Goal: Task Accomplishment & Management: Manage account settings

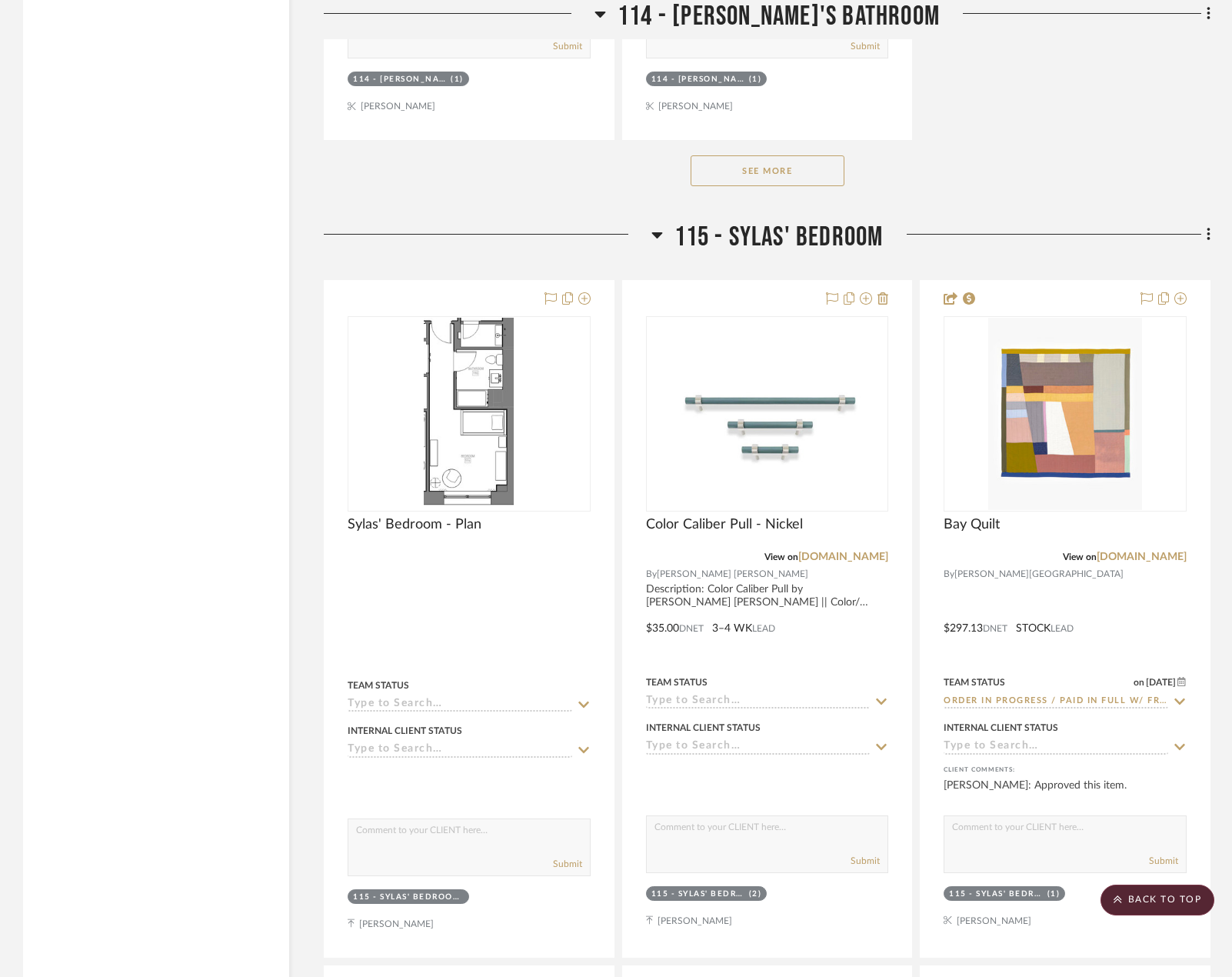
scroll to position [22016, 0]
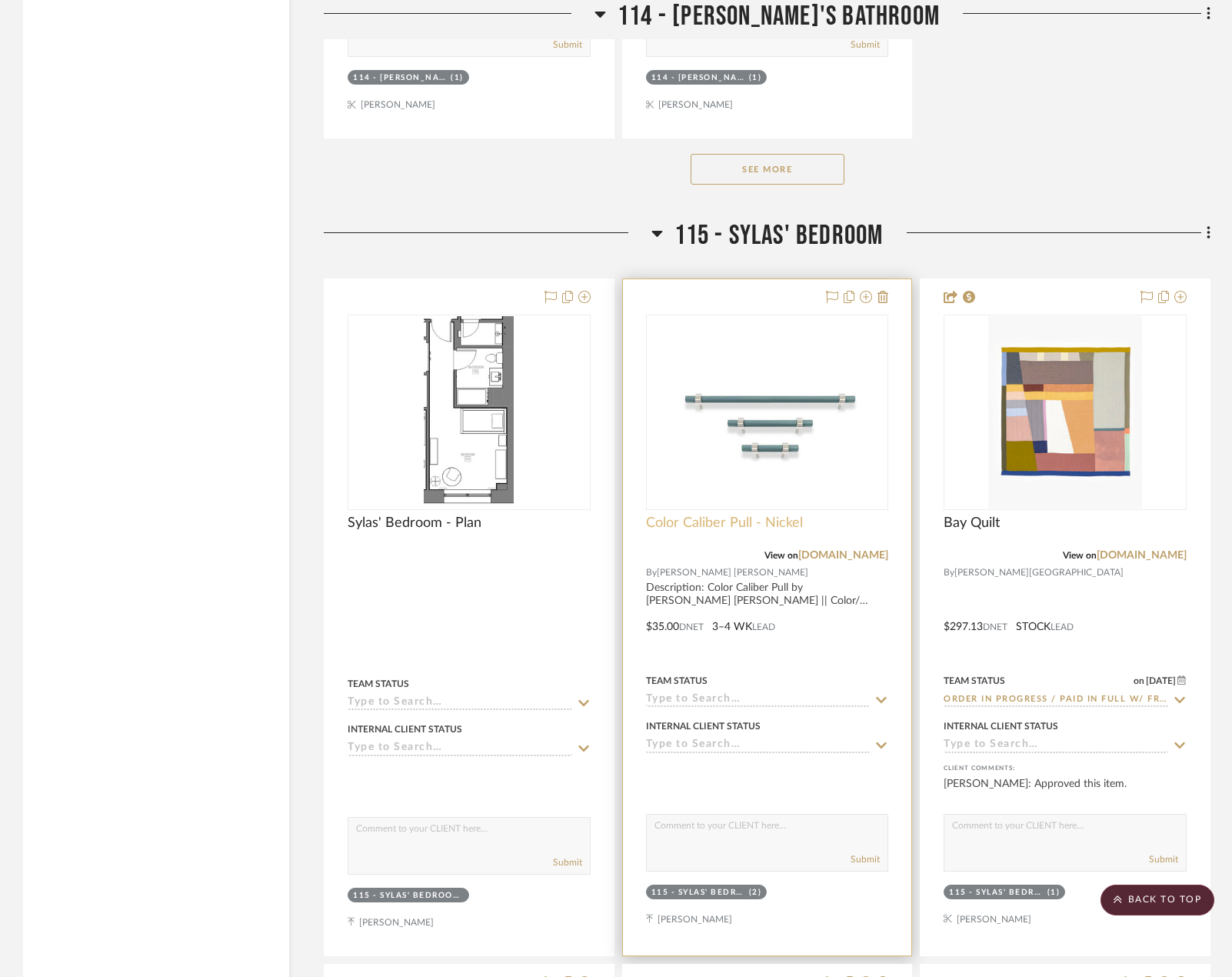
click at [697, 514] on span "Color Caliber Pull - Nickel" at bounding box center [724, 522] width 157 height 17
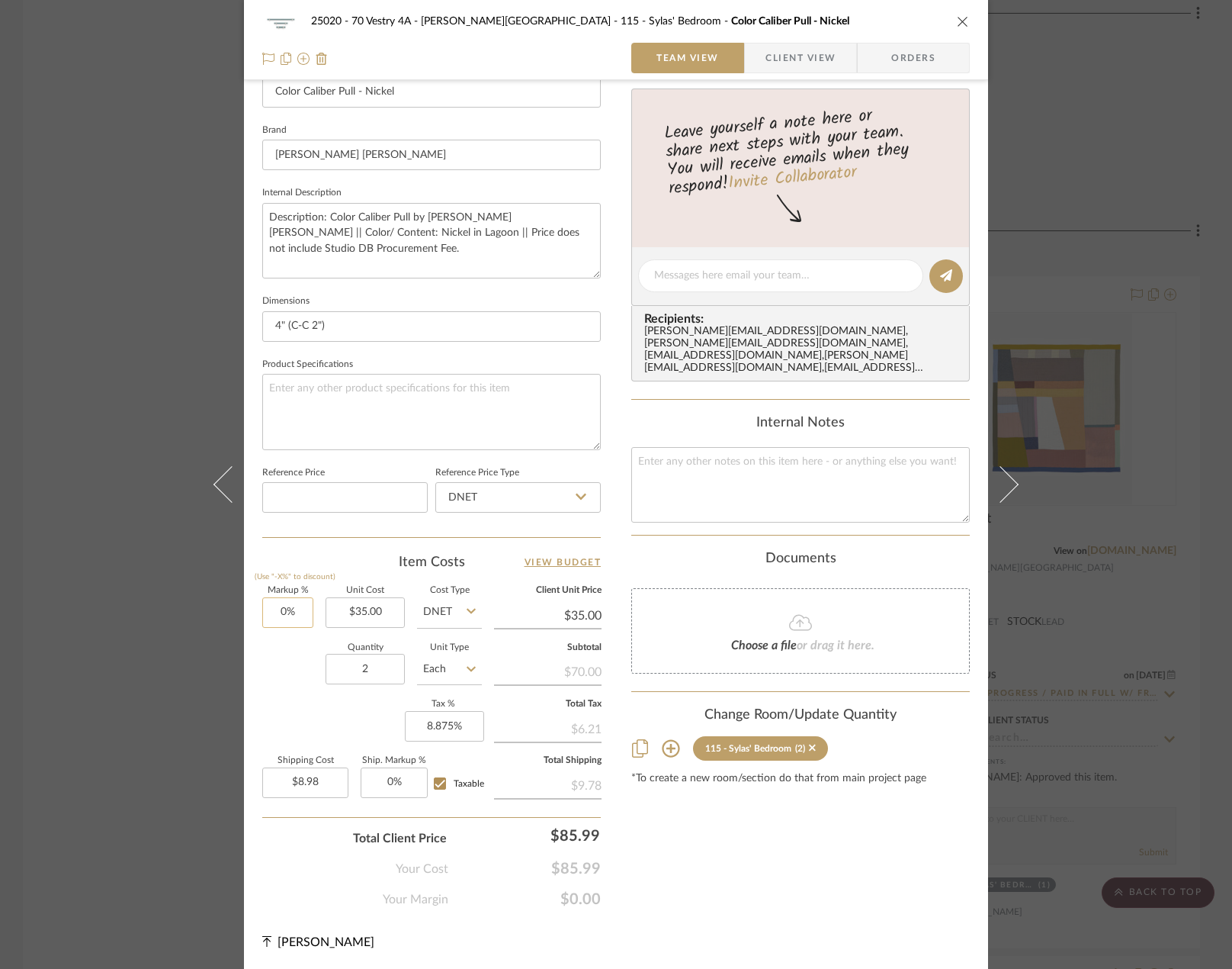
scroll to position [452, 0]
click at [359, 610] on input "35.00" at bounding box center [365, 612] width 79 height 31
click at [356, 609] on input "35.00" at bounding box center [365, 612] width 79 height 31
click at [379, 613] on input "37.00" at bounding box center [365, 612] width 79 height 31
type input "$37.99"
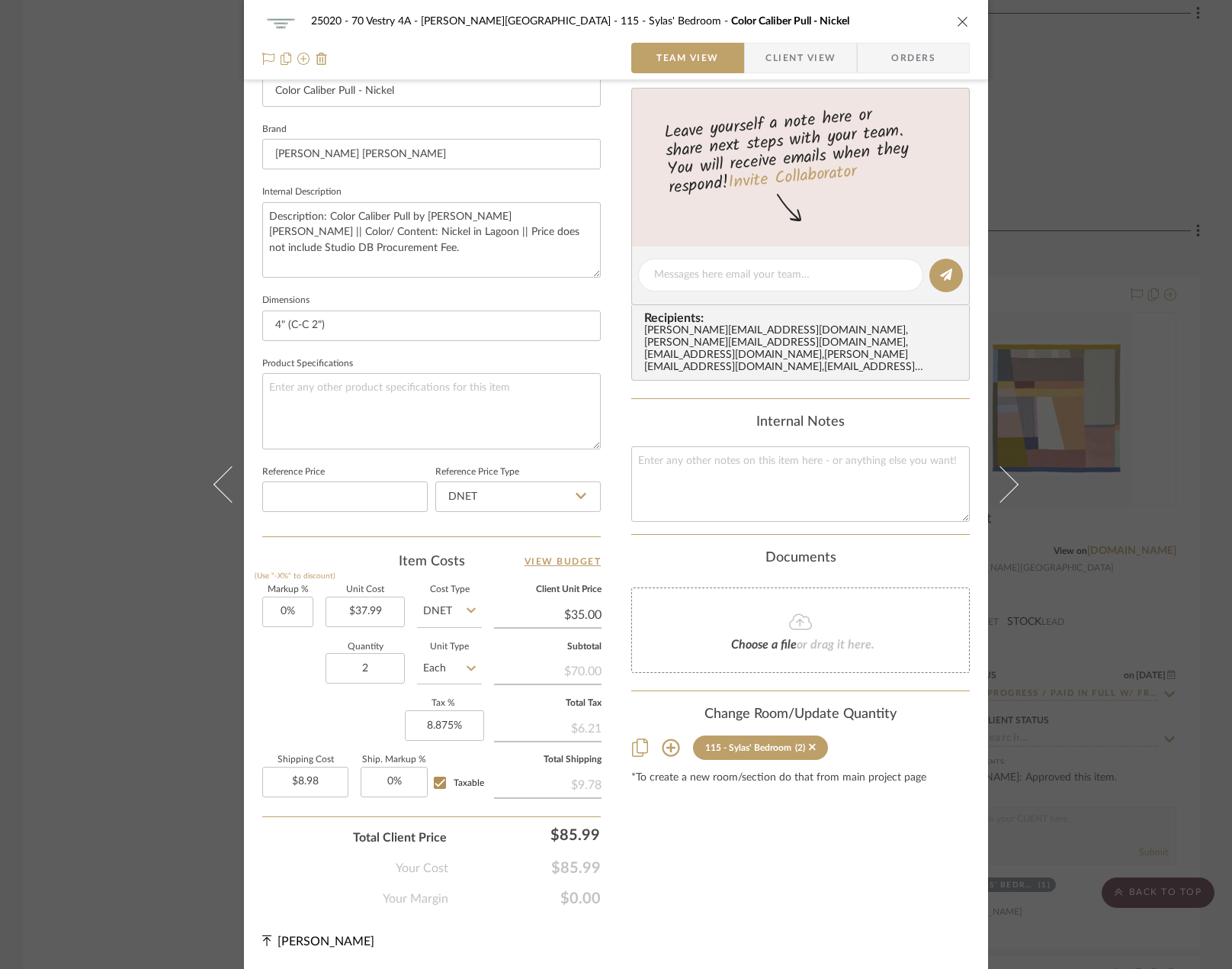
click at [840, 835] on div "Content here copies to Client View - confirm visibility there. Show in Client D…" at bounding box center [800, 279] width 338 height 1255
type input "$37.99"
click at [381, 616] on input "37.99" at bounding box center [365, 612] width 79 height 31
click at [327, 685] on sr-form-field "Quantity 2" at bounding box center [365, 670] width 79 height 54
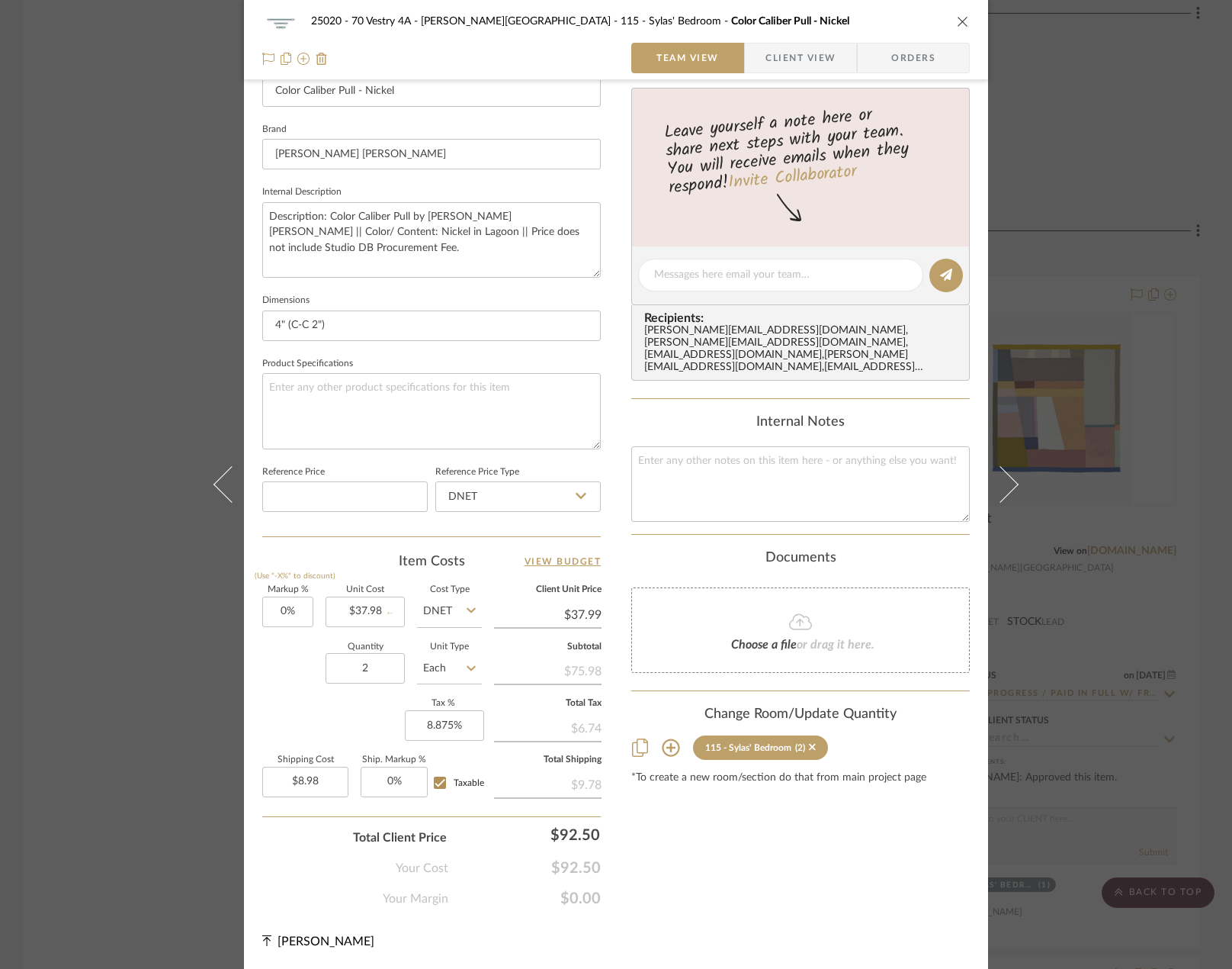
click at [727, 880] on div "Content here copies to Client View - confirm visibility there. Show in Client D…" at bounding box center [800, 279] width 338 height 1255
type input "37.98"
click at [378, 608] on input "37.98" at bounding box center [365, 612] width 79 height 31
type input "$37.98"
click at [373, 610] on input "37.98" at bounding box center [365, 612] width 79 height 31
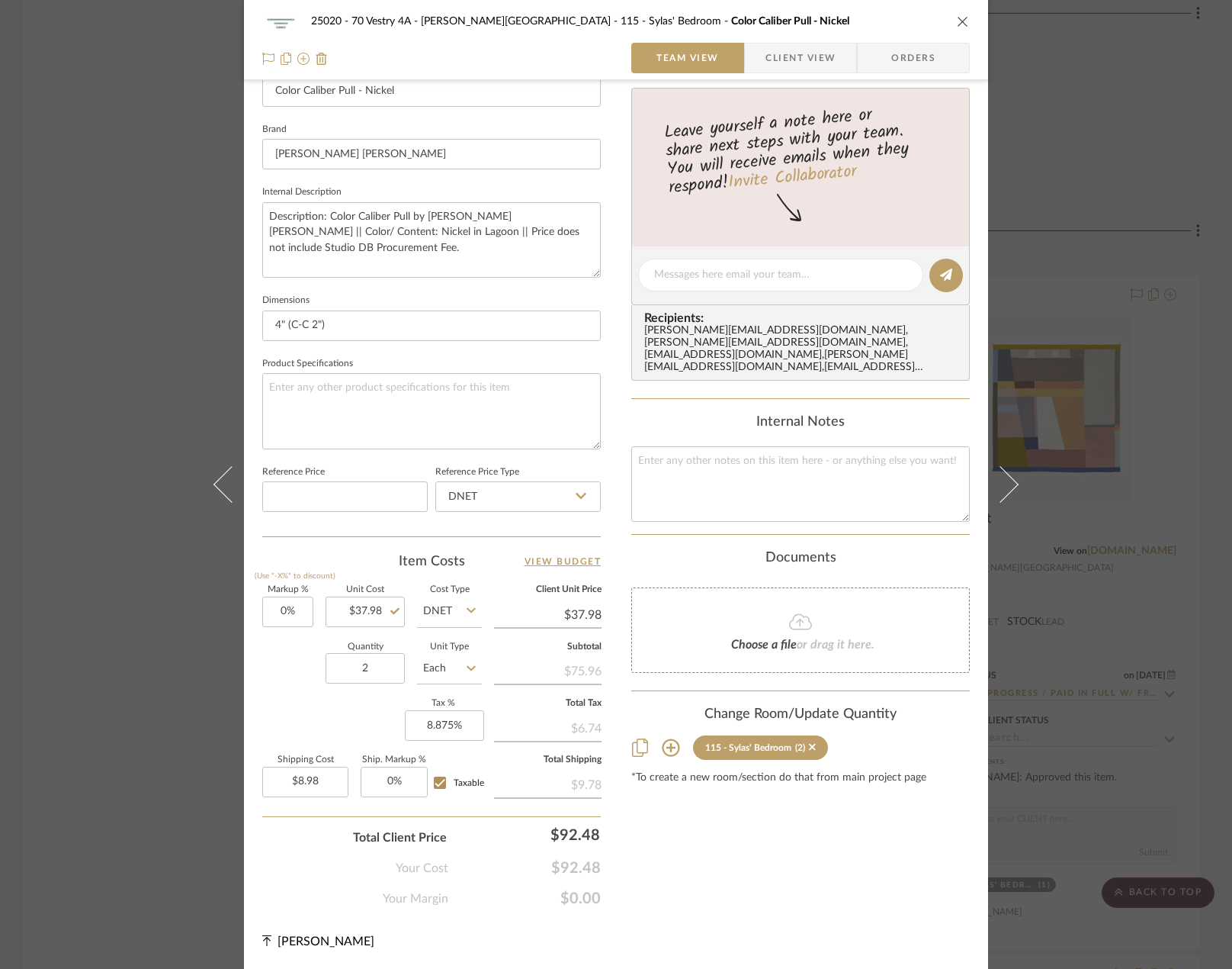
click at [769, 898] on div "Content here copies to Client View - confirm visibility there. Show in Client D…" at bounding box center [800, 279] width 338 height 1255
click at [376, 610] on input "37.98" at bounding box center [365, 612] width 79 height 31
click at [377, 608] on input "37.98" at bounding box center [365, 612] width 79 height 31
type input "$37.99"
click at [791, 829] on div "Content here copies to Client View - confirm visibility there. Show in Client D…" at bounding box center [800, 279] width 338 height 1255
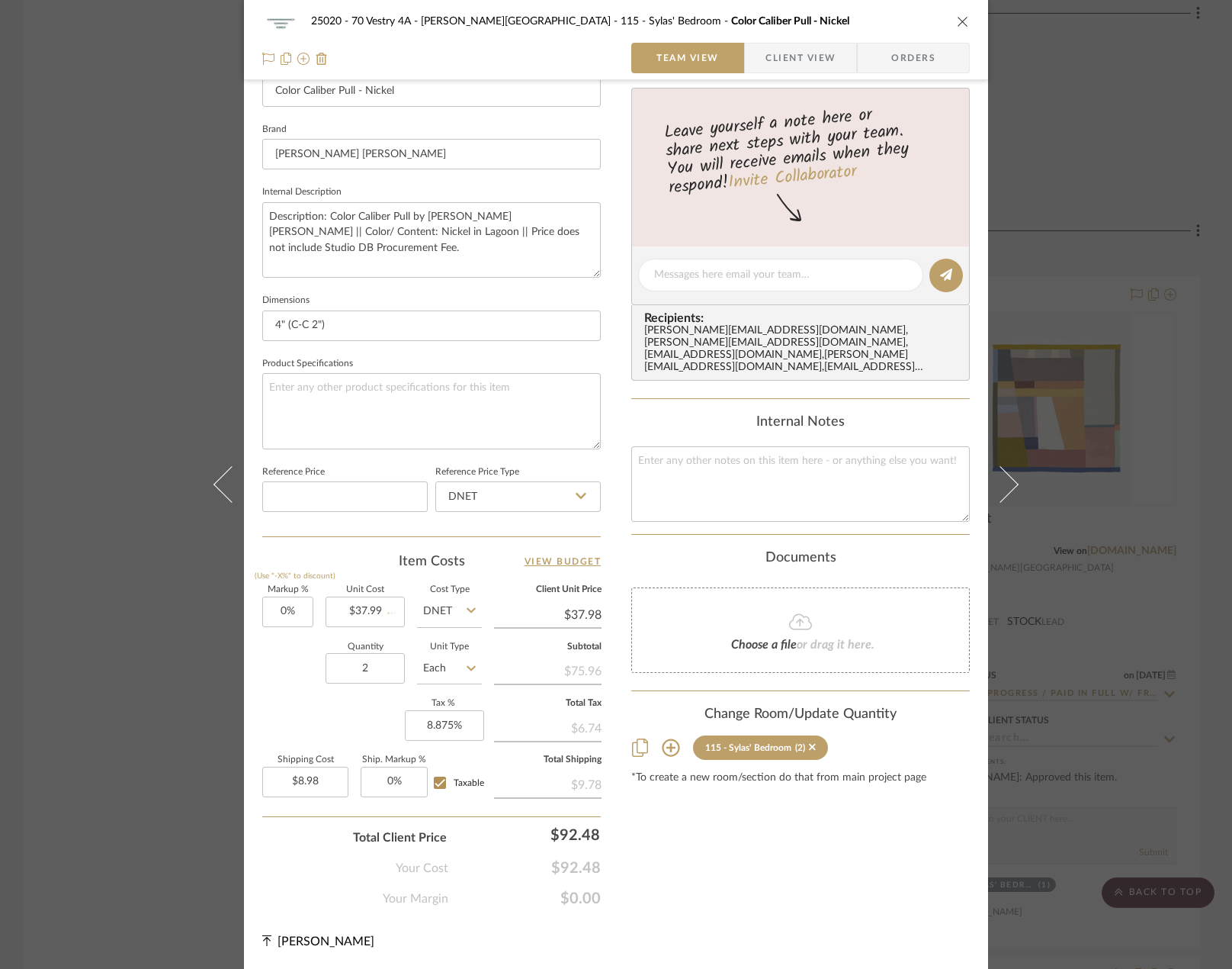
type input "$37.99"
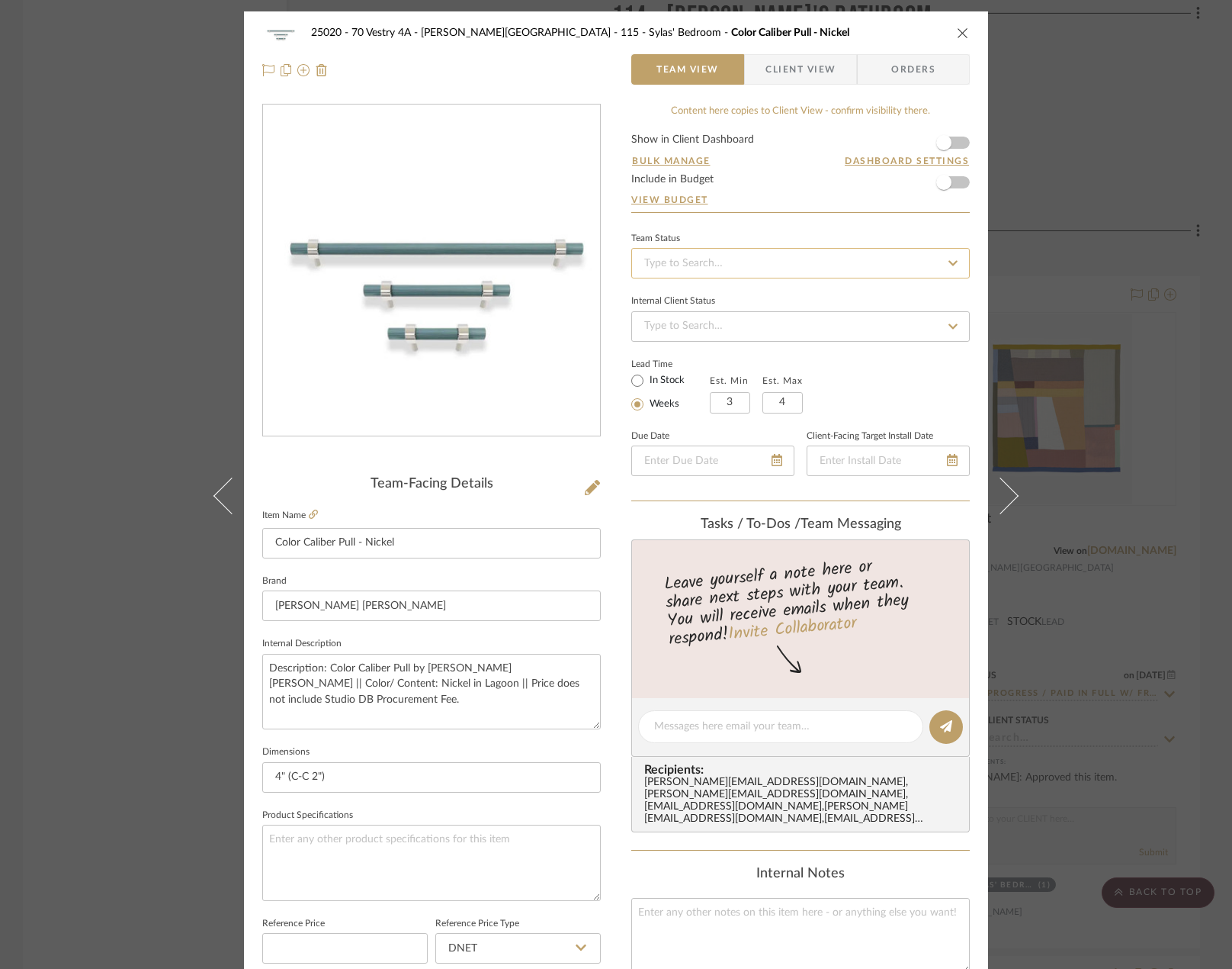
click at [691, 265] on input at bounding box center [800, 262] width 338 height 31
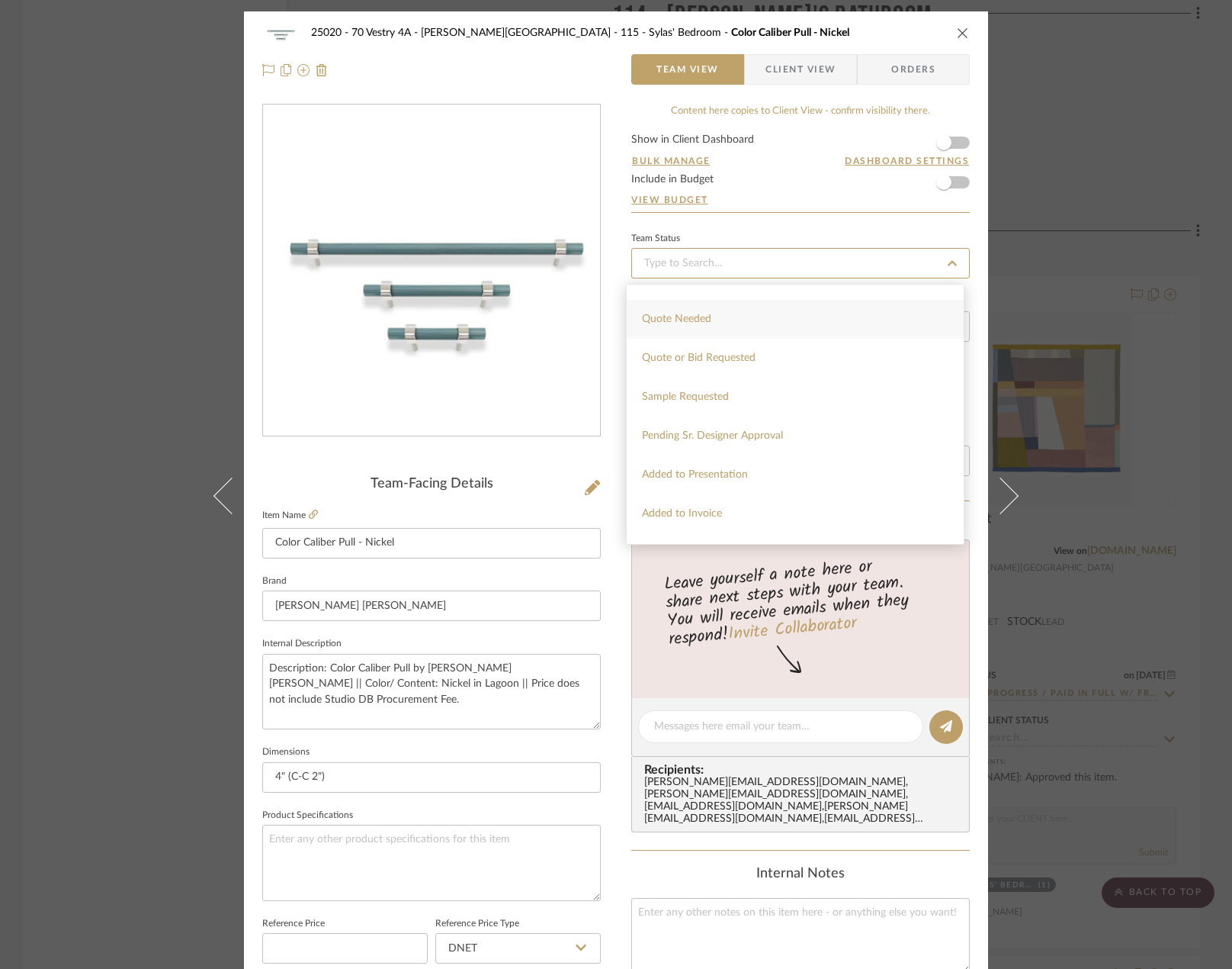
scroll to position [534, 0]
click at [708, 430] on span "Pending Sr. Designer Approval" at bounding box center [712, 430] width 141 height 11
type input "[DATE]"
type input "Pending Sr. Designer Approval"
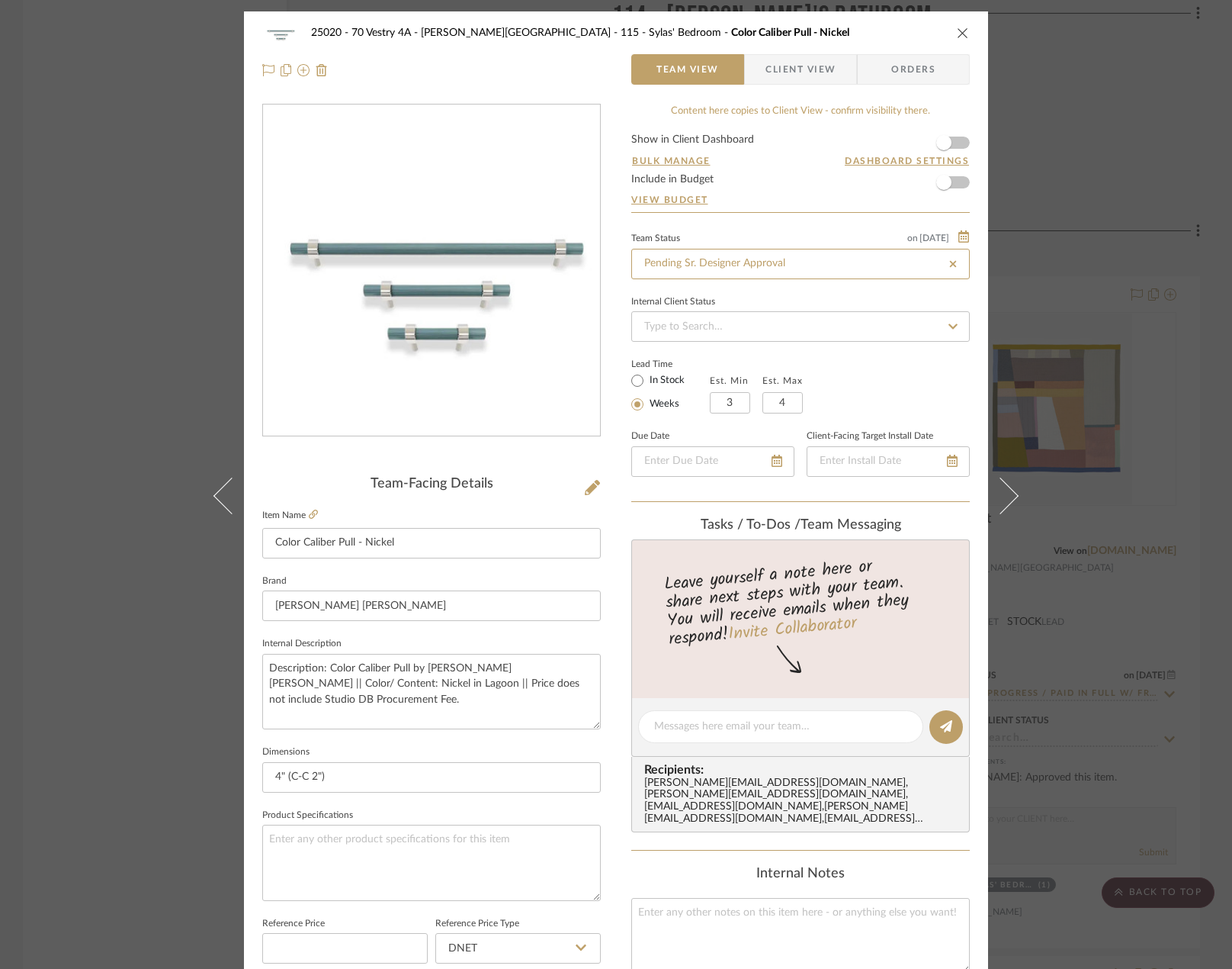
type input "[DATE]"
type input "Pending Sr. Designer Approval"
click at [617, 290] on div "25020 - 70 Vestry 4A - Grant-Stanleigh 115 - Sylas' Bedroom Color Caliber Pull …" at bounding box center [616, 716] width 744 height 1409
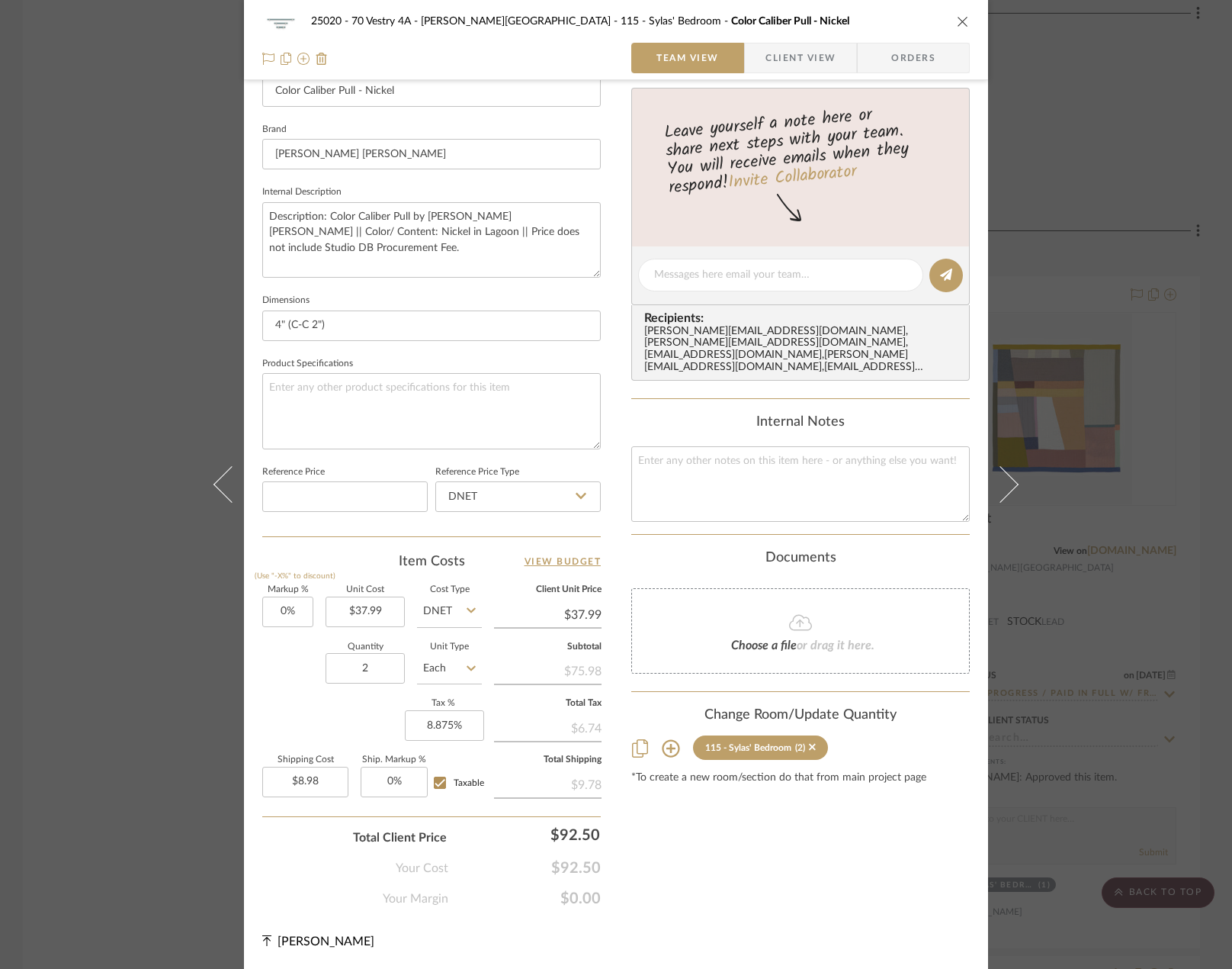
scroll to position [0, 0]
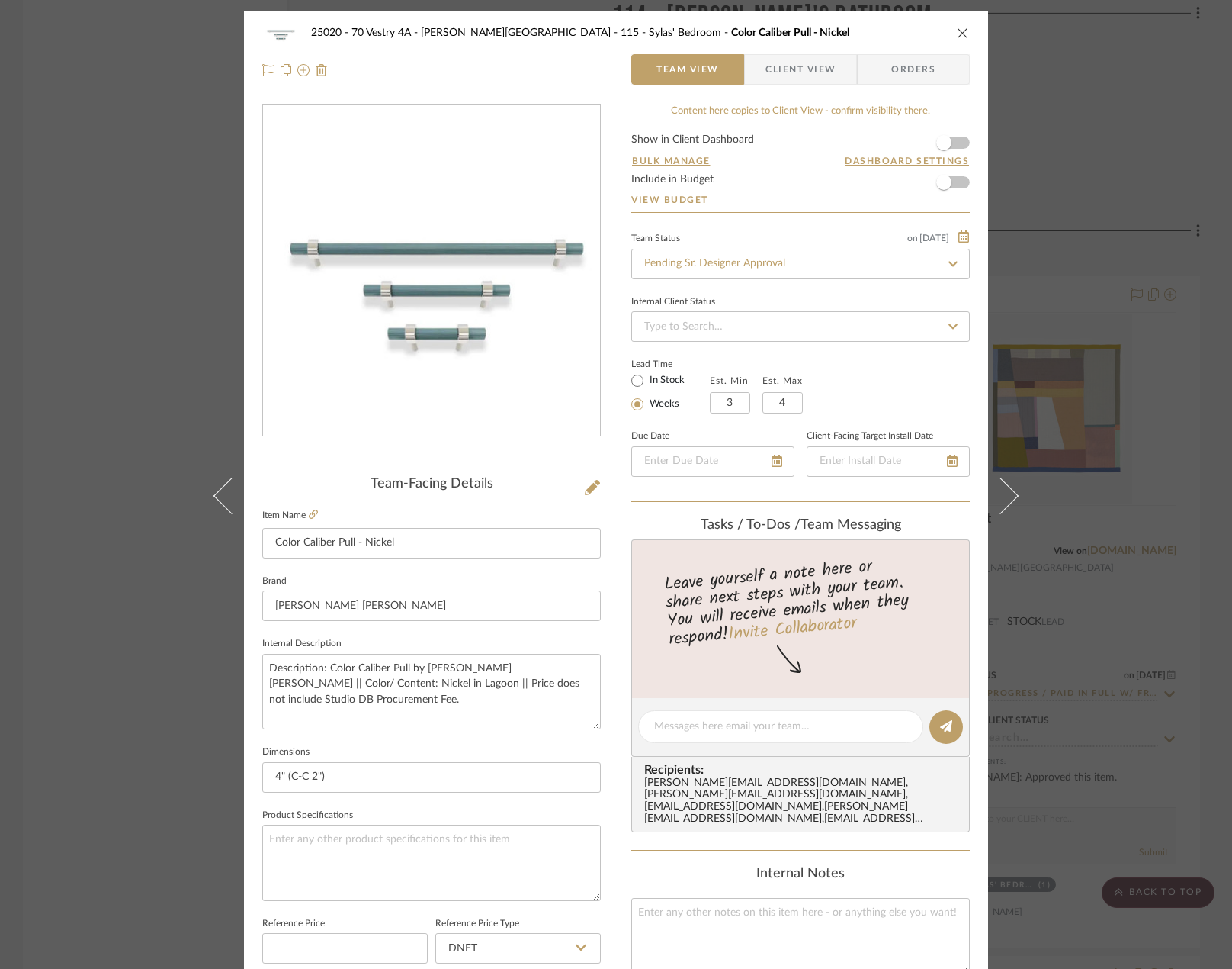
click at [64, 173] on div "25020 - 70 Vestry 4A - Grant-Stanleigh 115 - Sylas' Bedroom Color Caliber Pull …" at bounding box center [616, 484] width 1232 height 969
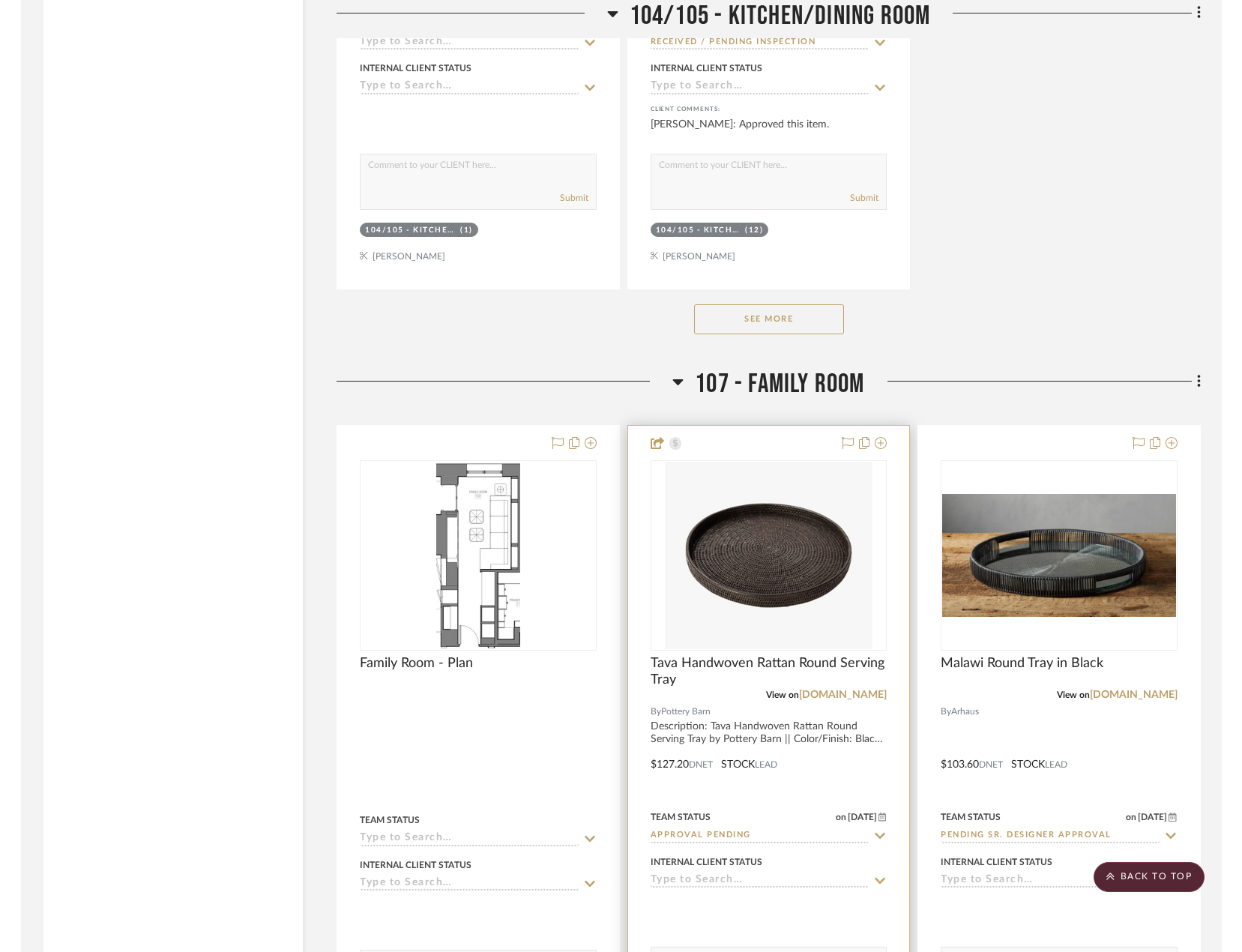
scroll to position [10403, 0]
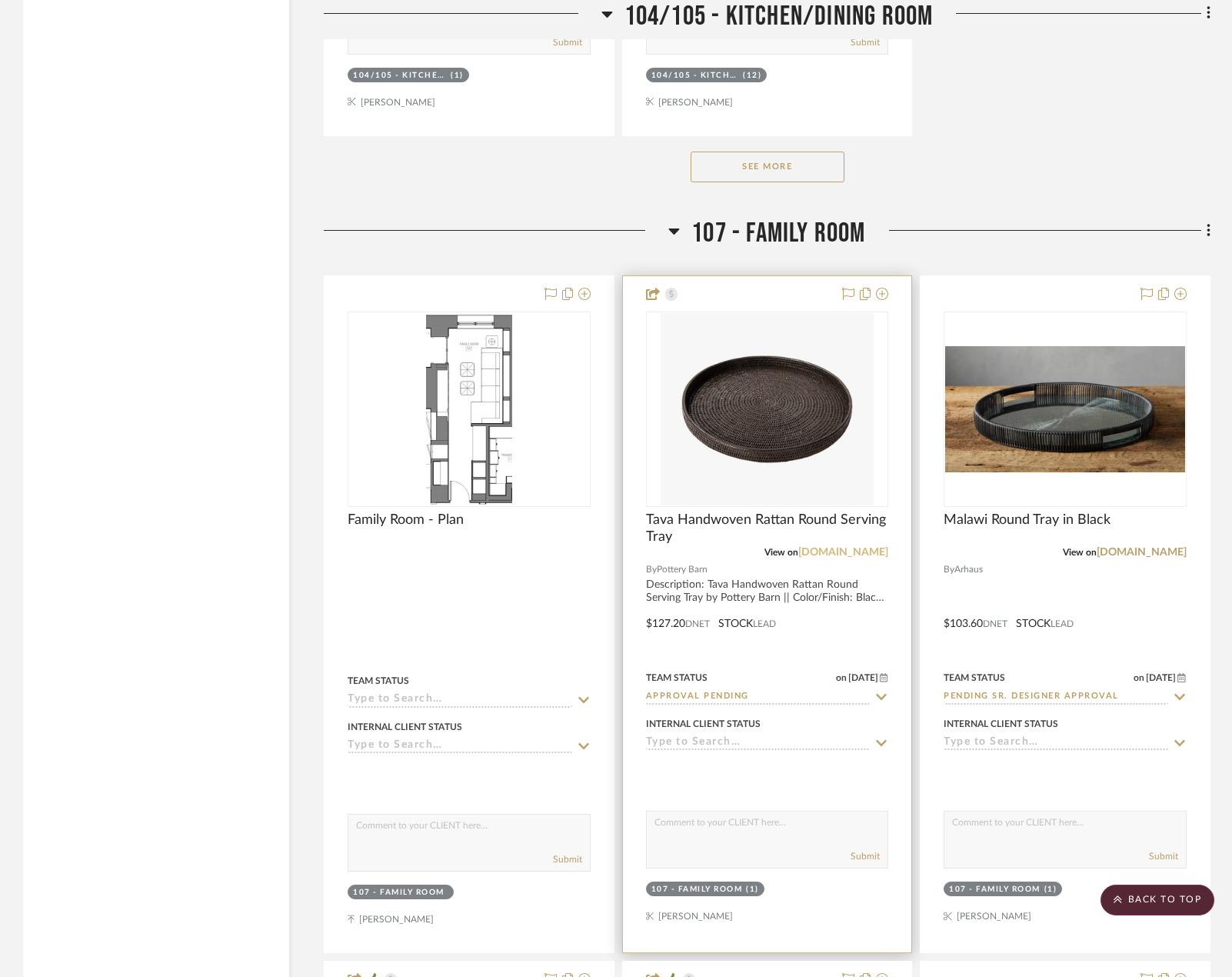
click at [822, 547] on link "[DOMAIN_NAME]" at bounding box center [843, 552] width 90 height 11
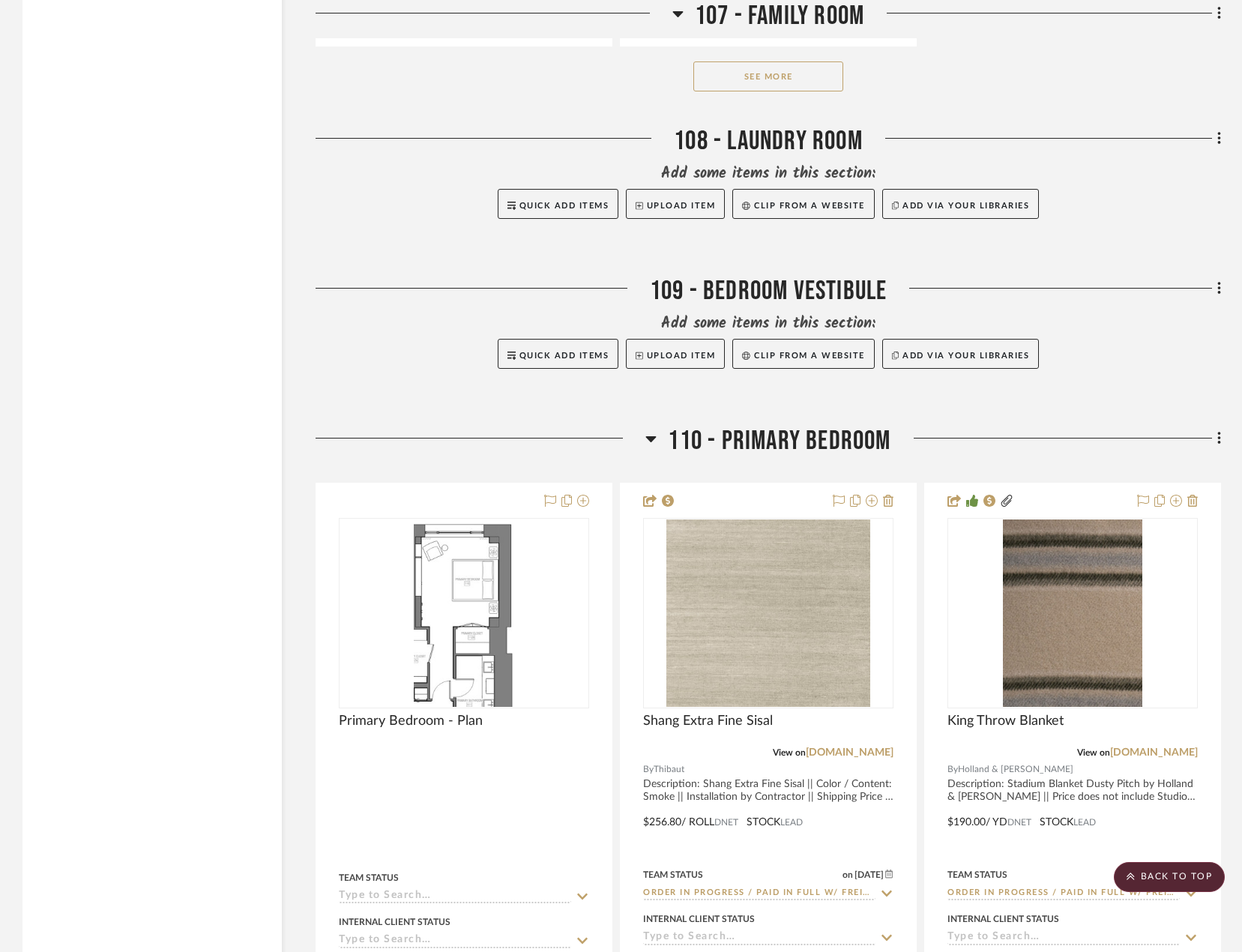
scroll to position [12480, 0]
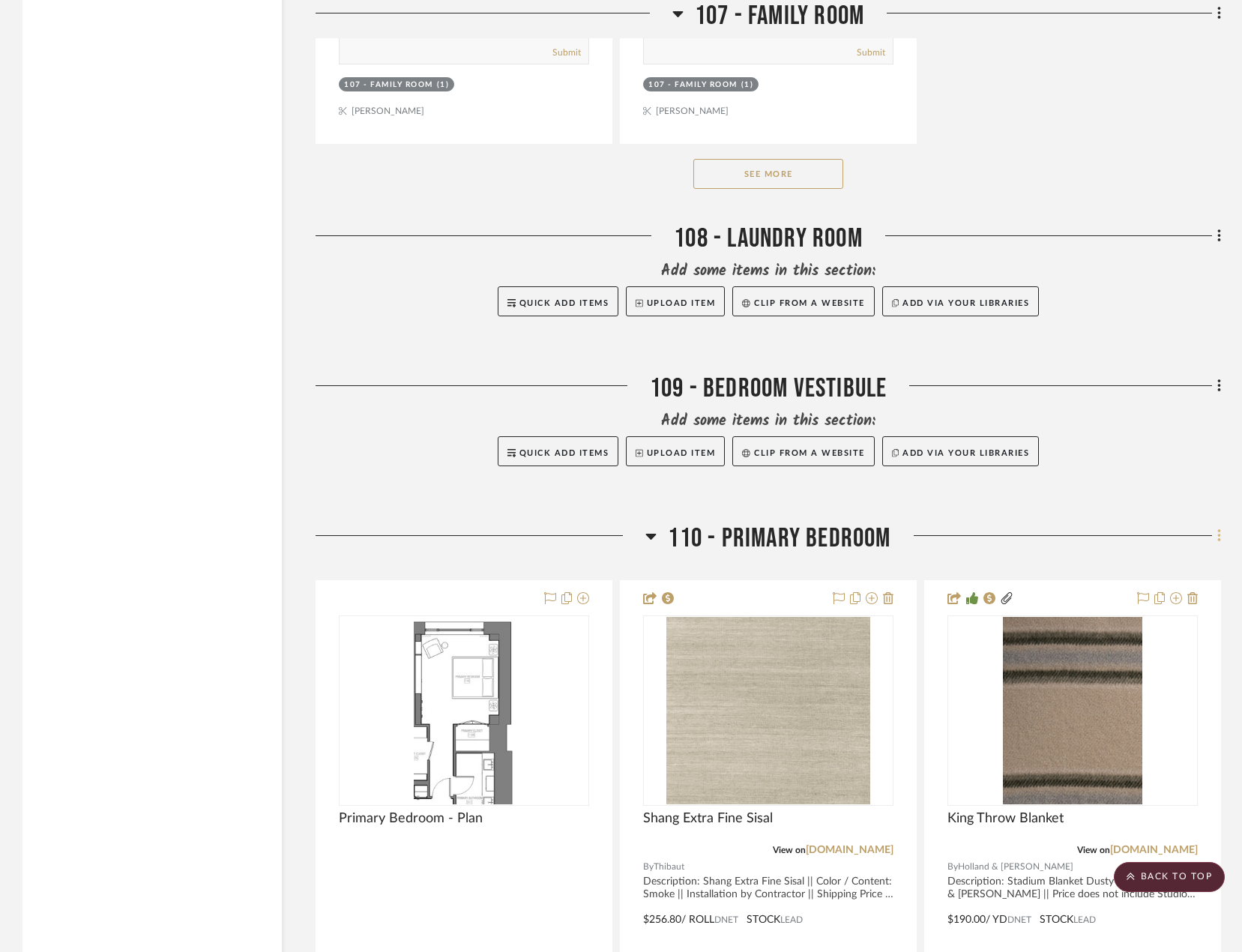
click at [929, 536] on icon at bounding box center [1218, 536] width 3 height 13
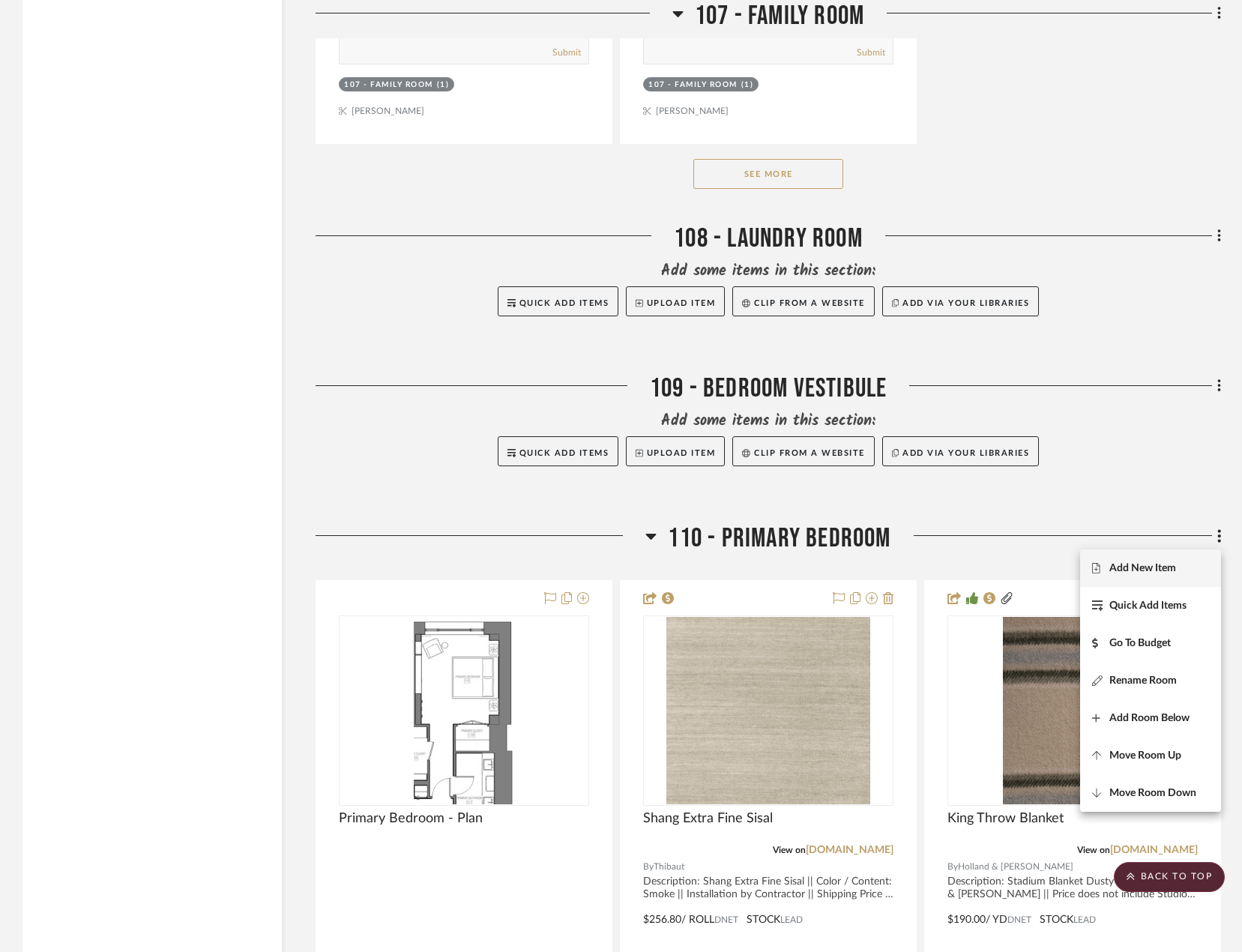
click at [929, 563] on span "Add New Item" at bounding box center [1142, 568] width 67 height 13
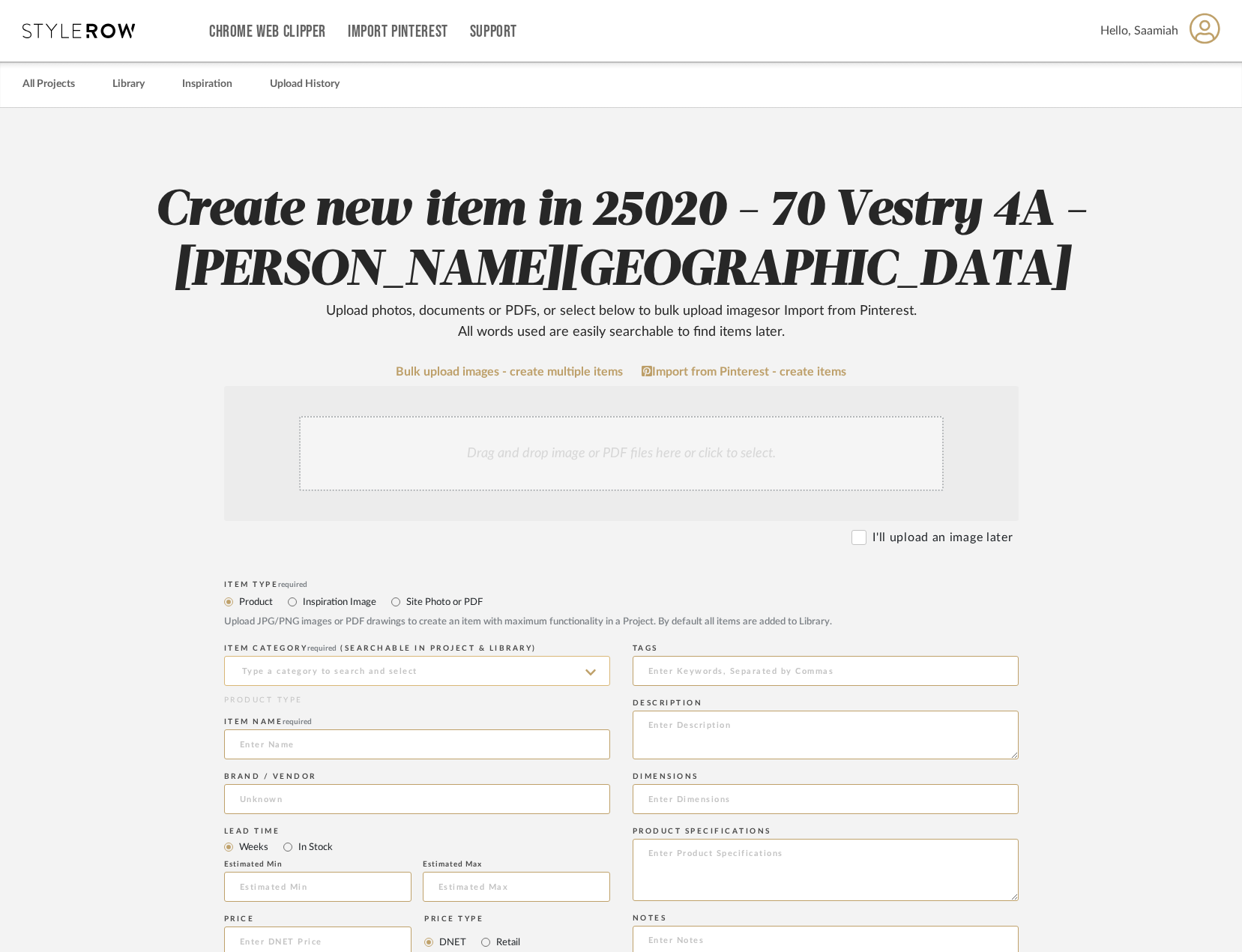
click at [274, 670] on input at bounding box center [417, 670] width 386 height 30
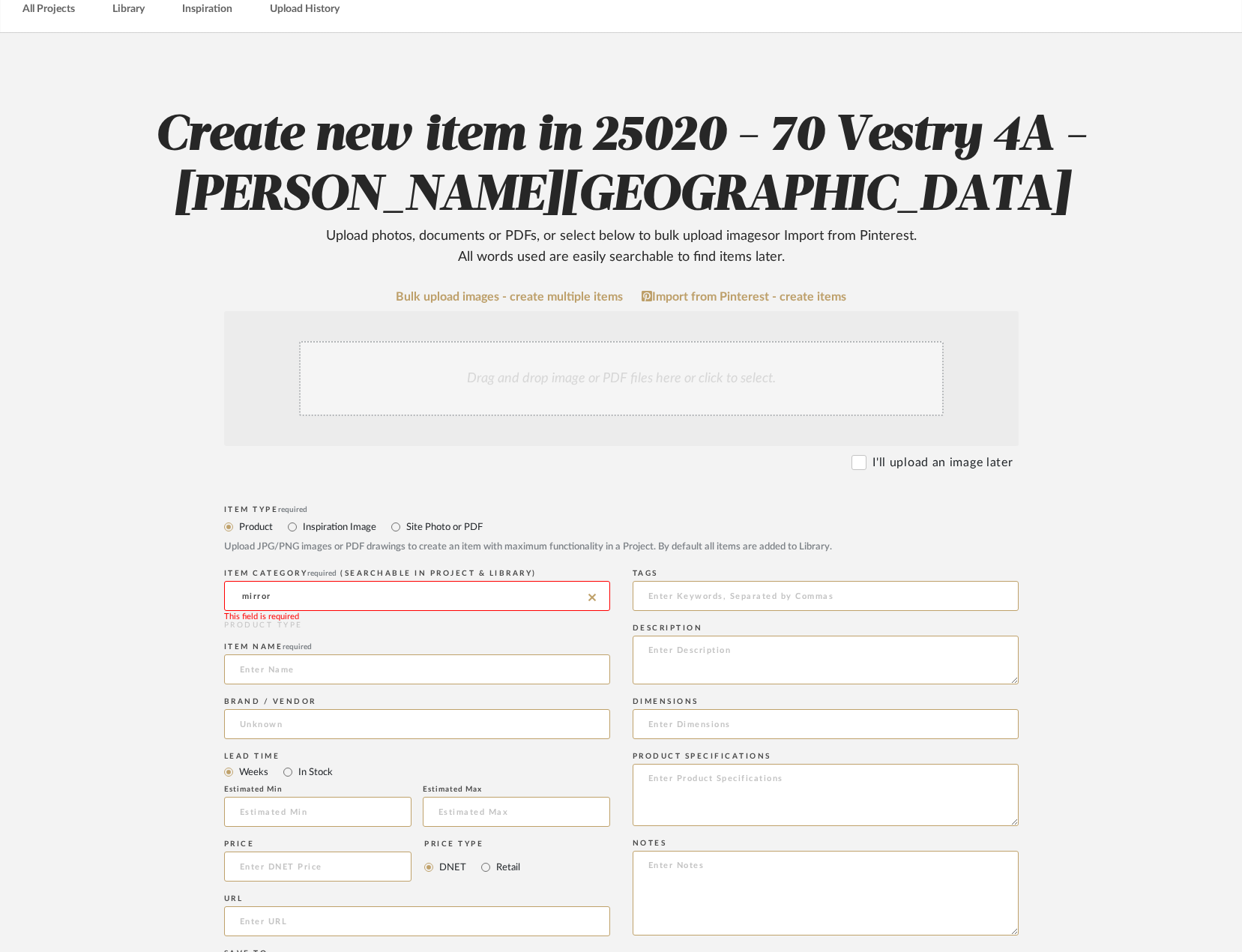
click at [321, 595] on input "mirror" at bounding box center [417, 595] width 386 height 30
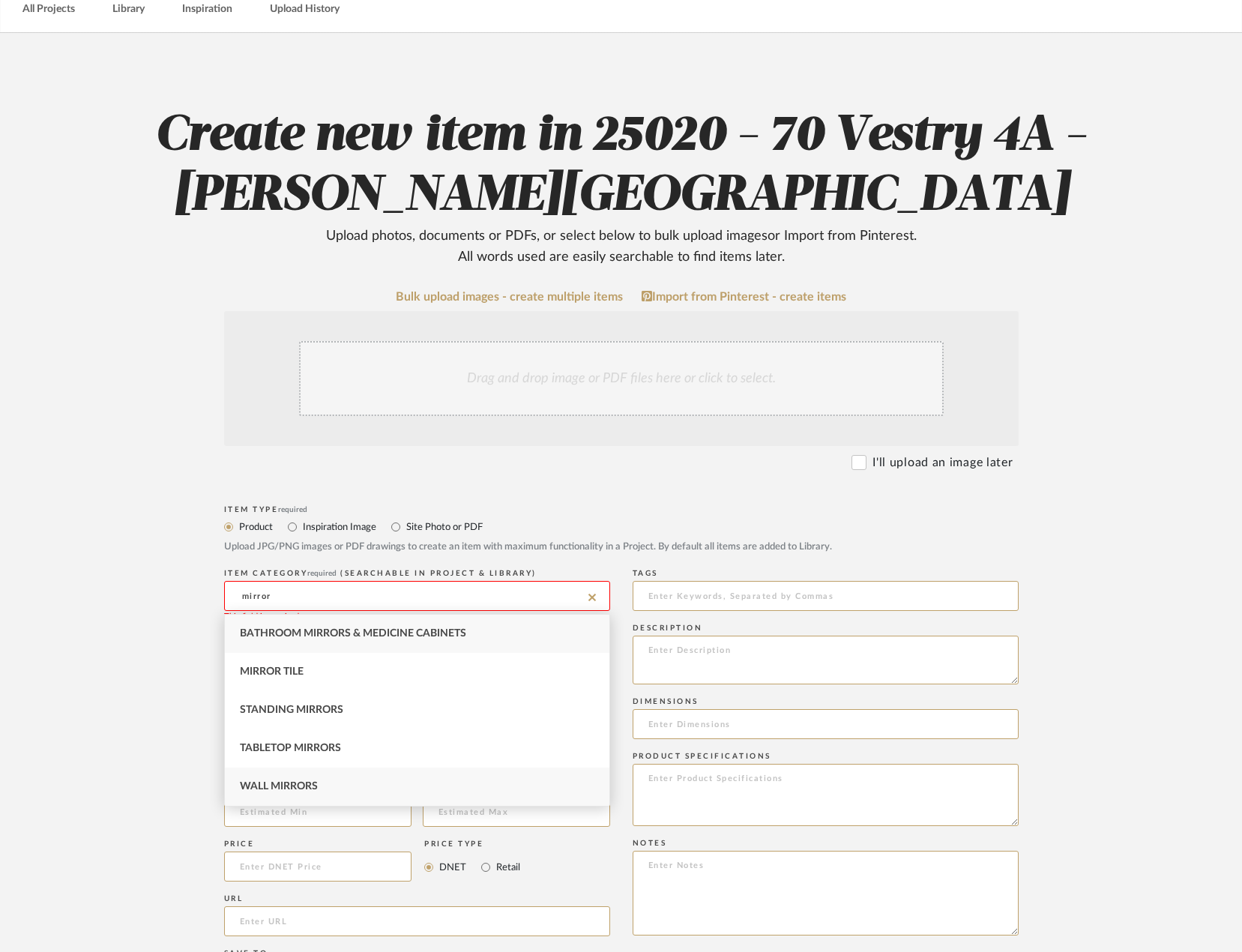
click at [321, 790] on div "Wall Mirrors" at bounding box center [417, 786] width 385 height 38
type input "Wall Mirrors"
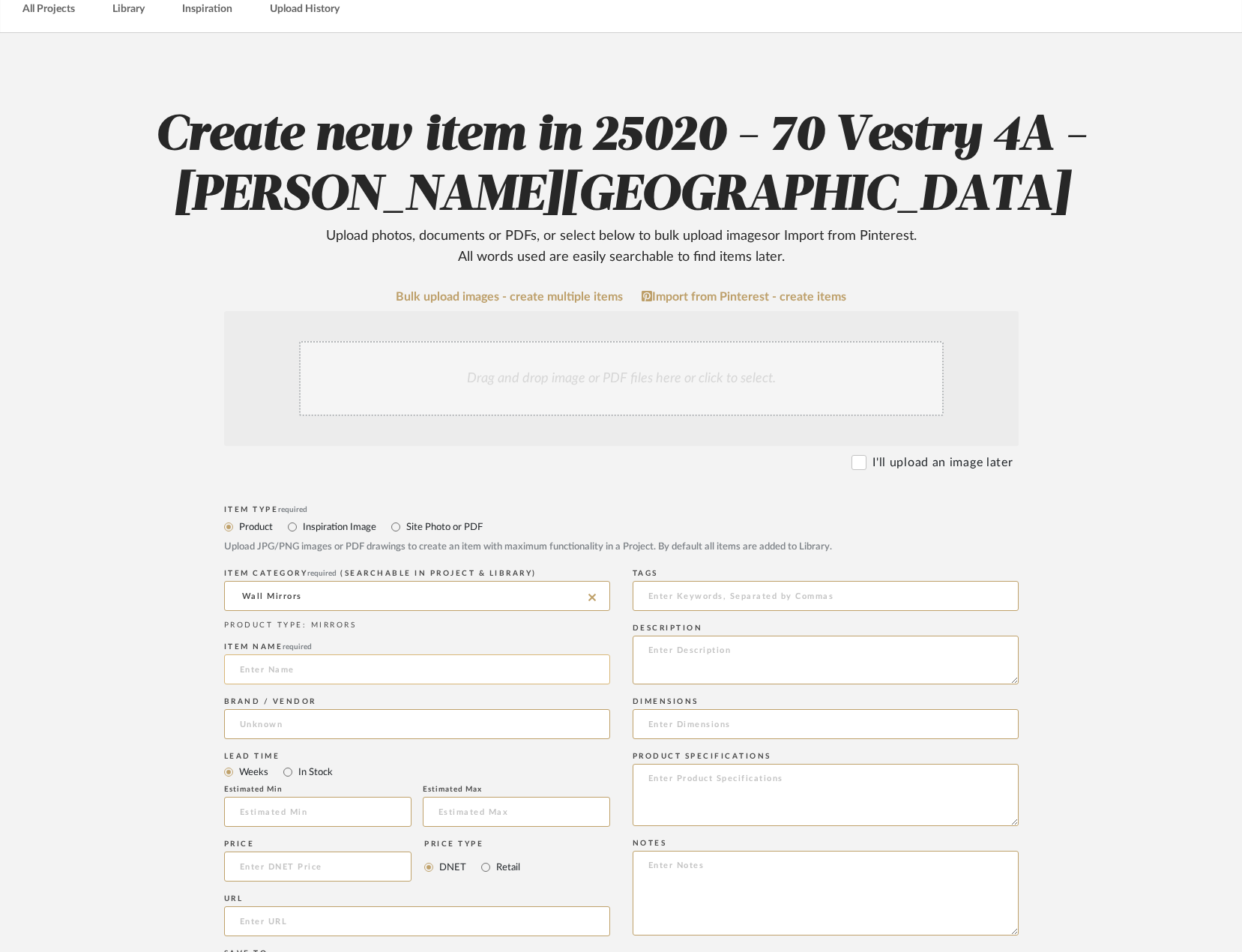
click at [314, 674] on input at bounding box center [417, 669] width 386 height 30
paste input "[PERSON_NAME] Bead Large Square Wall Mirror"
type input "[PERSON_NAME] Bead Large Square Wall Mirror"
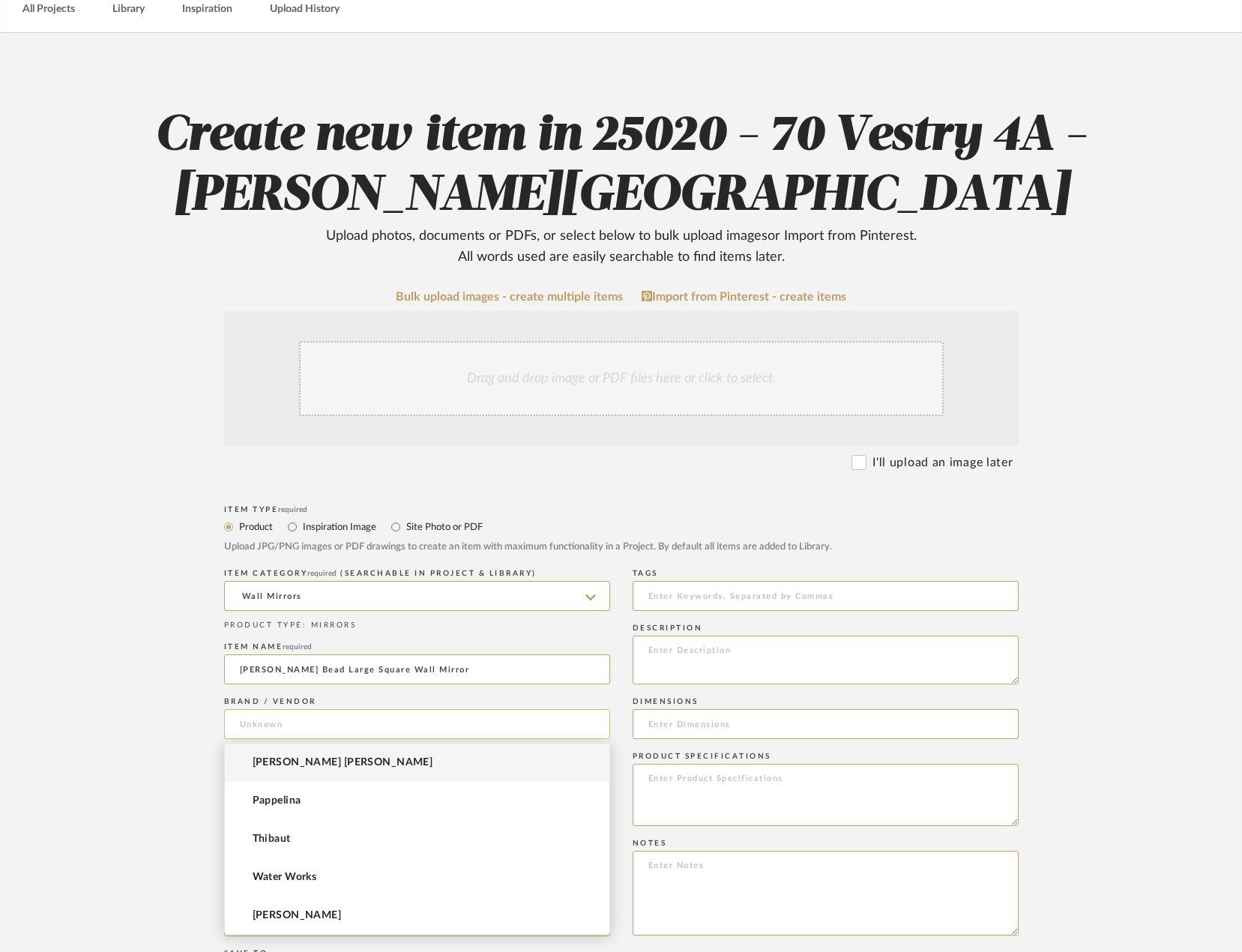
click at [280, 725] on input at bounding box center [417, 723] width 386 height 30
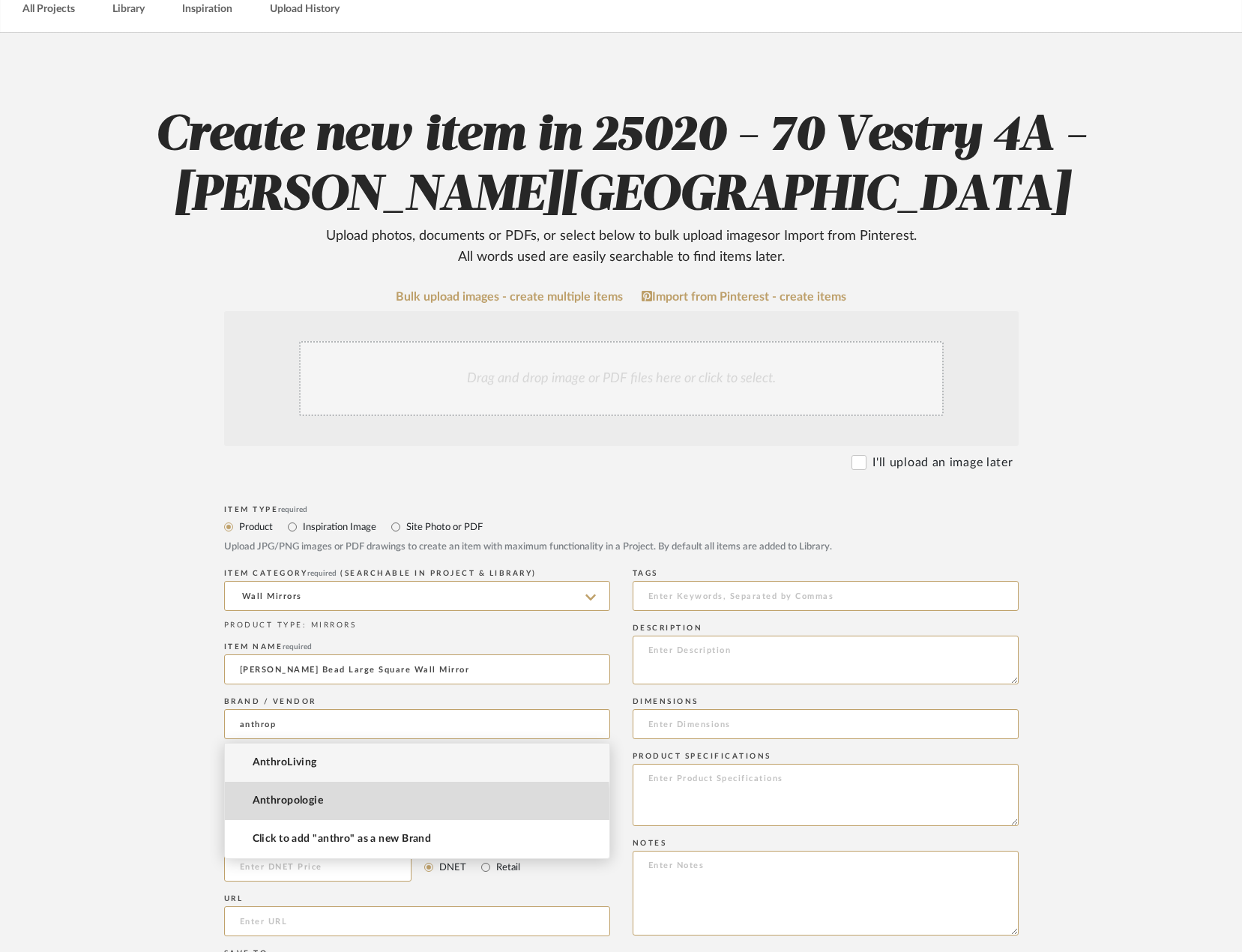
click at [286, 809] on mat-option "Anthropologie" at bounding box center [417, 800] width 385 height 38
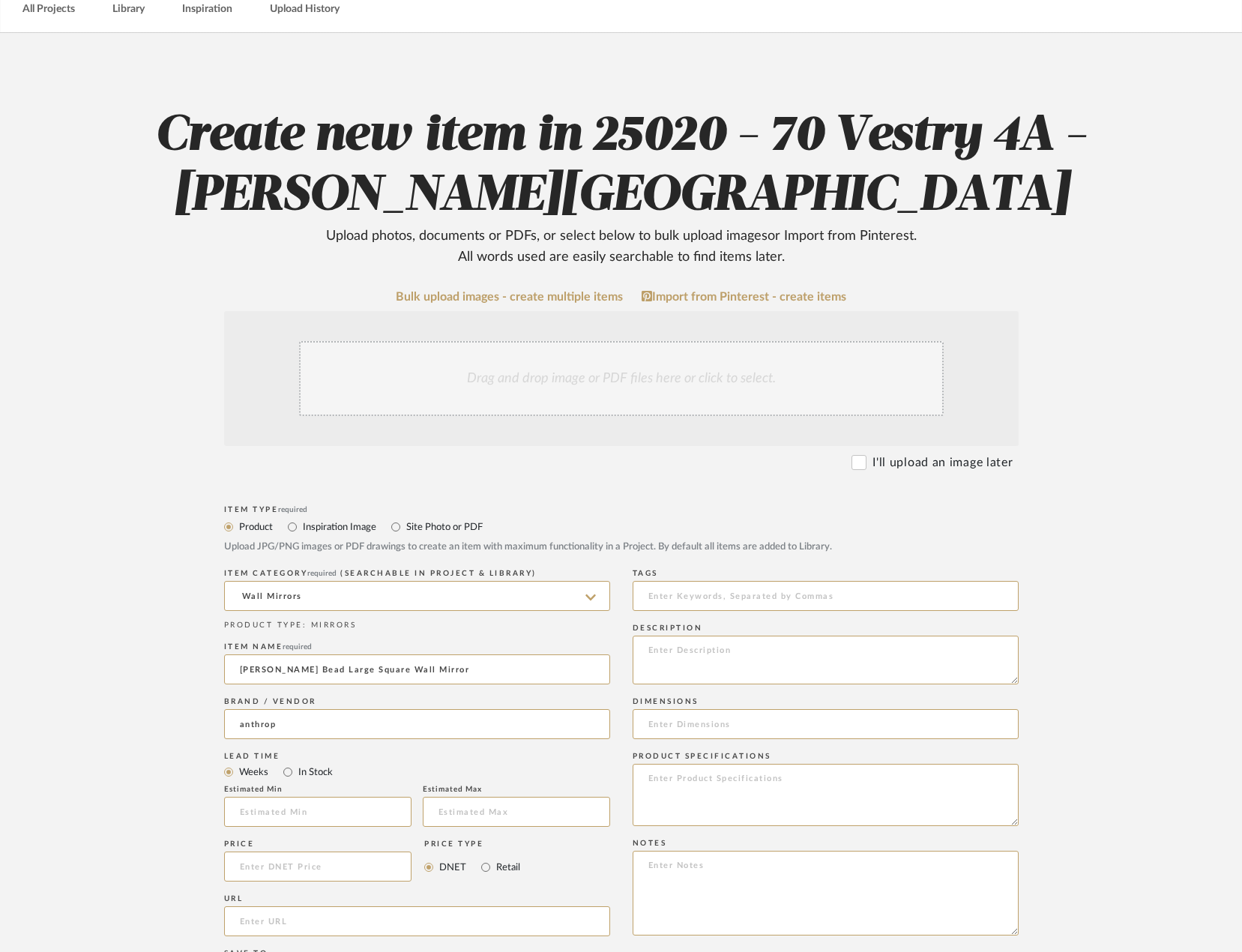
type input "Anthropologie"
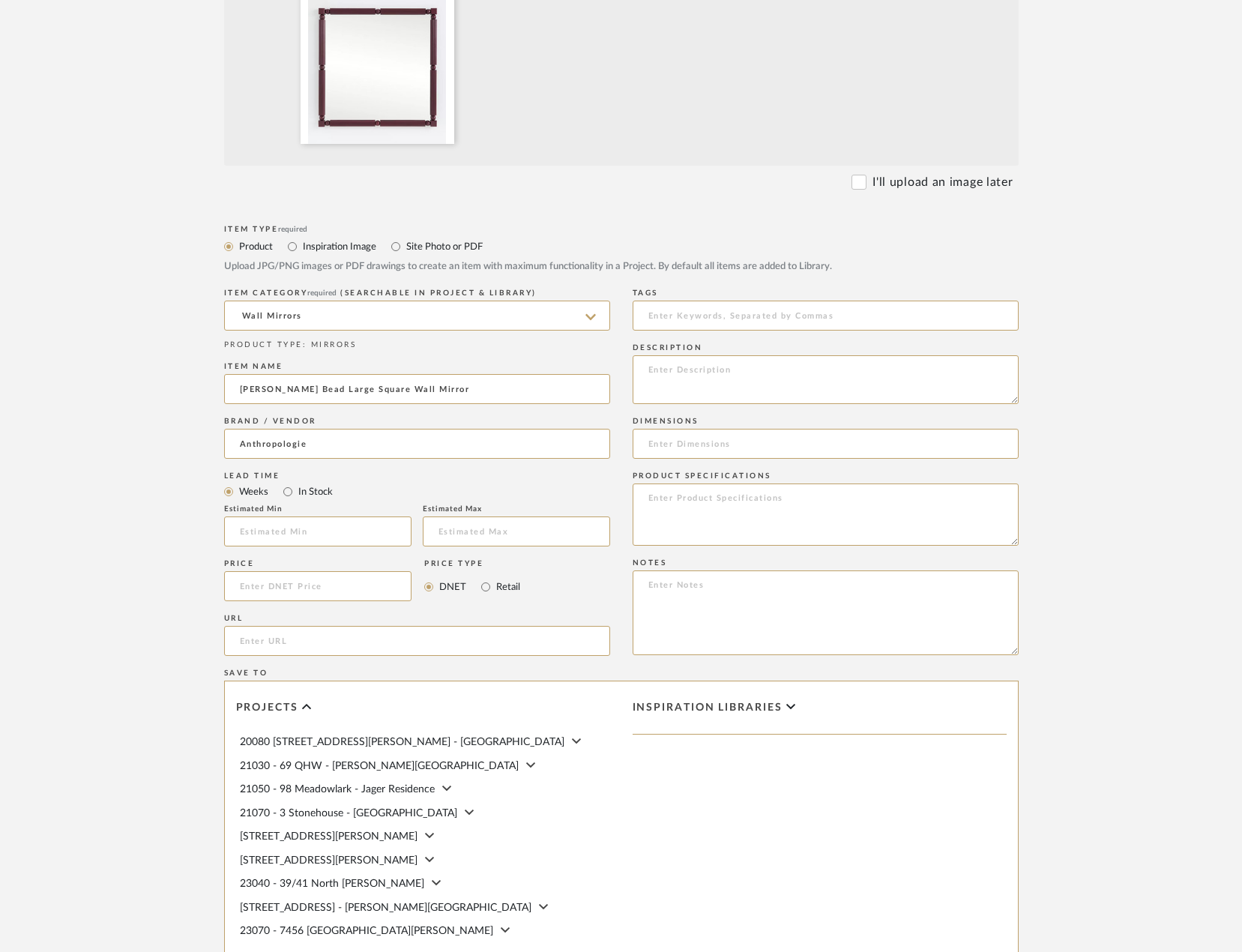
scroll to position [524, 0]
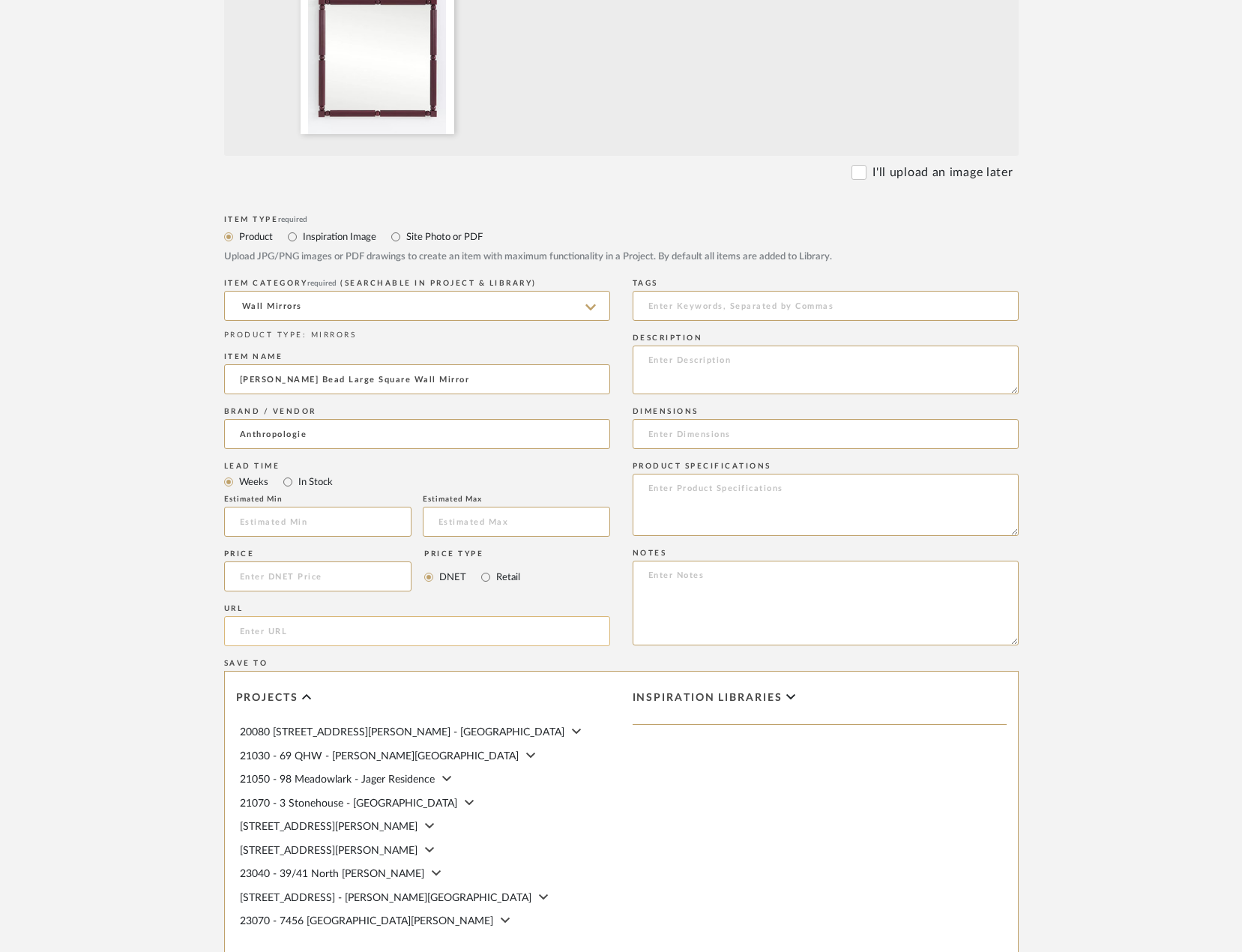
click at [286, 639] on input "url" at bounding box center [417, 630] width 386 height 30
paste input "https://www.anthropologie.com/anthrohome/shop/benedicta-wood-bead-large-square-…"
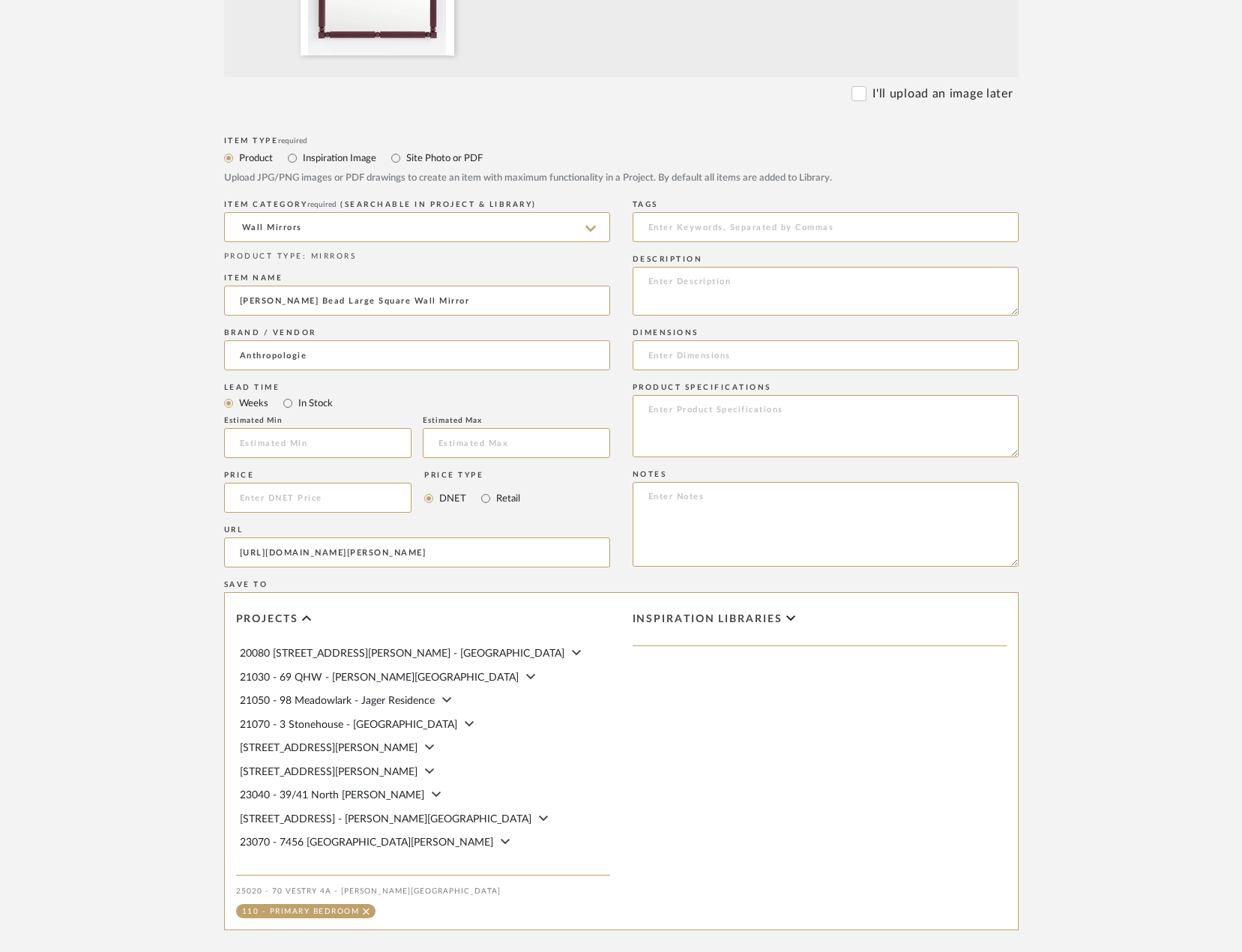
scroll to position [766, 0]
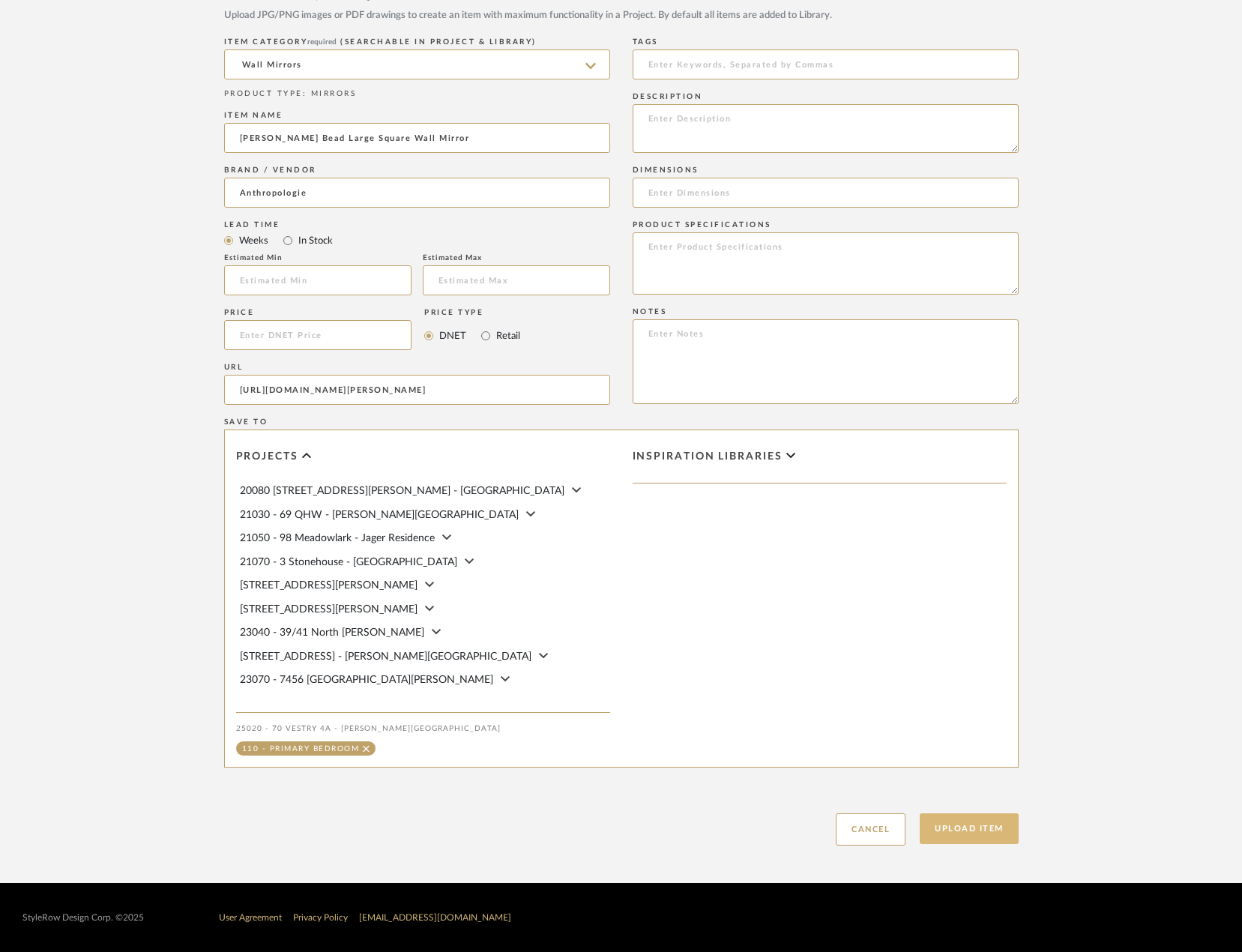
type input "https://www.anthropologie.com/anthrohome/shop/benedicta-wood-bead-large-square-…"
click at [929, 829] on button "Upload Item" at bounding box center [970, 829] width 99 height 31
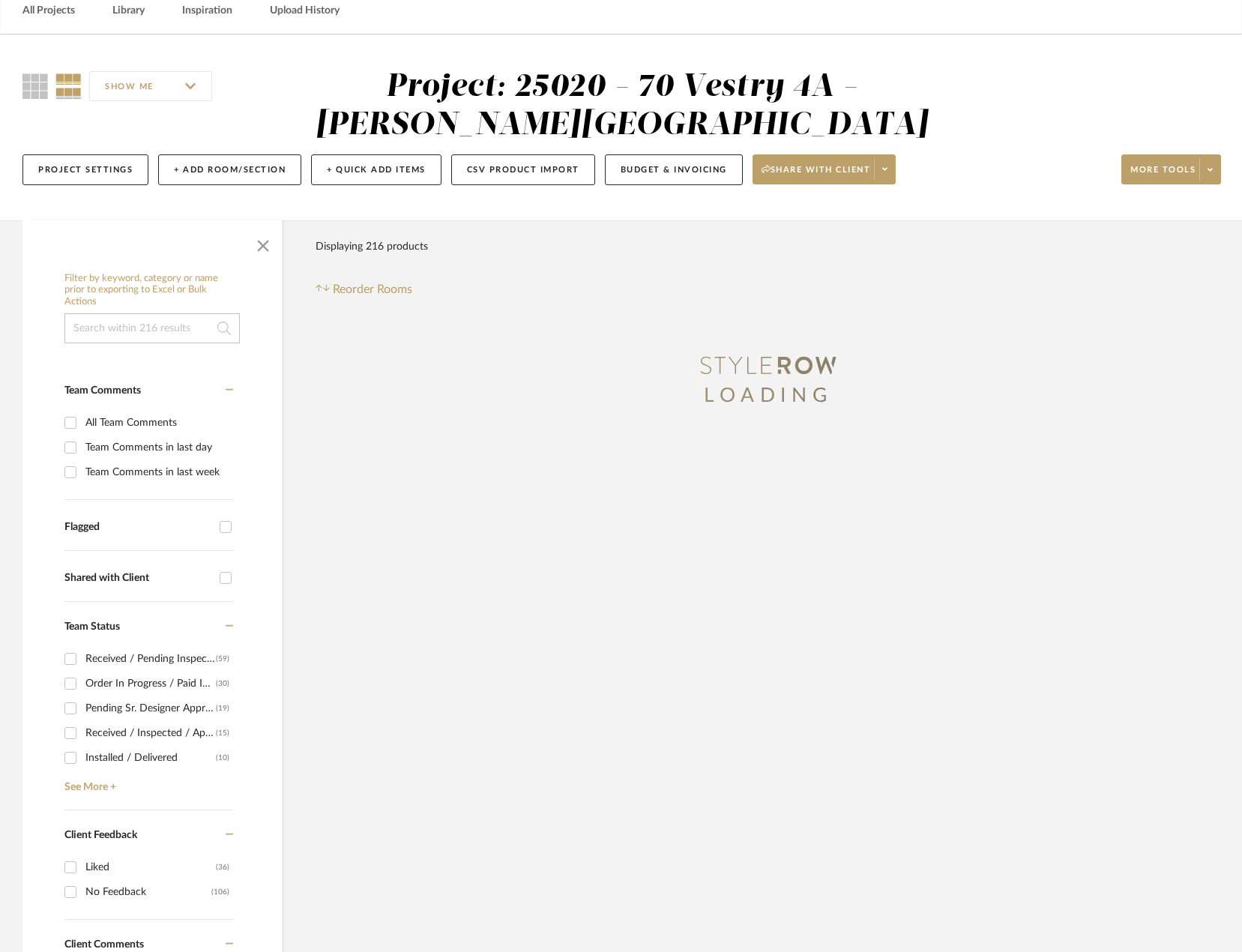
scroll to position [15, 0]
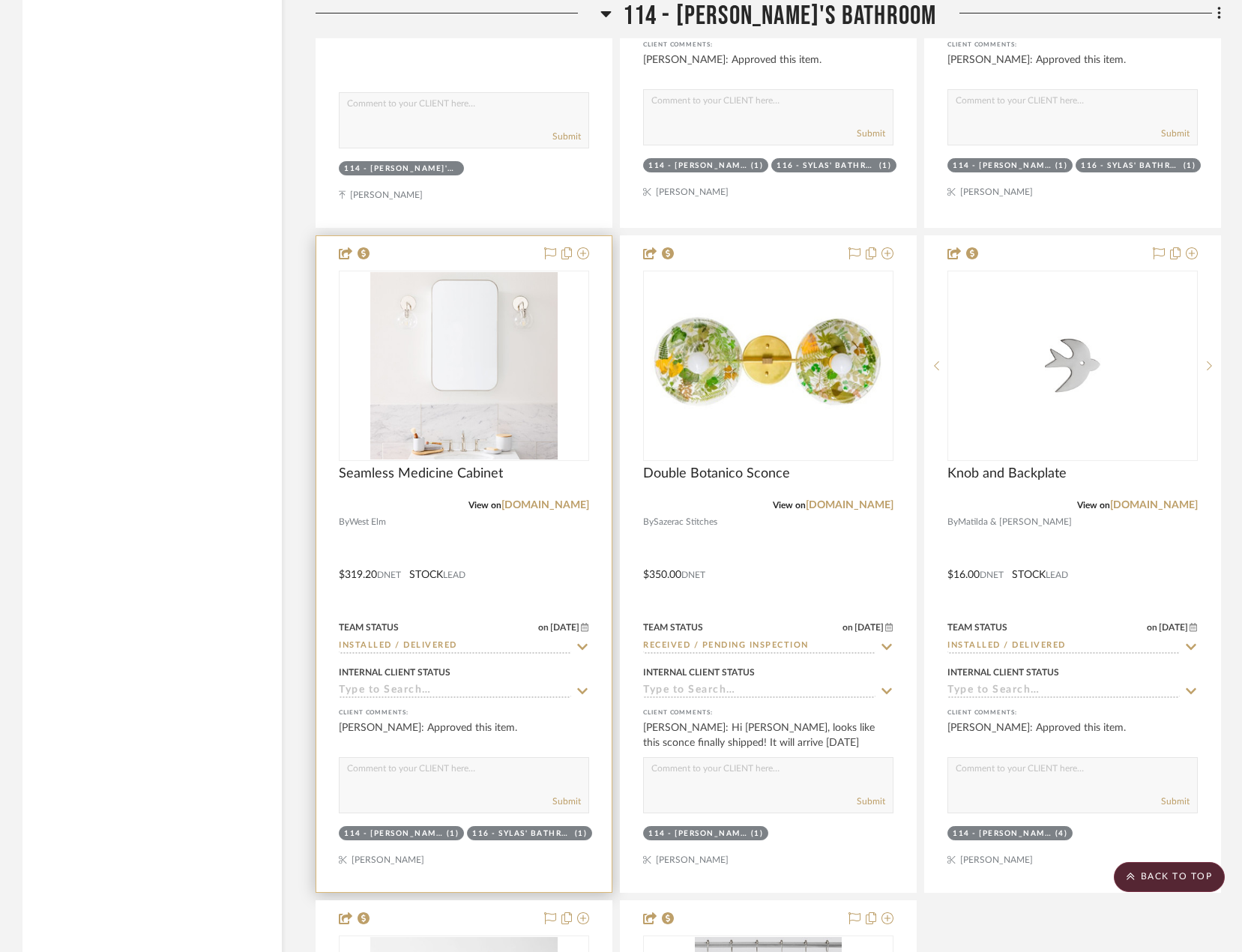
scroll to position [22648, 0]
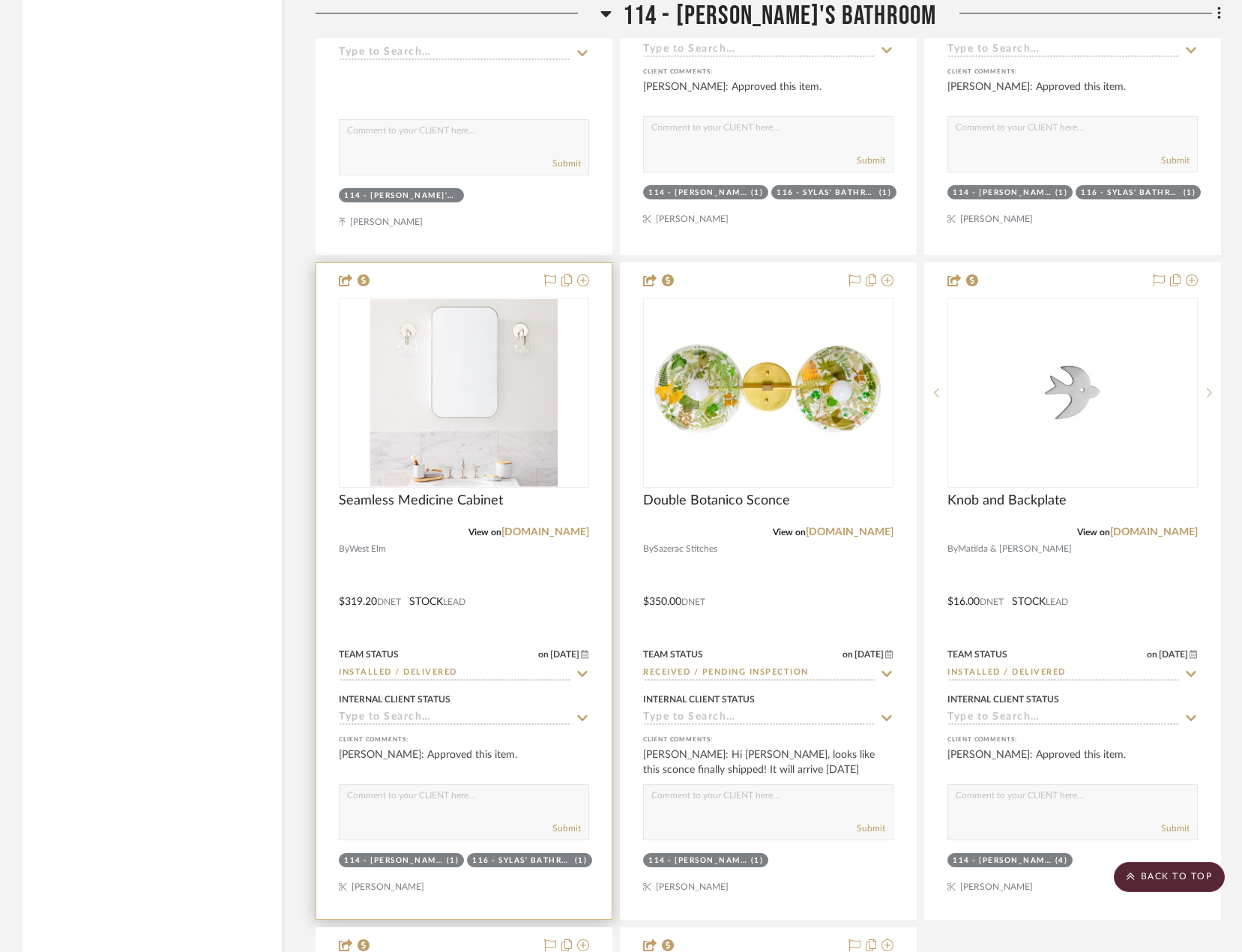
click at [443, 510] on div "Seamless Medicine Cabinet" at bounding box center [463, 509] width 250 height 33
click at [442, 502] on span "Seamless Medicine Cabinet" at bounding box center [420, 500] width 164 height 16
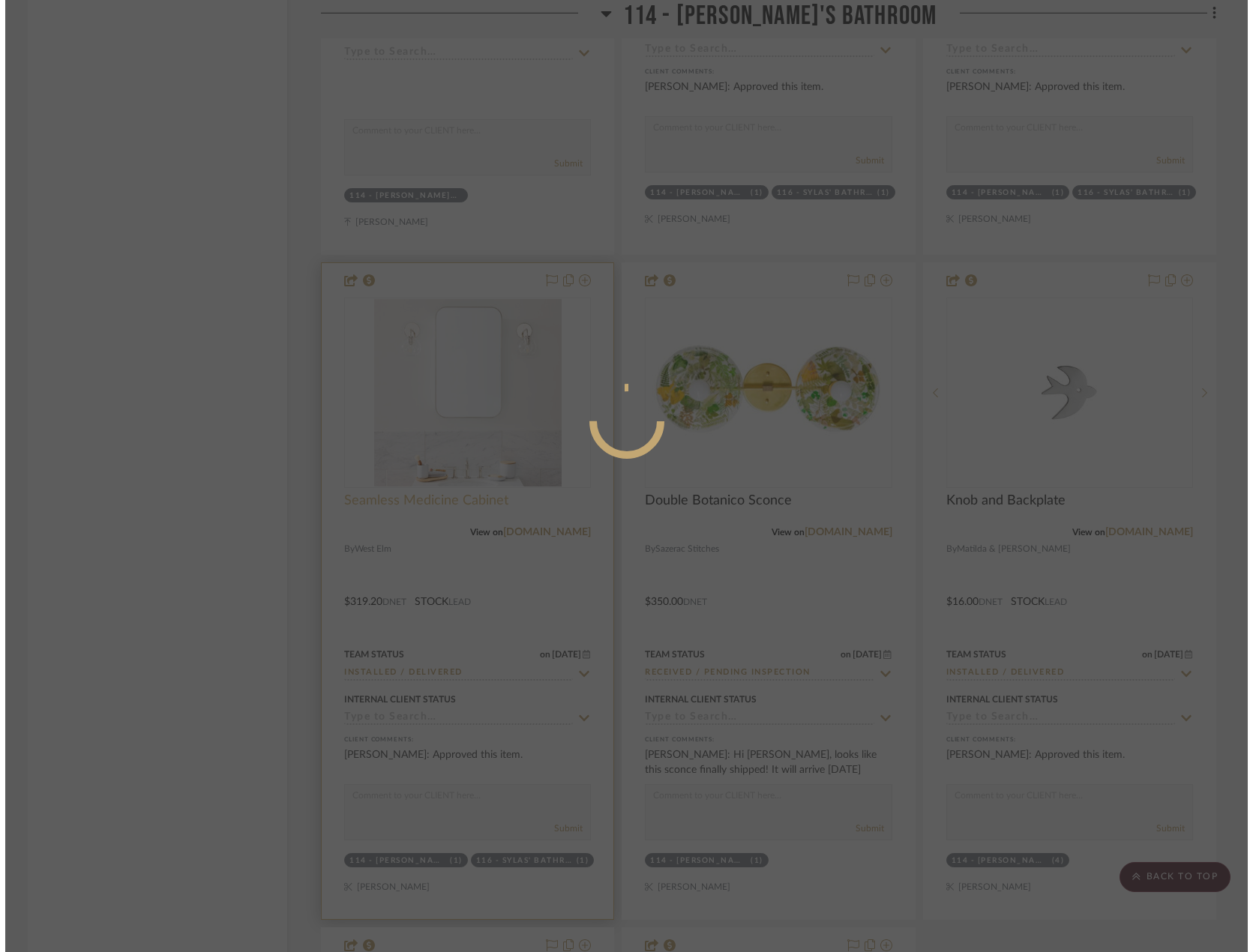
scroll to position [0, 0]
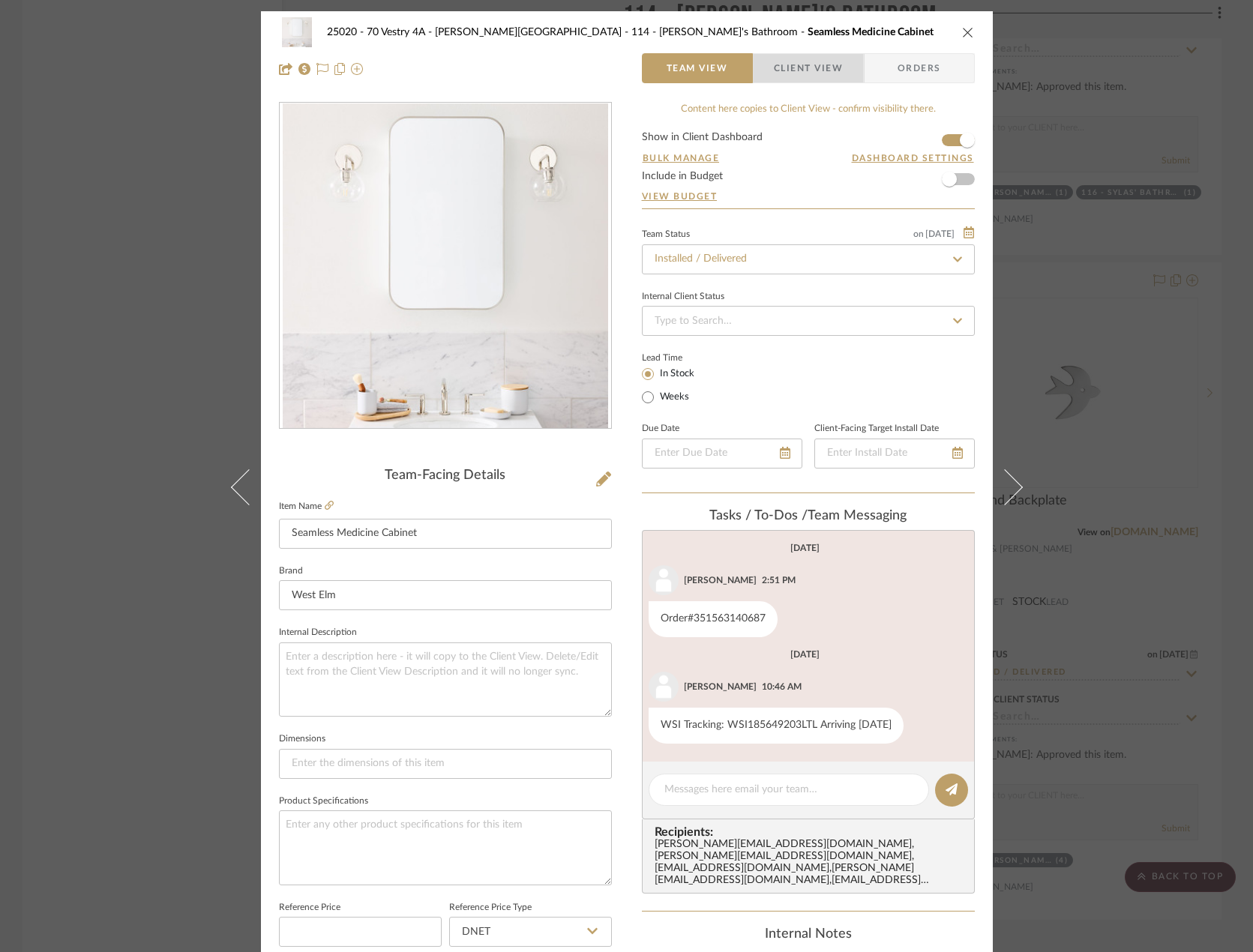
click at [803, 68] on span "Client View" at bounding box center [808, 68] width 69 height 30
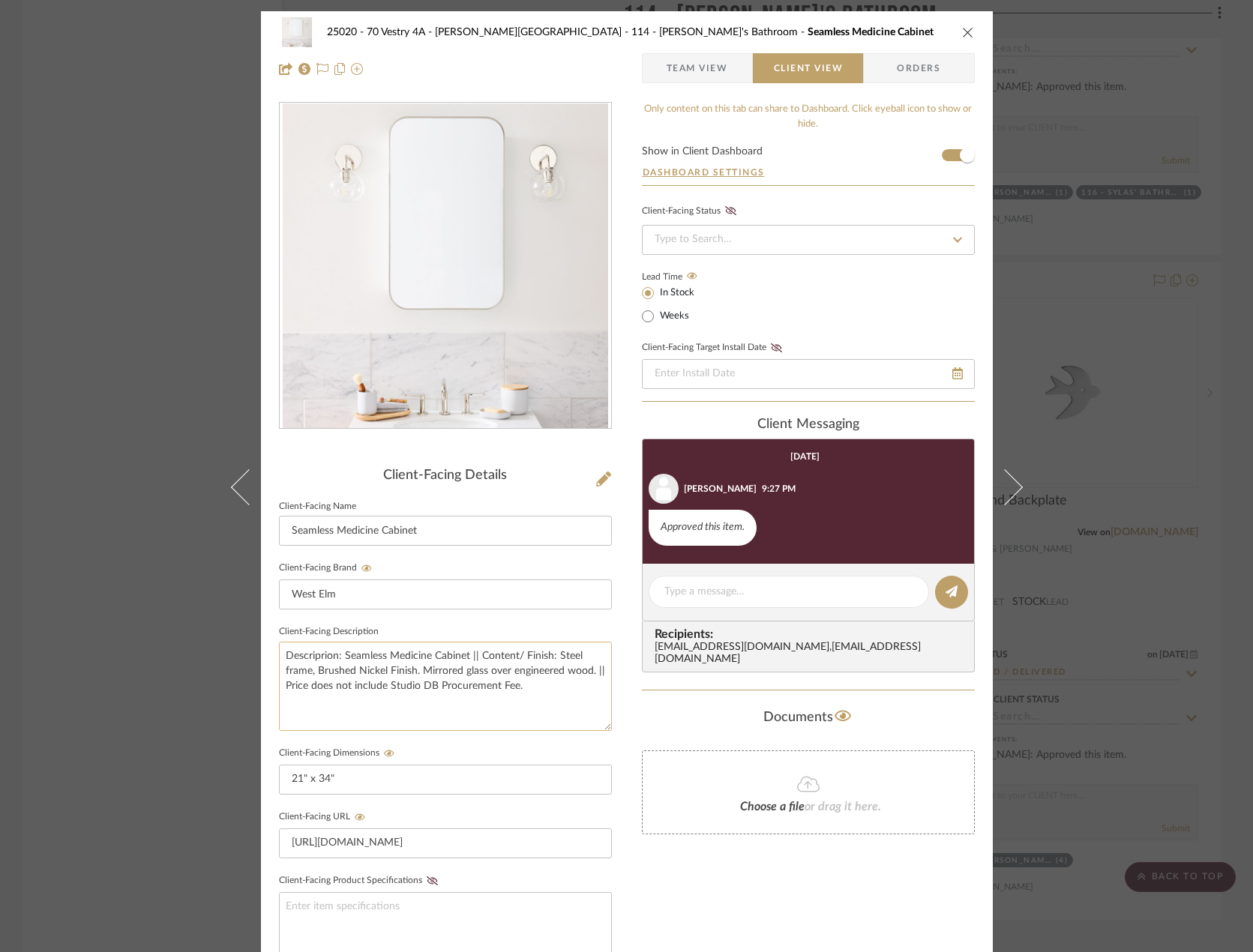
drag, startPoint x: 529, startPoint y: 689, endPoint x: 275, endPoint y: 651, distance: 256.8
click at [279, 651] on textarea "Descriprion: Seamless Medicine Cabinet || Content/ Finish: Steel frame, Brushed…" at bounding box center [445, 686] width 333 height 89
click at [929, 33] on icon "close" at bounding box center [968, 32] width 12 height 12
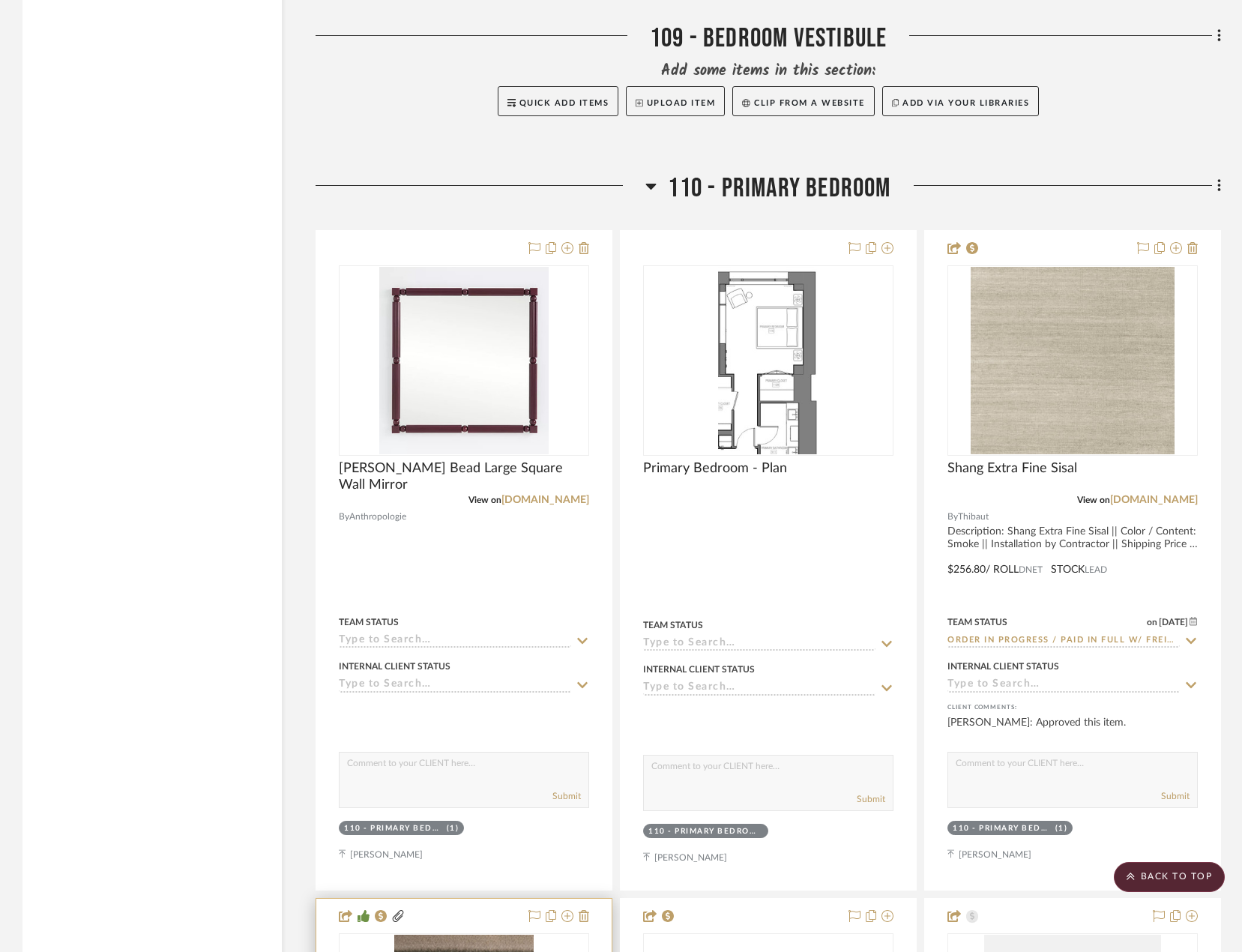
scroll to position [12756, 0]
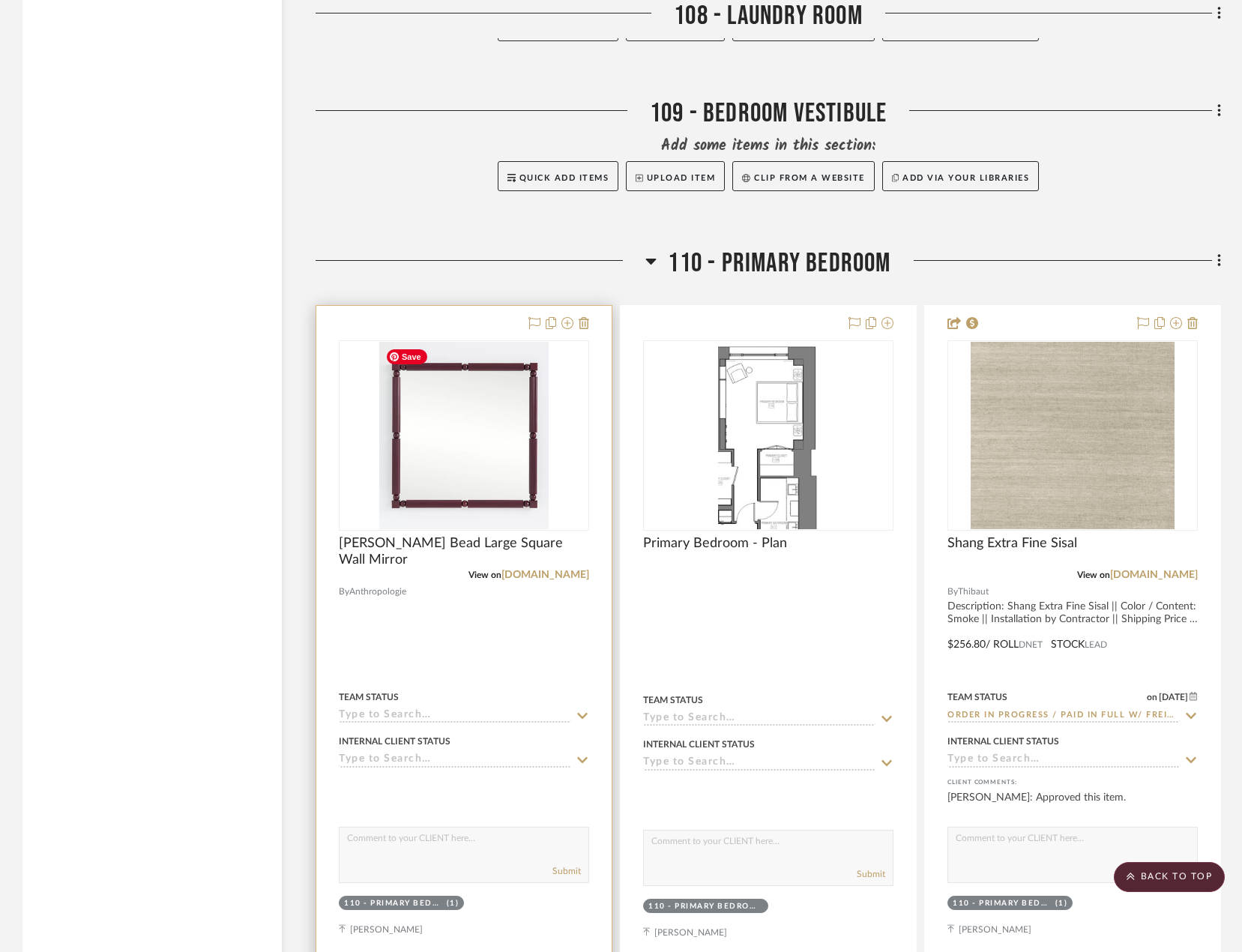
click at [0, 0] on img at bounding box center [0, 0] width 0 height 0
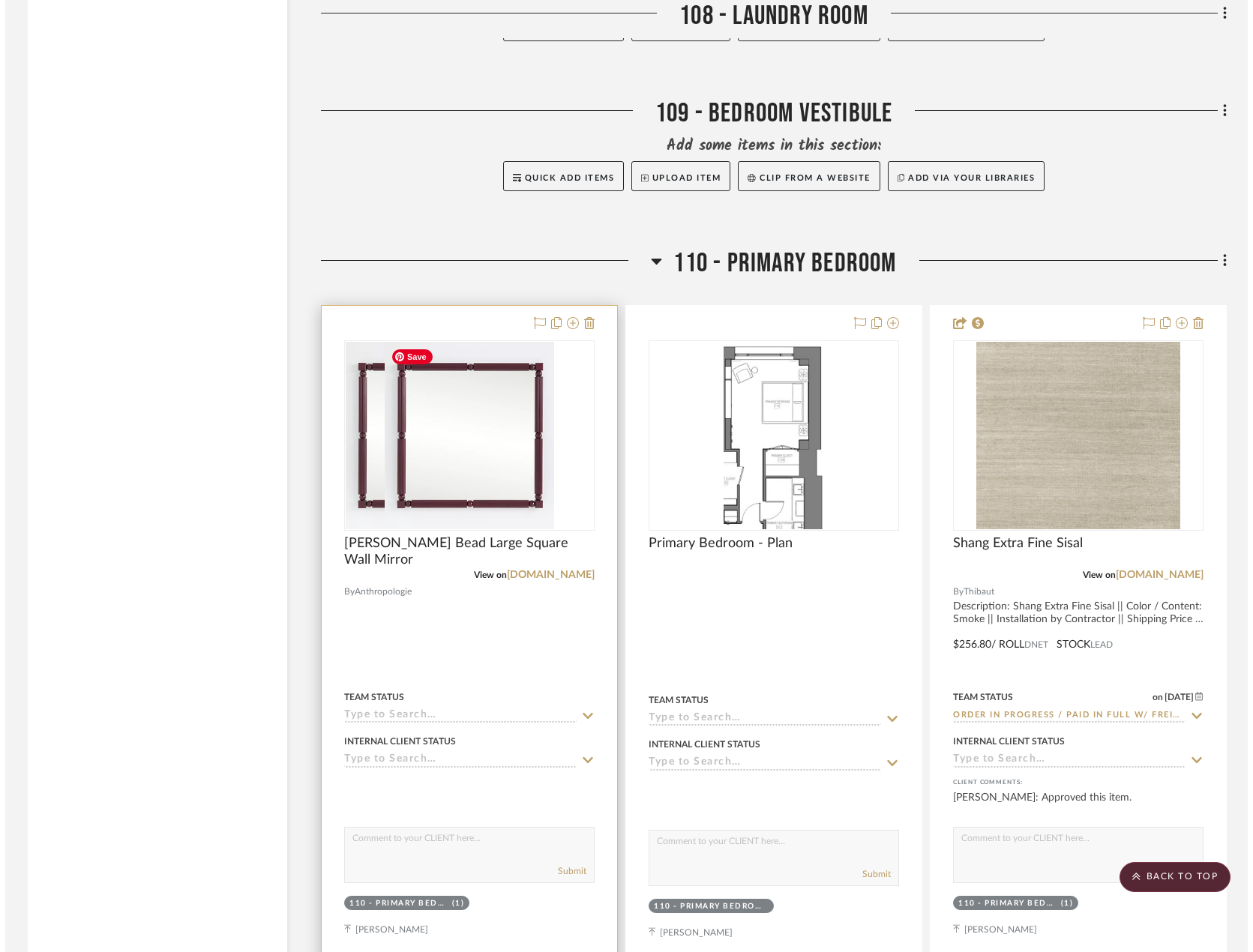
scroll to position [0, 0]
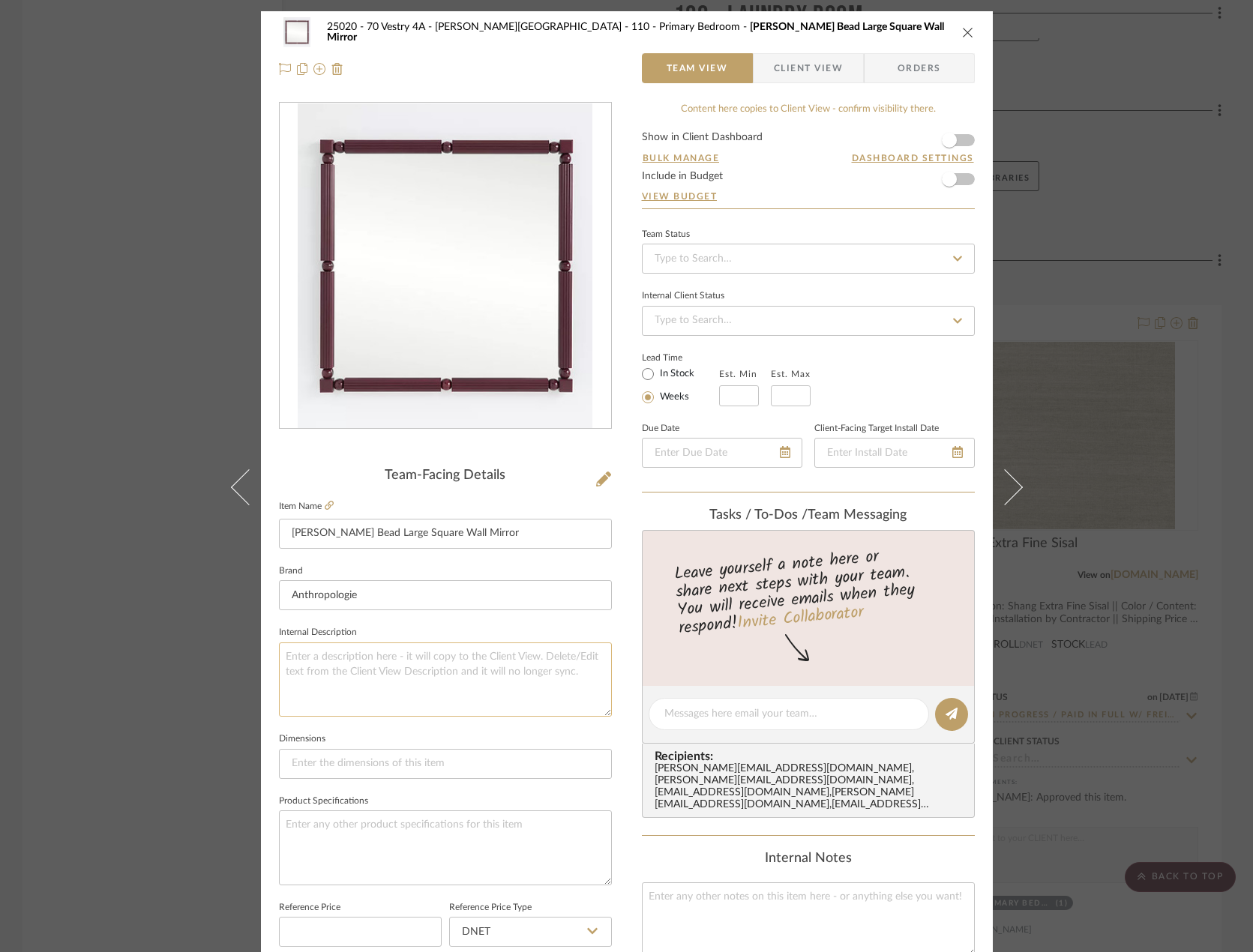
click at [360, 662] on textarea at bounding box center [445, 679] width 333 height 75
paste textarea "Descriprion: Seamless Medicine Cabinet || Content/ Finish: Steel frame, Brushed…"
type textarea "Descriprion: Seamless Medicine Cabinet || Content/ Finish: Steel frame, Brushed…"
drag, startPoint x: 534, startPoint y: 535, endPoint x: 286, endPoint y: 563, distance: 249.6
click at [286, 563] on div "Team-Facing Details Item Name Benedicta Wood Bead Large Square Wall Mirror Bran…" at bounding box center [445, 718] width 333 height 503
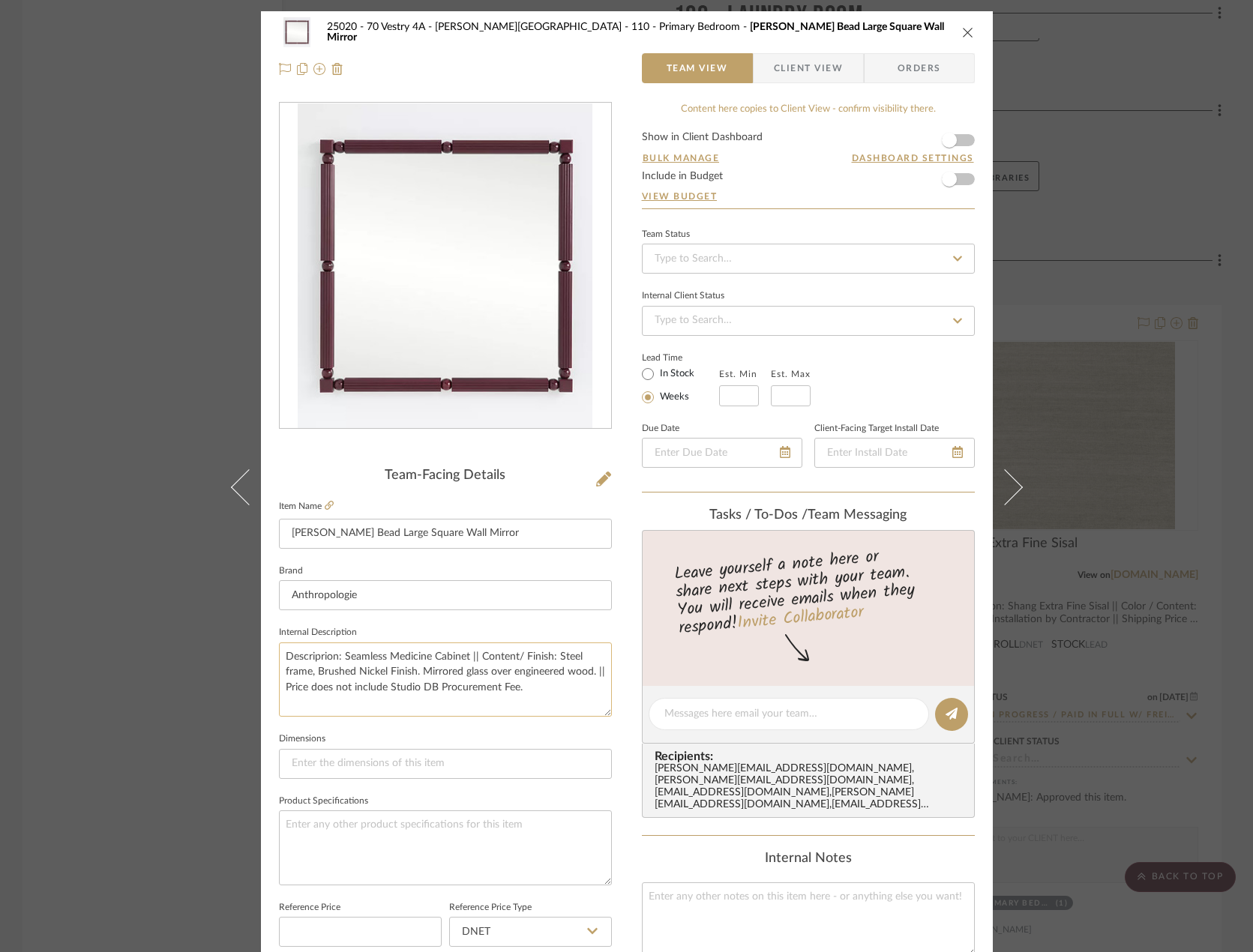
drag, startPoint x: 338, startPoint y: 652, endPoint x: 465, endPoint y: 654, distance: 127.0
click at [465, 654] on textarea "Descriprion: Seamless Medicine Cabinet || Content/ Finish: Steel frame, Brushed…" at bounding box center [445, 679] width 333 height 75
paste textarea "[PERSON_NAME] Bead Large Square Wall Mirror"
drag, startPoint x: 358, startPoint y: 672, endPoint x: 383, endPoint y: 692, distance: 32.0
click at [383, 692] on textarea "Descriprion: Benedicta Wood Bead Large Square Wall Mirror || Content/ Finish: S…" at bounding box center [445, 679] width 333 height 75
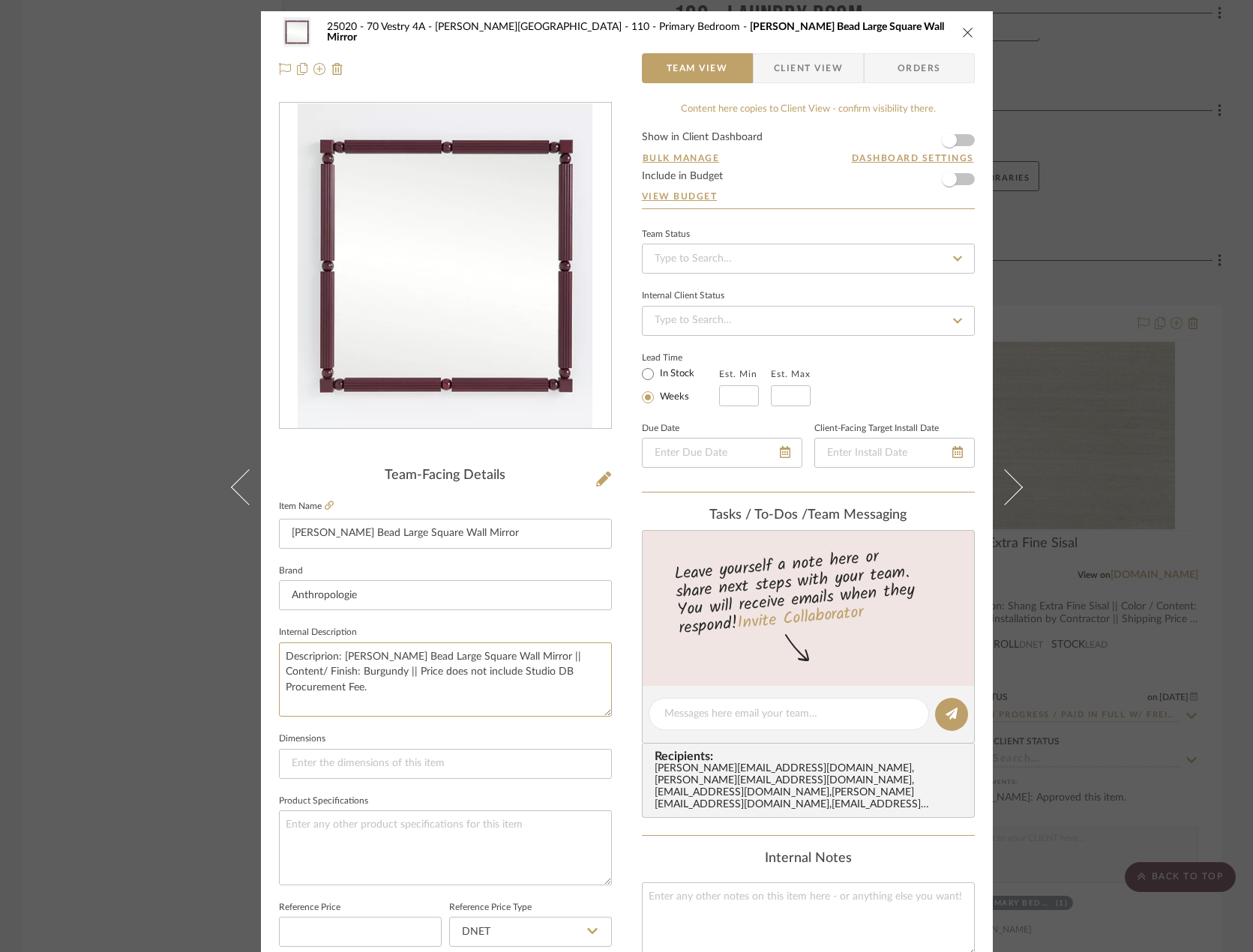
type textarea "Descriprion: Benedicta Wood Bead Large Square Wall Mirror || Content/ Finish: B…"
click at [388, 733] on fieldset "Dimensions" at bounding box center [445, 753] width 333 height 50
click at [382, 756] on input at bounding box center [445, 763] width 333 height 30
type input "42" x 42""
click at [404, 737] on fieldset "Dimensions 42" x 42"" at bounding box center [445, 753] width 333 height 50
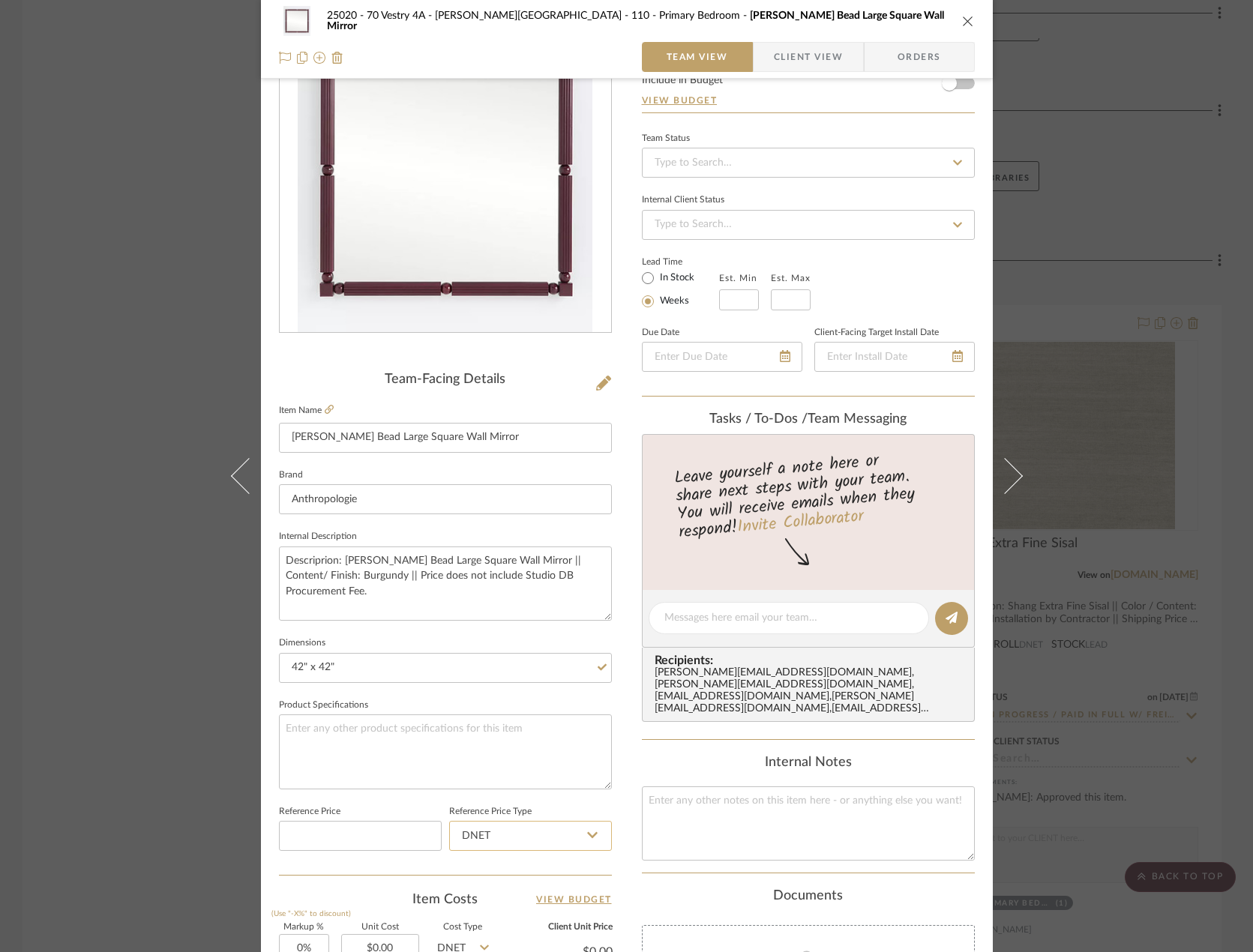
scroll to position [75, 0]
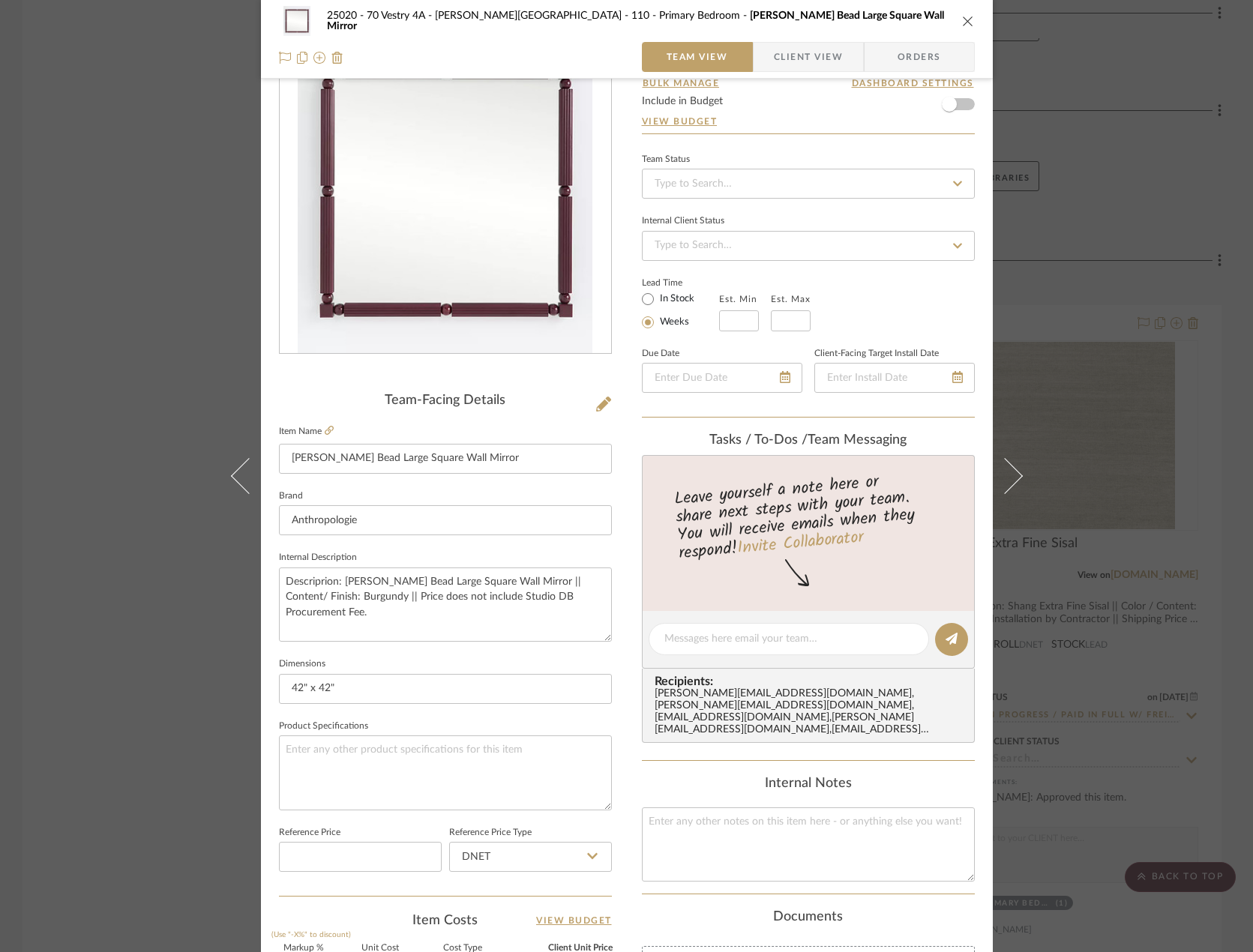
click at [565, 719] on fieldset "Product Specifications" at bounding box center [445, 762] width 333 height 94
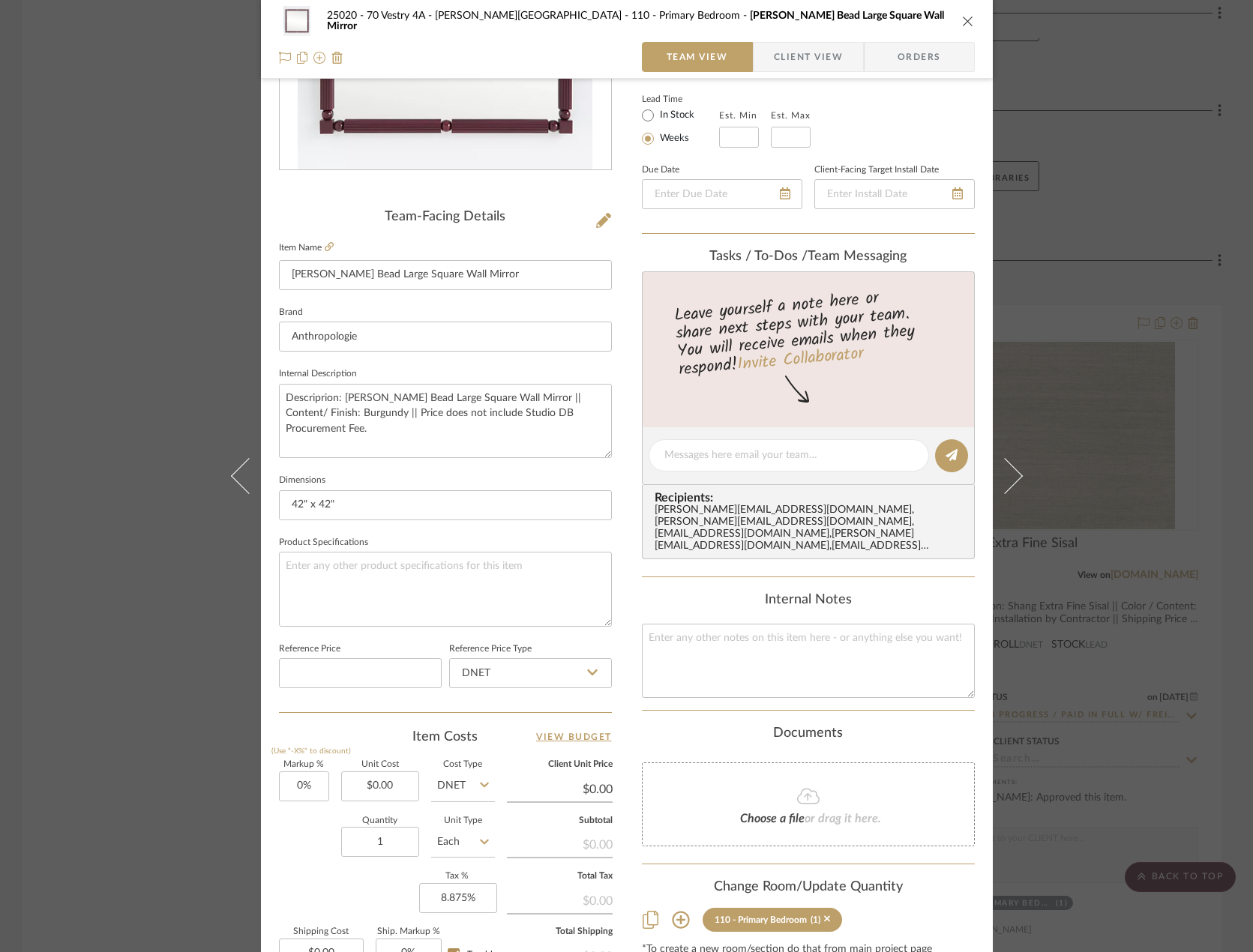
scroll to position [444, 0]
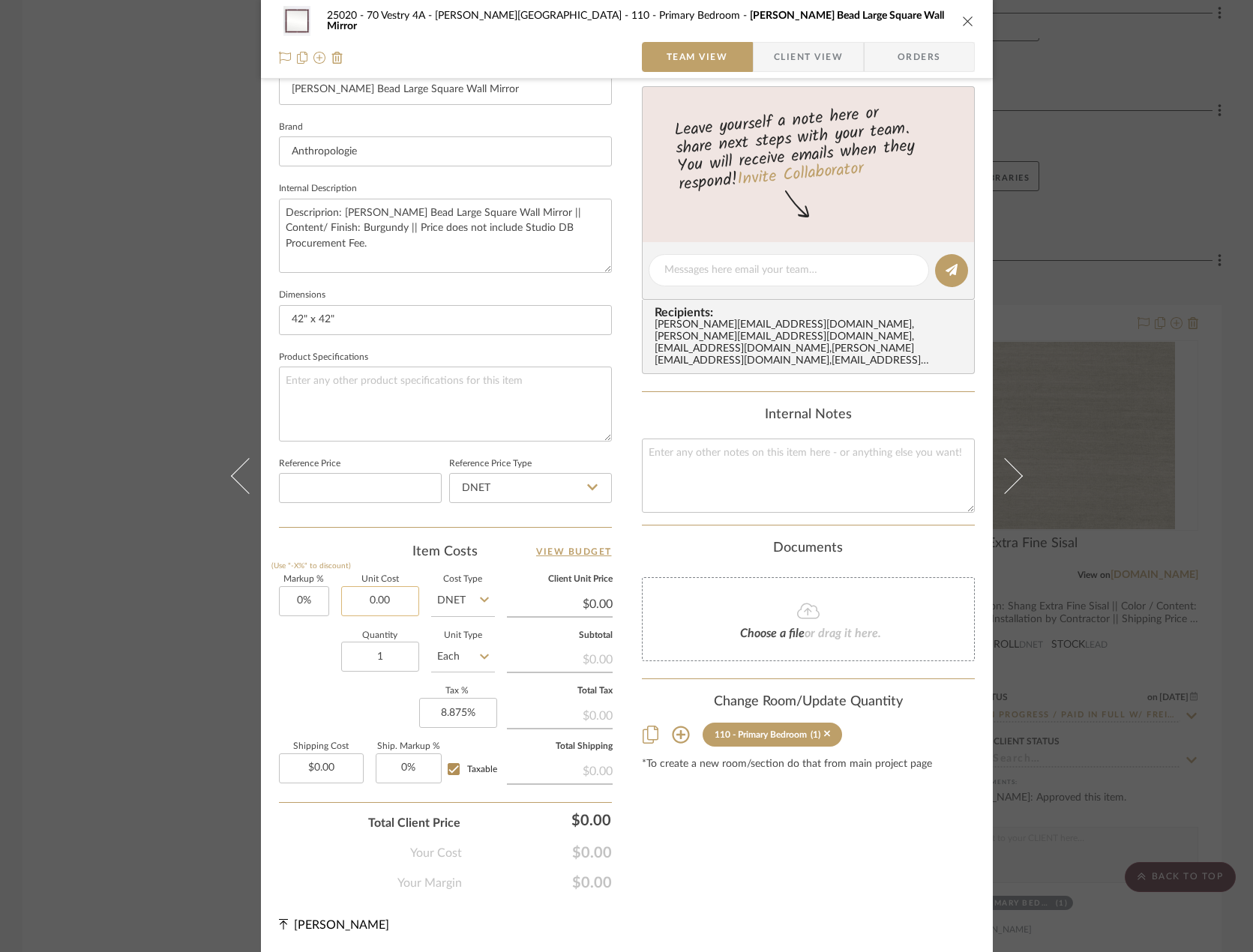
click at [397, 606] on input "0.00" at bounding box center [380, 601] width 78 height 30
type input "$638.40"
click at [645, 837] on div "Content here copies to Client View - confirm visibility there. Show in Client D…" at bounding box center [808, 274] width 333 height 1233
type input "$638.40"
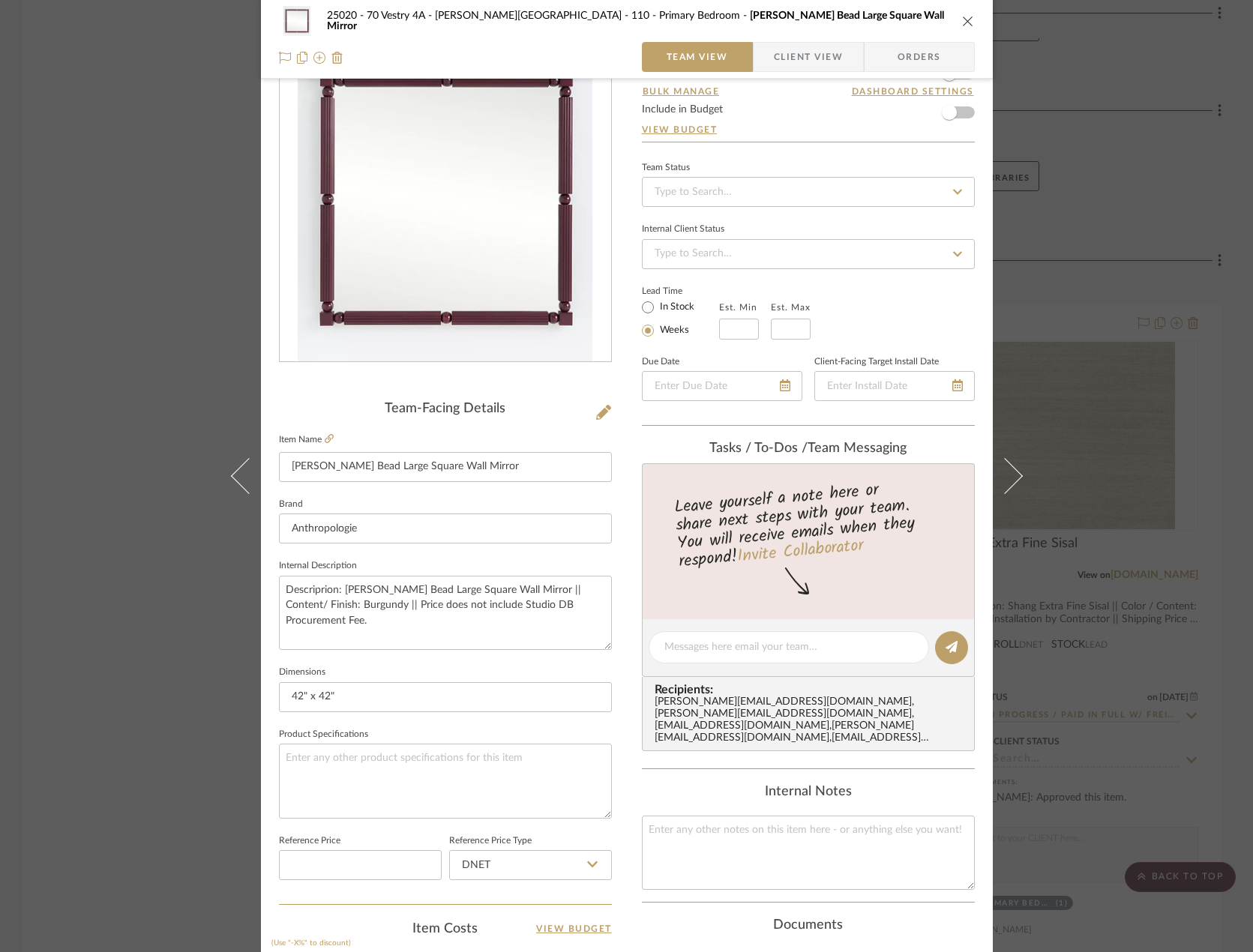
scroll to position [0, 0]
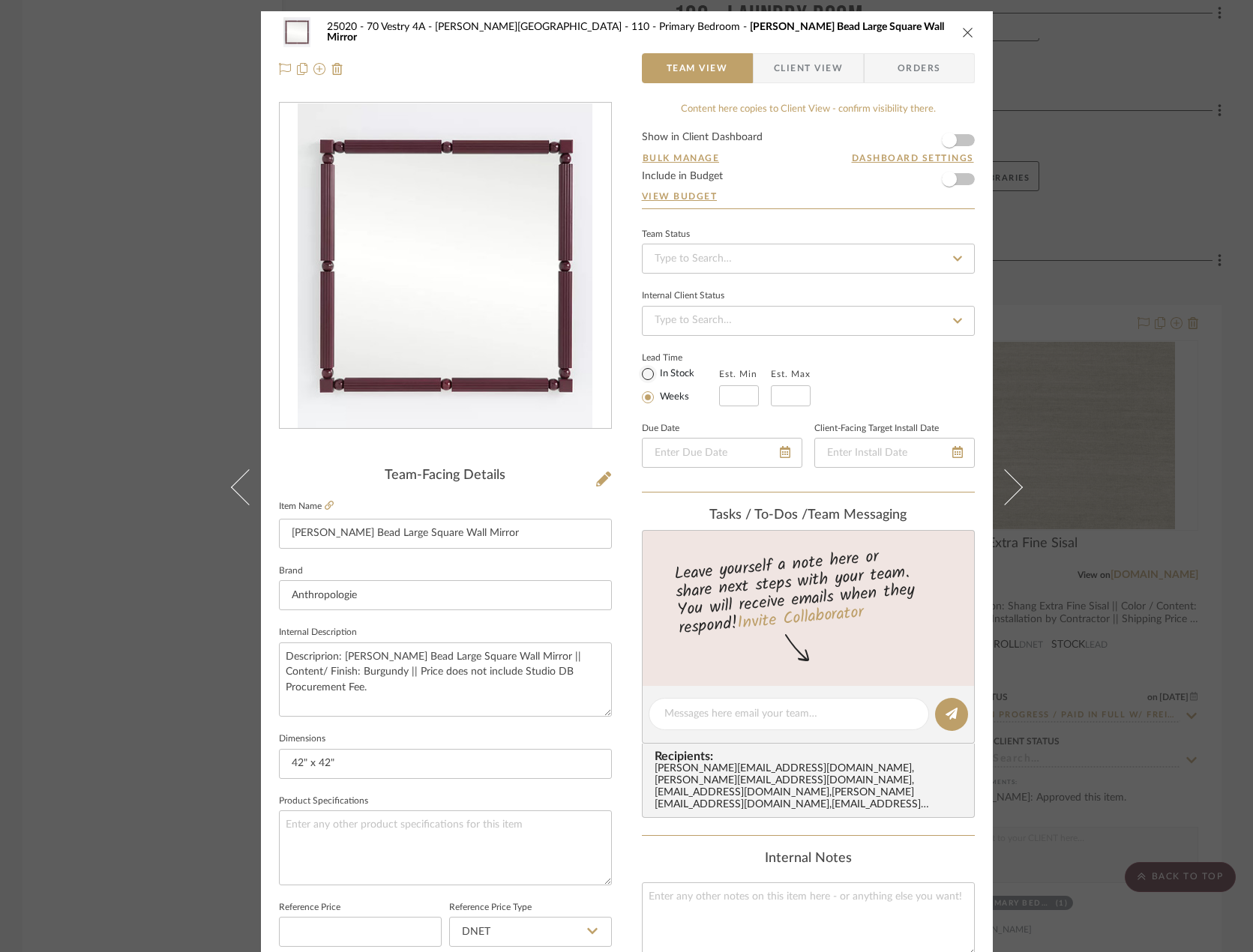
click at [651, 372] on div "In Stock" at bounding box center [681, 373] width 78 height 18
click at [642, 376] on input "In Stock" at bounding box center [648, 373] width 18 height 18
radio input "true"
click at [661, 490] on div "Team Status Internal Client Status Lead Time In Stock Weeks Due Date Client-Fac…" at bounding box center [808, 359] width 333 height 270
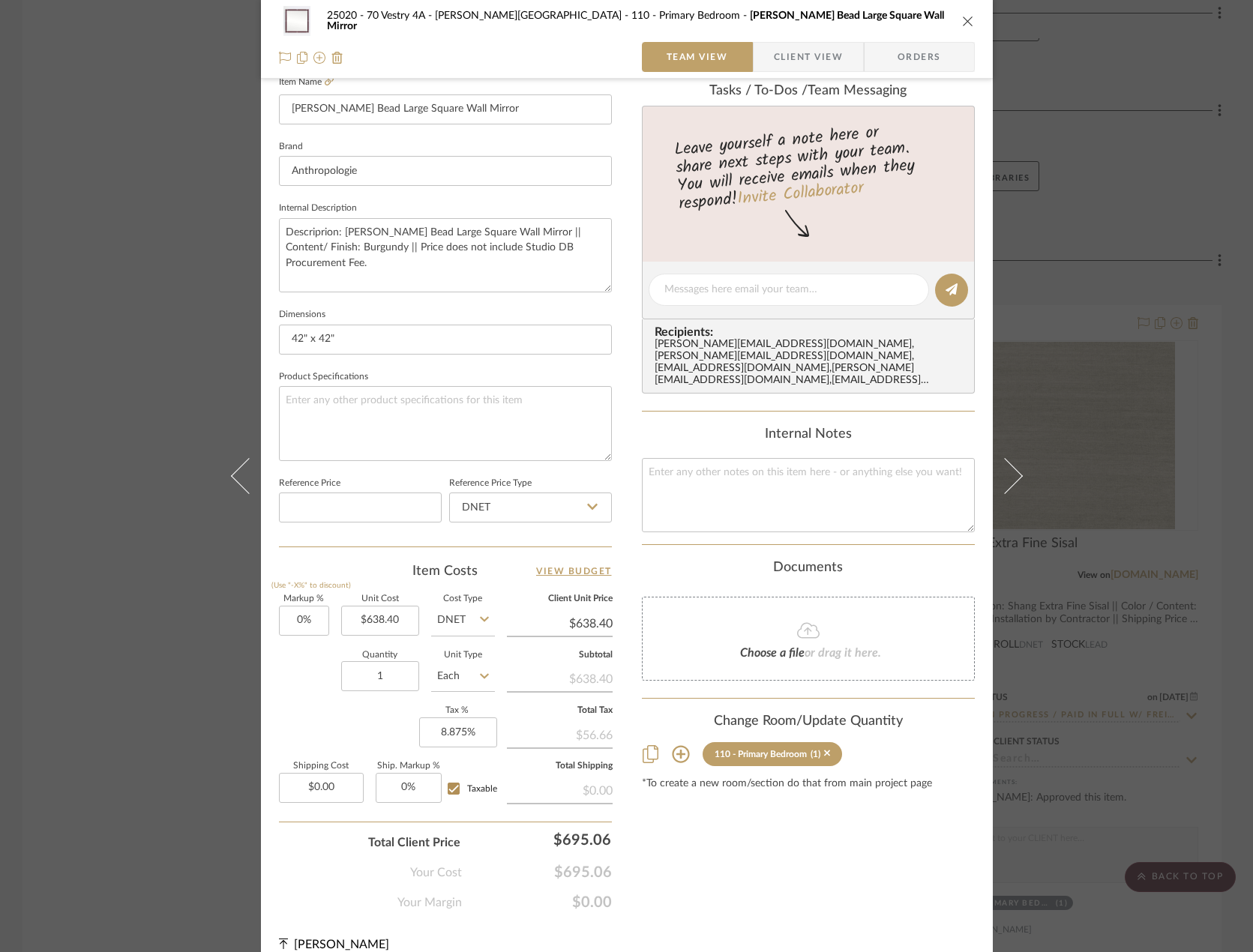
scroll to position [444, 0]
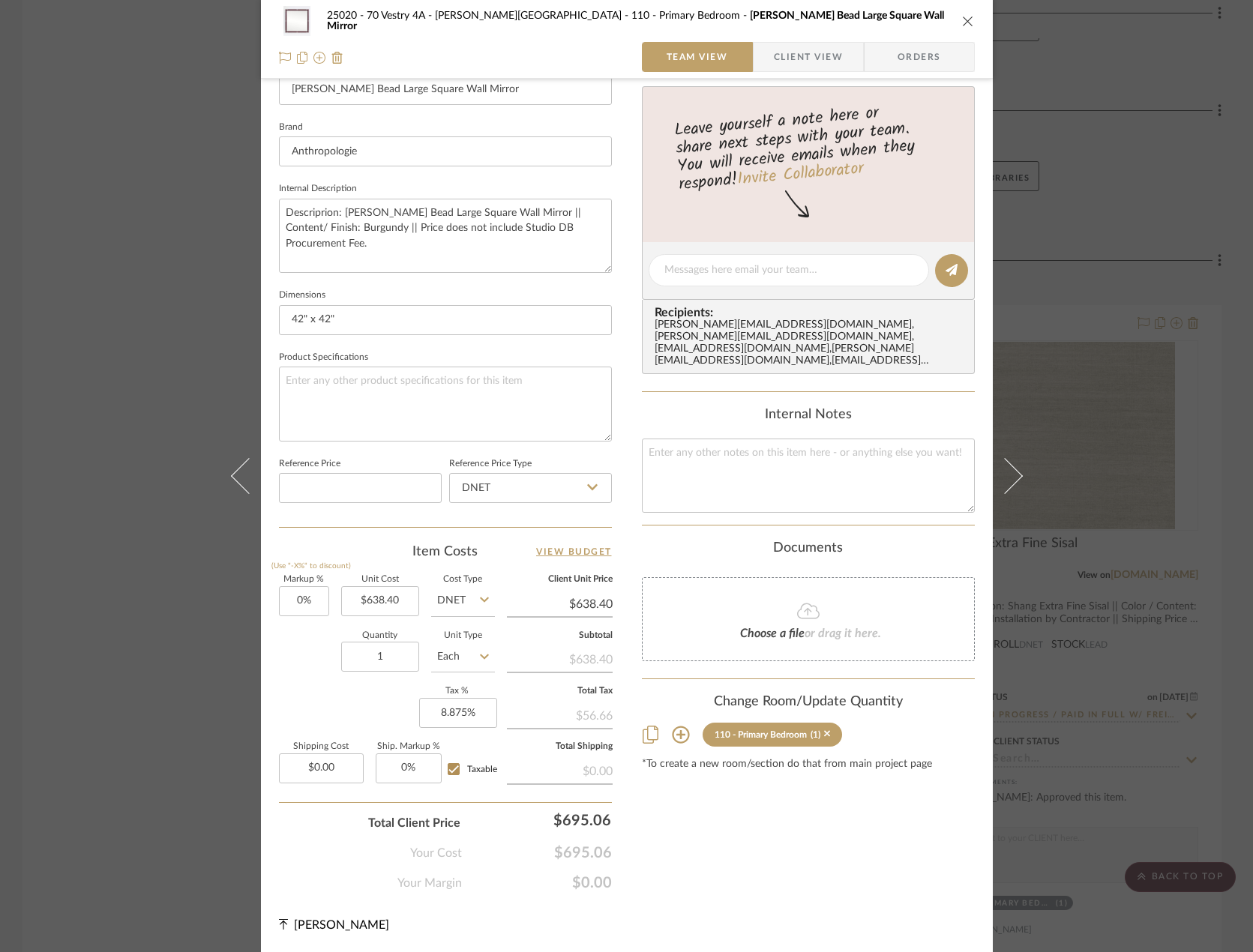
click at [919, 841] on div "Content here copies to Client View - confirm visibility there. Show in Client D…" at bounding box center [808, 274] width 333 height 1233
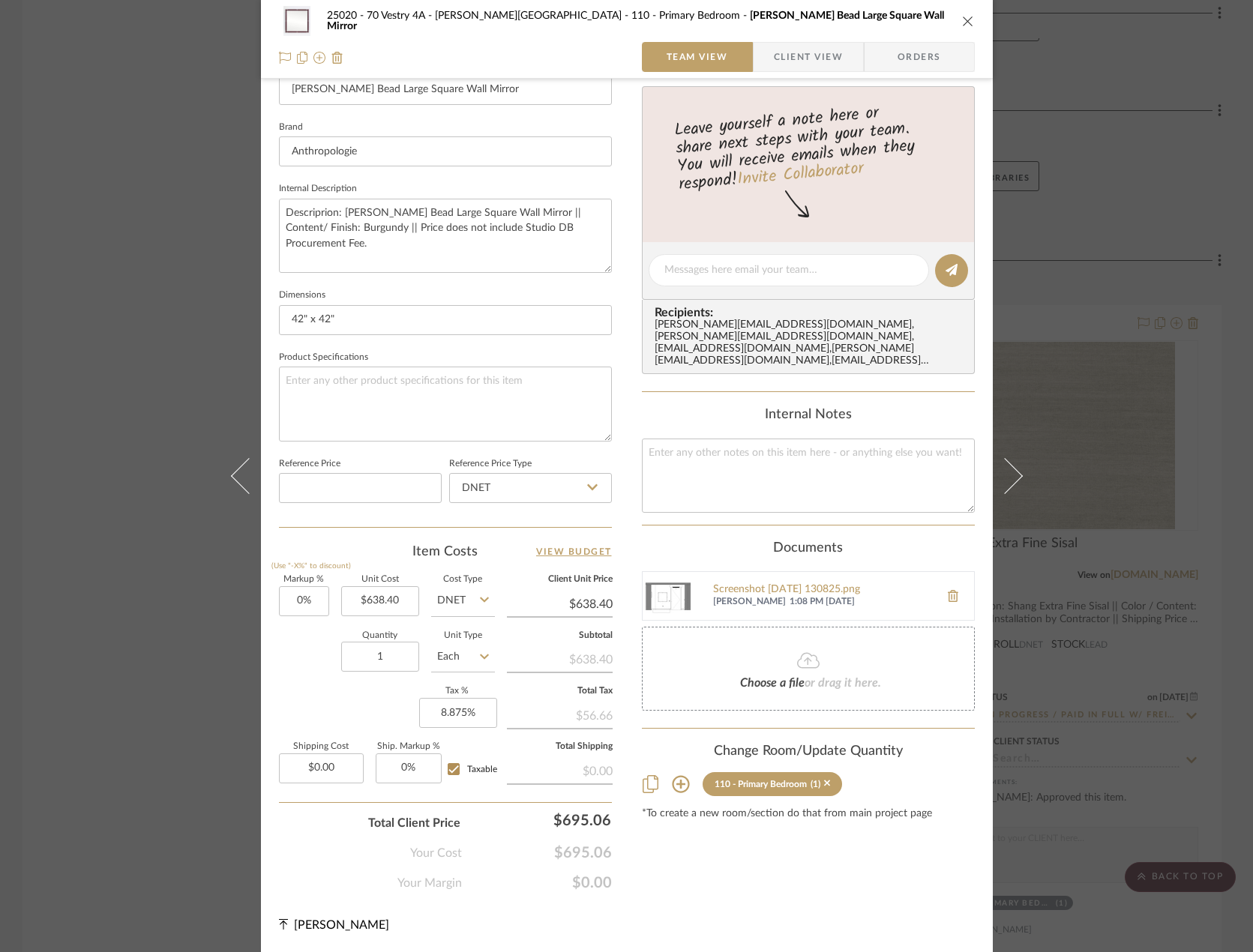
drag, startPoint x: 715, startPoint y: 576, endPoint x: 700, endPoint y: 582, distance: 16.2
click at [700, 582] on div "Screenshot 2025-08-21 130825.png Saamiah Zaveri 1:08 PM 08/21/2025" at bounding box center [808, 595] width 333 height 49
click at [669, 584] on img at bounding box center [665, 595] width 48 height 48
click at [929, 589] on icon at bounding box center [952, 595] width 11 height 12
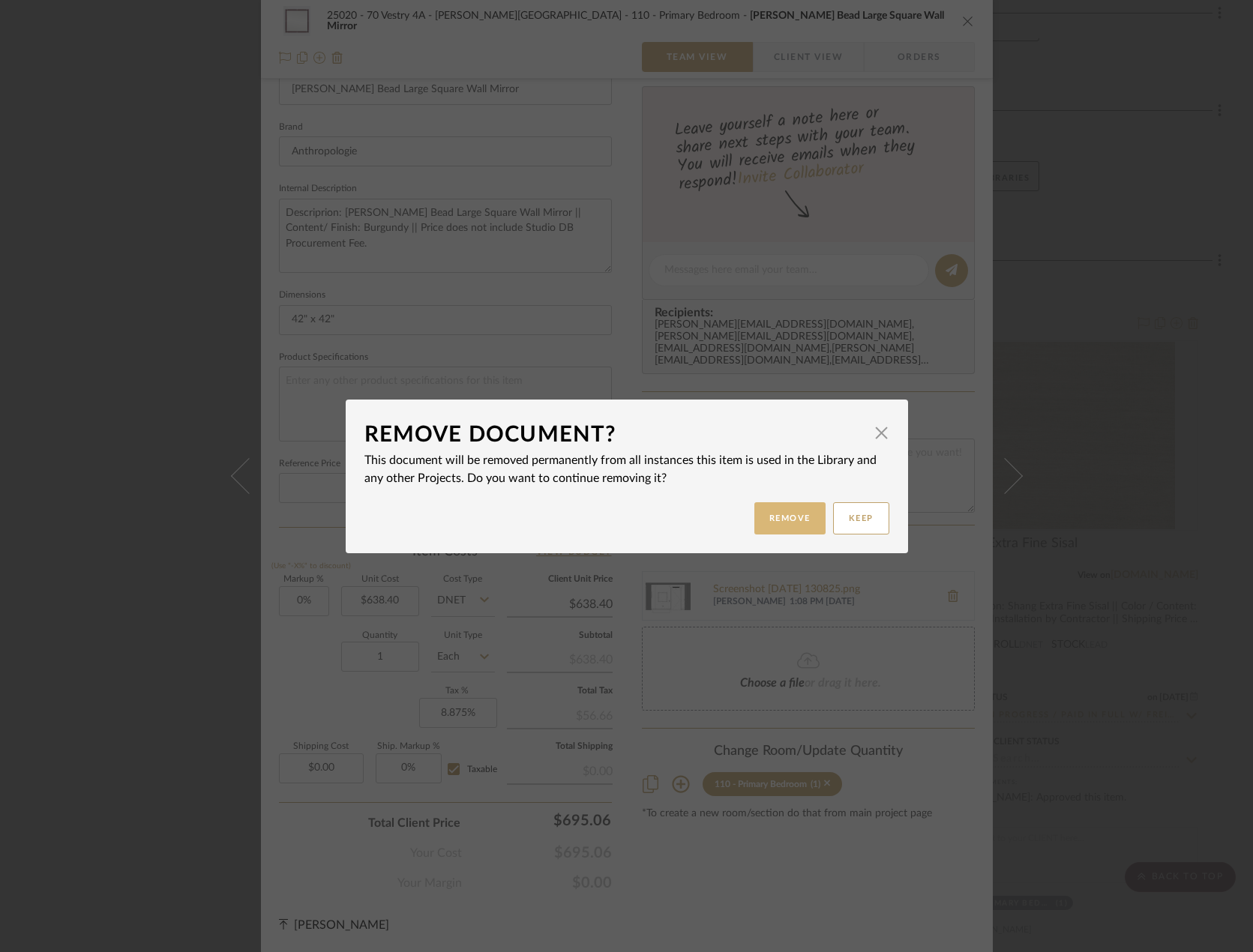
click at [791, 510] on button "Remove" at bounding box center [789, 518] width 71 height 32
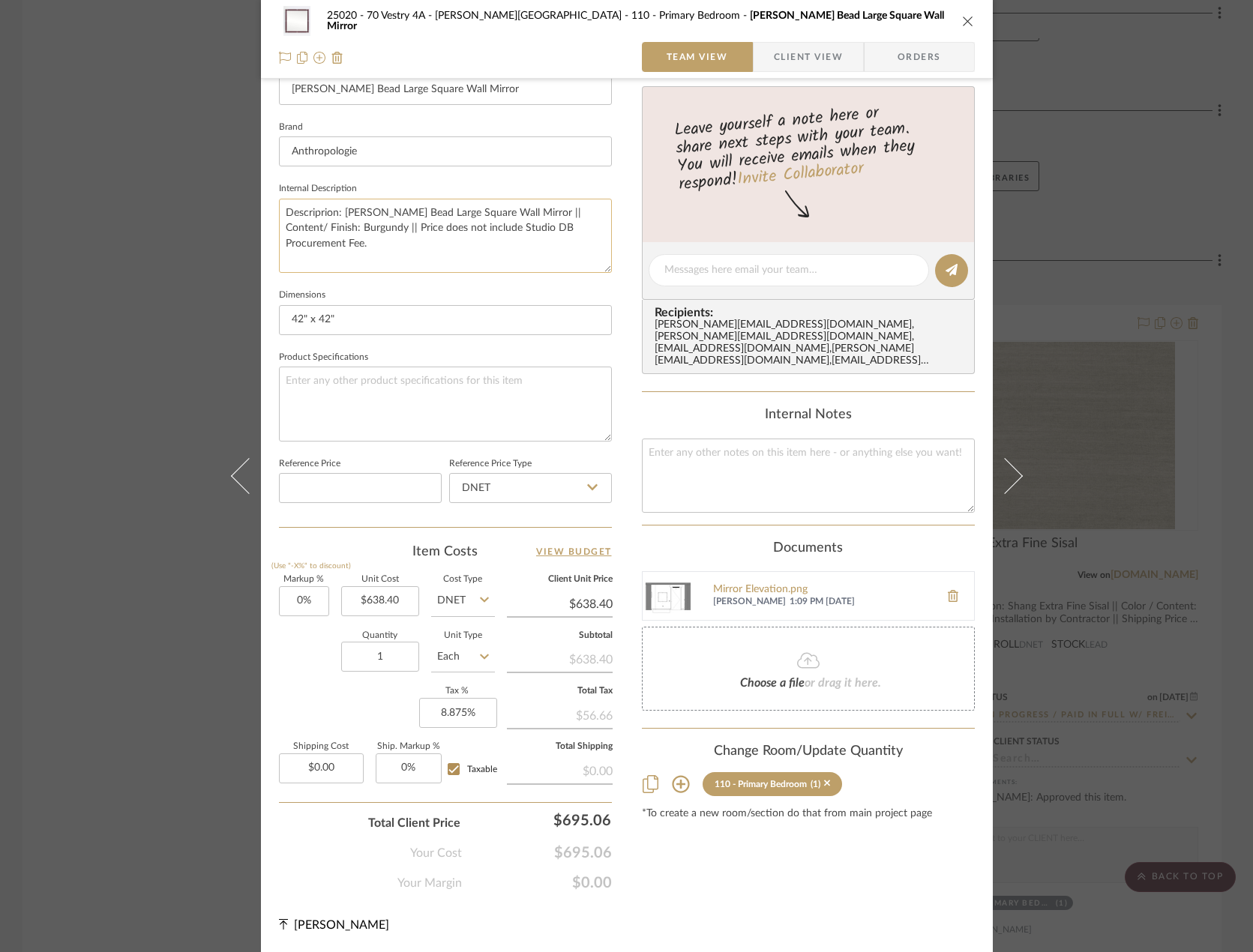
click at [312, 213] on textarea "Descriprion: Benedicta Wood Bead Large Square Wall Mirror || Content/ Finish: B…" at bounding box center [445, 236] width 333 height 75
click at [315, 214] on textarea "Descriprion: Benedicta Wood Bead Large Square Wall Mirror || Content/ Finish: B…" at bounding box center [445, 236] width 333 height 75
type textarea "Description: Benedicta Wood Bead Large Square Wall Mirror || Content/ Finish: B…"
click at [396, 286] on fieldset "Dimensions 42" x 42"" at bounding box center [445, 310] width 333 height 50
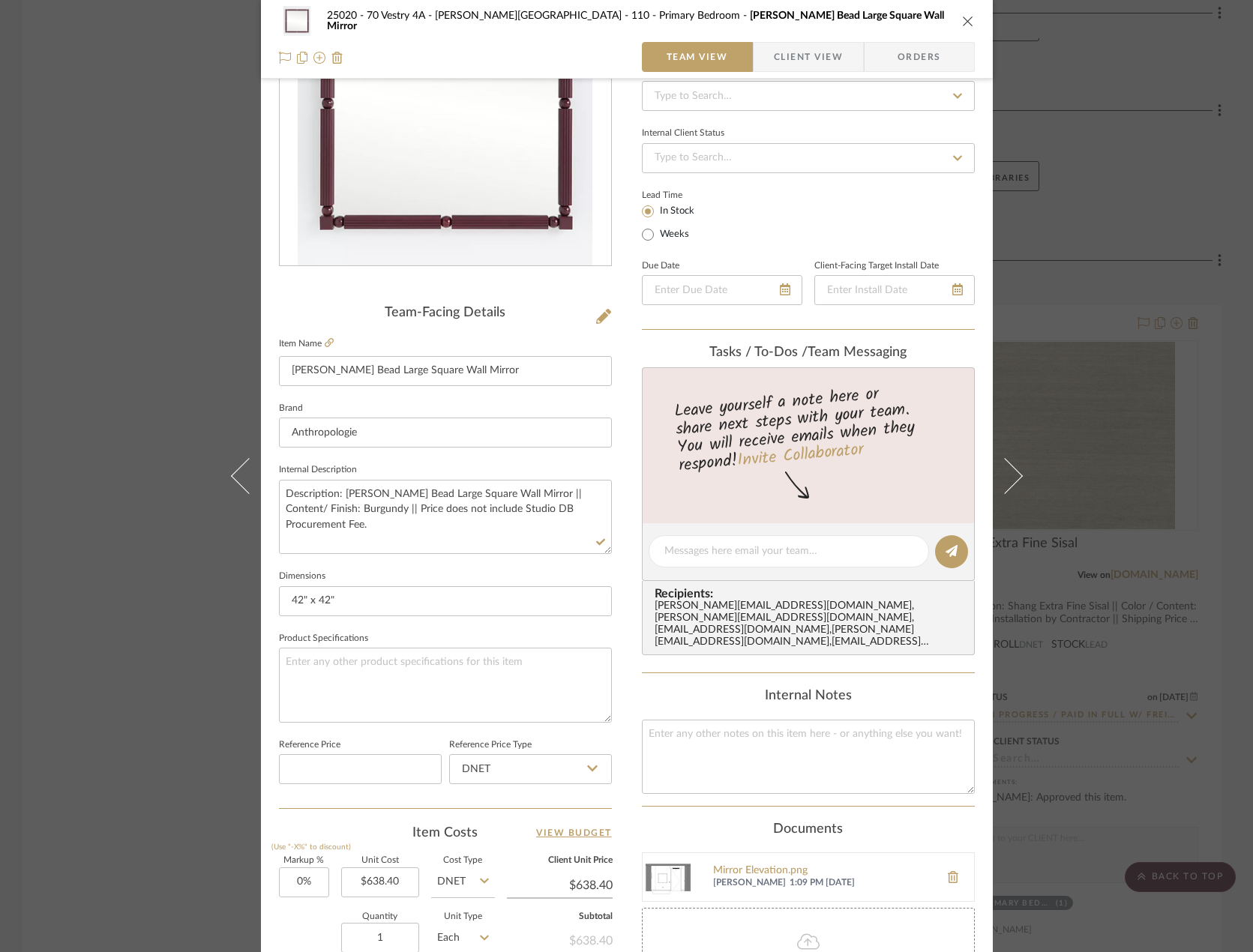
scroll to position [0, 0]
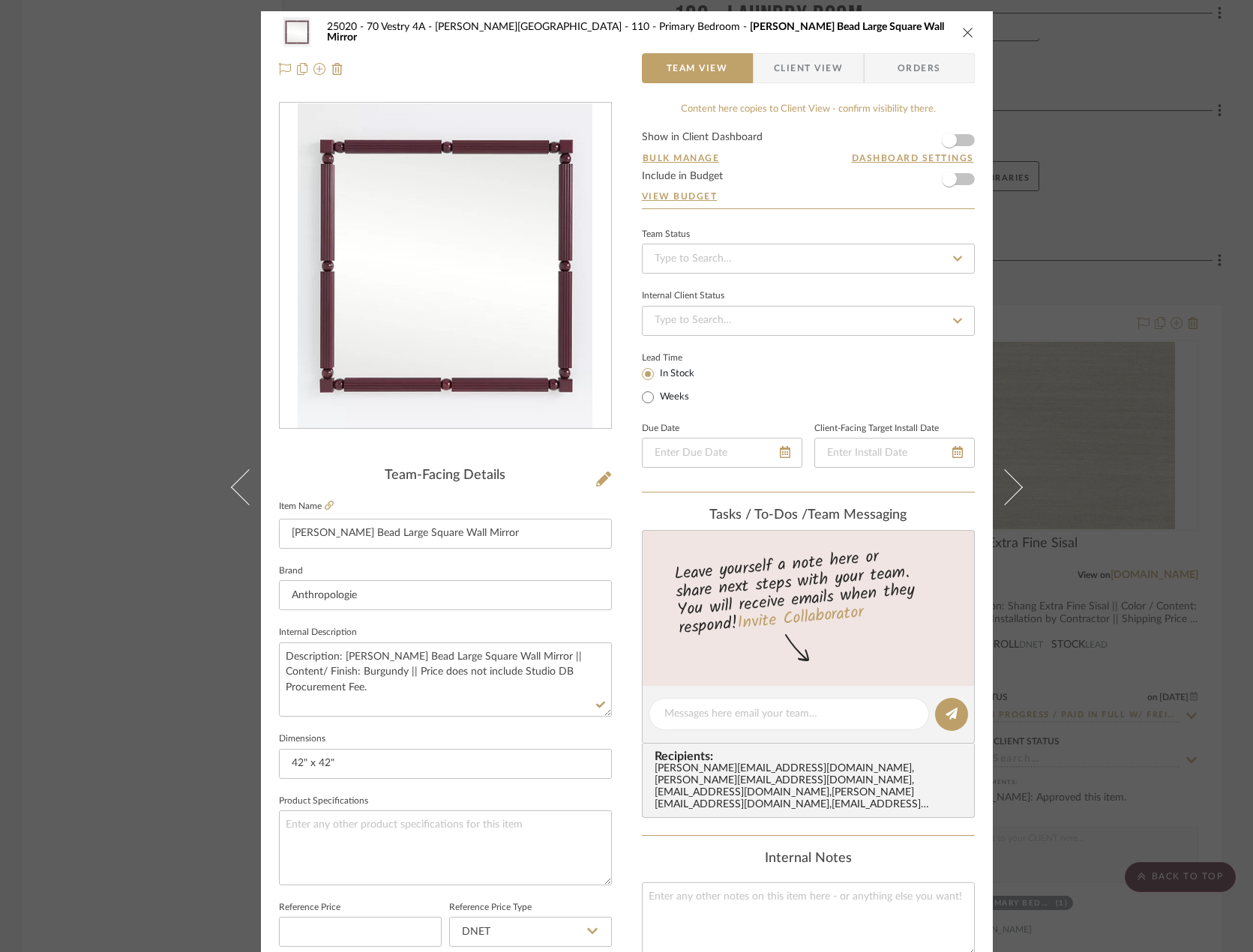
click at [929, 33] on icon "close" at bounding box center [968, 32] width 12 height 12
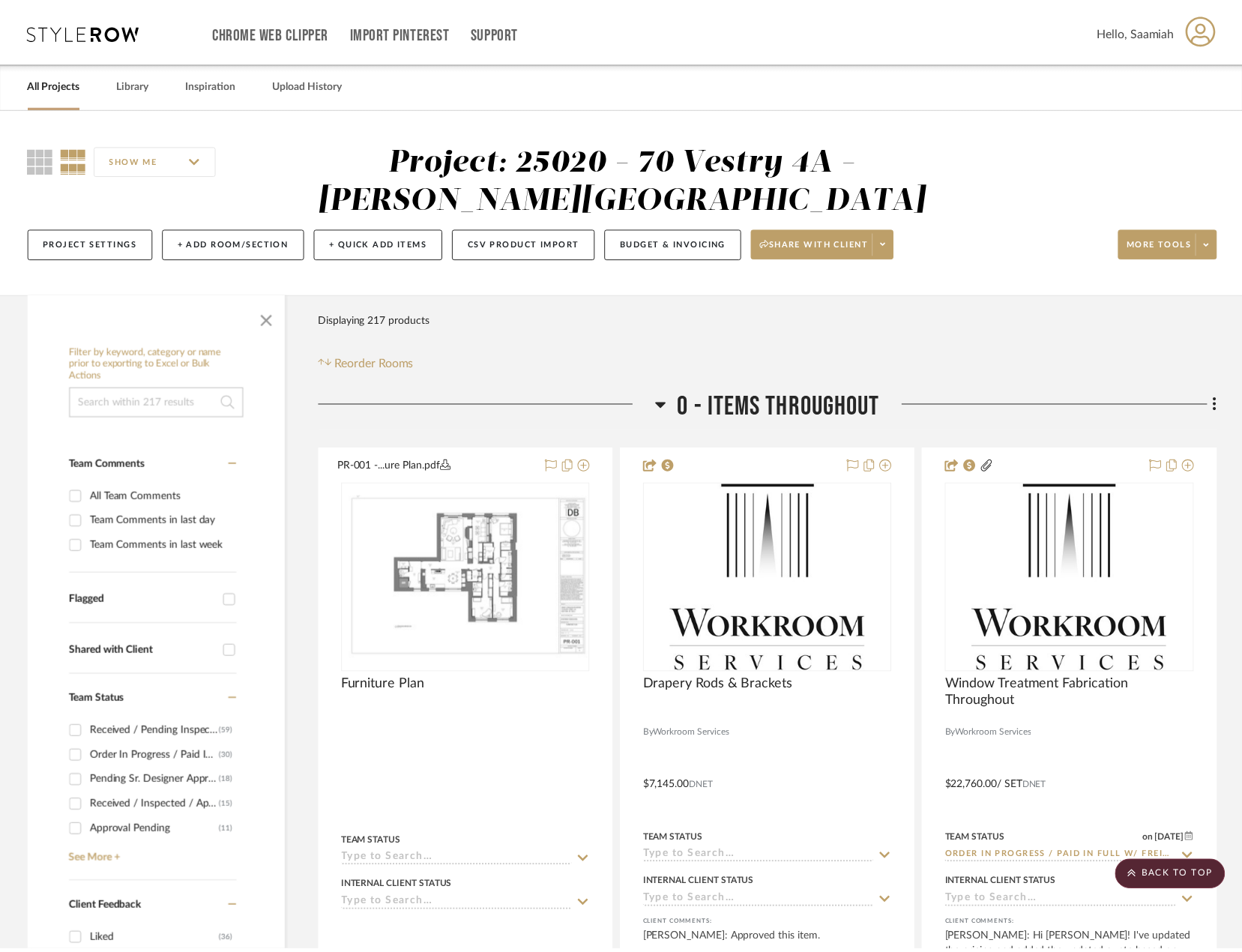
scroll to position [12756, 0]
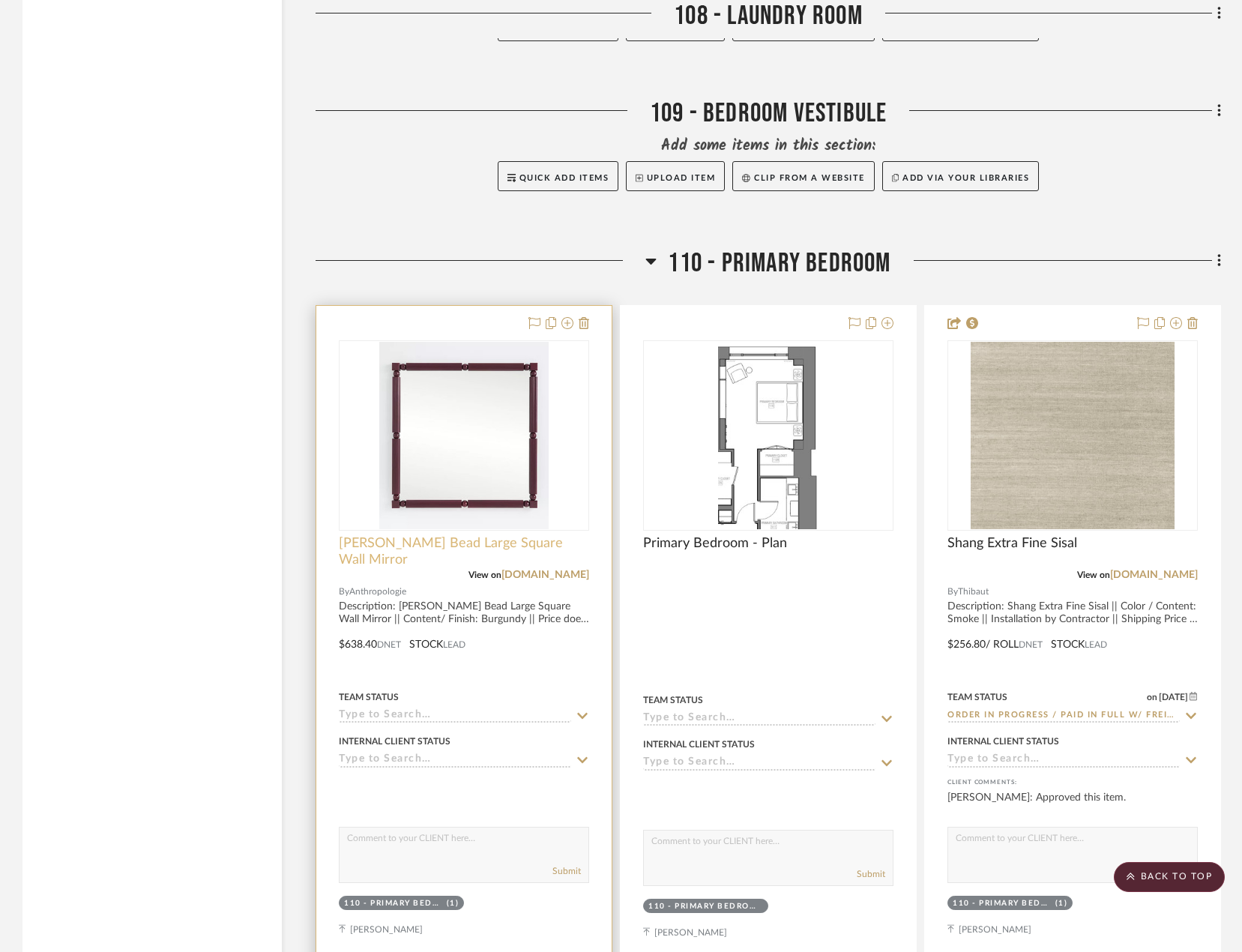
click at [431, 545] on span "[PERSON_NAME] Bead Large Square Wall Mirror" at bounding box center [463, 552] width 250 height 33
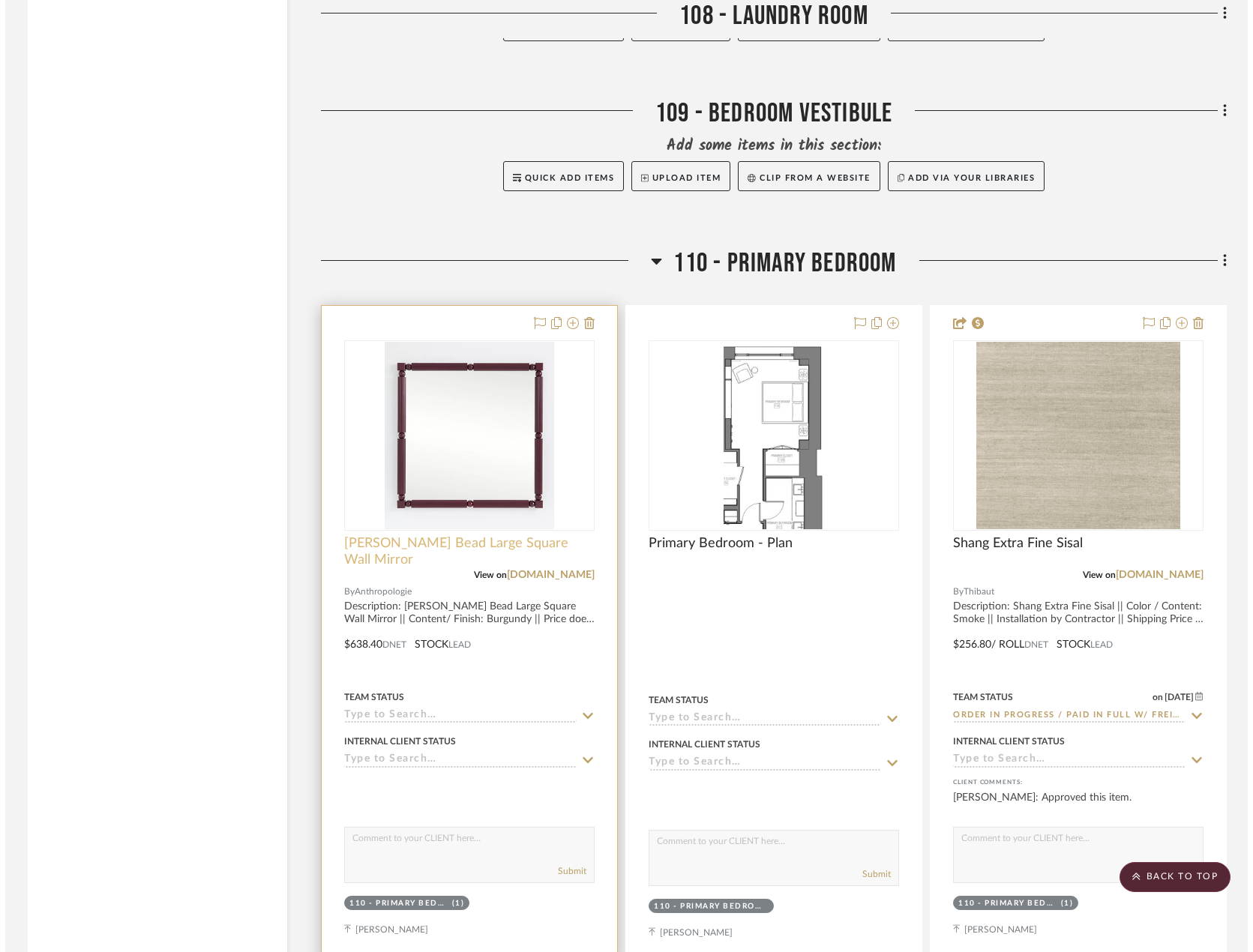
scroll to position [0, 0]
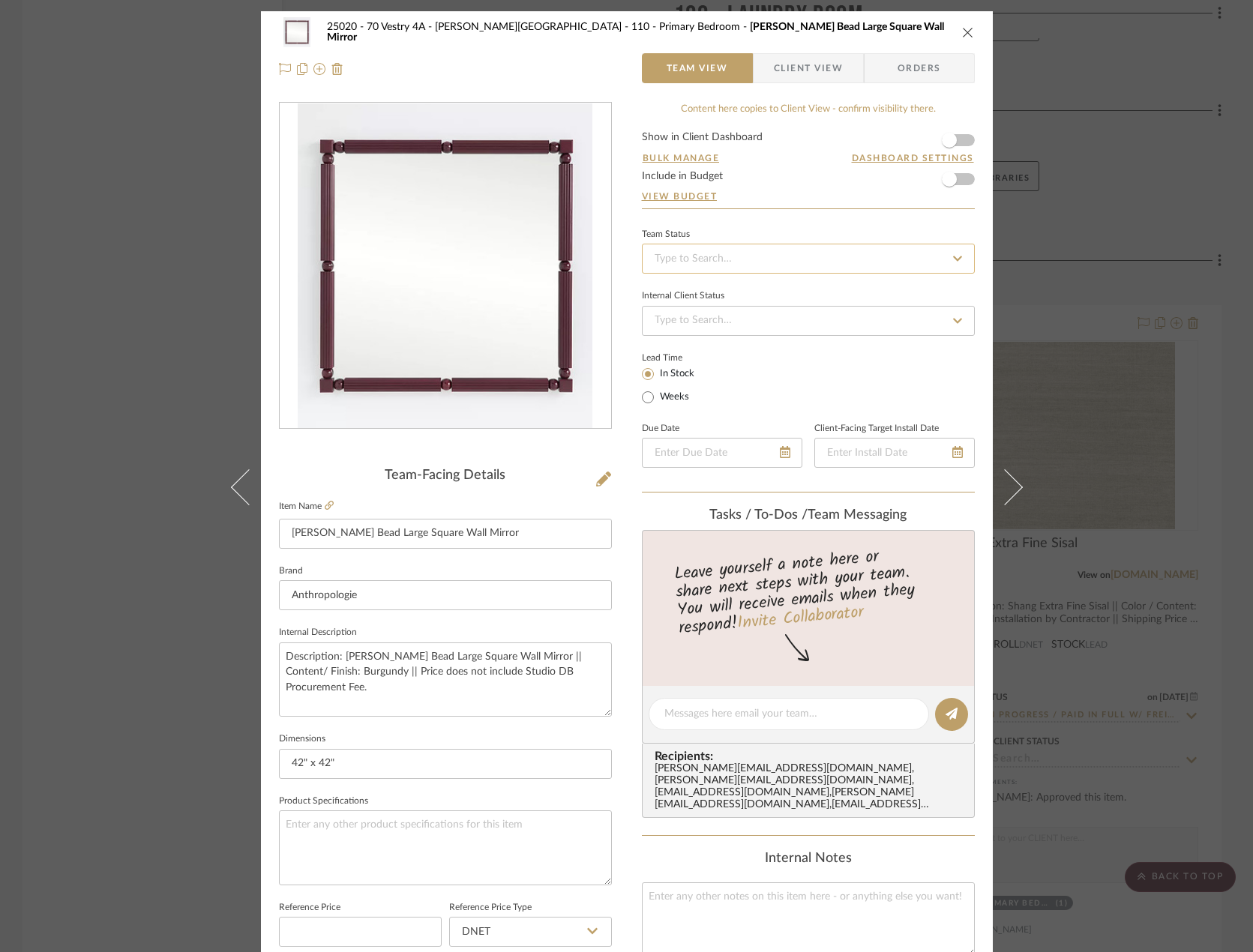
click at [755, 262] on input at bounding box center [808, 258] width 333 height 30
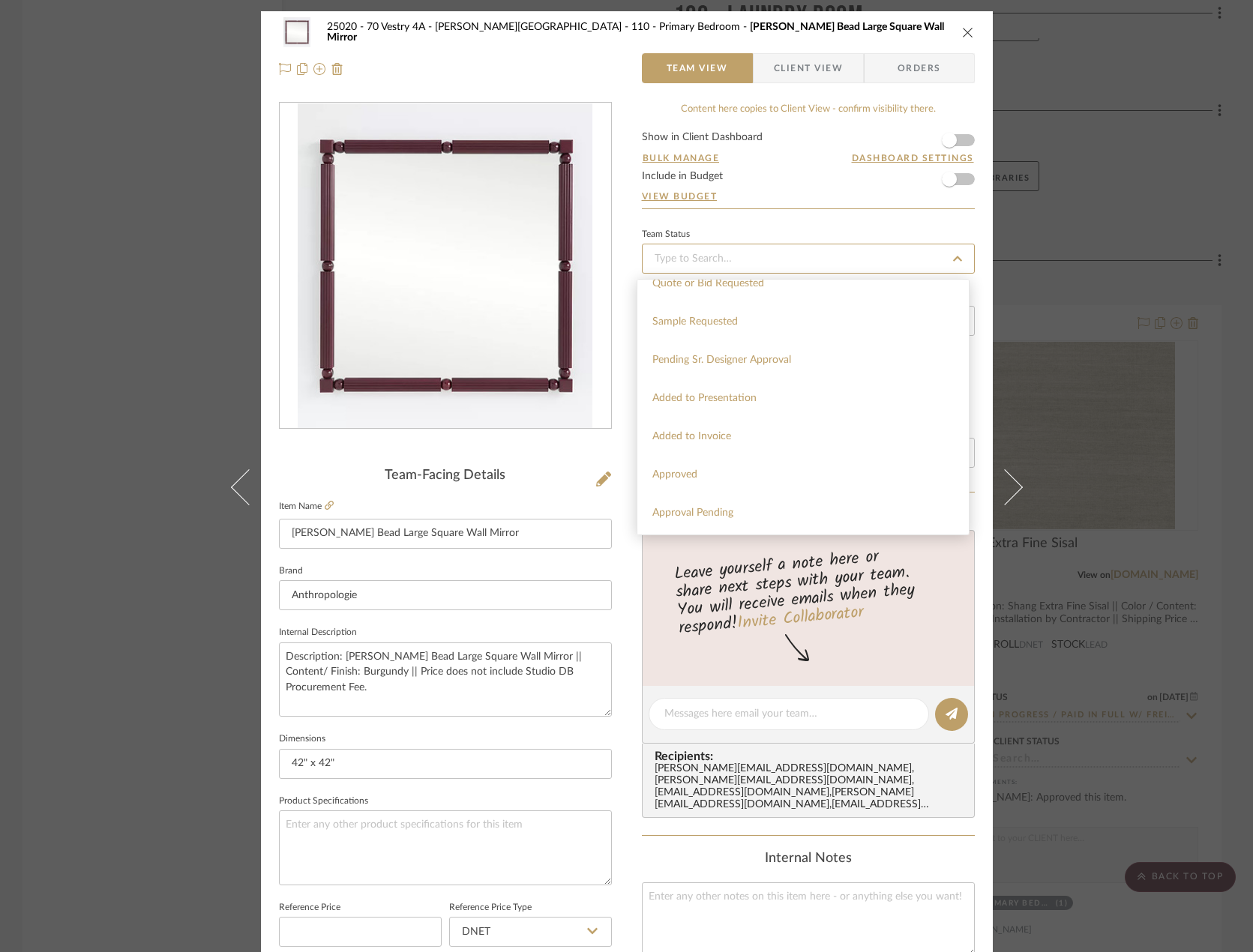
scroll to position [599, 0]
click at [732, 352] on span "Pending Sr. Designer Approval" at bounding box center [722, 348] width 139 height 11
type input "[DATE]"
type input "Pending Sr. Designer Approval"
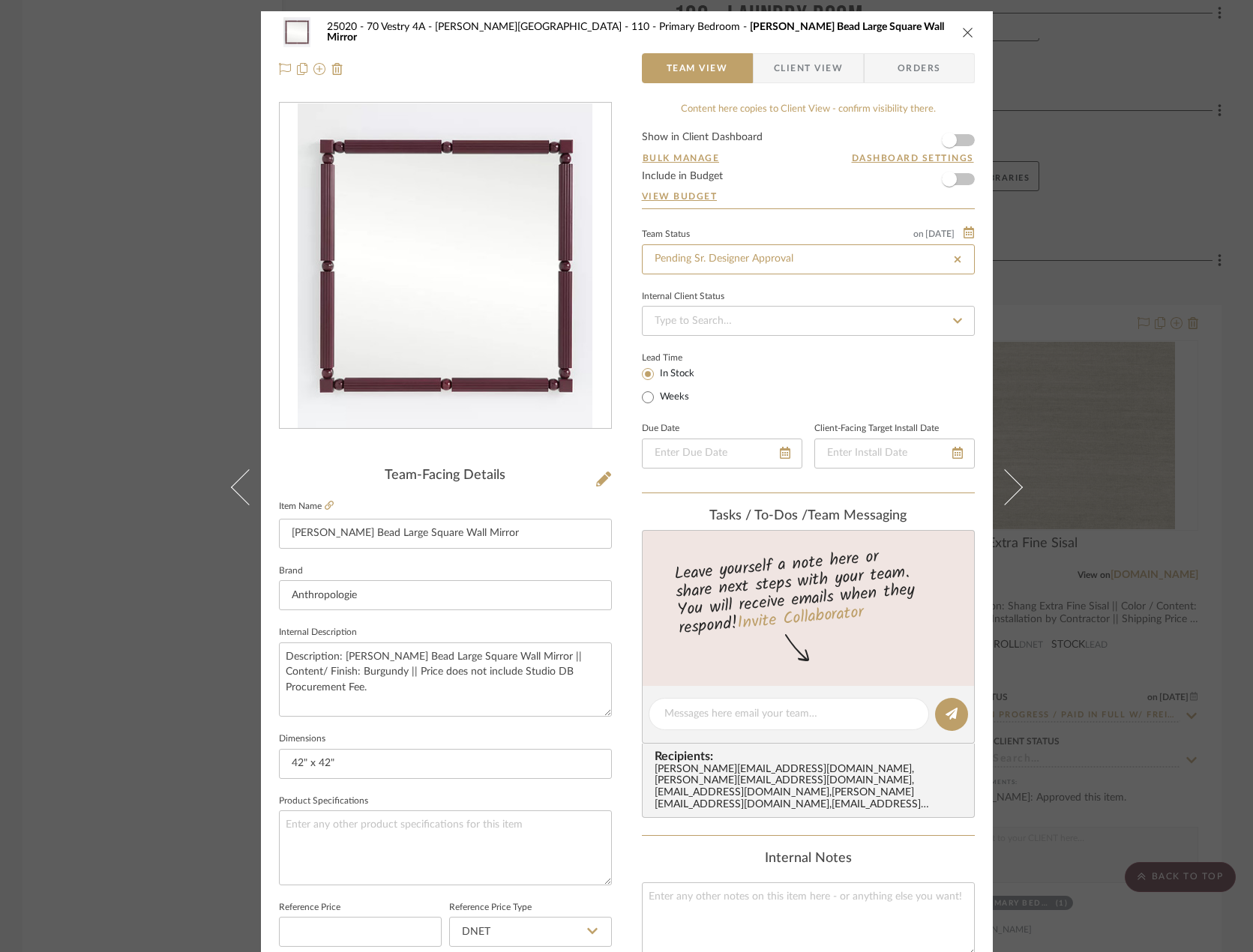
type input "[DATE]"
type input "Pending Sr. Designer Approval"
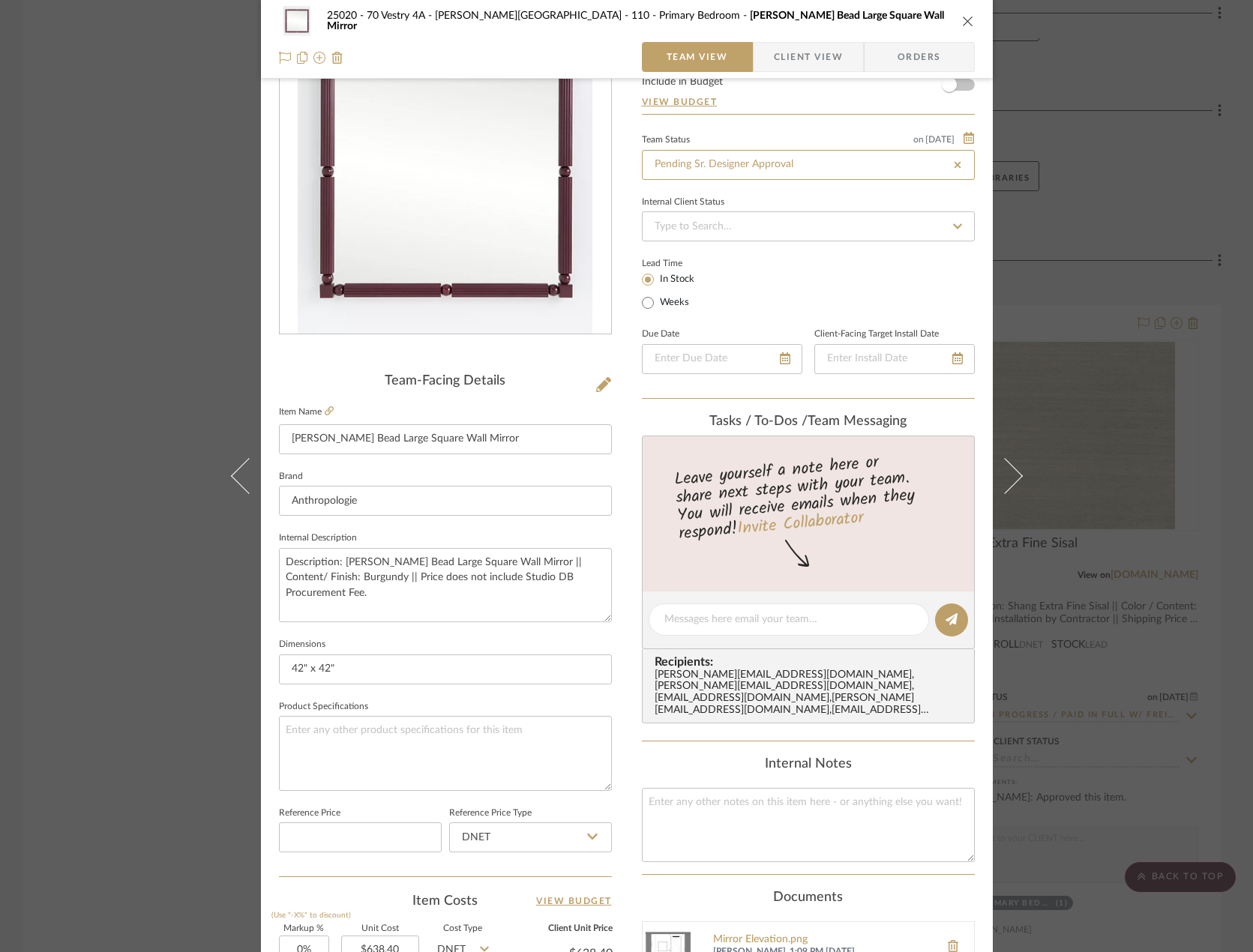
scroll to position [444, 0]
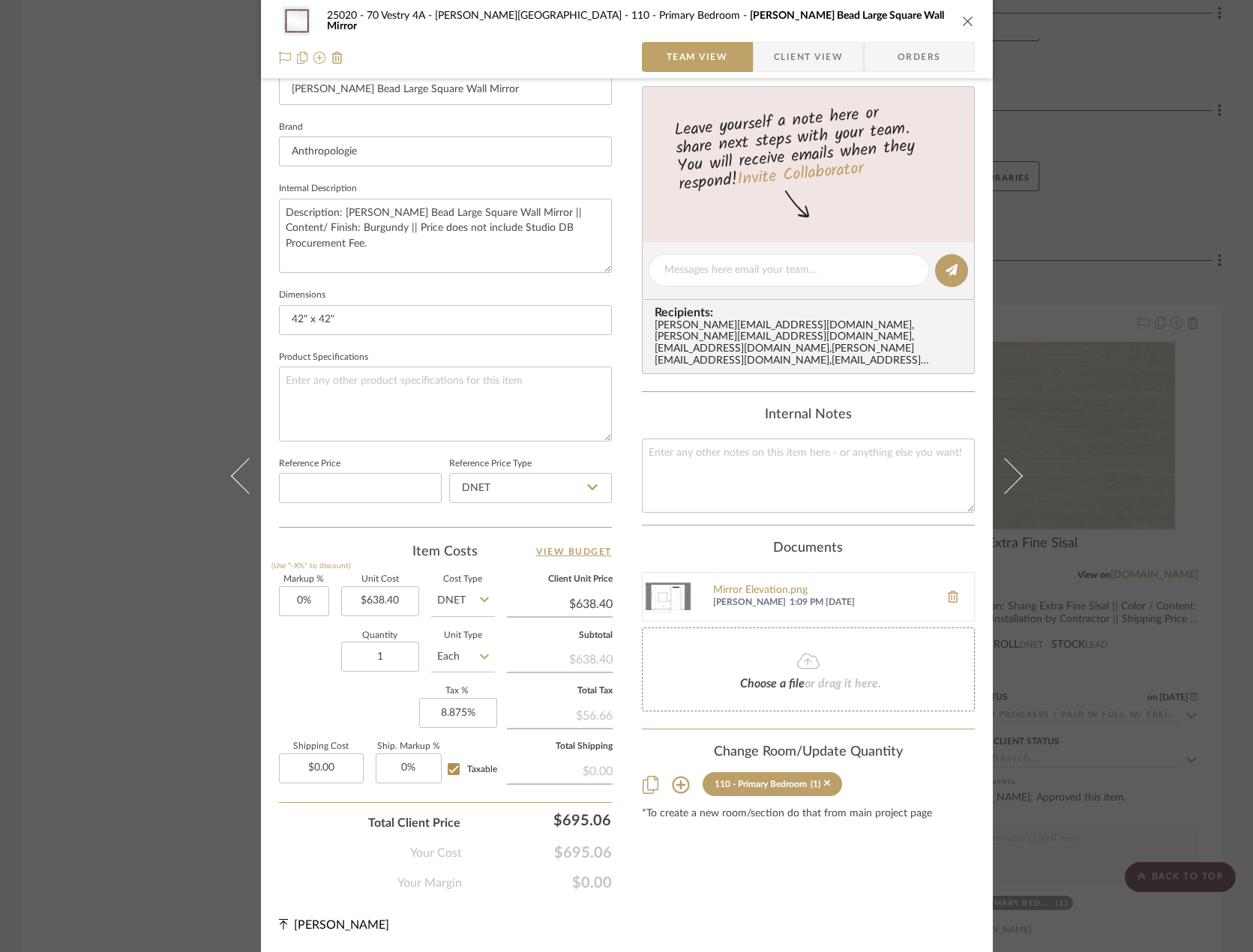
click at [929, 388] on div "25020 - 70 Vestry 4A - Grant-Stanleigh 110 - Primary Bedroom Benedicta Wood Bea…" at bounding box center [626, 476] width 1253 height 952
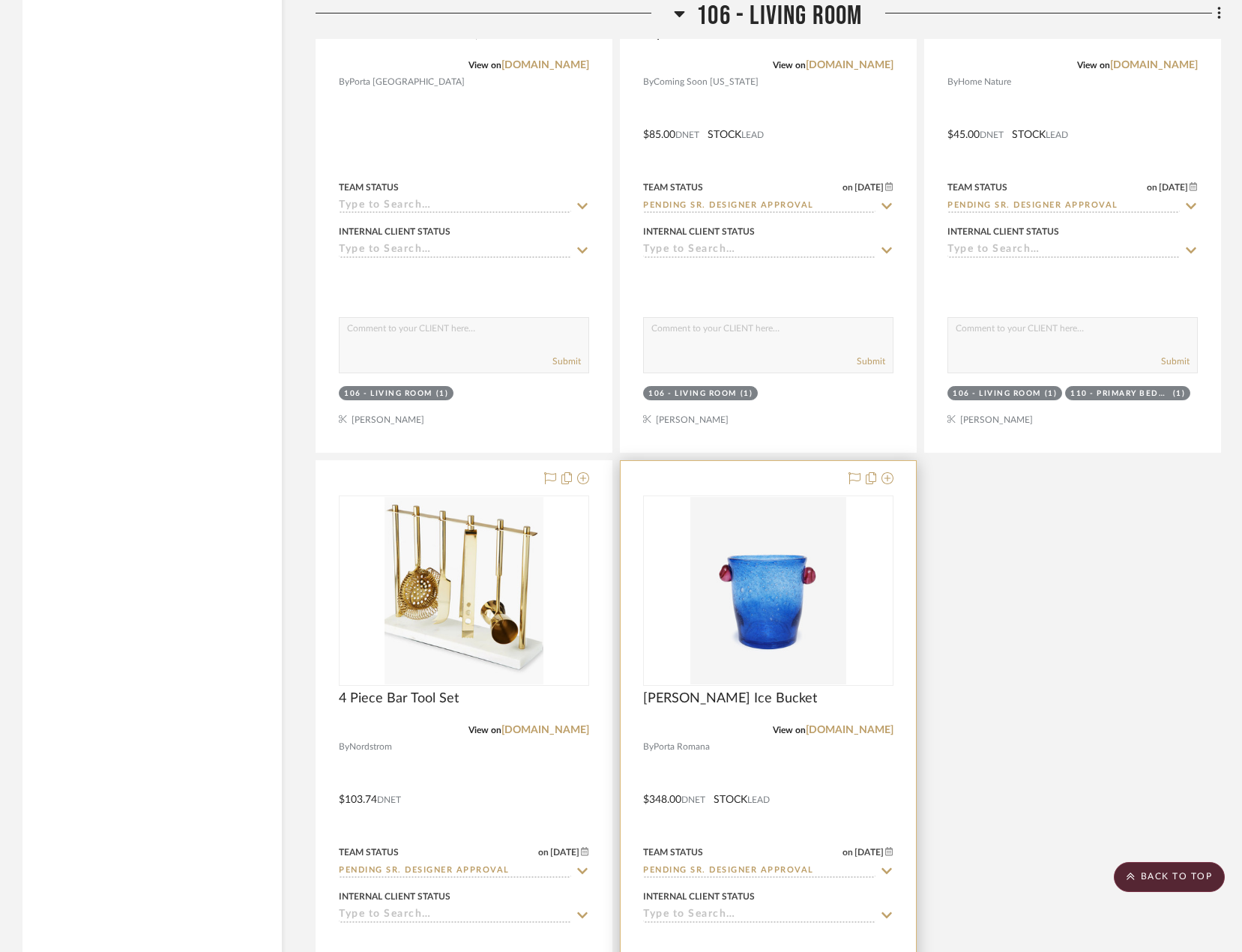
scroll to position [6985, 0]
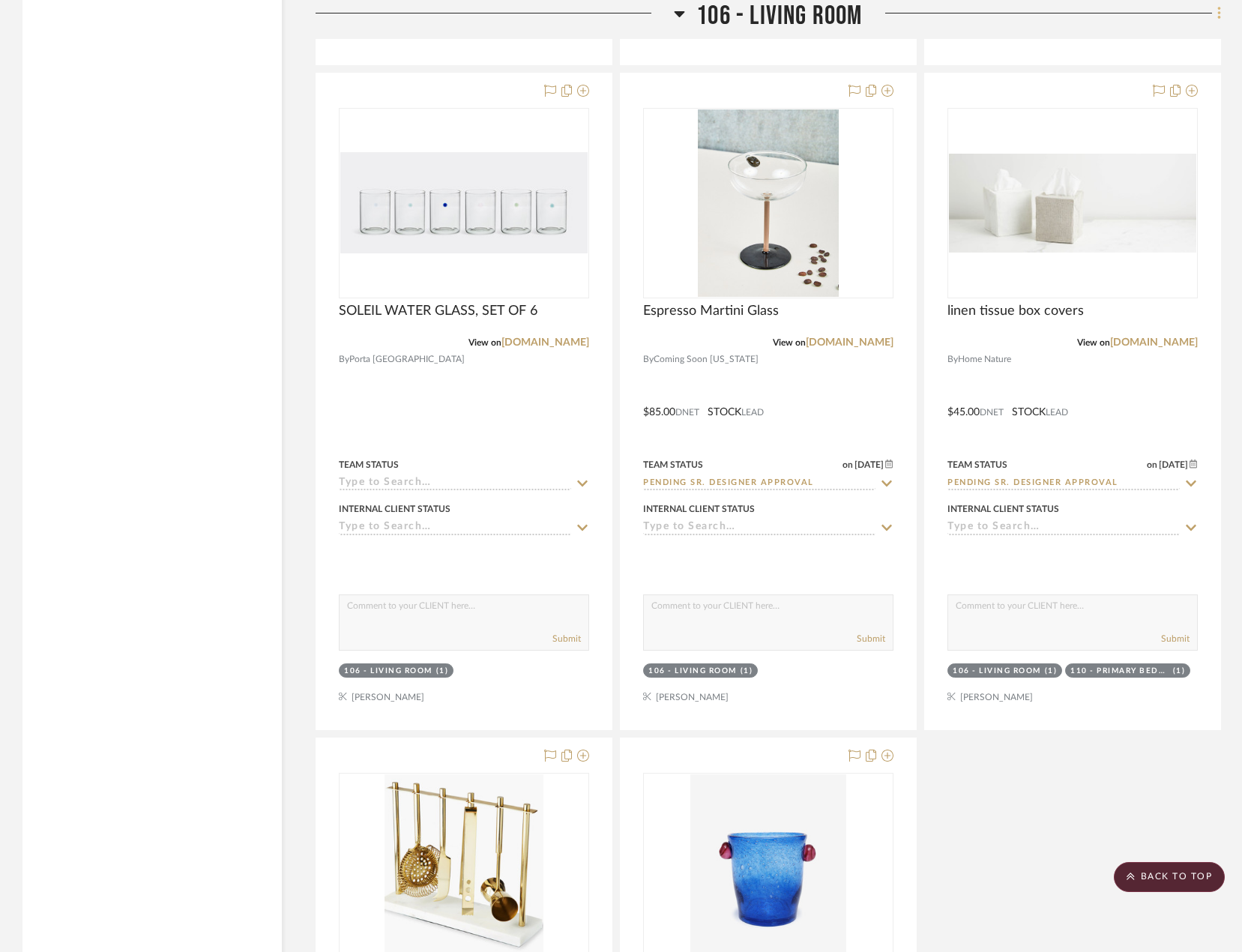
click at [929, 21] on icon at bounding box center [1219, 13] width 5 height 16
click at [929, 47] on span "Add New Item" at bounding box center [1150, 46] width 117 height 13
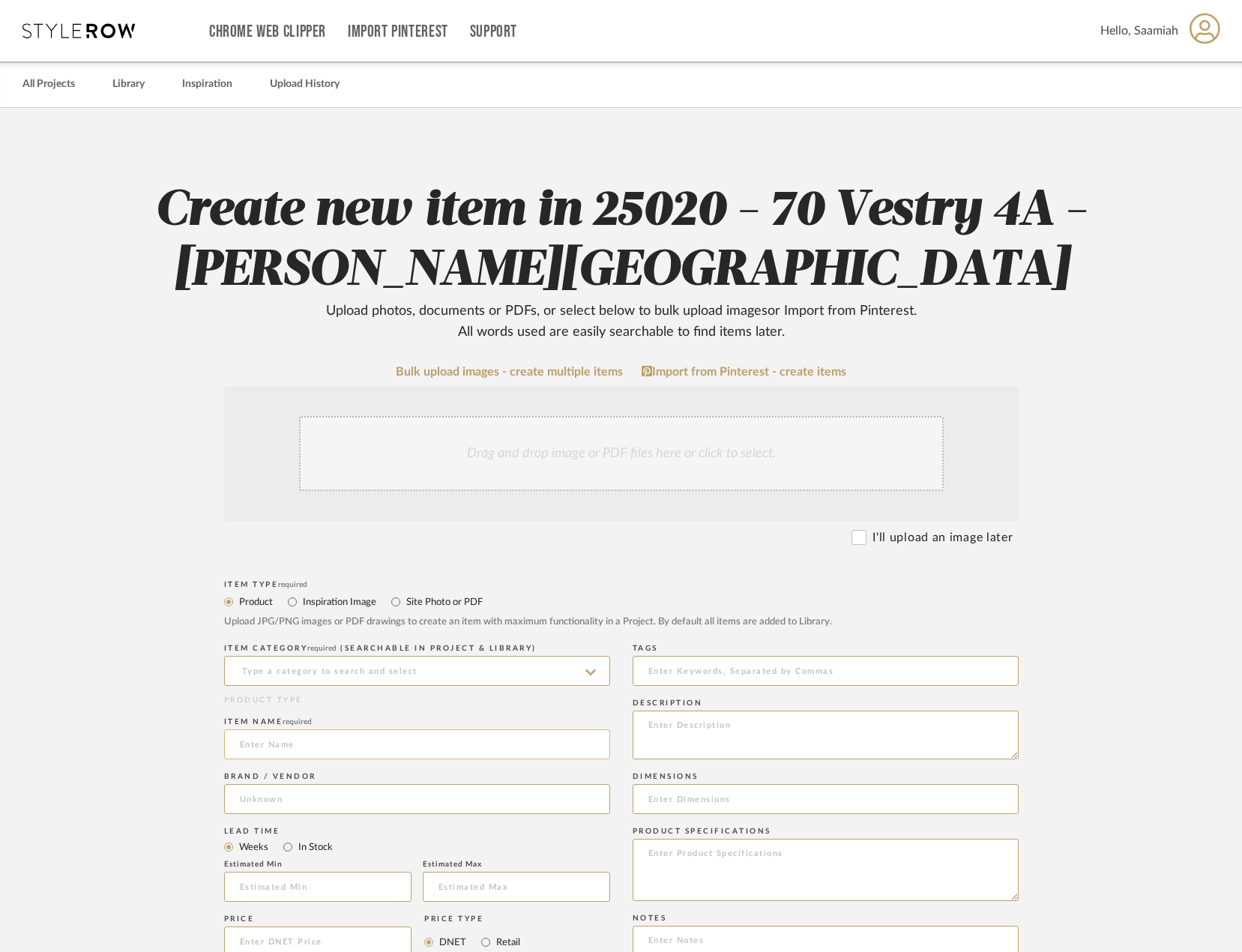
click at [347, 741] on input at bounding box center [417, 744] width 386 height 30
paste input "[PERSON_NAME] Mirror"
type input "[PERSON_NAME] Mirror"
click at [357, 673] on input at bounding box center [417, 670] width 386 height 30
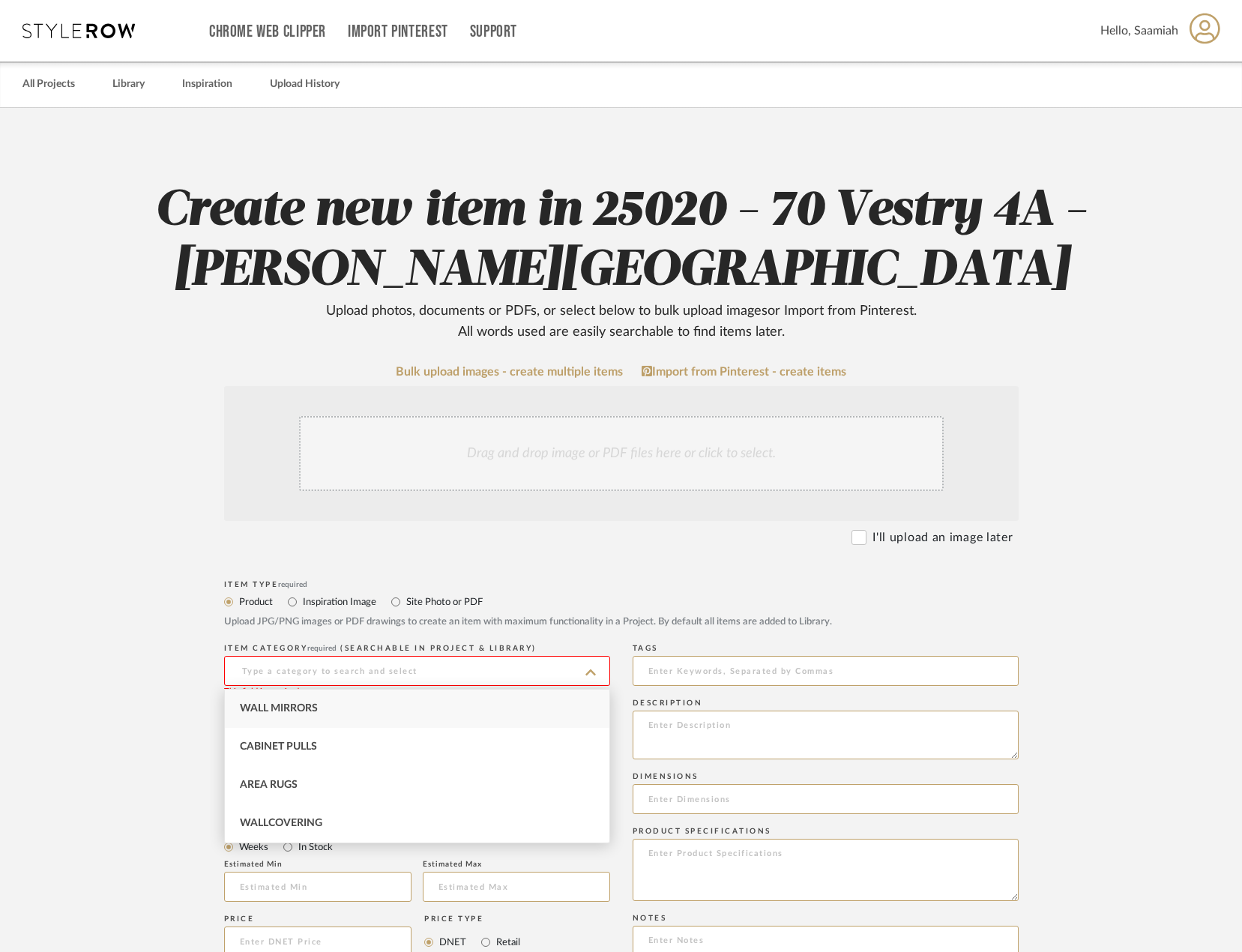
click at [327, 709] on div "Wall Mirrors" at bounding box center [417, 708] width 385 height 38
type input "Wall Mirrors"
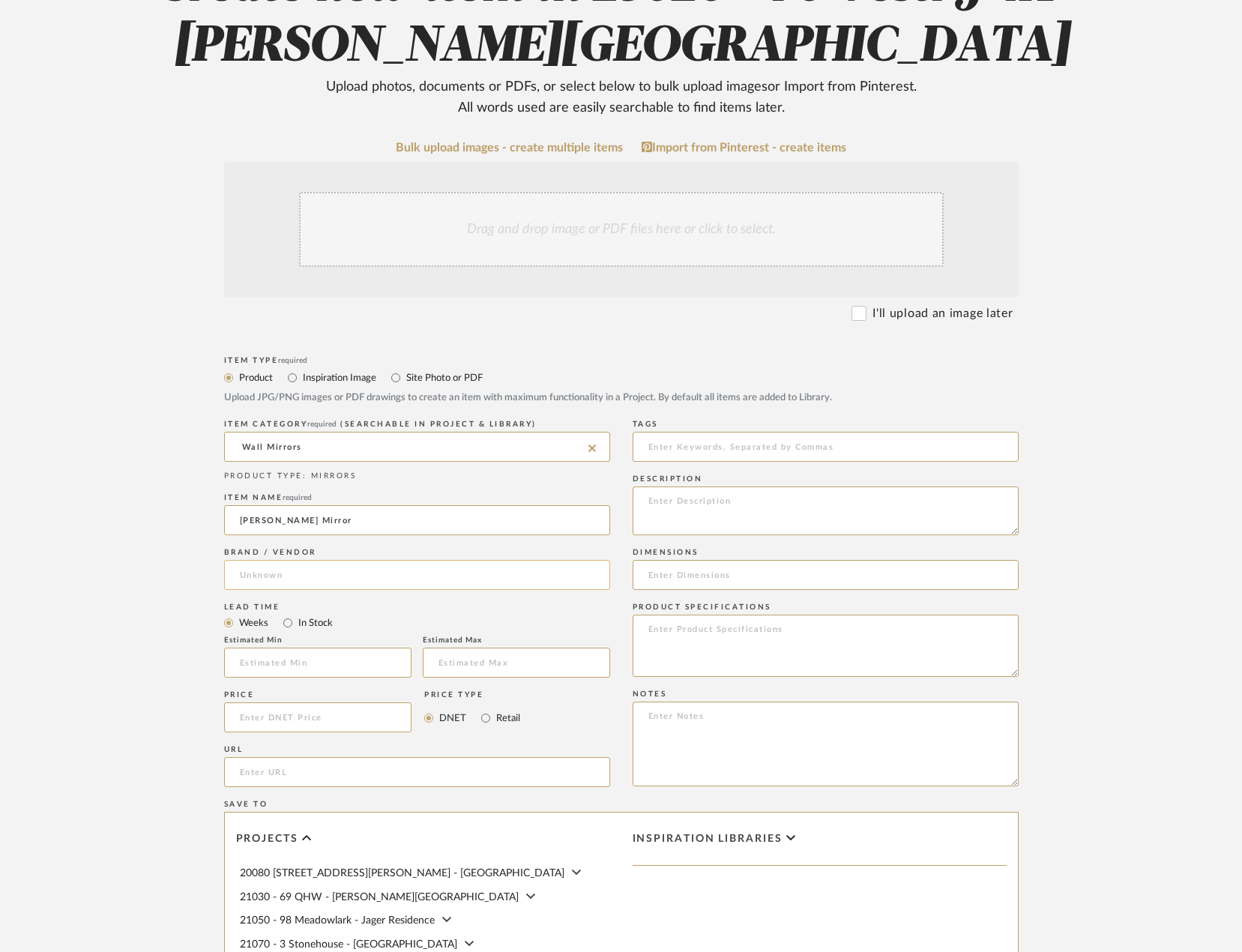
scroll to position [225, 0]
click at [375, 765] on input "url" at bounding box center [417, 771] width 386 height 30
paste input "https://www.arteriorshome.com/mulholland-mirror-4679"
type input "https://www.arteriorshome.com/mulholland-mirror-4679"
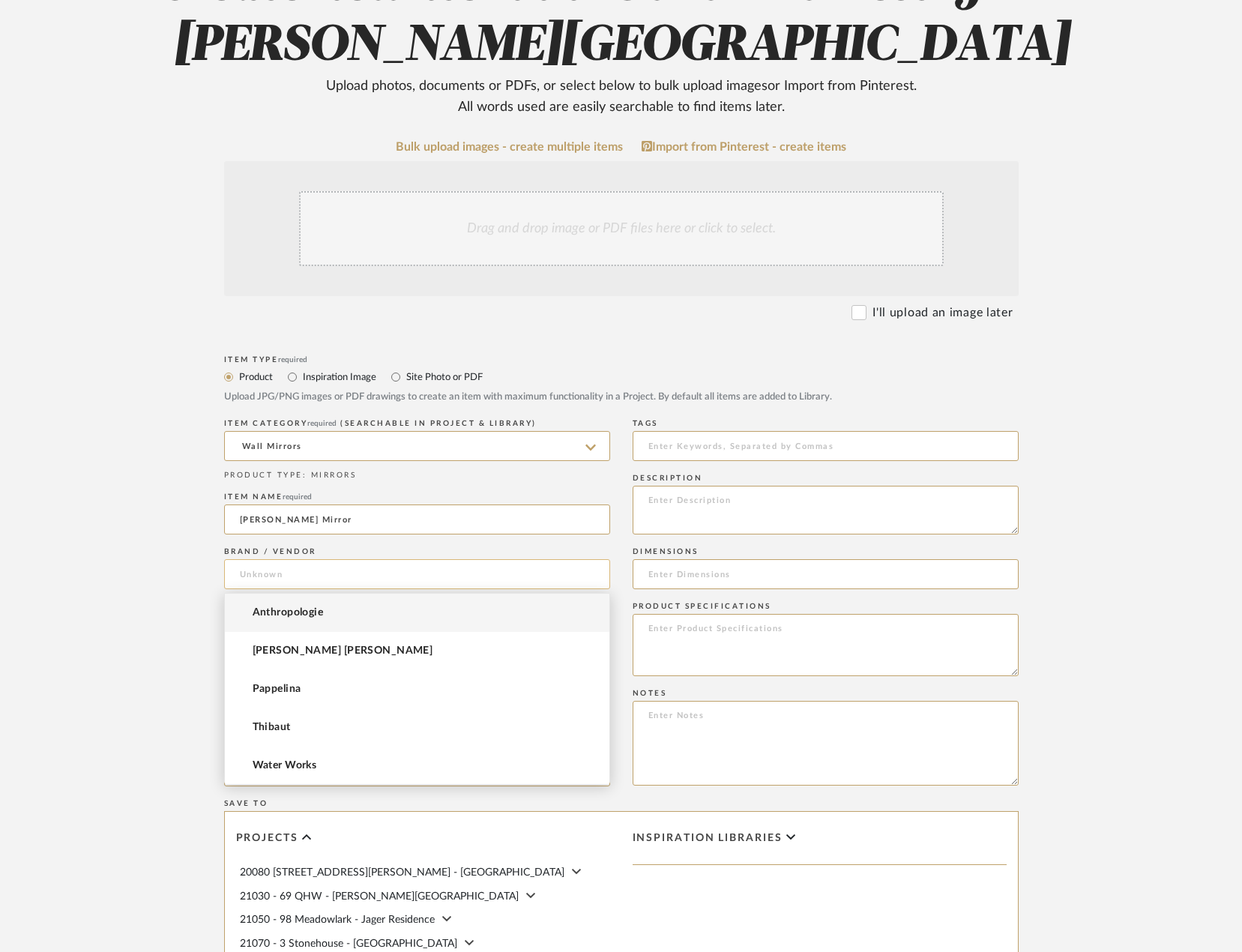
click at [335, 570] on input at bounding box center [417, 574] width 386 height 30
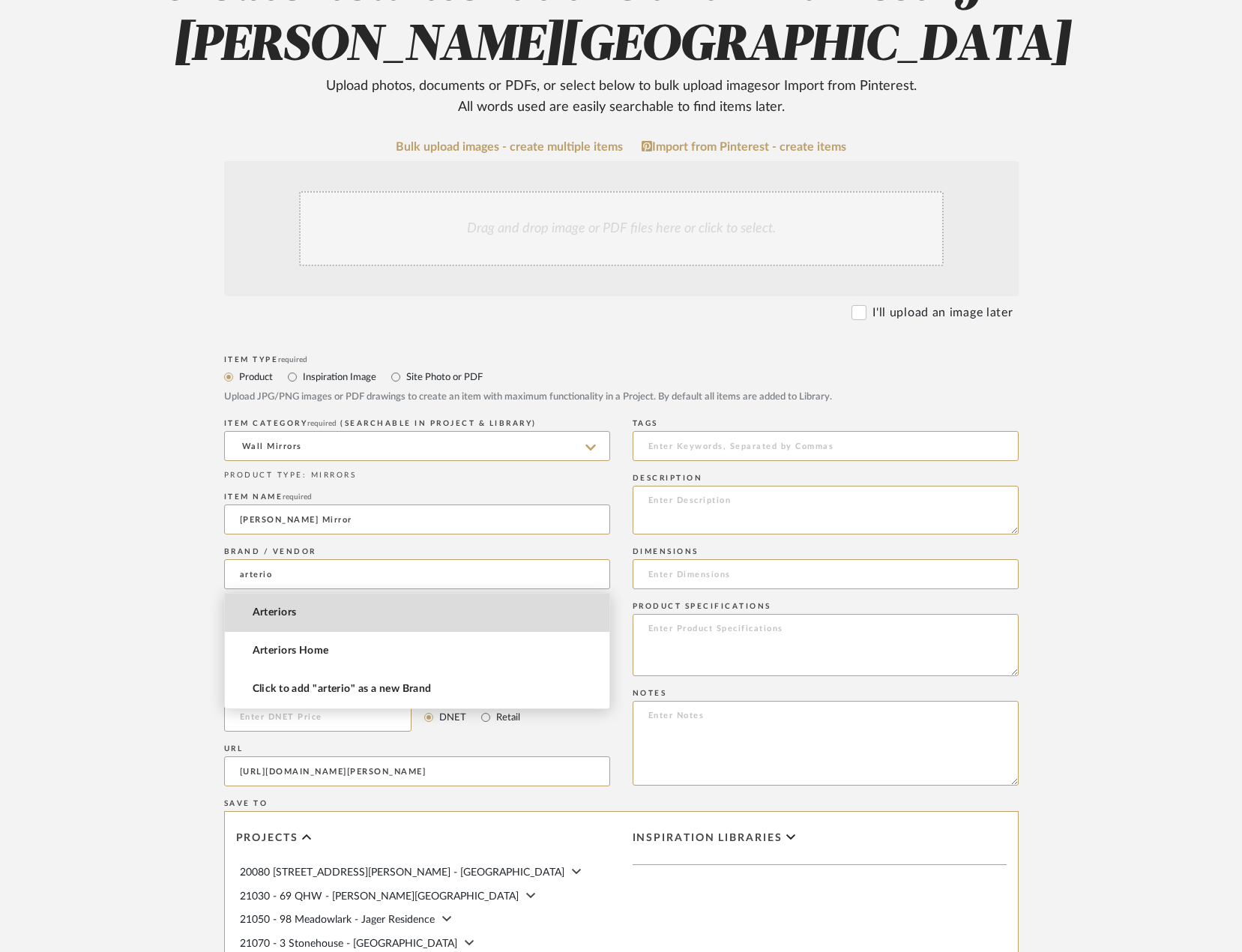
click at [319, 616] on mat-option "Arteriors" at bounding box center [417, 612] width 385 height 38
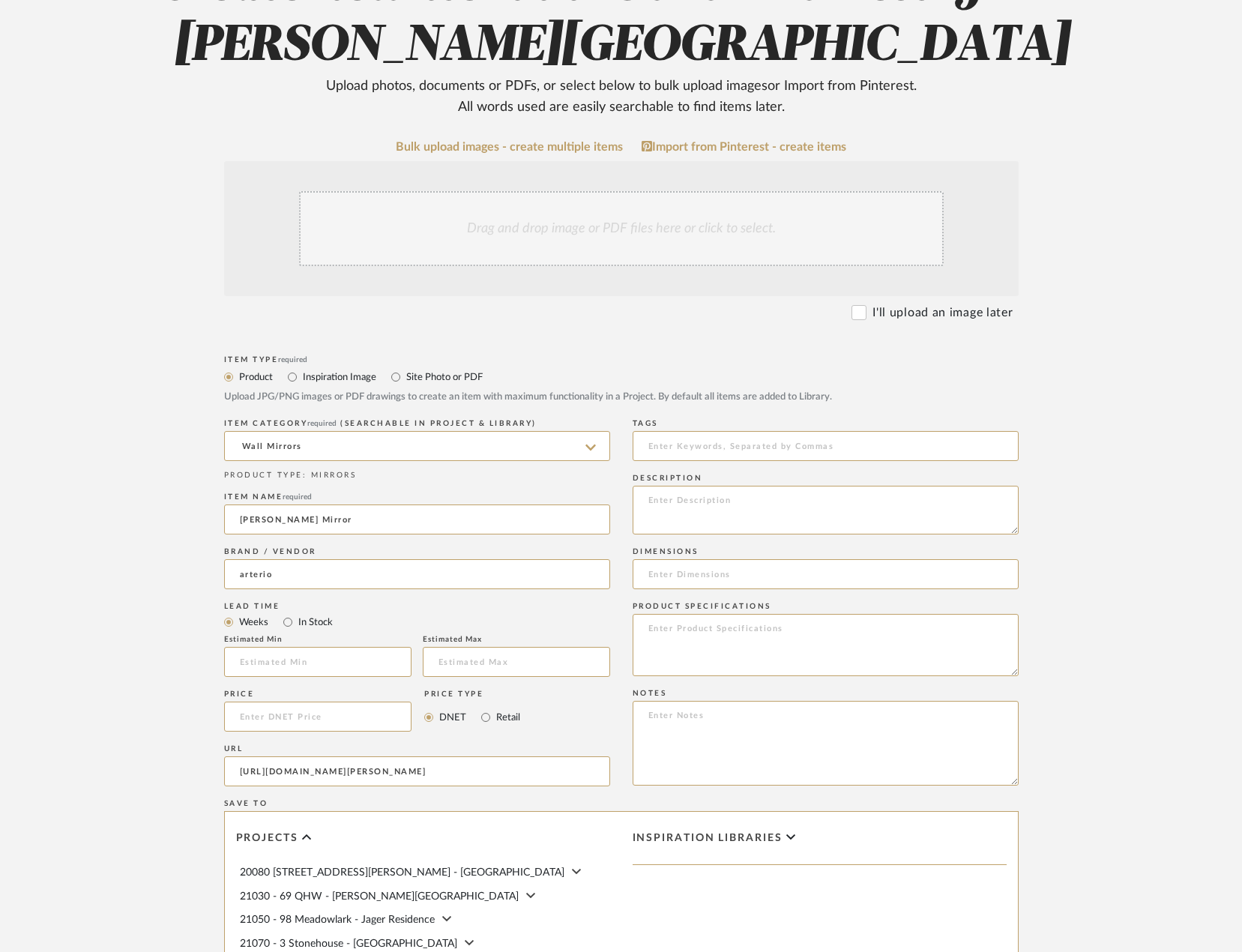
type input "Arteriors"
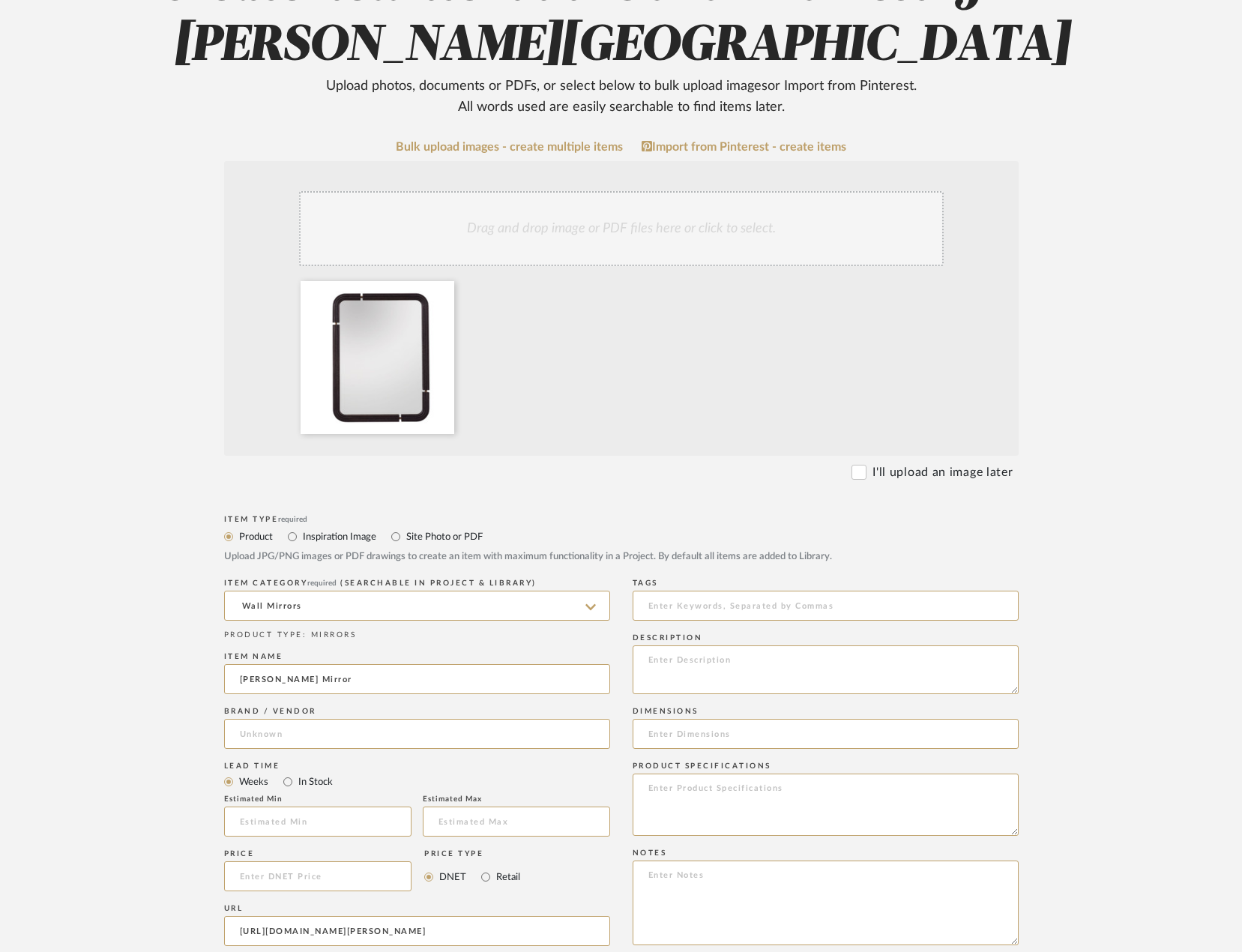
click at [131, 341] on upload-items "Create new item in 25020 - 70 Vestry 4A - Grant-Stanleigh Upload photos, docume…" at bounding box center [621, 652] width 1242 height 1540
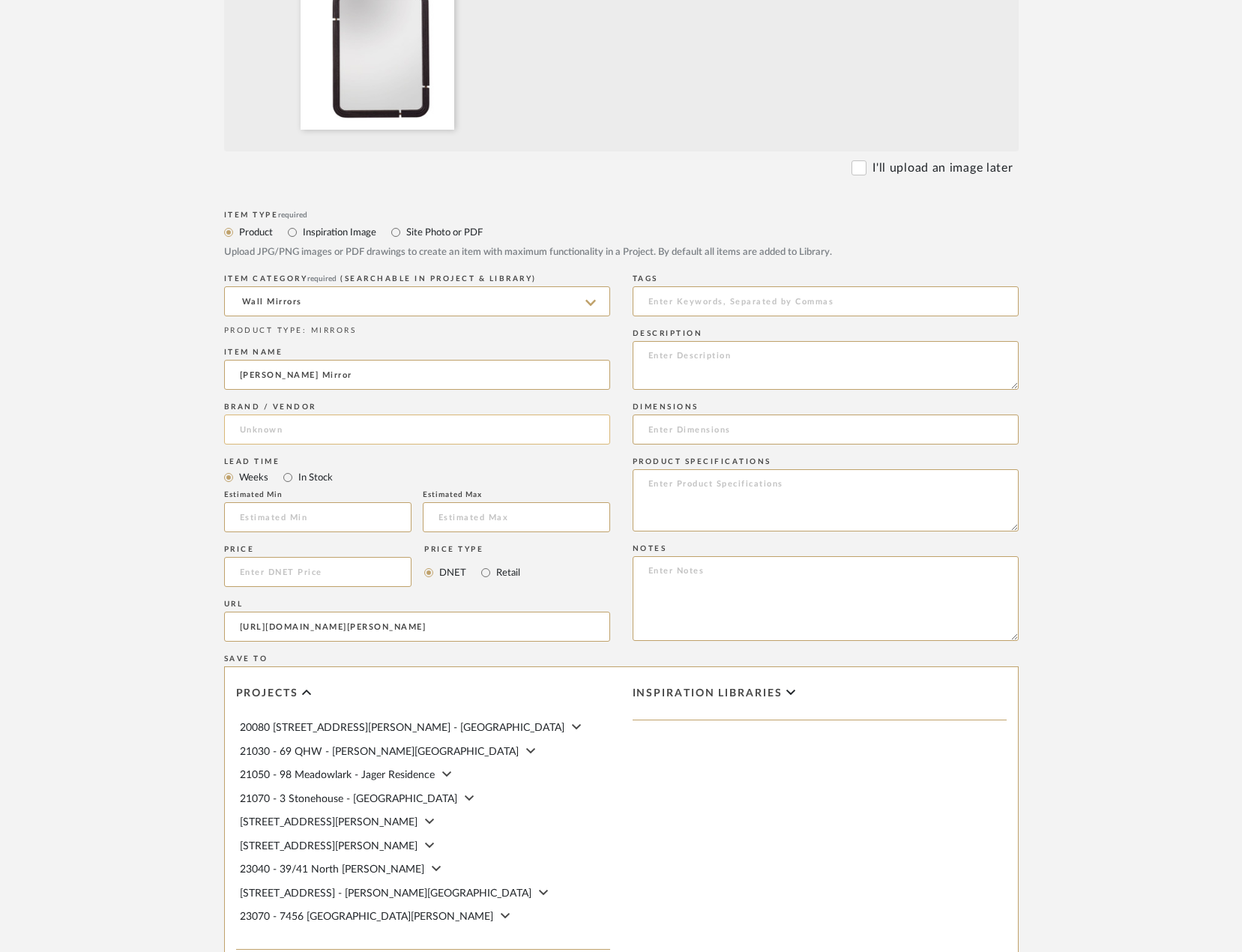
scroll to position [766, 0]
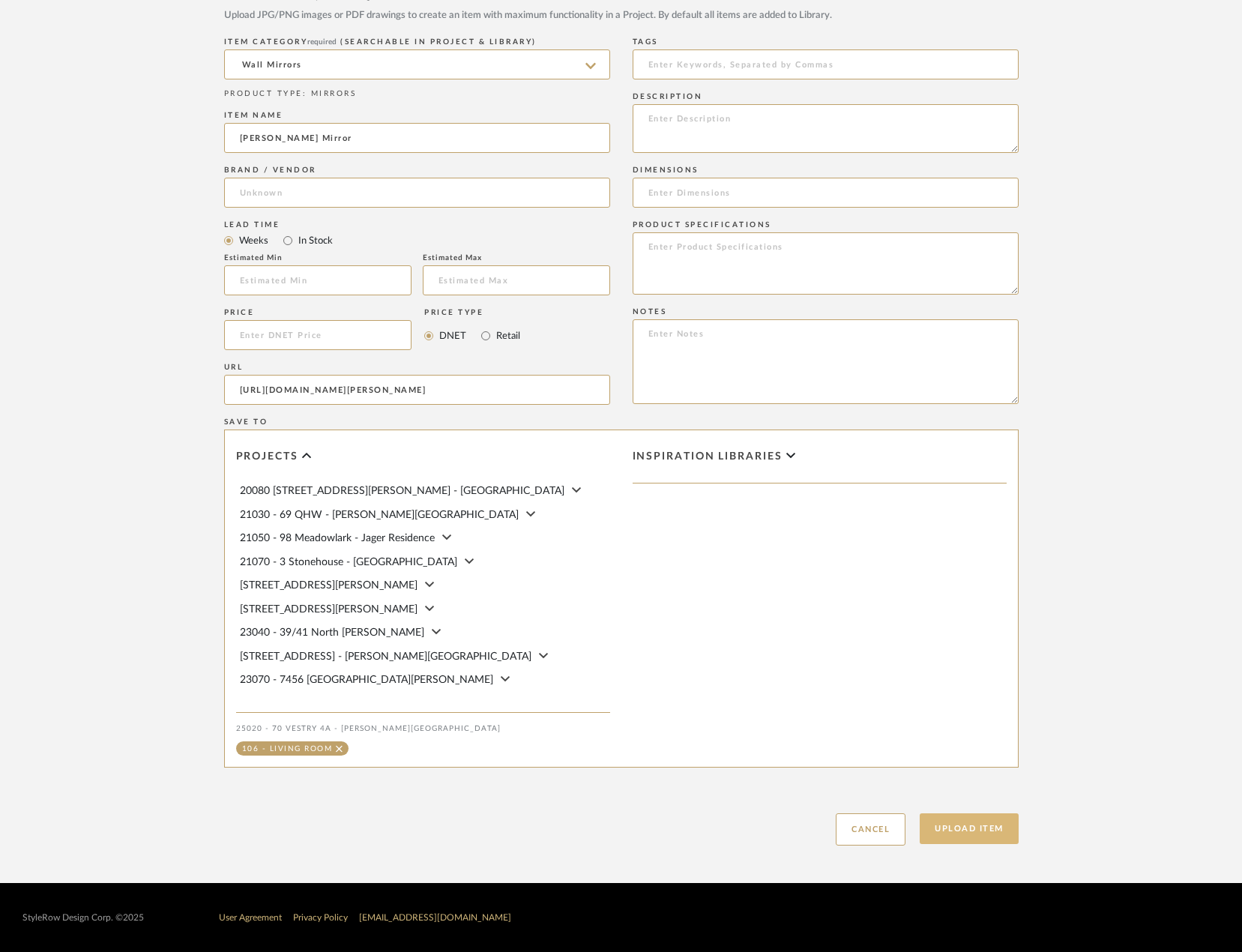
click at [929, 820] on button "Upload Item" at bounding box center [970, 829] width 99 height 31
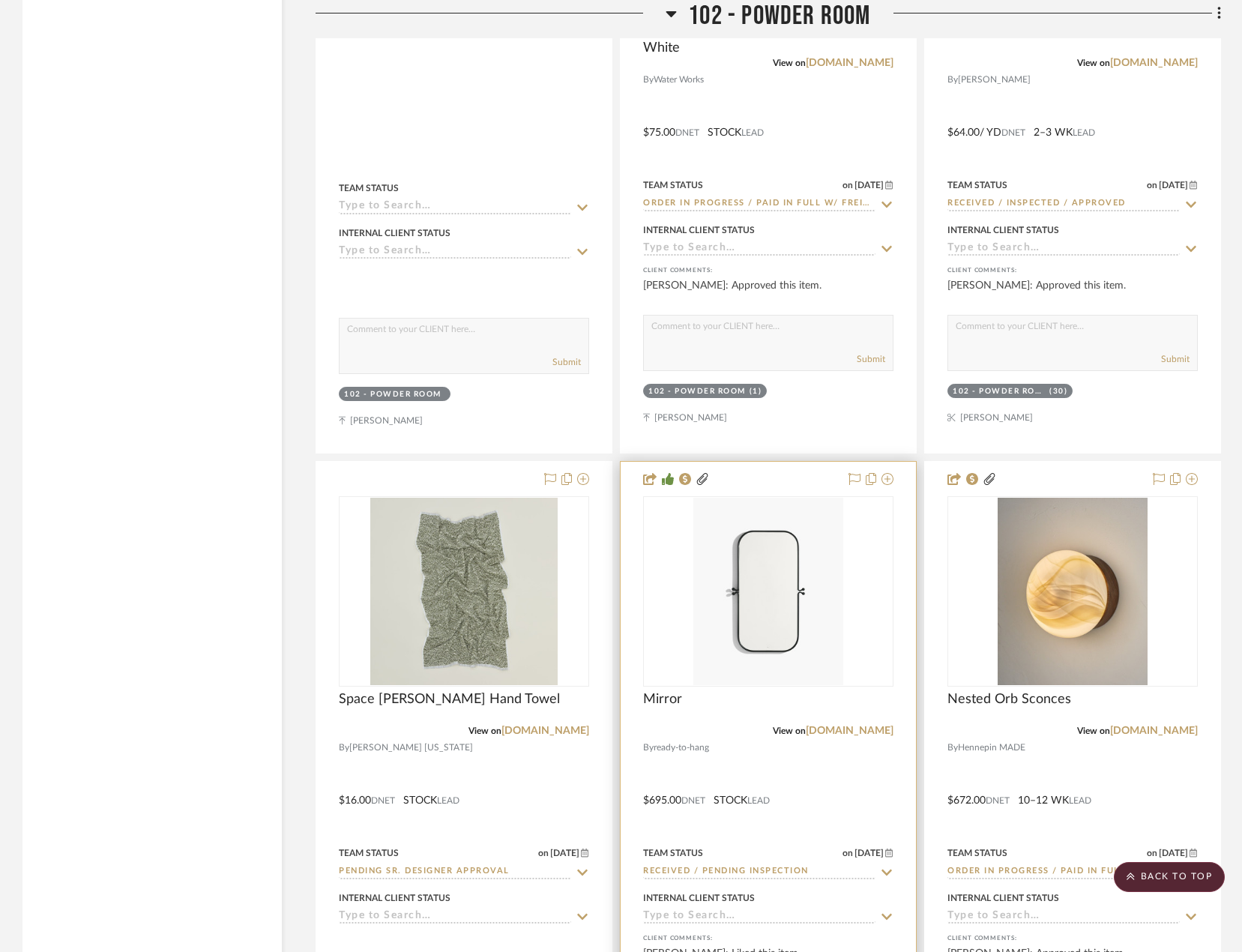
scroll to position [4597, 0]
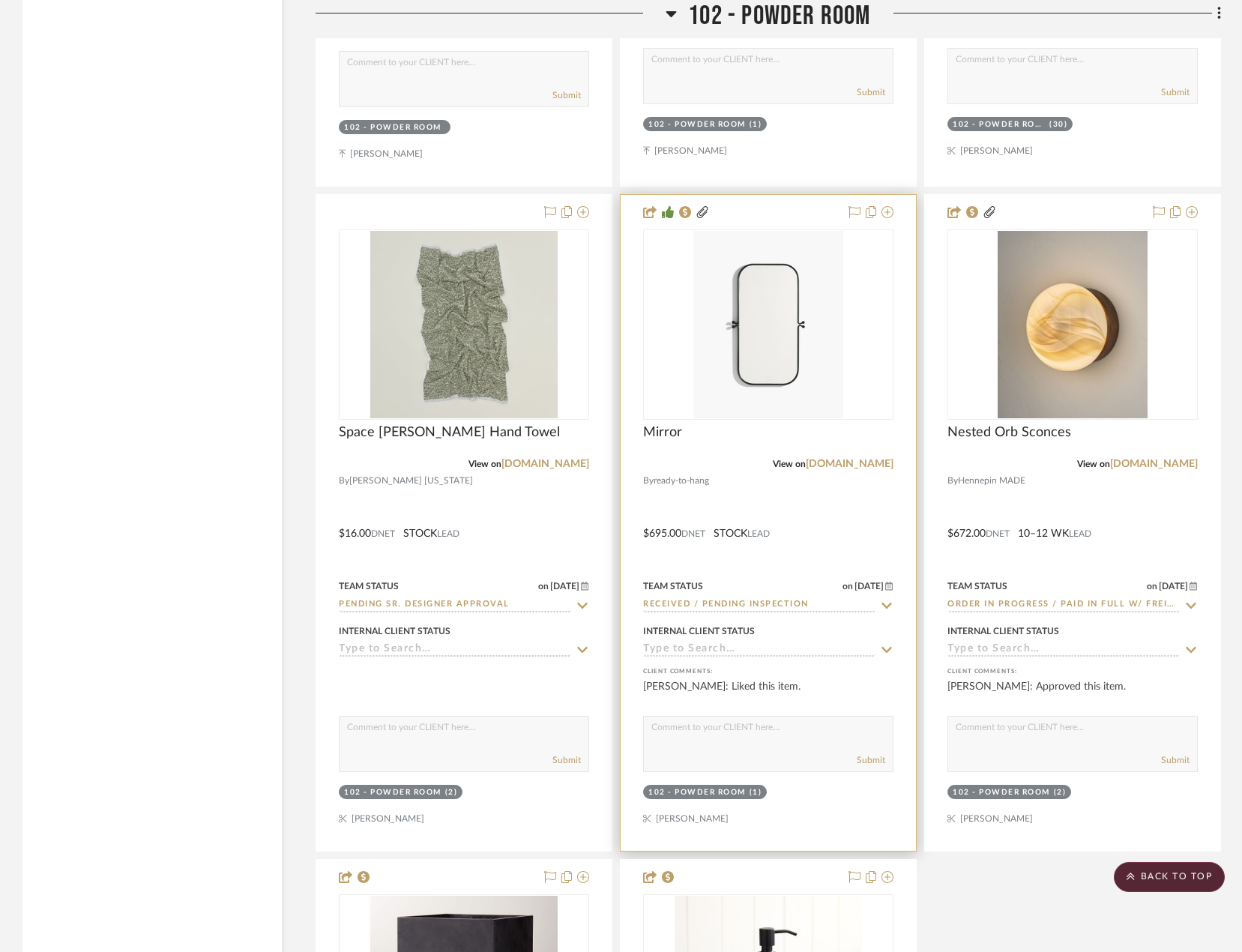
click at [685, 434] on div "Mirror" at bounding box center [768, 441] width 250 height 33
click at [673, 431] on span "Mirror" at bounding box center [662, 432] width 39 height 16
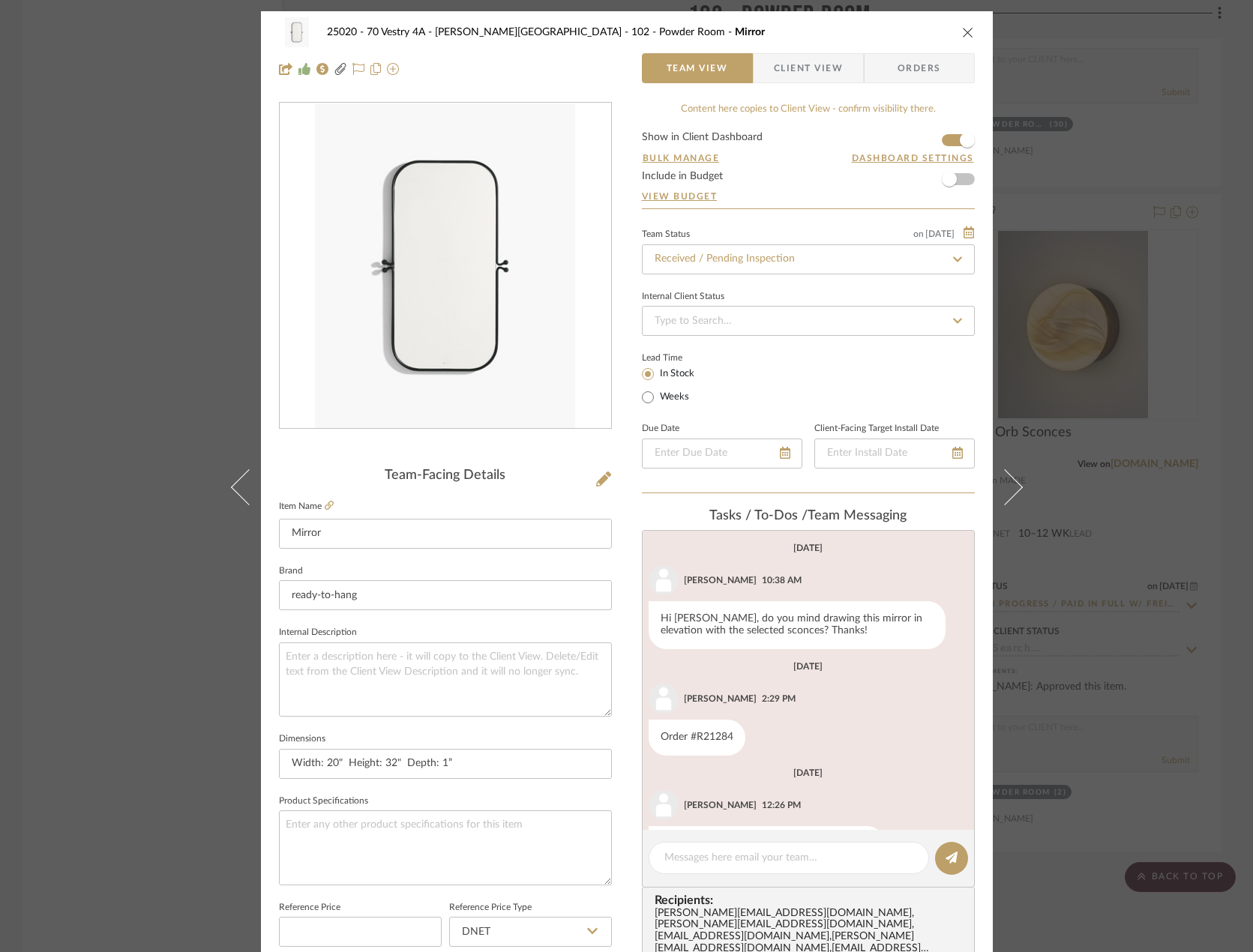
scroll to position [50, 0]
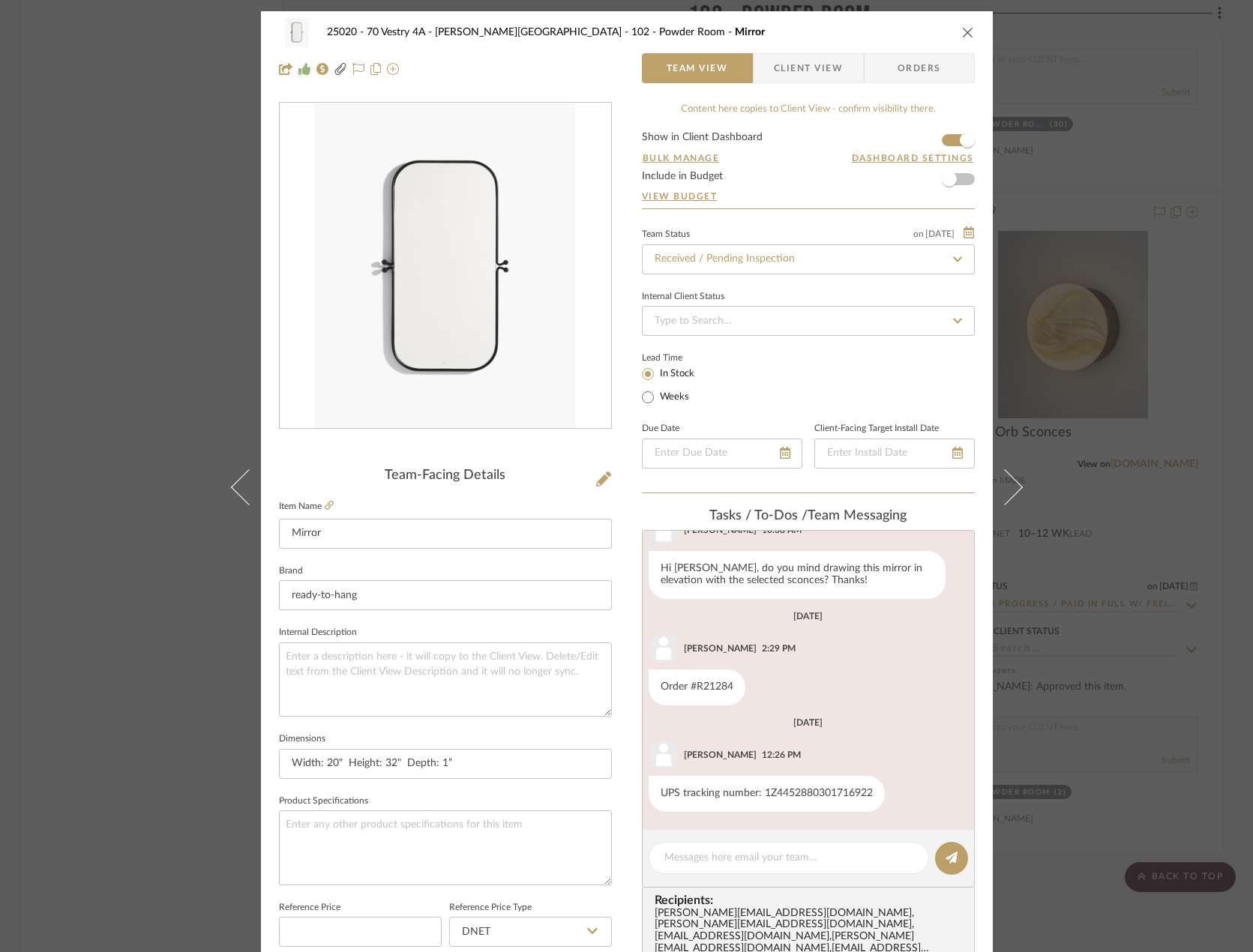
click at [782, 70] on span "Client View" at bounding box center [808, 68] width 69 height 30
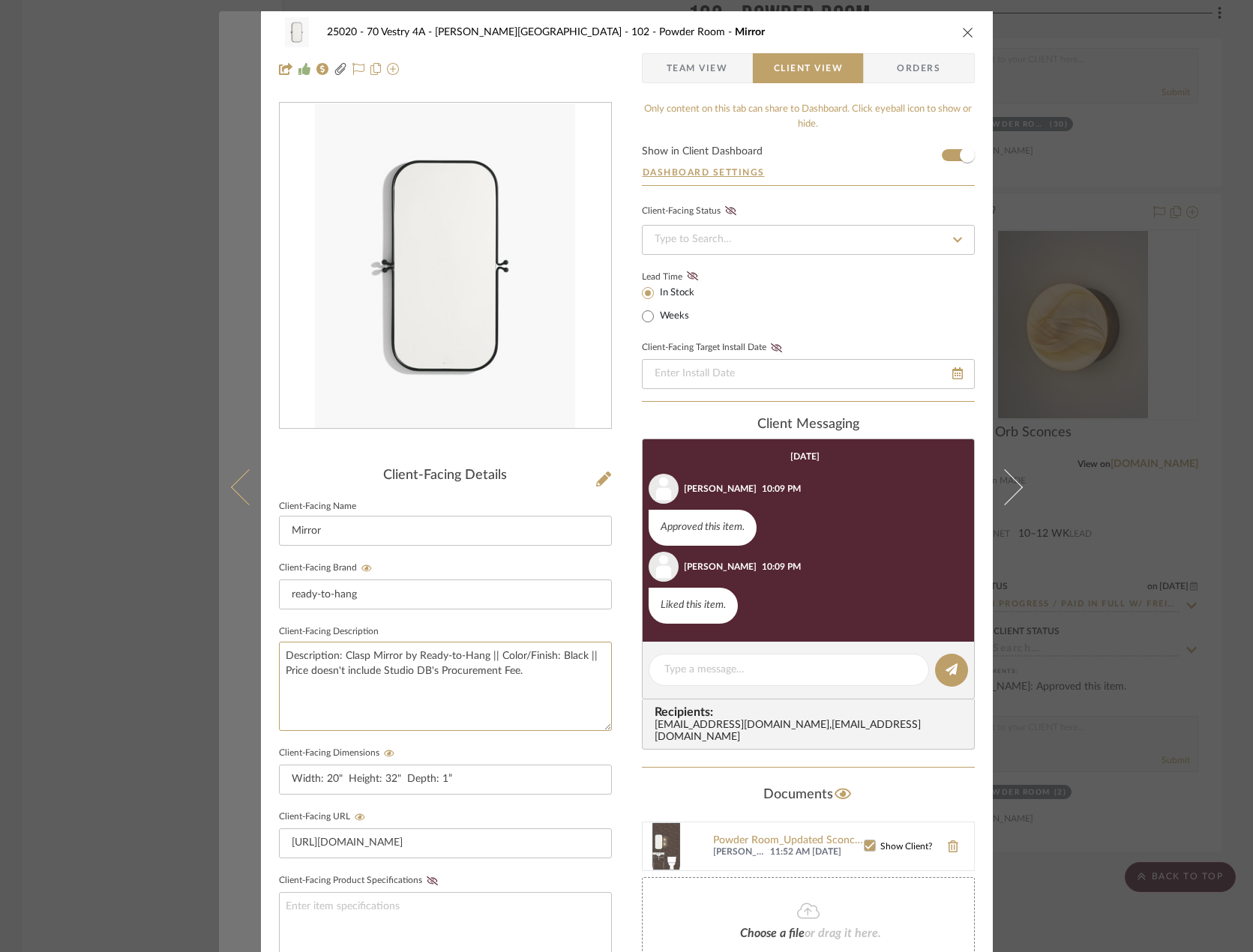
drag, startPoint x: 530, startPoint y: 677, endPoint x: 220, endPoint y: 638, distance: 312.4
click at [220, 638] on mat-dialog-content "25020 - 70 Vestry 4A - Grant-Stanleigh 102 - Powder Room Mirror Team View Clien…" at bounding box center [626, 635] width 816 height 1248
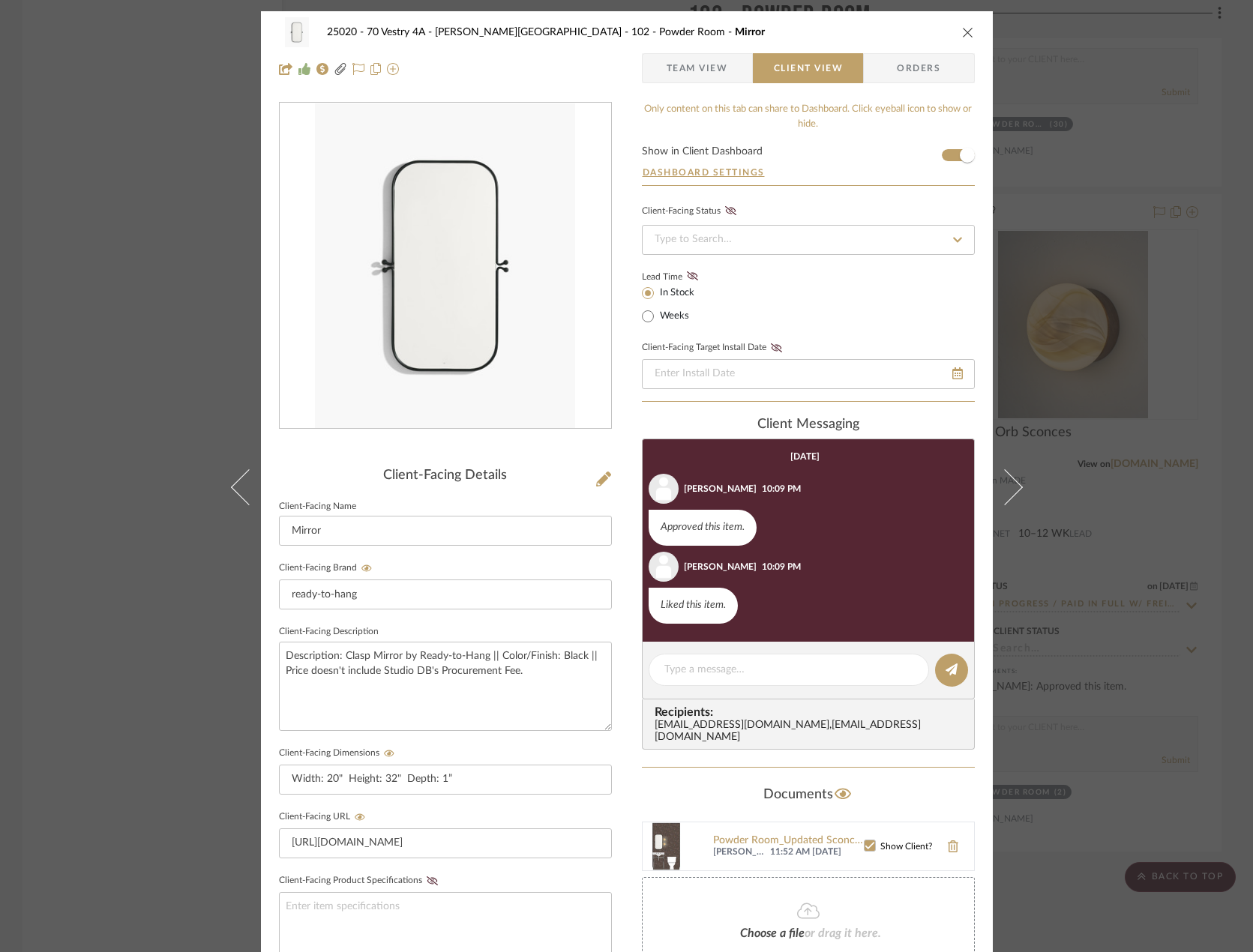
click at [929, 176] on div "25020 - 70 Vestry 4A - Grant-Stanleigh 102 - Powder Room Mirror Team View Clien…" at bounding box center [626, 476] width 1253 height 952
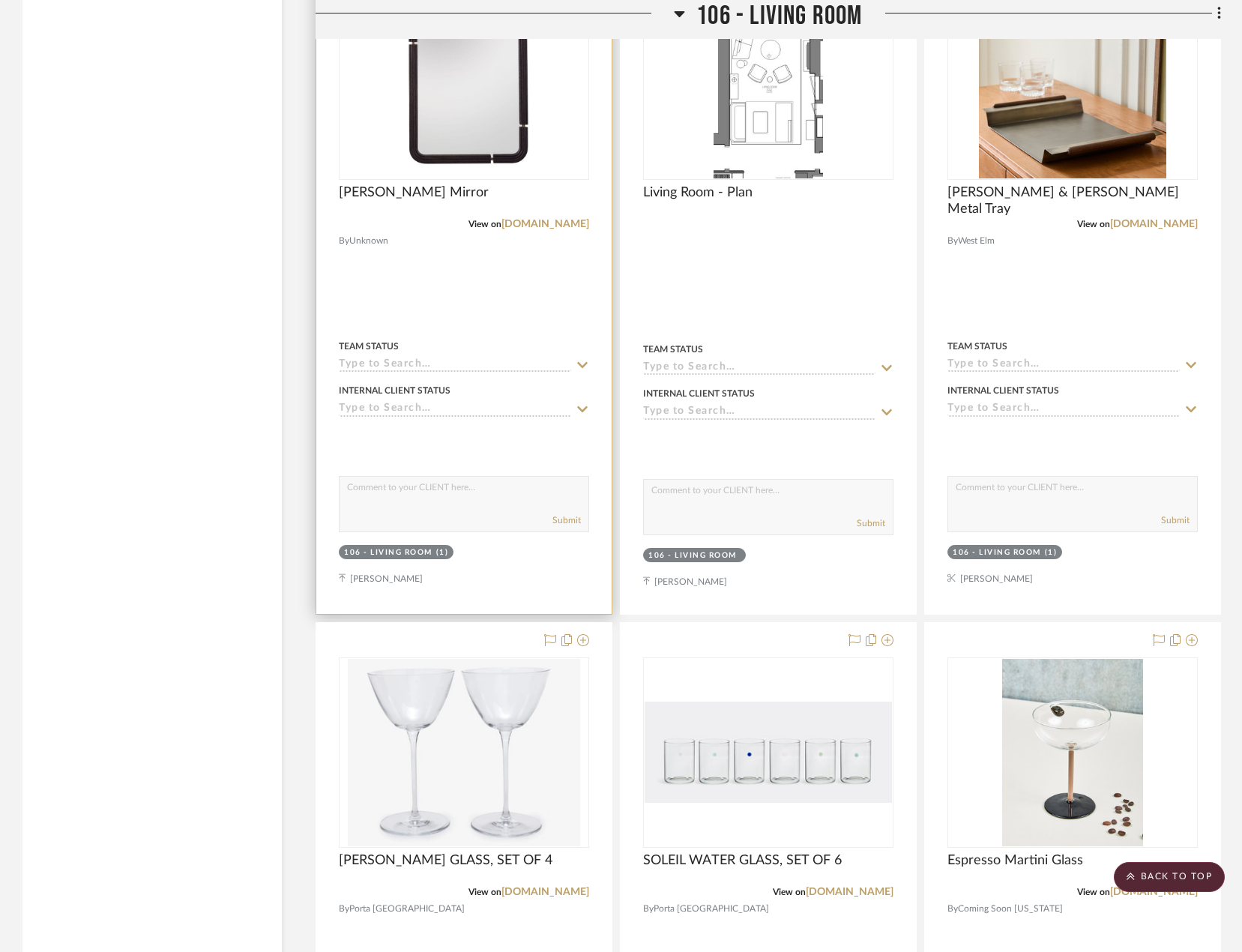
scroll to position [6171, 0]
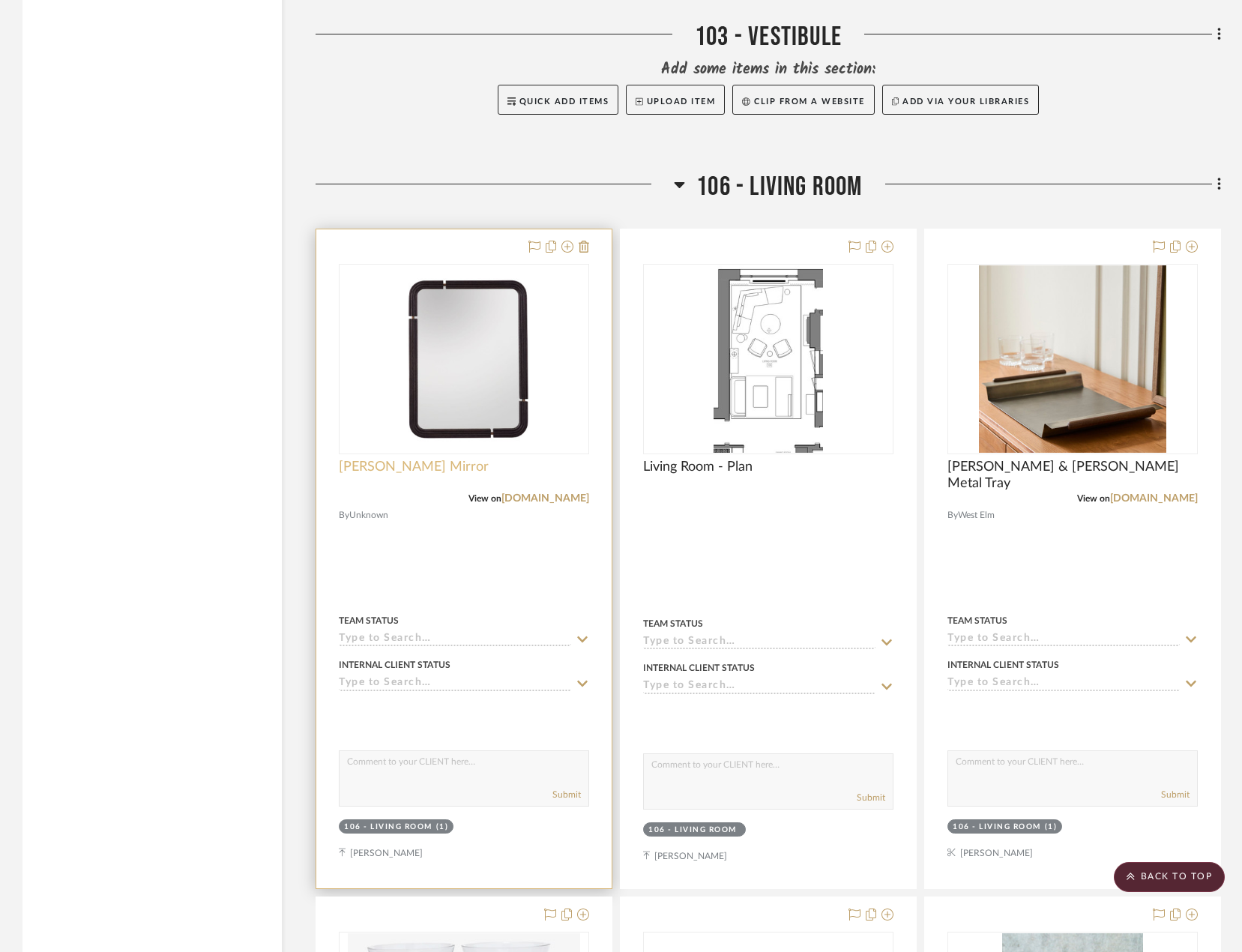
click at [424, 472] on span "[PERSON_NAME] Mirror" at bounding box center [413, 466] width 150 height 16
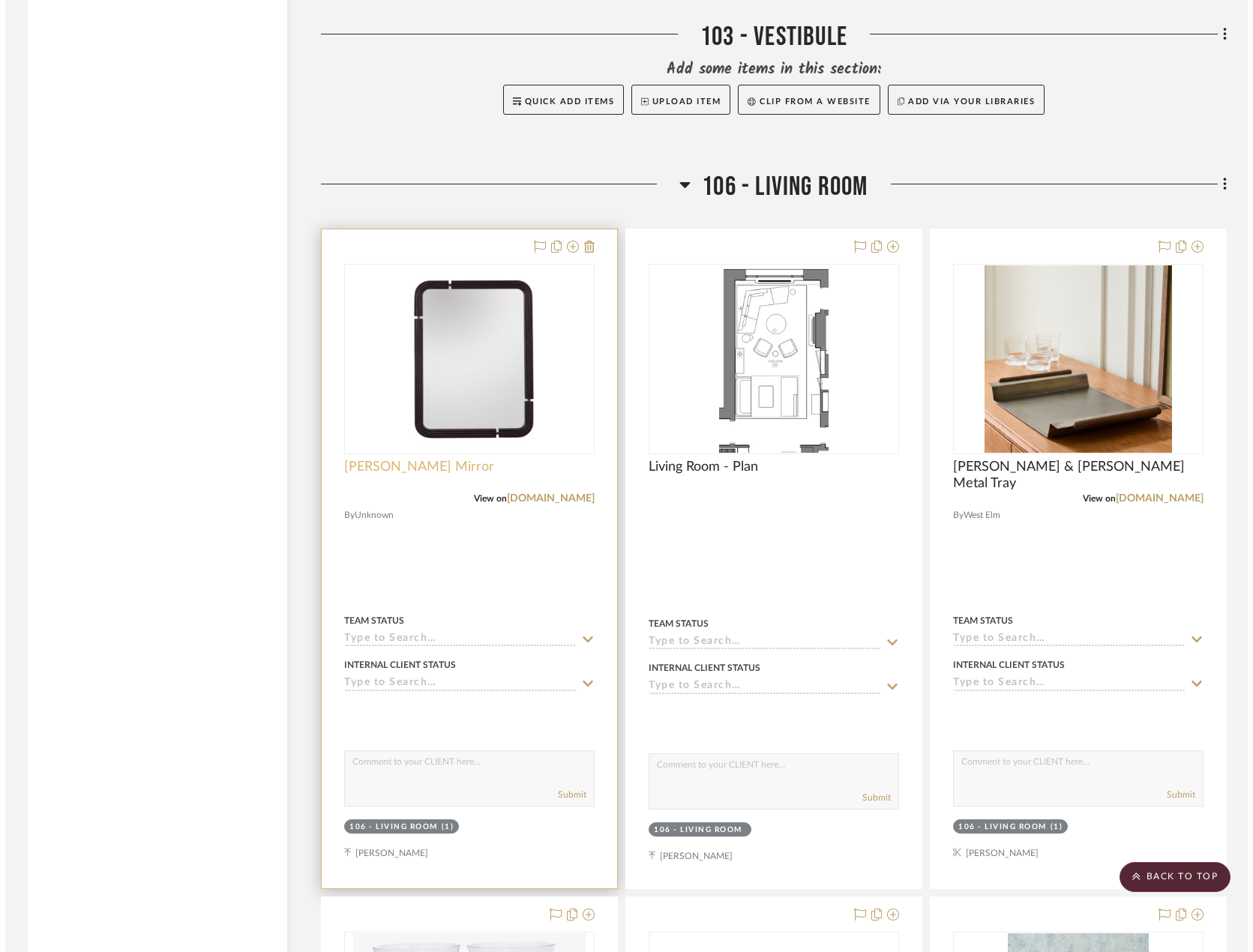
scroll to position [0, 0]
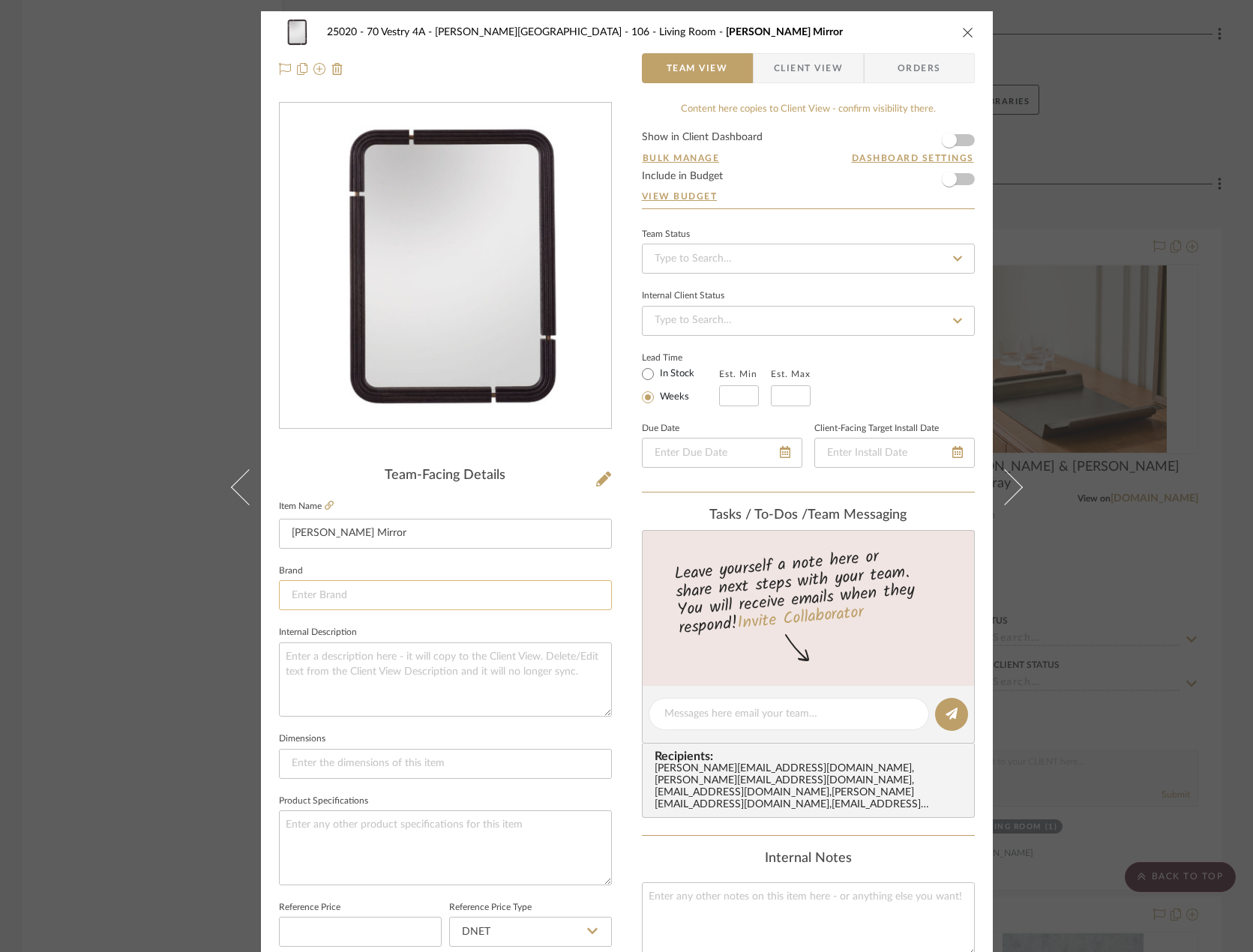
click at [370, 588] on input at bounding box center [445, 594] width 333 height 30
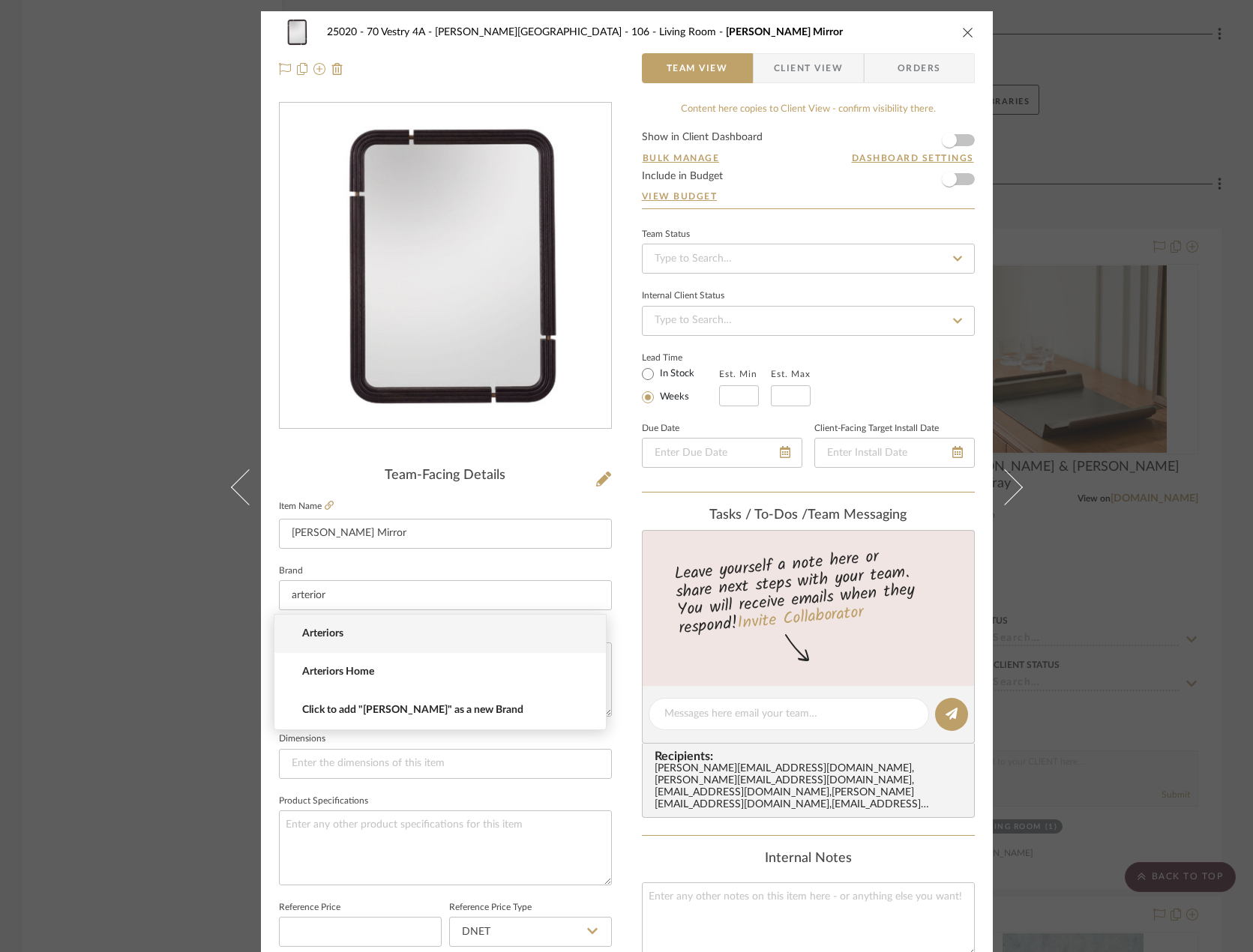
click at [315, 625] on mat-option "Arteriors" at bounding box center [440, 633] width 332 height 38
type input "Arteriors"
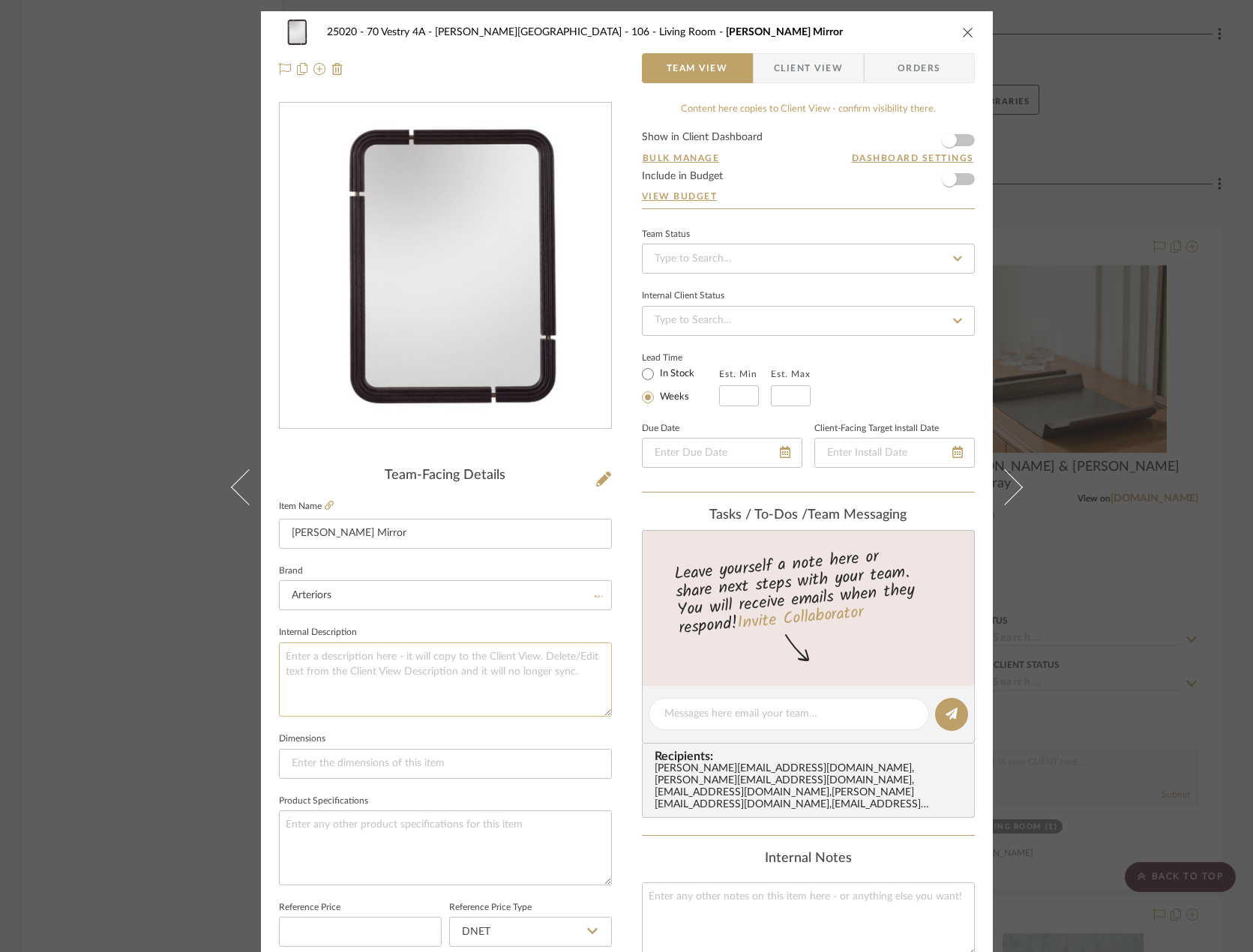
click at [318, 675] on textarea at bounding box center [445, 679] width 333 height 75
paste textarea "Description: Clasp Mirror by Ready-to-Hang || Color/Finish: Black || Price does…"
type textarea "Description: Clasp Mirror by Ready-to-Hang || Color/Finish: Black || Price does…"
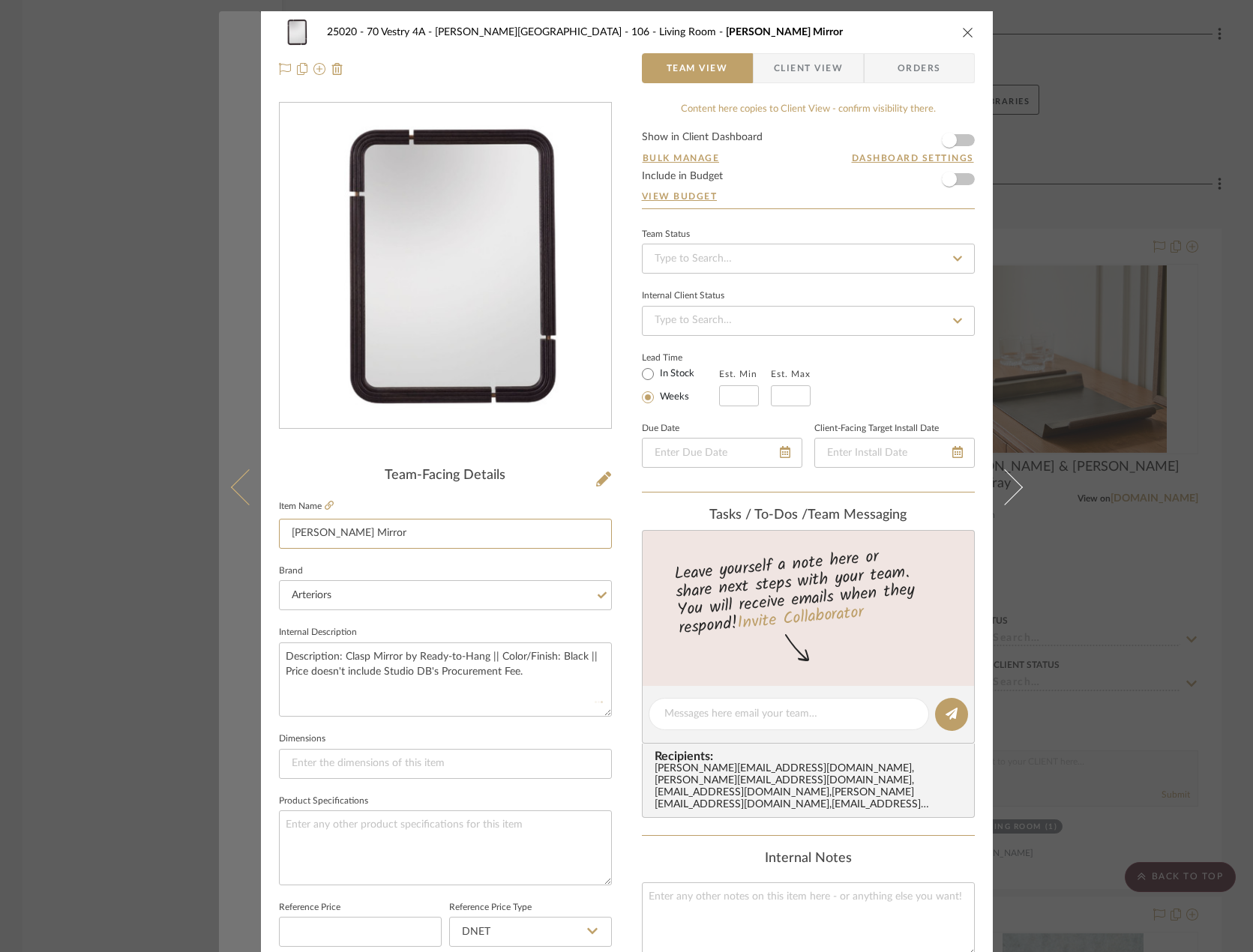
drag, startPoint x: 392, startPoint y: 533, endPoint x: 250, endPoint y: 528, distance: 142.1
click at [250, 528] on mat-dialog-content "25020 - 70 Vestry 4A - Grant-Stanleigh 106 - Living Room Mulholland Mirror Team…" at bounding box center [626, 704] width 816 height 1384
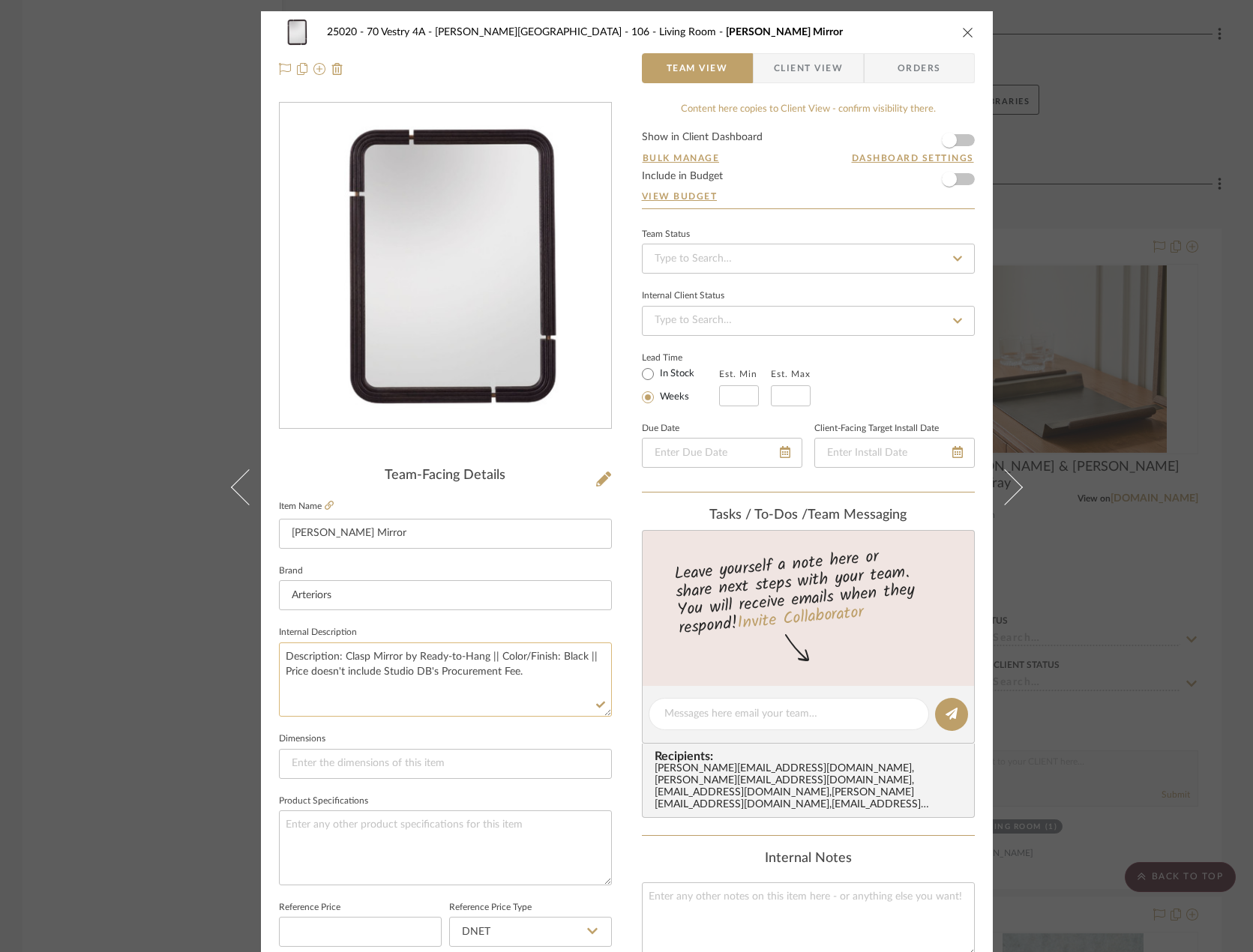
drag, startPoint x: 339, startPoint y: 656, endPoint x: 395, endPoint y: 654, distance: 56.0
click at [395, 654] on textarea "Description: Clasp Mirror by Ready-to-Hang || Color/Finish: Black || Price does…" at bounding box center [445, 679] width 333 height 75
paste textarea "Mulholland"
type textarea "Description: Mulholland Mirror by Ready-to-Hang || Color/Finish: Black || Price…"
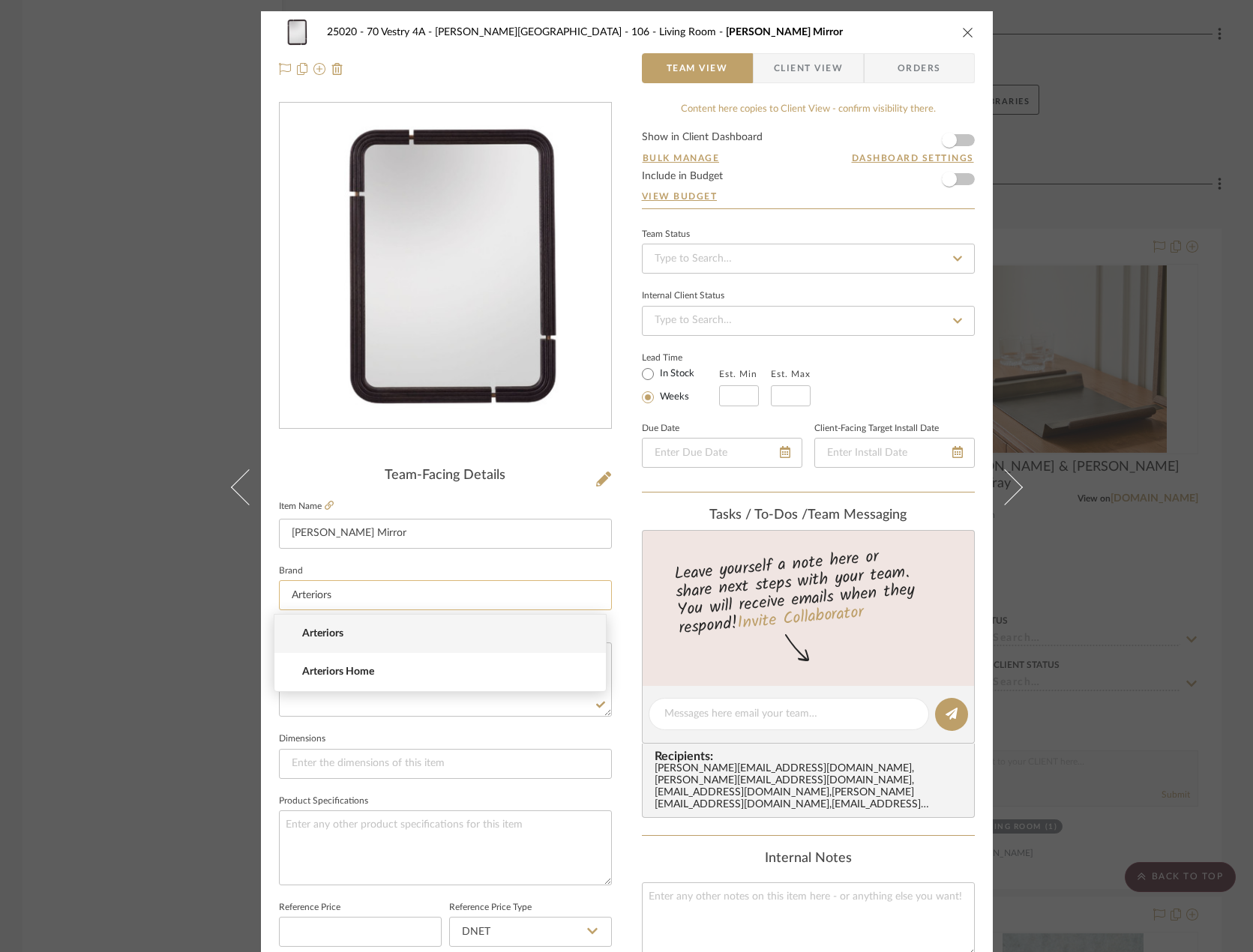
drag, startPoint x: 345, startPoint y: 591, endPoint x: 278, endPoint y: 584, distance: 67.4
click at [279, 584] on input "Arteriors" at bounding box center [445, 594] width 333 height 30
click at [428, 712] on textarea "Description: Mulholland Mirror by Ready-to-Hang || Color/Finish: Black || Price…" at bounding box center [445, 679] width 333 height 75
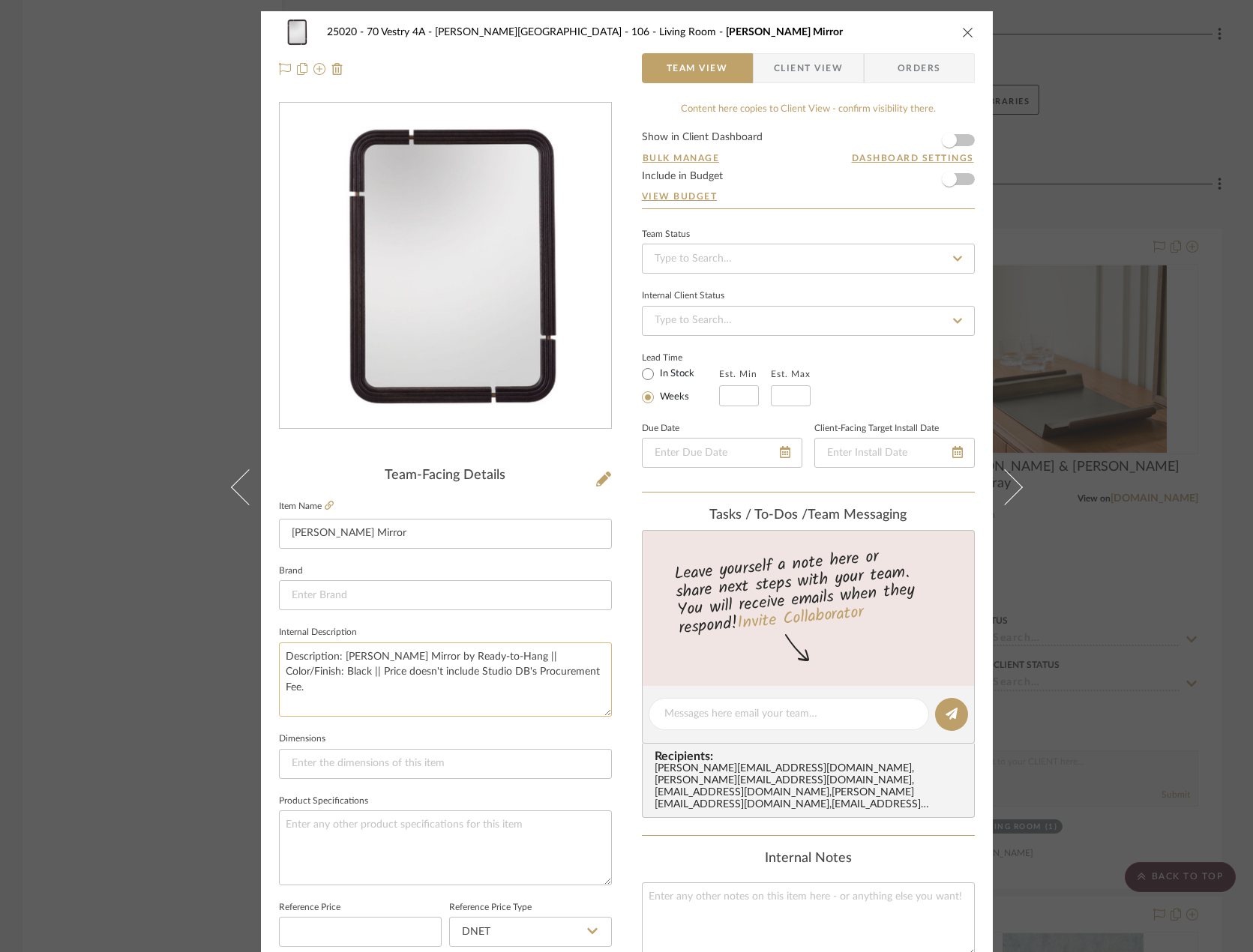
drag, startPoint x: 441, startPoint y: 655, endPoint x: 509, endPoint y: 651, distance: 68.1
click at [509, 651] on textarea "Description: Mulholland Mirror by Ready-to-Hang || Color/Finish: Black || Price…" at bounding box center [445, 679] width 333 height 75
paste textarea "Arteriors"
type textarea "Description: [PERSON_NAME] Mirror by Arteriors || Color/Finish: Black || Price …"
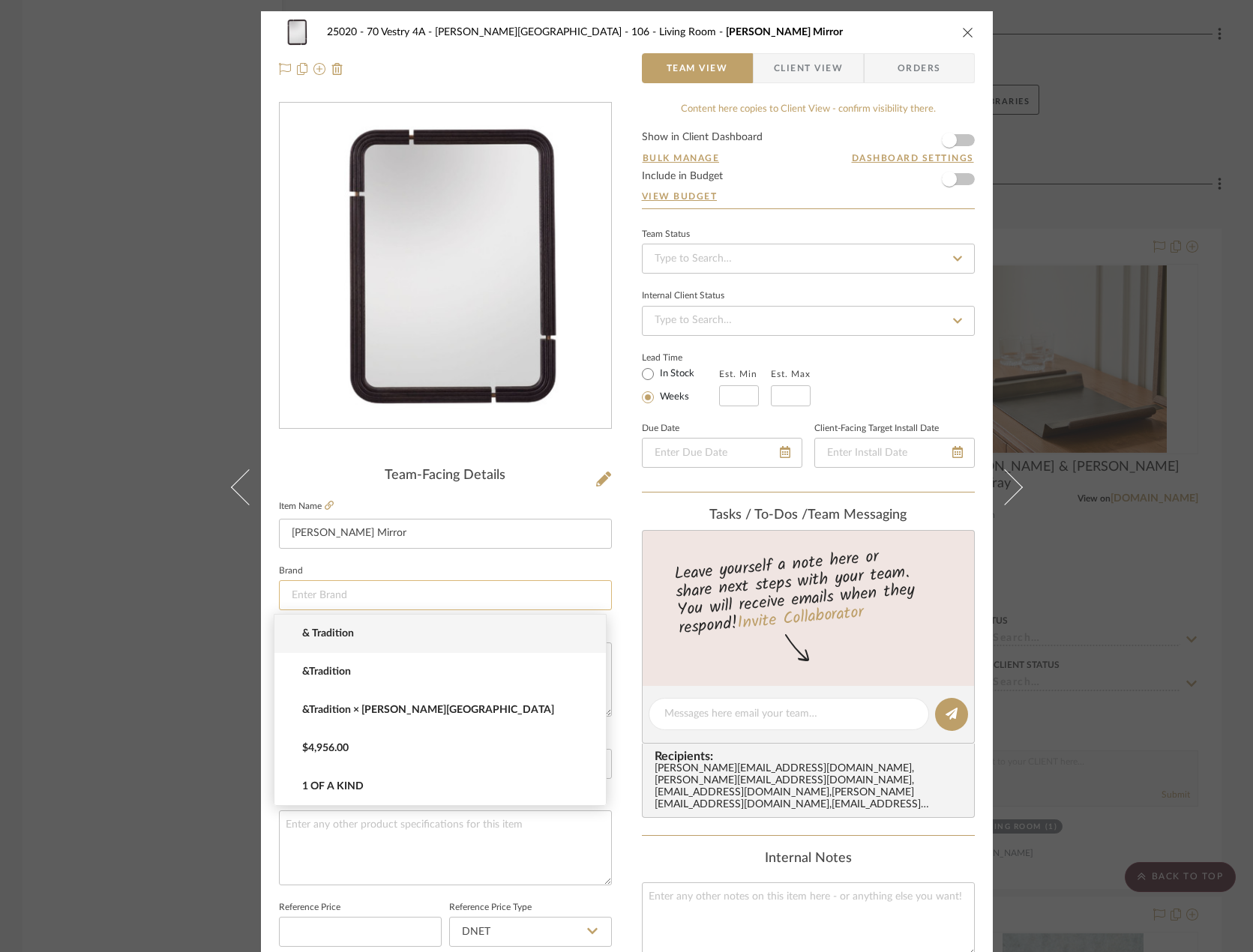
click at [387, 592] on input at bounding box center [445, 594] width 333 height 30
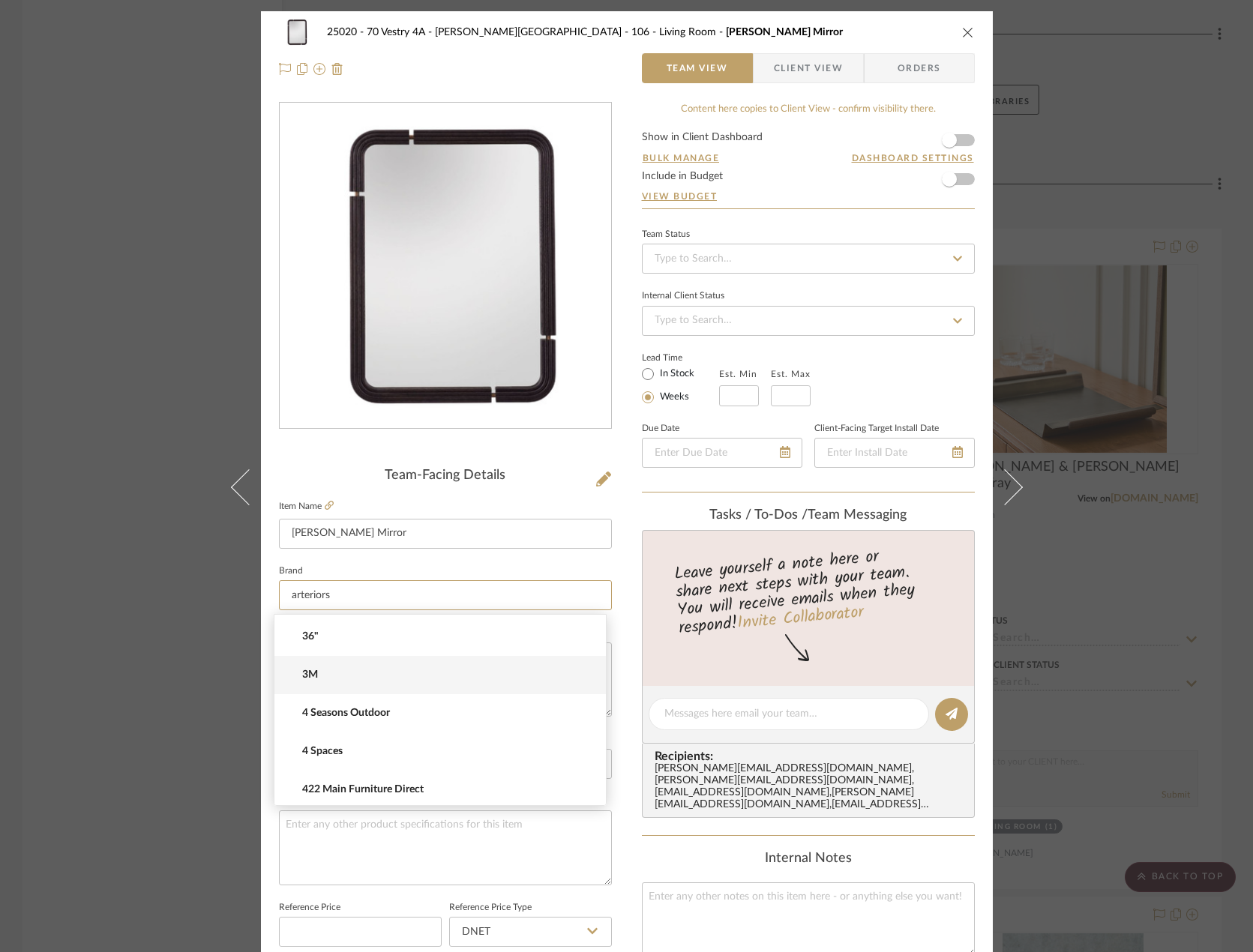
scroll to position [765, 0]
click at [416, 596] on input "arteriors" at bounding box center [445, 594] width 333 height 30
click at [405, 592] on input "arteriors" at bounding box center [445, 594] width 333 height 30
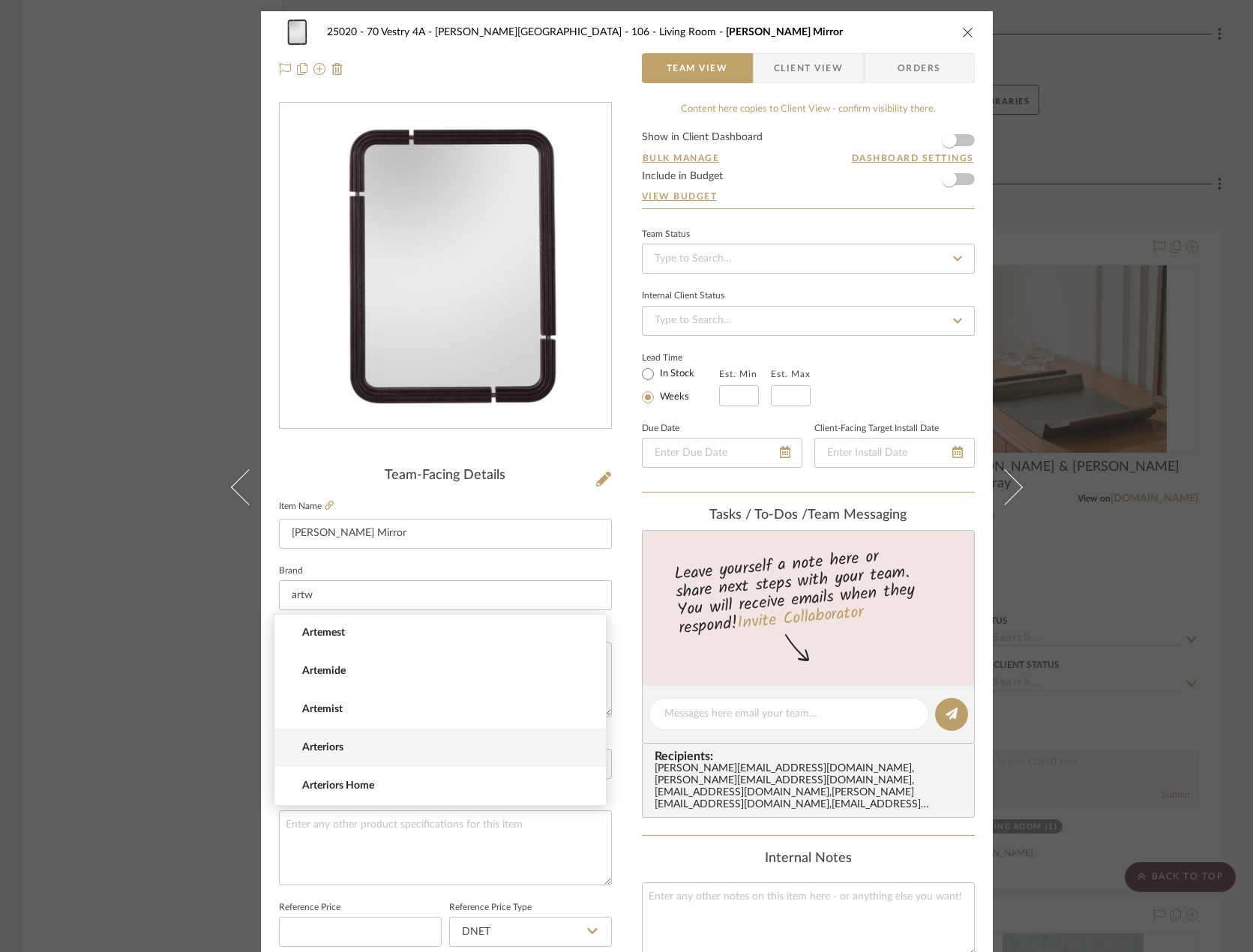
click at [337, 746] on span "Arteriors" at bounding box center [446, 747] width 288 height 13
type input "Arteriors"
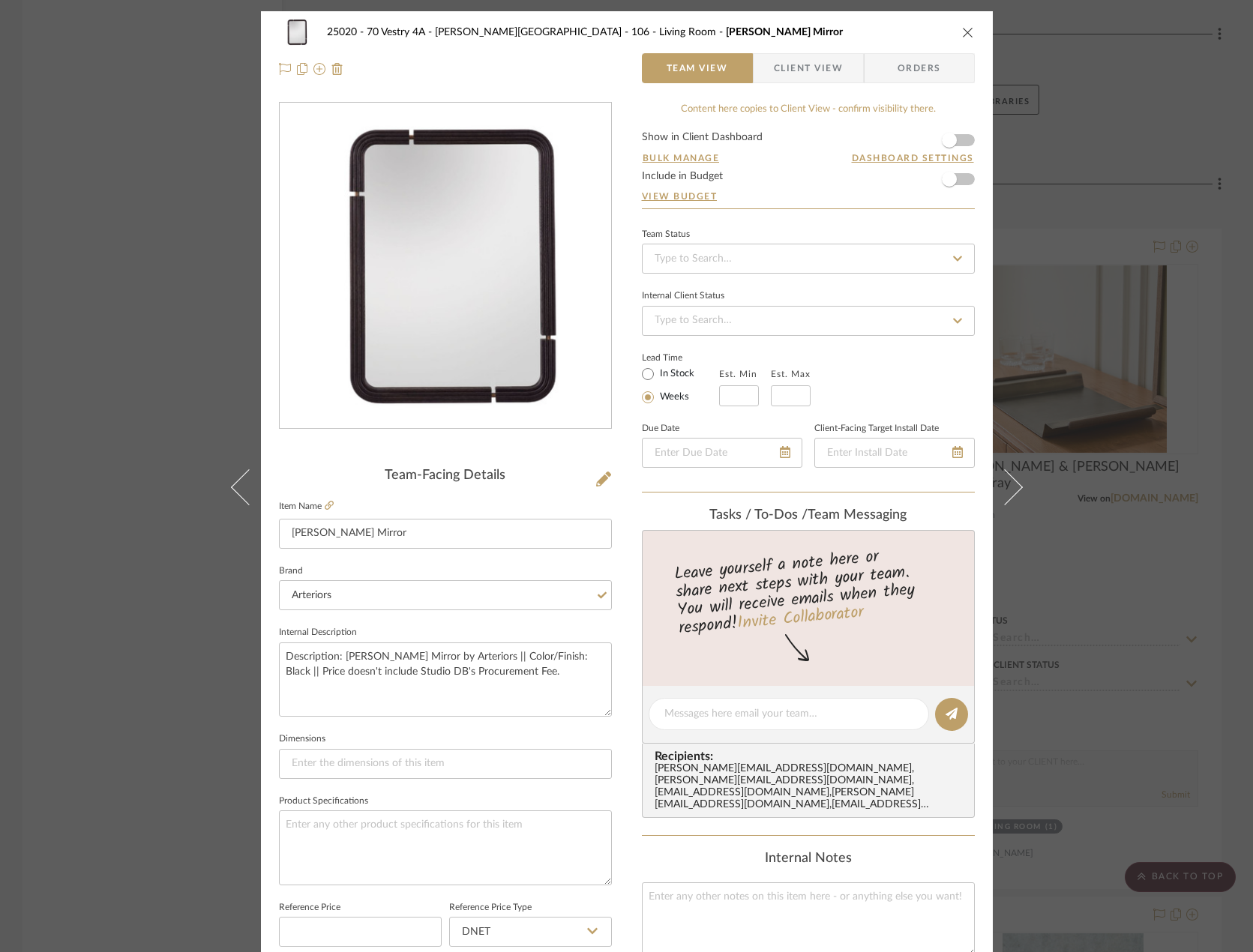
click at [378, 631] on fieldset "Internal Description Description: Mulholland Mirror by Arteriors || Color/Finis…" at bounding box center [445, 669] width 333 height 94
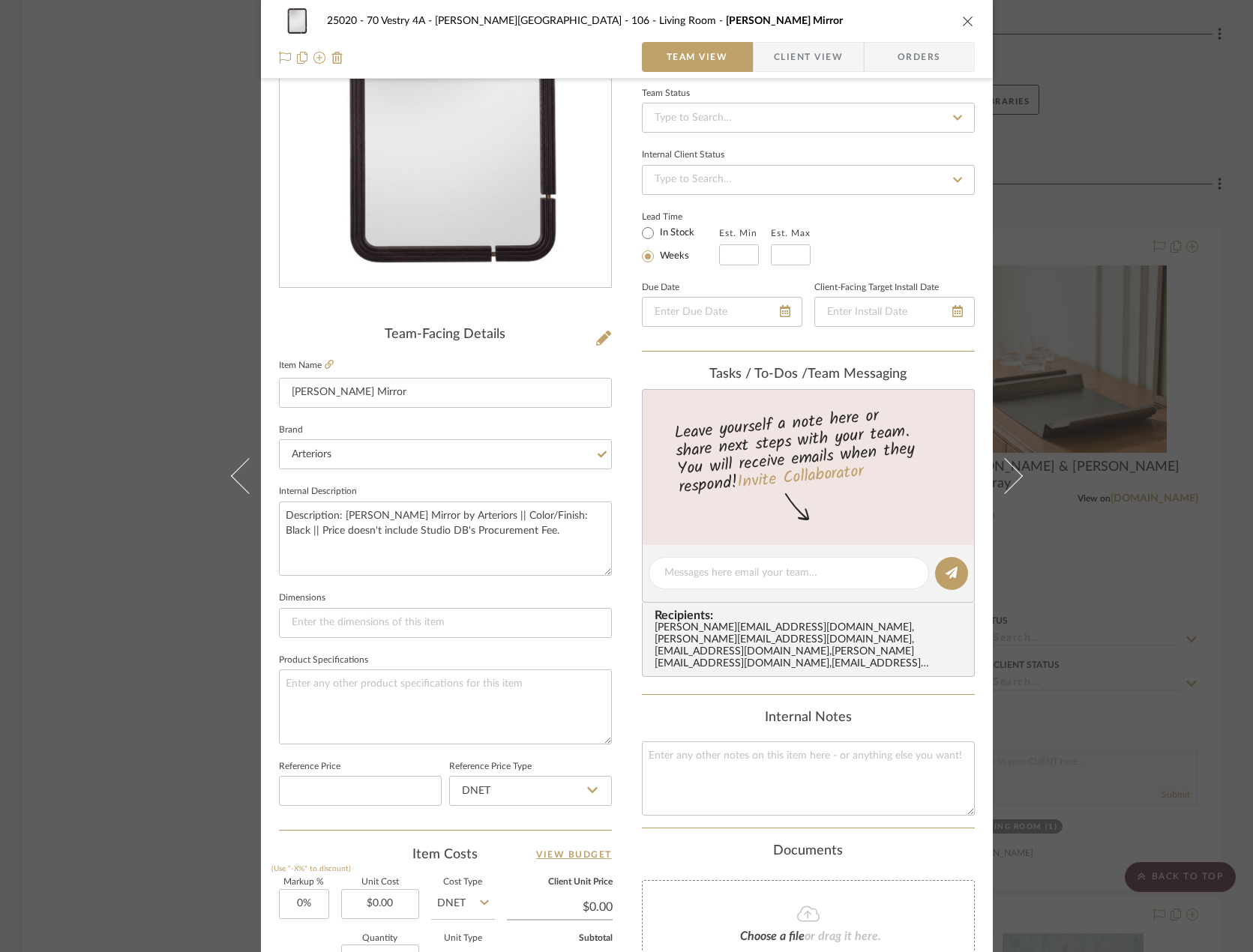
scroll to position [150, 0]
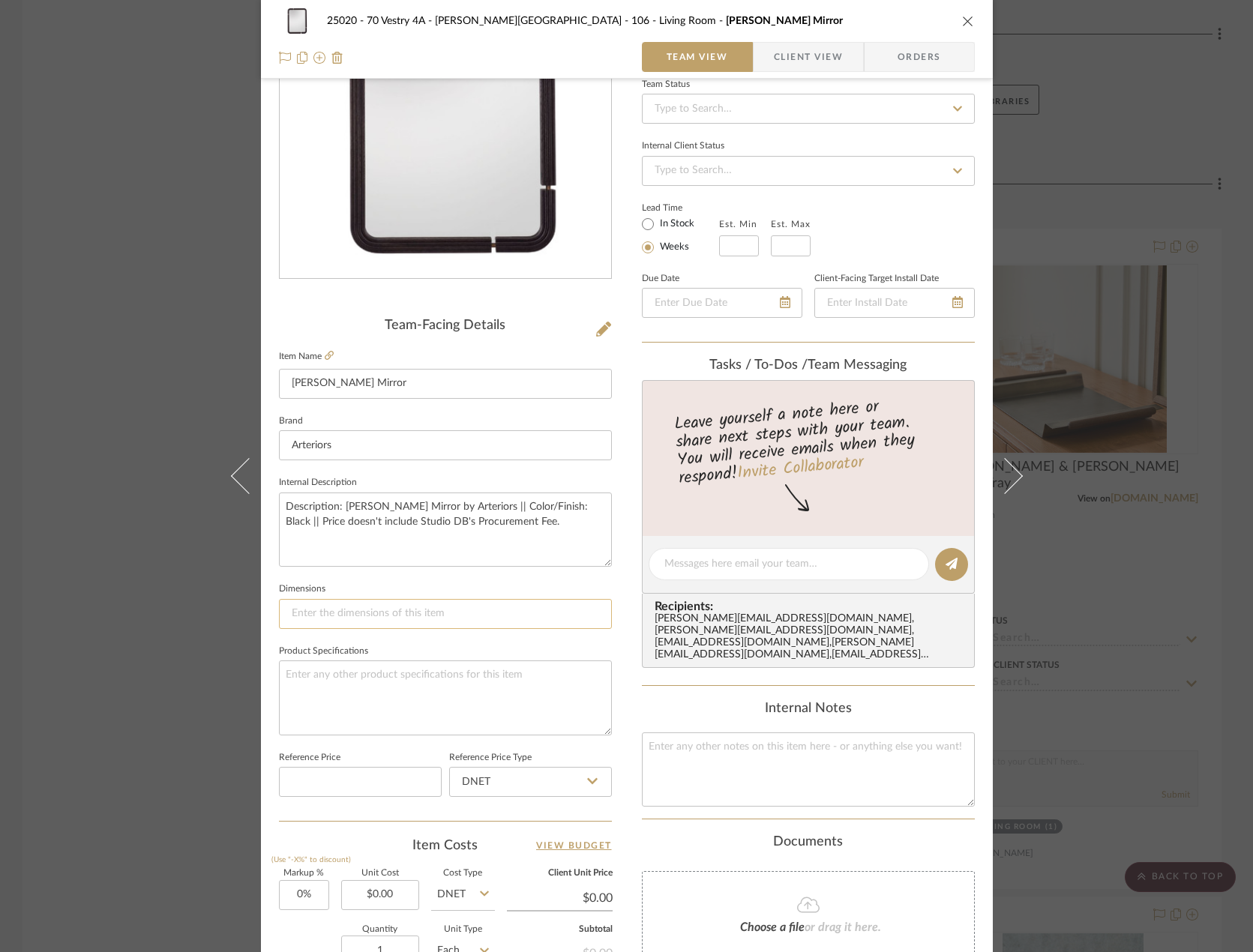
click at [337, 605] on input at bounding box center [445, 614] width 333 height 30
click at [297, 613] on input "40x30x2" at bounding box center [445, 614] width 333 height 30
click at [317, 609] on input "40"x30x2" at bounding box center [445, 614] width 333 height 30
click at [302, 609] on input "40"x30x2" at bounding box center [445, 614] width 333 height 30
click at [308, 611] on input "40" x30x2" at bounding box center [445, 614] width 333 height 30
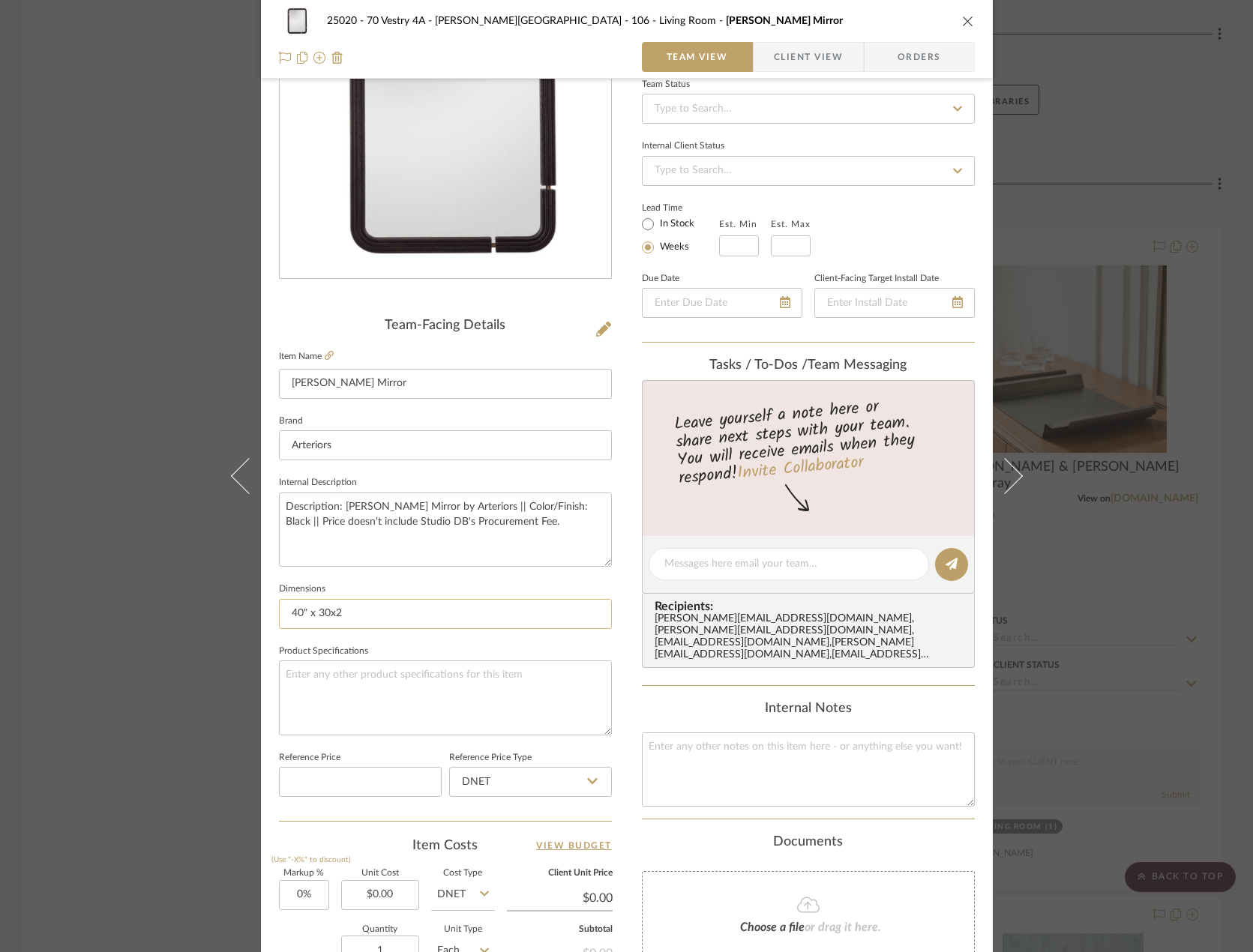
click at [324, 613] on input "40" x 30x2" at bounding box center [445, 614] width 333 height 30
click at [406, 608] on input "40" x 30" x 2" at bounding box center [445, 614] width 333 height 30
click at [303, 615] on input "40" x 30" x 2"" at bounding box center [445, 614] width 333 height 30
click at [335, 612] on input "40"H x 30" x 2"" at bounding box center [445, 614] width 333 height 30
click at [416, 616] on input "40"H x 30"W x 2"" at bounding box center [445, 614] width 333 height 30
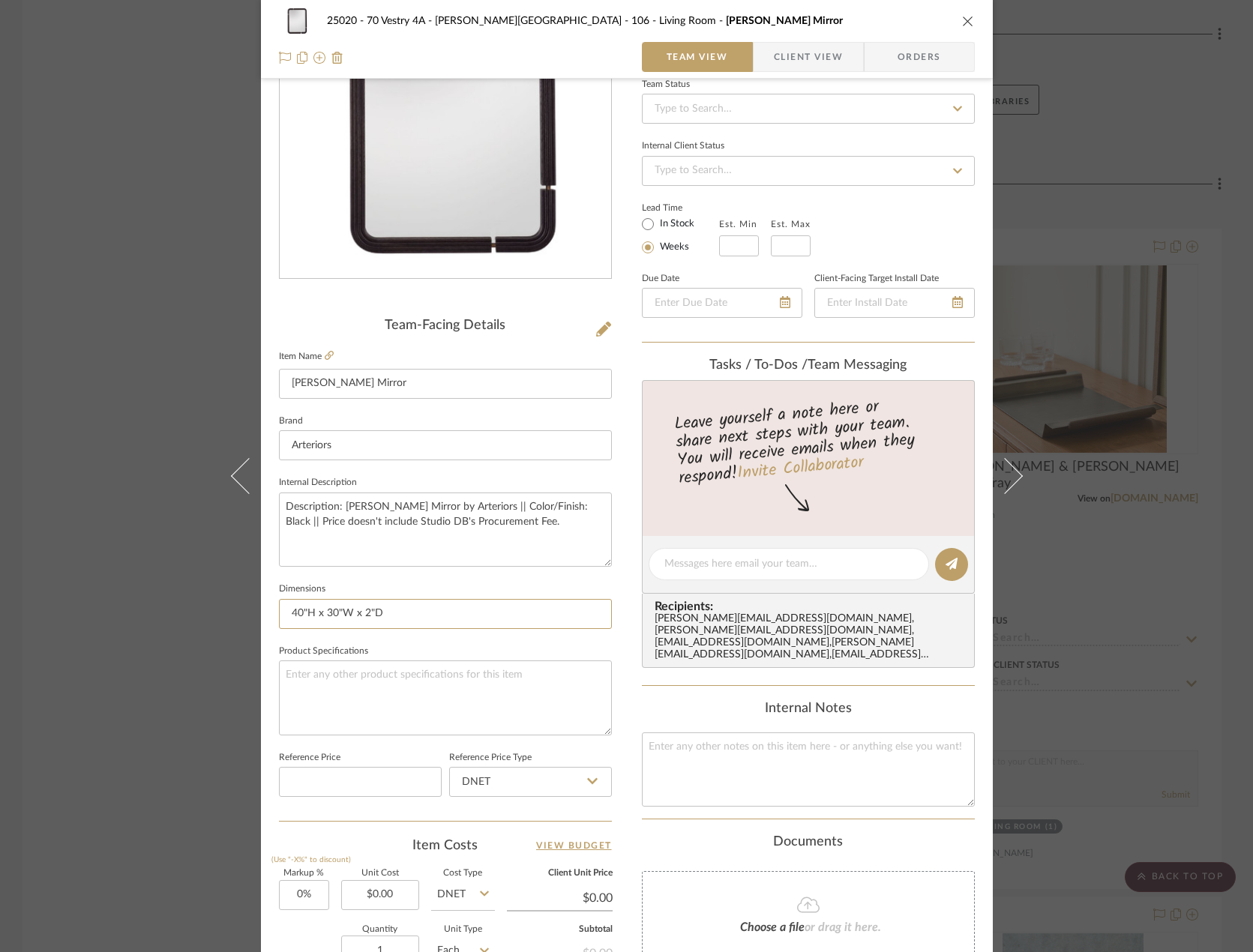
type input "40"H x 30"W x 2"D"
click at [441, 571] on sr-form-field "Internal Description Description: Mulholland Mirror by Arteriors || Color/Finis…" at bounding box center [445, 525] width 333 height 107
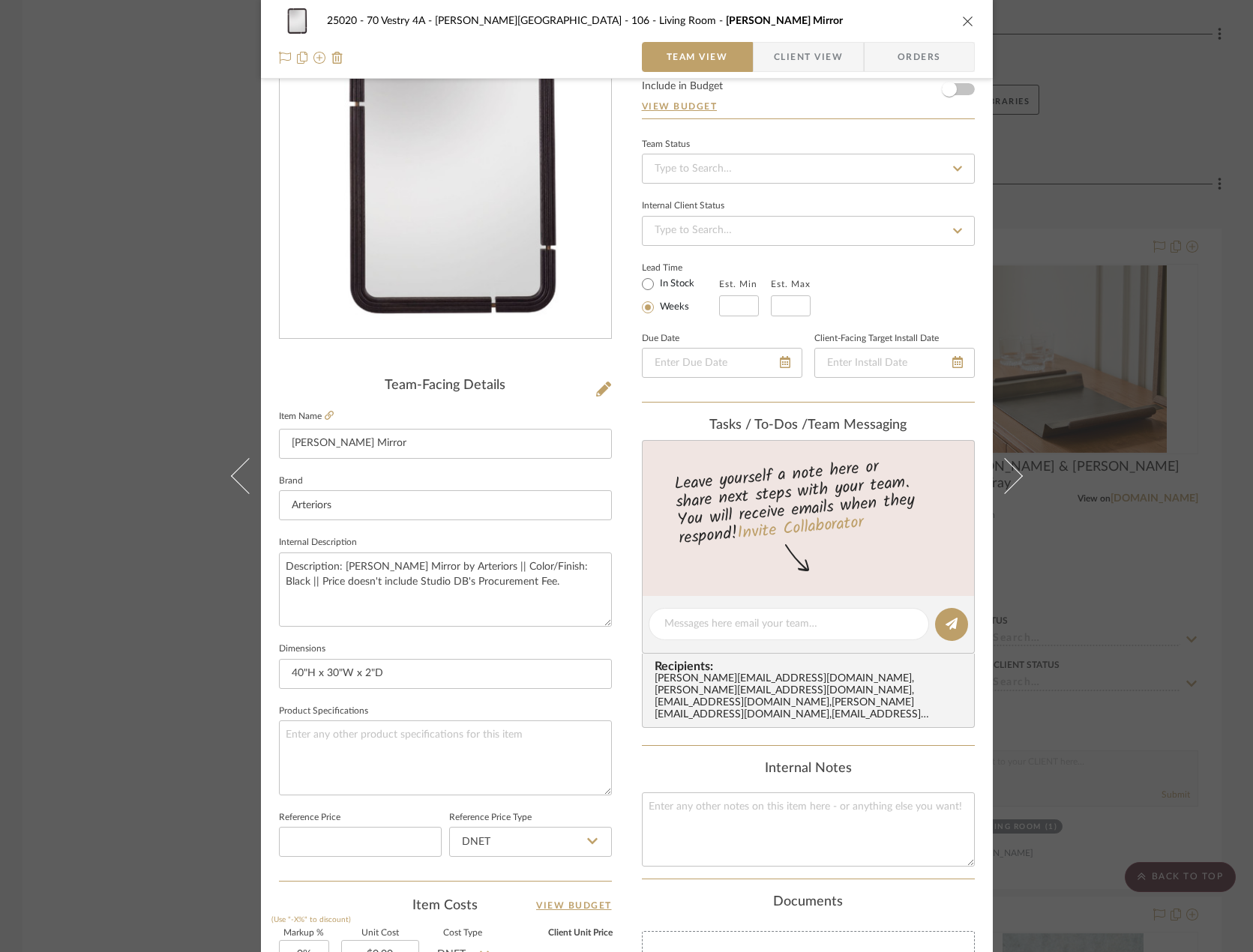
scroll to position [0, 0]
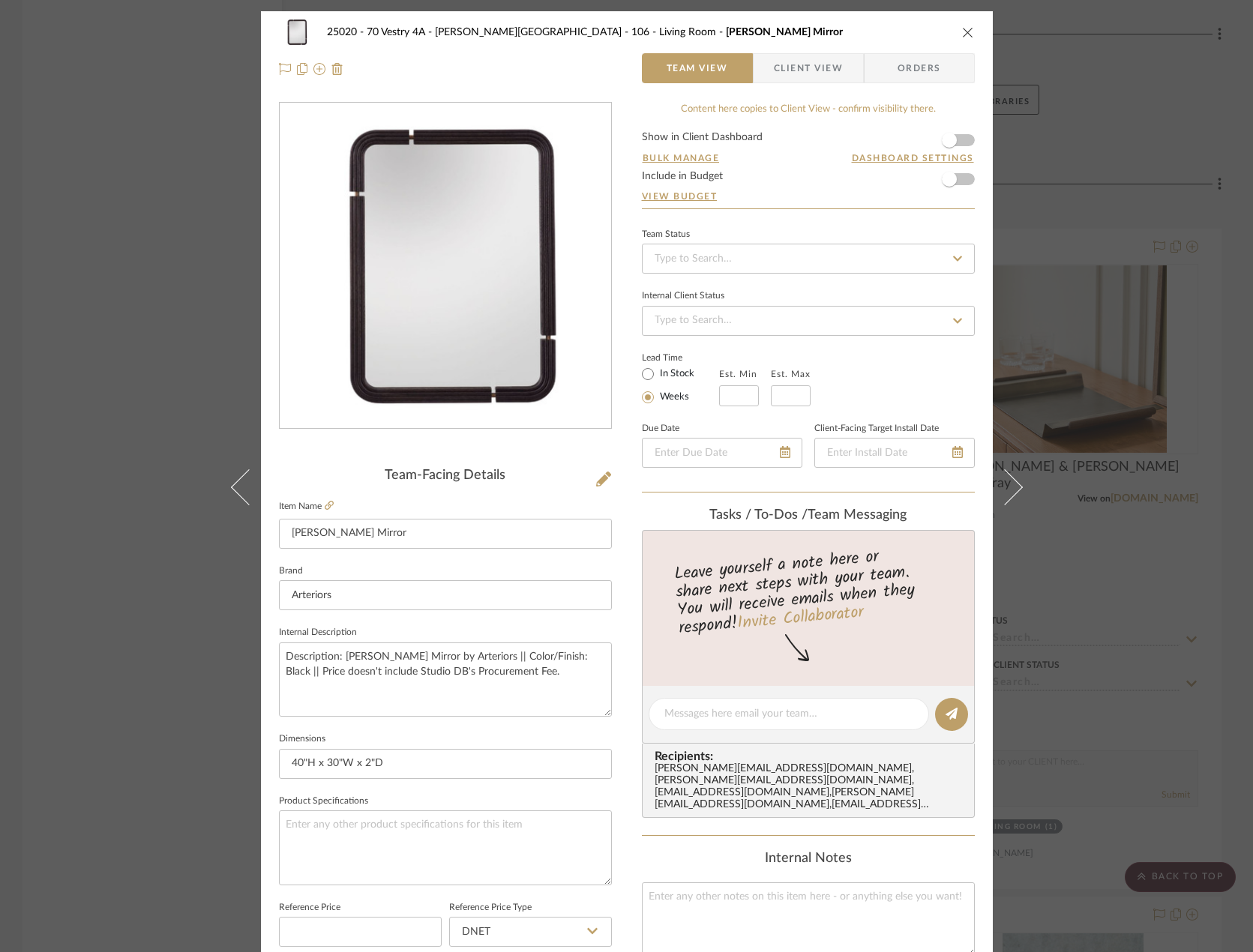
click at [523, 119] on img "0" at bounding box center [444, 266] width 282 height 325
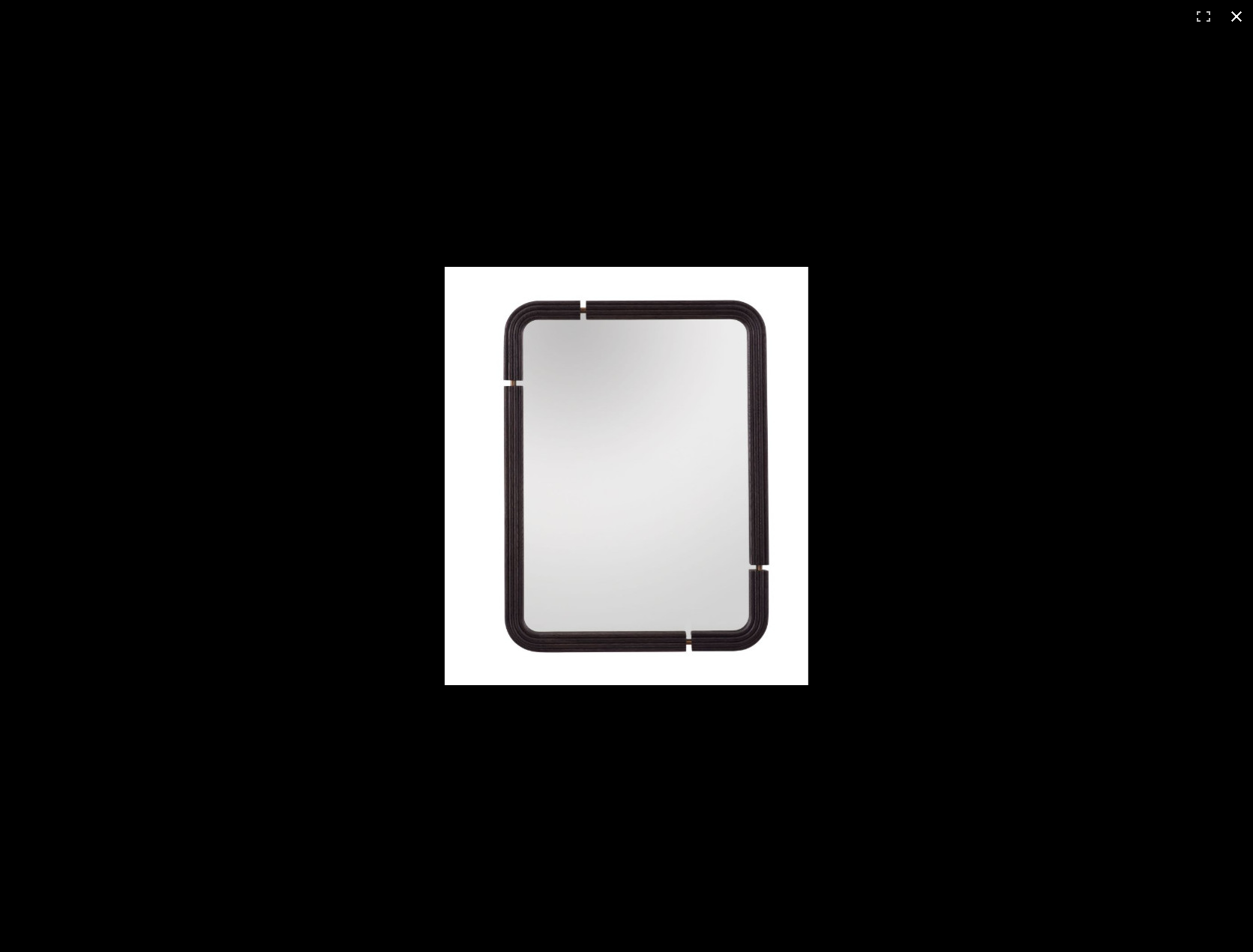
click at [748, 153] on div at bounding box center [626, 476] width 1253 height 952
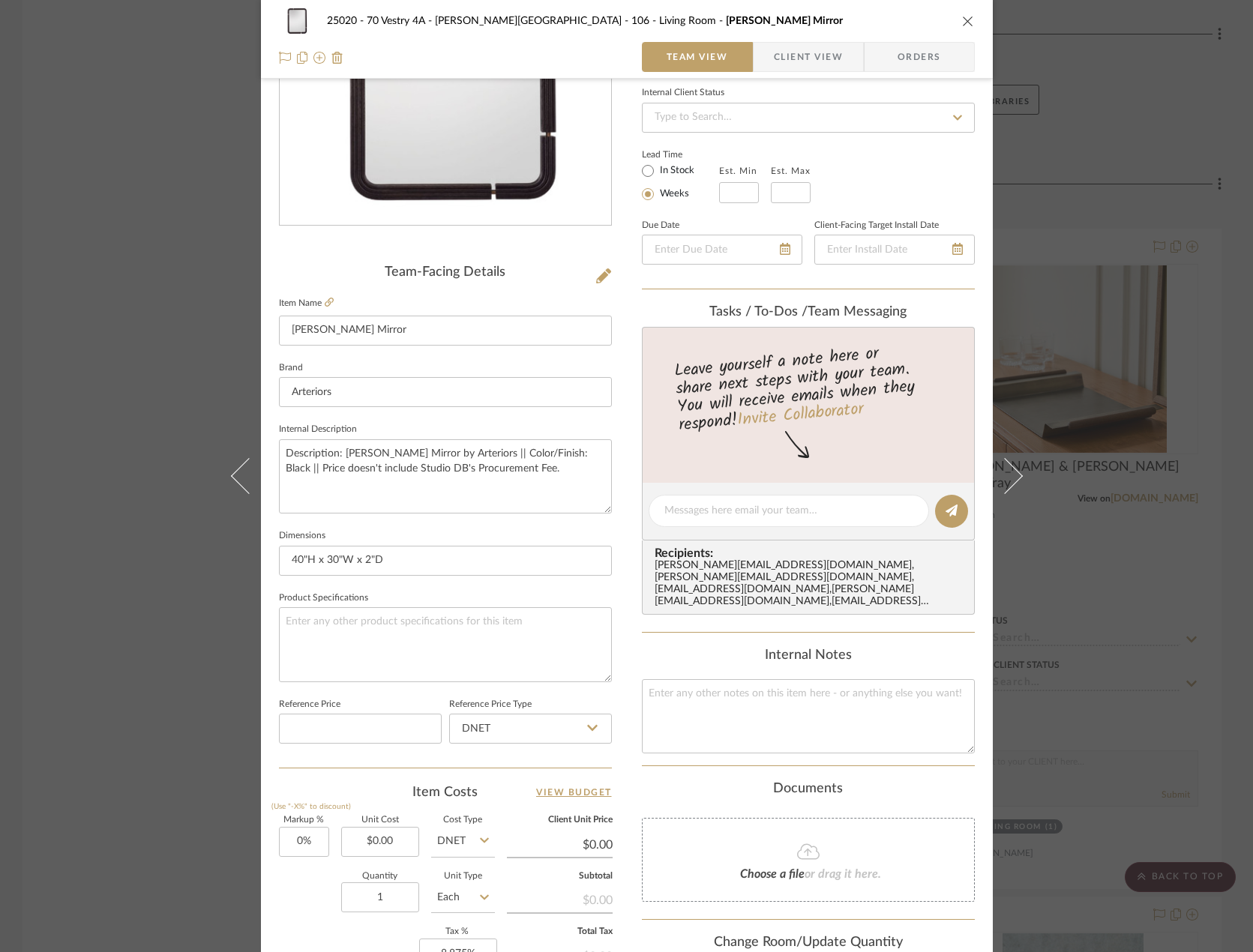
scroll to position [225, 0]
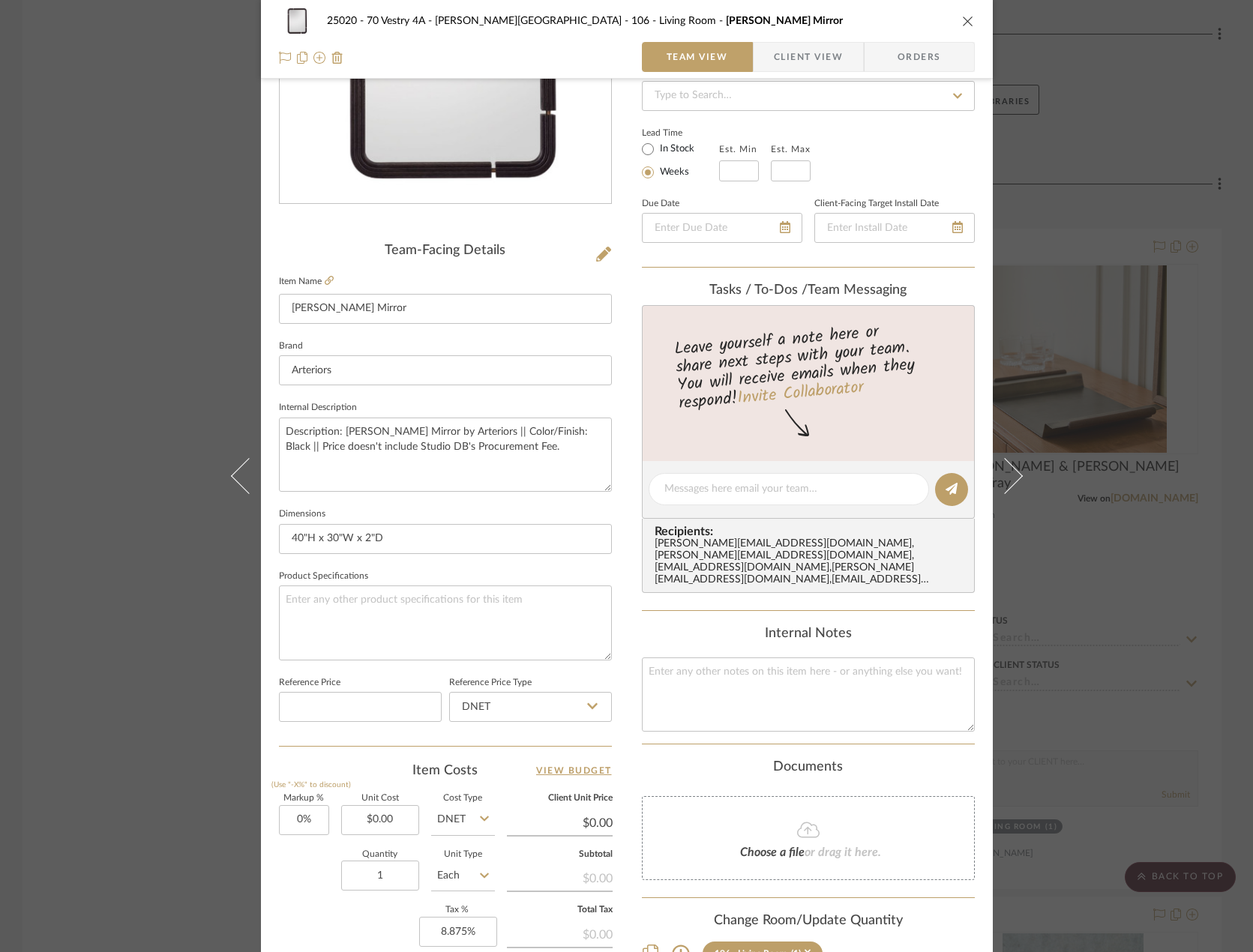
click at [676, 149] on label "In Stock" at bounding box center [675, 149] width 38 height 14
click at [657, 149] on input "In Stock" at bounding box center [648, 149] width 18 height 18
radio input "true"
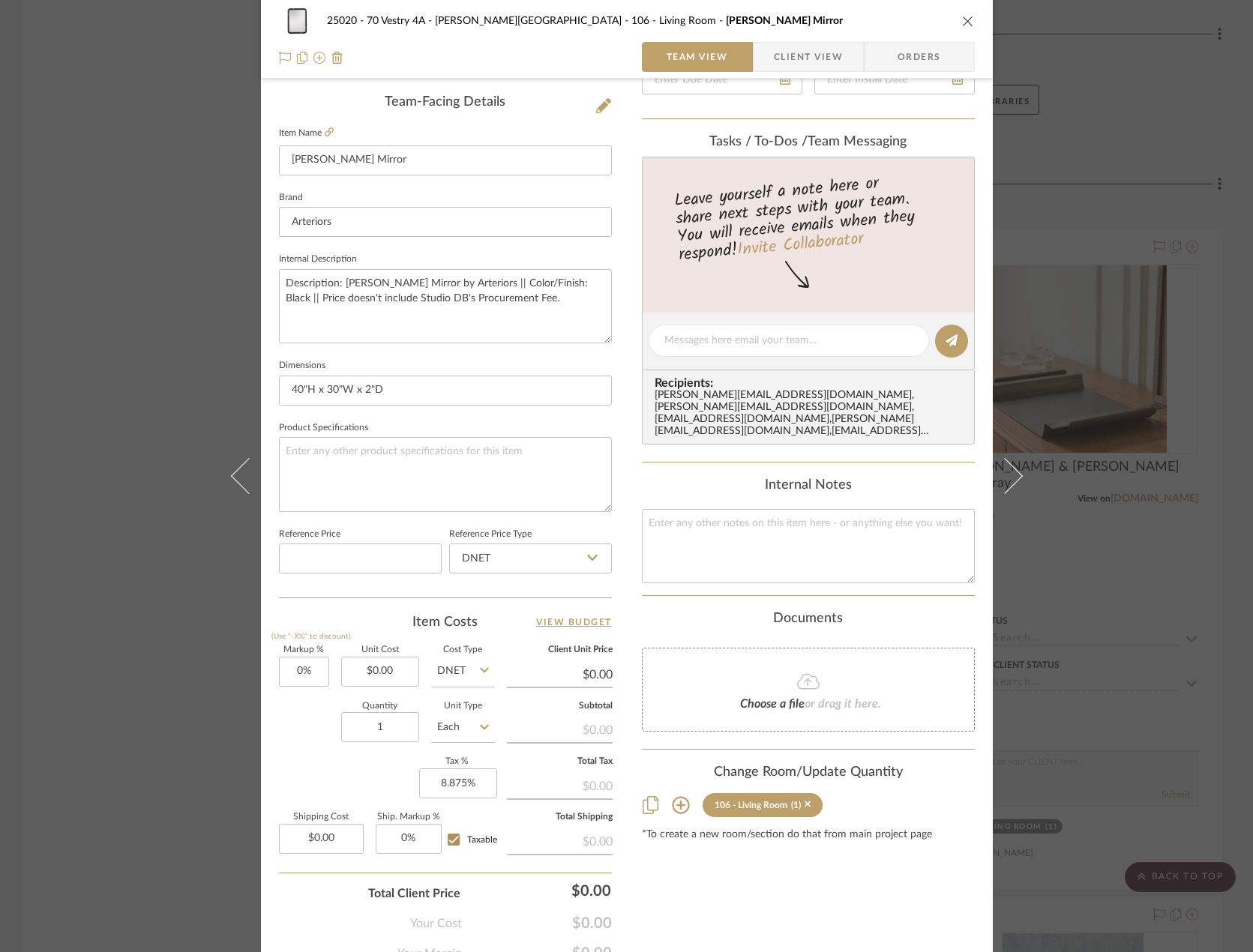
scroll to position [375, 0]
click at [392, 665] on input "0.00" at bounding box center [380, 670] width 78 height 30
type input "$1,590.00"
click at [382, 636] on div "Item Costs View Budget Markup % (Use "-X%" to discount) 0% Unit Cost $1,590.00 …" at bounding box center [445, 785] width 333 height 348
type input "$1,590.00"
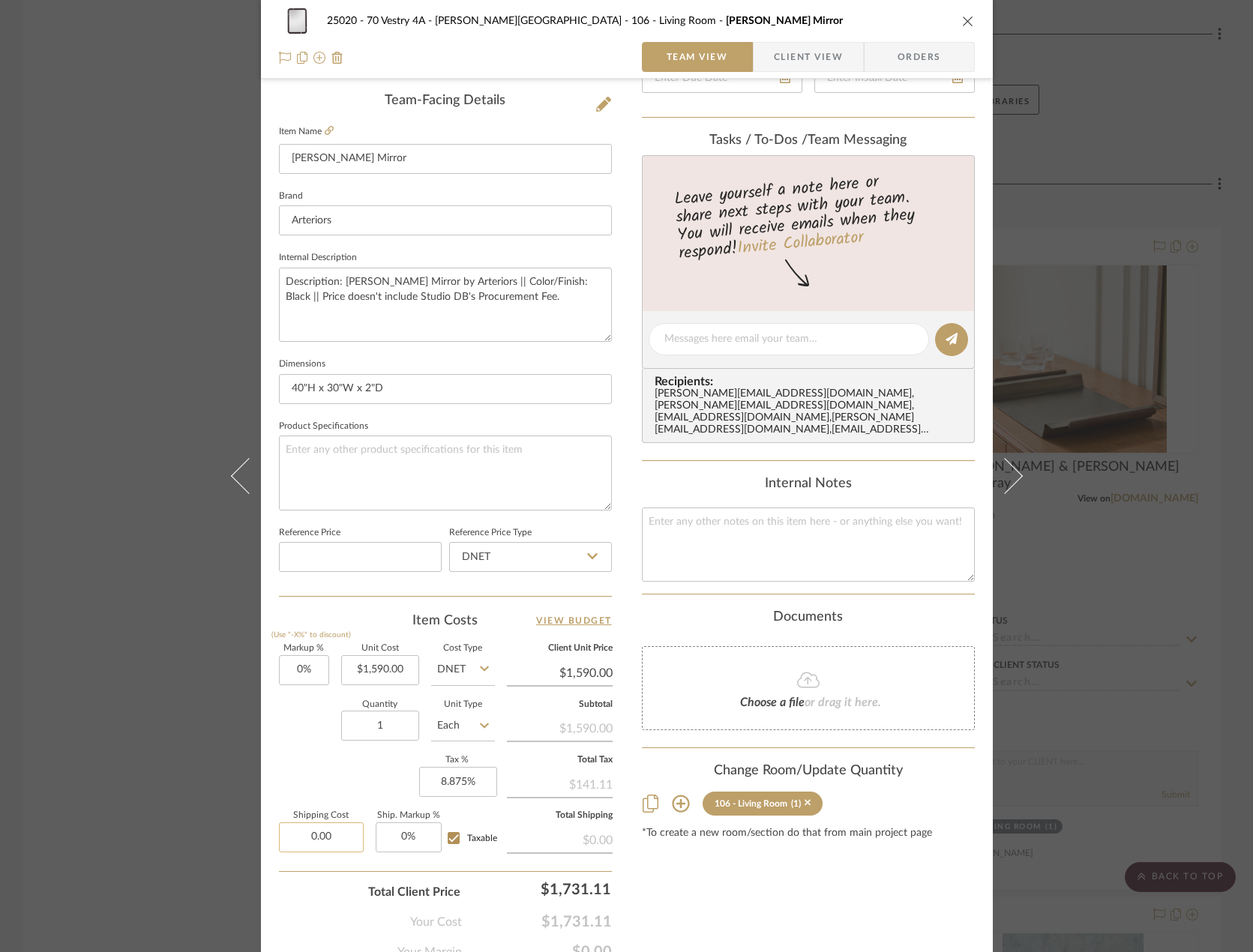
click at [331, 841] on input "0.00" at bounding box center [321, 837] width 84 height 30
type input "$270.30"
click at [302, 768] on div "Markup % (Use "-X%" to discount) 0% Unit Cost $1,590.00 Cost Type DNET Client U…" at bounding box center [445, 754] width 333 height 219
click at [450, 835] on input "Taxable" at bounding box center [453, 838] width 24 height 24
checkbox input "false"
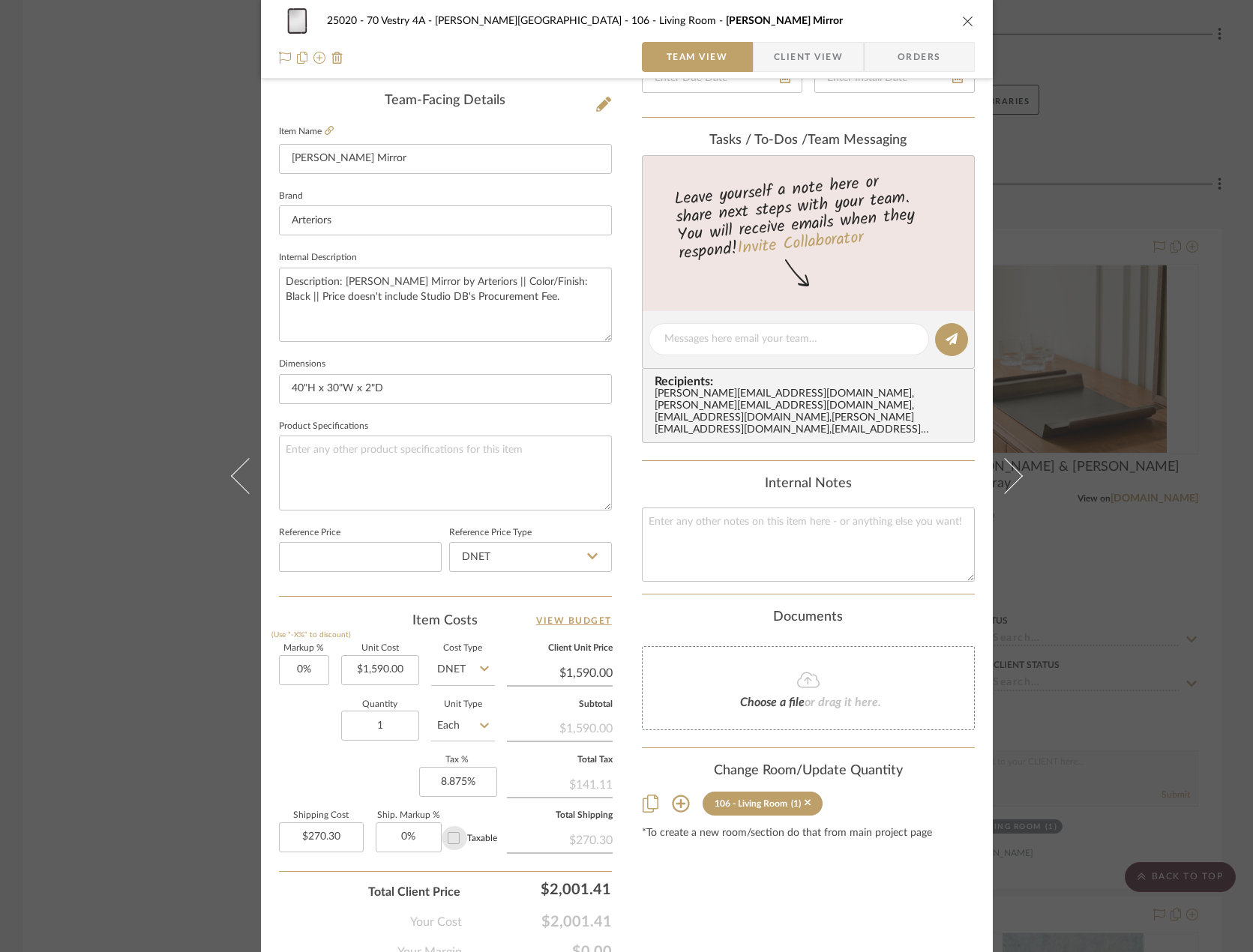
click at [450, 835] on input "Taxable" at bounding box center [453, 838] width 24 height 24
checkbox input "true"
click at [473, 776] on input "8.875" at bounding box center [458, 781] width 78 height 30
type input "0%"
click at [305, 781] on div "Markup % (Use "-X%" to discount) 0% Unit Cost $1,590.00 Cost Type DNET Client U…" at bounding box center [445, 754] width 333 height 219
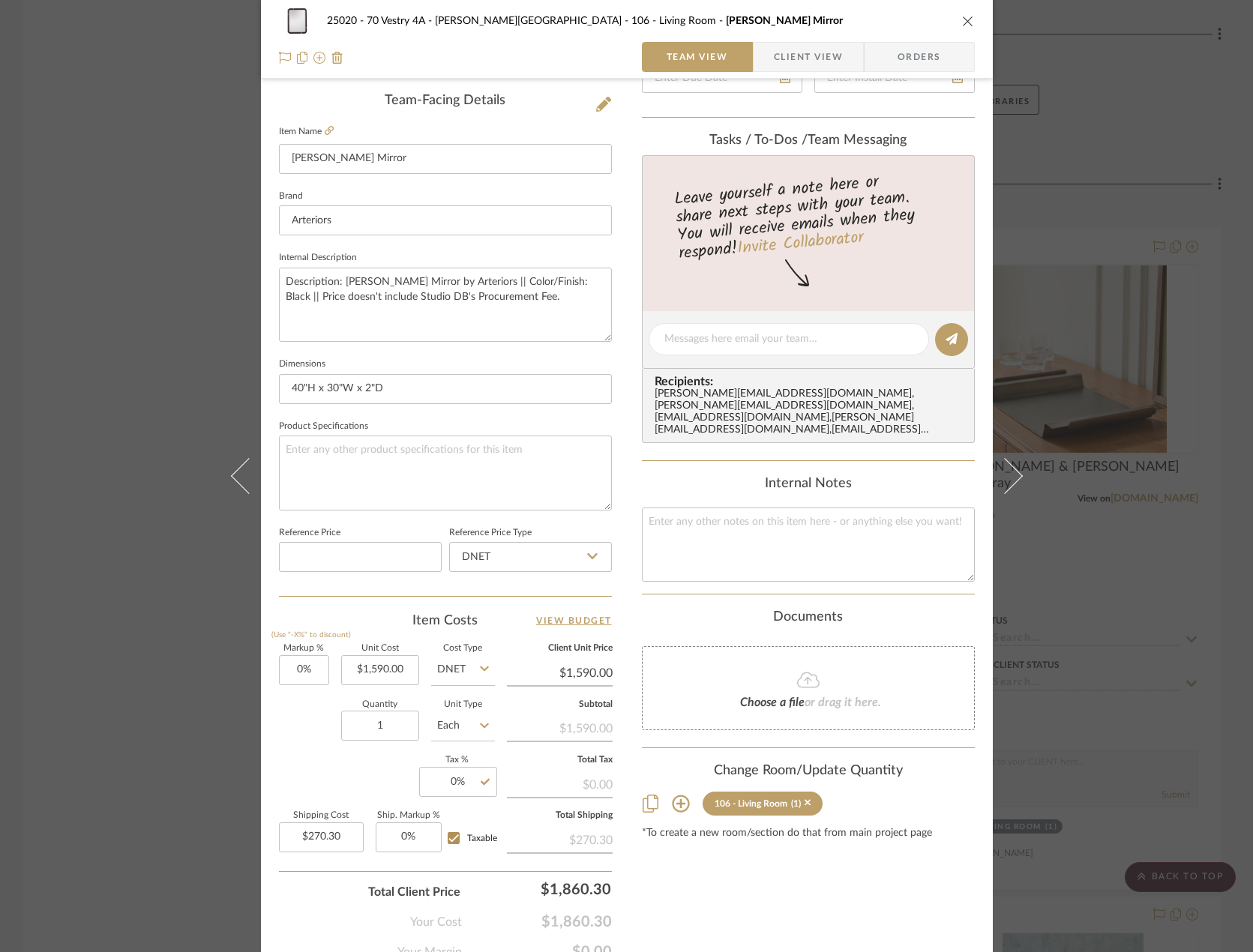
click at [451, 842] on input "Taxable" at bounding box center [453, 838] width 24 height 24
checkbox input "false"
click at [451, 840] on input "Taxable" at bounding box center [453, 838] width 24 height 24
checkbox input "true"
click at [470, 781] on input "0" at bounding box center [458, 781] width 78 height 30
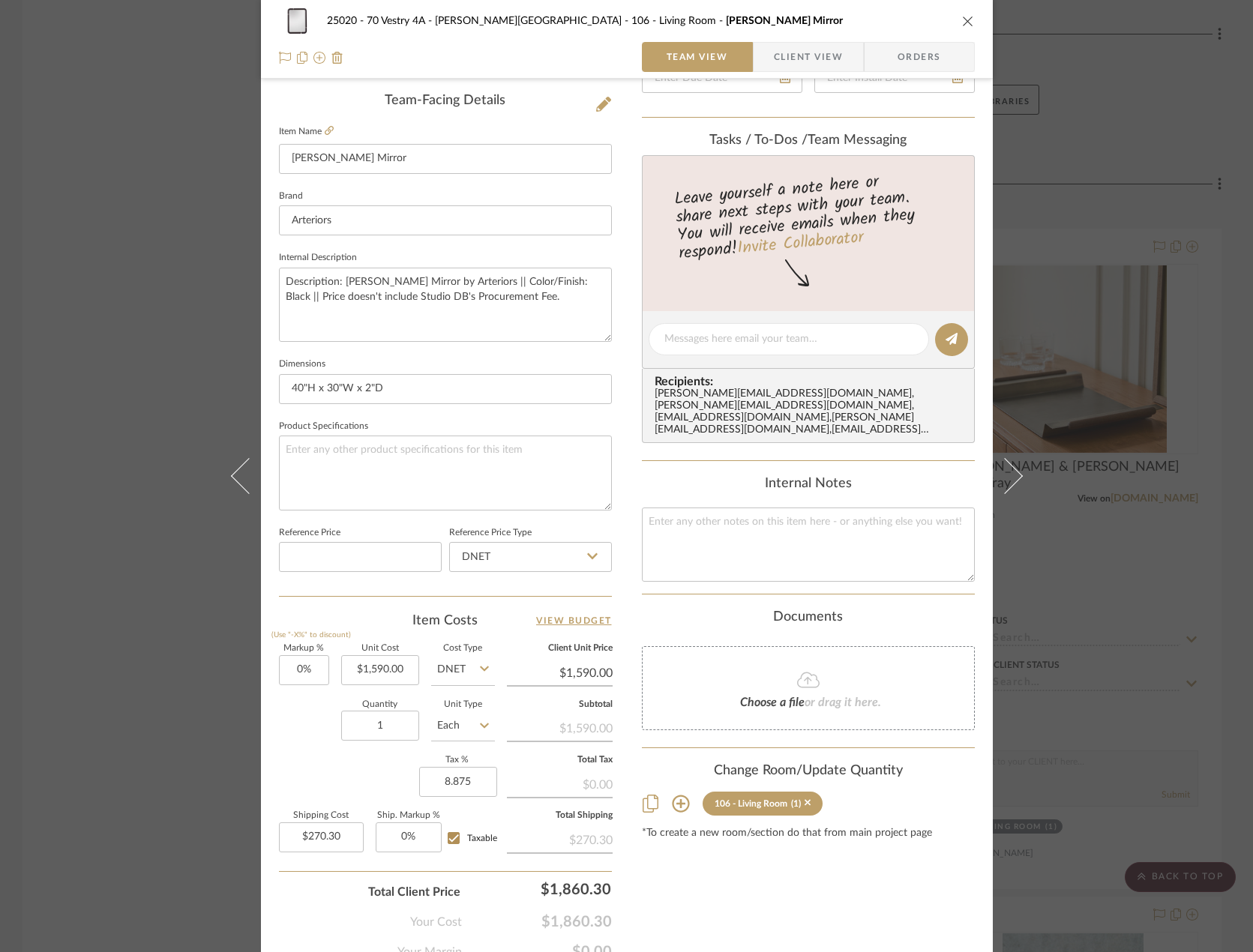
type input "8.875%"
click at [290, 796] on div "Markup % (Use "-X%" to discount) 0% Unit Cost $1,590.00 Cost Type DNET Client U…" at bounding box center [445, 754] width 333 height 219
click at [929, 628] on div "25020 - 70 Vestry 4A - Grant-Stanleigh 106 - Living Room Mulholland Mirror Team…" at bounding box center [626, 476] width 1253 height 952
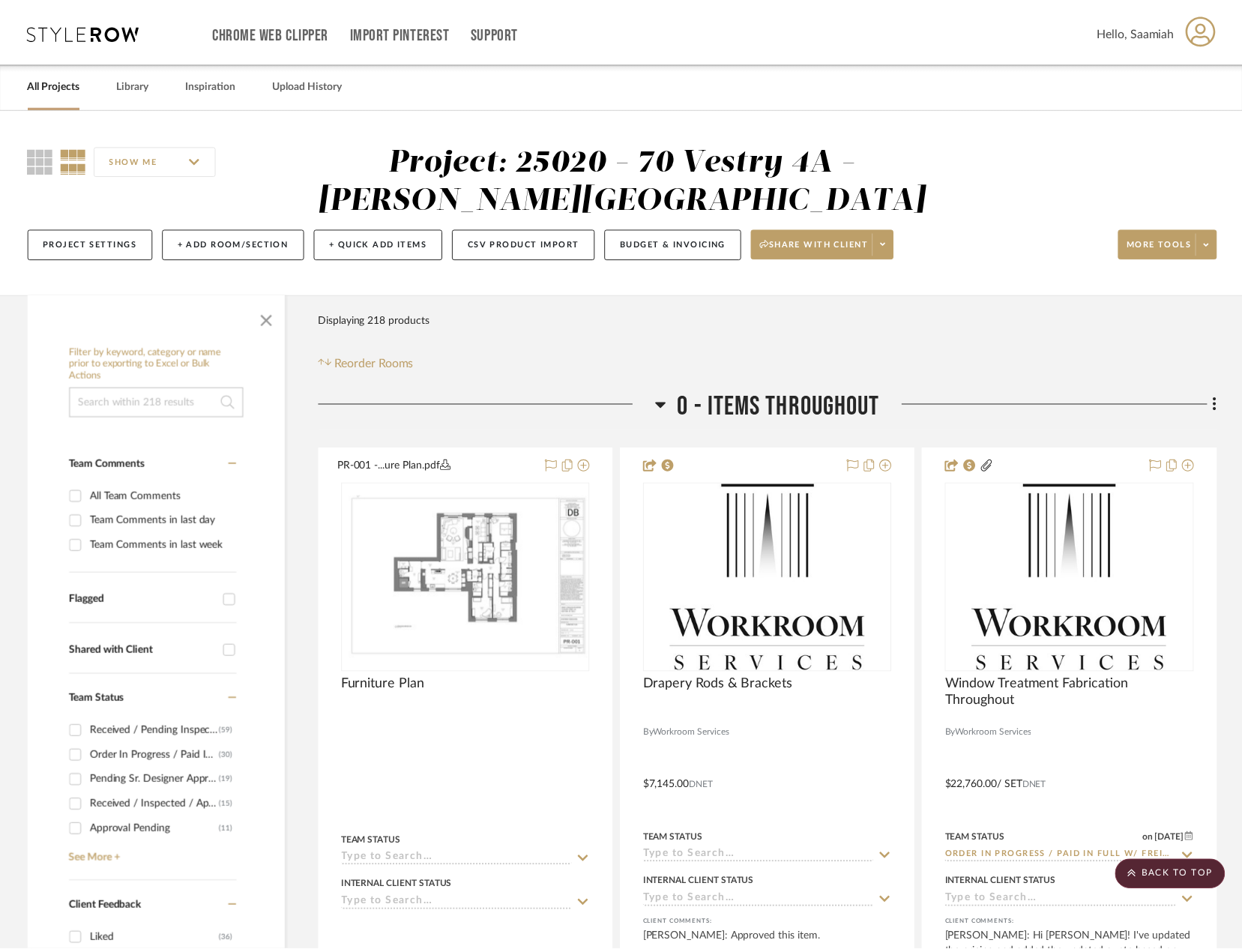
scroll to position [6171, 0]
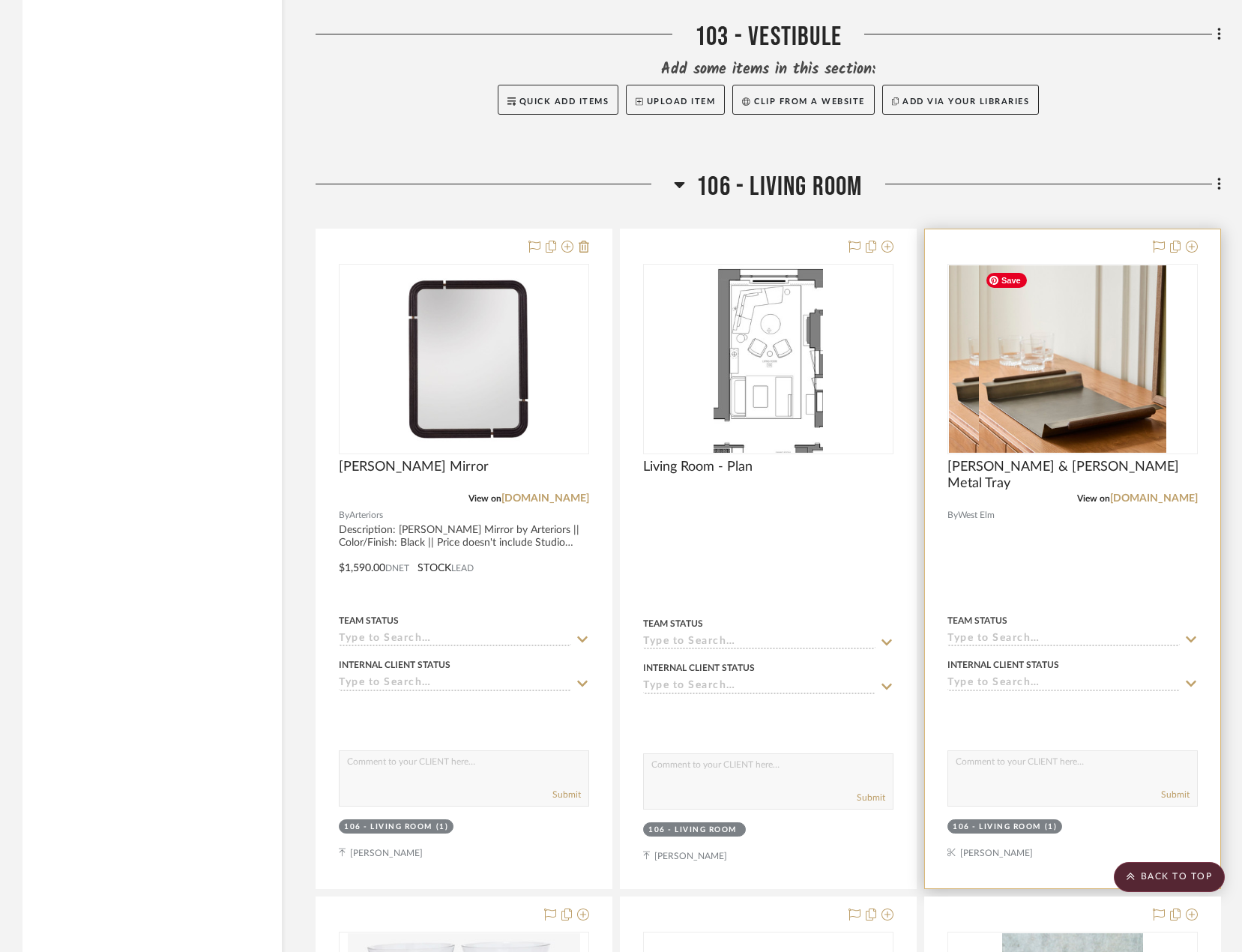
click at [929, 319] on img at bounding box center [1072, 359] width 187 height 187
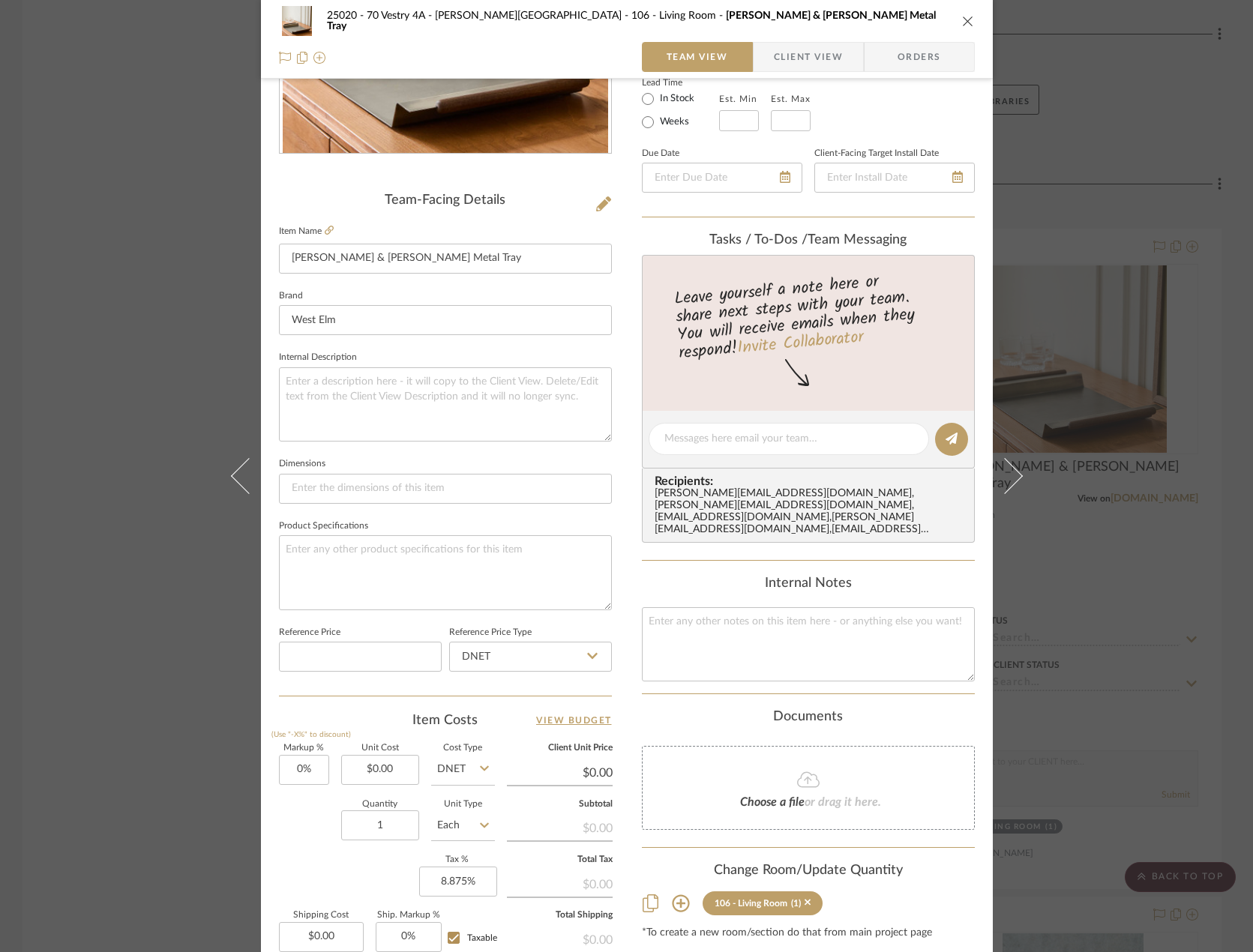
scroll to position [375, 0]
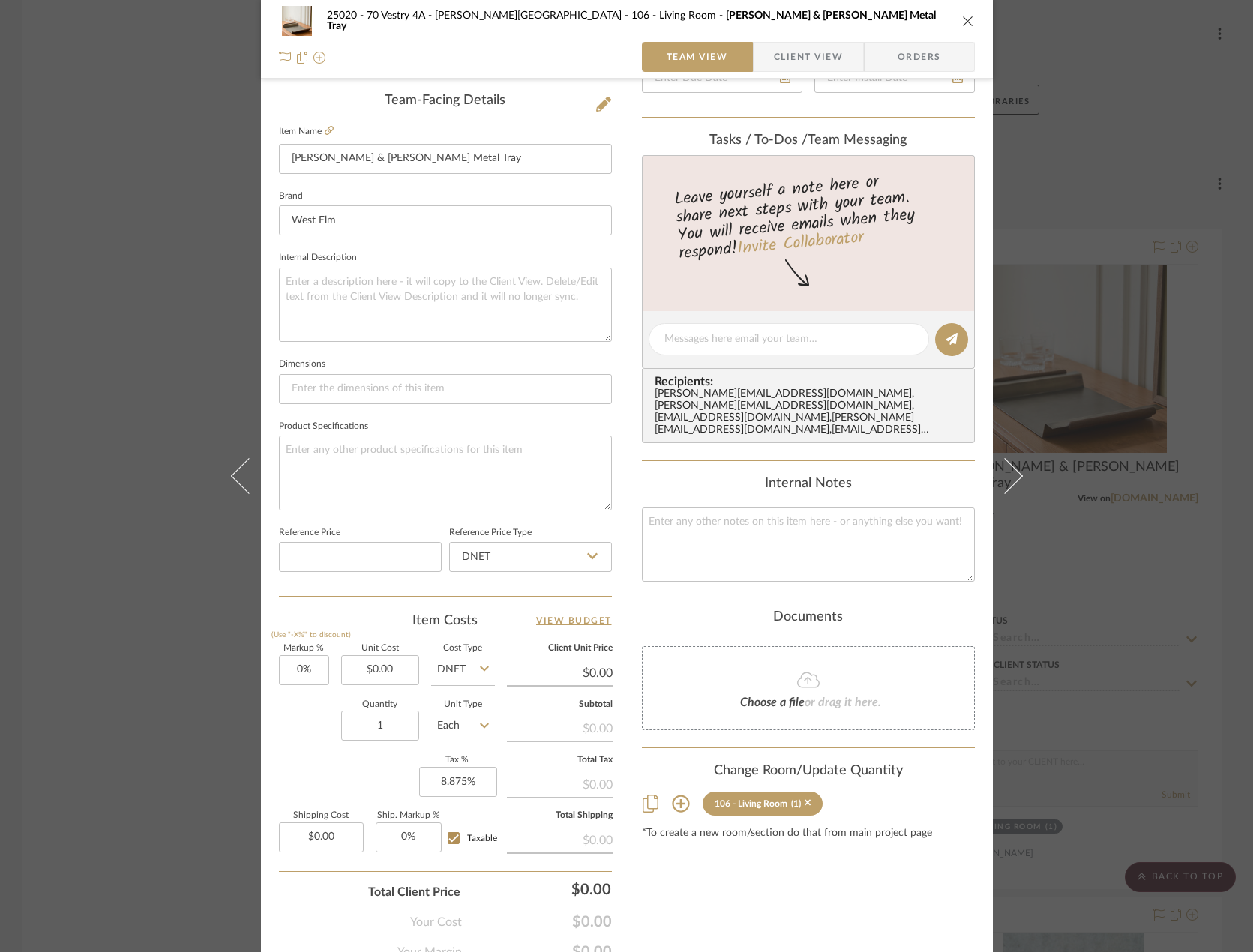
click at [929, 618] on div "25020 - 70 Vestry 4A - Grant-Stanleigh 106 - Living Room Pierce & Ward Metal Tr…" at bounding box center [626, 476] width 1253 height 952
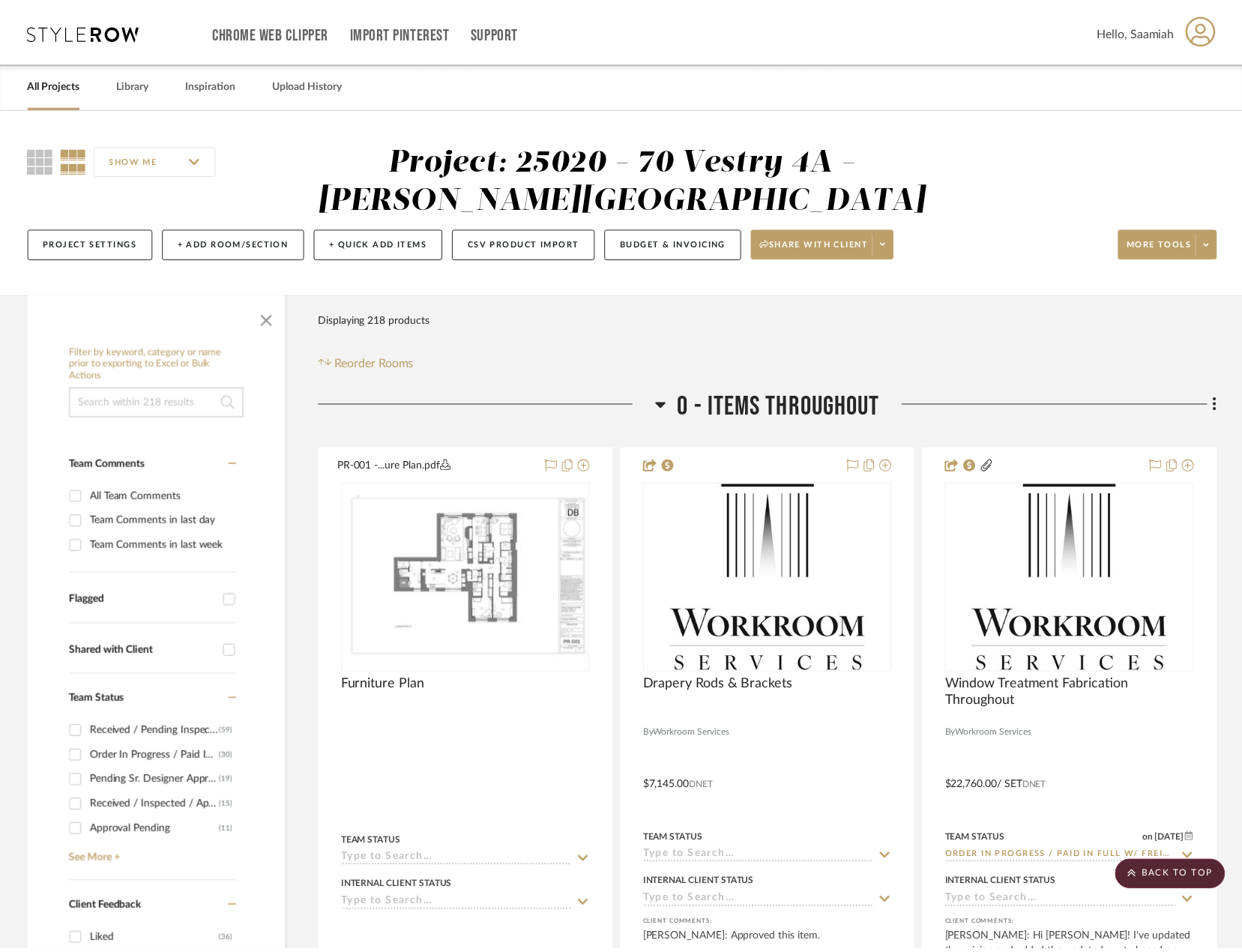
scroll to position [6171, 0]
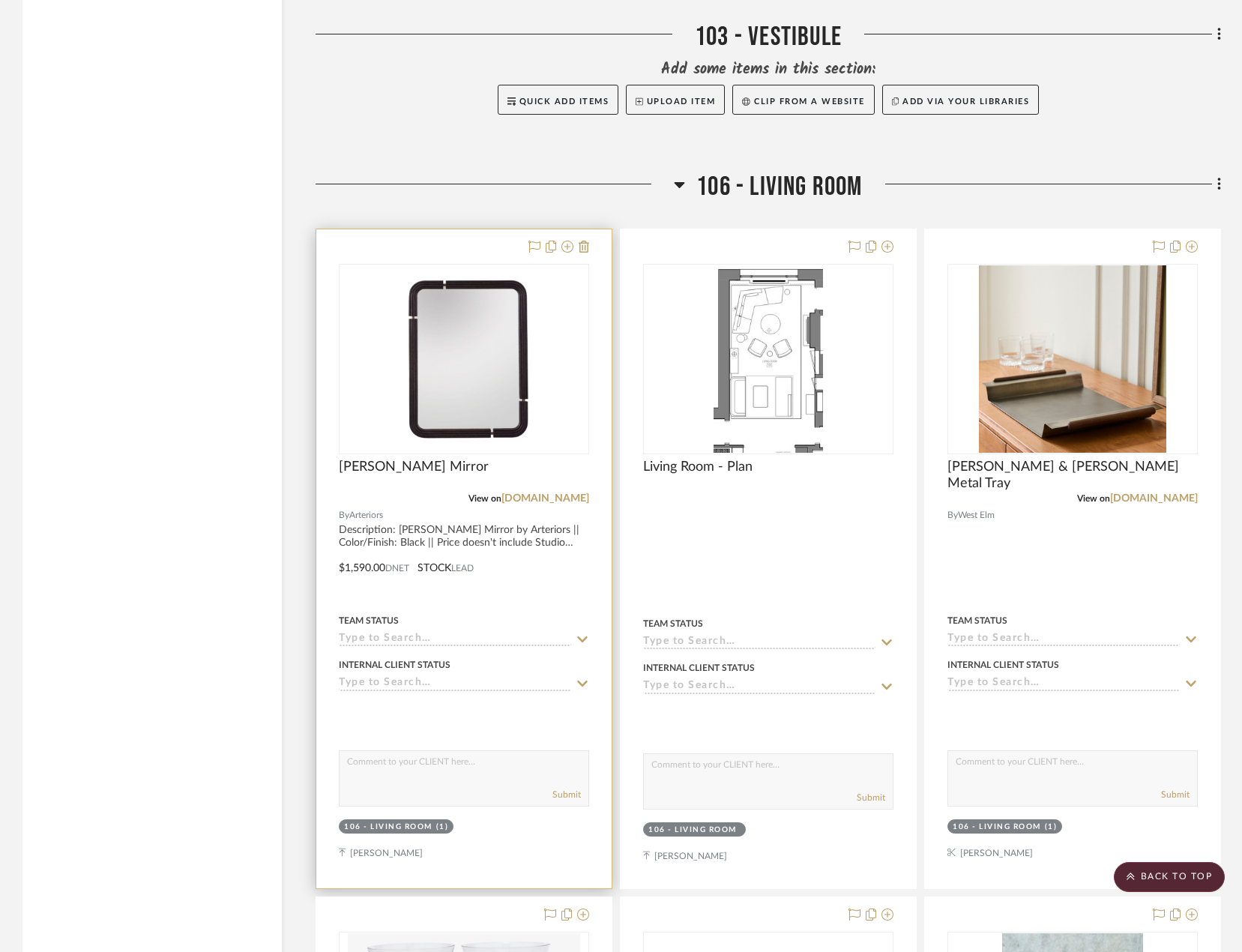
click at [408, 488] on div "[PERSON_NAME] Mirror" at bounding box center [463, 475] width 250 height 33
click at [408, 479] on div "[PERSON_NAME] Mirror" at bounding box center [463, 475] width 250 height 33
click at [408, 470] on span "[PERSON_NAME] Mirror" at bounding box center [413, 466] width 150 height 16
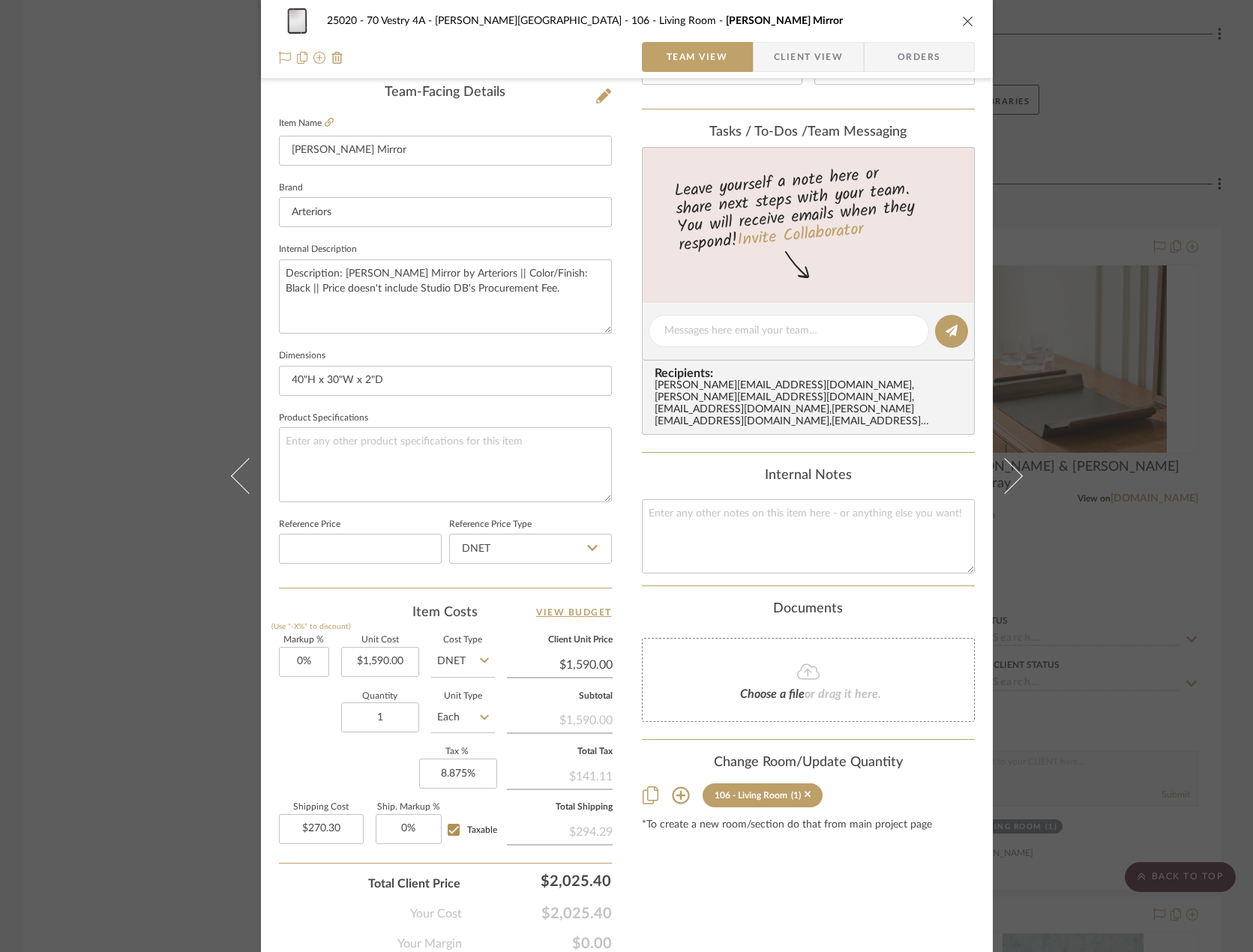
scroll to position [444, 0]
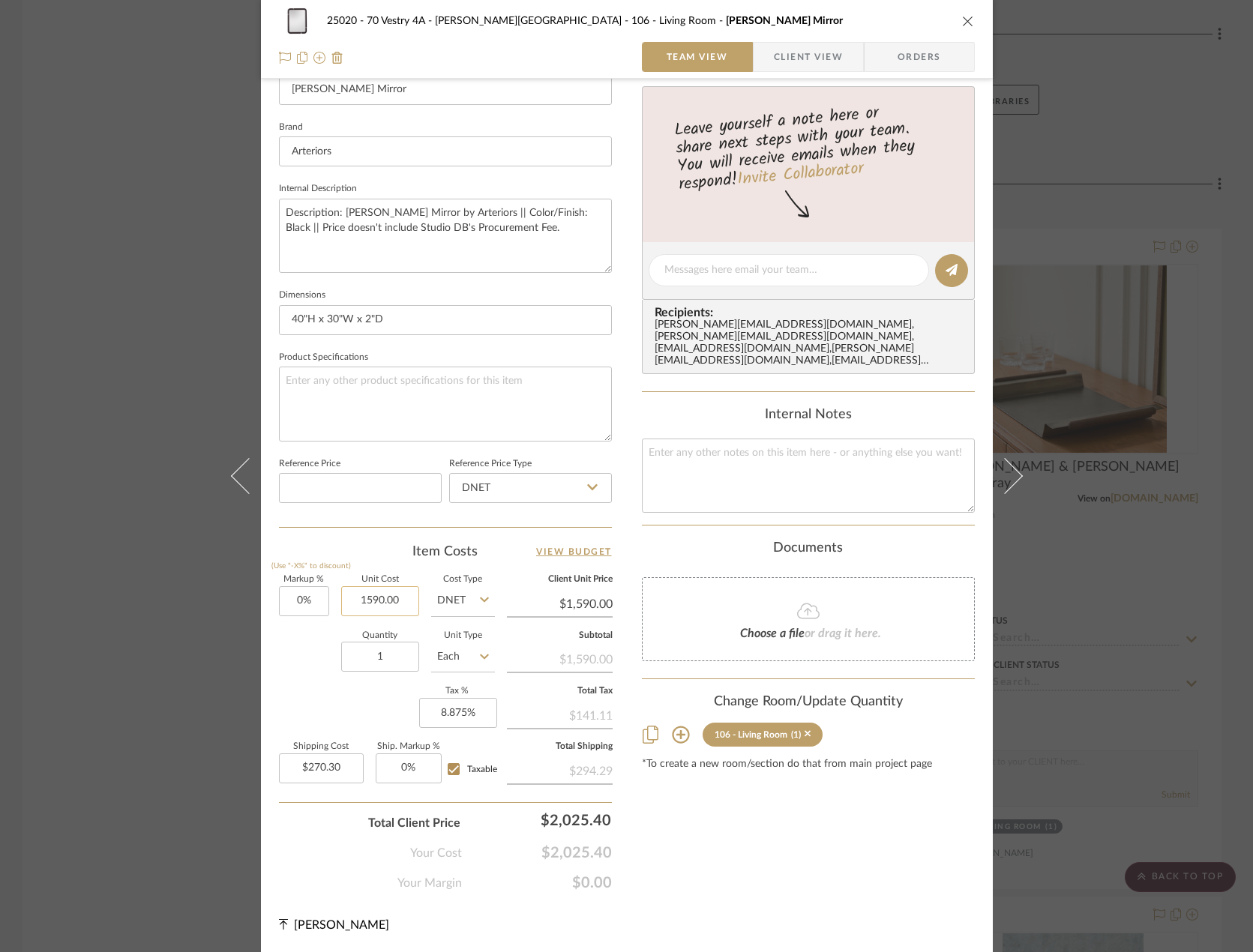
click at [381, 599] on input "1590.00" at bounding box center [380, 601] width 78 height 30
click at [378, 602] on input "1590.00" at bounding box center [380, 601] width 78 height 30
click at [378, 597] on input "1590.00" at bounding box center [380, 601] width 78 height 30
drag, startPoint x: 373, startPoint y: 602, endPoint x: 363, endPoint y: 605, distance: 10.4
click at [363, 605] on input "1599.00" at bounding box center [380, 601] width 78 height 30
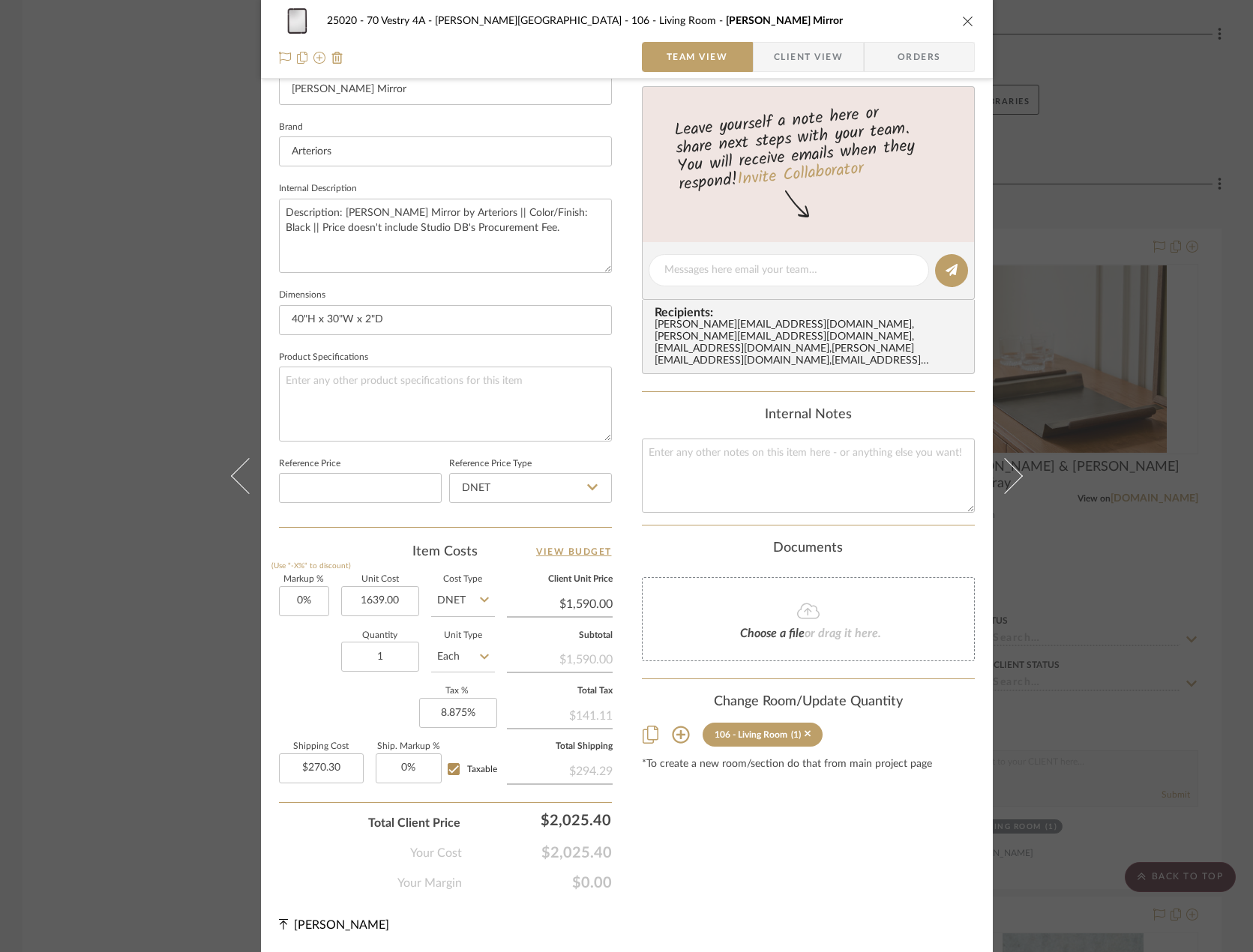
type input "$1,639.00"
click at [390, 555] on div "Item Costs View Budget" at bounding box center [445, 552] width 333 height 18
type input "$1,639.00"
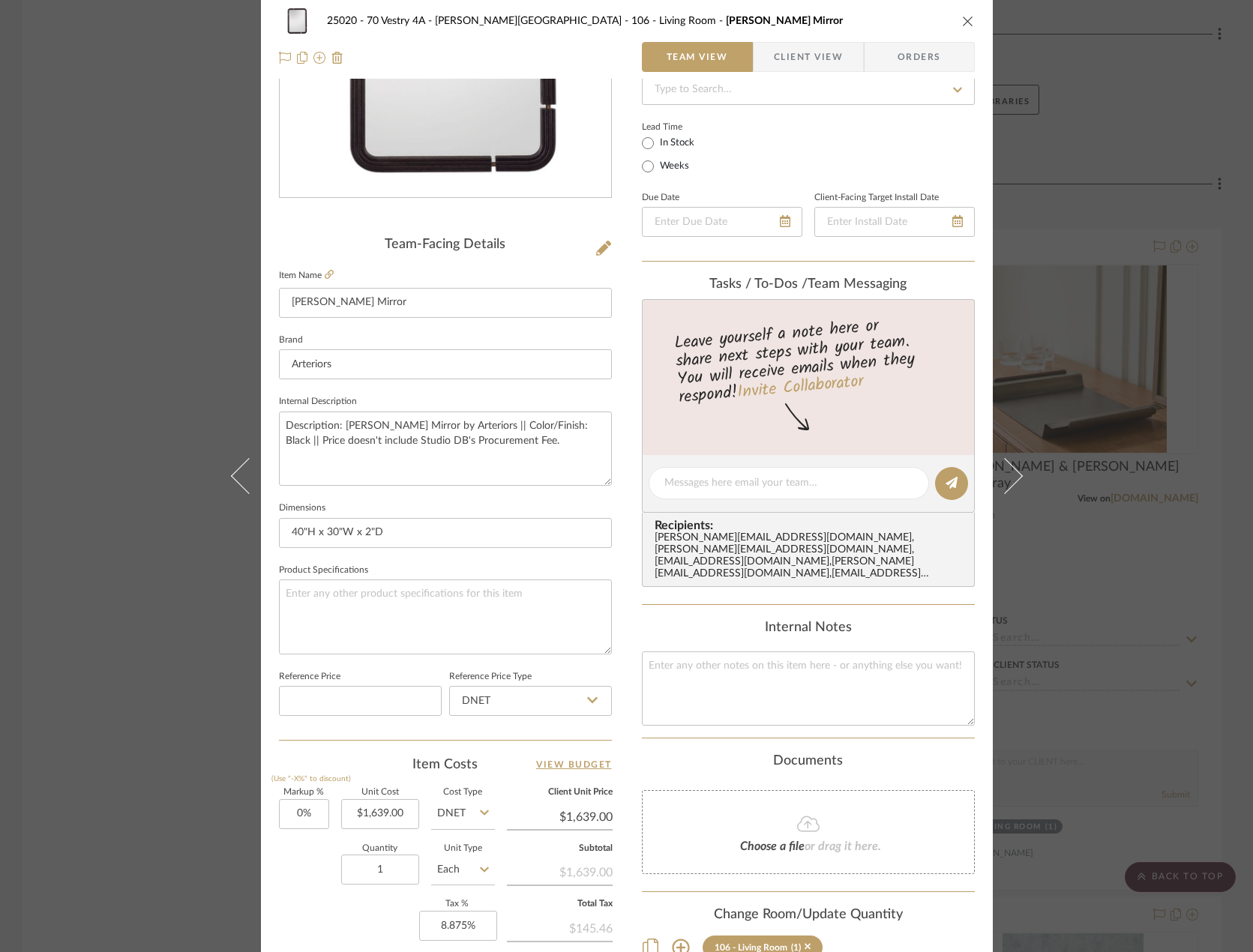
scroll to position [0, 0]
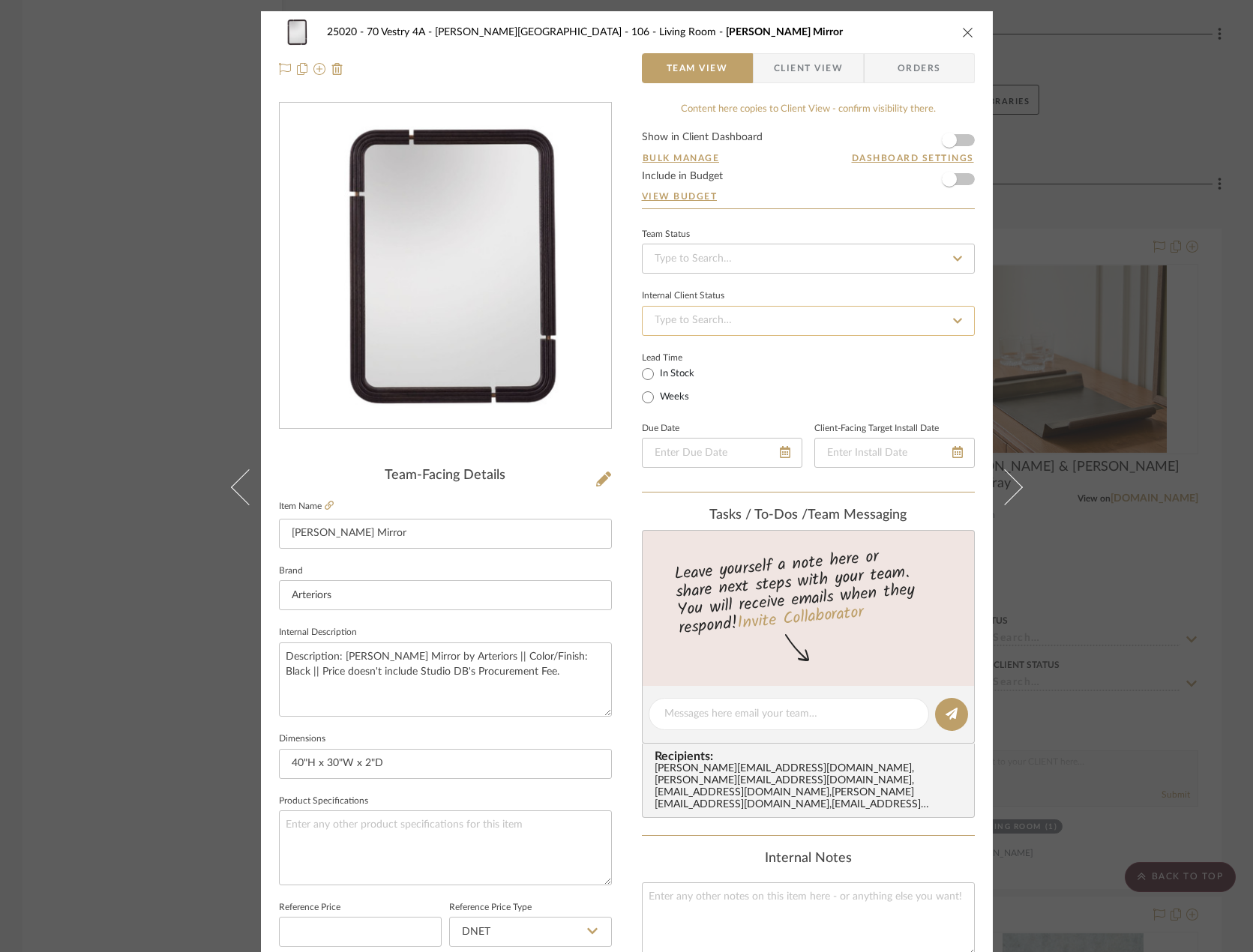
click at [714, 327] on input at bounding box center [808, 320] width 333 height 30
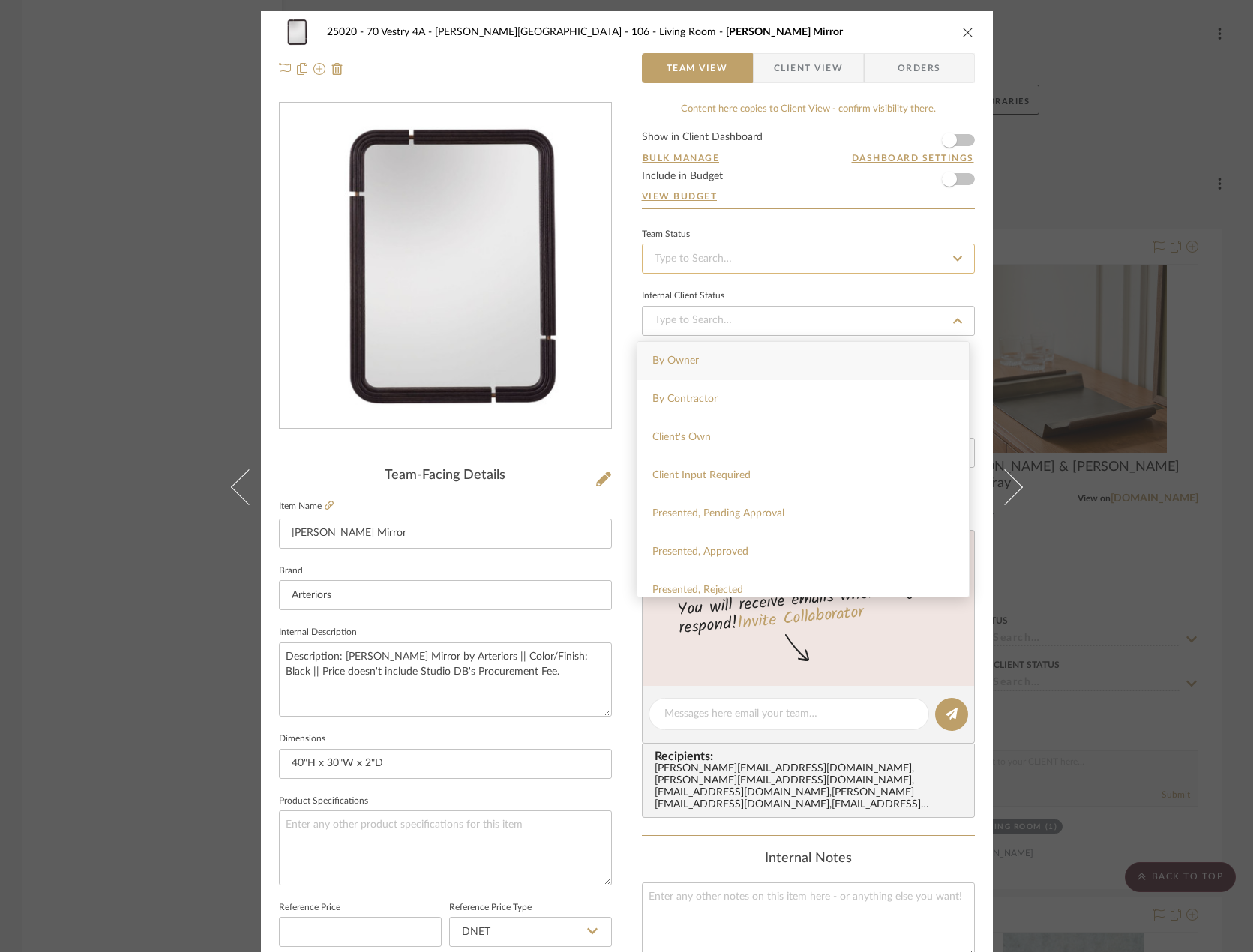
click at [712, 266] on input at bounding box center [808, 258] width 333 height 30
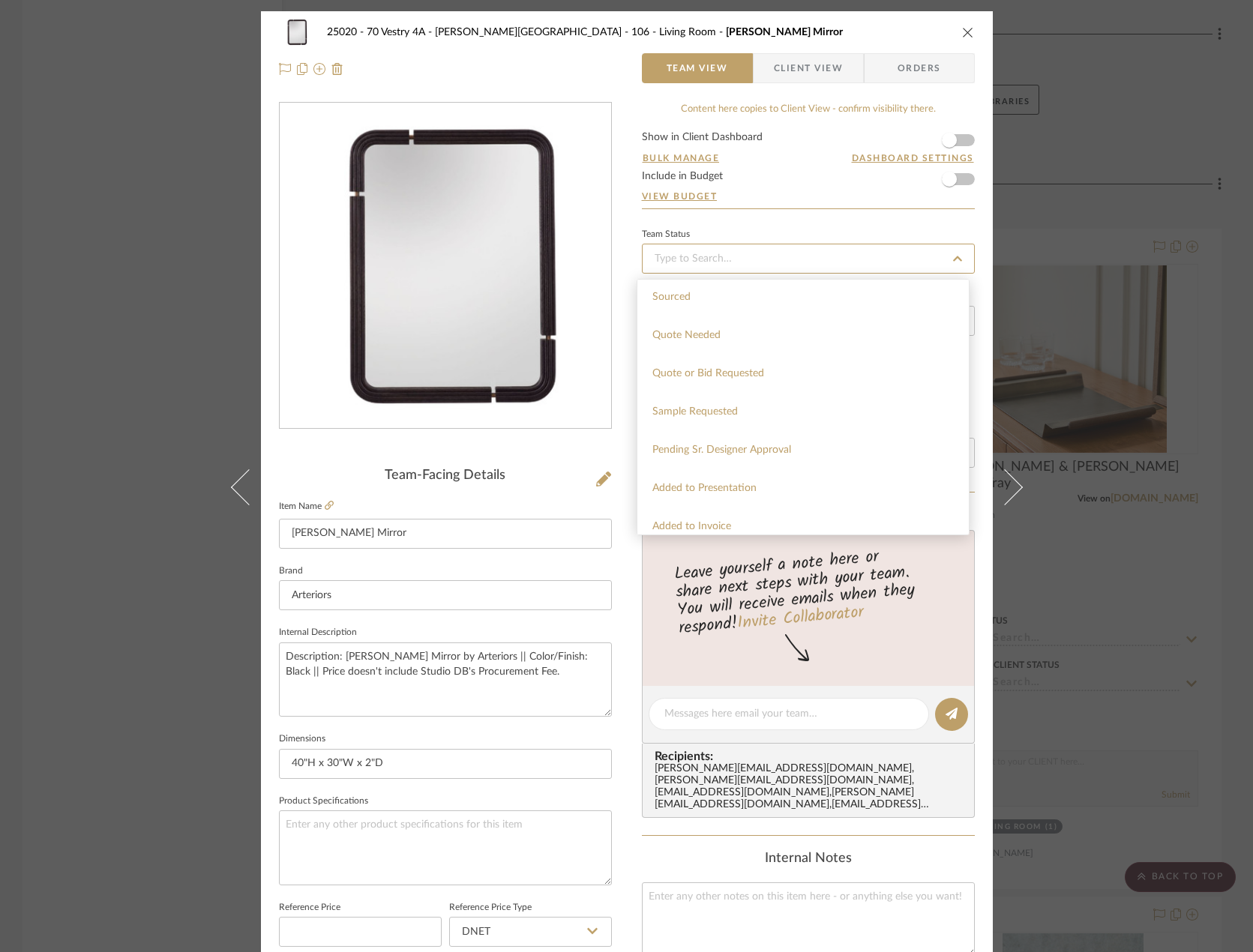
scroll to position [524, 0]
click at [723, 420] on span "Pending Sr. Designer Approval" at bounding box center [722, 423] width 139 height 11
type input "[DATE]"
type input "Pending Sr. Designer Approval"
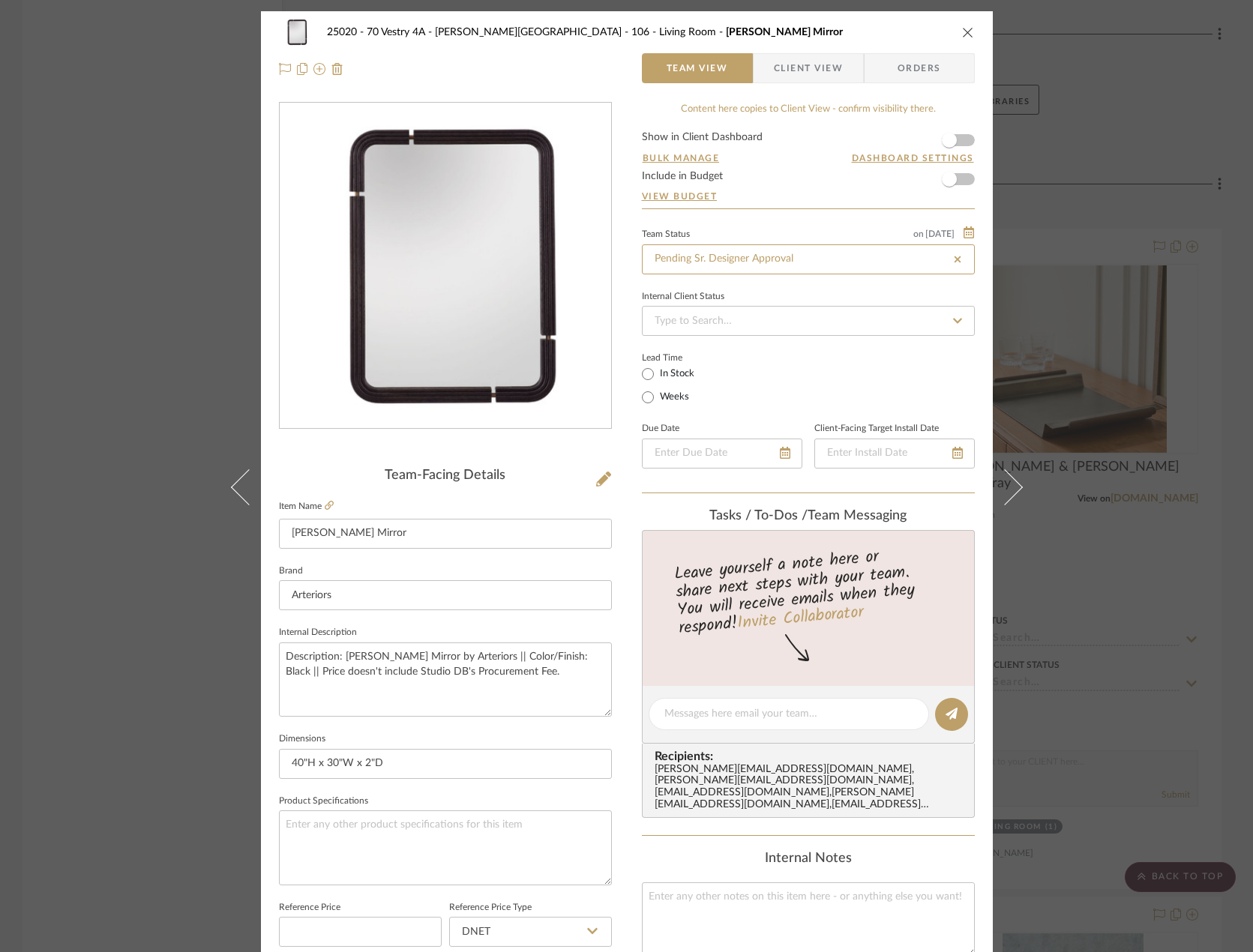
type input "[DATE]"
type input "Pending Sr. Designer Approval"
click at [617, 274] on div "25020 - 70 Vestry 4A - [PERSON_NAME] 106 - Living Room [PERSON_NAME] Mirror Tea…" at bounding box center [626, 704] width 731 height 1384
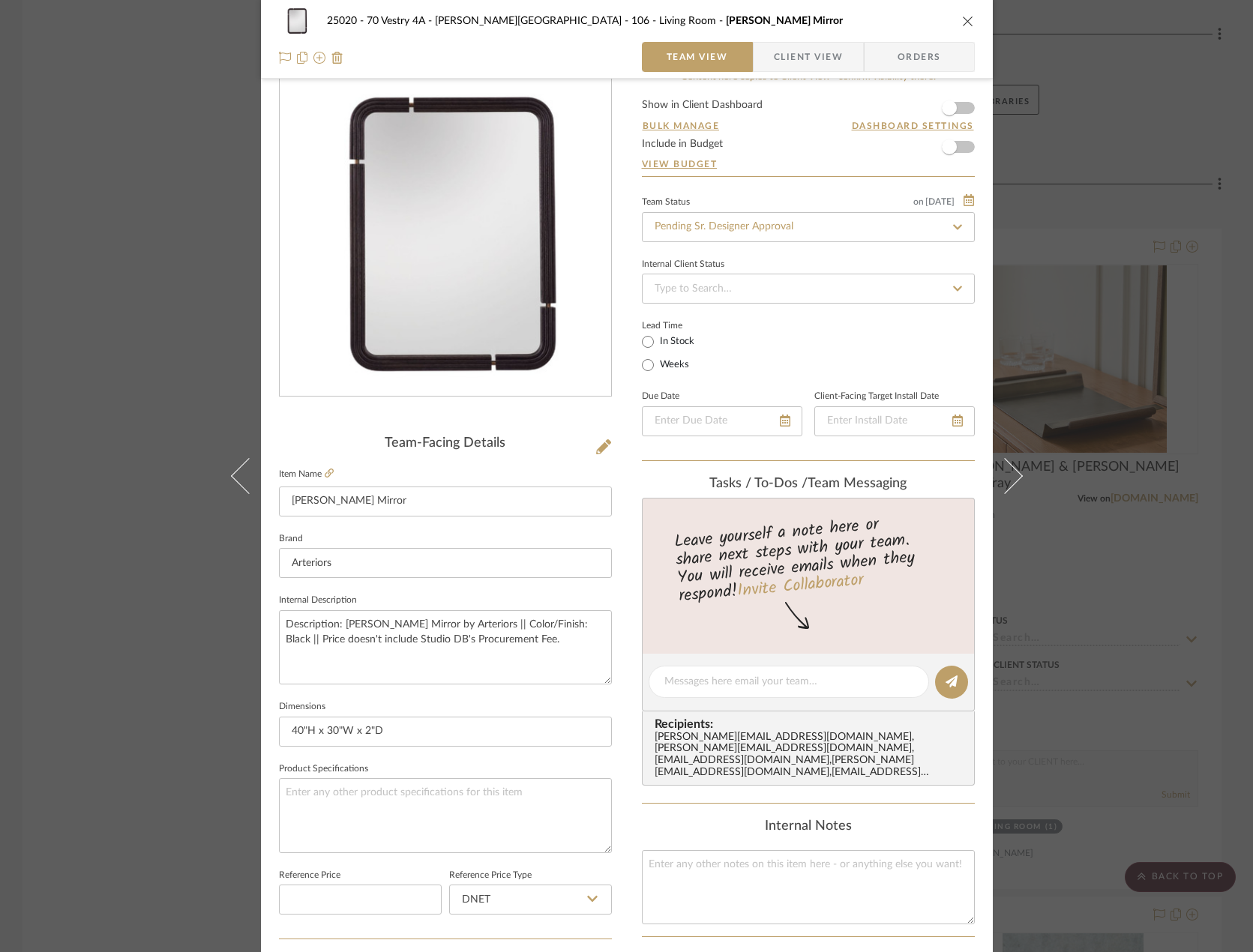
scroll to position [0, 0]
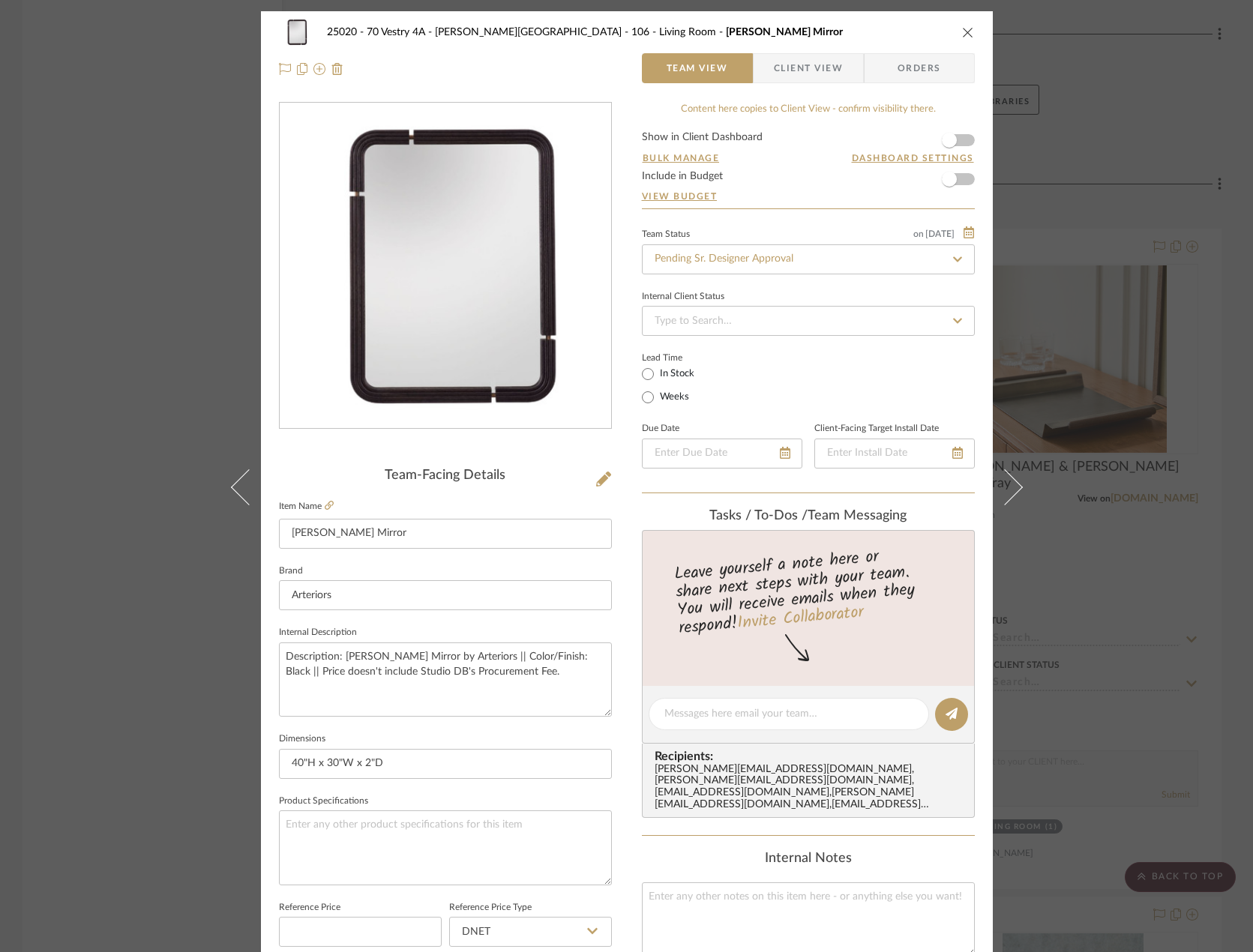
click at [929, 33] on icon "close" at bounding box center [968, 32] width 12 height 12
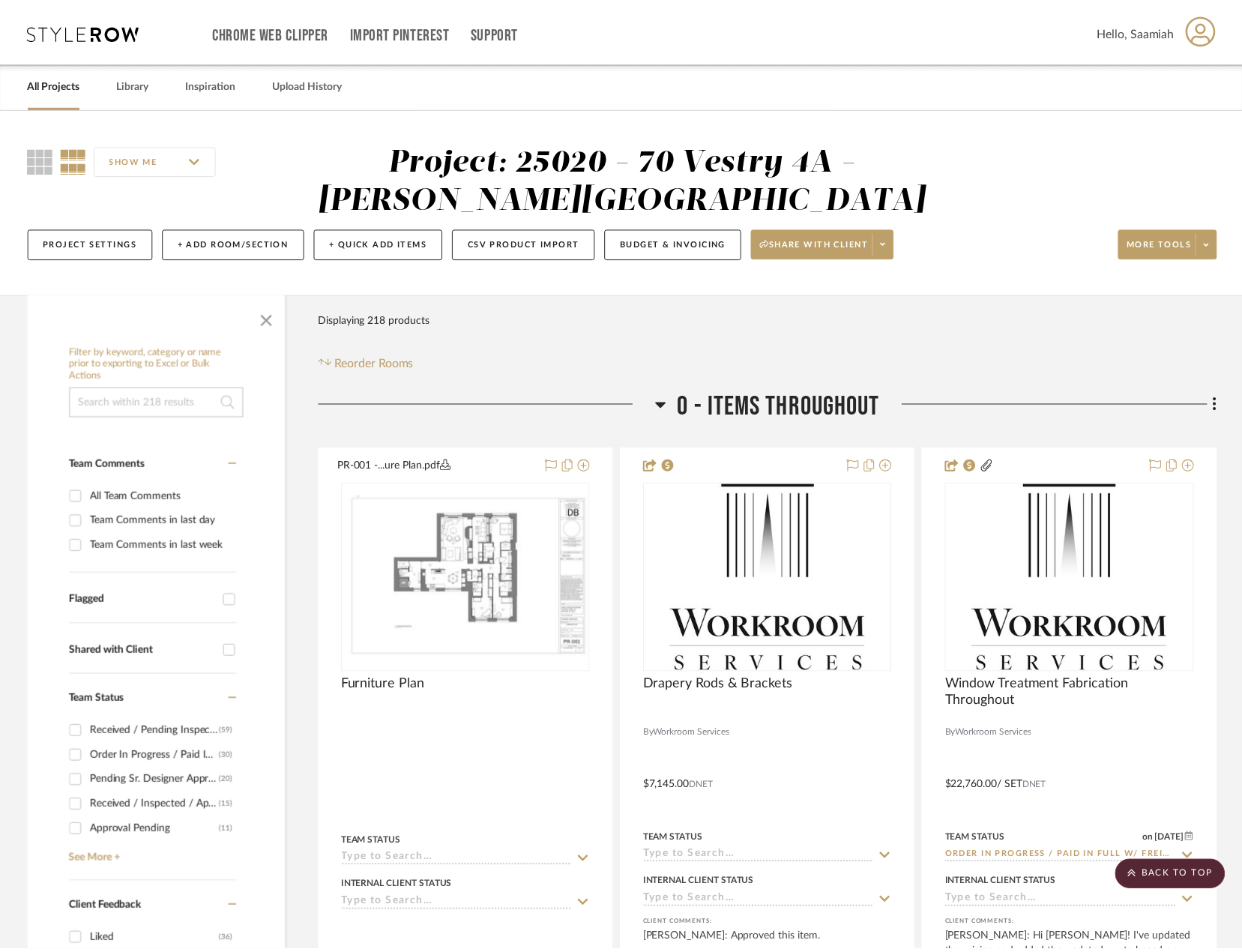
scroll to position [6171, 0]
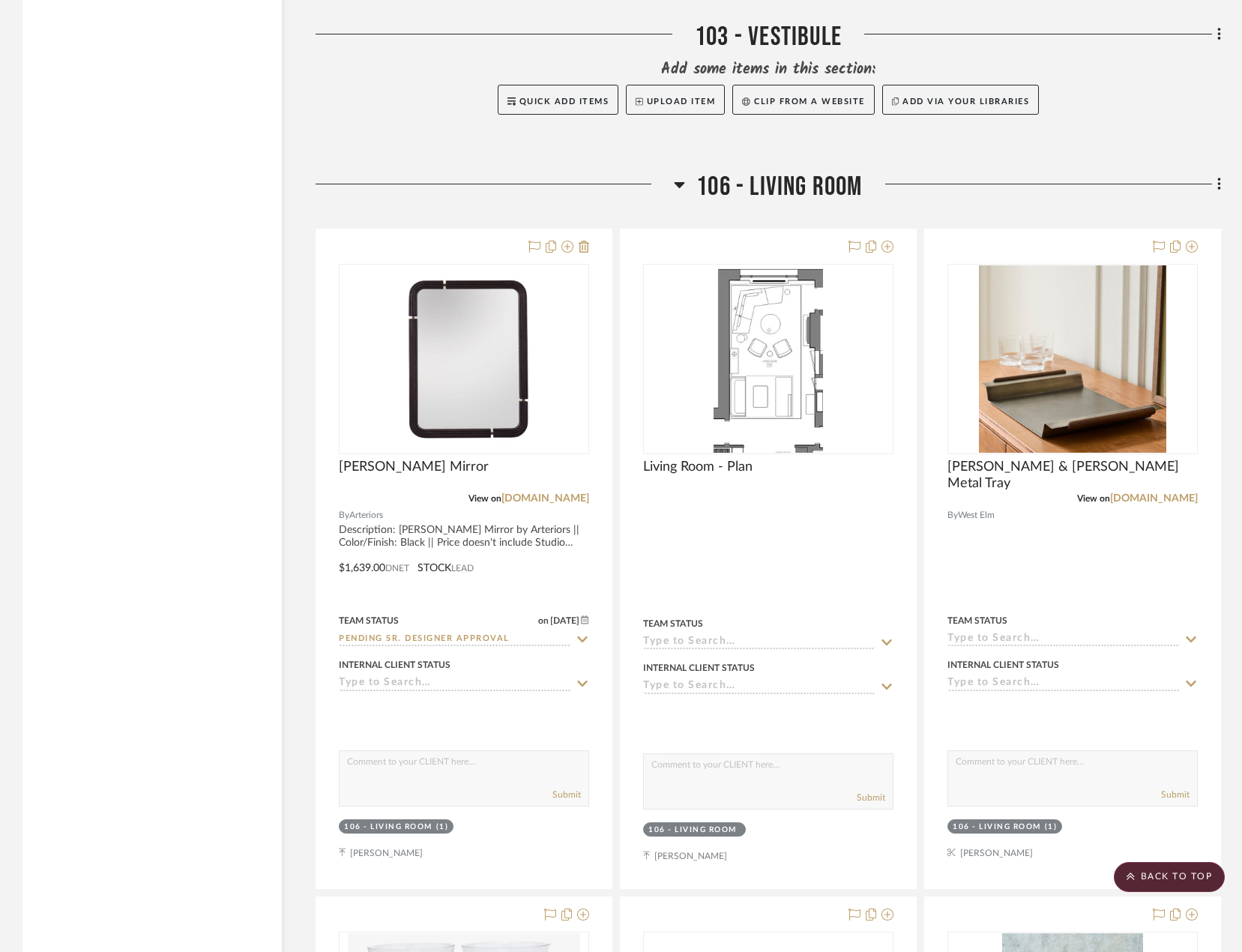
click at [337, 131] on div at bounding box center [768, 133] width 906 height 38
click at [929, 186] on fa-icon at bounding box center [1217, 186] width 10 height 25
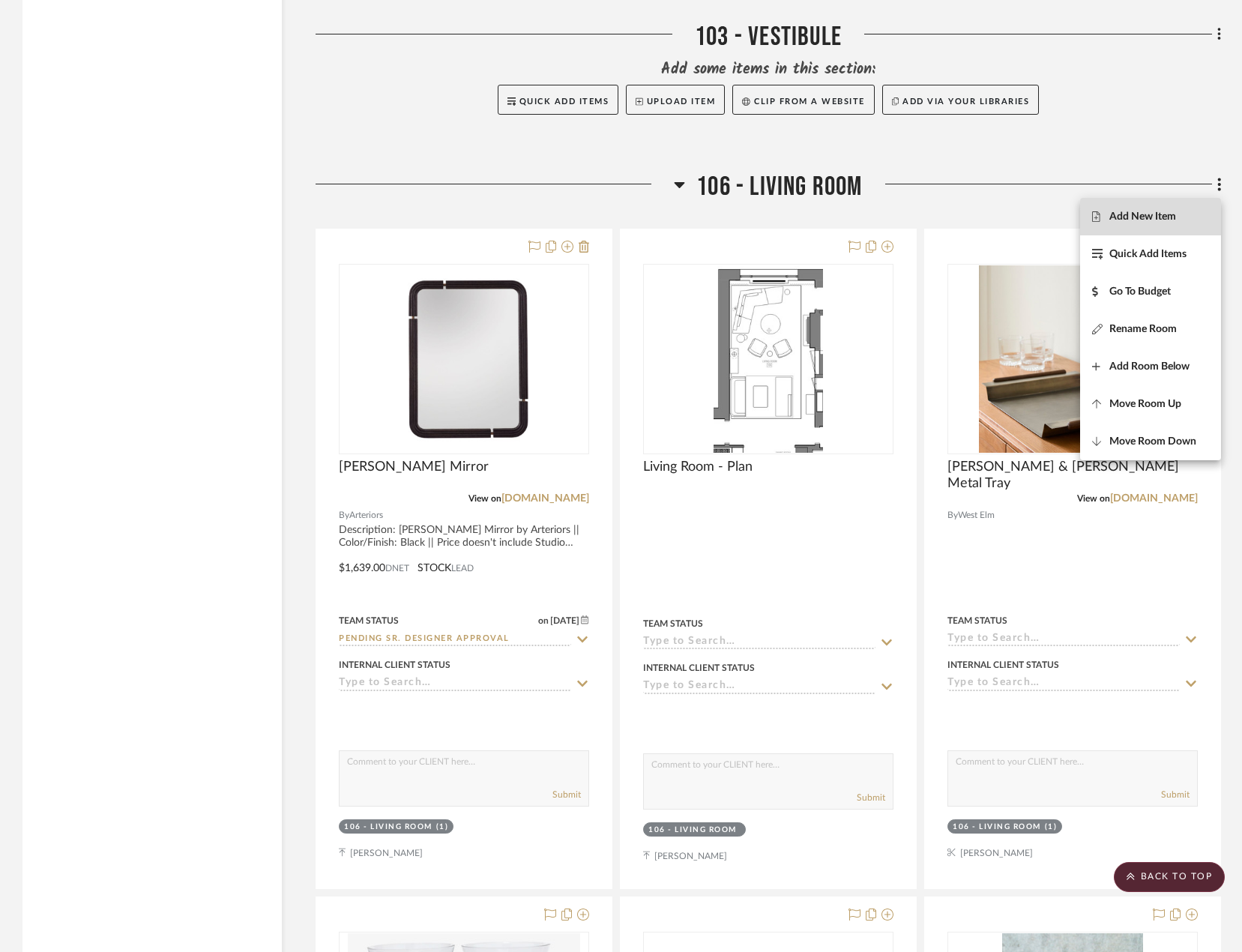
click at [929, 223] on span "Add New Item" at bounding box center [1142, 216] width 67 height 13
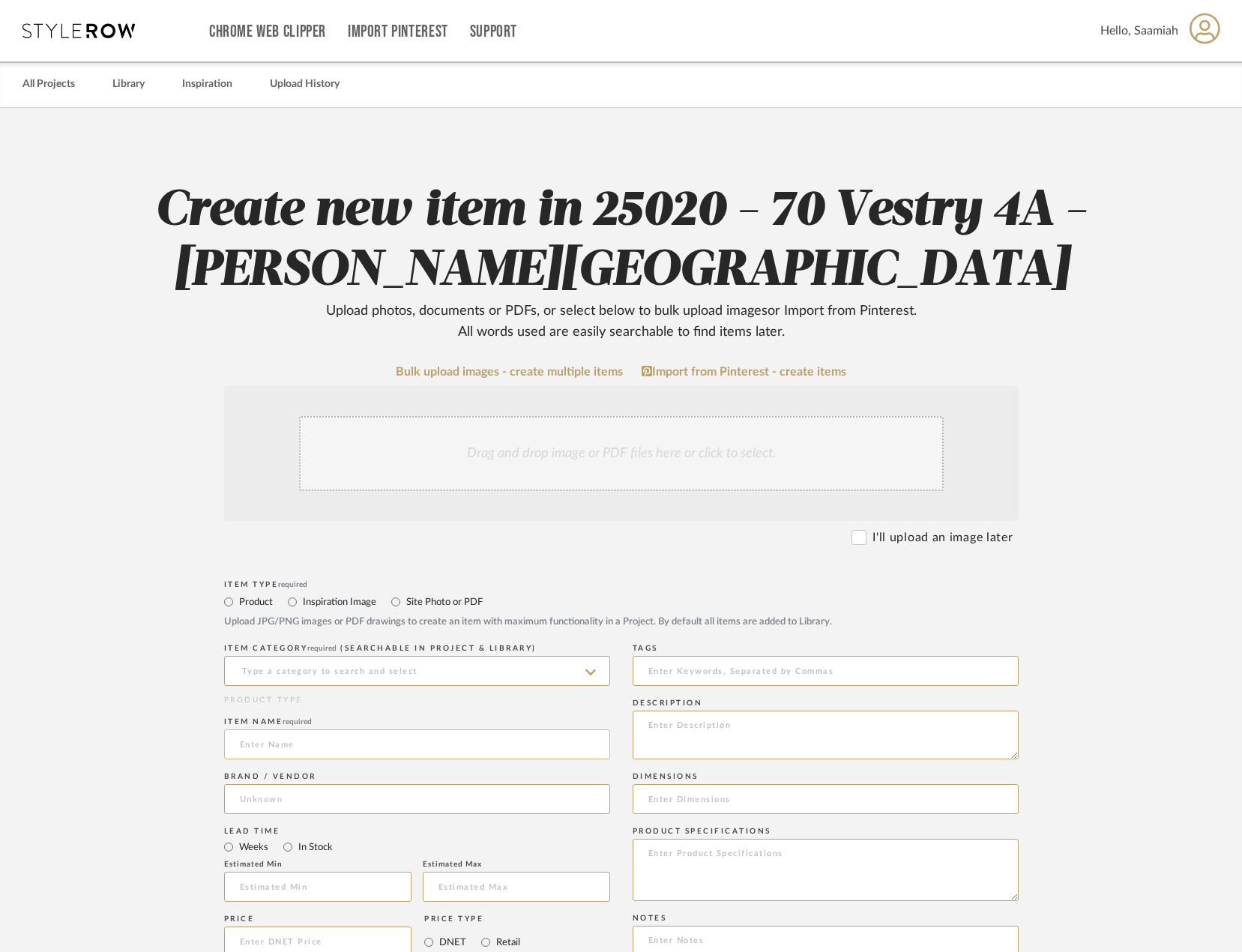
click at [291, 747] on input at bounding box center [417, 744] width 386 height 30
paste input "[PERSON_NAME] & [PERSON_NAME] Faceted Oval Wall Mirror"
type input "[PERSON_NAME] & [PERSON_NAME] Faceted Oval Wall Mirror"
click at [319, 665] on input at bounding box center [417, 670] width 386 height 30
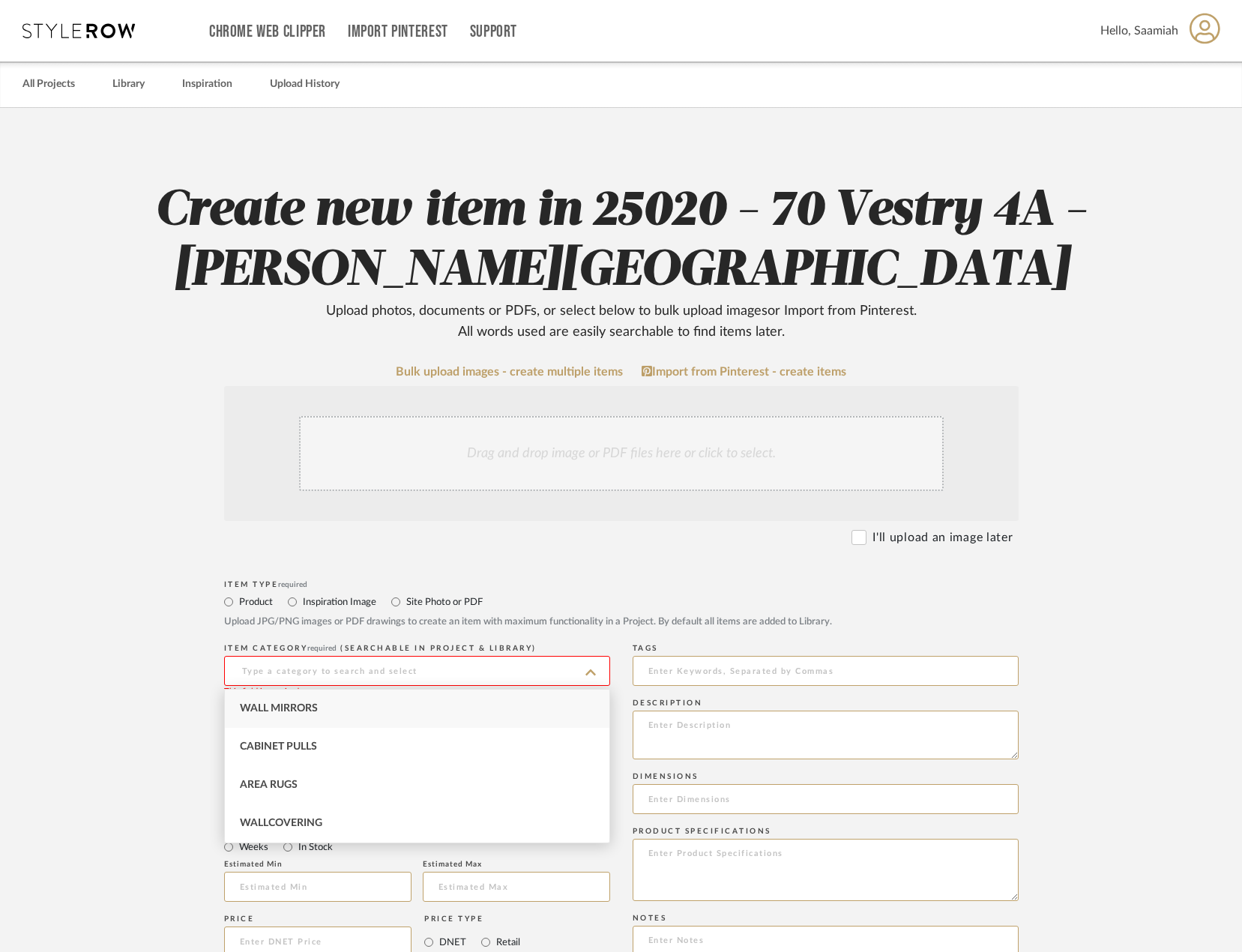
click at [315, 709] on span "Wall Mirrors" at bounding box center [278, 708] width 78 height 11
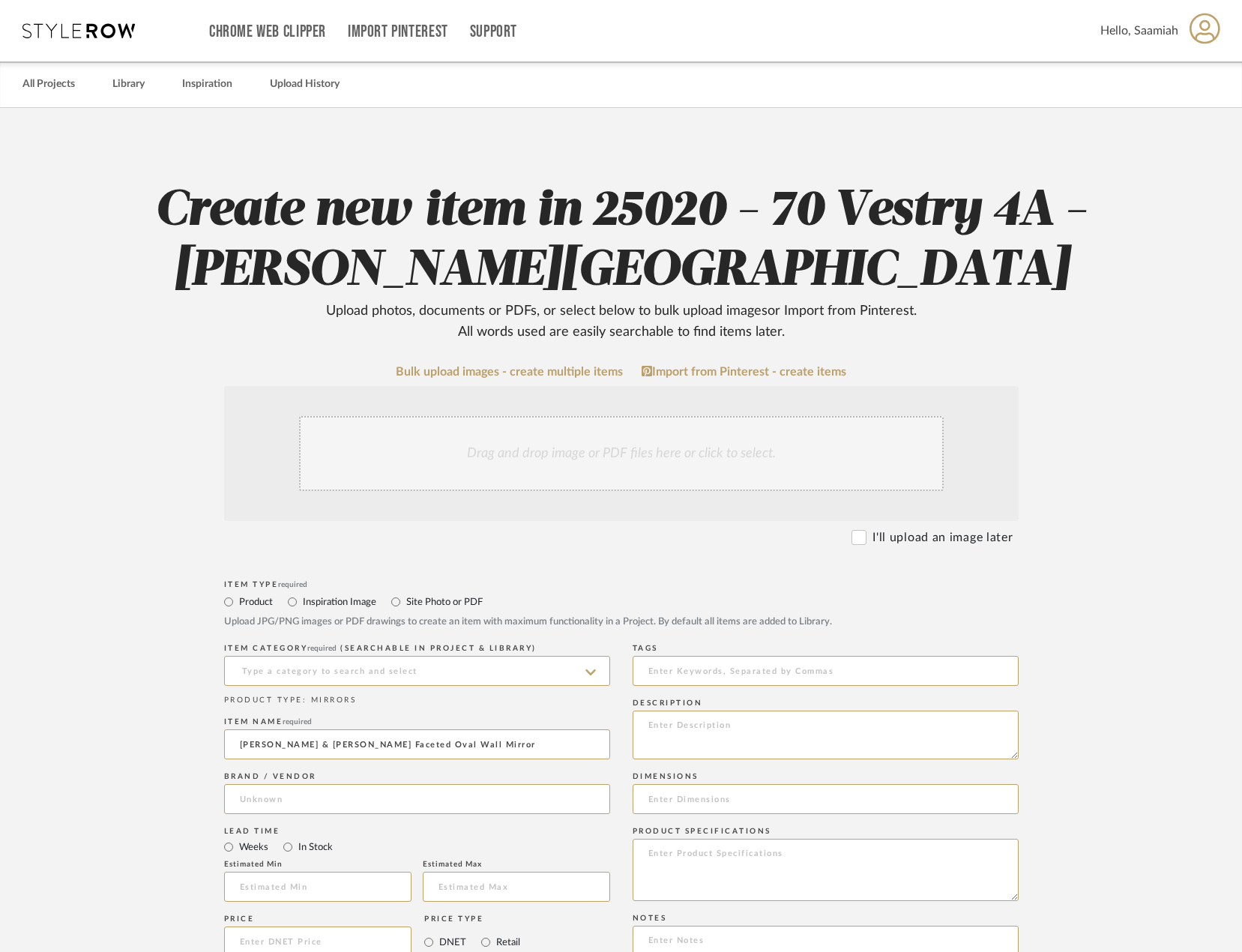
type input "Wall Mirrors"
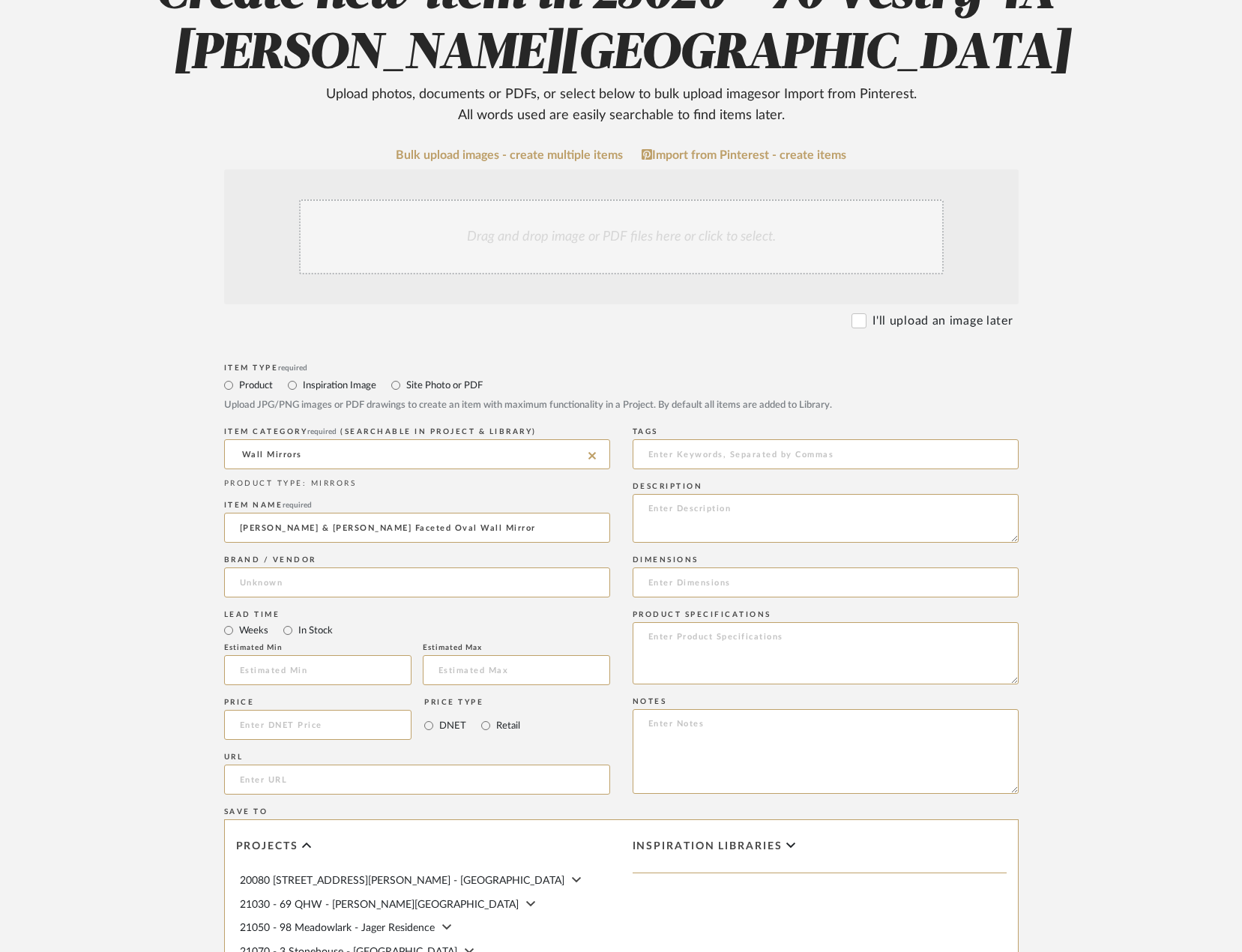
scroll to position [225, 0]
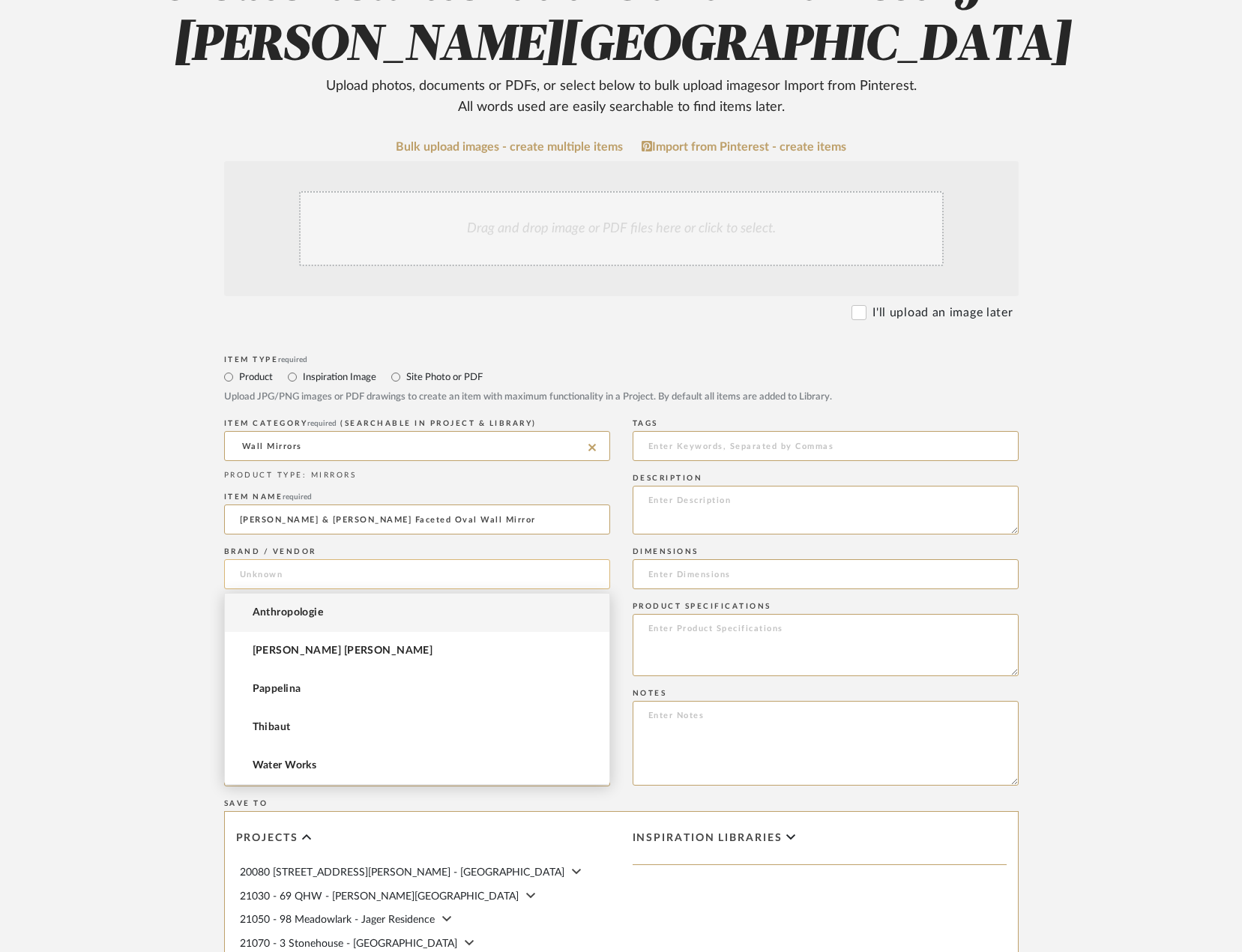
click at [270, 573] on input at bounding box center [417, 574] width 386 height 30
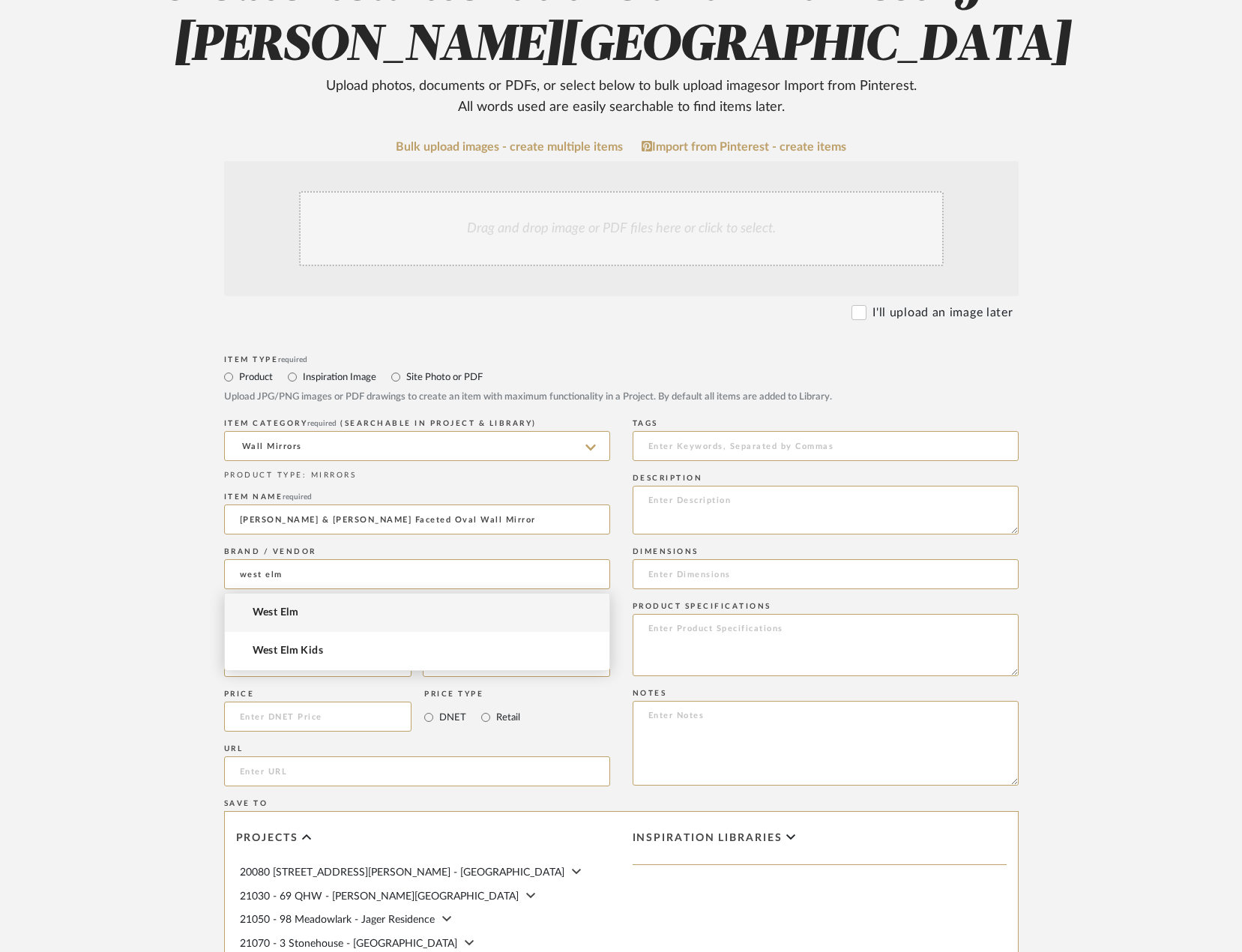
click at [305, 610] on mat-option "West Elm" at bounding box center [417, 612] width 385 height 38
type input "West Elm"
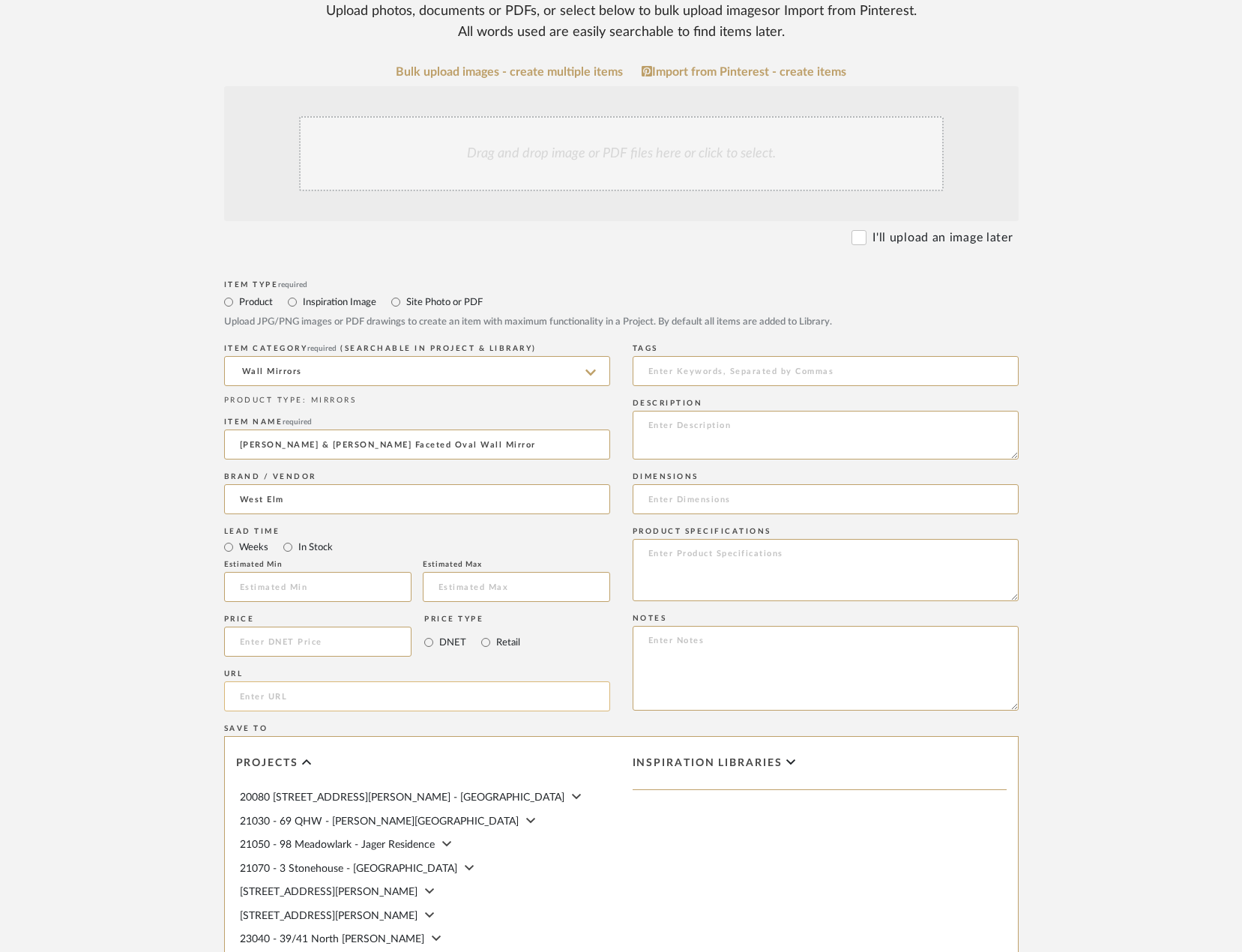
click at [285, 693] on input "url" at bounding box center [417, 696] width 386 height 30
paste input "https://www.westelm.com/products/pierce-ward-faceted-oval-wall-mirror-d18661/"
type input "https://www.westelm.com/products/pierce-ward-faceted-oval-wall-mirror-d18661/"
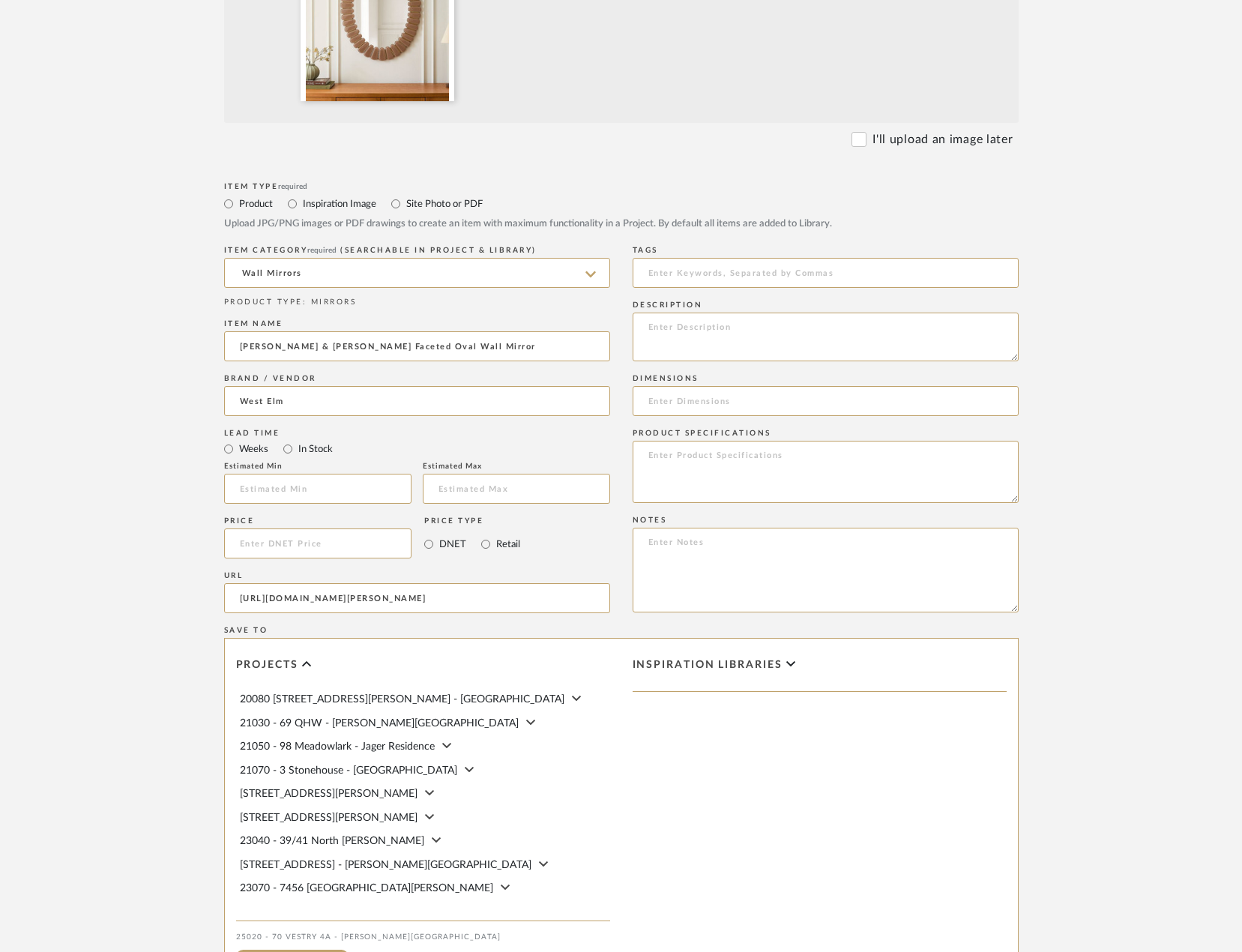
scroll to position [675, 0]
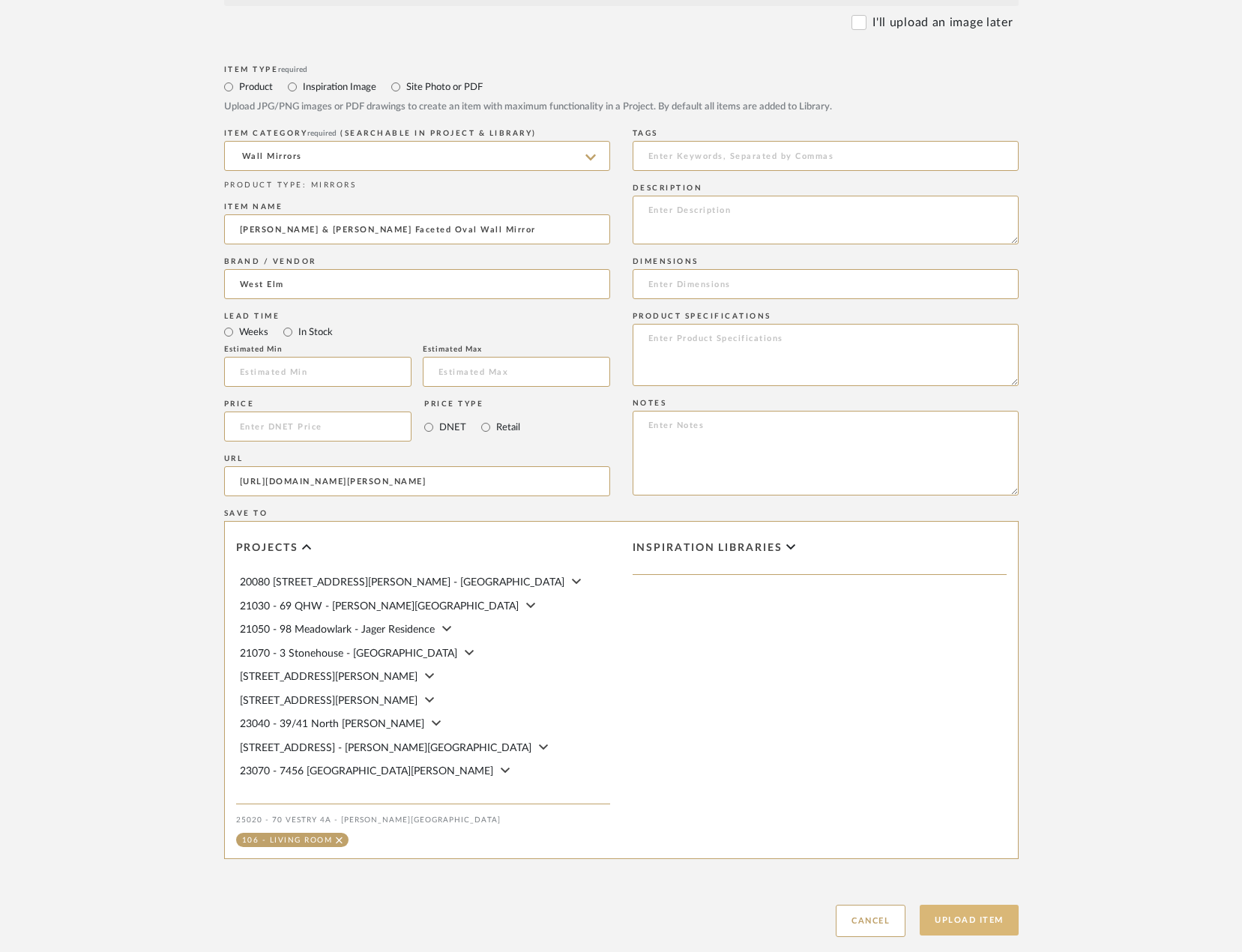
click at [929, 920] on button "Upload Item" at bounding box center [970, 920] width 99 height 31
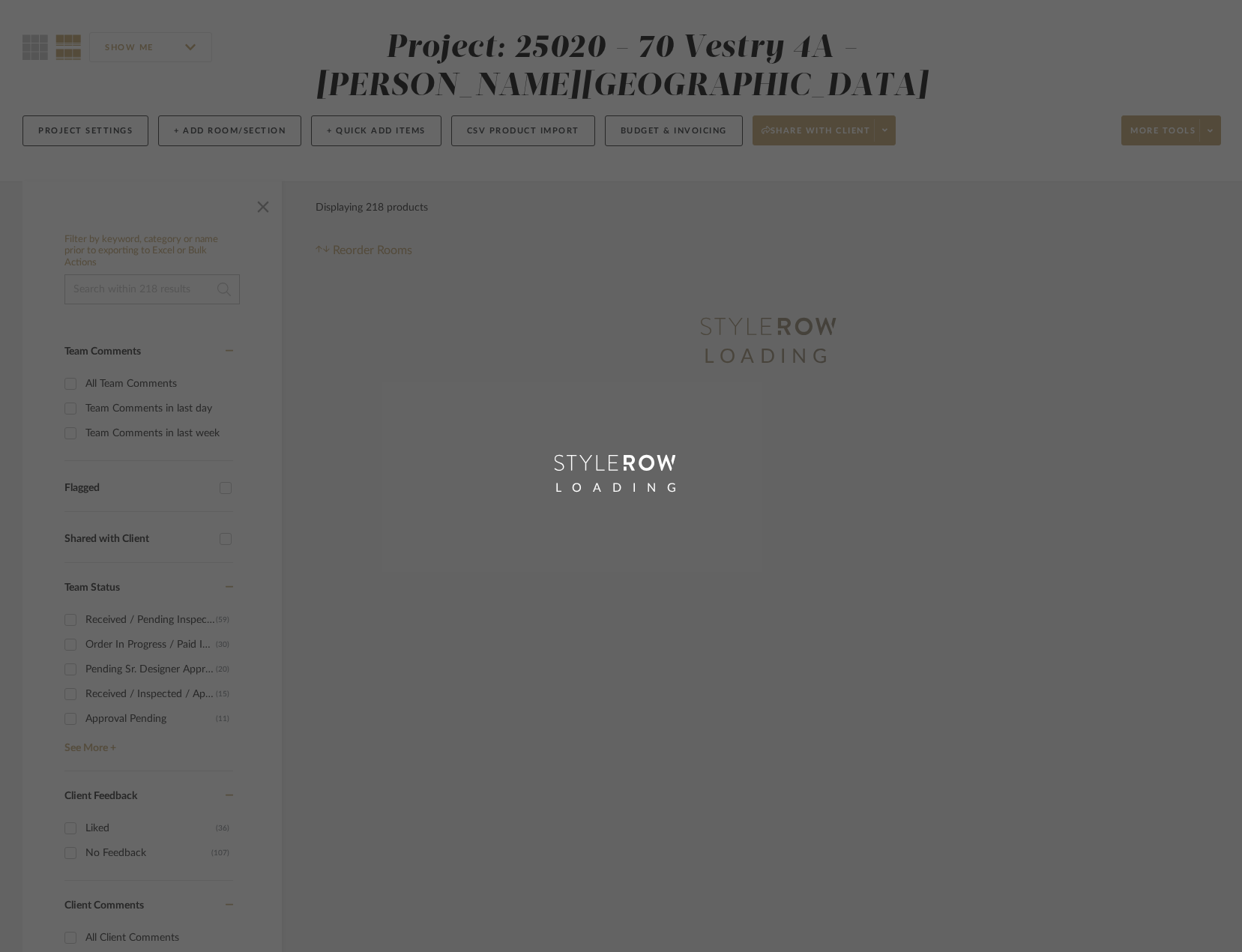
scroll to position [1, 0]
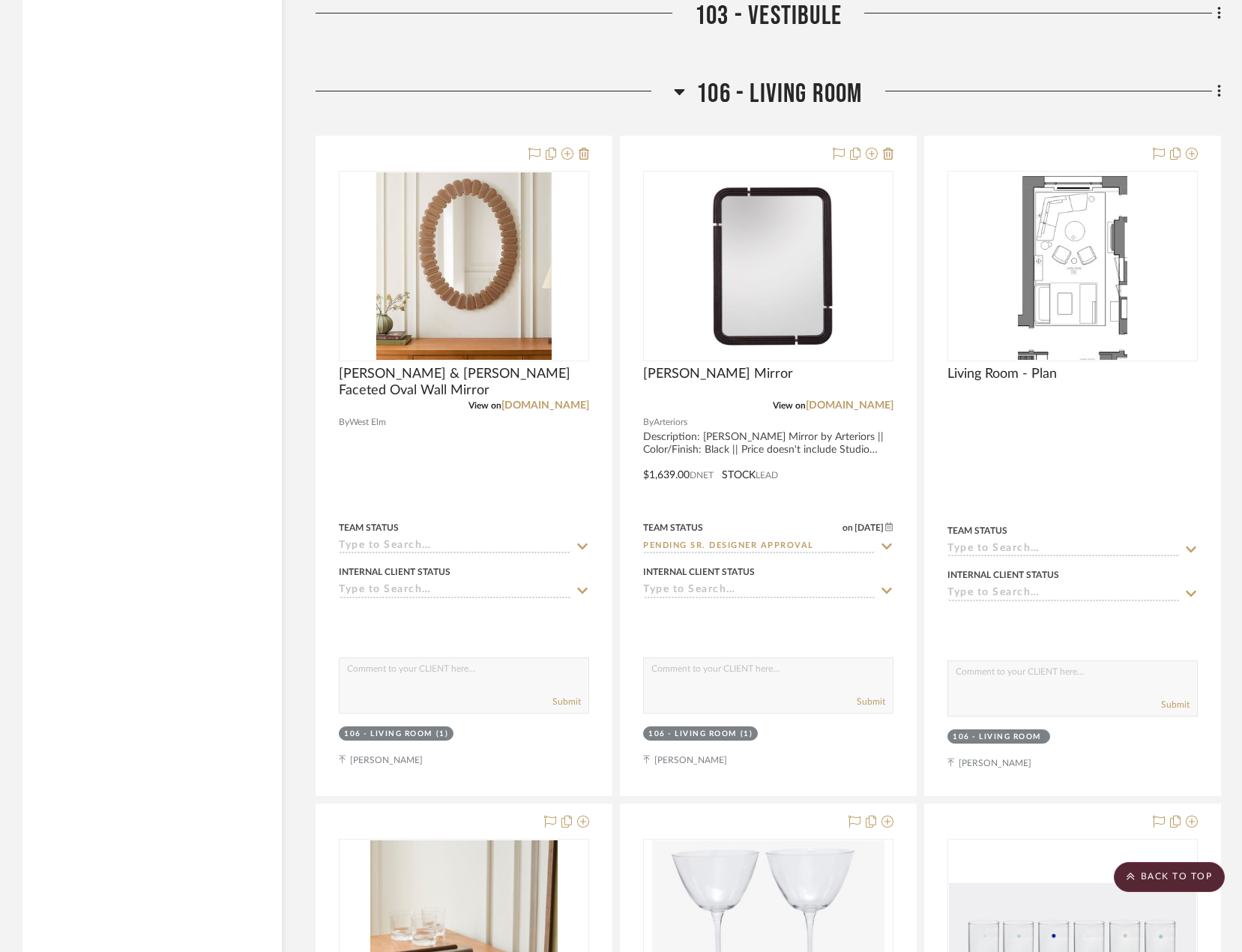
scroll to position [6321, 0]
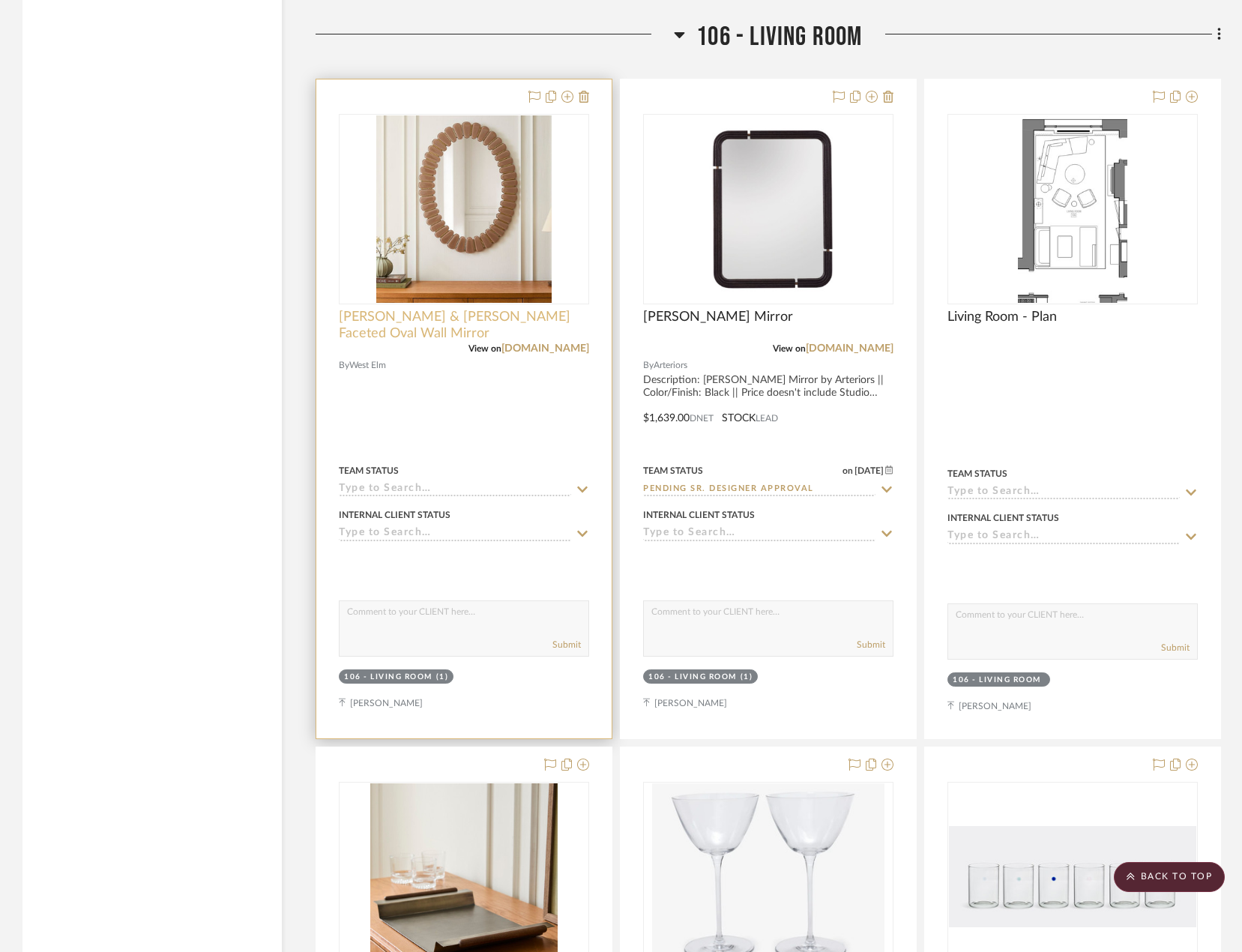
click at [451, 322] on span "[PERSON_NAME] & [PERSON_NAME] Faceted Oval Wall Mirror" at bounding box center [463, 325] width 250 height 33
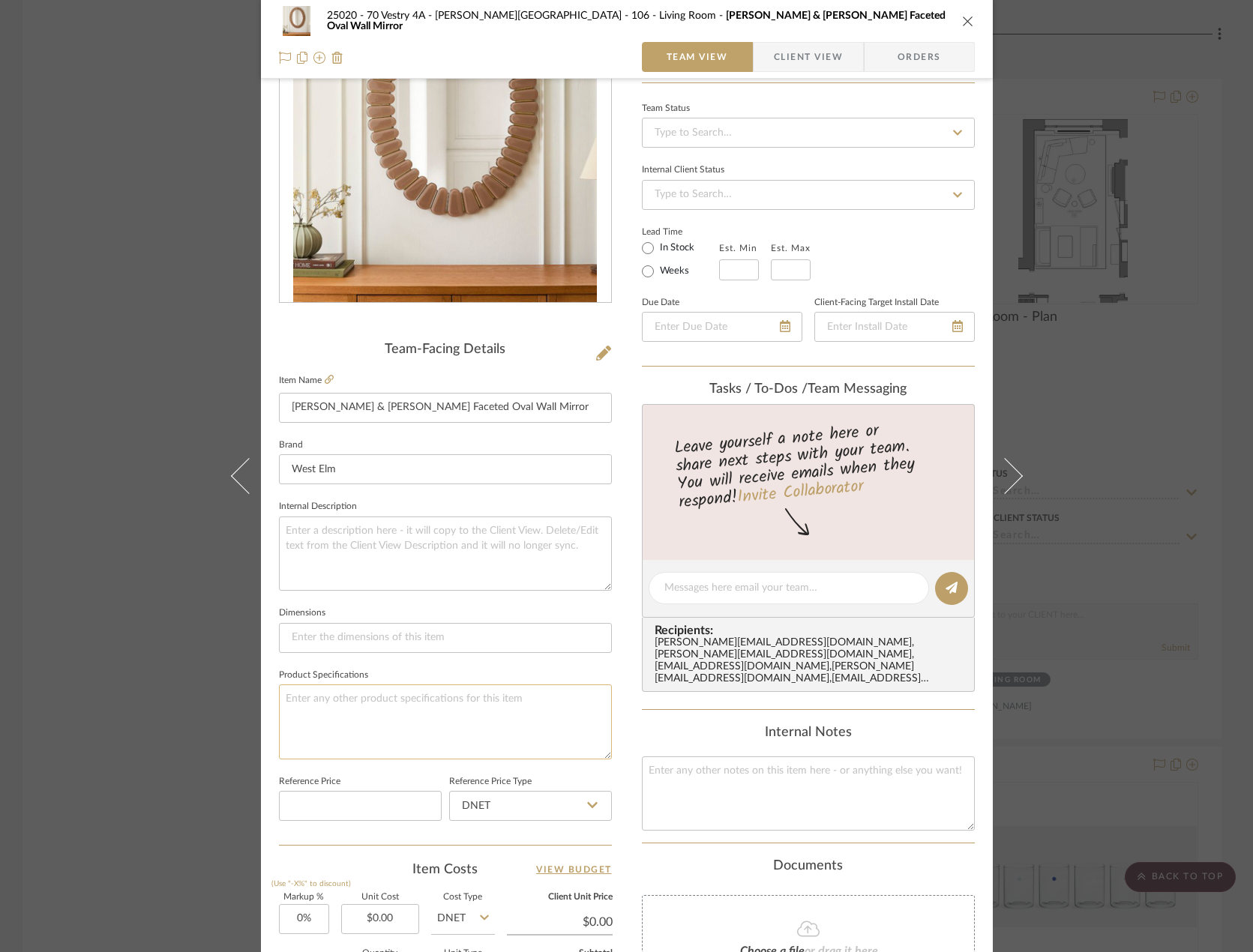
scroll to position [150, 0]
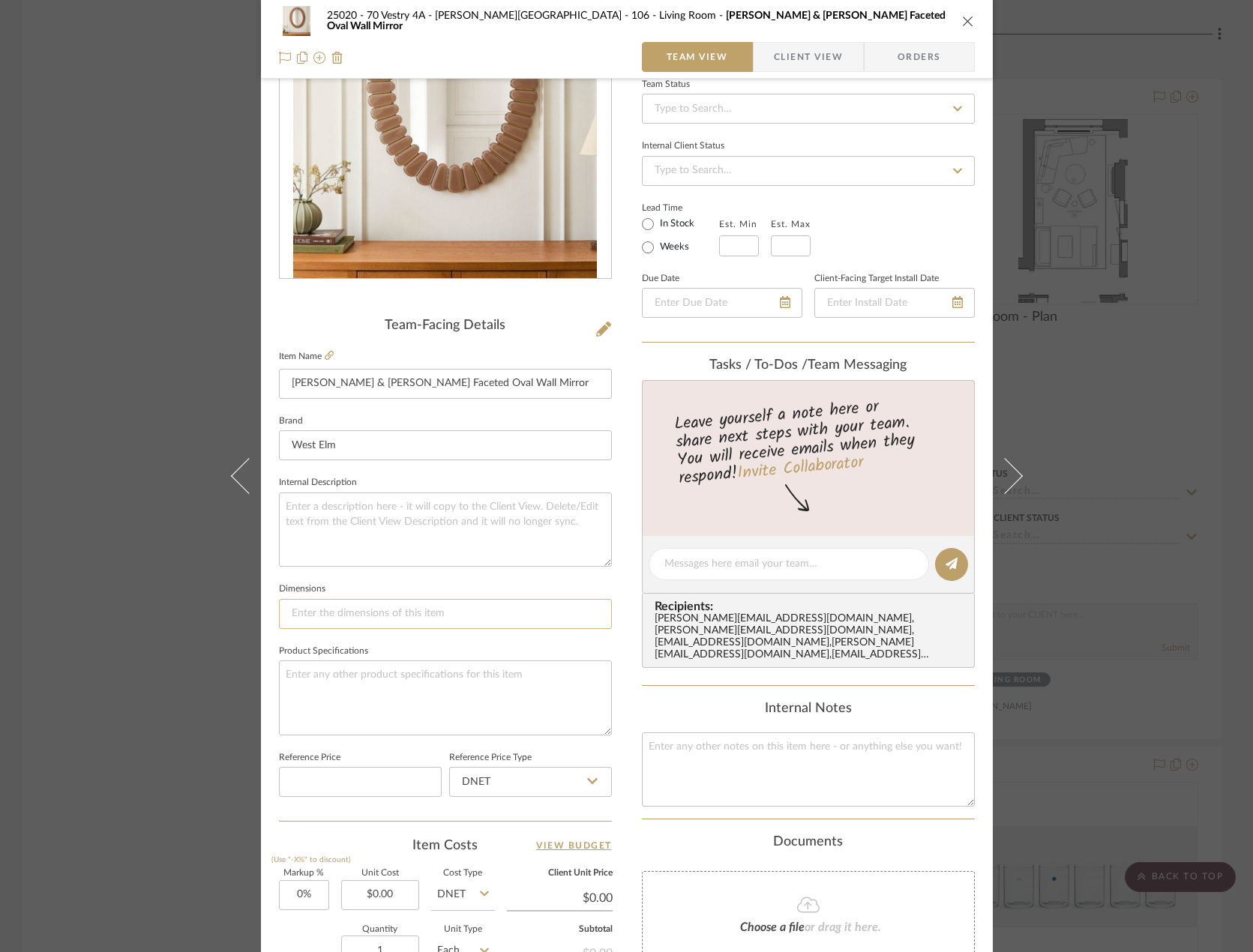
click at [357, 613] on input at bounding box center [445, 614] width 333 height 30
paste input "30"w x 1"d x 40"h."
type input "30"w x 1"d x 40"h"
click at [332, 585] on fieldset "Dimensions 30"w x 1"d x 40"h" at bounding box center [445, 604] width 333 height 50
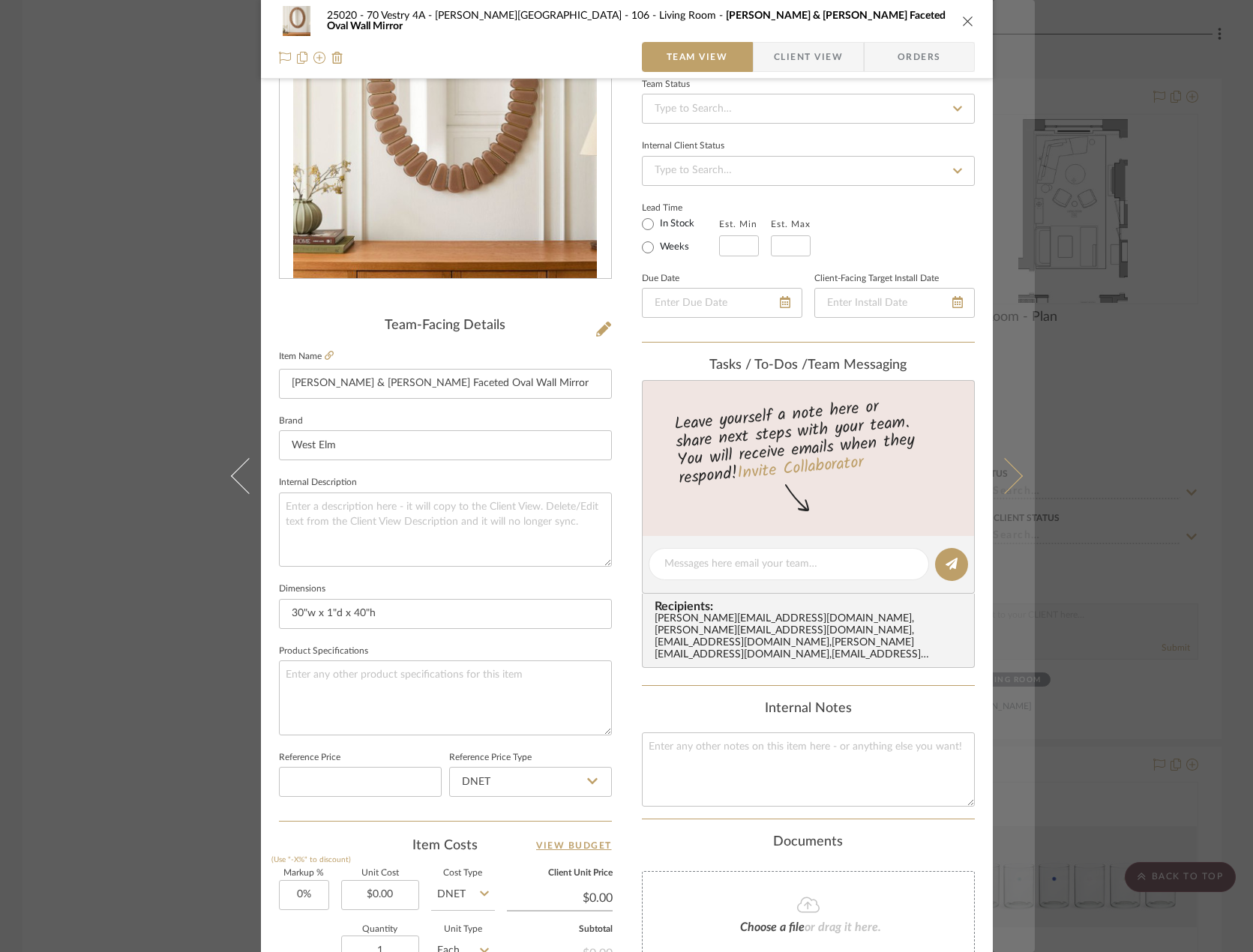
click at [929, 490] on icon at bounding box center [1004, 475] width 36 height 36
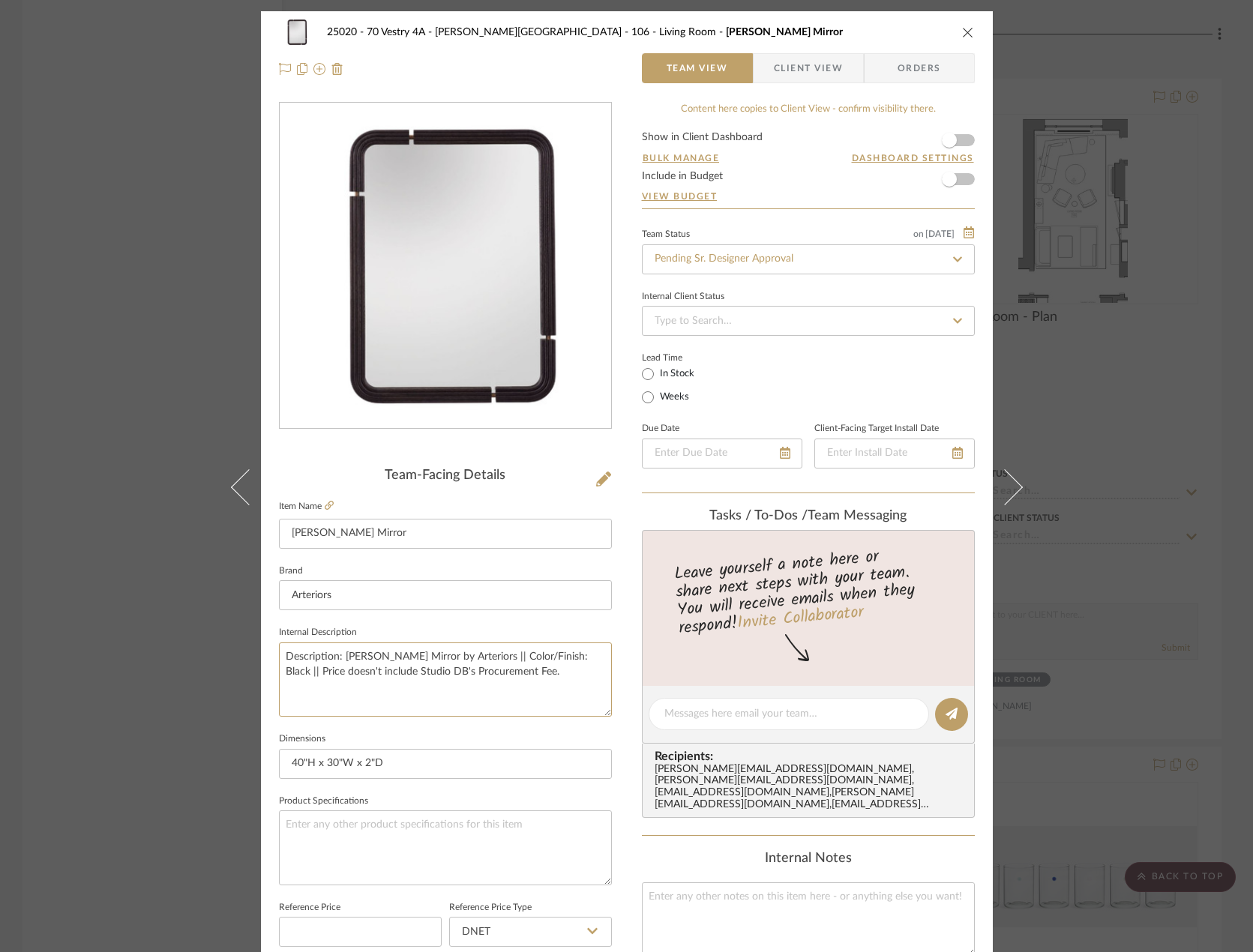
drag, startPoint x: 548, startPoint y: 678, endPoint x: 207, endPoint y: 631, distance: 344.2
click at [207, 631] on div "25020 - 70 Vestry 4A - [PERSON_NAME] 106 - Living Room [PERSON_NAME] Mirror Tea…" at bounding box center [626, 476] width 1253 height 952
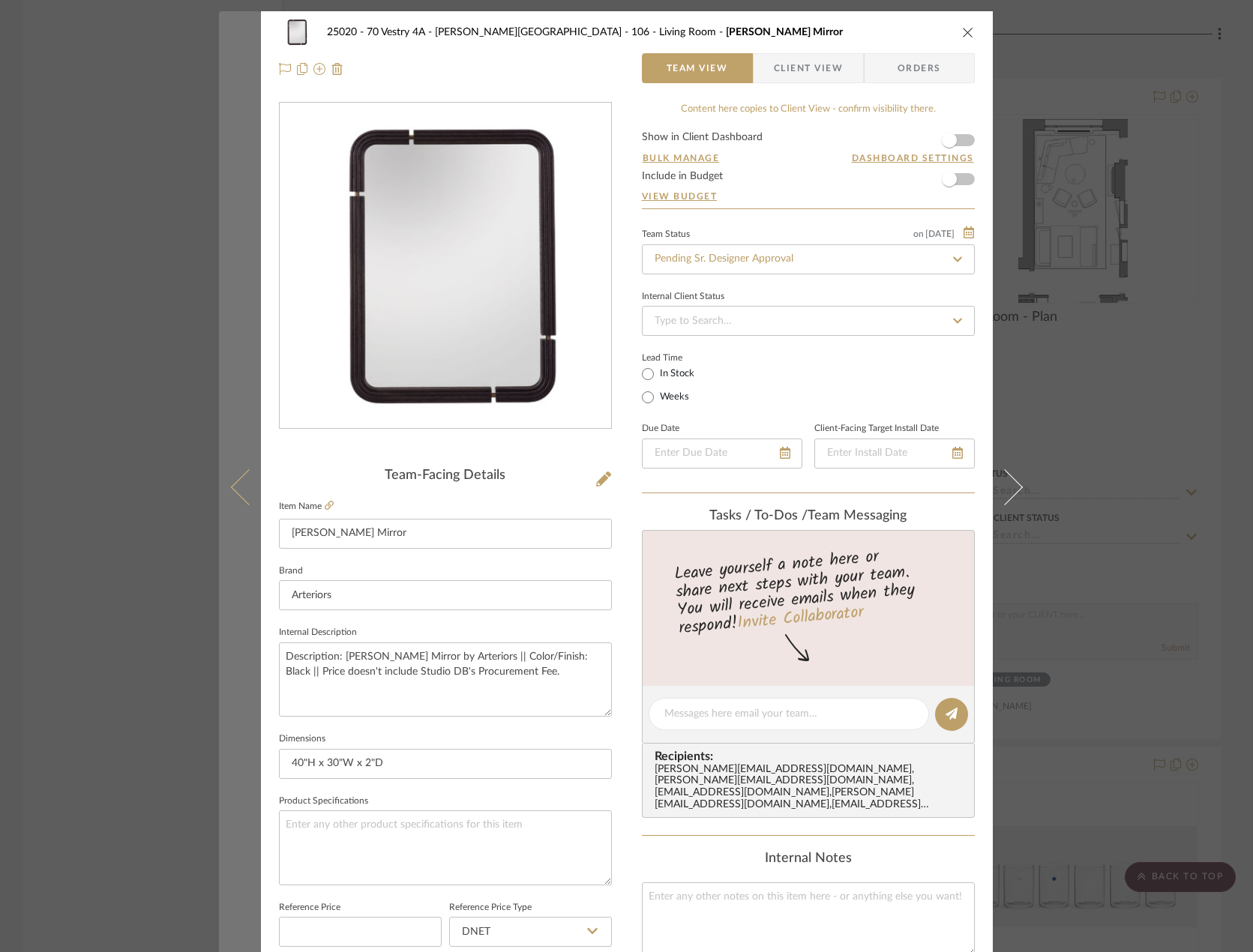
click at [240, 483] on icon at bounding box center [247, 487] width 36 height 36
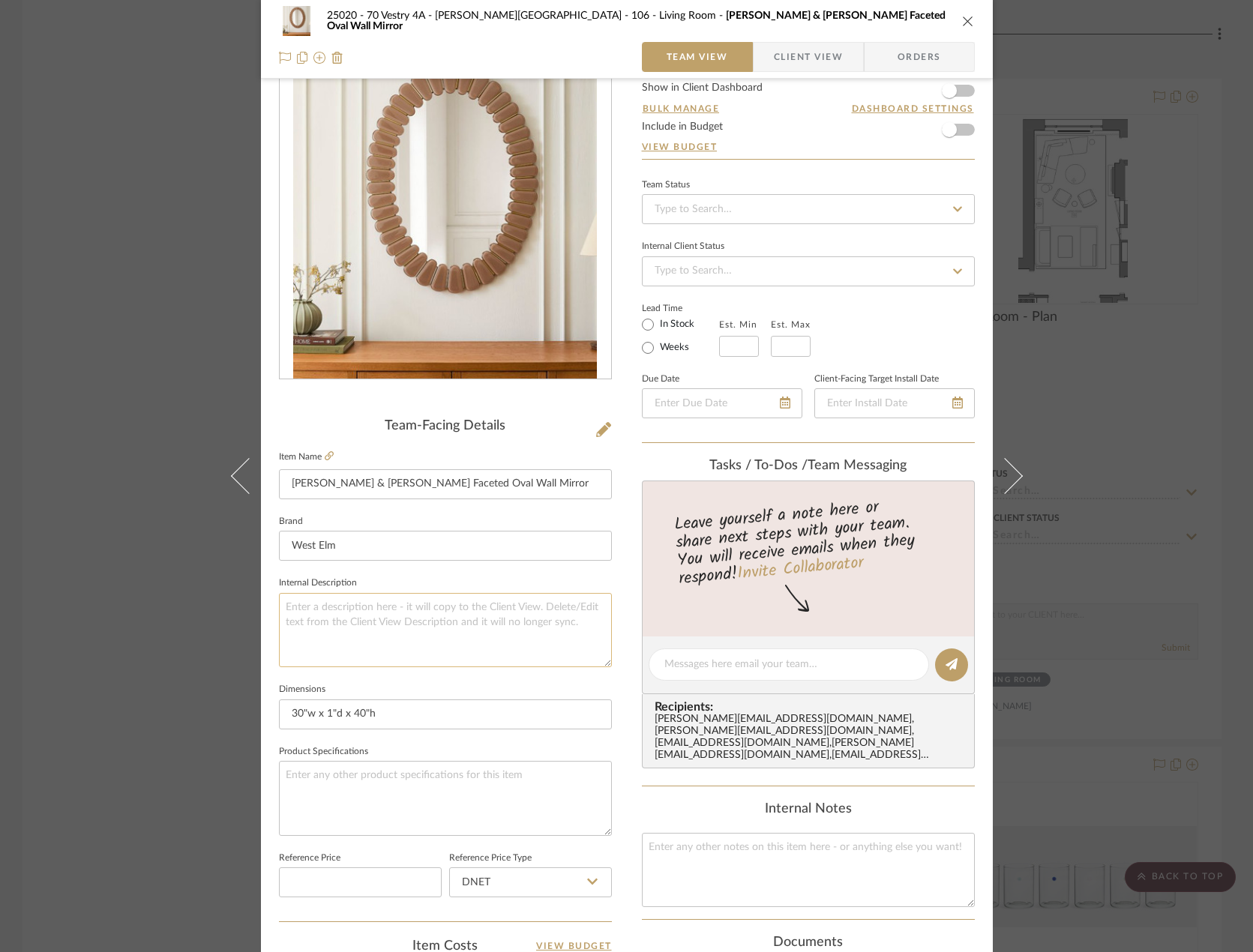
scroll to position [75, 0]
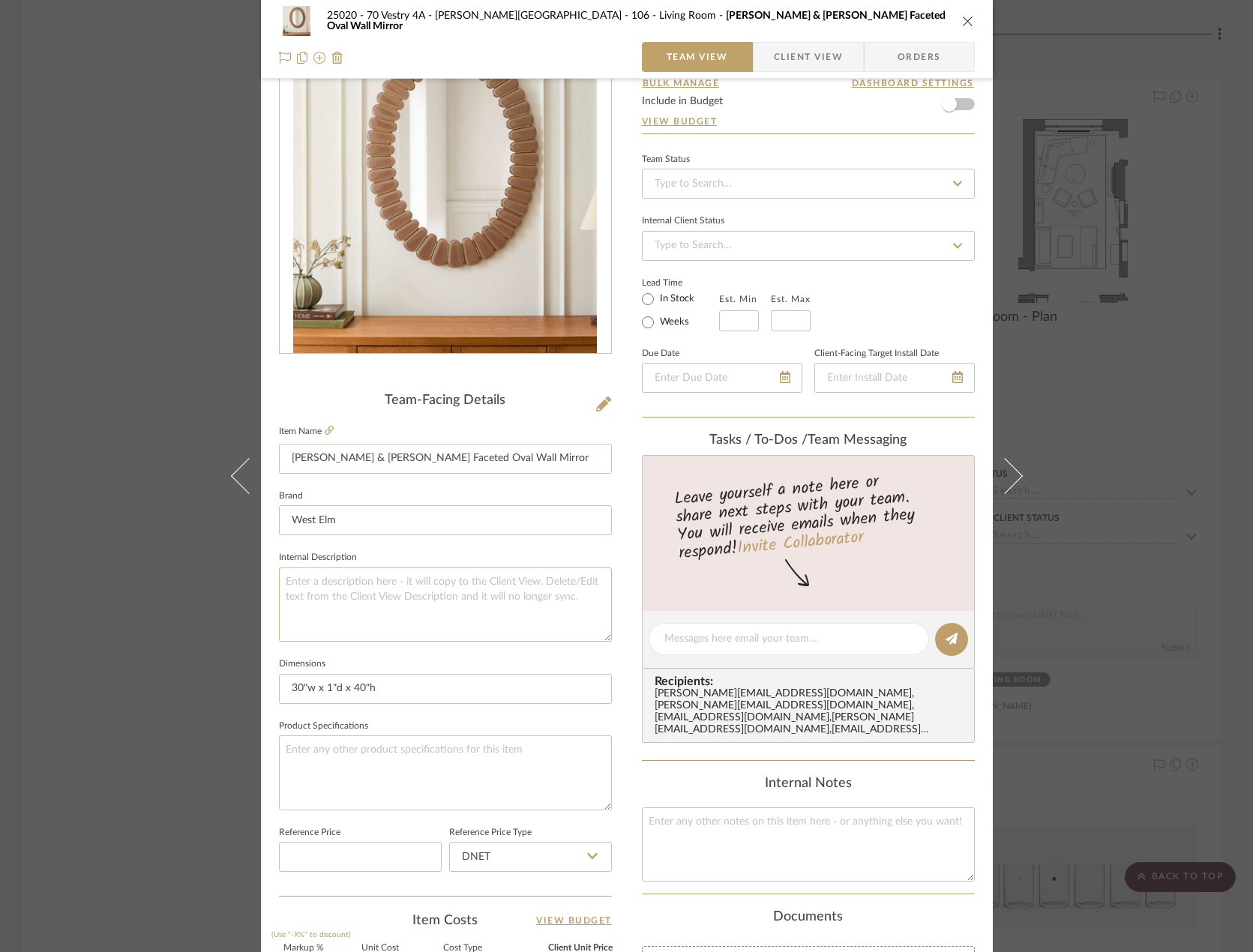
click at [442, 589] on textarea at bounding box center [445, 604] width 333 height 75
paste textarea "Description: [PERSON_NAME] Mirror by Arteriors || Color/Finish: Black || Price …"
type textarea "Description: [PERSON_NAME] Mirror by Arteriors || Color/Finish: Black || Price …"
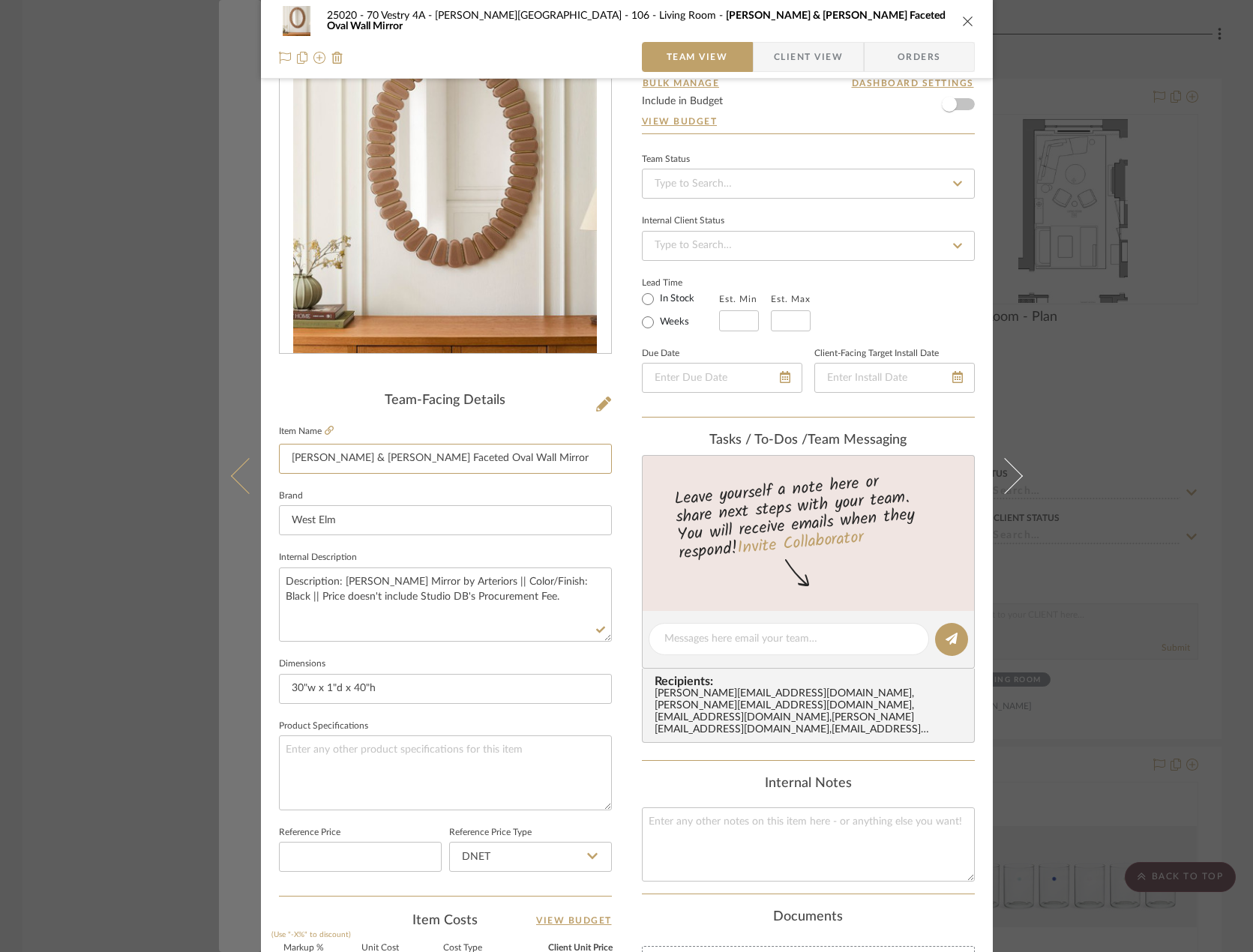
drag, startPoint x: 479, startPoint y: 459, endPoint x: 246, endPoint y: 452, distance: 233.1
click at [246, 452] on mat-dialog-content "25020 - 70 Vestry 4A - Grant-Stanleigh 106 - Living Room Pierce & Ward Faceted …" at bounding box center [626, 628] width 816 height 1384
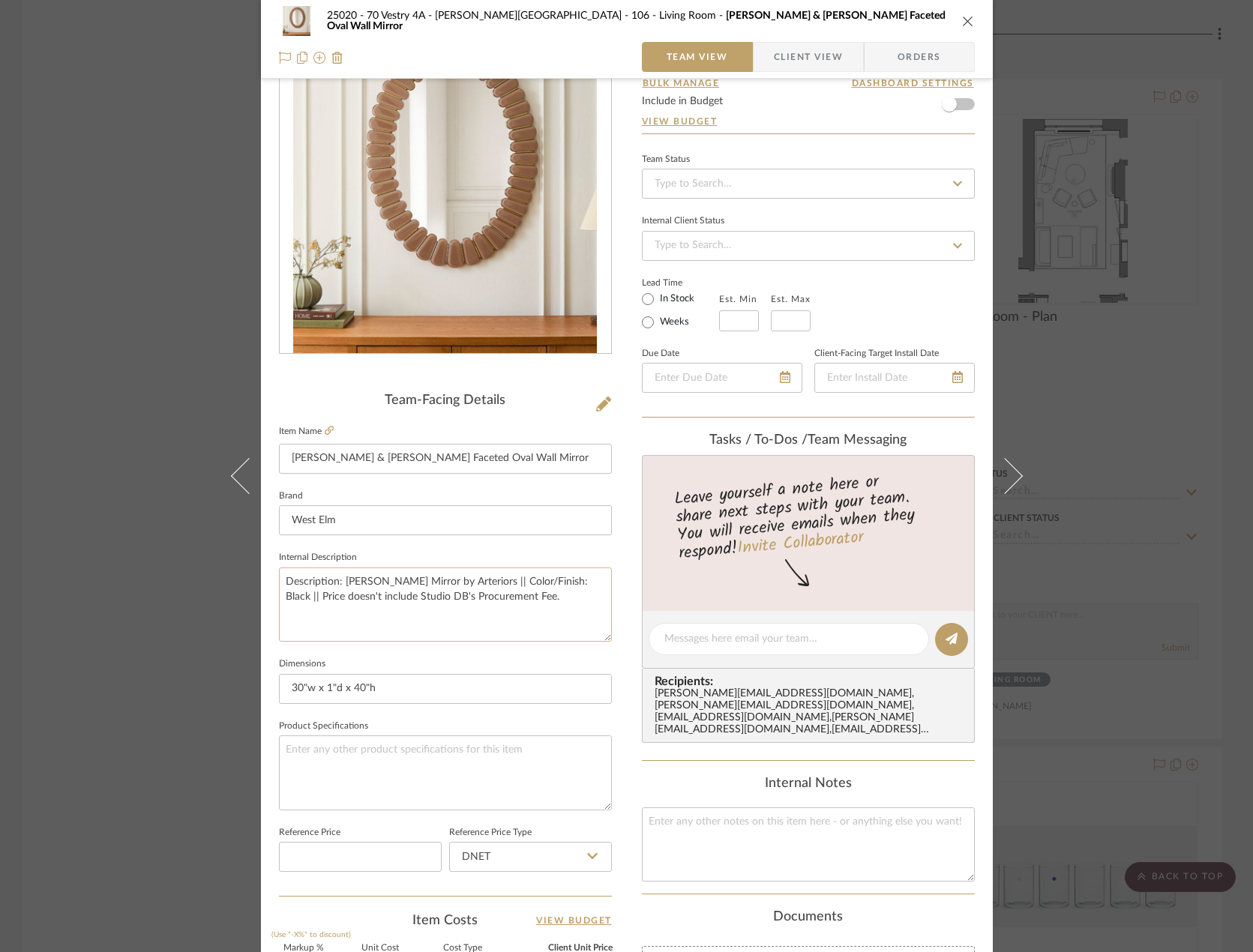
drag, startPoint x: 341, startPoint y: 582, endPoint x: 421, endPoint y: 573, distance: 80.5
click at [421, 573] on textarea "Description: [PERSON_NAME] Mirror by Arteriors || Color/Finish: Black || Price …" at bounding box center [445, 604] width 333 height 75
paste textarea "Pierce & Ward Faceted Oval Wall"
click at [552, 576] on textarea "Description: Pierce & Ward Faceted Oval Wall Mirror by Arteriors || Color/Finis…" at bounding box center [445, 604] width 333 height 75
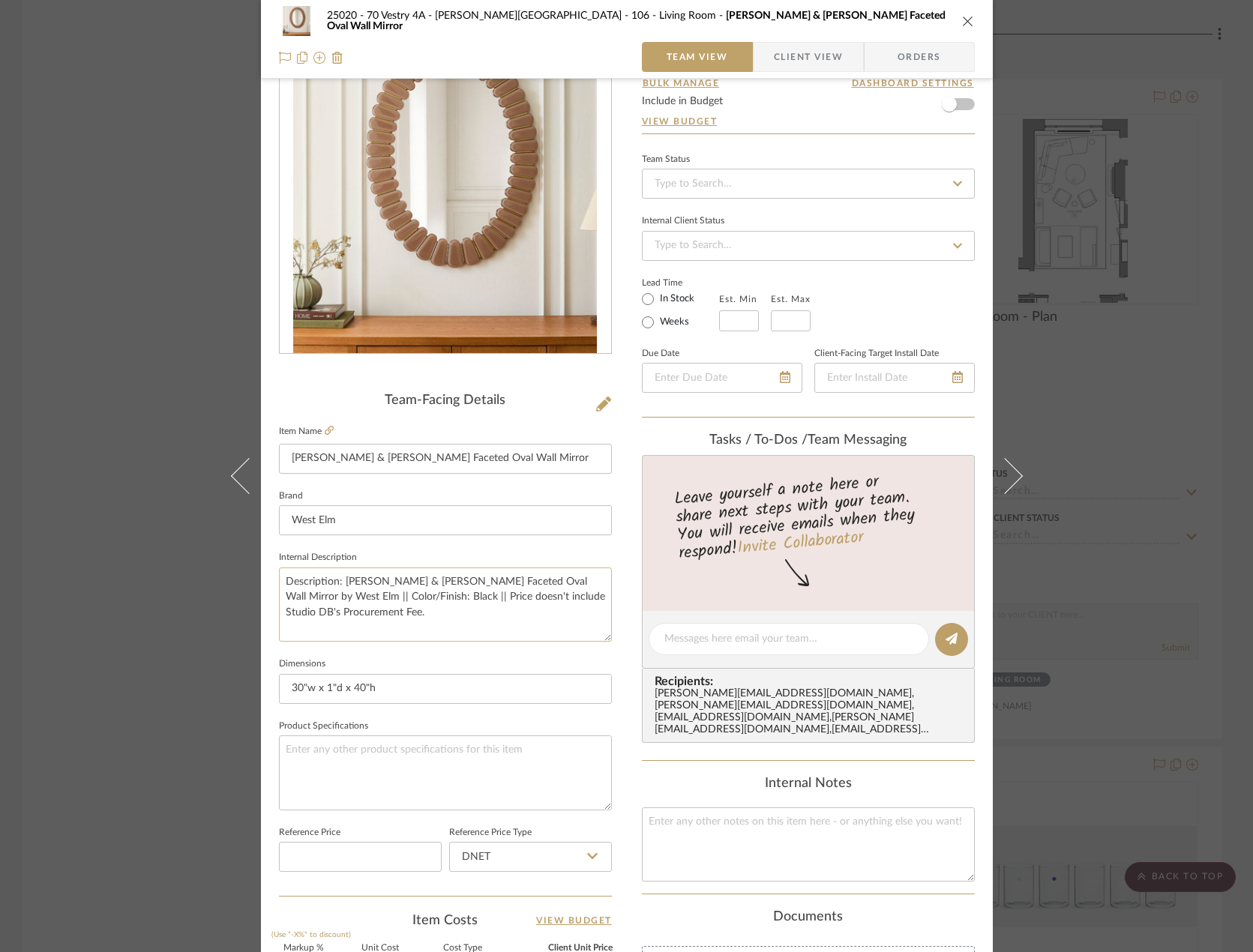
drag, startPoint x: 365, startPoint y: 596, endPoint x: 280, endPoint y: 596, distance: 85.0
click at [280, 596] on textarea "Description: Pierce & Ward Faceted Oval Wall Mirror by West Elm || Color/Finish…" at bounding box center [445, 604] width 333 height 75
type textarea "Description: [PERSON_NAME] & [PERSON_NAME] Faceted Oval Wall Mirror by West Elm…"
click at [411, 669] on fieldset "Dimensions 30"w x 1"d x 40"h" at bounding box center [445, 679] width 333 height 50
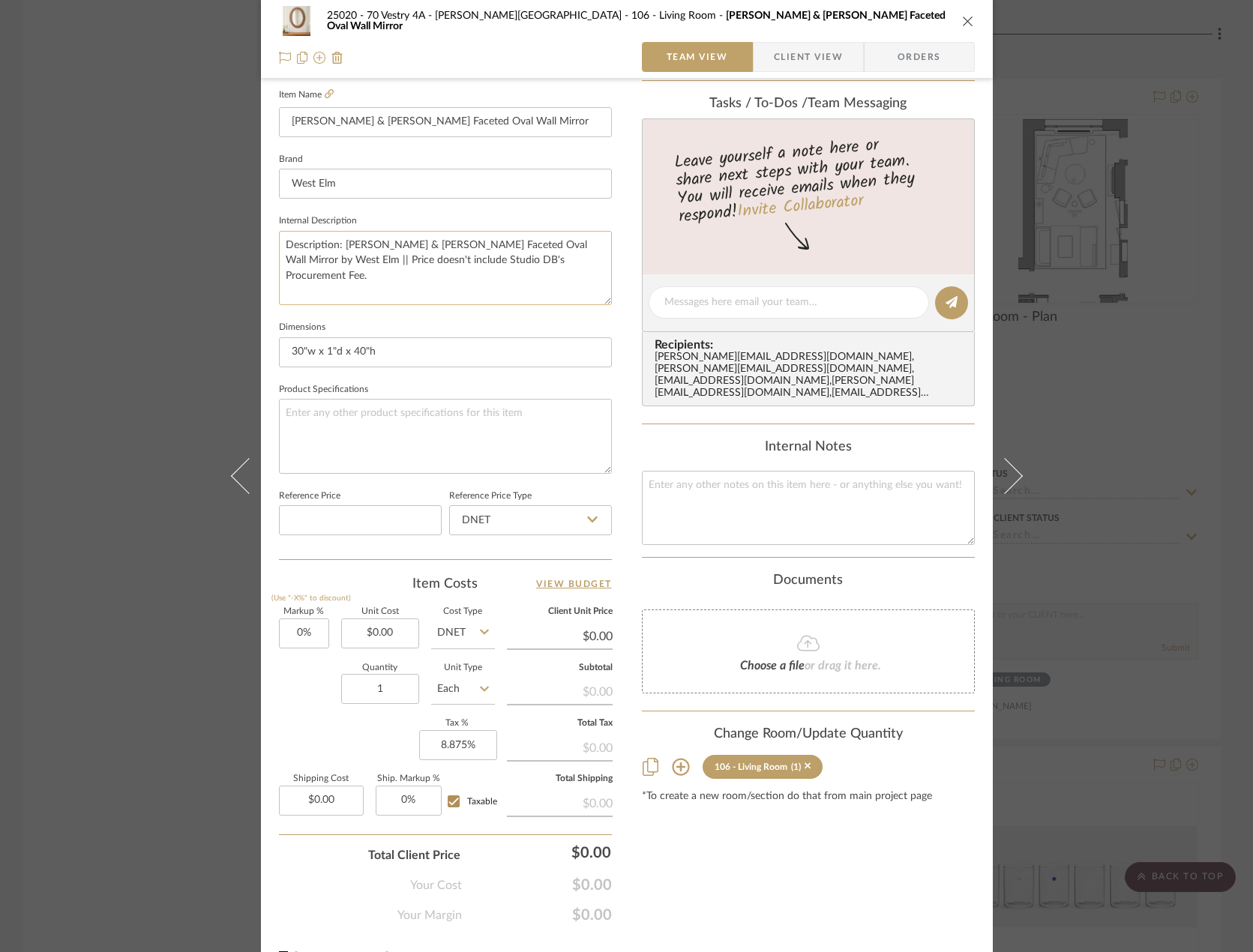
scroll to position [444, 0]
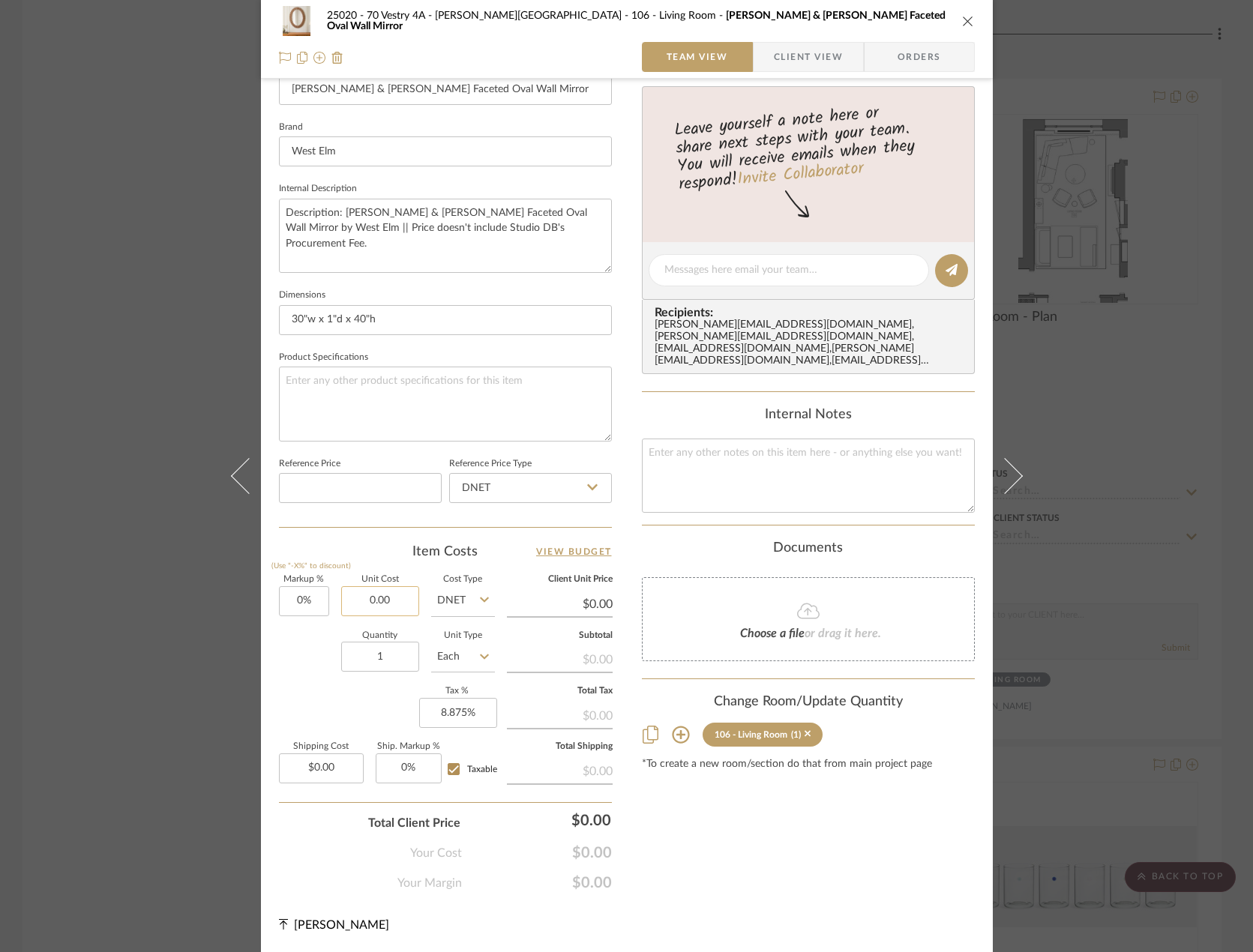
click at [371, 601] on input "0.00" at bounding box center [380, 601] width 78 height 30
type input "$399.20"
type input "0.00"
click at [340, 767] on input "0.00" at bounding box center [321, 768] width 84 height 30
type input "$399.20"
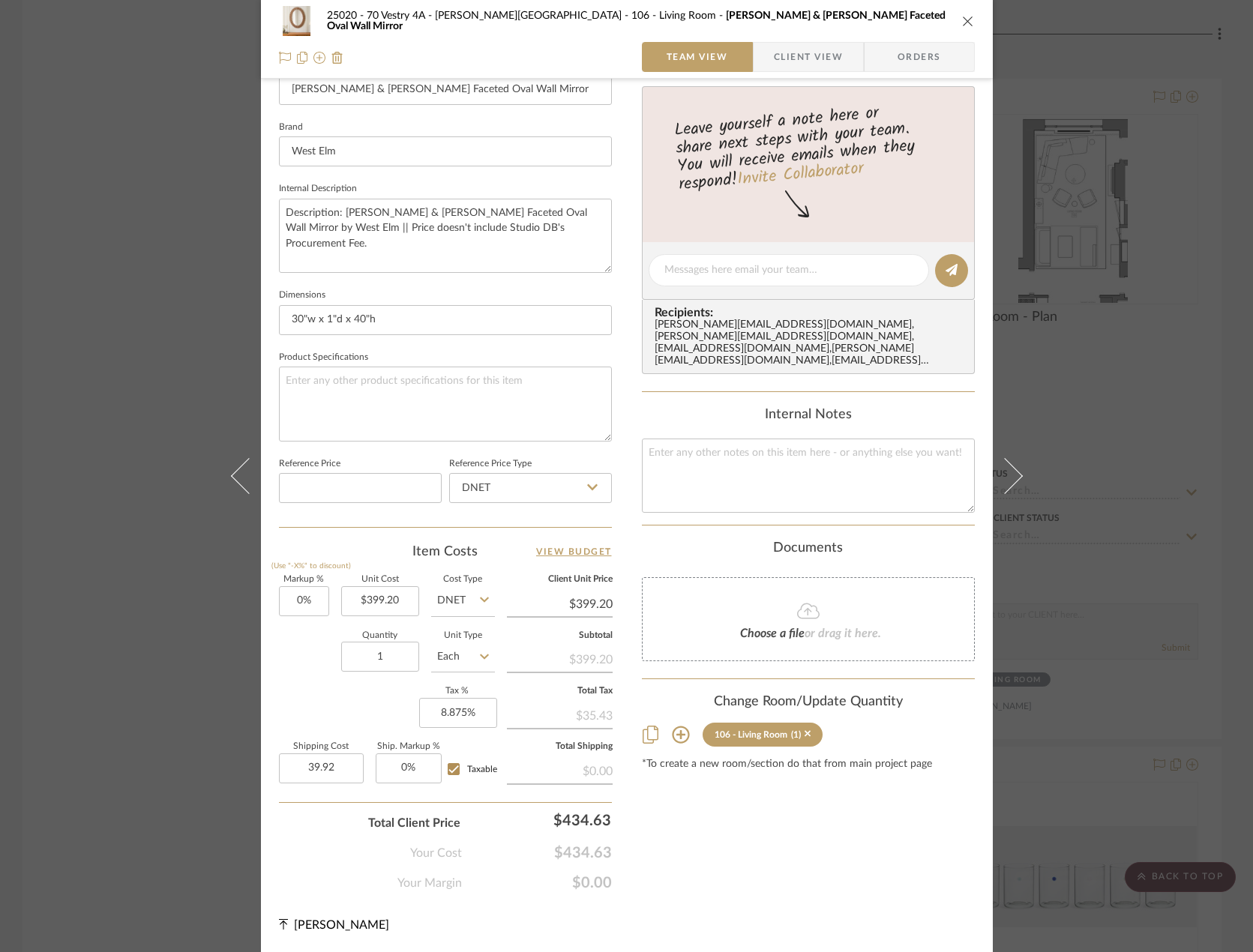
type input "$39.92"
click at [356, 690] on div "Markup % (Use "-X%" to discount) 0% Unit Cost $399.20 Cost Type DNET Client Uni…" at bounding box center [445, 685] width 333 height 219
click at [308, 770] on input "39.92" at bounding box center [321, 768] width 84 height 30
click at [308, 771] on input "39.92" at bounding box center [321, 768] width 84 height 30
type input "$49.92"
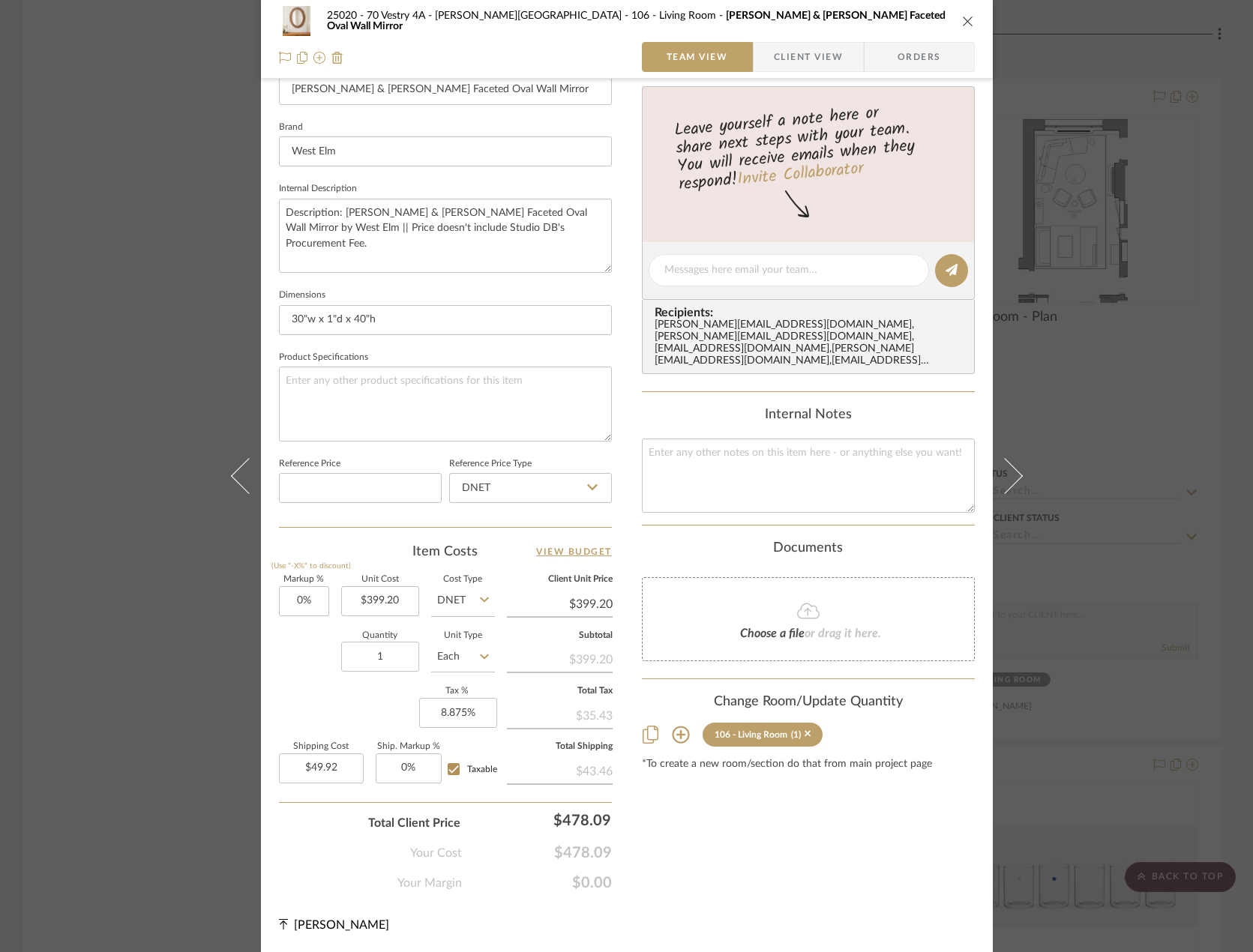
click at [328, 708] on div "Markup % (Use "-X%" to discount) 0% Unit Cost $399.20 Cost Type DNET Client Uni…" at bounding box center [445, 685] width 333 height 219
click at [653, 841] on div "Content here copies to Client View - confirm visibility there. Show in Client D…" at bounding box center [808, 274] width 333 height 1233
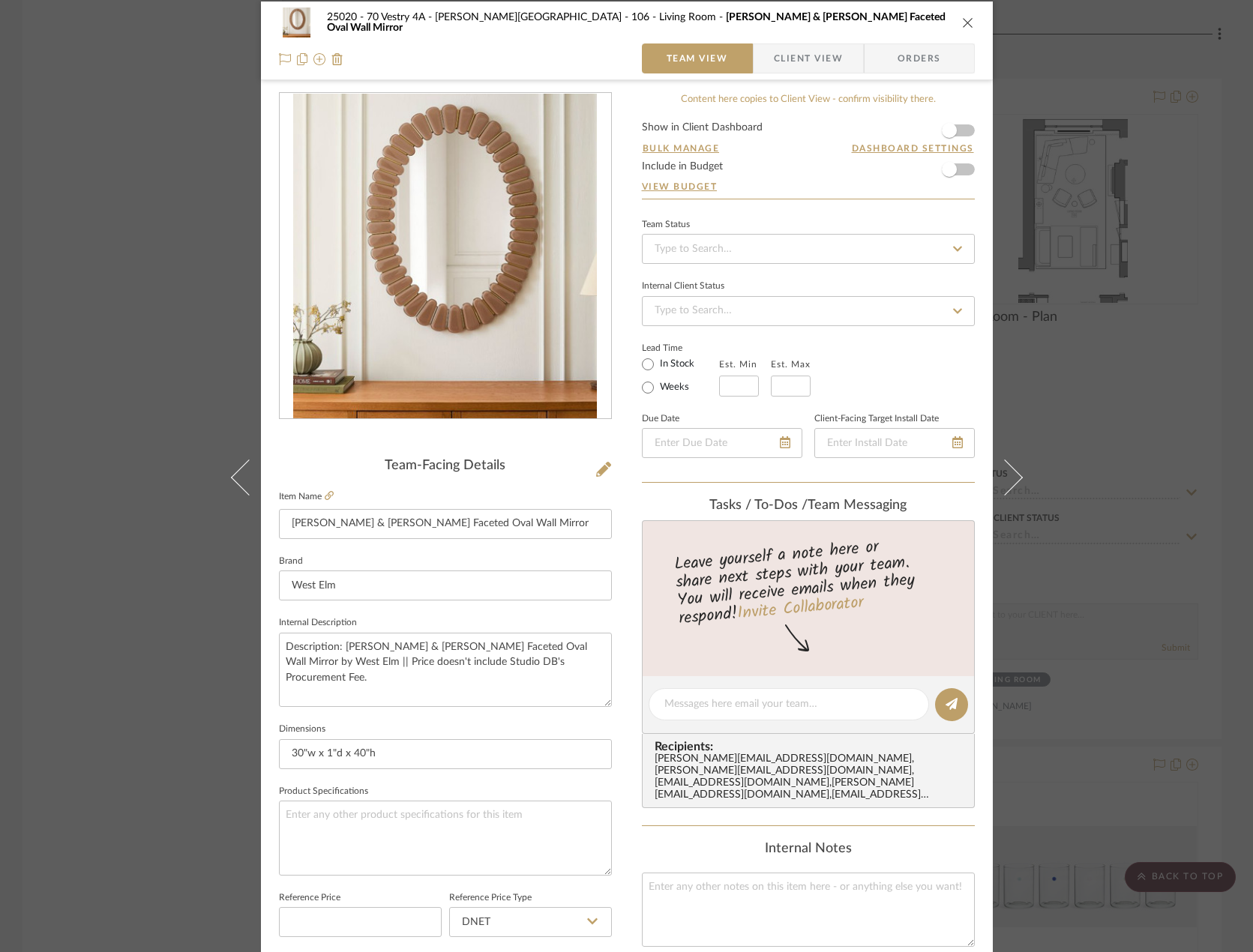
scroll to position [0, 0]
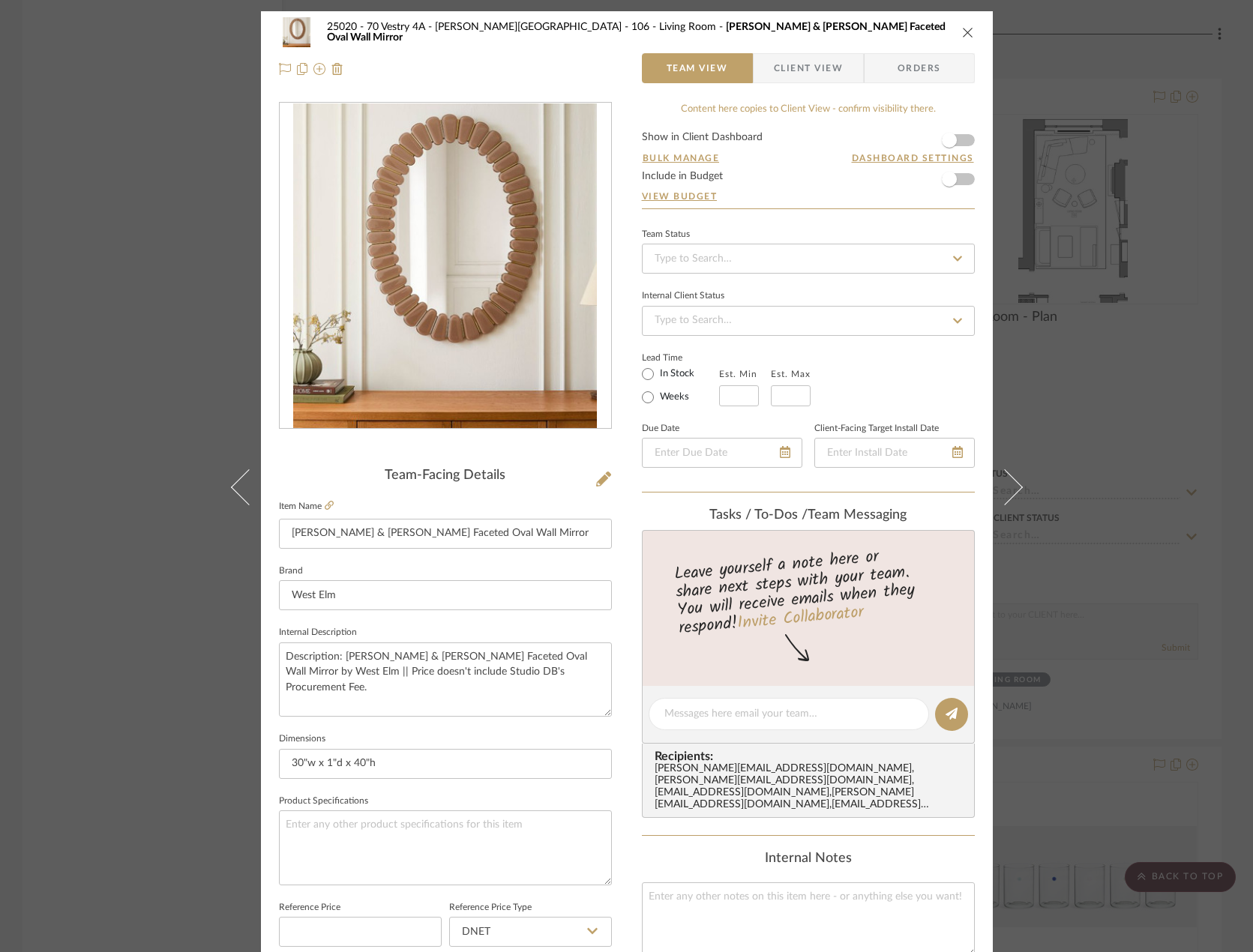
click at [660, 375] on label "In Stock" at bounding box center [675, 374] width 38 height 14
click at [657, 375] on input "In Stock" at bounding box center [648, 373] width 18 height 18
radio input "true"
click at [708, 256] on input at bounding box center [808, 258] width 333 height 30
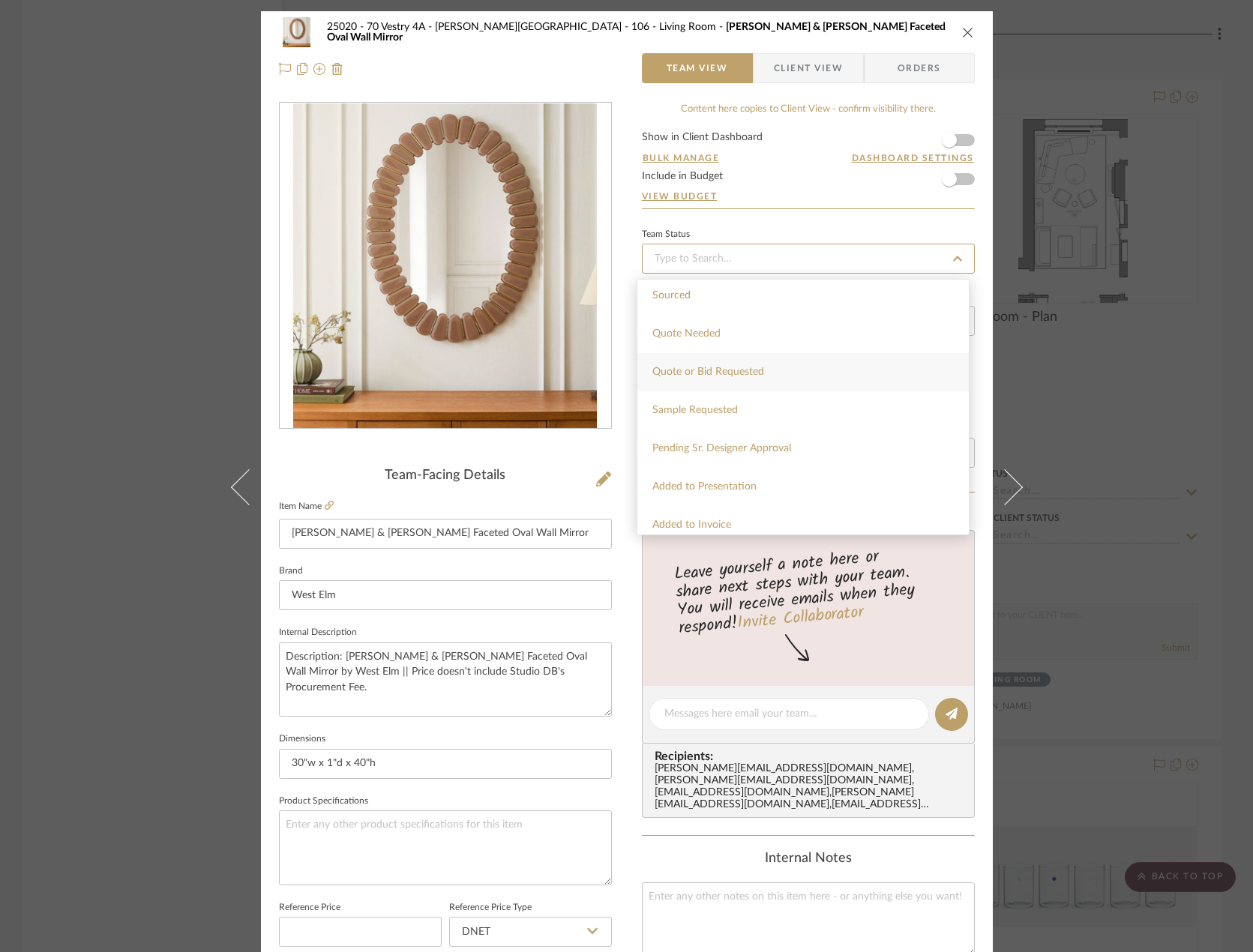
scroll to position [524, 0]
click at [699, 421] on span "Pending Sr. Designer Approval" at bounding box center [722, 423] width 139 height 11
type input "[DATE]"
type input "Pending Sr. Designer Approval"
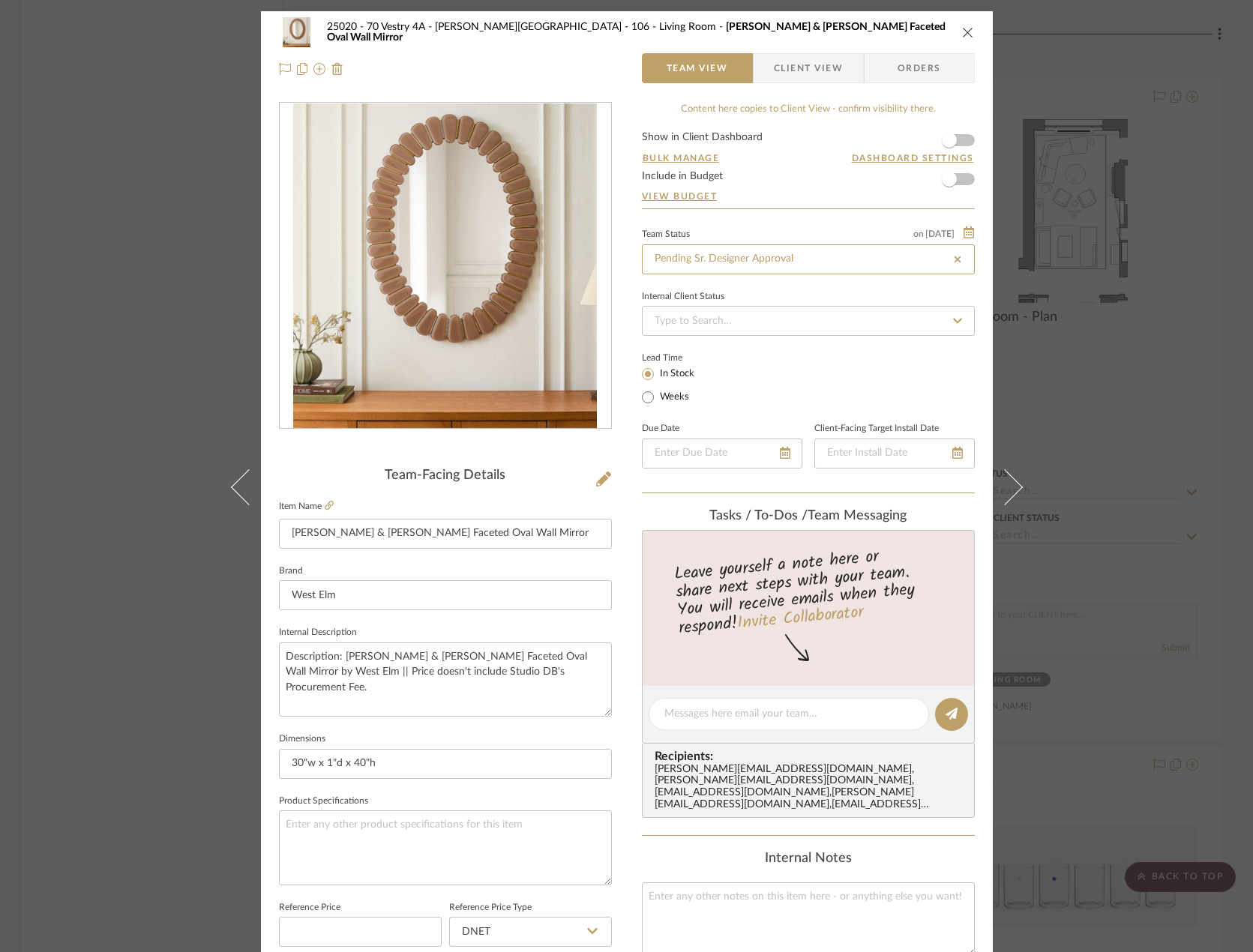
type input "[DATE]"
type input "Pending Sr. Designer Approval"
click at [775, 366] on div "Lead Time In Stock Weeks" at bounding box center [808, 377] width 333 height 58
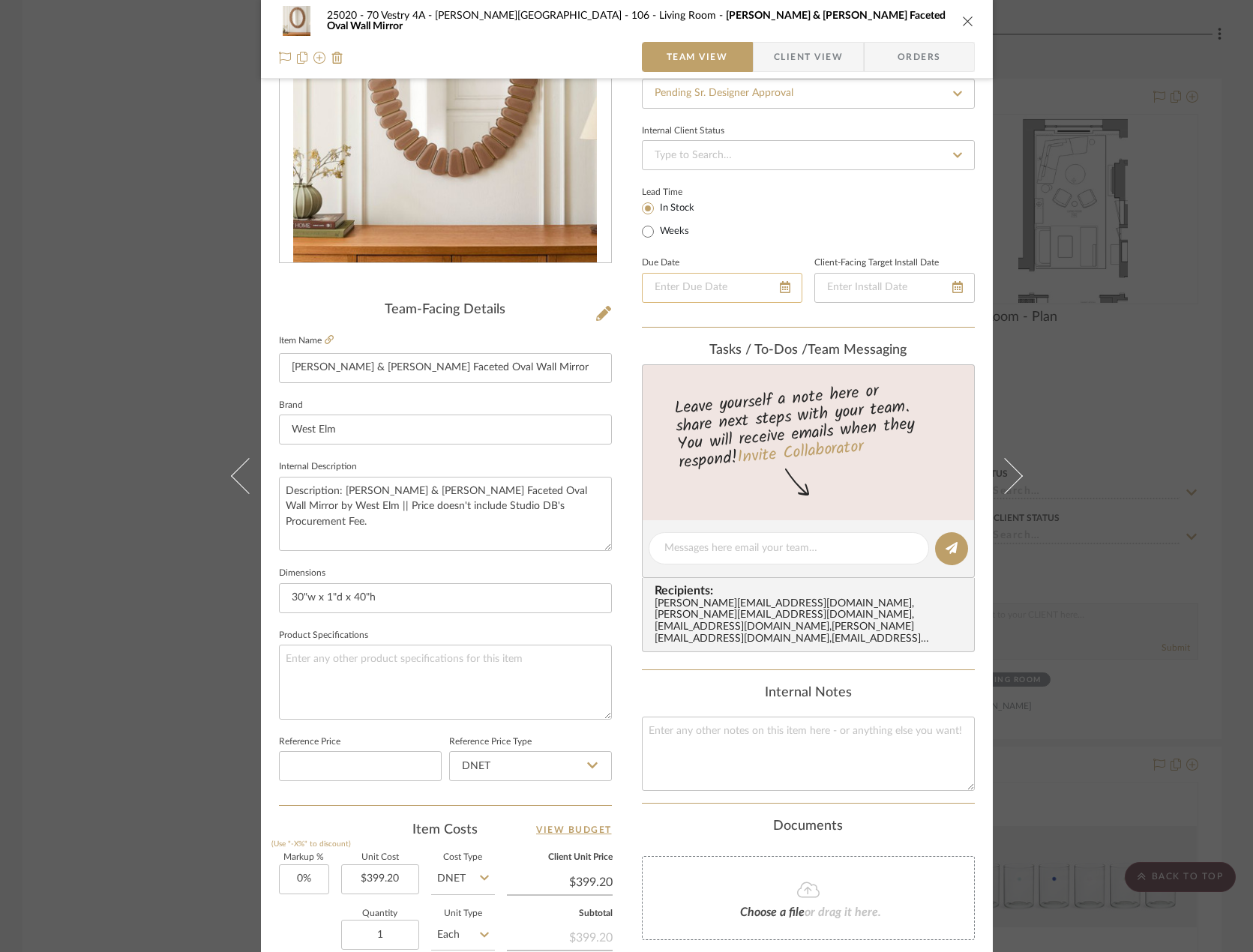
scroll to position [0, 0]
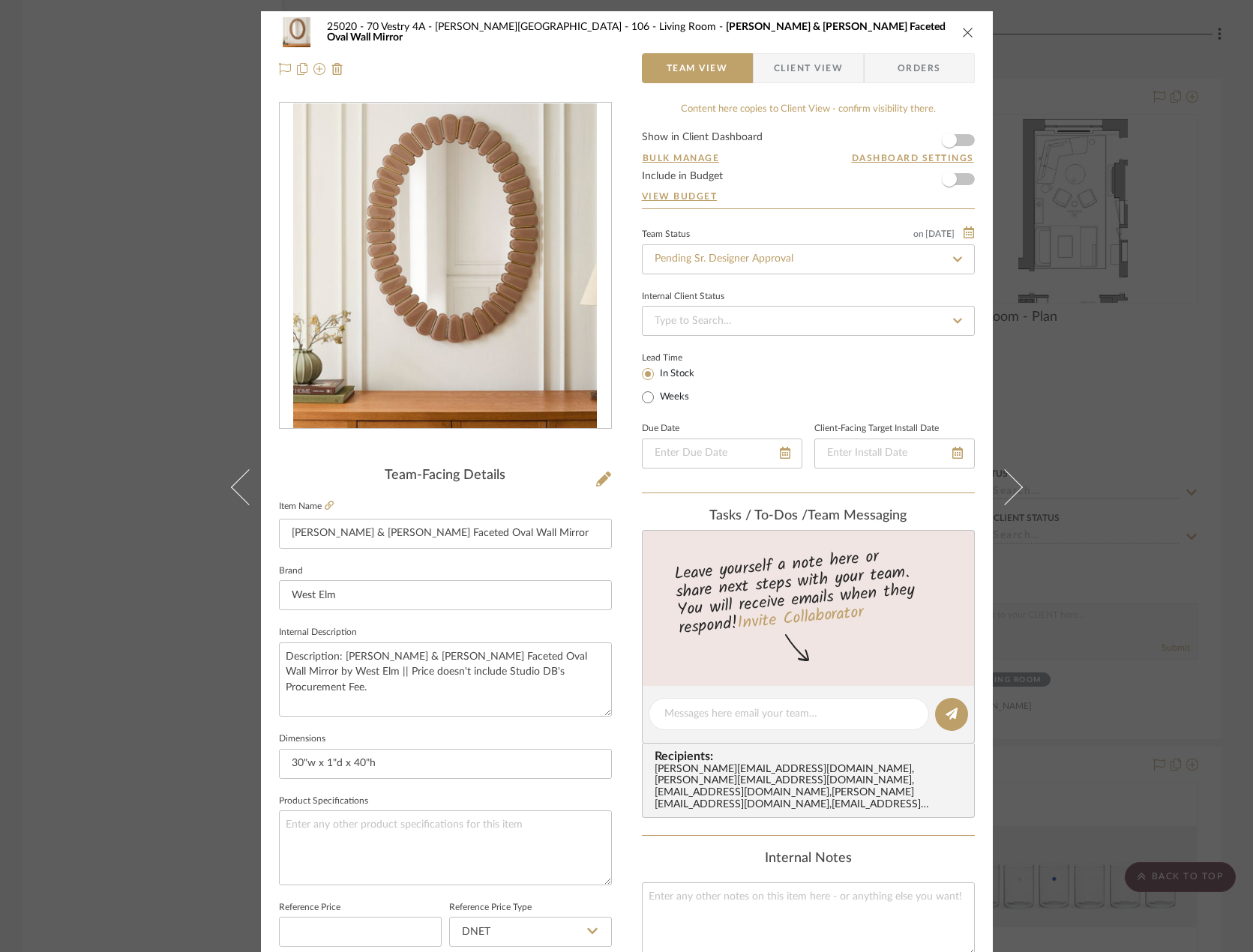
click at [198, 151] on div "25020 - 70 Vestry 4A - Grant-Stanleigh 106 - Living Room Pierce & Ward Faceted …" at bounding box center [626, 476] width 1253 height 952
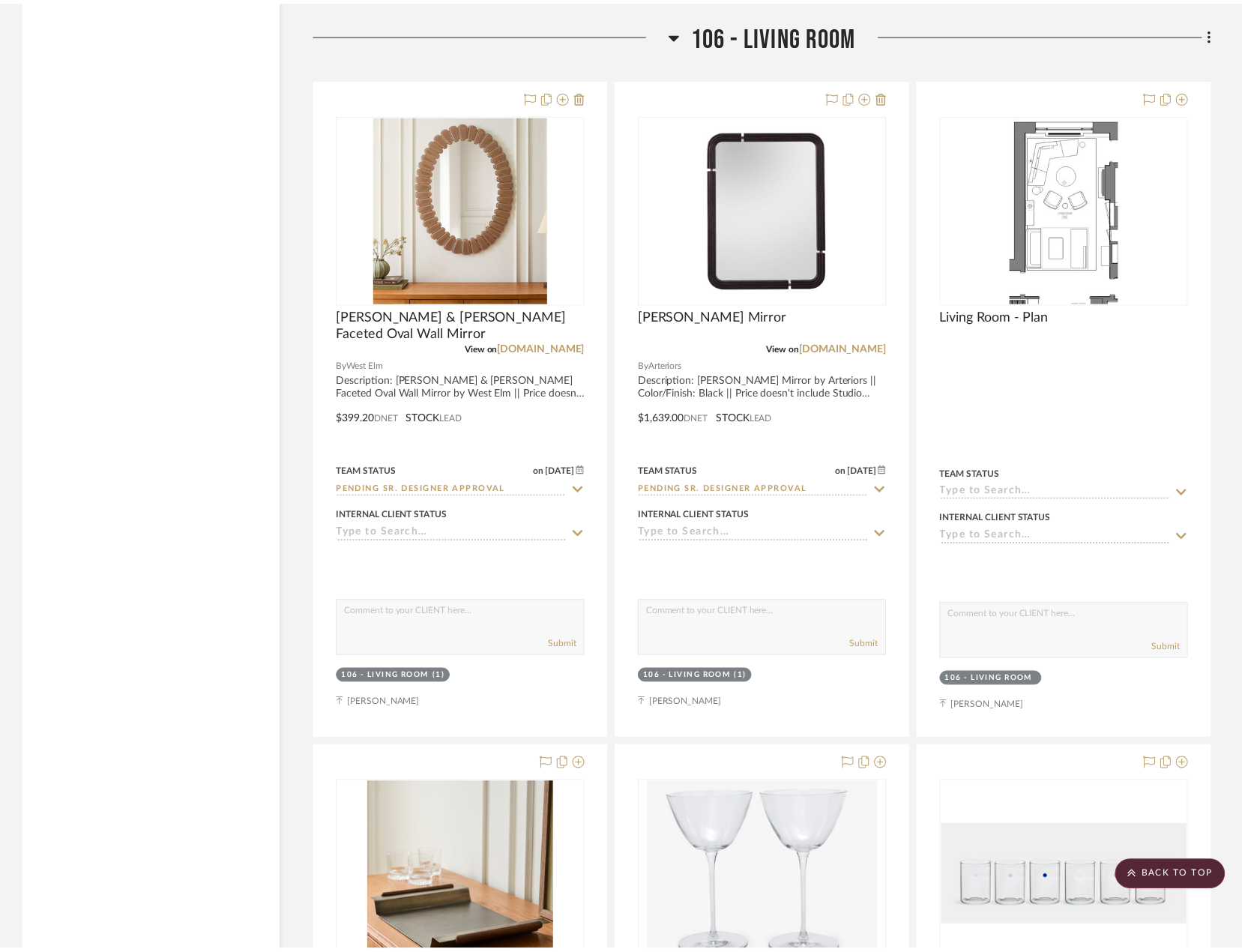
scroll to position [6321, 0]
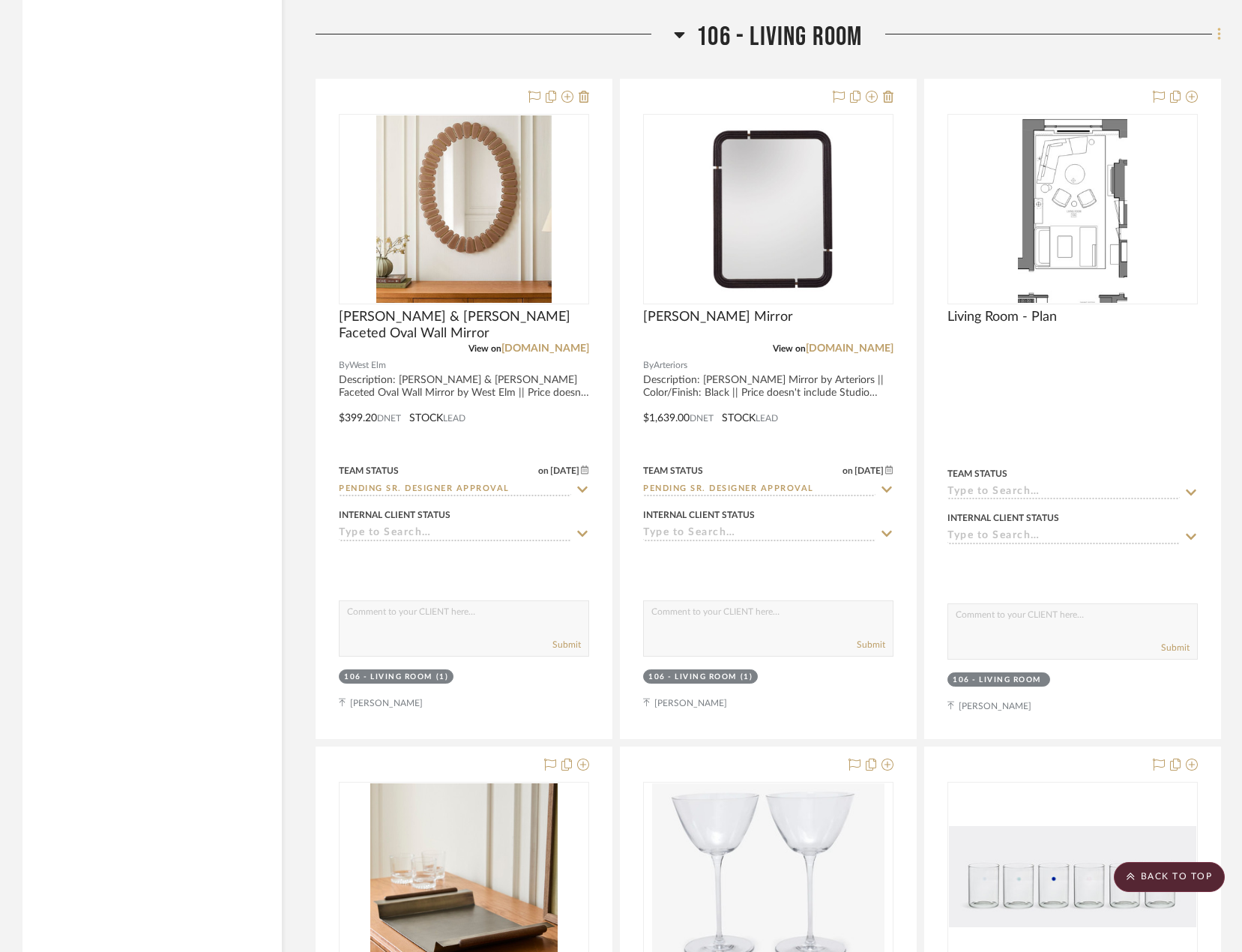
click at [929, 35] on icon at bounding box center [1218, 34] width 3 height 13
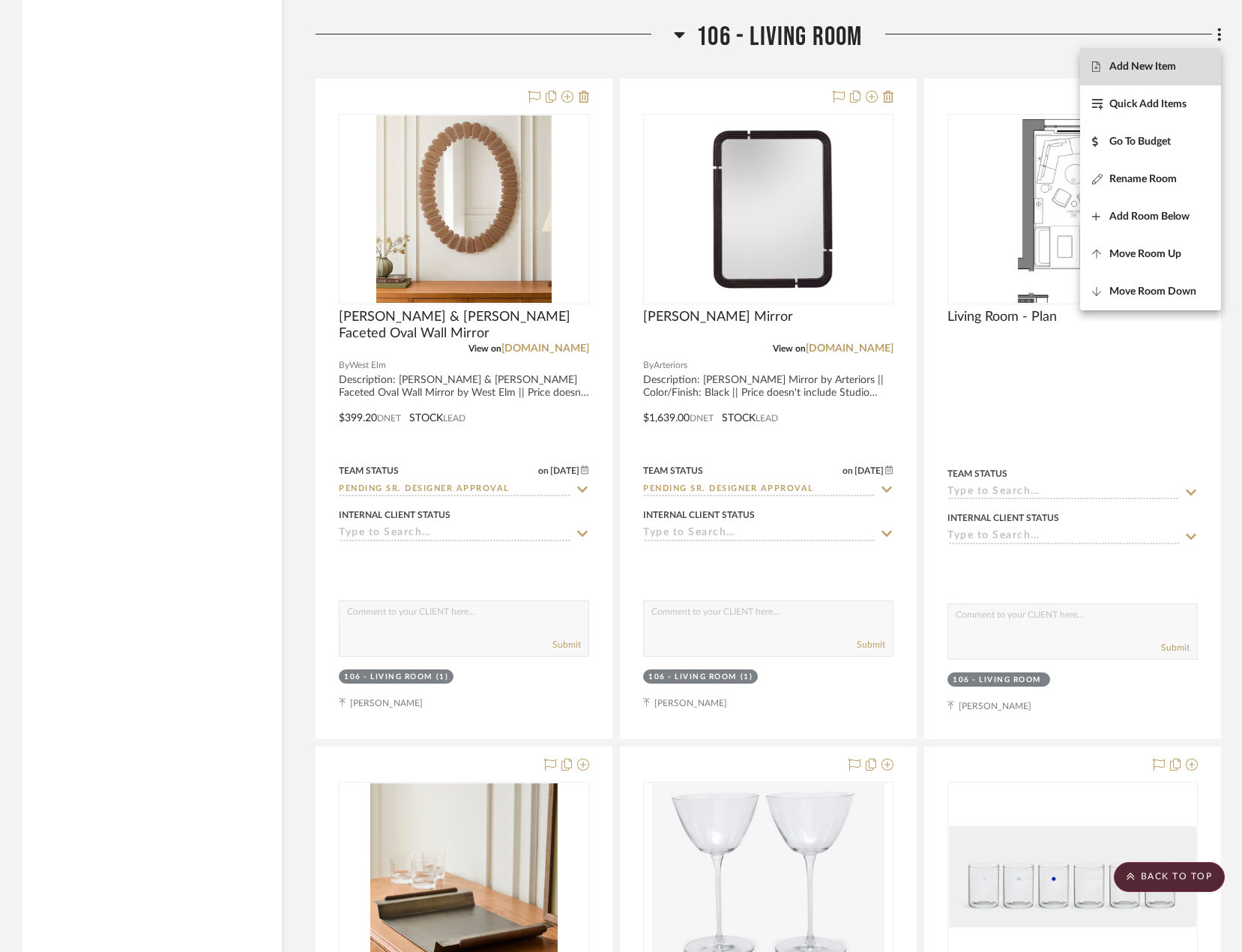
click at [929, 70] on span "Add New Item" at bounding box center [1142, 67] width 67 height 13
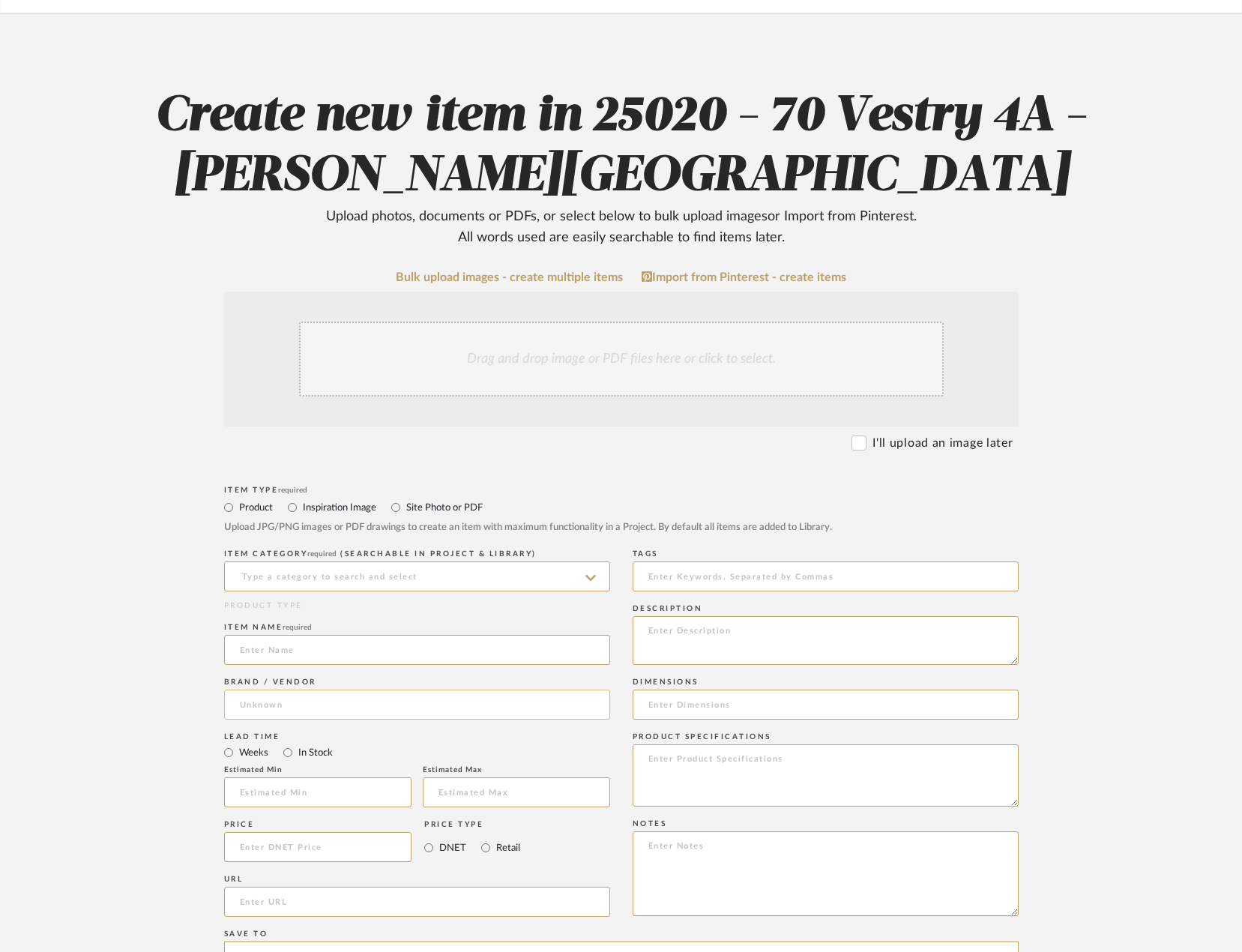
scroll to position [150, 0]
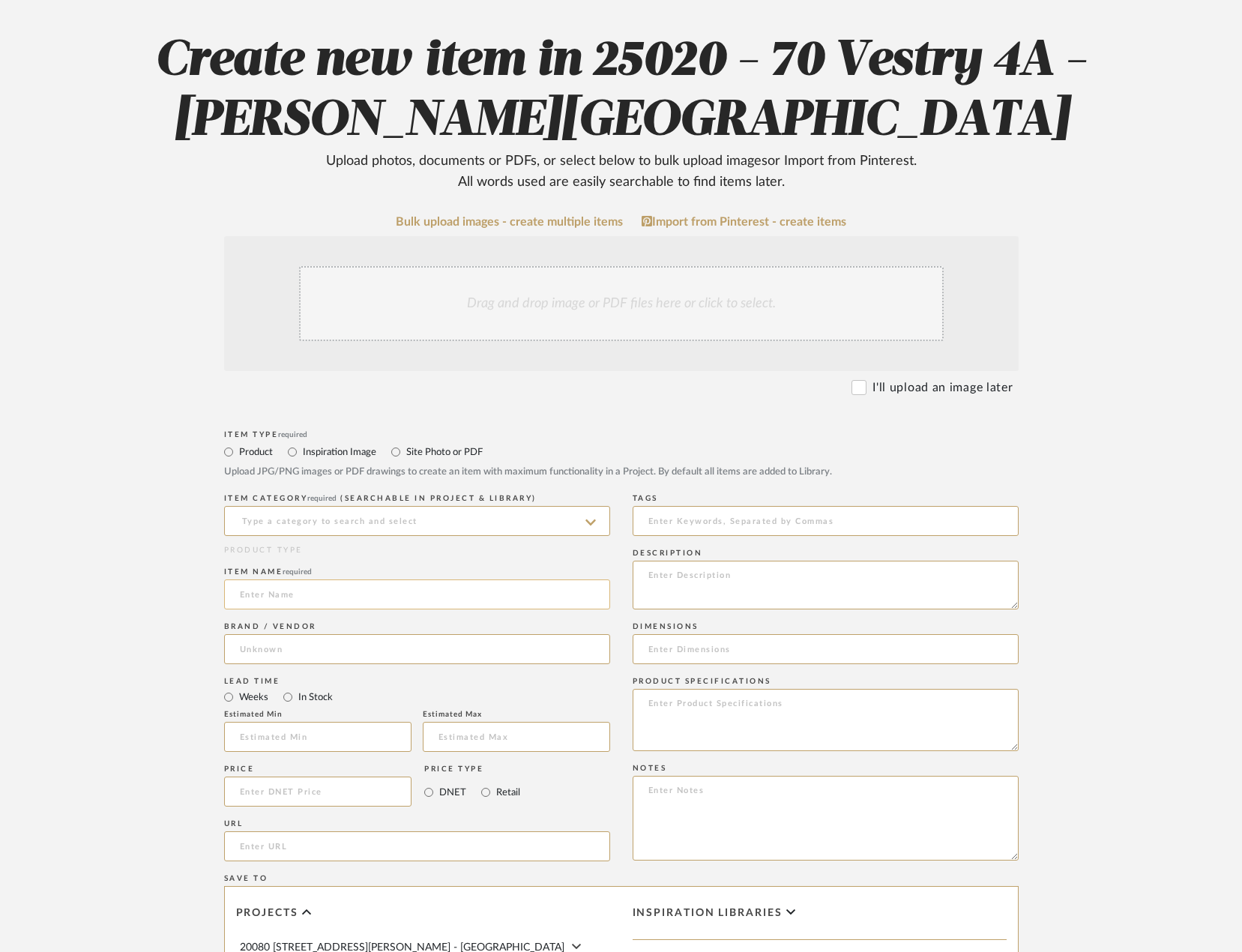
click at [313, 599] on input at bounding box center [417, 594] width 386 height 30
paste input "[PERSON_NAME] & [PERSON_NAME] Brass Wall Mirror"
type input "[PERSON_NAME] & [PERSON_NAME] Brass Wall Mirror"
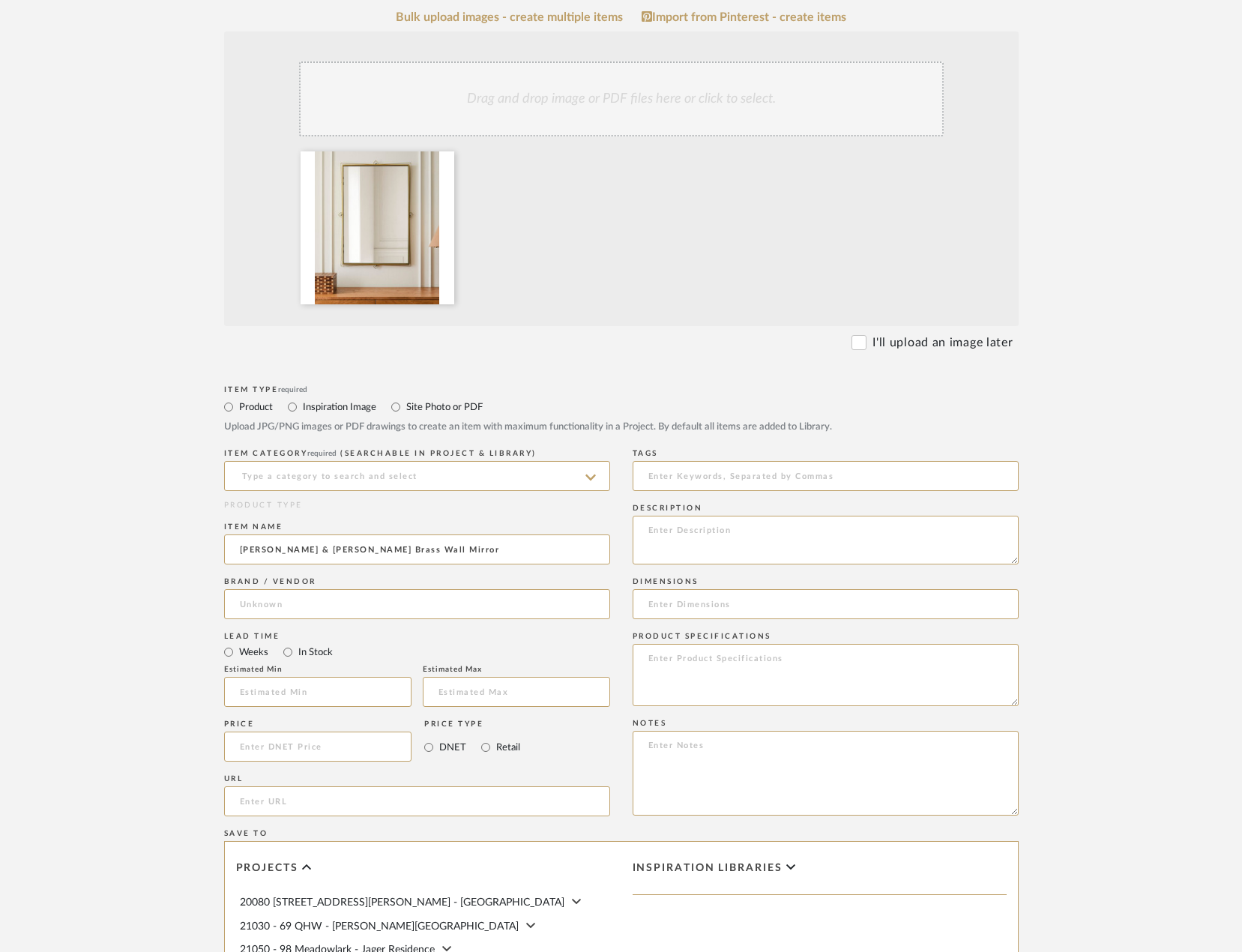
scroll to position [375, 0]
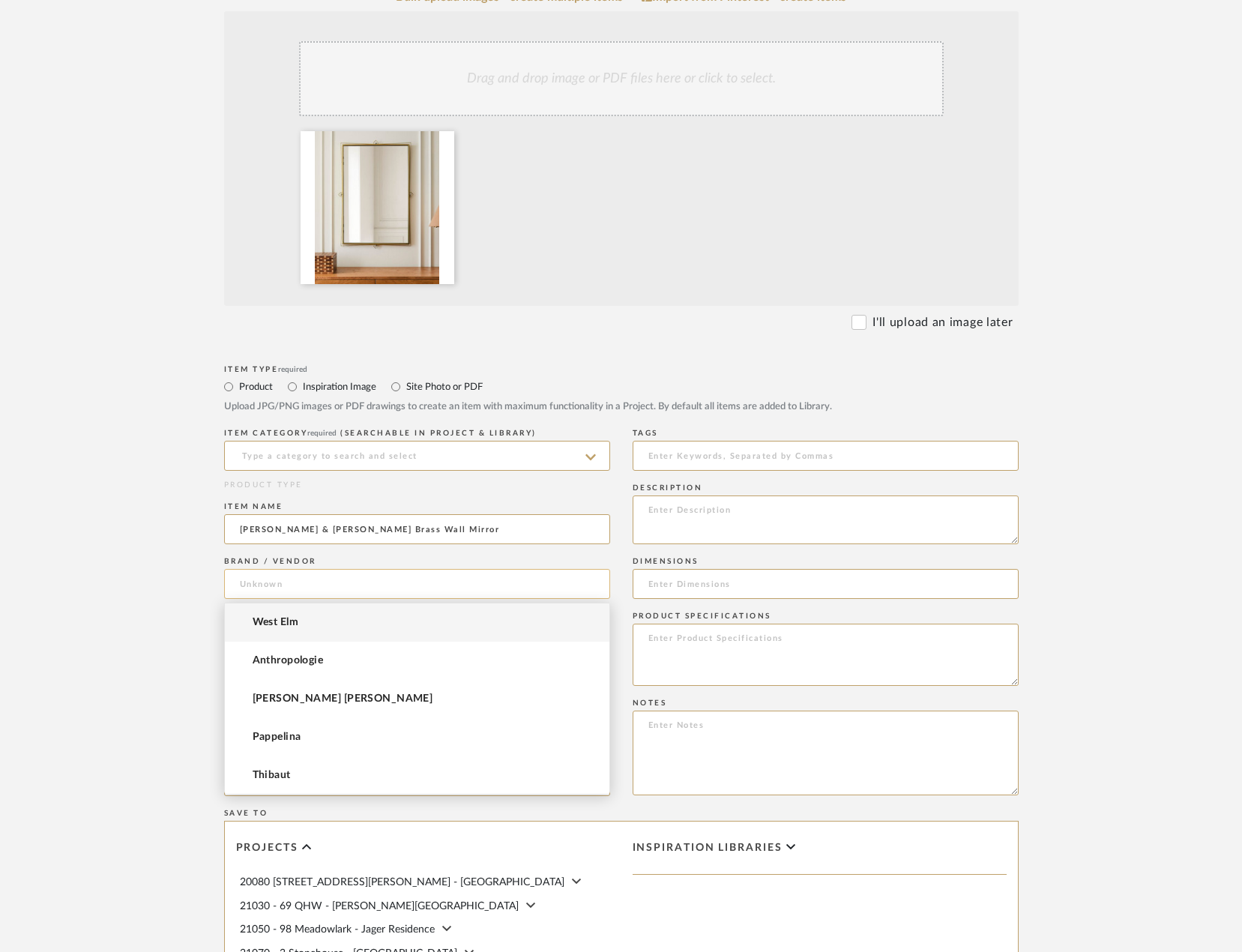
click at [302, 585] on input at bounding box center [417, 584] width 386 height 30
click at [303, 619] on mat-option "West Elm" at bounding box center [417, 621] width 385 height 38
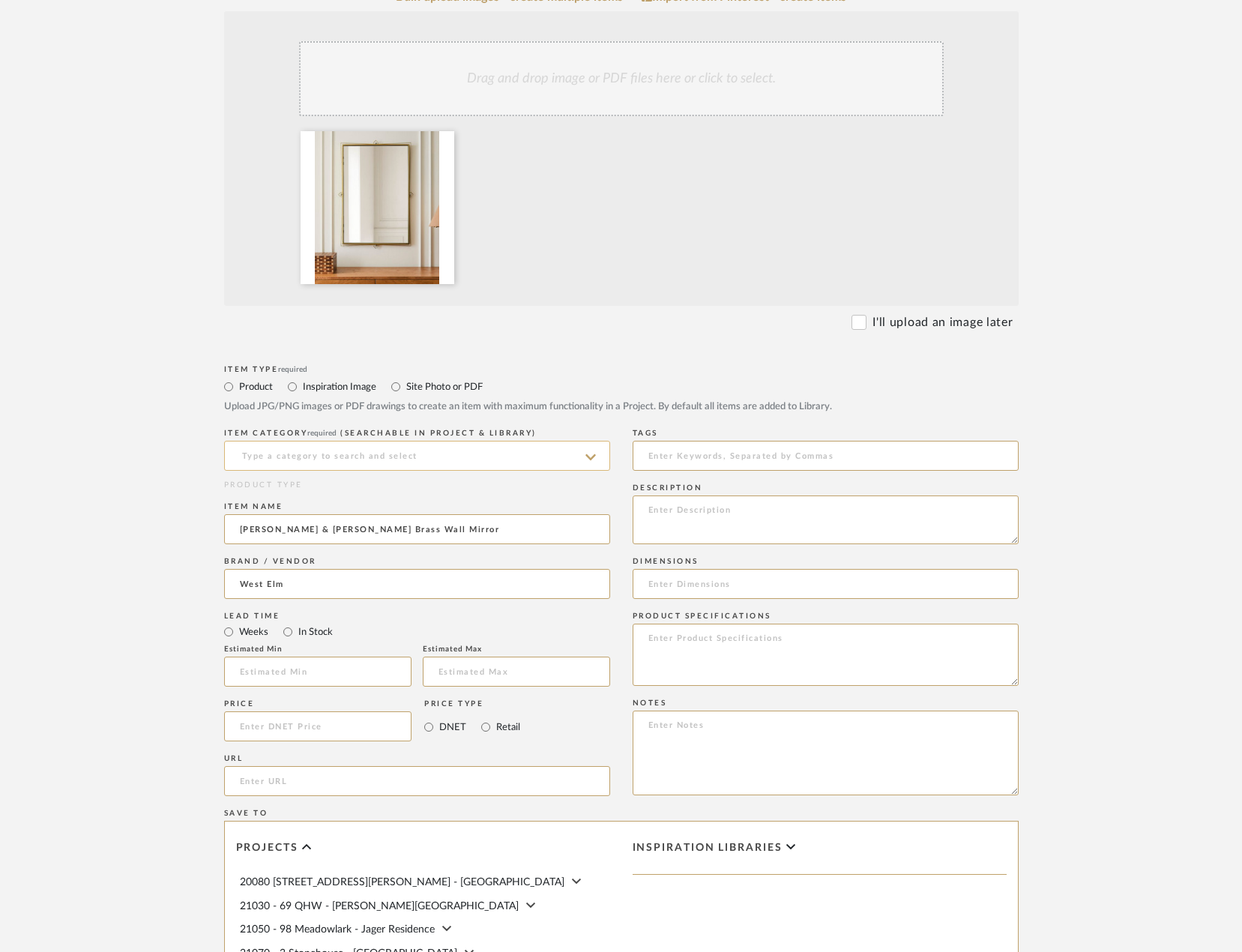
click at [314, 462] on input at bounding box center [417, 456] width 386 height 30
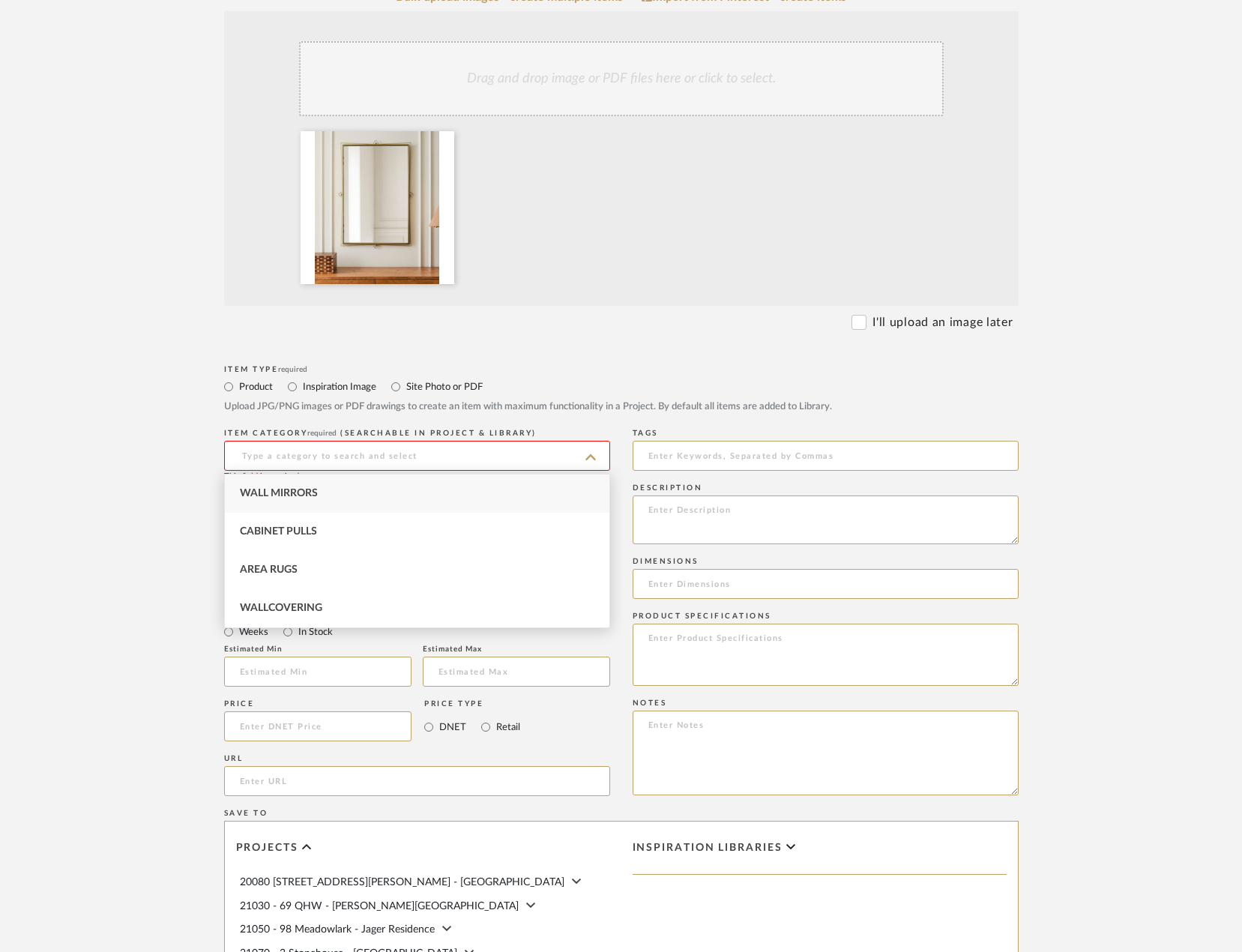
click at [312, 488] on div "Wall Mirrors" at bounding box center [417, 492] width 385 height 38
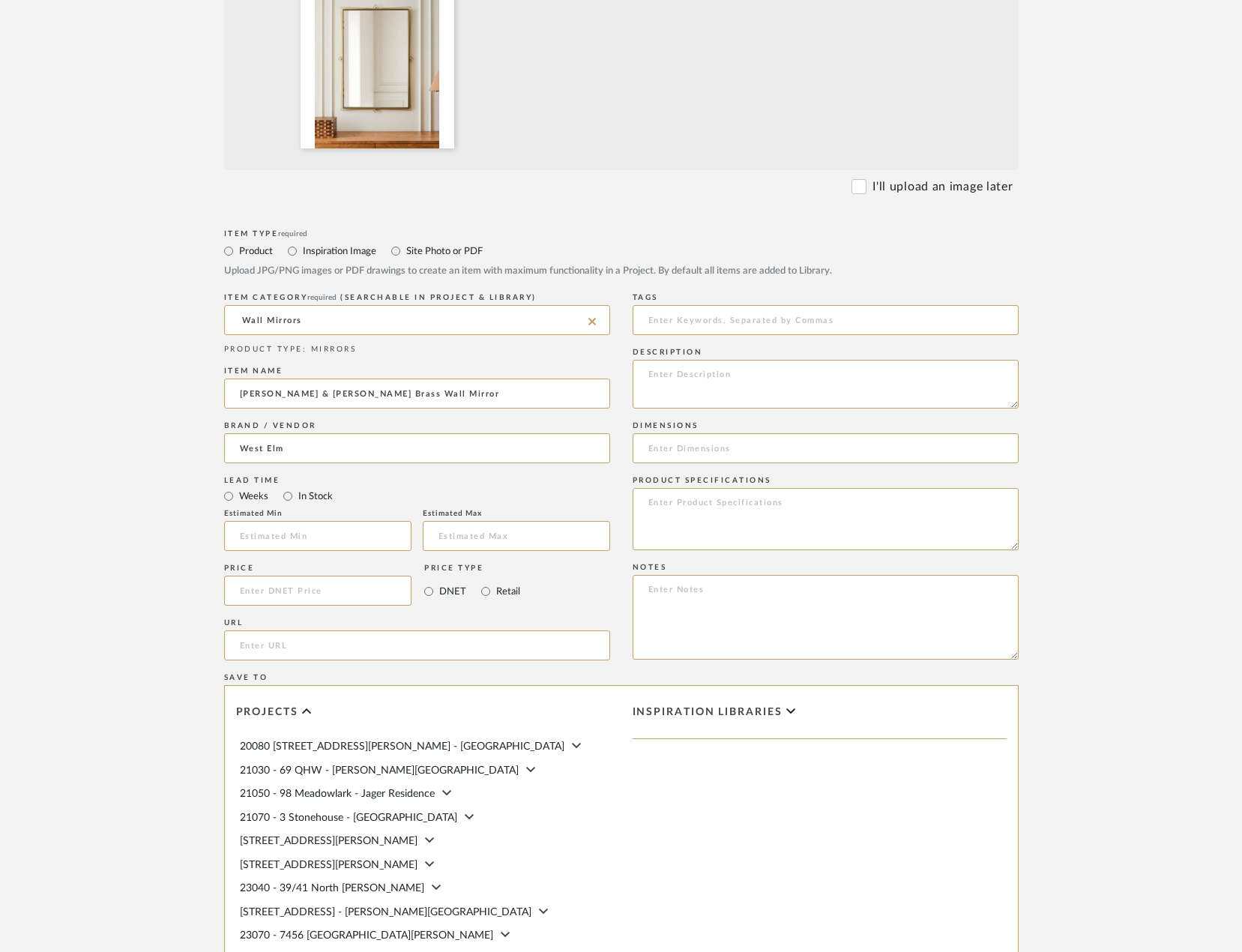
scroll to position [524, 0]
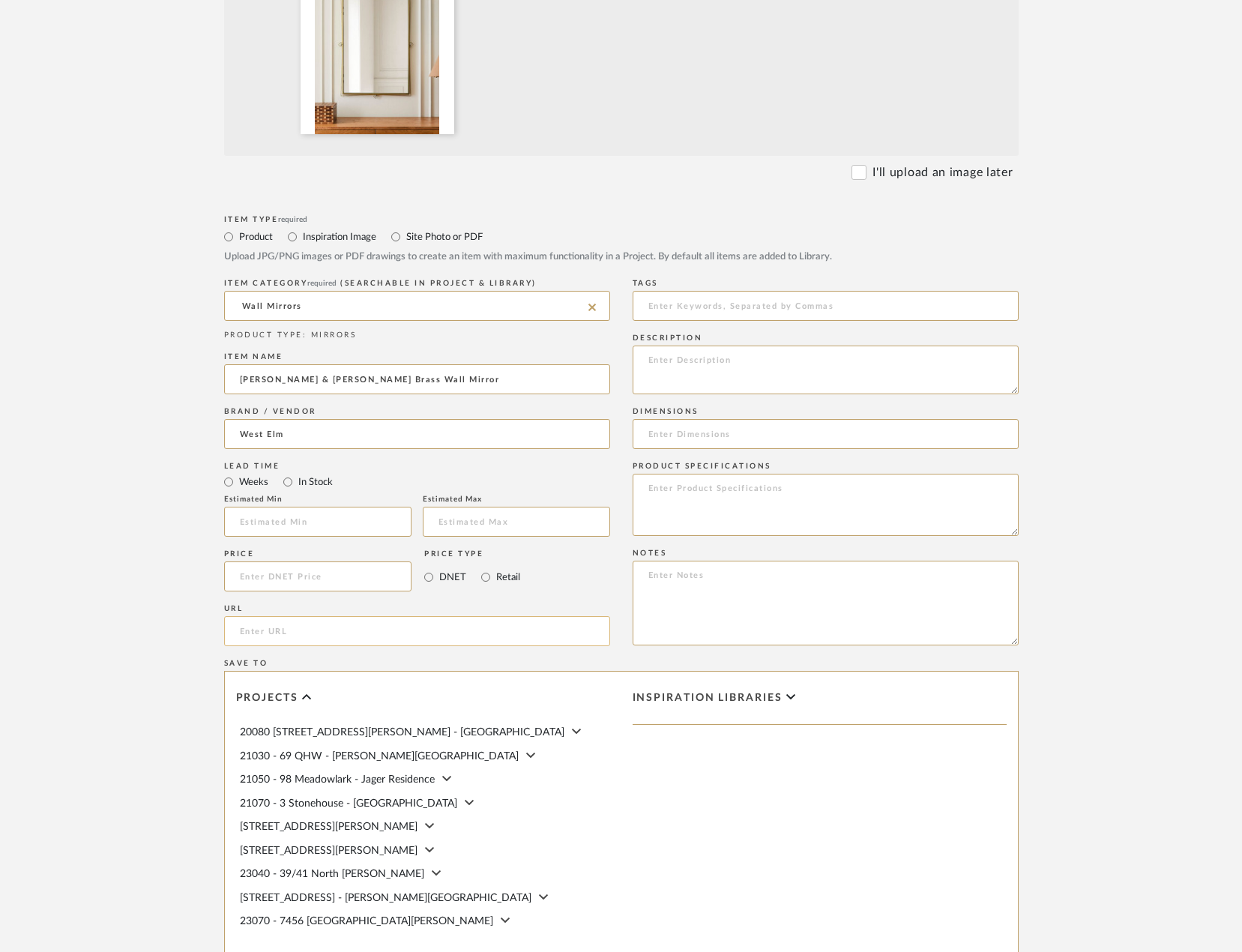
click at [314, 625] on input "url" at bounding box center [417, 630] width 386 height 30
paste input "https://www.westelm.com/products/pierce-ward-brass-wall-mirror-d18656/?pkey=cwa…"
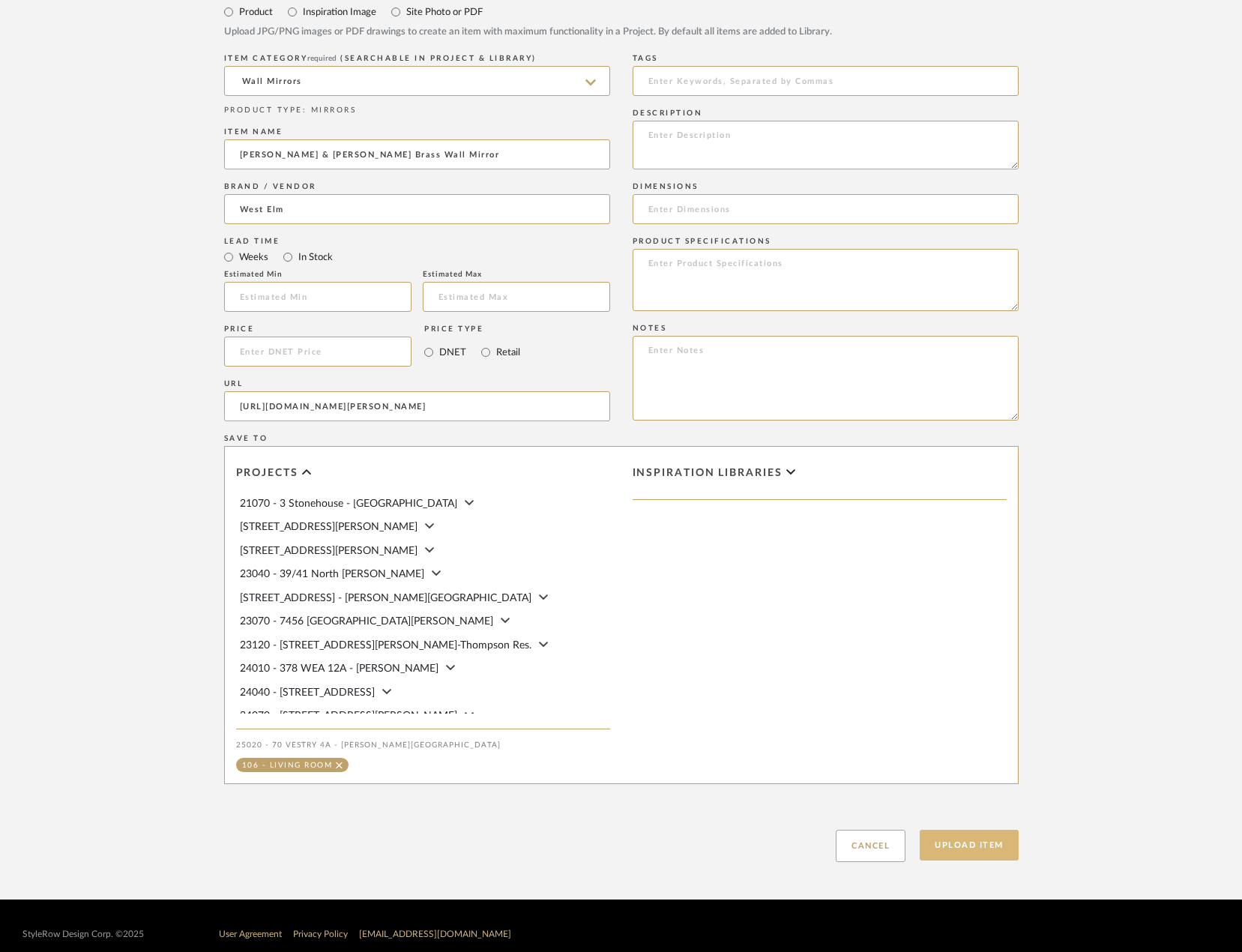
scroll to position [0, 0]
click at [929, 837] on button "Upload Item" at bounding box center [970, 845] width 99 height 31
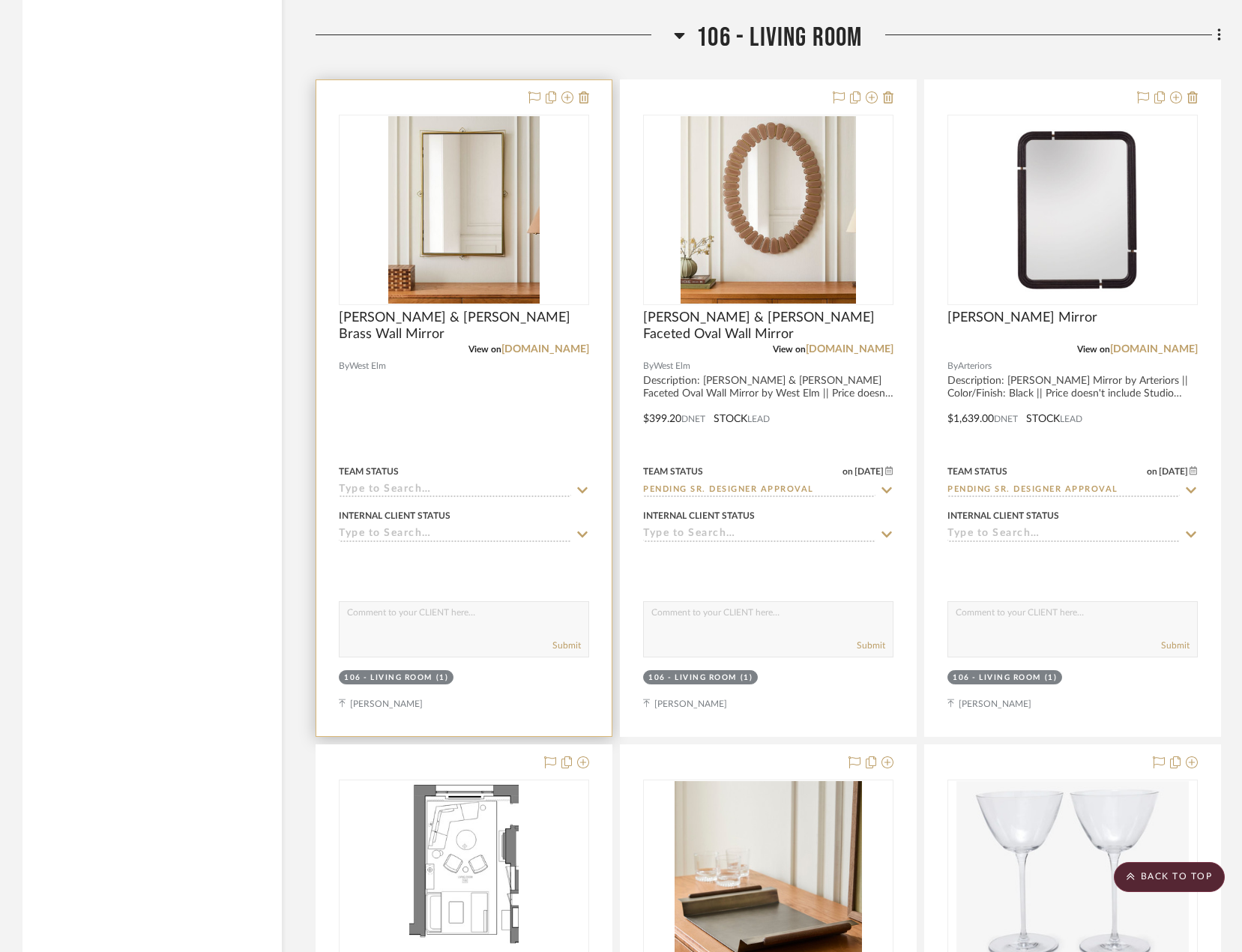
scroll to position [6321, 0]
click at [460, 320] on span "[PERSON_NAME] & [PERSON_NAME] Brass Wall Mirror" at bounding box center [463, 325] width 250 height 33
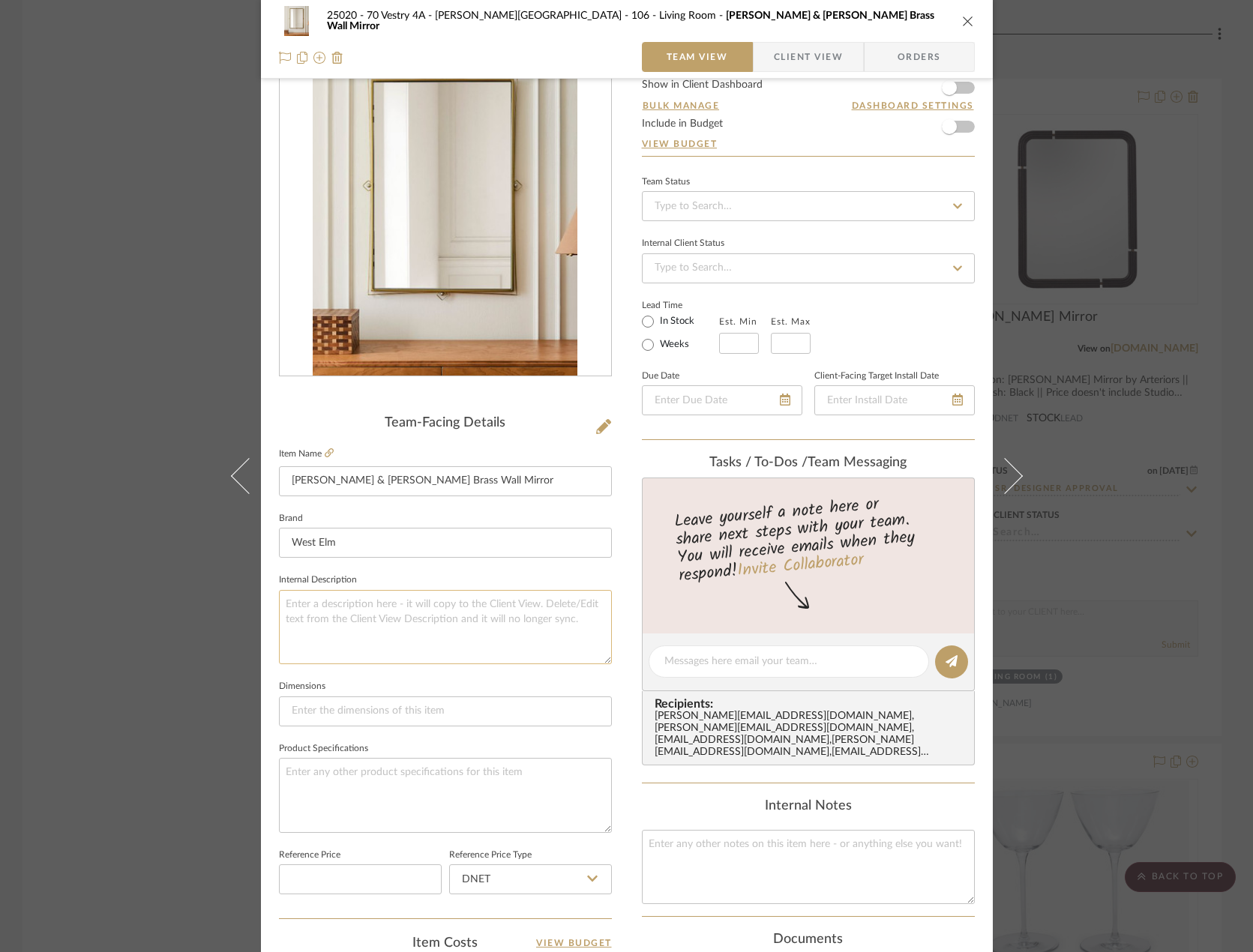
scroll to position [75, 0]
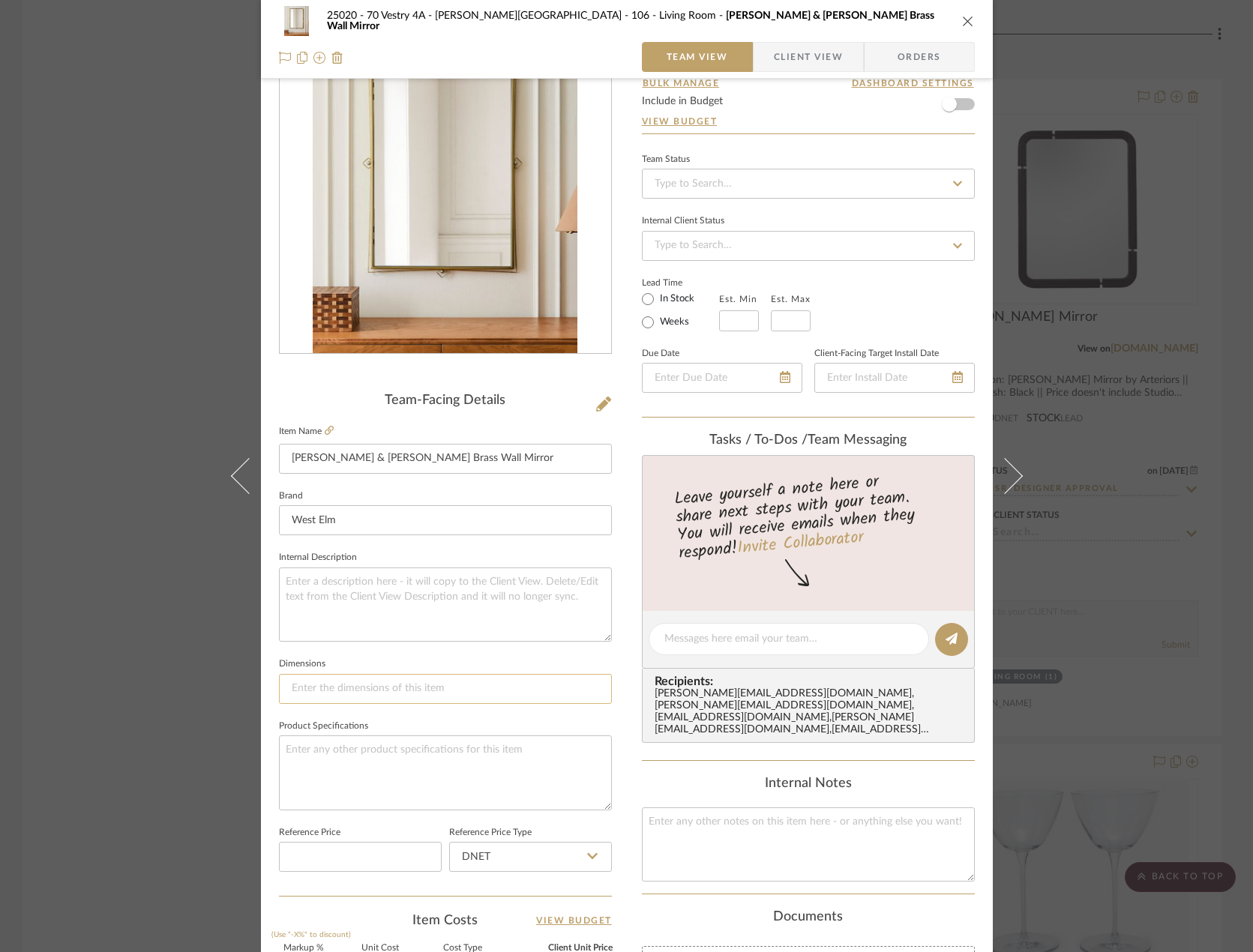
click at [407, 690] on input at bounding box center [445, 688] width 333 height 30
paste input "27.4"w x 1.2"d x 39.25"h"
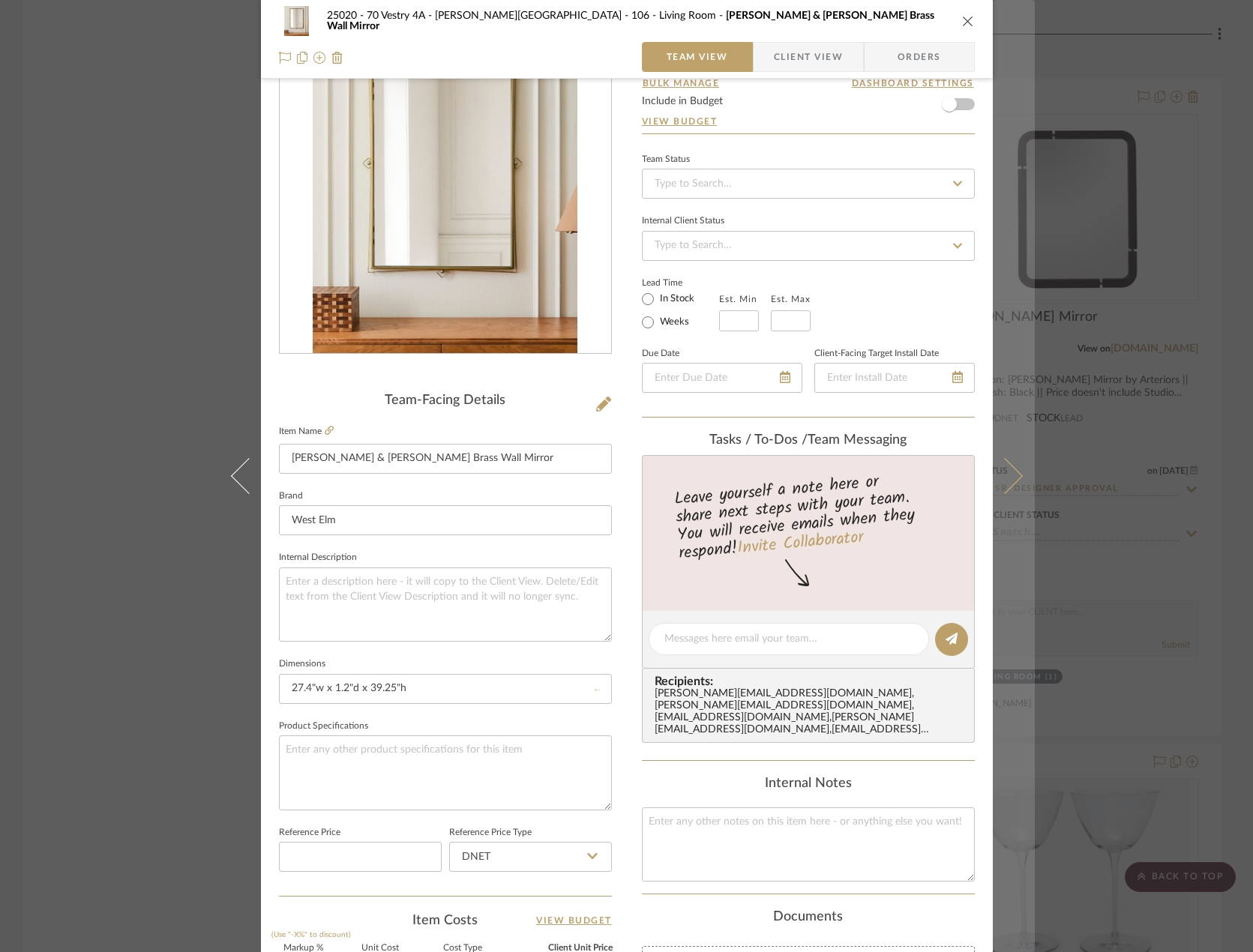
click at [929, 480] on icon at bounding box center [1004, 475] width 36 height 36
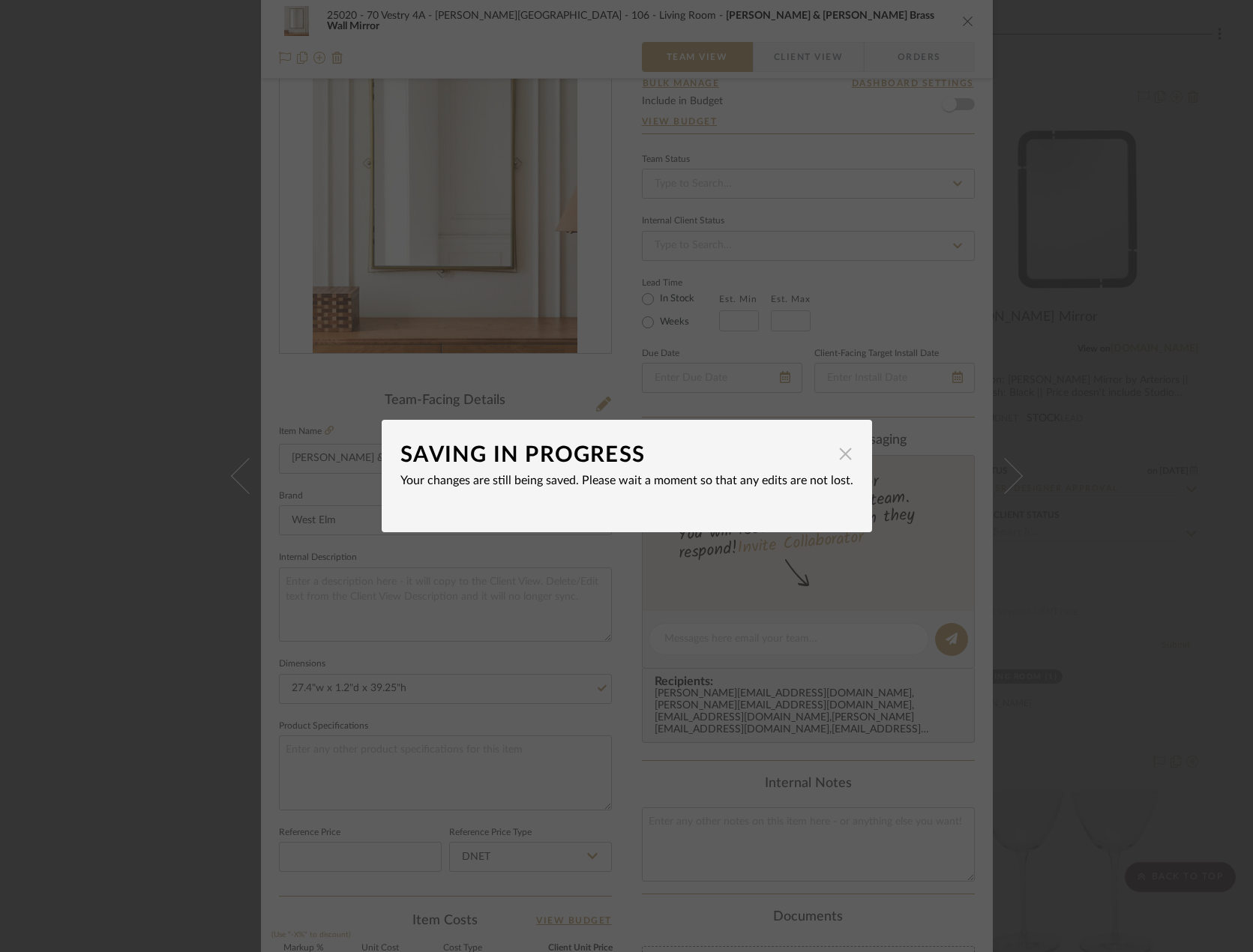
click at [847, 451] on dialog-content "SAVING IN PROGRESS × Your changes are still being saved. Please wait a moment s…" at bounding box center [626, 476] width 491 height 112
click at [846, 452] on span "button" at bounding box center [846, 453] width 30 height 30
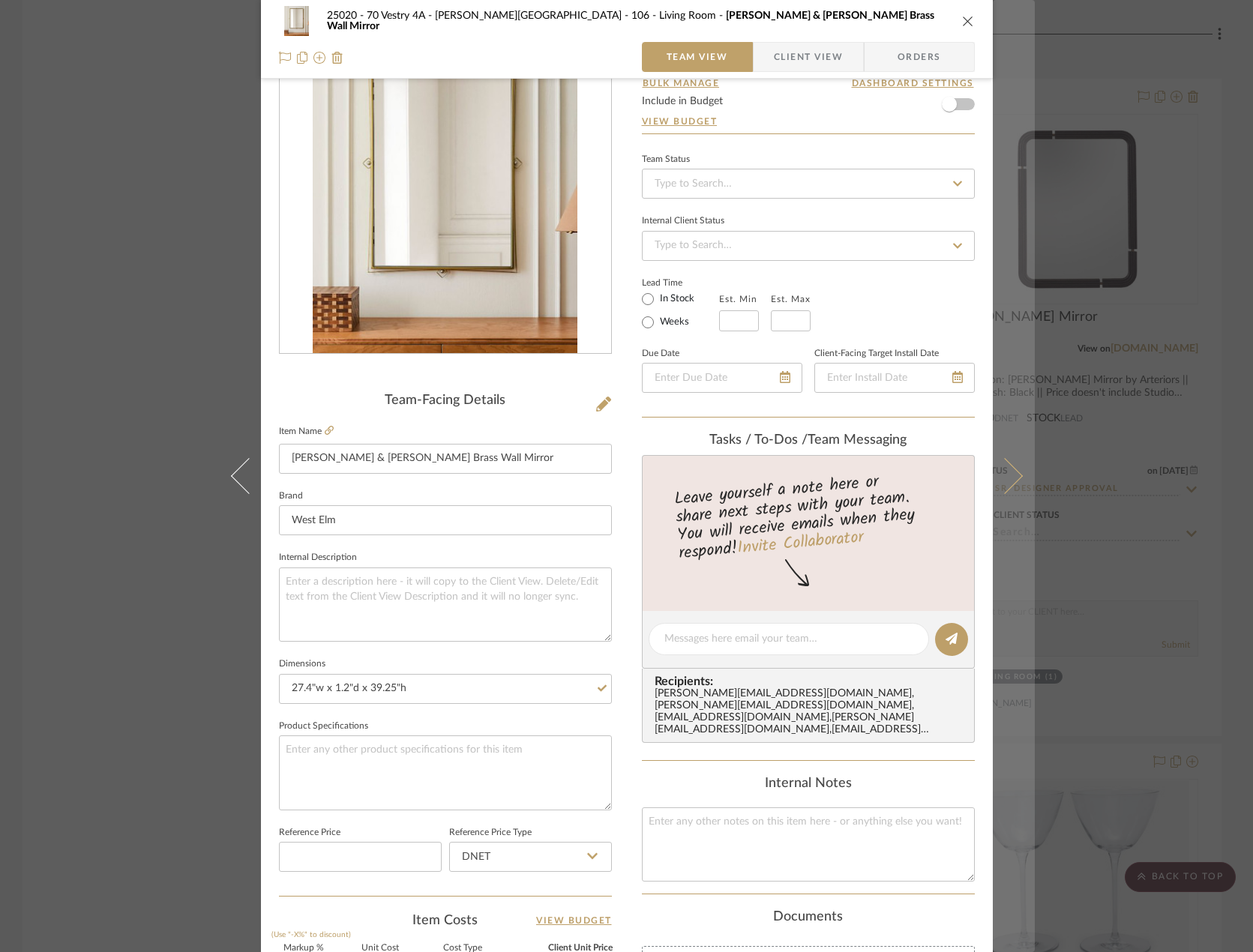
click at [929, 474] on icon at bounding box center [1004, 475] width 36 height 36
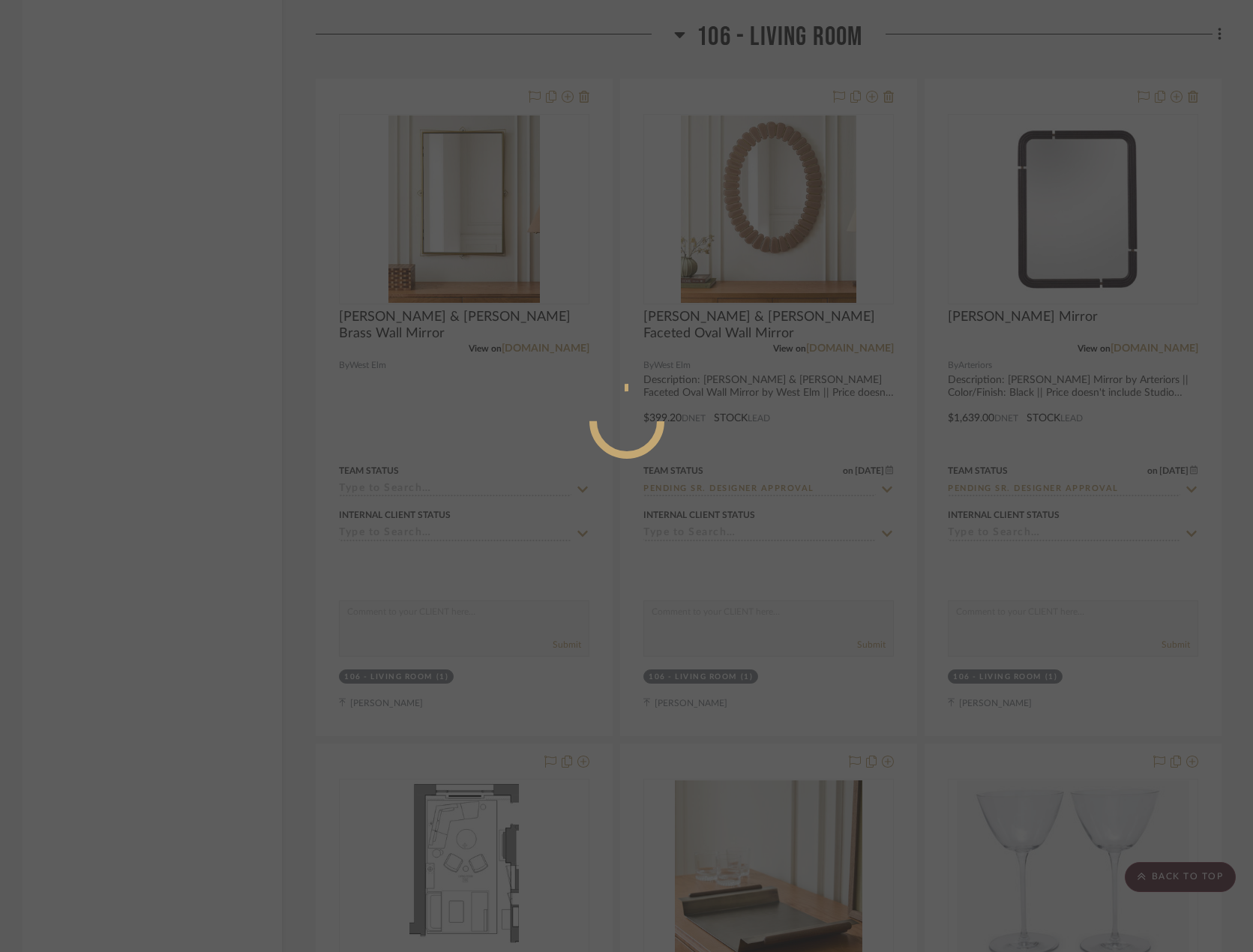
scroll to position [0, 0]
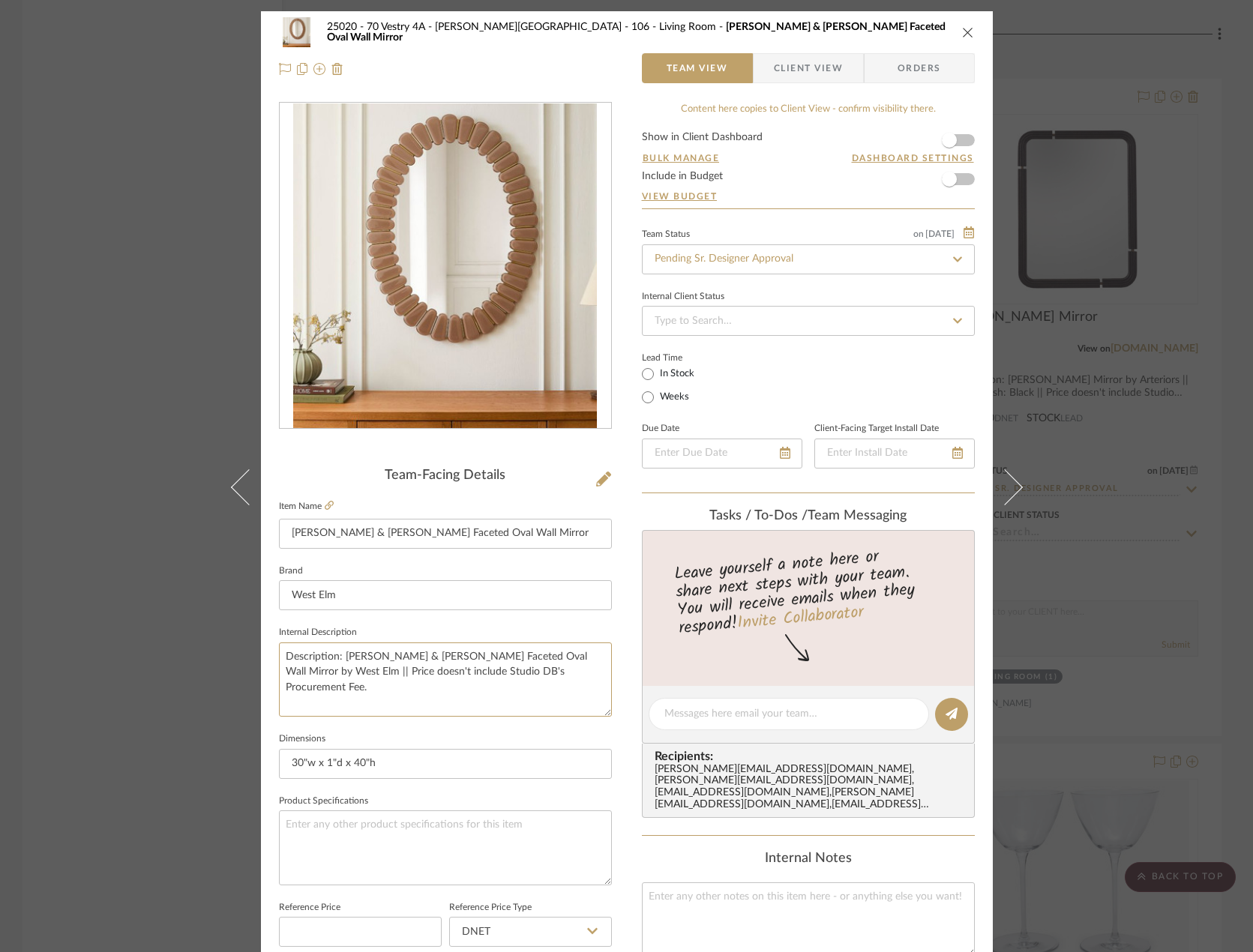
drag, startPoint x: 555, startPoint y: 687, endPoint x: 281, endPoint y: 641, distance: 277.8
click at [281, 641] on fieldset "Internal Description Description: Pierce & Ward Faceted Oval Wall Mirror by Wes…" at bounding box center [445, 669] width 333 height 94
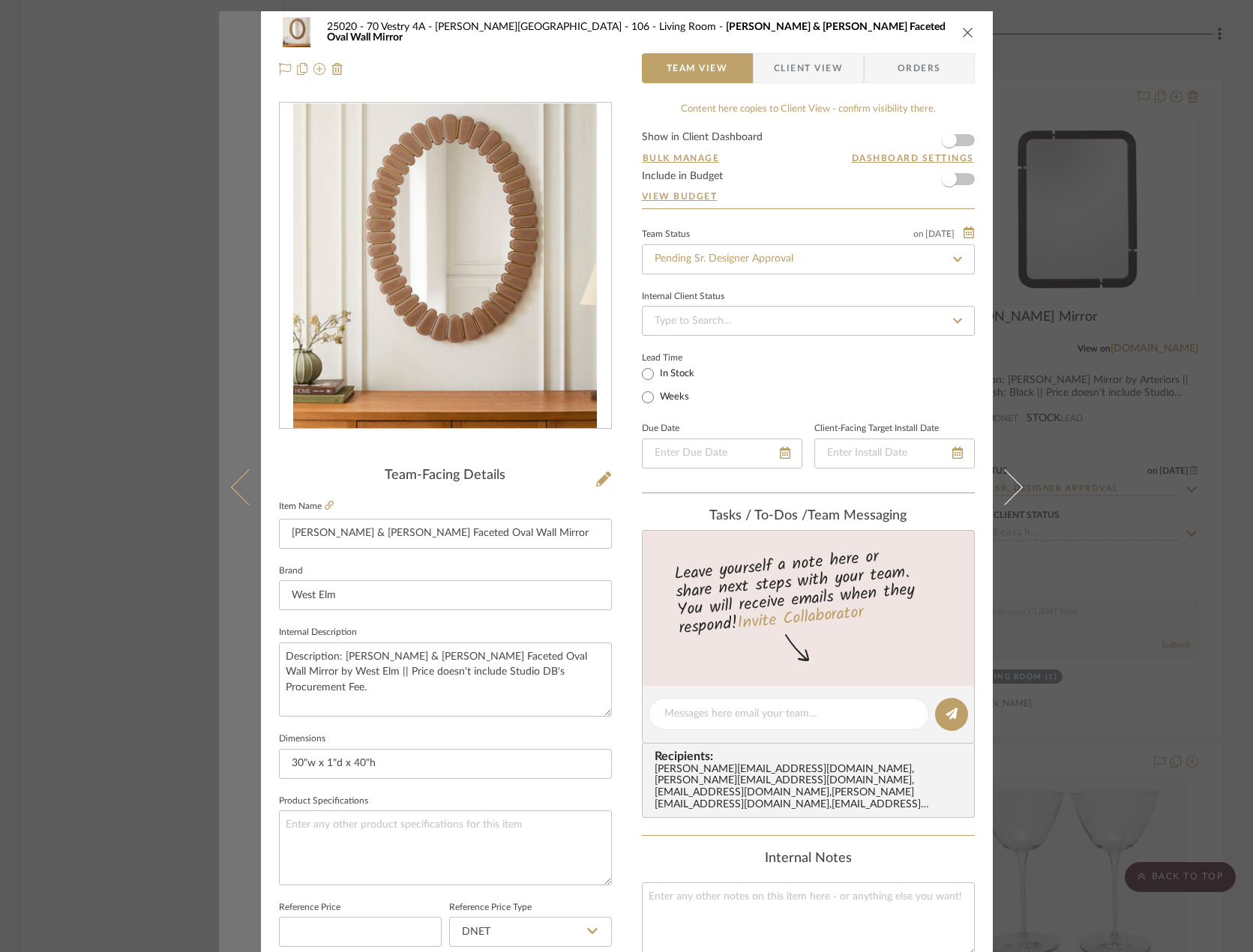
click at [241, 489] on icon at bounding box center [247, 487] width 36 height 36
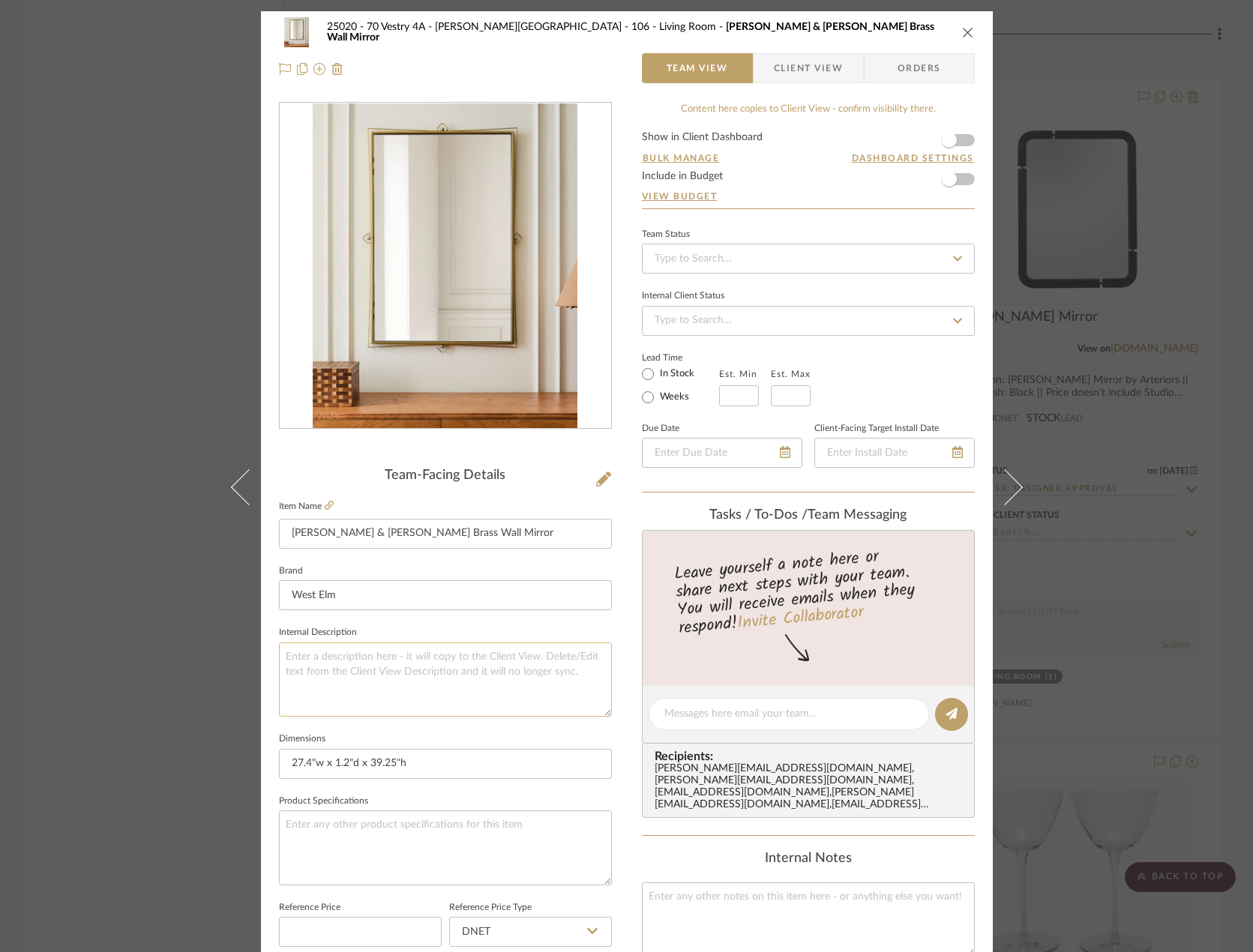
click at [379, 655] on textarea at bounding box center [445, 679] width 333 height 75
paste textarea "Description: [PERSON_NAME] & [PERSON_NAME] Faceted Oval Wall Mirror by West Elm…"
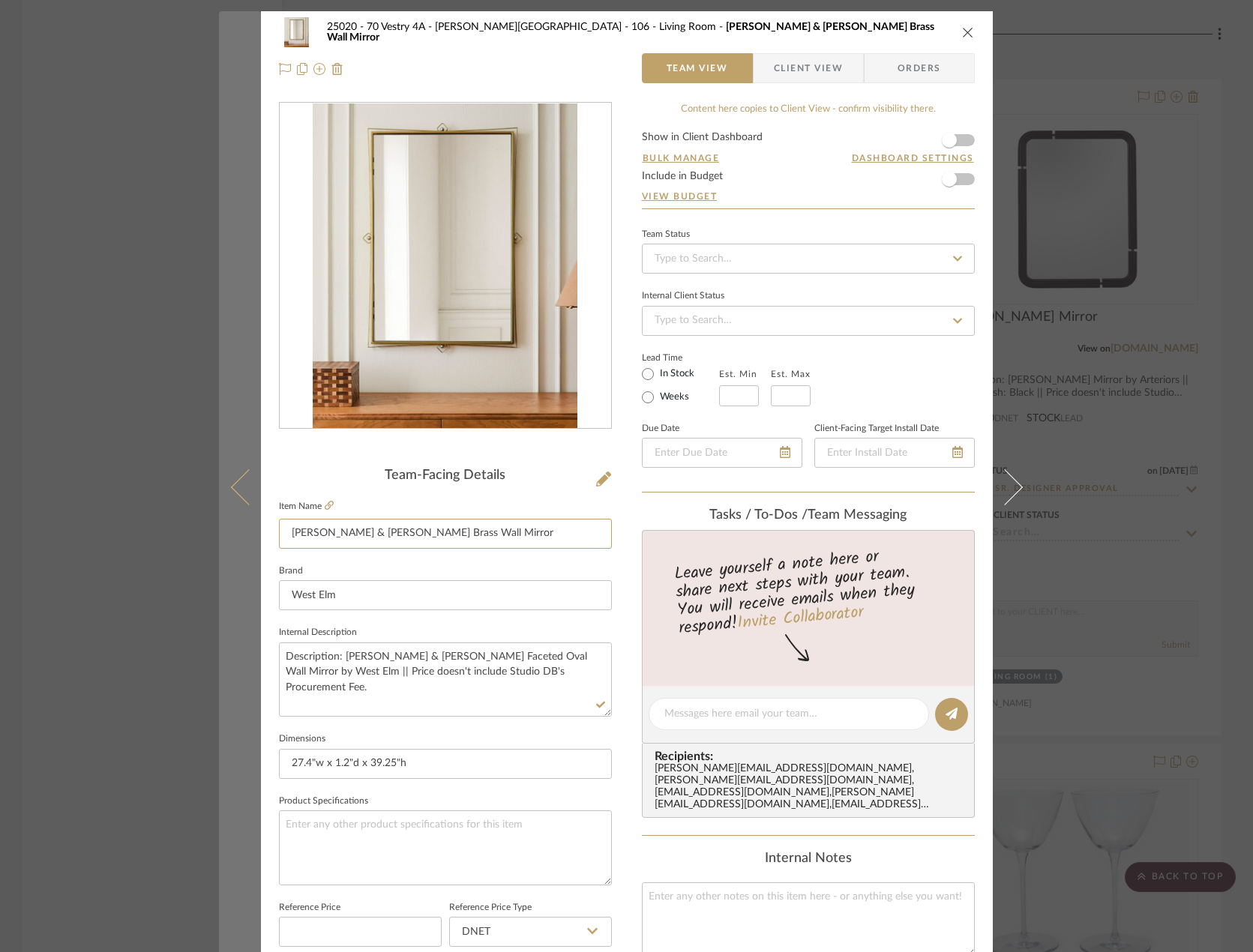
drag, startPoint x: 445, startPoint y: 536, endPoint x: 219, endPoint y: 522, distance: 226.4
click at [219, 522] on mat-dialog-content "25020 - 70 Vestry 4A - Grant-Stanleigh 106 - Living Room Pierce & Ward Brass Wa…" at bounding box center [626, 704] width 816 height 1384
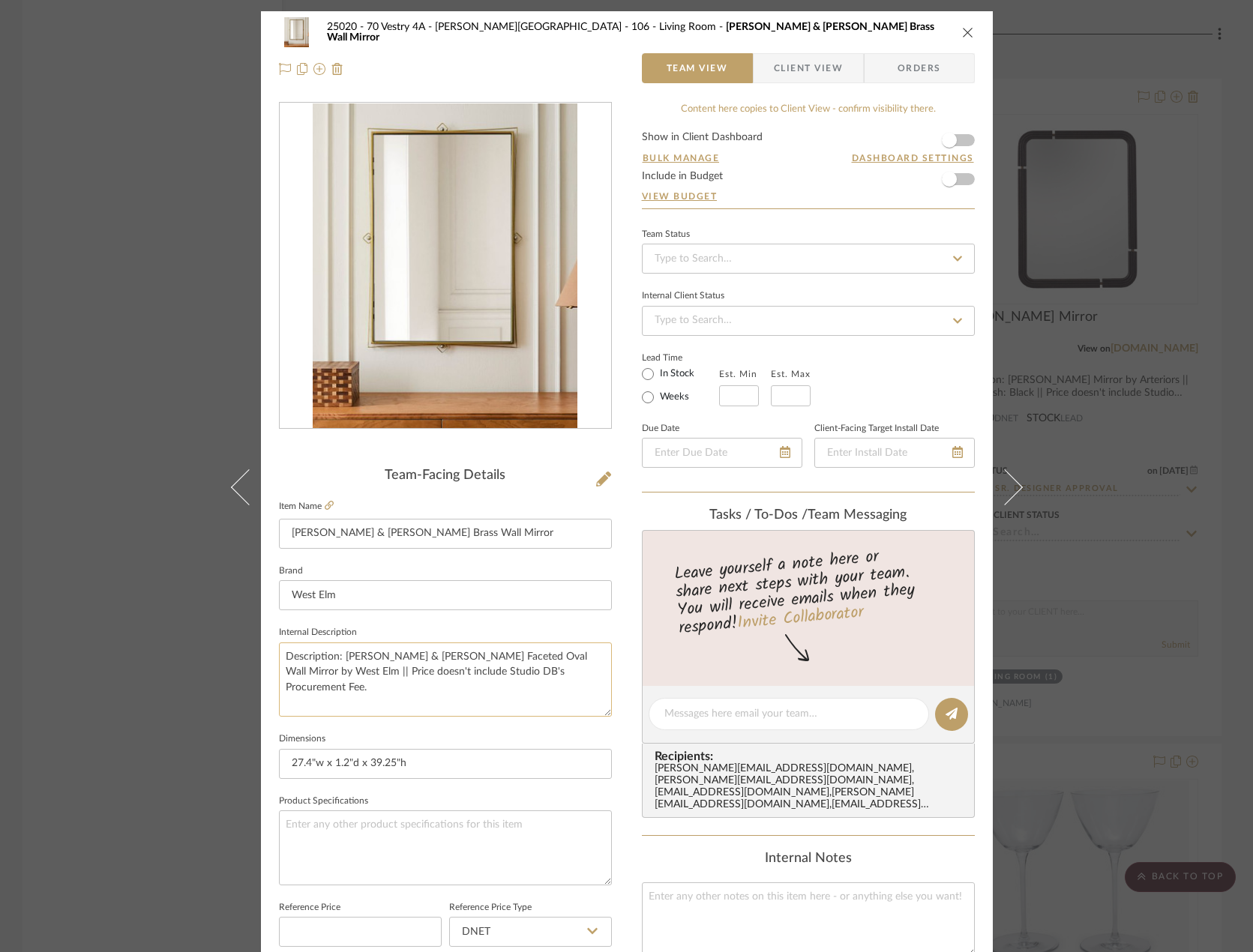
drag, startPoint x: 341, startPoint y: 655, endPoint x: 521, endPoint y: 655, distance: 180.0
click at [521, 655] on textarea "Description: [PERSON_NAME] & [PERSON_NAME] Faceted Oval Wall Mirror by West Elm…" at bounding box center [445, 679] width 333 height 75
paste textarea "Brass"
click at [536, 724] on sr-form-field "Internal Description Description: Pierce & Ward Brass Wall Mirror by West Elm |…" at bounding box center [445, 676] width 333 height 107
click at [782, 456] on icon at bounding box center [785, 452] width 11 height 12
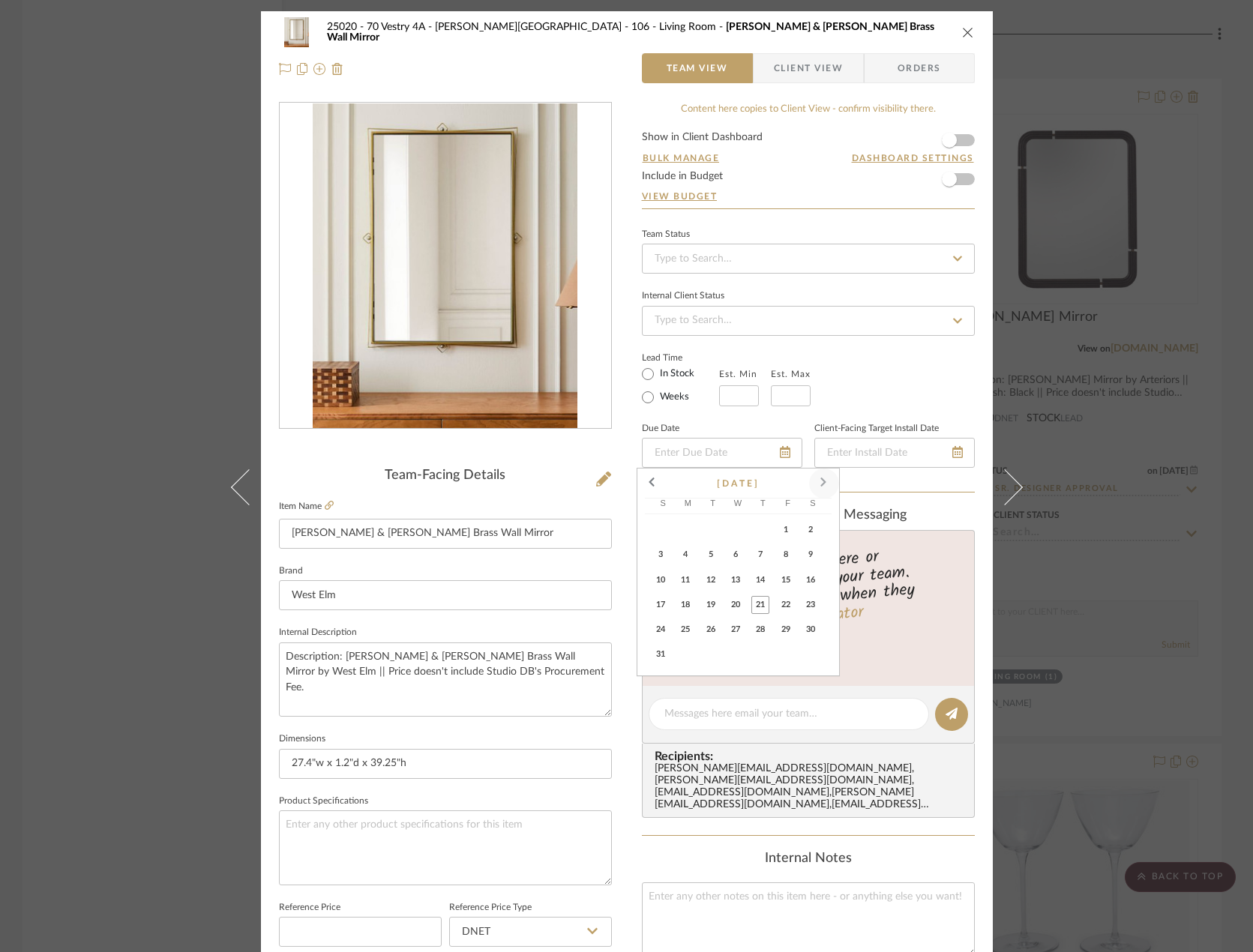
click at [815, 481] on span at bounding box center [823, 483] width 36 height 36
click at [730, 571] on span "12" at bounding box center [735, 579] width 18 height 18
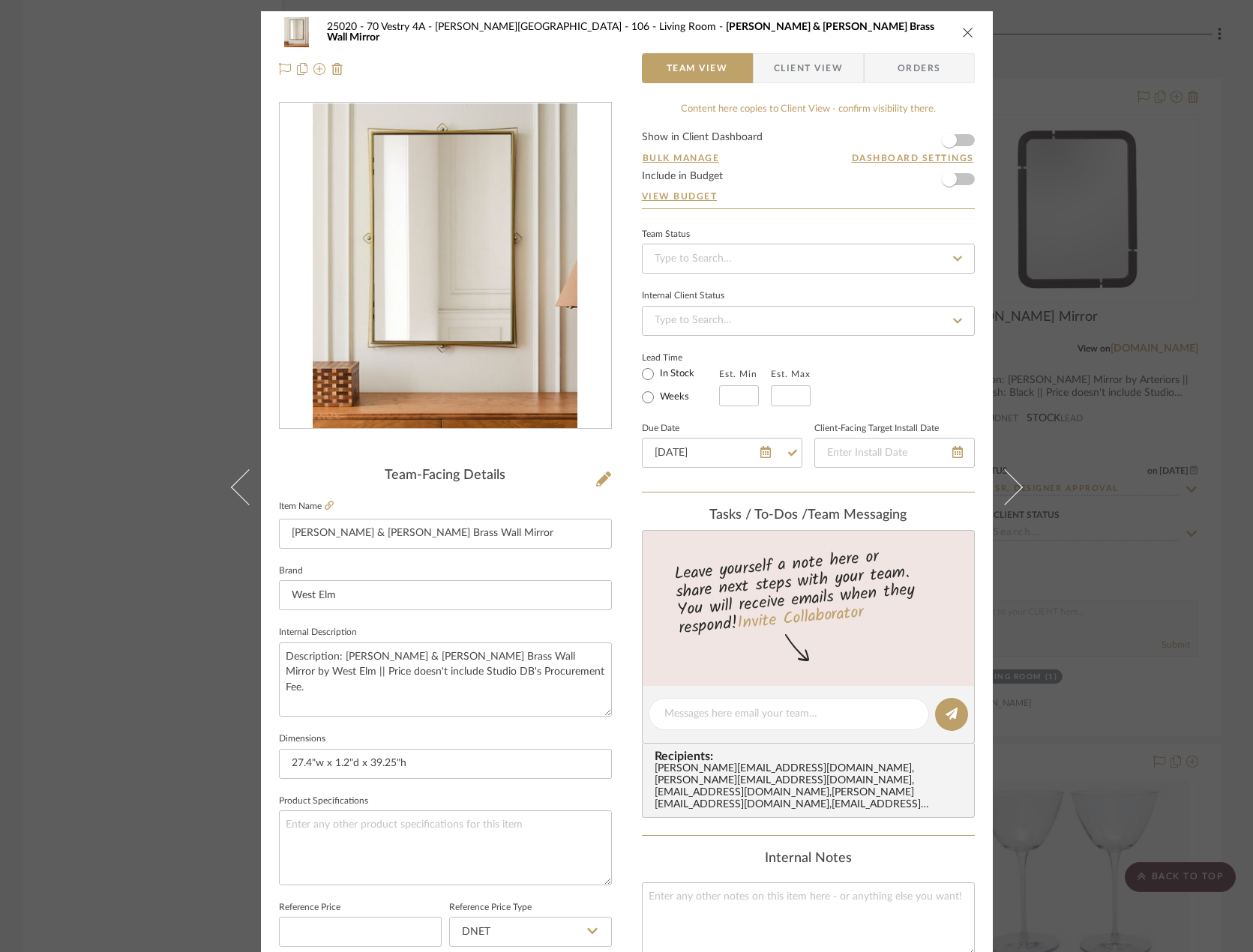
click at [825, 382] on sr-operation-status-container "Lead Time In Stock Weeks Est. Min Est. Max" at bounding box center [737, 378] width 191 height 55
click at [715, 426] on fieldset "Due Date 11/12/2025" at bounding box center [722, 443] width 160 height 50
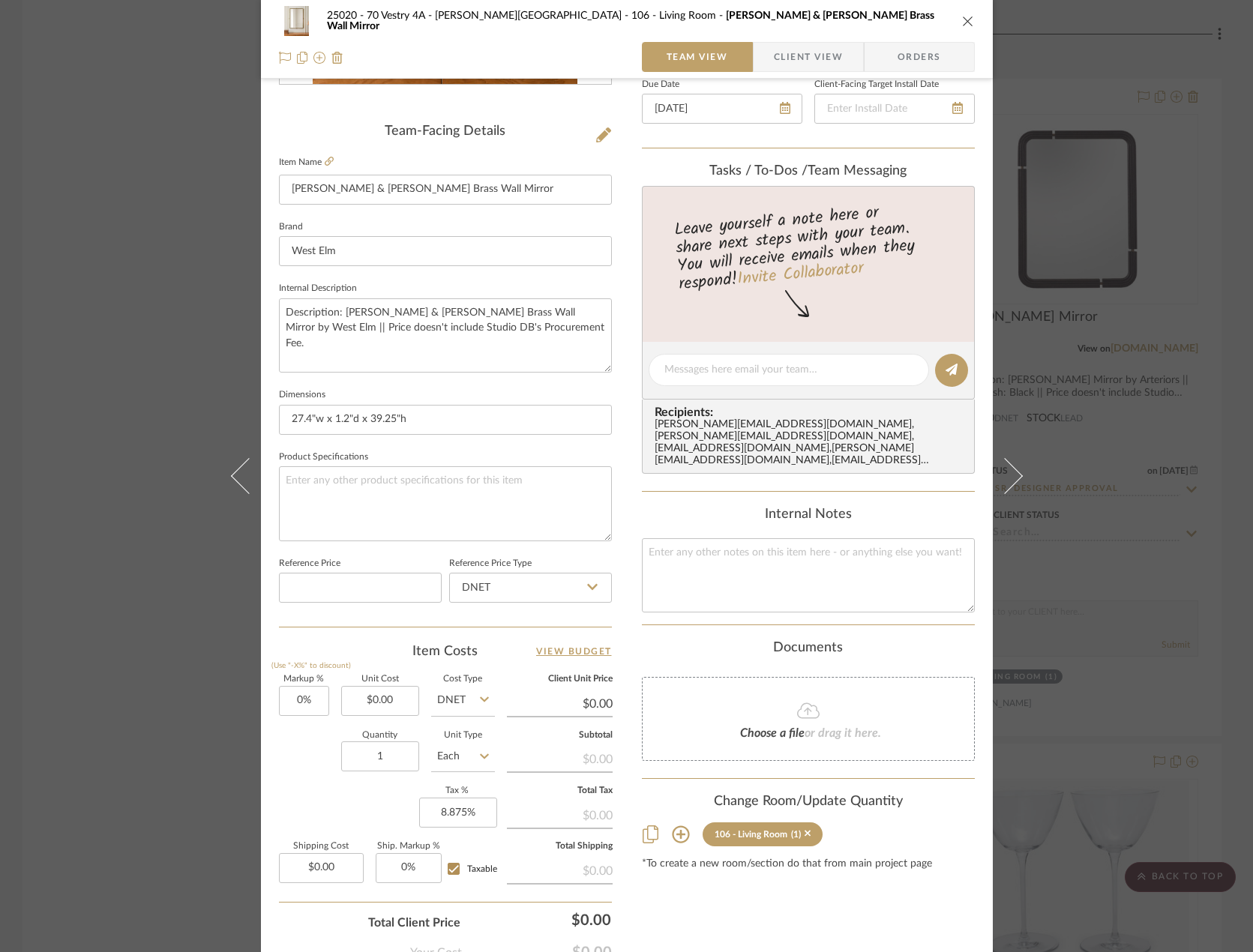
scroll to position [444, 0]
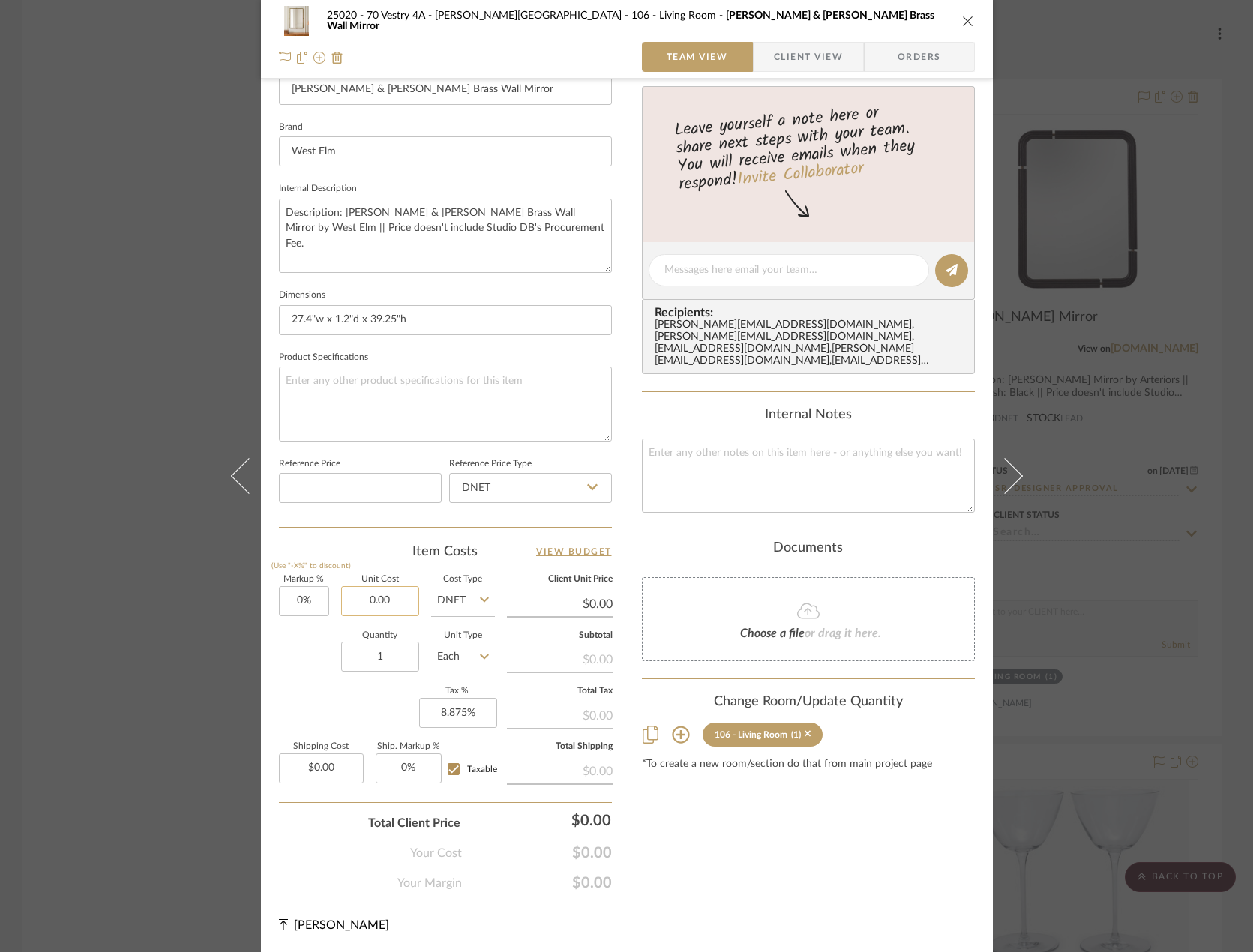
click at [365, 598] on input "0.00" at bounding box center [380, 601] width 78 height 30
click at [338, 766] on input "0.00" at bounding box center [321, 768] width 84 height 30
click at [329, 841] on div "Your Cost $303.98" at bounding box center [445, 846] width 333 height 30
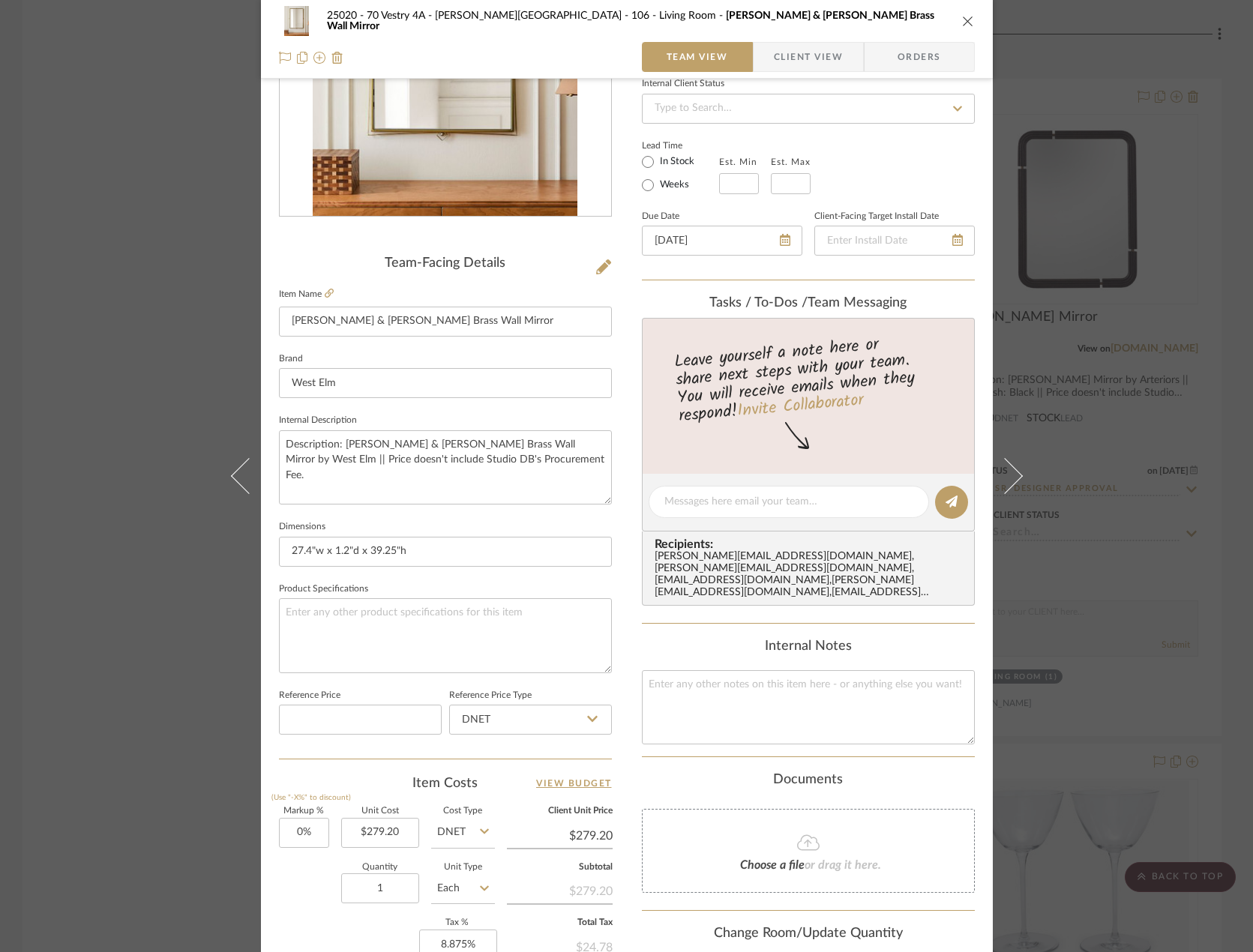
scroll to position [0, 0]
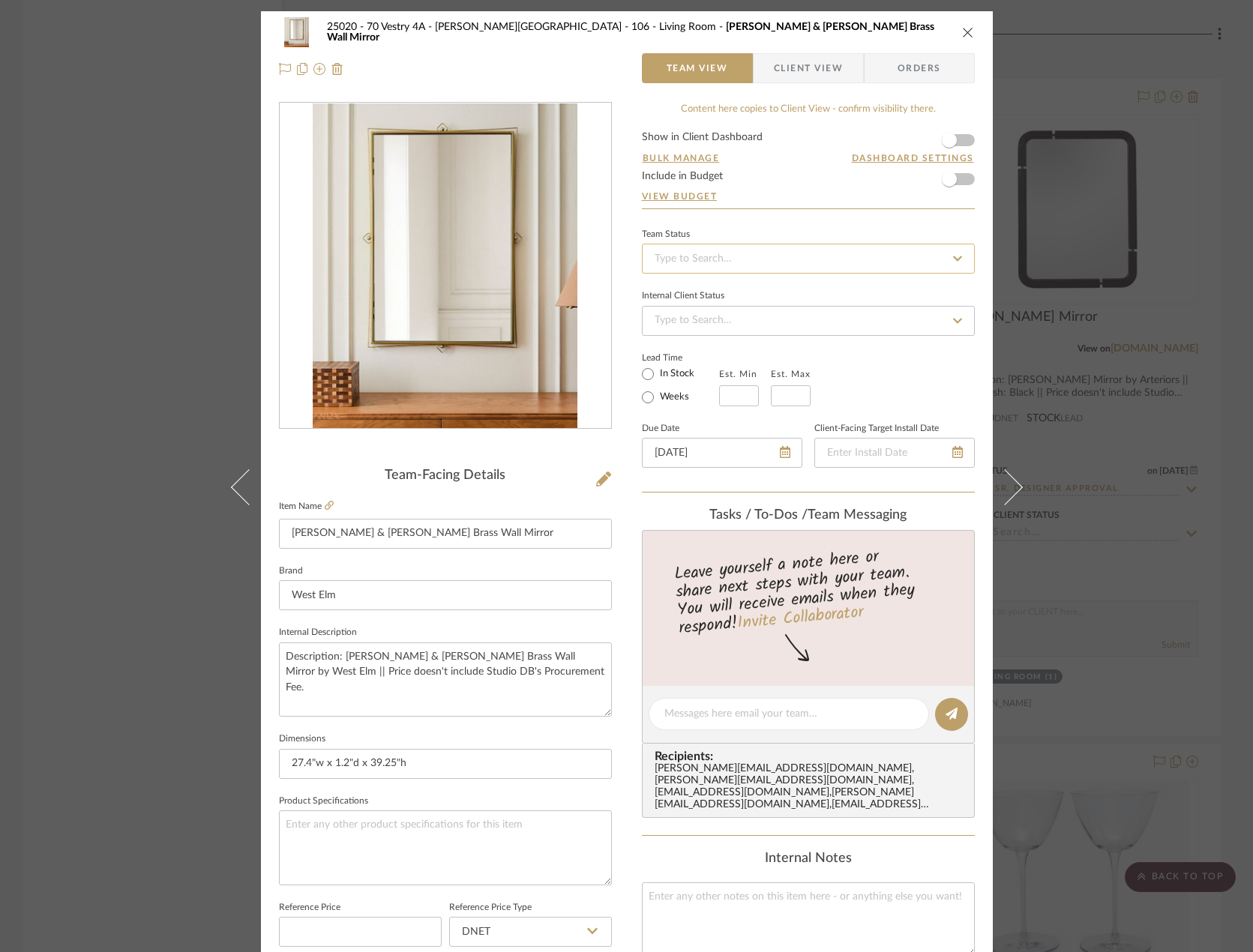
click at [709, 263] on input at bounding box center [808, 258] width 333 height 30
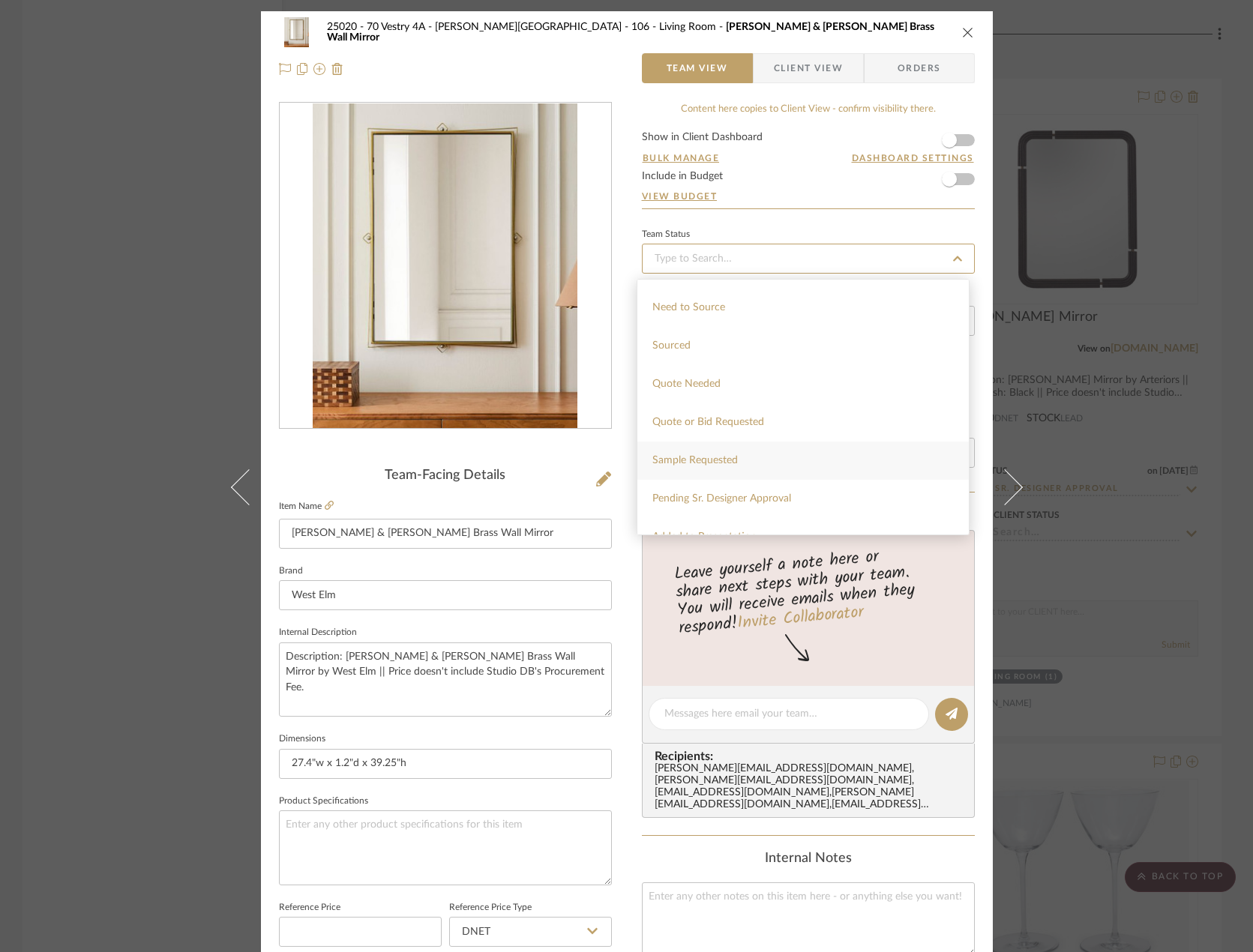
scroll to position [524, 0]
click at [725, 427] on span "Pending Sr. Designer Approval" at bounding box center [722, 423] width 139 height 11
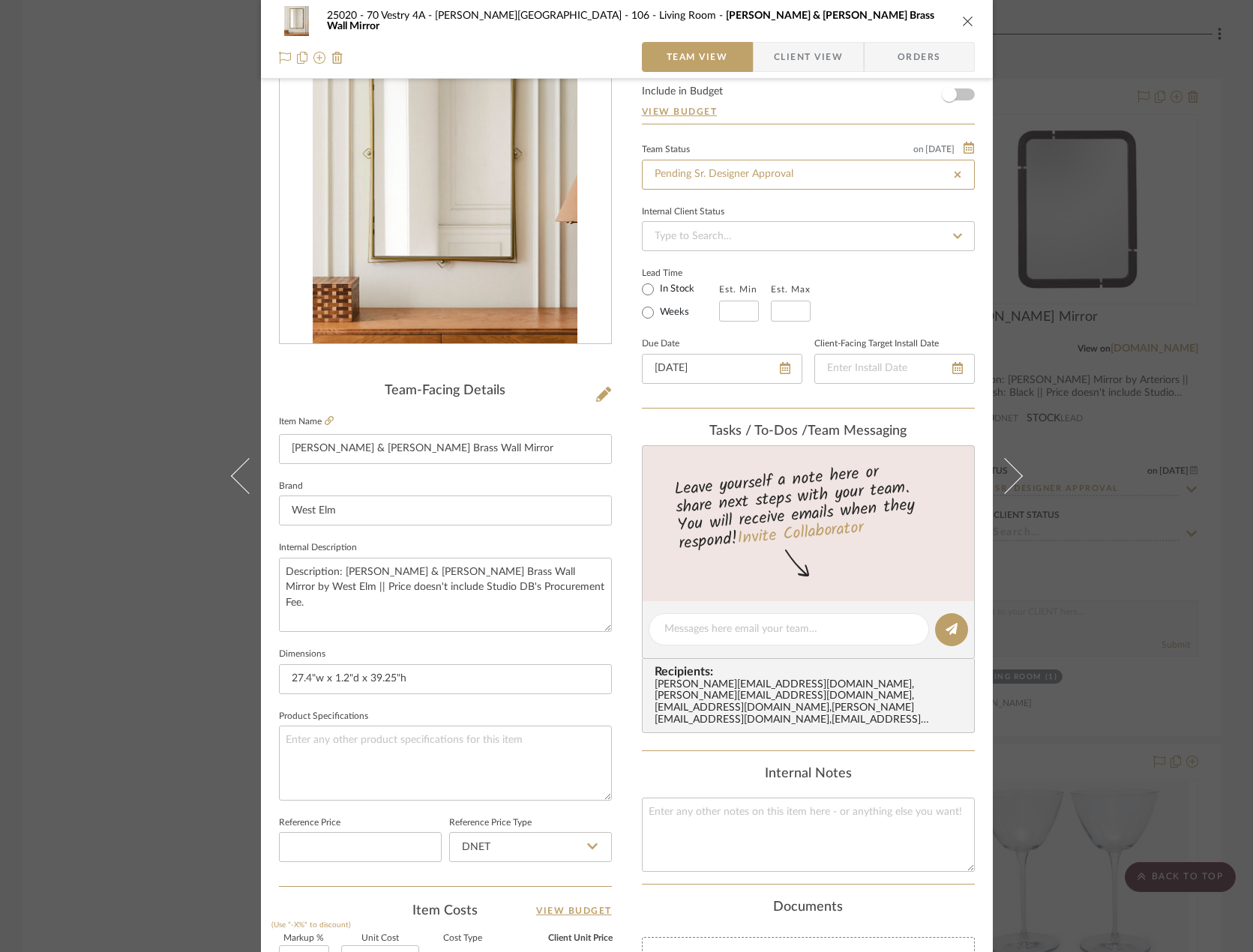
scroll to position [0, 0]
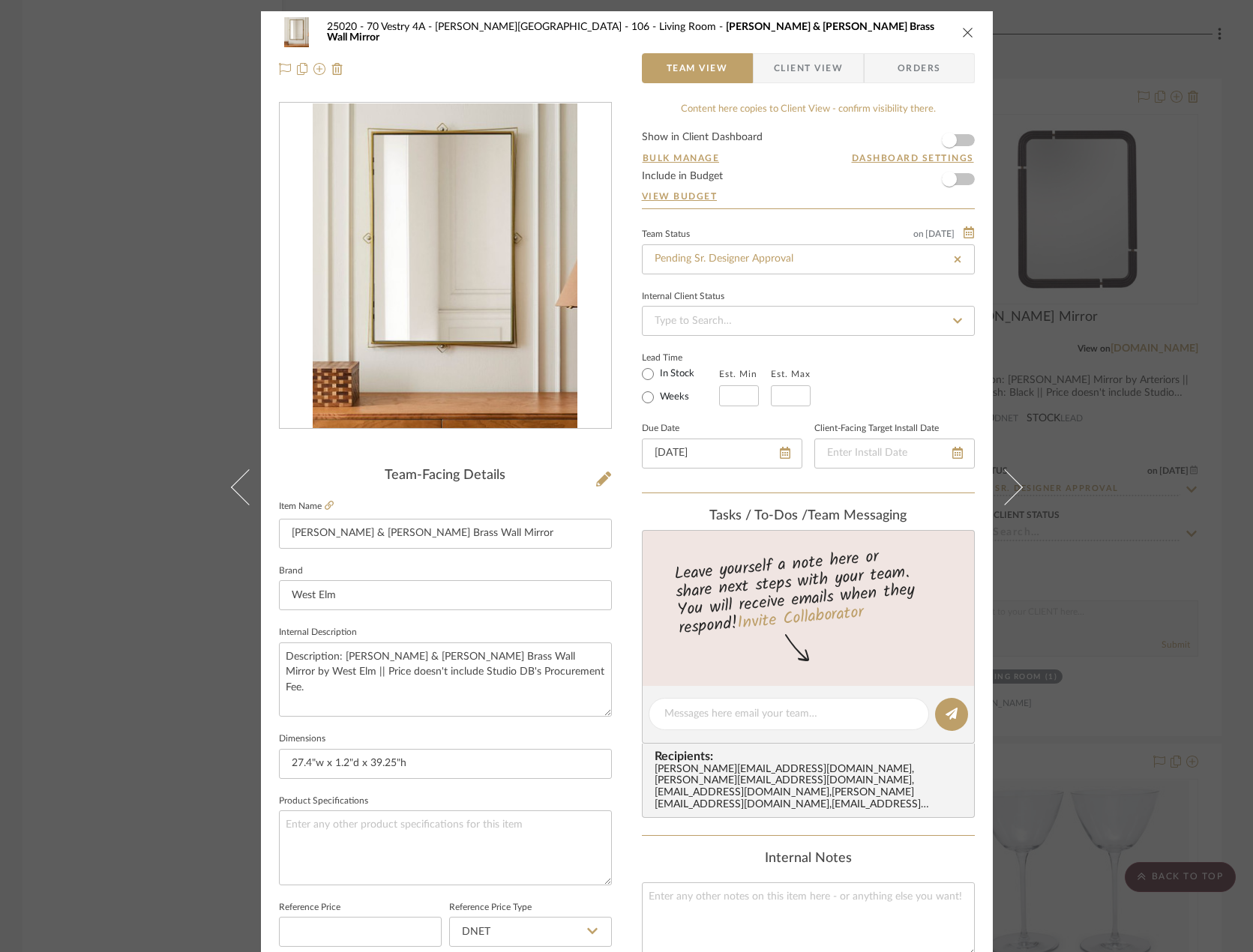
click at [929, 27] on icon "close" at bounding box center [968, 32] width 12 height 12
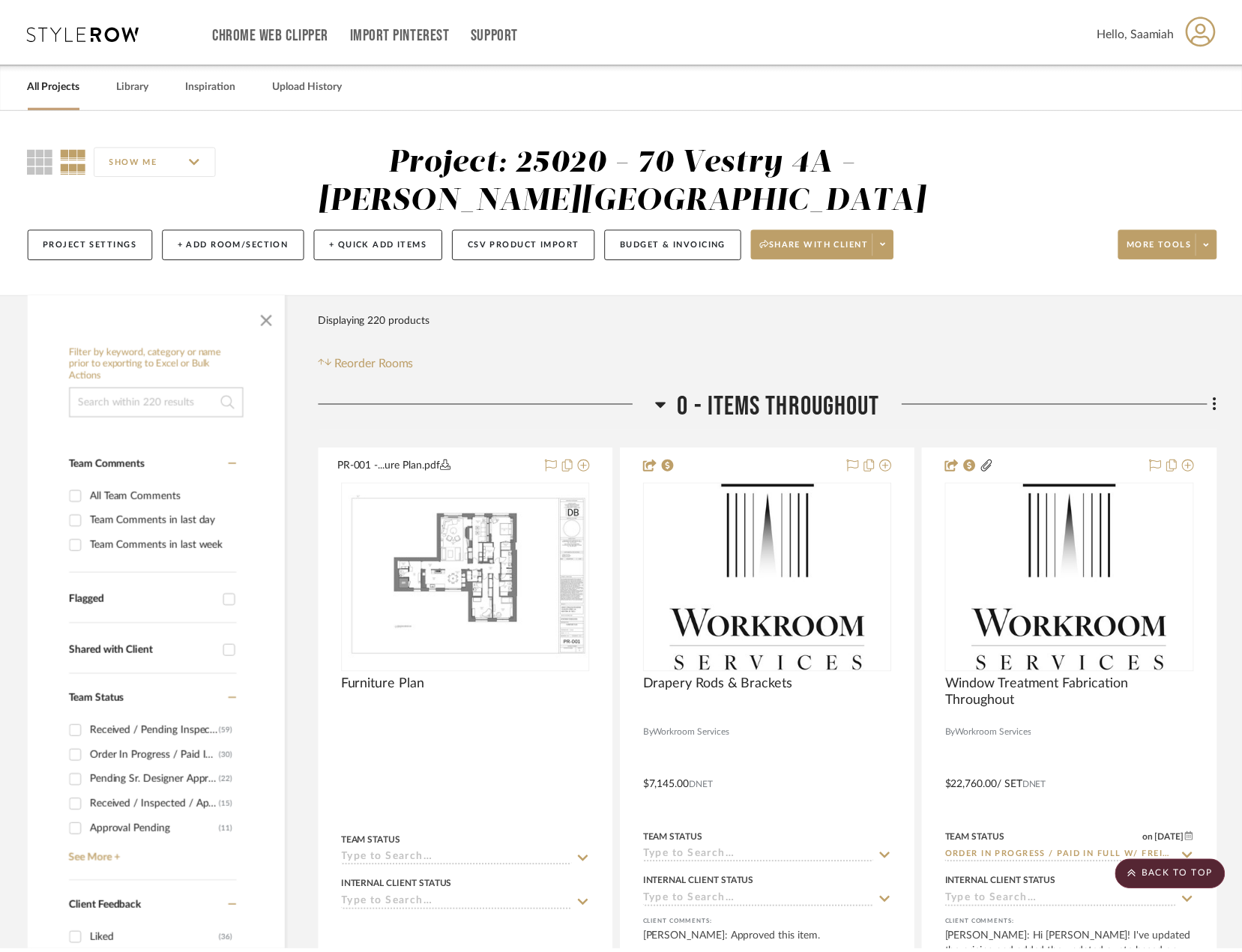
scroll to position [6321, 0]
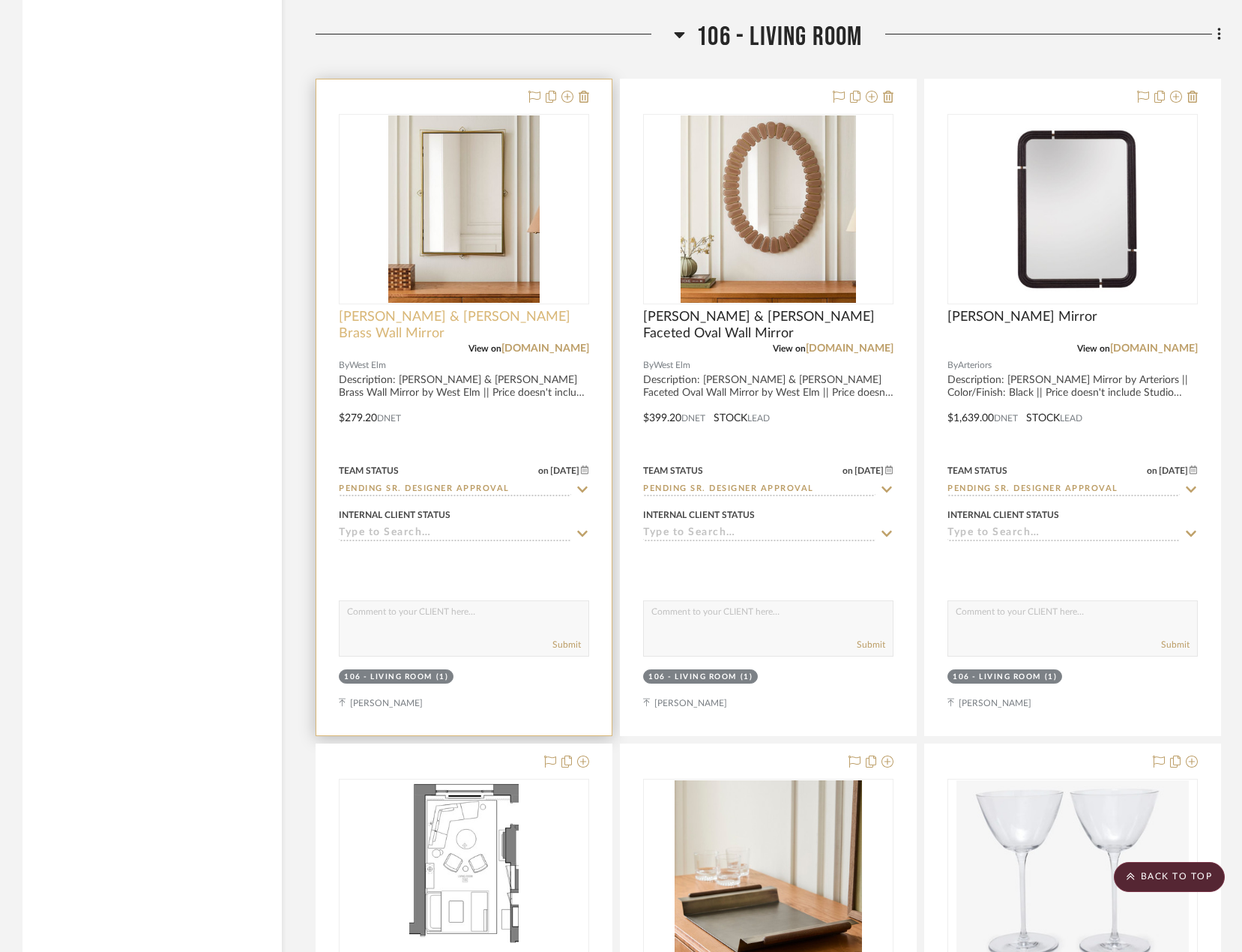
click at [434, 325] on span "[PERSON_NAME] & [PERSON_NAME] Brass Wall Mirror" at bounding box center [463, 325] width 250 height 33
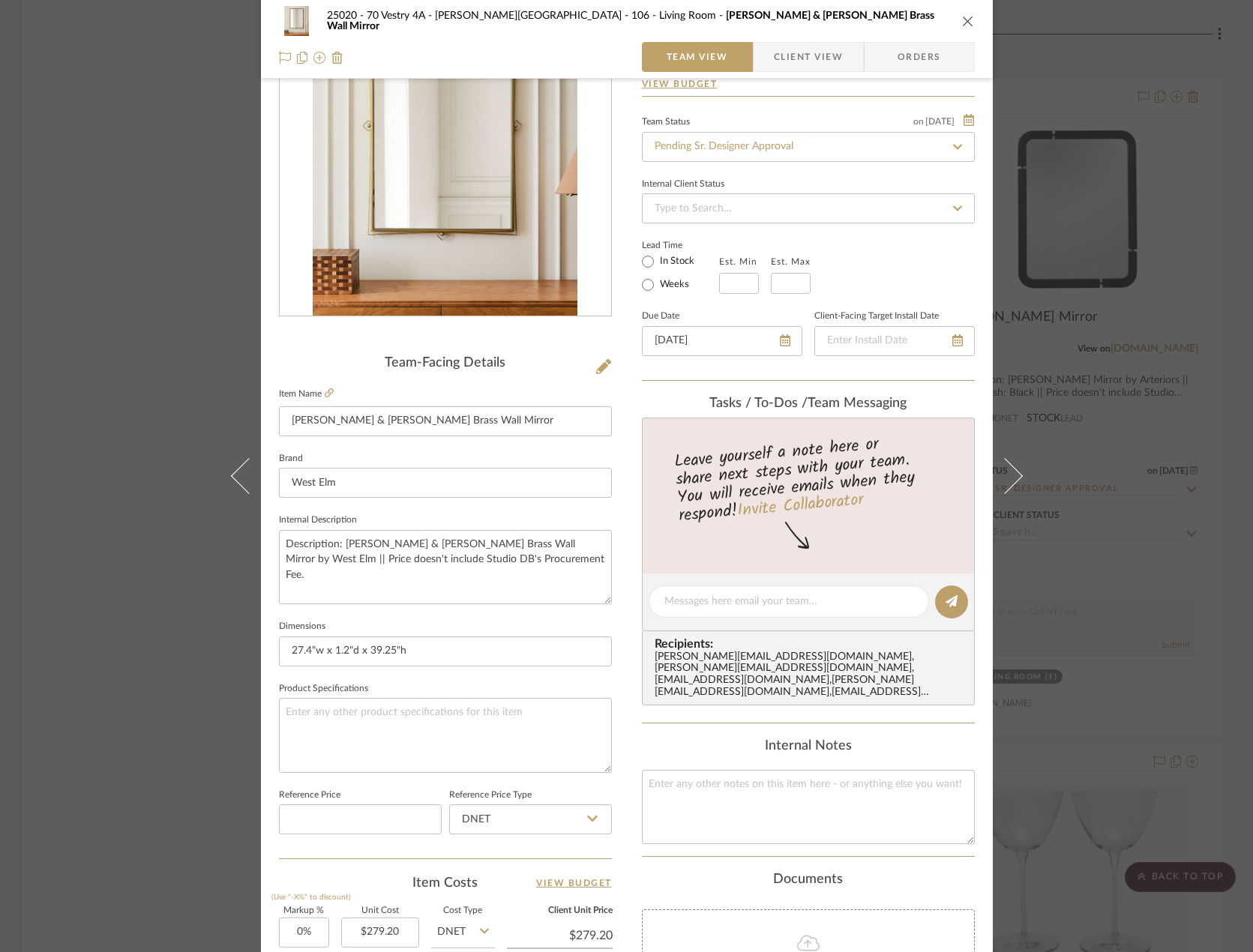
scroll to position [444, 0]
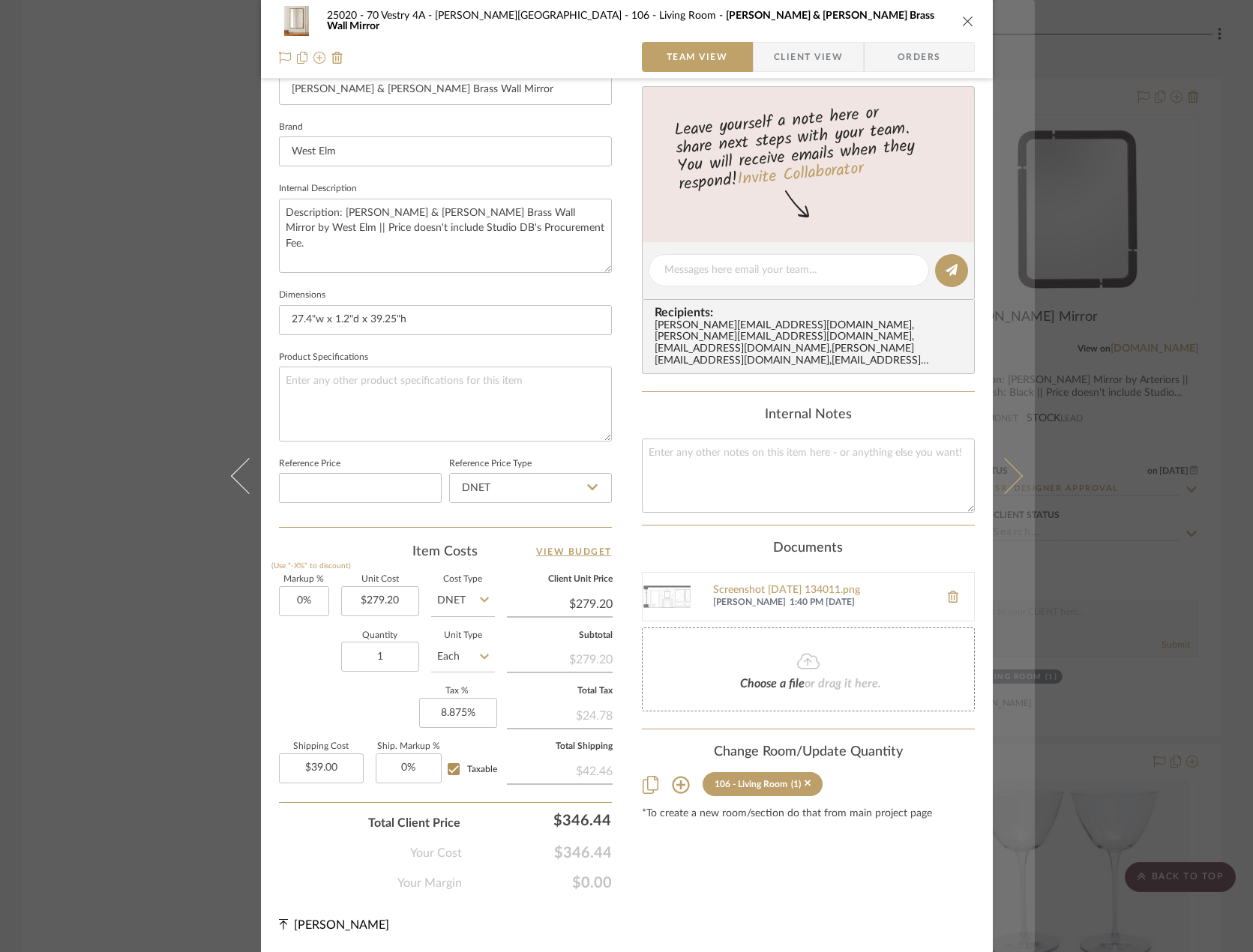
click at [929, 477] on button at bounding box center [1012, 476] width 42 height 952
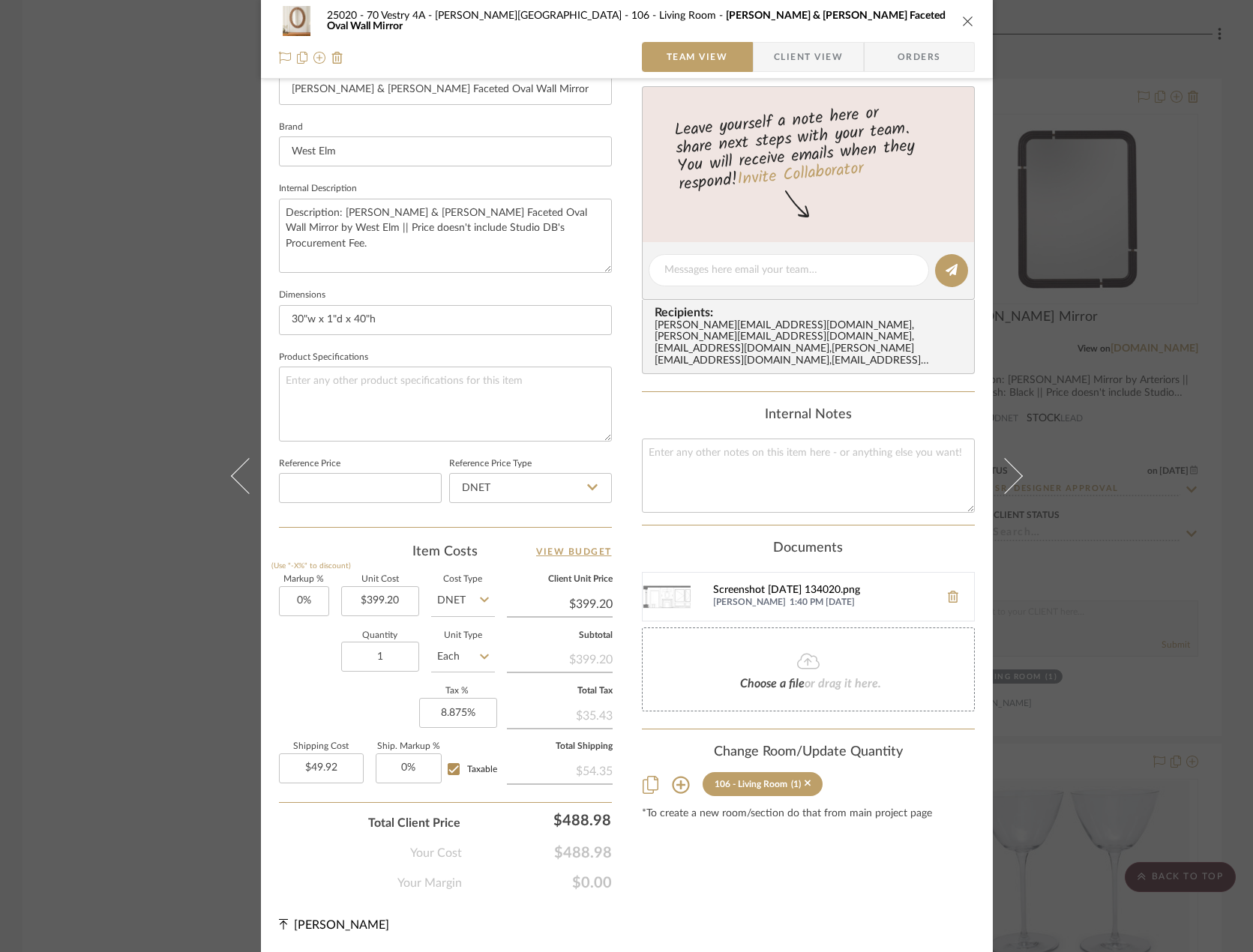
click at [755, 585] on div "Screenshot 2025-08-21 134020.png" at bounding box center [822, 590] width 219 height 12
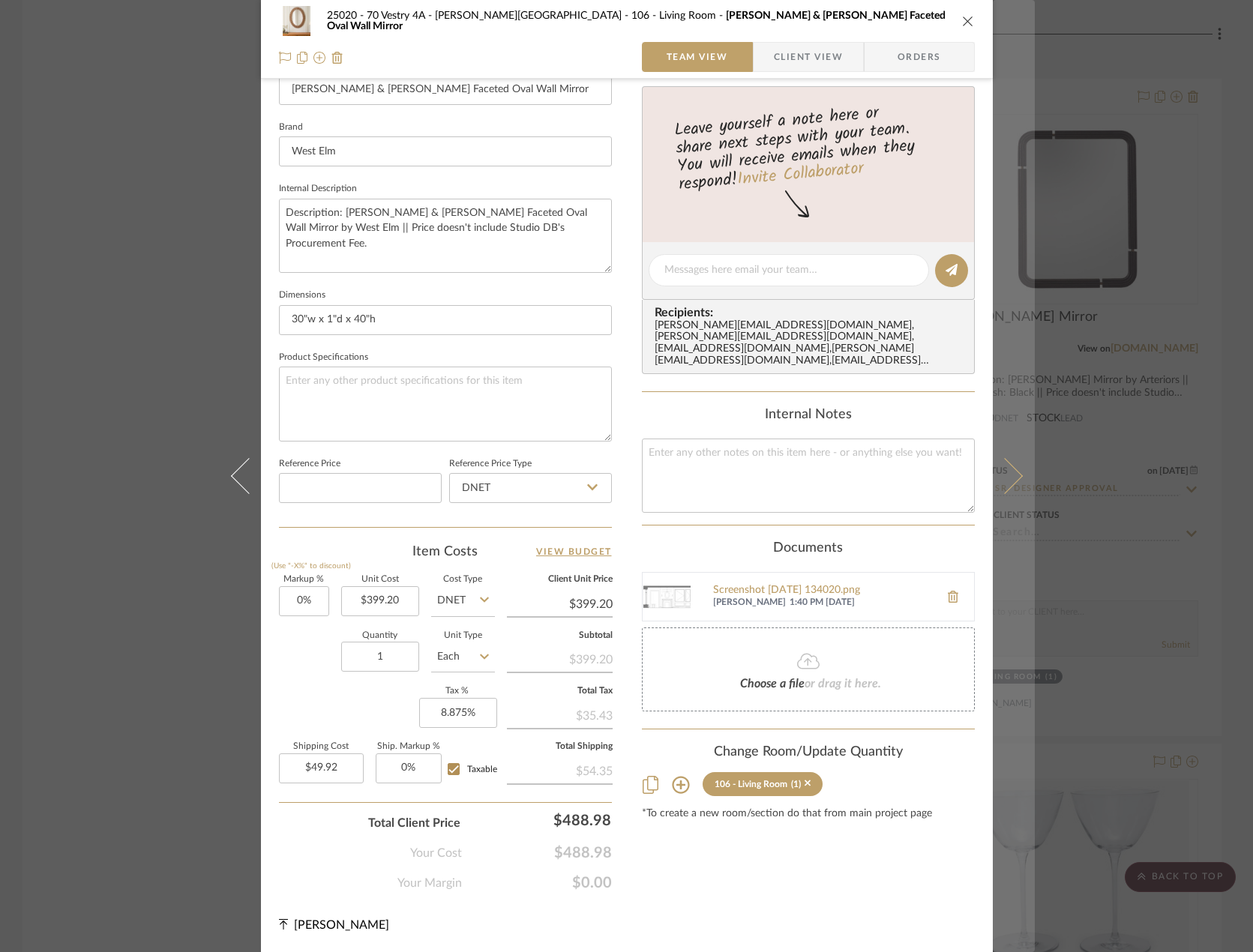
click at [929, 476] on icon at bounding box center [1004, 475] width 36 height 36
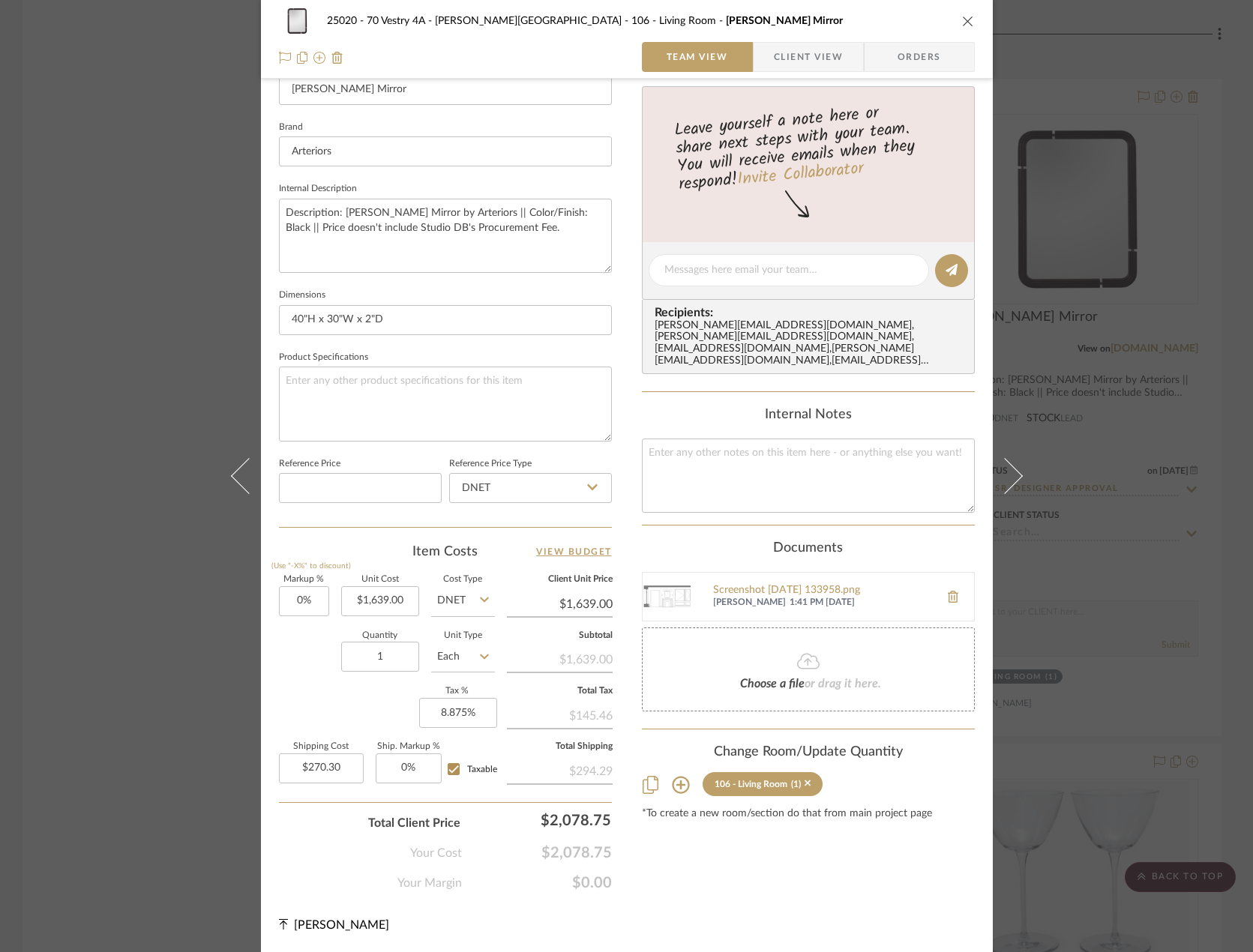
click at [158, 263] on div "25020 - 70 Vestry 4A - [PERSON_NAME] 106 - Living Room [PERSON_NAME] Mirror Tea…" at bounding box center [626, 476] width 1253 height 952
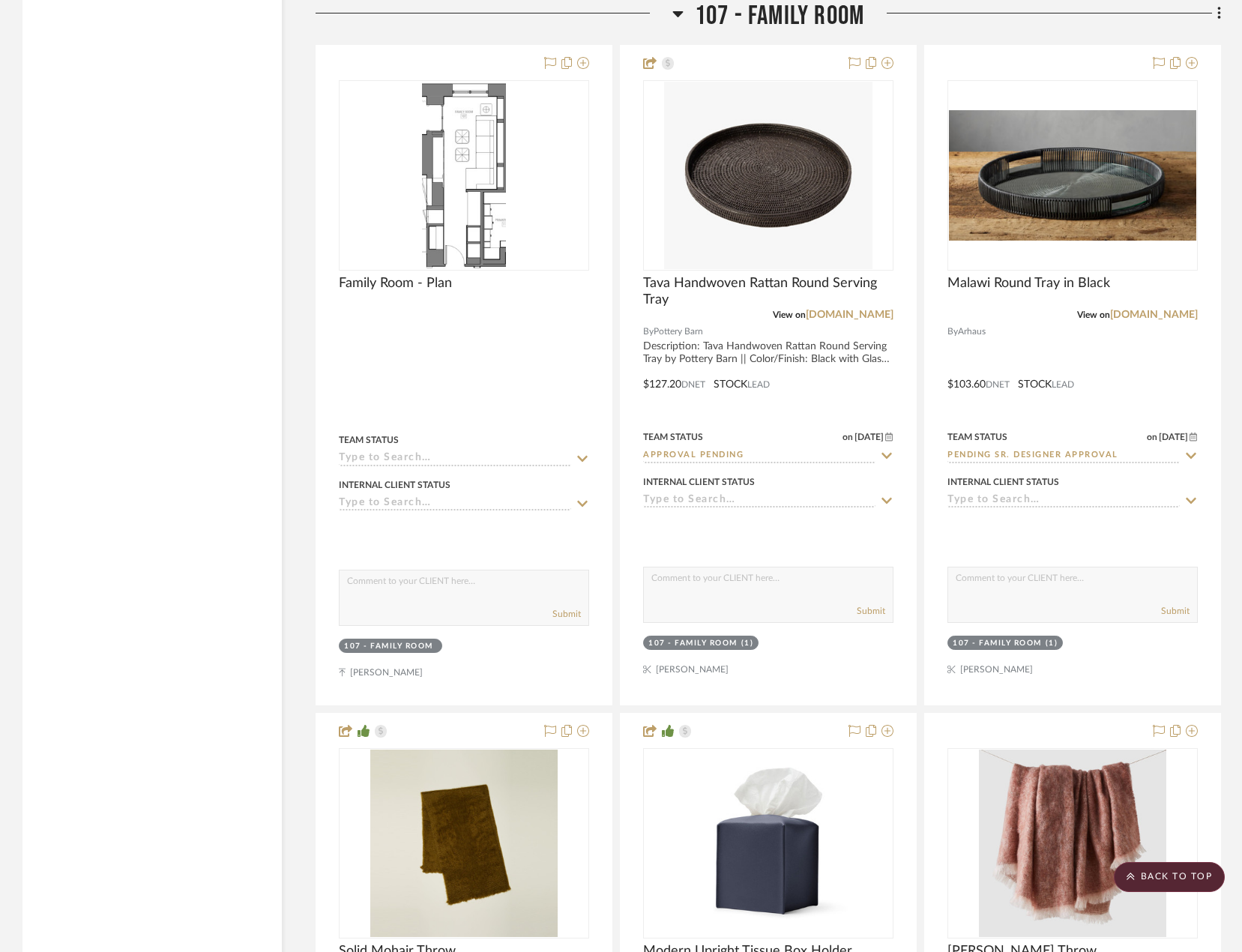
scroll to position [19187, 0]
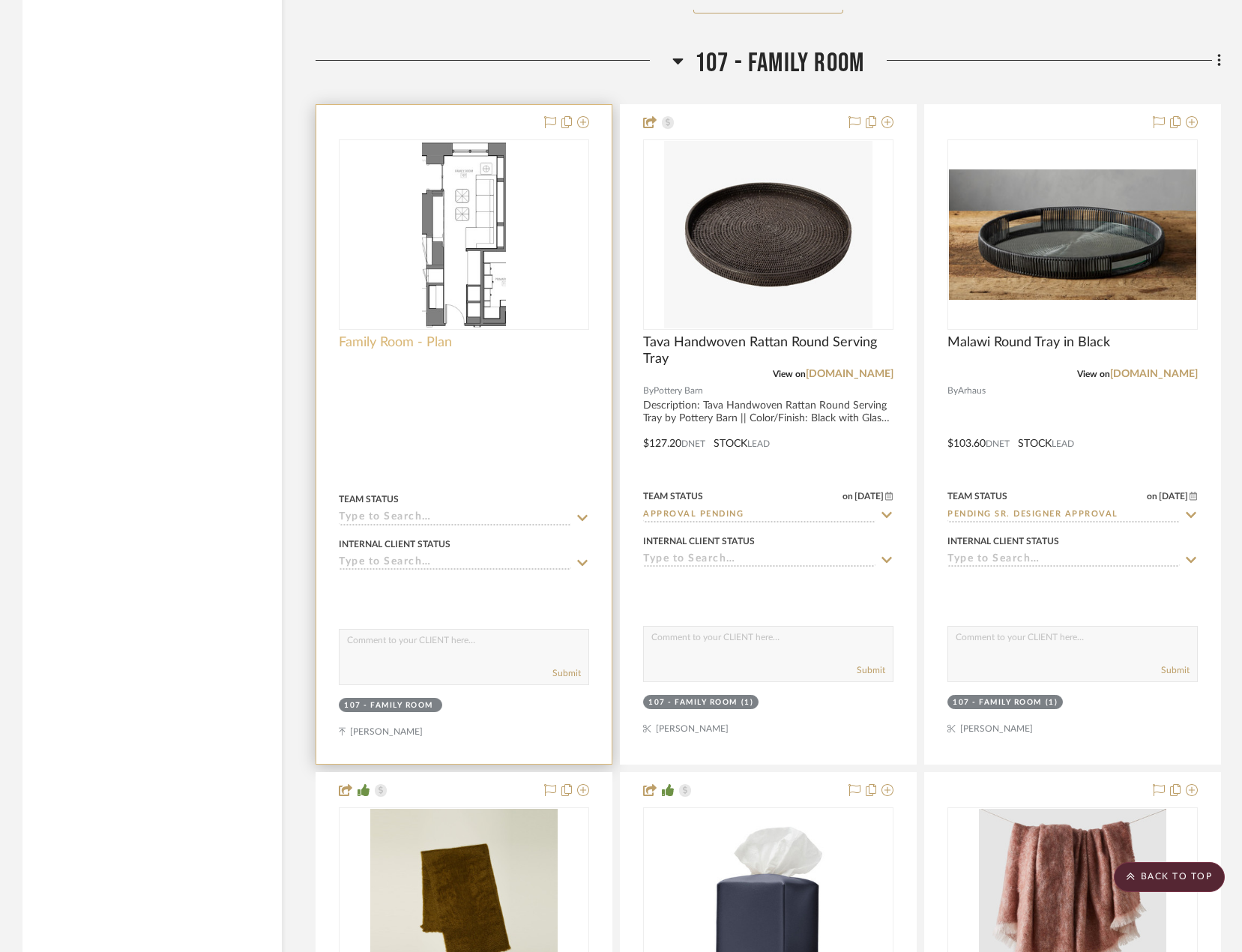
click at [433, 343] on span "Family Room - Plan" at bounding box center [395, 342] width 113 height 16
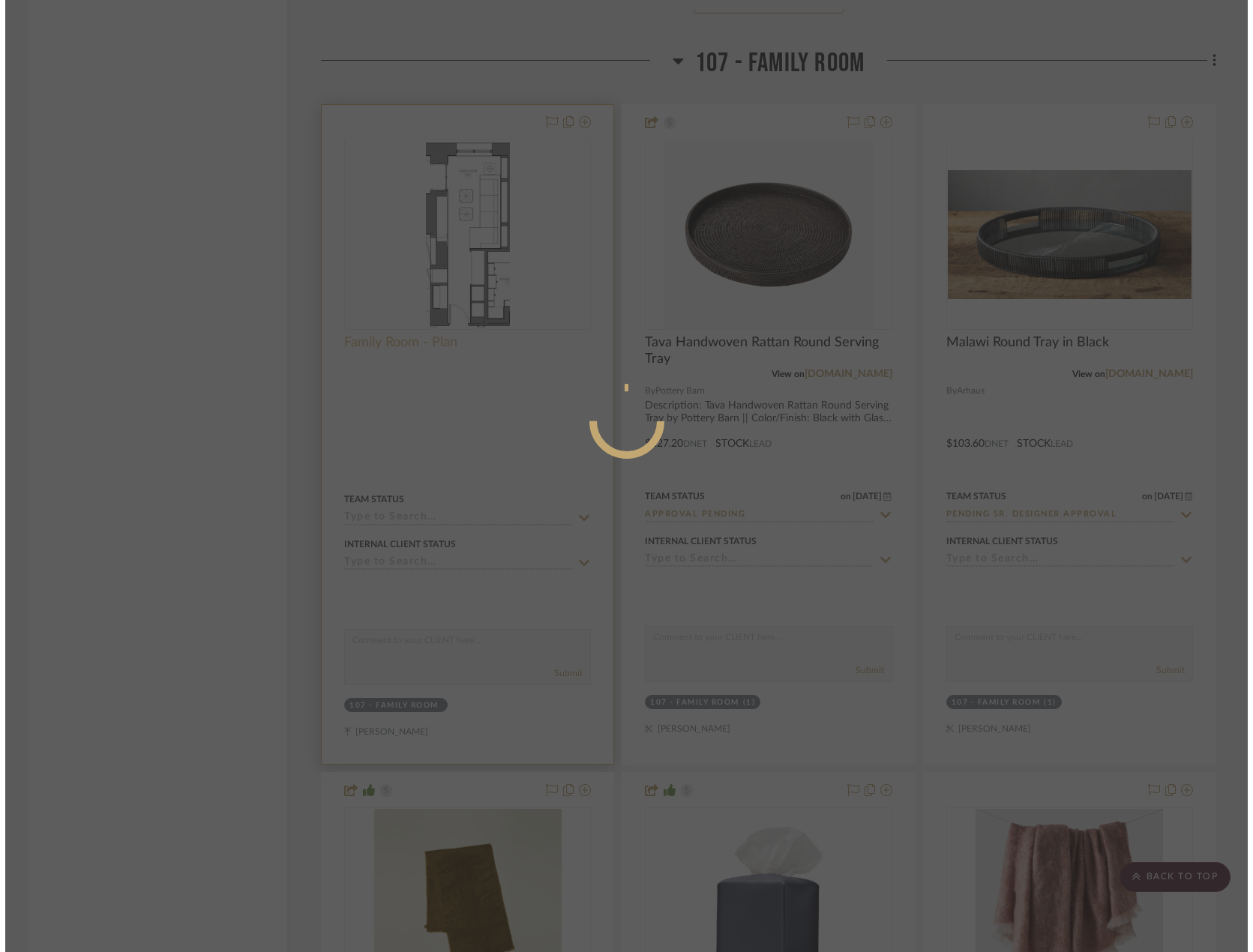
scroll to position [0, 0]
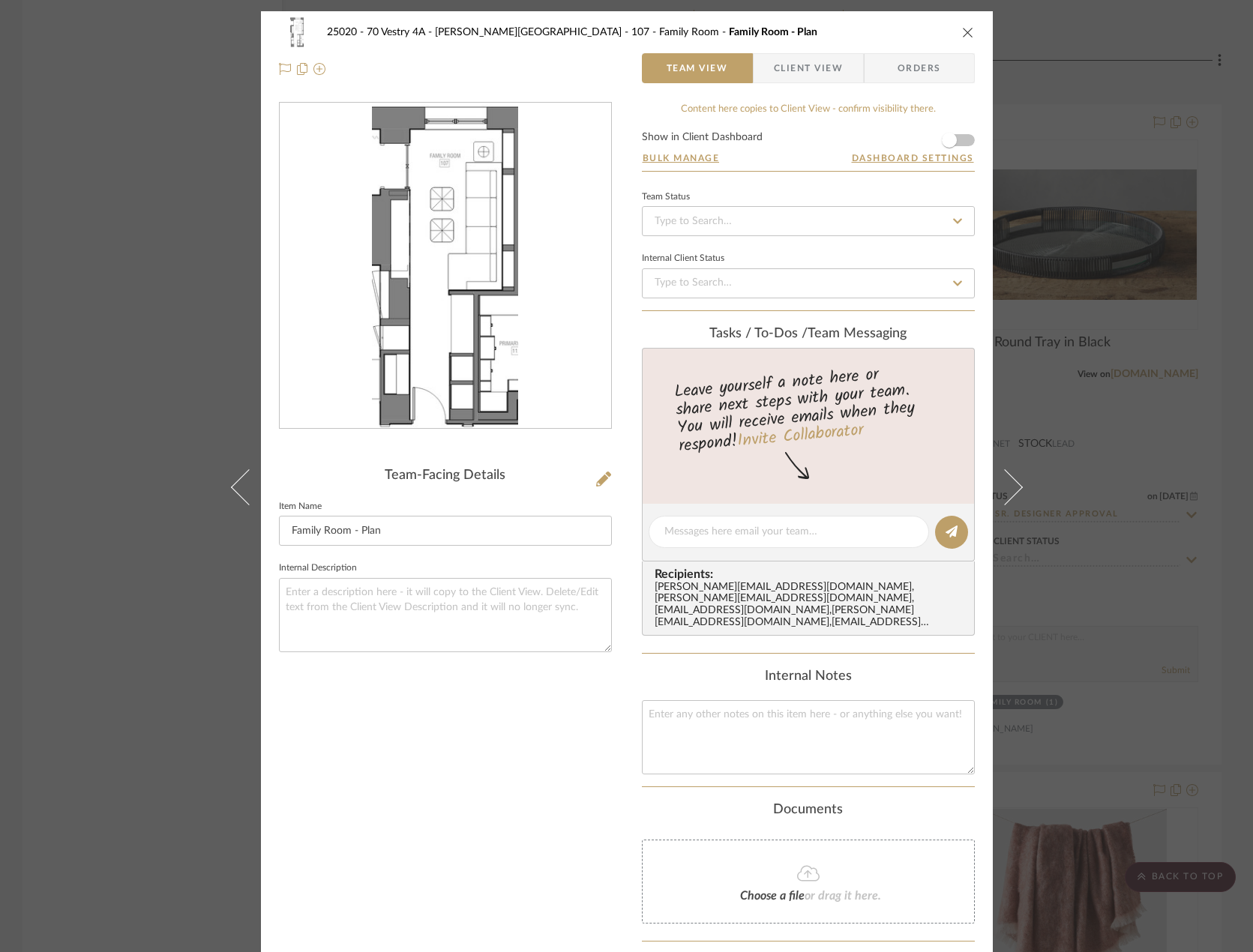
click at [425, 257] on img "0" at bounding box center [444, 266] width 146 height 325
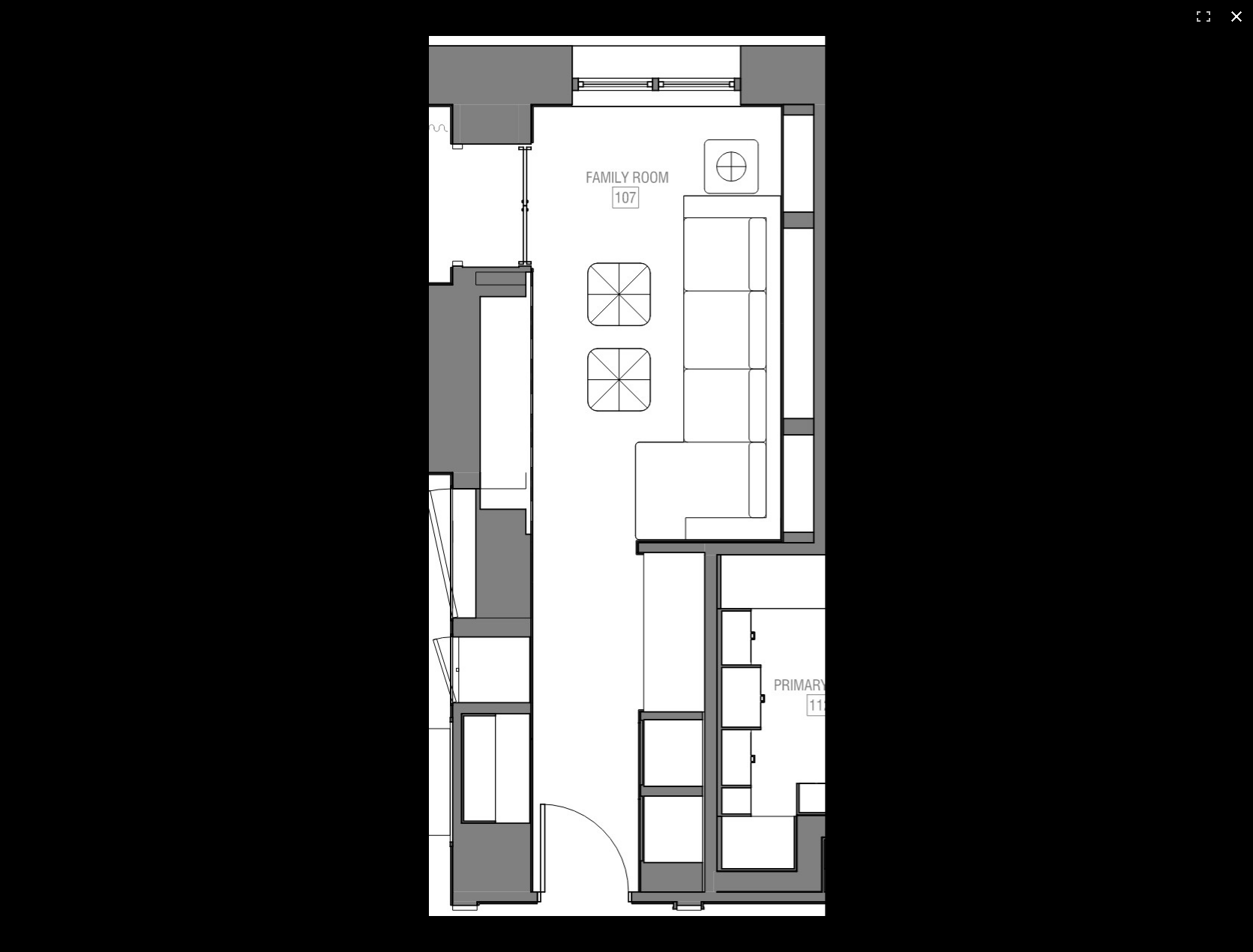
click at [929, 271] on div at bounding box center [1050, 508] width 1244 height 945
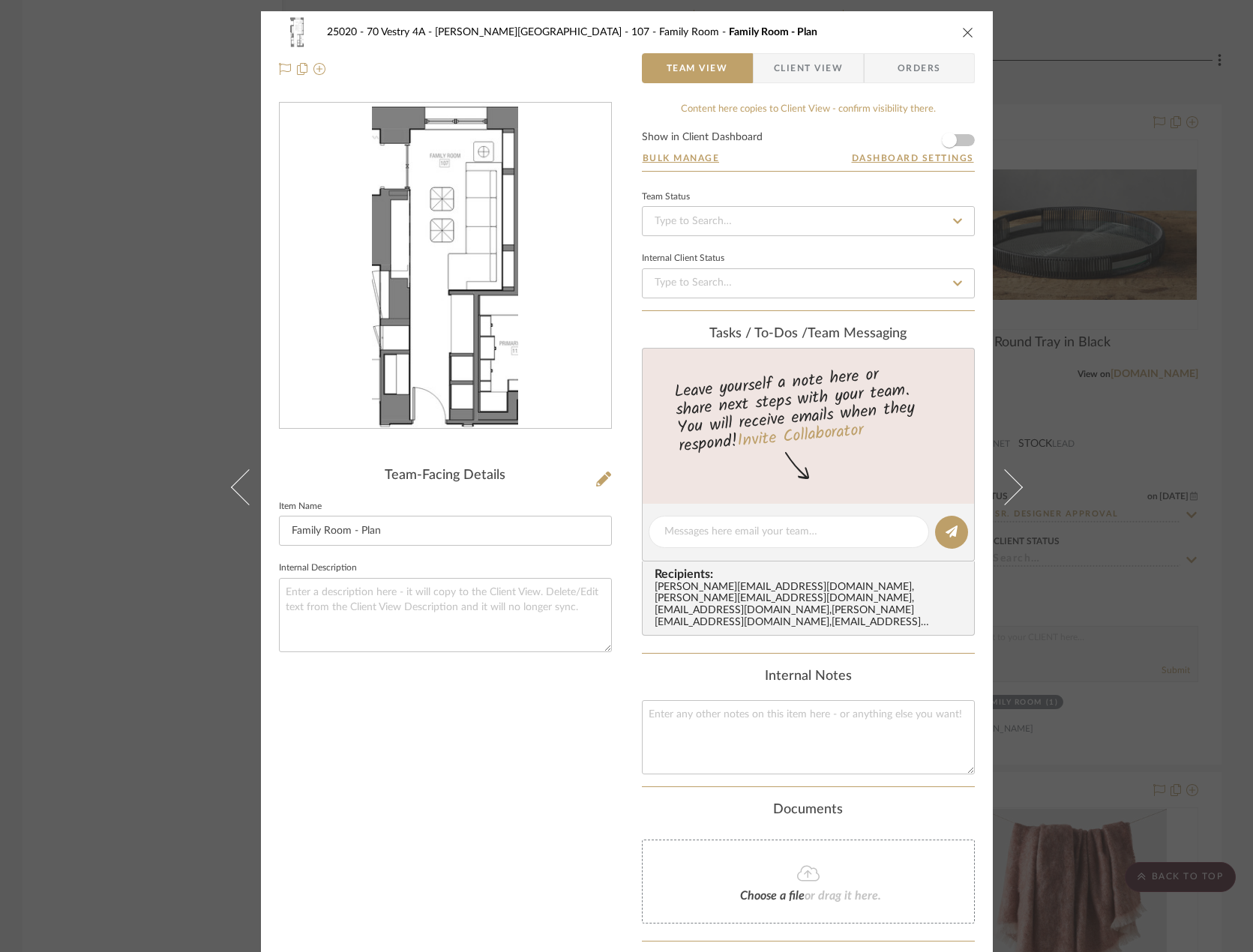
click at [929, 88] on div "25020 - 70 Vestry 4A - Grant-Stanleigh 107 - Family Room Family Room - Plan Tea…" at bounding box center [626, 476] width 1253 height 952
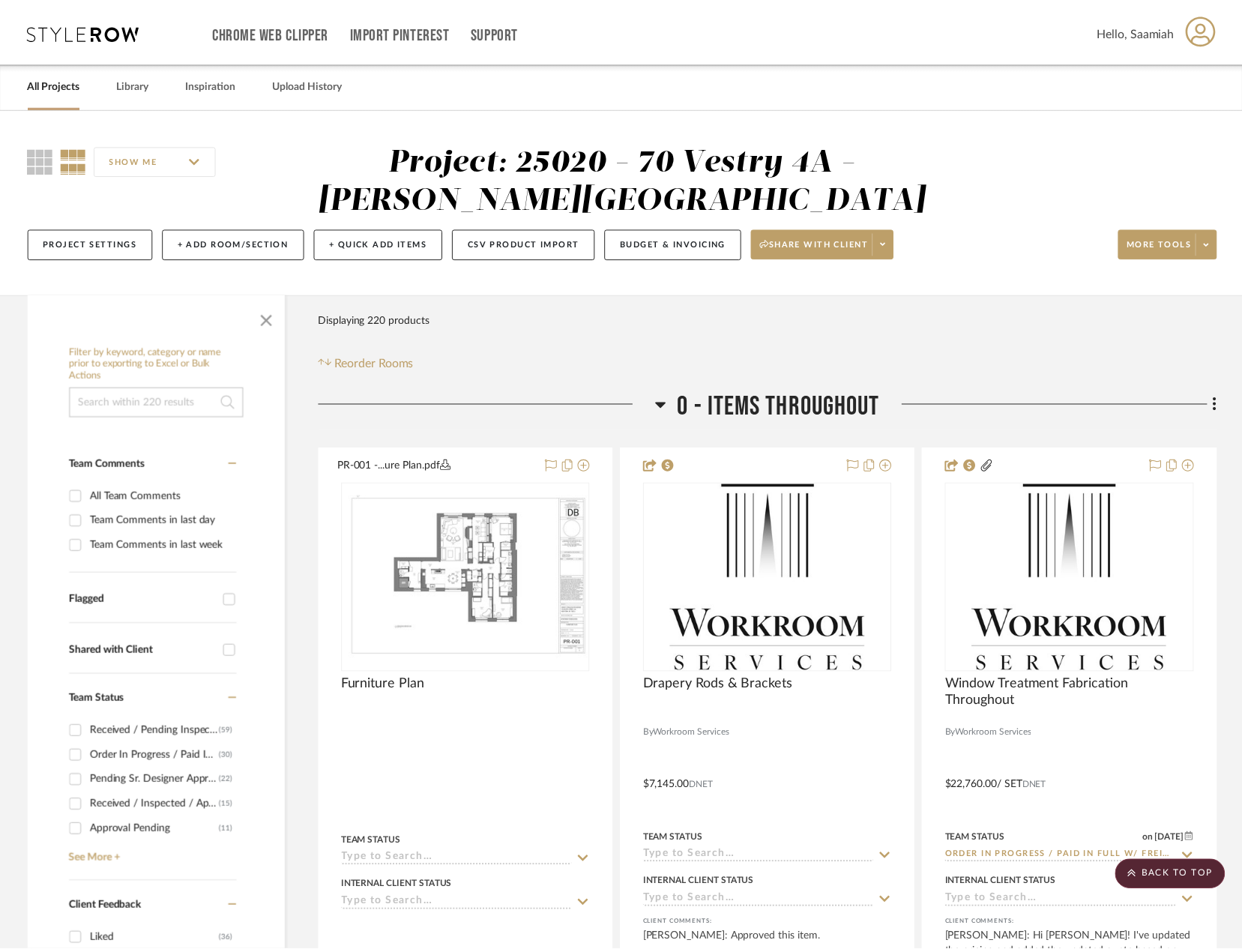
scroll to position [19187, 0]
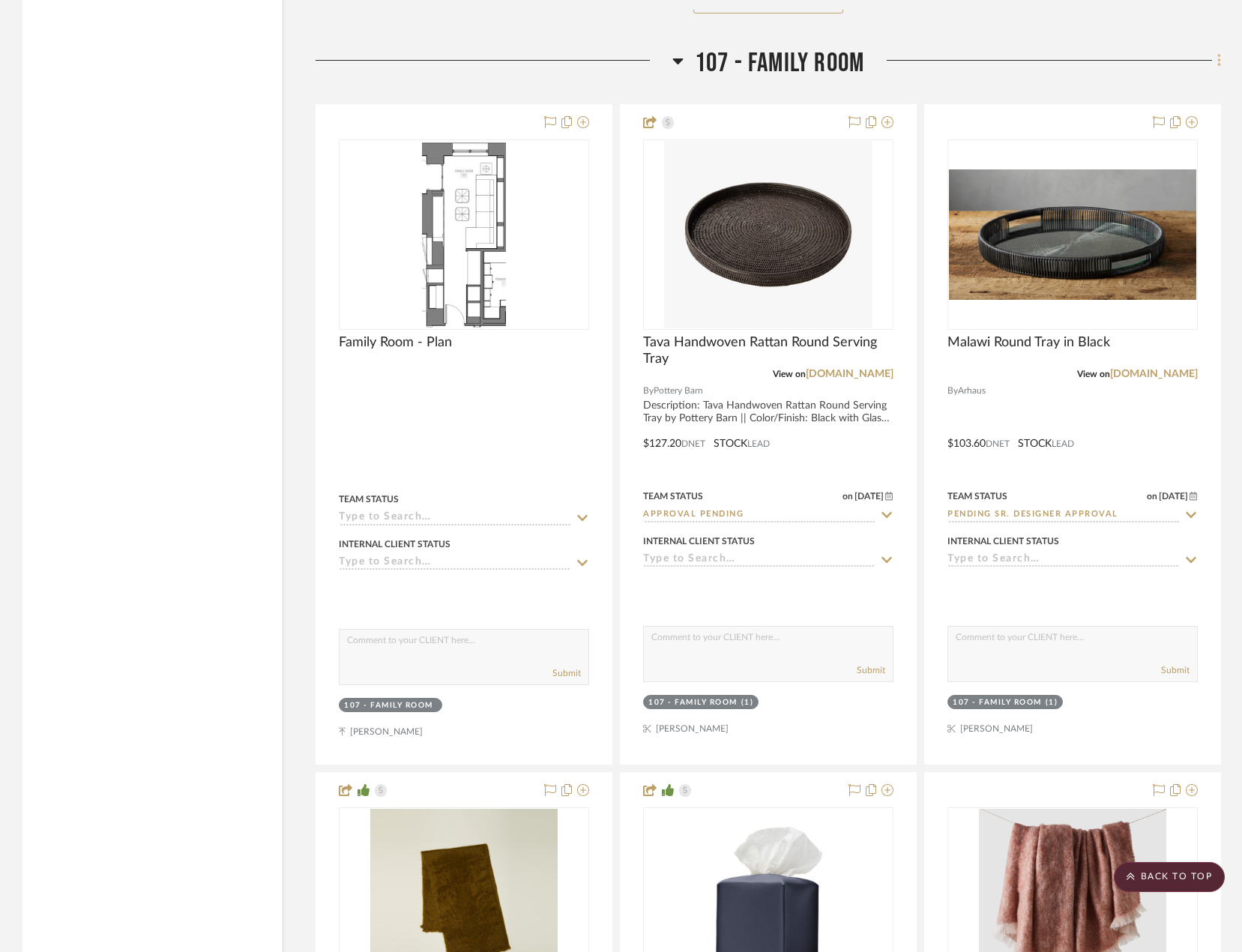
click at [929, 69] on fa-icon at bounding box center [1217, 62] width 10 height 25
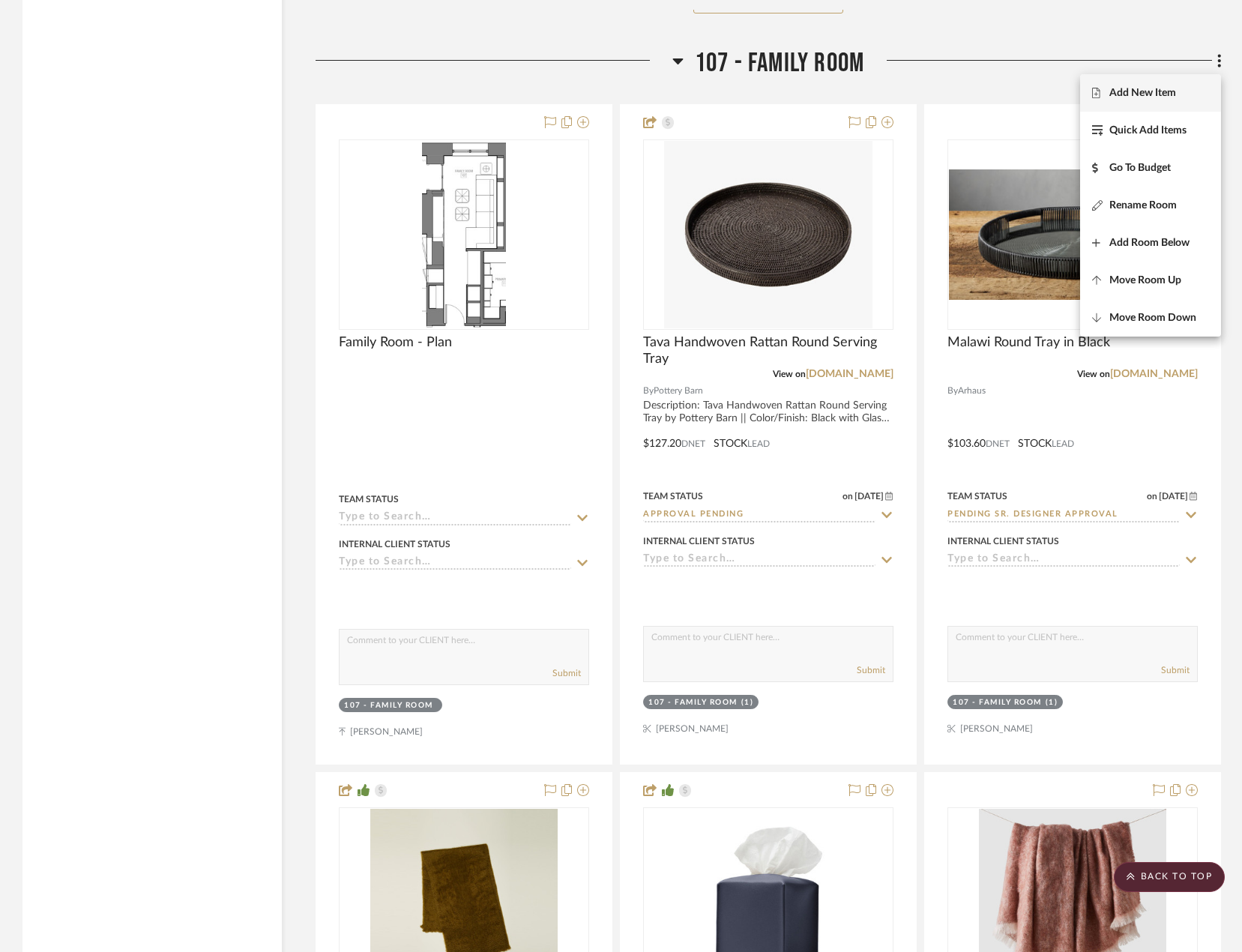
click at [929, 94] on span "Add New Item" at bounding box center [1142, 92] width 67 height 13
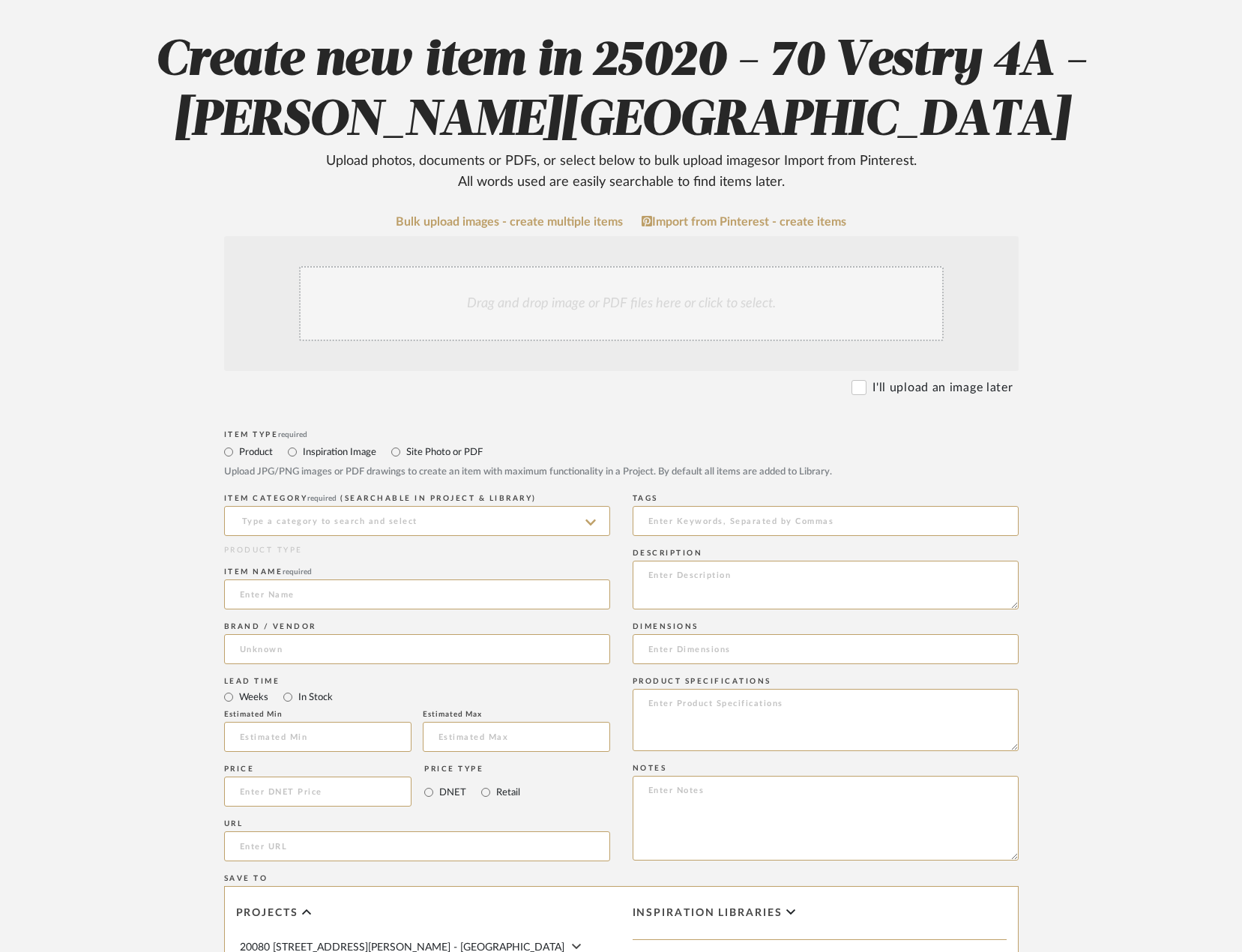
scroll to position [225, 0]
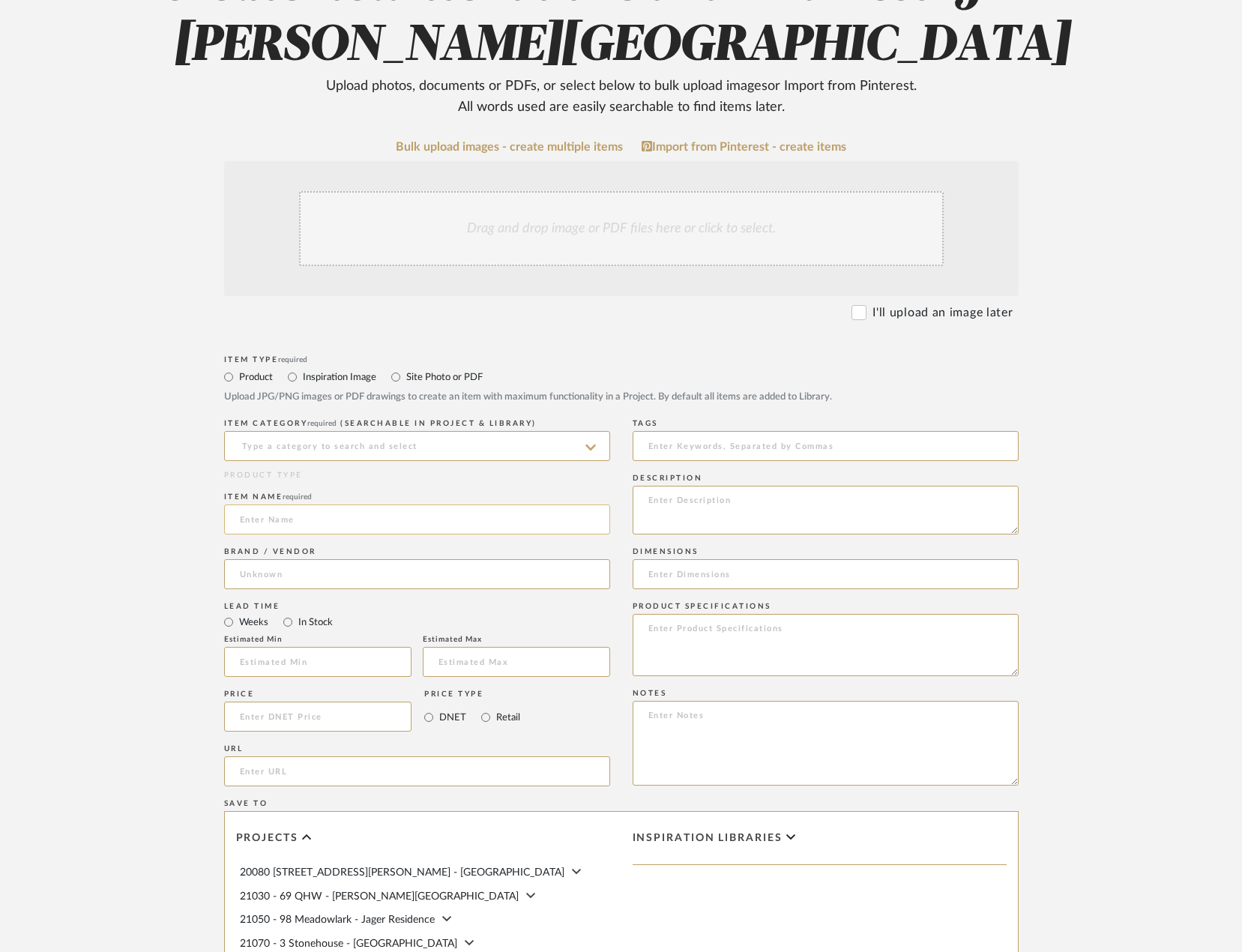
click at [322, 529] on input at bounding box center [417, 519] width 386 height 30
paste input "Norrie Forest [PERSON_NAME] Dining Armchair"
click at [318, 441] on input at bounding box center [417, 445] width 386 height 30
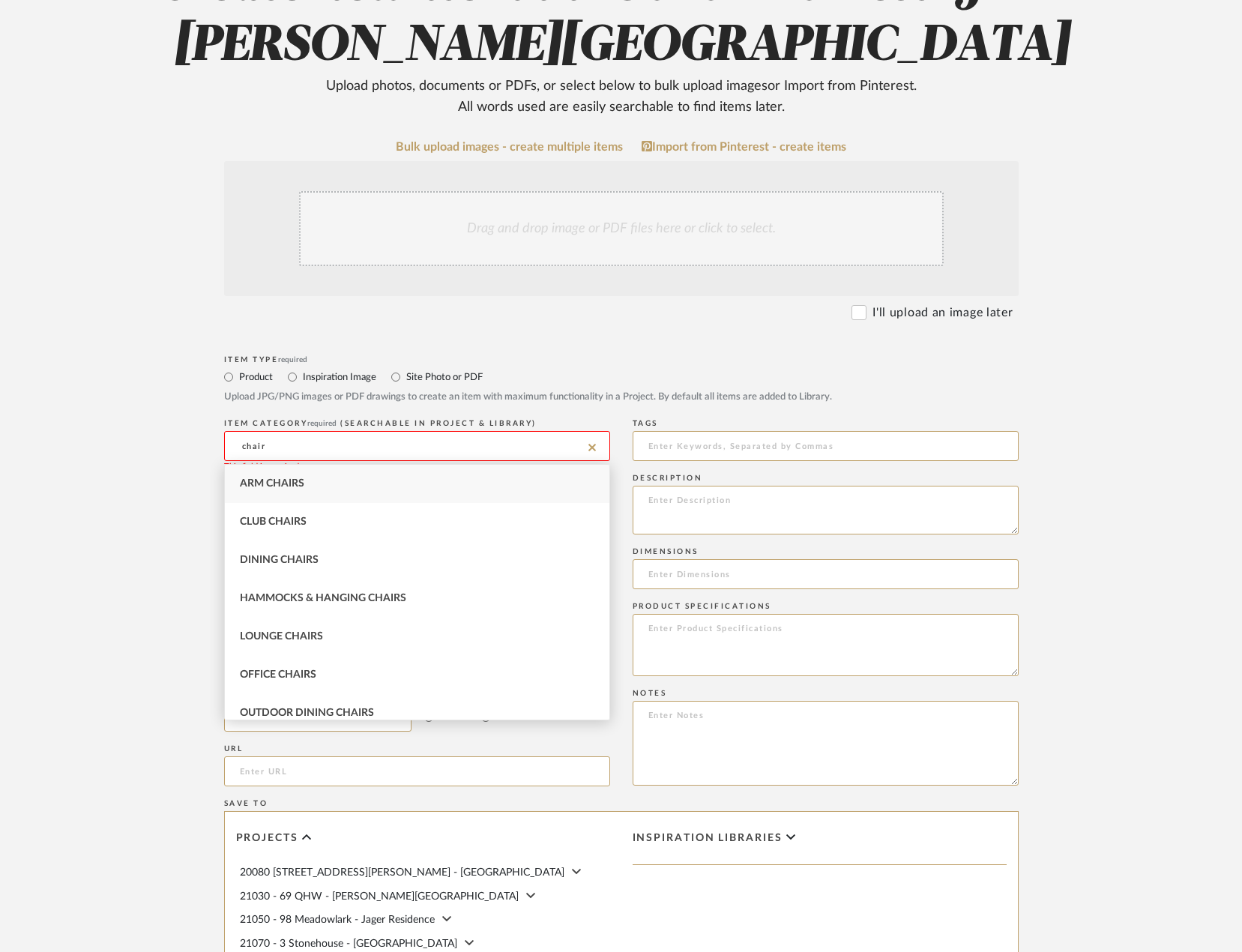
click at [296, 480] on span "Arm Chairs" at bounding box center [271, 483] width 64 height 11
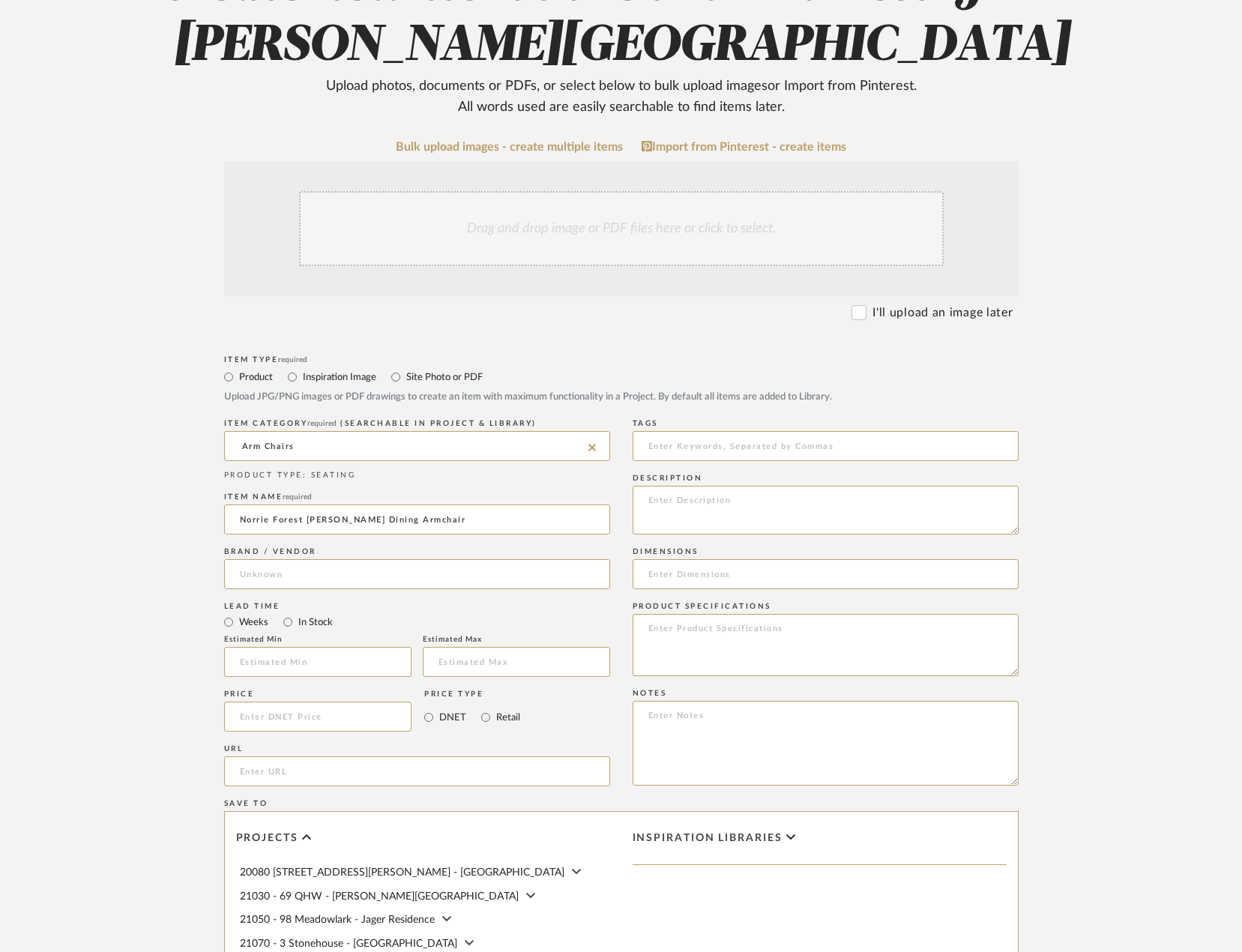
scroll to position [300, 0]
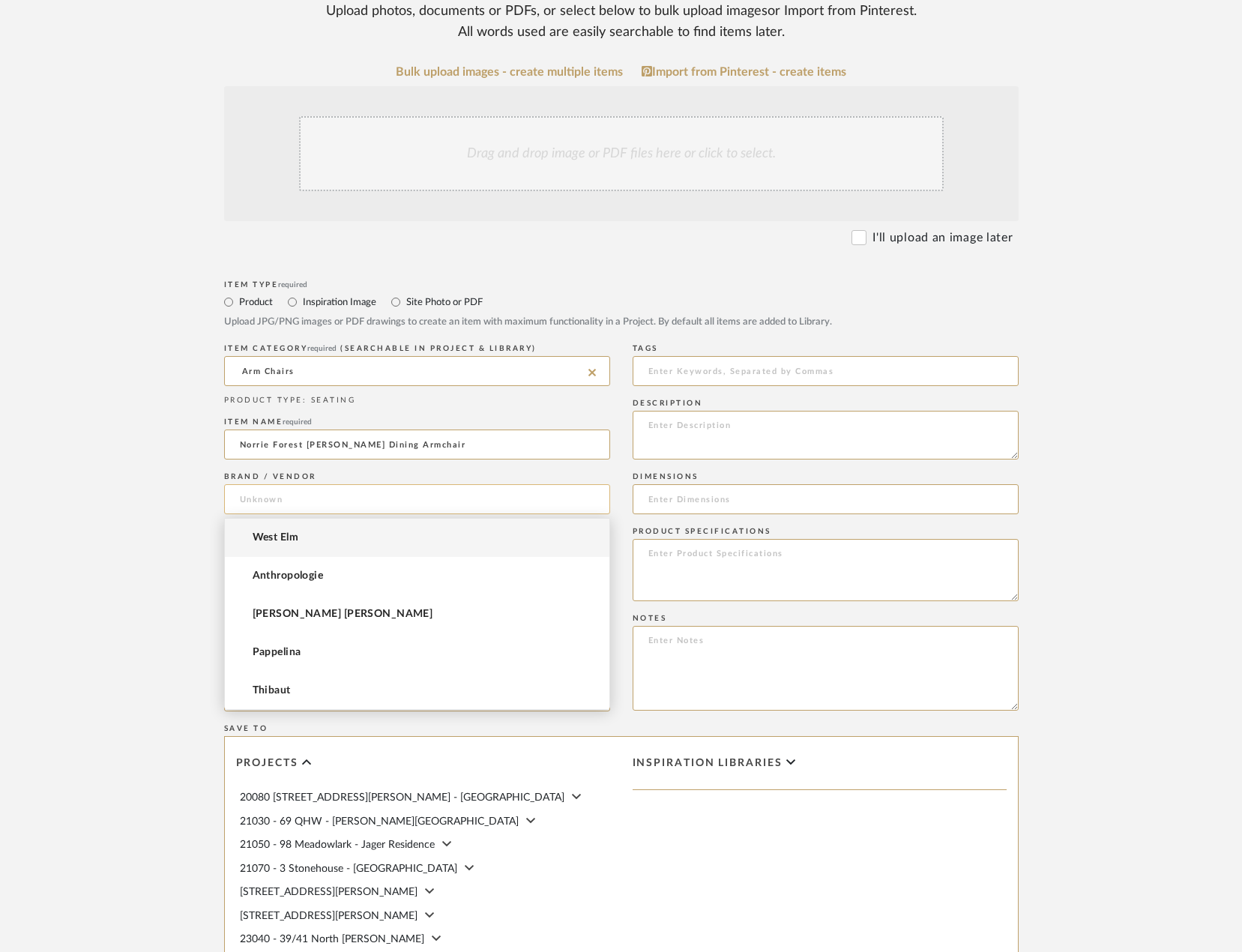
click at [302, 497] on input at bounding box center [417, 498] width 386 height 30
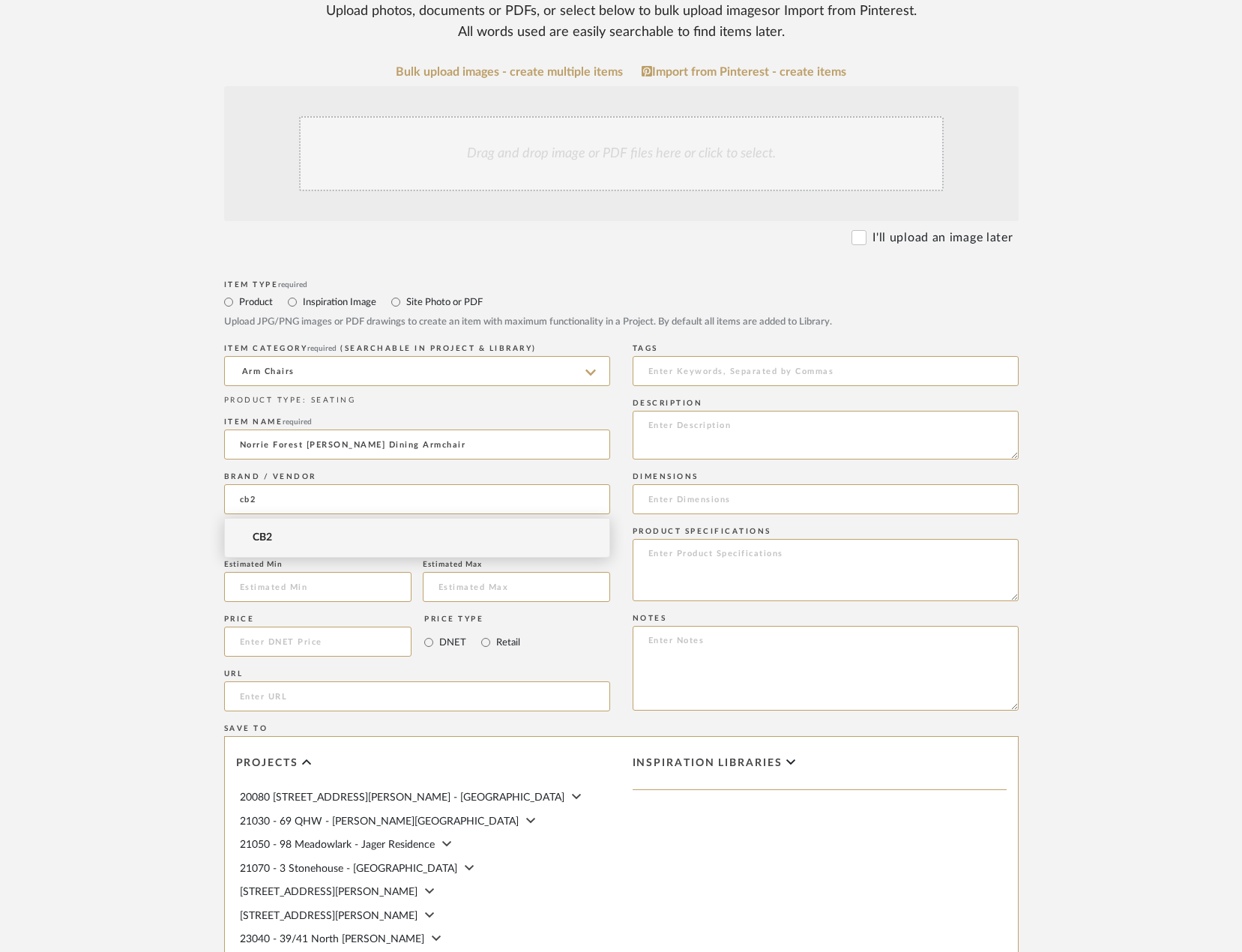
click at [302, 536] on mat-option "CB2" at bounding box center [417, 537] width 385 height 38
click at [292, 700] on input "url" at bounding box center [417, 696] width 386 height 30
paste input "https://www.cb2.com/norrie-forest-green-velvet-dining-armchair/s114085"
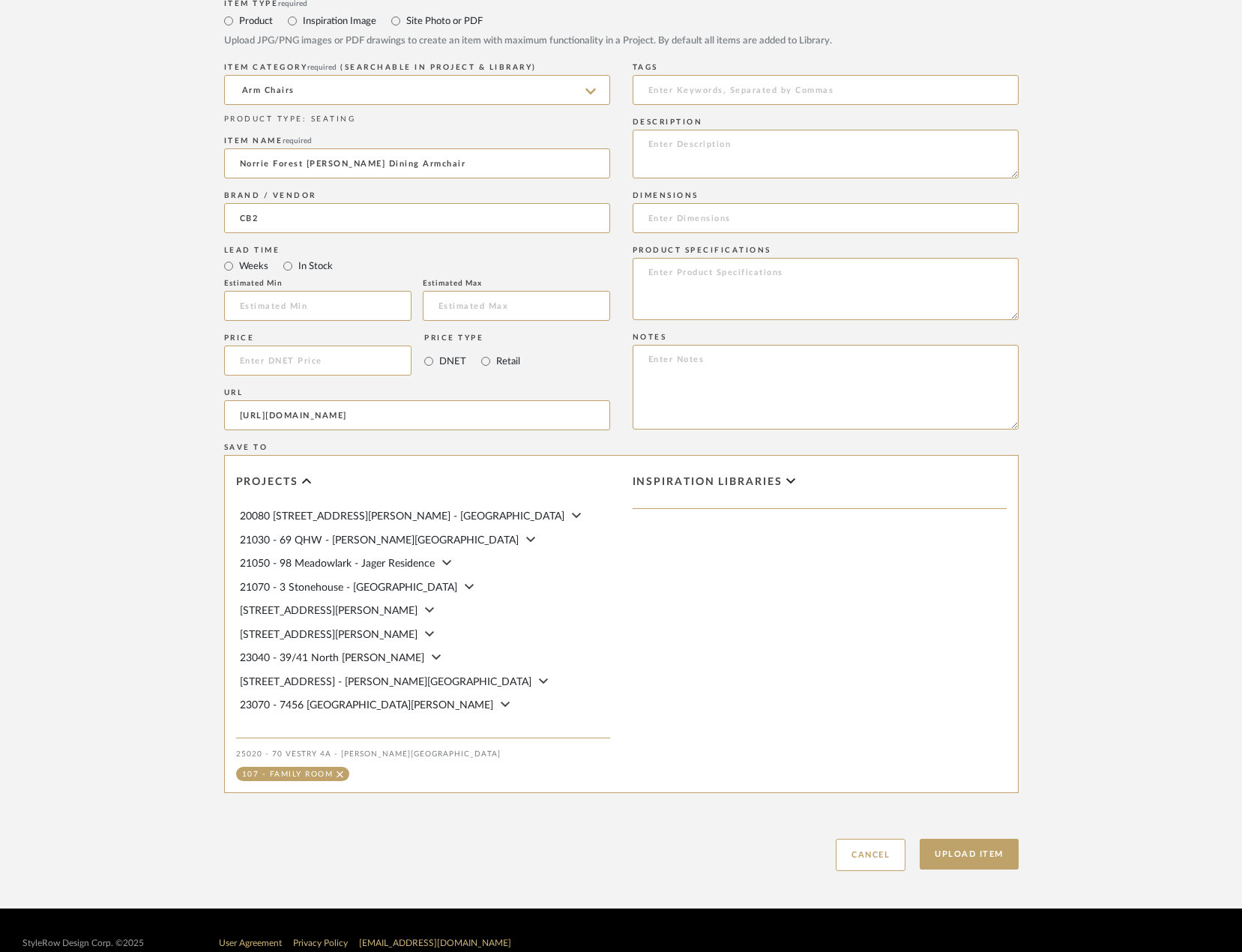
scroll to position [606, 0]
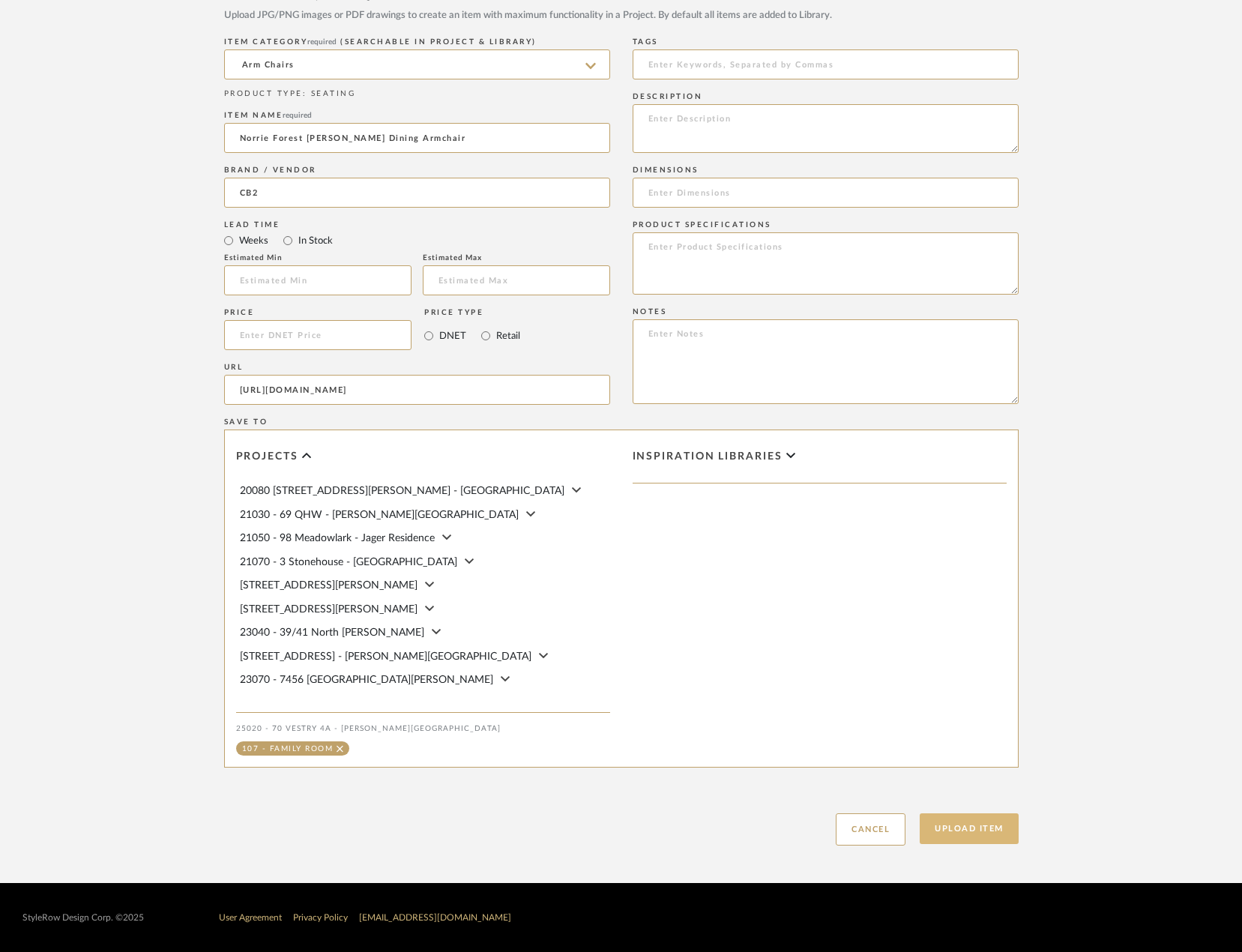
click at [929, 823] on button "Upload Item" at bounding box center [970, 829] width 99 height 31
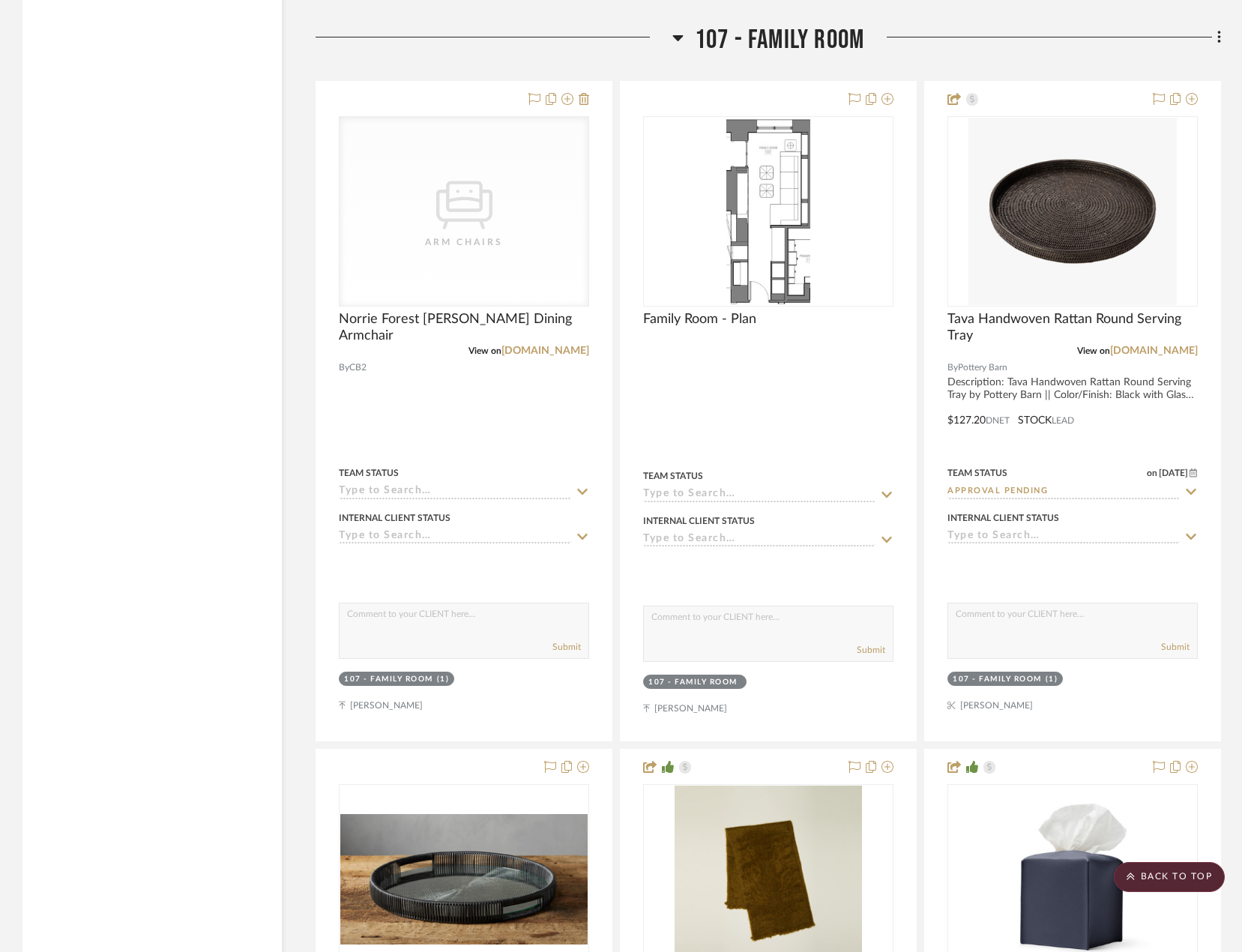
scroll to position [10563, 0]
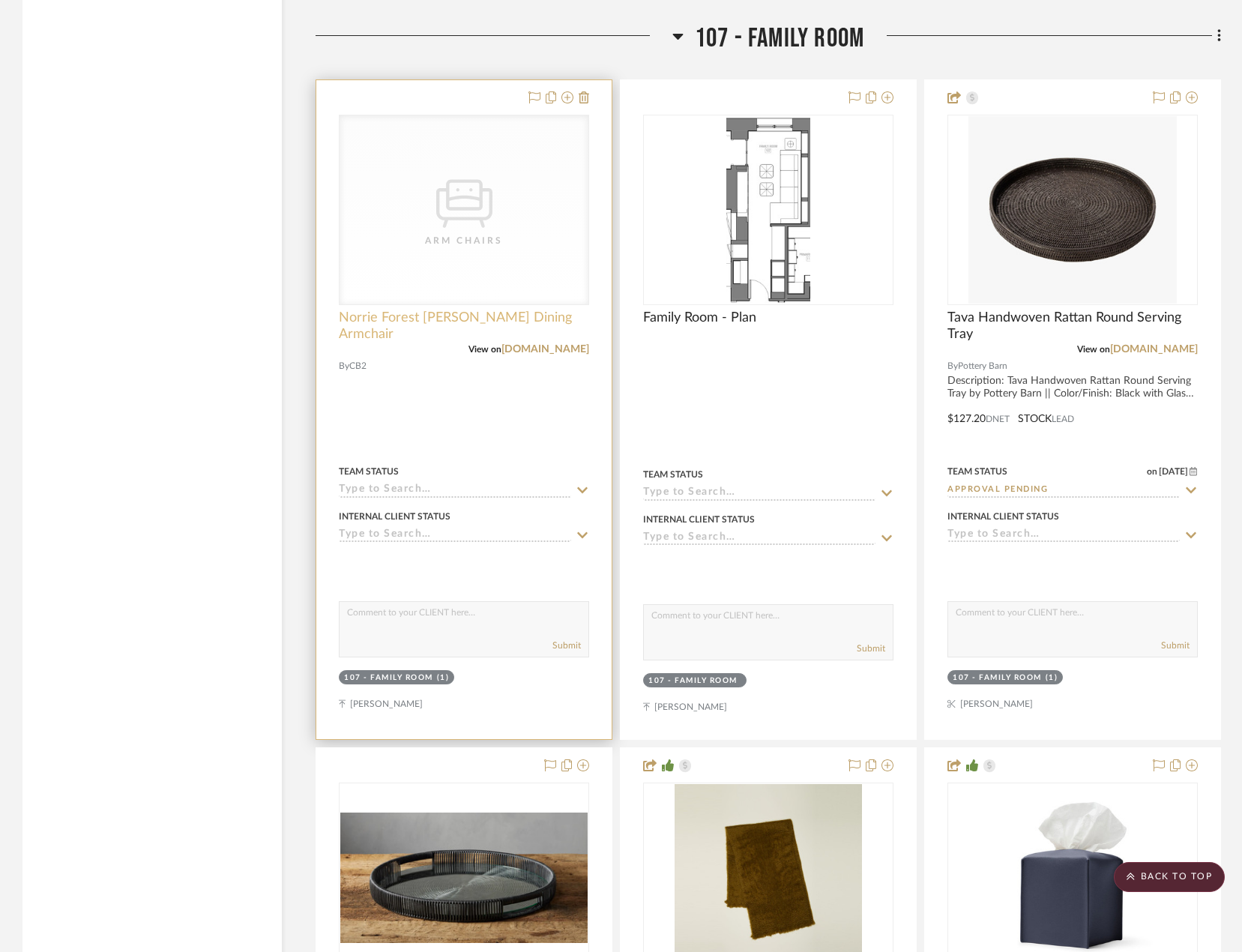
click at [399, 322] on span "Norrie Forest [PERSON_NAME] Dining Armchair" at bounding box center [463, 326] width 250 height 33
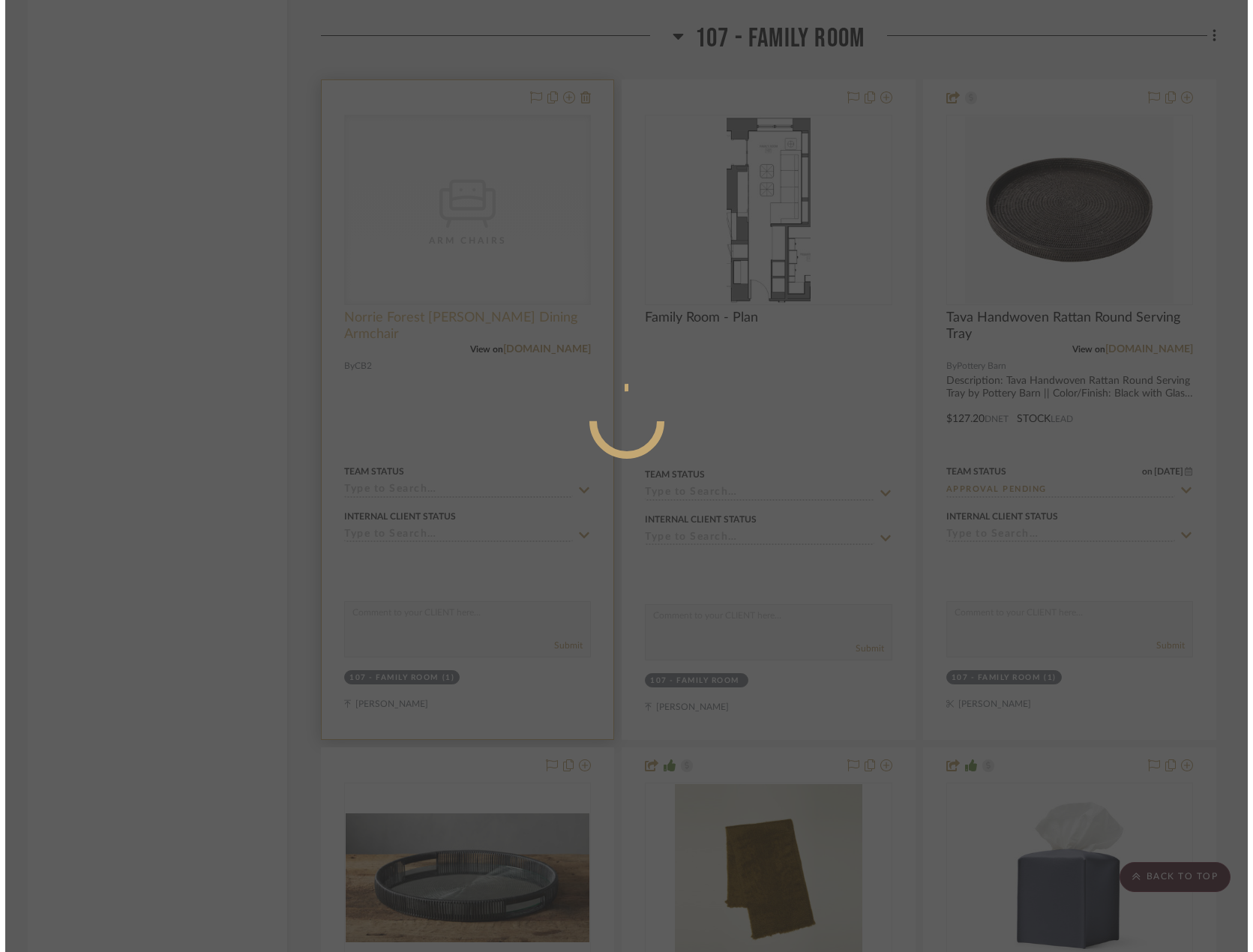
scroll to position [0, 0]
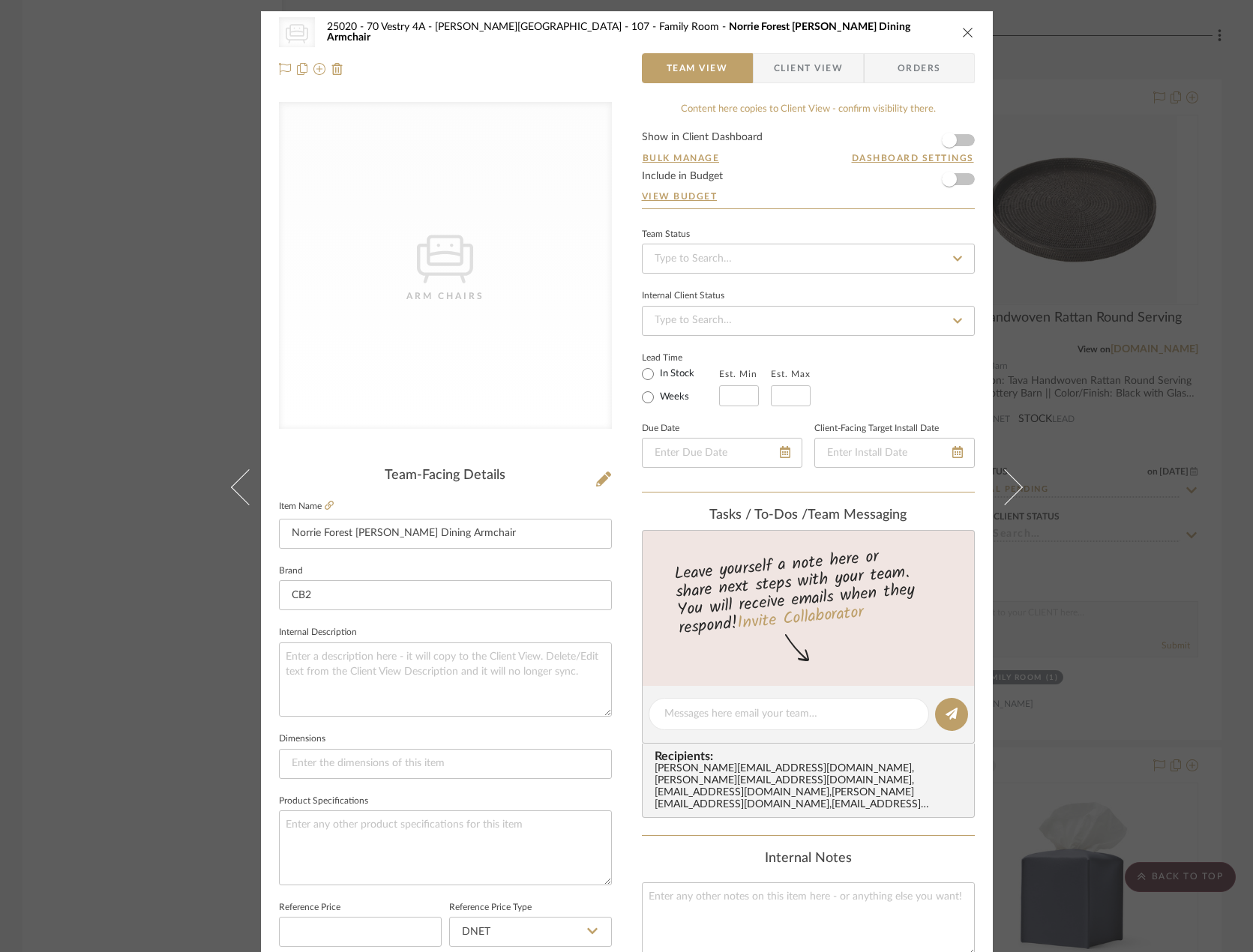
click at [518, 237] on div "CategoryIconSeating Created with Sketch. Arm Chairs" at bounding box center [445, 265] width 333 height 327
click at [588, 480] on div "Team-Facing Details" at bounding box center [445, 475] width 333 height 16
click at [595, 488] on button at bounding box center [603, 479] width 16 height 24
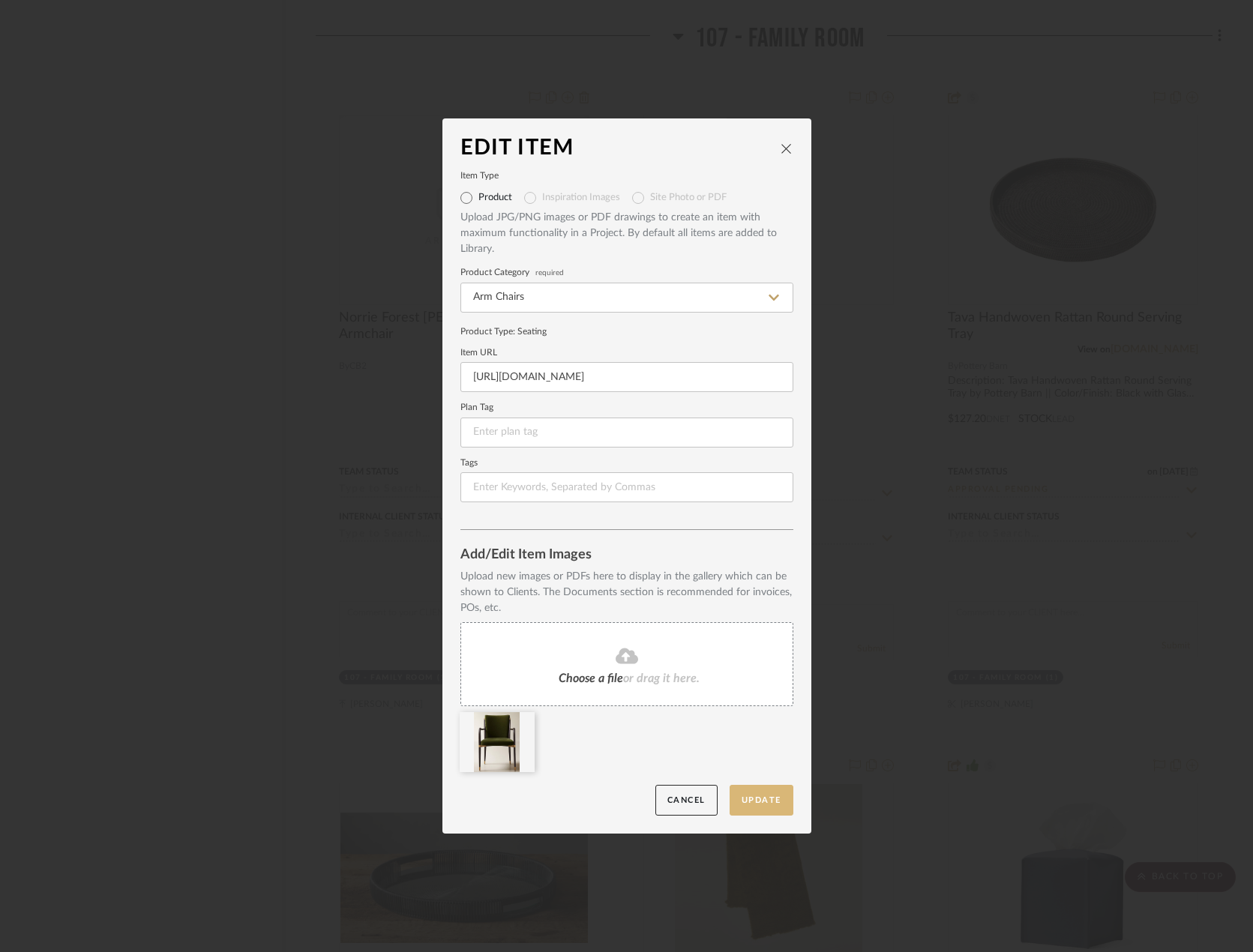
click at [738, 802] on button "Update" at bounding box center [761, 800] width 64 height 31
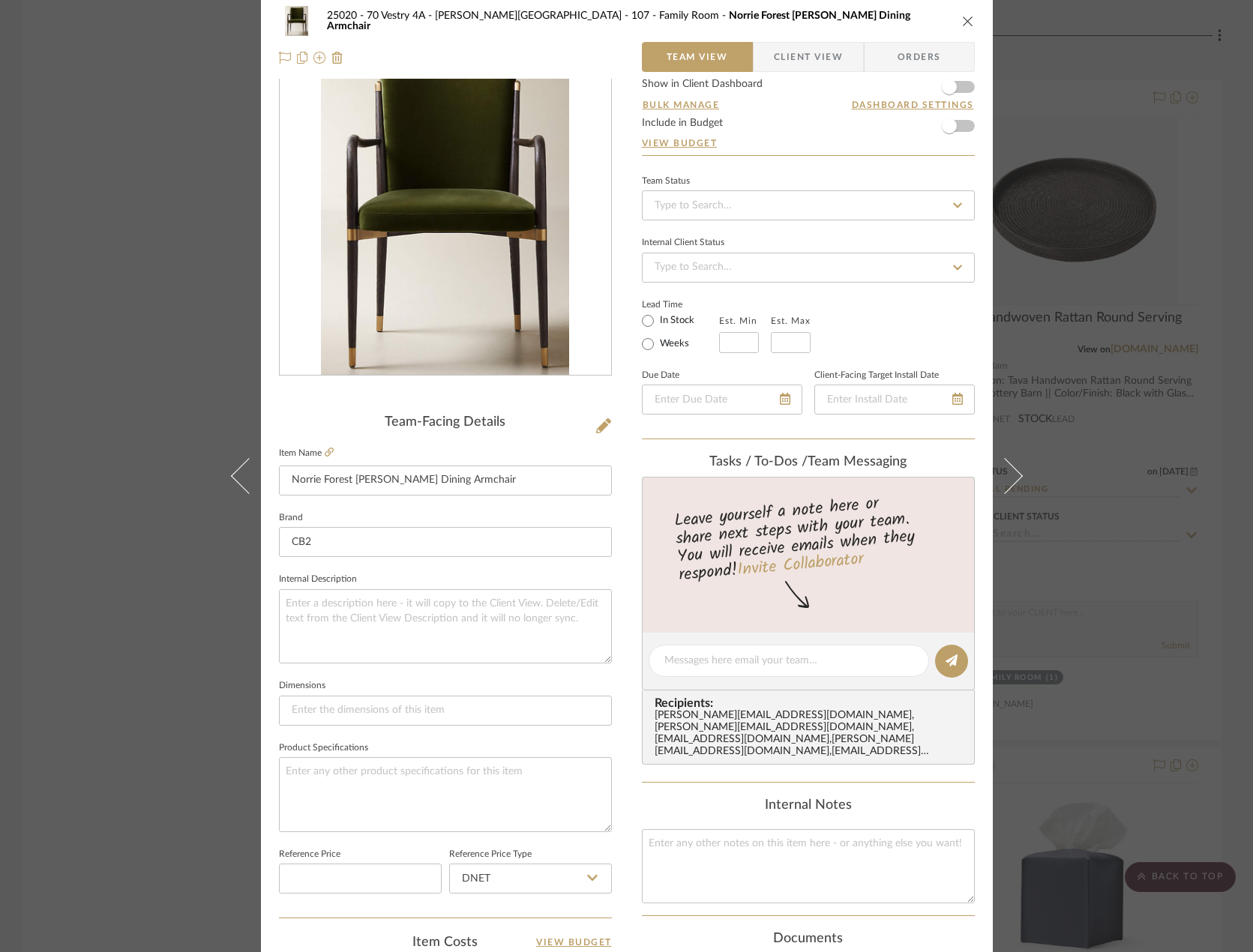
scroll to position [75, 0]
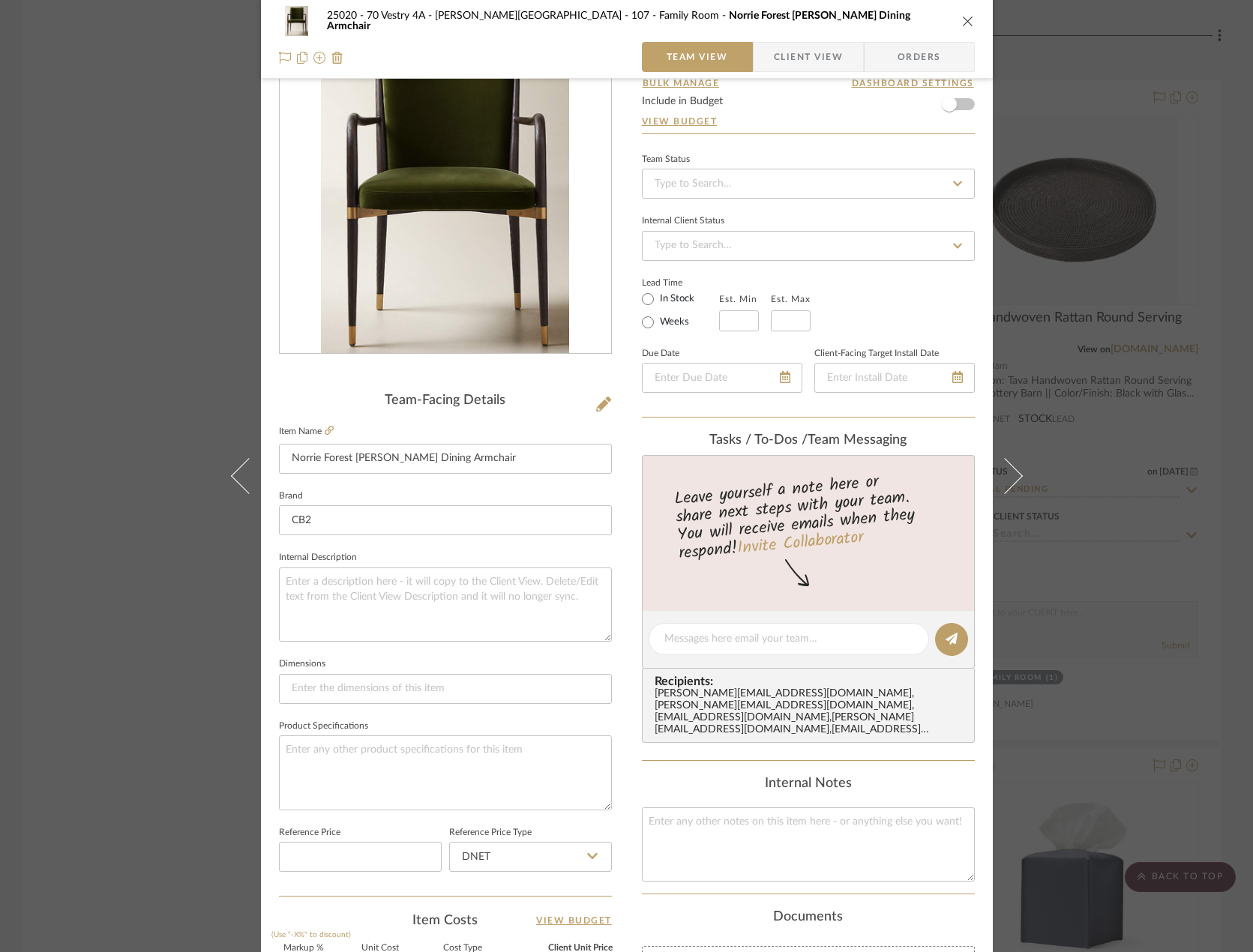
click at [929, 355] on div "25020 - 70 Vestry 4A - Grant-Stanleigh 107 - Family Room Norrie Forest Green Ve…" at bounding box center [626, 476] width 1253 height 952
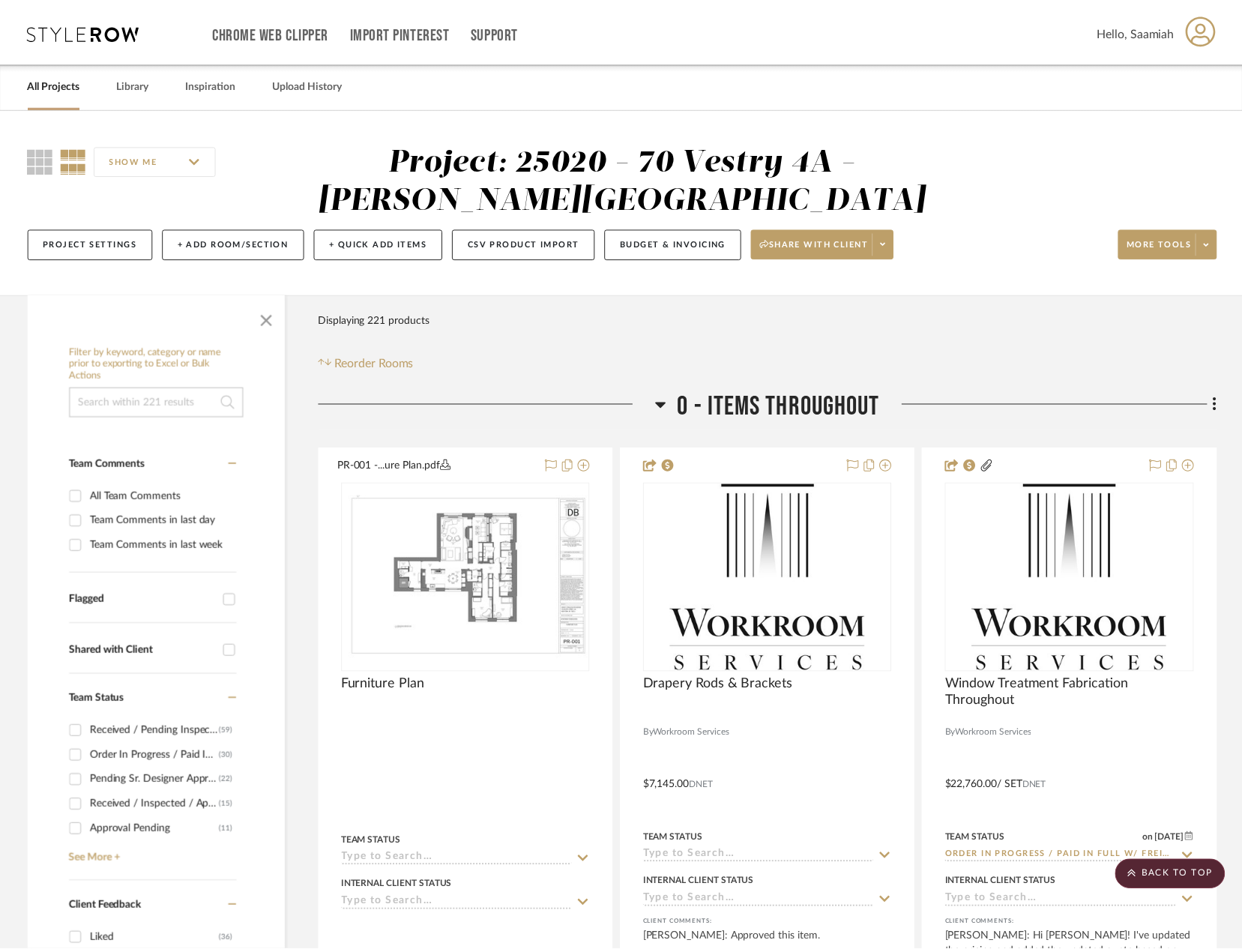
scroll to position [10563, 0]
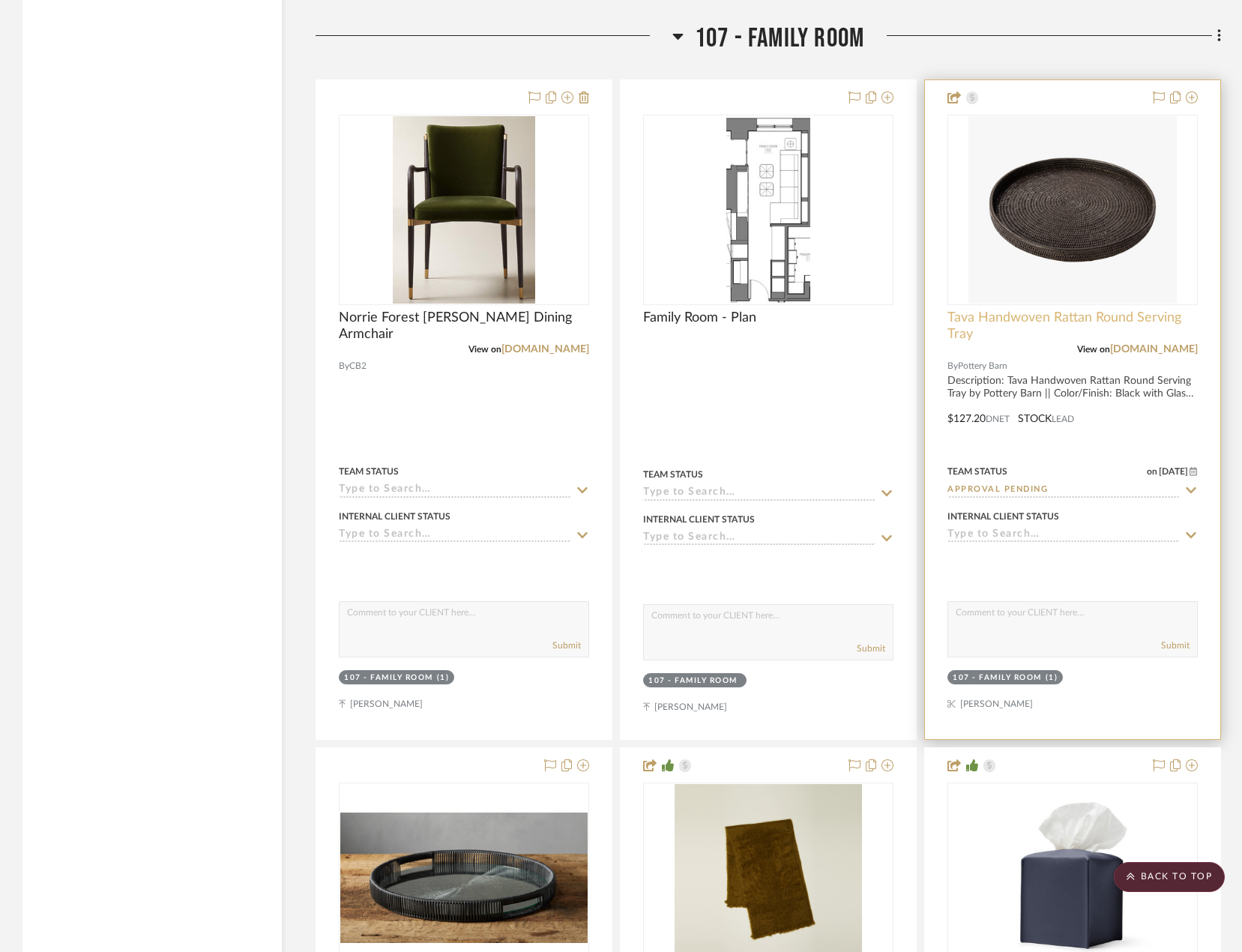
click at [929, 324] on span "Tava Handwoven Rattan Round Serving Tray" at bounding box center [1072, 326] width 250 height 33
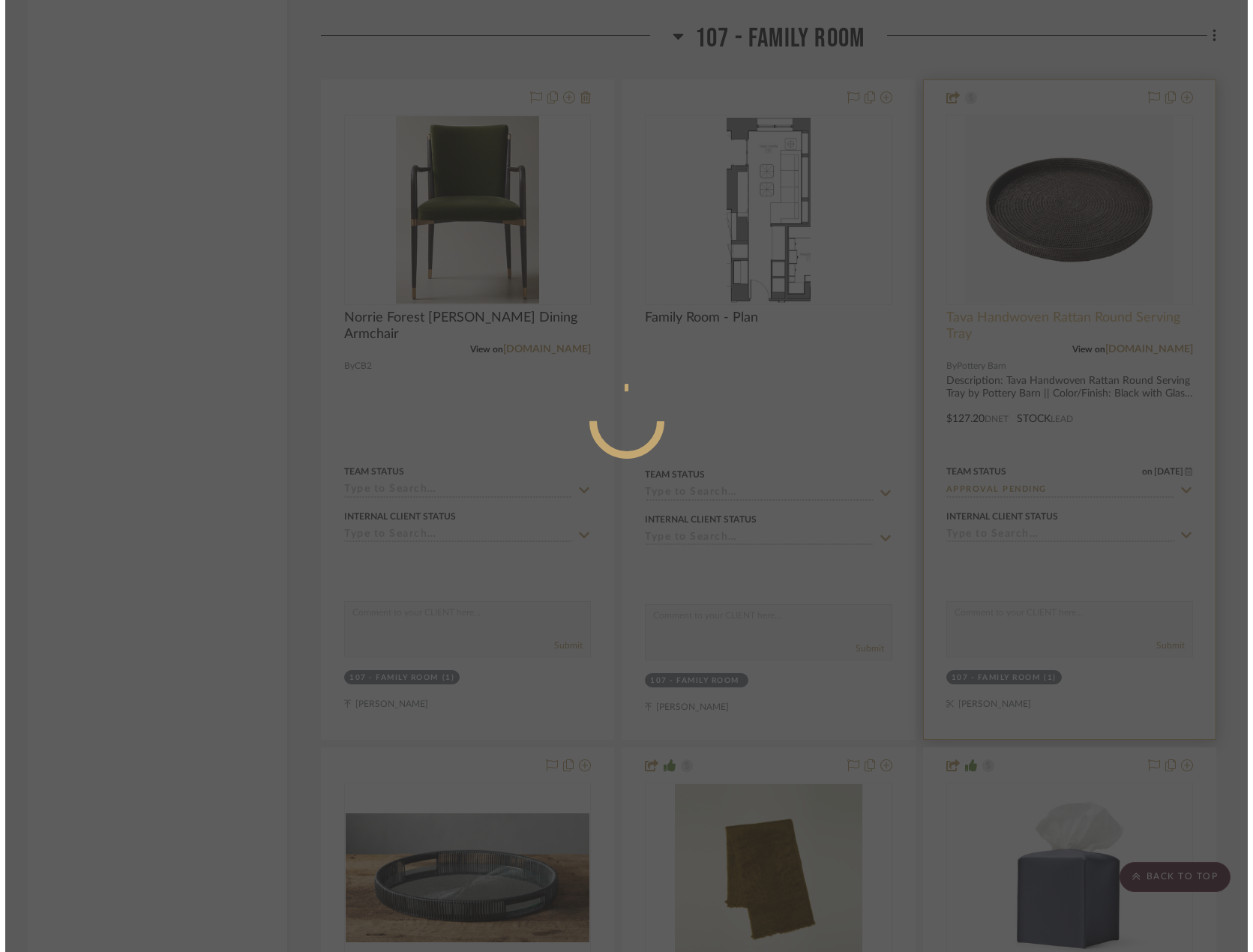
scroll to position [0, 0]
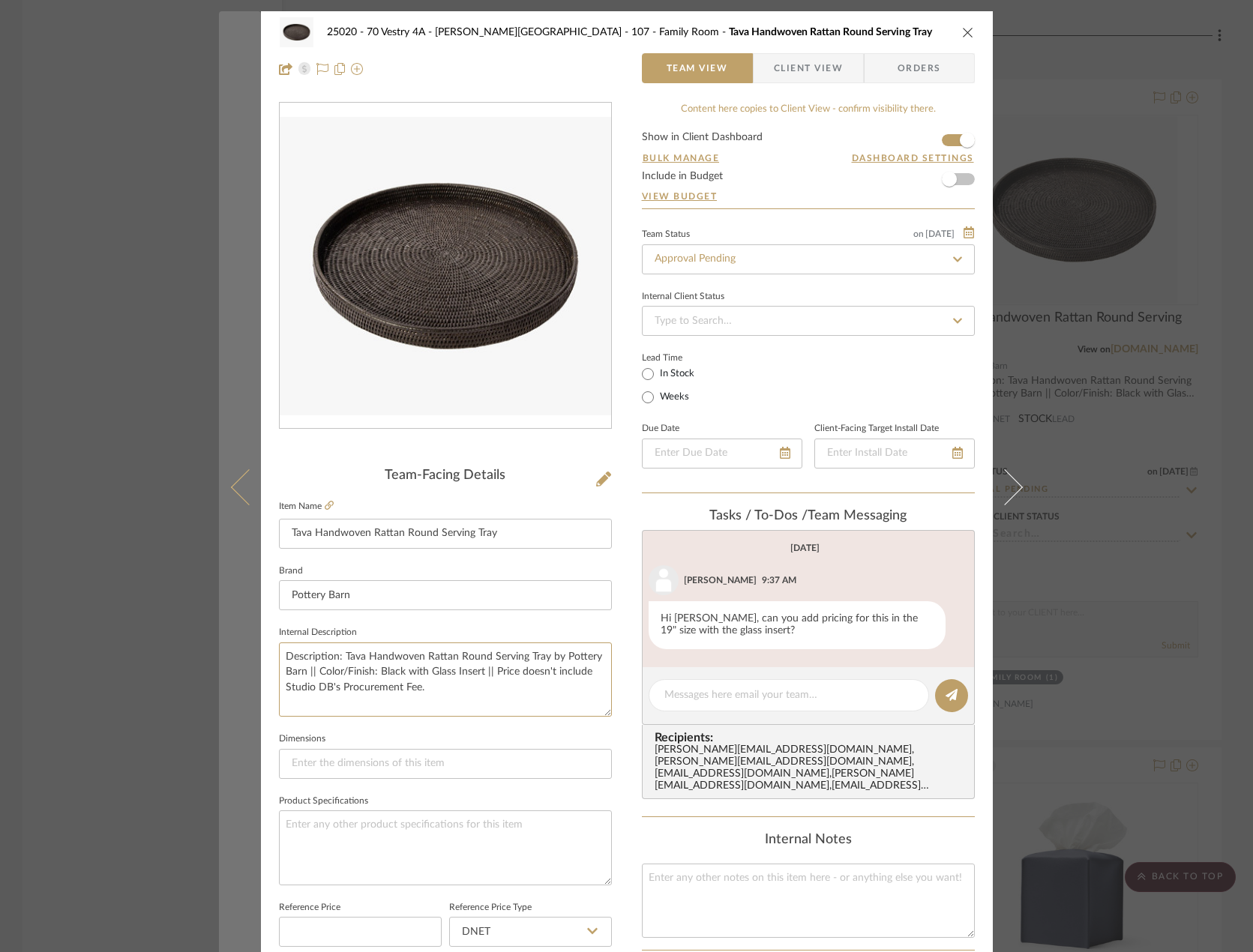
drag, startPoint x: 356, startPoint y: 666, endPoint x: 219, endPoint y: 642, distance: 139.1
click at [219, 642] on mat-dialog-content "25020 - 70 Vestry 4A - Grant-Stanleigh 107 - Family Room Tava Handwoven Rattan …" at bounding box center [626, 704] width 816 height 1384
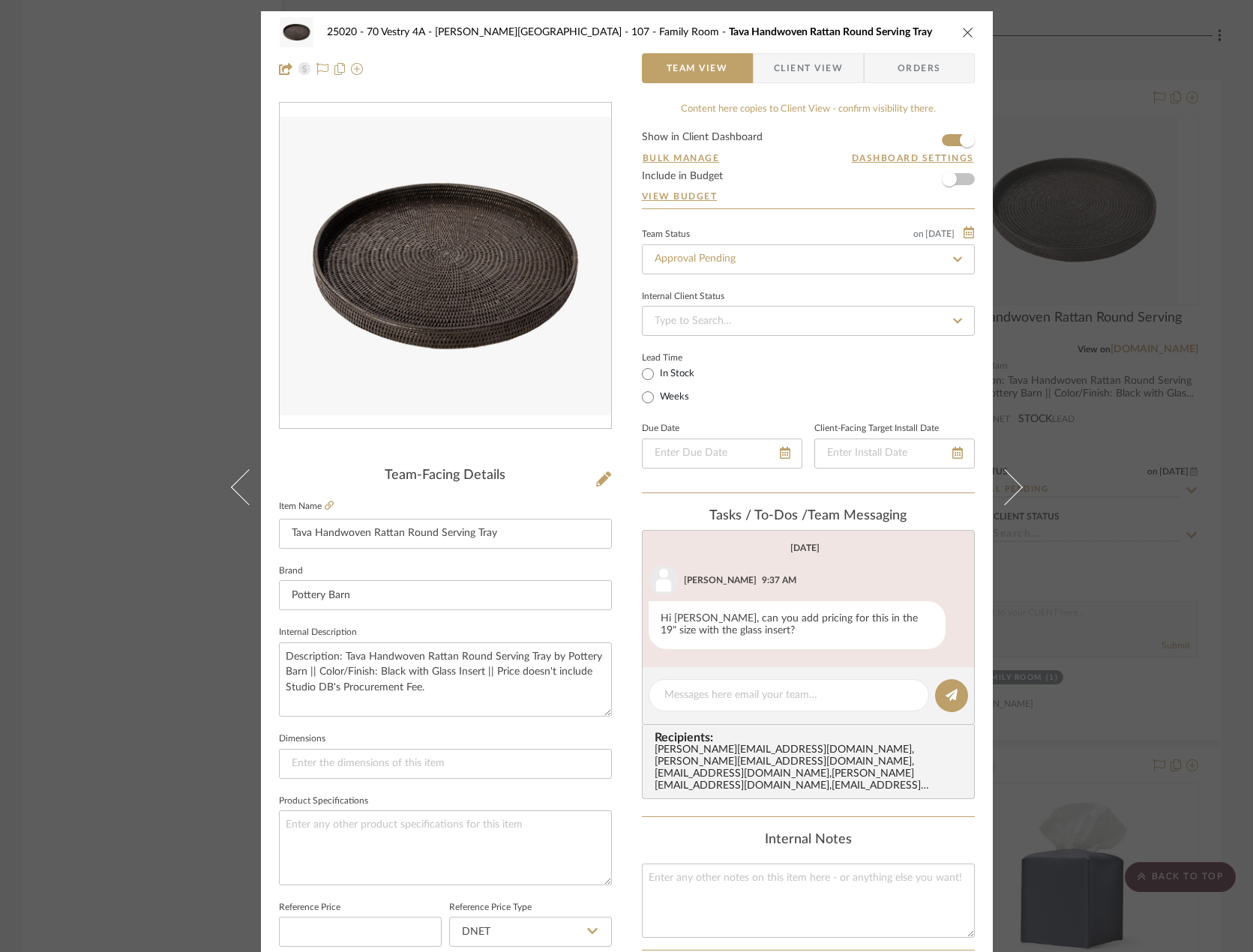
click at [203, 423] on div "25020 - 70 Vestry 4A - Grant-Stanleigh 107 - Family Room Tava Handwoven Rattan …" at bounding box center [626, 476] width 1253 height 952
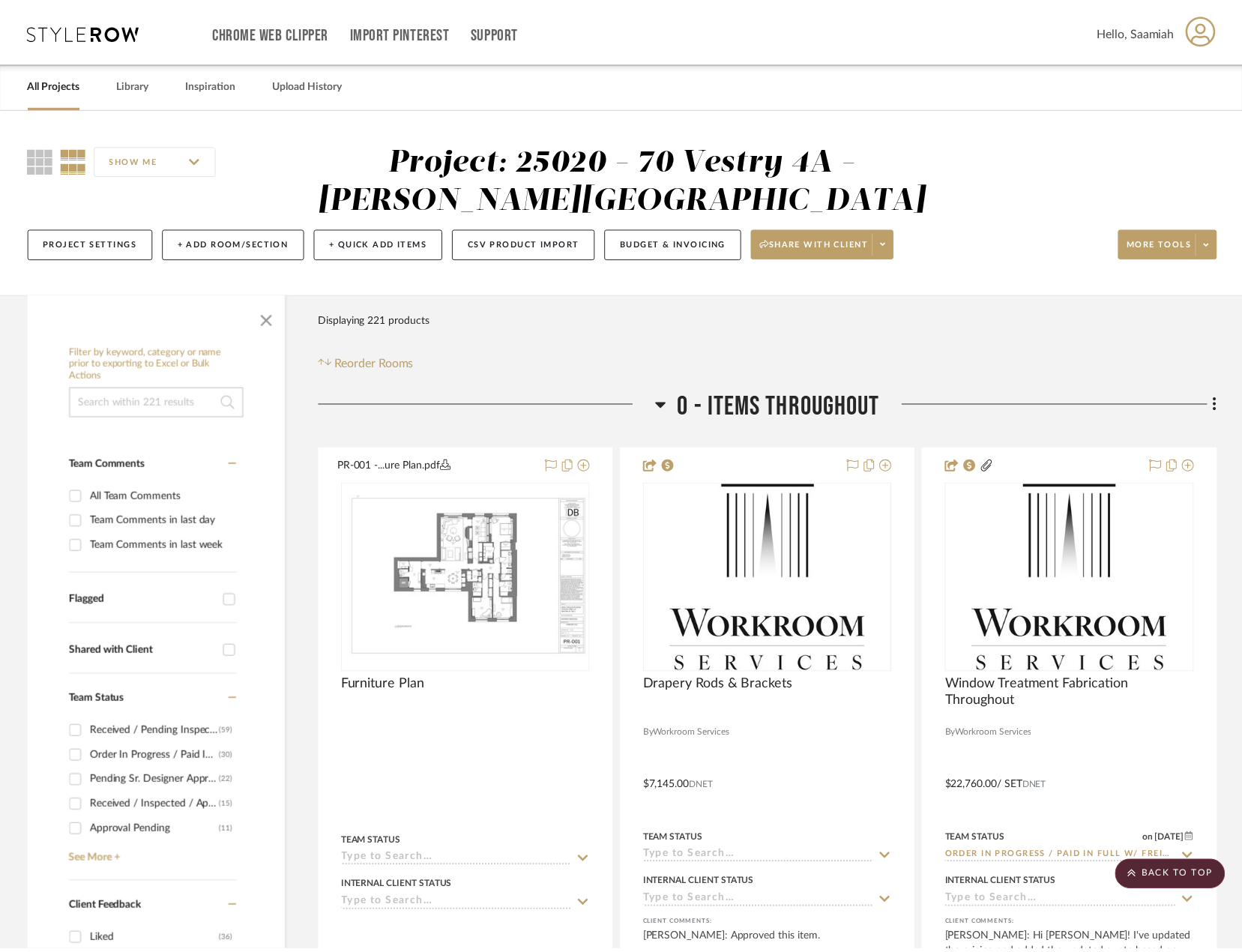
scroll to position [10563, 0]
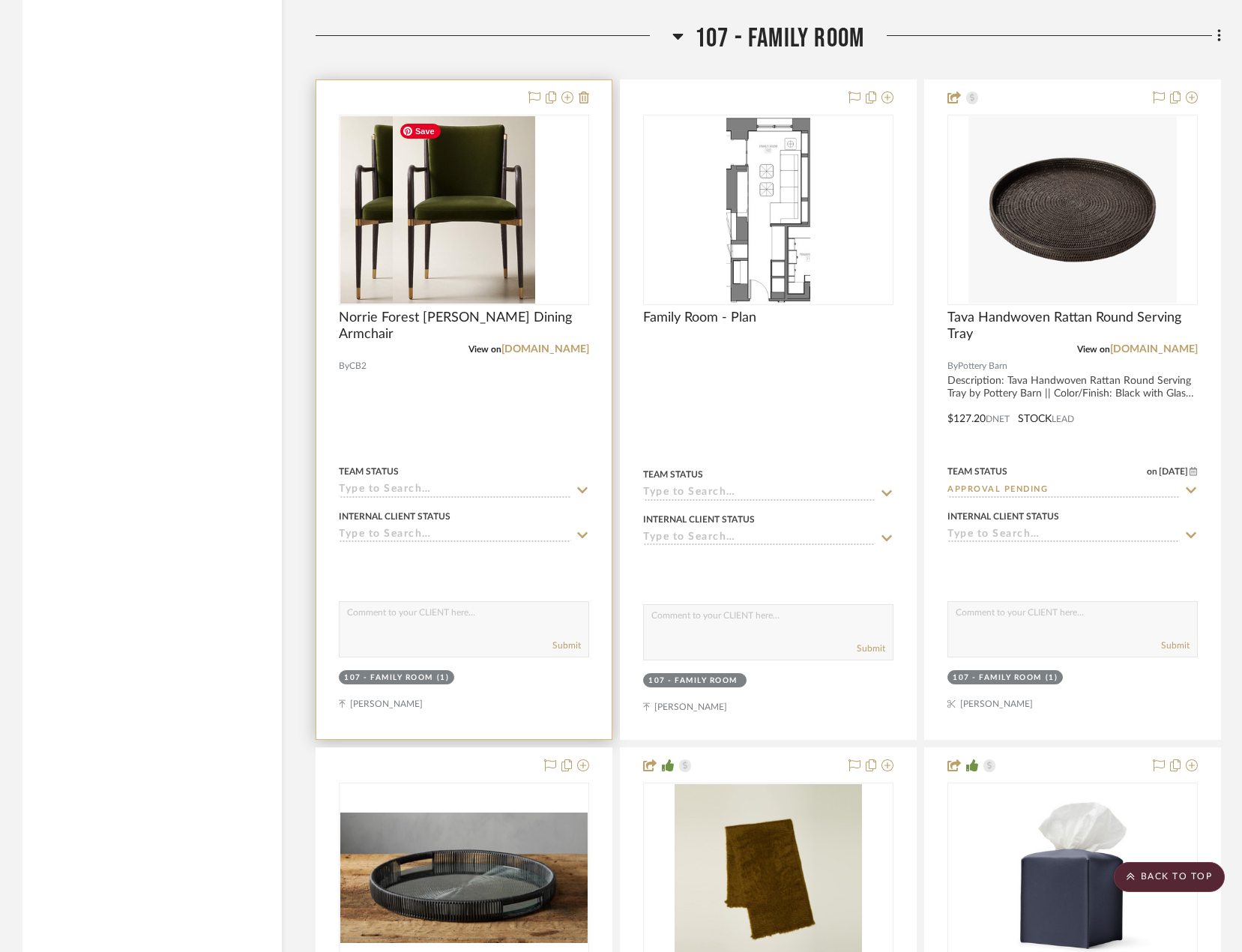
click at [406, 272] on img at bounding box center [464, 209] width 143 height 187
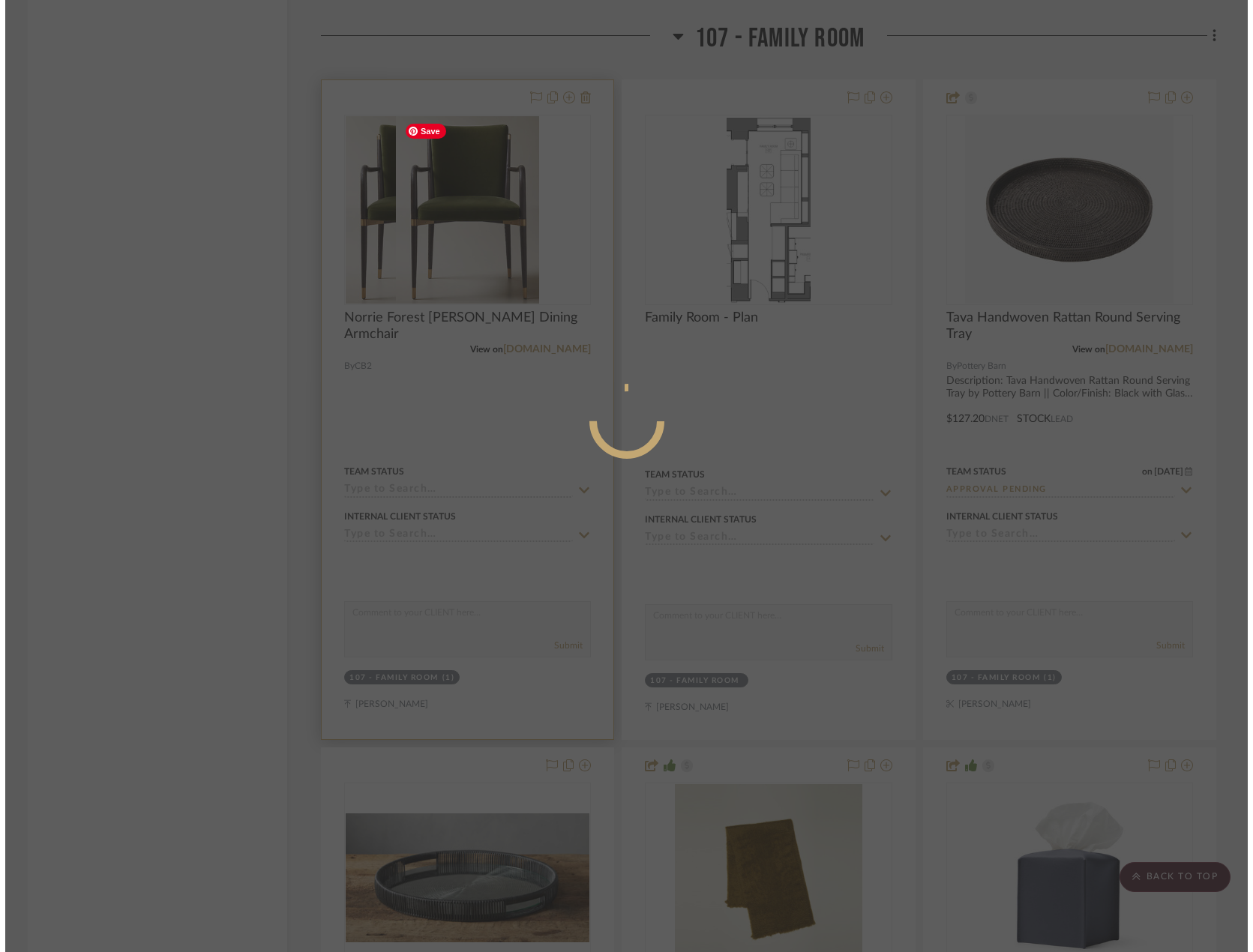
scroll to position [0, 0]
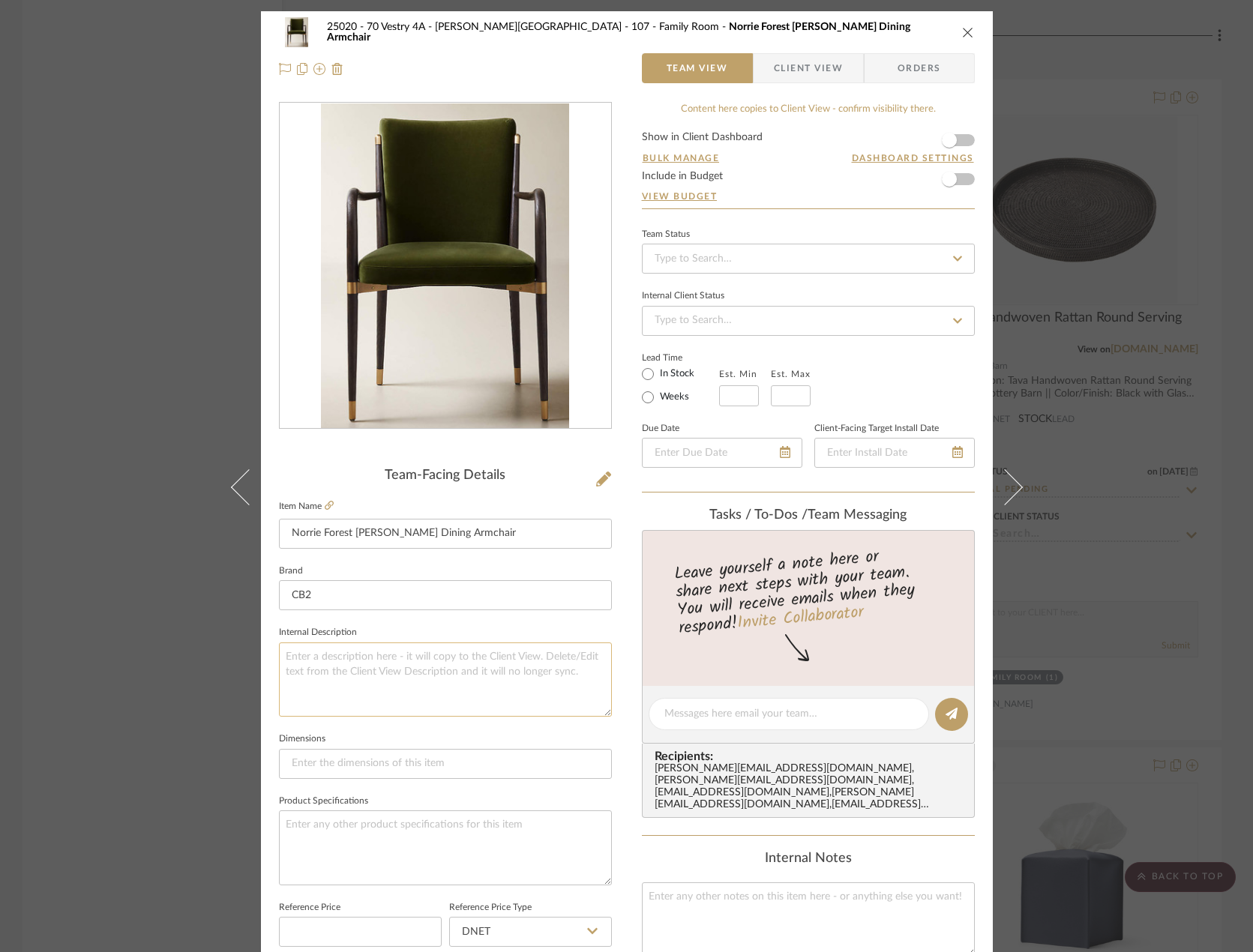
click at [376, 665] on textarea at bounding box center [445, 679] width 333 height 75
paste textarea "Description: Tava Handwoven Rattan Round Serving Tray by Pottery Barn || Color/…"
drag, startPoint x: 527, startPoint y: 539, endPoint x: 271, endPoint y: 513, distance: 257.3
click at [271, 513] on div "25020 - 70 Vestry 4A - Grant-Stanleigh 107 - Family Room Norrie Forest Green Ve…" at bounding box center [626, 704] width 731 height 1384
drag, startPoint x: 540, startPoint y: 654, endPoint x: 340, endPoint y: 651, distance: 200.0
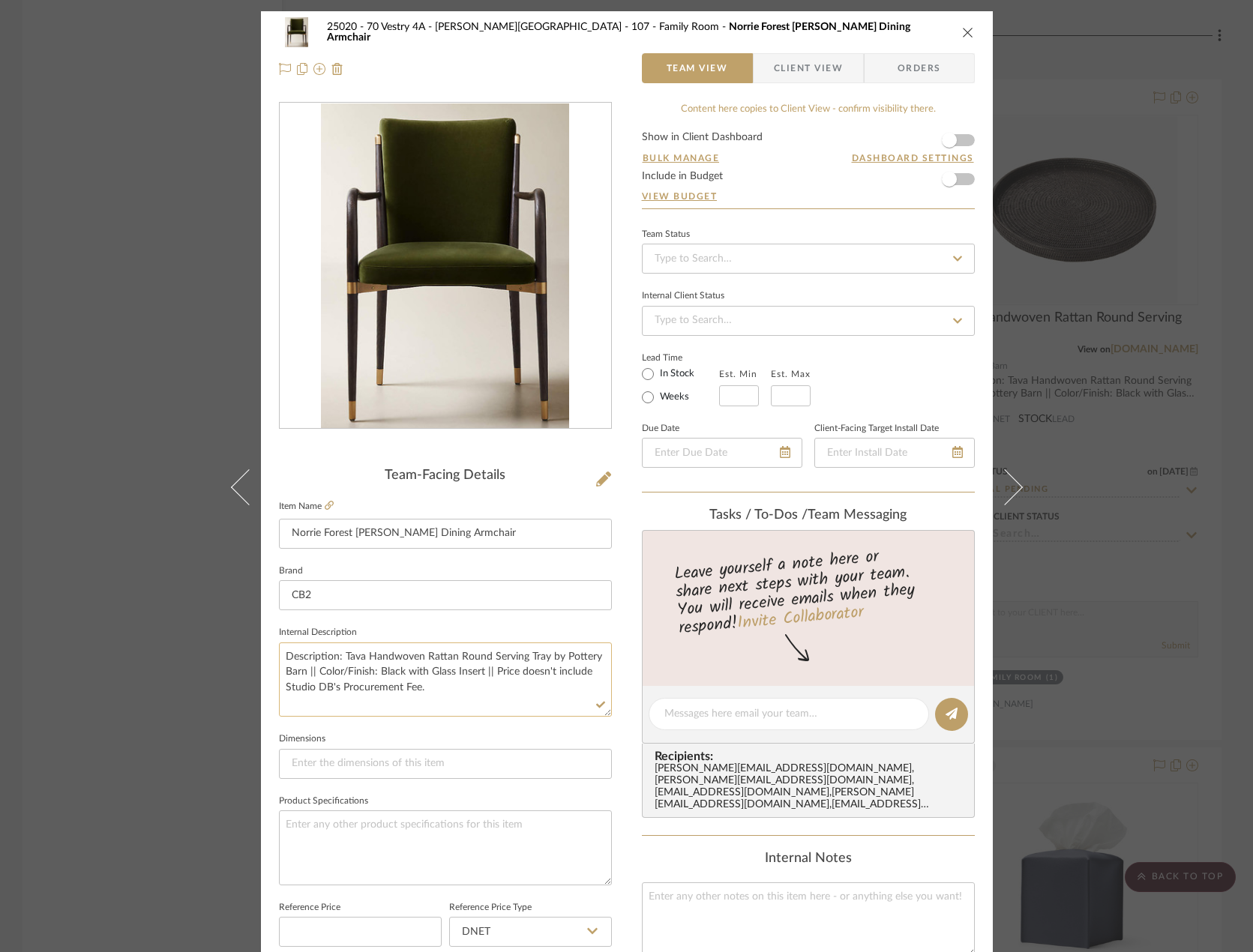
click at [340, 651] on textarea "Description: Tava Handwoven Rattan Round Serving Tray by Pottery Barn || Color/…" at bounding box center [445, 679] width 333 height 75
paste textarea "Norrie Forest [PERSON_NAME] Dining Armchair"
drag, startPoint x: 556, startPoint y: 656, endPoint x: 301, endPoint y: 669, distance: 255.3
click at [301, 669] on textarea "Description: Norrie Forest Green Velvet Dining Armchair by Pottery Barn || Colo…" at bounding box center [445, 679] width 333 height 75
drag, startPoint x: 343, startPoint y: 671, endPoint x: 444, endPoint y: 668, distance: 101.0
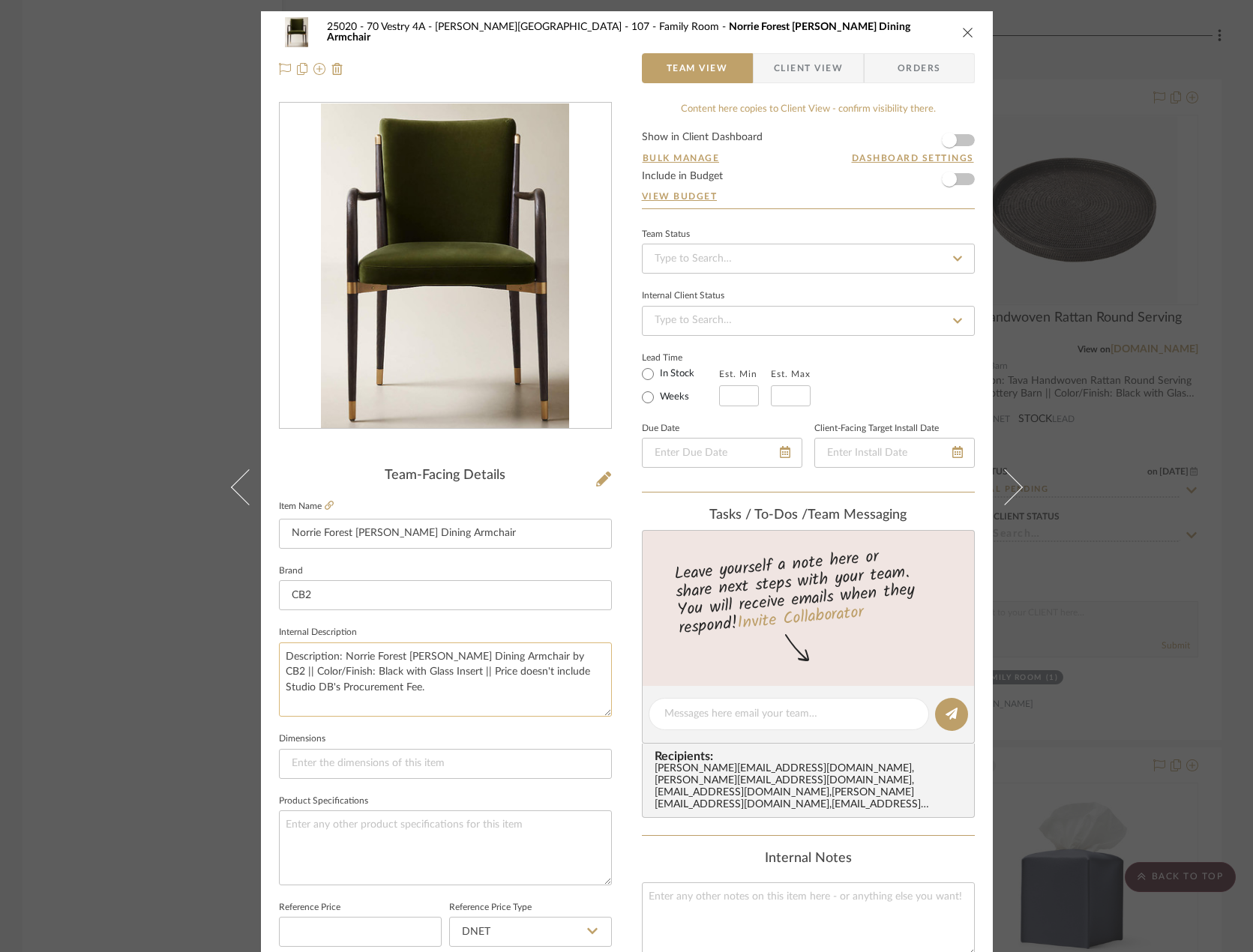
click at [444, 668] on textarea "Description: Norrie Forest Green Velvet Dining Armchair by CB2 || Color/Finish:…" at bounding box center [445, 679] width 333 height 75
paste textarea "Logan Fabric in Forest Green"
click at [476, 733] on fieldset "Dimensions" at bounding box center [445, 753] width 333 height 50
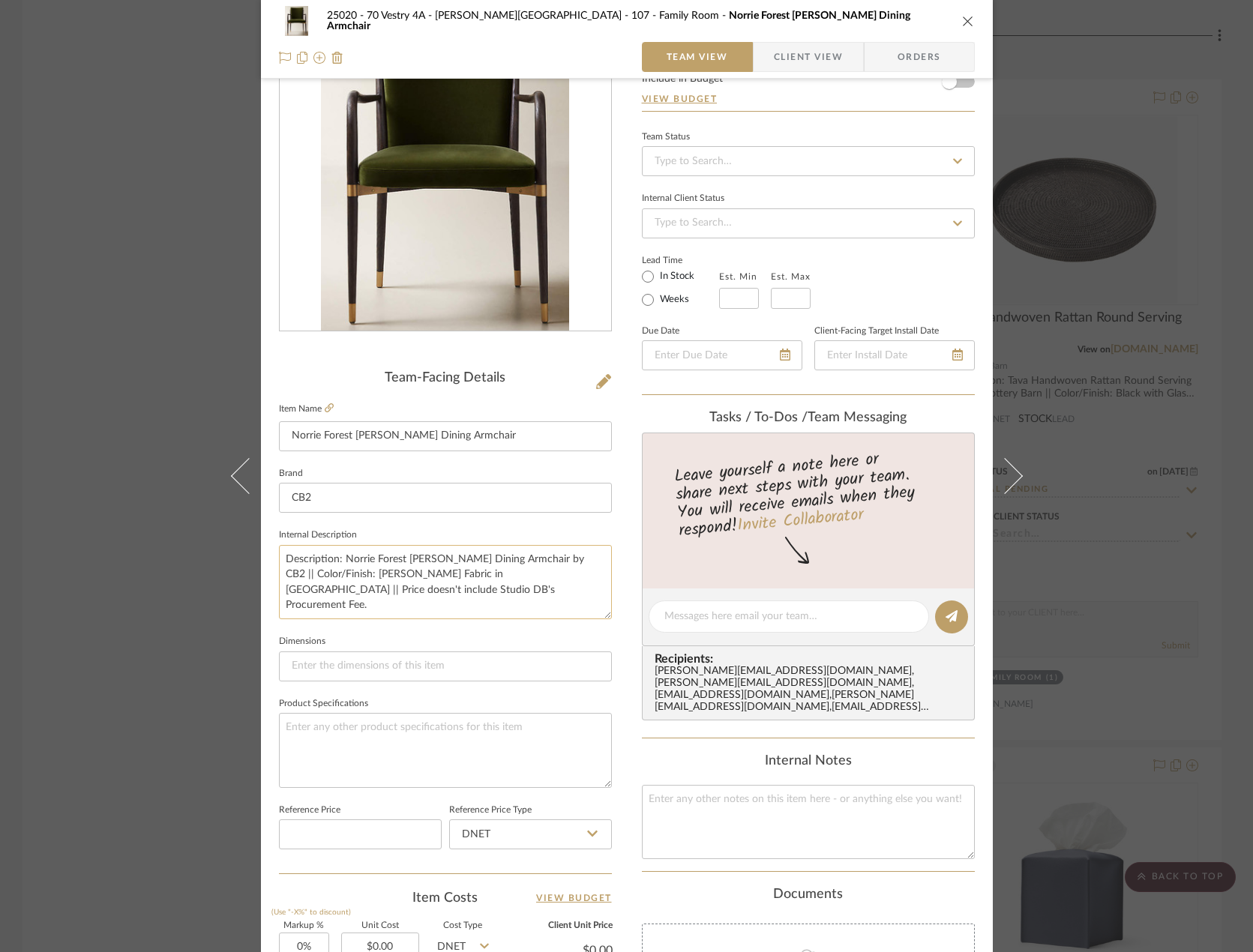
scroll to position [75, 0]
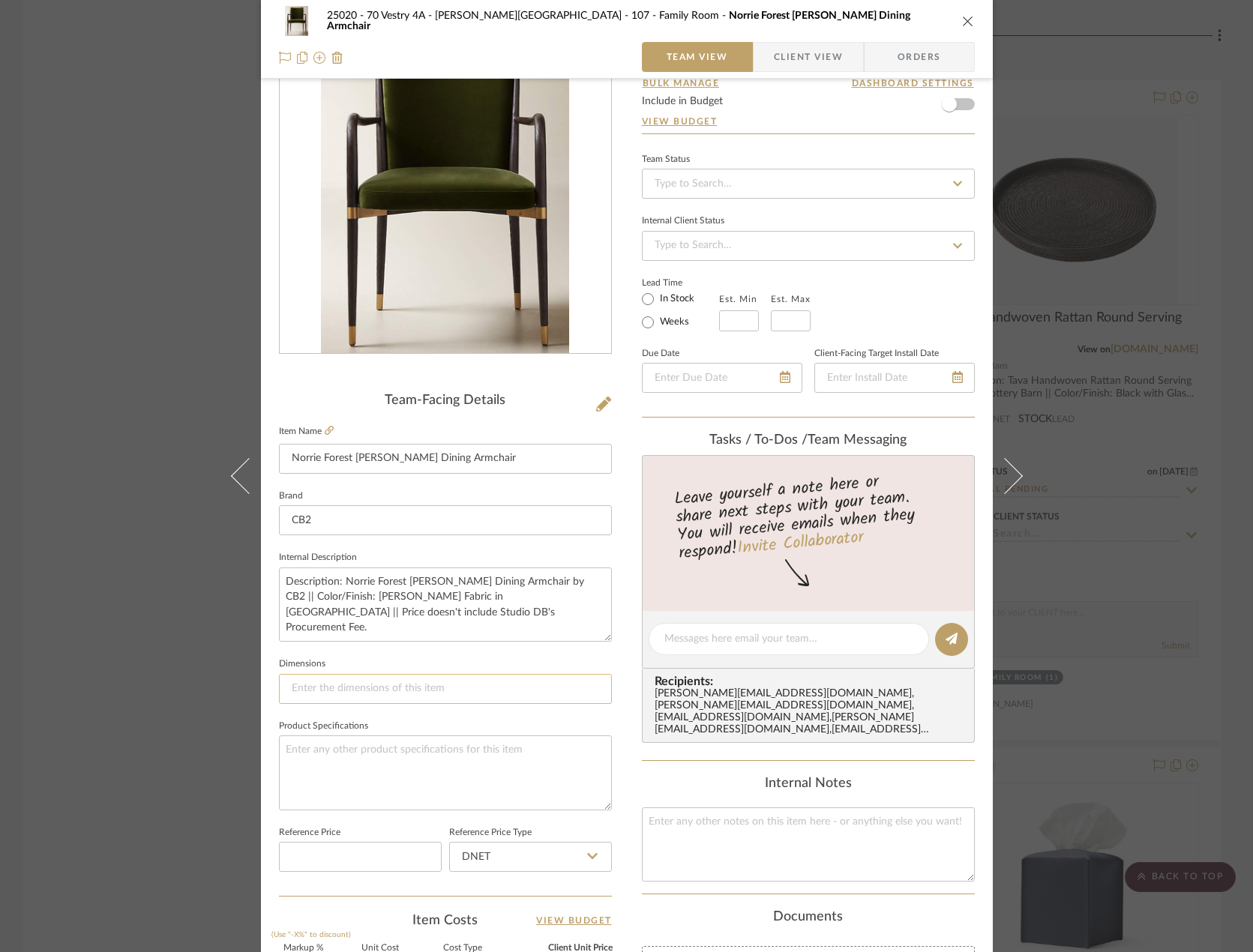
click at [418, 684] on input at bounding box center [445, 688] width 333 height 30
paste input "Width: 21.75 in Depth: 24.75 in Height: 31.25 in"
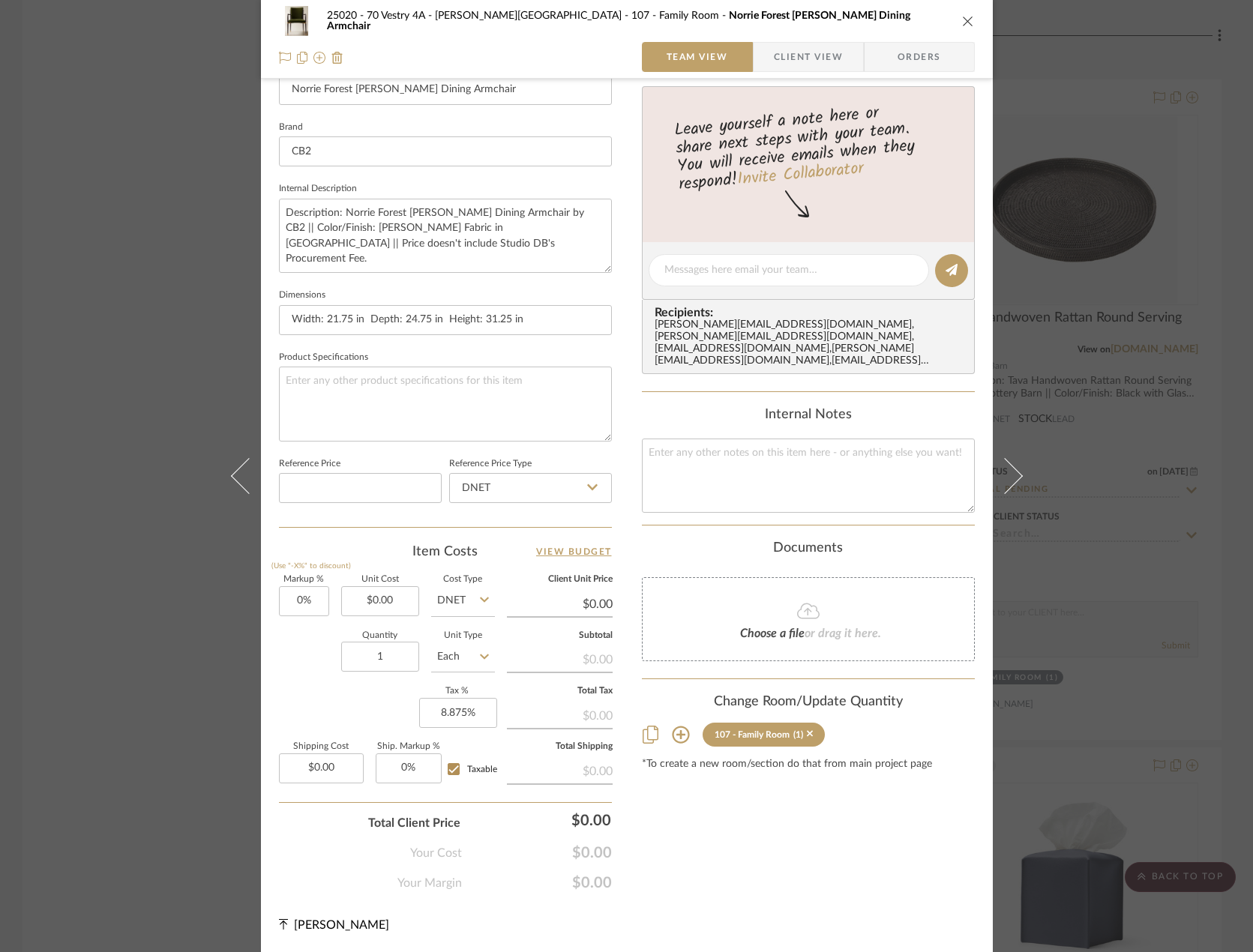
scroll to position [0, 0]
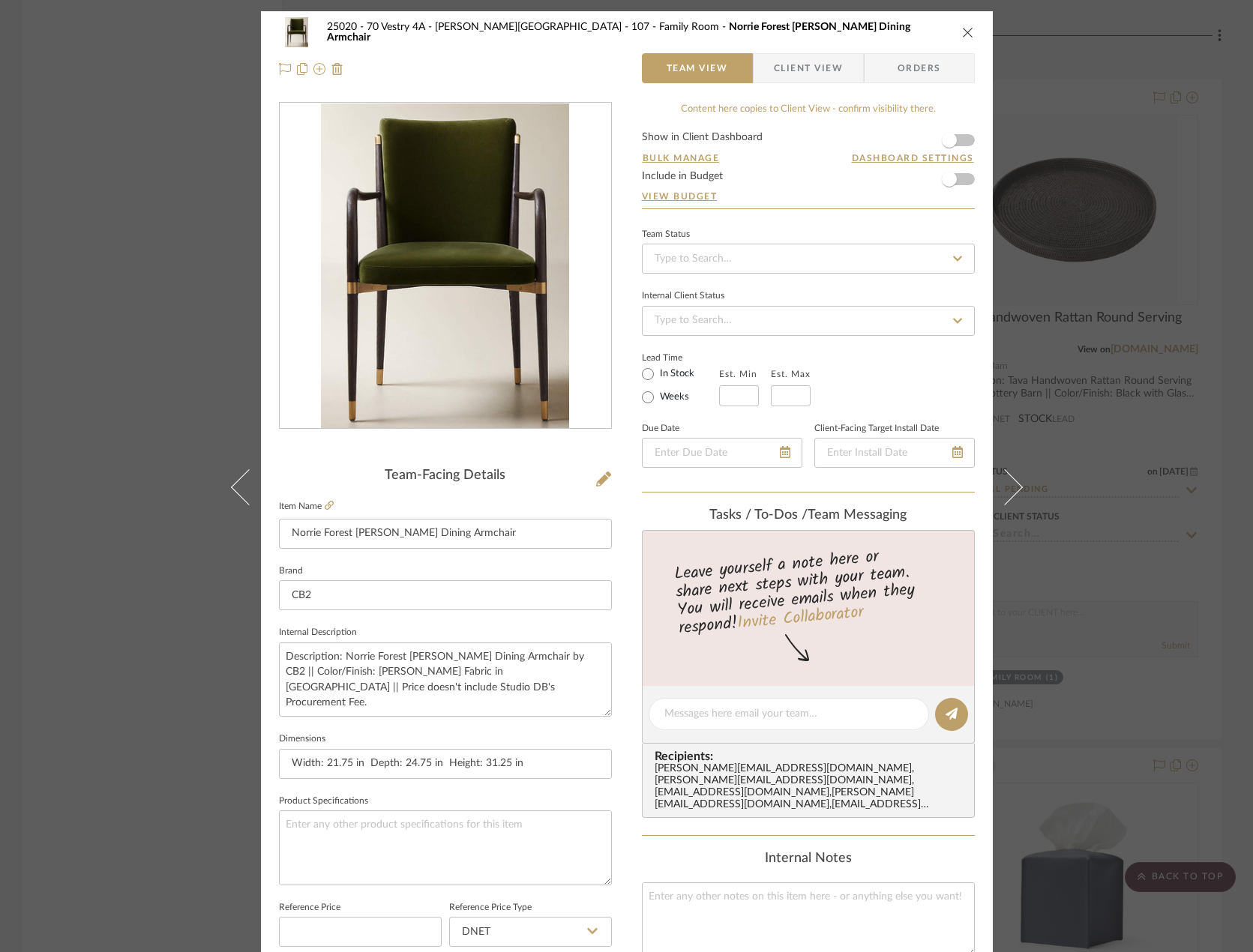
click at [467, 795] on fieldset "Product Specifications" at bounding box center [445, 838] width 333 height 94
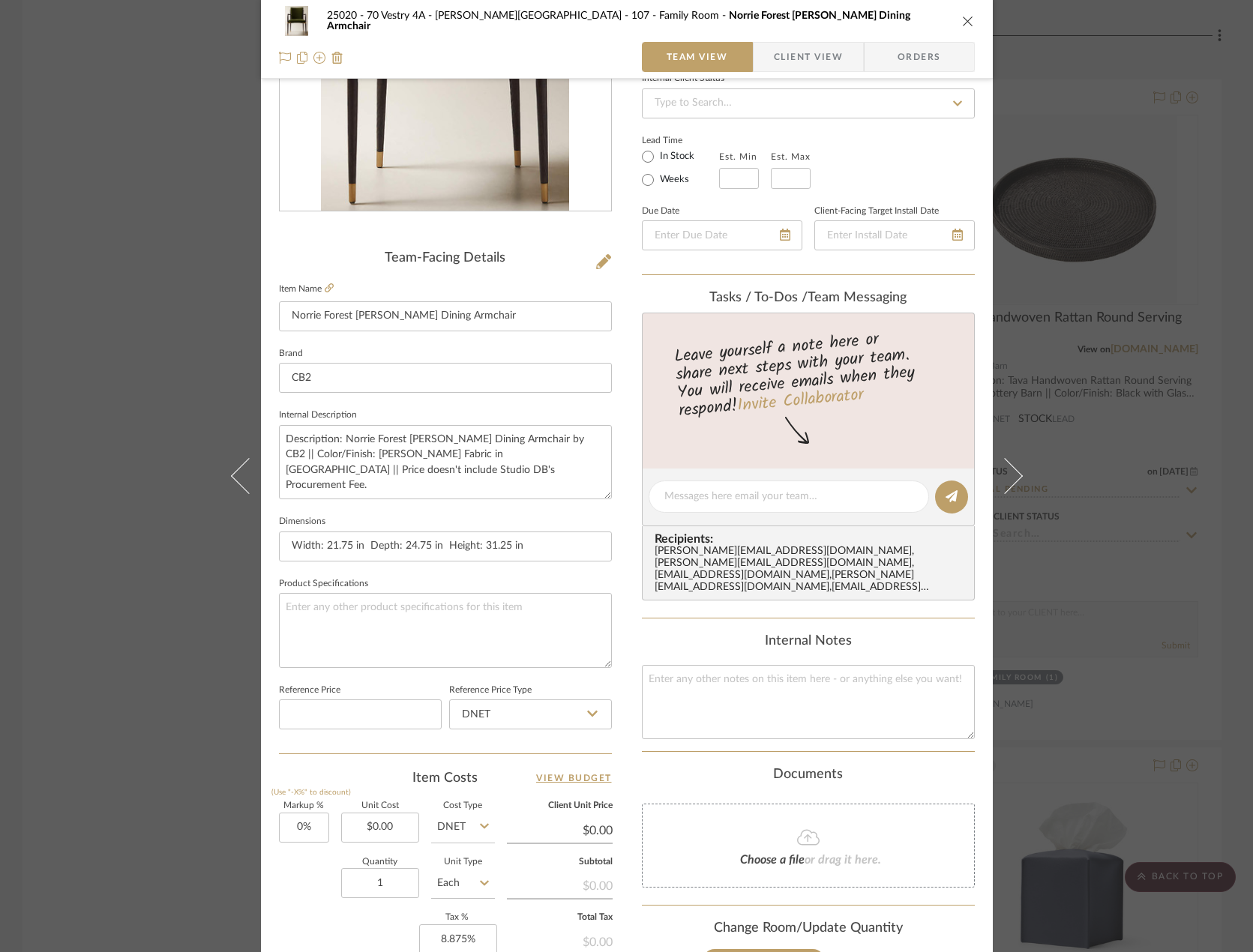
scroll to position [444, 0]
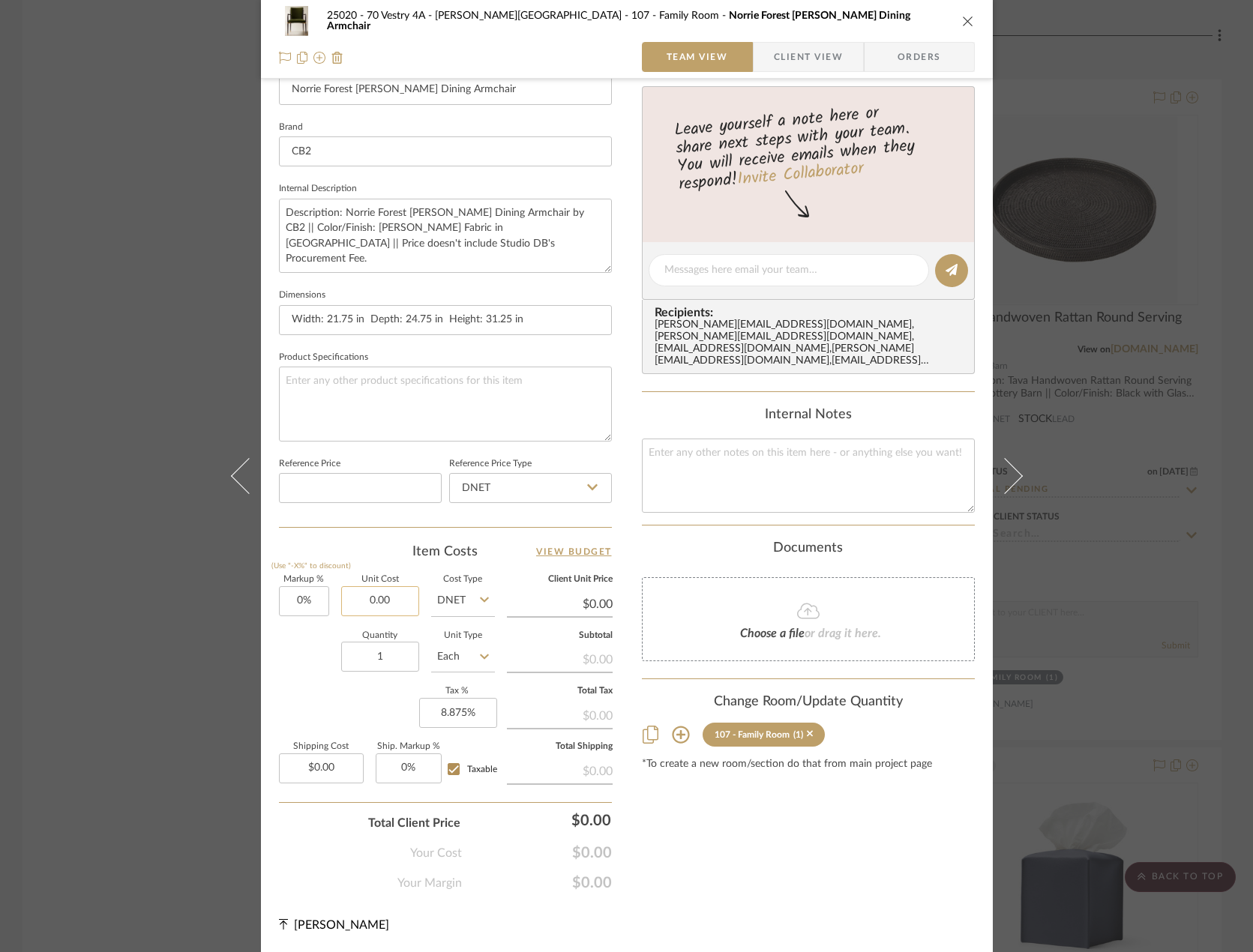
click at [383, 598] on input "0.00" at bounding box center [380, 601] width 78 height 30
click at [305, 661] on div "Quantity 1 Unit Type Each" at bounding box center [387, 658] width 216 height 53
click at [338, 766] on input "0.00" at bounding box center [321, 768] width 84 height 30
click at [392, 599] on input "699.00" at bounding box center [380, 601] width 78 height 30
click at [287, 675] on div "Quantity 1 Unit Type Each" at bounding box center [387, 658] width 216 height 53
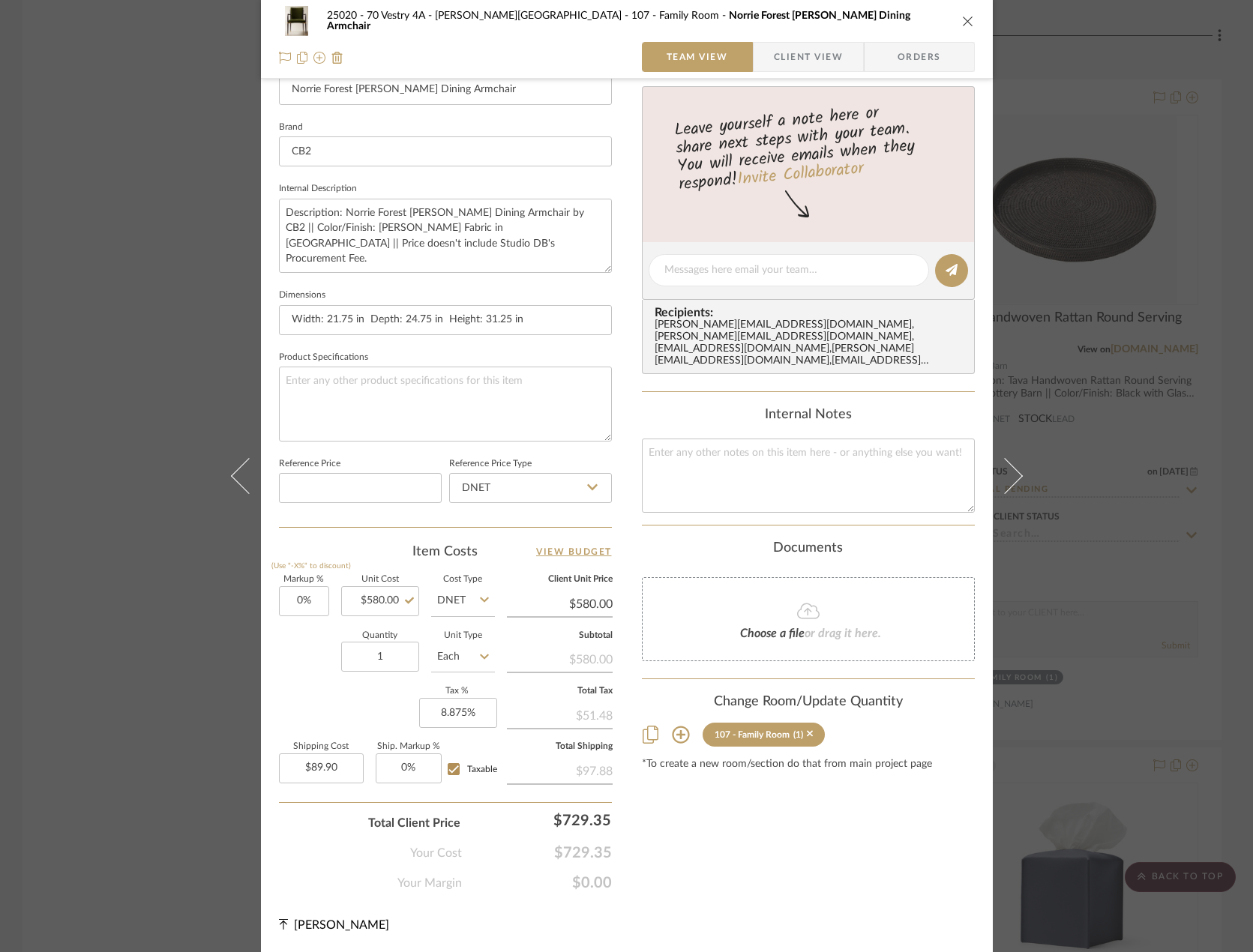
click at [445, 770] on input "Taxable" at bounding box center [453, 769] width 24 height 24
click at [453, 769] on input "Taxable" at bounding box center [453, 769] width 24 height 24
click at [343, 709] on div "Markup % (Use "-X%" to discount) 0% Unit Cost $580.00 Cost Type DNET Client Uni…" at bounding box center [445, 685] width 333 height 219
click at [402, 598] on input "580.00" at bounding box center [380, 601] width 78 height 30
click at [328, 655] on div "Quantity 1 Unit Type Each" at bounding box center [387, 658] width 216 height 53
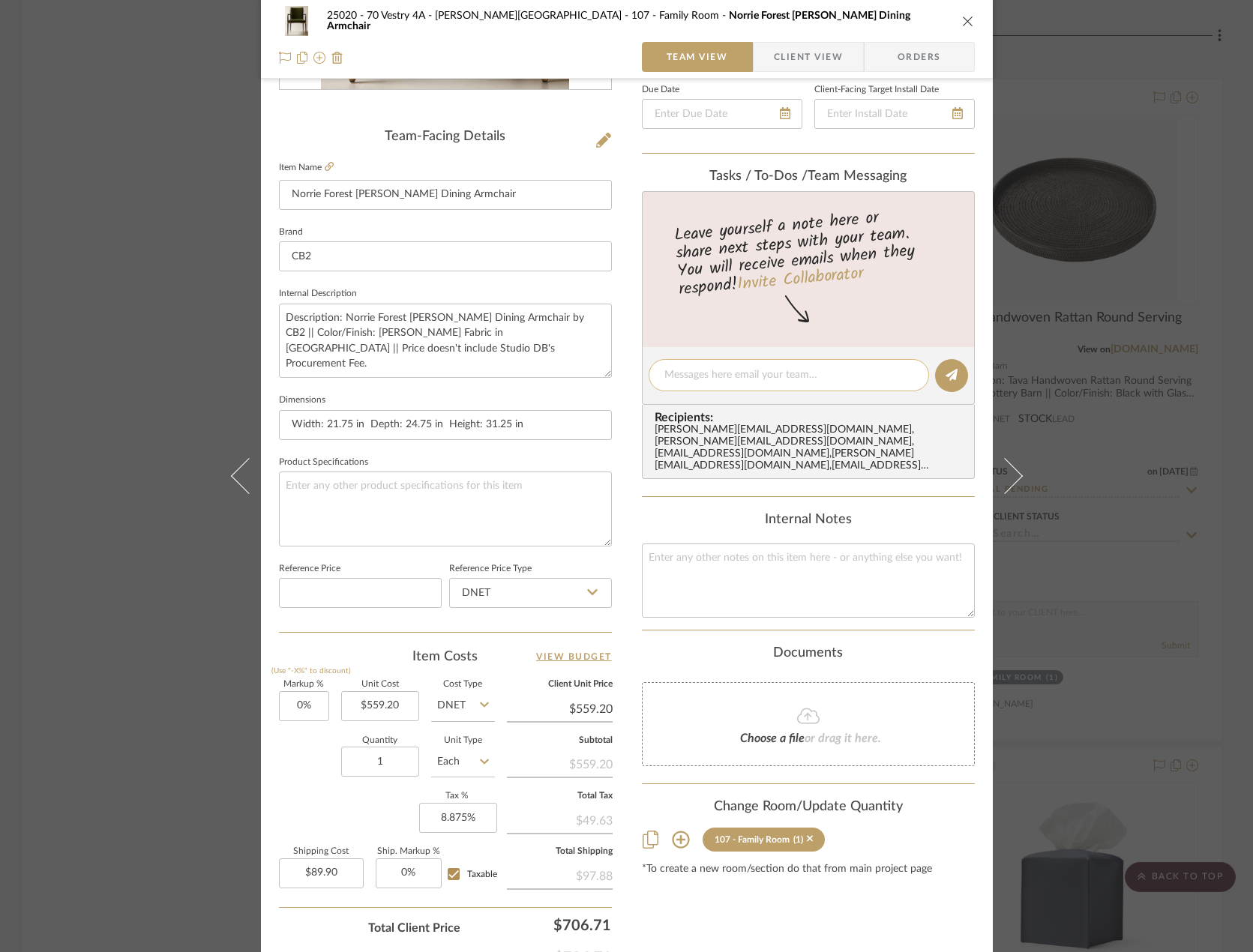
scroll to position [0, 0]
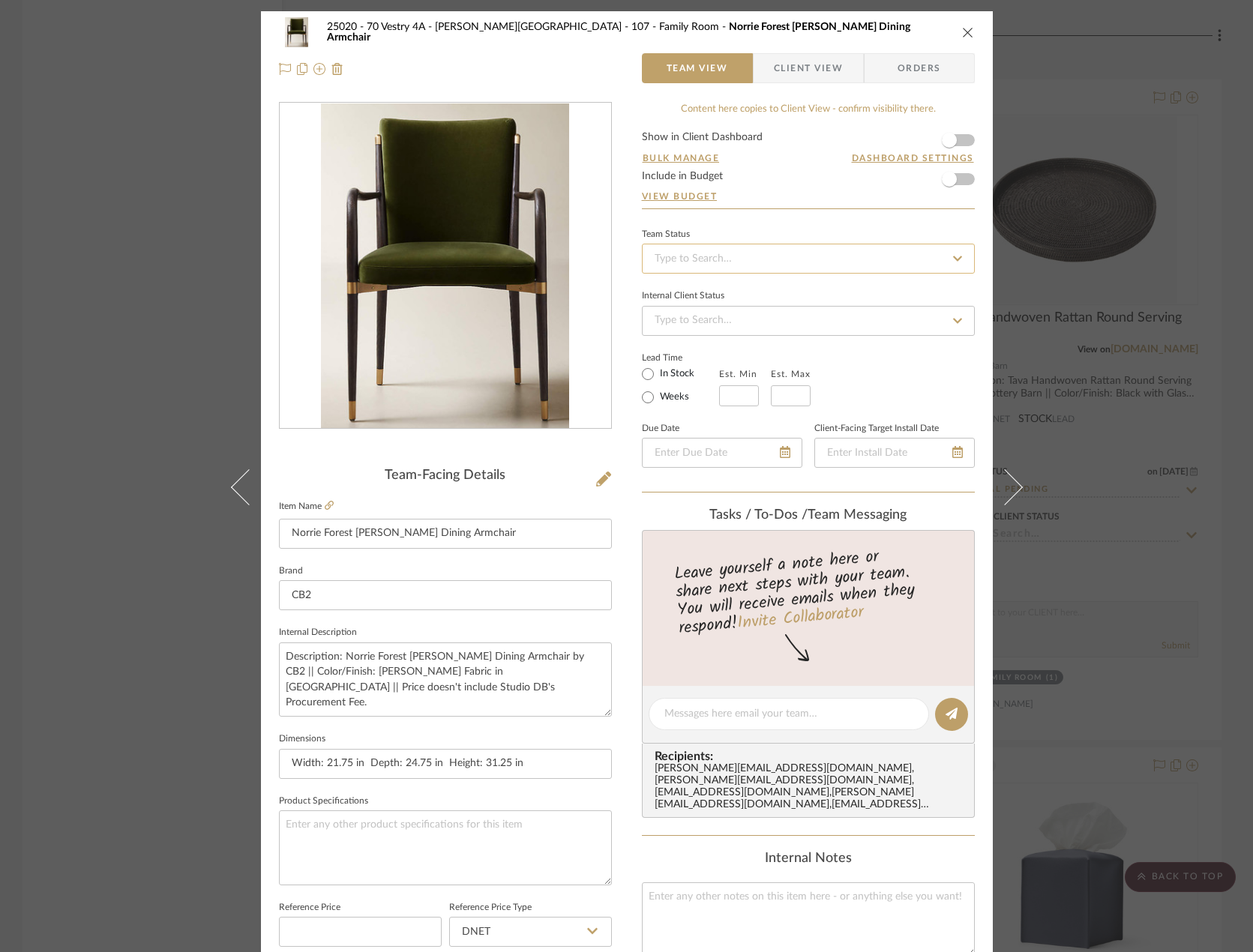
click at [705, 249] on input at bounding box center [808, 258] width 333 height 30
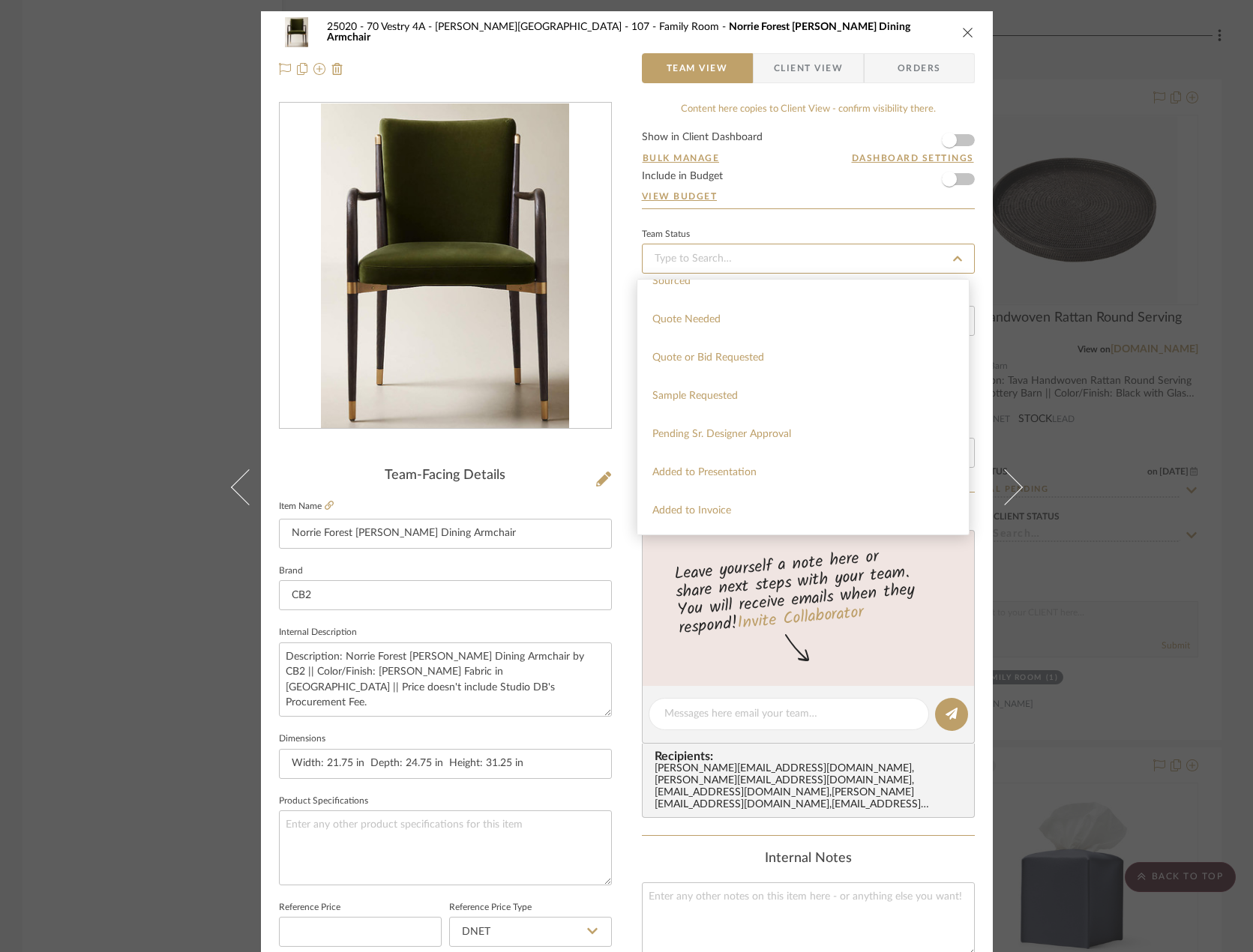
scroll to position [524, 0]
click at [735, 424] on span "Pending Sr. Designer Approval" at bounding box center [722, 423] width 139 height 11
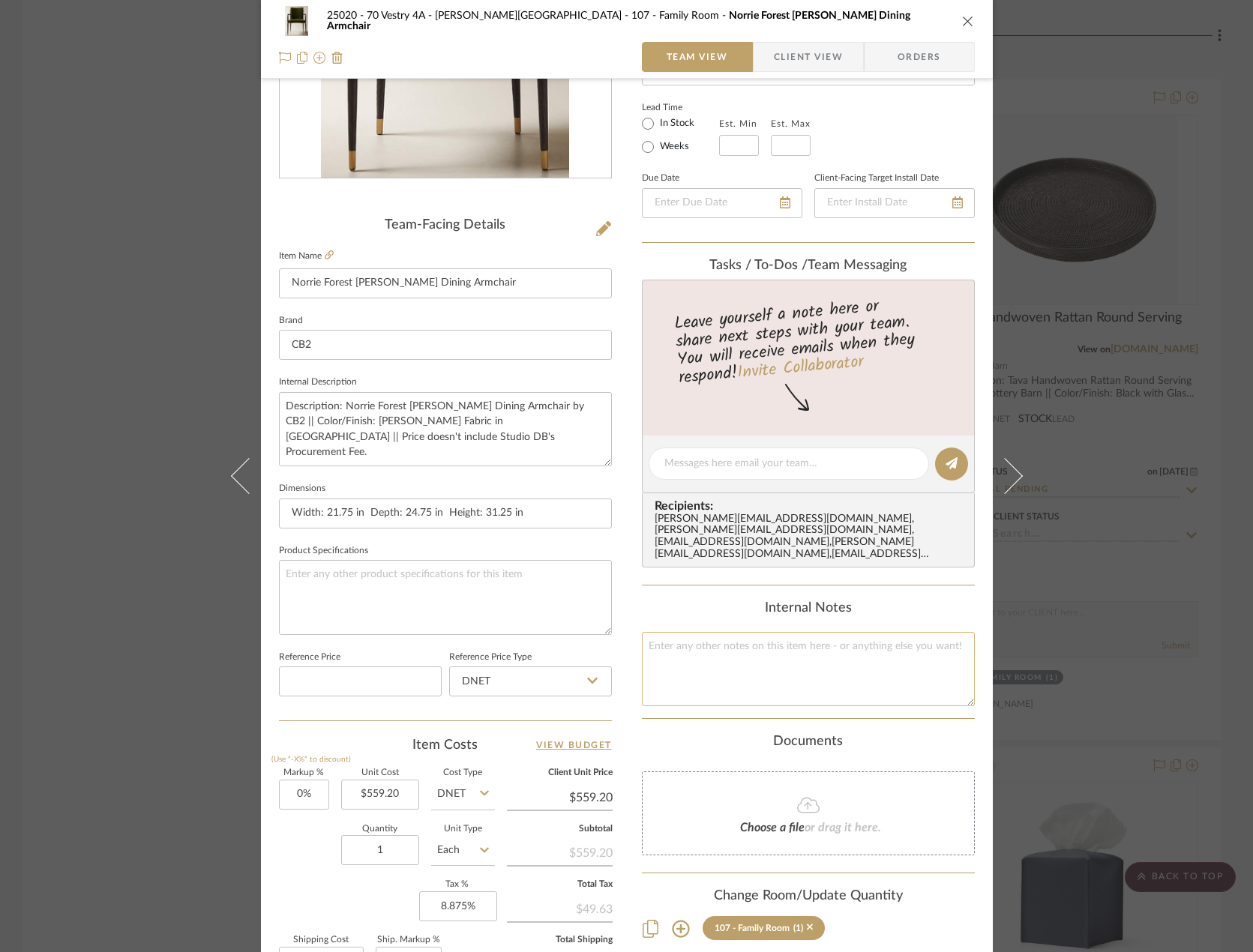
scroll to position [444, 0]
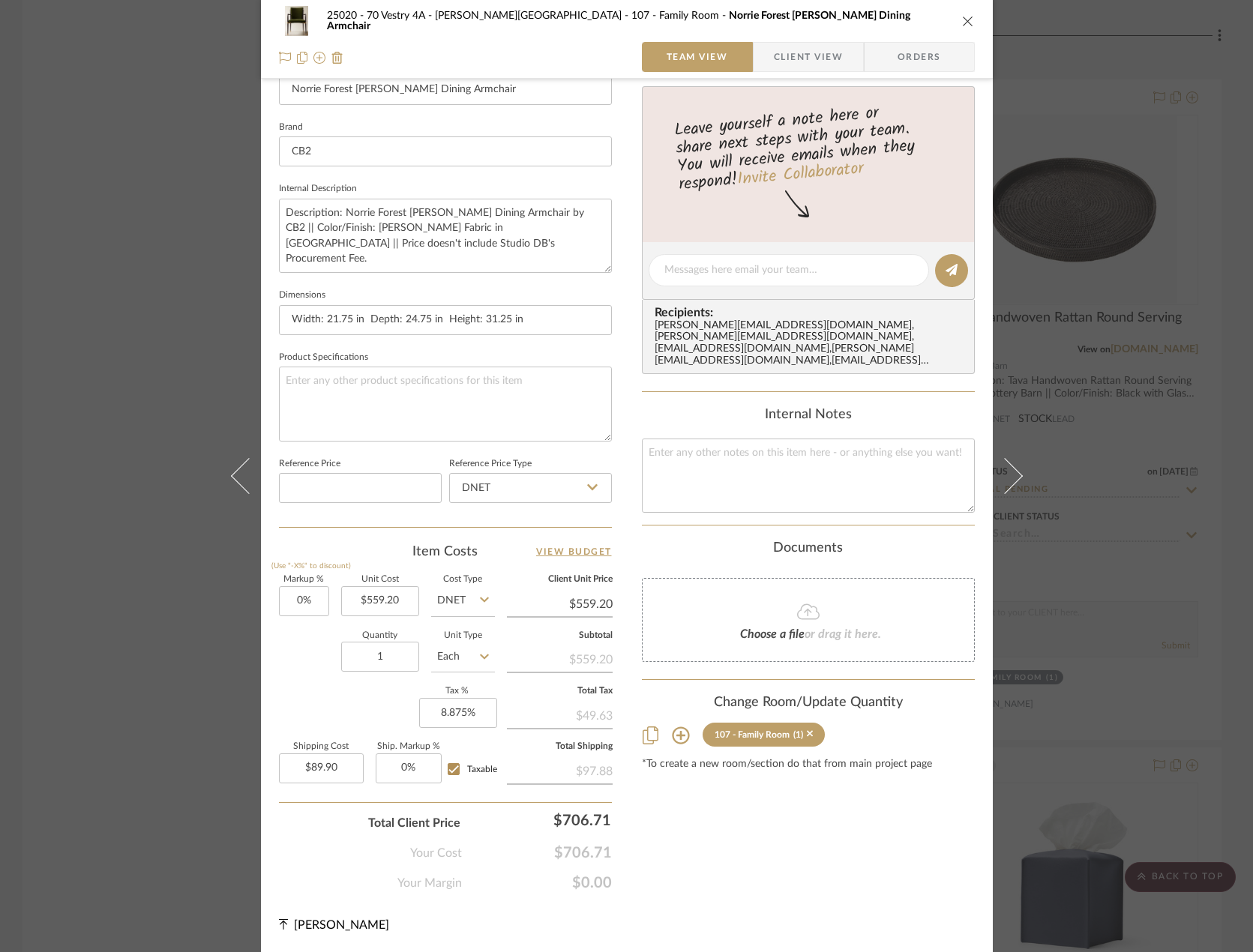
click at [929, 591] on div "25020 - 70 Vestry 4A - Grant-Stanleigh 107 - Family Room Norrie Forest Green Ve…" at bounding box center [626, 476] width 1253 height 952
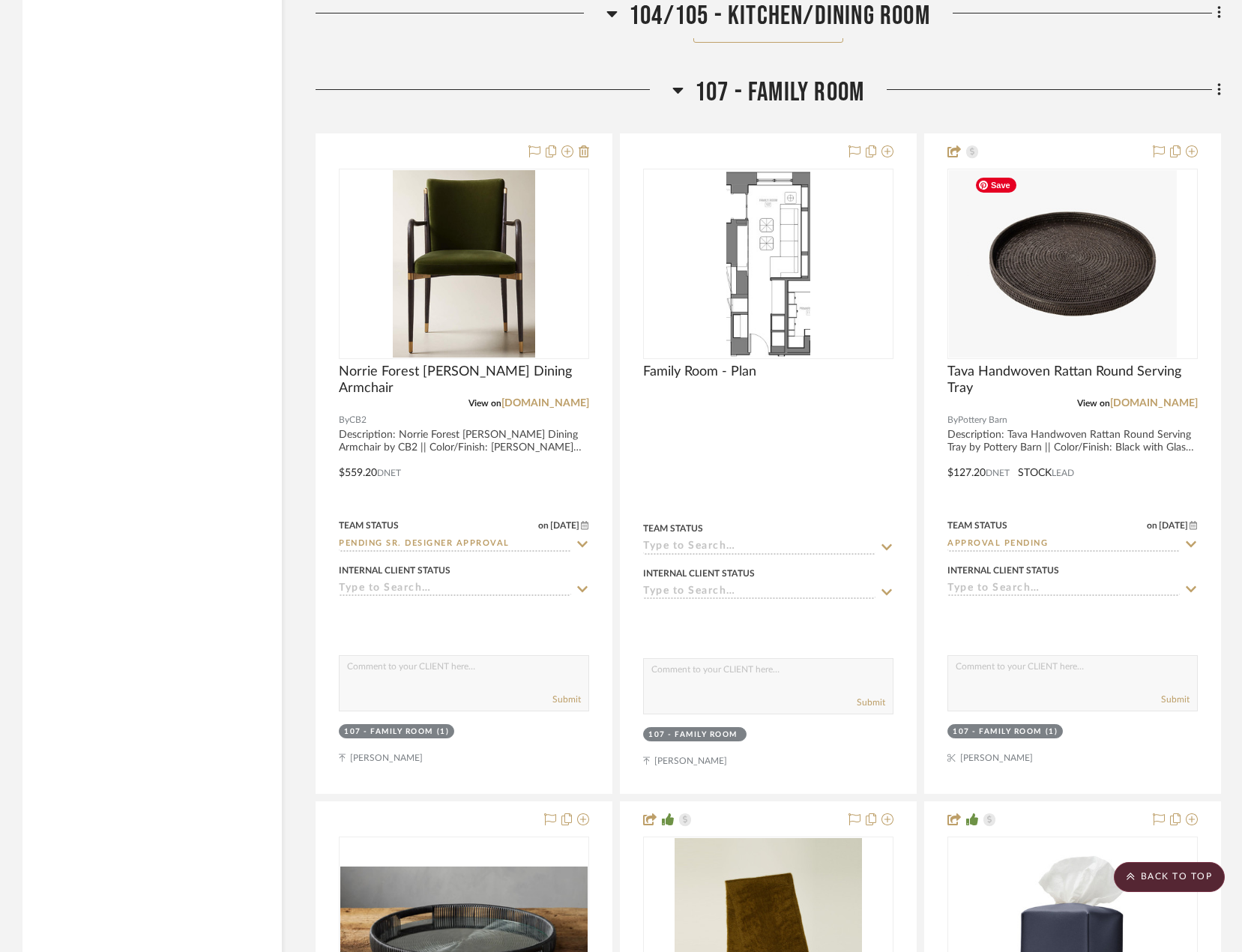
scroll to position [10338, 0]
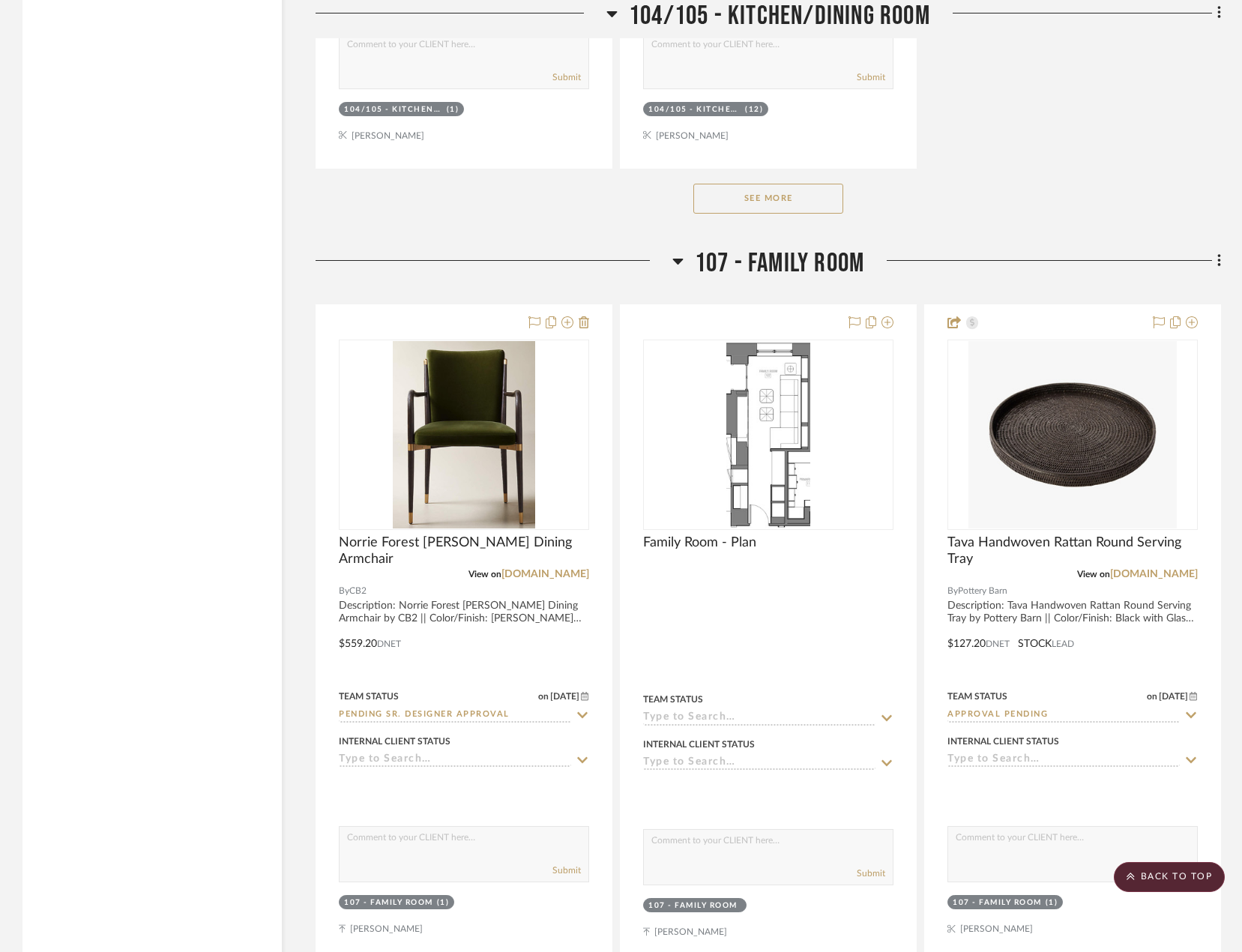
click at [929, 263] on icon at bounding box center [1219, 261] width 5 height 16
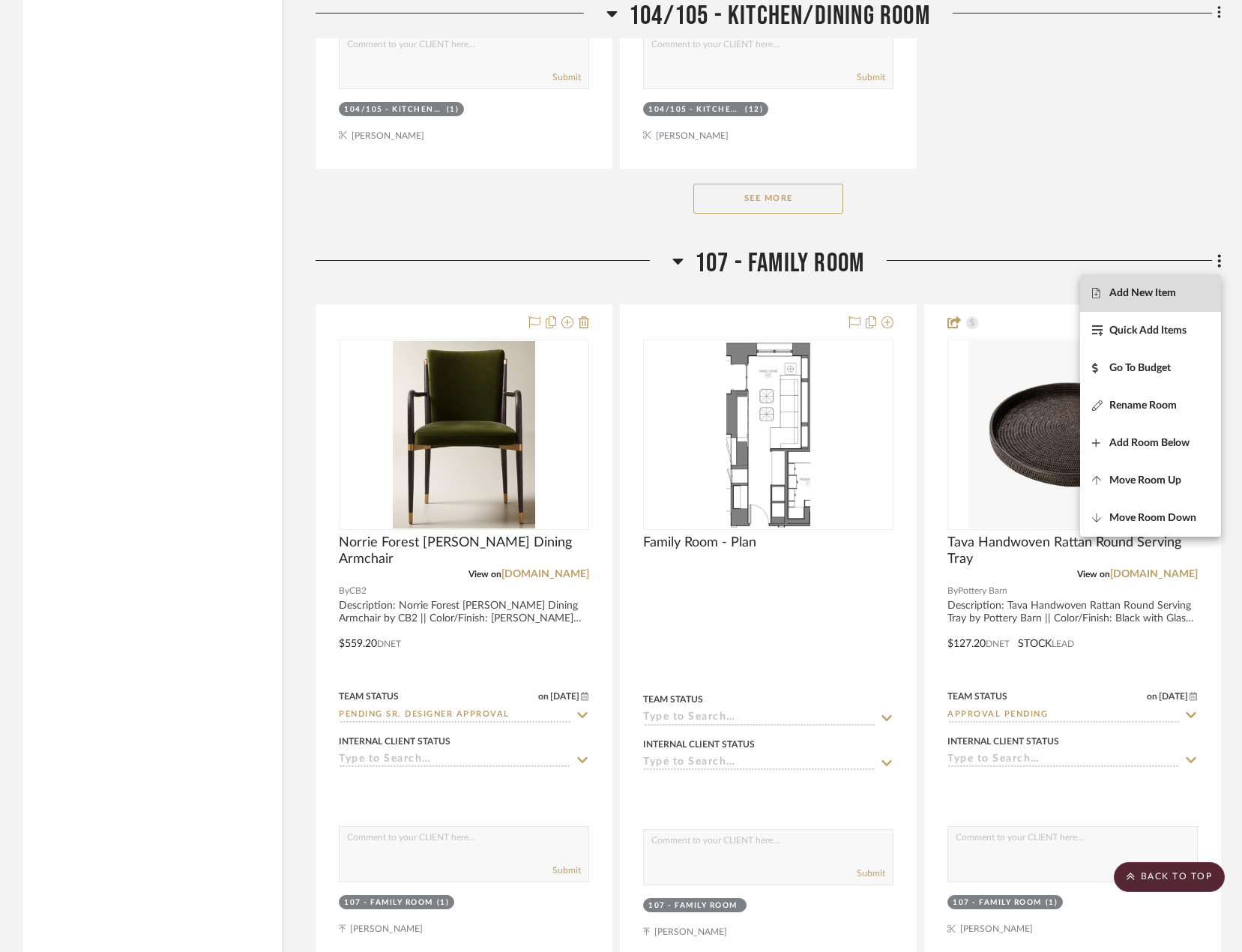
click at [929, 289] on span "Add New Item" at bounding box center [1150, 292] width 117 height 13
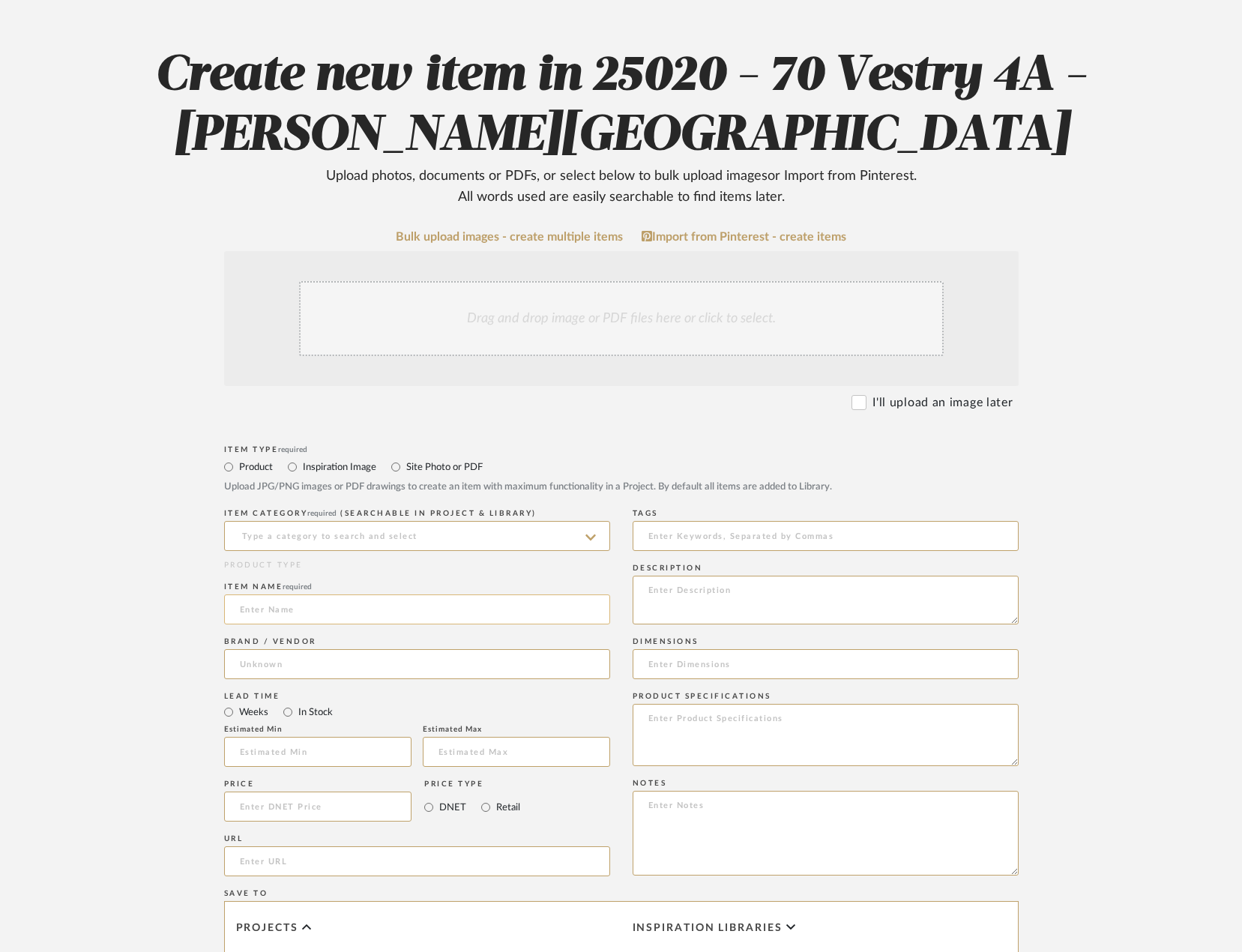
scroll to position [150, 0]
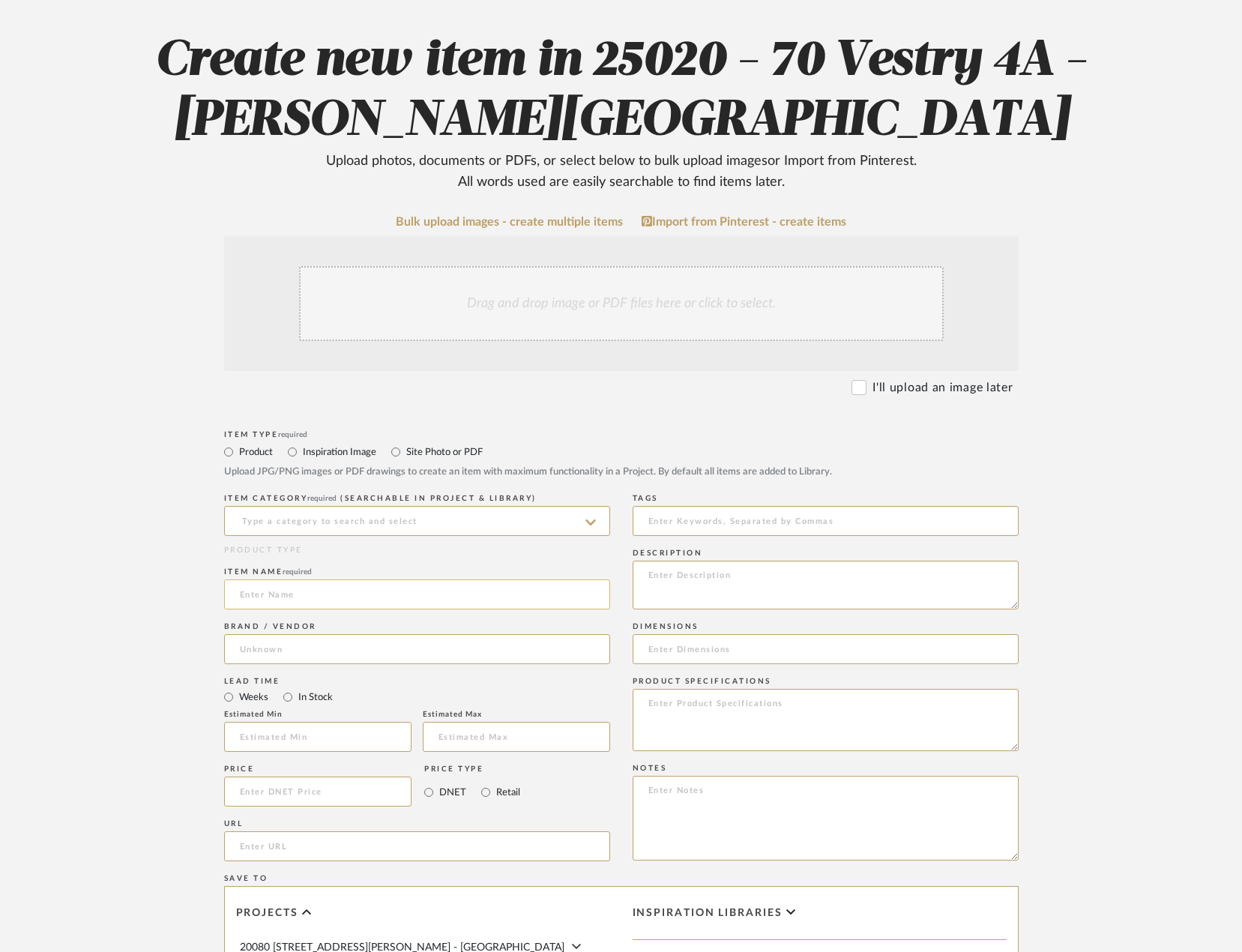
click at [340, 603] on input at bounding box center [417, 594] width 386 height 30
paste input "[PERSON_NAME] Dining Chair"
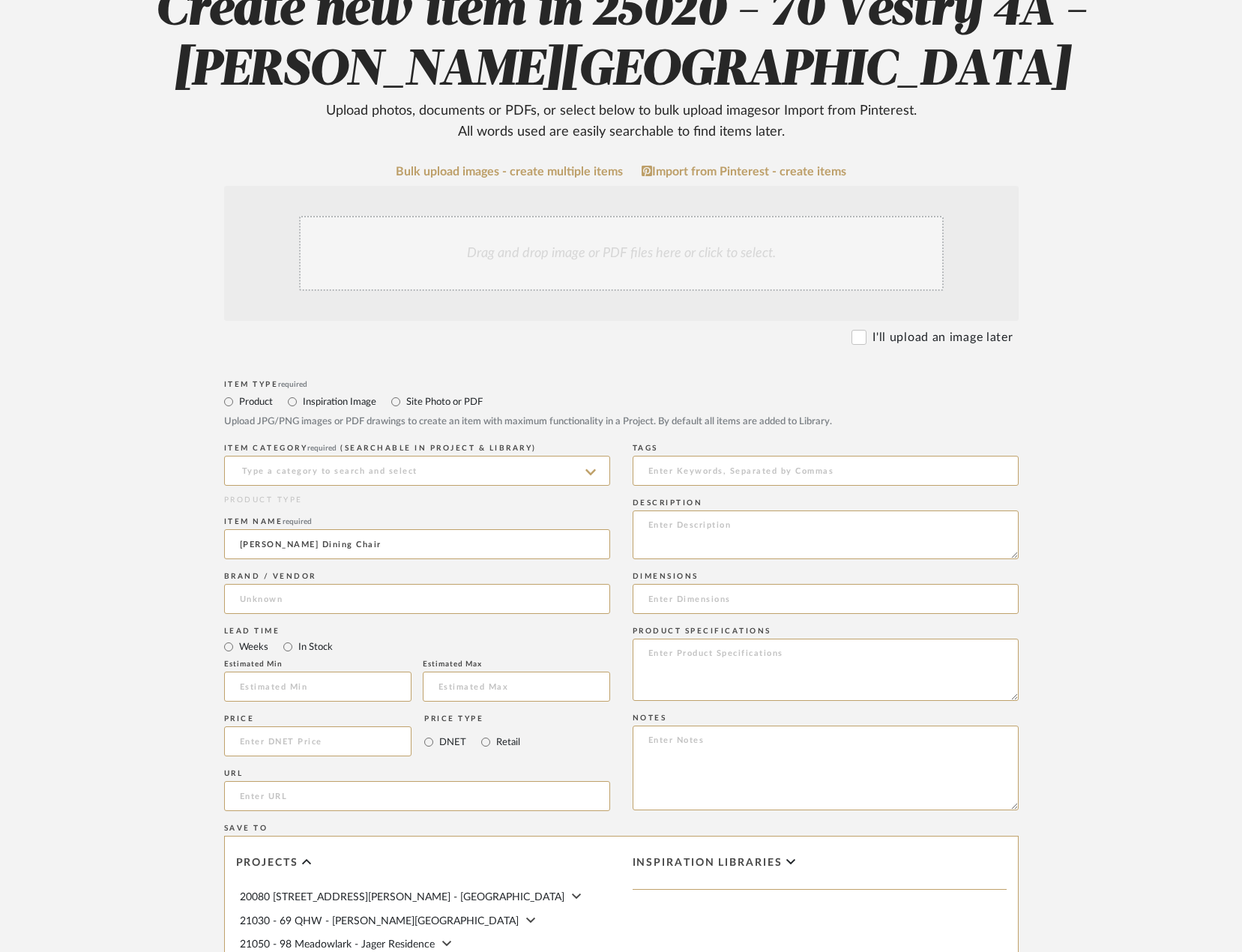
scroll to position [225, 0]
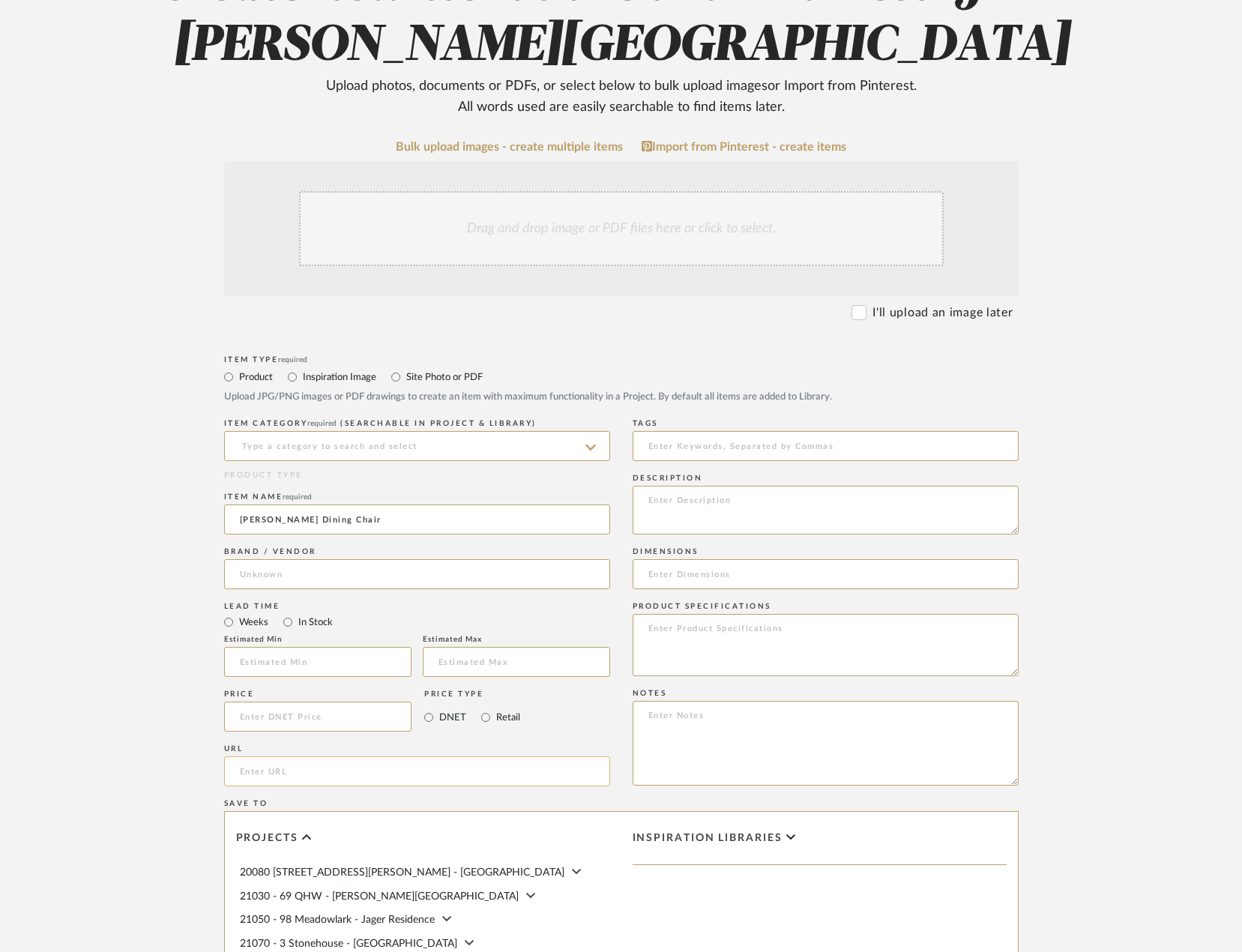
click at [328, 780] on input "url" at bounding box center [417, 771] width 386 height 30
paste input "https://www.luluandgeorgia.com/products/truett-dining-chair?variant=43083181129…"
click at [299, 585] on input at bounding box center [417, 574] width 386 height 30
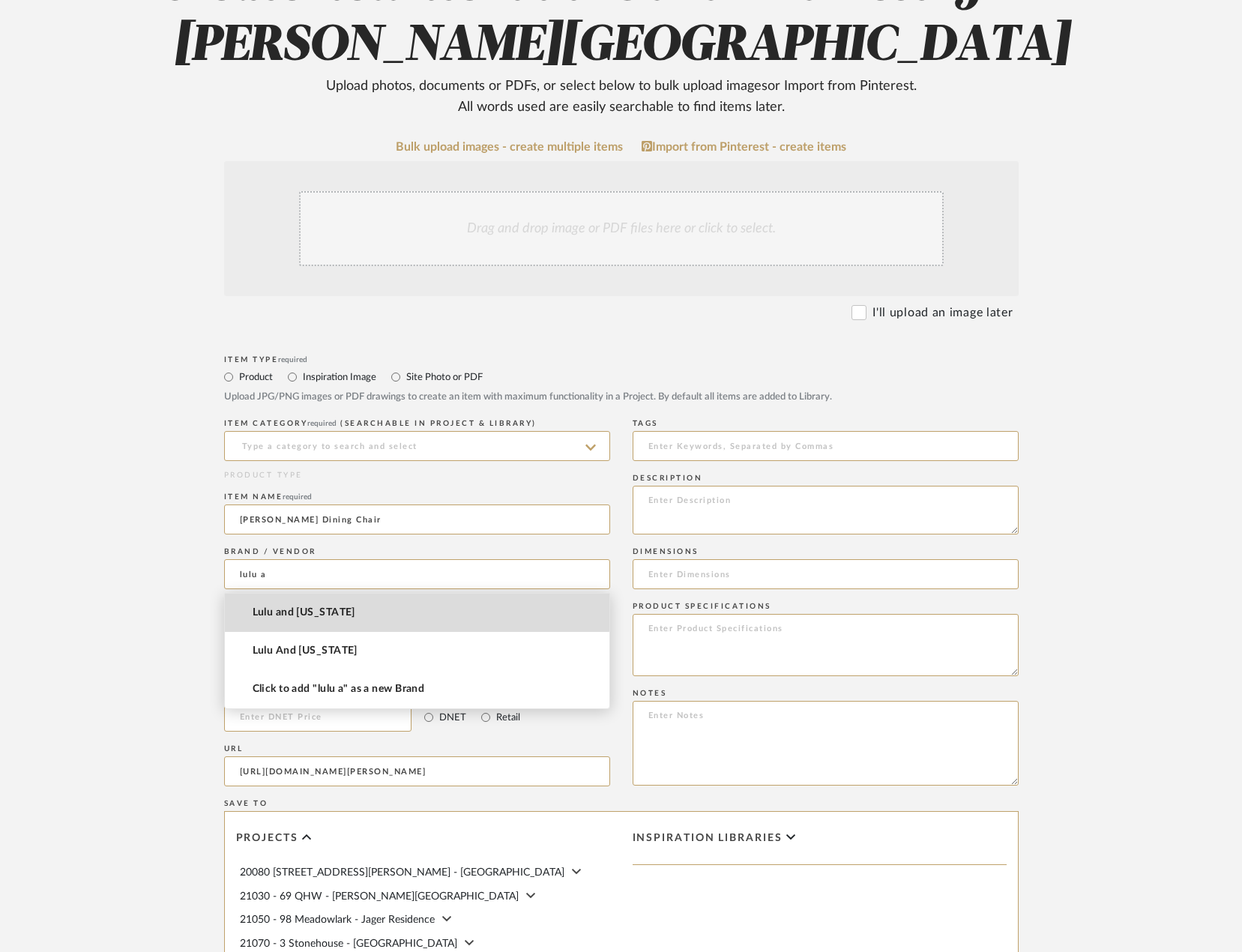
click at [337, 611] on mat-option "Lulu and [US_STATE]" at bounding box center [417, 612] width 385 height 38
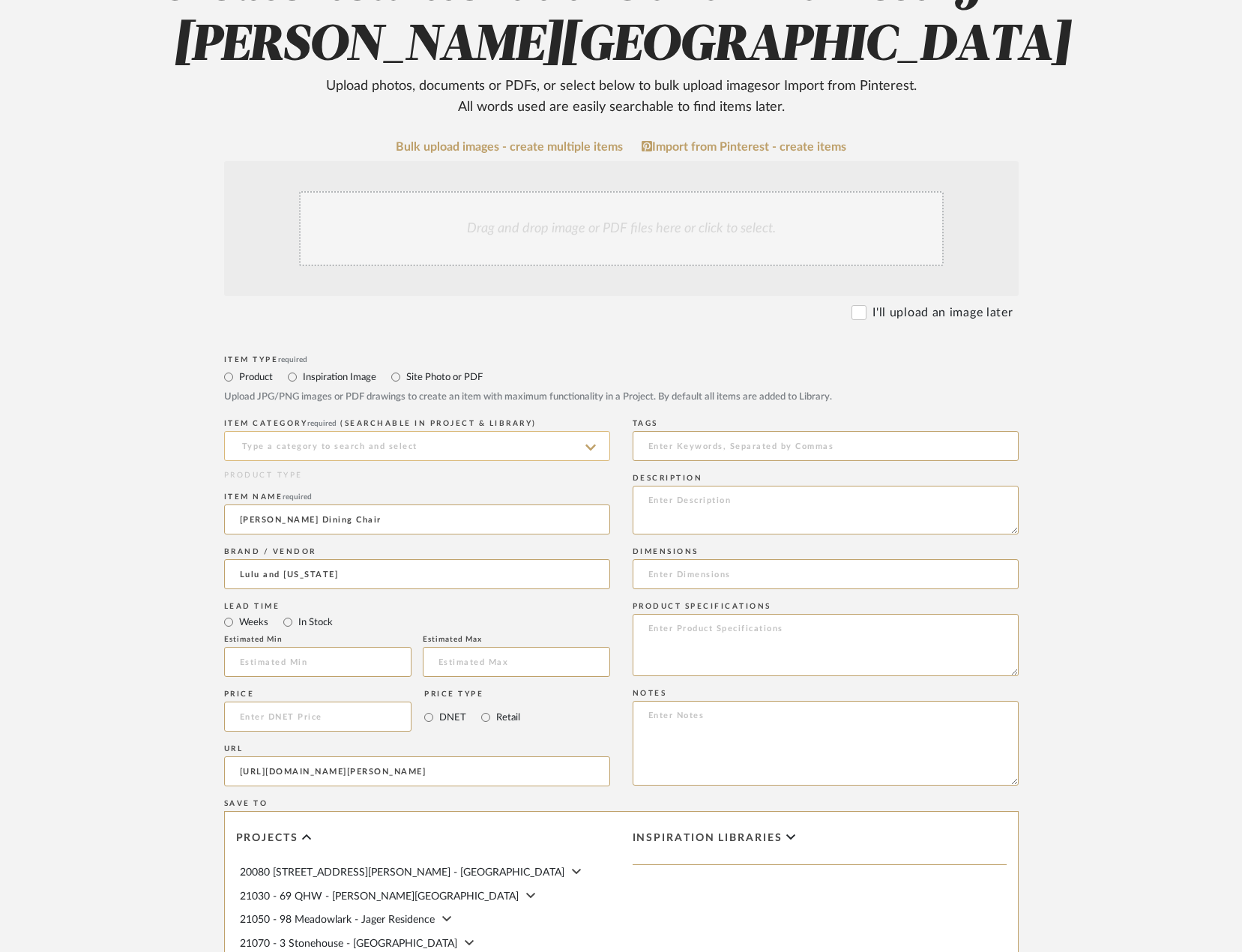
click at [345, 444] on input at bounding box center [417, 445] width 386 height 30
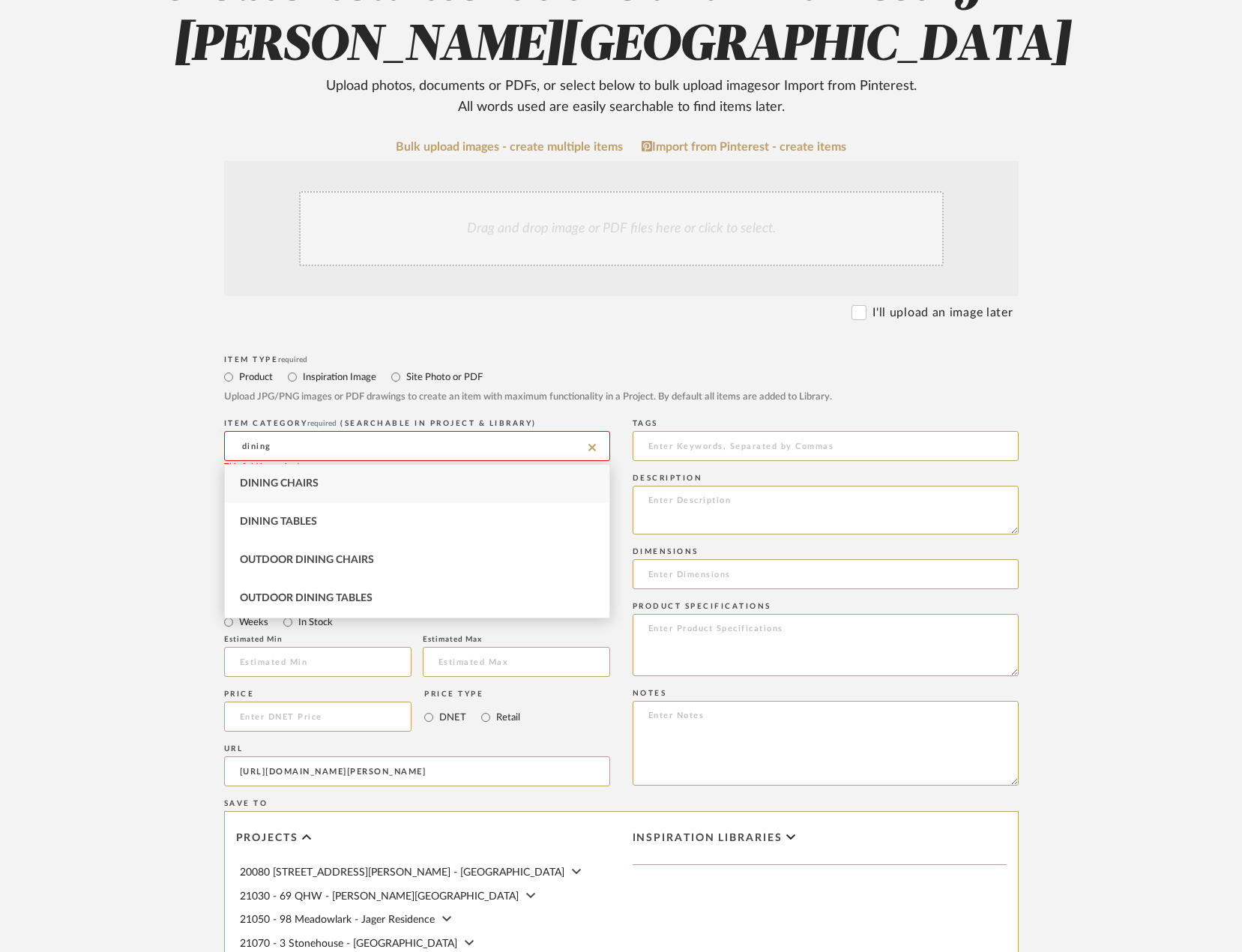
click at [332, 482] on div "Dining Chairs" at bounding box center [417, 483] width 385 height 38
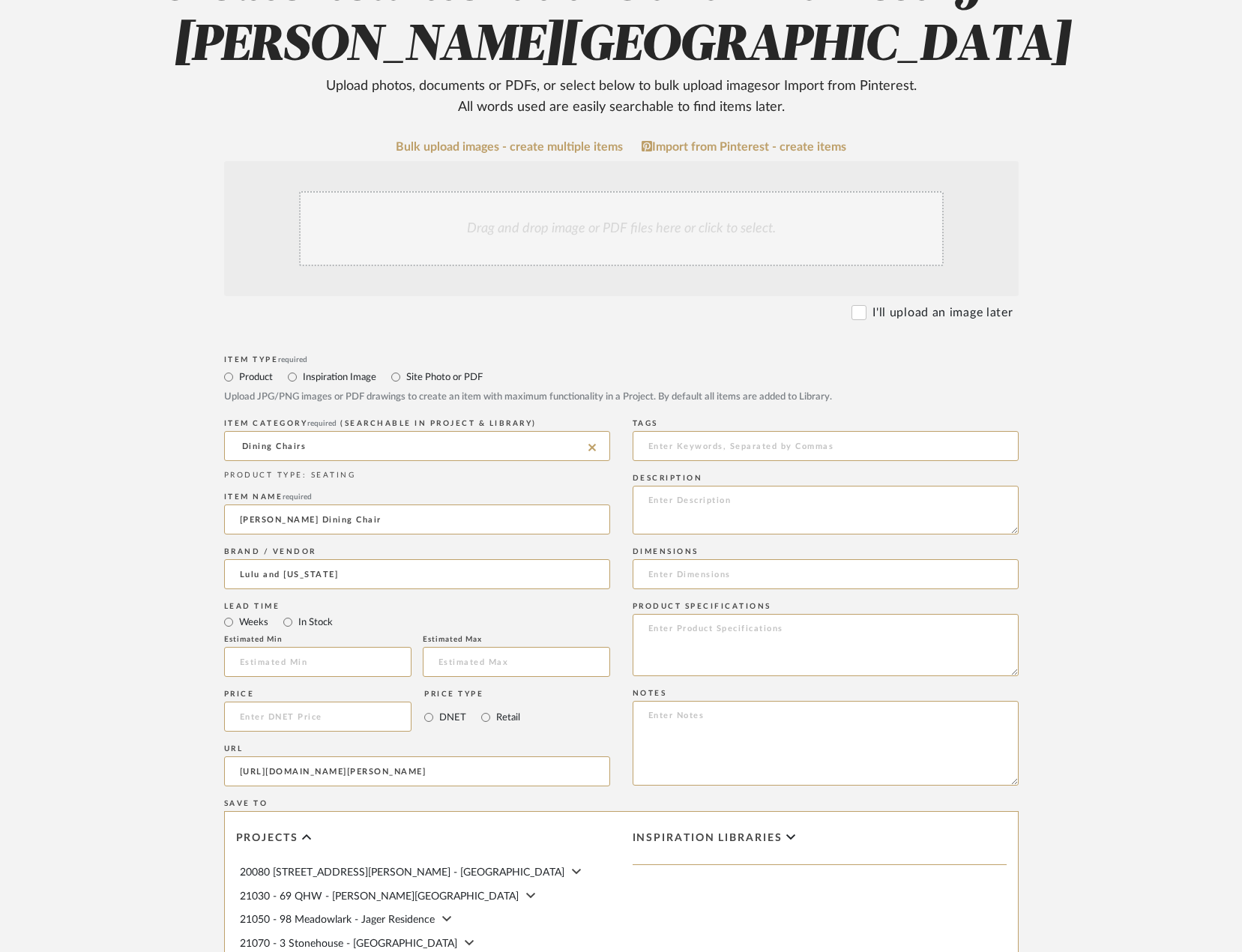
click at [111, 417] on upload-items "Create new item in 25020 - 70 Vestry 4A - Grant-Stanleigh Upload photos, docume…" at bounding box center [621, 573] width 1242 height 1381
click at [305, 447] on input "Dining Chairs" at bounding box center [417, 445] width 386 height 30
click at [207, 459] on form "Bulk upload images - create multiple items Import from Pinterest - create items…" at bounding box center [621, 683] width 955 height 1087
click at [322, 444] on input "Dining Chairs" at bounding box center [417, 445] width 386 height 30
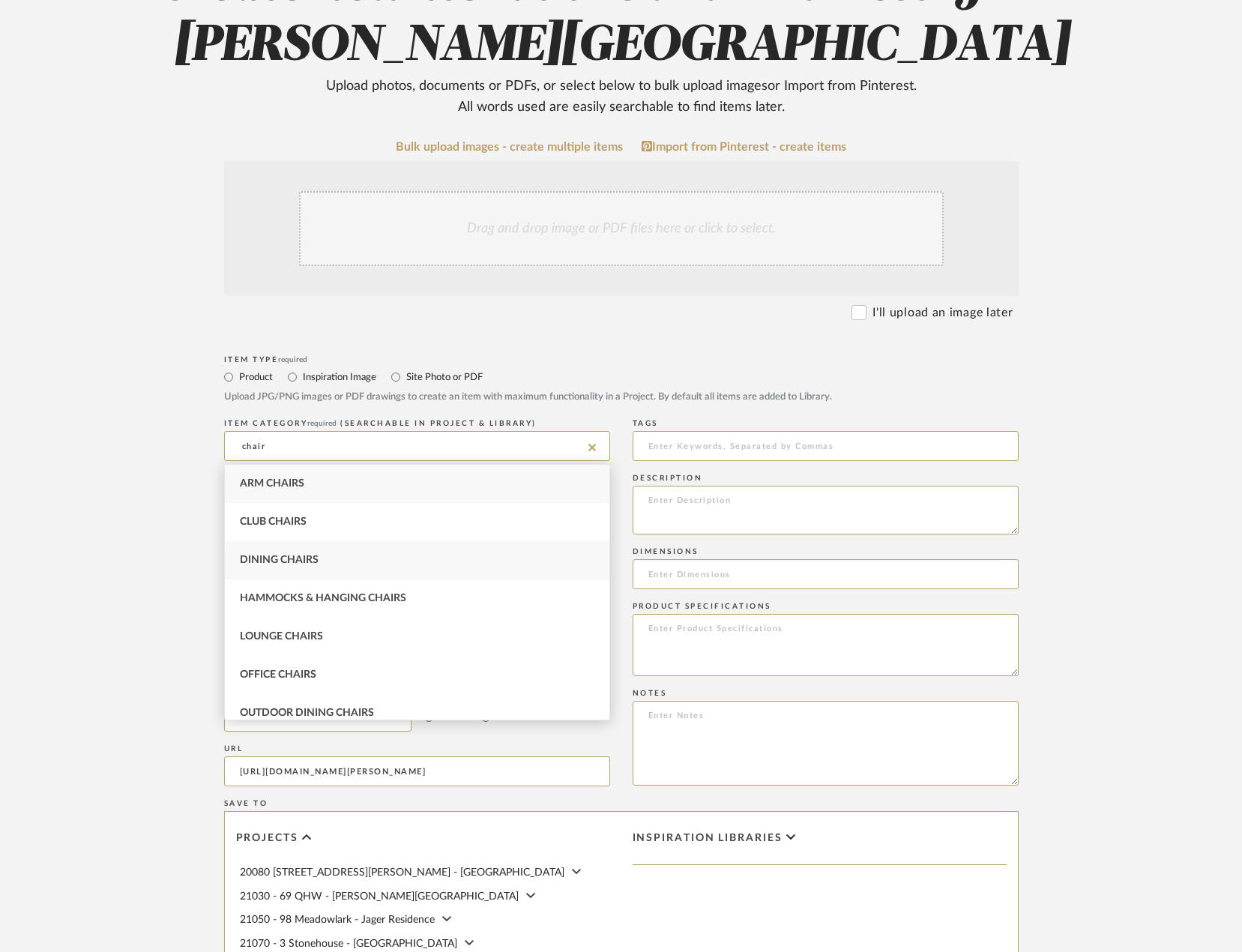
click at [312, 555] on span "Dining Chairs" at bounding box center [278, 559] width 79 height 11
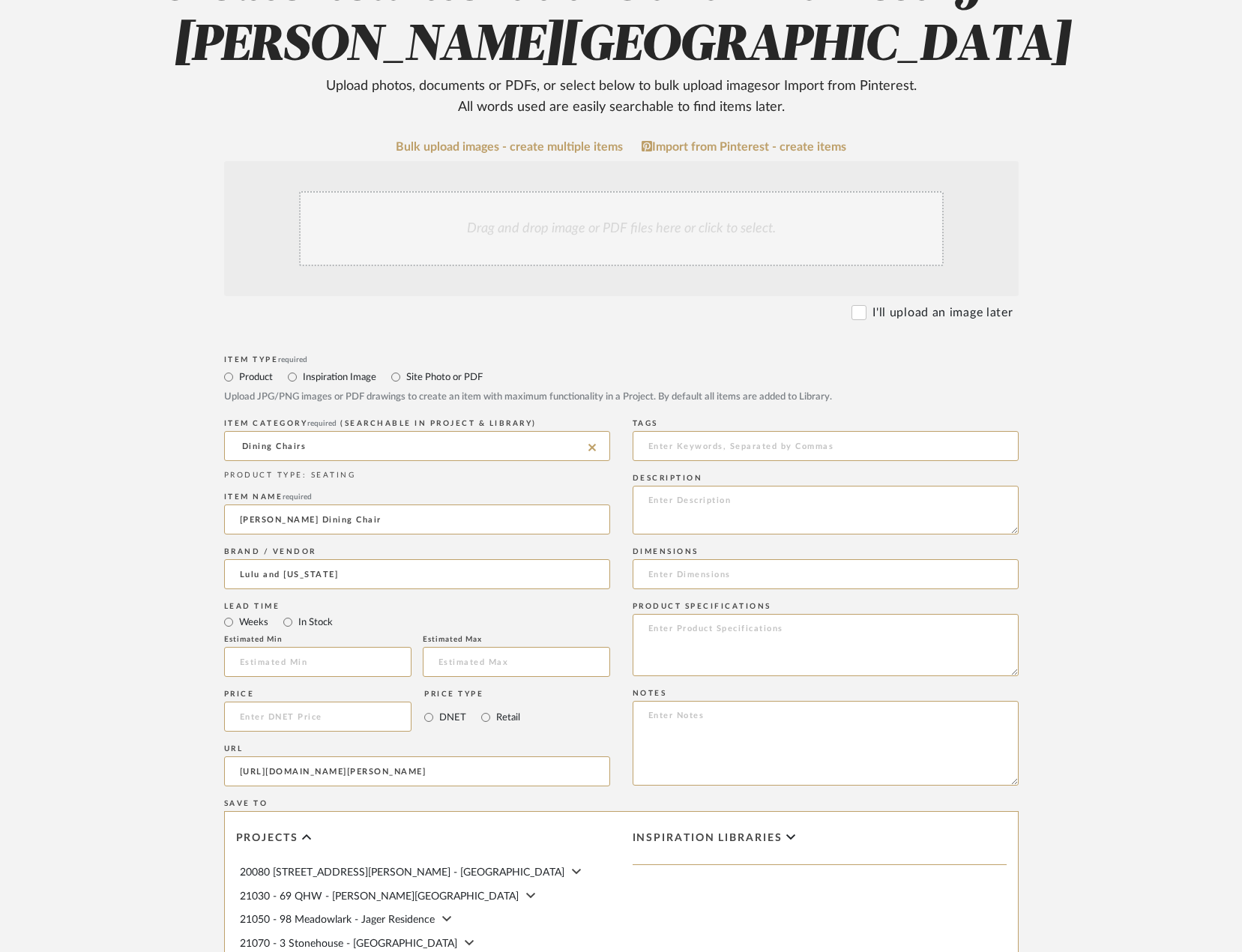
click at [150, 487] on form "Bulk upload images - create multiple items Import from Pinterest - create items…" at bounding box center [621, 683] width 955 height 1087
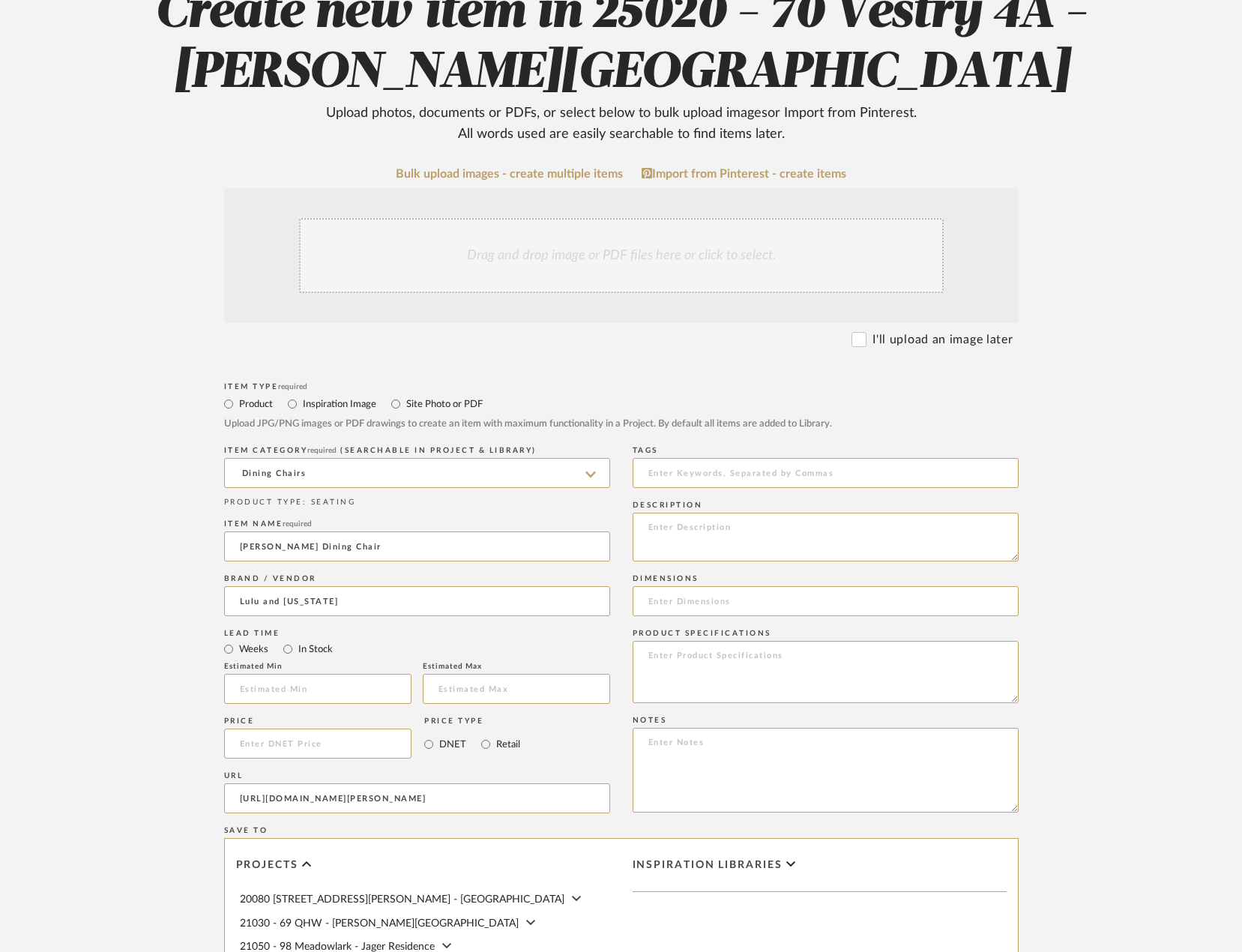
scroll to position [157, 0]
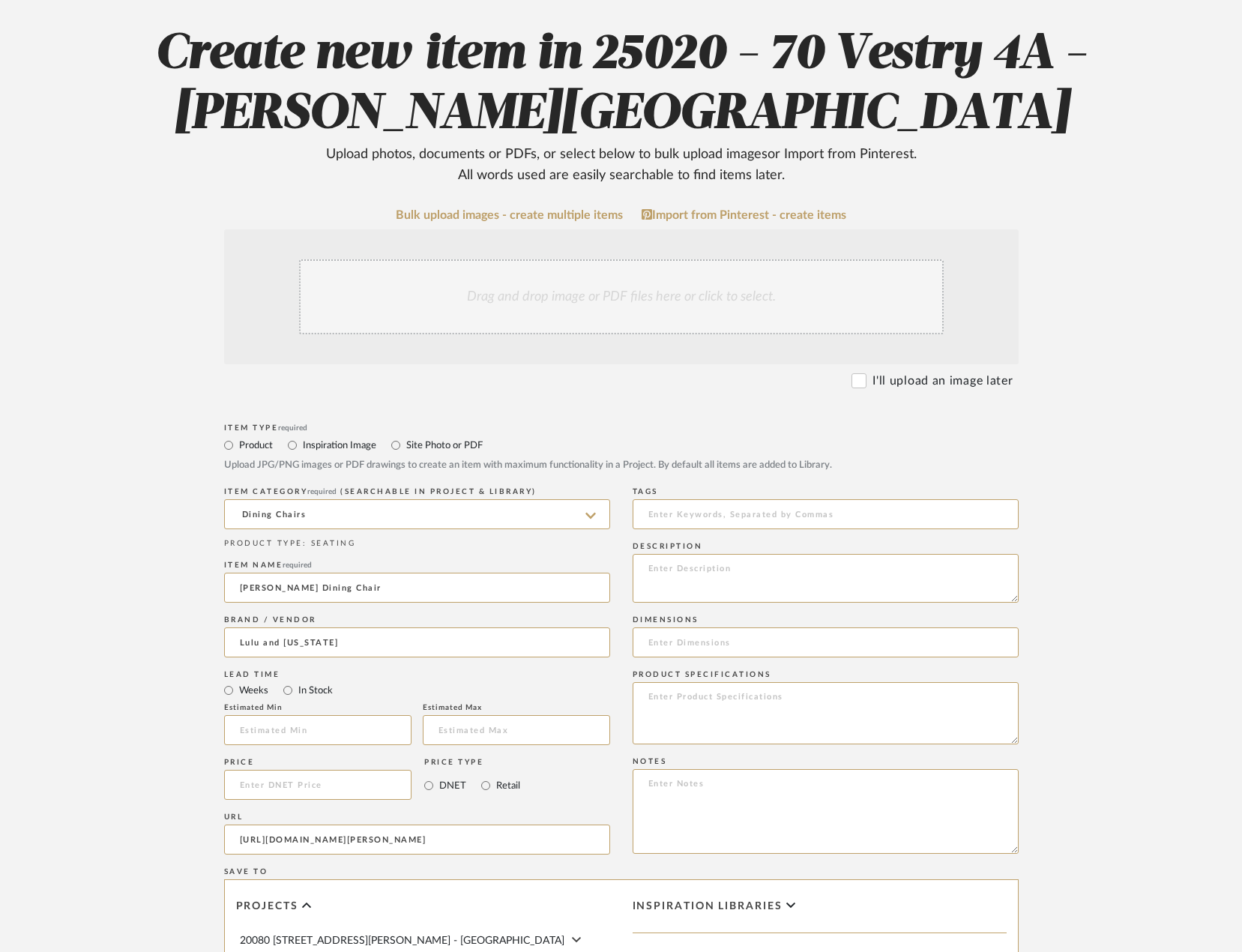
click at [456, 287] on div "Drag and drop image or PDF files here or click to select." at bounding box center [621, 296] width 645 height 75
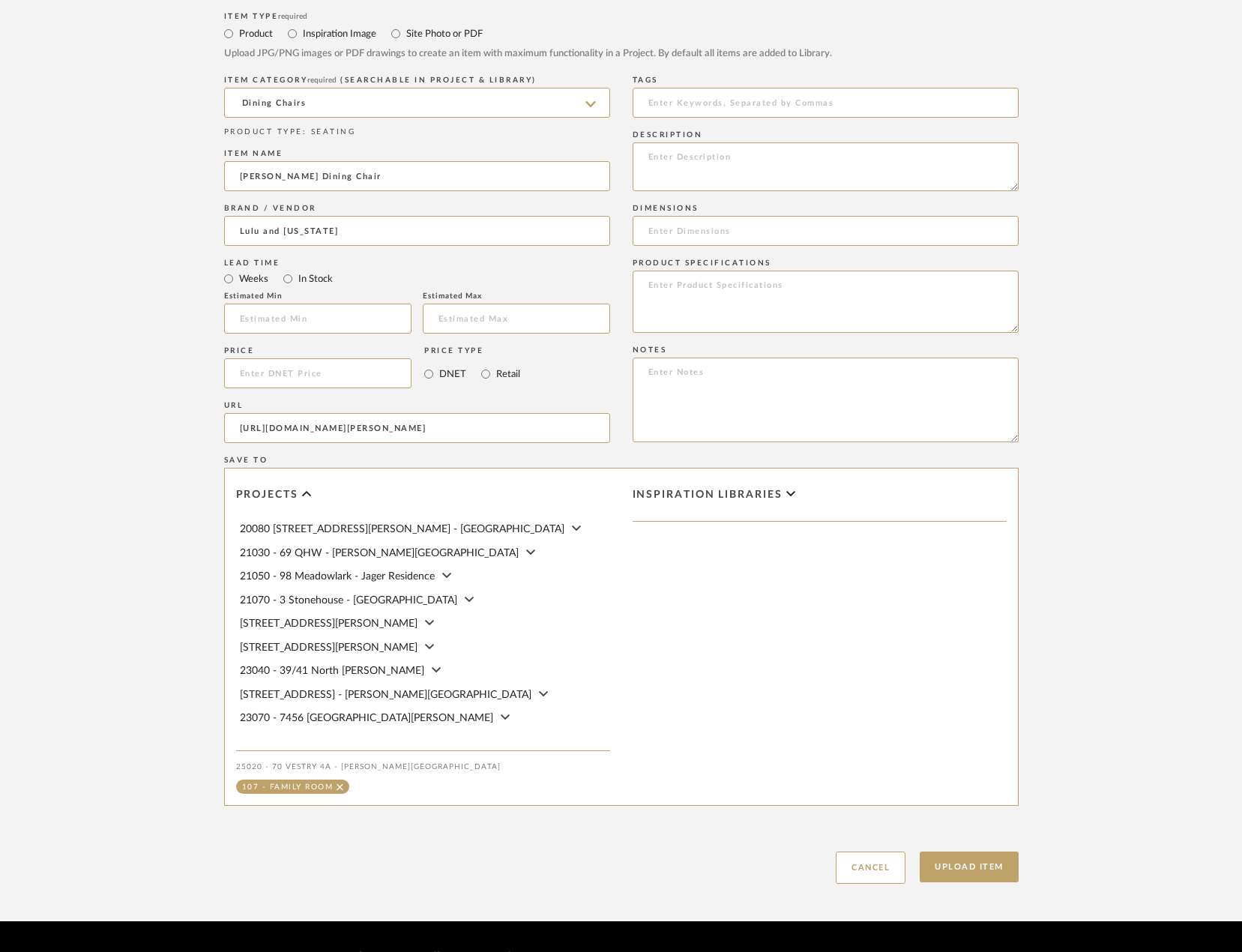
scroll to position [766, 0]
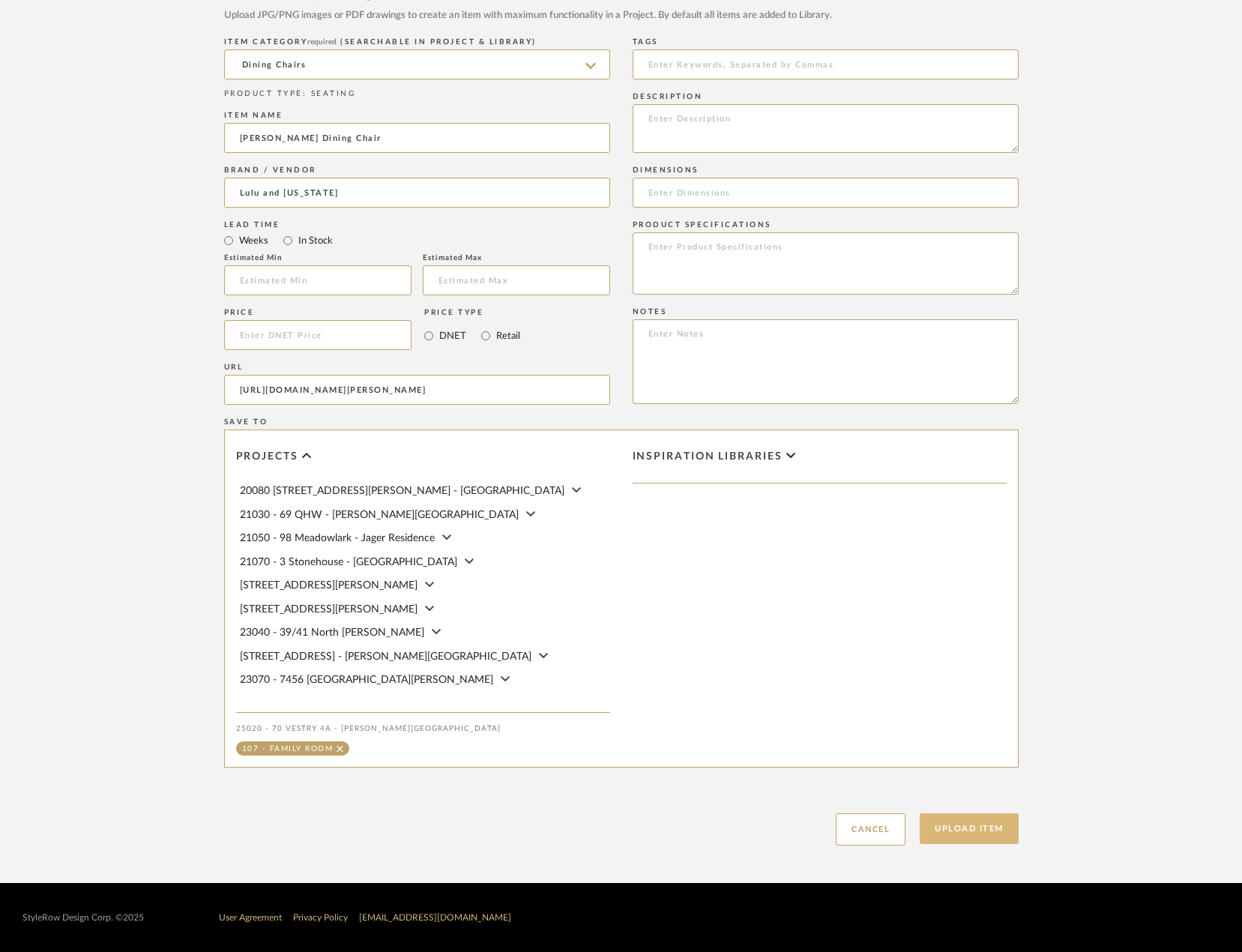
click at [929, 822] on button "Upload Item" at bounding box center [970, 829] width 99 height 31
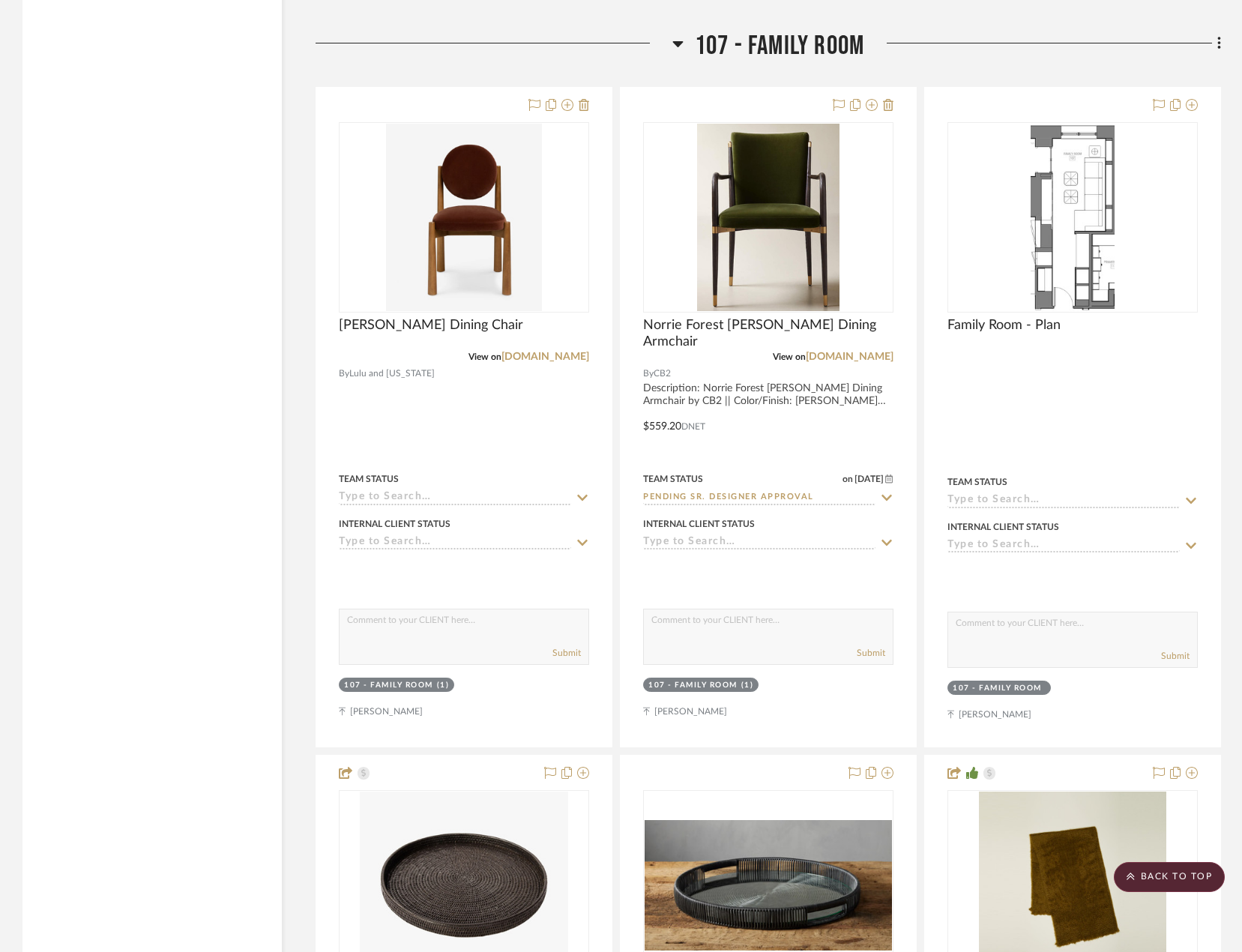
scroll to position [10563, 0]
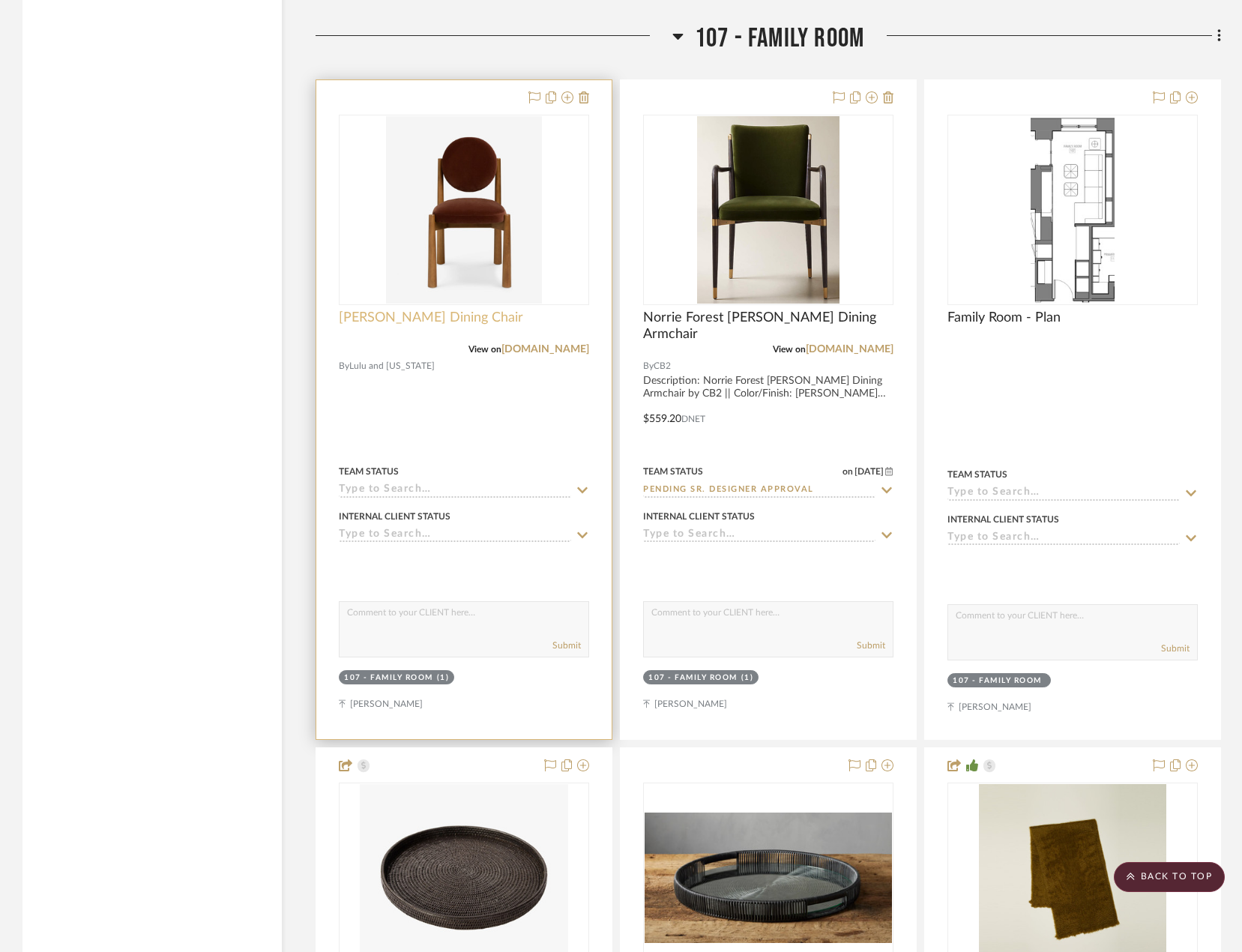
click at [409, 318] on span "[PERSON_NAME] Dining Chair" at bounding box center [430, 317] width 184 height 16
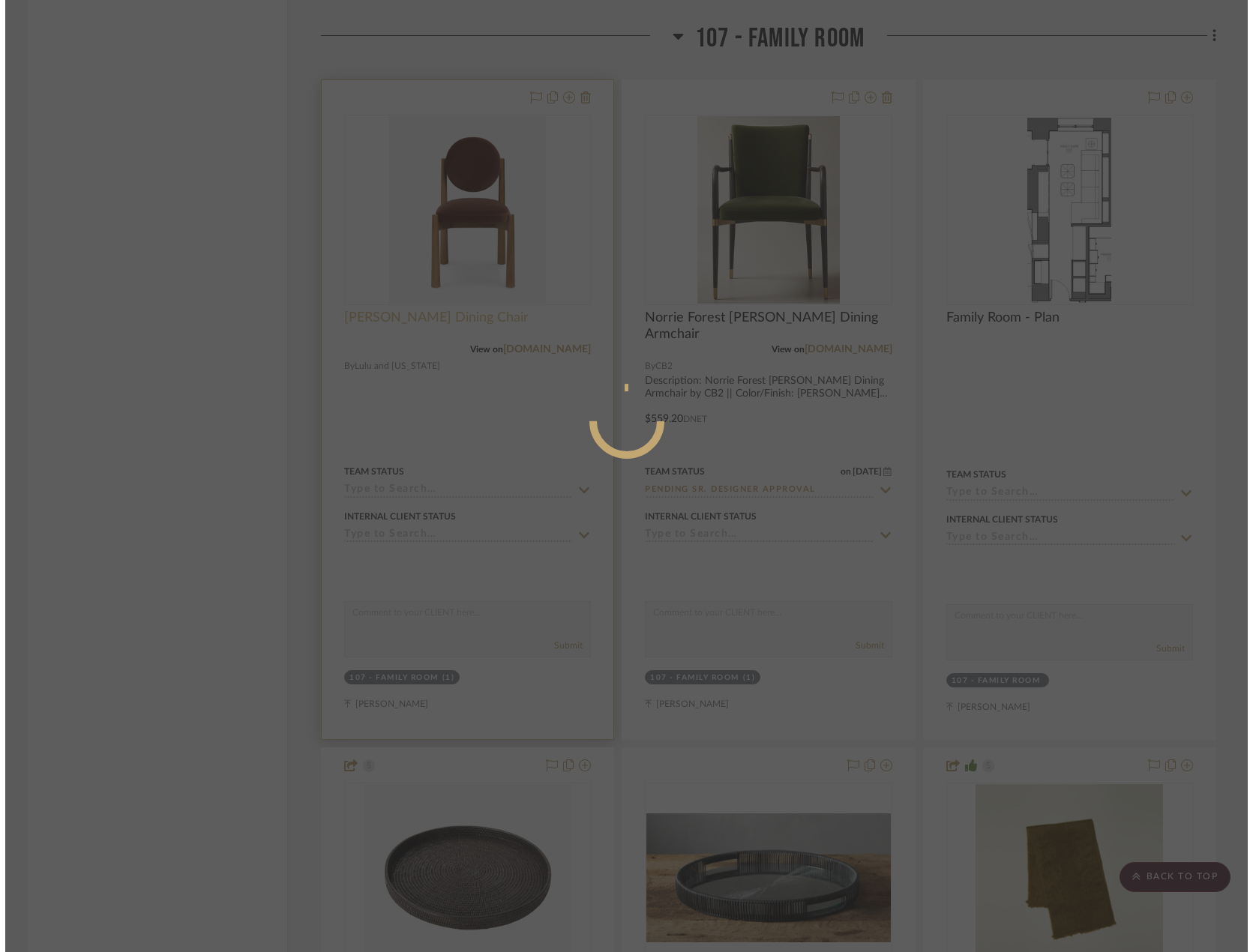
scroll to position [0, 0]
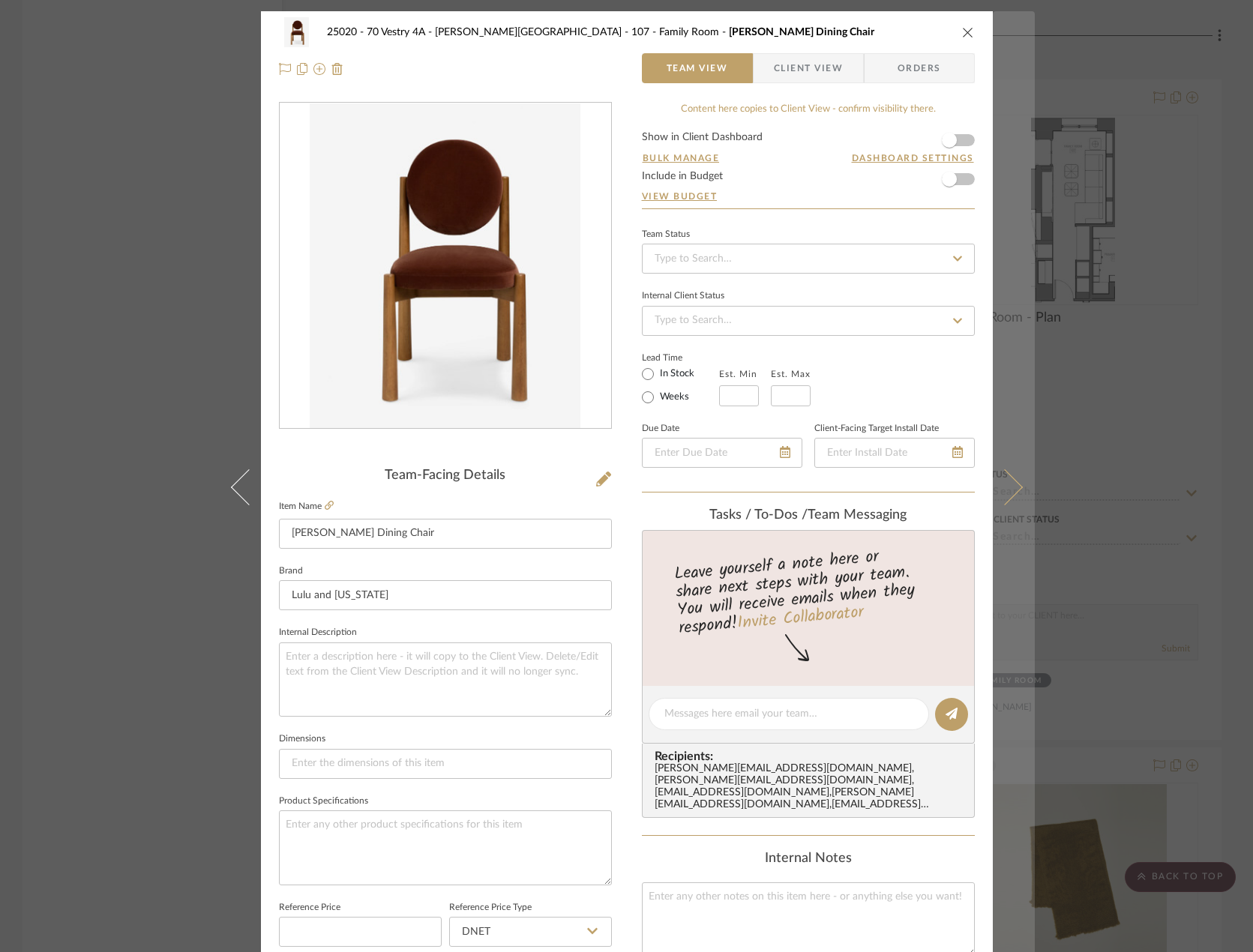
click at [929, 487] on icon at bounding box center [1004, 487] width 36 height 36
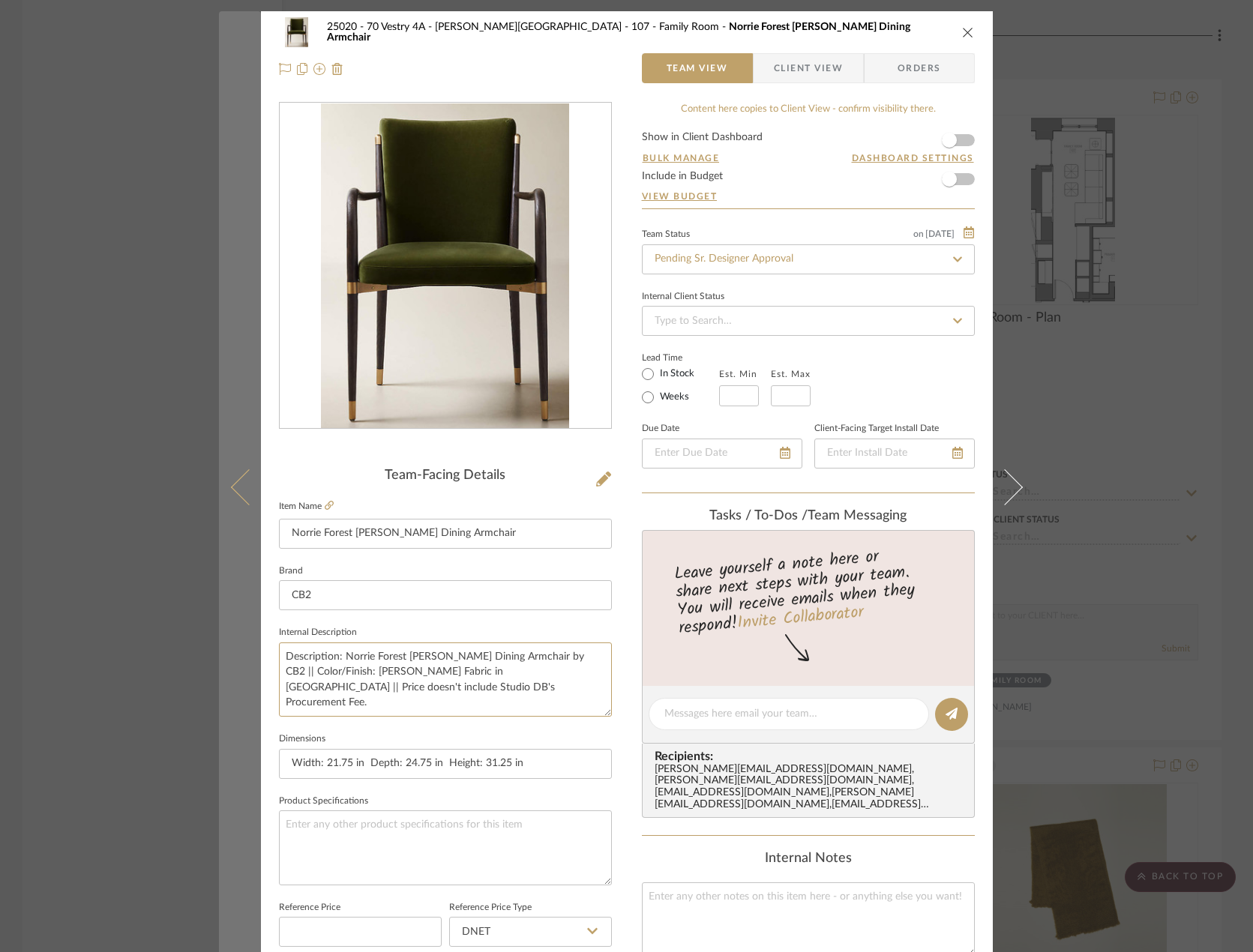
drag, startPoint x: 425, startPoint y: 685, endPoint x: 254, endPoint y: 651, distance: 174.3
click at [254, 651] on mat-dialog-content "25020 - 70 Vestry 4A - Grant-Stanleigh 107 - Family Room Norrie Forest Green Ve…" at bounding box center [626, 704] width 816 height 1384
click at [234, 497] on button at bounding box center [240, 488] width 42 height 952
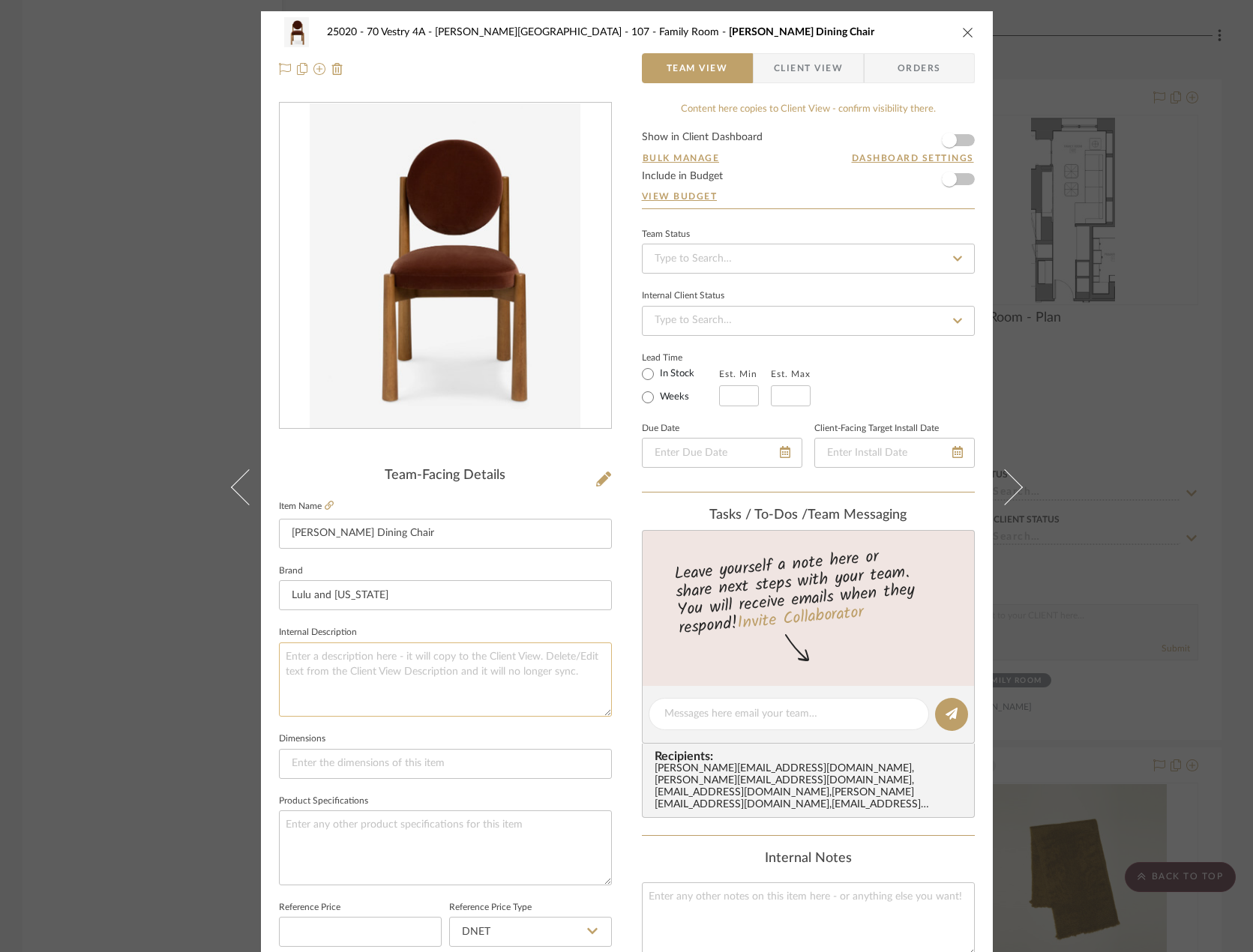
click at [349, 682] on textarea at bounding box center [445, 679] width 333 height 75
paste textarea "Description: Norrie Forest [PERSON_NAME] Dining Armchair by CB2 || Color/Finish…"
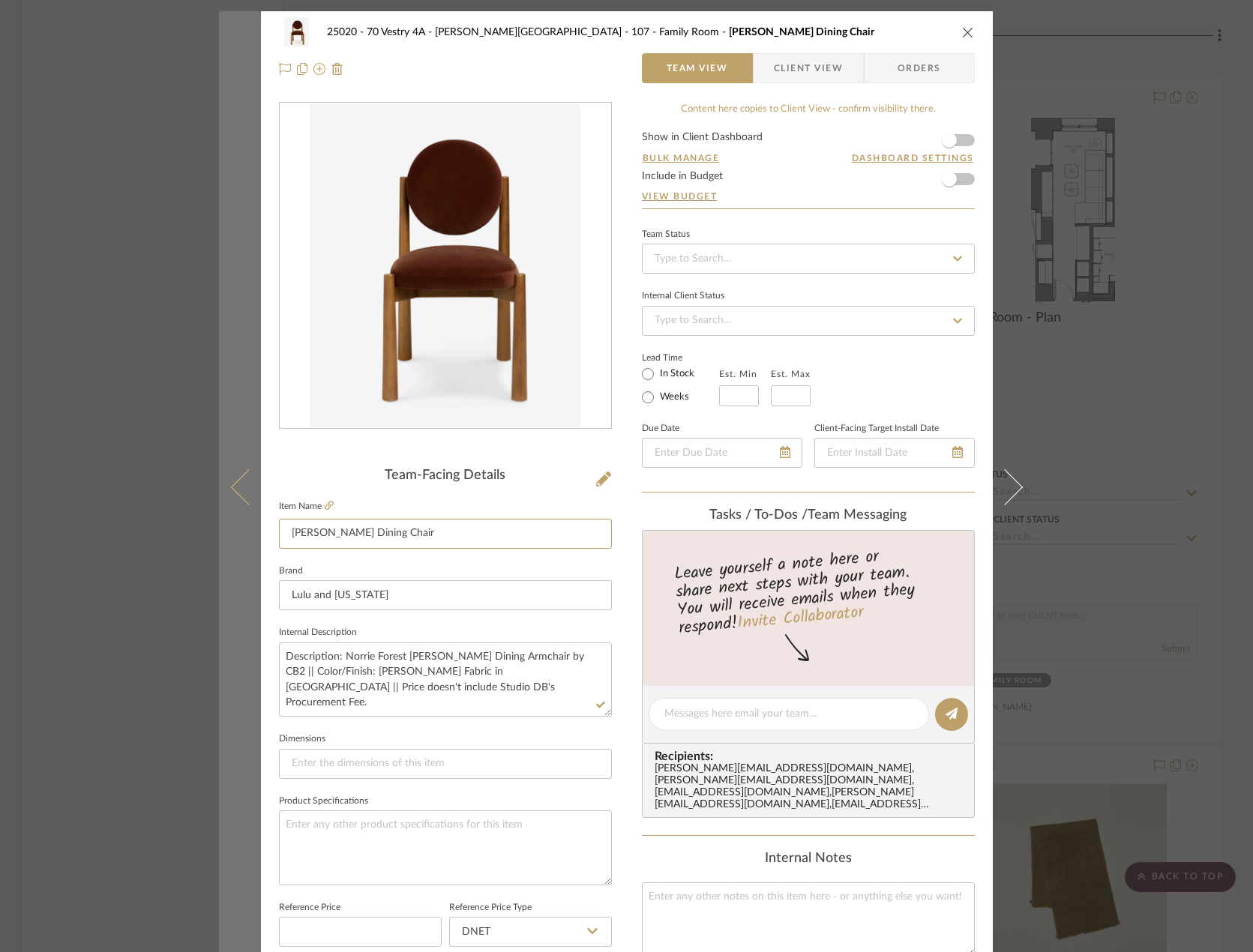
drag, startPoint x: 385, startPoint y: 543, endPoint x: 238, endPoint y: 510, distance: 150.7
click at [238, 510] on mat-dialog-content "25020 - 70 Vestry 4A - Grant-Stanleigh 107 - Family Room Truett Dining Chair Te…" at bounding box center [626, 704] width 816 height 1384
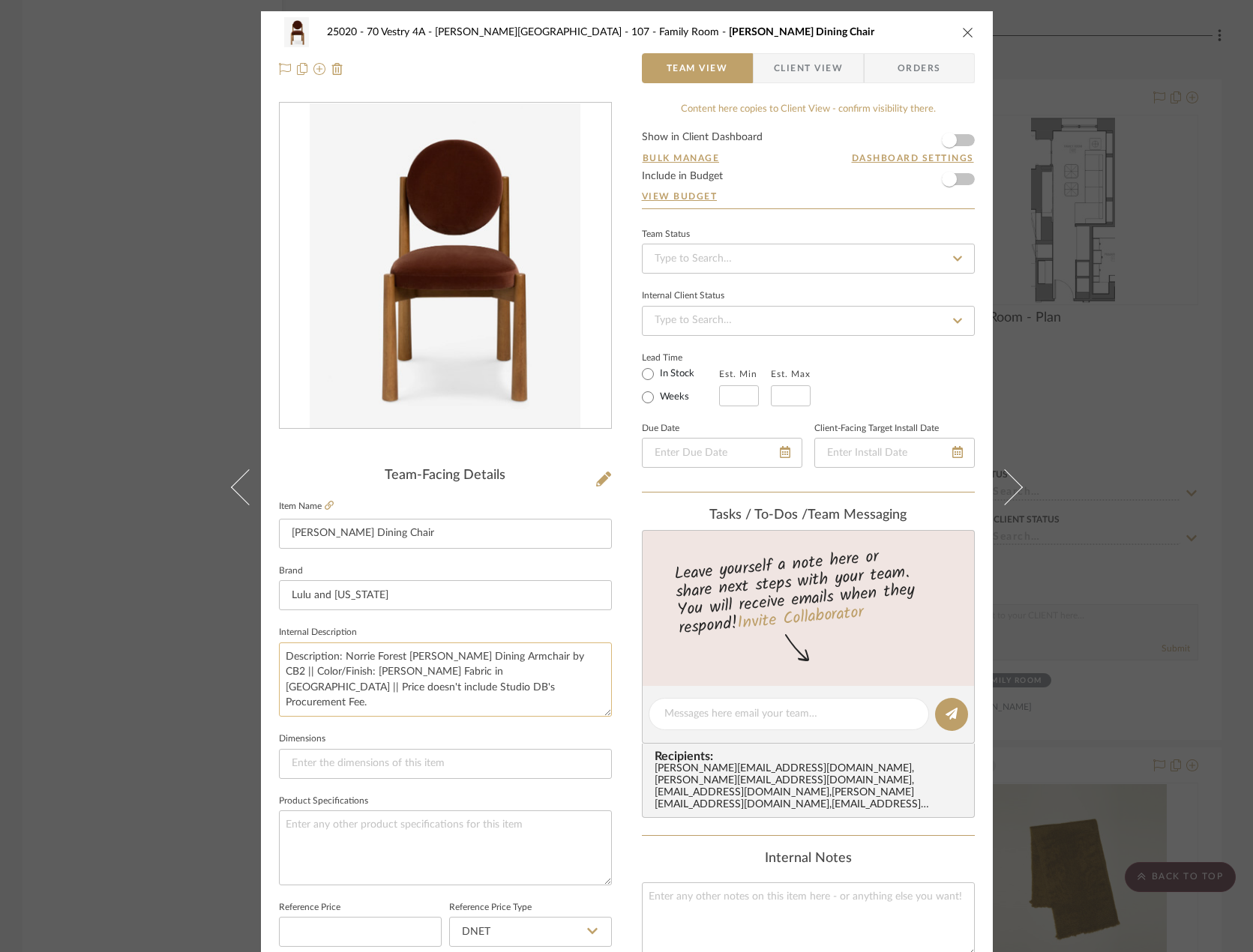
drag, startPoint x: 538, startPoint y: 654, endPoint x: 339, endPoint y: 645, distance: 199.2
click at [339, 645] on textarea "Description: Norrie Forest [PERSON_NAME] Dining Armchair by CB2 || Color/Finish…" at bounding box center [445, 679] width 333 height 75
paste textarea "Truett Dining C"
click at [533, 658] on textarea "Description: Truett Dining Chair by CB2 || Color/Finish: Logan Fabric in Forest…" at bounding box center [445, 679] width 333 height 75
click at [450, 649] on textarea "Description: Truett Dining Chair by CB2 || Color/Finish: Logan Fabric in Forest…" at bounding box center [445, 679] width 333 height 75
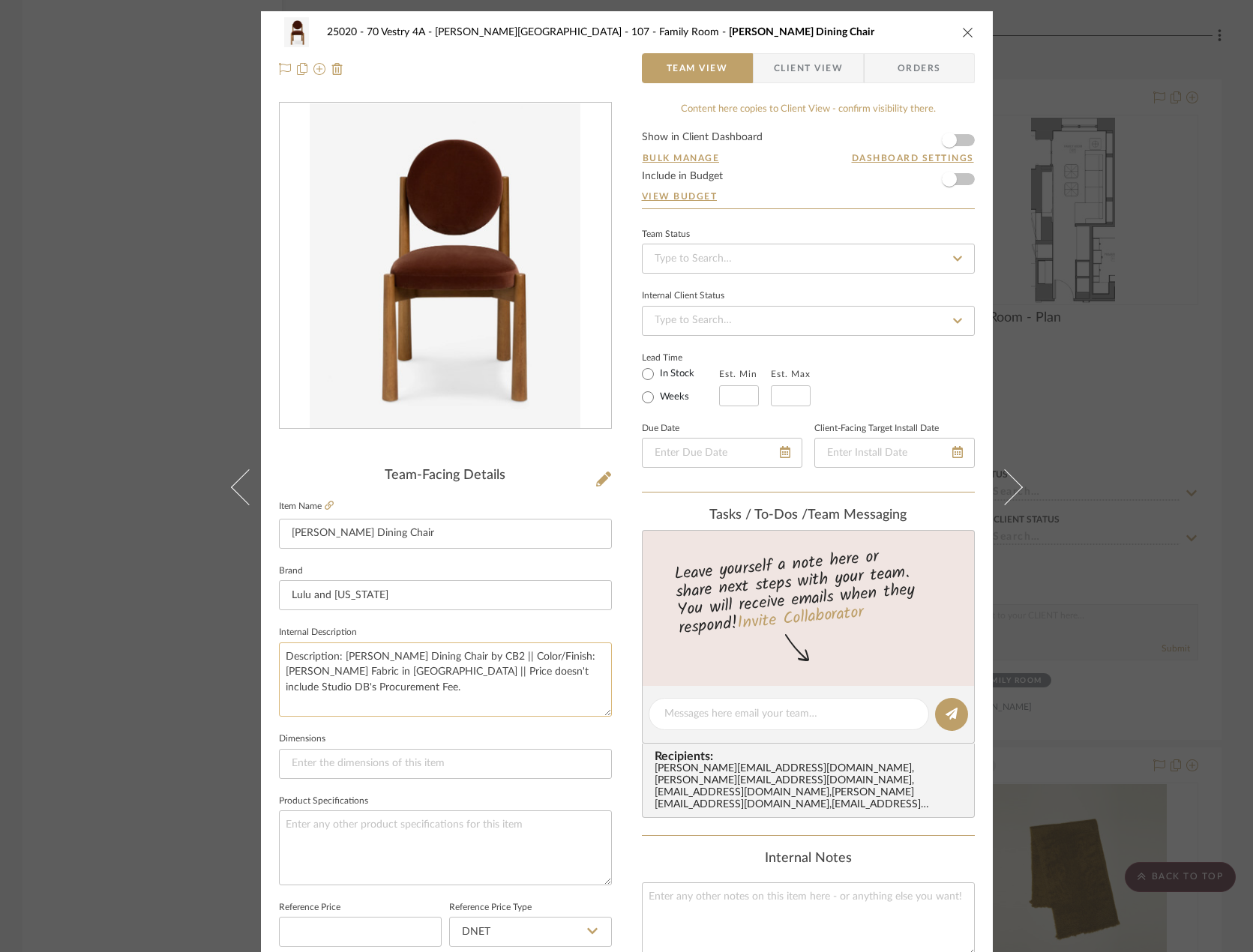
click at [450, 650] on textarea "Description: Truett Dining Chair by CB2 || Color/Finish: Logan Fabric in Forest…" at bounding box center [445, 679] width 333 height 75
drag, startPoint x: 410, startPoint y: 676, endPoint x: 277, endPoint y: 679, distance: 133.0
click at [279, 679] on textarea "Description: Truett Dining Chair by Lulu and Georgia|| Color/Finish: Logan Fabr…" at bounding box center [445, 679] width 333 height 75
click at [357, 738] on fieldset "Dimensions" at bounding box center [445, 753] width 333 height 50
click at [317, 771] on input at bounding box center [445, 763] width 333 height 30
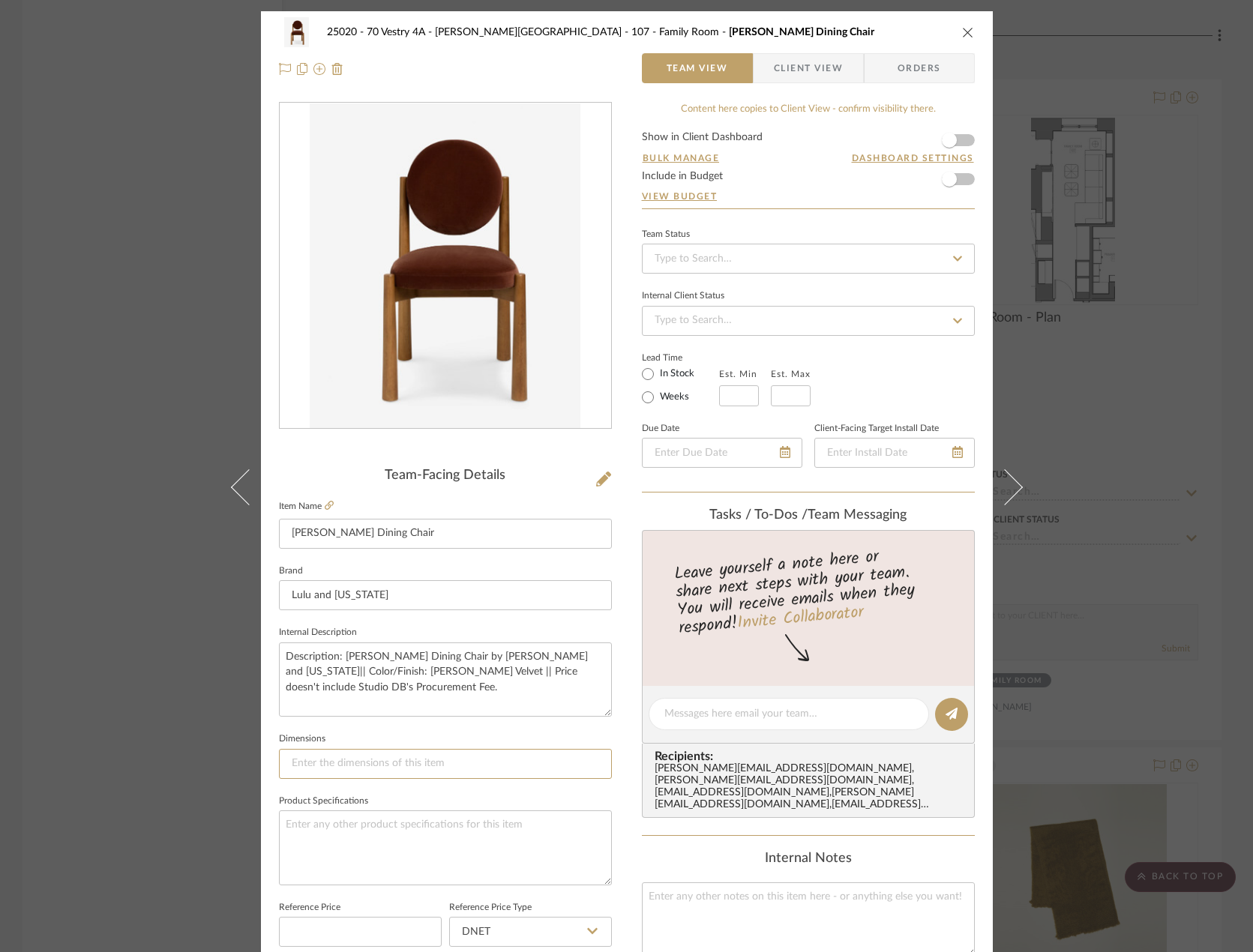
paste input "19.25"W x 22.5"D x 34.2"H"
click at [353, 729] on fieldset "Dimensions 19.25"W x 22.5"D x 34.2"H" at bounding box center [445, 753] width 333 height 50
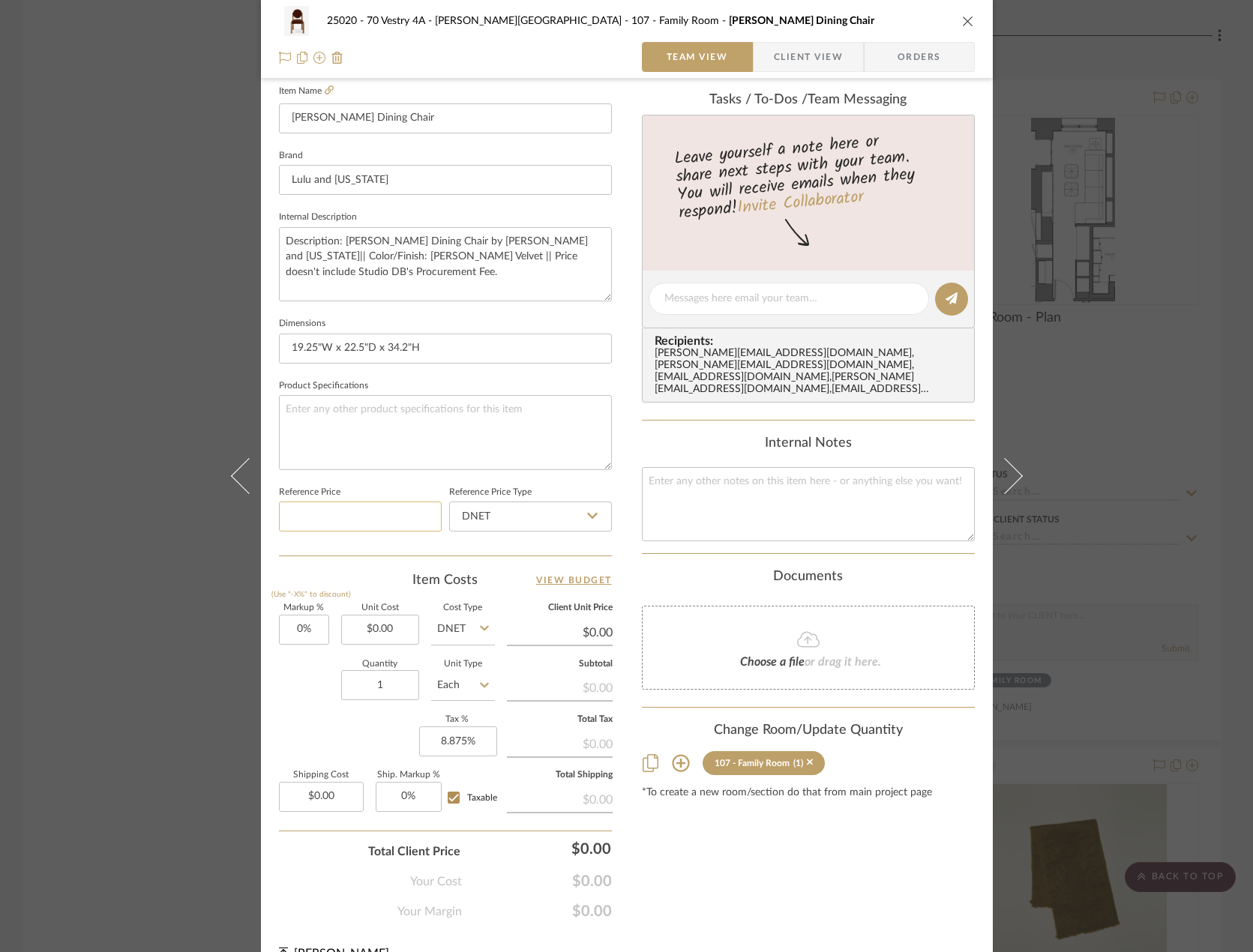
scroll to position [444, 0]
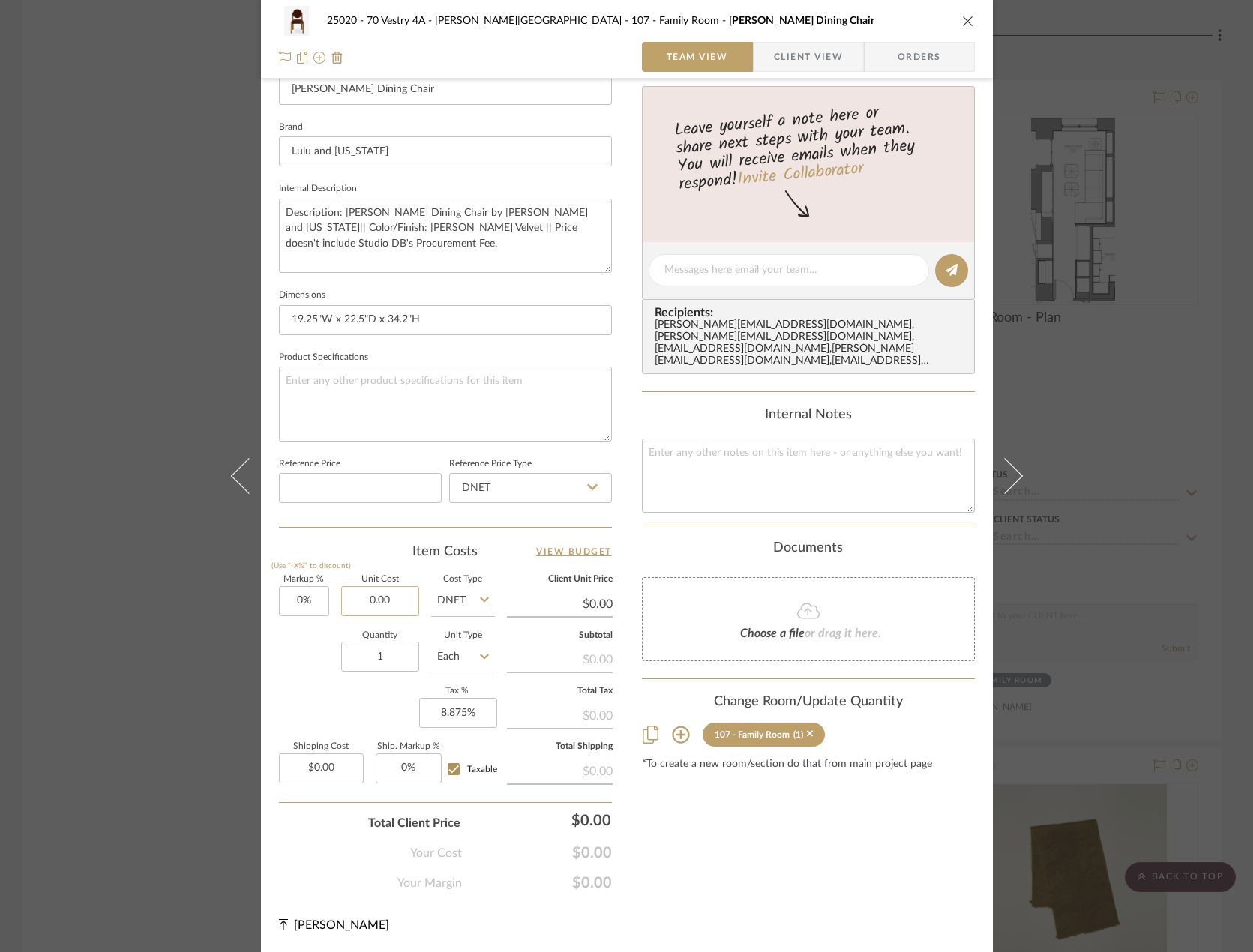
click at [395, 598] on input "0.00" at bounding box center [380, 601] width 78 height 30
click at [335, 764] on input "0.00" at bounding box center [321, 768] width 84 height 30
click at [654, 838] on div "Content here copies to Client View - confirm visibility there. Show in Client D…" at bounding box center [808, 274] width 333 height 1233
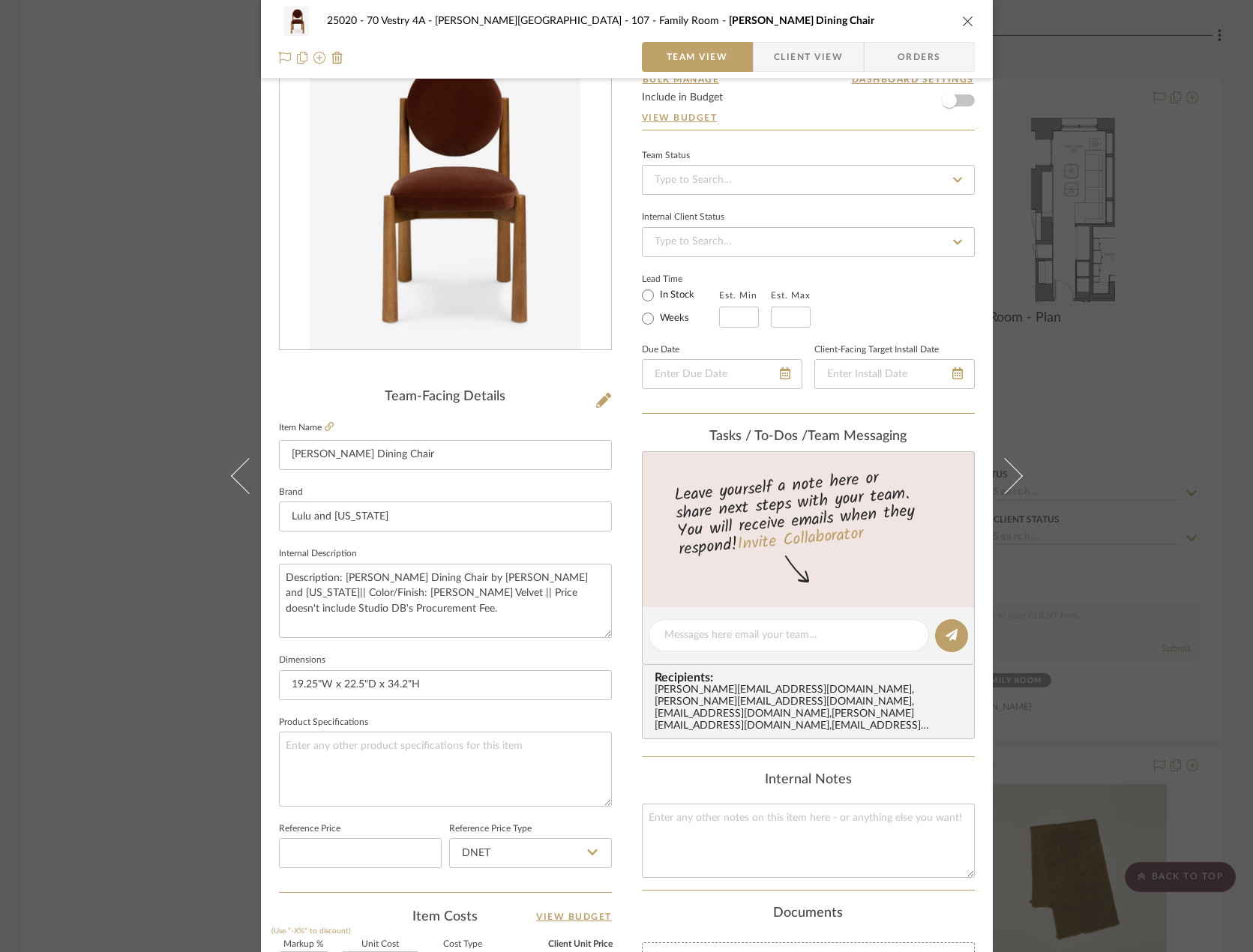
scroll to position [0, 0]
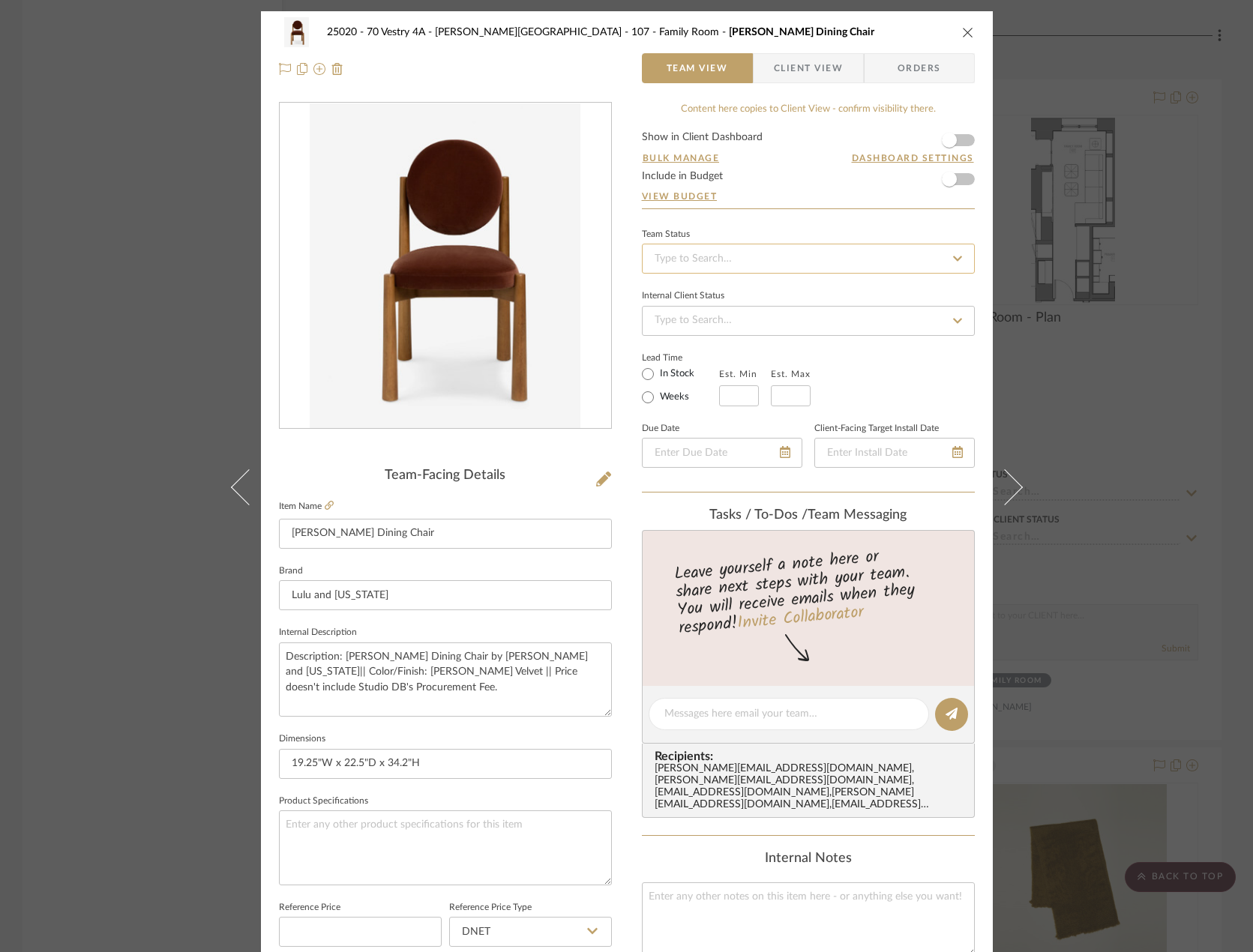
click at [760, 252] on input at bounding box center [808, 258] width 333 height 30
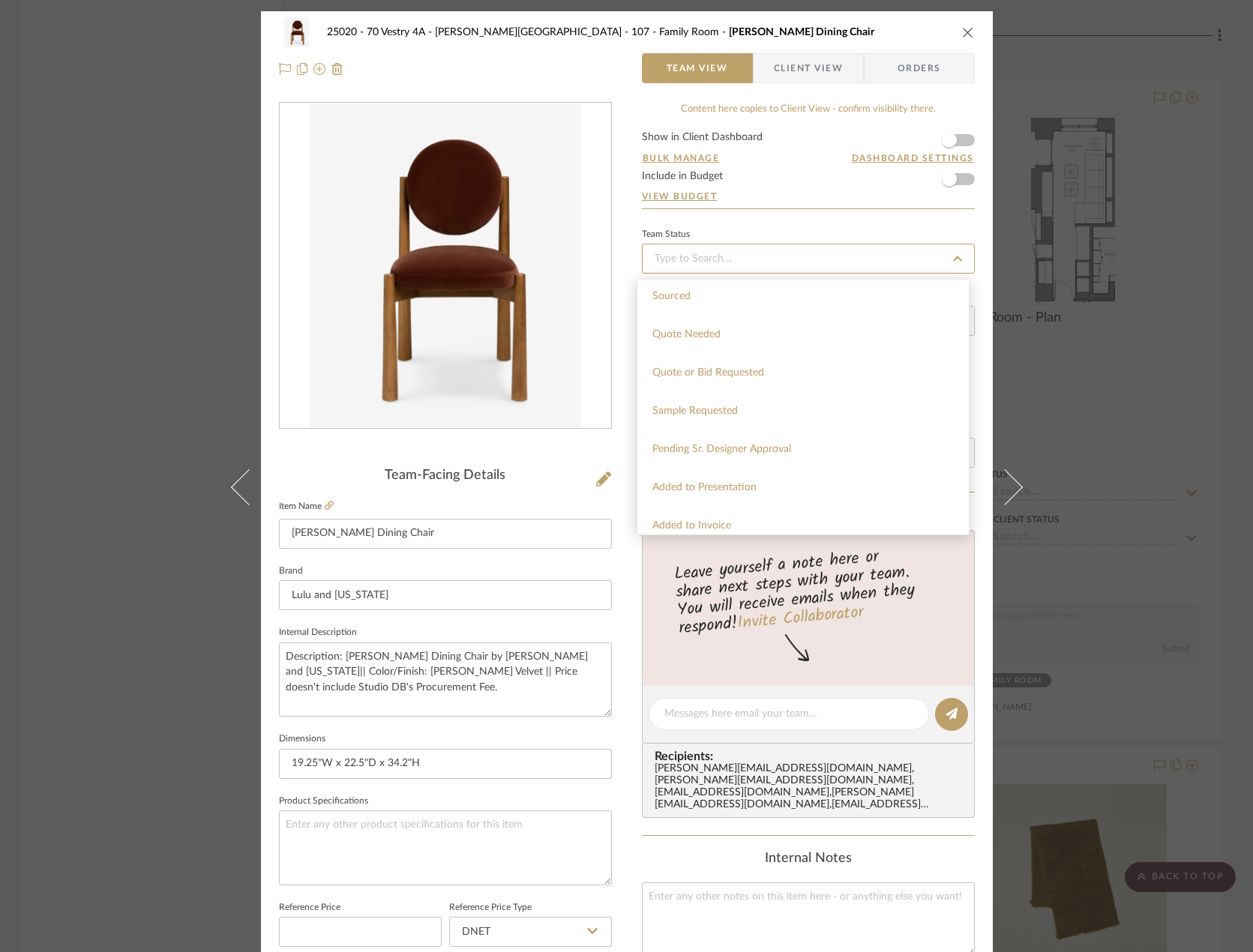
scroll to position [524, 0]
click at [719, 420] on span "Pending Sr. Designer Approval" at bounding box center [722, 423] width 139 height 11
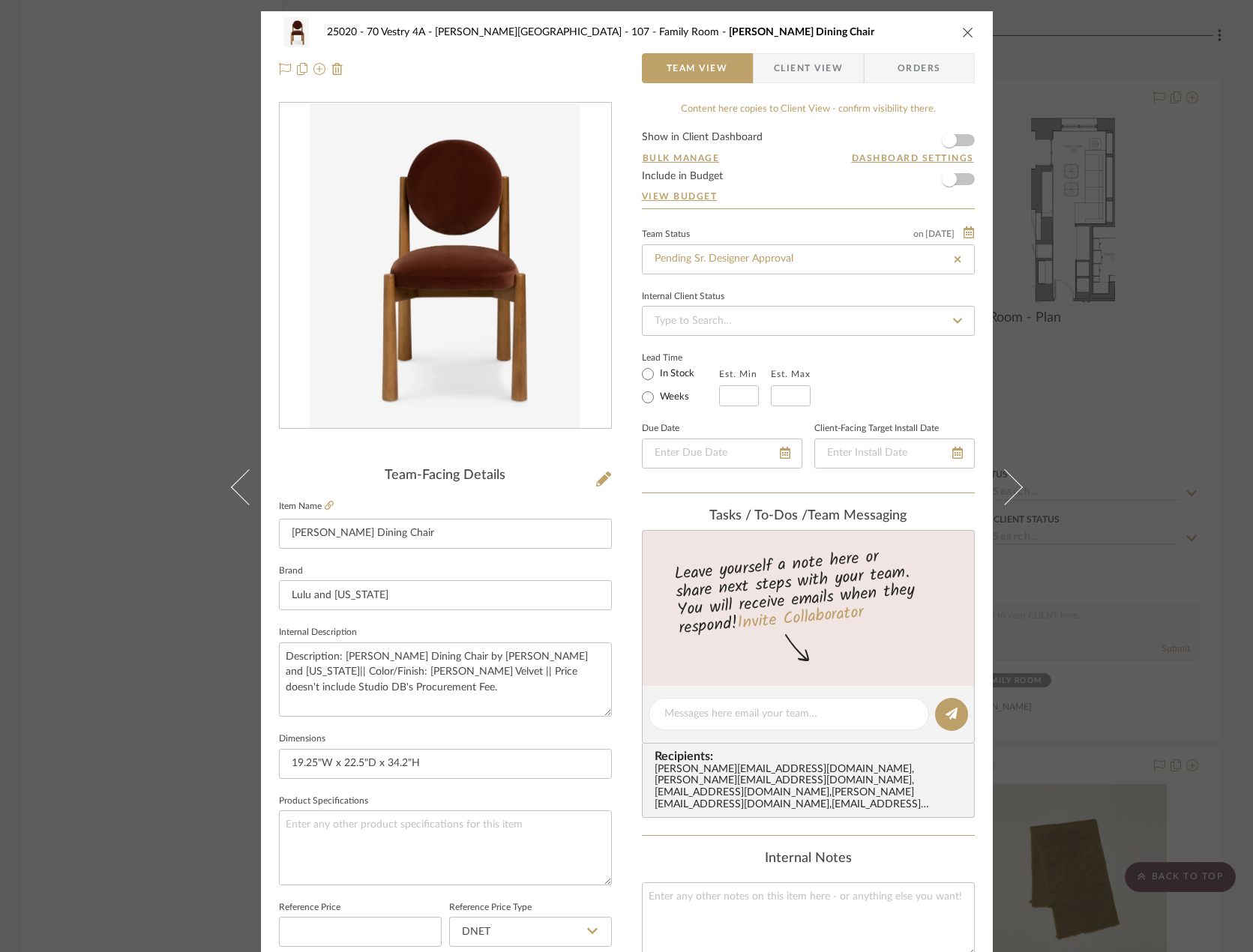
click at [929, 292] on div "25020 - 70 Vestry 4A - Grant-Stanleigh 107 - Family Room Truett Dining Chair Te…" at bounding box center [626, 476] width 1253 height 952
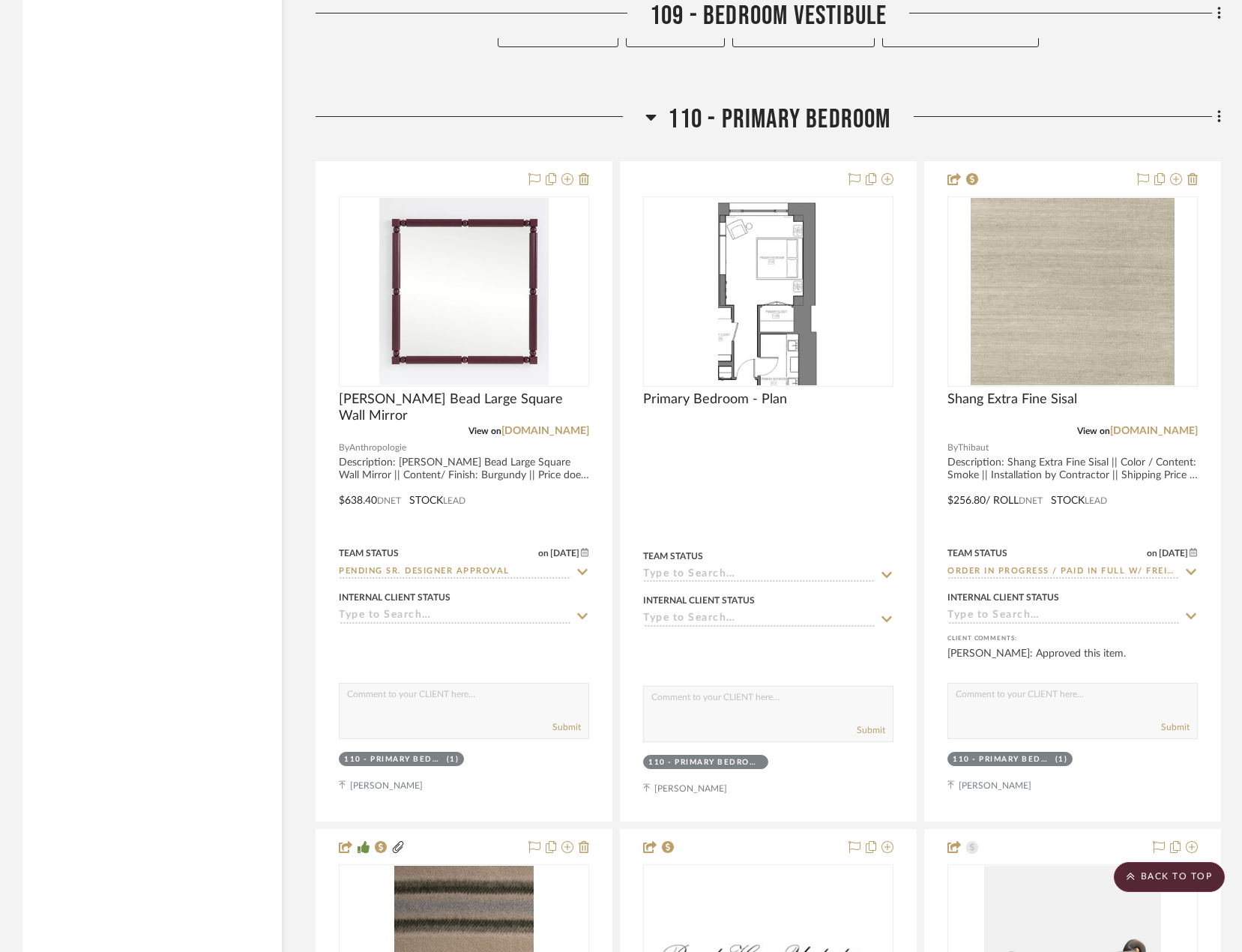
scroll to position [15517, 0]
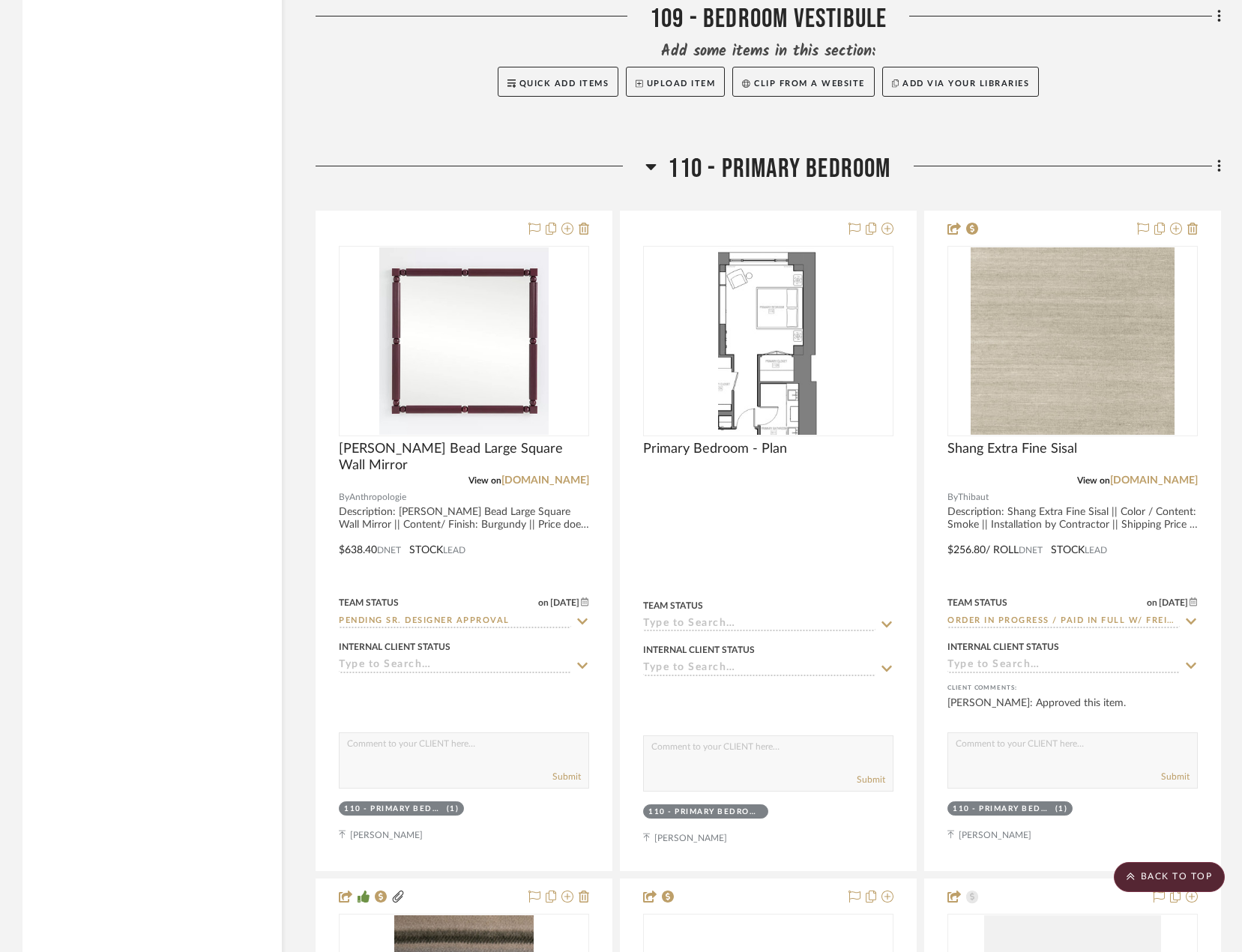
click at [929, 166] on div "Filter by keyword, category or name prior to exporting to Excel or Bulk Actions…" at bounding box center [621, 340] width 1242 height 31128
click at [929, 167] on icon at bounding box center [1218, 166] width 3 height 13
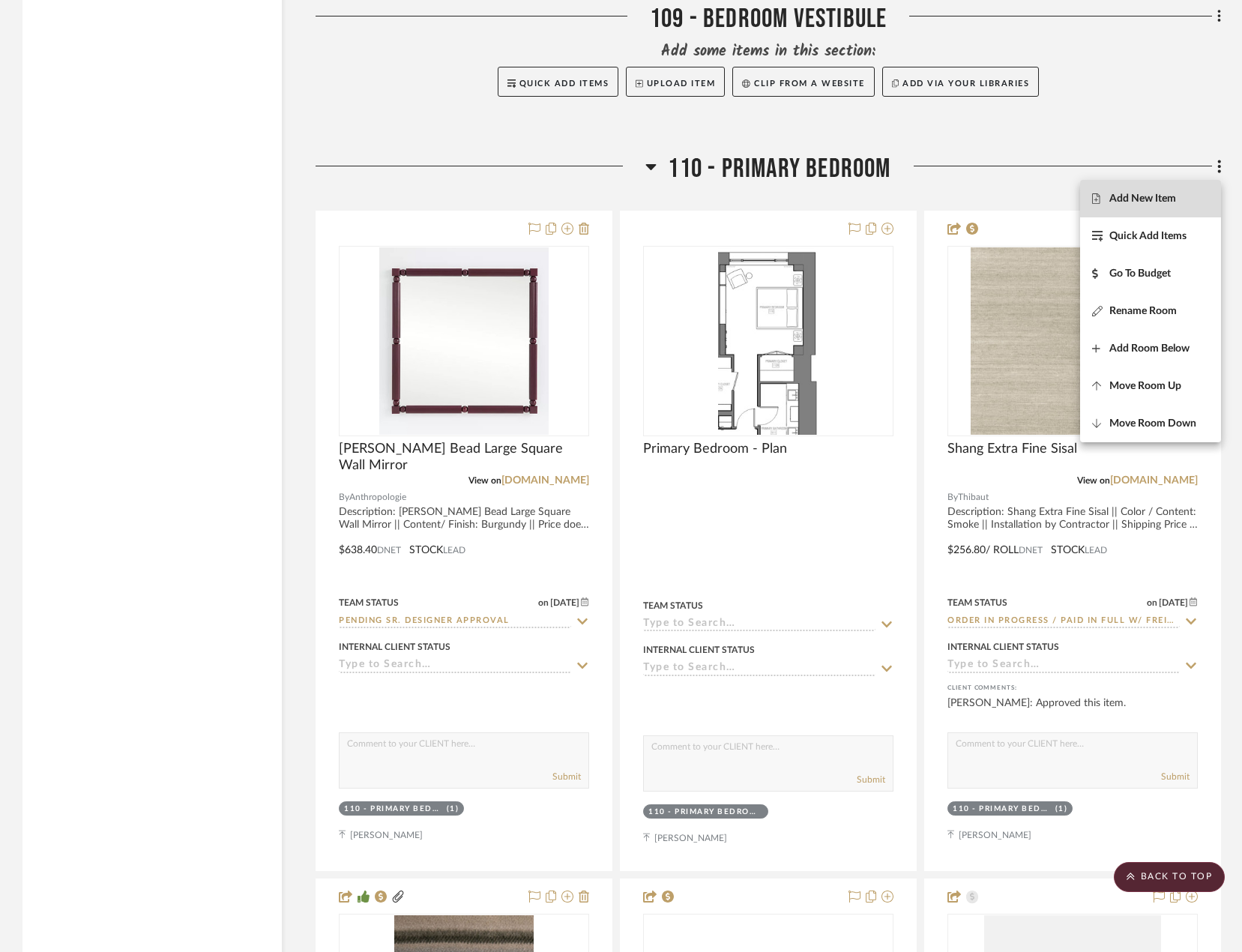
click at [929, 196] on span "Add New Item" at bounding box center [1150, 199] width 117 height 13
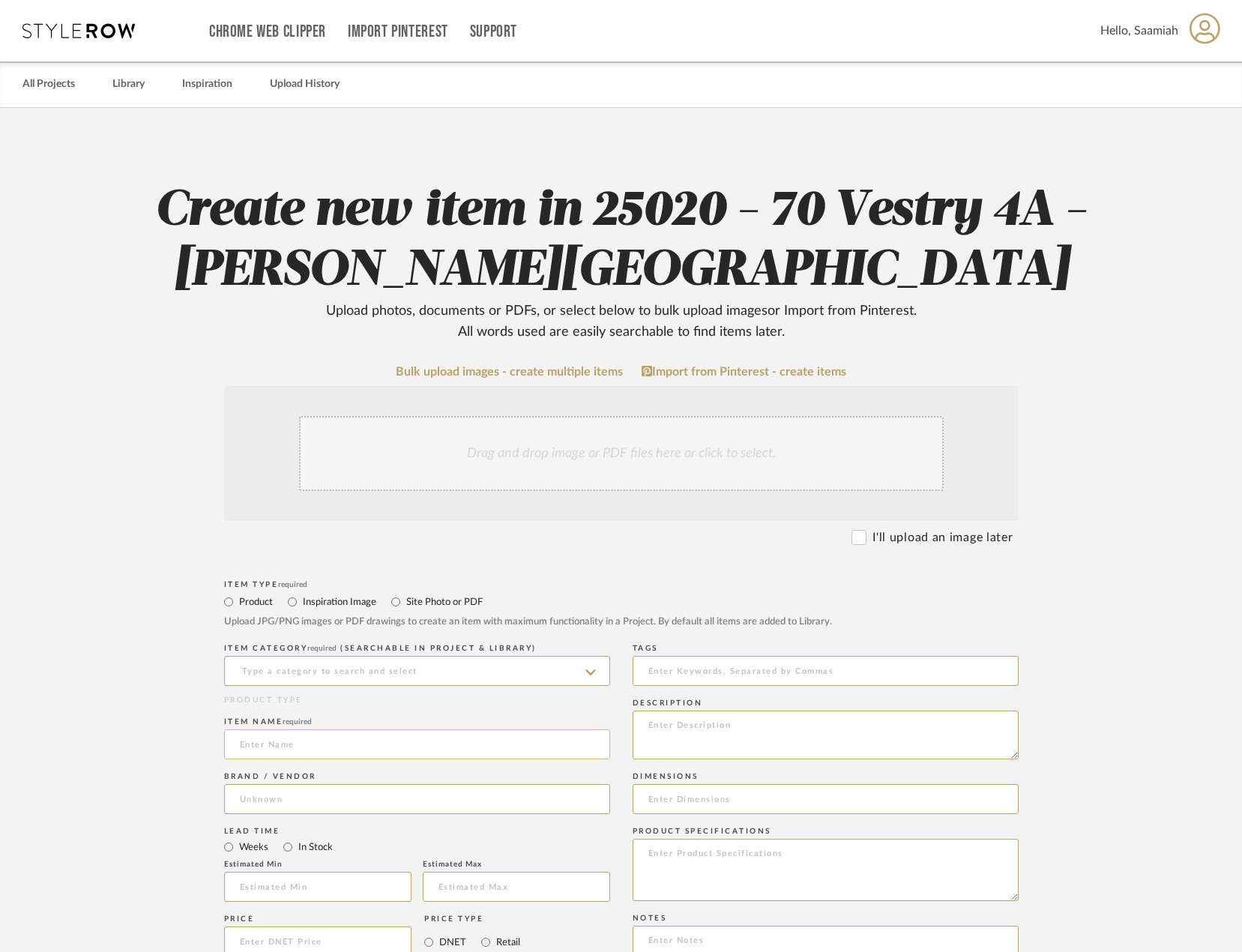
click at [335, 753] on input at bounding box center [417, 744] width 386 height 30
paste input "[PERSON_NAME] Floor Mirror"
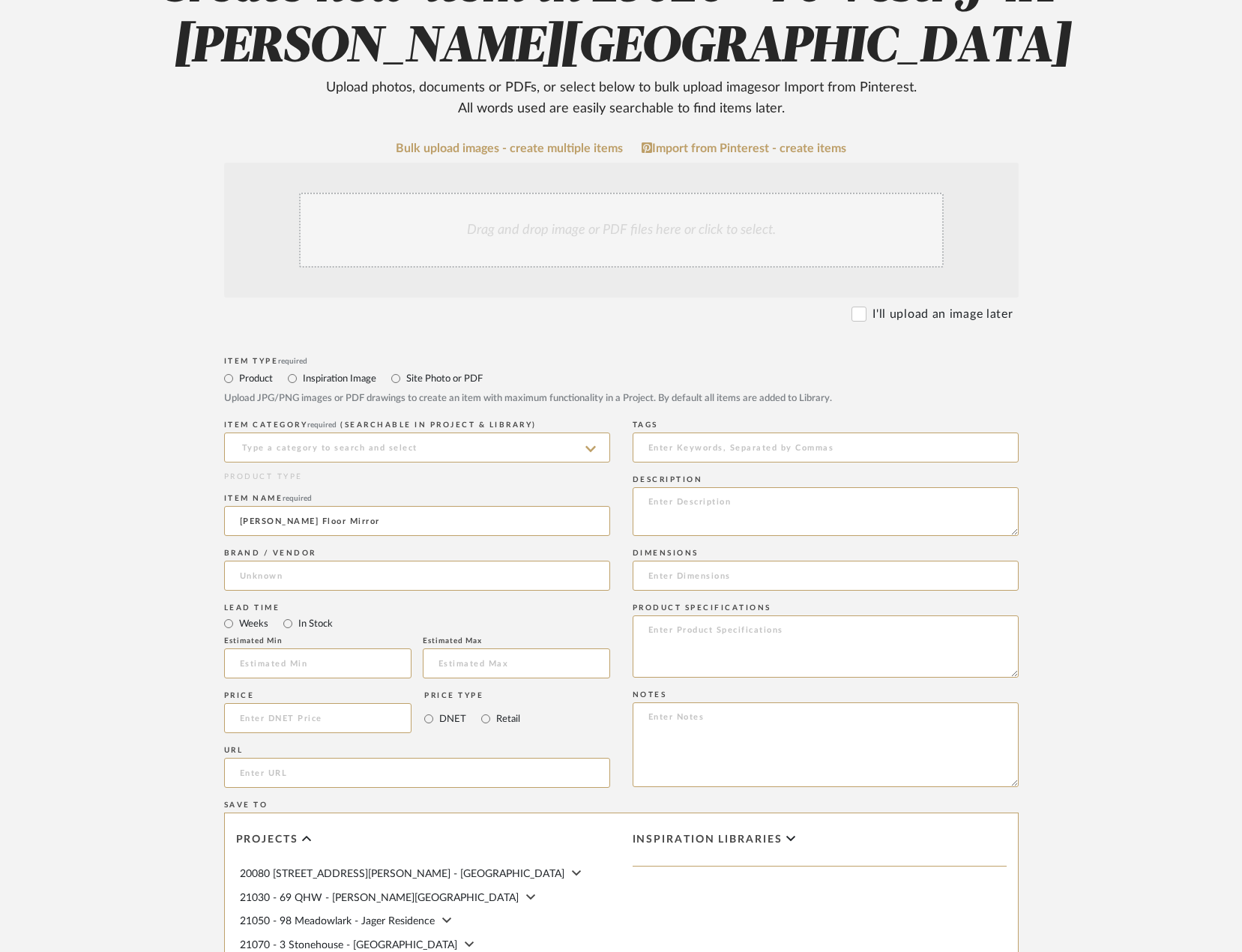
scroll to position [225, 0]
click at [325, 777] on input "url" at bounding box center [417, 771] width 386 height 30
paste input "https://www.dwr.com/mirrors-floor-mirrors/matera-floor-mirror/5115.html?lang=en…"
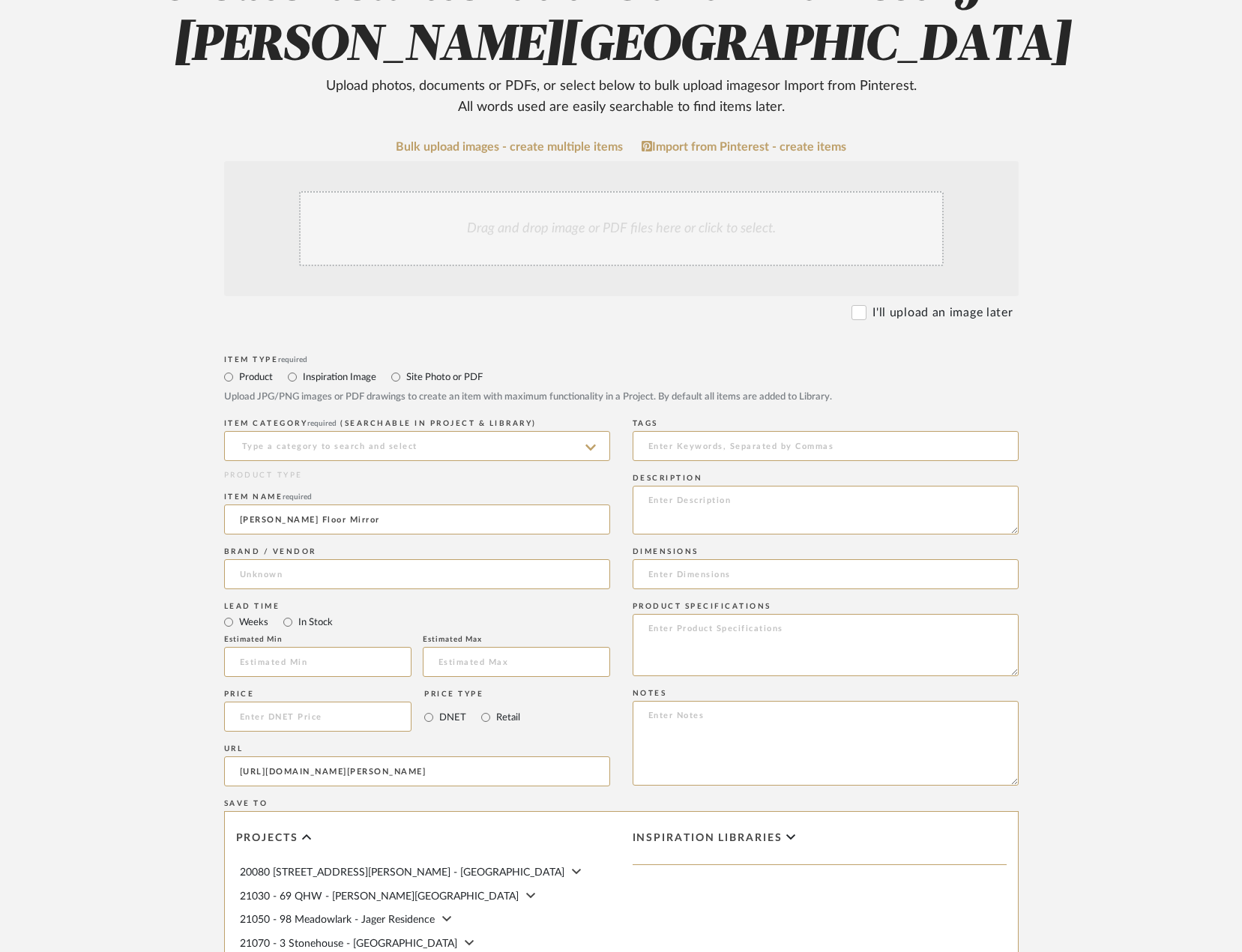
scroll to position [0, 0]
click at [691, 577] on input at bounding box center [825, 574] width 386 height 30
paste input "Height (in): 70⅞ Width (in): 26 Depth (in): 2"
click at [262, 438] on input at bounding box center [417, 445] width 386 height 30
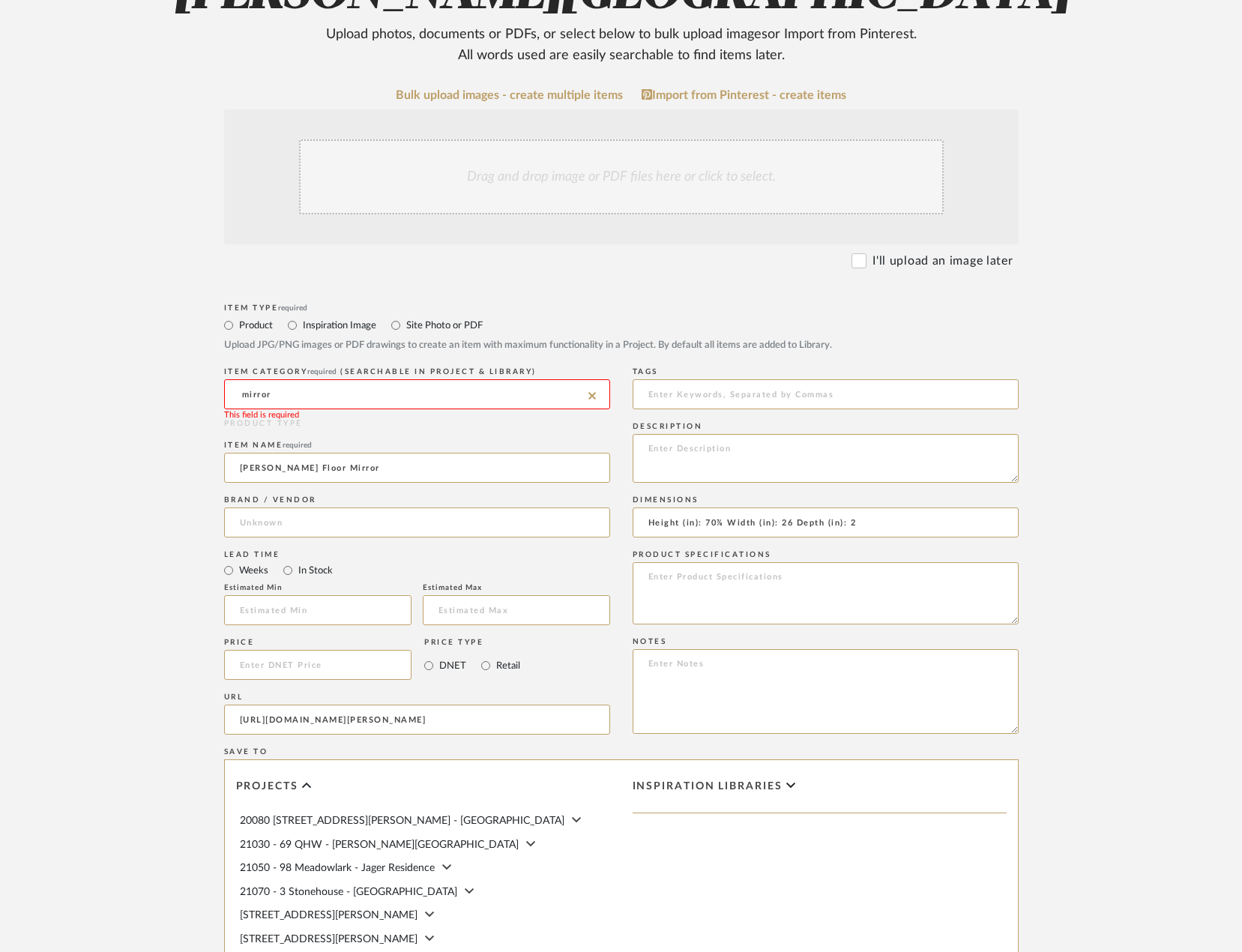
scroll to position [300, 0]
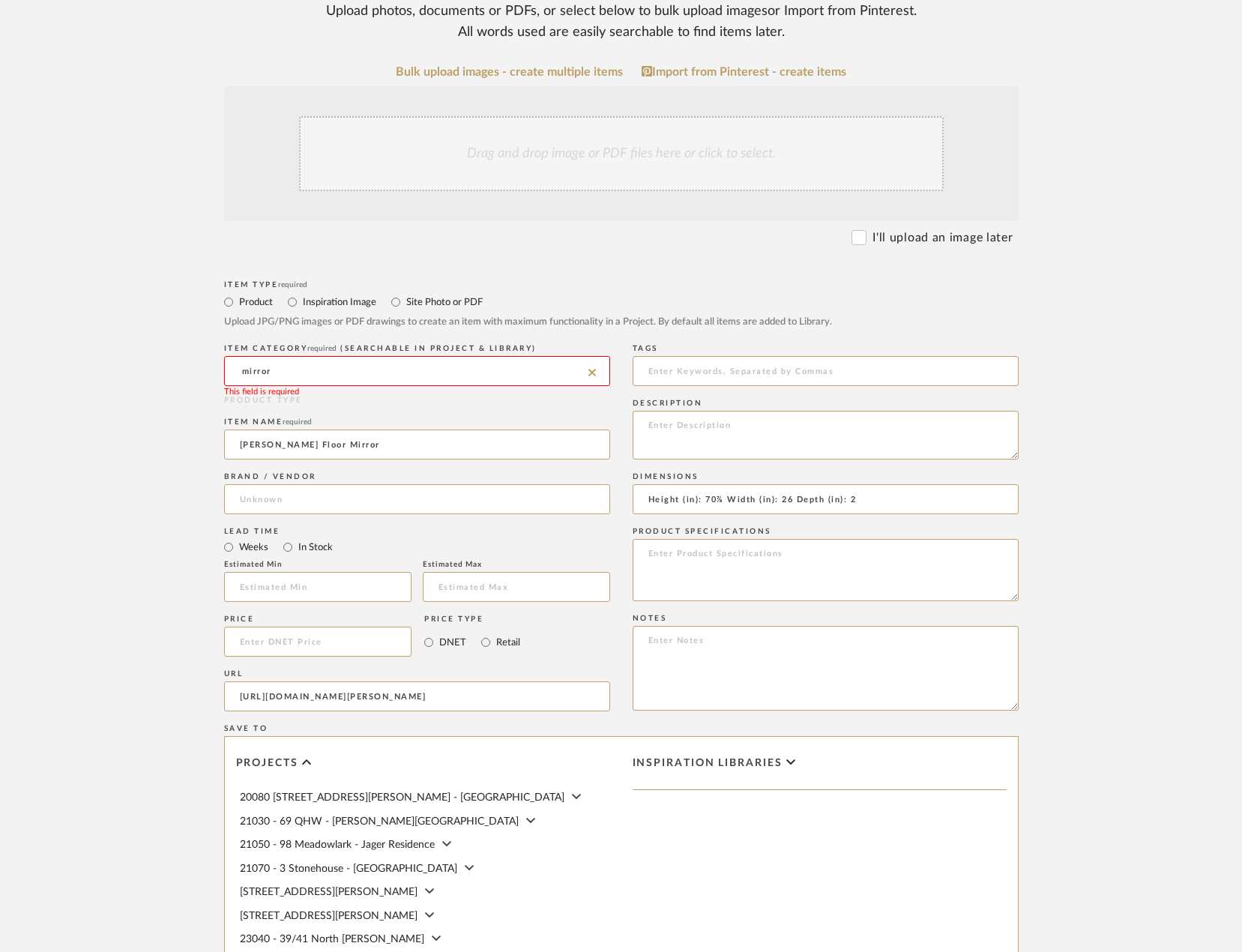
click at [276, 364] on input "mirror" at bounding box center [417, 370] width 386 height 30
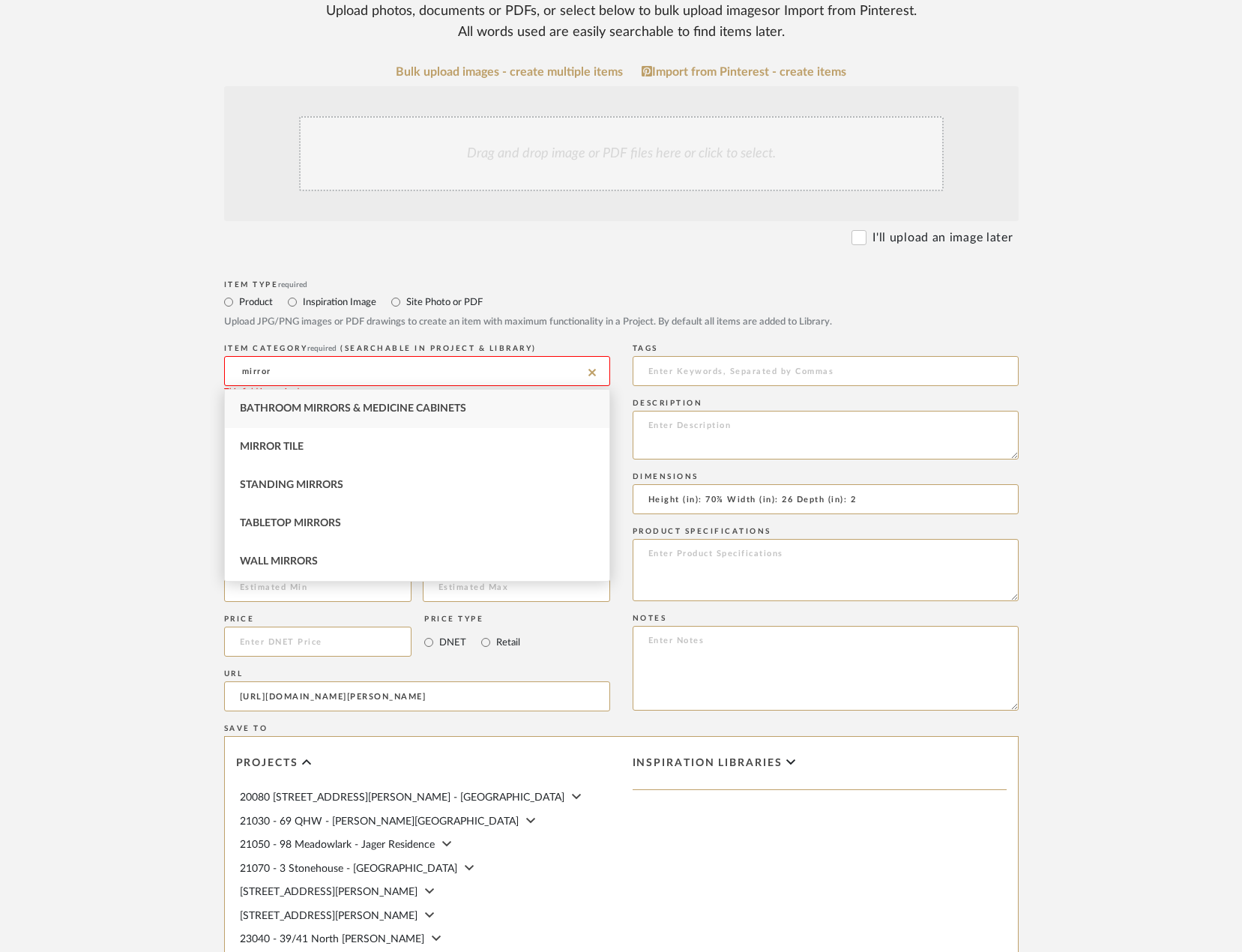
click at [276, 364] on input "mirror" at bounding box center [417, 370] width 386 height 30
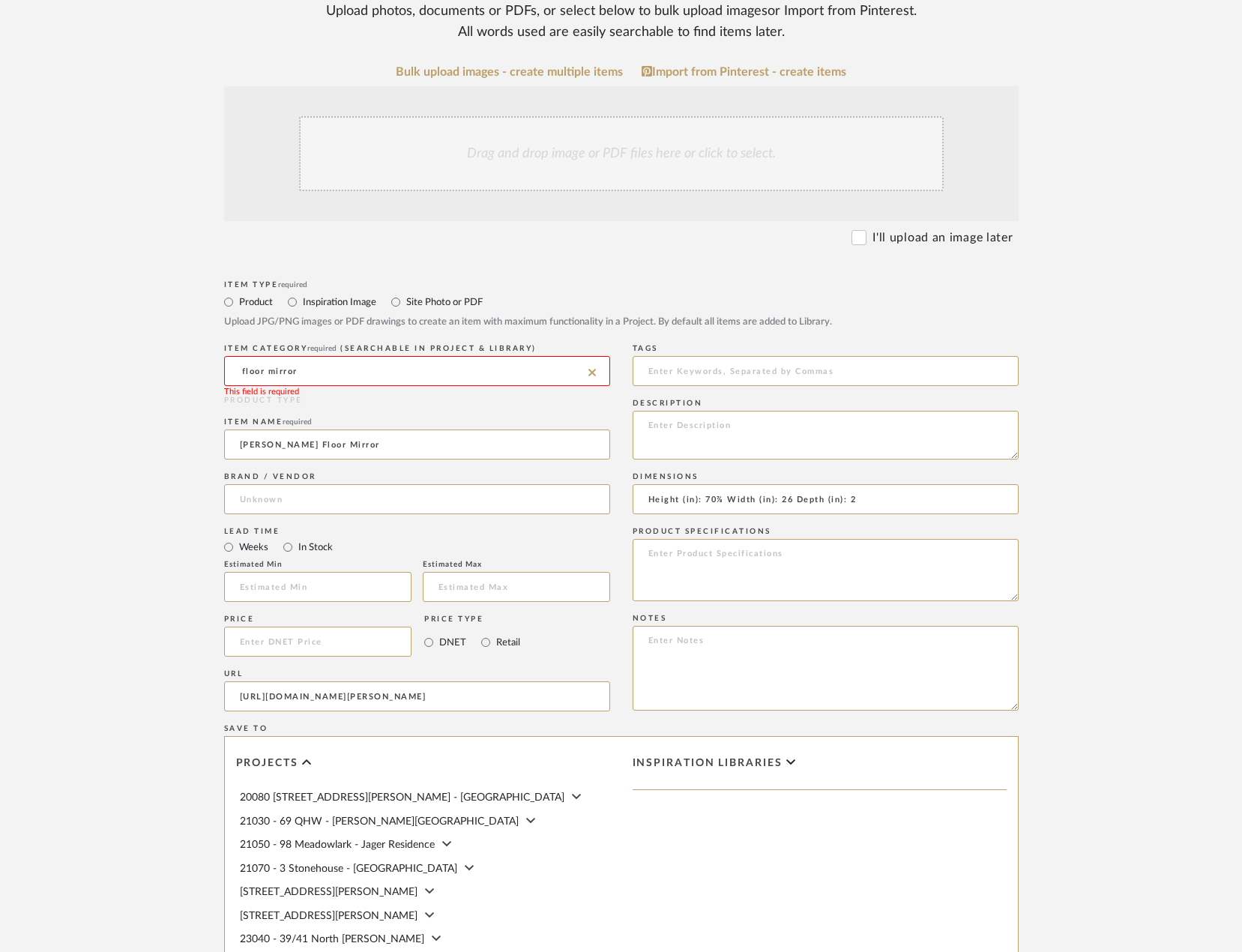
click at [310, 371] on input "floor mirror" at bounding box center [417, 370] width 386 height 30
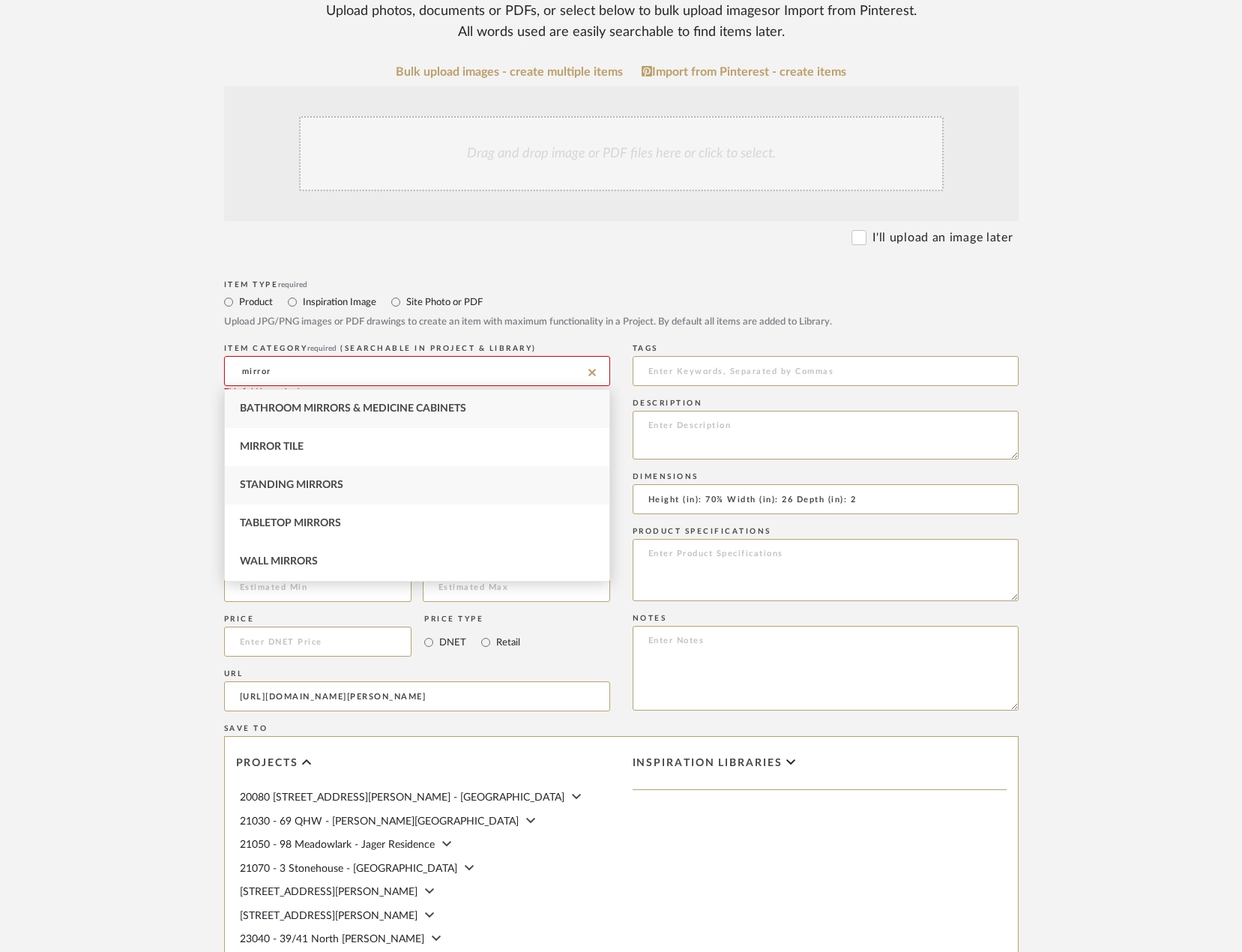
click at [317, 489] on span "Standing Mirrors" at bounding box center [291, 485] width 104 height 11
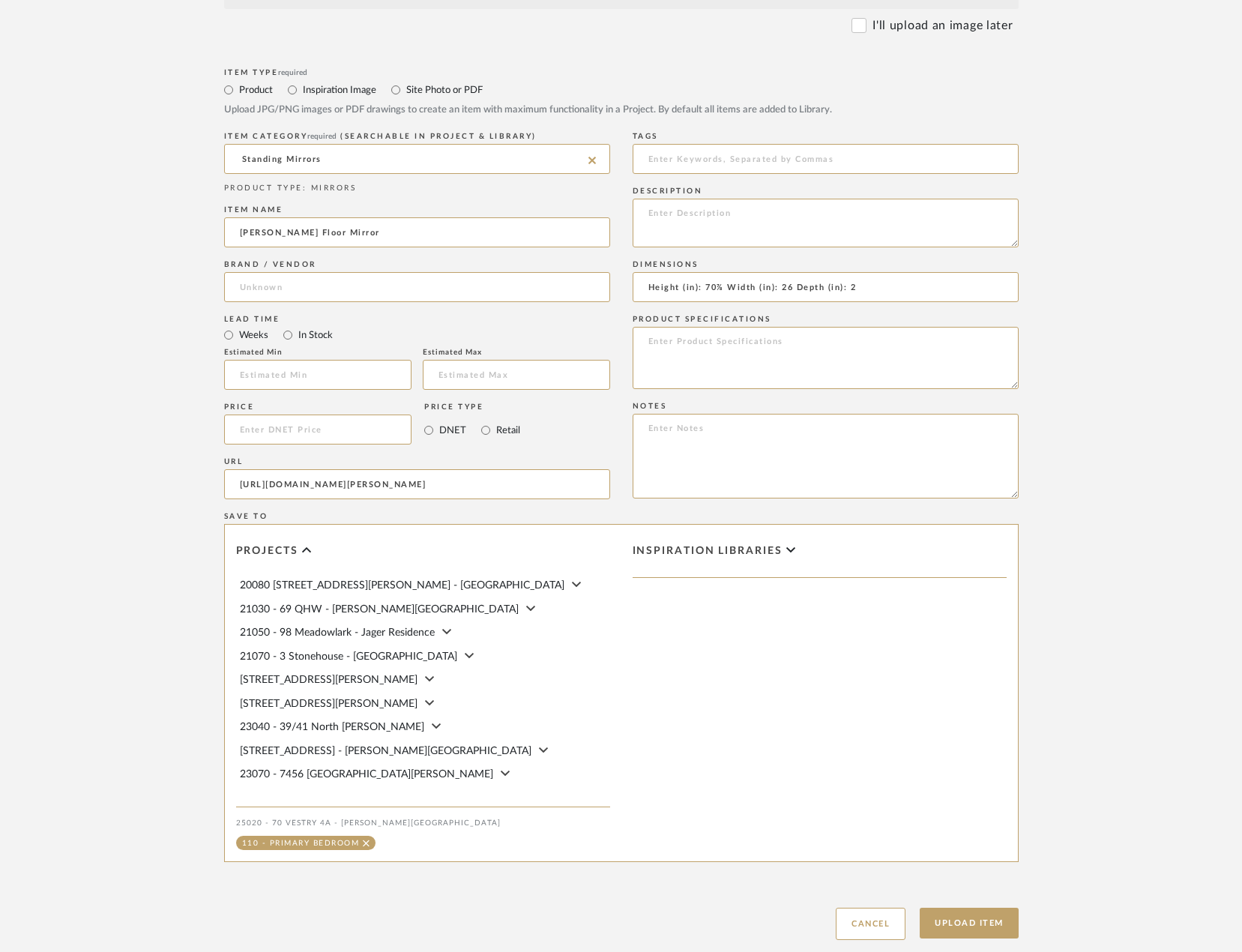
scroll to position [766, 0]
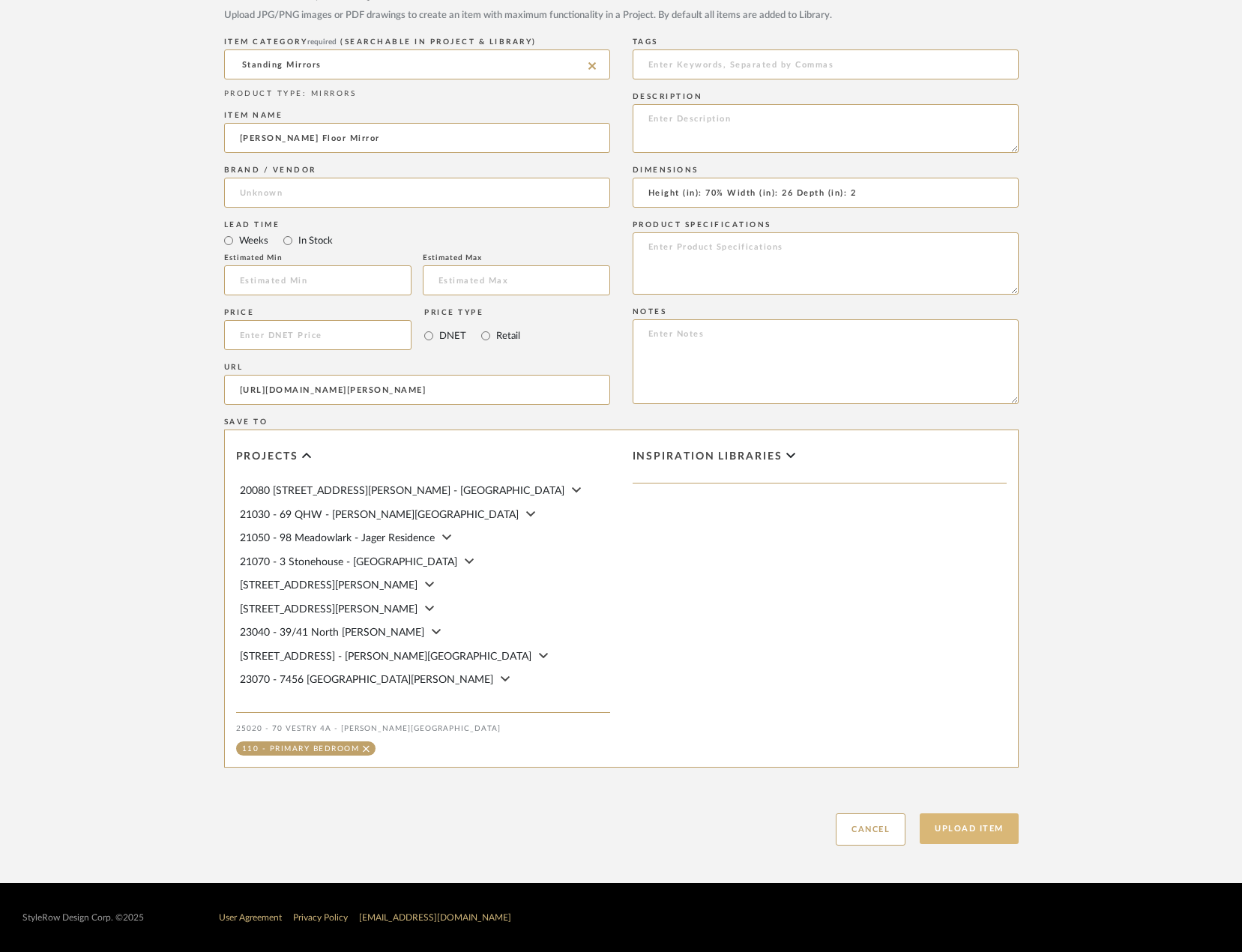
click at [929, 836] on button "Upload Item" at bounding box center [970, 829] width 99 height 31
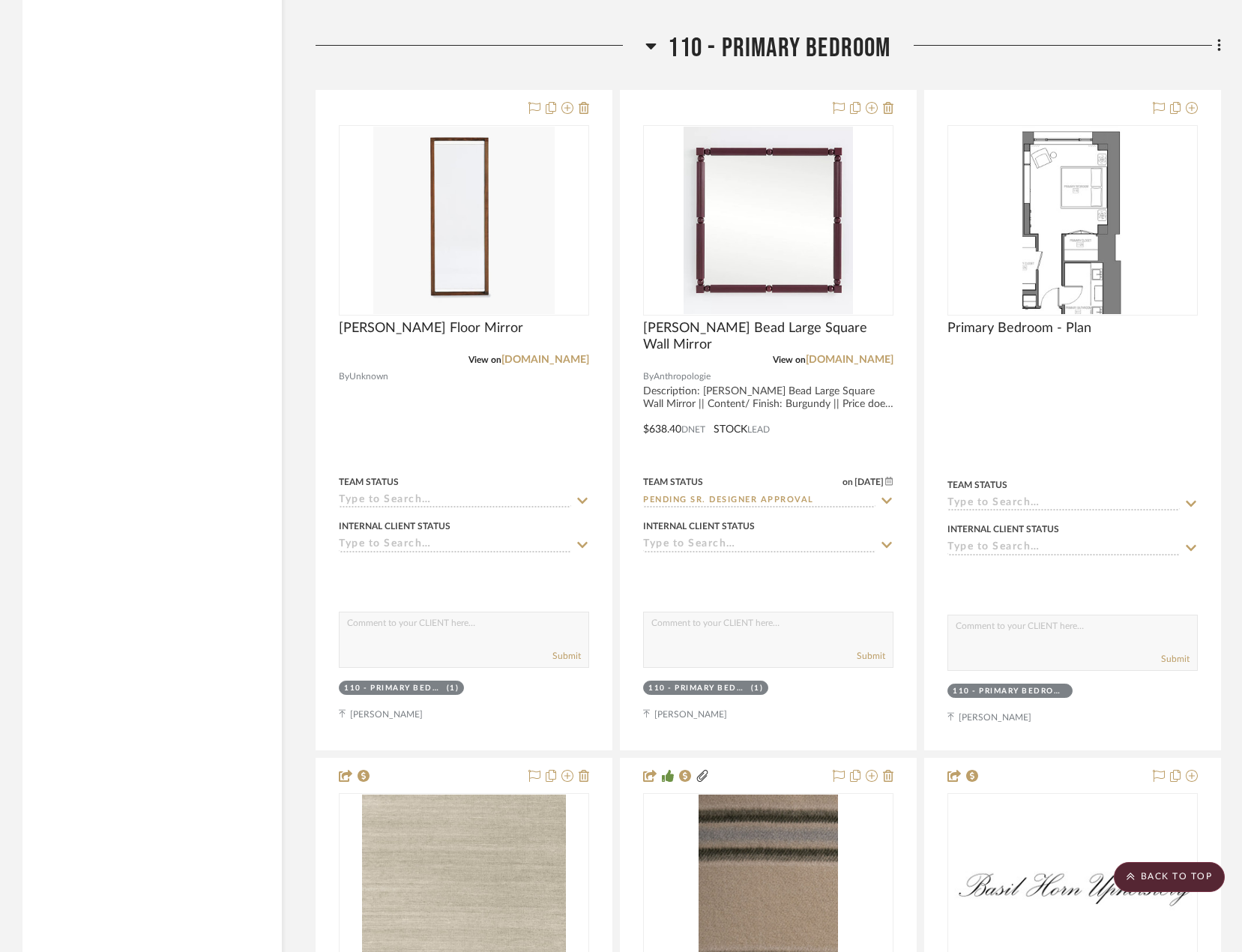
scroll to position [12981, 0]
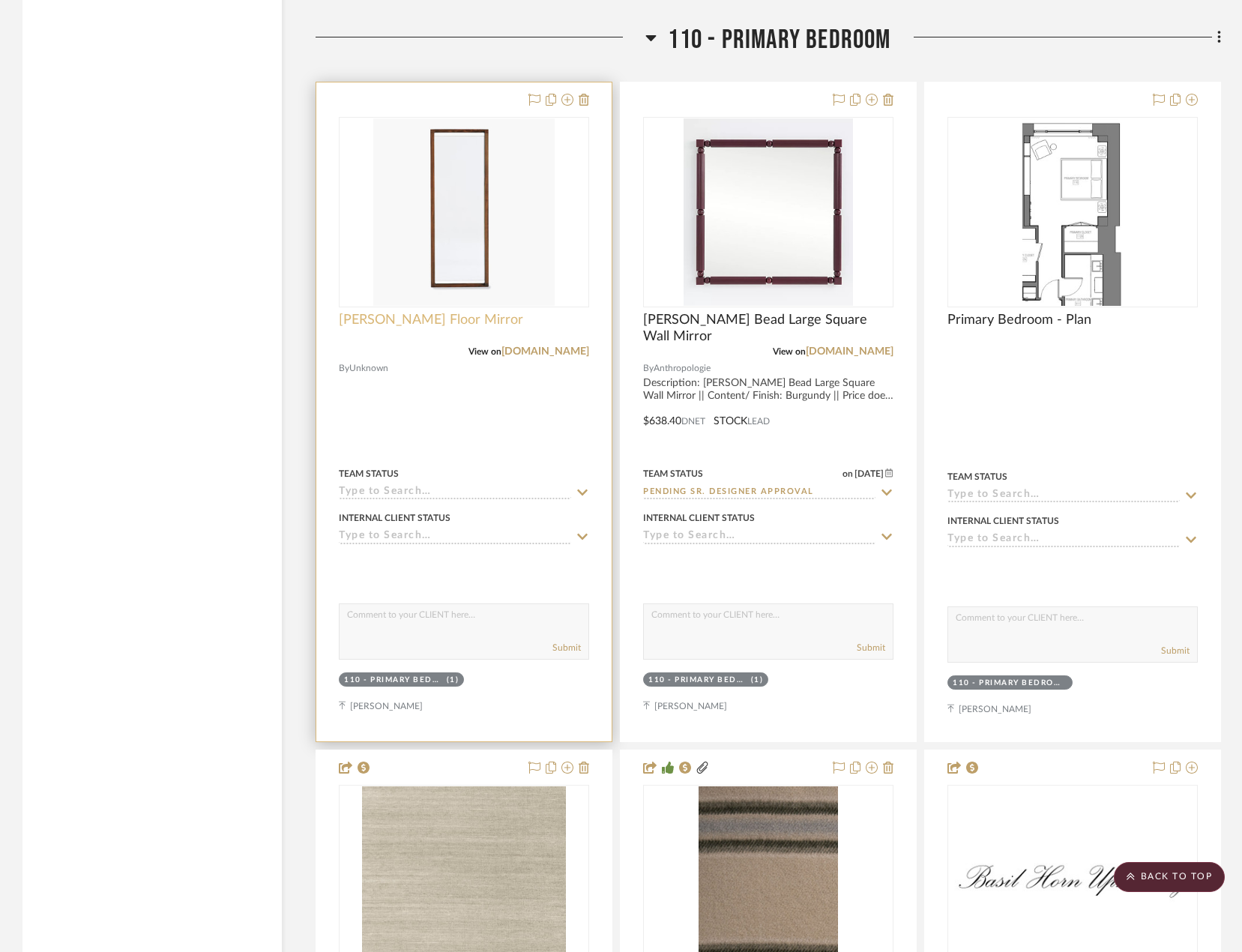
click at [427, 320] on span "[PERSON_NAME] Floor Mirror" at bounding box center [430, 320] width 184 height 16
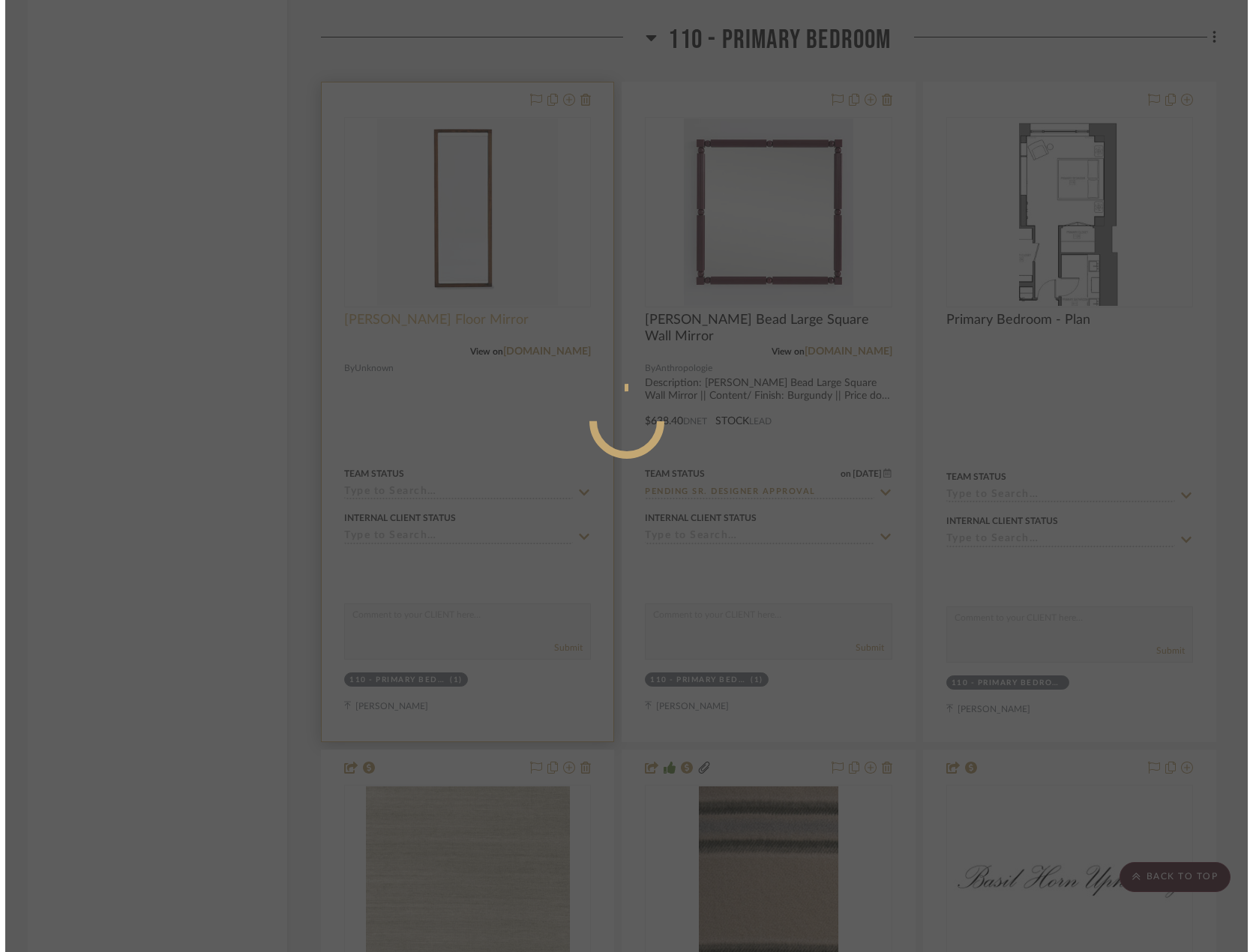
scroll to position [0, 0]
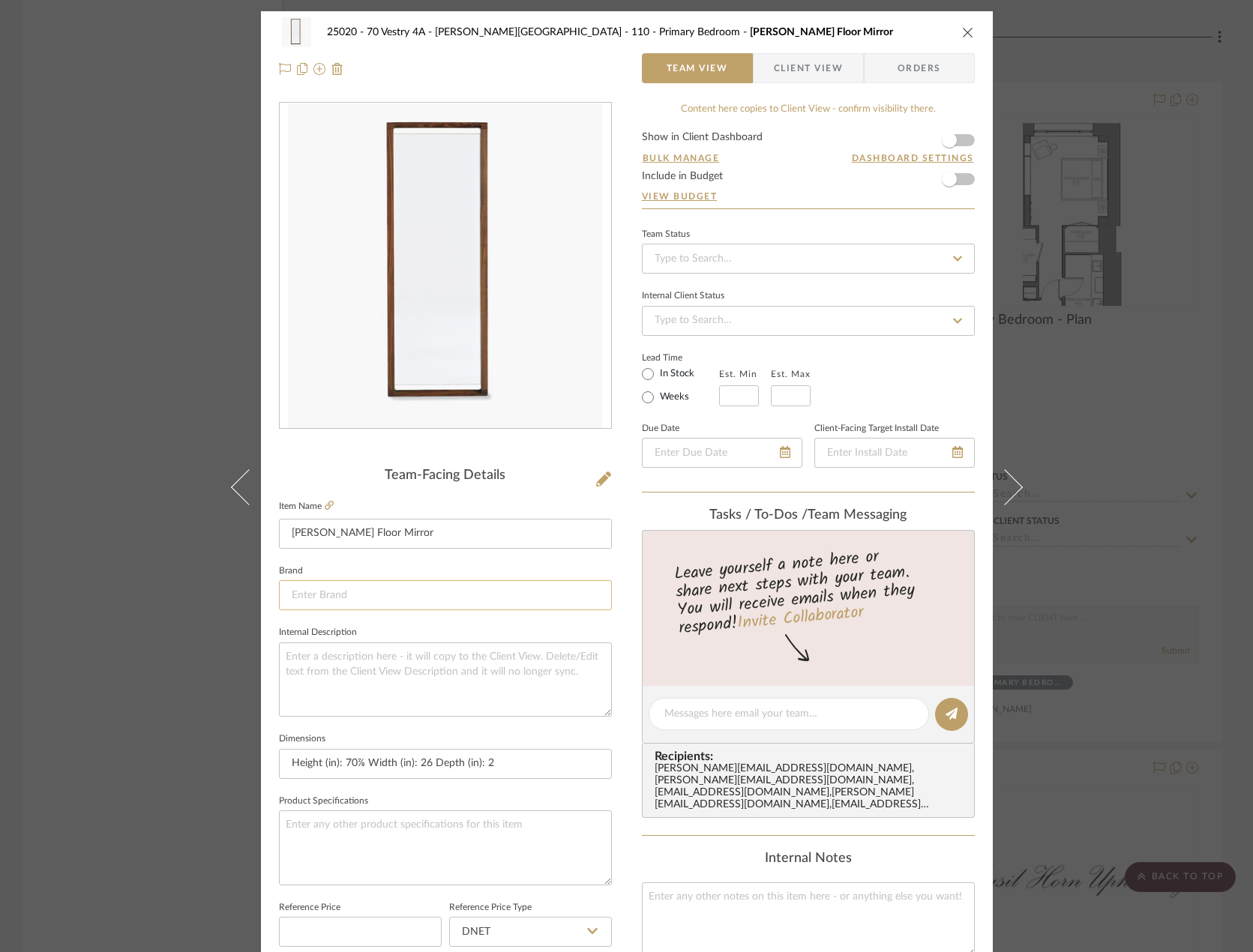
click at [373, 590] on input at bounding box center [445, 594] width 333 height 30
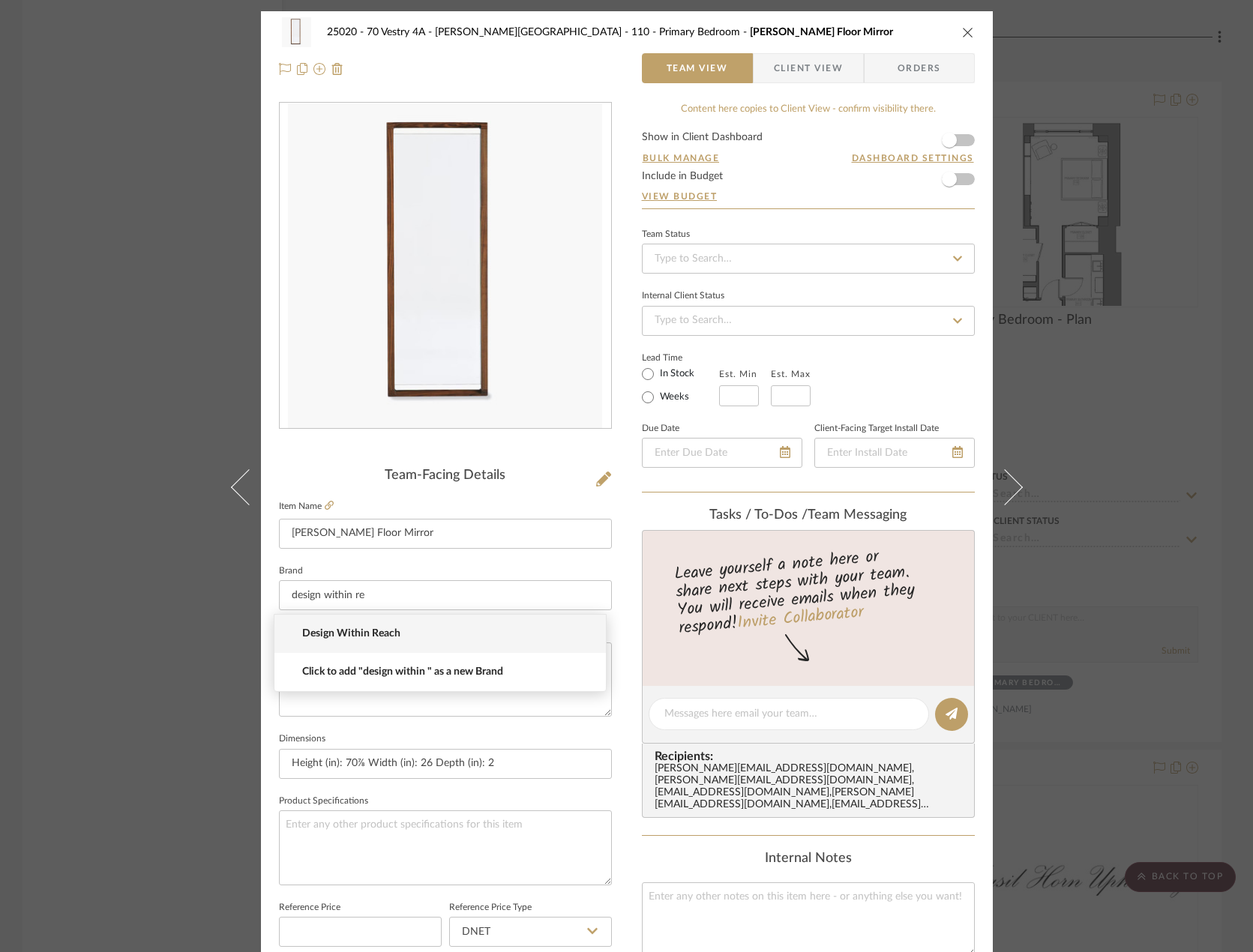
click at [388, 635] on span "Design Within Reach" at bounding box center [446, 633] width 288 height 13
click at [448, 560] on fieldset "Brand Design Within Reach" at bounding box center [445, 586] width 333 height 50
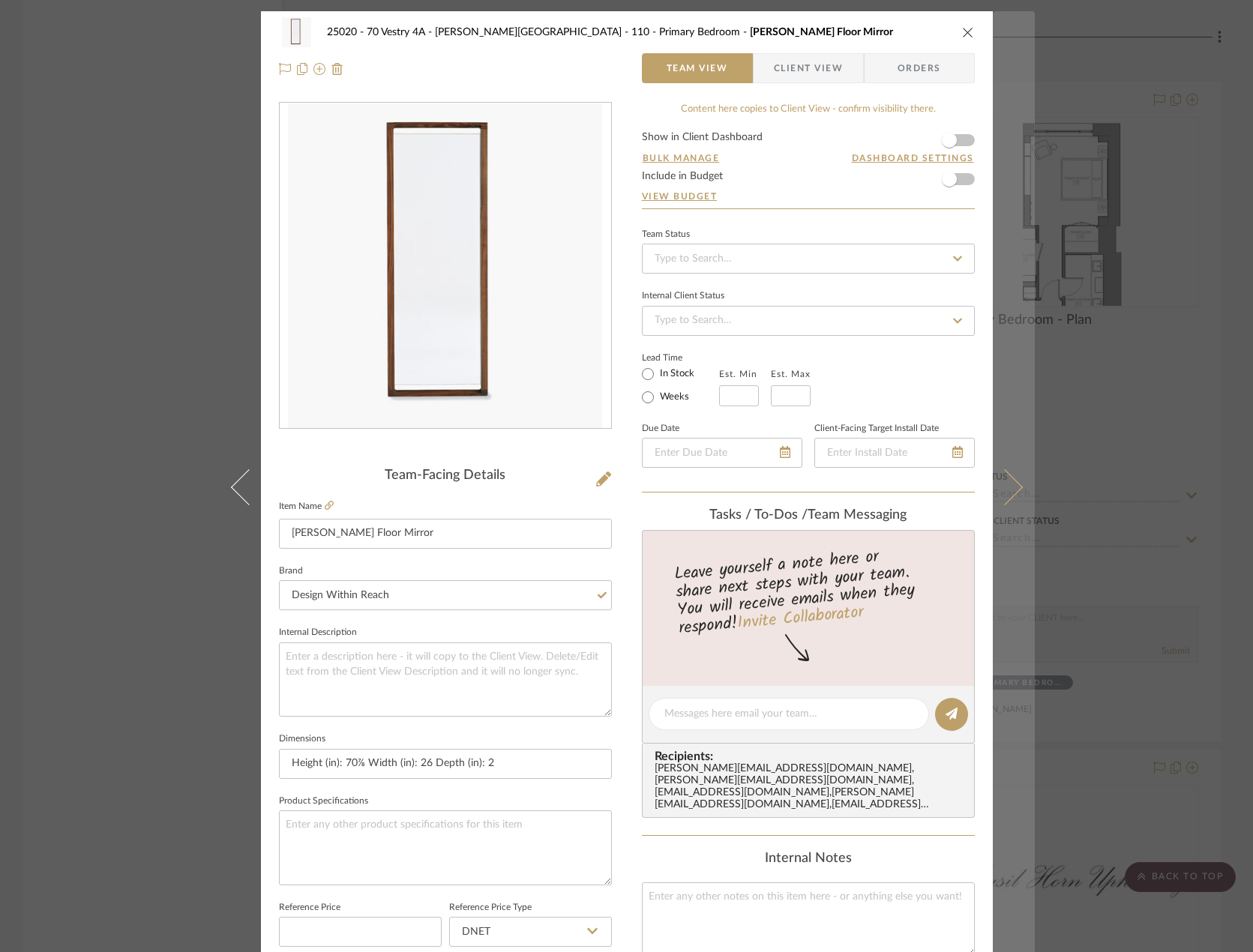
click at [929, 477] on button at bounding box center [1012, 488] width 42 height 952
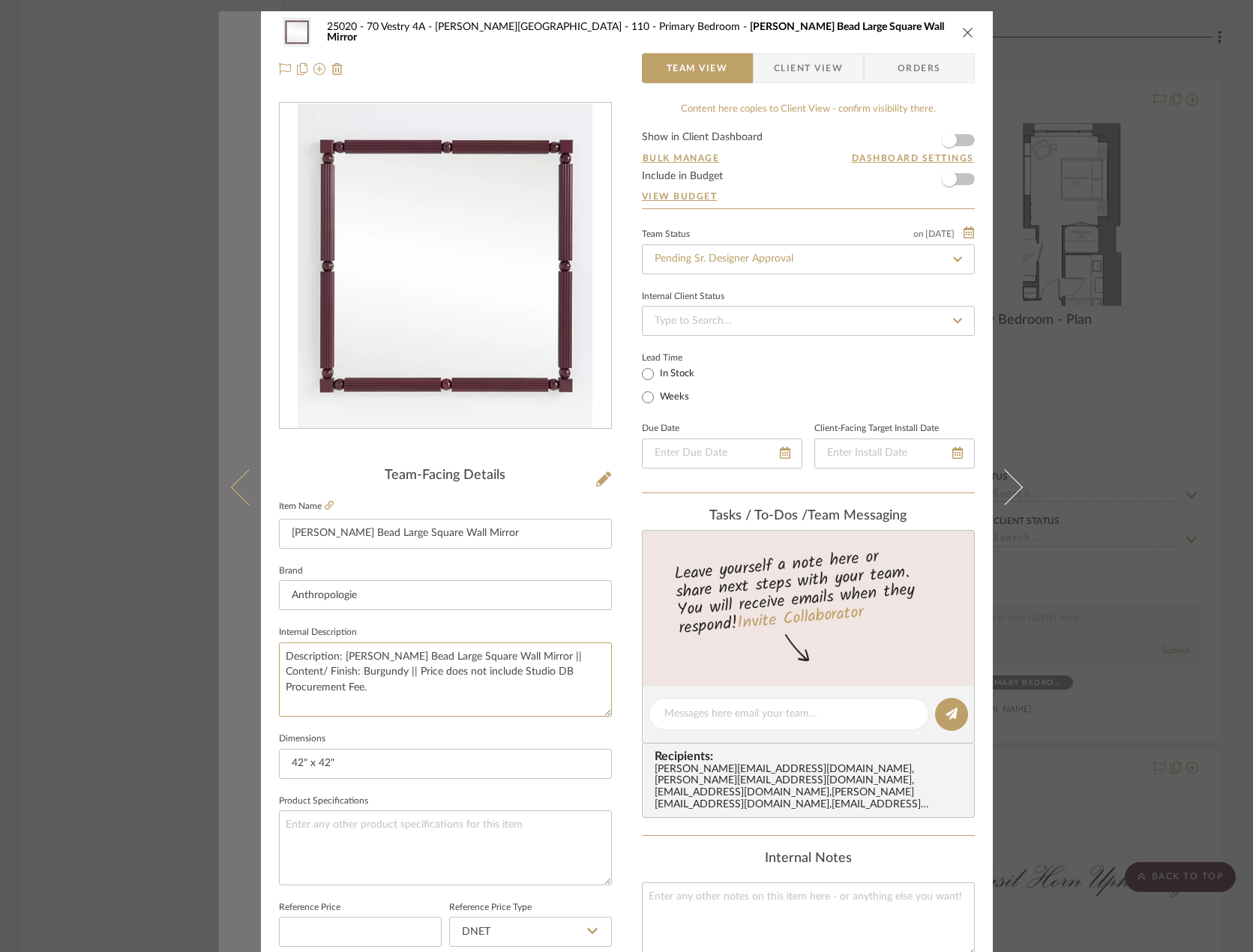
drag, startPoint x: 366, startPoint y: 672, endPoint x: 240, endPoint y: 642, distance: 129.5
click at [240, 642] on mat-dialog-content "25020 - 70 Vestry 4A - Grant-Stanleigh 110 - Primary Bedroom Benedicta Wood Bea…" at bounding box center [626, 704] width 816 height 1384
click at [233, 491] on icon at bounding box center [247, 487] width 36 height 36
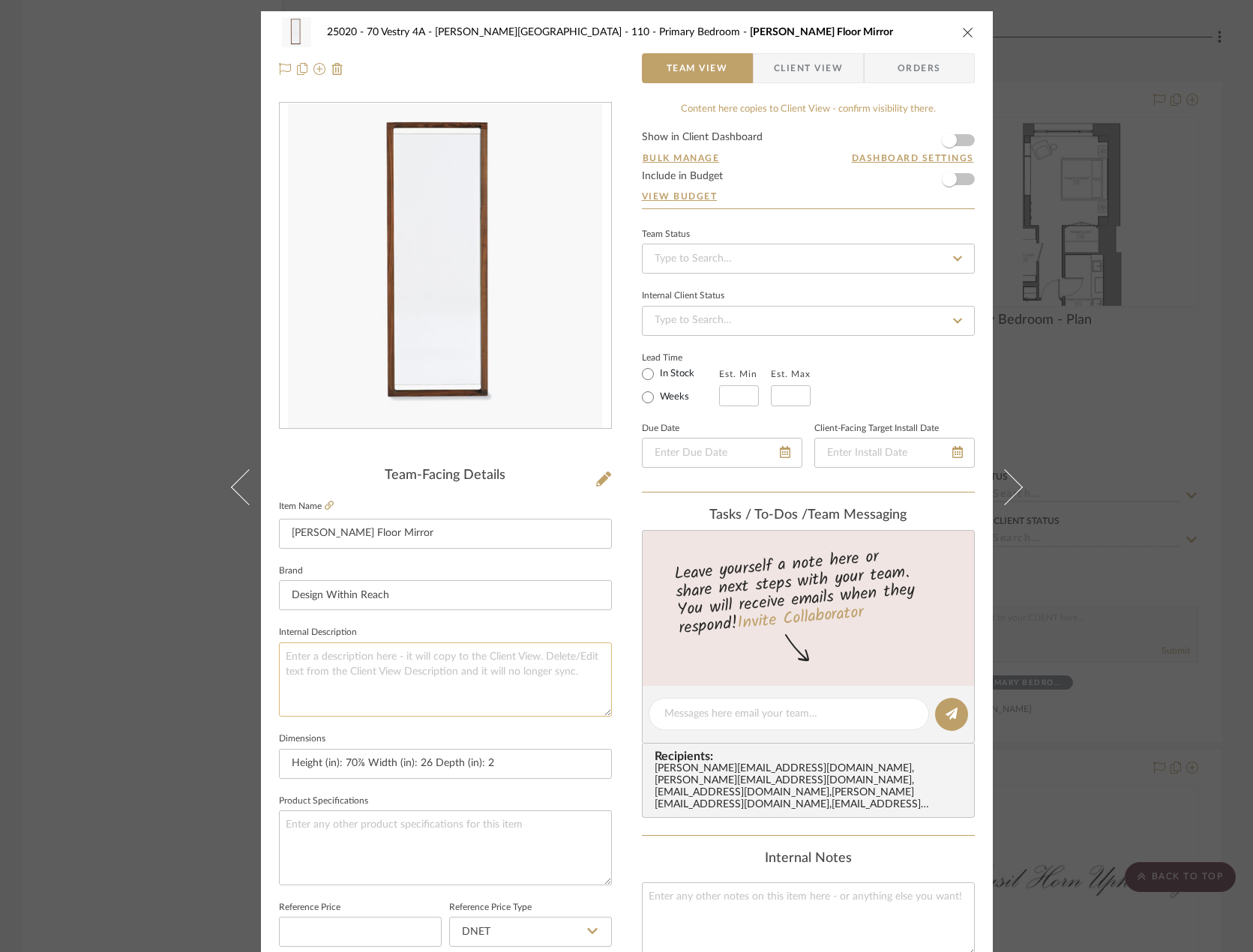
click at [399, 667] on textarea at bounding box center [445, 679] width 333 height 75
paste textarea "Description: Benedicta Wood Bead Large Square Wall Mirror || Content/ Finish: B…"
drag, startPoint x: 400, startPoint y: 535, endPoint x: 259, endPoint y: 514, distance: 142.6
click at [261, 514] on div "25020 - 70 Vestry 4A - Grant-Stanleigh 110 - Primary Bedroom Matera Floor Mirro…" at bounding box center [626, 704] width 731 height 1384
drag, startPoint x: 558, startPoint y: 652, endPoint x: 338, endPoint y: 653, distance: 220.0
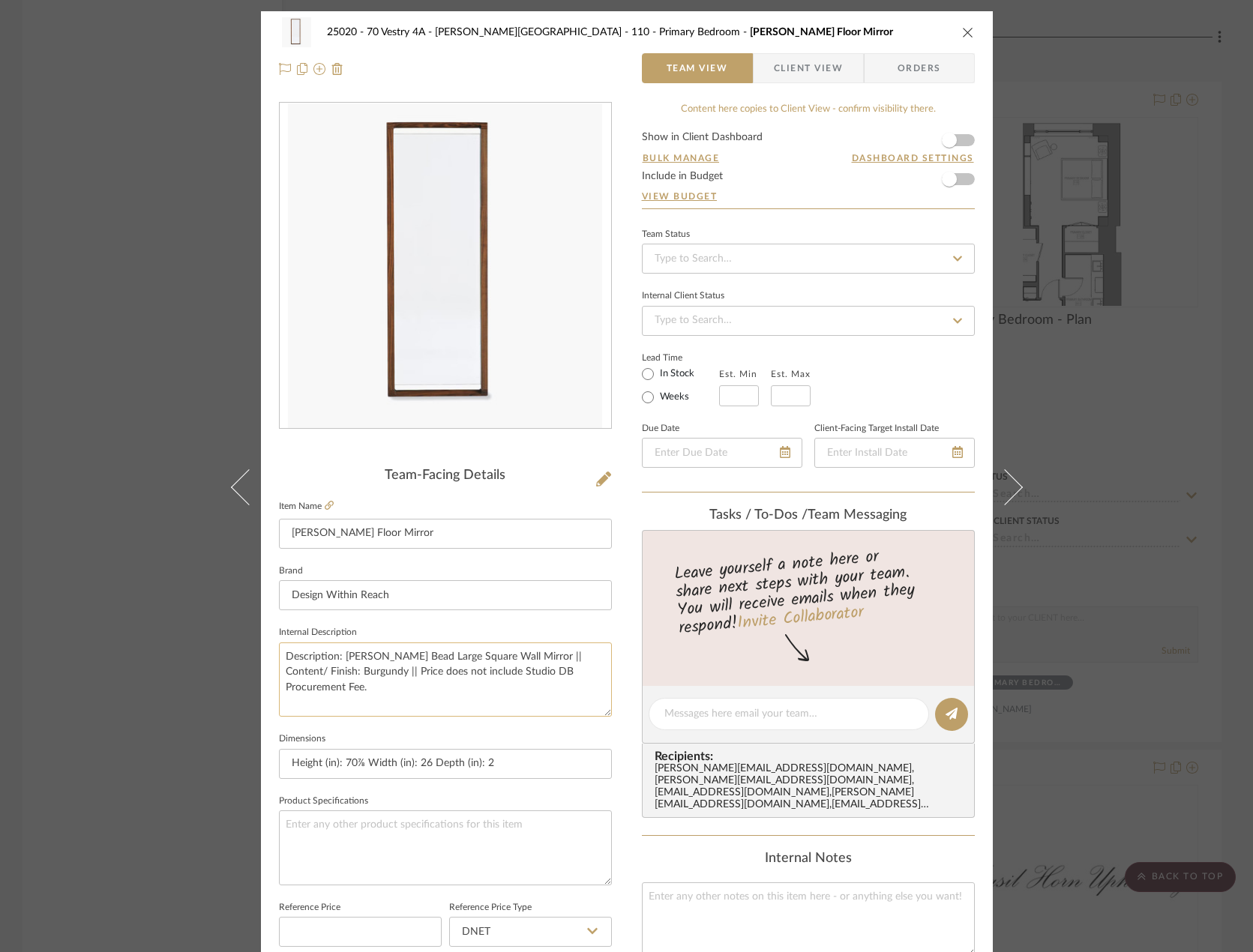
click at [338, 653] on textarea "Description: Benedicta Wood Bead Large Square Wall Mirror || Content/ Finish: B…" at bounding box center [445, 679] width 333 height 75
paste textarea "Matera Floor"
click at [507, 658] on textarea "Description: Matera Floor Mirror by Design Withiin Reach || Content/ Finish: Bu…" at bounding box center [445, 679] width 333 height 75
click at [343, 666] on textarea "Description: Matera Floor Mirror by Design Within Reach || Content/ Finish: Bur…" at bounding box center [445, 679] width 333 height 75
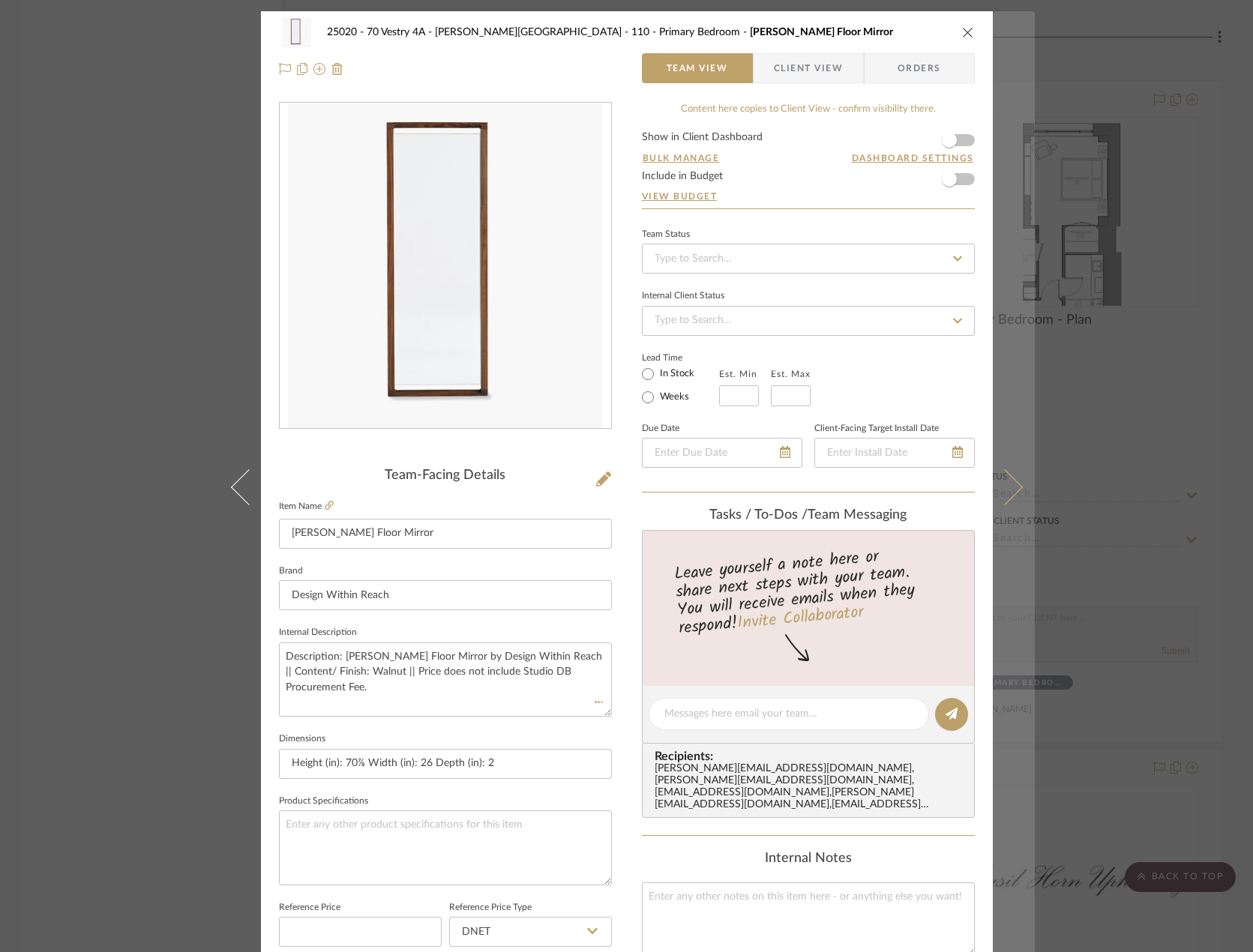
click at [929, 491] on icon at bounding box center [1004, 487] width 36 height 36
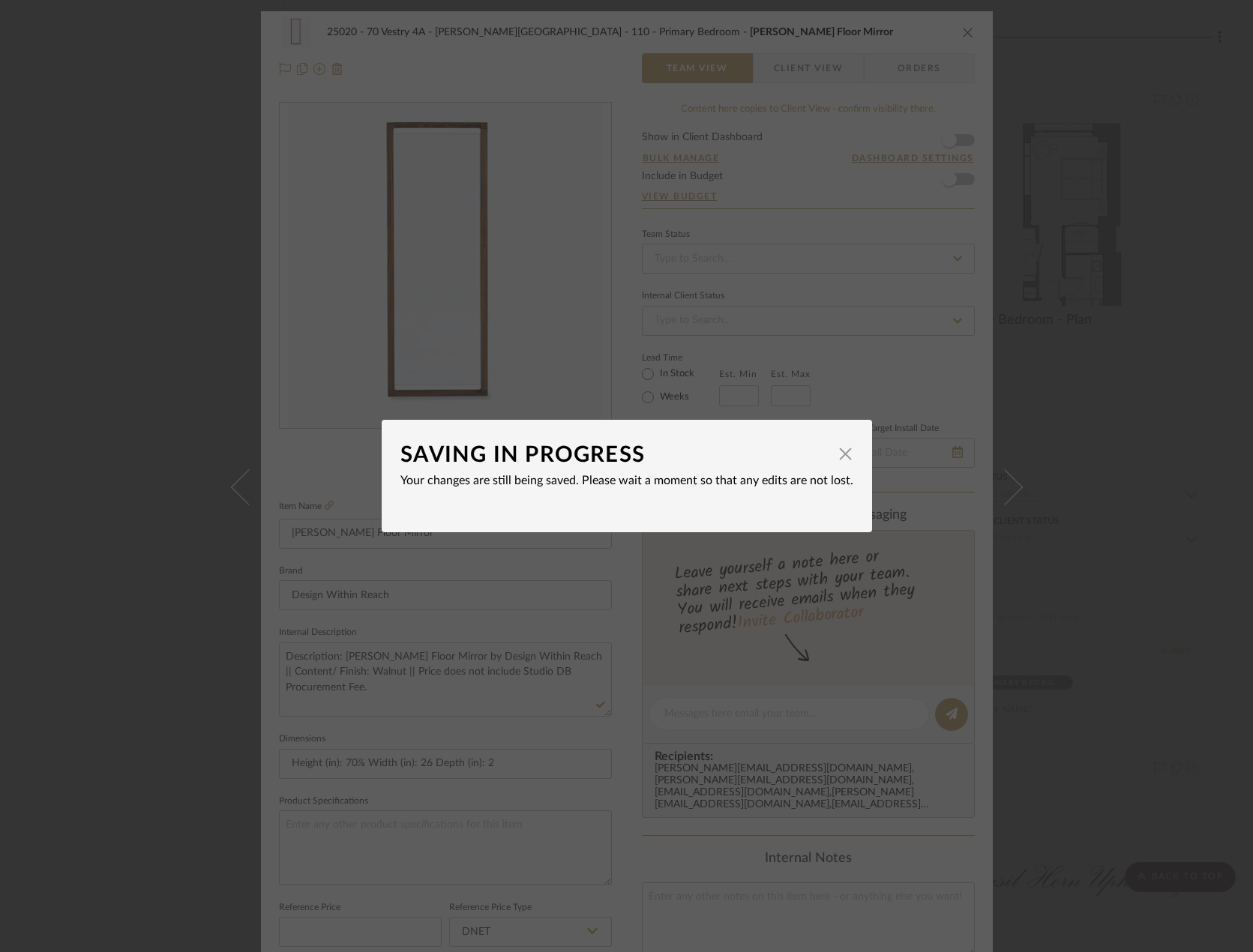
drag, startPoint x: 845, startPoint y: 444, endPoint x: 879, endPoint y: 454, distance: 35.4
click at [846, 446] on span "button" at bounding box center [846, 453] width 30 height 30
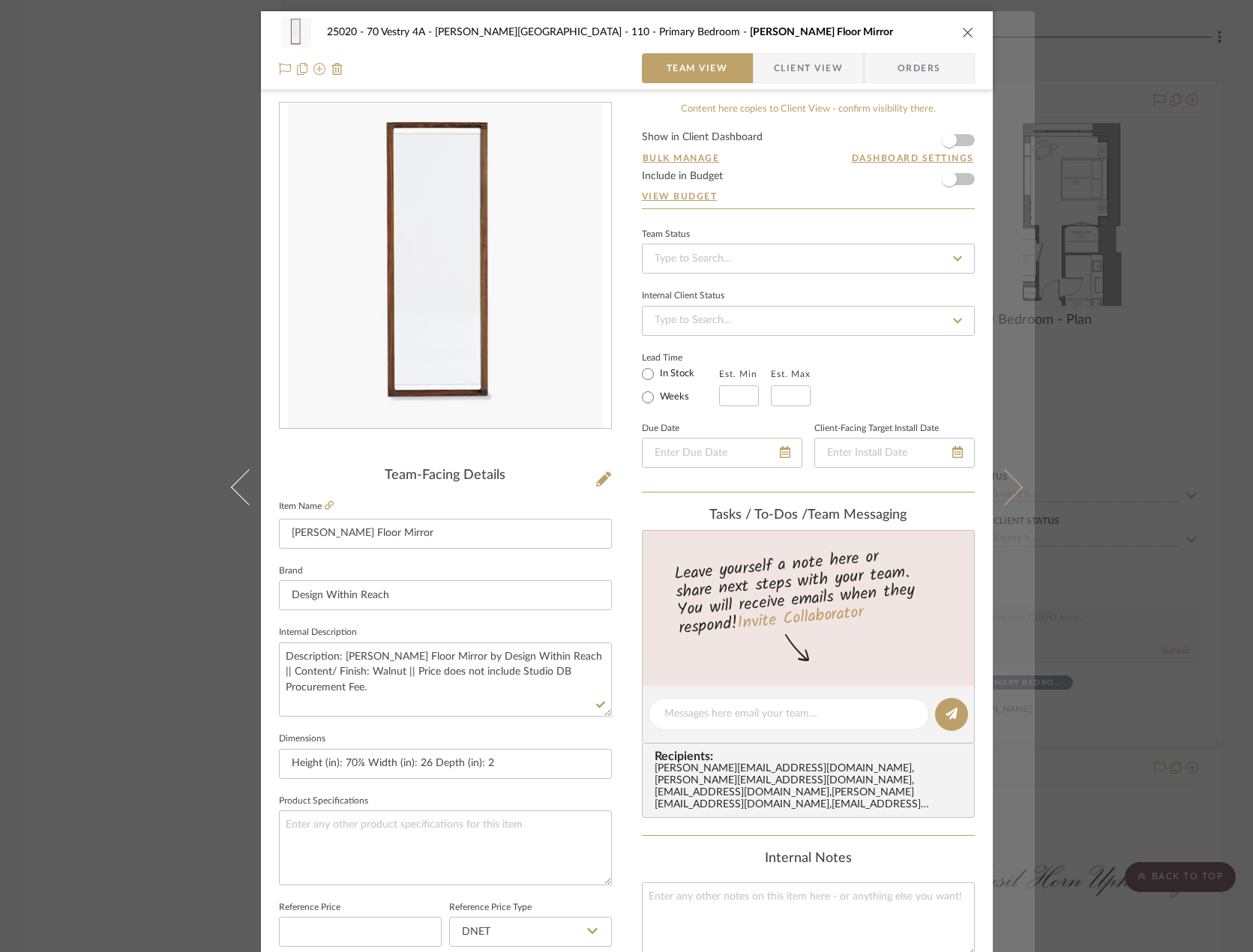
scroll to position [12, 0]
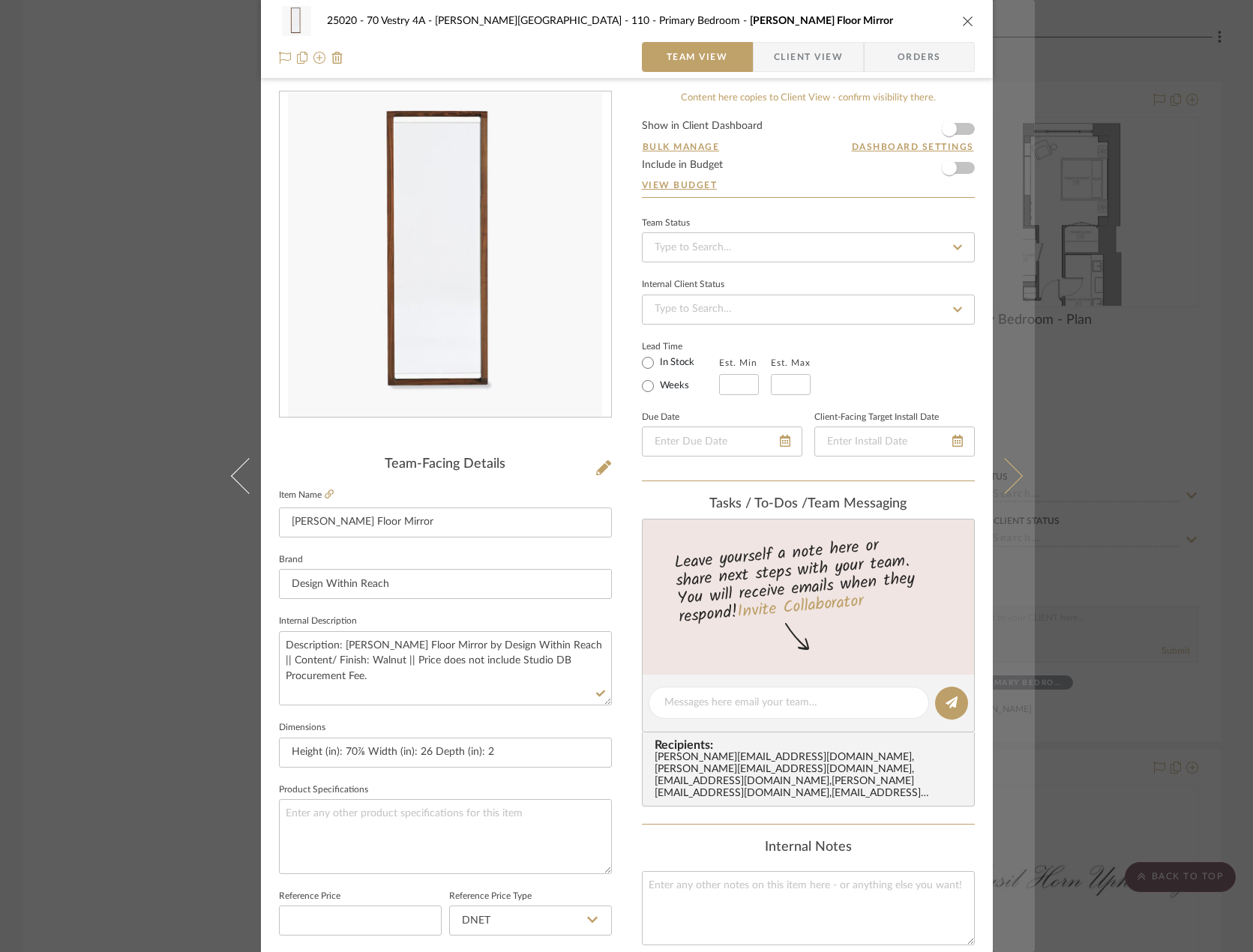
click at [929, 485] on icon at bounding box center [1004, 475] width 36 height 36
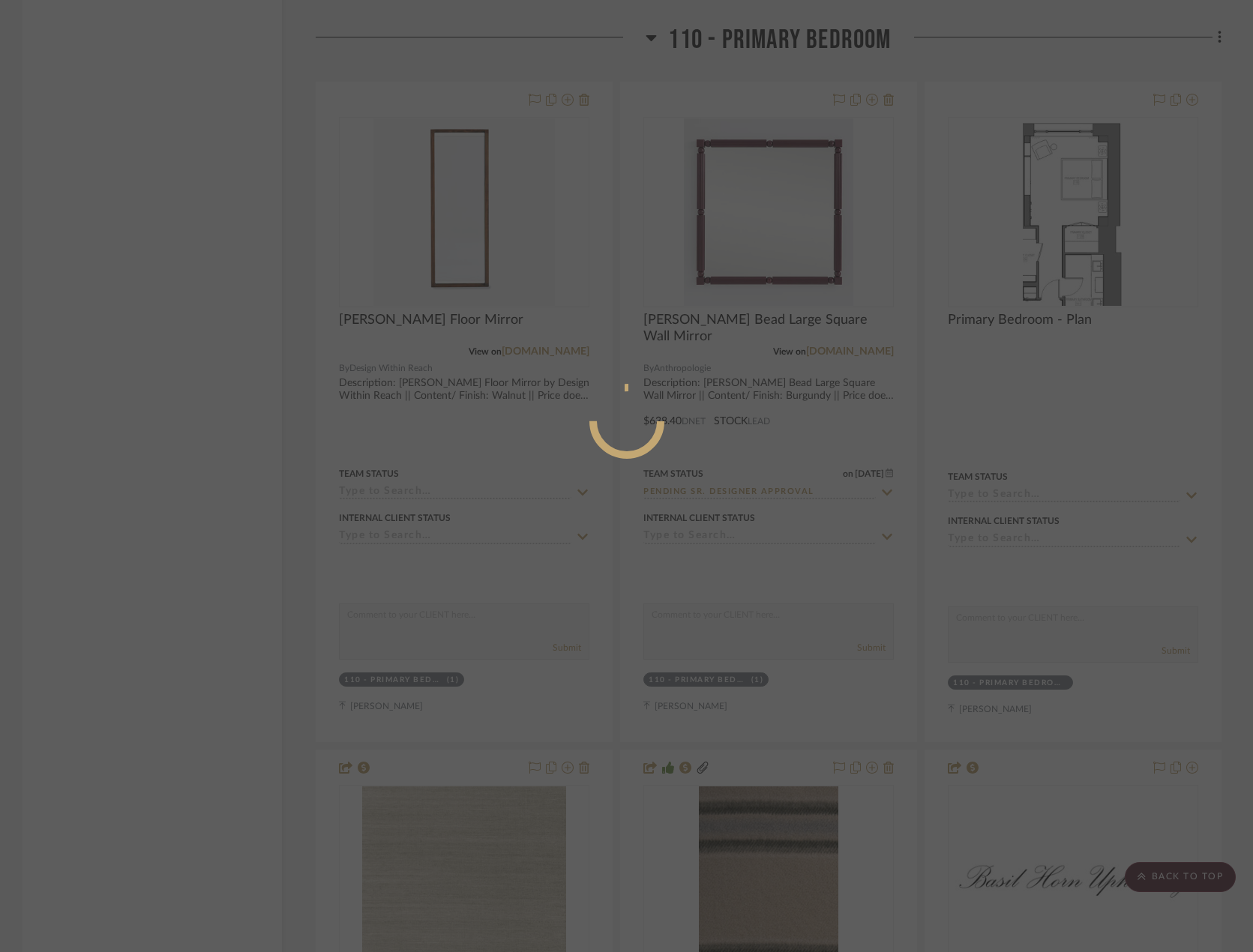
scroll to position [0, 0]
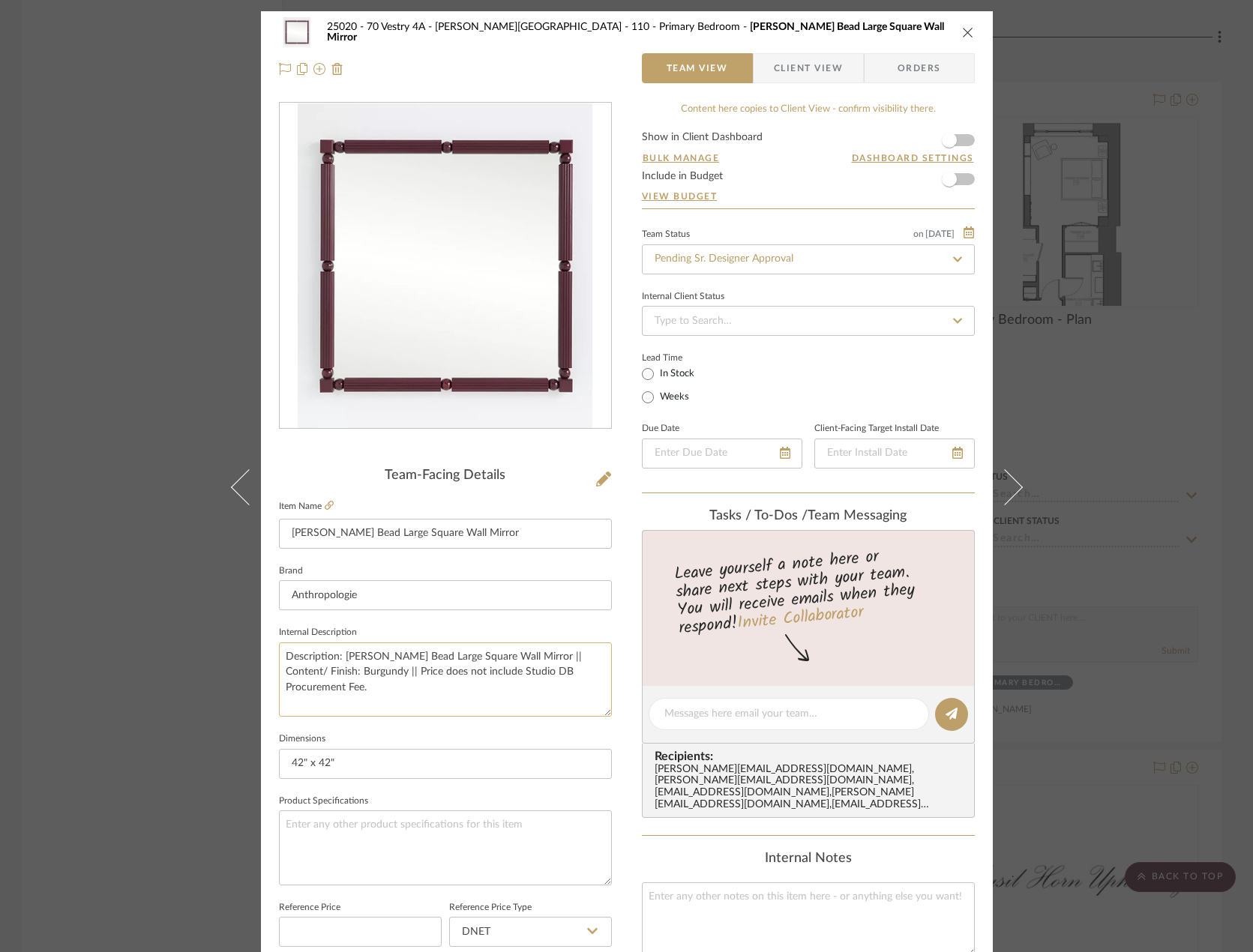
drag, startPoint x: 560, startPoint y: 655, endPoint x: 642, endPoint y: 676, distance: 84.6
click at [560, 655] on textarea "Description: Benedicta Wood Bead Large Square Wall Mirror || Content/ Finish: B…" at bounding box center [445, 679] width 333 height 75
click at [290, 671] on textarea "Description: Benedicta Wood Bead Large Square Wall Mirror by ANthropologie || C…" at bounding box center [445, 679] width 333 height 75
drag, startPoint x: 437, startPoint y: 757, endPoint x: 442, endPoint y: 750, distance: 8.6
click at [437, 757] on input "42" x 42"" at bounding box center [445, 763] width 333 height 30
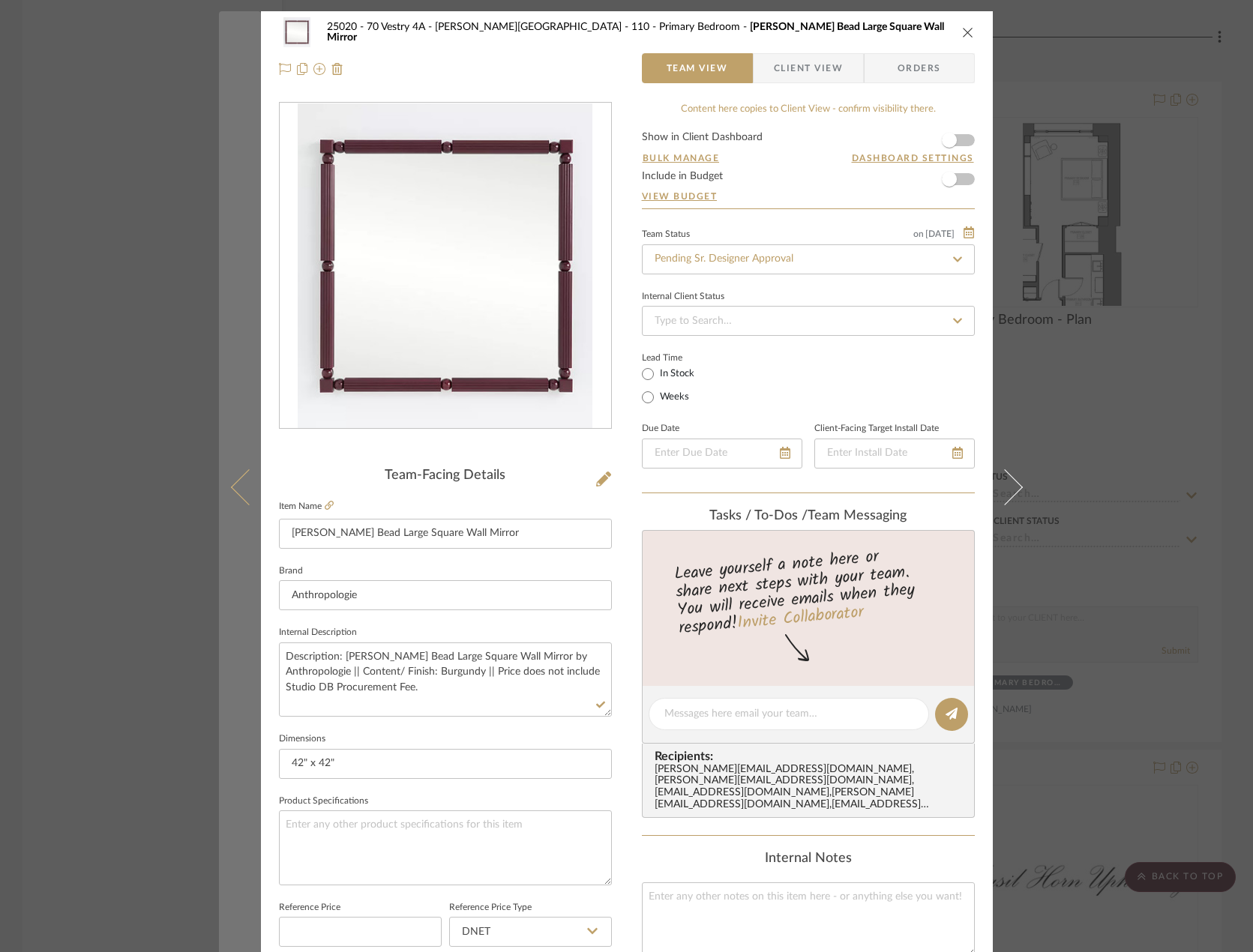
click at [227, 481] on button at bounding box center [240, 488] width 42 height 952
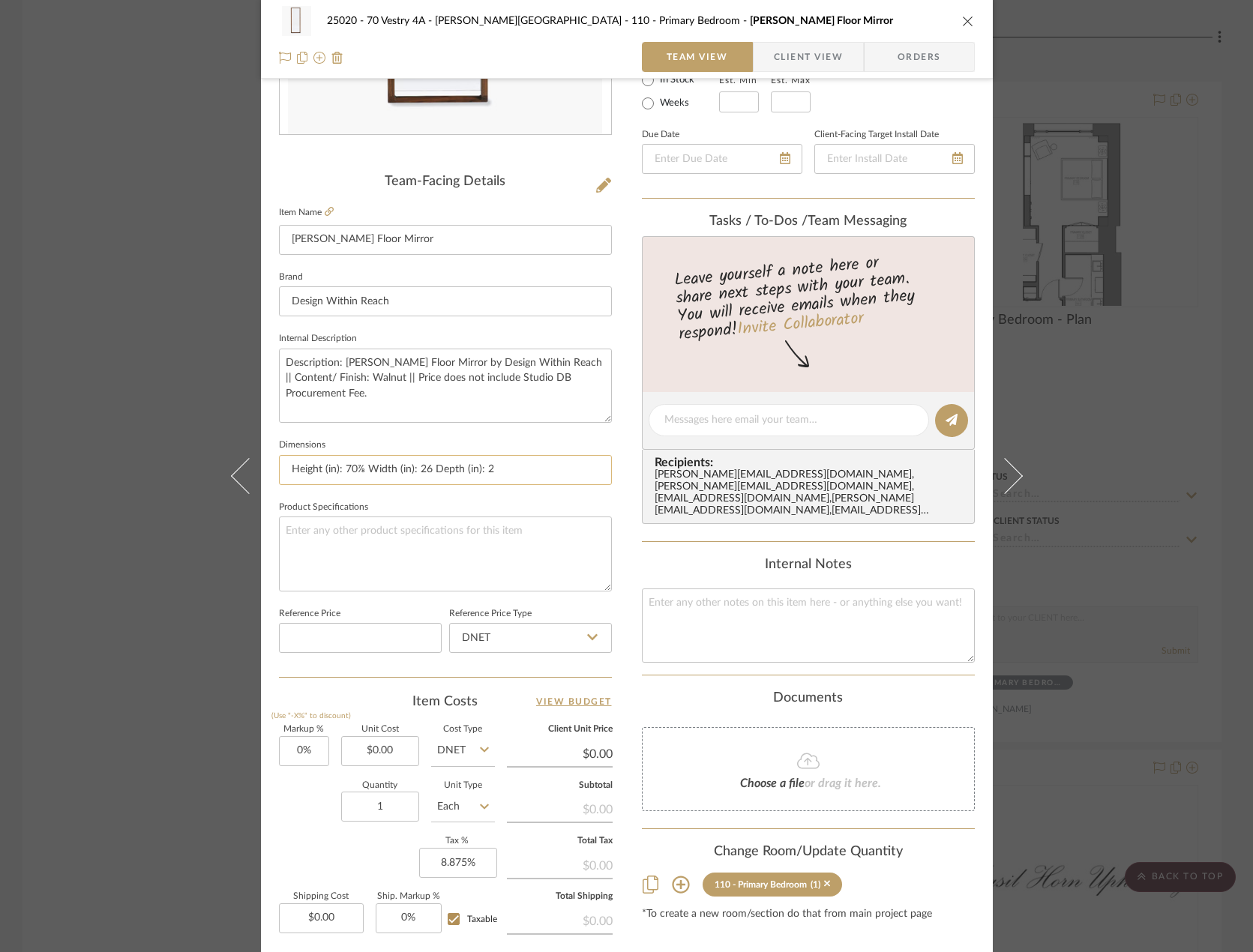
scroll to position [300, 0]
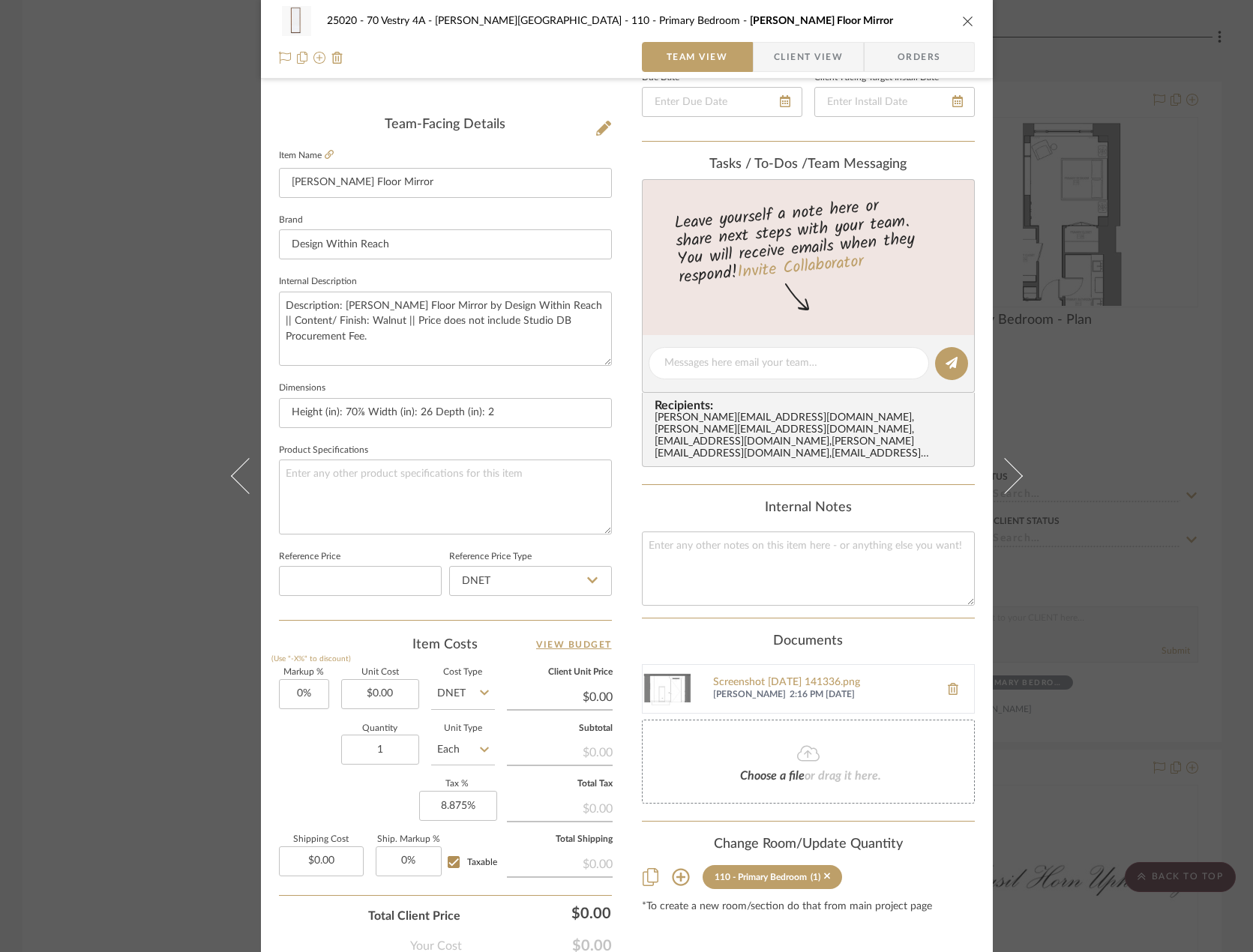
scroll to position [444, 0]
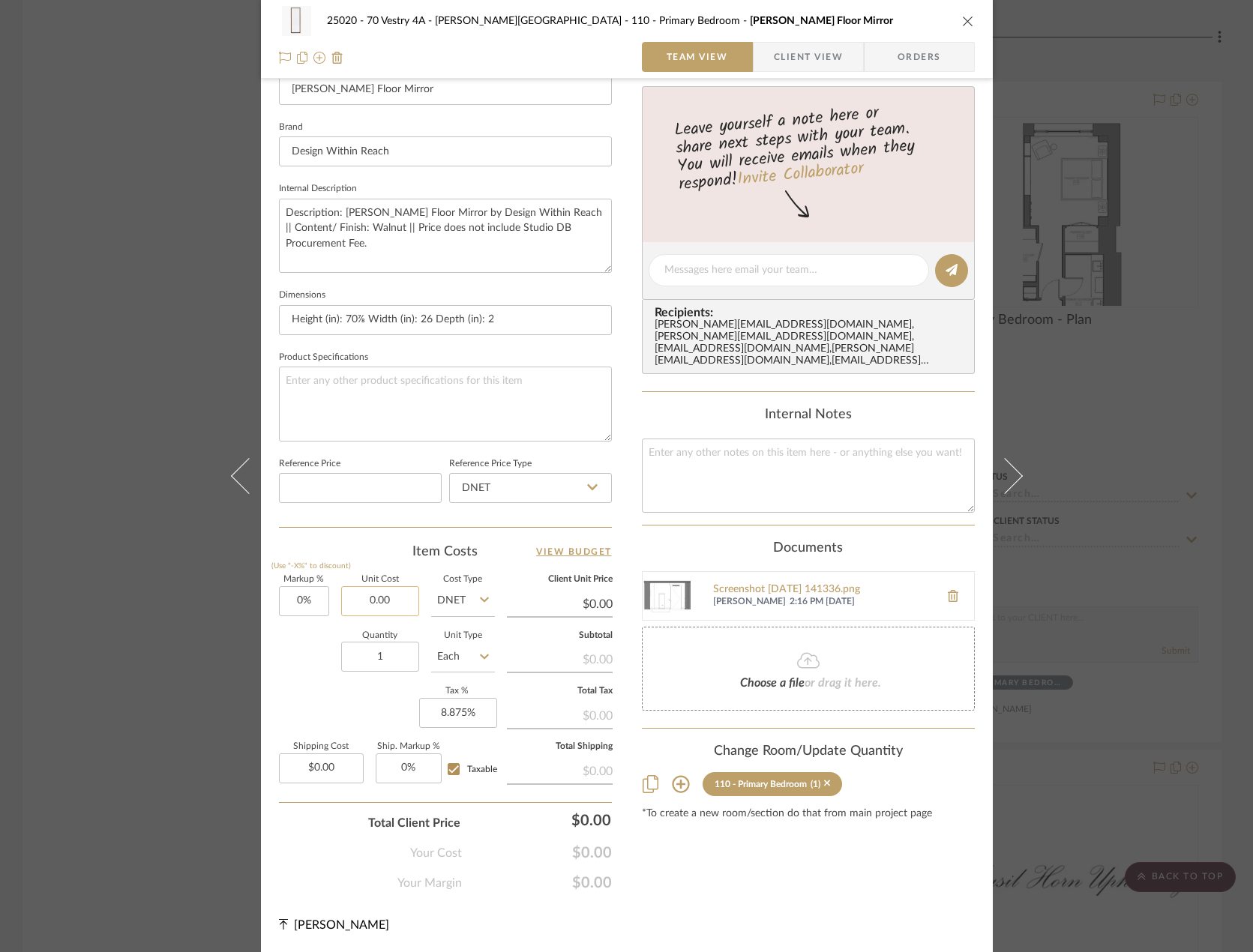
click at [408, 596] on input "0.00" at bounding box center [380, 601] width 78 height 30
type input "$821.25"
type input "0.00"
click at [339, 761] on input "0.00" at bounding box center [321, 768] width 84 height 30
type input "$821.25"
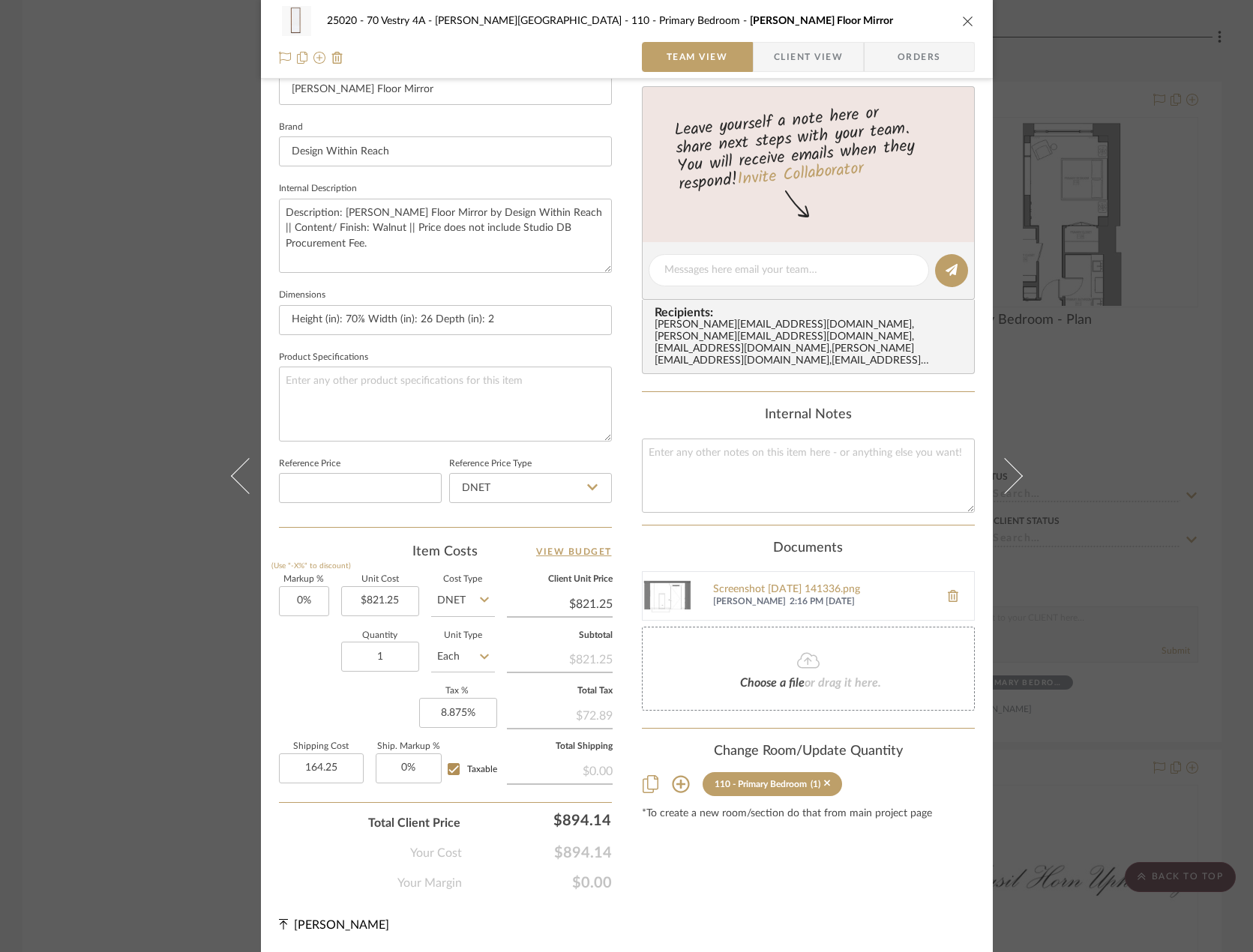
type input "$164.25"
click at [326, 711] on div "Markup % (Use "-X%" to discount) 0% Unit Cost $821.25 Cost Type DNET Client Uni…" at bounding box center [445, 685] width 333 height 219
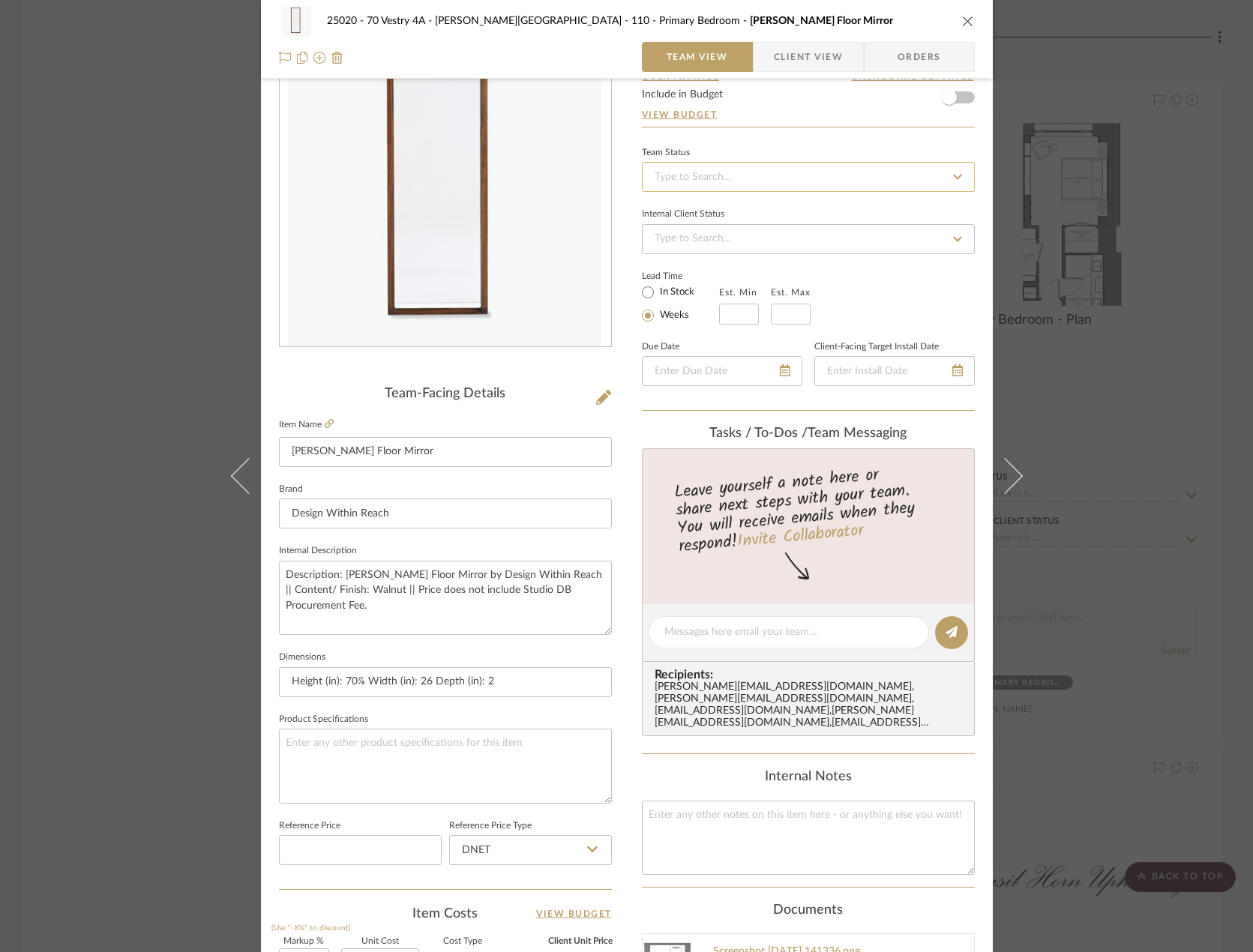
scroll to position [0, 0]
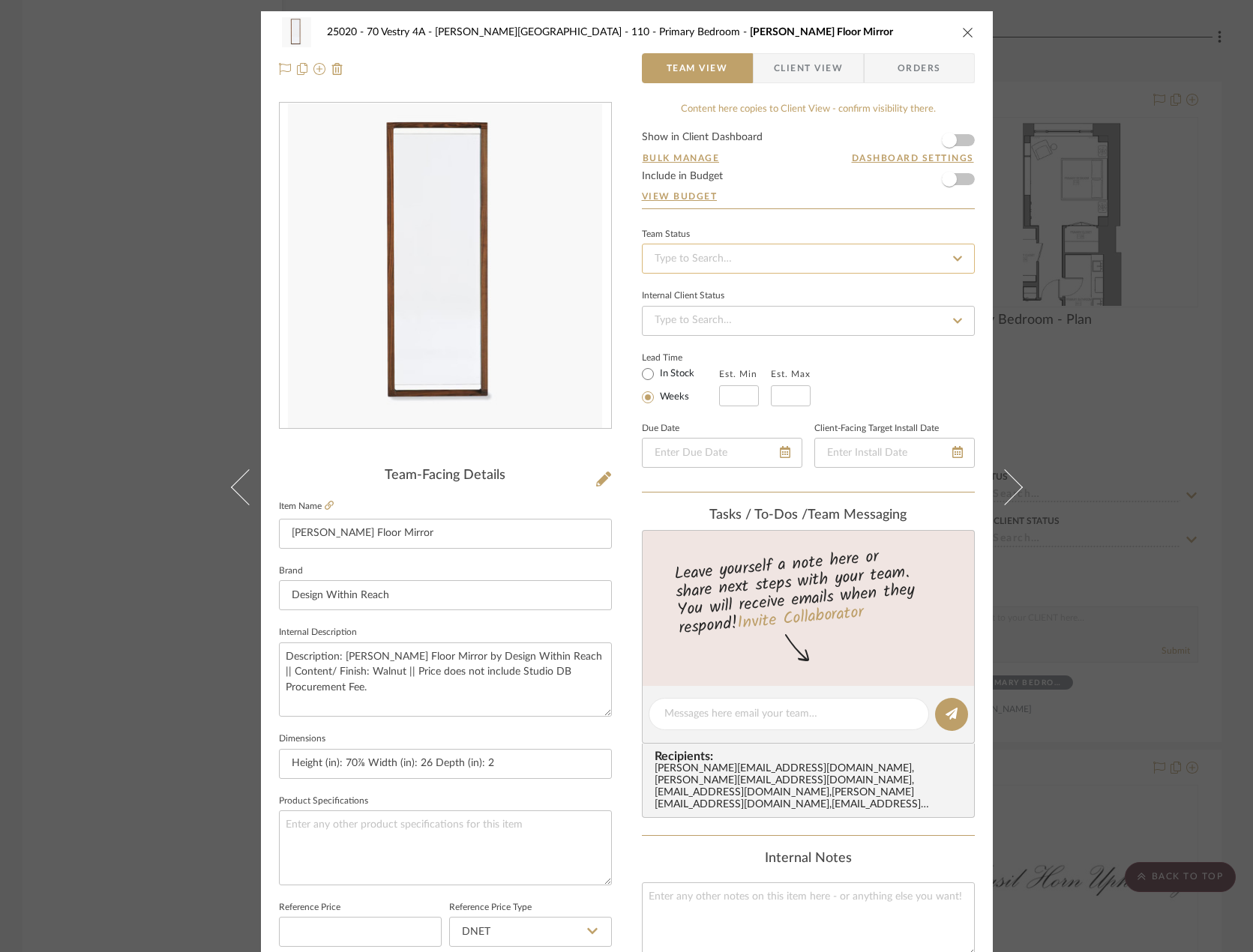
click at [748, 265] on input at bounding box center [808, 258] width 333 height 30
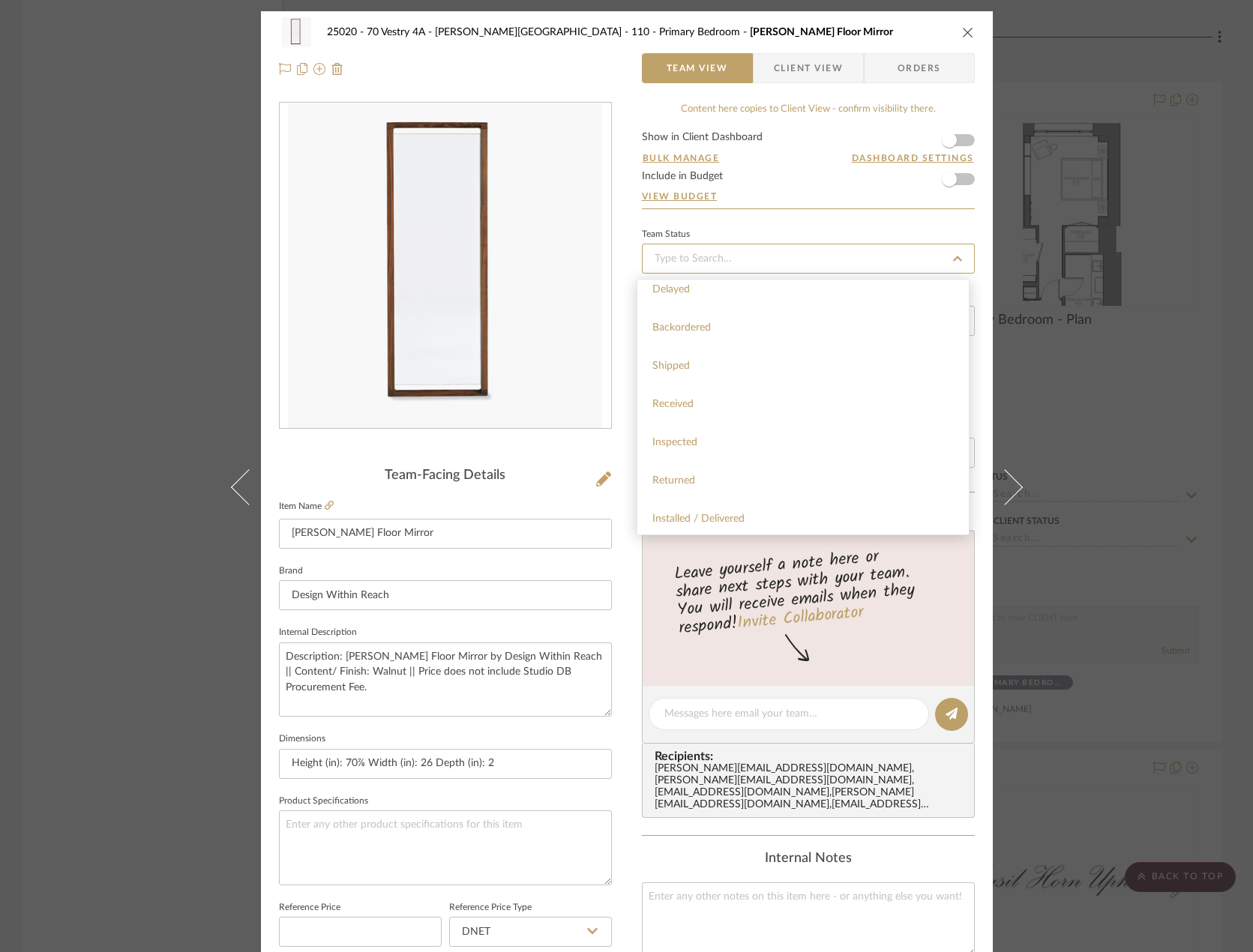
scroll to position [450, 0]
click at [744, 504] on div "Pending Sr. Designer Approval" at bounding box center [803, 498] width 332 height 38
type input "[DATE]"
type input "Pending Sr. Designer Approval"
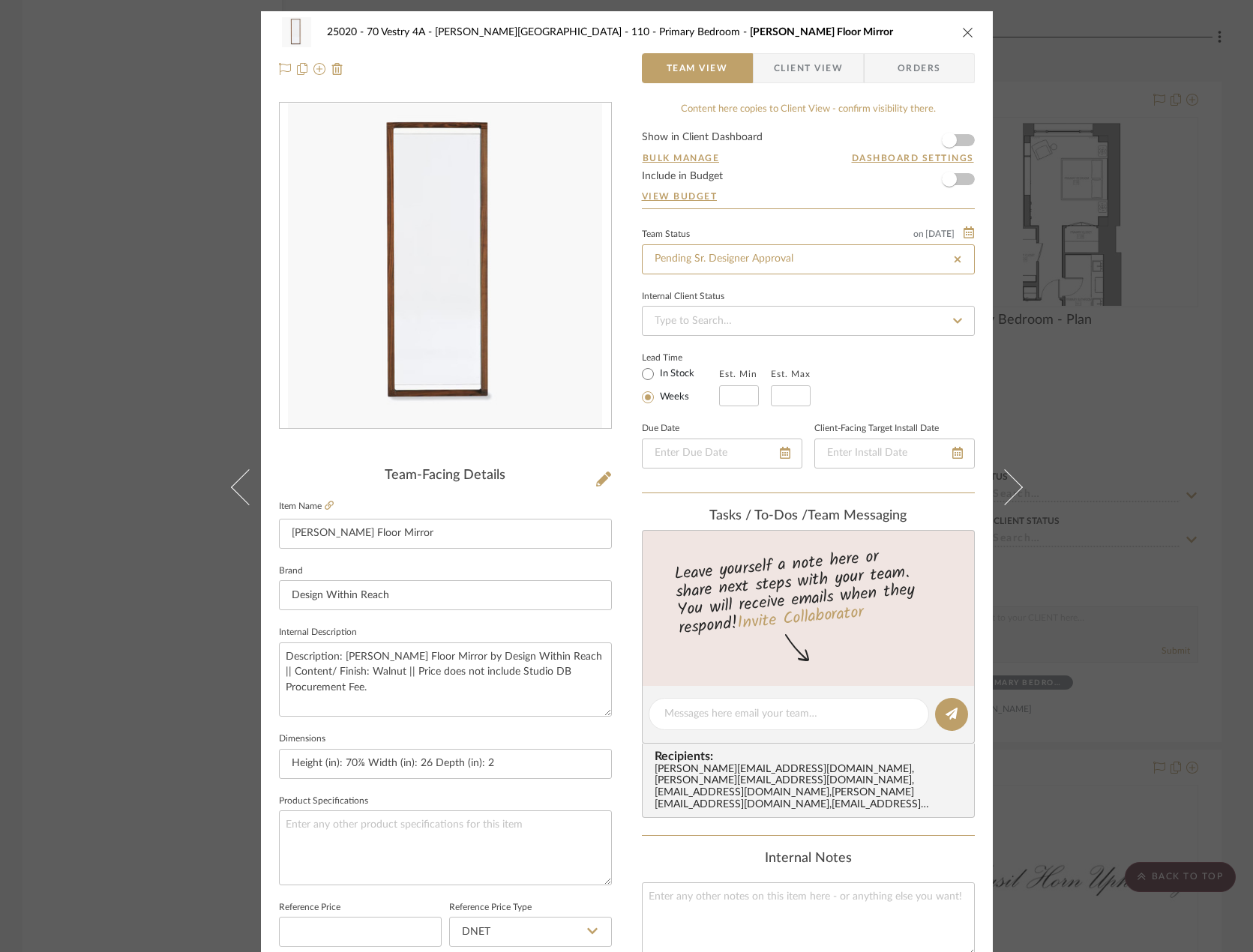
type input "[DATE]"
type input "Pending Sr. Designer Approval"
click at [614, 324] on div "25020 - 70 Vestry 4A - Grant-Stanleigh 110 - Primary Bedroom Matera Floor Mirro…" at bounding box center [626, 704] width 731 height 1384
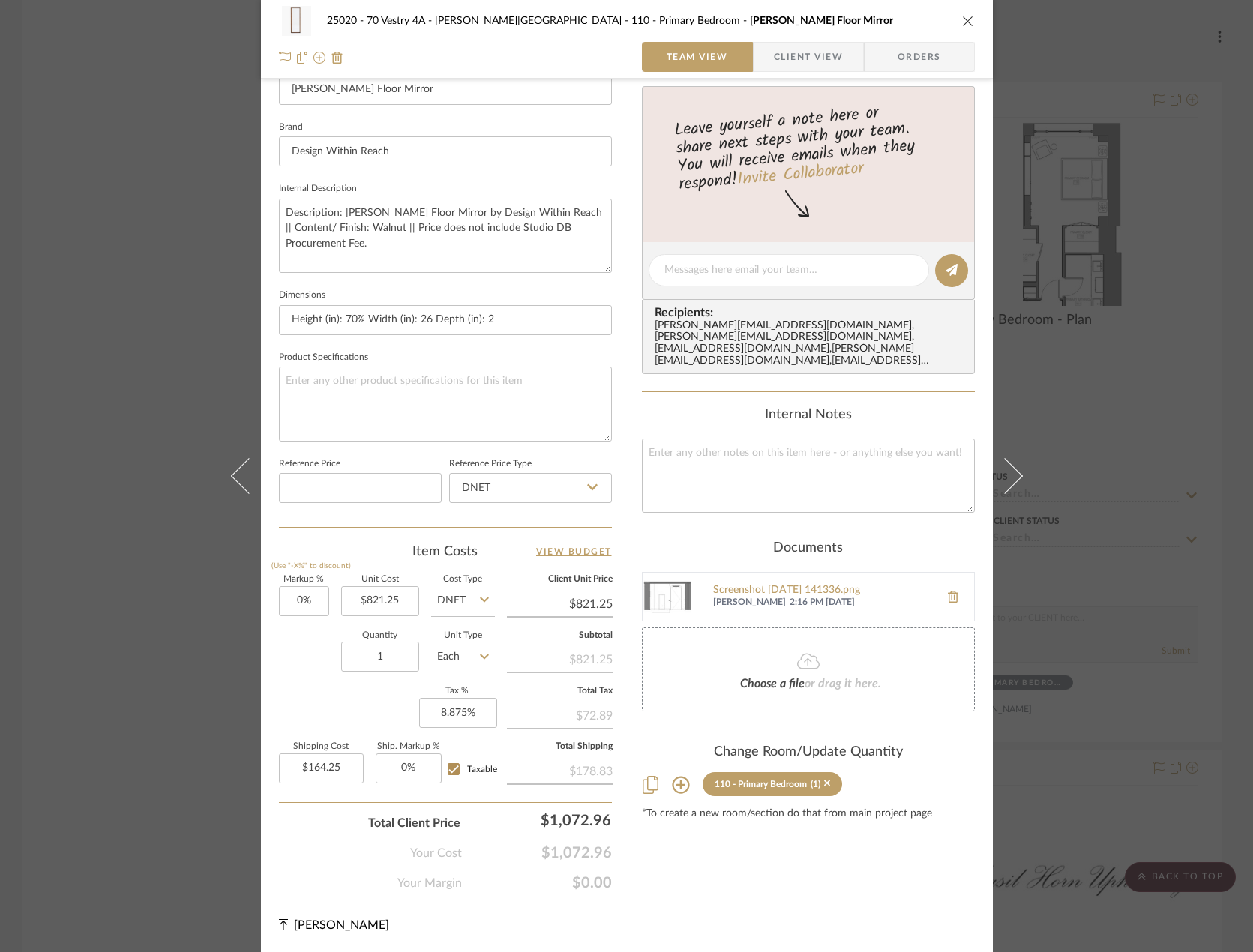
scroll to position [0, 0]
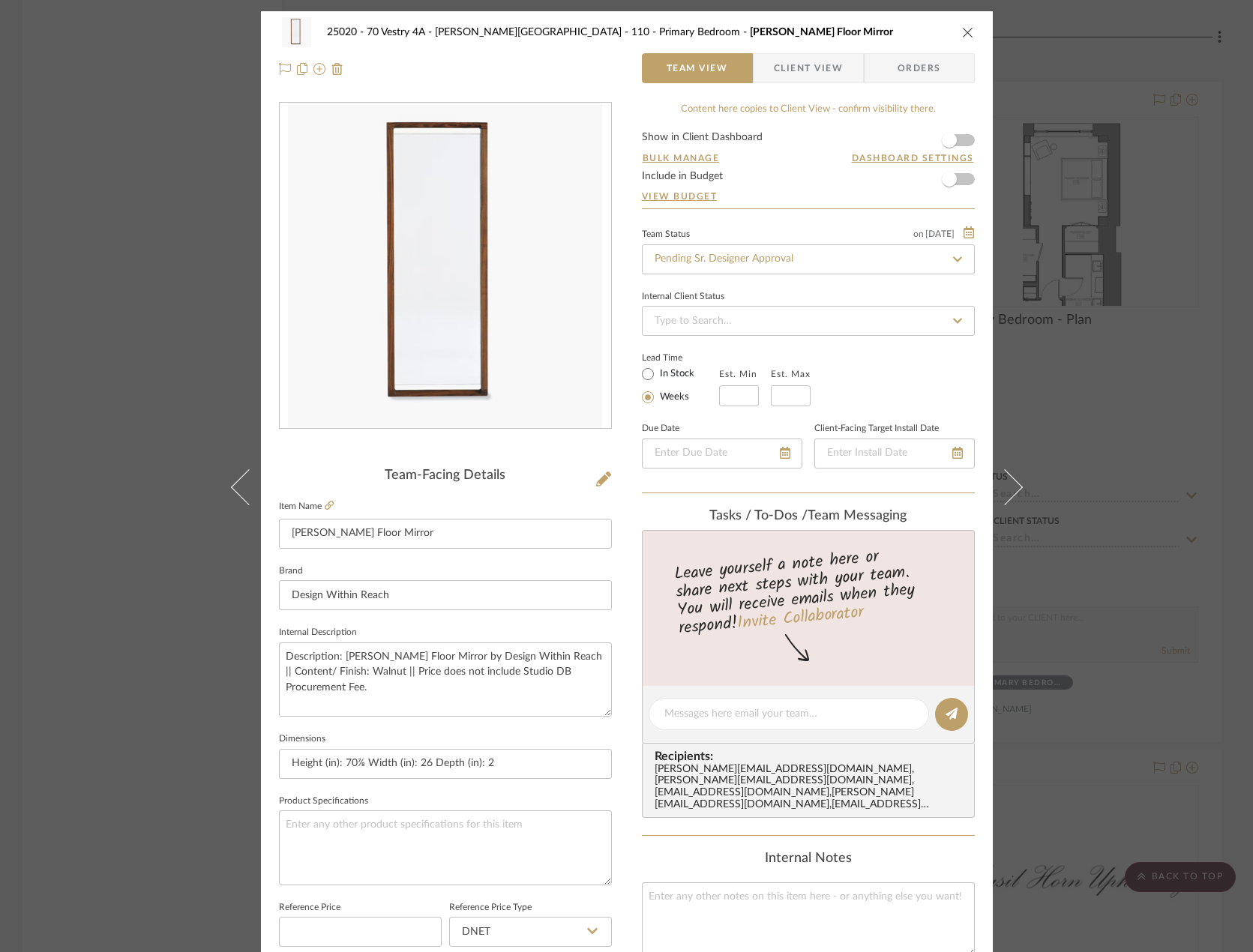
click at [962, 35] on icon "close" at bounding box center [968, 32] width 12 height 12
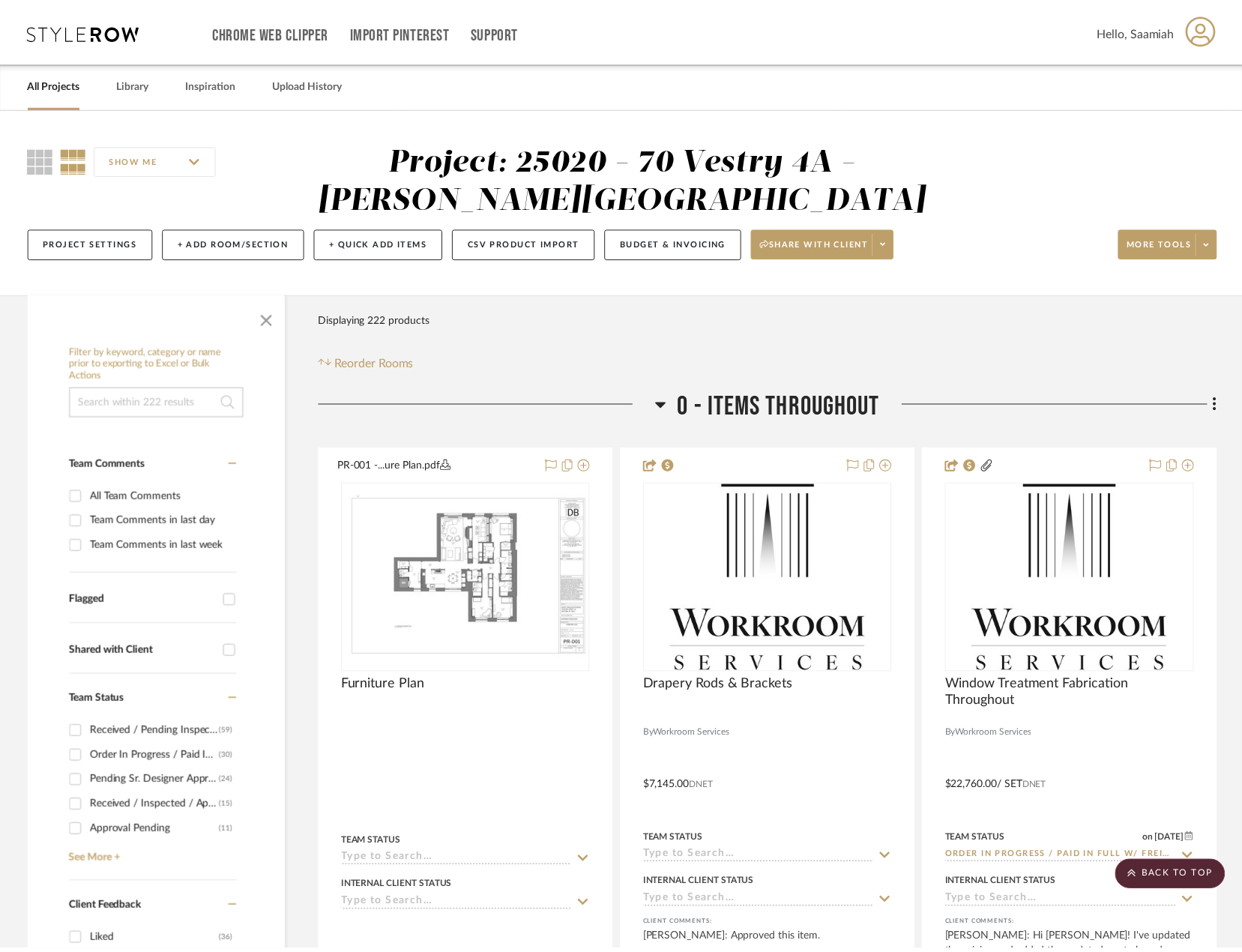
scroll to position [12981, 0]
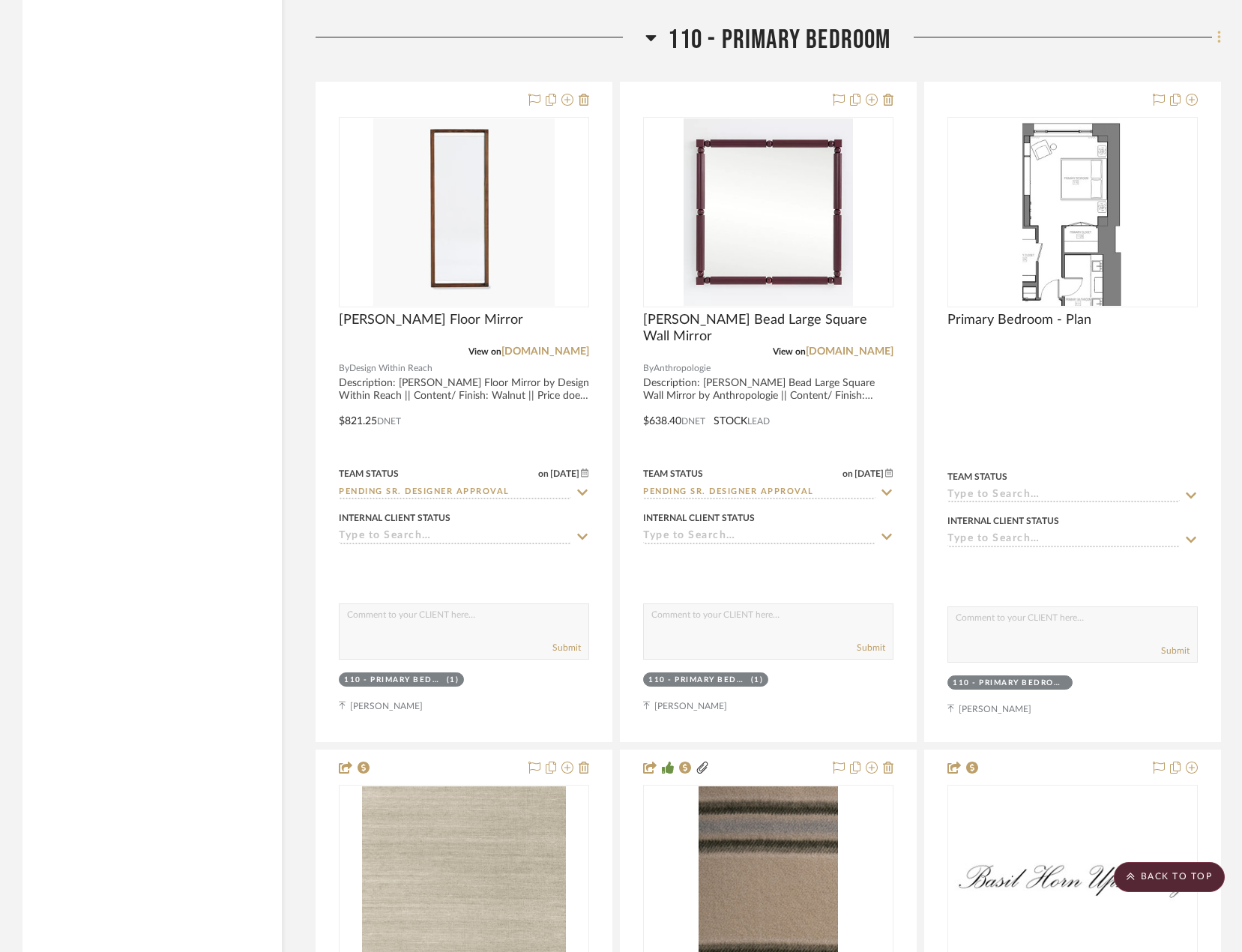
click at [1218, 39] on icon at bounding box center [1219, 37] width 5 height 16
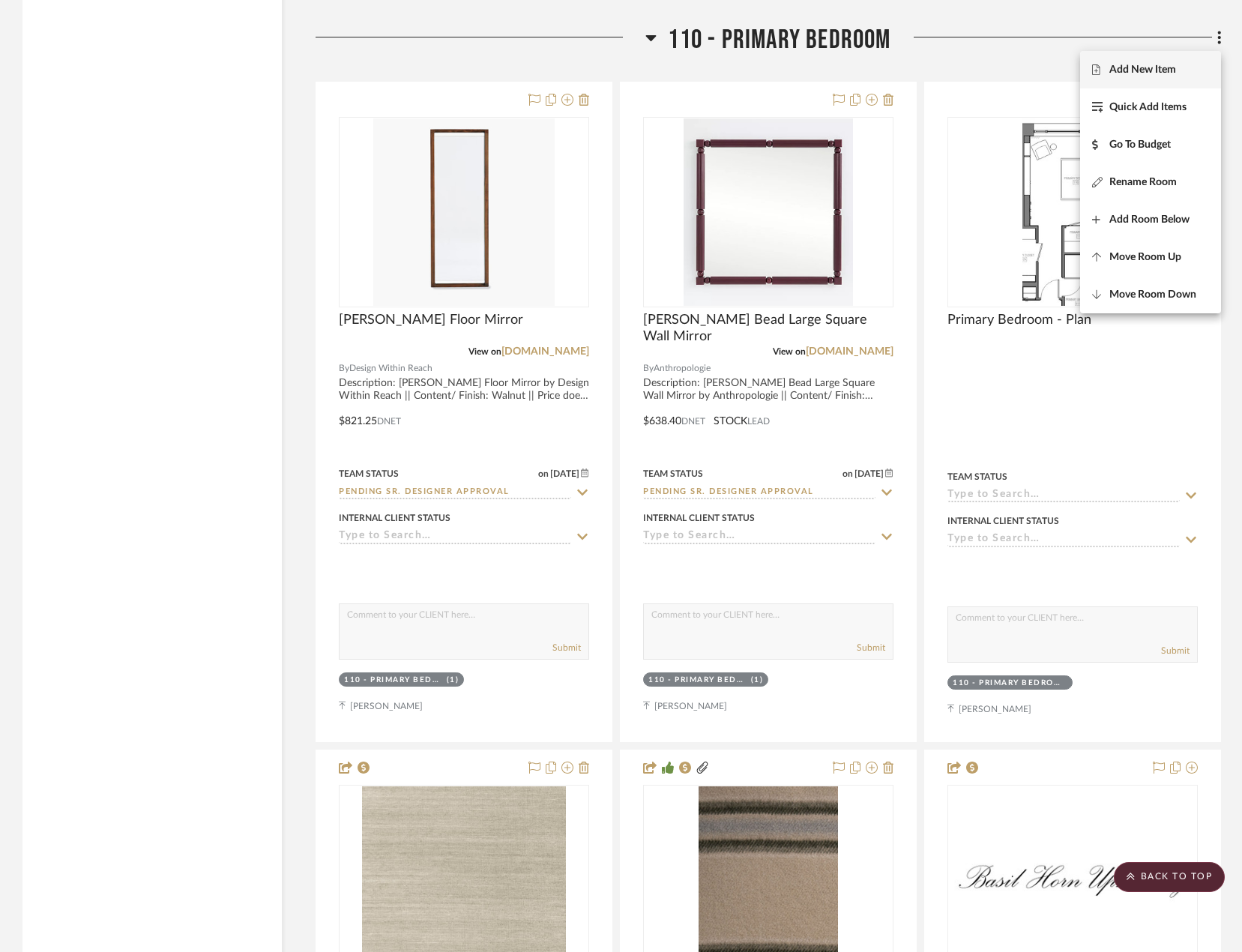
click at [1174, 79] on button "Add New Item" at bounding box center [1150, 70] width 141 height 38
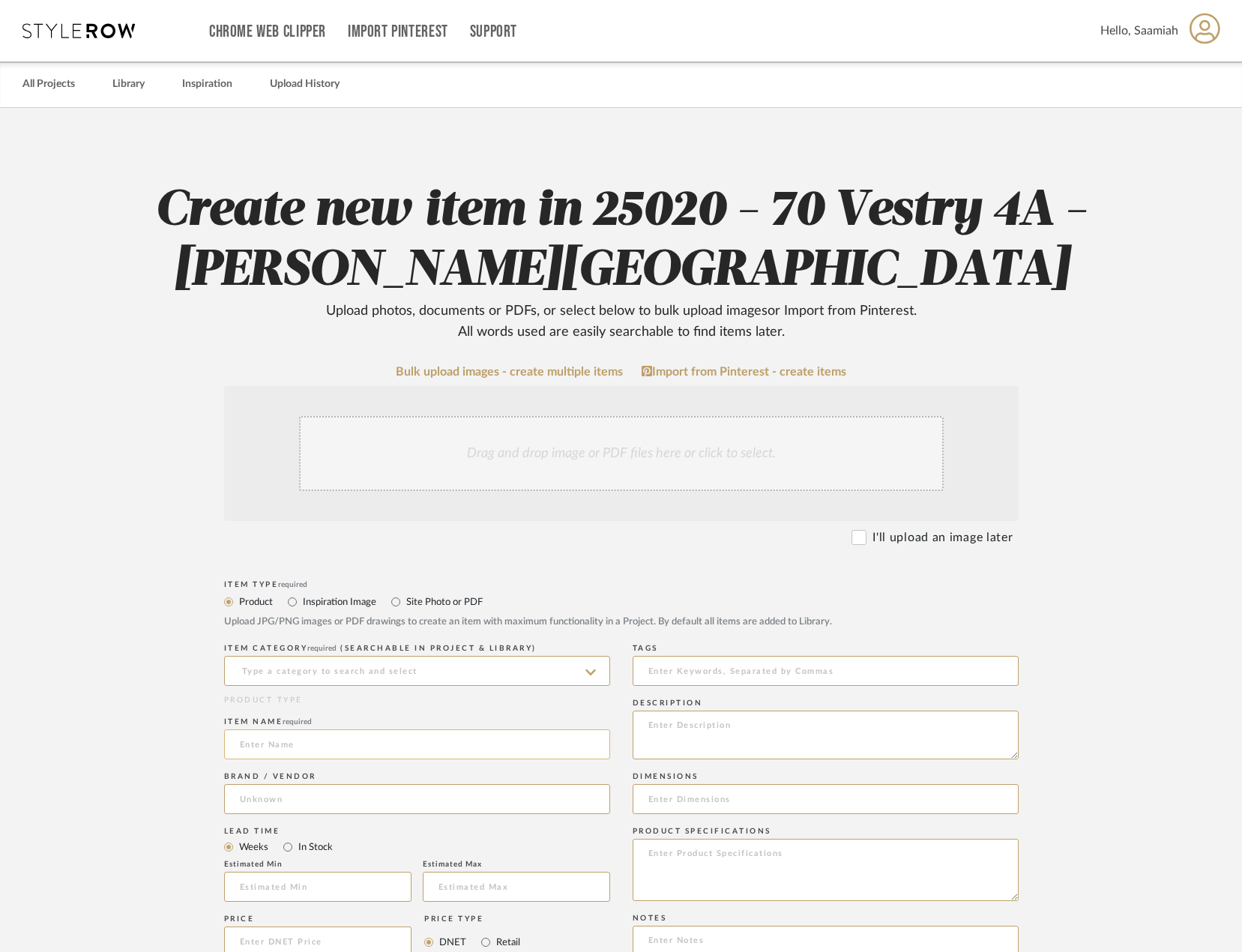
click at [334, 758] on input at bounding box center [417, 744] width 386 height 30
paste input "[PERSON_NAME] Mirror"
type input "[PERSON_NAME] Mirror"
click at [355, 669] on input at bounding box center [417, 670] width 386 height 30
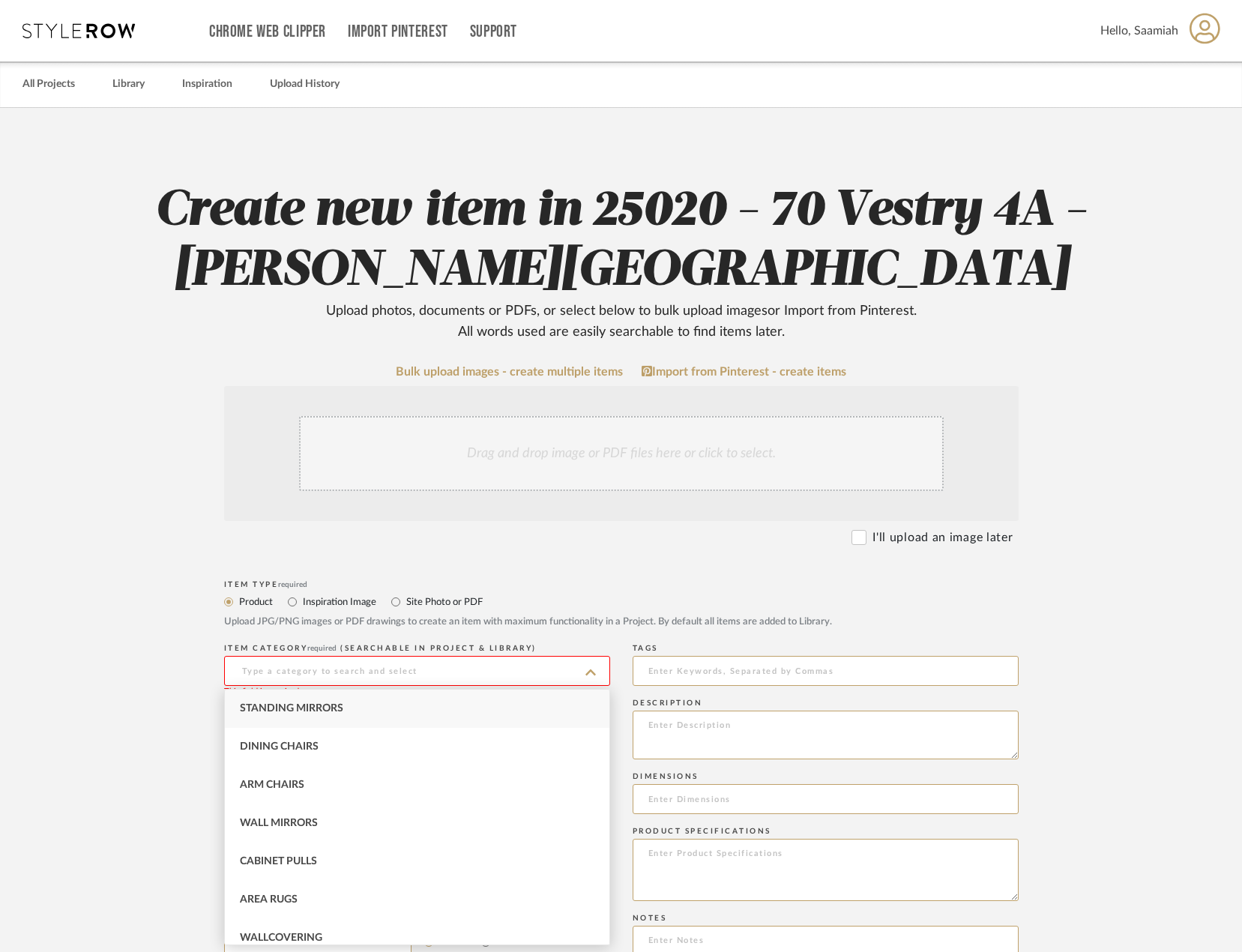
click at [345, 707] on div "Standing Mirrors" at bounding box center [417, 708] width 385 height 38
type input "Standing Mirrors"
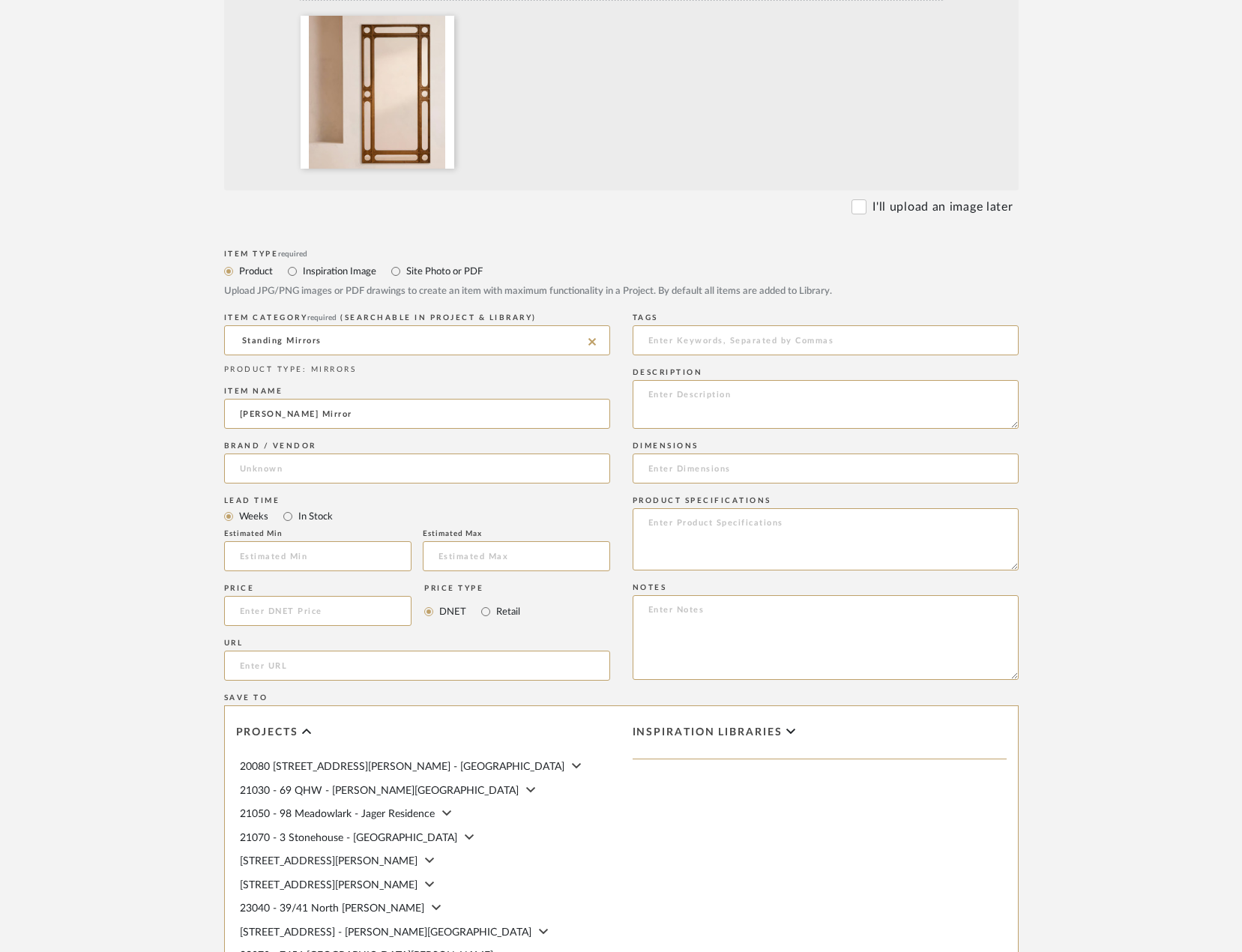
scroll to position [466, 0]
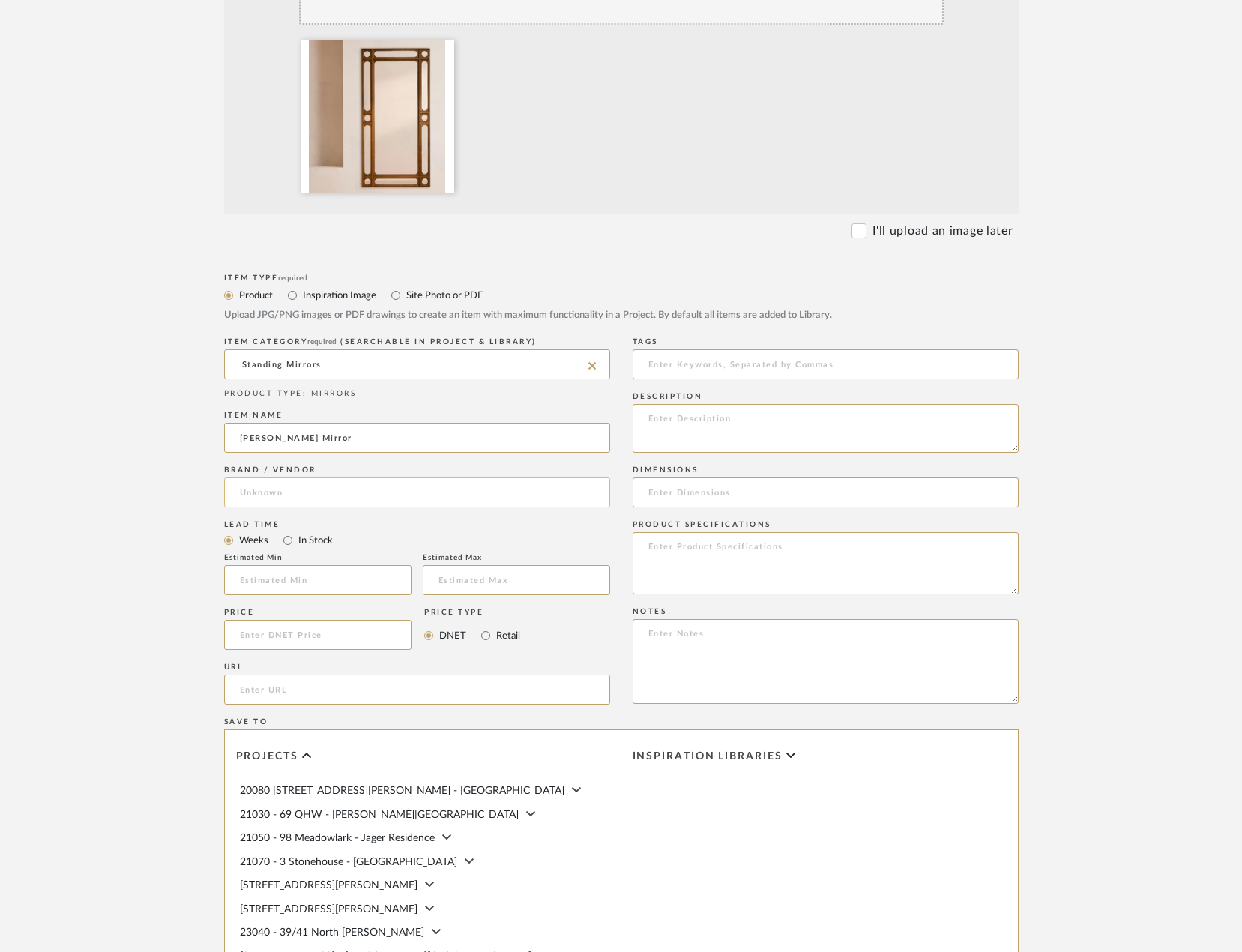
click at [336, 492] on input at bounding box center [417, 492] width 386 height 30
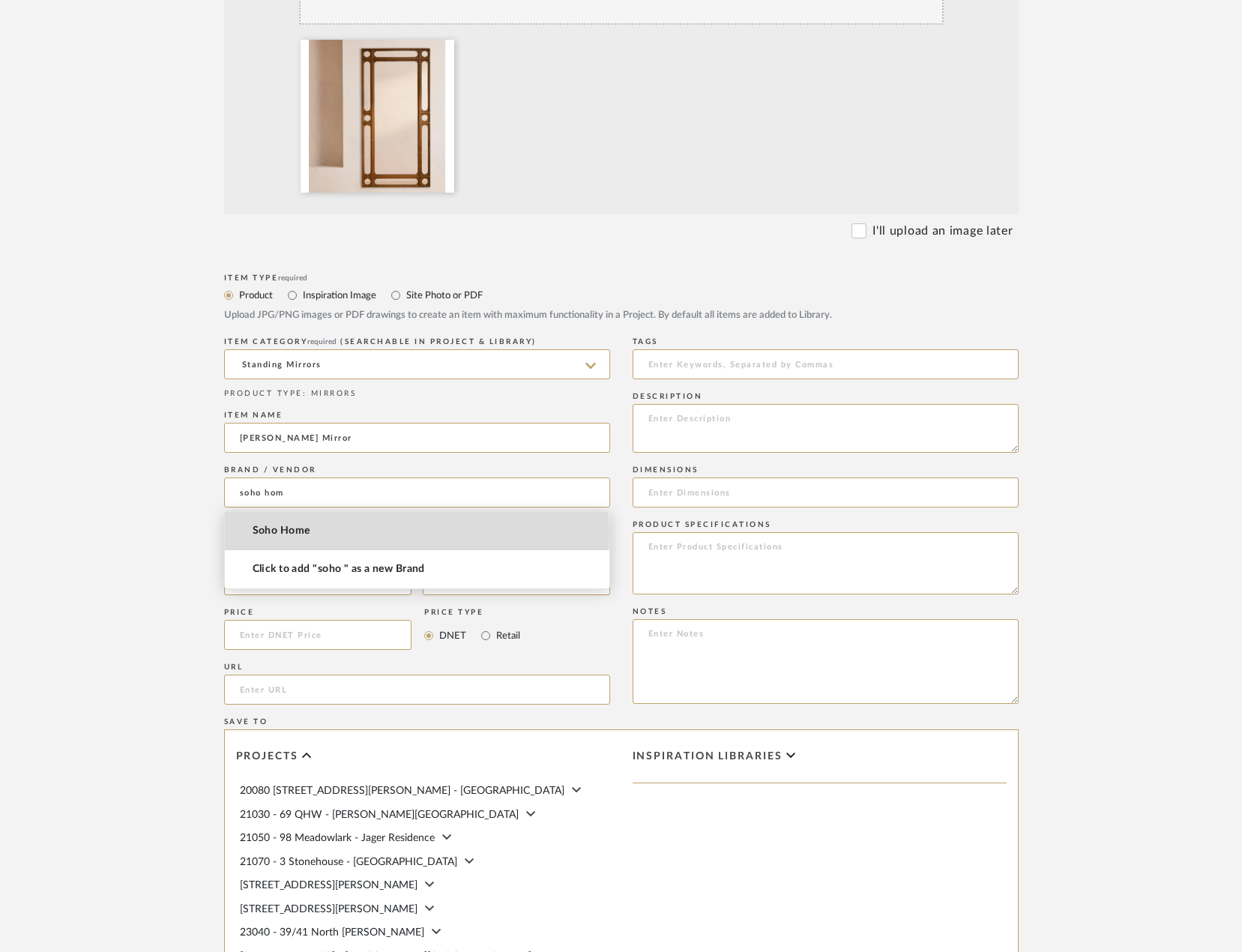
click at [336, 532] on mat-option "Soho Home" at bounding box center [417, 530] width 385 height 38
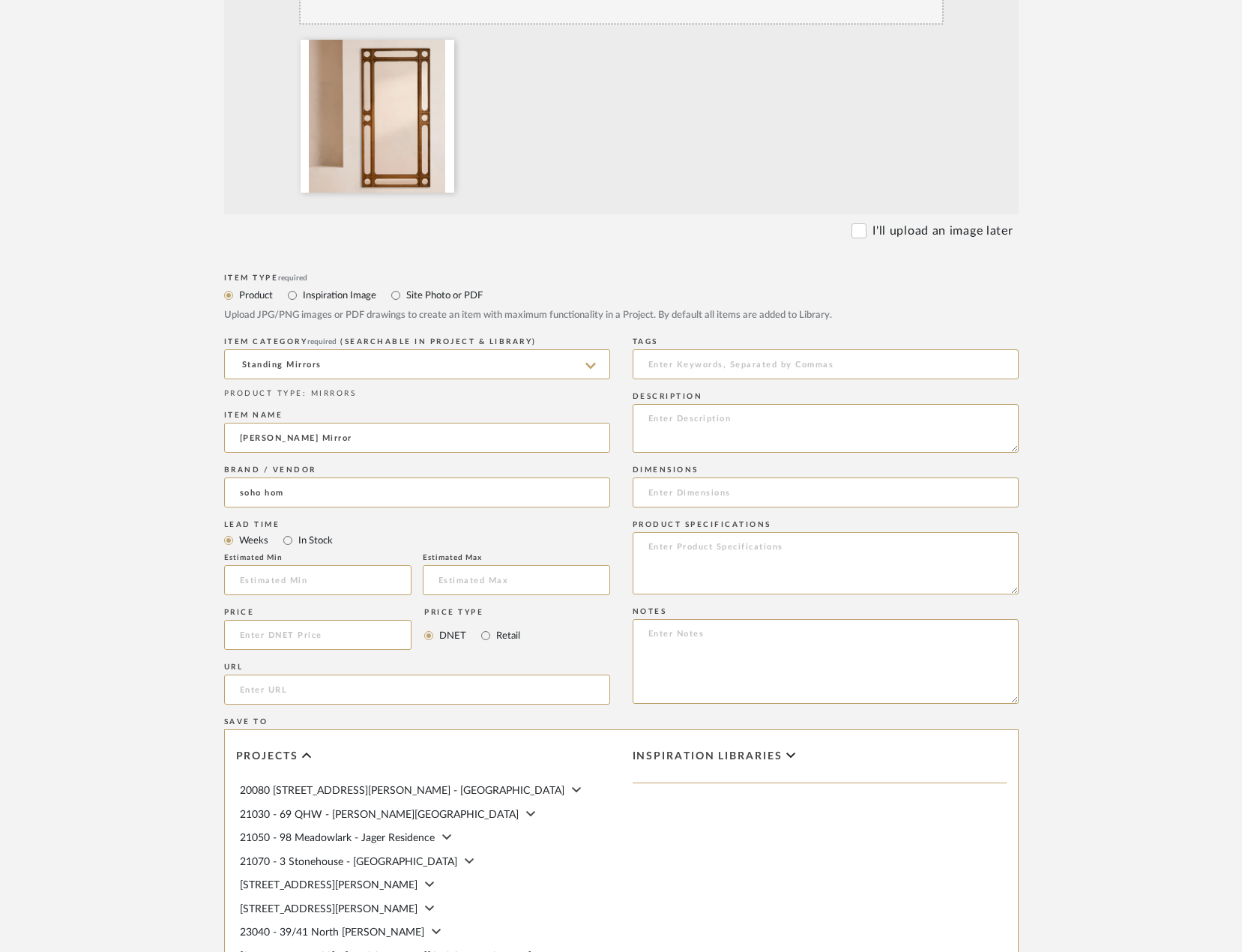
type input "Soho Home"
click at [322, 691] on input "url" at bounding box center [417, 689] width 386 height 30
paste input "https://www.sohohome.com/us/products/floyd-mirror/79974612?country=US&feed=goog…"
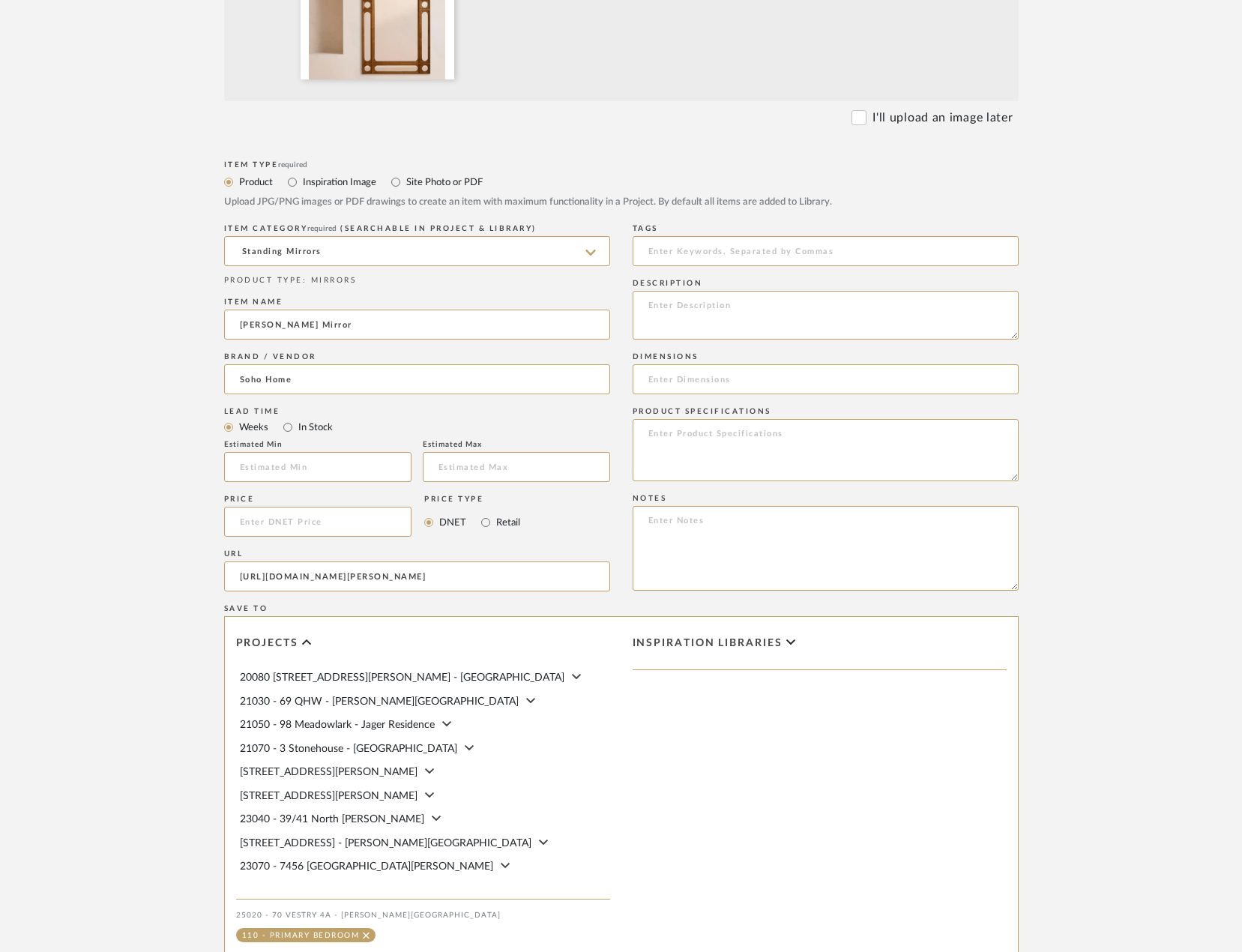
scroll to position [766, 0]
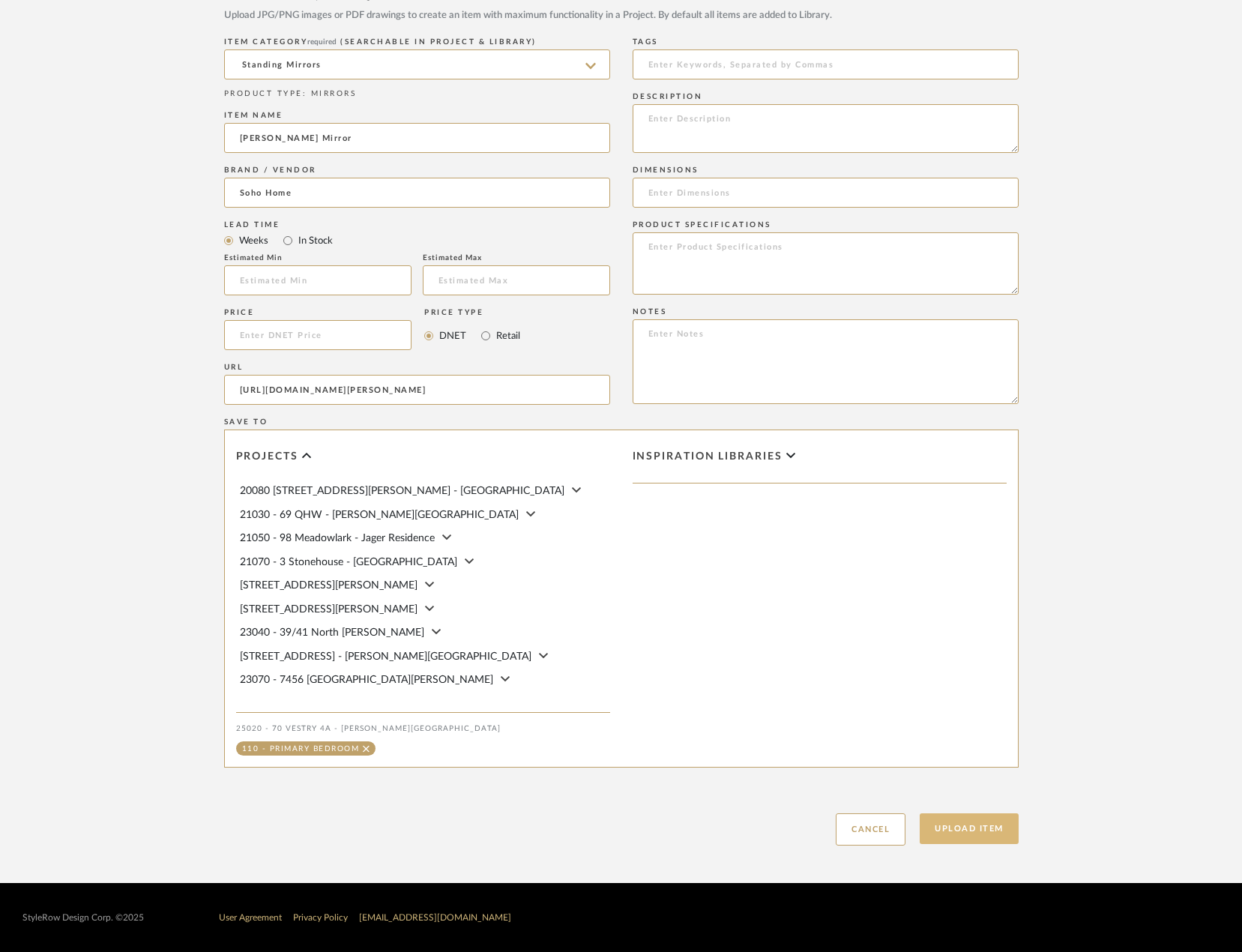
type input "https://www.sohohome.com/us/products/floyd-mirror/79974612?country=US&feed=goog…"
click at [986, 826] on button "Upload Item" at bounding box center [970, 829] width 99 height 31
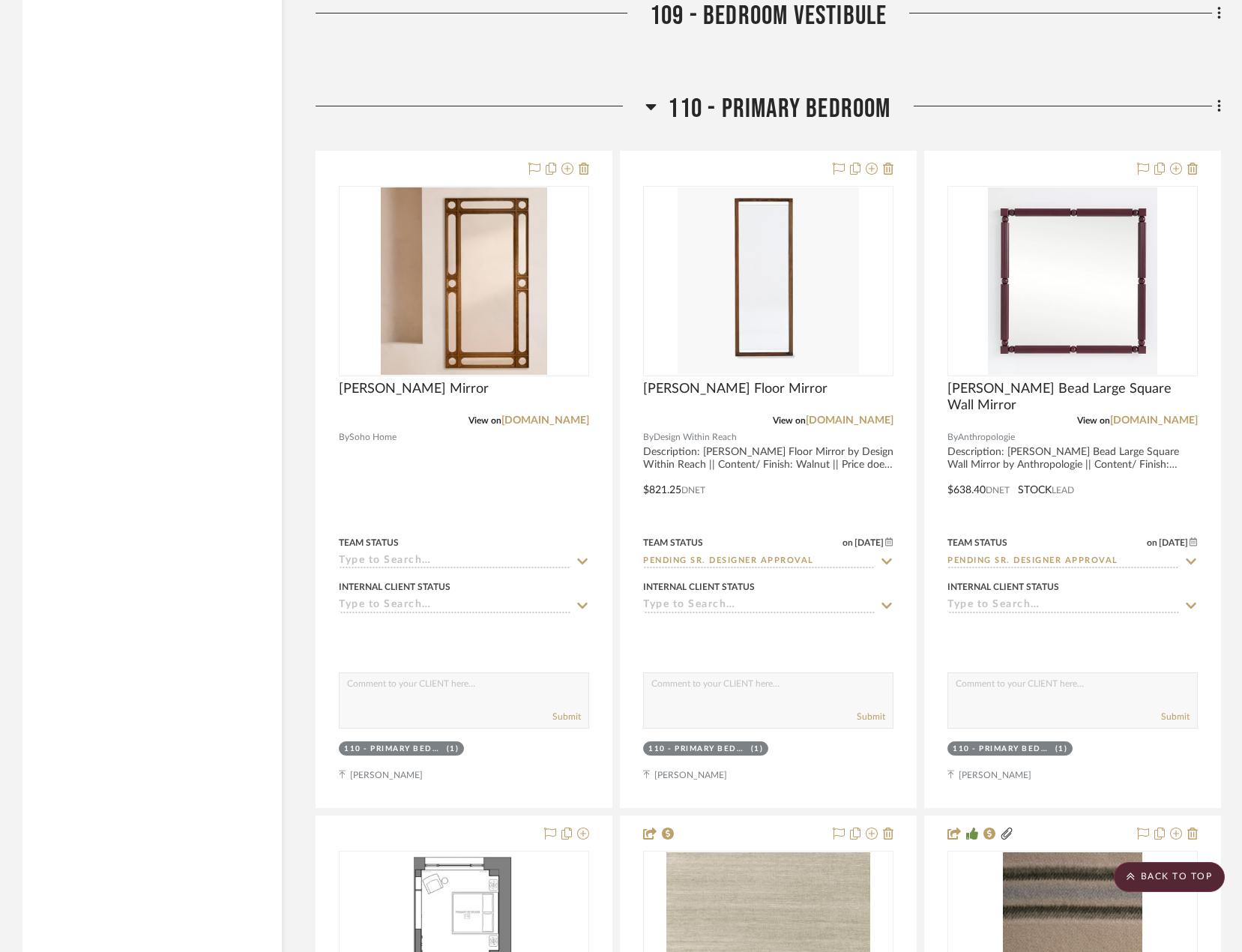
scroll to position [12981, 0]
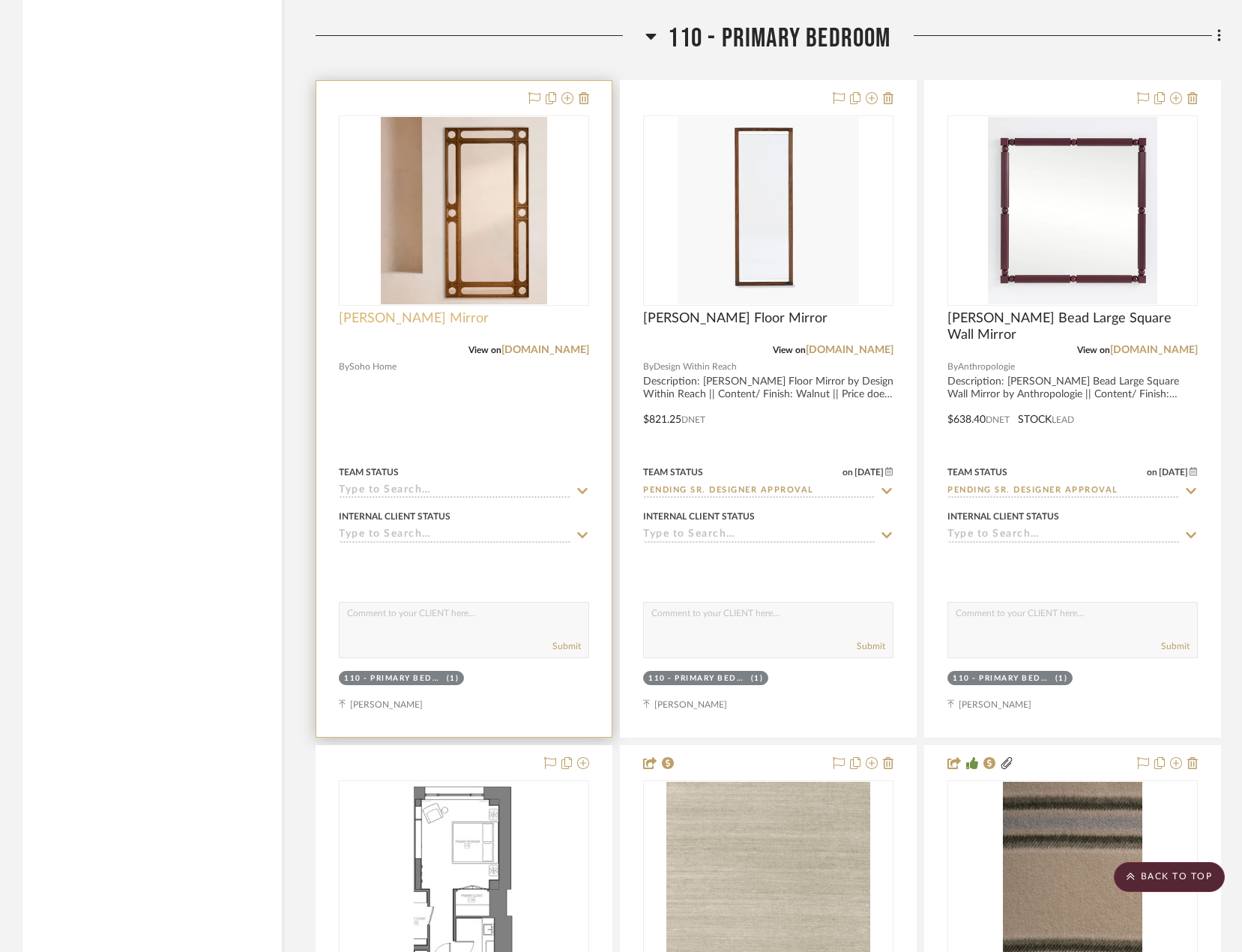
click at [386, 323] on span "[PERSON_NAME] Mirror" at bounding box center [413, 318] width 150 height 16
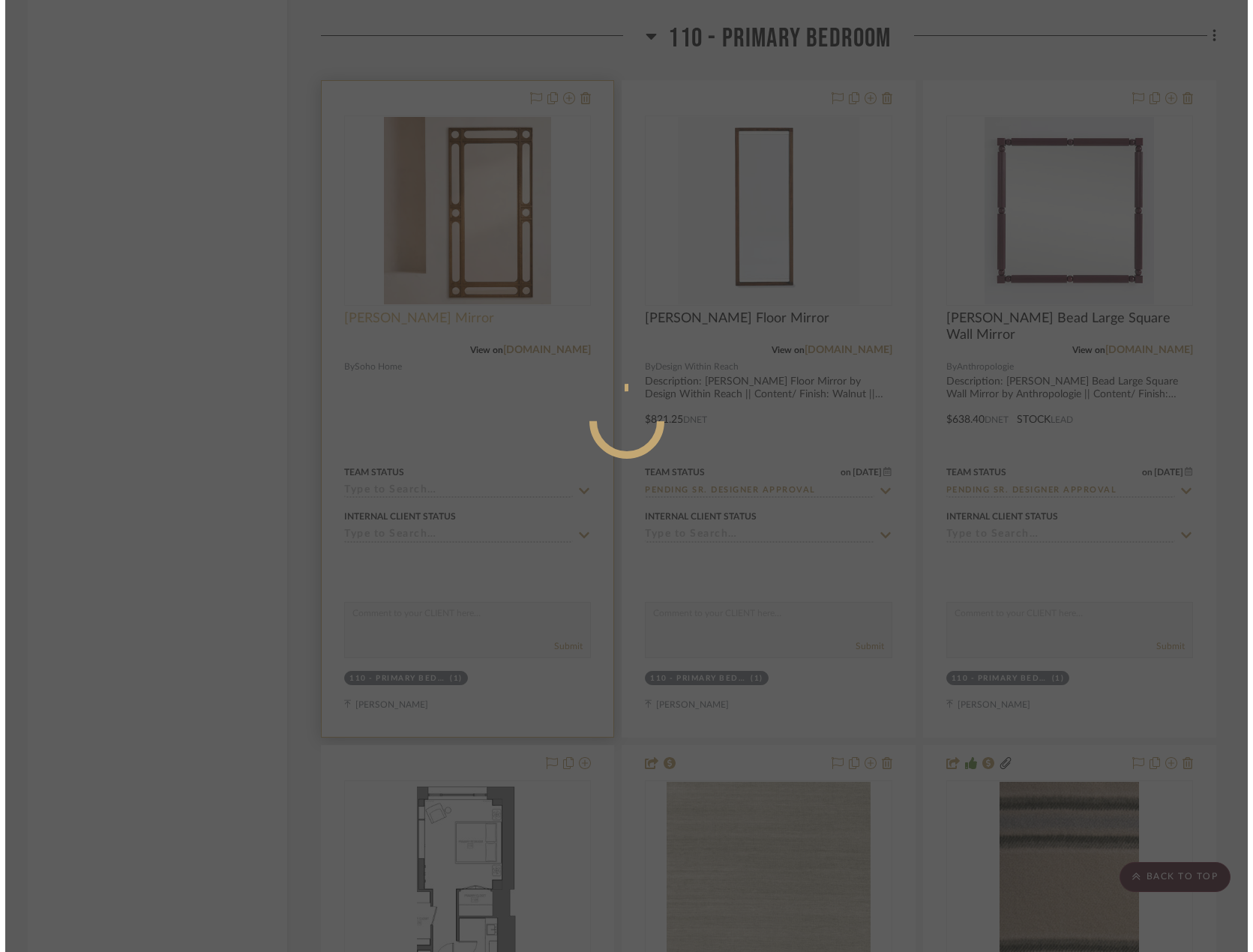
scroll to position [0, 0]
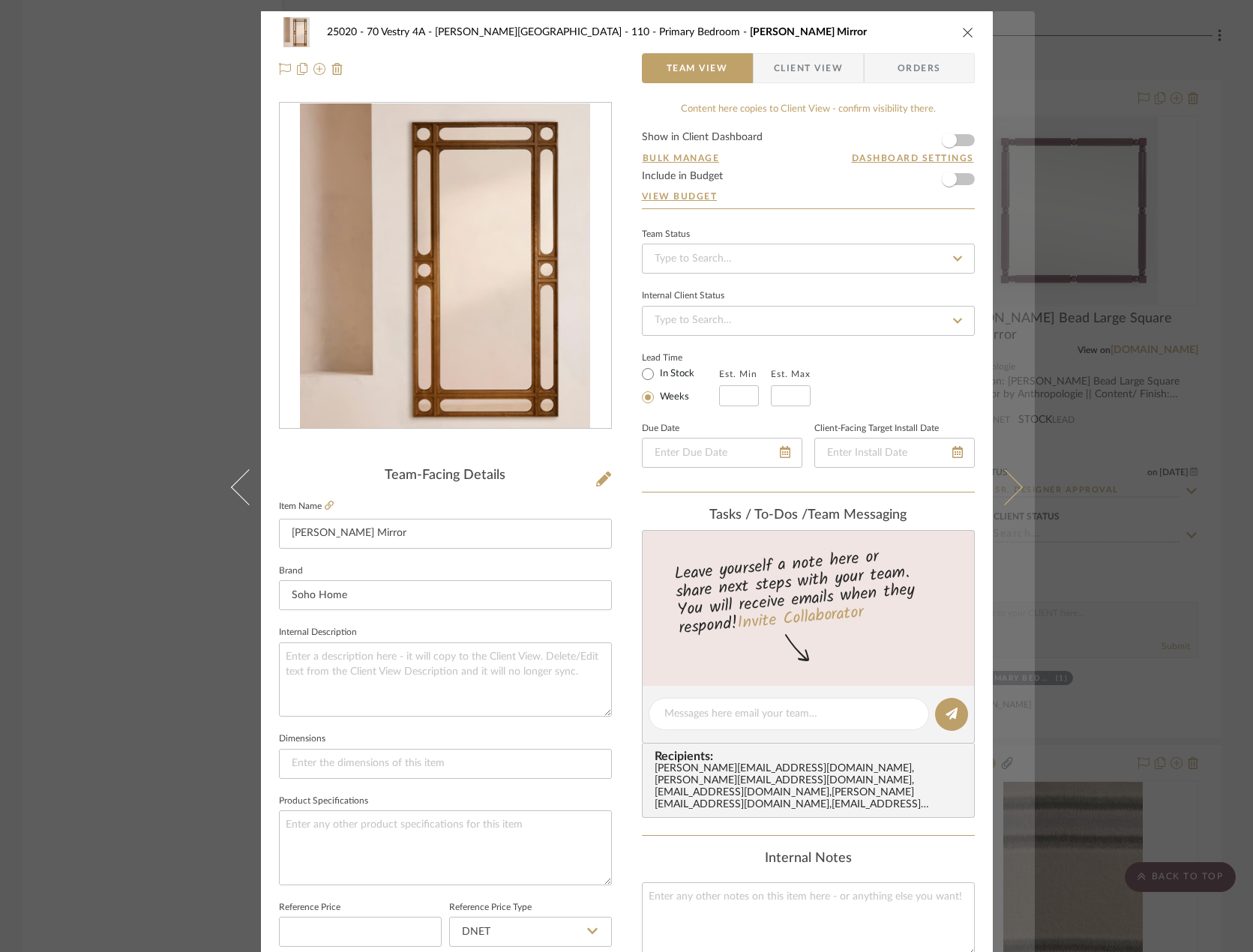
click at [1009, 481] on icon at bounding box center [1004, 487] width 36 height 36
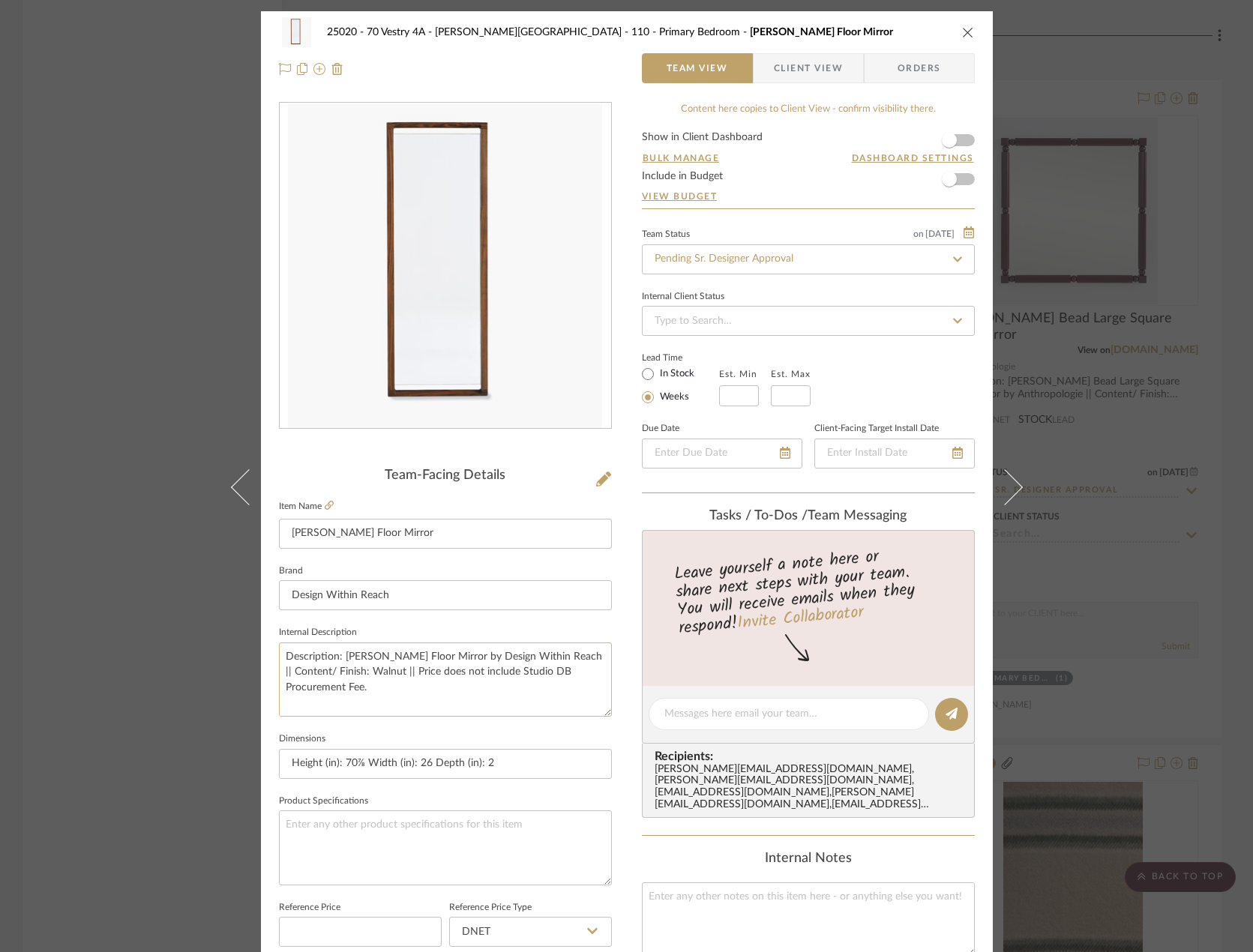
drag, startPoint x: 597, startPoint y: 682, endPoint x: 279, endPoint y: 651, distance: 319.5
click at [279, 651] on textarea "Description: [PERSON_NAME] Floor Mirror by Design Within Reach || Content/ Fini…" at bounding box center [445, 679] width 333 height 75
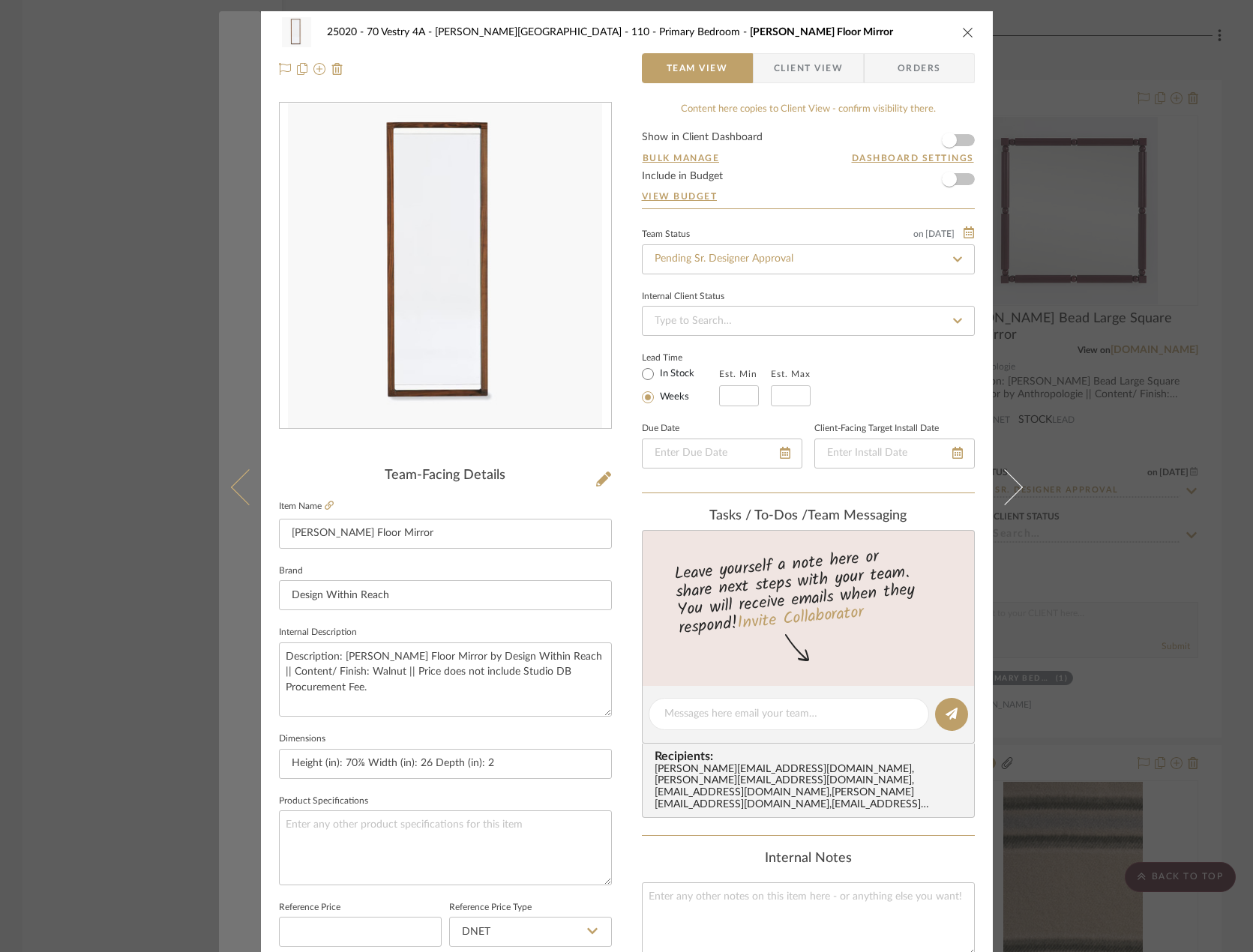
click at [235, 477] on icon at bounding box center [247, 487] width 36 height 36
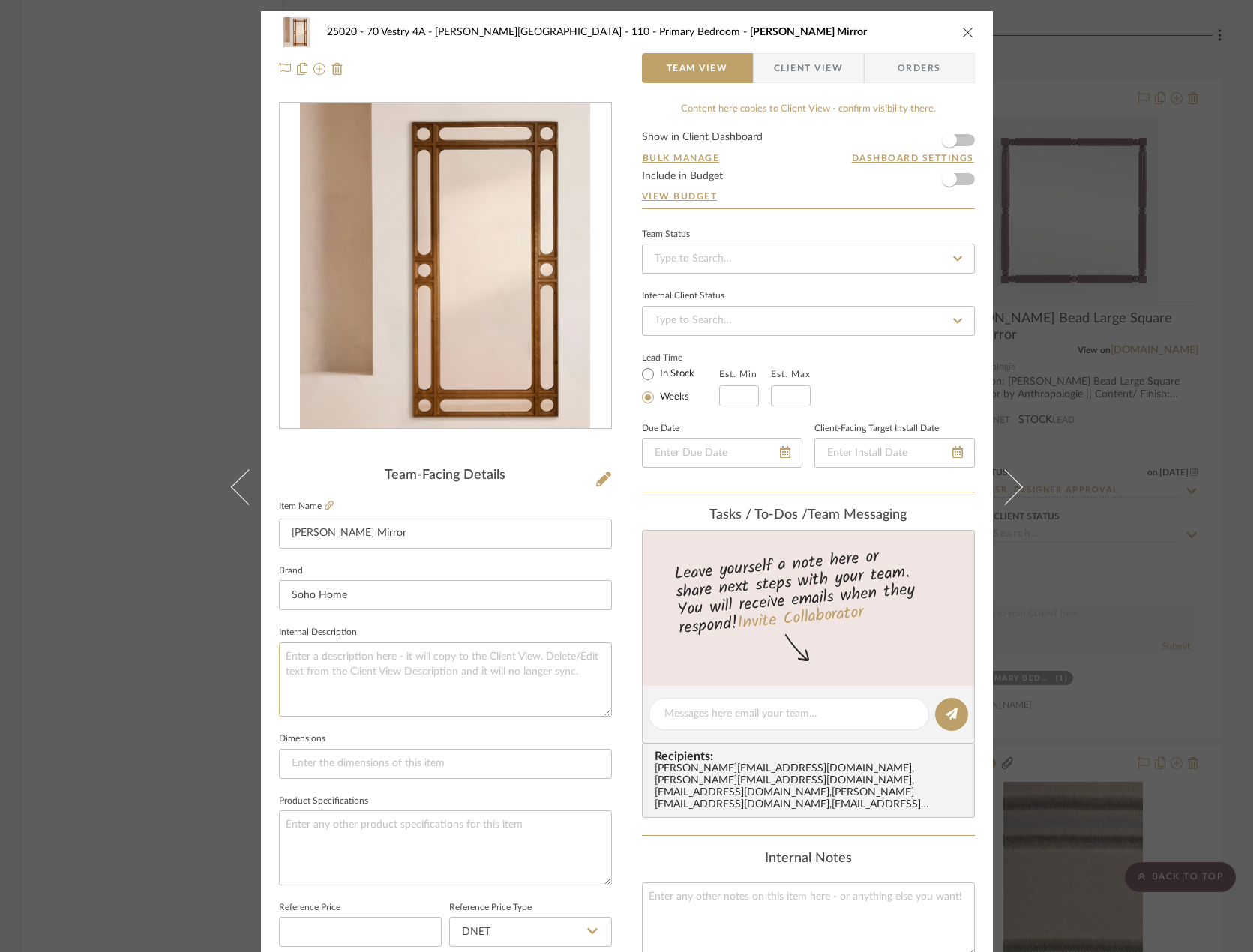
click at [374, 658] on textarea at bounding box center [445, 679] width 333 height 75
paste textarea "Description: [PERSON_NAME] Floor Mirror by Design Within Reach || Content/ Fini…"
type textarea "Description: [PERSON_NAME] Floor Mirror by Design Within Reach || Content/ Fini…"
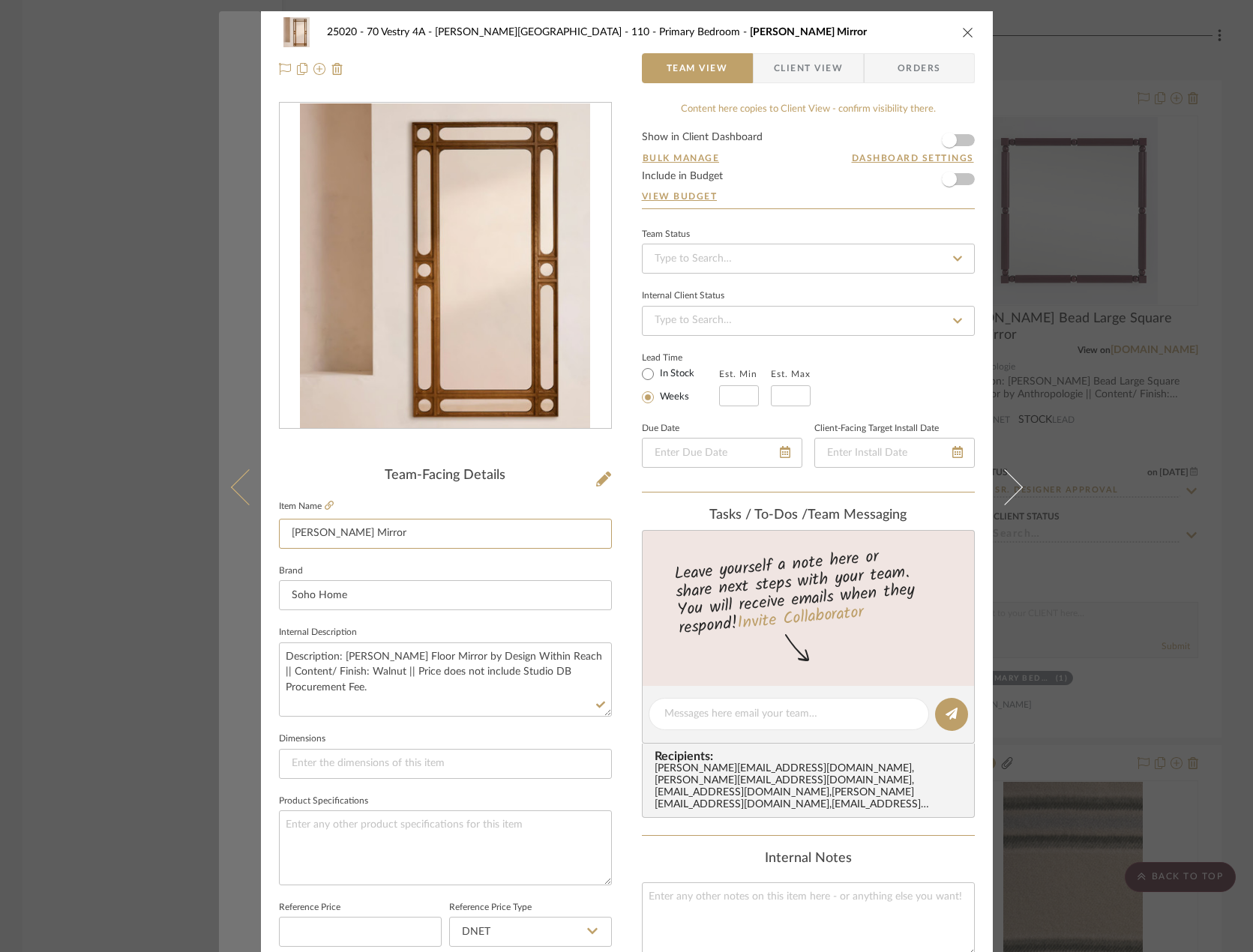
drag, startPoint x: 364, startPoint y: 526, endPoint x: 241, endPoint y: 535, distance: 123.3
click at [241, 535] on mat-dialog-content "25020 - 70 Vestry 4A - Grant-Stanleigh 110 - Primary Bedroom Floyd Mirror Team …" at bounding box center [626, 704] width 816 height 1384
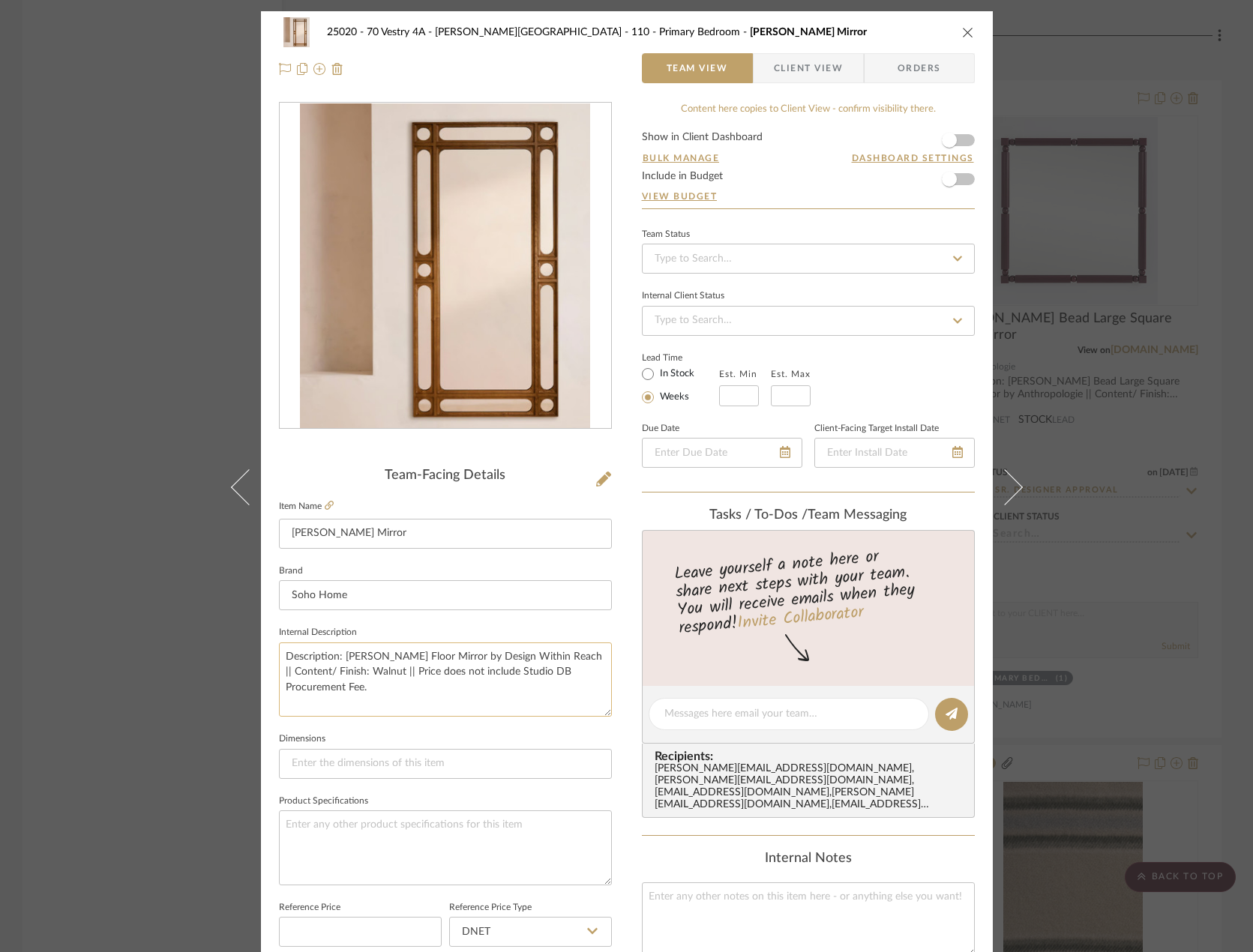
drag, startPoint x: 338, startPoint y: 660, endPoint x: 428, endPoint y: 656, distance: 90.1
click at [428, 656] on textarea "Description: [PERSON_NAME] Floor Mirror by Design Within Reach || Content/ Fini…" at bounding box center [445, 679] width 333 height 75
paste textarea "[PERSON_NAME] Mirror"
type textarea "Description: Floyd Mirror by Design Within Reach || Content/ Finish: Walnut || …"
drag, startPoint x: 348, startPoint y: 584, endPoint x: 259, endPoint y: 582, distance: 89.0
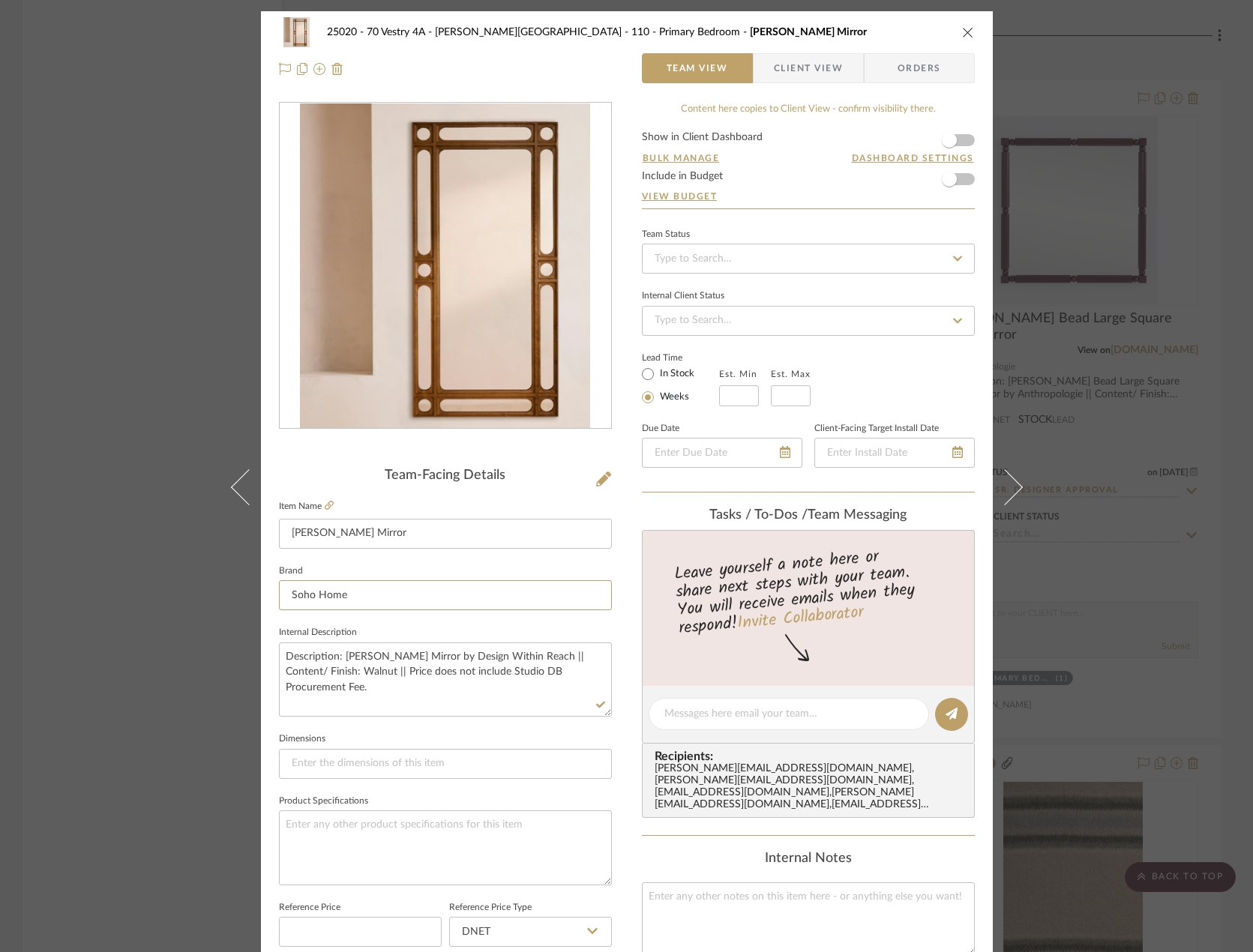
click at [261, 582] on div "25020 - 70 Vestry 4A - Grant-Stanleigh 110 - Primary Bedroom Floyd Mirror Team …" at bounding box center [626, 704] width 731 height 1384
click at [470, 657] on textarea "Description: Floyd Mirror by Design Within Reach || Content/ Finish: Walnut || …" at bounding box center [445, 679] width 333 height 75
drag, startPoint x: 507, startPoint y: 654, endPoint x: 412, endPoint y: 654, distance: 95.0
click at [412, 654] on textarea "Description: Floyd Mirror by Design Within Reach || Content/ Finish: Walnut || …" at bounding box center [445, 679] width 333 height 75
paste textarea "Soho Home"
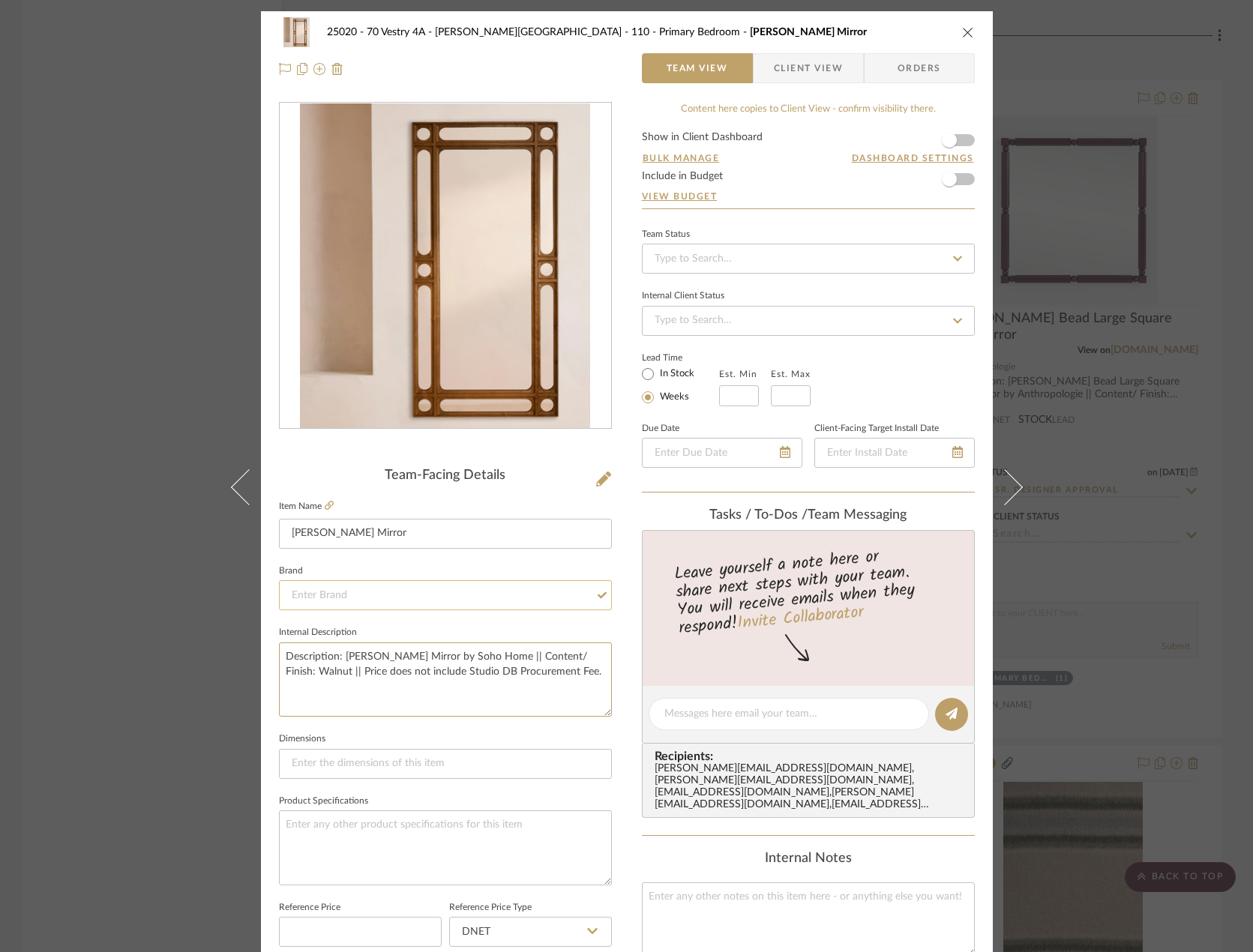
type textarea "Description: Floyd Mirror by Soho Home || Content/ Finish: Walnut || Price does…"
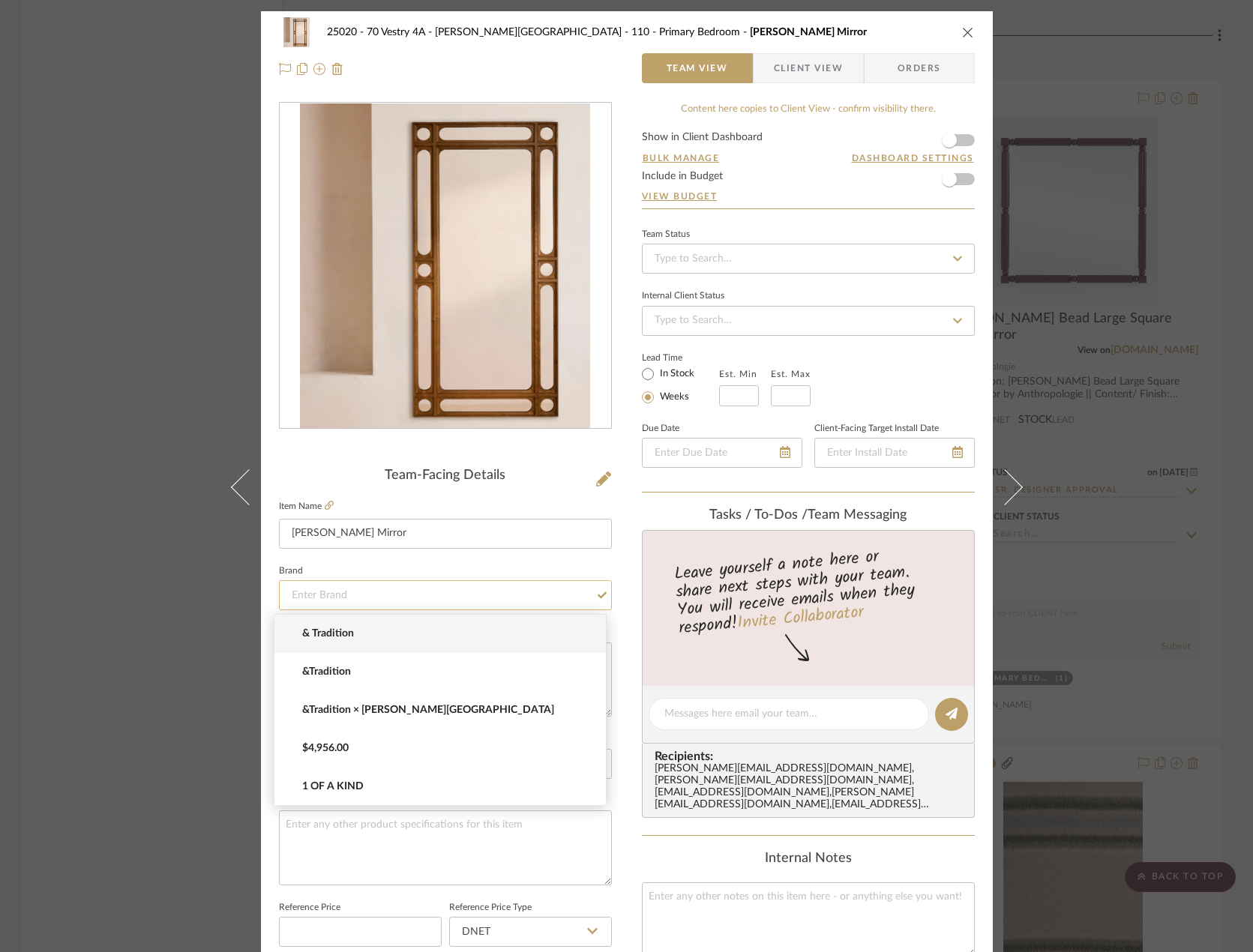
click at [388, 592] on input at bounding box center [445, 594] width 333 height 30
type input "soho home"
click at [432, 554] on sr-form-field "Item Name Floyd Mirror" at bounding box center [445, 528] width 333 height 64
click at [397, 594] on input at bounding box center [445, 594] width 333 height 30
click at [378, 637] on span "Soho Home" at bounding box center [446, 633] width 288 height 13
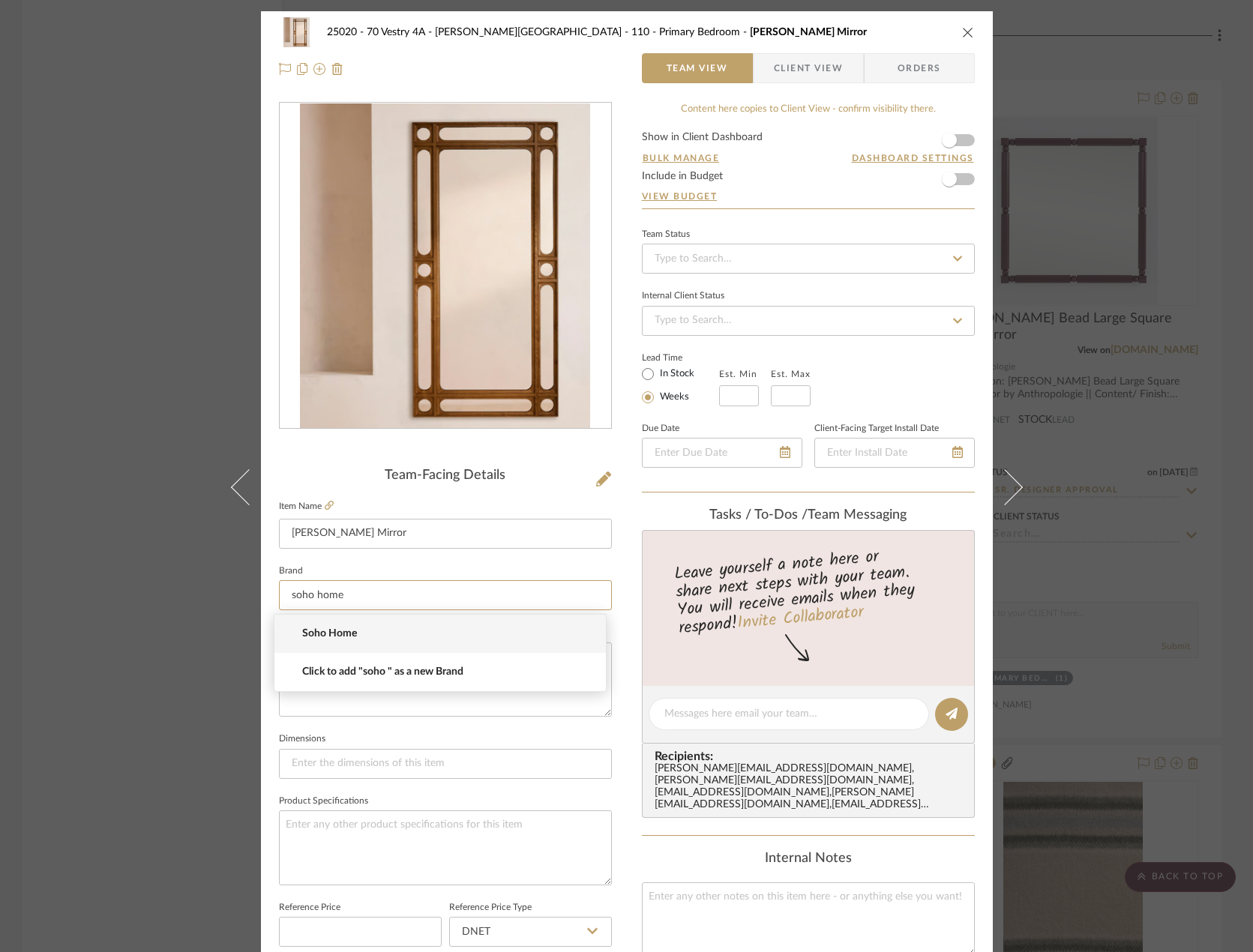
type input "Soho Home"
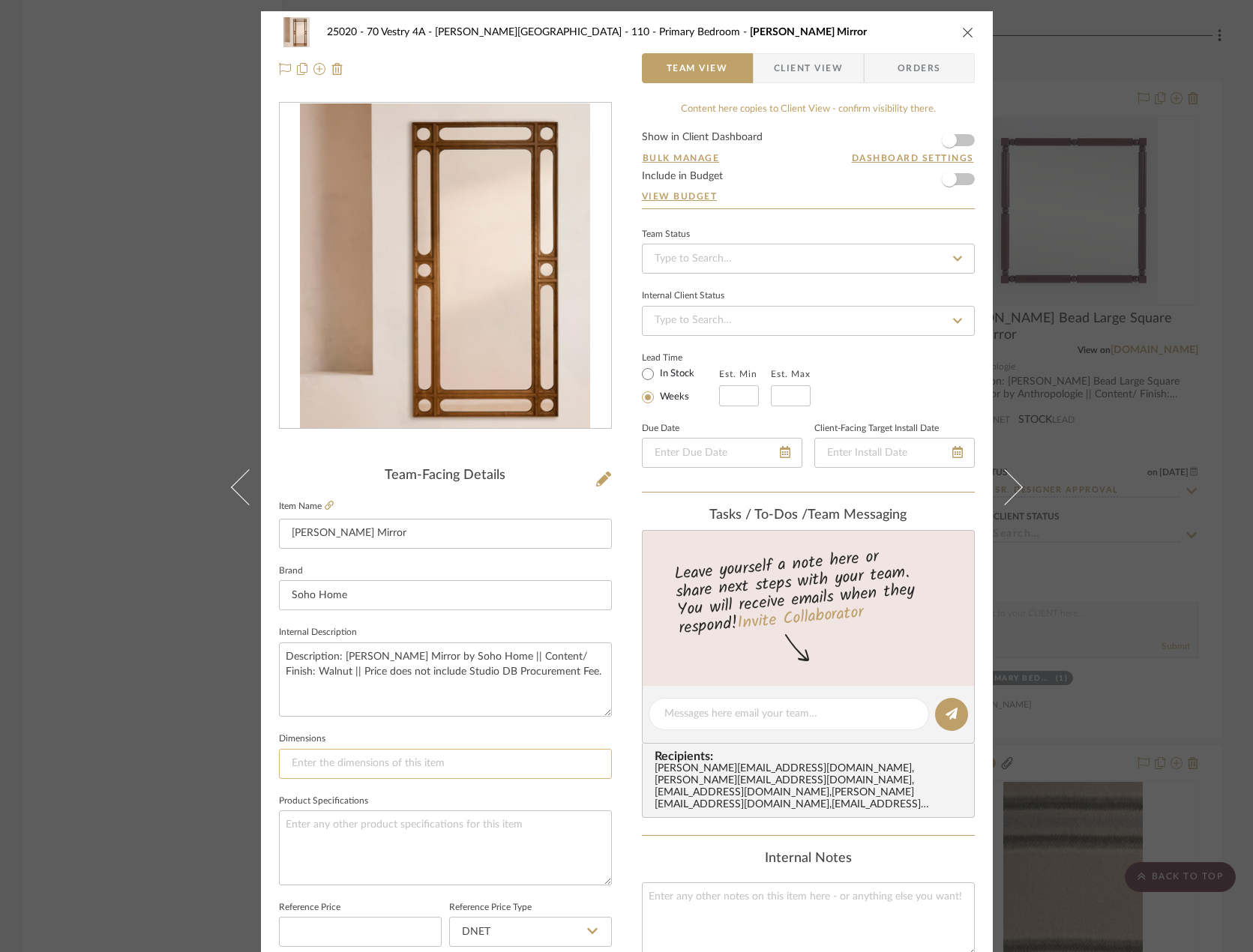
click at [306, 750] on input at bounding box center [445, 763] width 333 height 30
paste input "H79.9 x W39.4 x D2""
type input "H79.9 x W39.4 x D2""
drag, startPoint x: 477, startPoint y: 656, endPoint x: 594, endPoint y: 654, distance: 117.0
click at [594, 654] on textarea "Description: Floyd Mirror by Soho Home || Content/ Finish: Walnut || Price does…" at bounding box center [445, 679] width 333 height 75
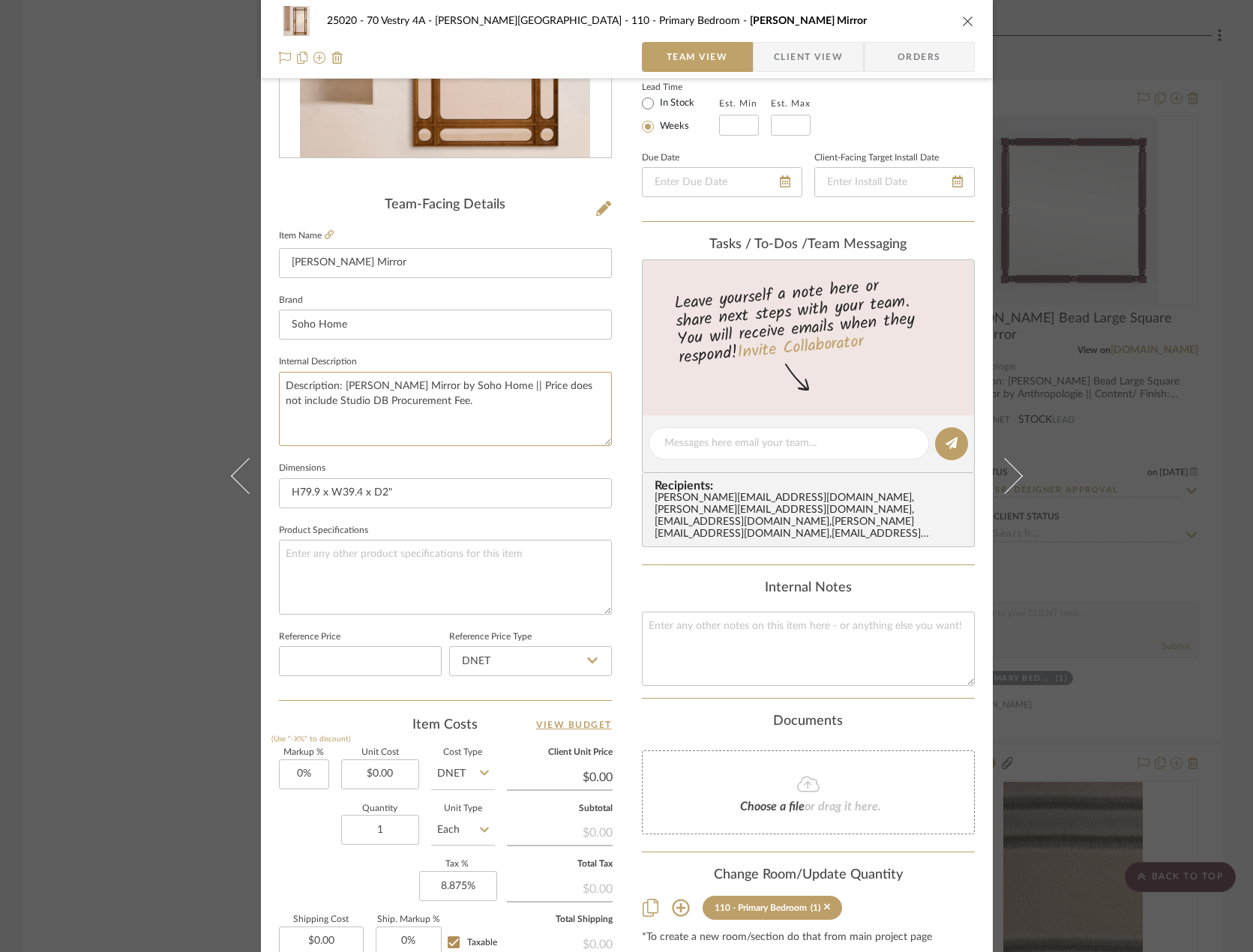
scroll to position [300, 0]
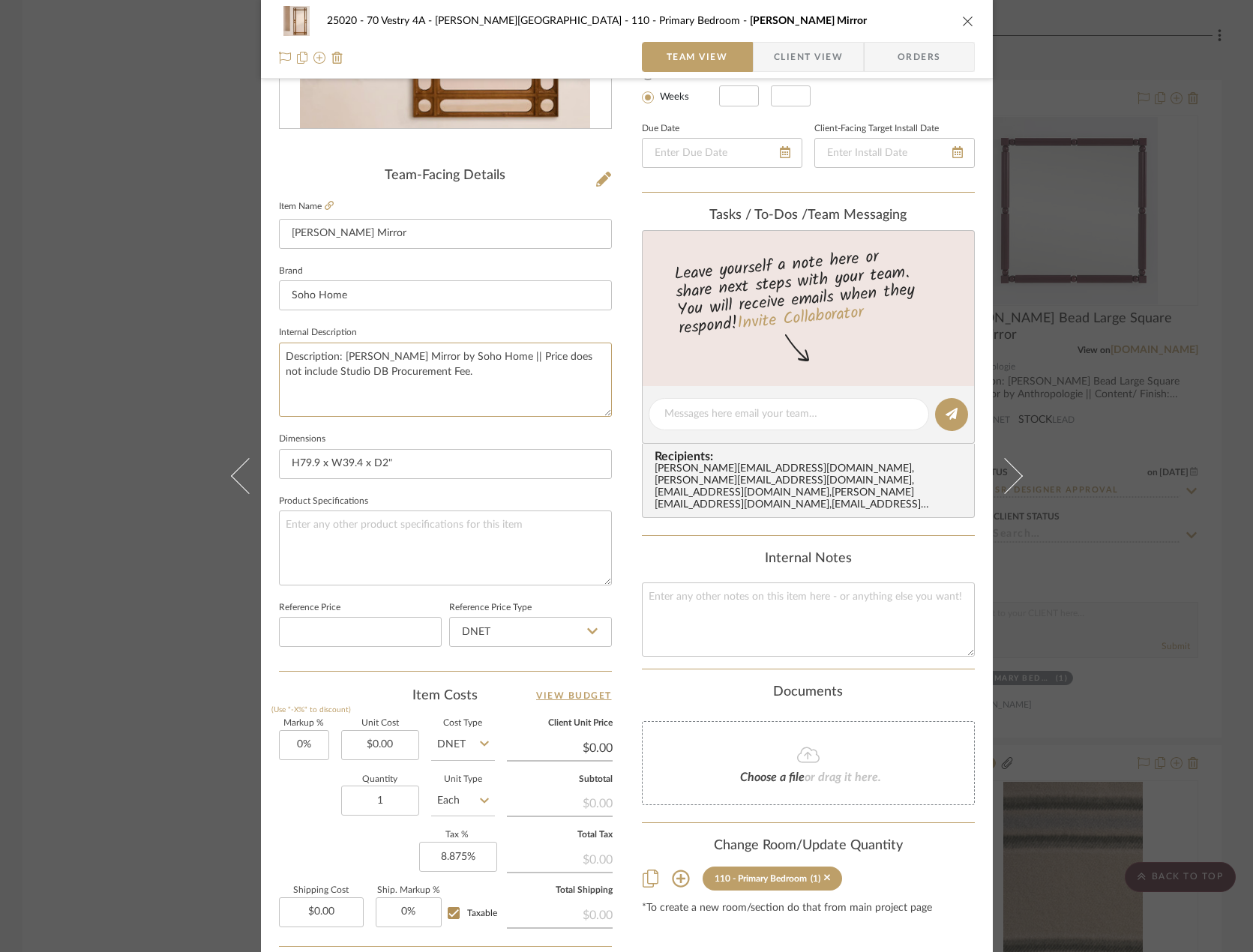
type textarea "Description: [PERSON_NAME] Mirror by Soho Home || Price does not include Studio…"
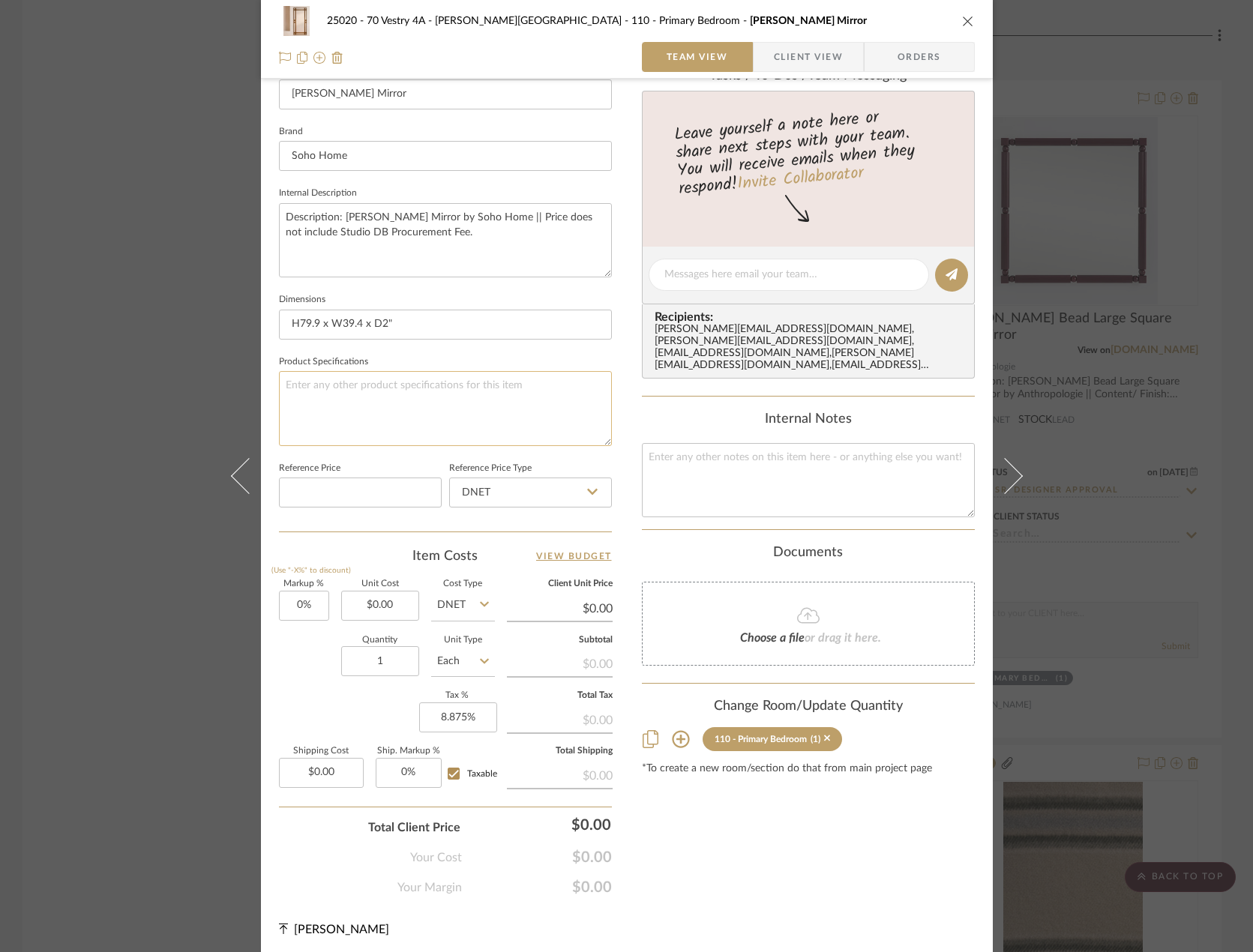
scroll to position [444, 0]
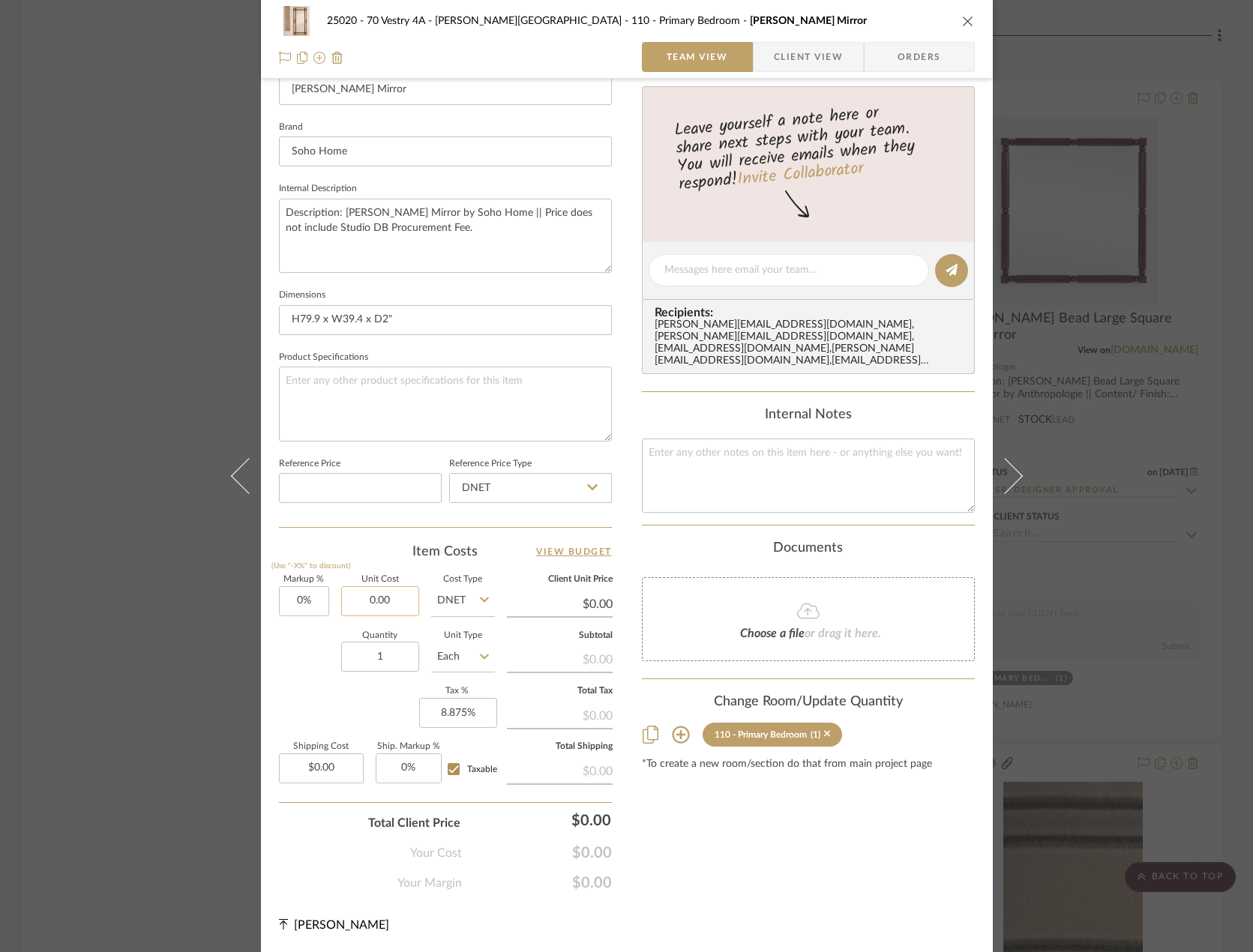
click at [402, 608] on input "0.00" at bounding box center [380, 601] width 78 height 30
type input "$1,677.00"
click at [322, 657] on div "Quantity 1 Unit Type Each" at bounding box center [387, 658] width 216 height 53
type input "$1,677.00"
click at [343, 763] on input "0.00" at bounding box center [321, 768] width 84 height 30
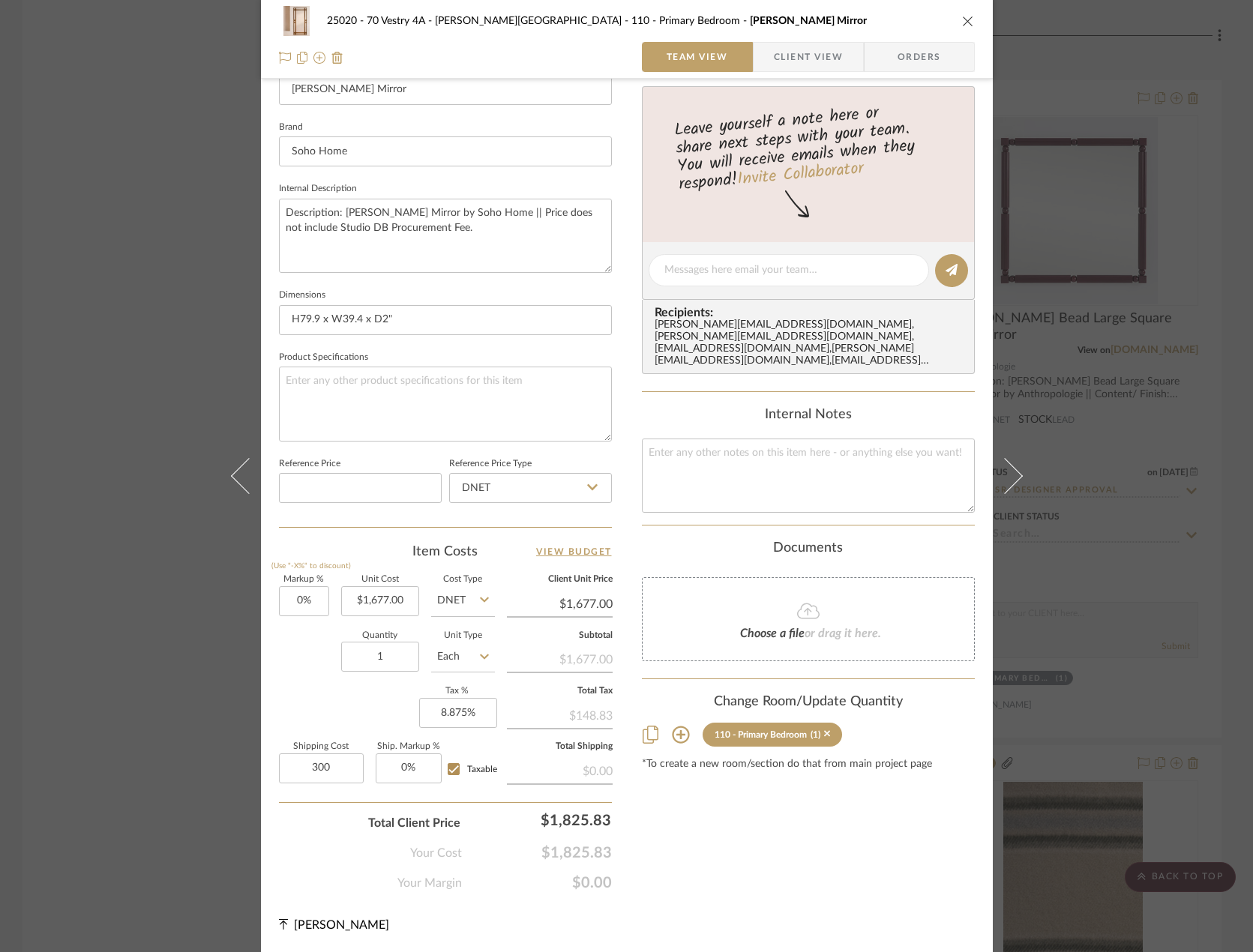
type input "$300.00"
click at [293, 834] on div "Your Cost $1,825.83" at bounding box center [445, 846] width 333 height 30
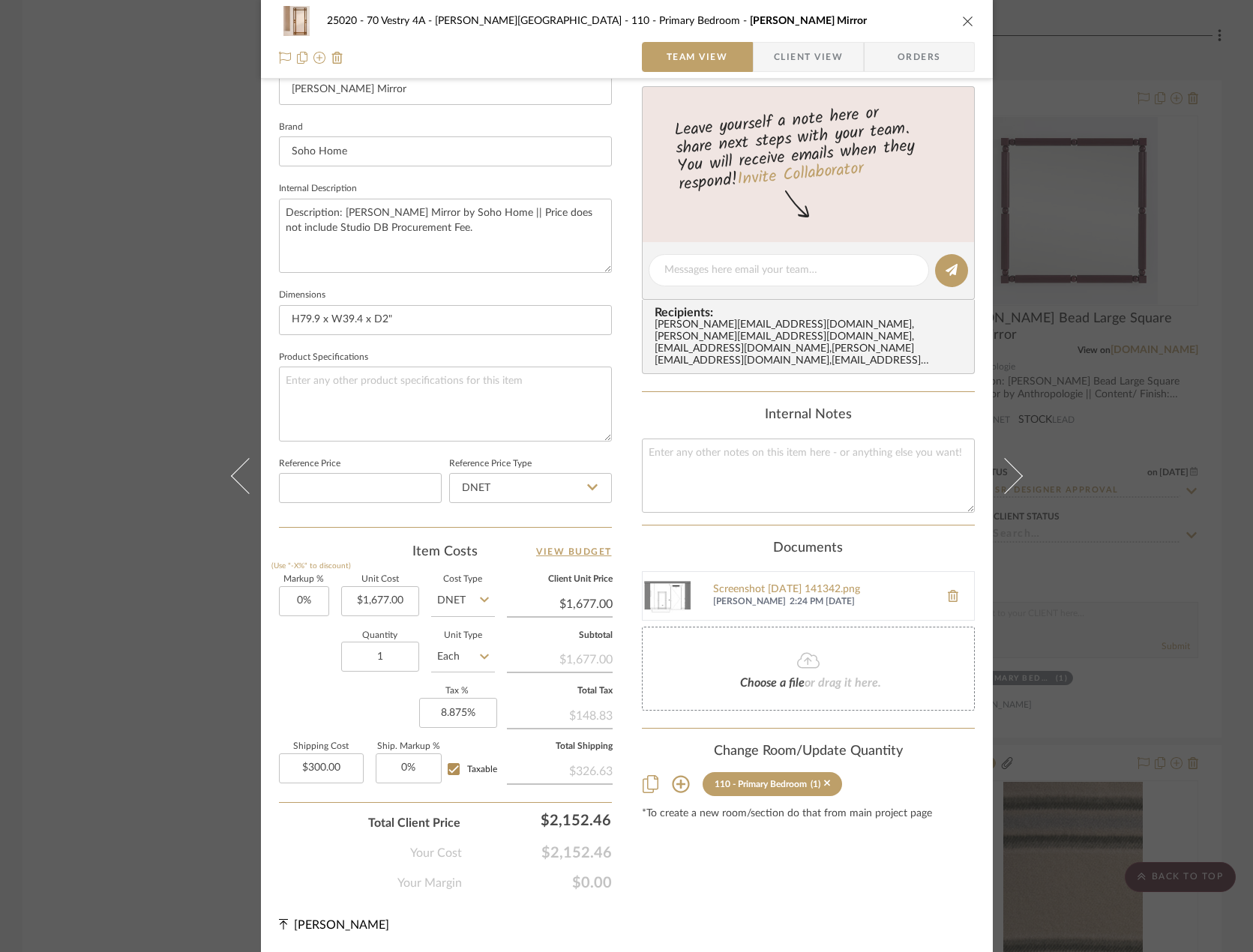
scroll to position [0, 0]
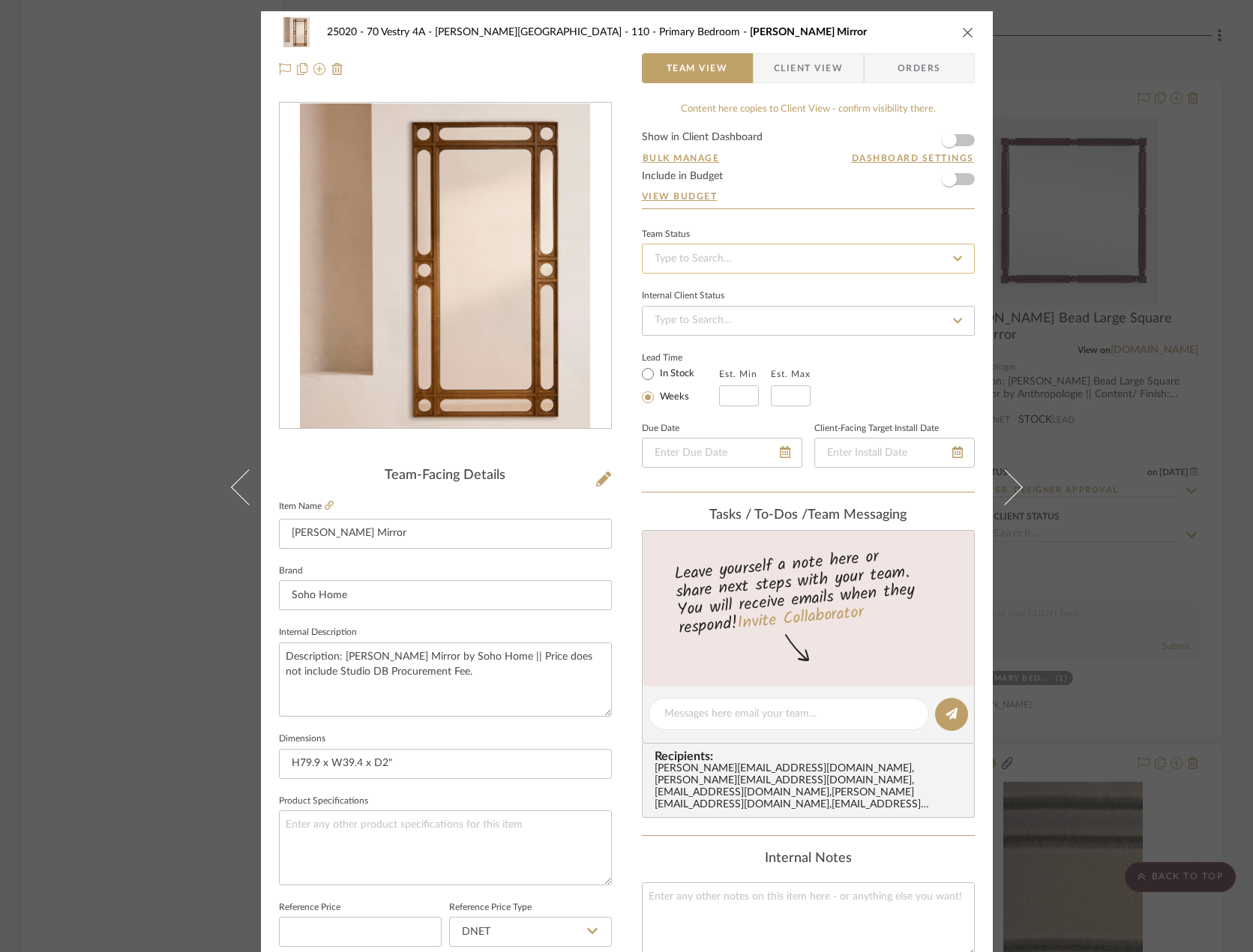
click at [692, 259] on input at bounding box center [808, 258] width 333 height 30
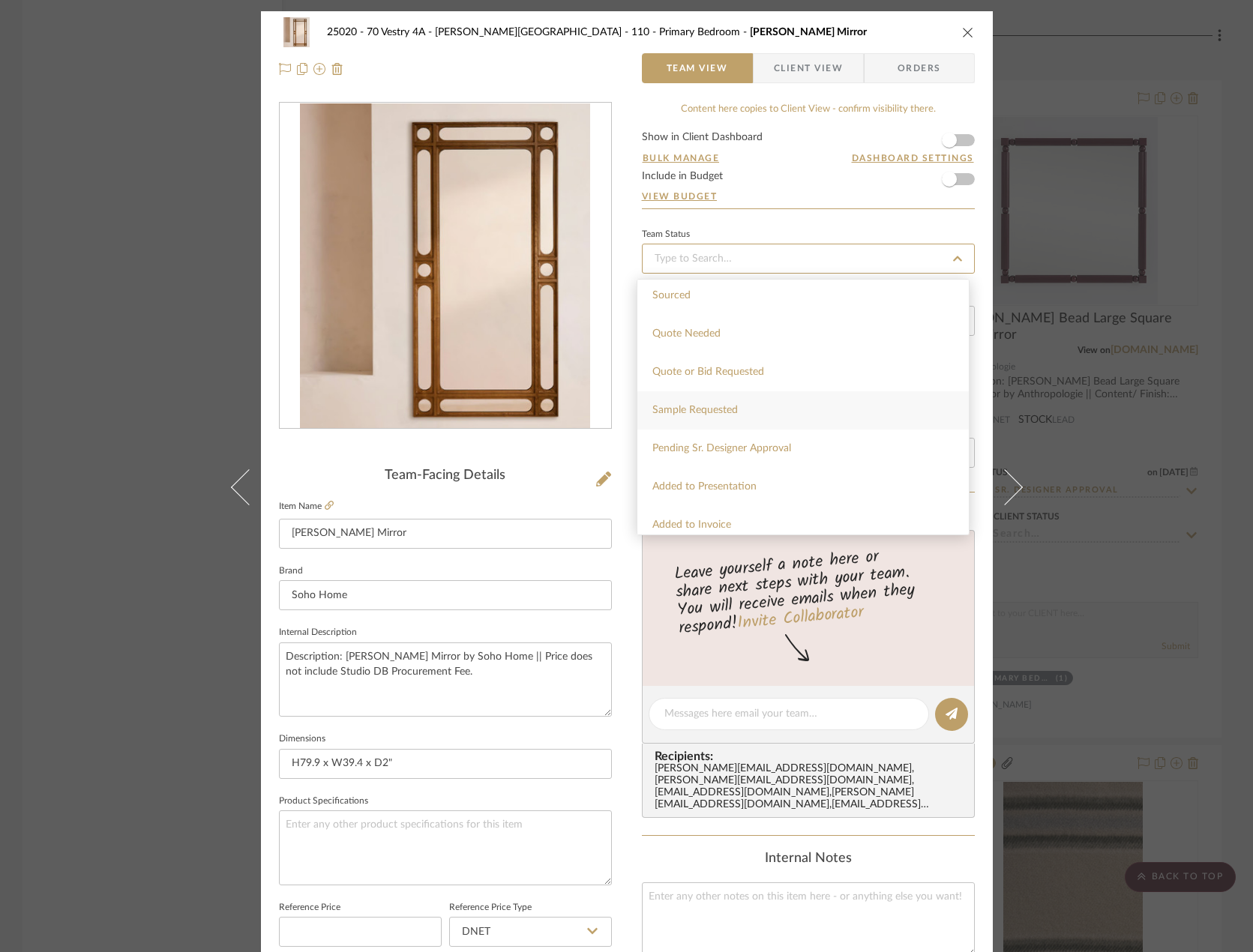
scroll to position [524, 0]
click at [728, 421] on span "Pending Sr. Designer Approval" at bounding box center [722, 423] width 139 height 11
type input "[DATE]"
type input "Pending Sr. Designer Approval"
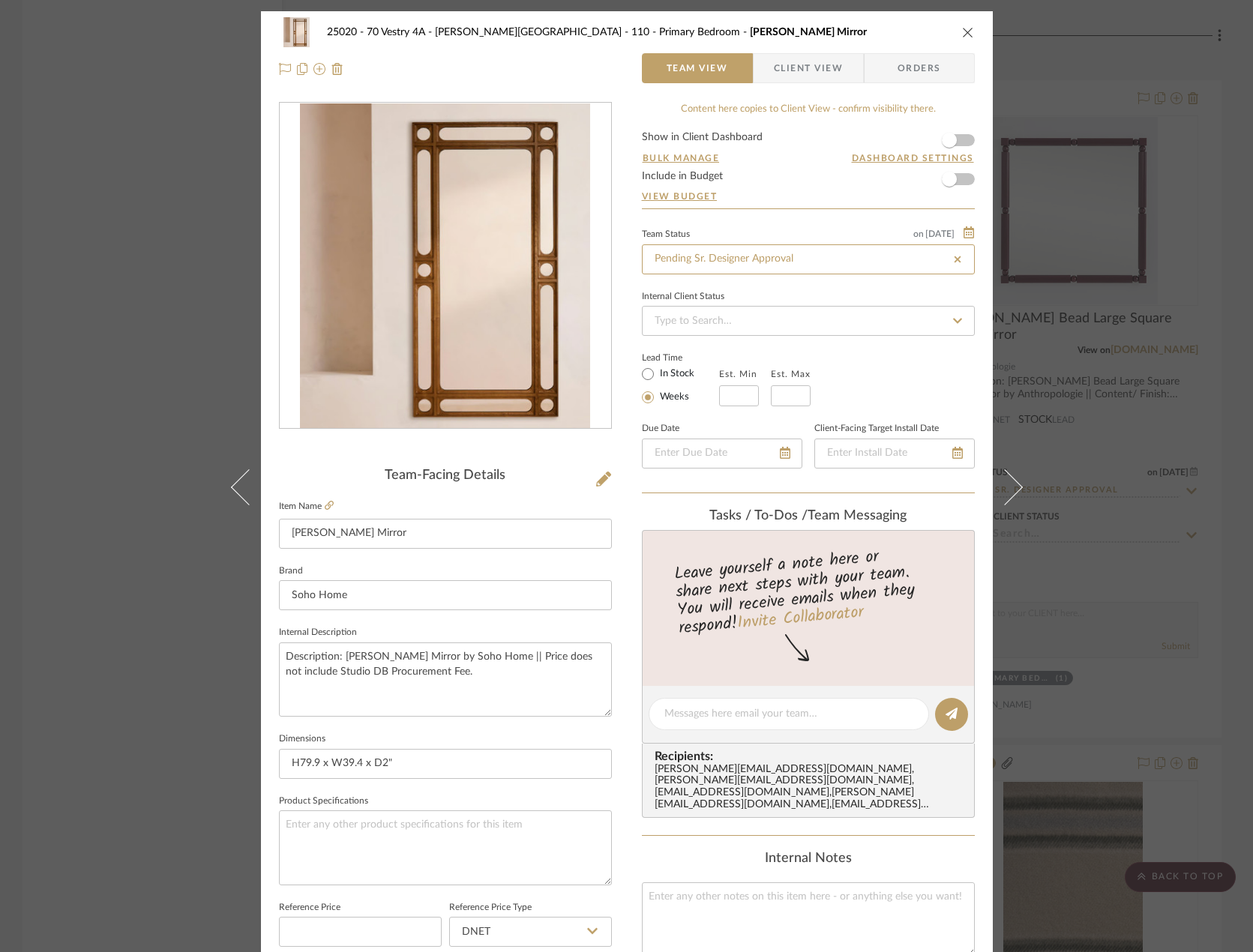
type input "[DATE]"
type input "Pending Sr. Designer Approval"
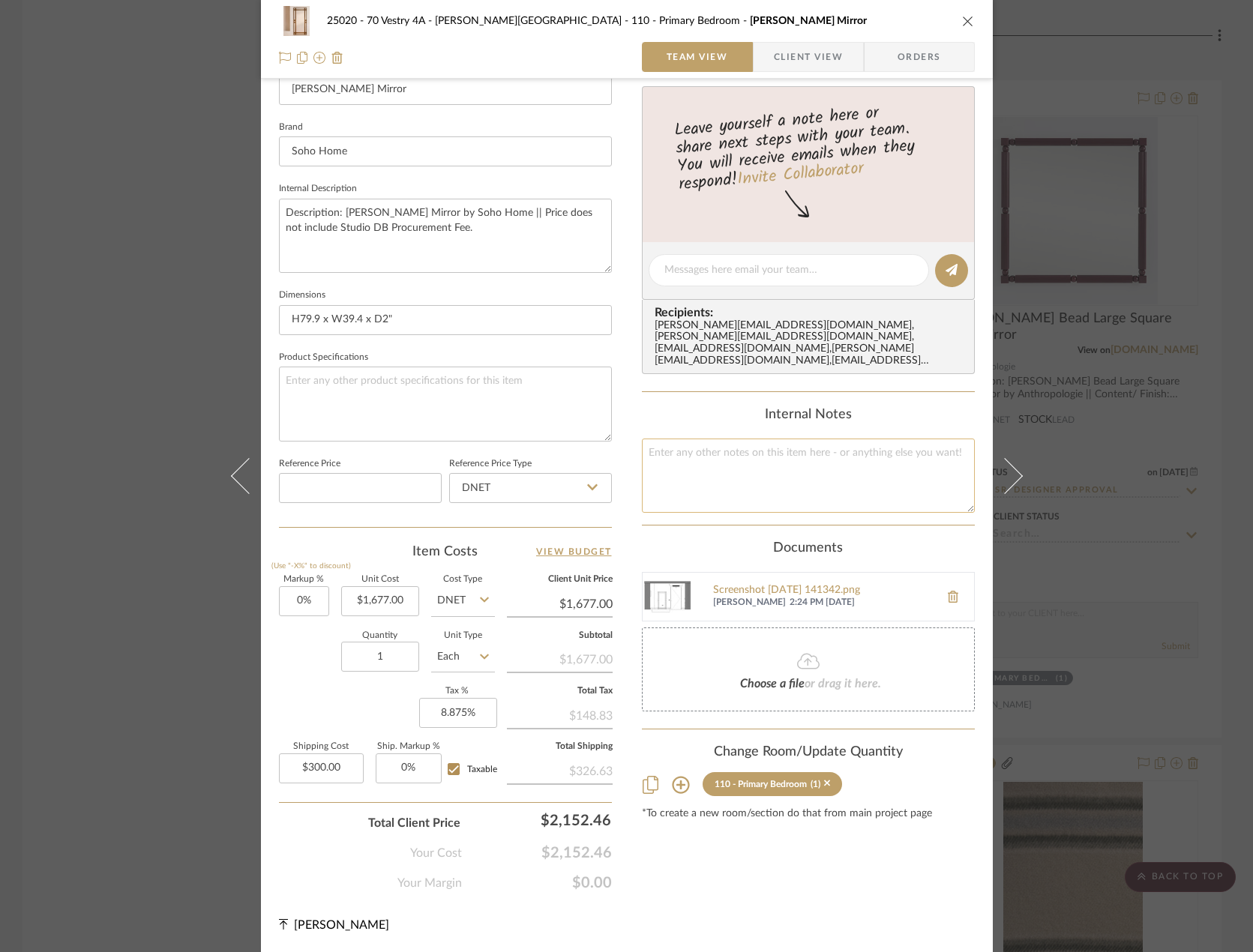
scroll to position [0, 0]
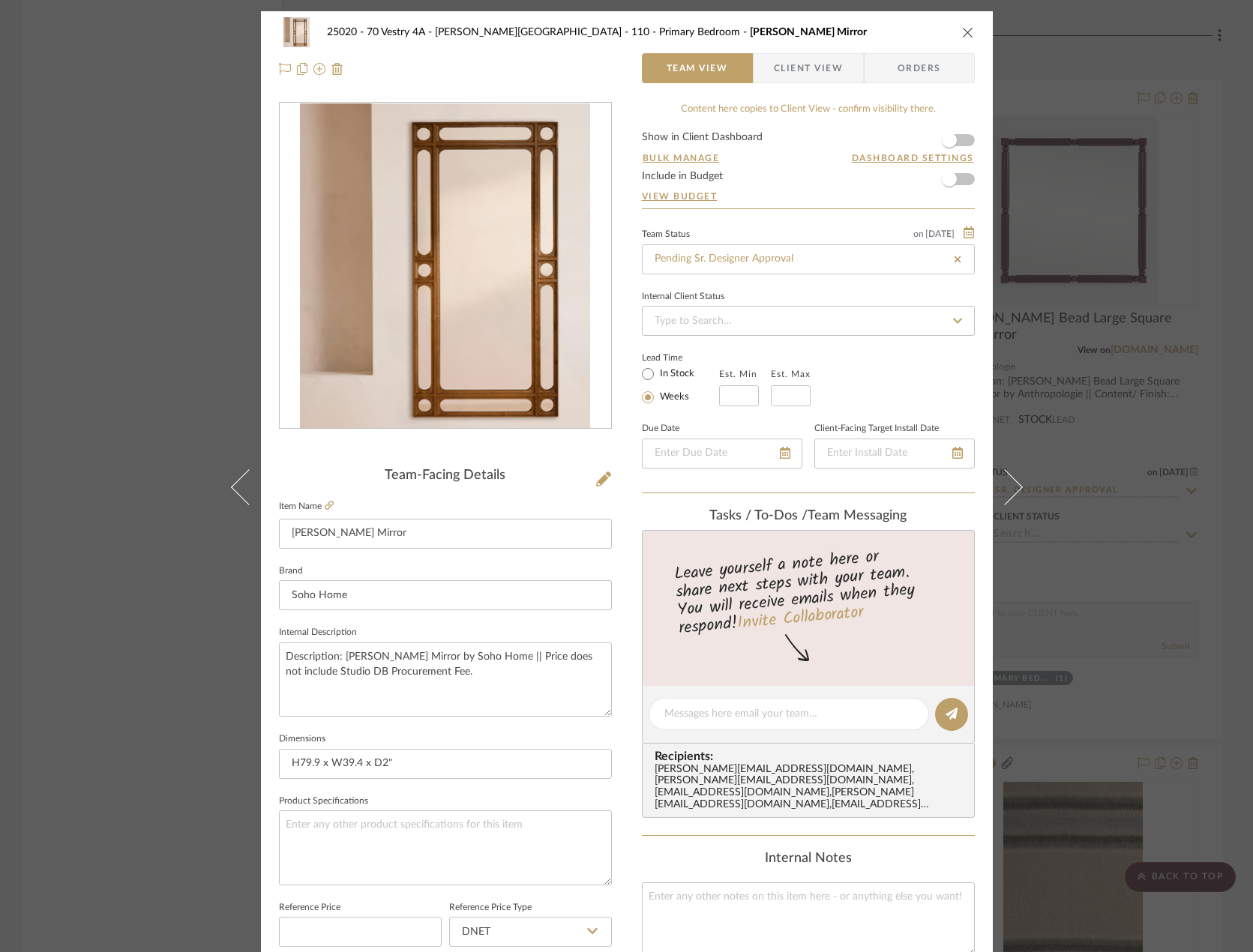
click at [964, 38] on button "close" at bounding box center [968, 32] width 14 height 14
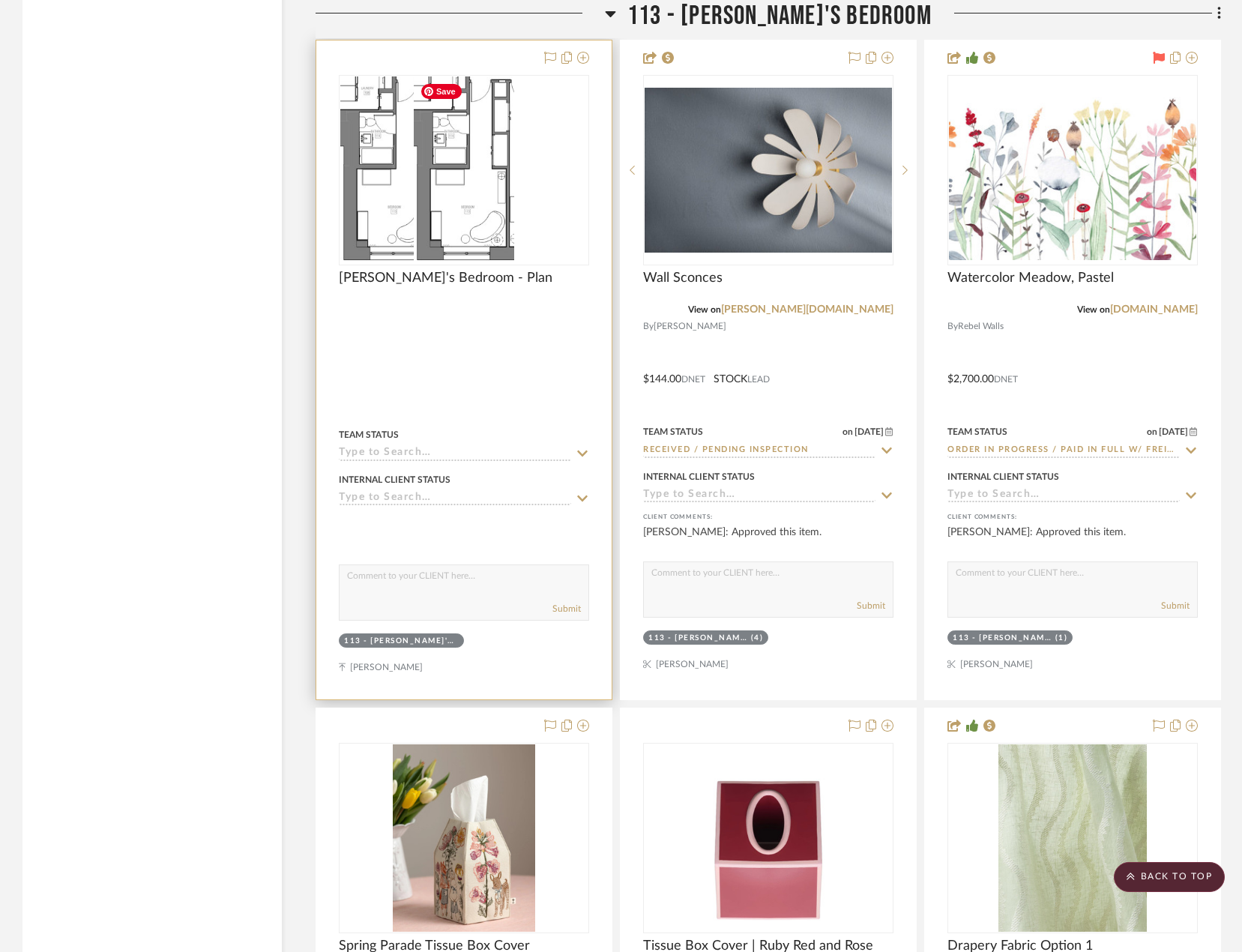
scroll to position [20743, 0]
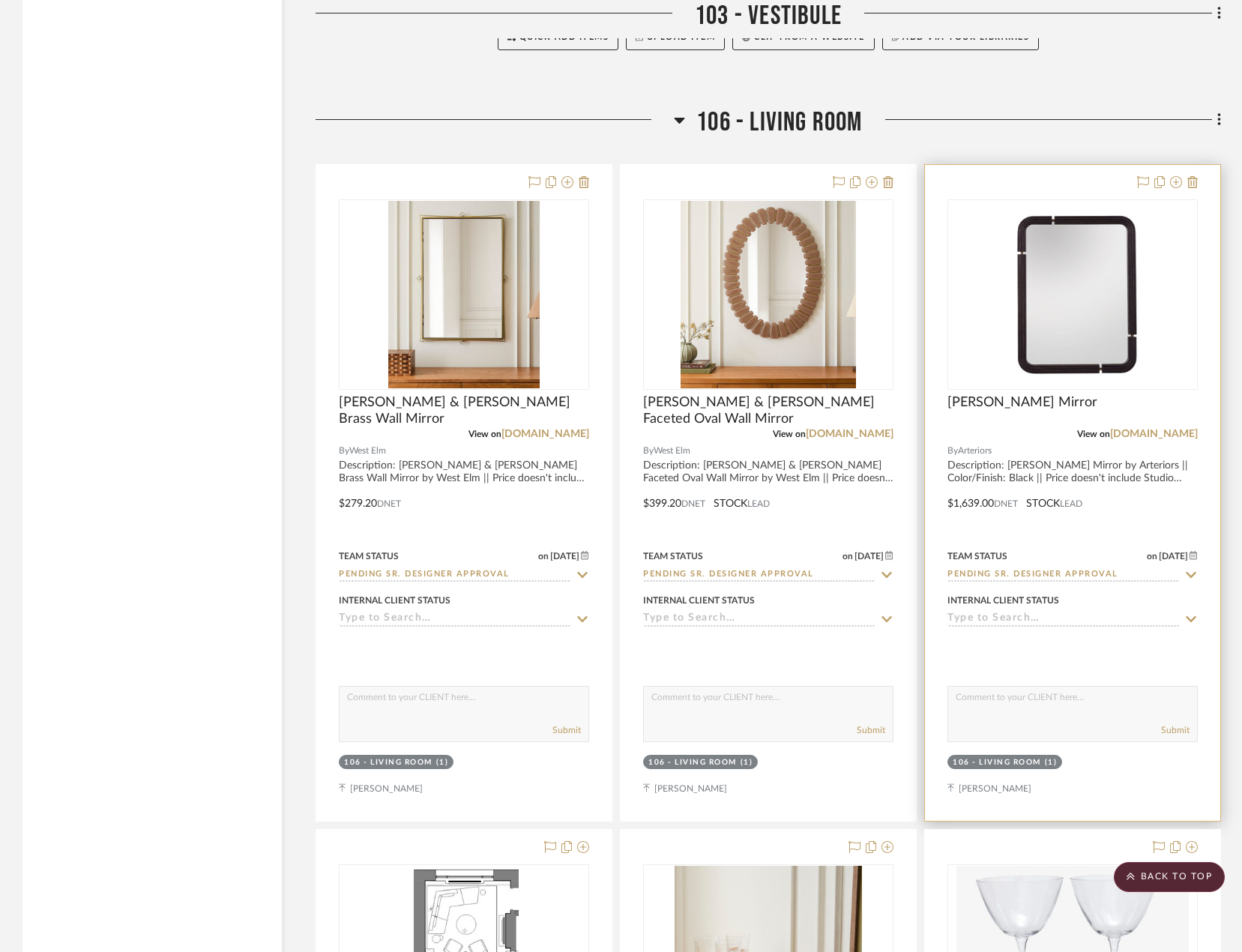
scroll to position [6064, 0]
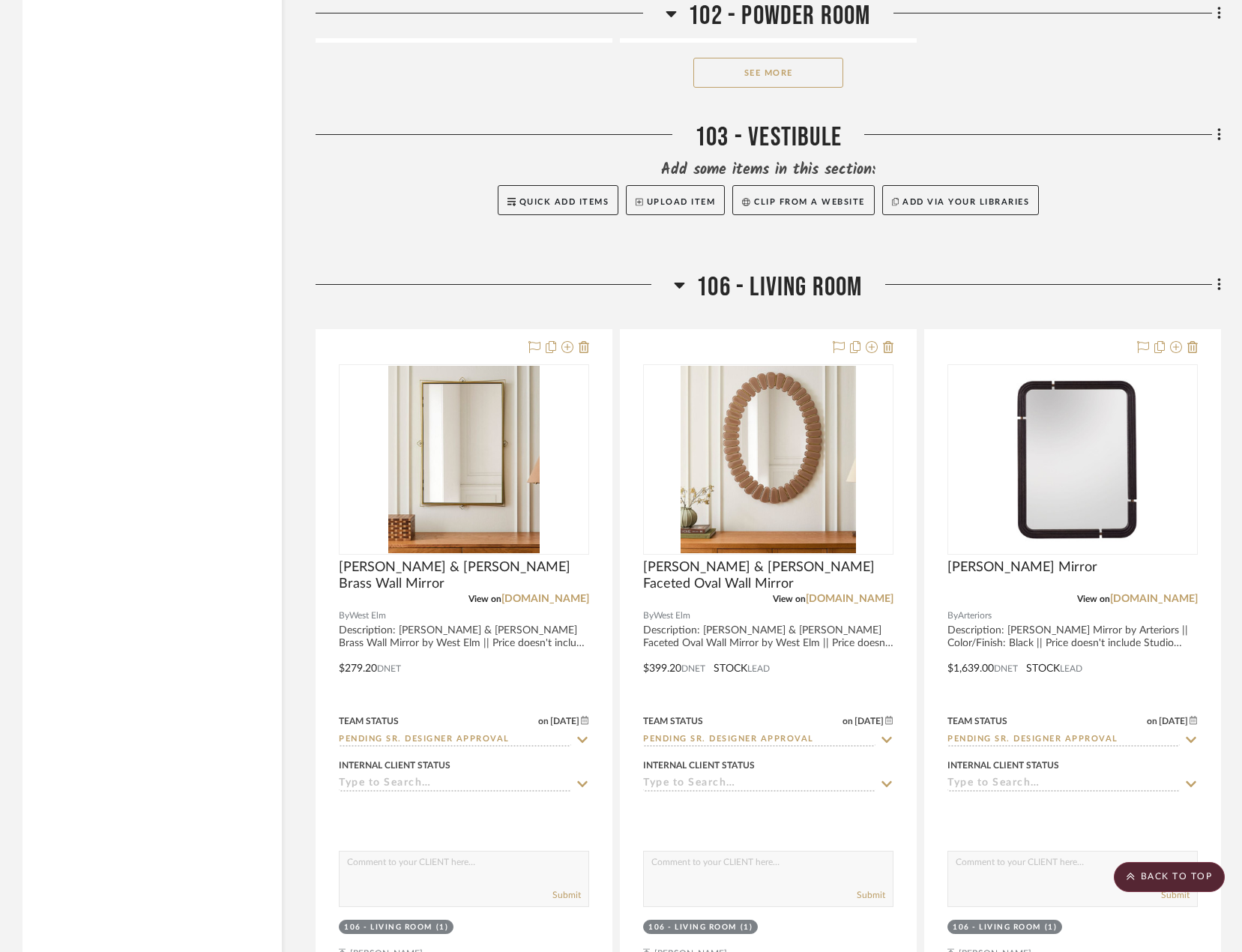
click at [1220, 289] on icon at bounding box center [1219, 284] width 5 height 16
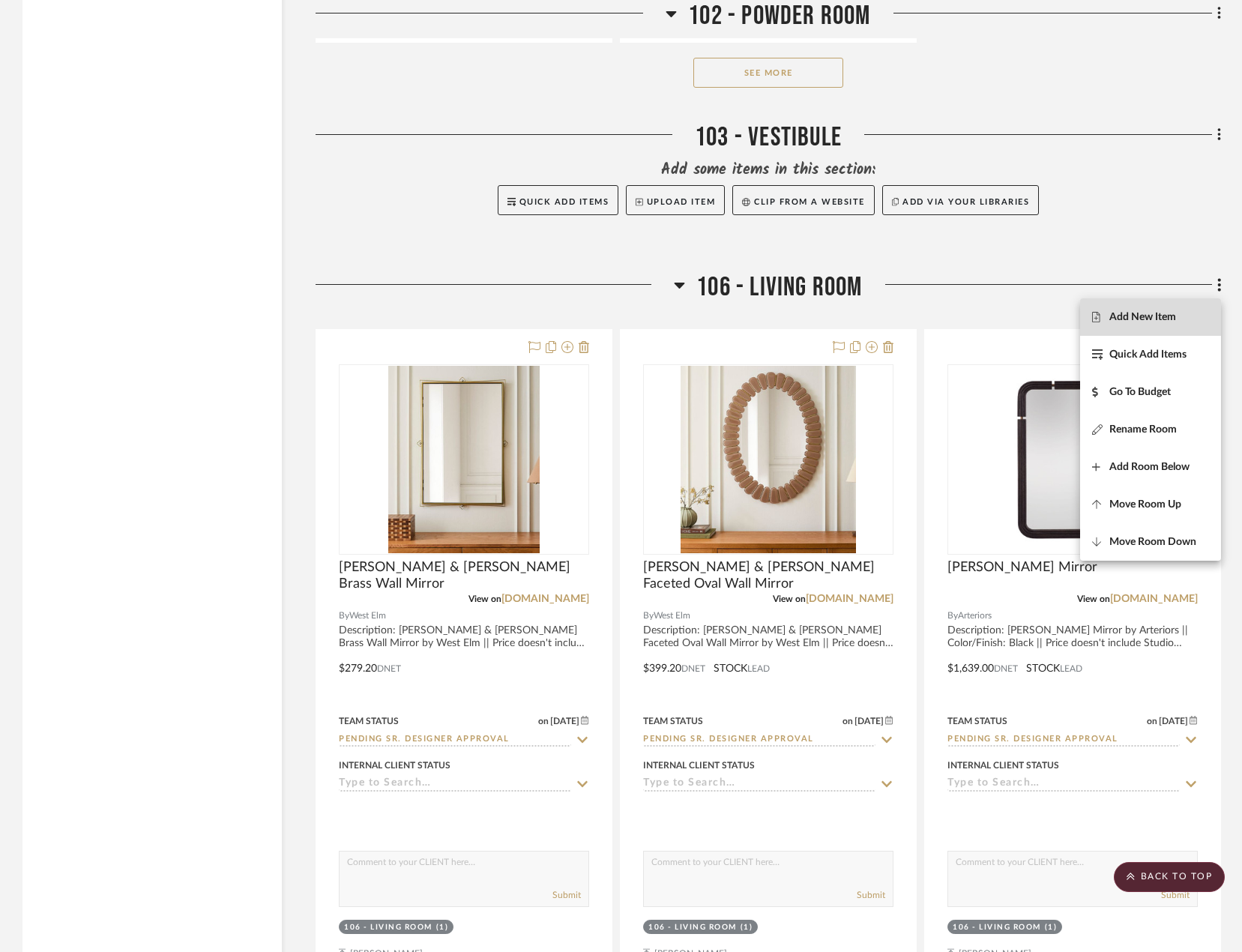
click at [1159, 315] on span "Add New Item" at bounding box center [1142, 317] width 67 height 13
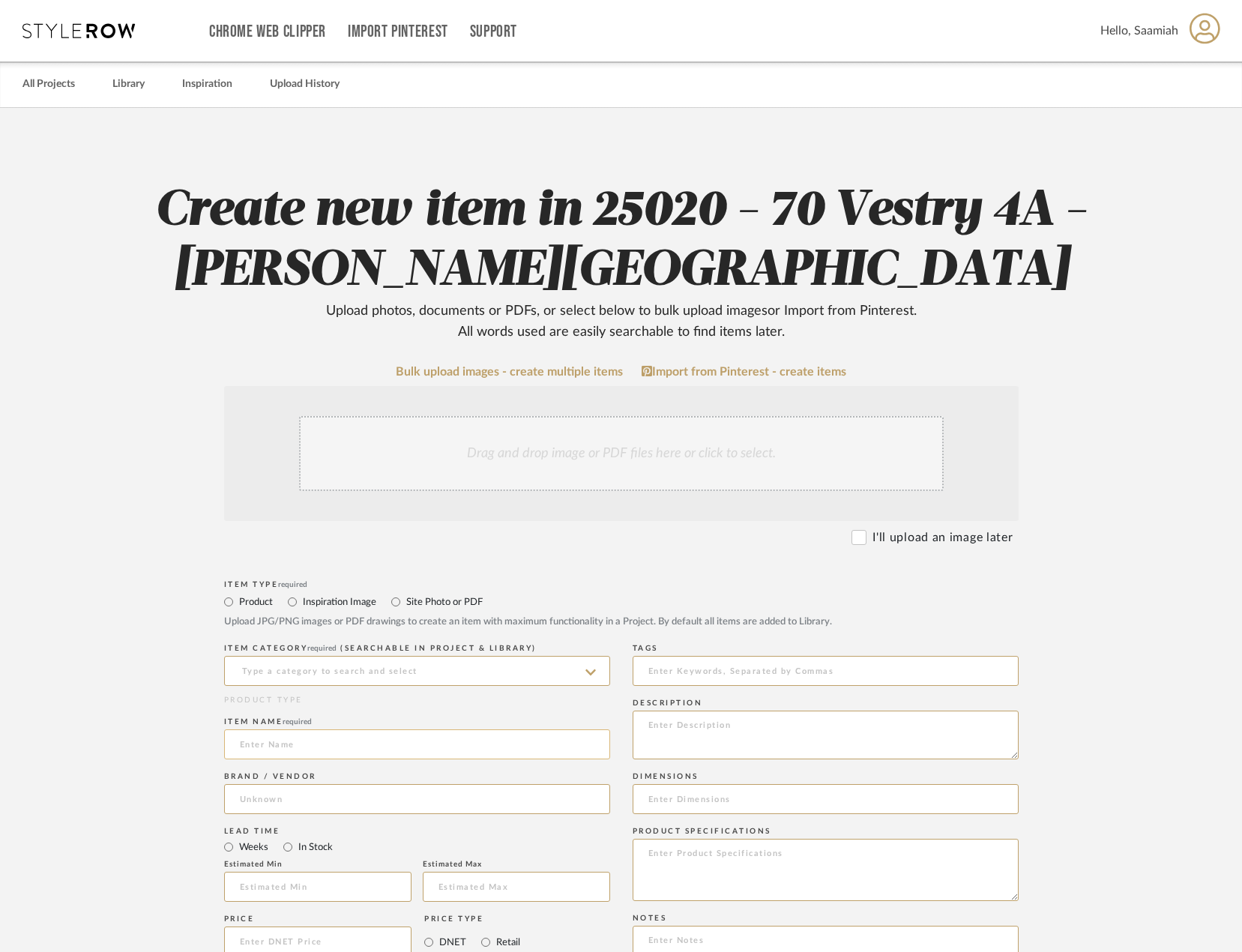
click at [345, 746] on input at bounding box center [417, 744] width 386 height 30
paste input "Hatteras Marble End Table"
type input "Hatteras Marble End Table"
click at [357, 672] on input at bounding box center [417, 670] width 386 height 30
type input "e"
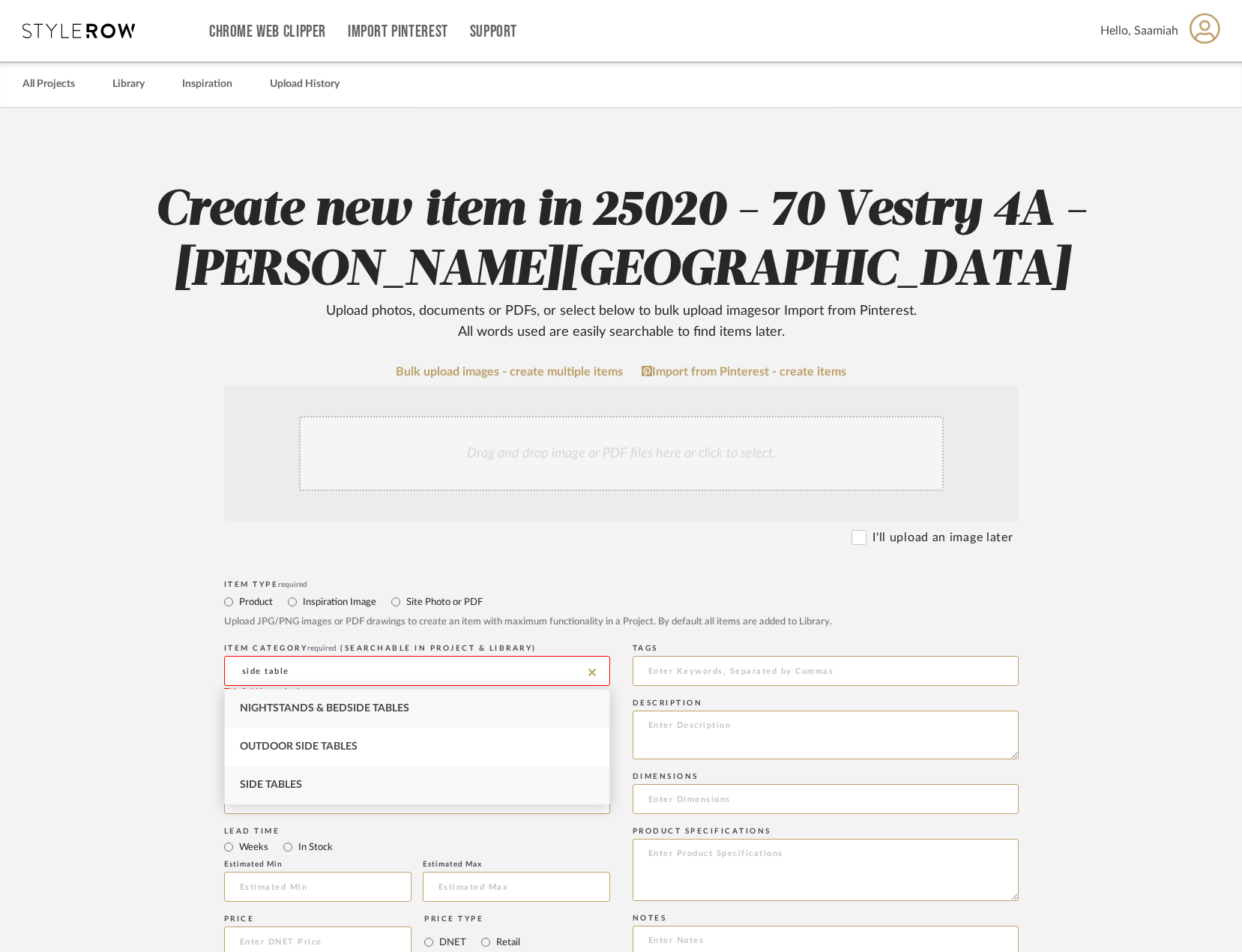
click at [262, 791] on div "Side Tables" at bounding box center [417, 784] width 385 height 38
type input "Side Tables"
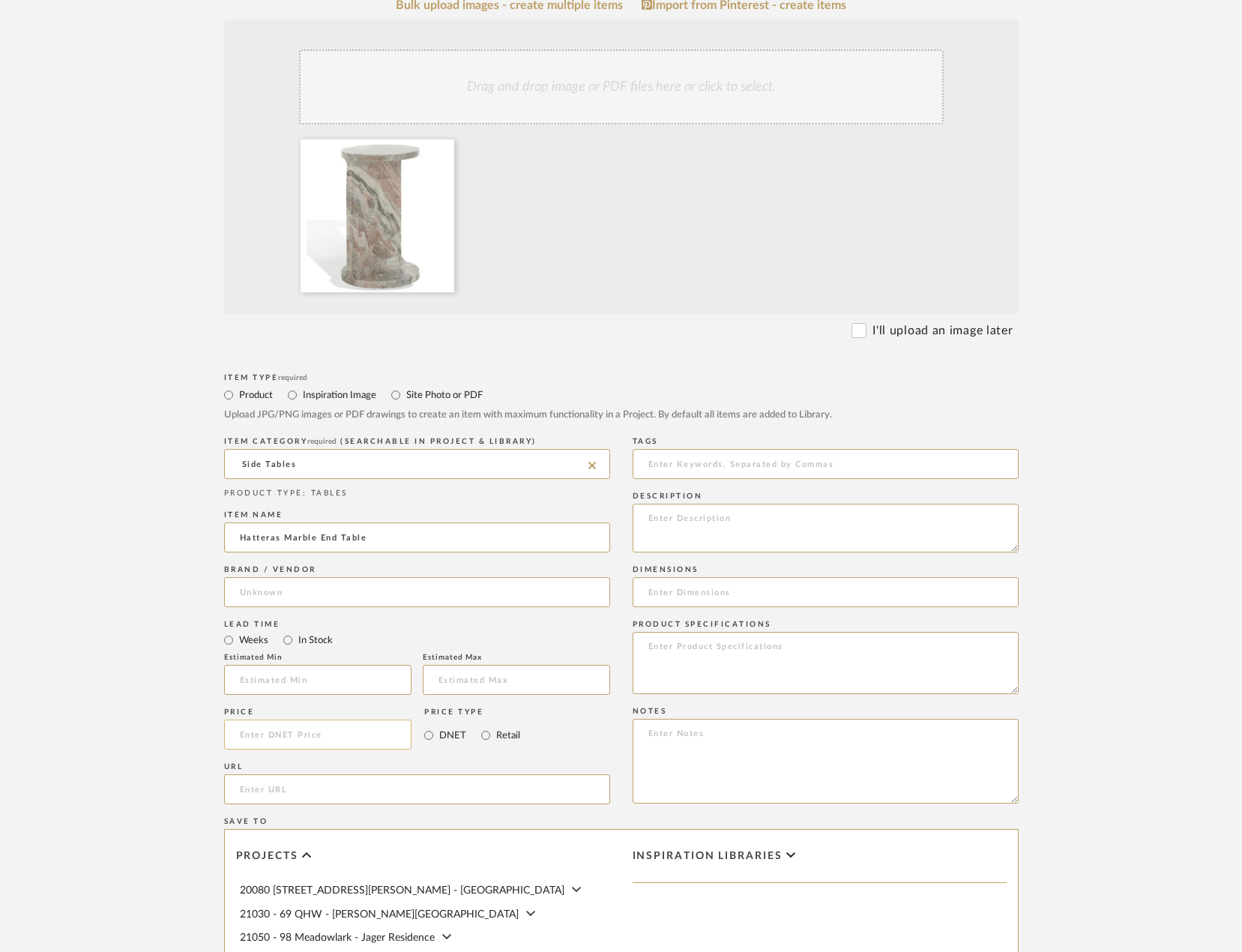
scroll to position [450, 0]
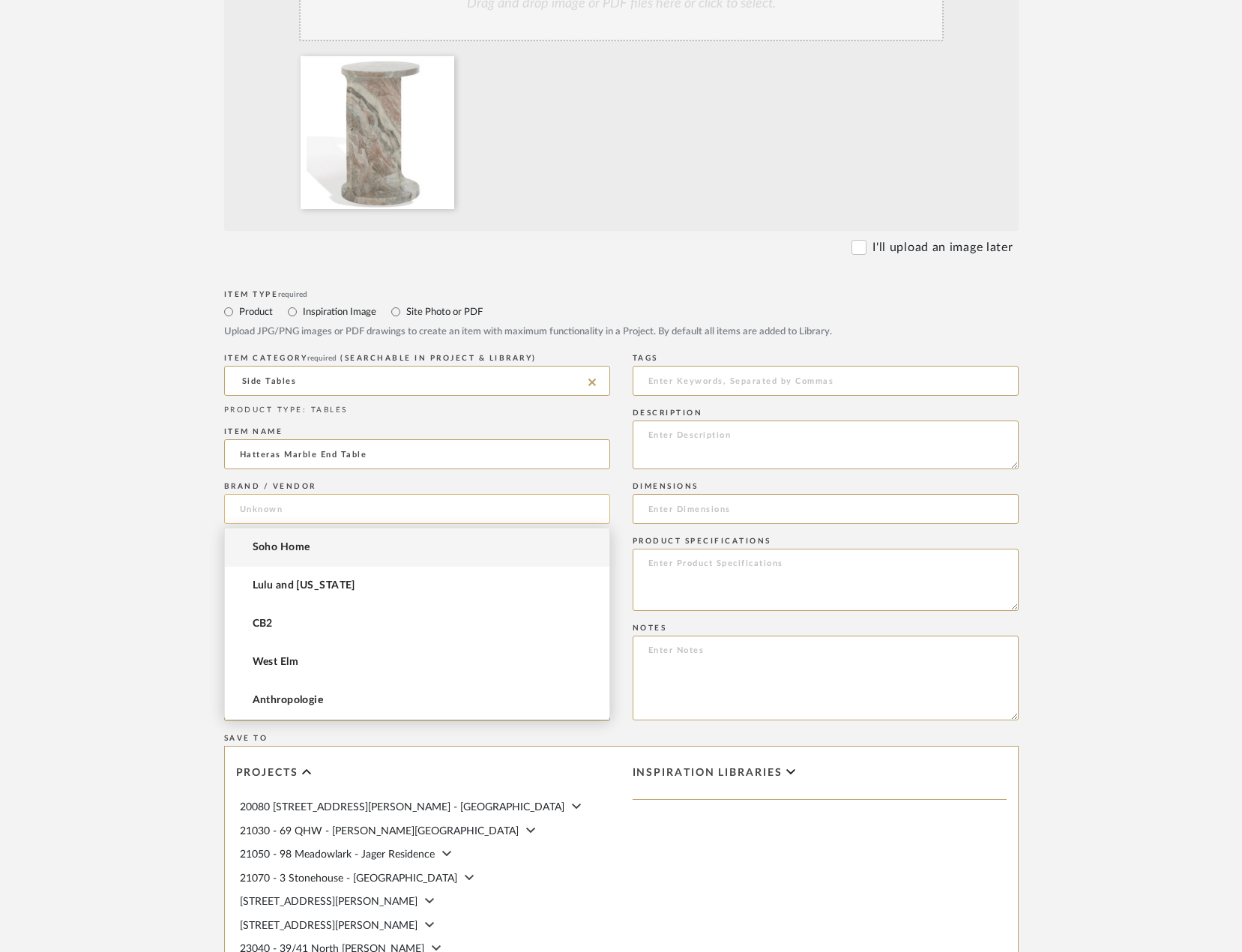
click at [304, 506] on input at bounding box center [417, 508] width 386 height 30
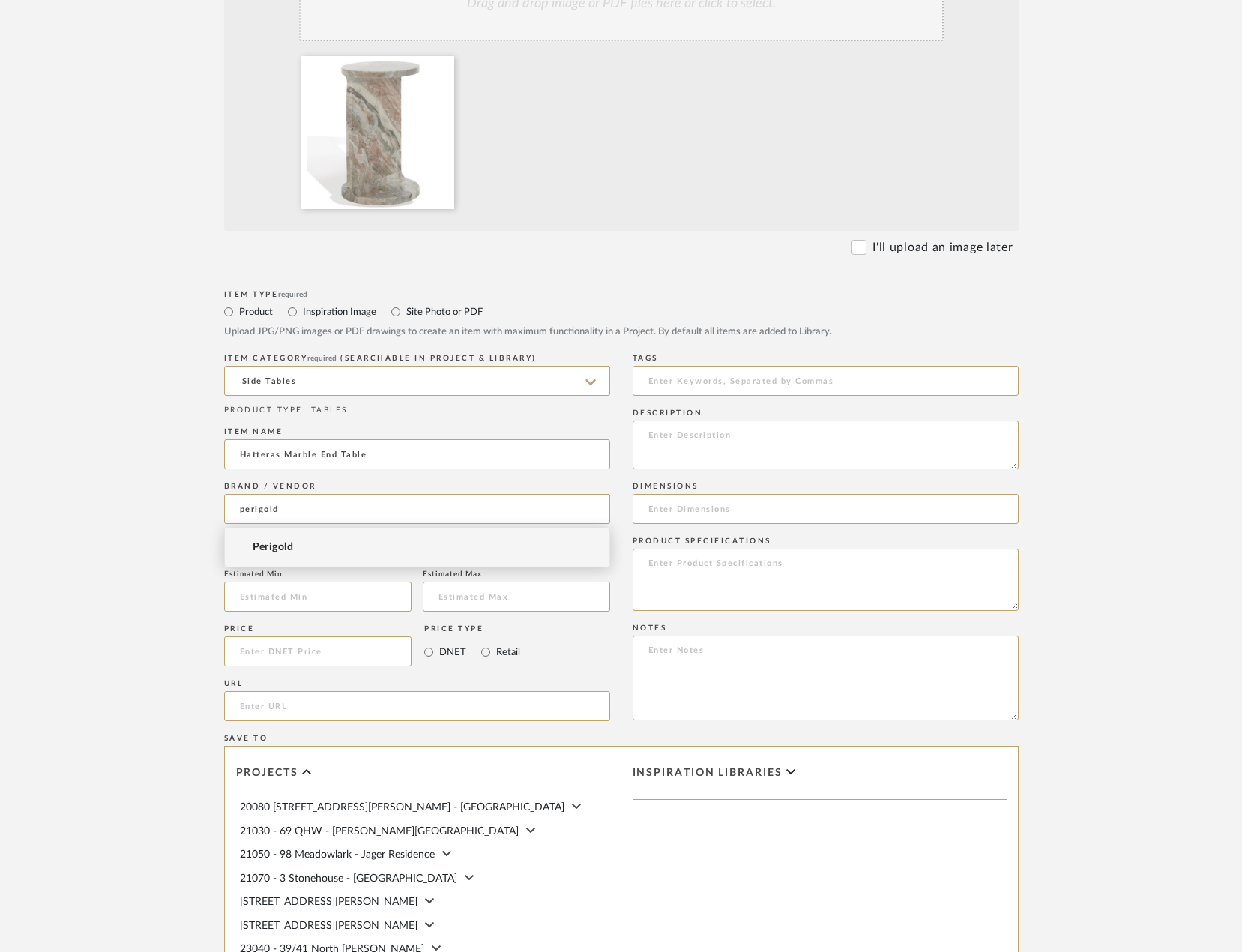
click at [303, 544] on mat-option "Perigold" at bounding box center [417, 547] width 385 height 38
type input "Perigold"
click at [307, 709] on input "url" at bounding box center [417, 706] width 386 height 30
paste input "https://www.perigold.com/furniture/pdp/safavieh-couture-melinda-marble-c-accent…"
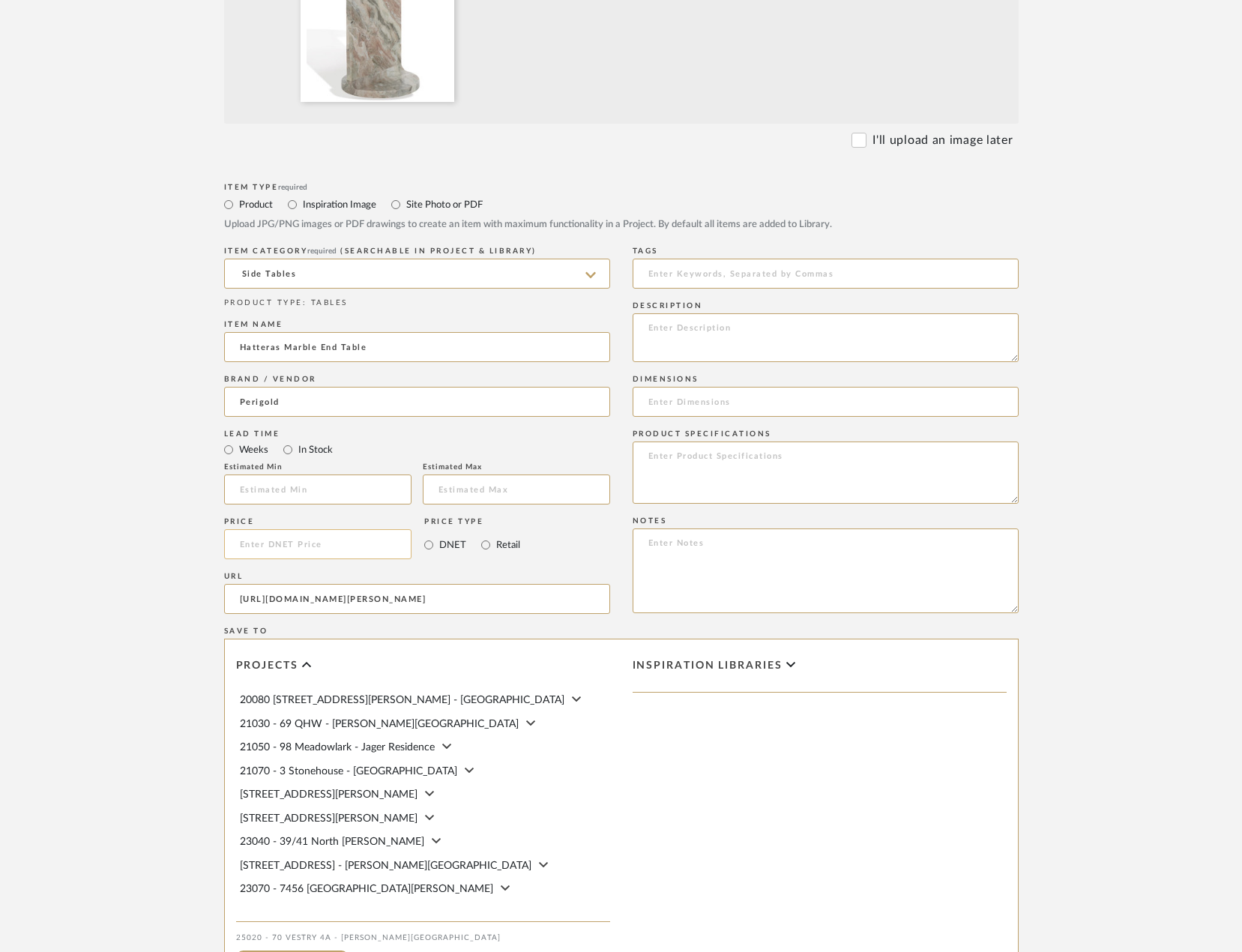
scroll to position [599, 0]
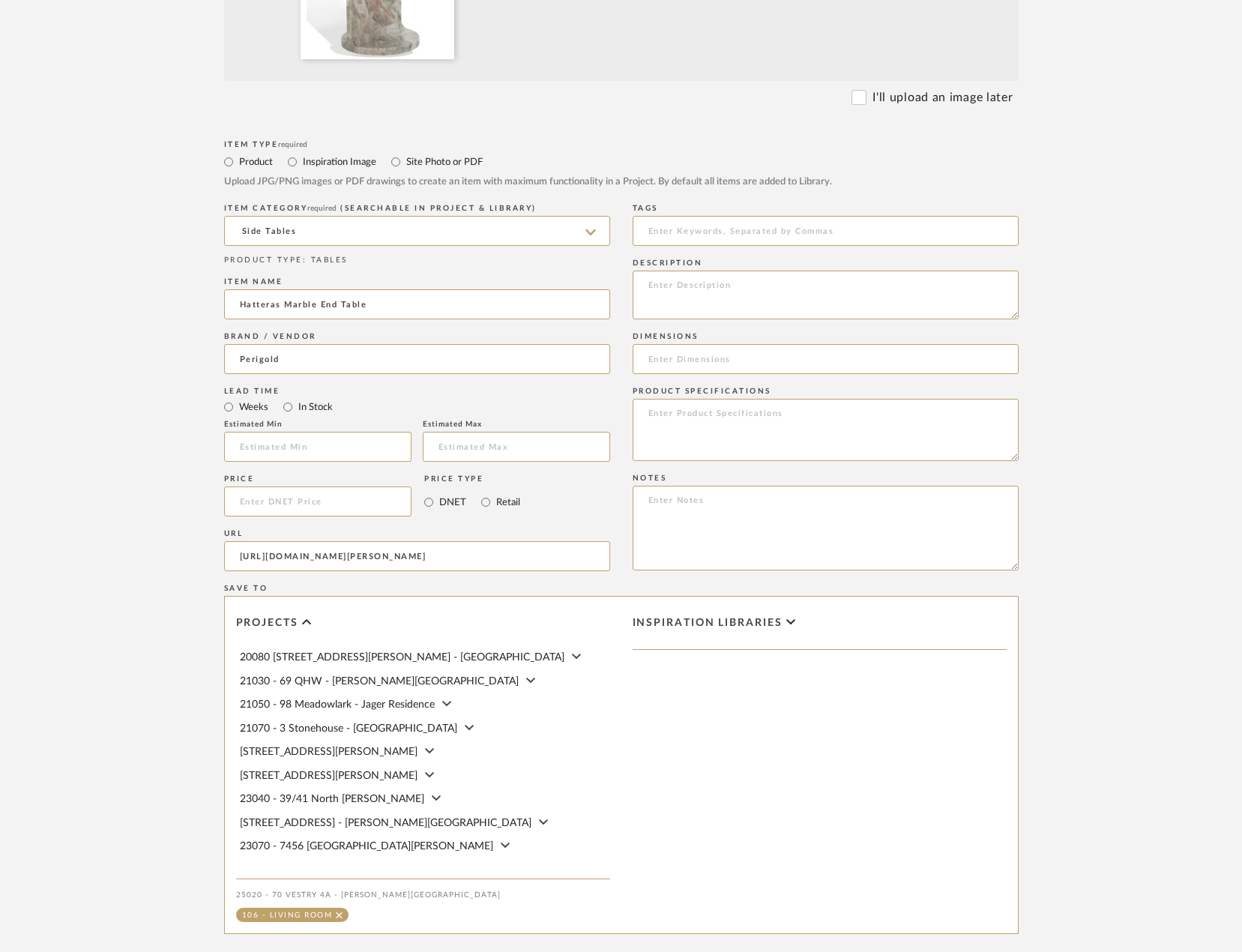
type input "https://www.perigold.com/furniture/pdp/safavieh-couture-melinda-marble-c-accent…"
click at [696, 364] on input at bounding box center [825, 359] width 386 height 30
paste input "20'' H X 12'' W X 12'' D"
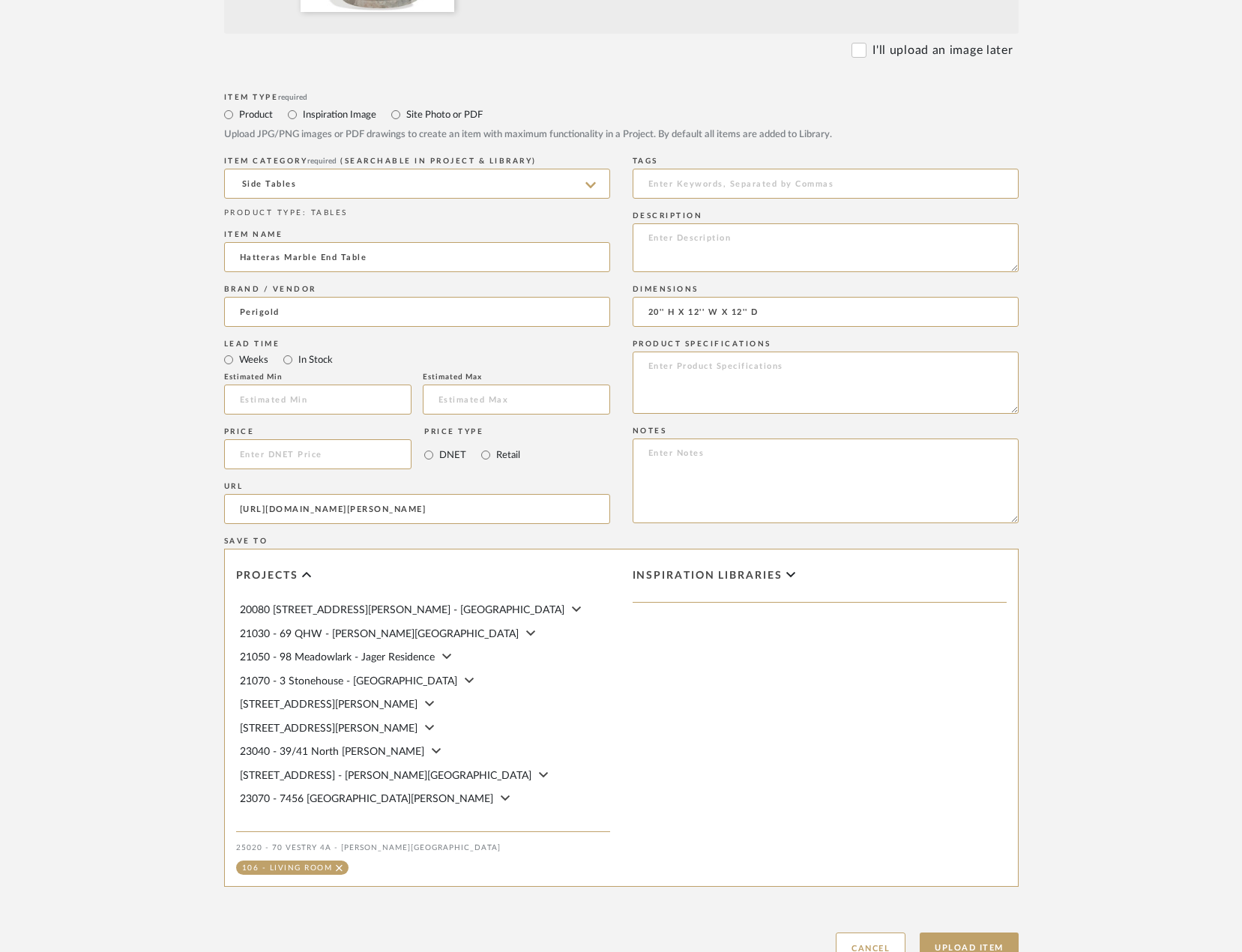
scroll to position [766, 0]
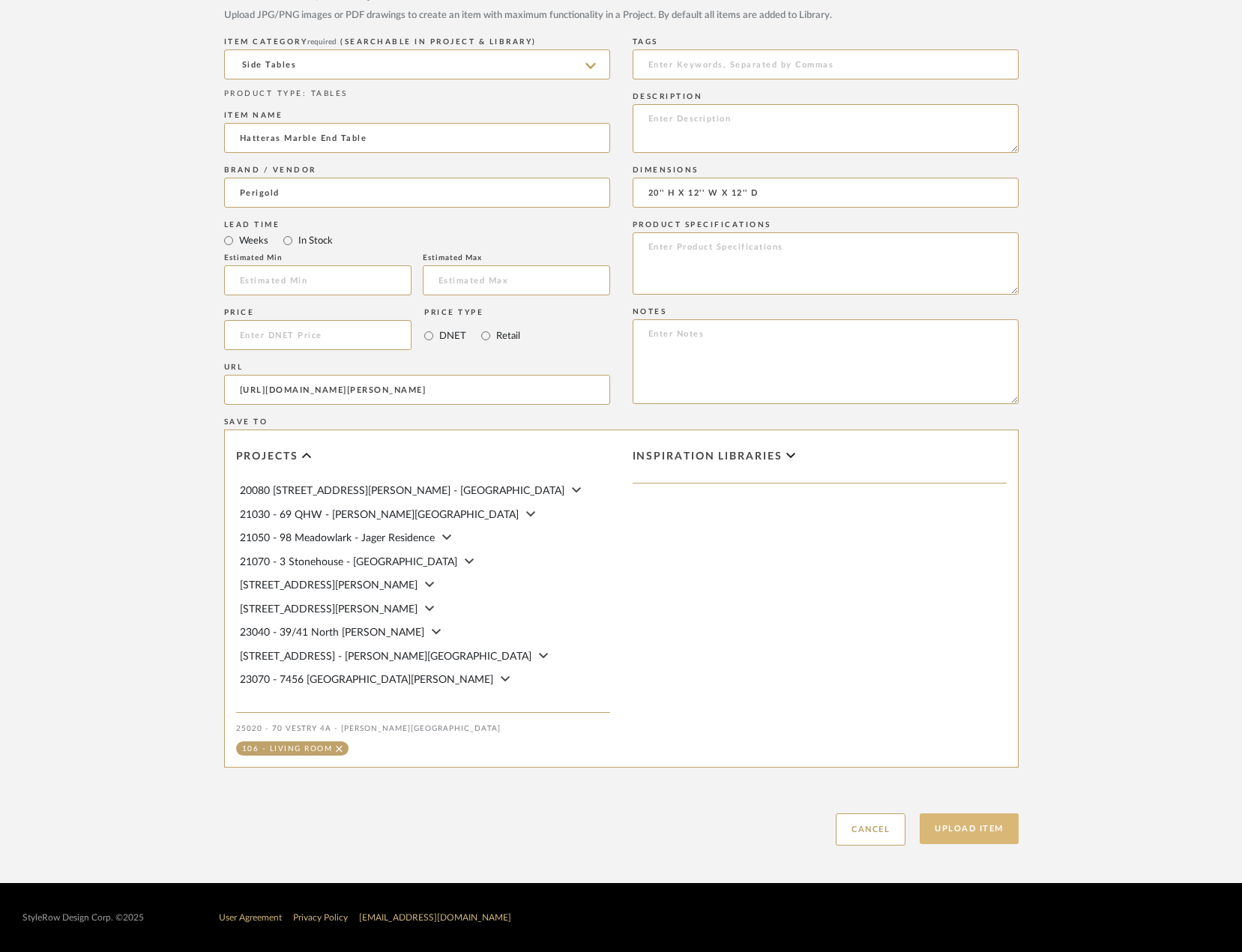
type input "20'' H X 12'' W X 12'' D"
click at [995, 837] on button "Upload Item" at bounding box center [970, 829] width 99 height 31
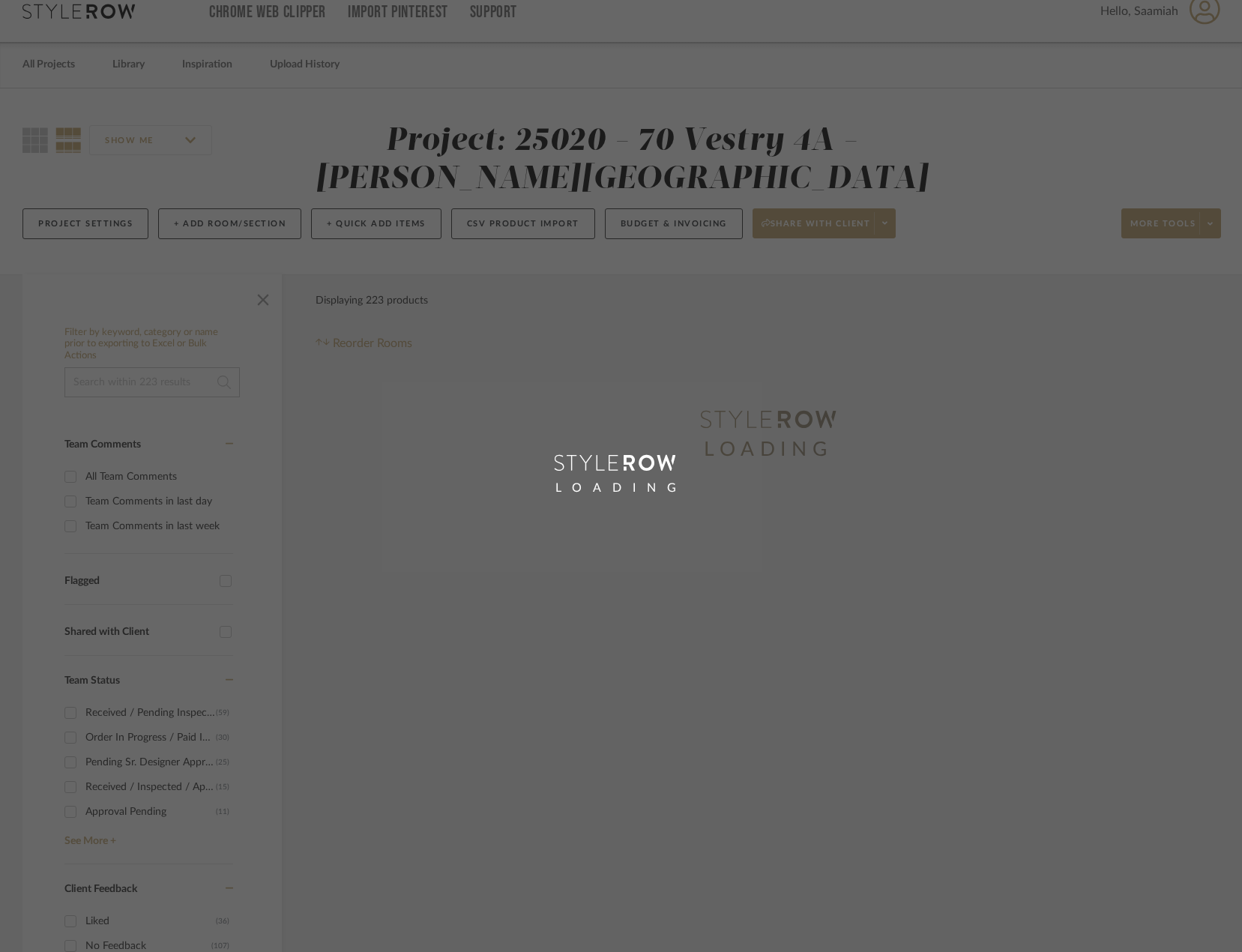
scroll to position [1, 0]
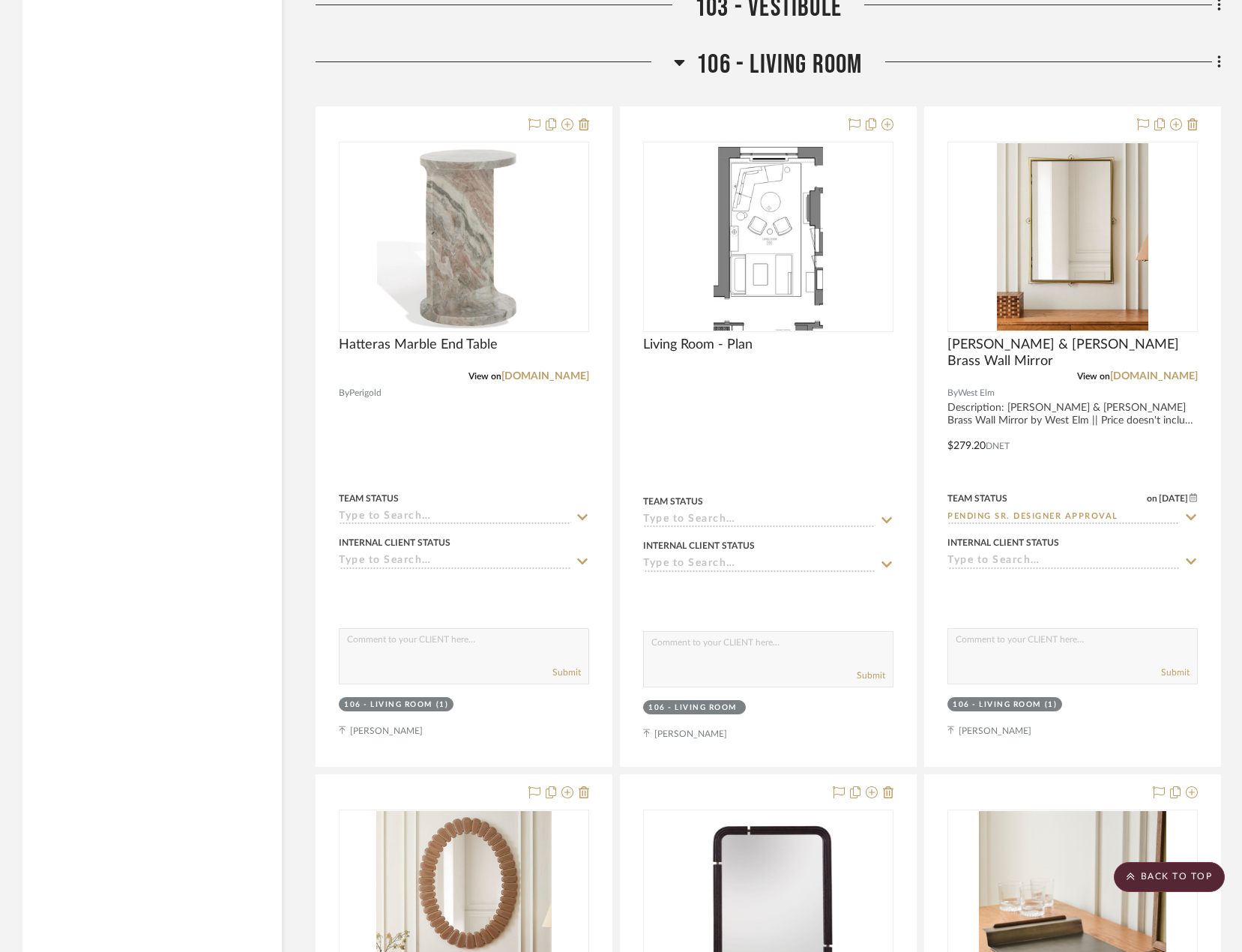
scroll to position [6321, 0]
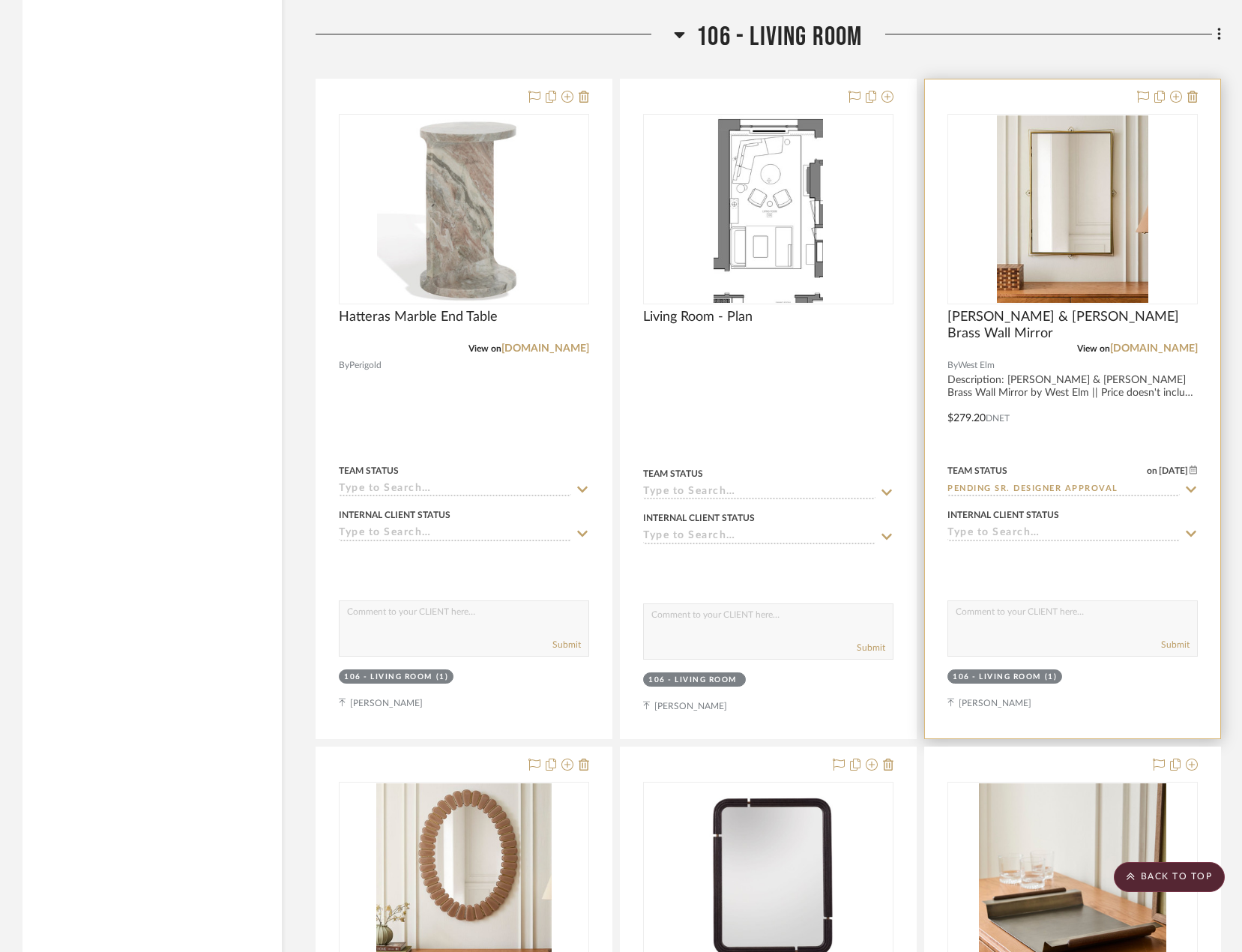
click at [1059, 344] on div "View on westelm.com" at bounding box center [1072, 349] width 250 height 14
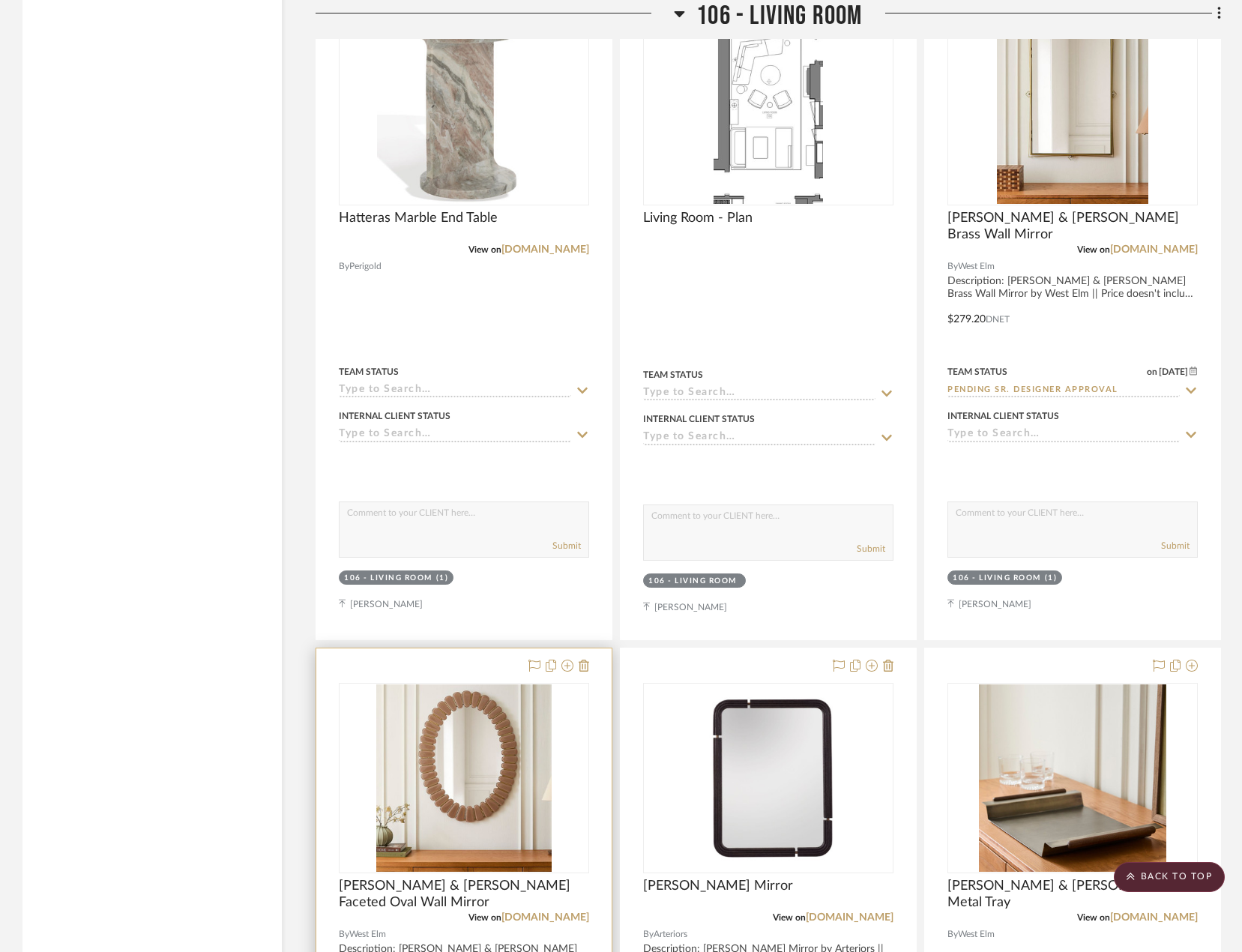
scroll to position [6470, 0]
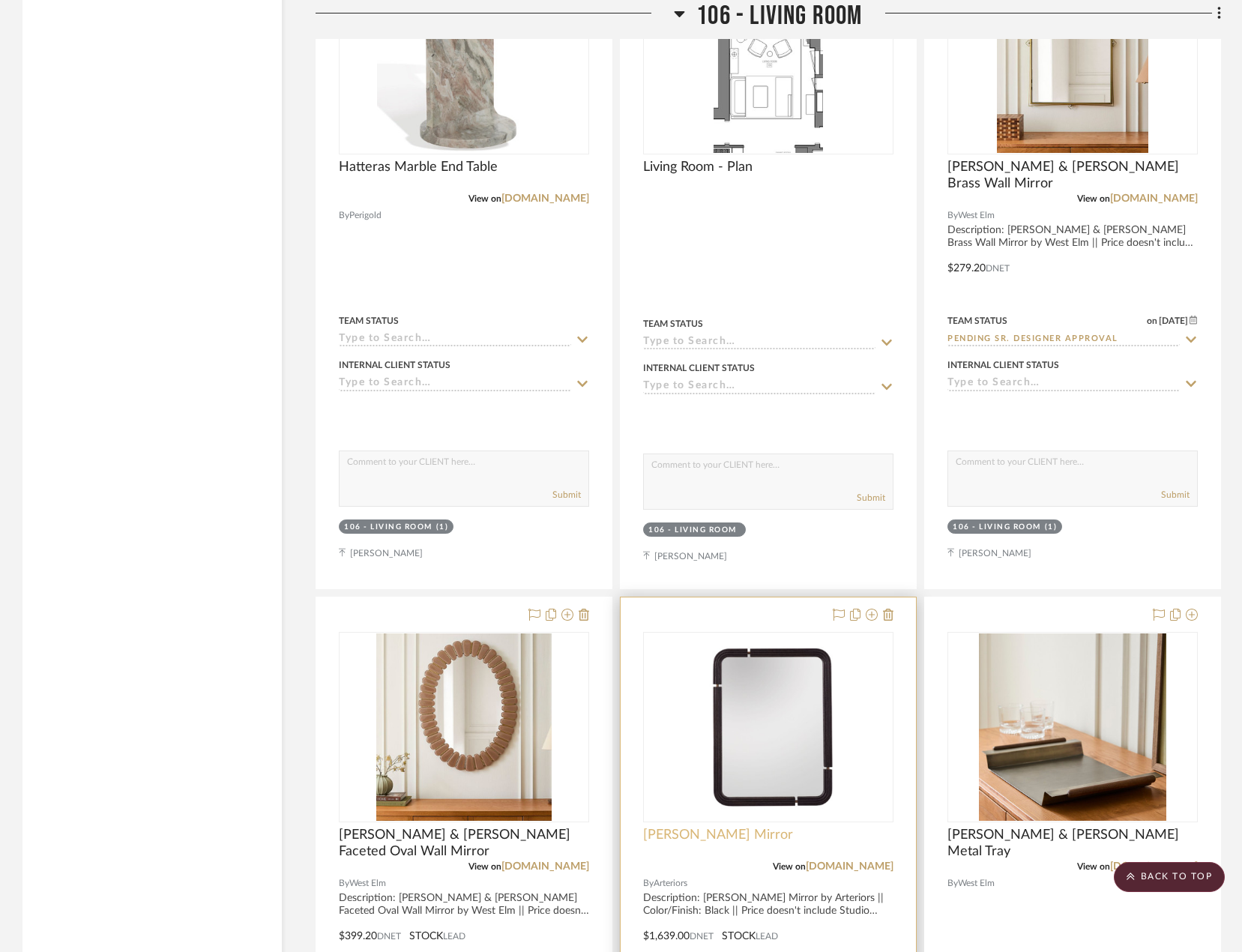
click at [746, 838] on span "[PERSON_NAME] Mirror" at bounding box center [717, 835] width 150 height 16
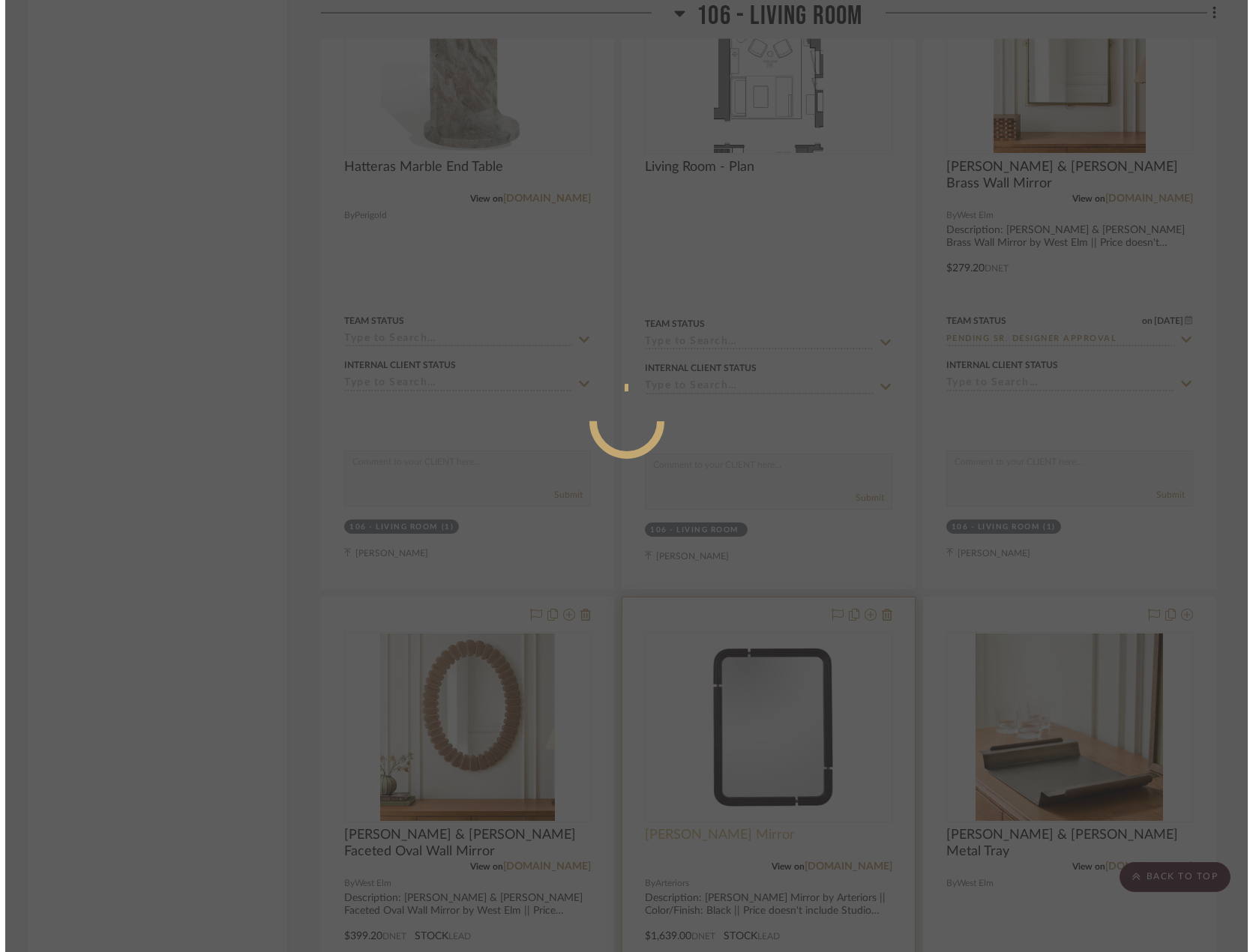
scroll to position [0, 0]
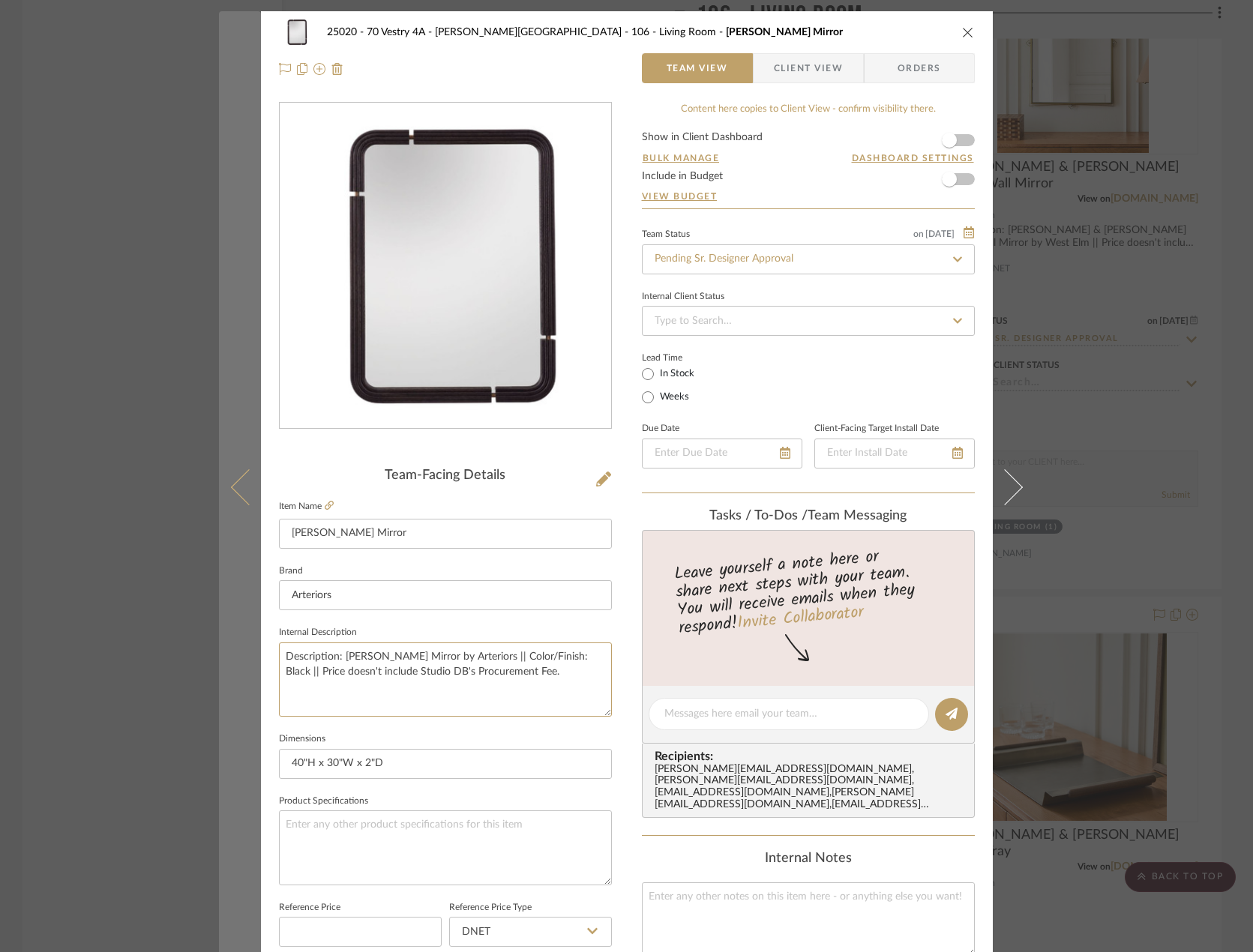
drag, startPoint x: 530, startPoint y: 681, endPoint x: 218, endPoint y: 655, distance: 313.1
click at [219, 655] on mat-dialog-content "25020 - 70 Vestry 4A - [PERSON_NAME] 106 - Living Room [PERSON_NAME] Mirror Tea…" at bounding box center [626, 704] width 816 height 1384
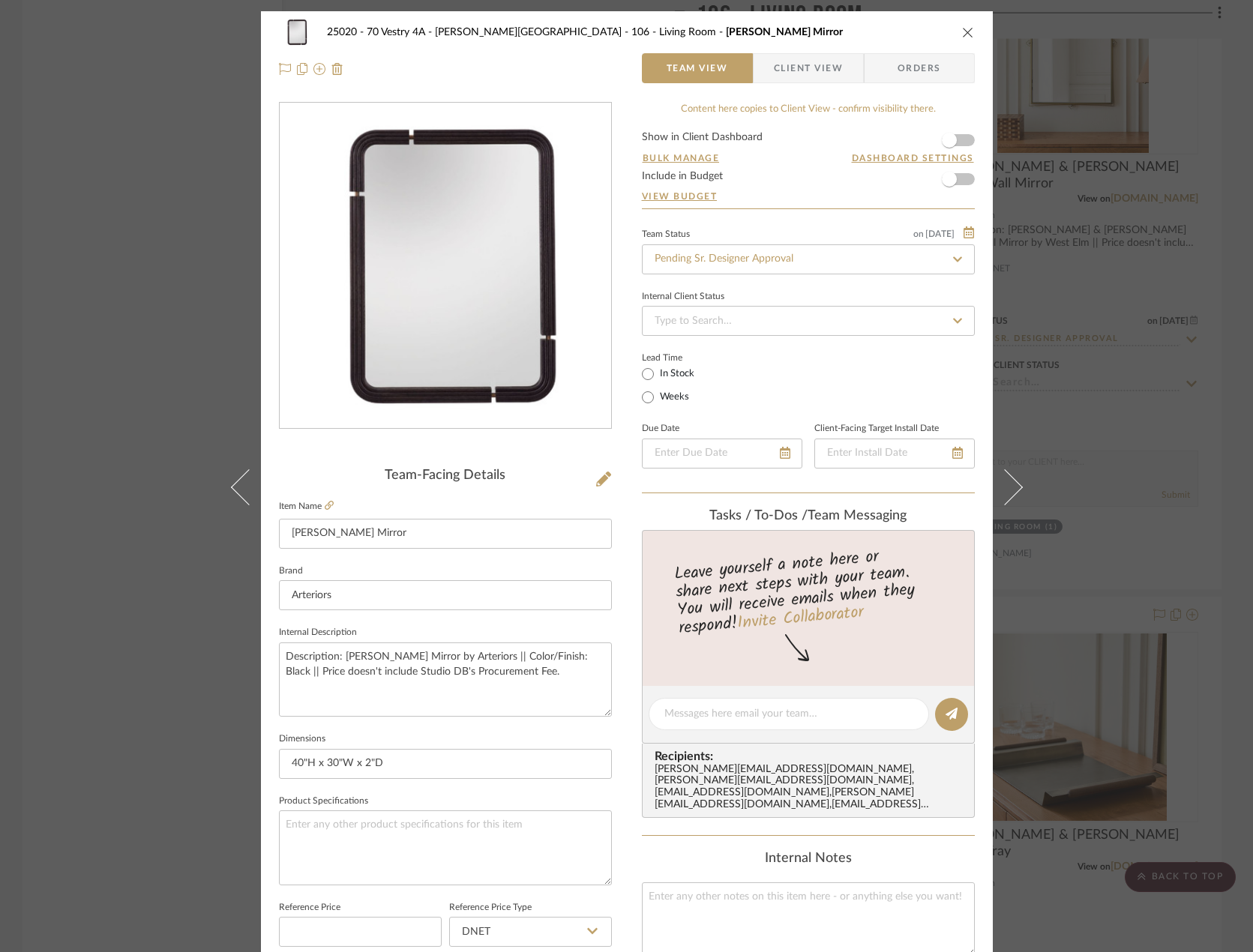
click at [1141, 332] on div "25020 - 70 Vestry 4A - [PERSON_NAME] 106 - Living Room [PERSON_NAME] Mirror Tea…" at bounding box center [626, 476] width 1253 height 952
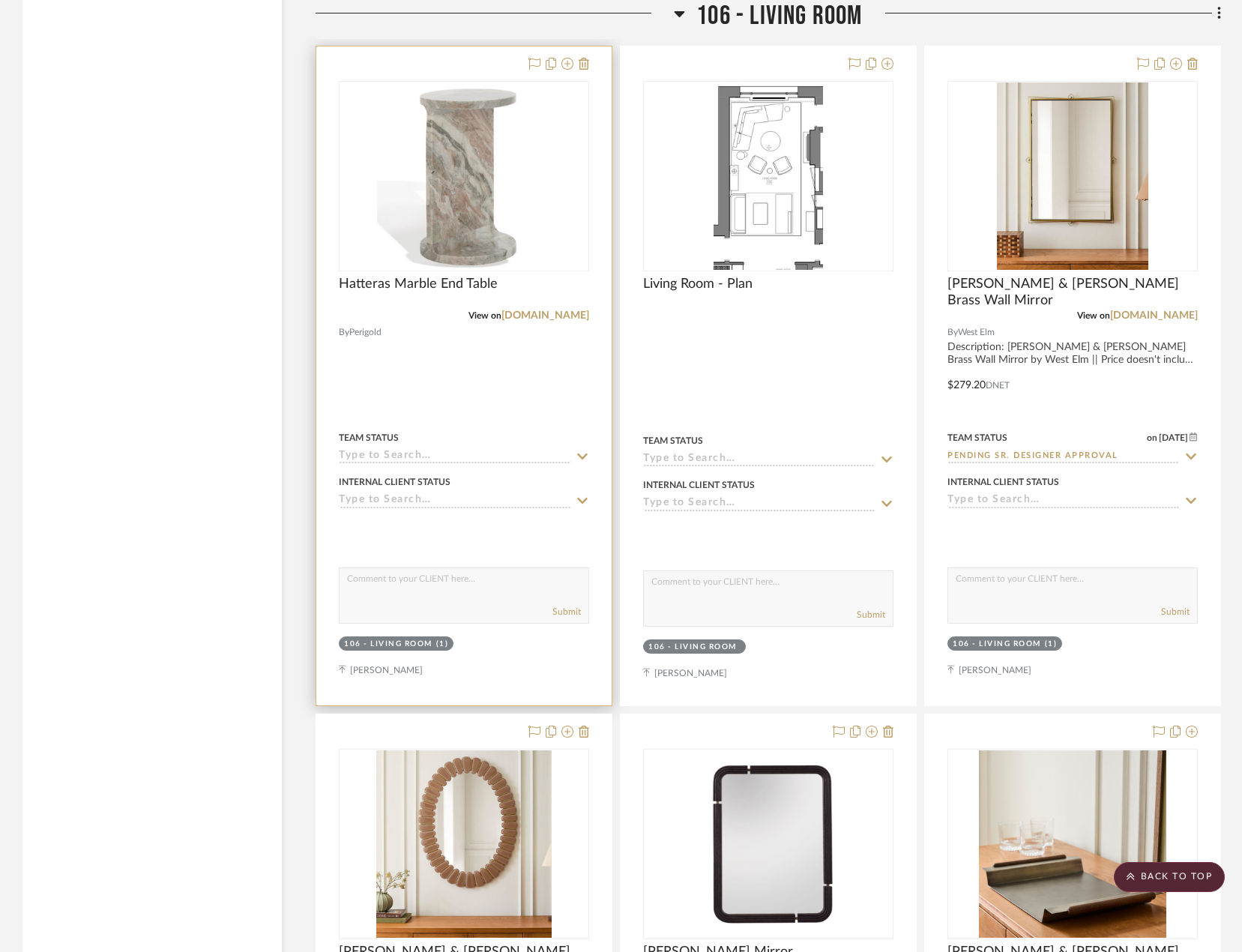
scroll to position [6245, 0]
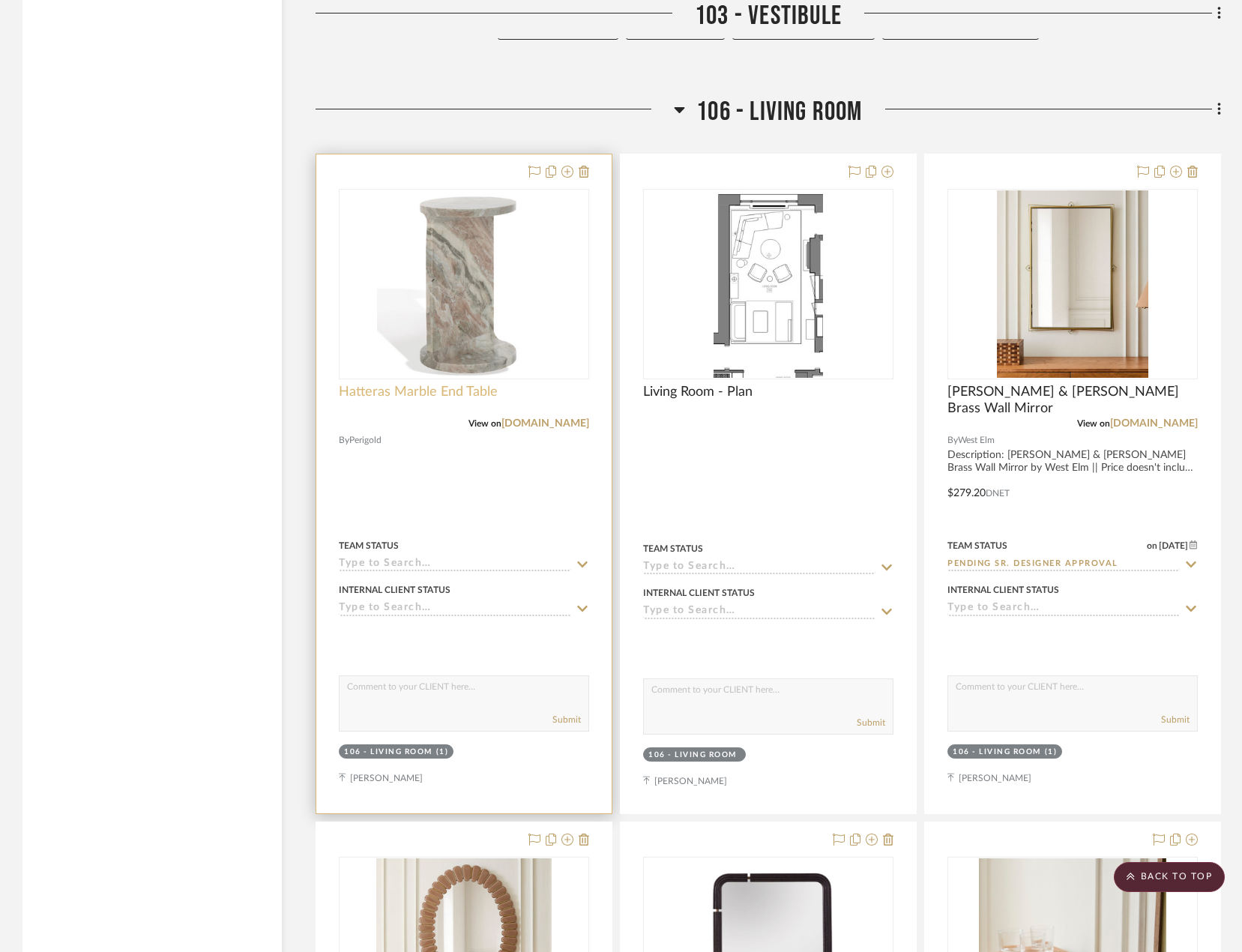
click at [432, 397] on span "Hatteras Marble End Table" at bounding box center [418, 392] width 159 height 16
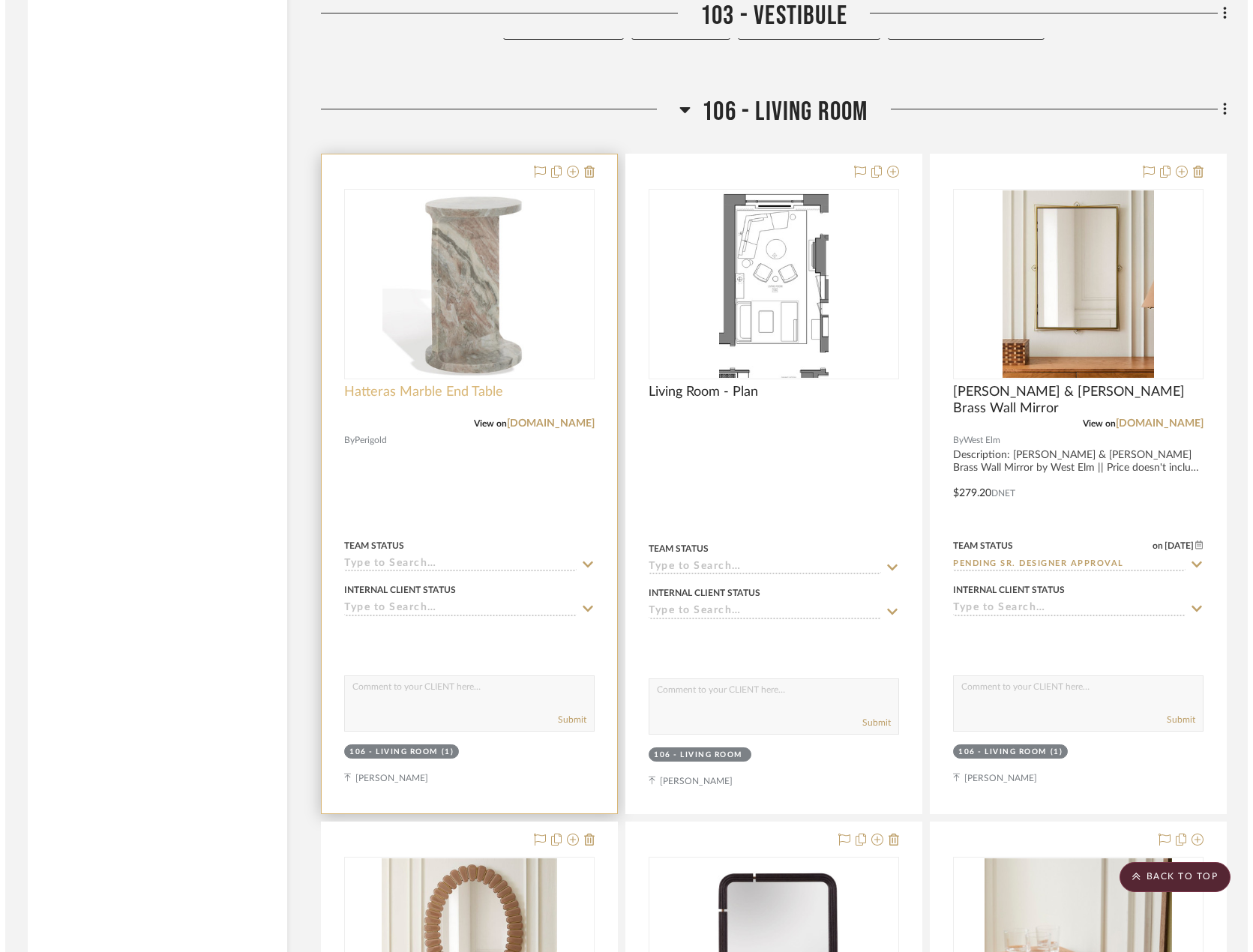
scroll to position [0, 0]
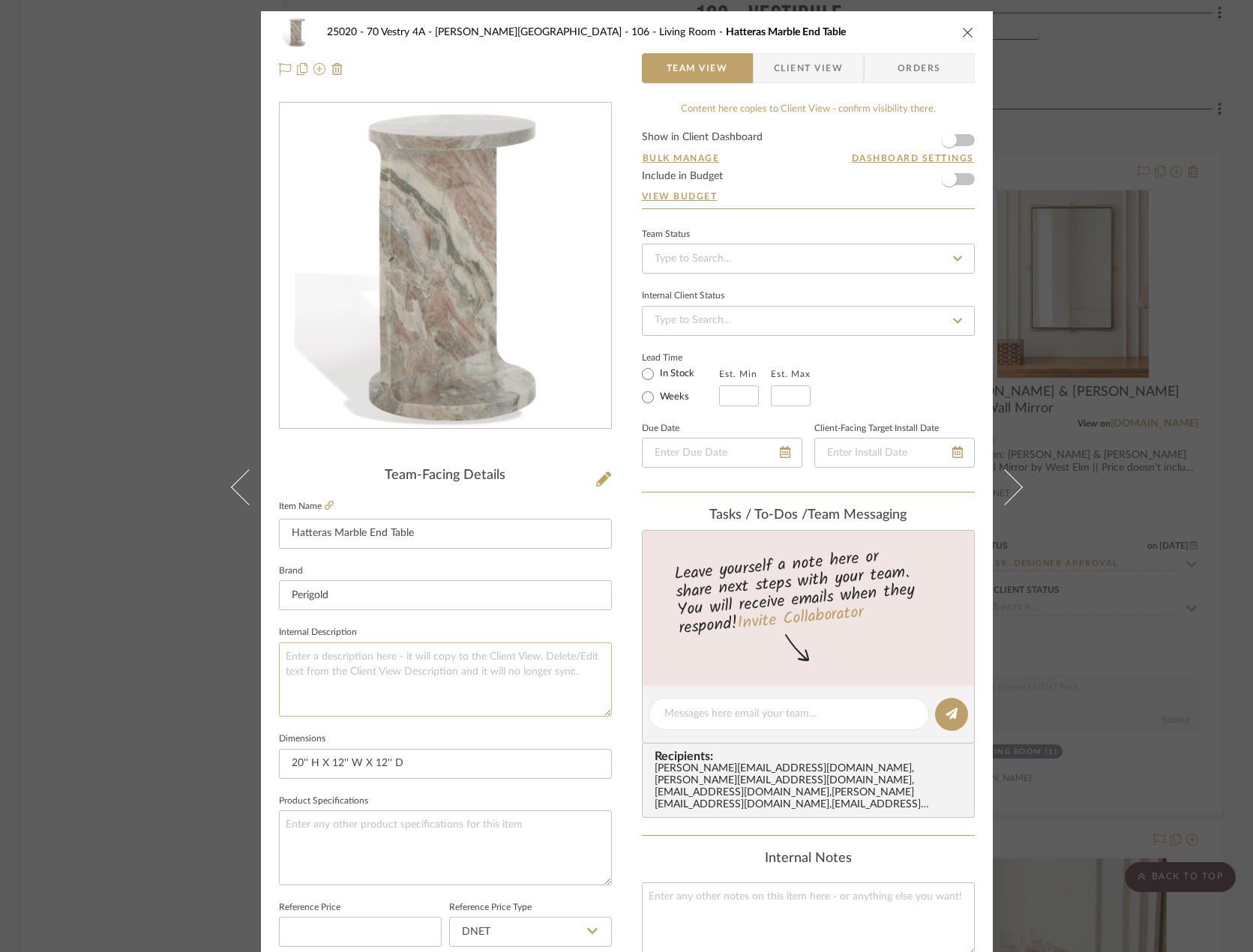
click at [371, 662] on textarea at bounding box center [445, 679] width 333 height 75
paste textarea "Description: [PERSON_NAME] Mirror by Arteriors || Color/Finish: Black || Price …"
type textarea "Description: [PERSON_NAME] Mirror by Arteriors || Color/Finish: Black || Price …"
drag, startPoint x: 434, startPoint y: 528, endPoint x: 275, endPoint y: 544, distance: 159.8
click at [279, 544] on input "Hatteras Marble End Table" at bounding box center [445, 533] width 333 height 30
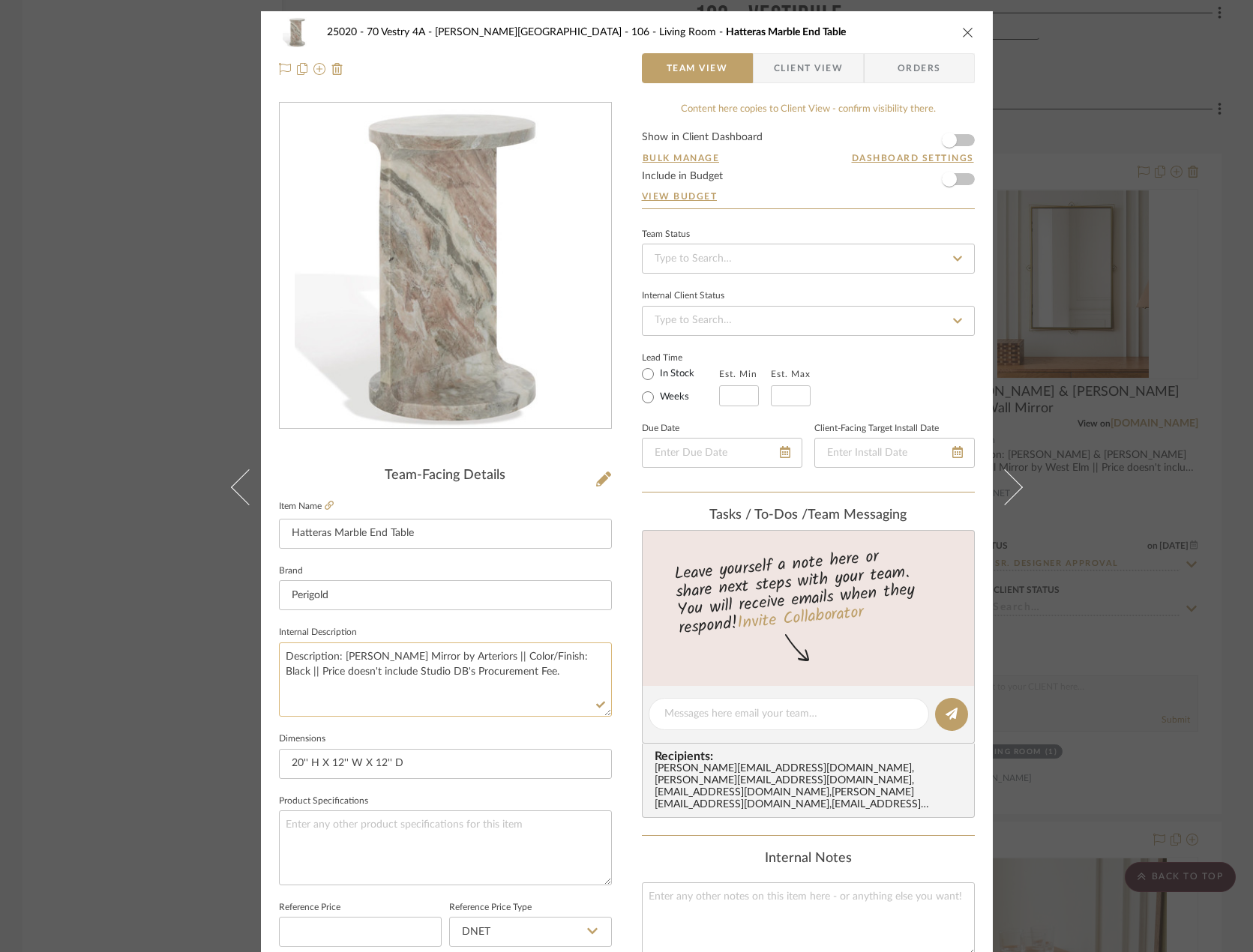
drag, startPoint x: 338, startPoint y: 655, endPoint x: 421, endPoint y: 660, distance: 83.2
click at [421, 660] on textarea "Description: [PERSON_NAME] Mirror by Arteriors || Color/Finish: Black || Price …" at bounding box center [445, 679] width 333 height 75
paste textarea "Hatteras Marble End Table"
click at [507, 658] on textarea "Description: Hatteras Marble End Table by Arteriors || Color/Finish: Black || P…" at bounding box center [445, 679] width 333 height 75
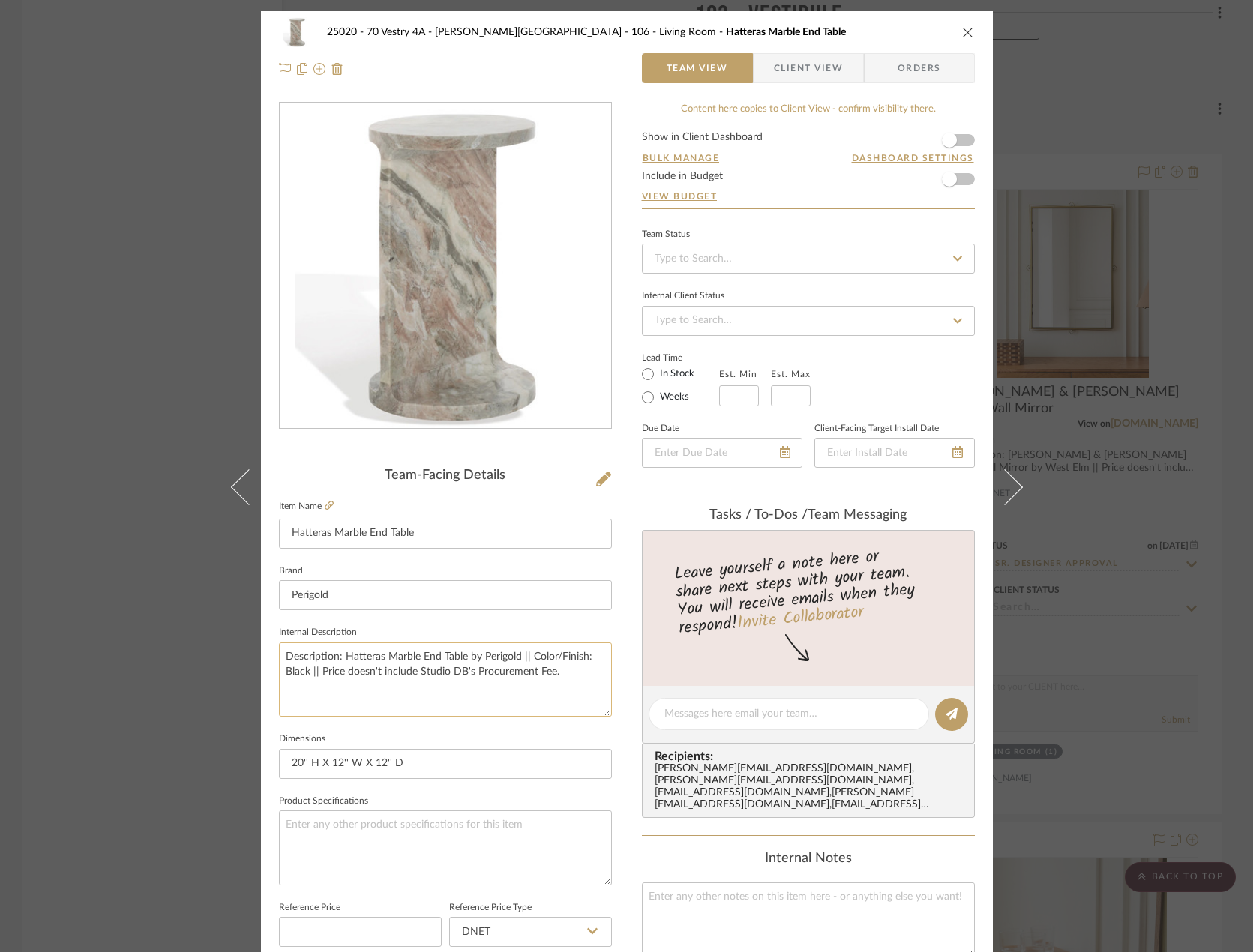
click at [296, 672] on textarea "Description: Hatteras Marble End Table by Perigold || Color/Finish: Black || Pr…" at bounding box center [445, 679] width 333 height 75
type textarea "Description: Hatteras Marble End Table by Perigold || Color/Finish: Brown || Pr…"
click at [526, 731] on fieldset "Dimensions 20'' H X 12'' W X 12'' D" at bounding box center [445, 753] width 333 height 50
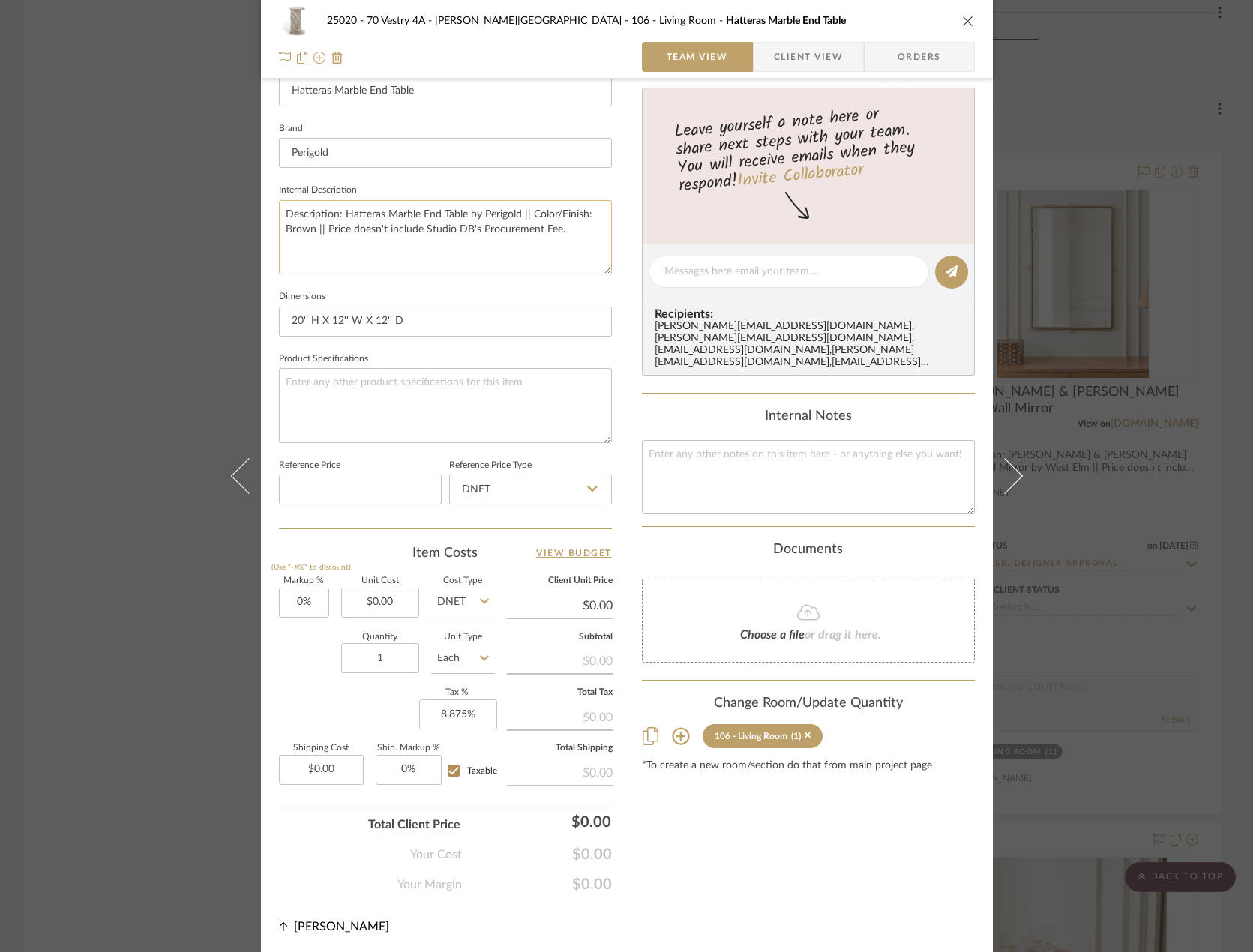
scroll to position [444, 0]
click at [397, 610] on input "0.00" at bounding box center [380, 601] width 78 height 30
type input "$298.00"
click at [342, 717] on div "Markup % (Use "-X%" to discount) 0% Unit Cost $298.00 Cost Type DNET Client Uni…" at bounding box center [445, 685] width 333 height 219
type input "$298.00"
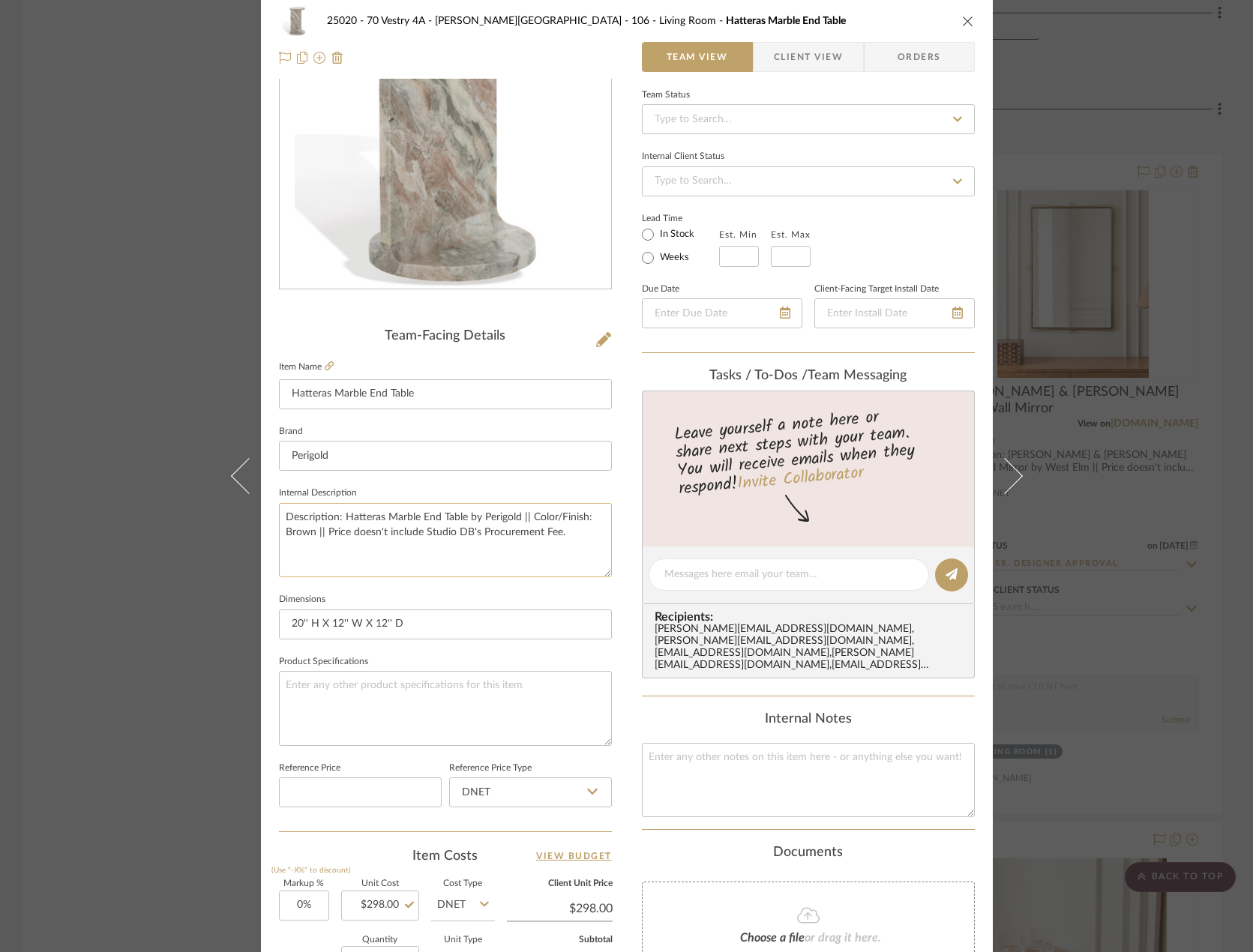
scroll to position [0, 0]
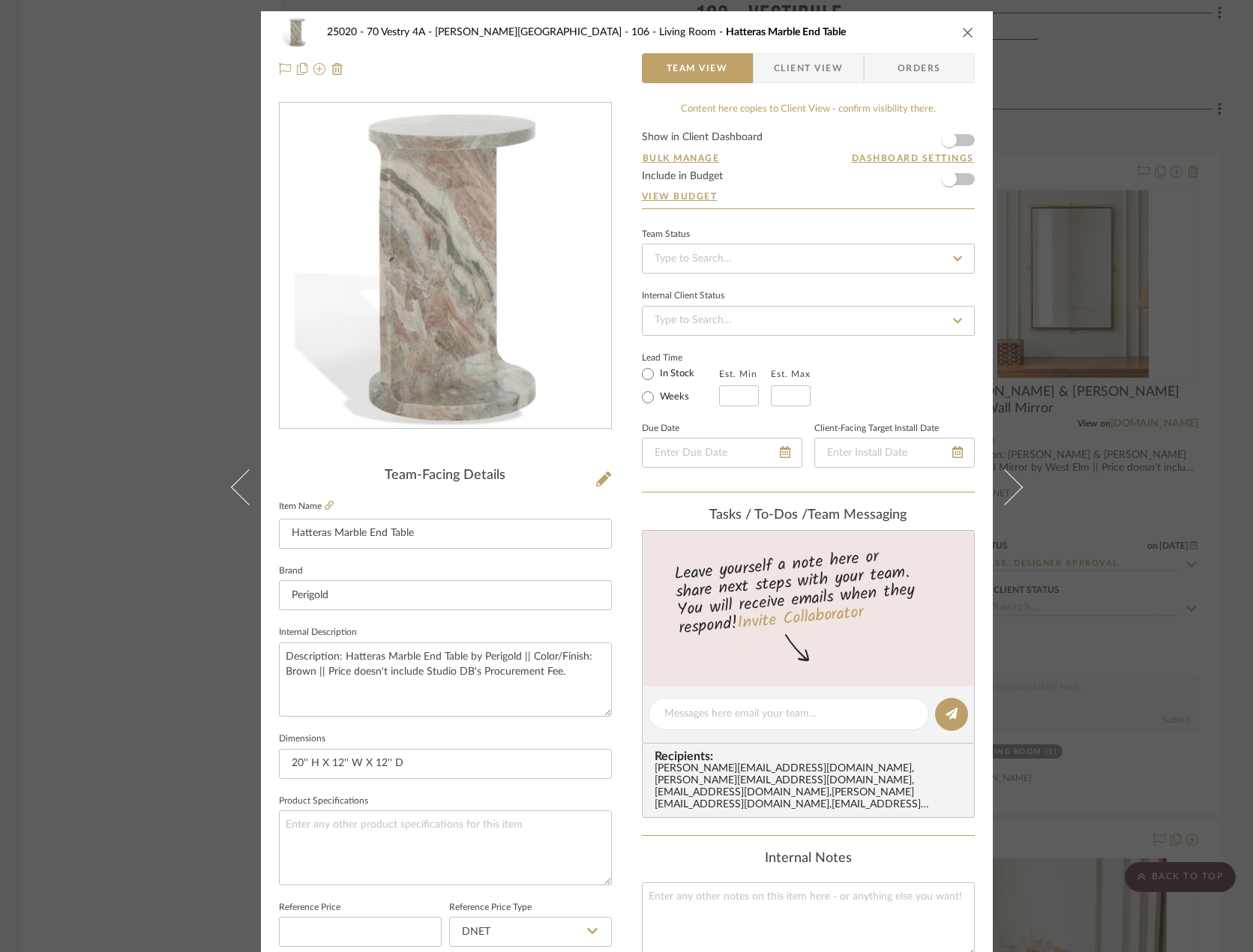
click at [170, 630] on div "25020 - 70 Vestry 4A - Grant-Stanleigh 106 - Living Room Hatteras Marble End Ta…" at bounding box center [626, 476] width 1253 height 952
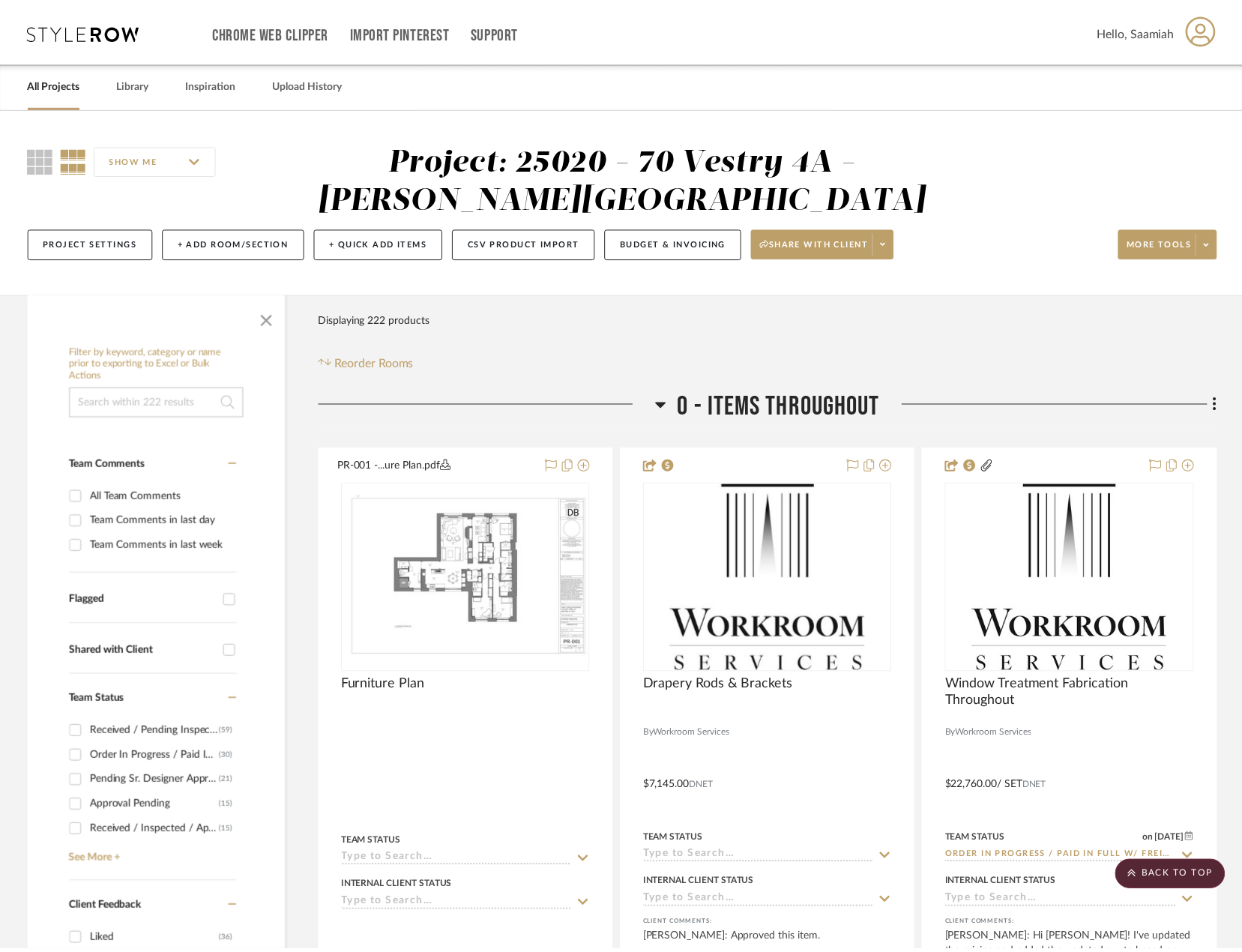
scroll to position [6245, 0]
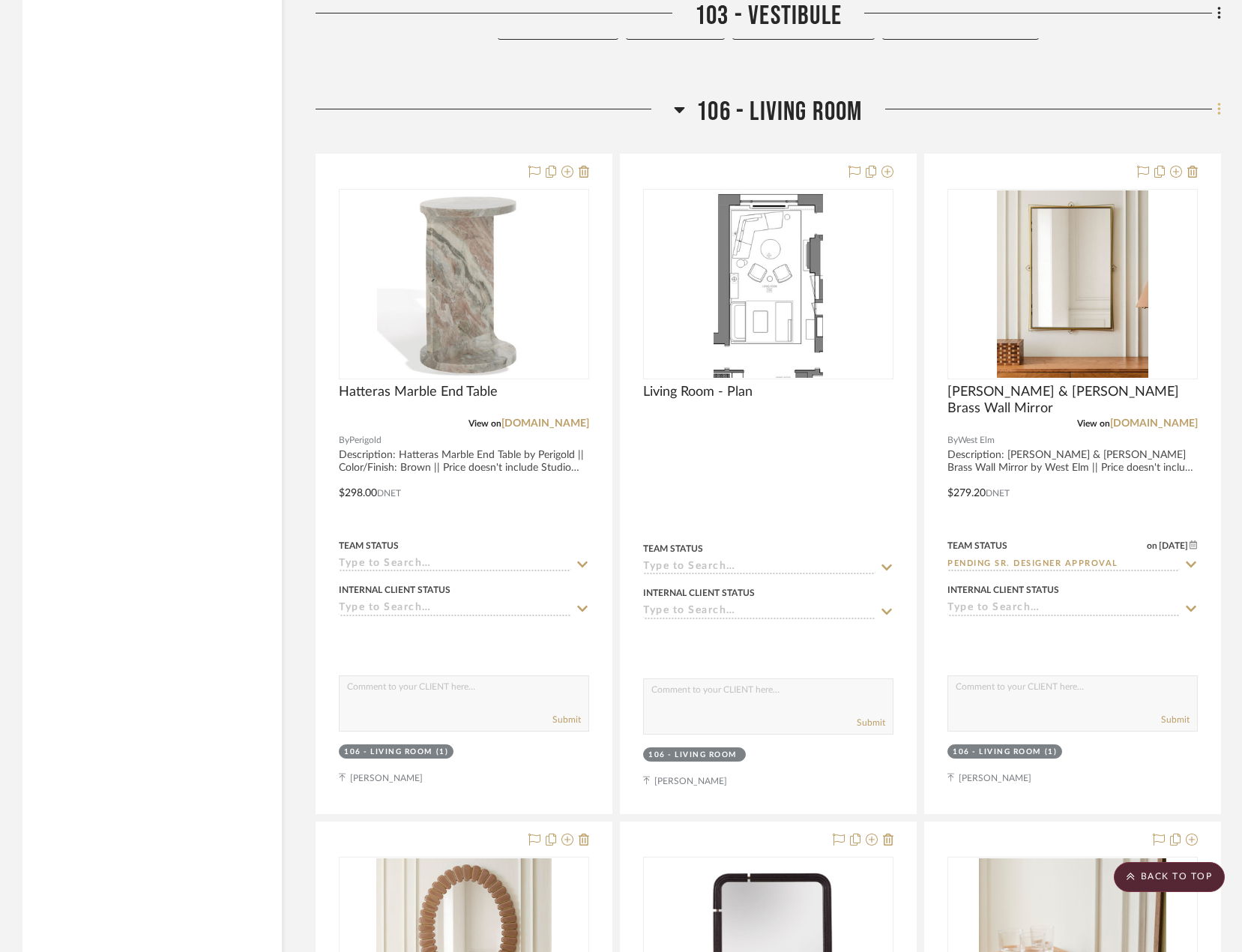
click at [1215, 116] on fa-icon at bounding box center [1217, 111] width 10 height 25
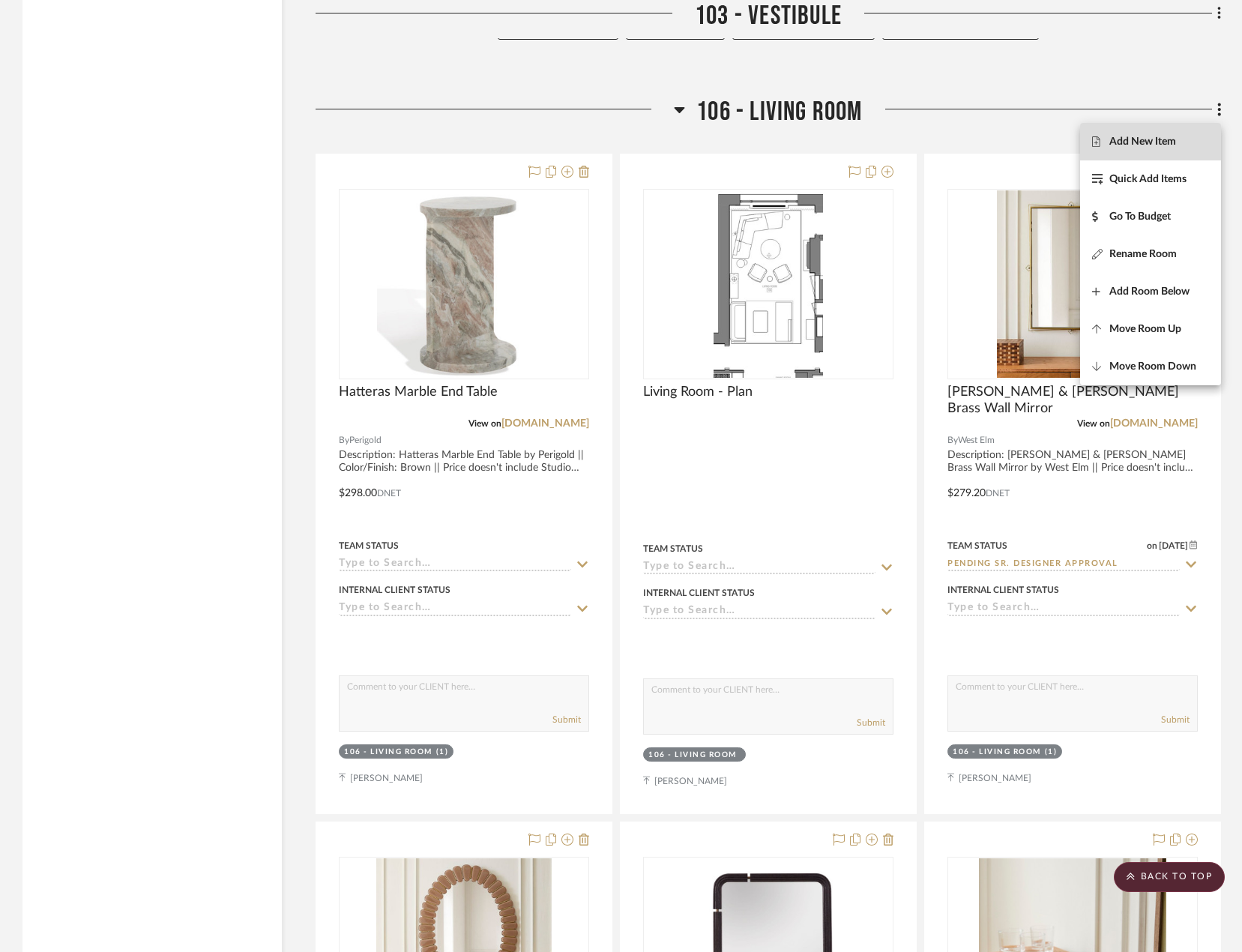
click at [1174, 141] on span "Add New Item" at bounding box center [1142, 142] width 67 height 13
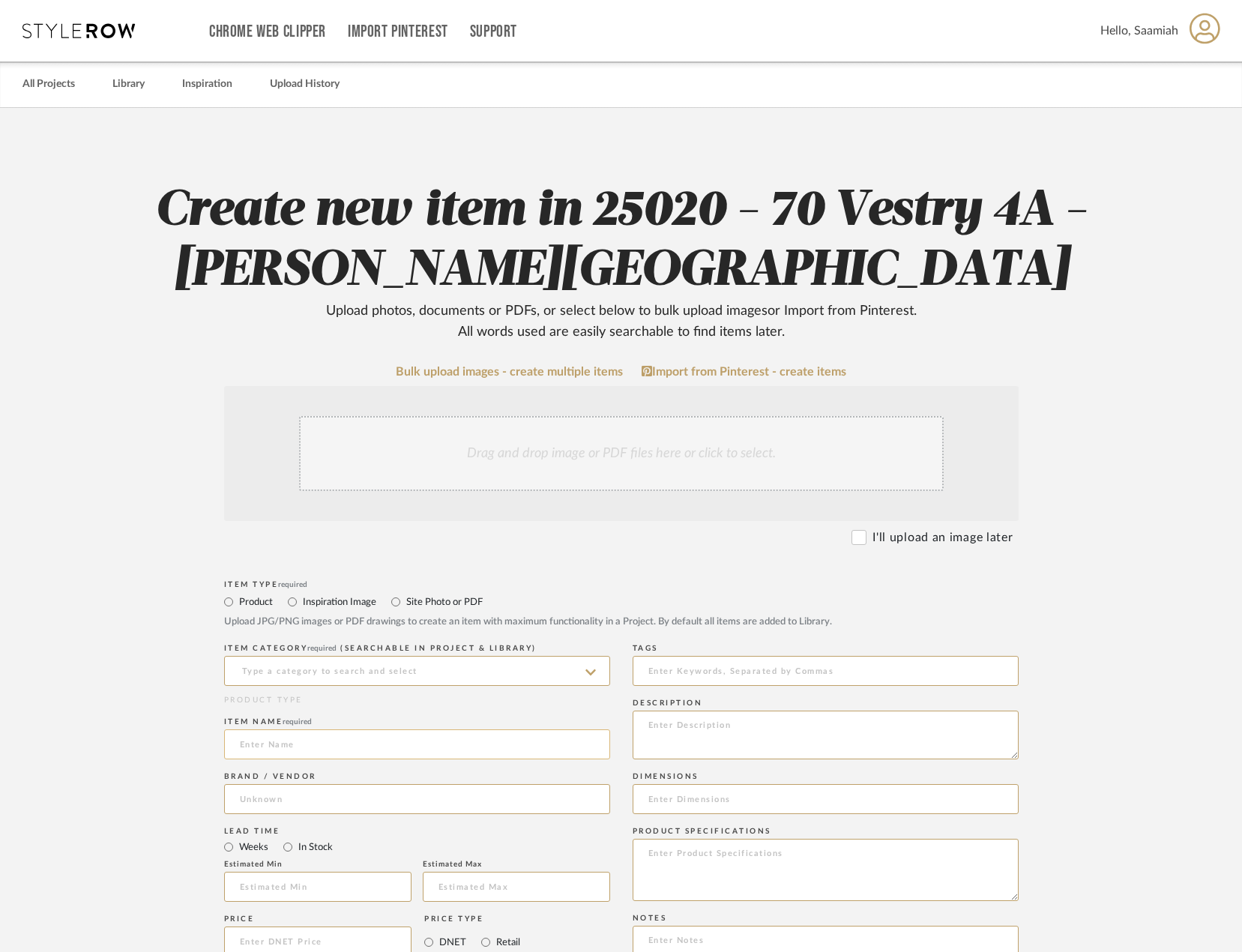
click at [337, 746] on input at bounding box center [417, 744] width 386 height 30
paste input "Four Hands"
type input "Four Hands"
click at [350, 672] on input at bounding box center [417, 670] width 386 height 30
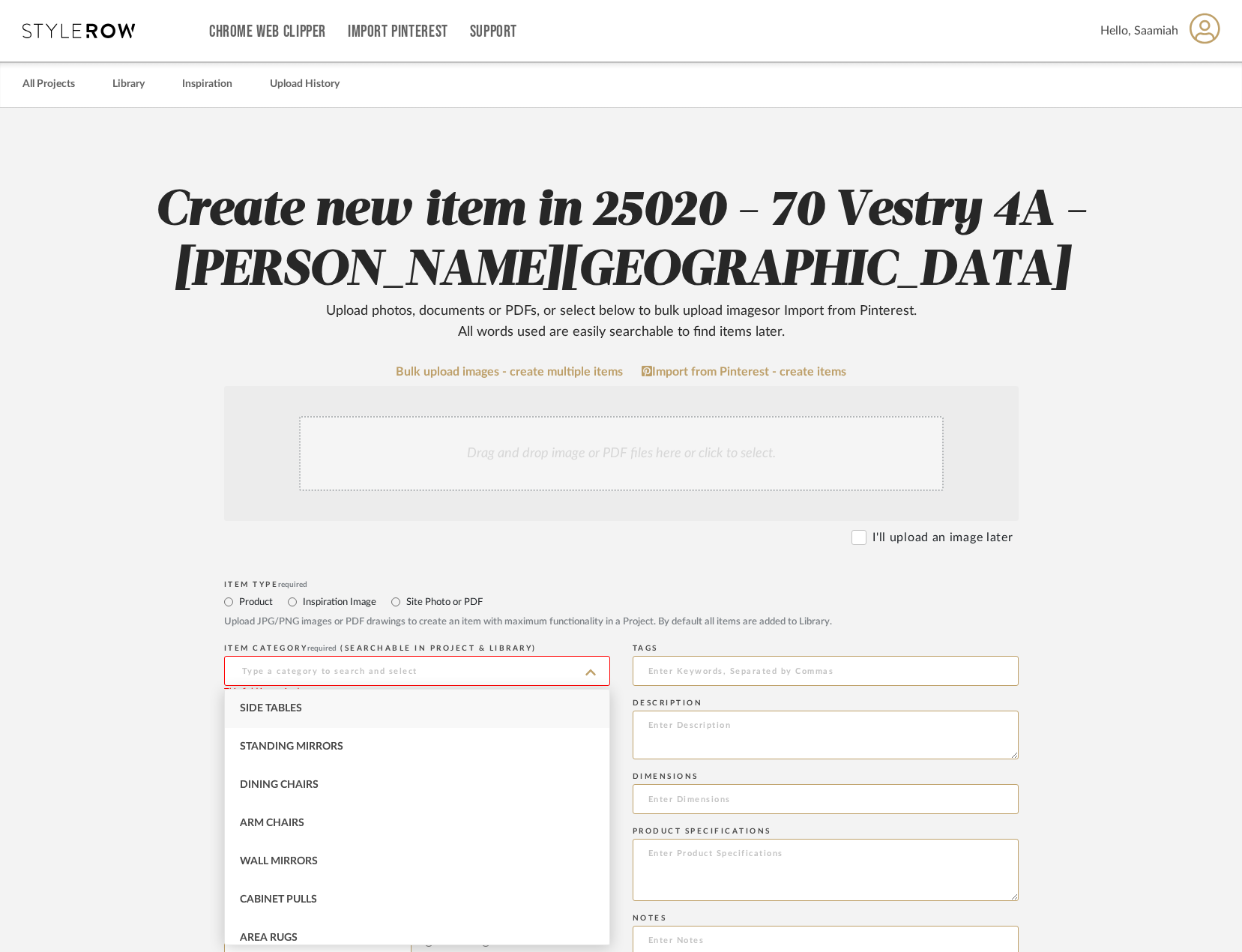
click at [344, 714] on div "Side Tables" at bounding box center [417, 708] width 385 height 38
type input "Side Tables"
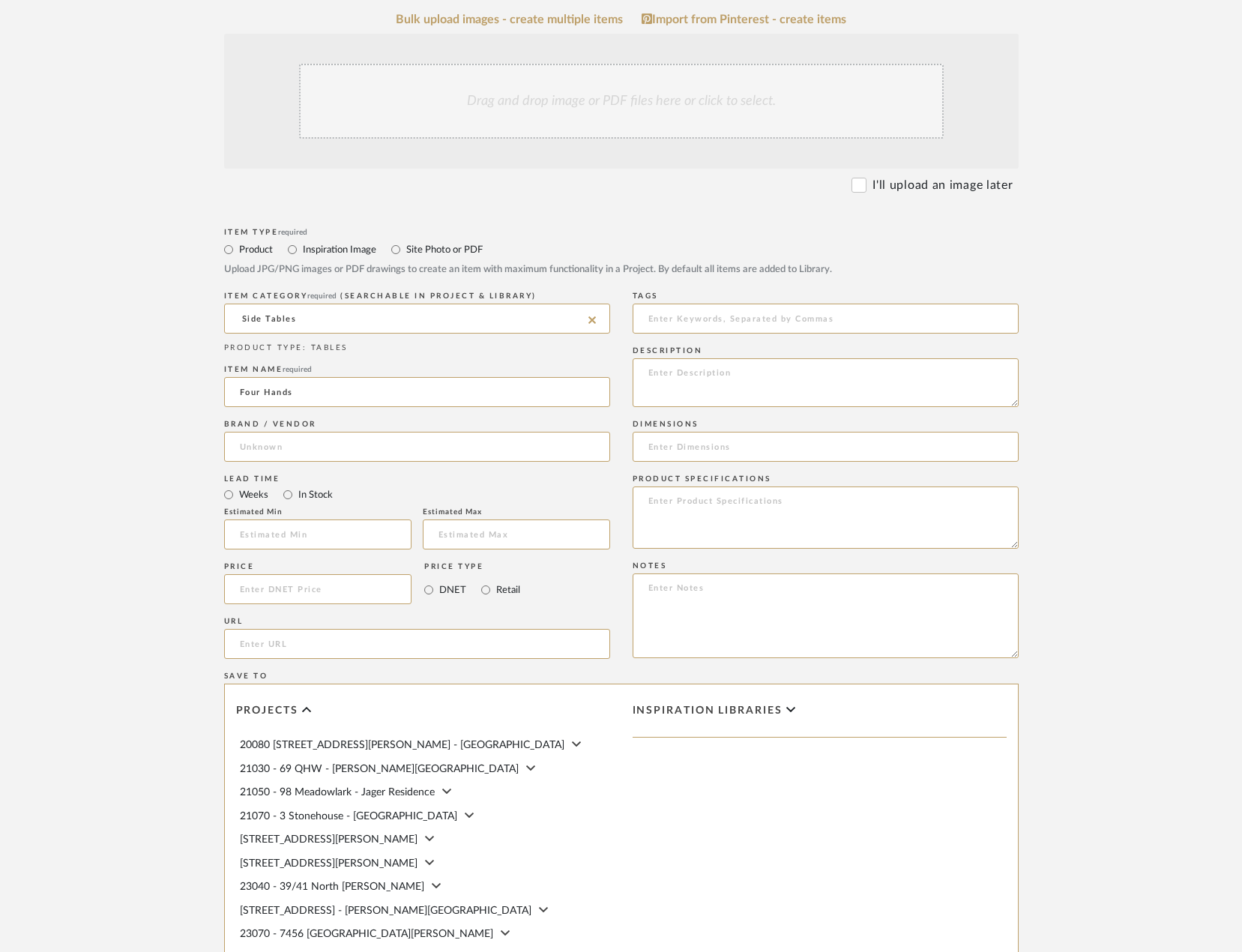
scroll to position [375, 0]
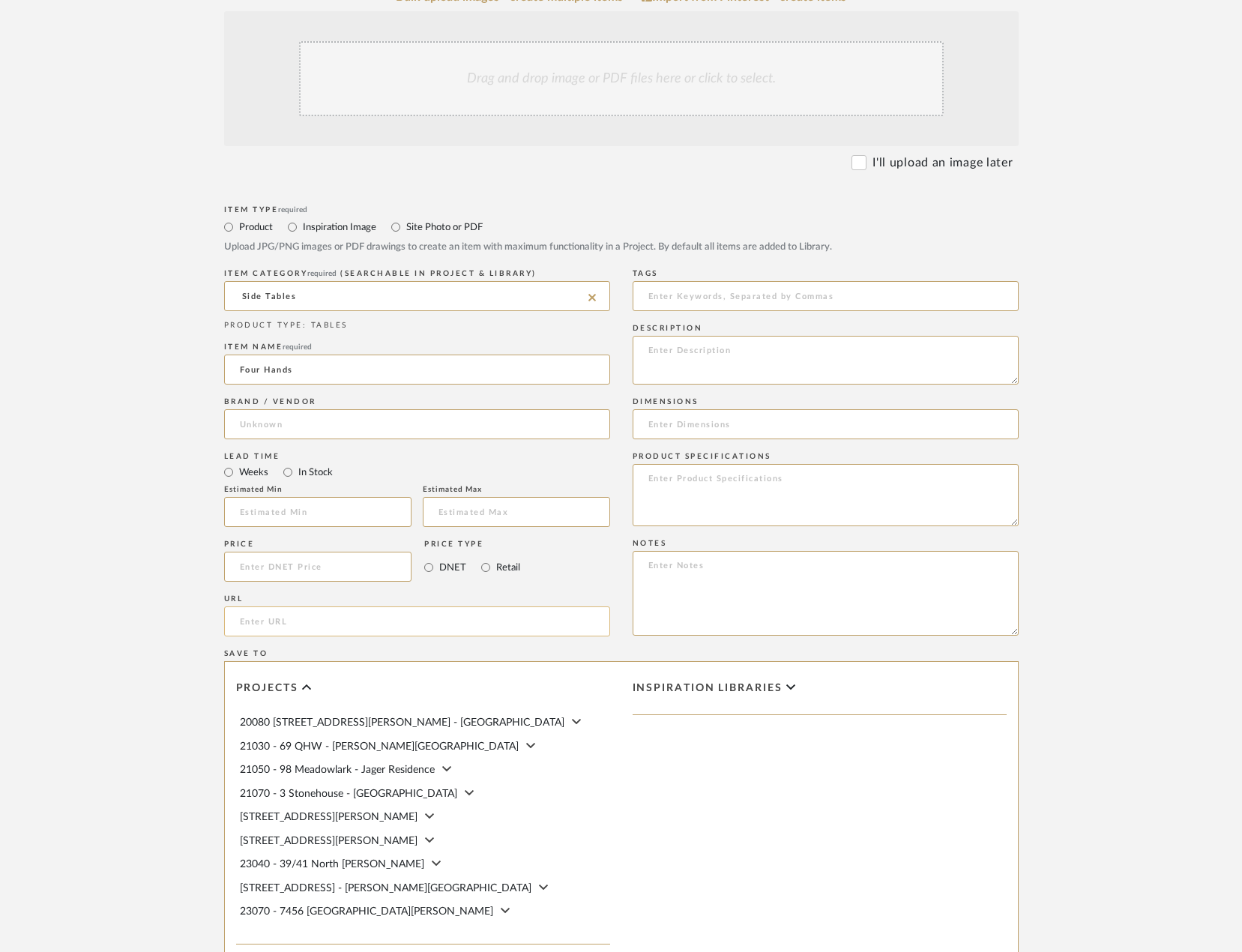
click at [265, 621] on input "url" at bounding box center [417, 620] width 386 height 30
paste input "https://www.perigold.com/furniture/pdp/four-hands-reeves-end-table-garnet-marbl…"
type input "https://www.perigold.com/furniture/pdp/four-hands-reeves-end-table-garnet-marbl…"
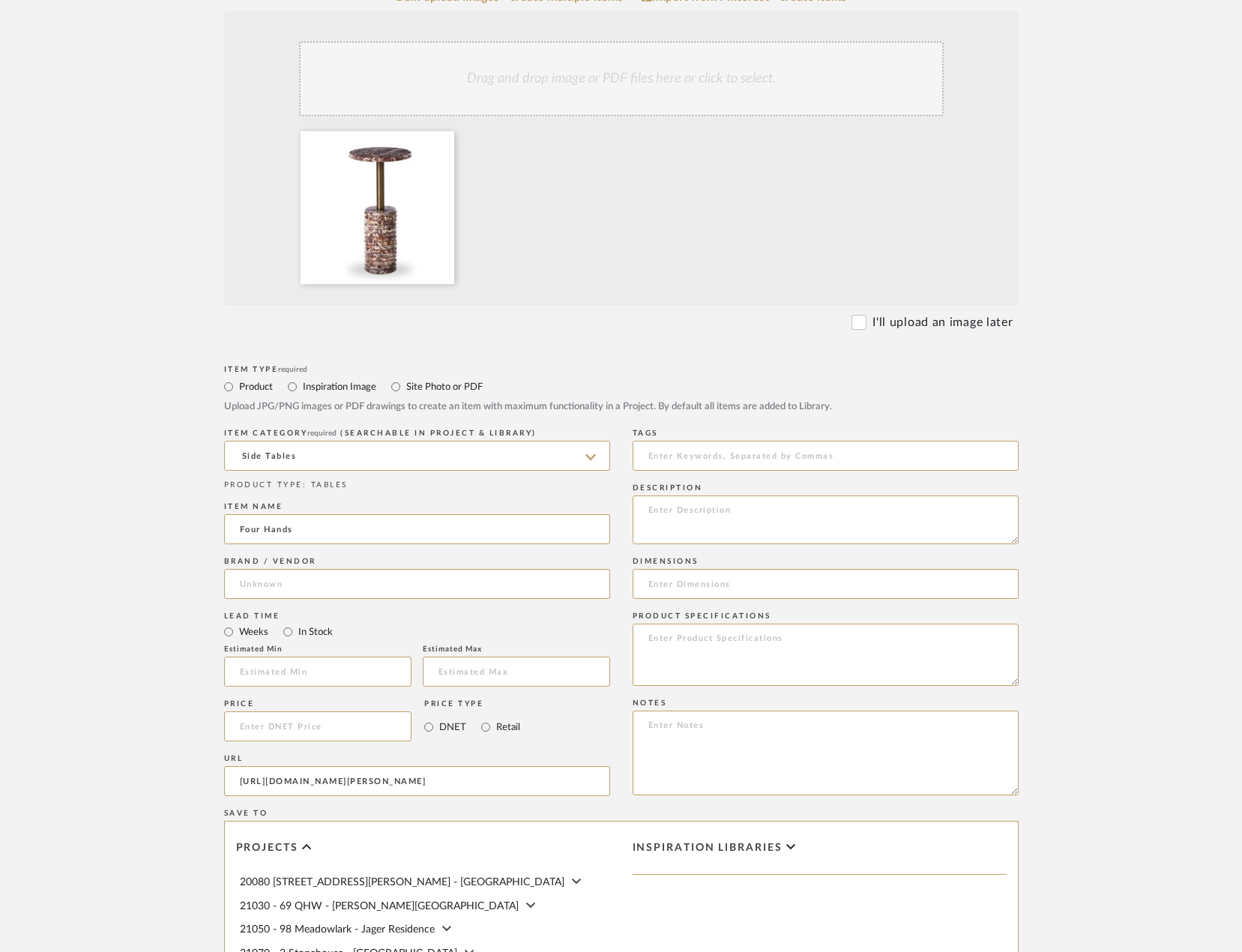
scroll to position [450, 0]
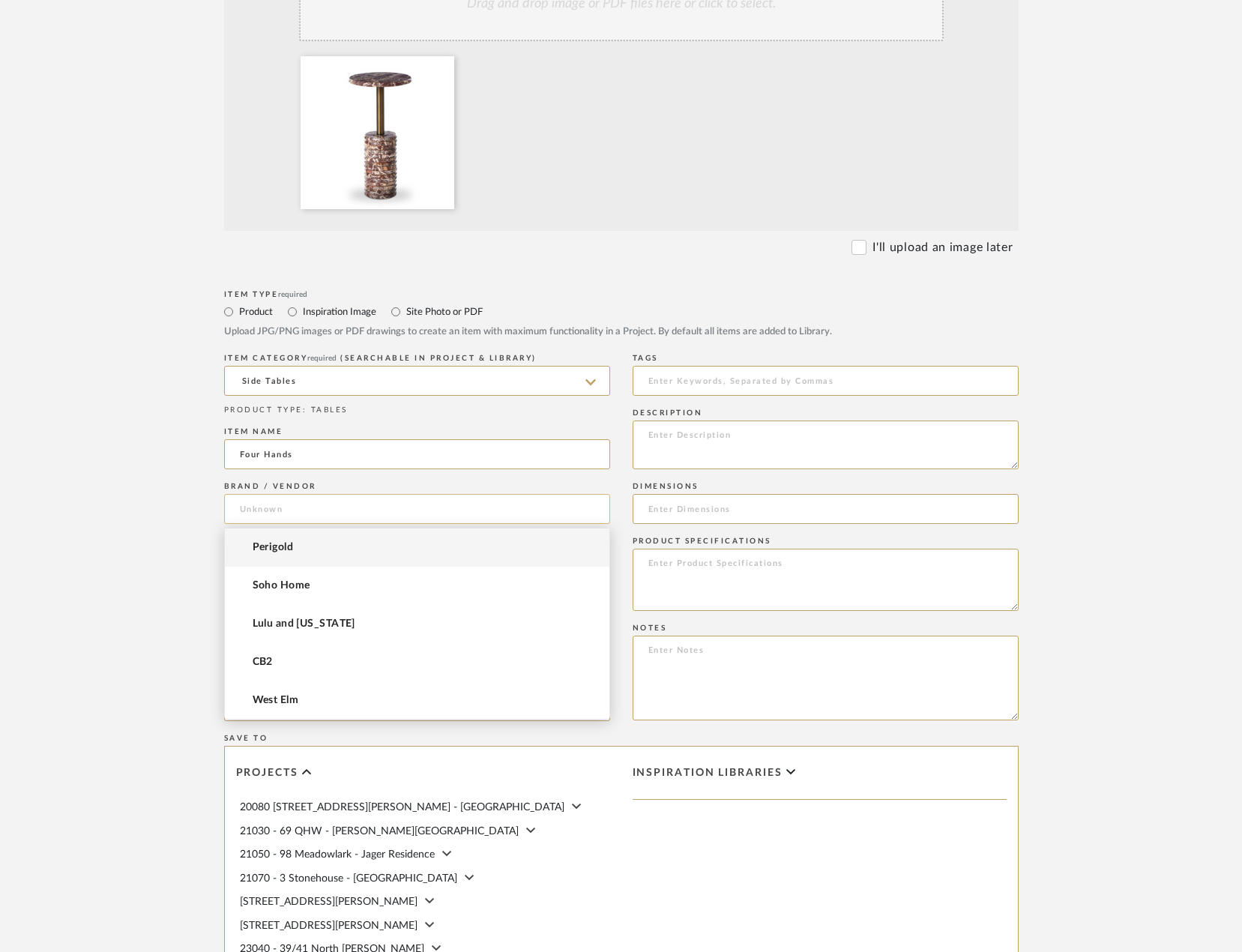
click at [288, 510] on input at bounding box center [417, 508] width 386 height 30
click at [263, 551] on span "Perigold" at bounding box center [273, 547] width 42 height 13
type input "Perigold"
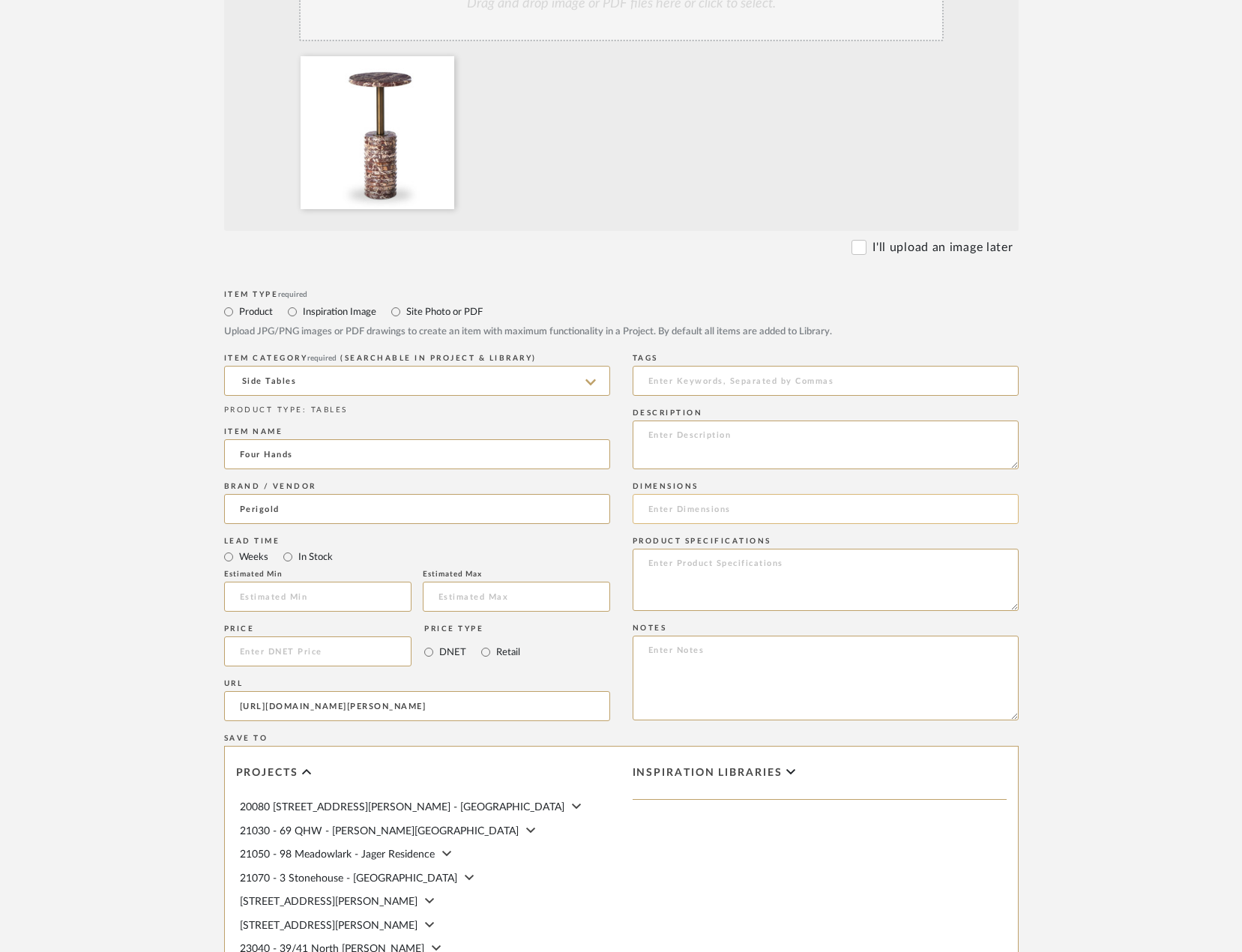
click at [686, 507] on input at bounding box center [825, 508] width 386 height 30
paste input "23.25'' H X 12'' W X 12'' D"
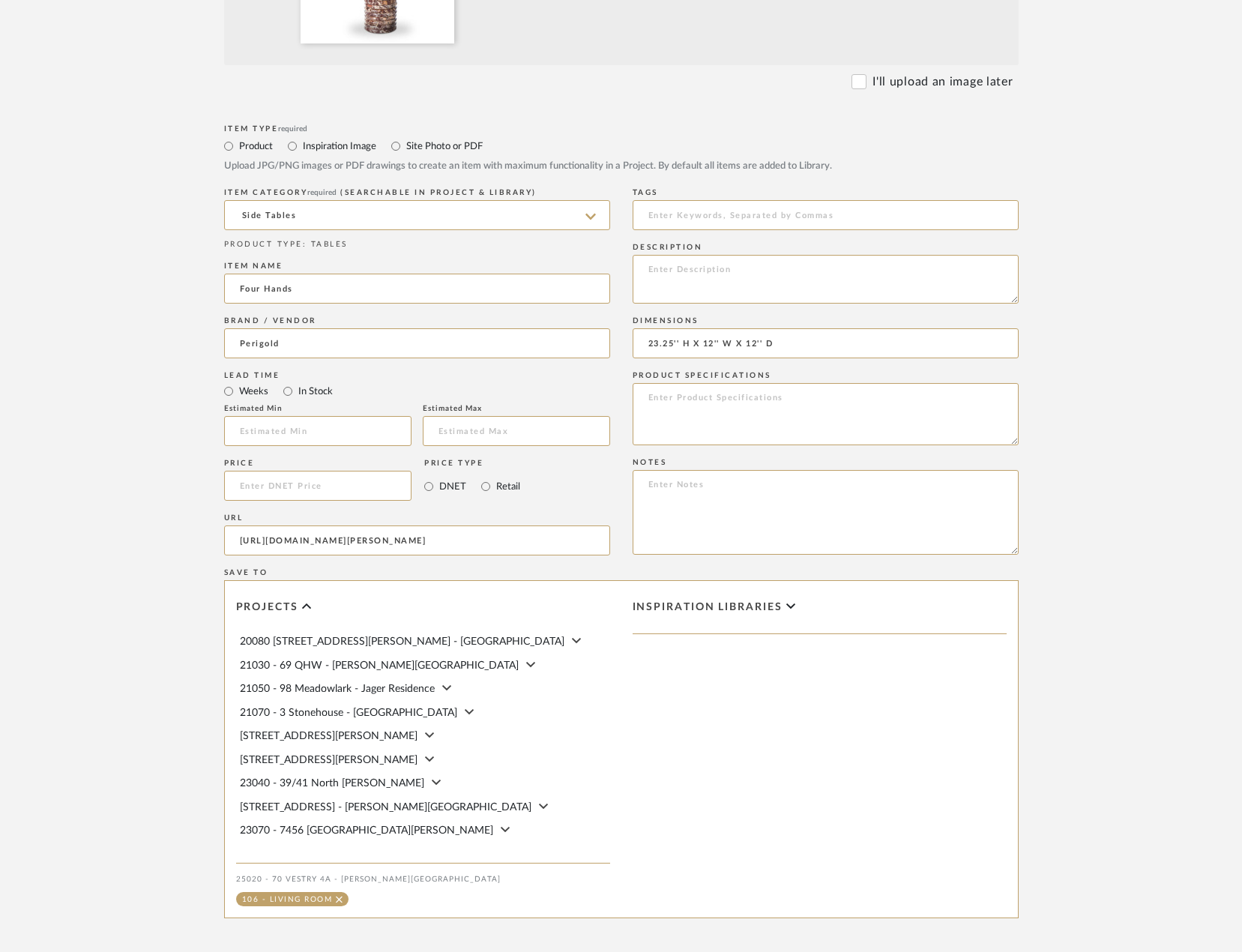
scroll to position [766, 0]
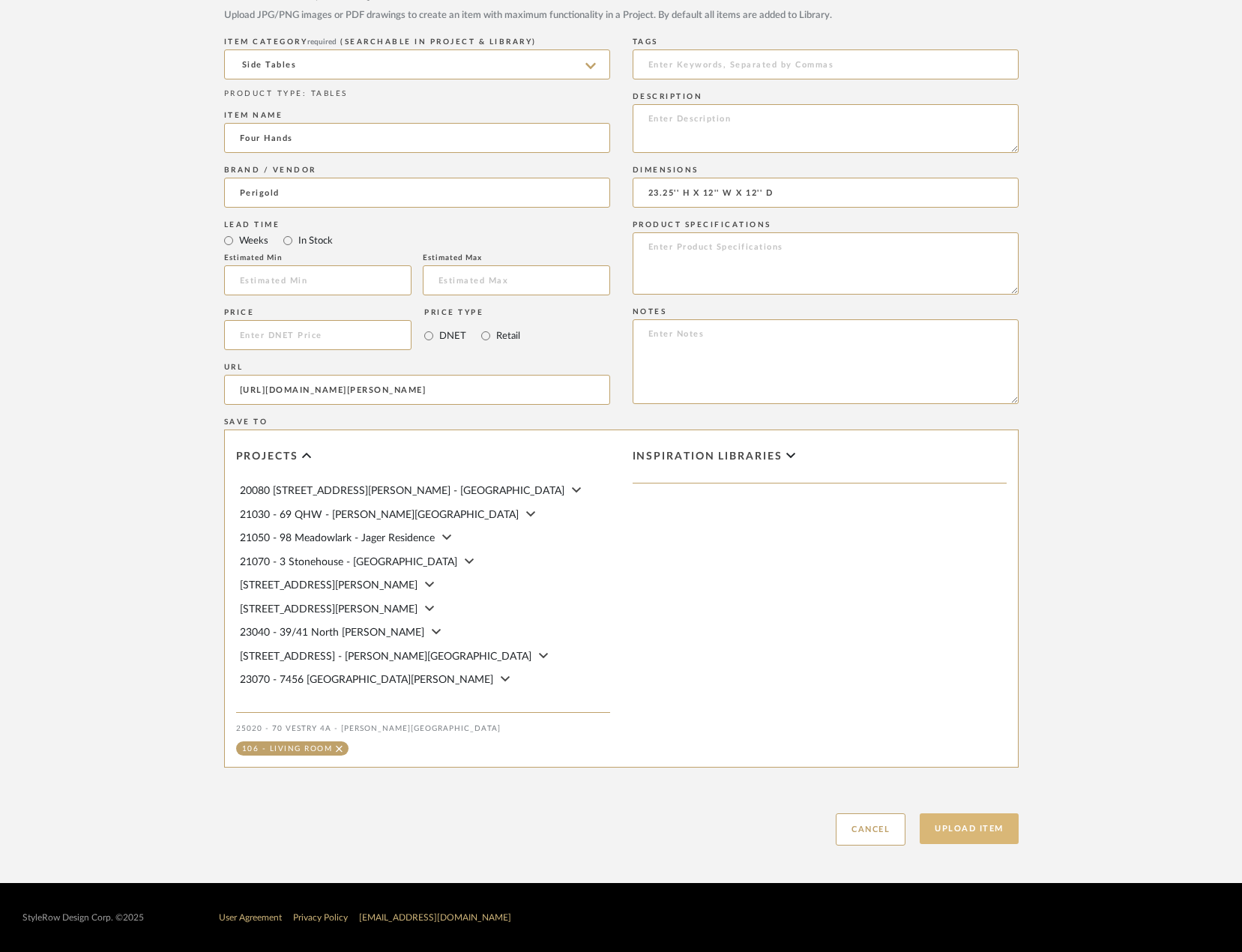
type input "23.25'' H X 12'' W X 12'' D"
click at [1005, 841] on button "Upload Item" at bounding box center [970, 829] width 99 height 31
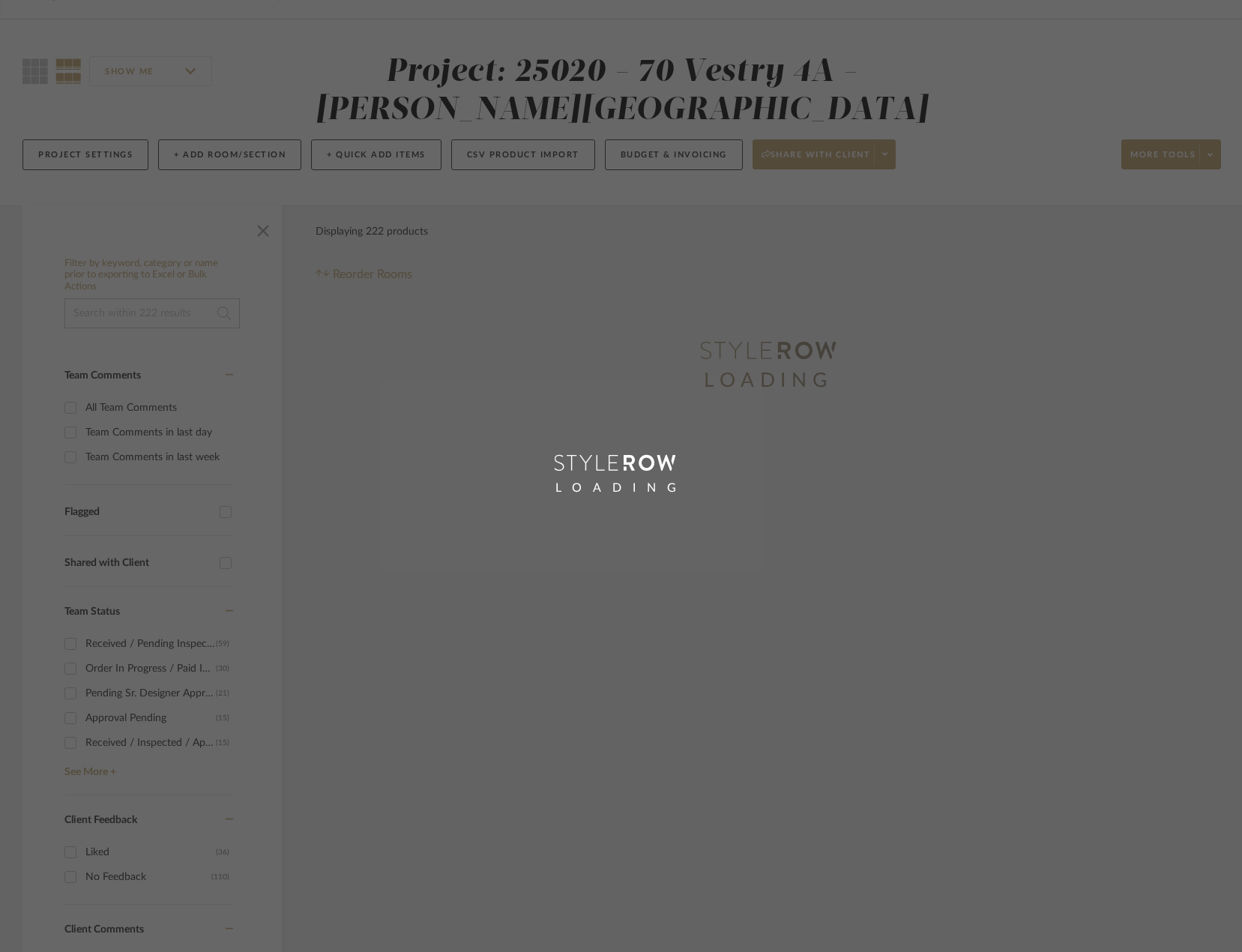
scroll to position [19, 0]
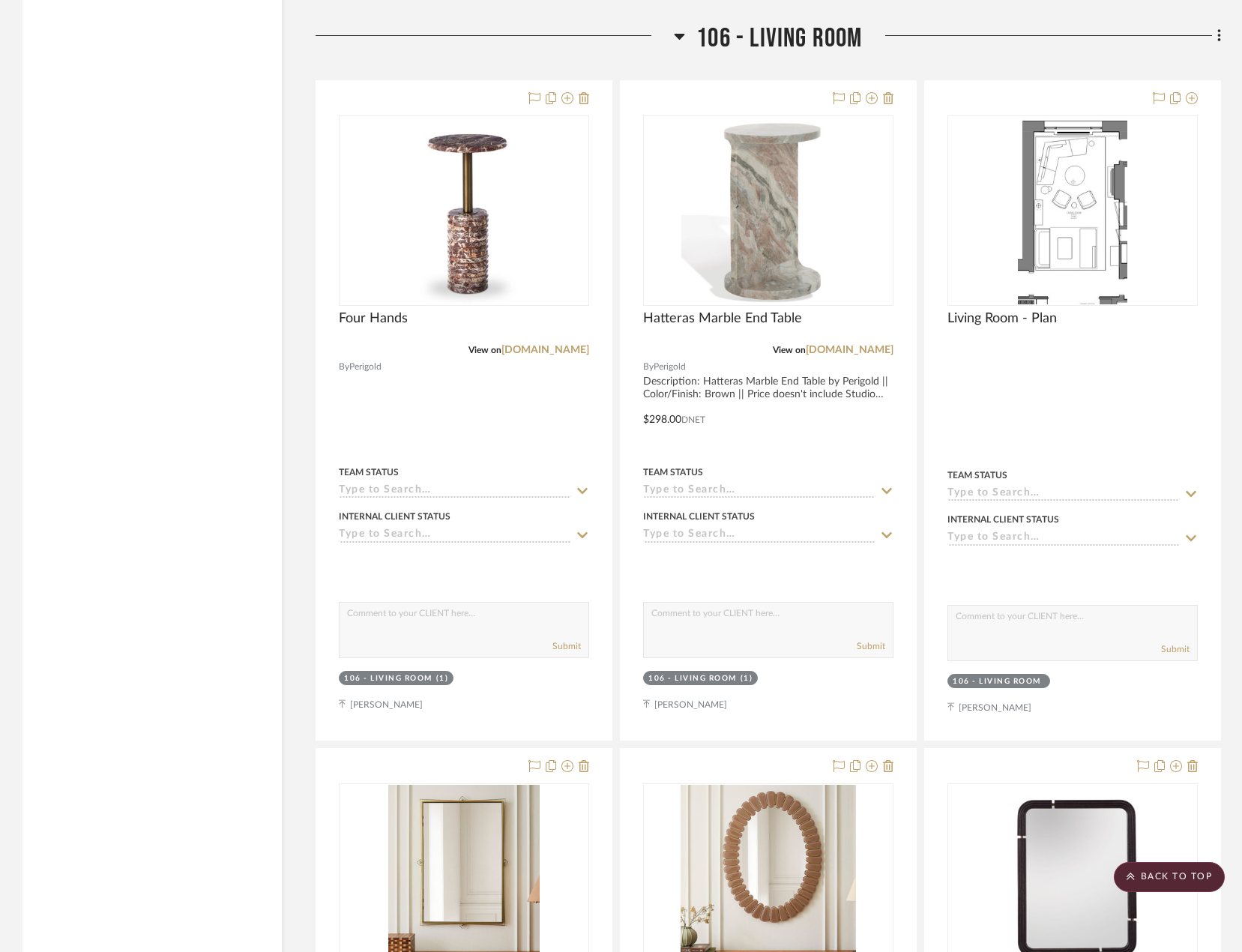
scroll to position [6321, 0]
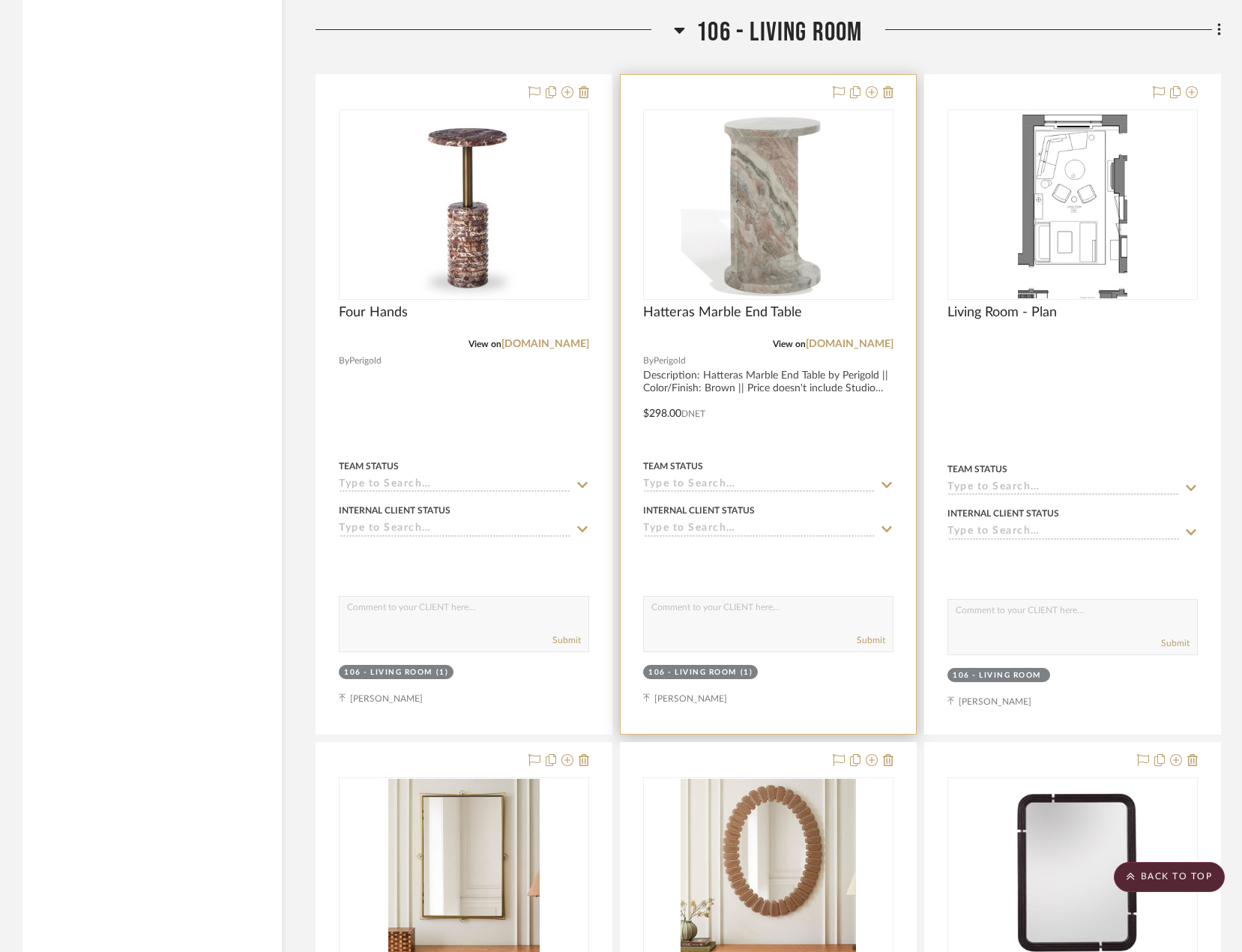
click at [717, 405] on div at bounding box center [768, 403] width 296 height 658
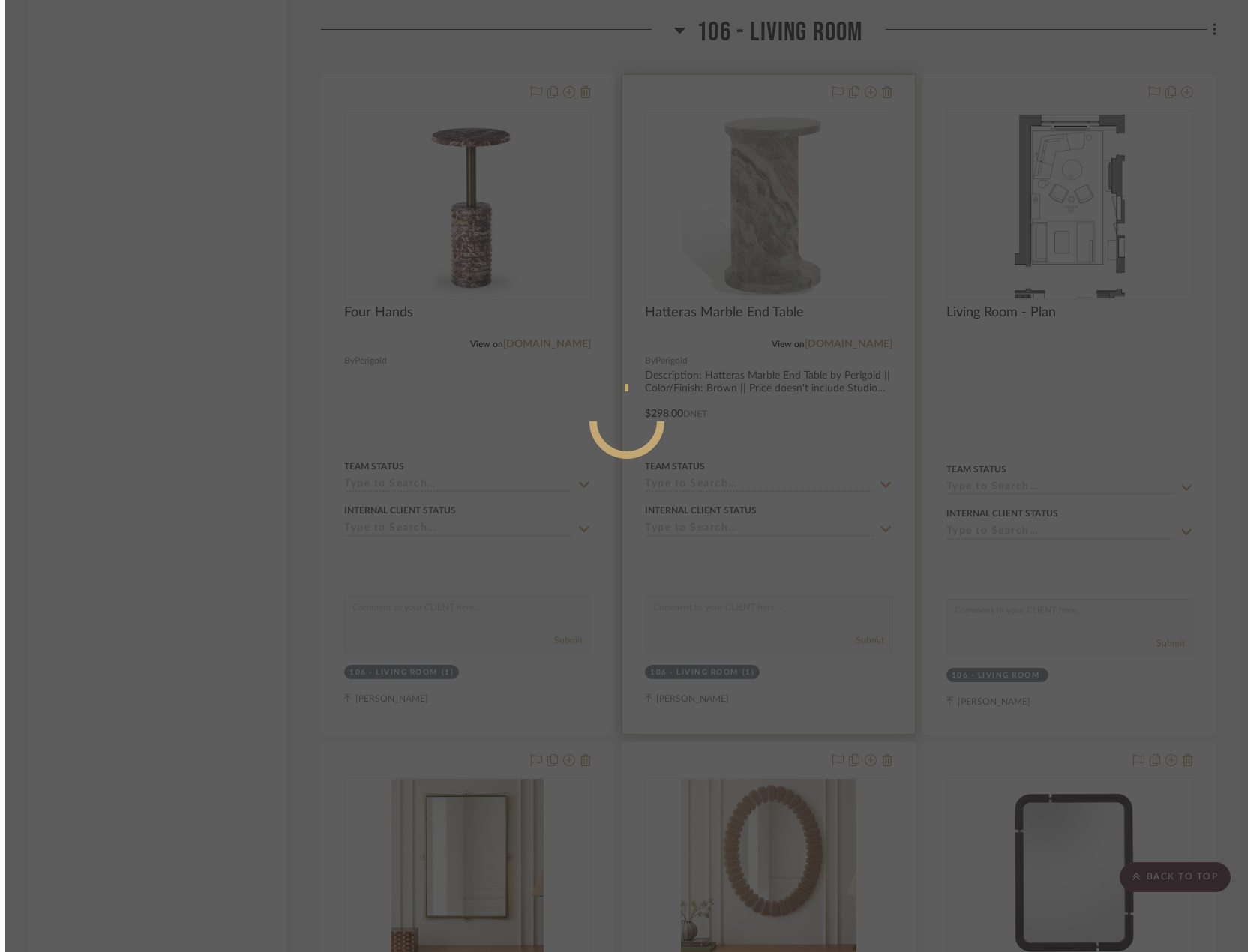
scroll to position [0, 0]
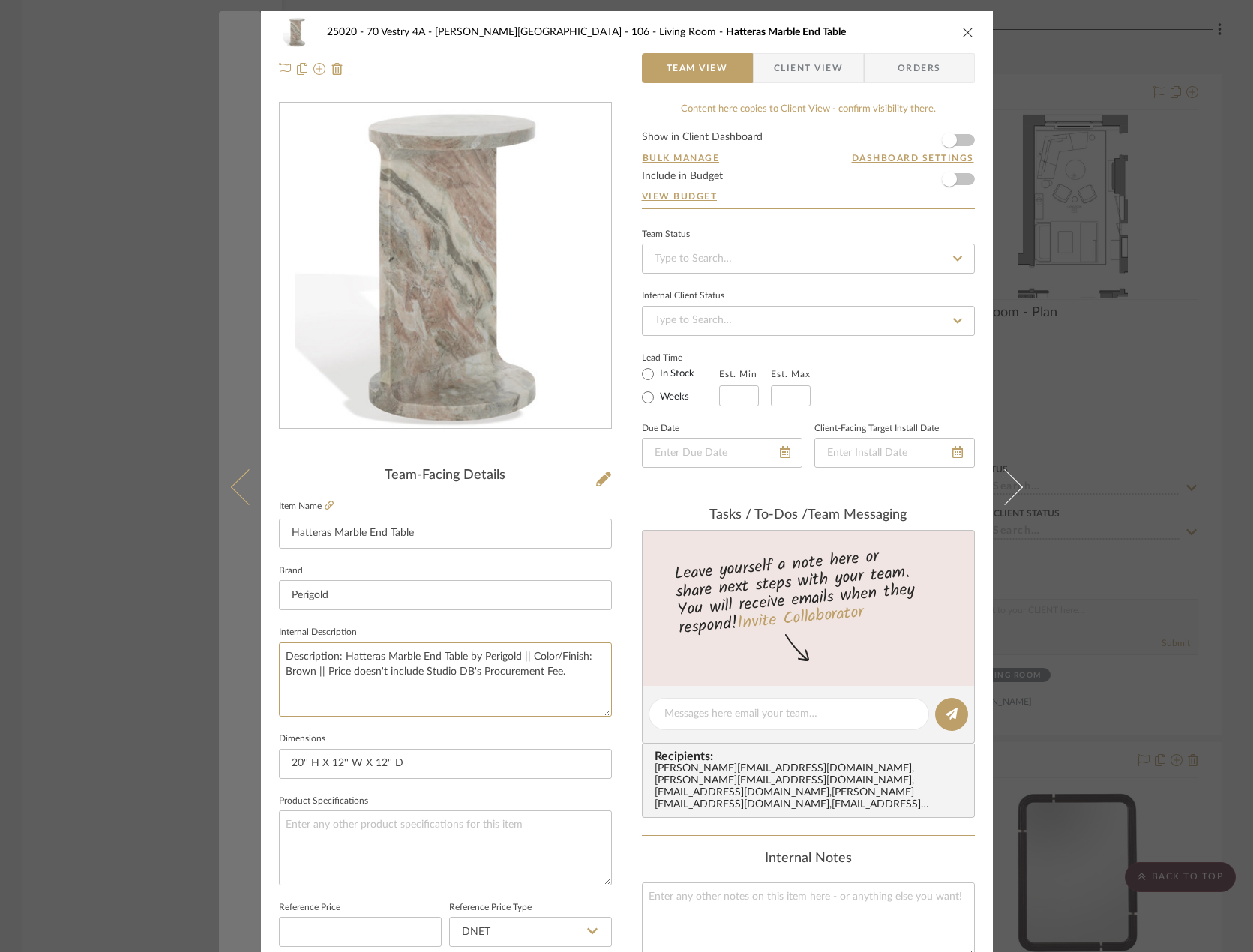
drag, startPoint x: 566, startPoint y: 682, endPoint x: 213, endPoint y: 651, distance: 354.4
click at [219, 651] on mat-dialog-content "25020 - 70 Vestry 4A - Grant-Stanleigh 106 - Living Room Hatteras Marble End Ta…" at bounding box center [626, 704] width 816 height 1384
click at [244, 490] on icon at bounding box center [247, 487] width 36 height 36
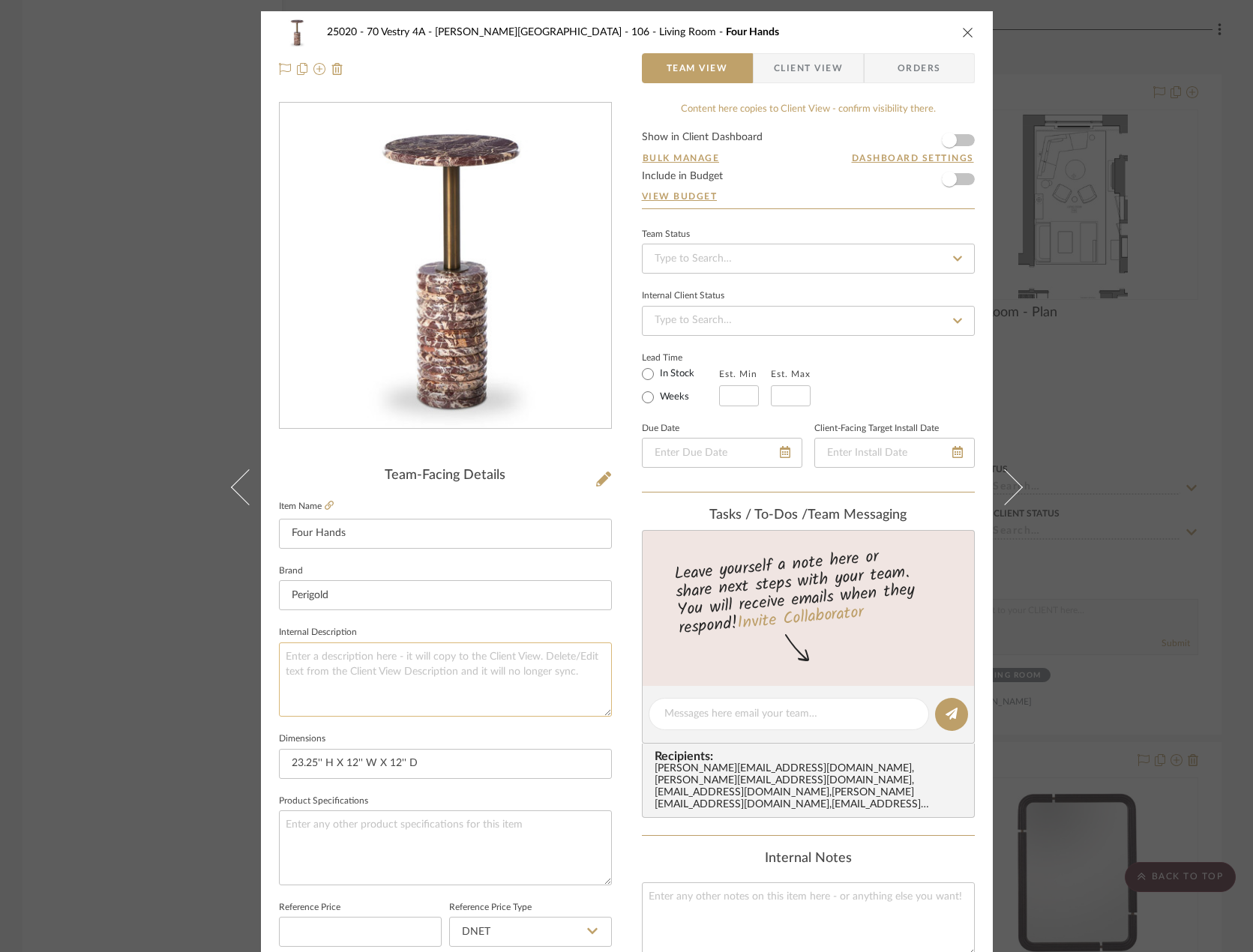
click at [402, 688] on textarea at bounding box center [445, 679] width 333 height 75
paste textarea "Description: Hatteras Marble End Table by Perigold || Color/Finish: Brown || Pr…"
type textarea "Description: Hatteras Marble End Table by Perigold || Color/Finish: Brown || Pr…"
drag, startPoint x: 365, startPoint y: 520, endPoint x: 273, endPoint y: 529, distance: 92.4
click at [279, 529] on input "Four Hands" at bounding box center [445, 533] width 333 height 30
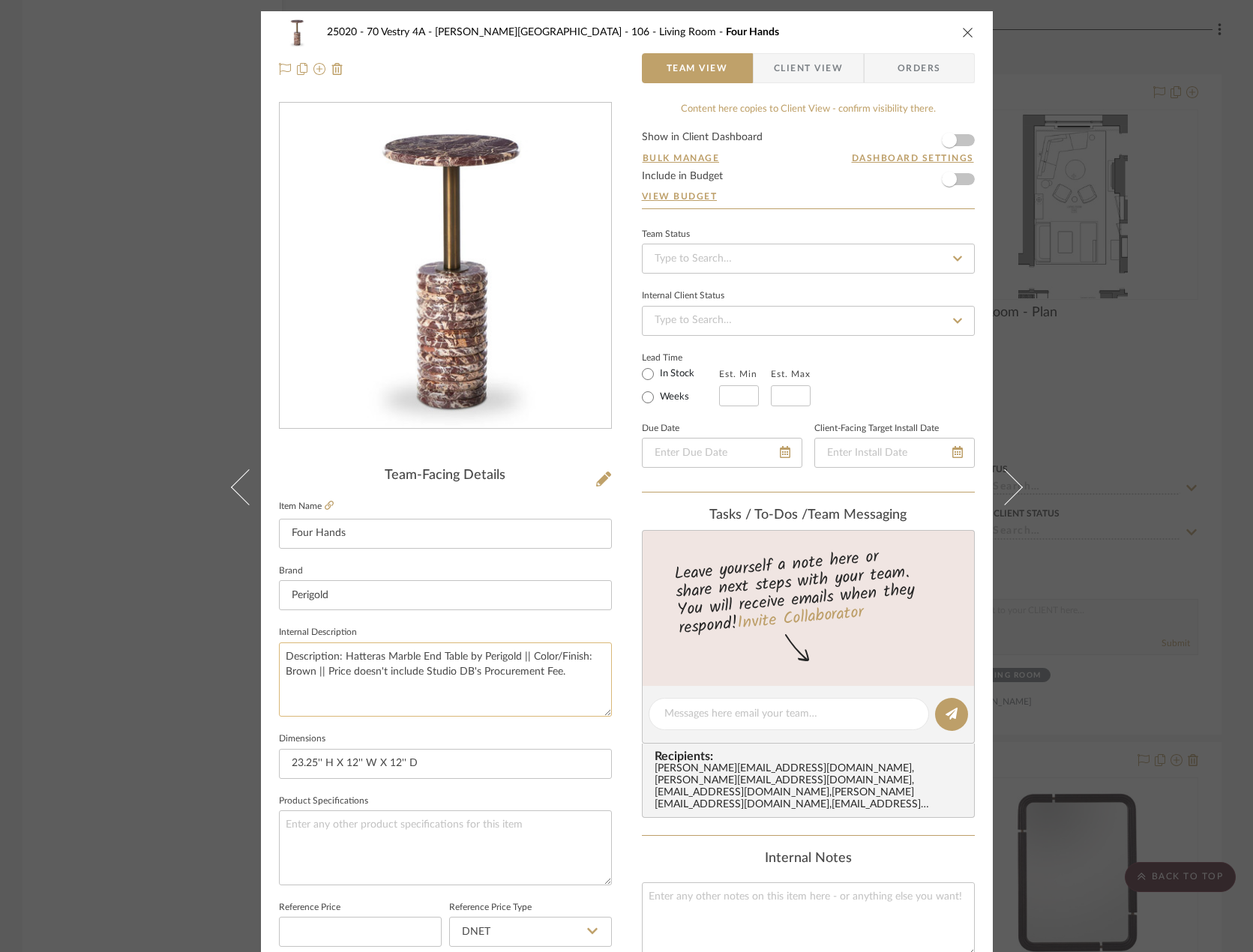
drag, startPoint x: 342, startPoint y: 655, endPoint x: 412, endPoint y: 651, distance: 70.1
click at [412, 651] on textarea "Description: Hatteras Marble End Table by Perigold || Color/Finish: Brown || Pr…" at bounding box center [445, 679] width 333 height 75
paste textarea "Four Hands"
drag, startPoint x: 566, startPoint y: 655, endPoint x: 593, endPoint y: 658, distance: 27.2
click at [593, 658] on textarea "Description: Four Hands End Table by Perigold || Color/Finish: Brown || Price d…" at bounding box center [445, 679] width 333 height 75
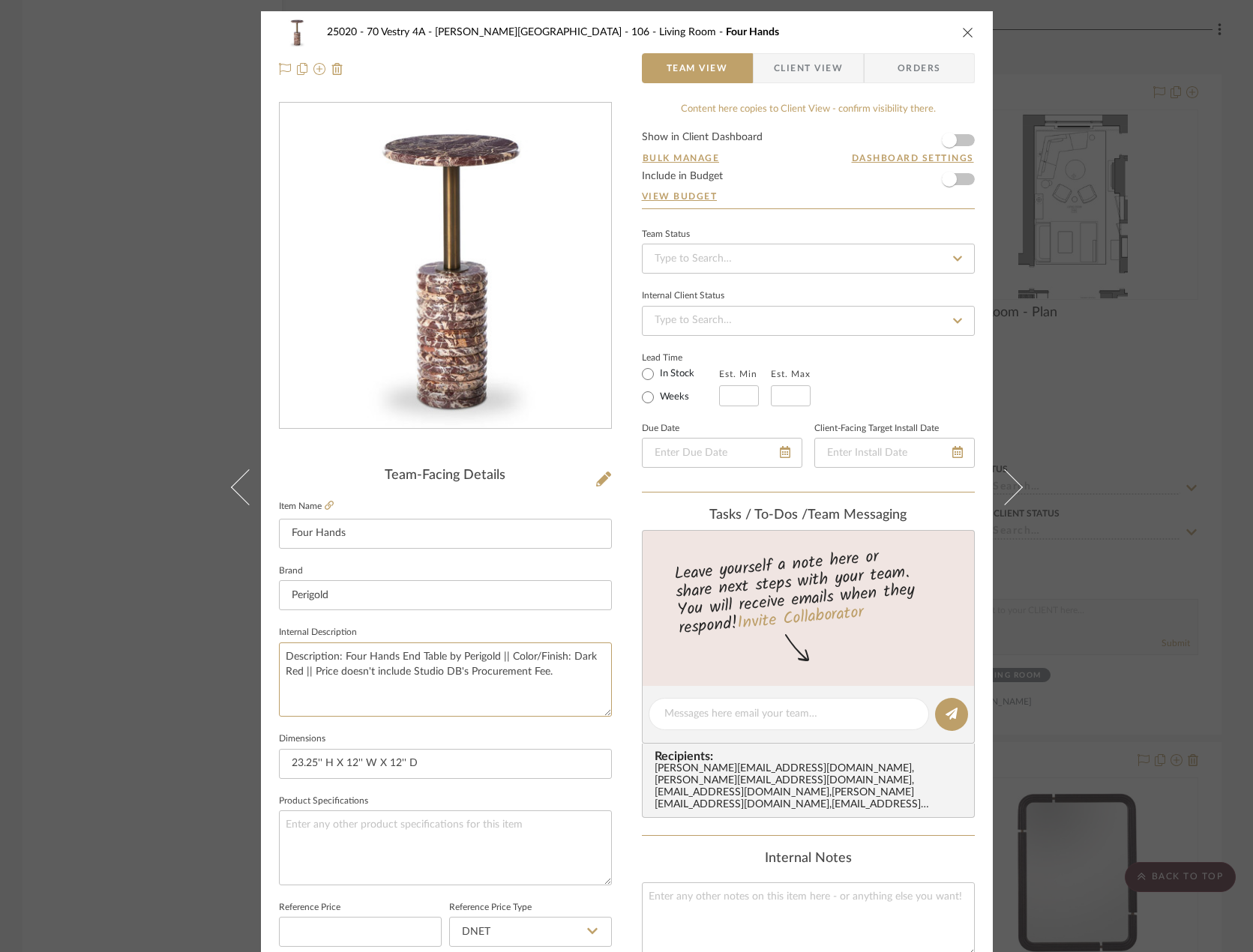
type textarea "Description: Four Hands End Table by Perigold || Color/Finish: Dark Red || Pric…"
click at [735, 388] on input "text" at bounding box center [738, 396] width 40 height 21
type input "5"
click at [781, 389] on input "text" at bounding box center [790, 396] width 40 height 21
type input "6"
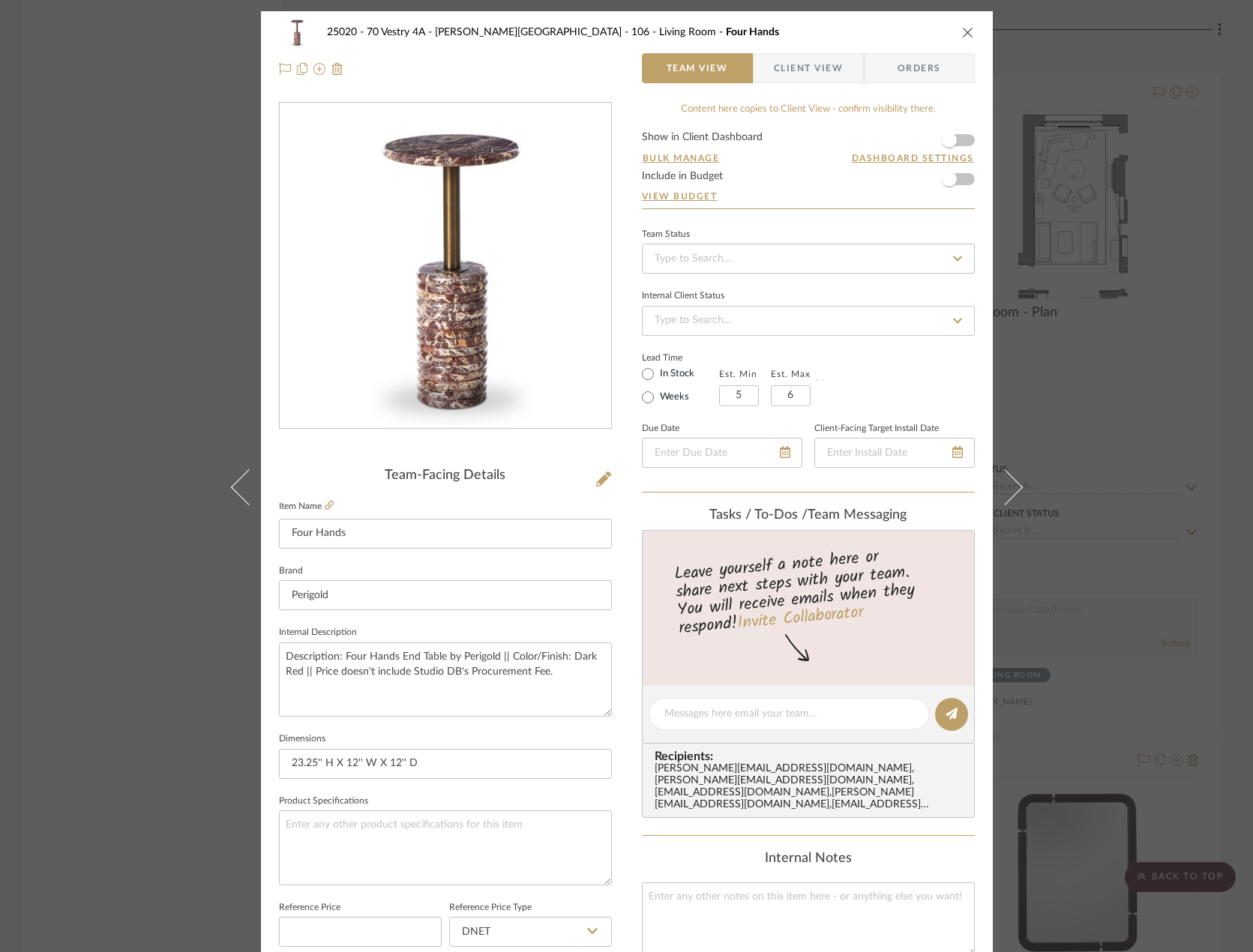
click at [867, 365] on div "Lead Time In Stock Weeks Est. Min 5 Est. Max 6" at bounding box center [808, 377] width 333 height 58
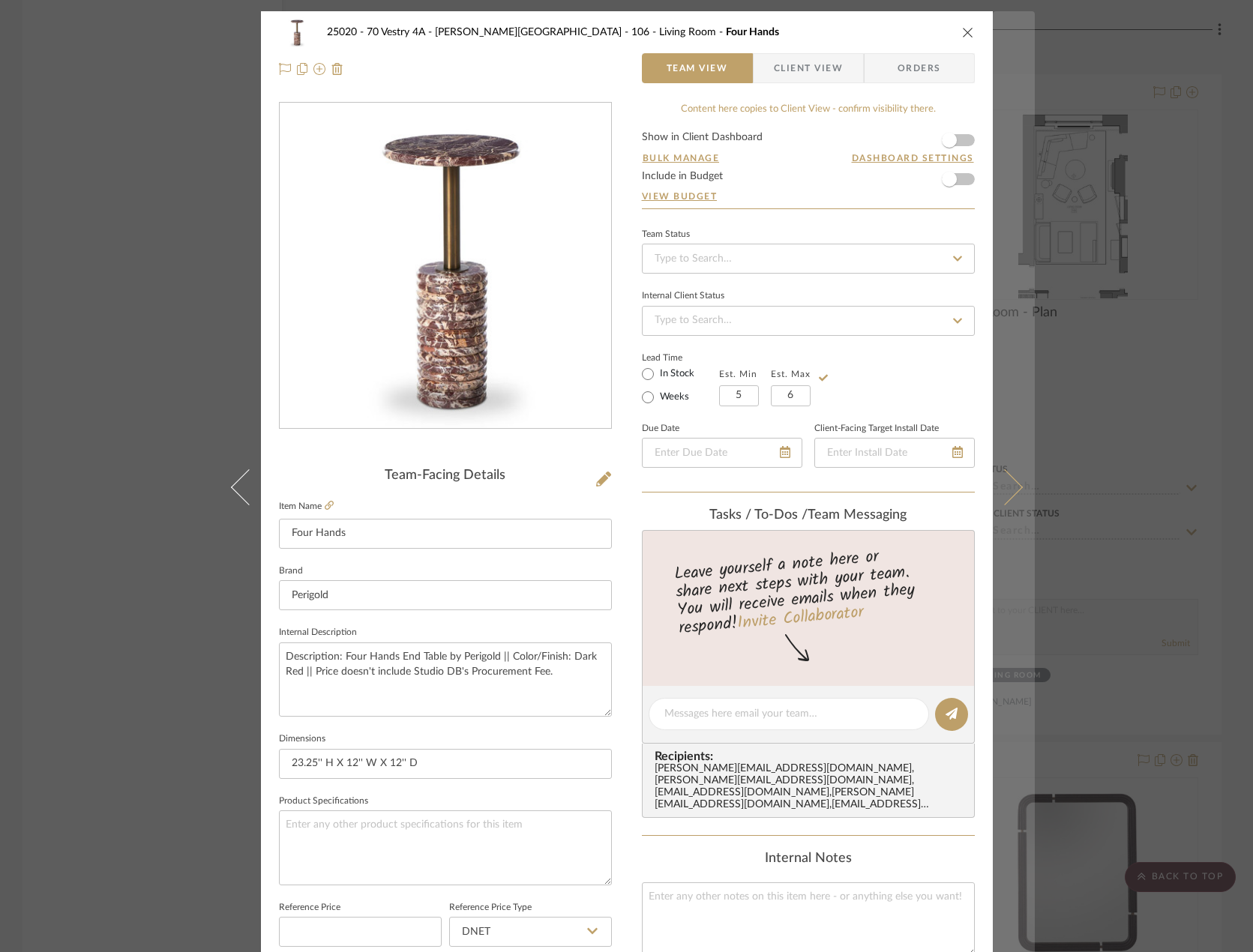
click at [1019, 484] on button at bounding box center [1012, 488] width 42 height 952
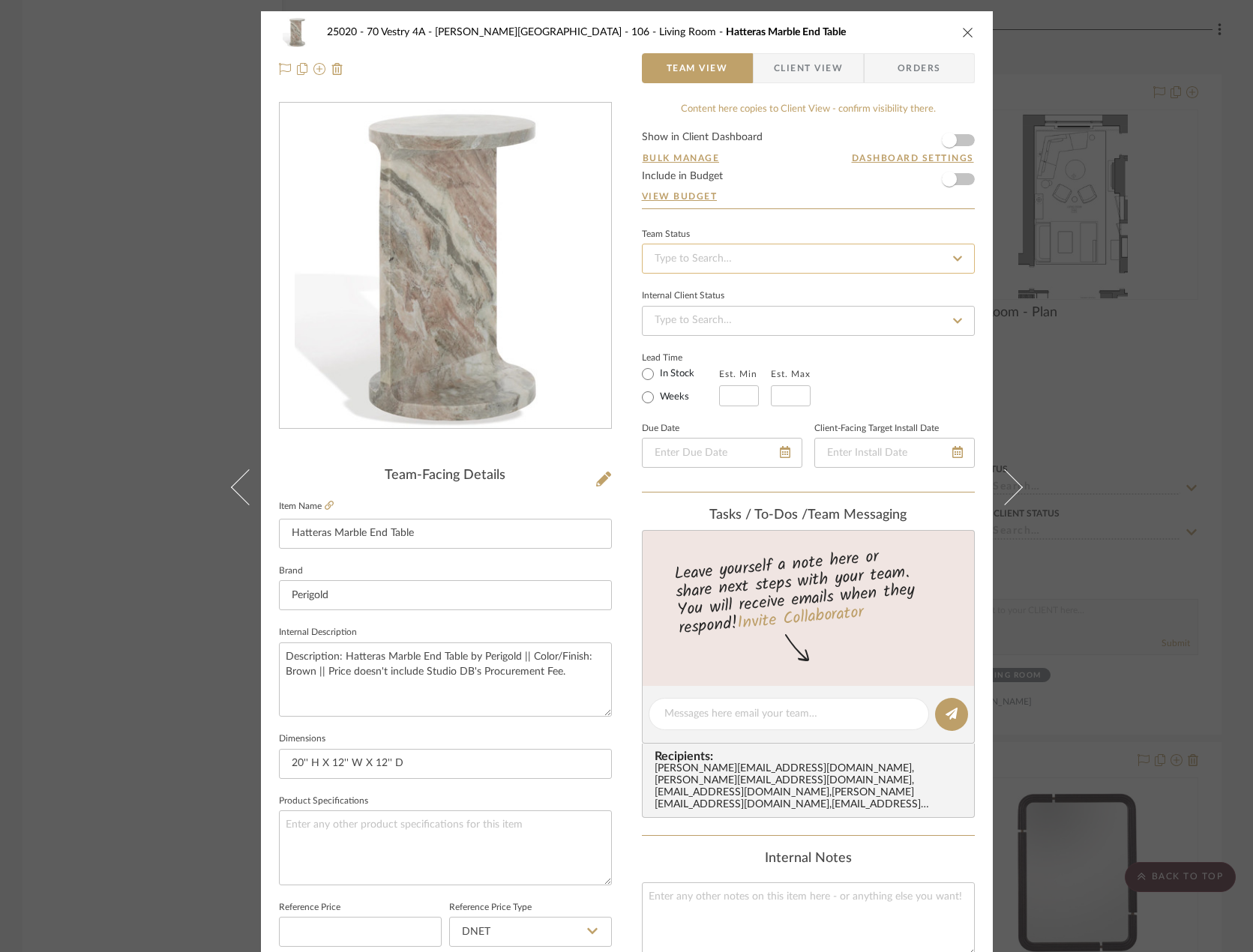
drag, startPoint x: 832, startPoint y: 257, endPoint x: 963, endPoint y: 263, distance: 131.1
click at [834, 257] on input at bounding box center [808, 258] width 333 height 30
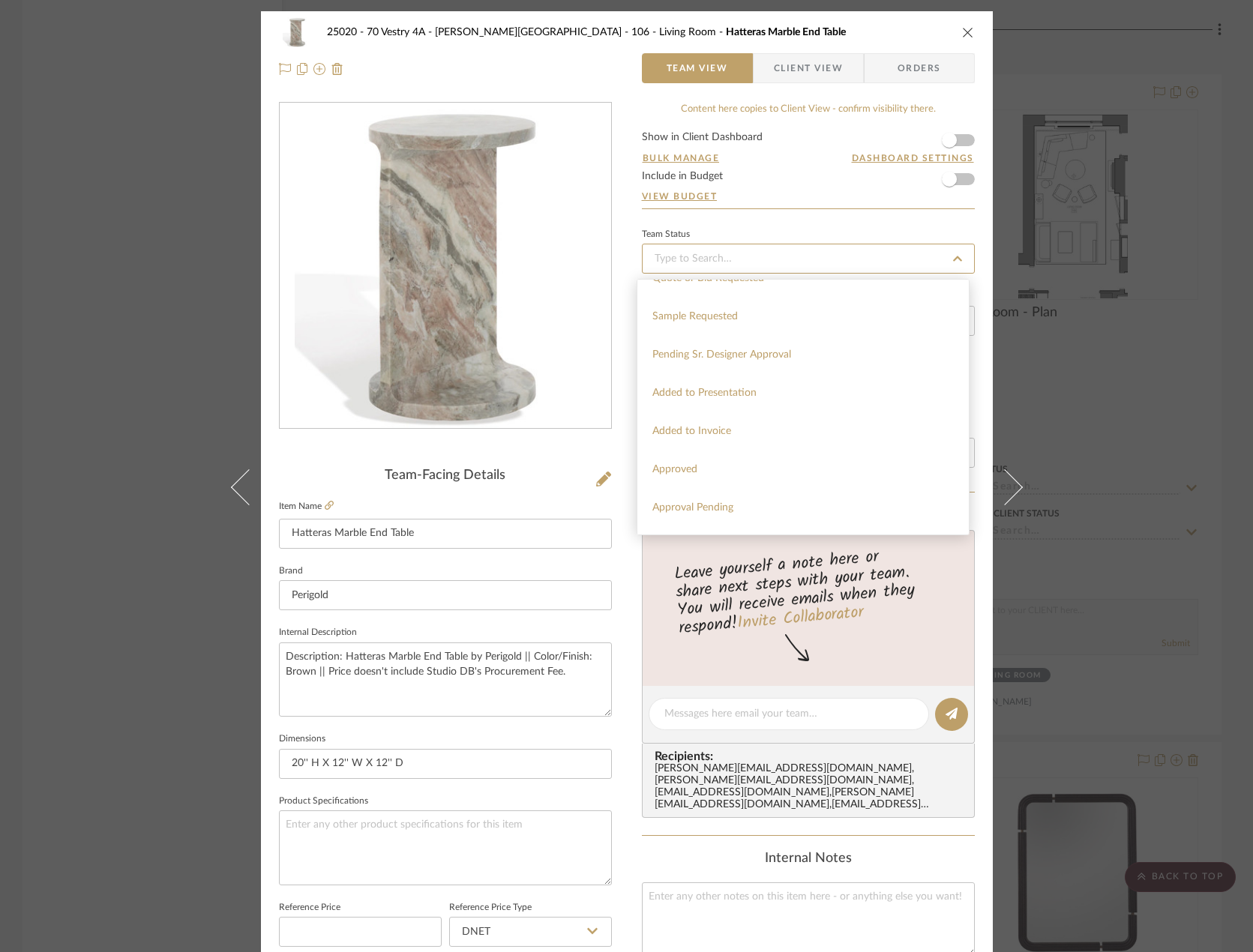
scroll to position [599, 0]
click at [795, 353] on div "Pending Sr. Designer Approval" at bounding box center [803, 348] width 332 height 38
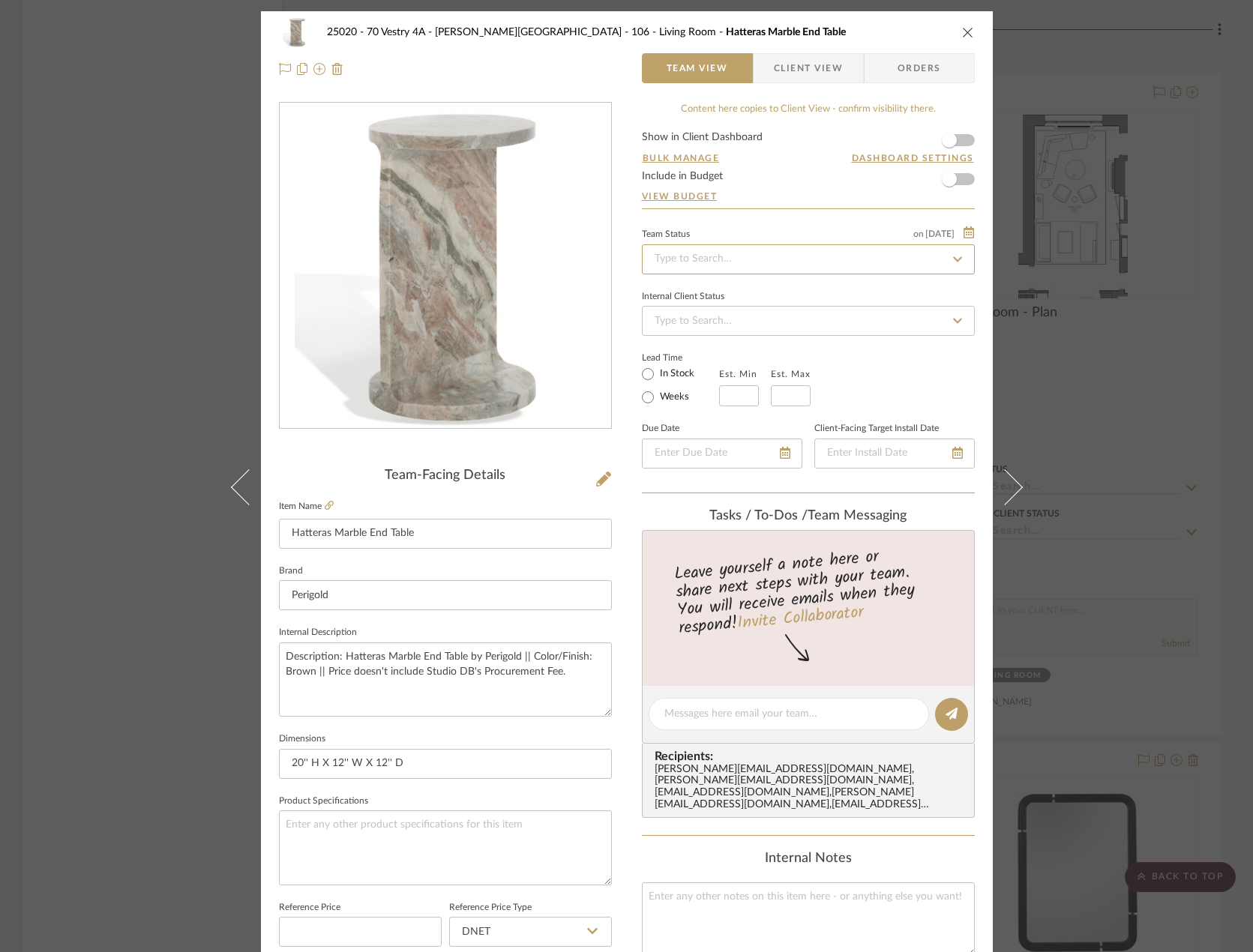
type input "[DATE]"
type input "Pending Sr. Designer Approval"
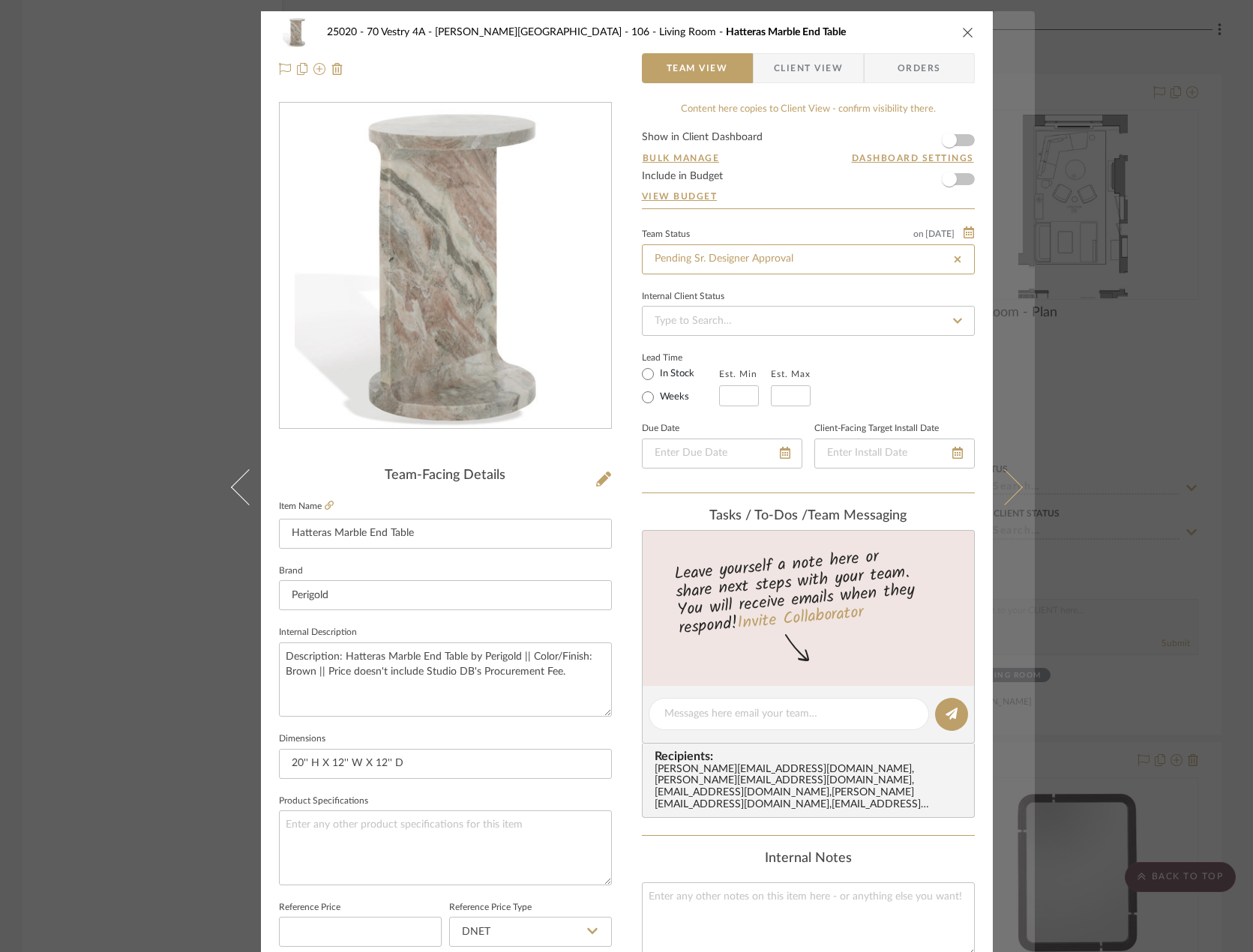
type input "[DATE]"
type input "Pending Sr. Designer Approval"
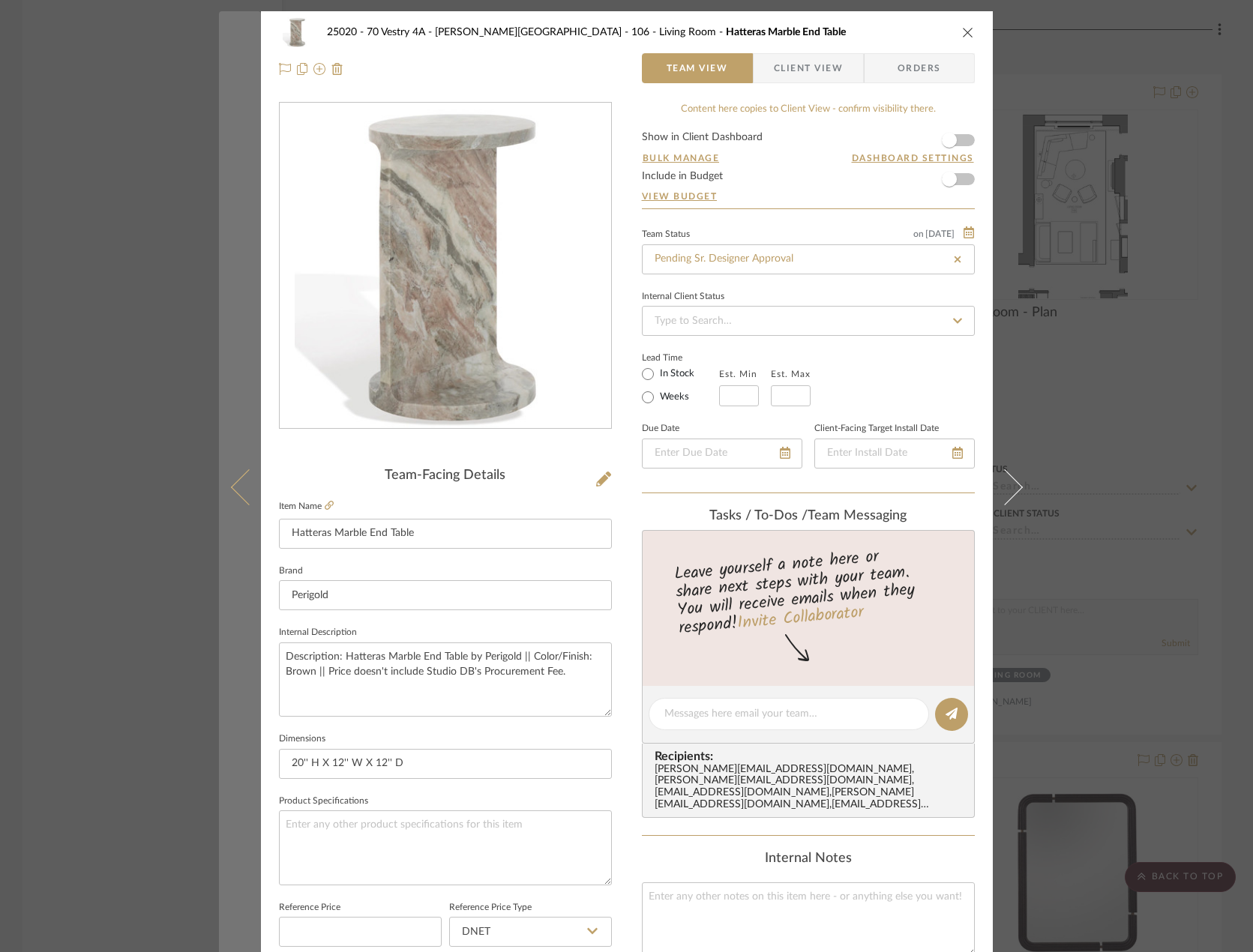
click at [230, 483] on icon at bounding box center [247, 487] width 36 height 36
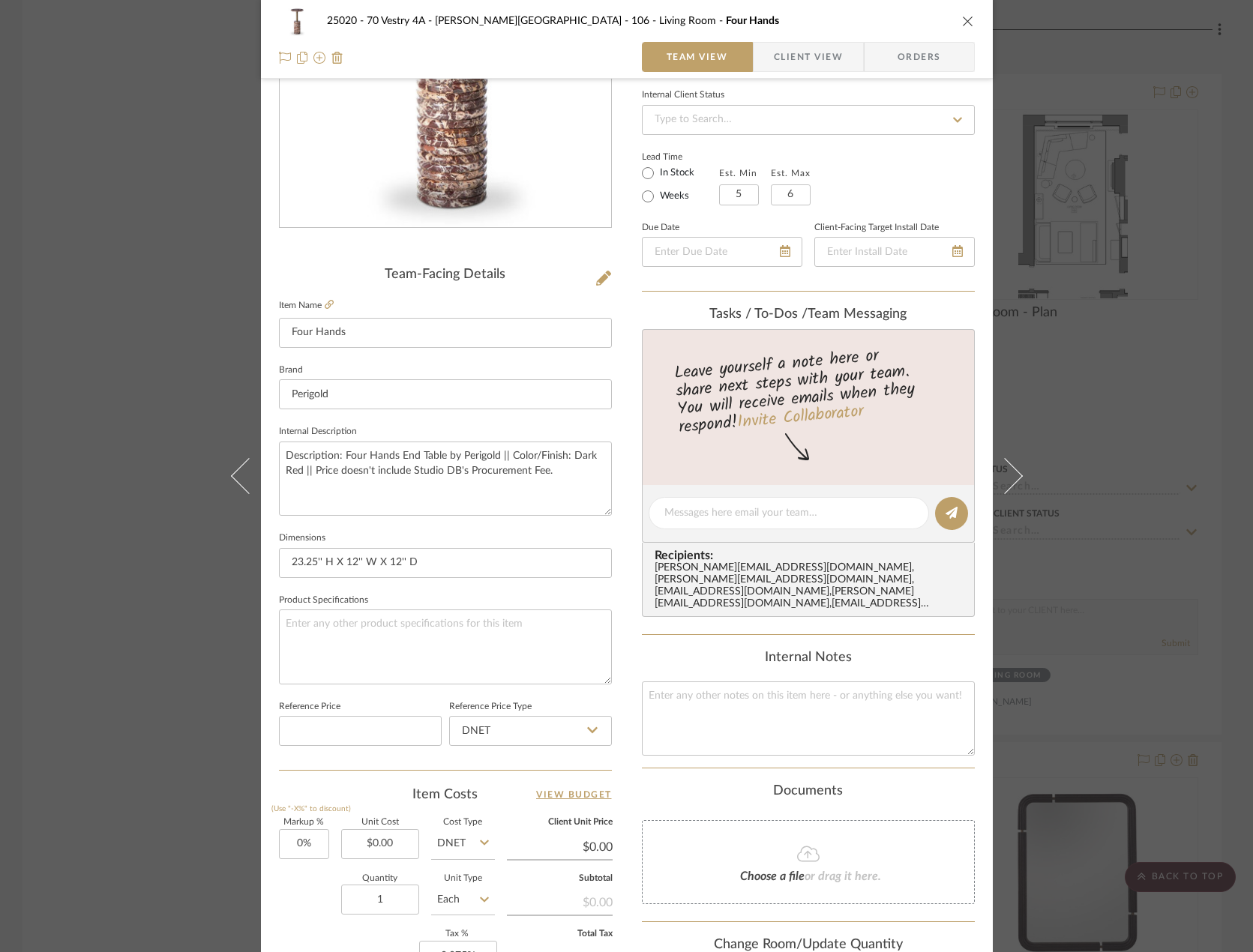
scroll to position [444, 0]
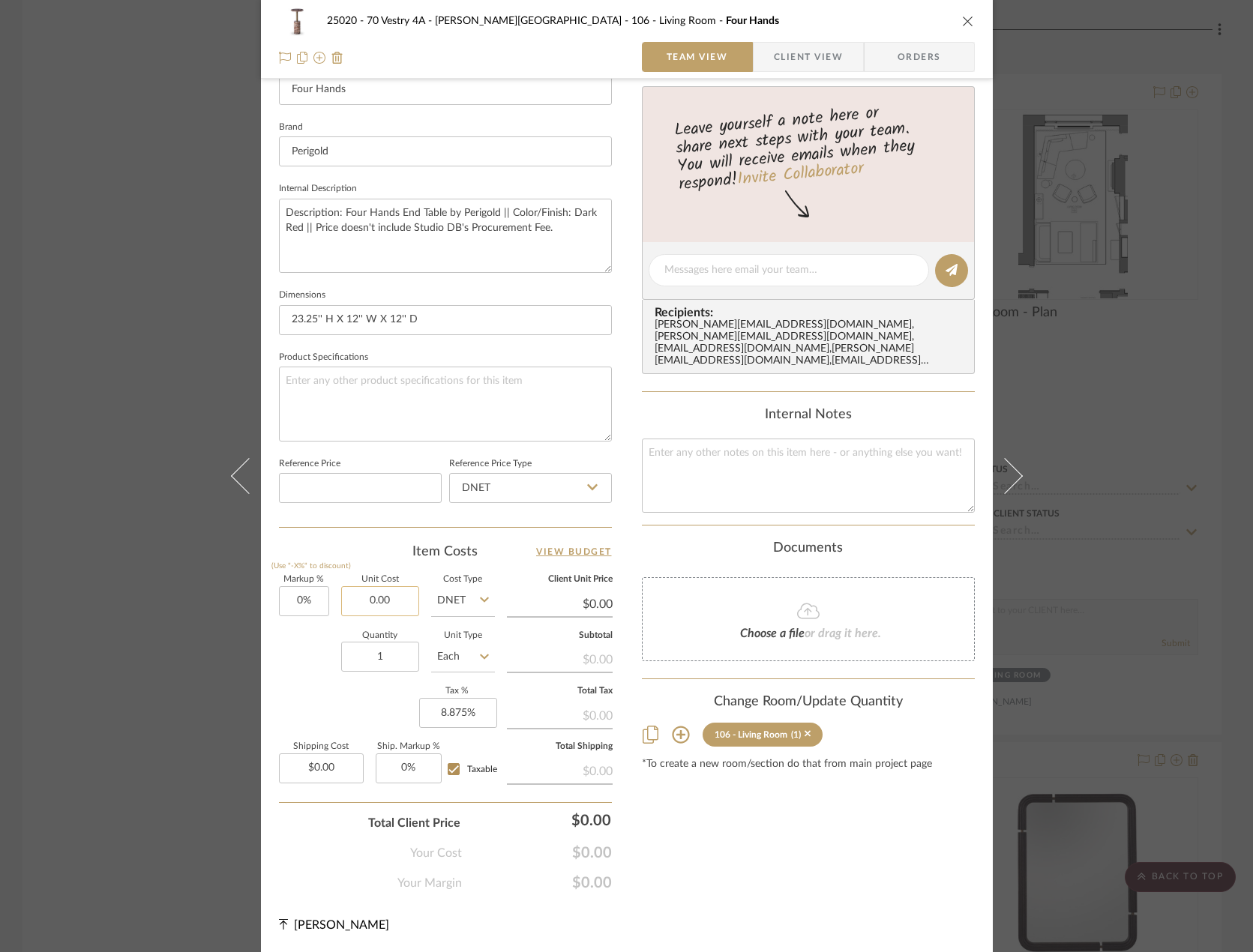
click at [396, 606] on input "0.00" at bounding box center [380, 601] width 78 height 30
type input "$281.46"
click at [296, 710] on div "Markup % (Use "-X%" to discount) 0% Unit Cost $281.46 Cost Type DNET Client Uni…" at bounding box center [445, 685] width 333 height 219
type input "$281.46"
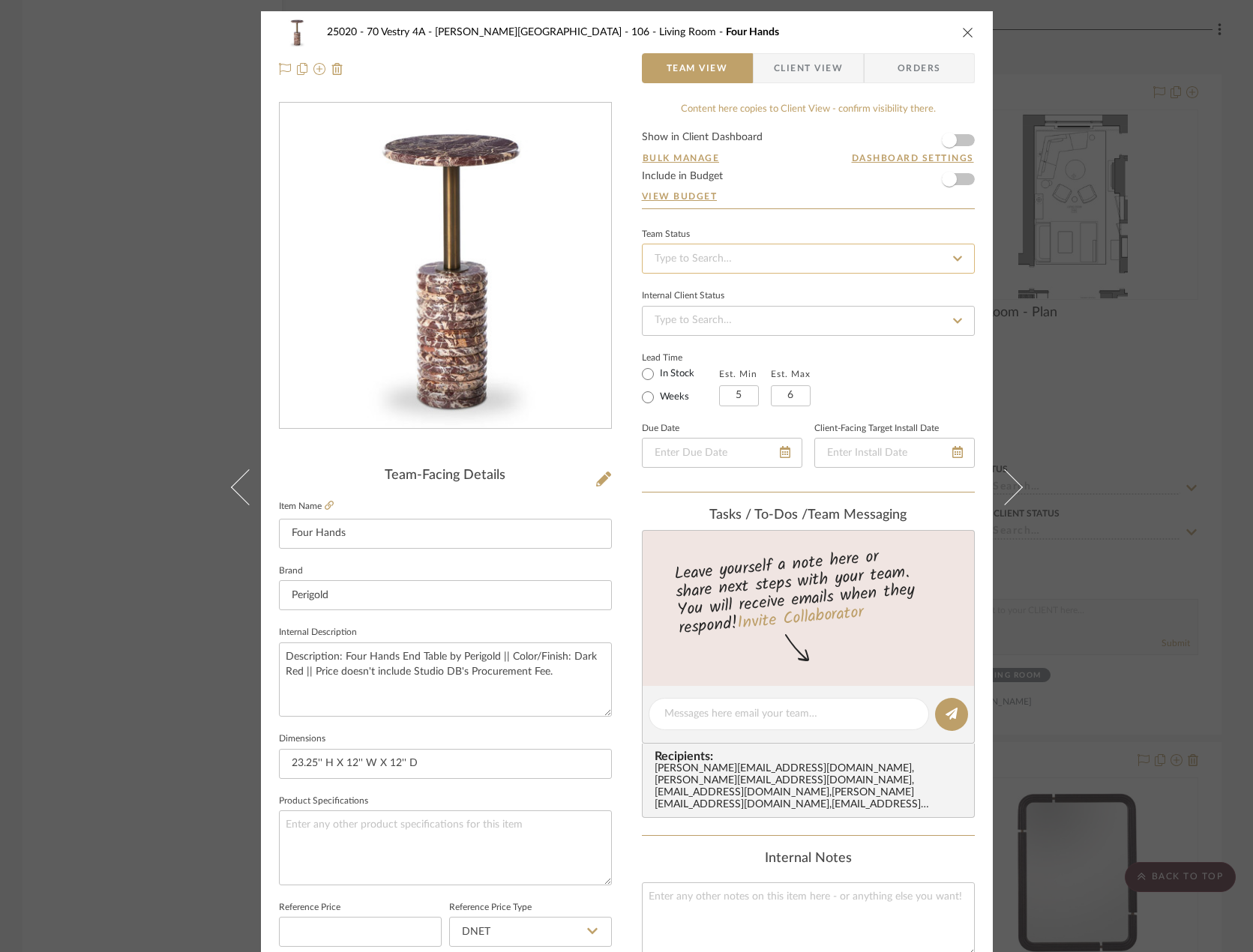
click at [922, 256] on input at bounding box center [808, 258] width 333 height 30
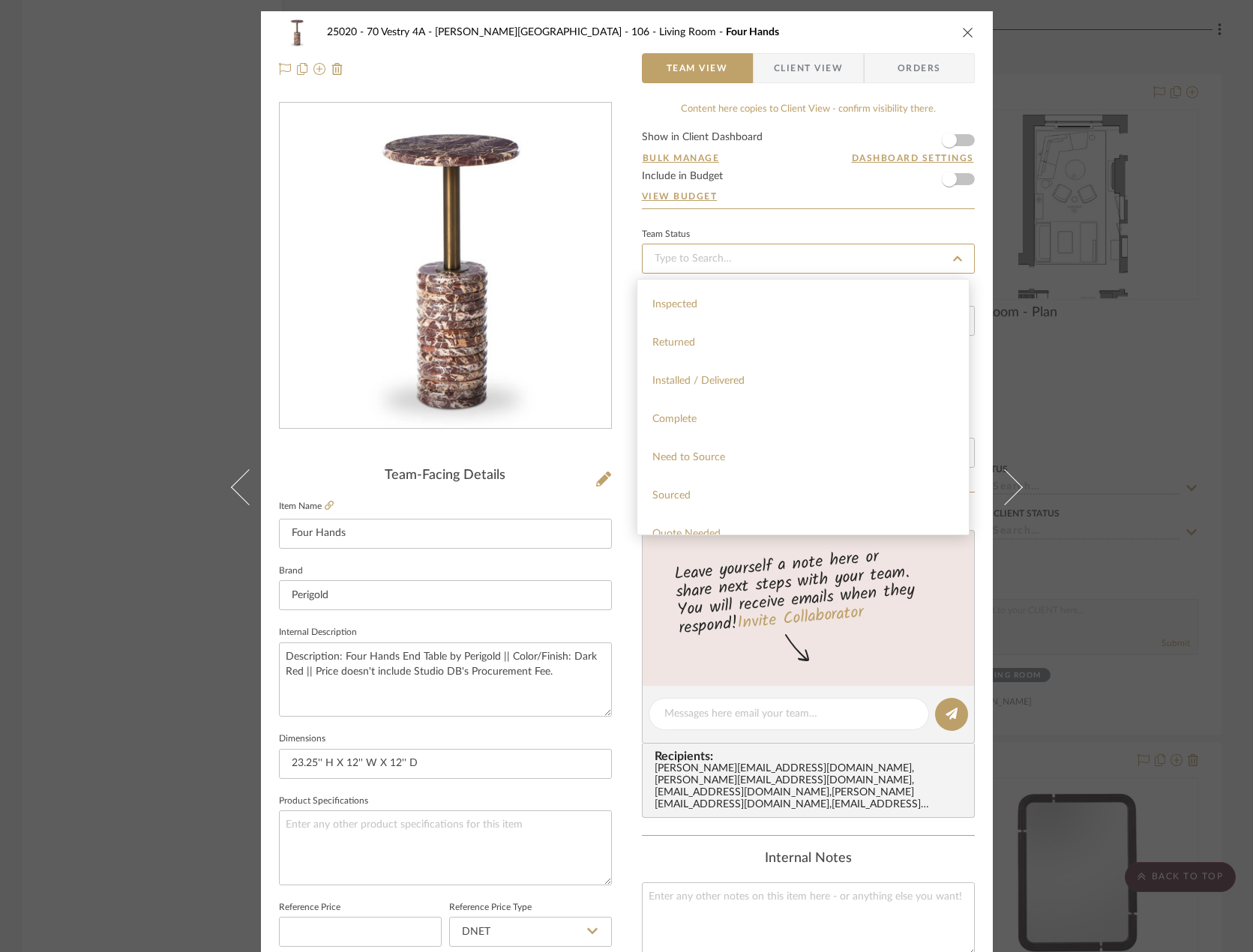
scroll to position [450, 0]
click at [781, 509] on div "Pending Sr. Designer Approval" at bounding box center [803, 498] width 332 height 38
type input "[DATE]"
type input "Pending Sr. Designer Approval"
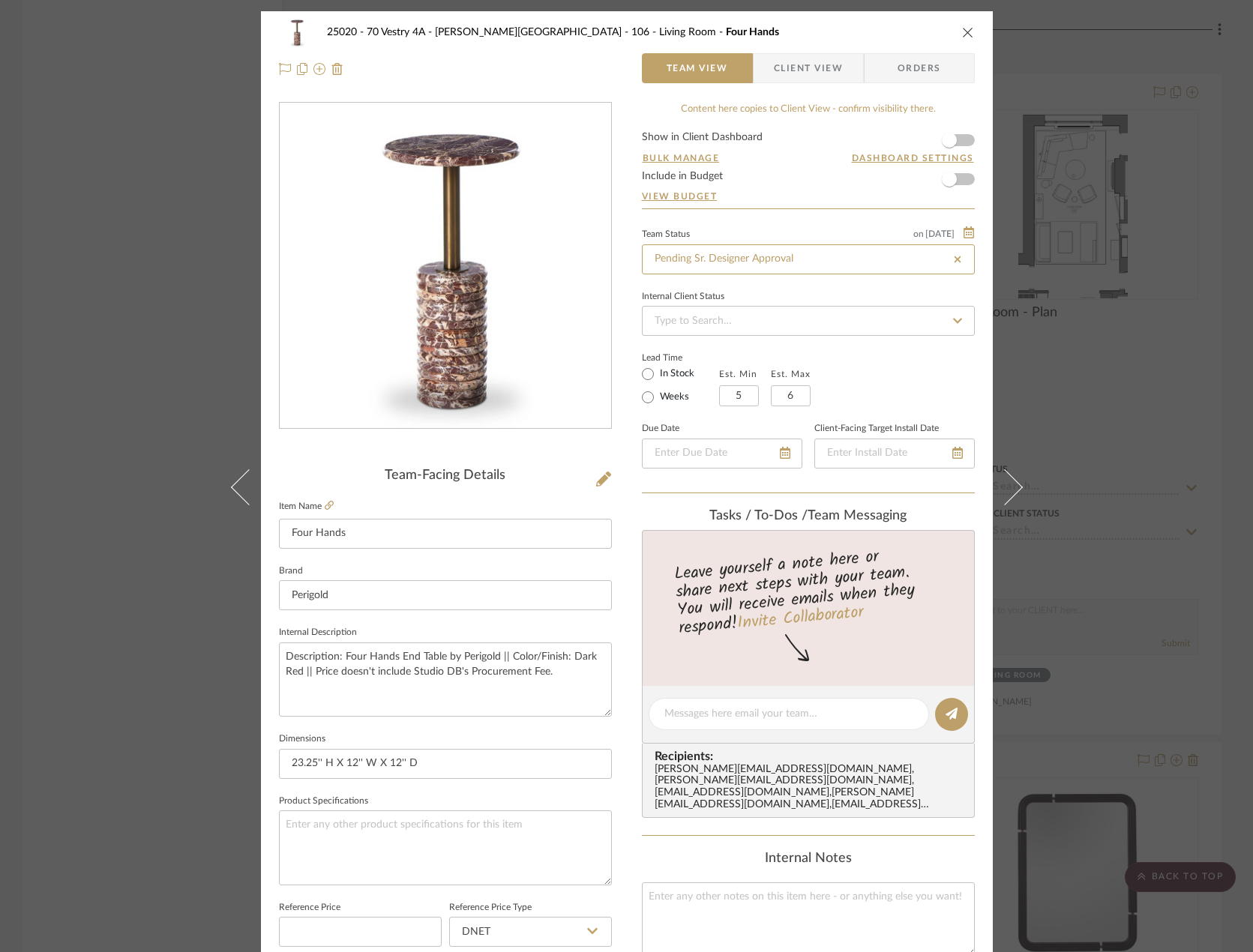
type input "[DATE]"
type input "Pending Sr. Designer Approval"
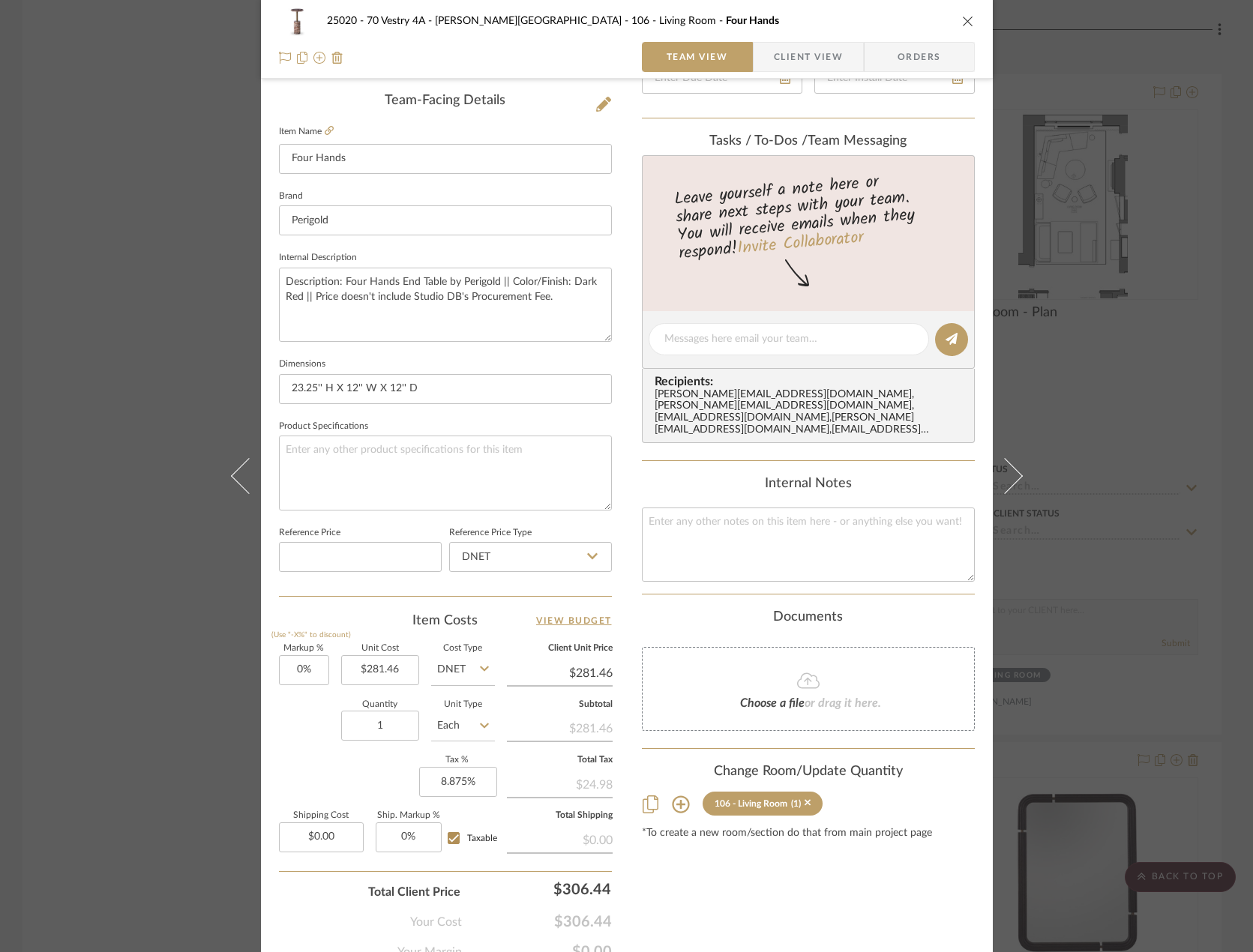
scroll to position [444, 0]
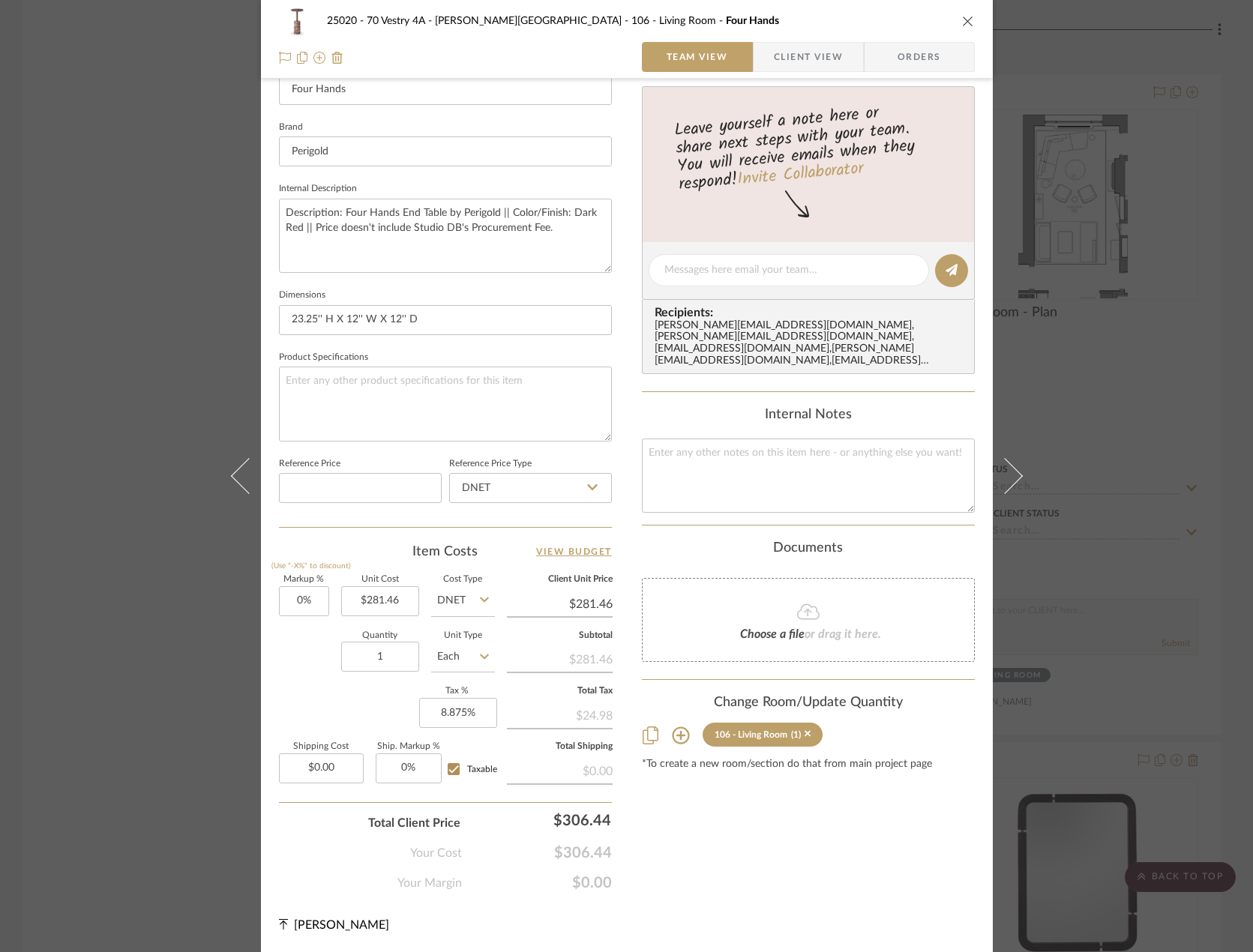
click at [1082, 510] on div "25020 - 70 Vestry 4A - Grant-Stanleigh 106 - Living Room Four Hands Team View C…" at bounding box center [626, 476] width 1253 height 952
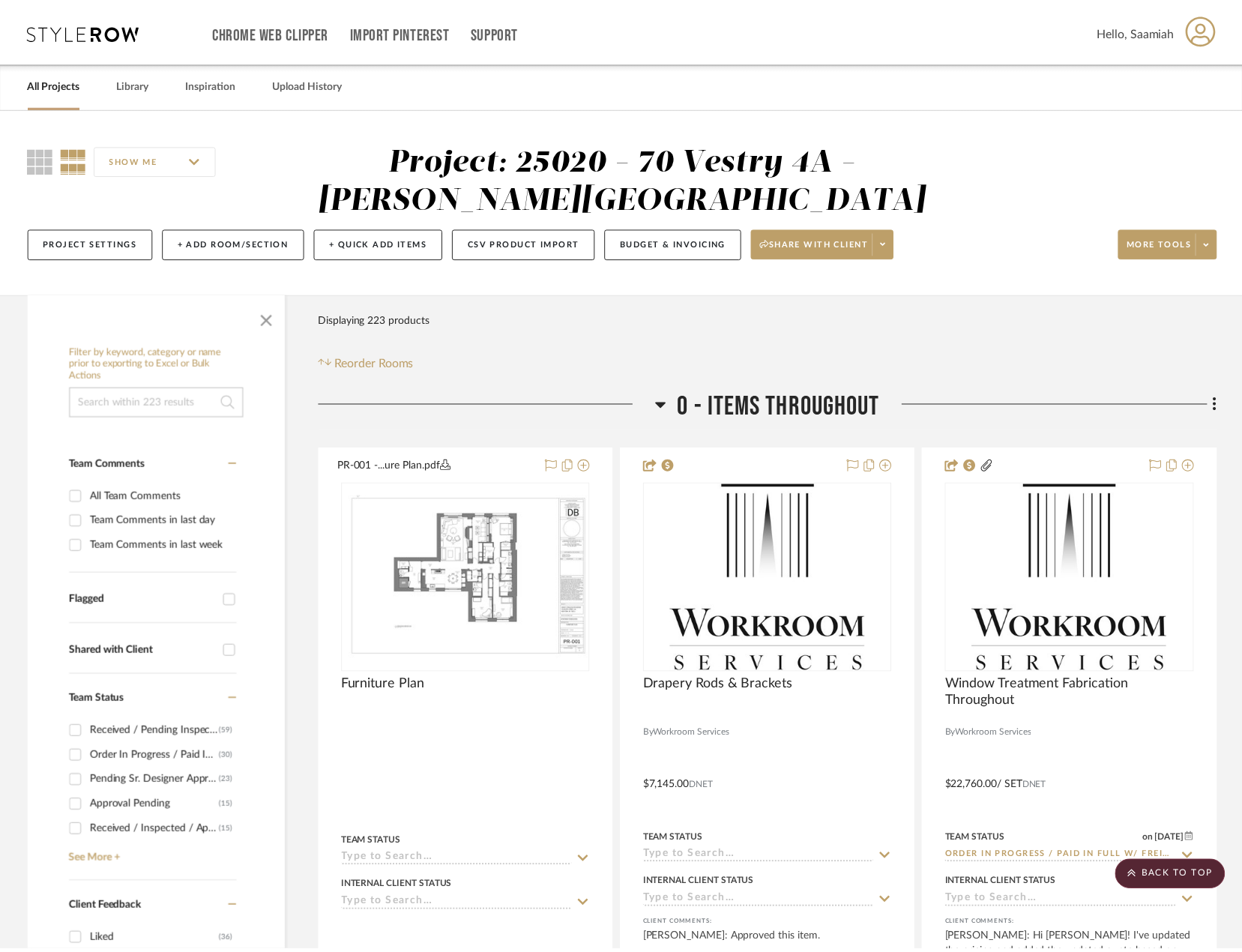
scroll to position [6321, 0]
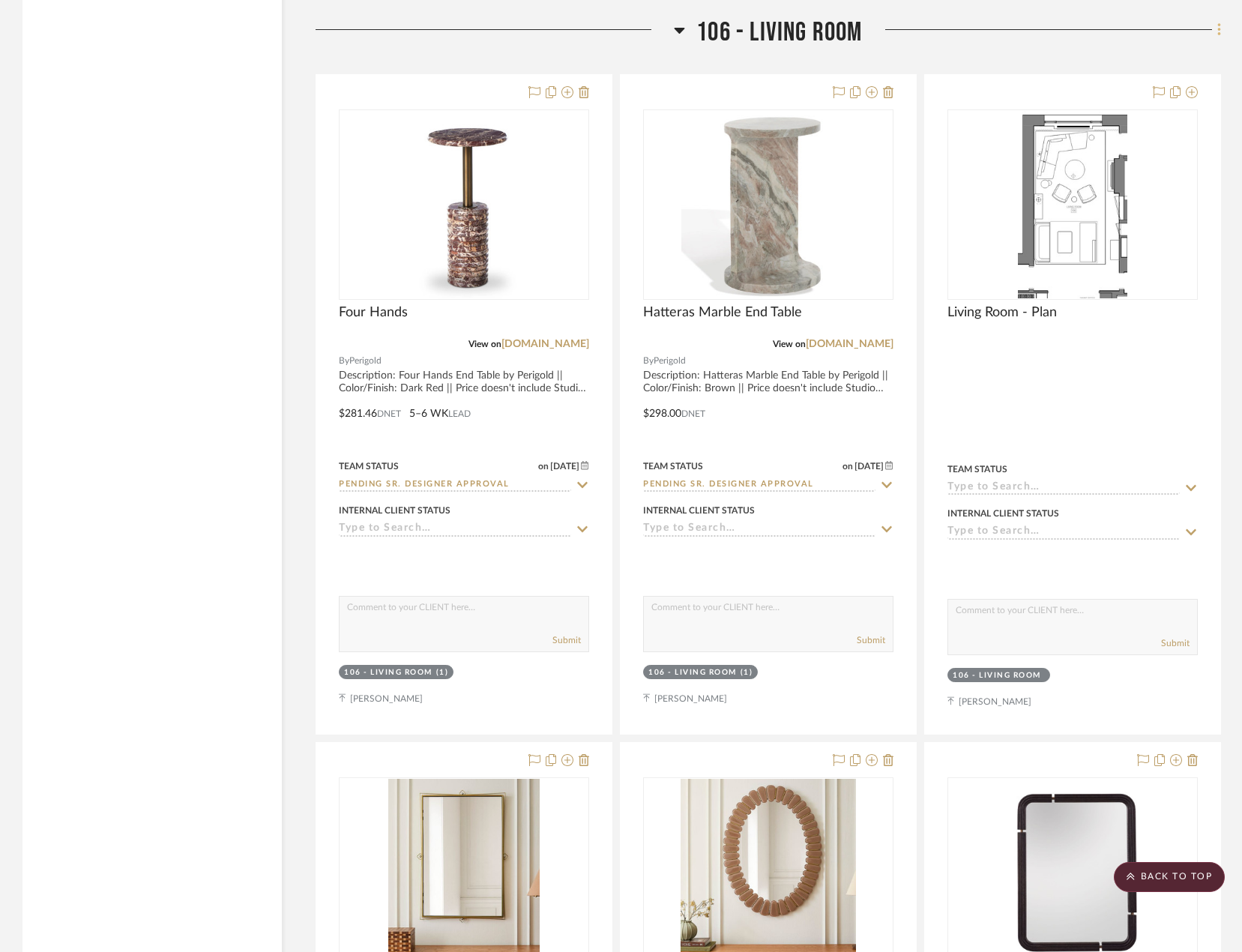
click at [1217, 30] on icon at bounding box center [1219, 29] width 5 height 16
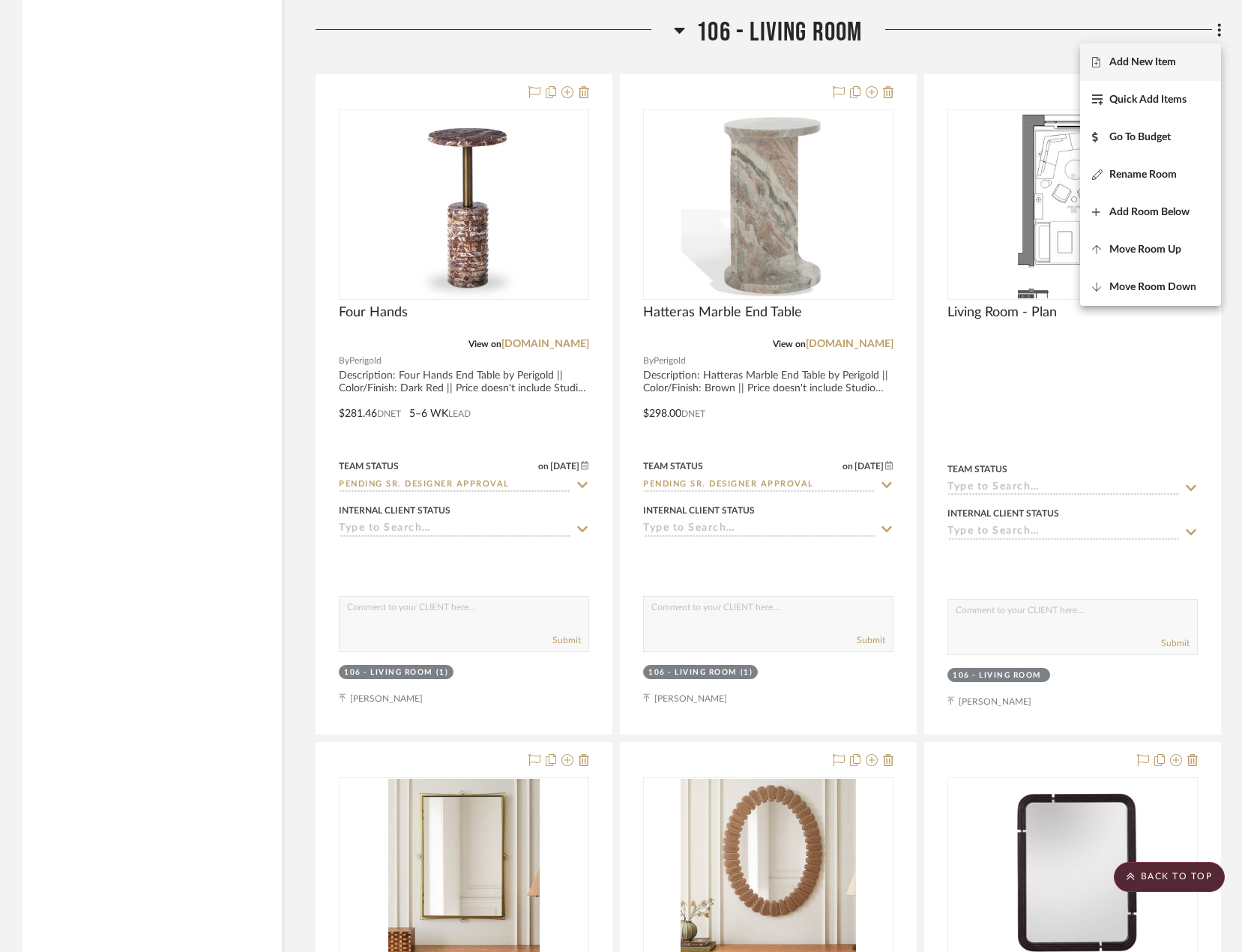
click at [1160, 64] on span "Add New Item" at bounding box center [1142, 62] width 67 height 13
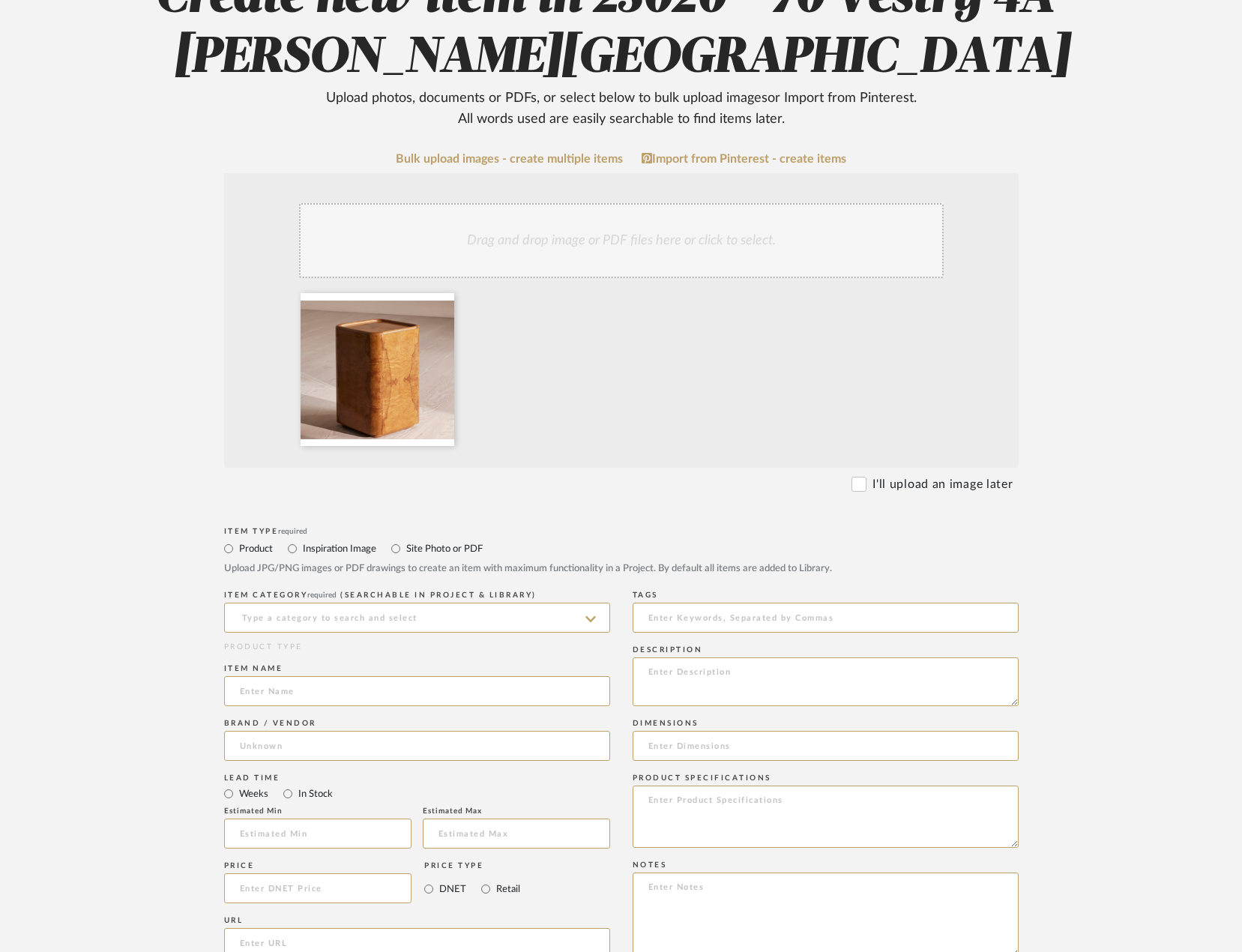
scroll to position [225, 0]
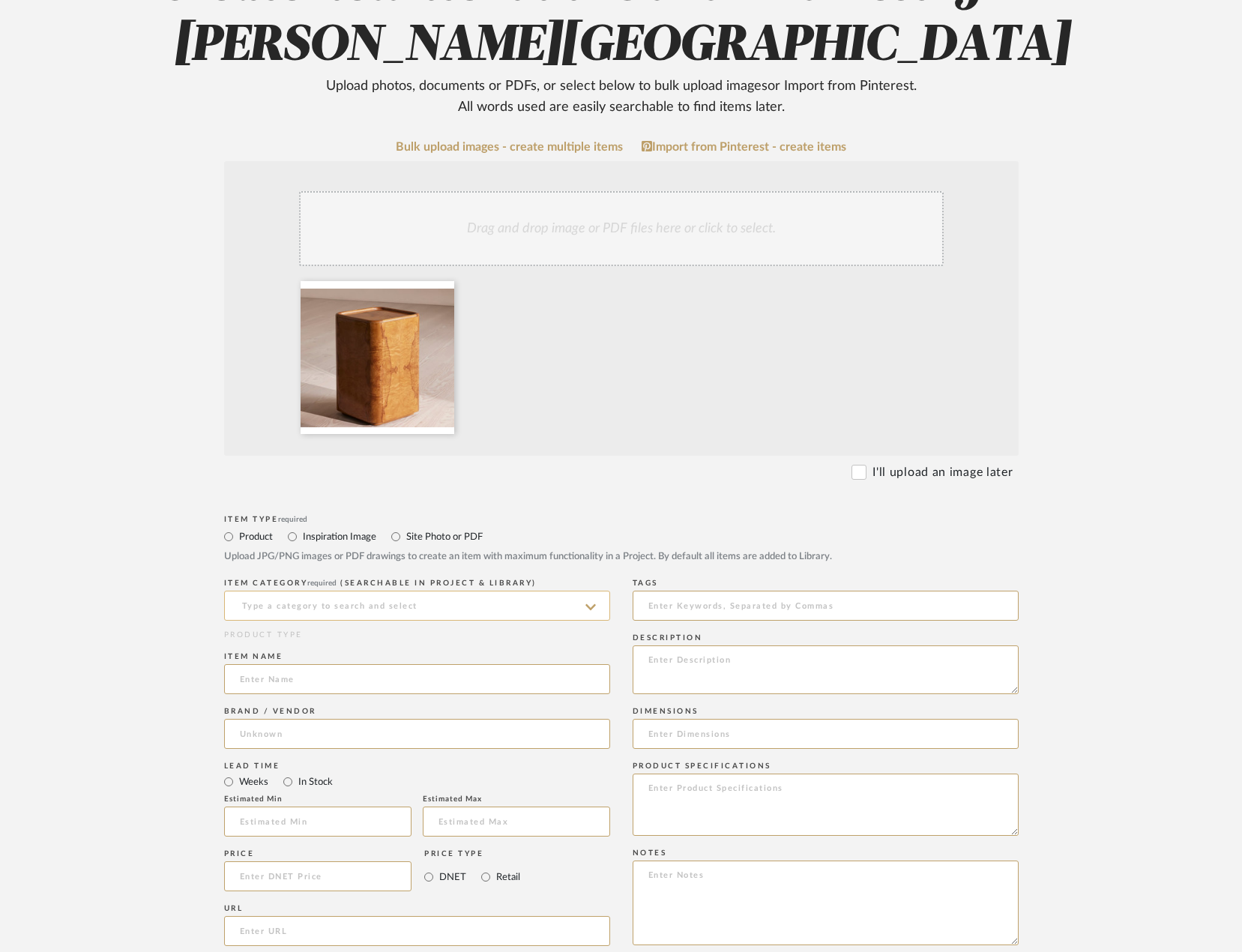
click at [366, 604] on input at bounding box center [417, 605] width 386 height 30
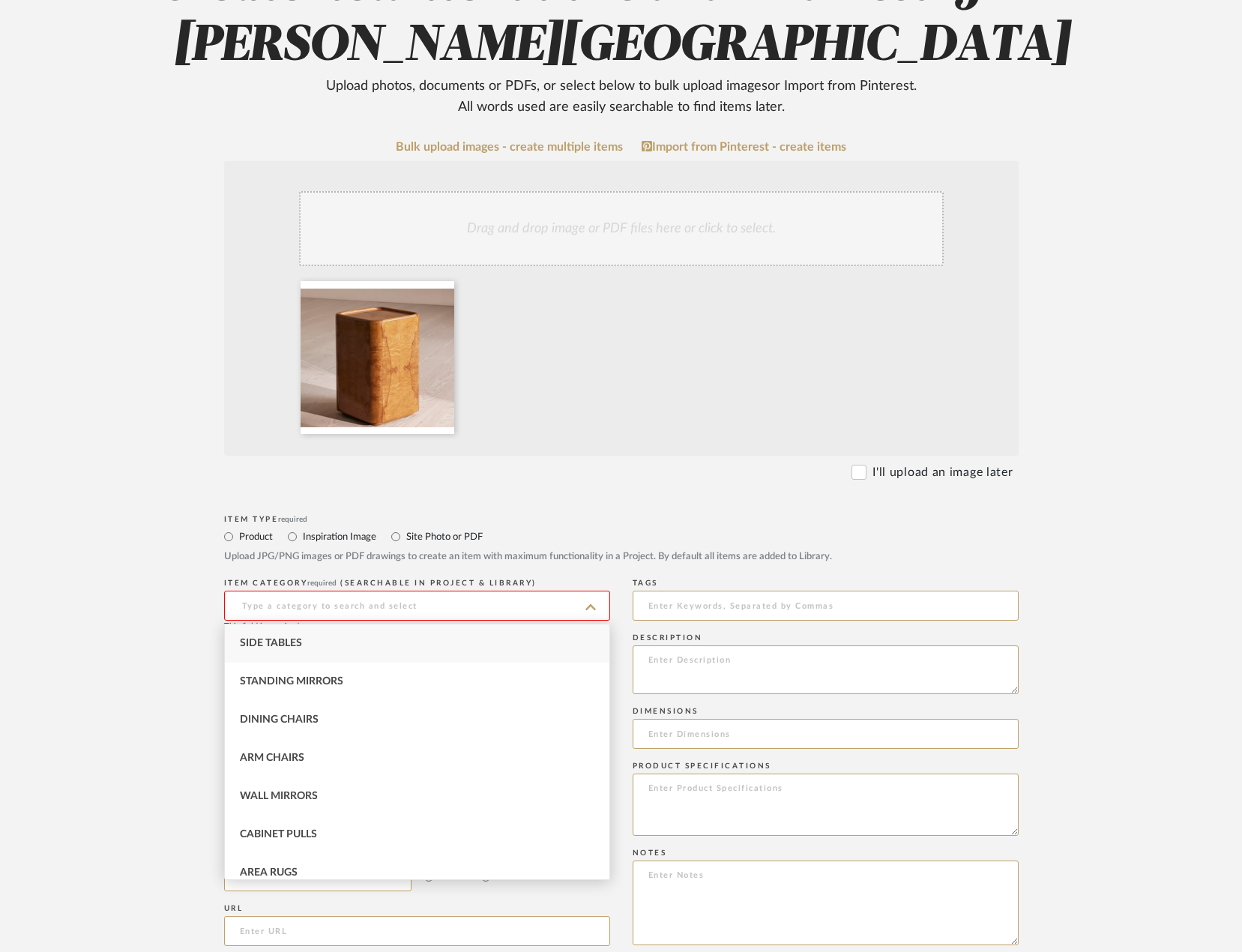
click at [332, 651] on div "Side Tables" at bounding box center [417, 643] width 385 height 38
type input "Side Tables"
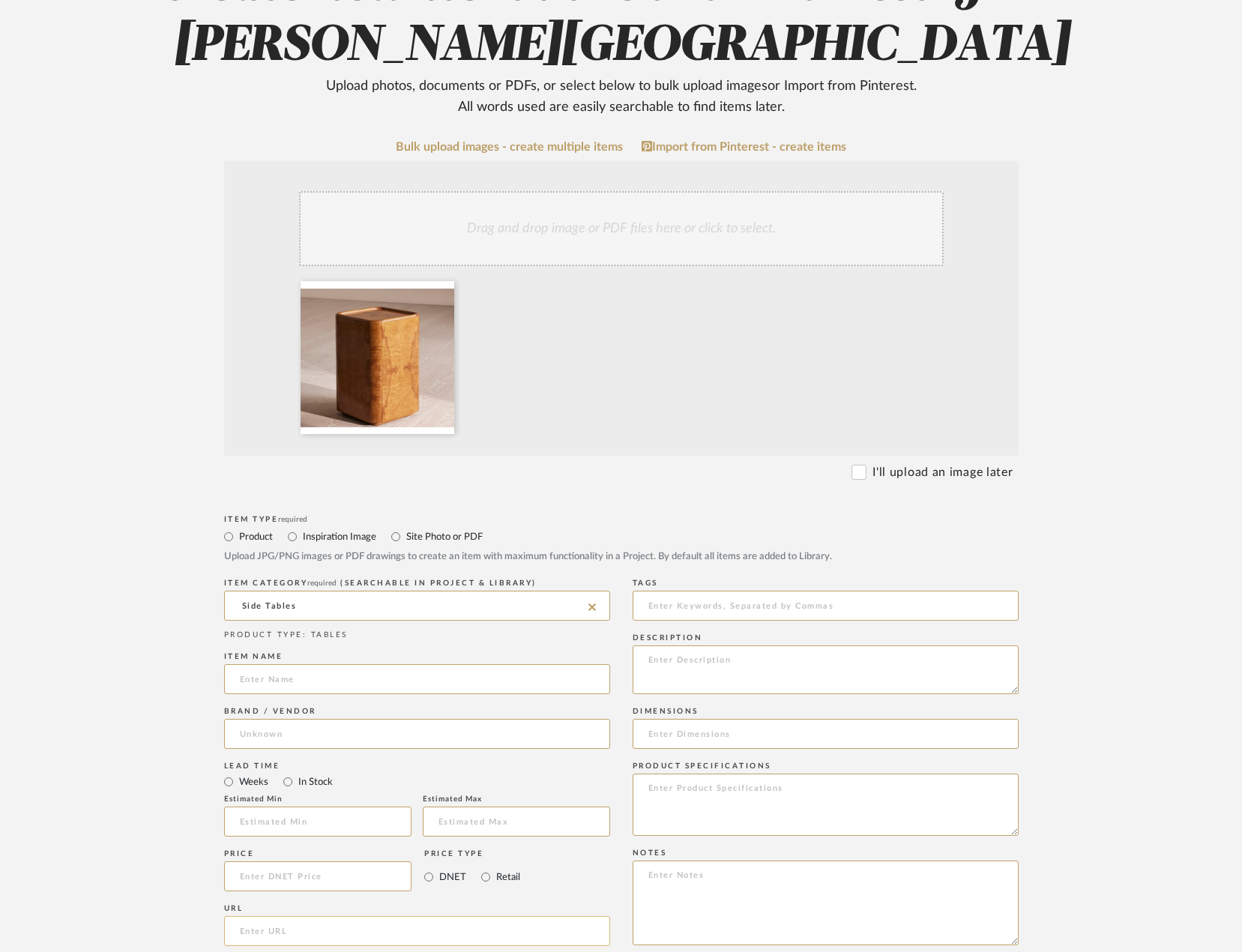
click at [292, 926] on input "url" at bounding box center [417, 931] width 386 height 30
paste input "https://www.sohohome.com/us/products/dawson-side-table-olive-ash-burl/79963685"
type input "https://www.sohohome.com/us/products/dawson-side-table-olive-ash-burl/79963685"
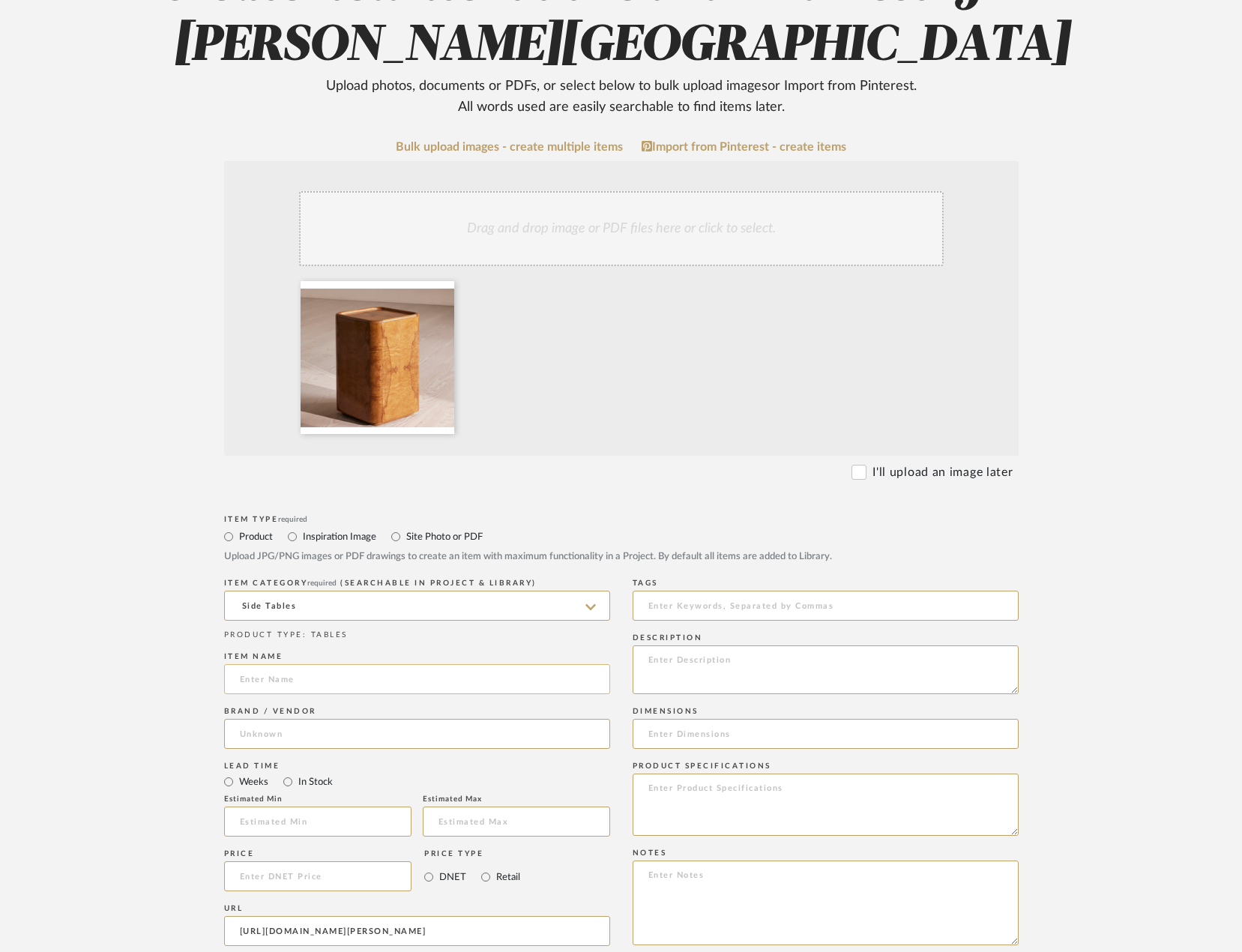
click at [322, 676] on input at bounding box center [417, 679] width 386 height 30
paste input "[PERSON_NAME] Side Table, Olive [PERSON_NAME]"
type input "[PERSON_NAME] Side Table, Olive [PERSON_NAME]"
click at [298, 738] on input at bounding box center [417, 733] width 386 height 30
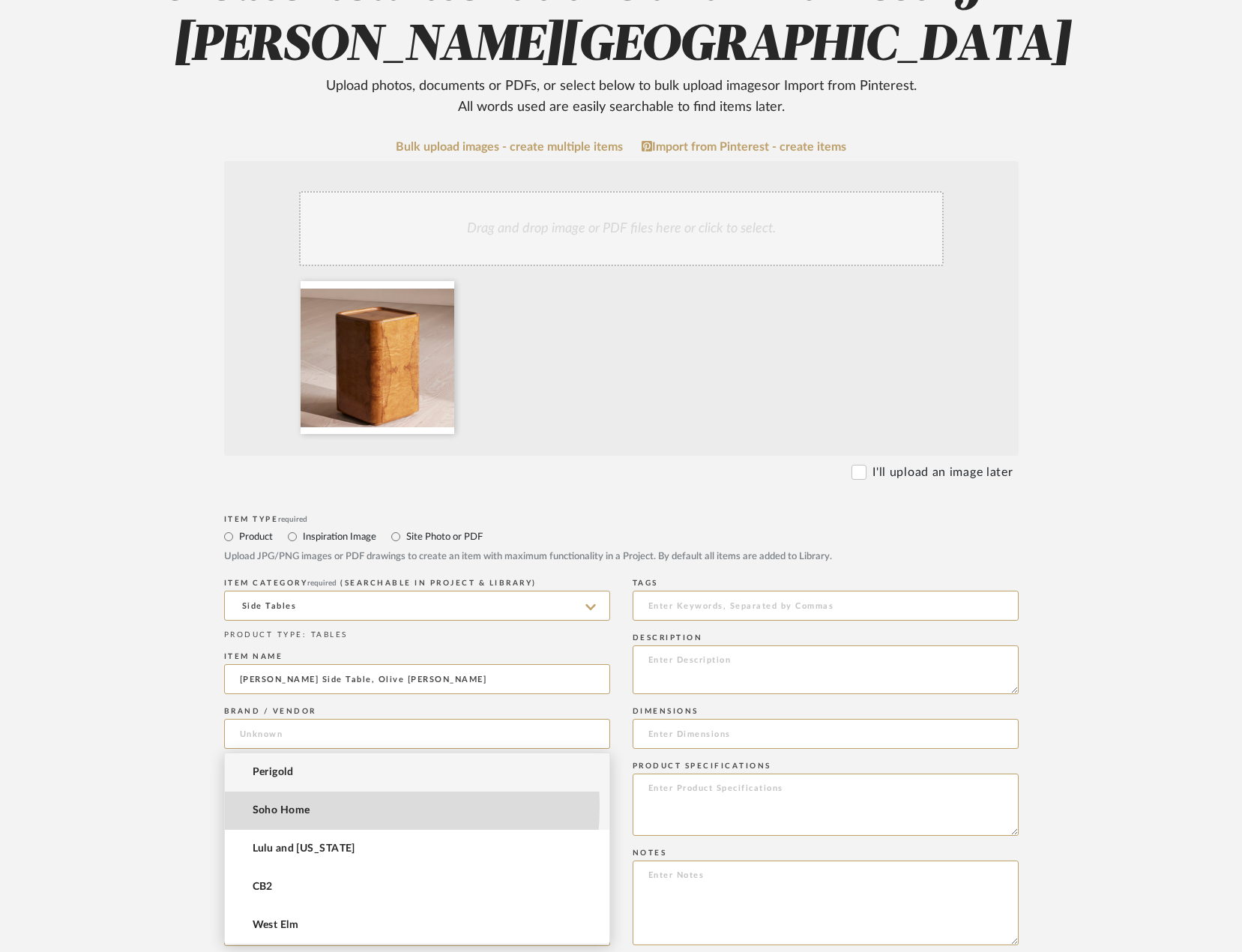
click at [303, 806] on span "Soho Home" at bounding box center [282, 809] width 58 height 13
type input "Soho Home"
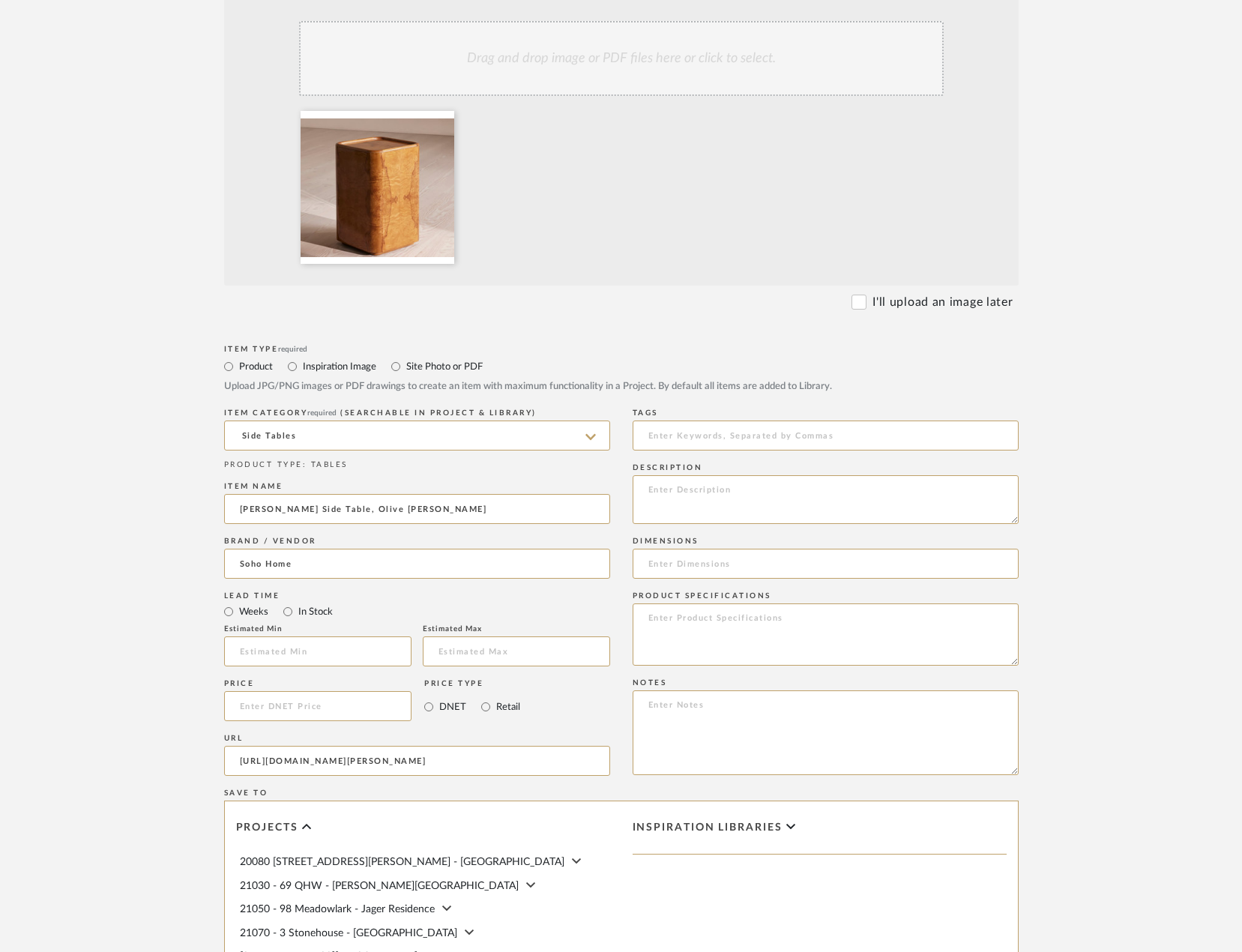
scroll to position [450, 0]
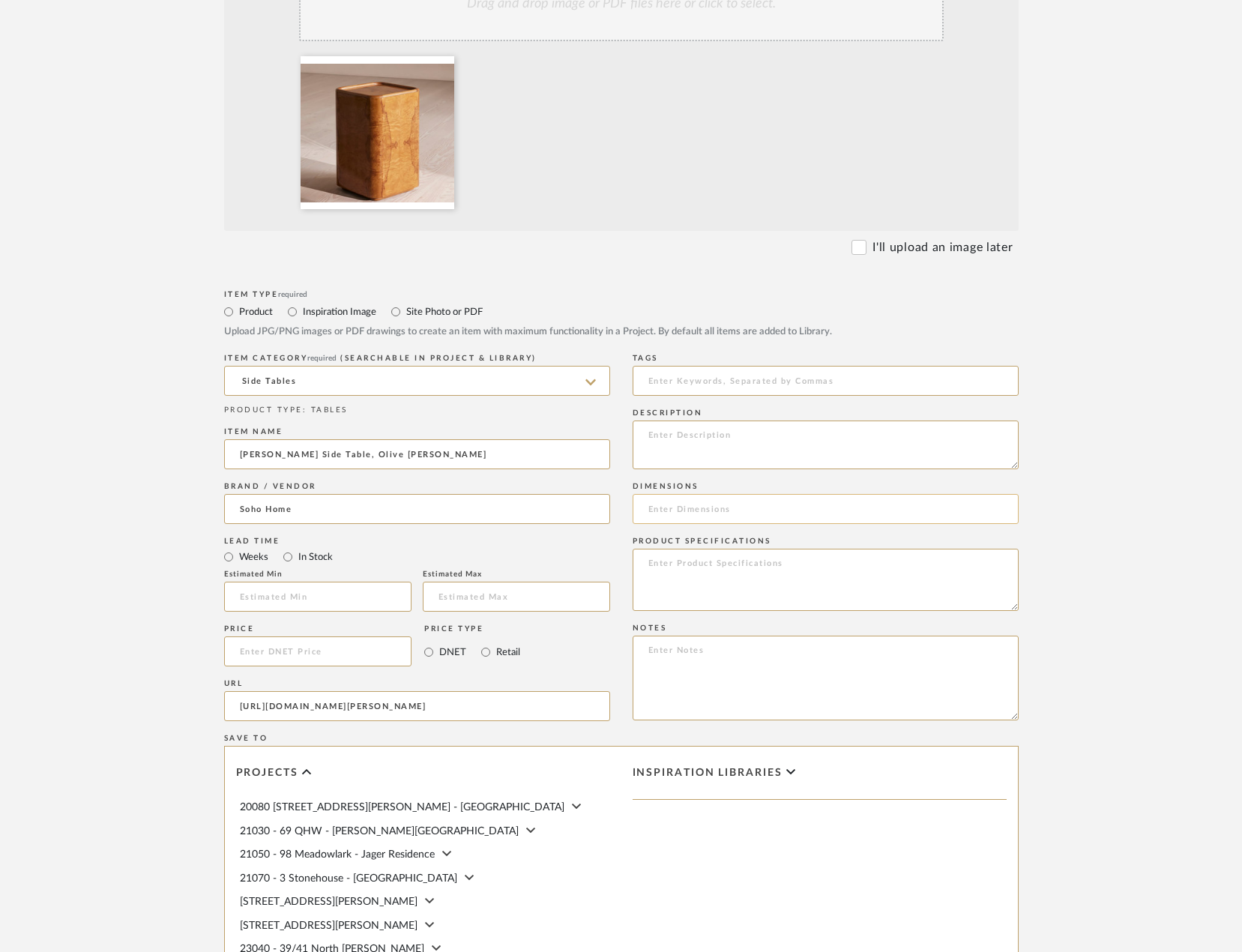
click at [654, 510] on input at bounding box center [825, 508] width 386 height 30
paste input "H23.6 x W15 x D15""
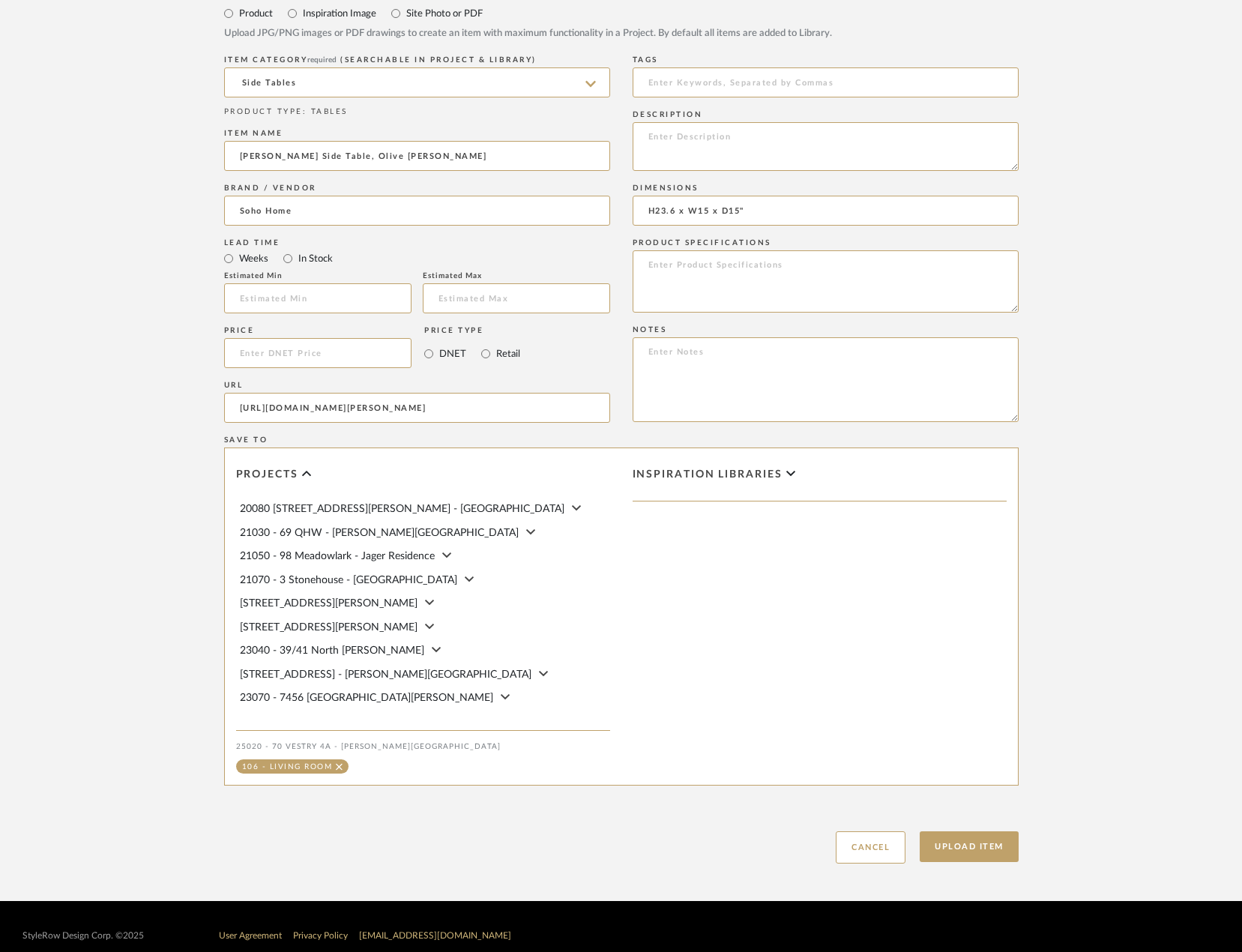
scroll to position [749, 0]
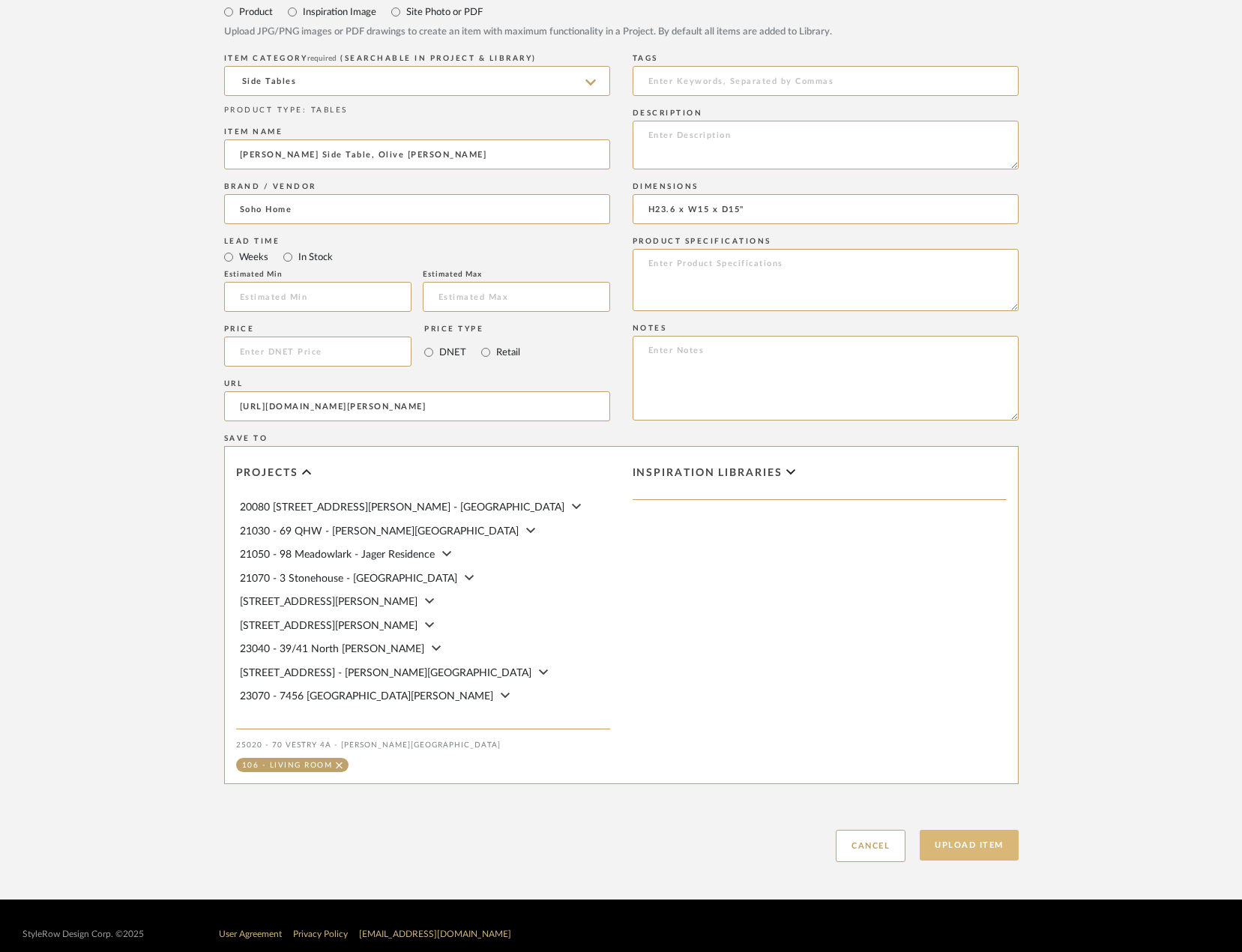
type input "H23.6 x W15 x D15""
click at [957, 858] on button "Upload Item" at bounding box center [970, 845] width 99 height 31
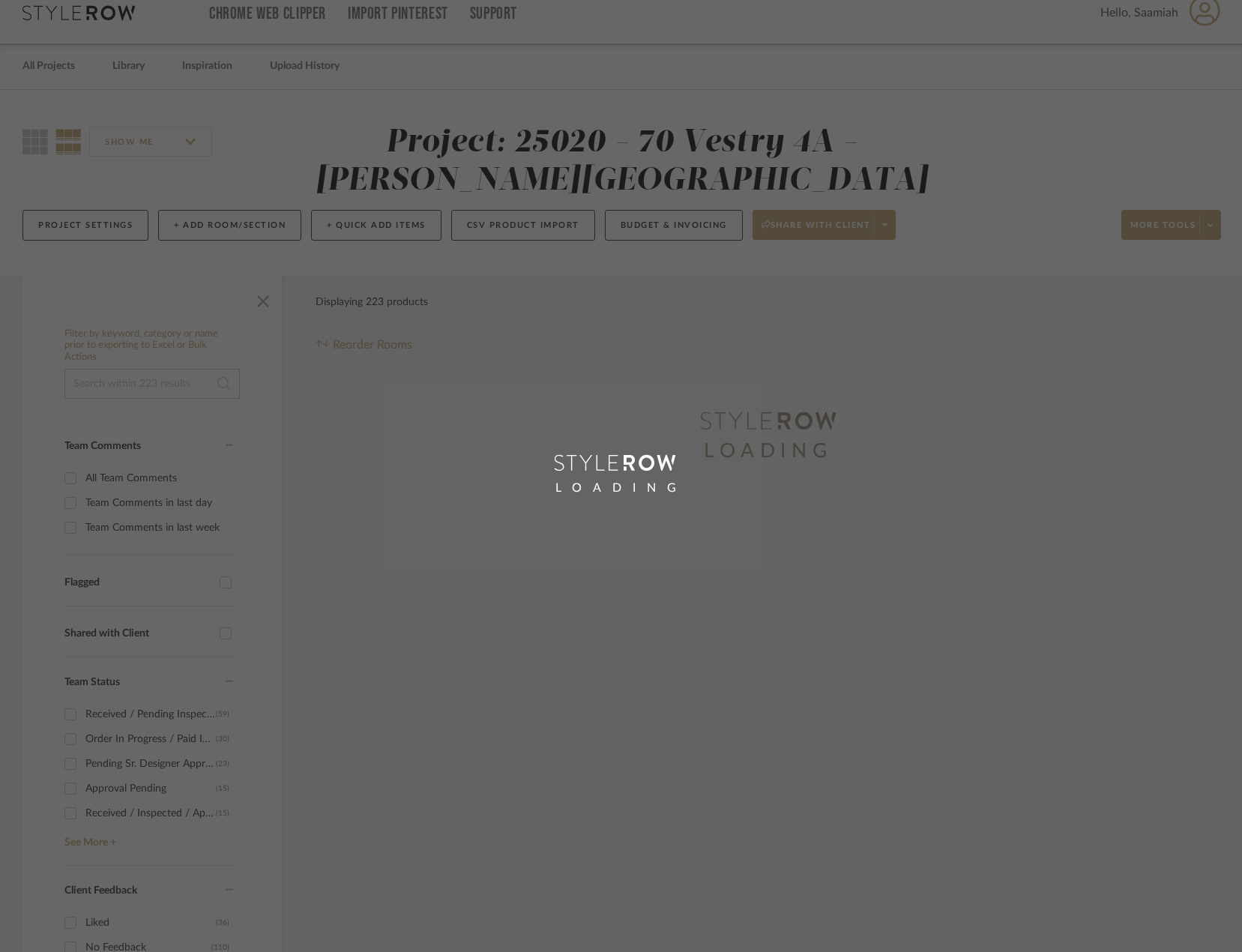
scroll to position [2, 0]
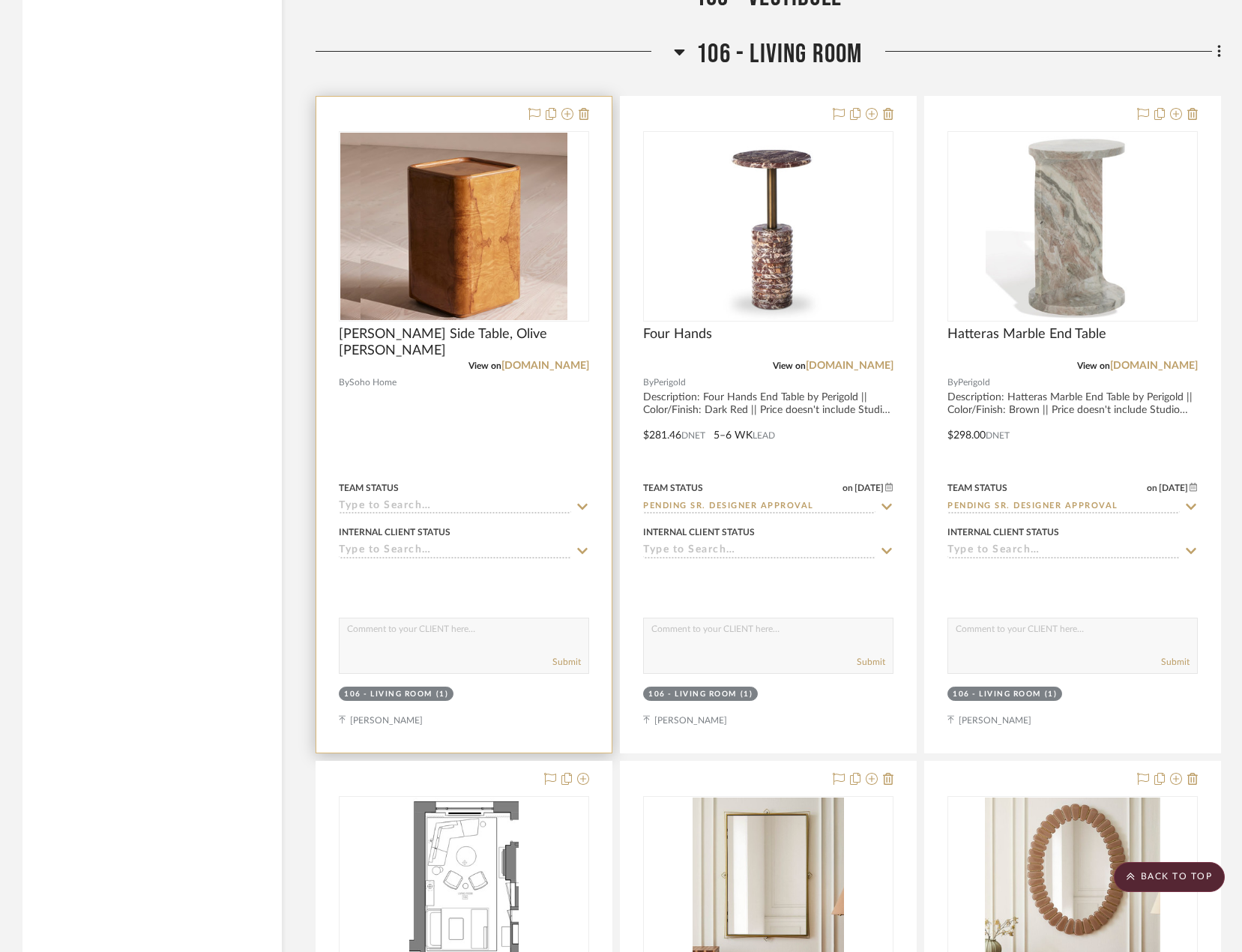
scroll to position [6321, 0]
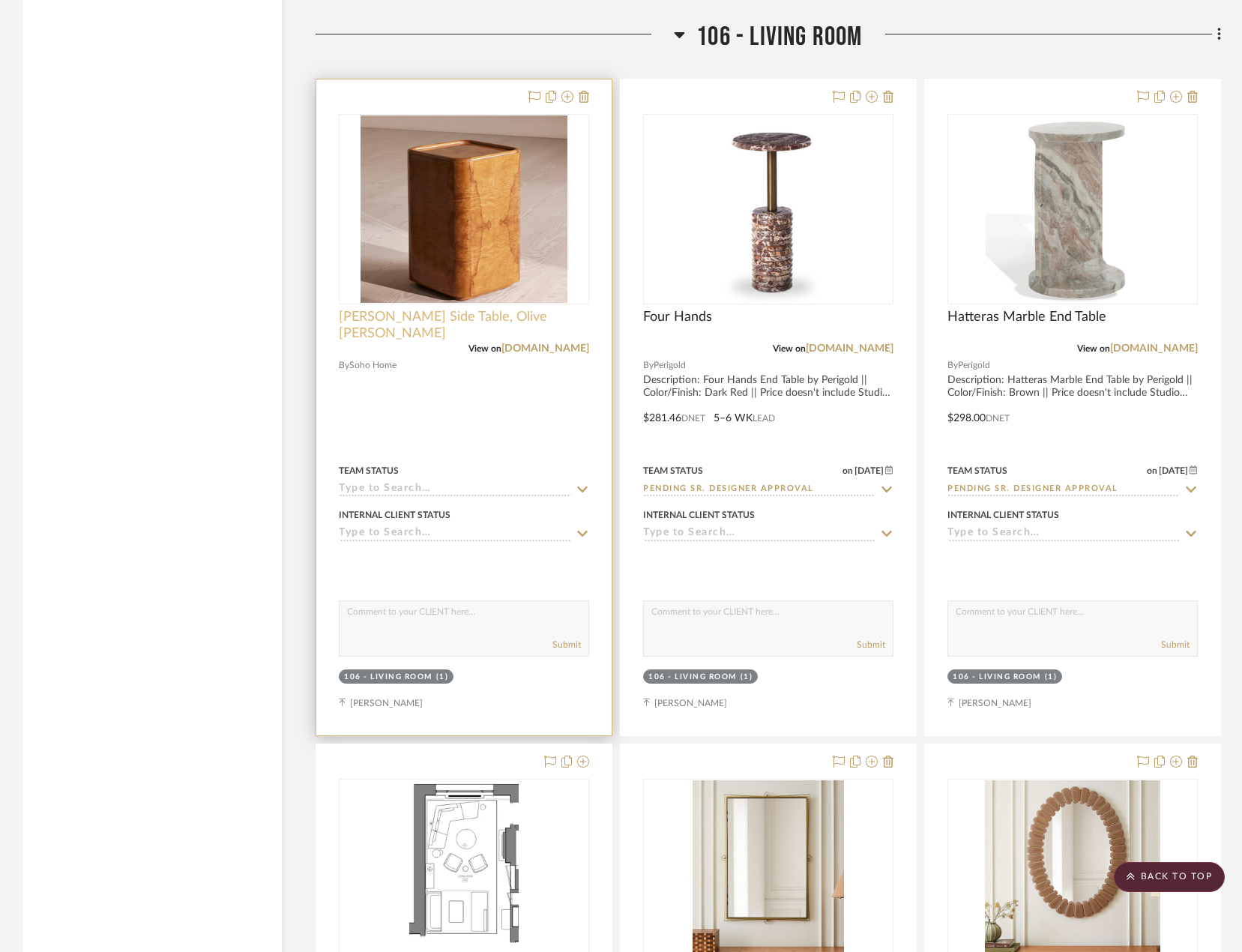
click at [458, 319] on span "[PERSON_NAME] Side Table, Olive [PERSON_NAME]" at bounding box center [463, 325] width 250 height 33
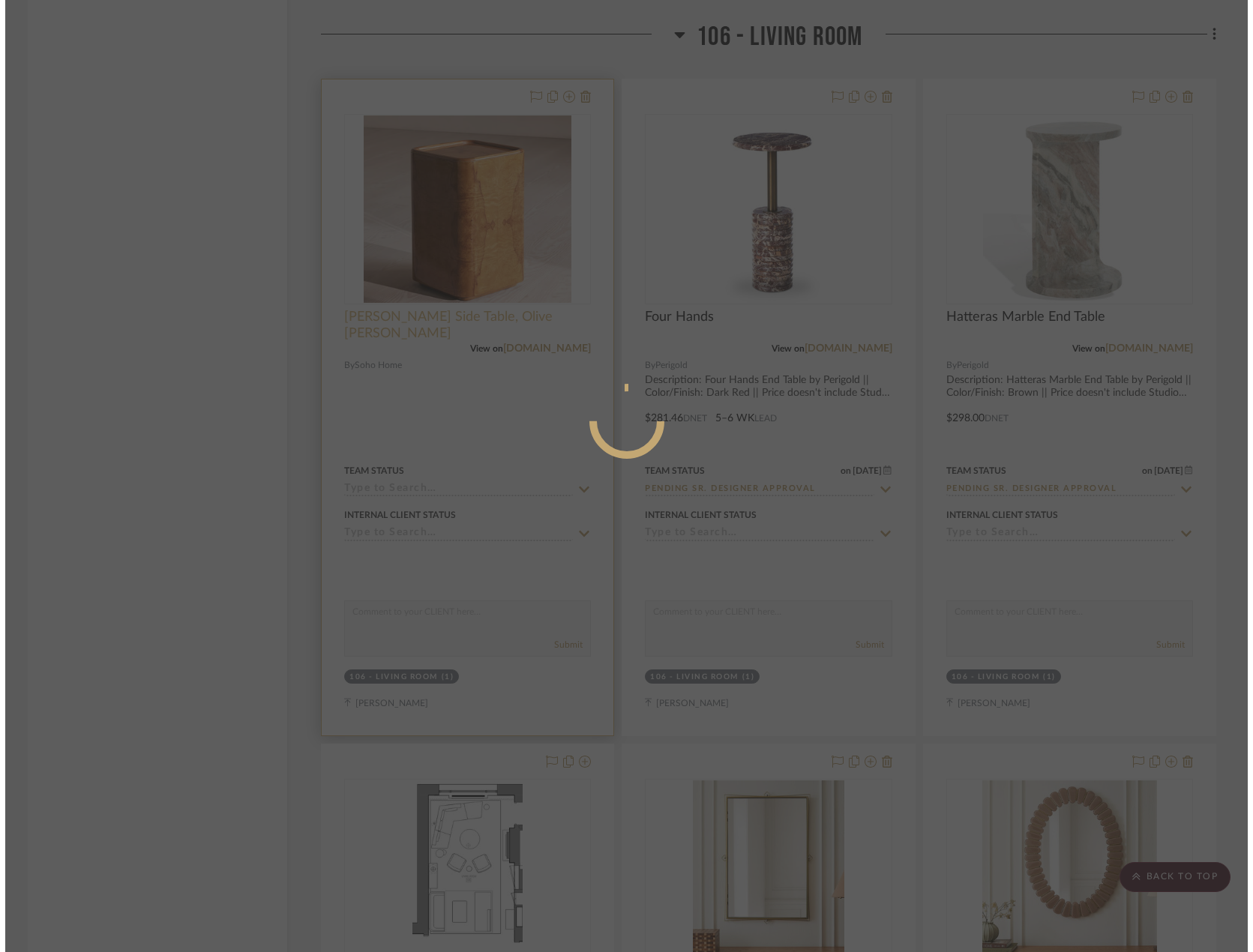
scroll to position [0, 0]
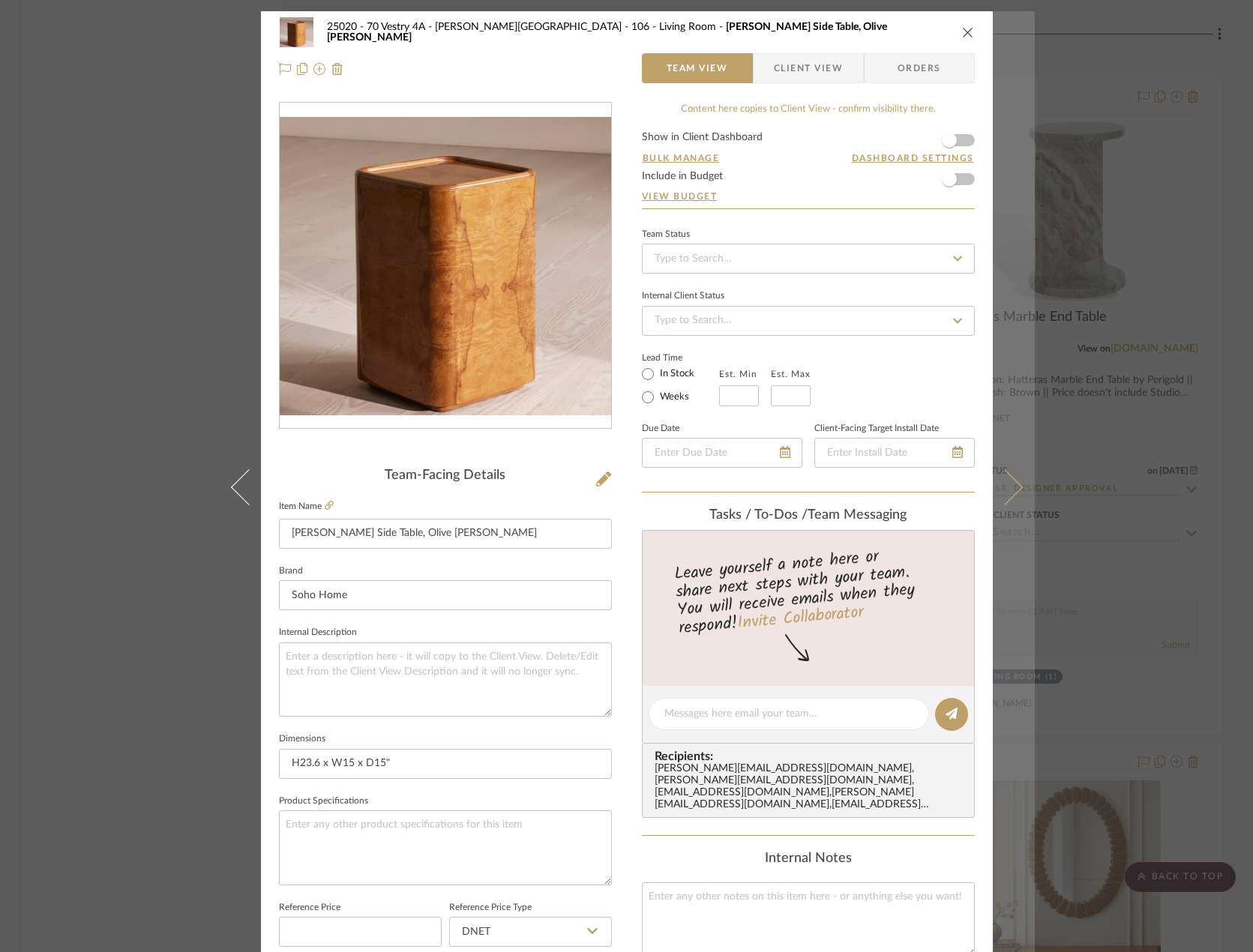
click at [1009, 480] on icon at bounding box center [1004, 487] width 36 height 36
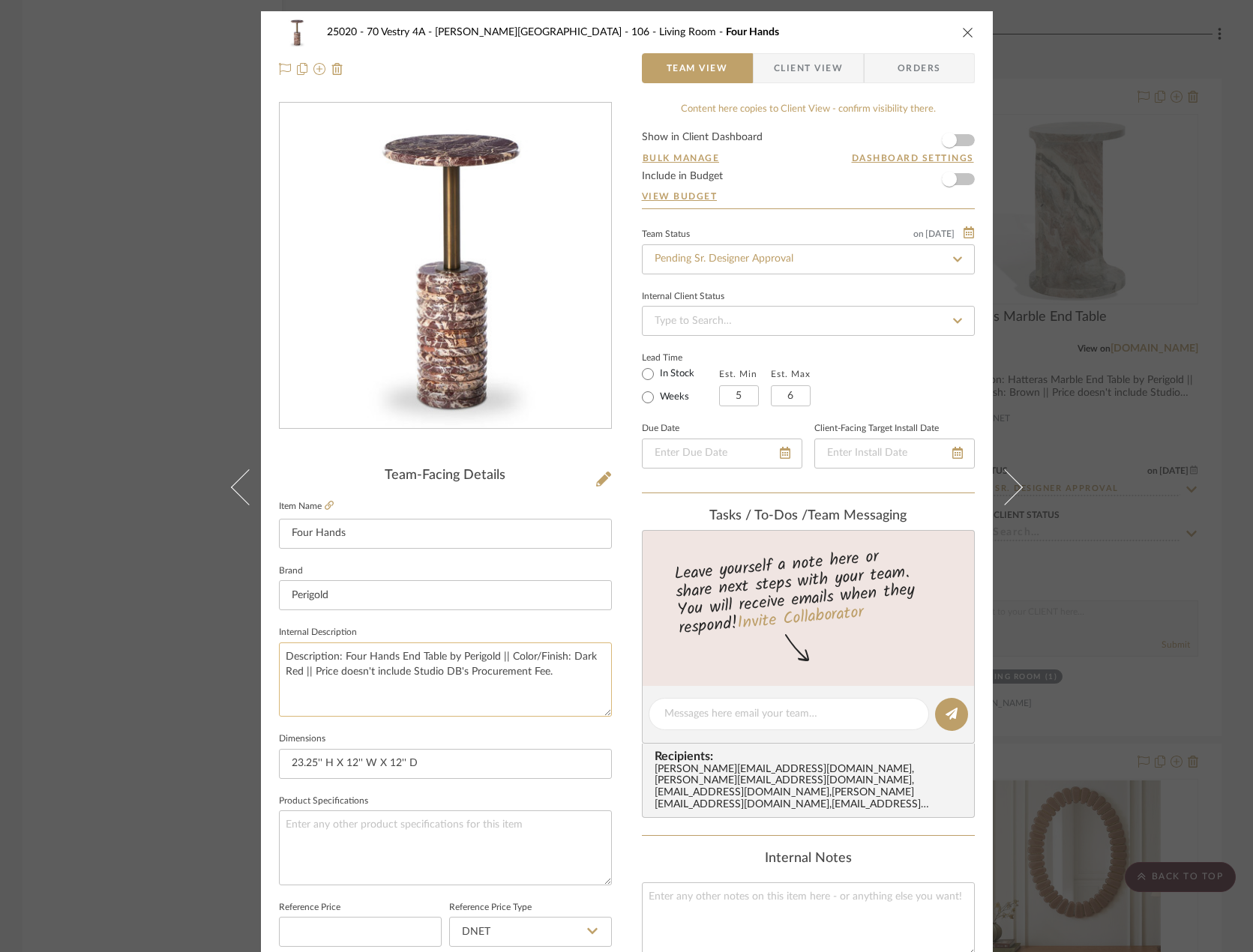
drag, startPoint x: 540, startPoint y: 667, endPoint x: 576, endPoint y: 674, distance: 36.7
click at [240, 613] on mat-dialog-content "25020 - 70 Vestry 4A - Grant-Stanleigh 106 - Living Room Four Hands Team View C…" at bounding box center [626, 704] width 816 height 1384
drag, startPoint x: 562, startPoint y: 670, endPoint x: 259, endPoint y: 638, distance: 304.7
click at [261, 638] on div "25020 - 70 Vestry 4A - Grant-Stanleigh 106 - Living Room Four Hands Team View C…" at bounding box center [626, 704] width 731 height 1384
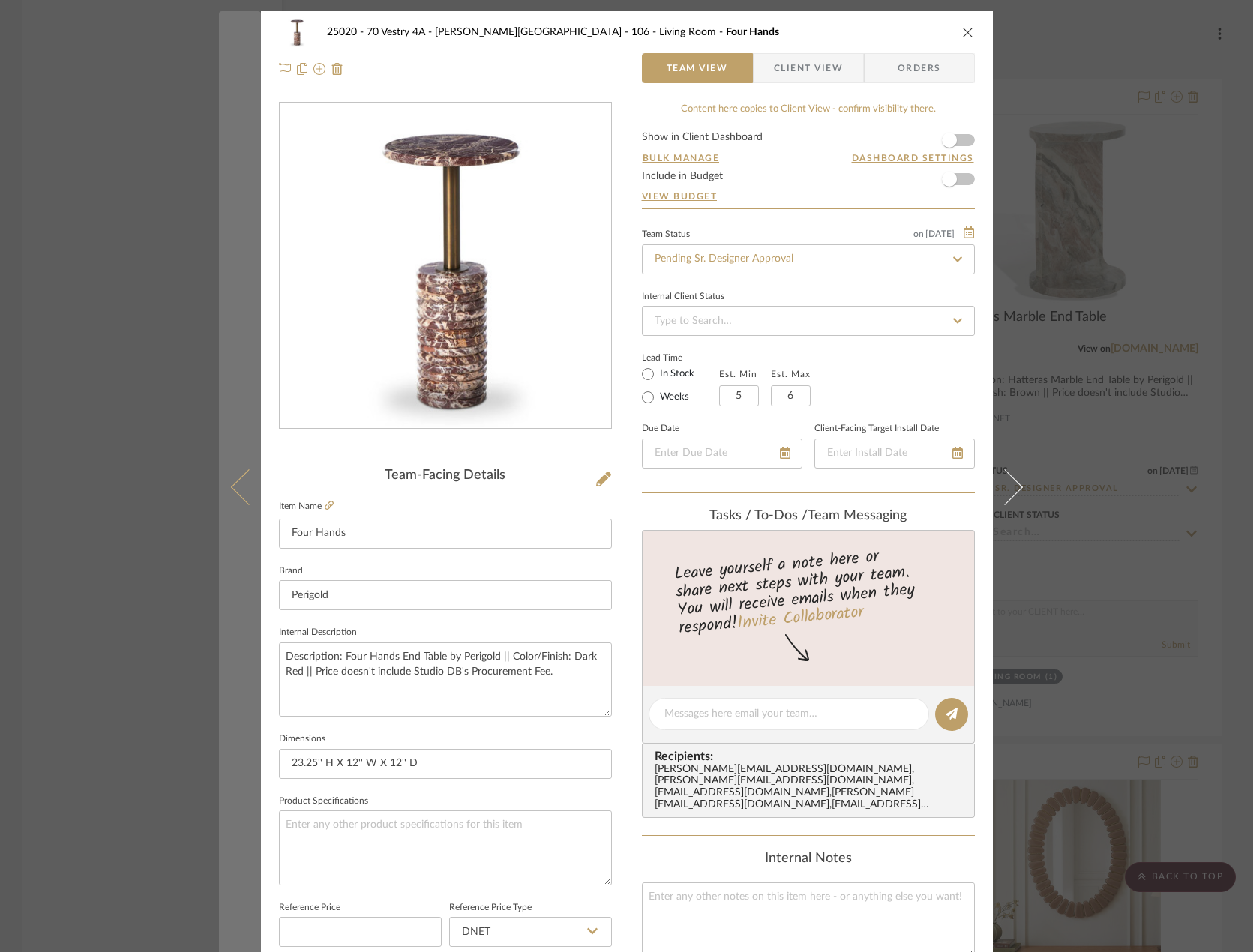
click at [246, 492] on icon at bounding box center [247, 487] width 36 height 36
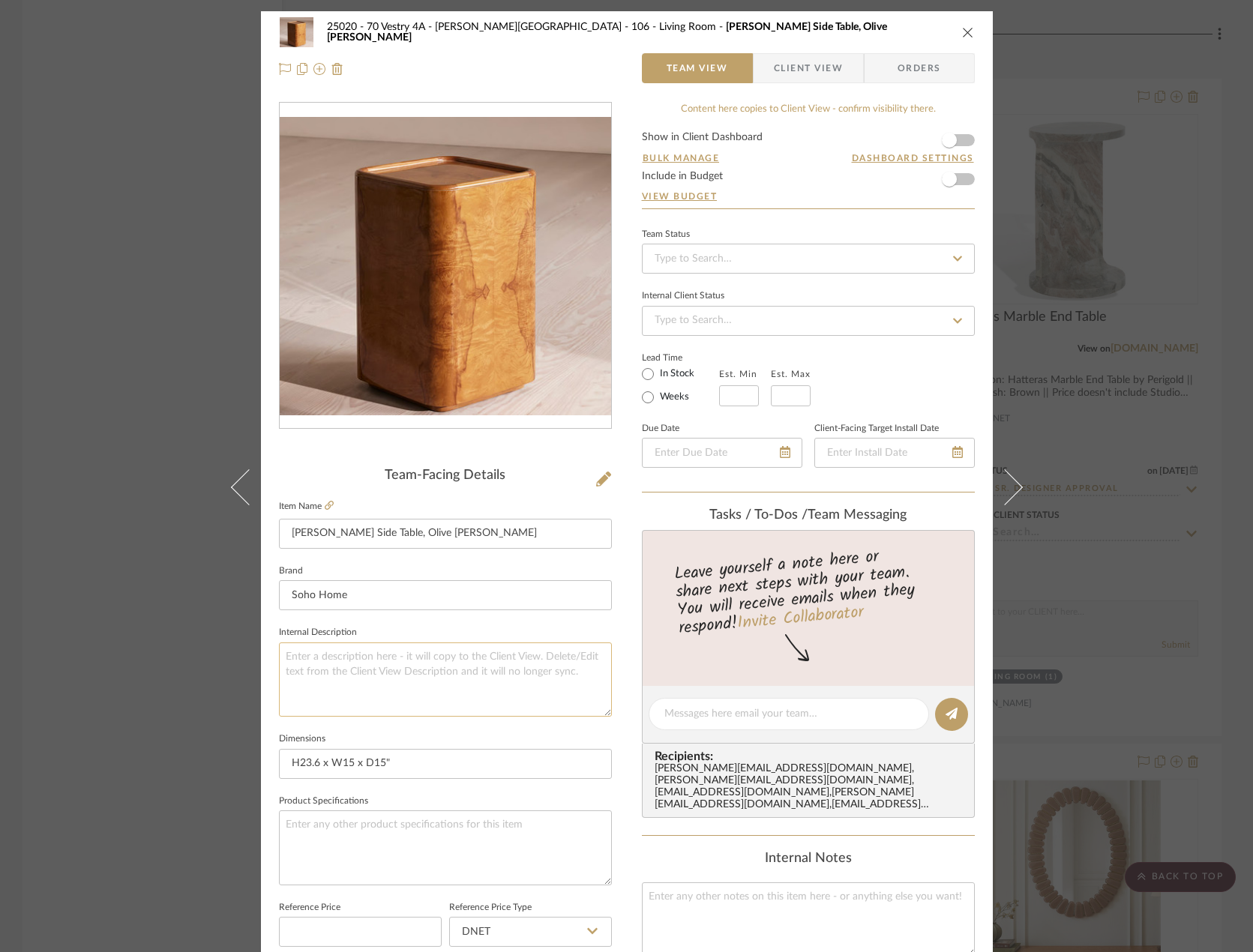
click at [421, 668] on textarea at bounding box center [445, 679] width 333 height 75
paste textarea "Description: Four Hands End Table by Perigold || Color/Finish: Dark Red || Pric…"
type textarea "Description: Four Hands End Table by Perigold || Color/Finish: Dark Red || Pric…"
drag, startPoint x: 470, startPoint y: 536, endPoint x: 256, endPoint y: 534, distance: 214.0
click at [261, 534] on div "25020 - 70 Vestry 4A - Grant-Stanleigh 106 - Living Room Dawson Side Table, Oli…" at bounding box center [626, 704] width 731 height 1384
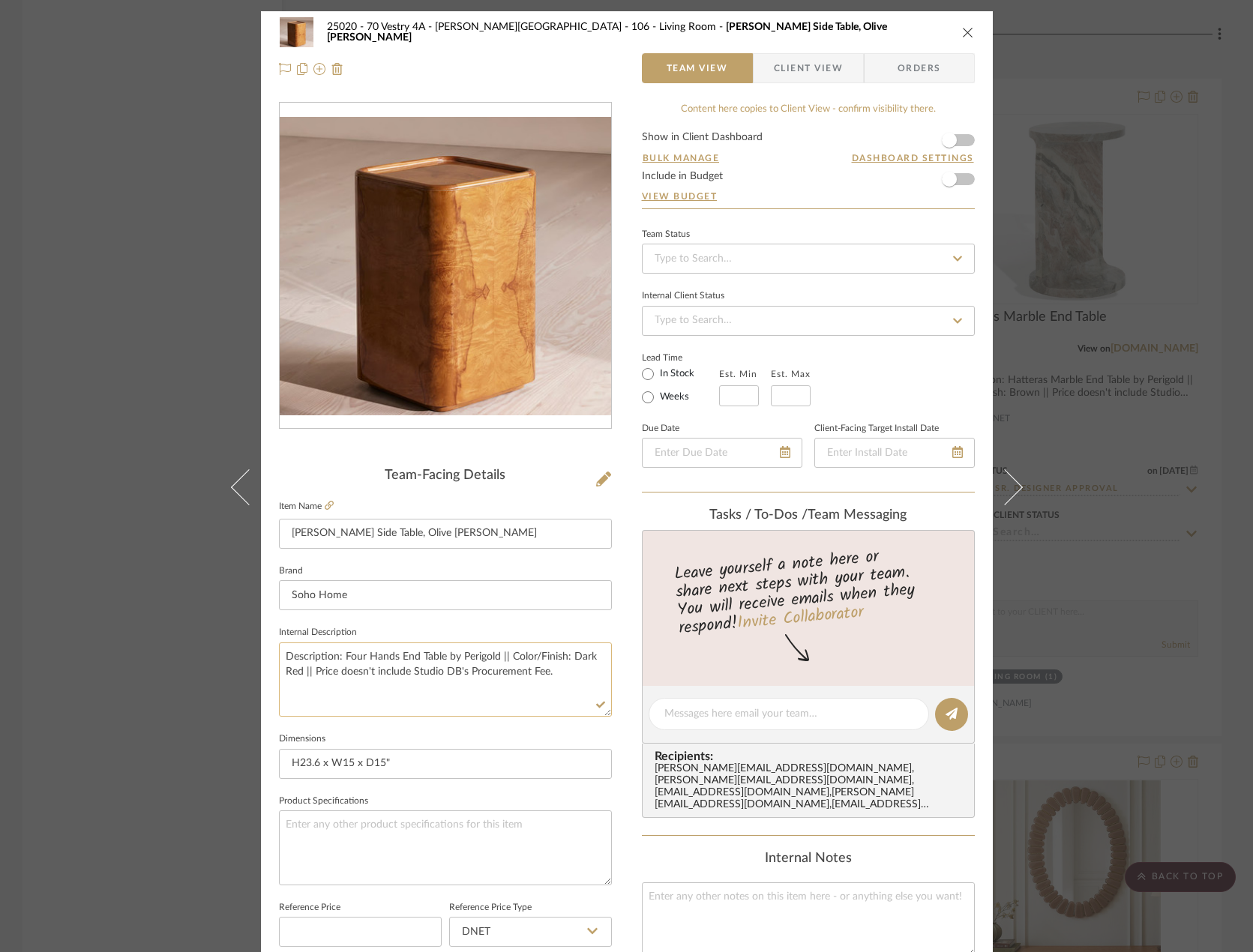
drag, startPoint x: 338, startPoint y: 658, endPoint x: 437, endPoint y: 661, distance: 99.0
click at [437, 661] on textarea "Description: Four Hands End Table by Perigold || Color/Finish: Dark Red || Pric…" at bounding box center [445, 679] width 333 height 75
paste textarea "[PERSON_NAME] Side Table, Olive [PERSON_NAME]"
click at [518, 654] on textarea "Description: Dawson Side Table, Olive Ash Burl by Perigold || Color/Finish: Dar…" at bounding box center [445, 679] width 333 height 75
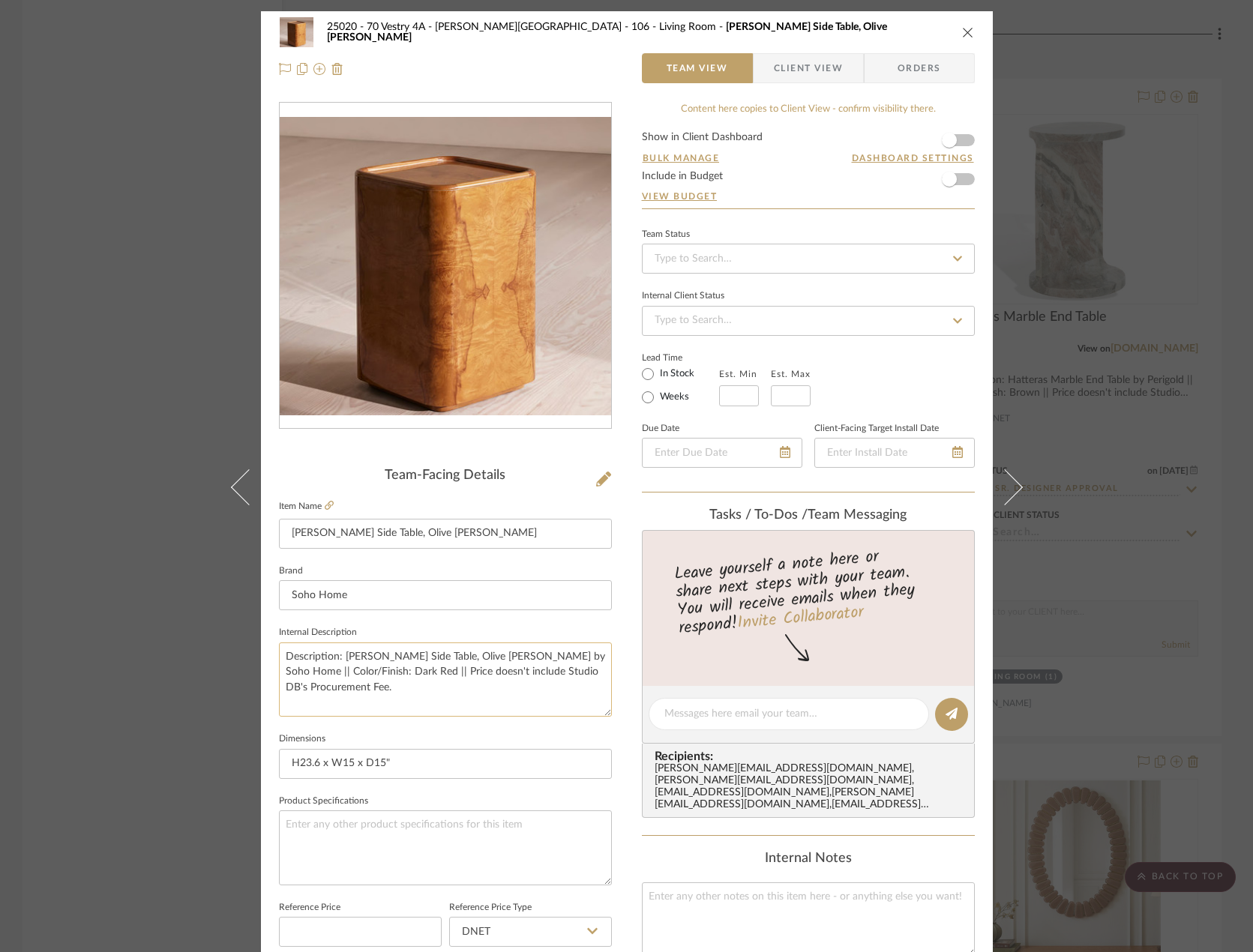
drag, startPoint x: 385, startPoint y: 670, endPoint x: 281, endPoint y: 676, distance: 104.2
click at [279, 676] on textarea "Description: Dawson Side Table, Olive Ash Burl by Soho Home || Color/Finish: Da…" at bounding box center [445, 679] width 333 height 75
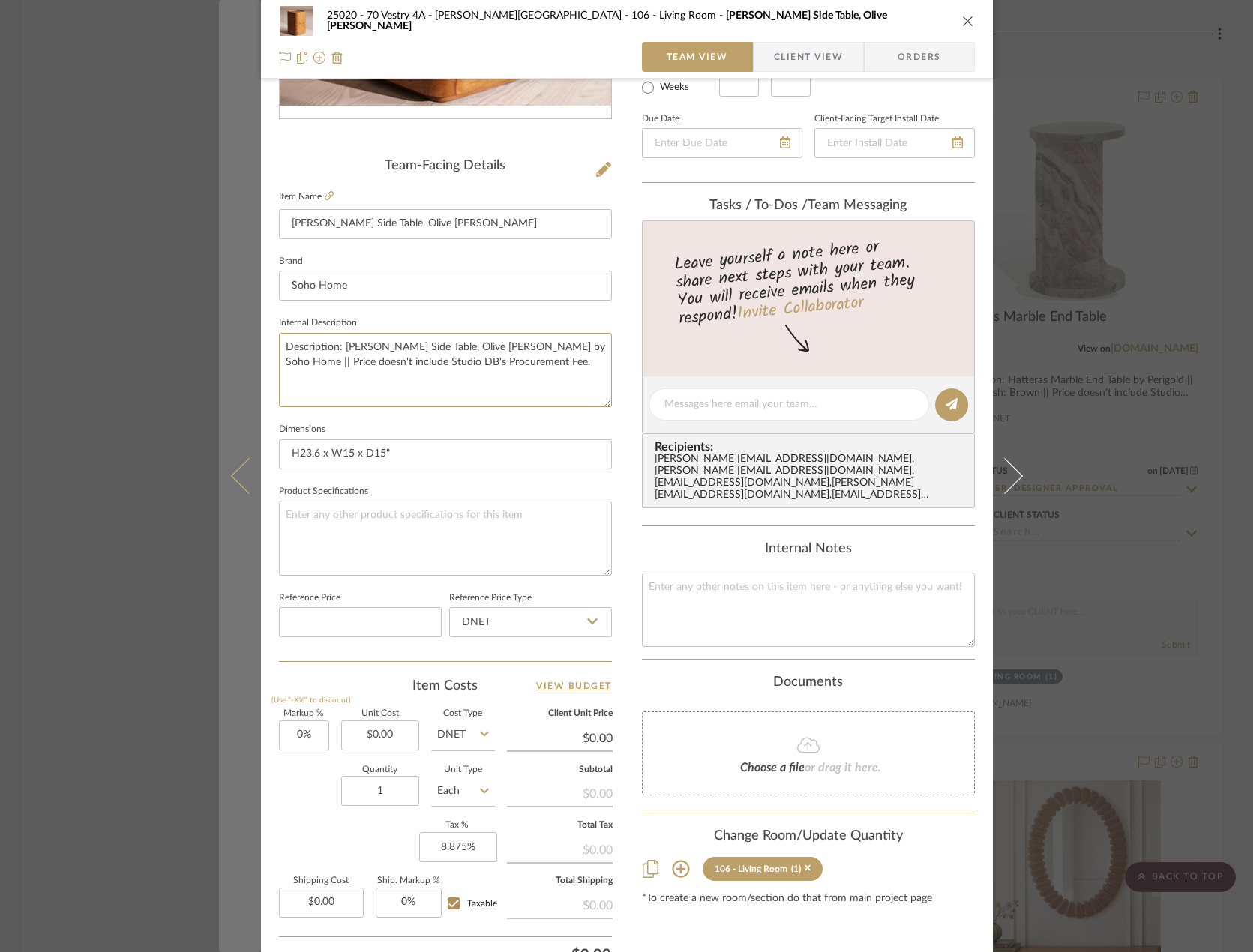
scroll to position [375, 0]
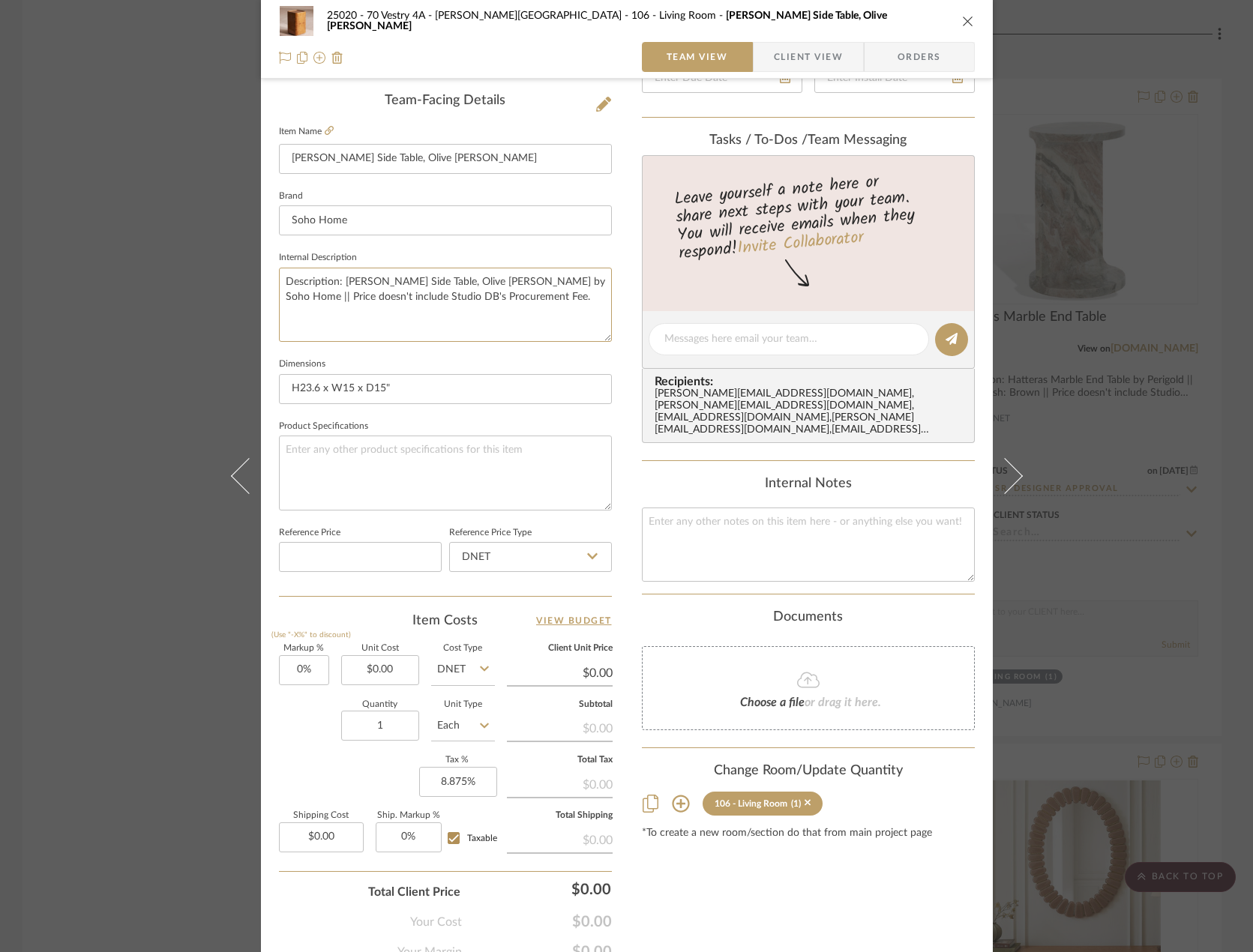
type textarea "Description: [PERSON_NAME] Side Table, Olive [PERSON_NAME] by Soho Home || Pric…"
click at [386, 673] on input "0.00" at bounding box center [380, 670] width 78 height 30
click at [393, 683] on input "0.00" at bounding box center [380, 670] width 78 height 30
type input "$837.00"
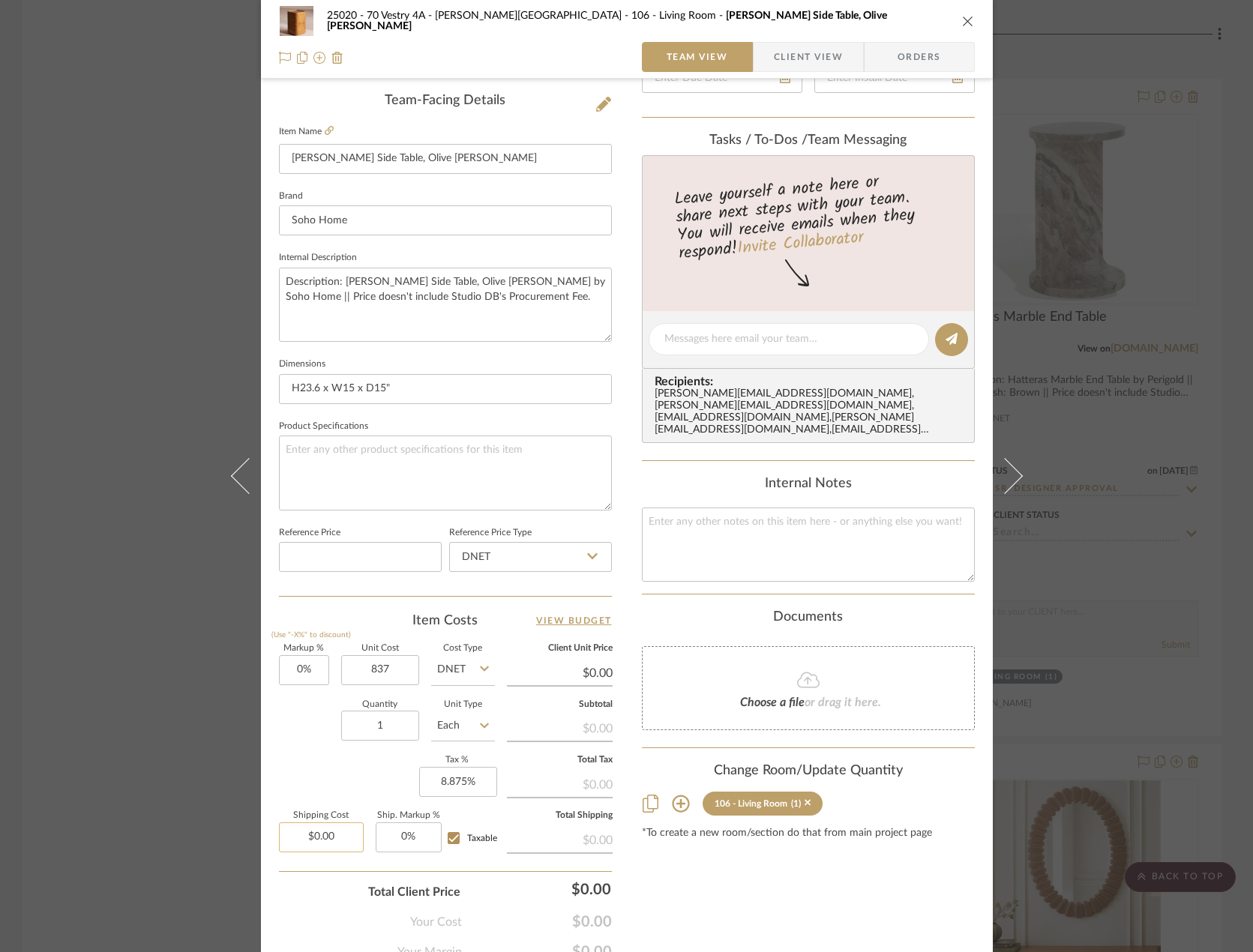
type input "0.00"
click at [332, 841] on input "0.00" at bounding box center [321, 837] width 84 height 30
type input "$837.00"
type input "$180.00"
click at [319, 769] on div "Markup % (Use "-X%" to discount) 0% Unit Cost $837.00 Cost Type DNET Client Uni…" at bounding box center [445, 754] width 333 height 219
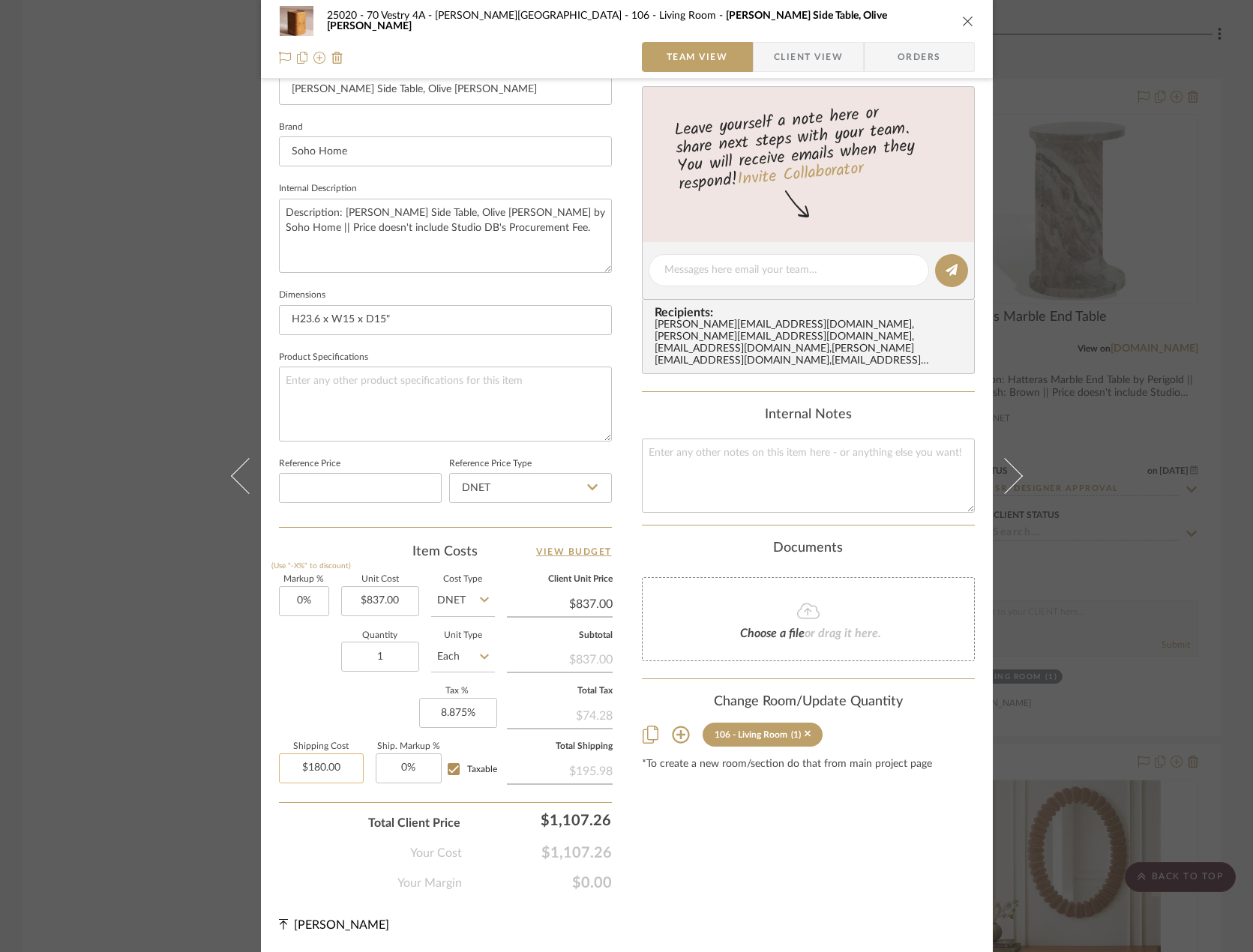
scroll to position [0, 0]
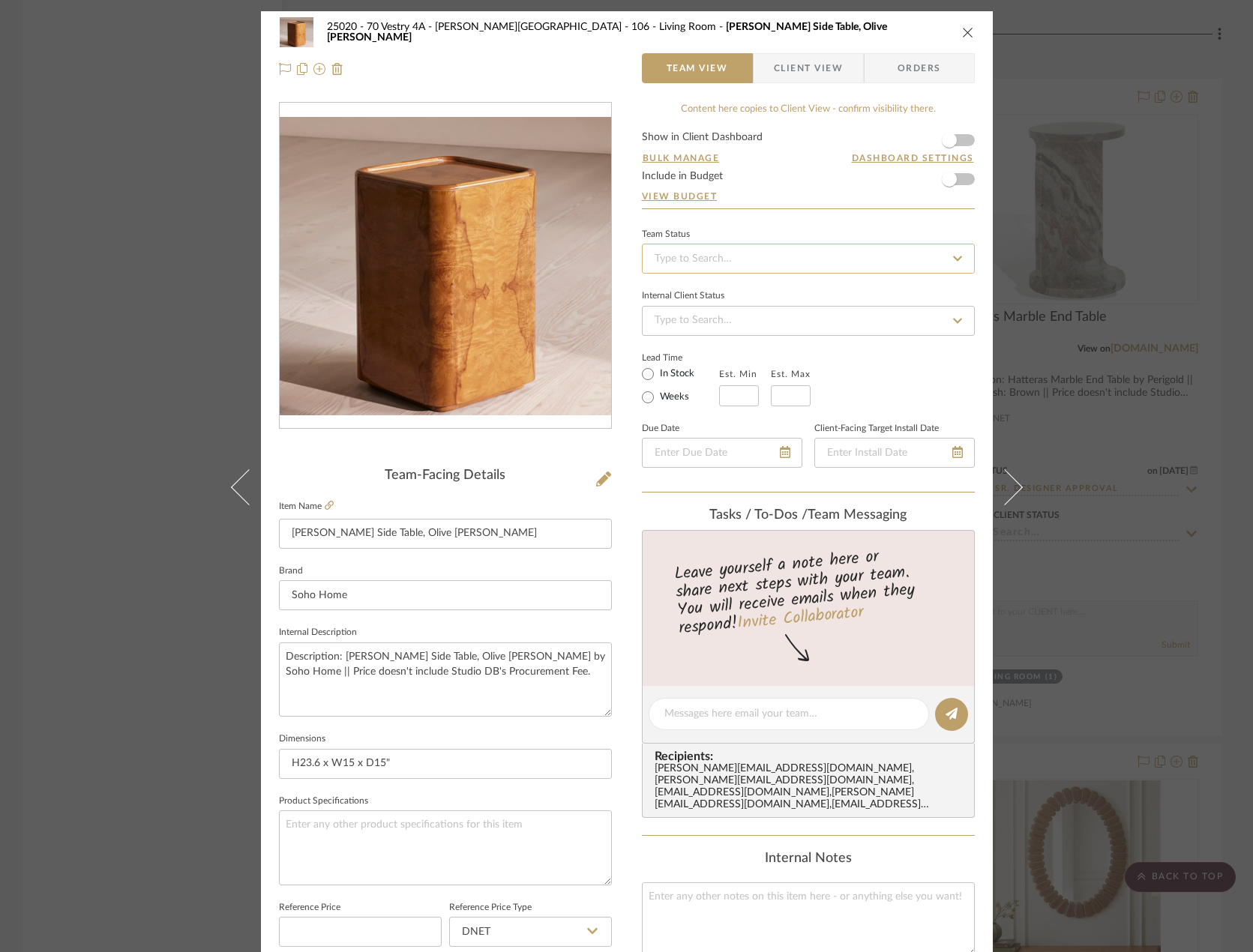
click at [919, 256] on input at bounding box center [808, 258] width 333 height 30
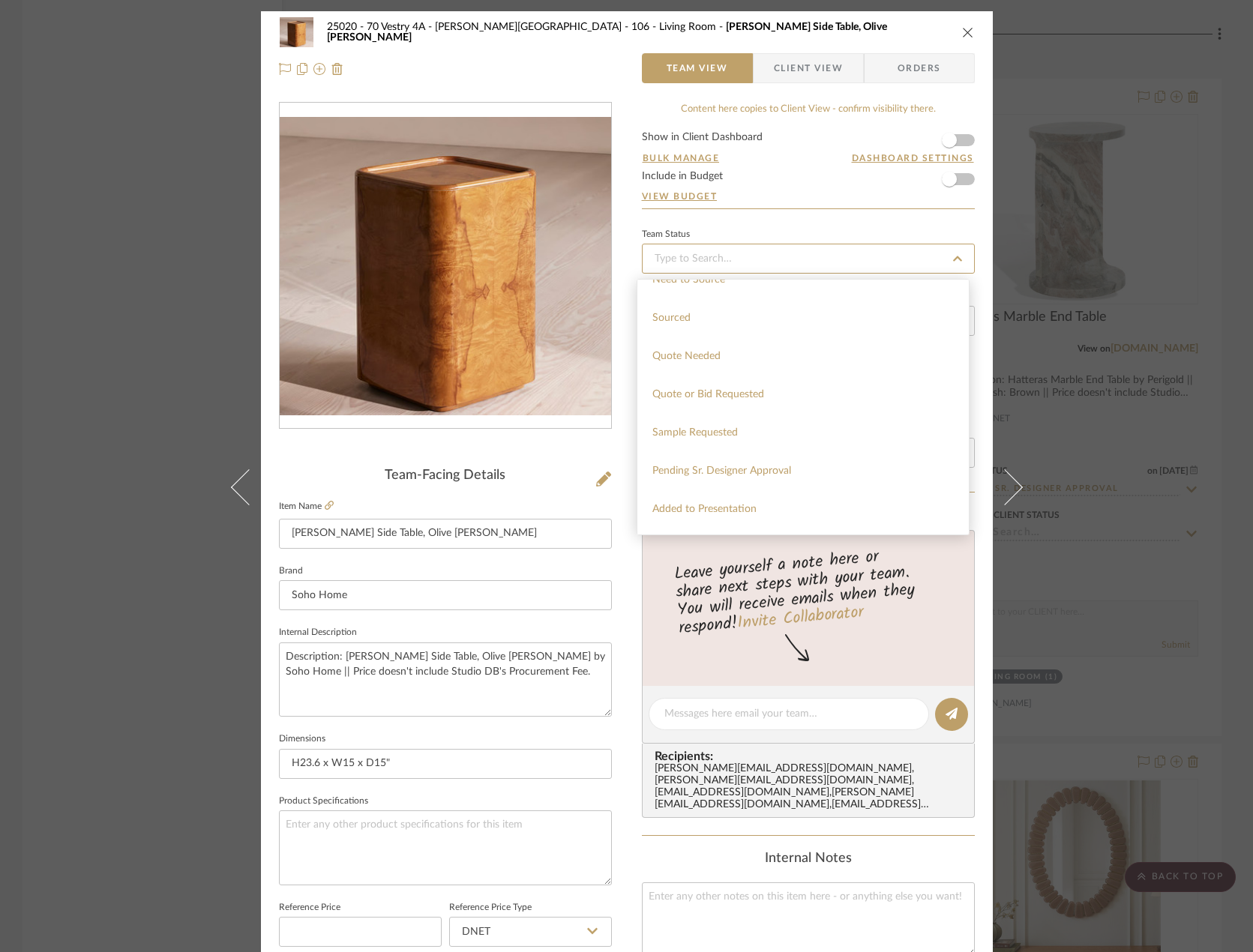
scroll to position [524, 0]
click at [777, 430] on div "Pending Sr. Designer Approval" at bounding box center [803, 423] width 332 height 38
type input "[DATE]"
type input "Pending Sr. Designer Approval"
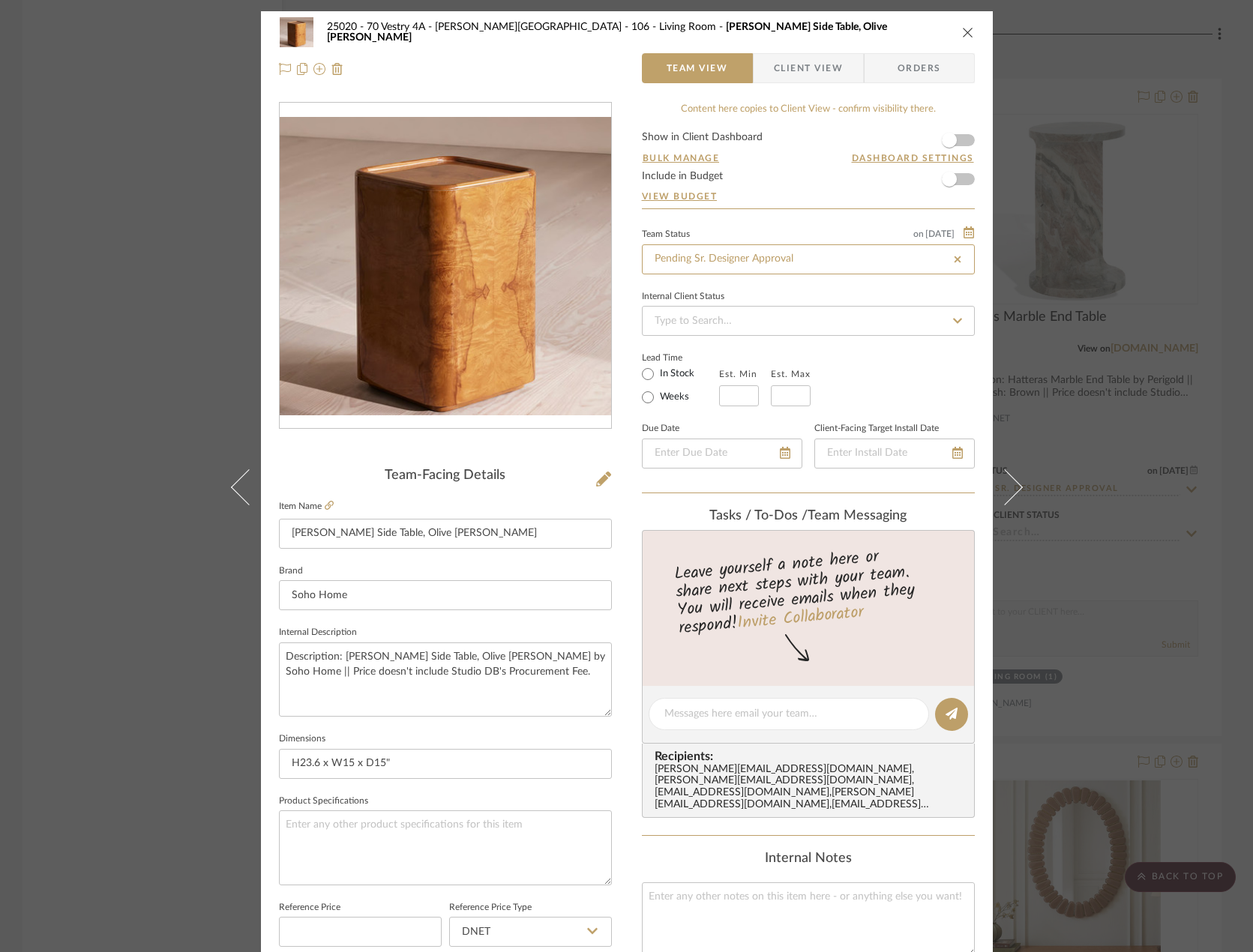
type input "[DATE]"
type input "Pending Sr. Designer Approval"
click at [883, 384] on div "Lead Time In Stock Weeks Est. Min Est. Max" at bounding box center [808, 377] width 333 height 58
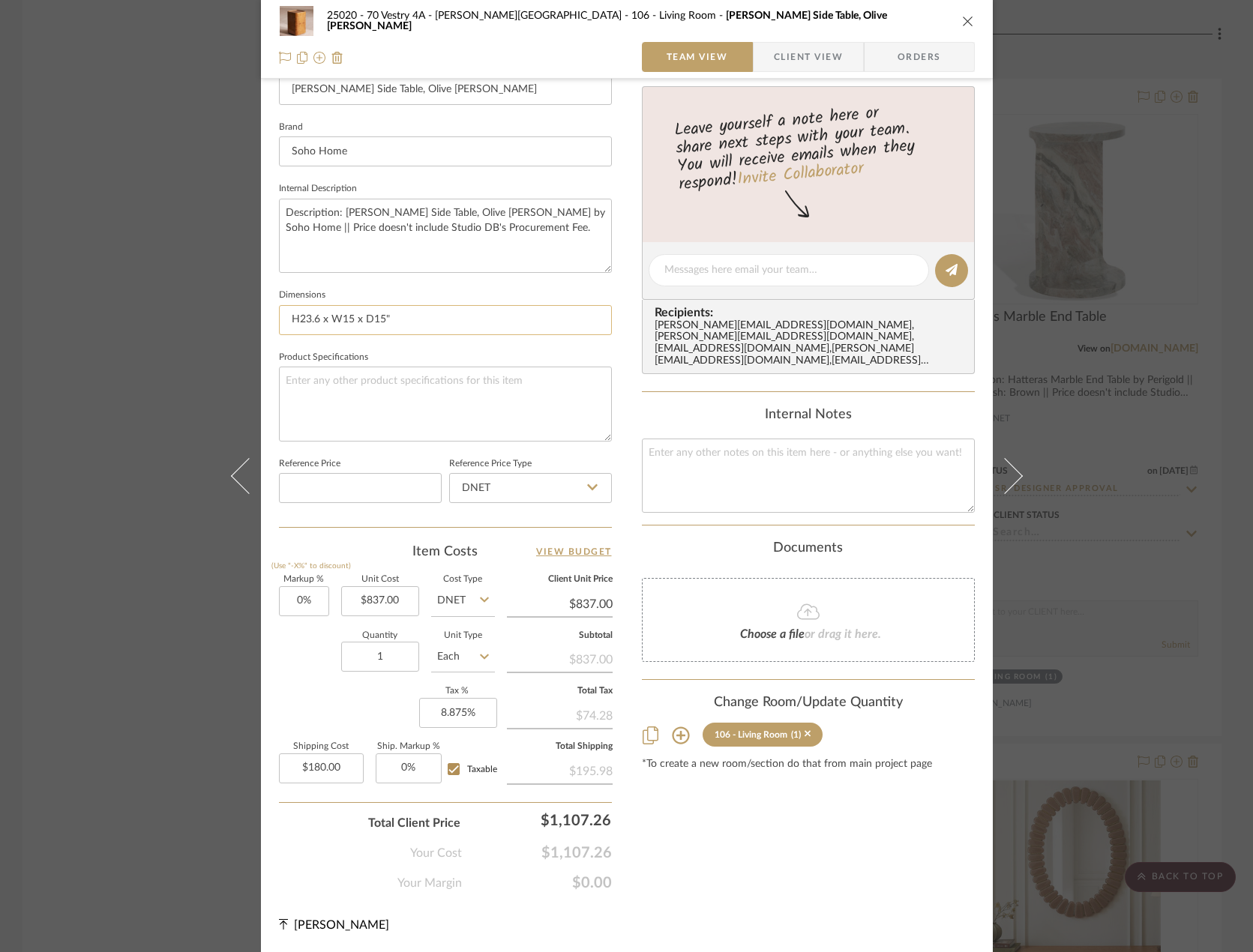
scroll to position [0, 0]
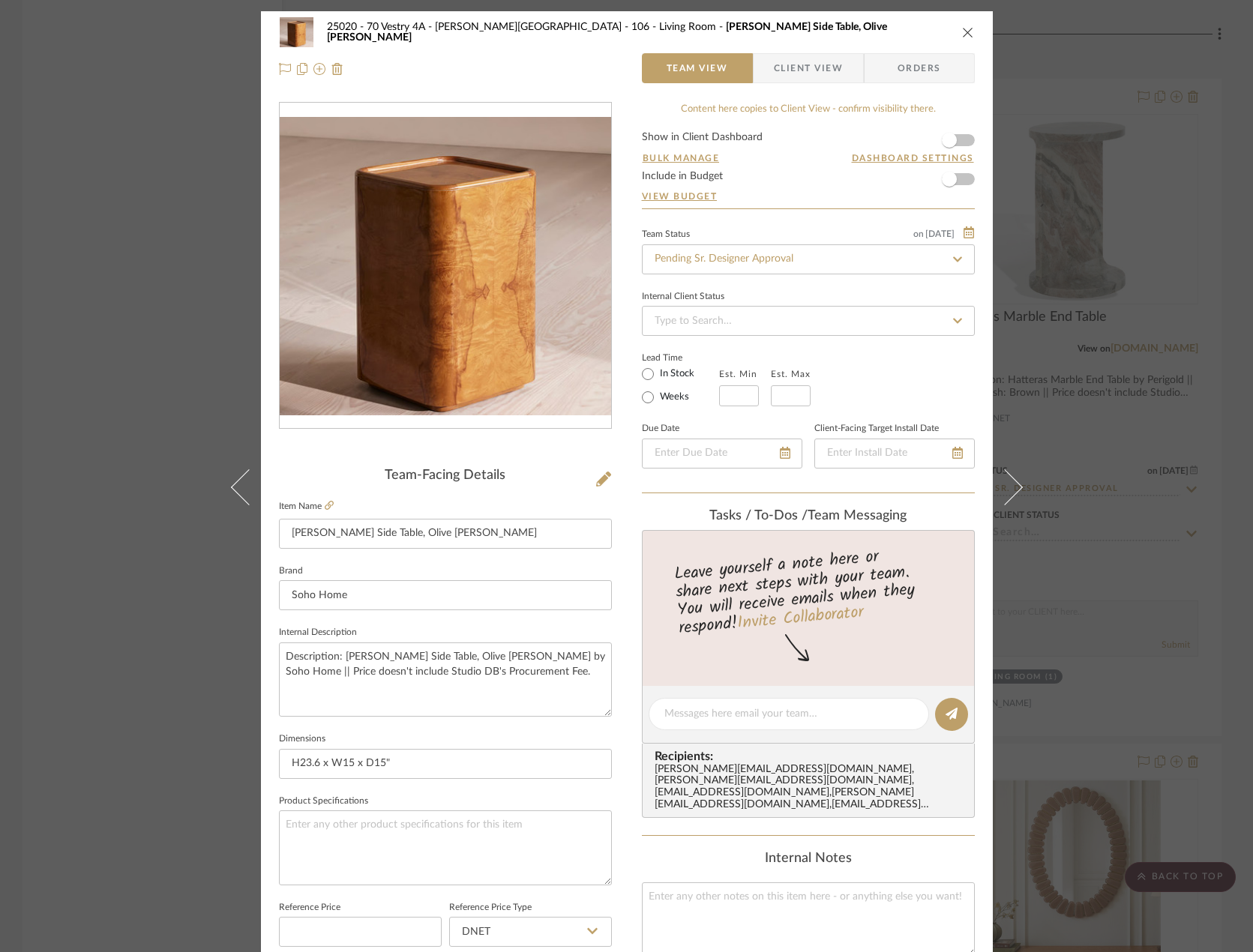
click at [1133, 411] on div "25020 - 70 Vestry 4A - Grant-Stanleigh 106 - Living Room Dawson Side Table, Oli…" at bounding box center [626, 476] width 1253 height 952
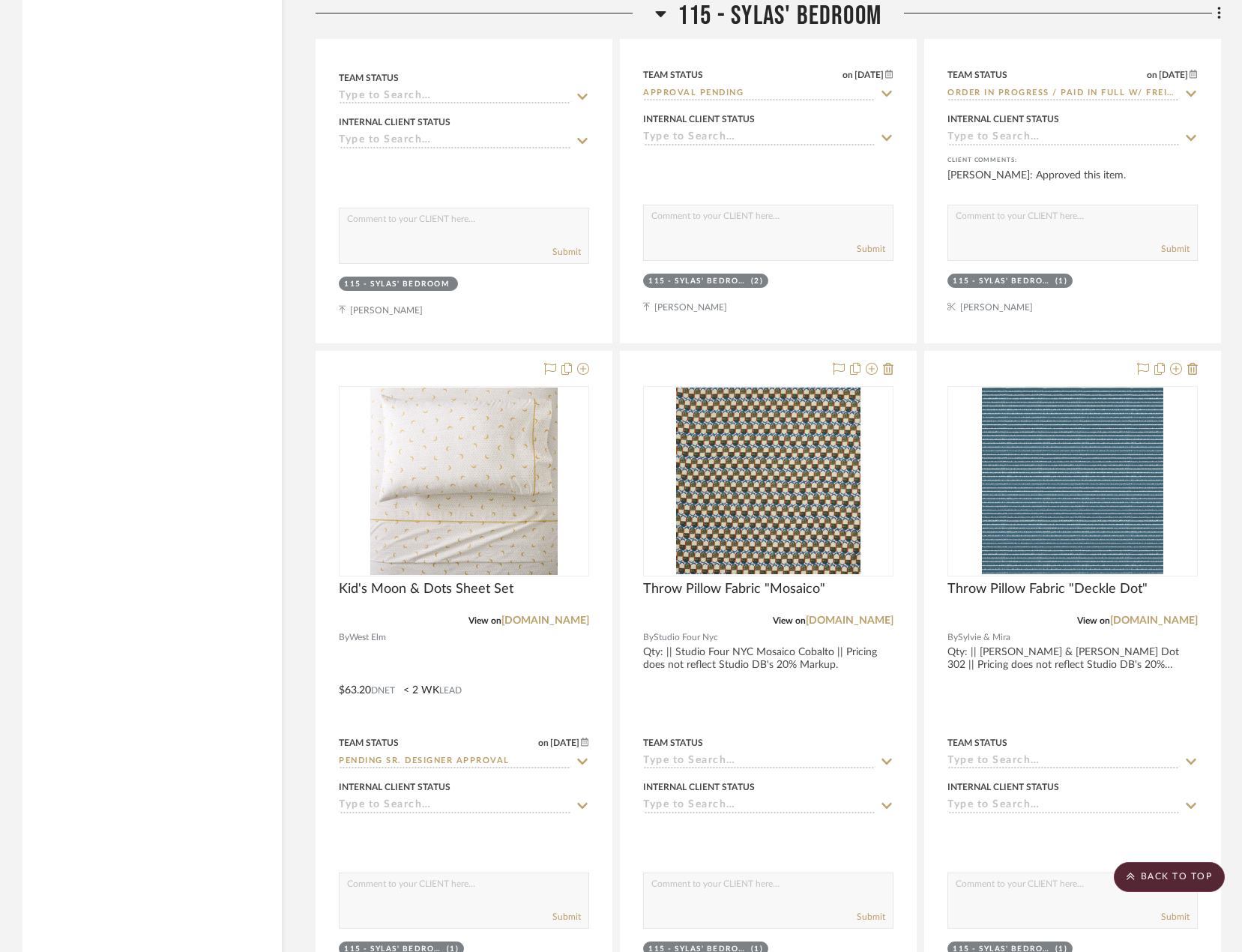
scroll to position [30487, 0]
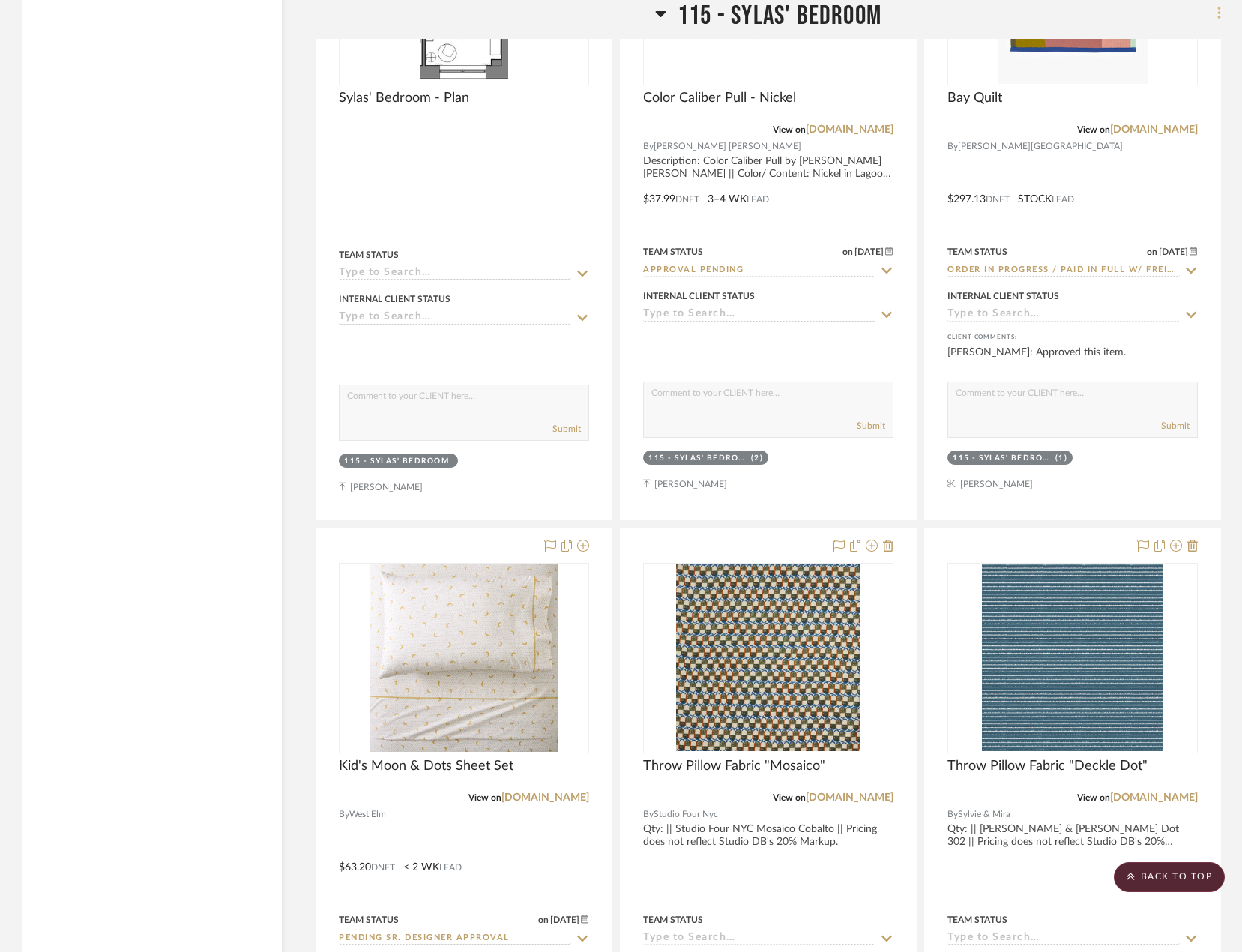
click at [1220, 15] on icon at bounding box center [1219, 13] width 5 height 16
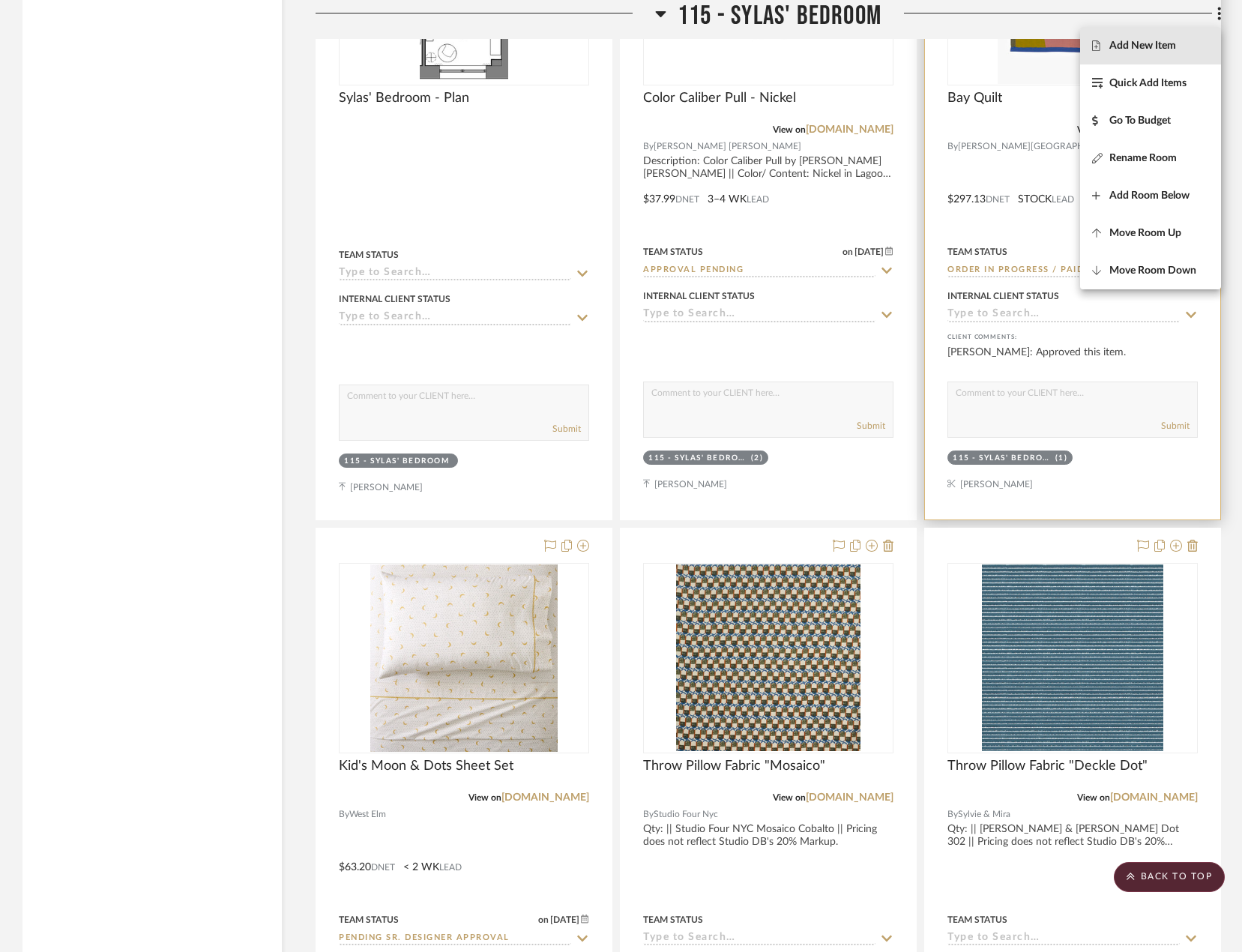
click at [1131, 45] on span "Add New Item" at bounding box center [1142, 46] width 67 height 13
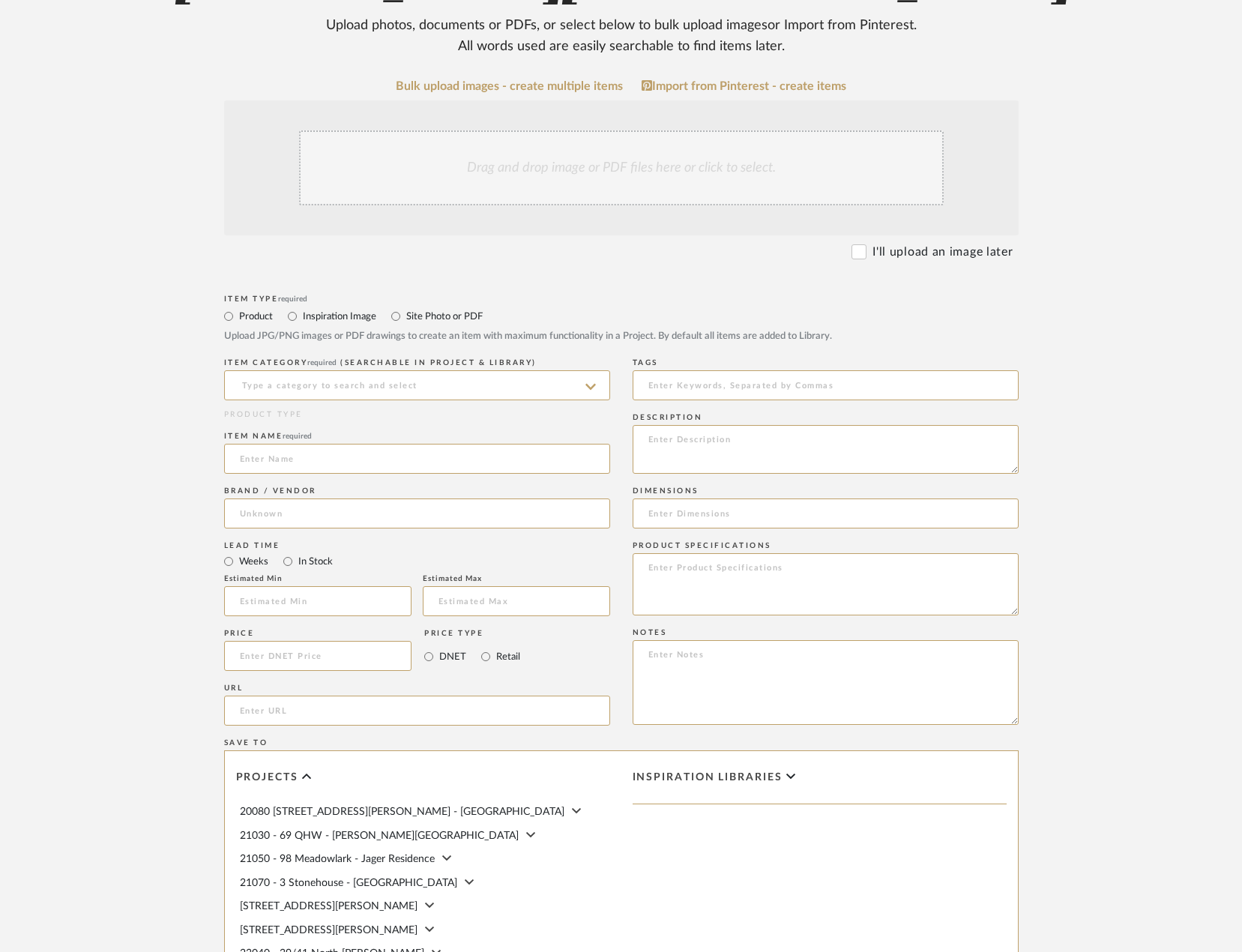
scroll to position [300, 0]
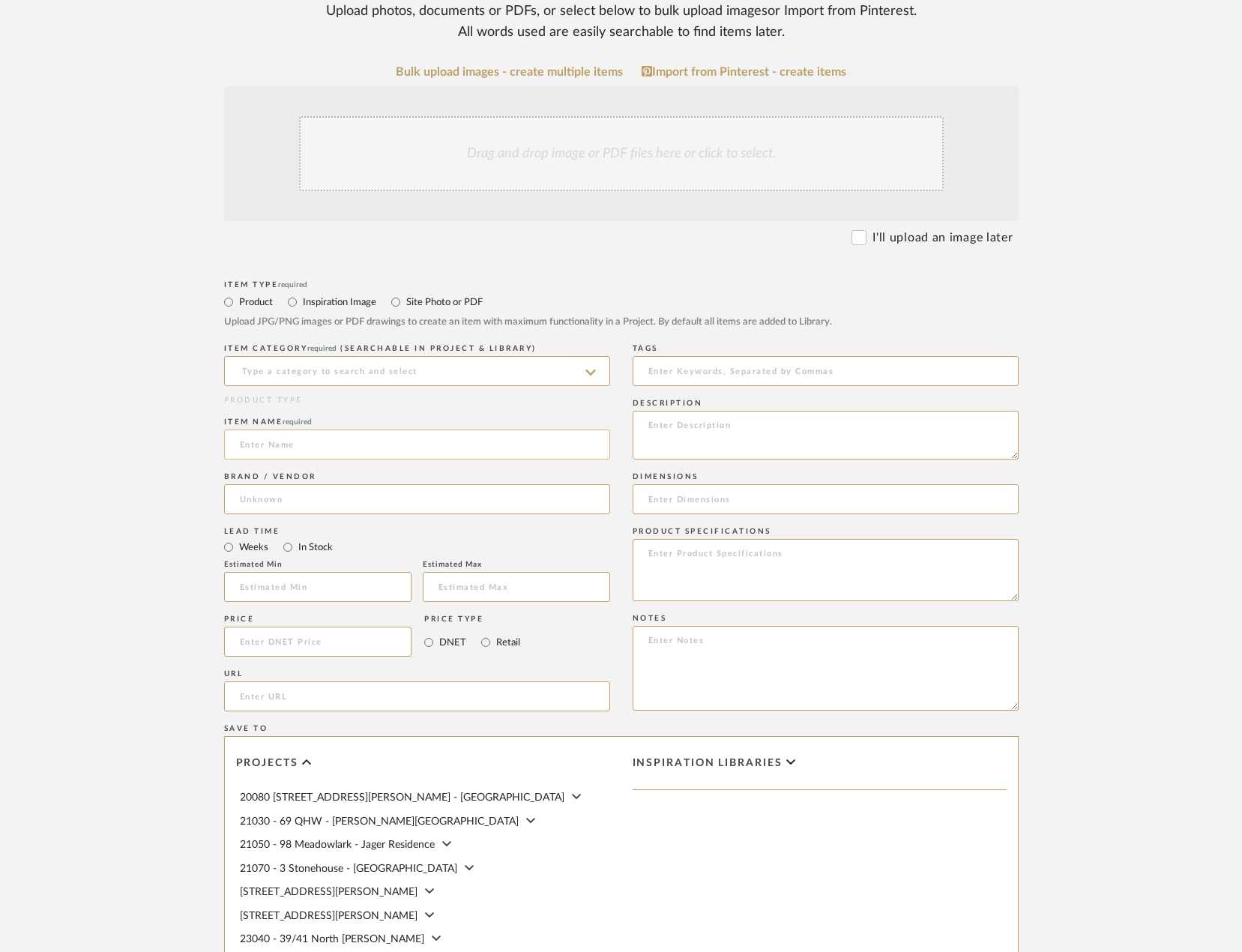
click at [303, 454] on input at bounding box center [417, 444] width 386 height 30
paste input "Tissue Box Cover in Green and Blue Stripes Blockprint"
type input "Tissue Box Cover in Green and Blue Stripes Blockprint"
click at [306, 696] on input "url" at bounding box center [417, 696] width 386 height 30
drag, startPoint x: 305, startPoint y: 695, endPoint x: 198, endPoint y: 679, distance: 108.2
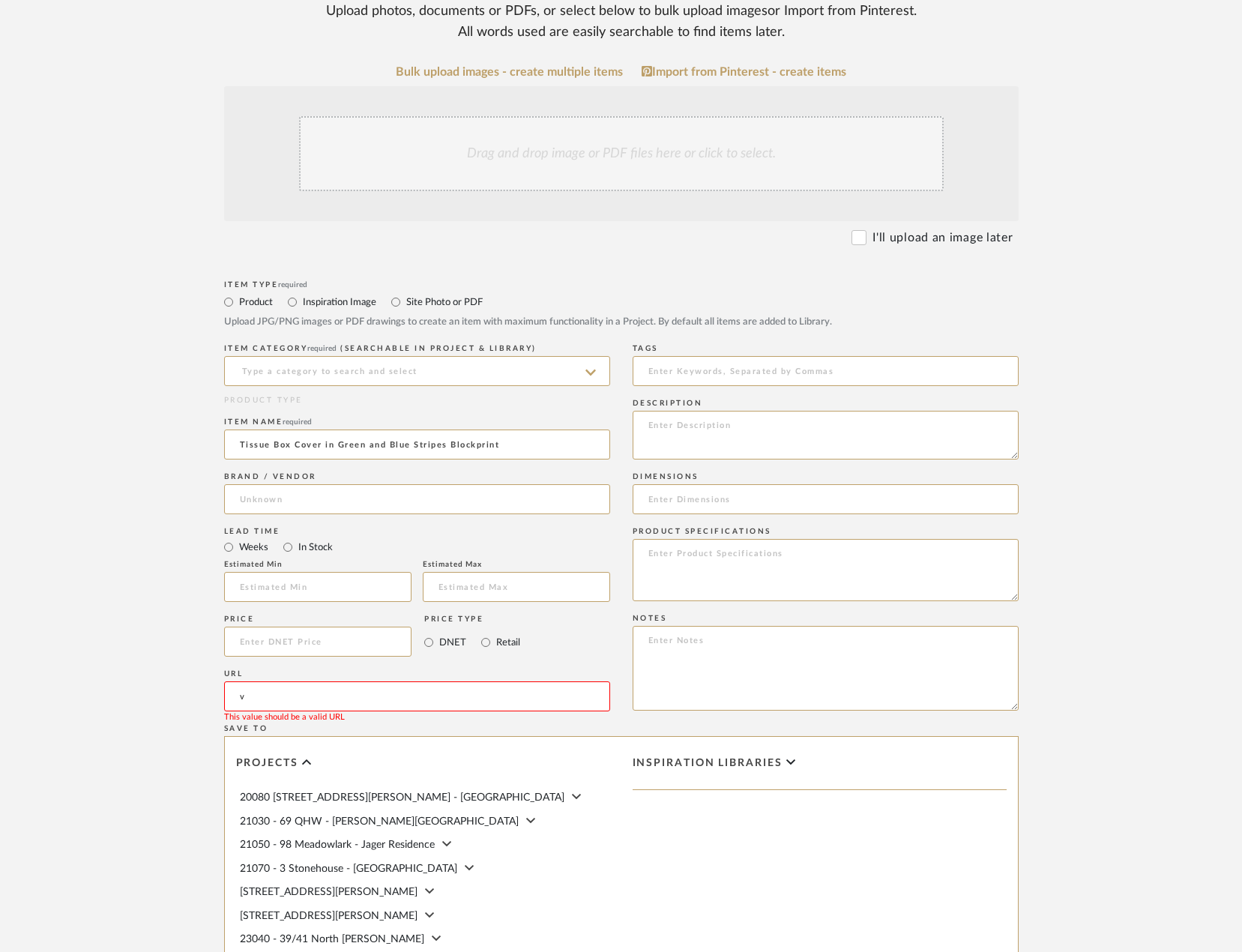
click at [198, 679] on form "Bulk upload images - create multiple items Import from Pinterest - create items…" at bounding box center [621, 608] width 955 height 1087
paste input "https://www.shopinnerchild.com/collections/bins/products/scallop-tissue-box-cov…"
type input "https://www.shopinnerchild.com/collections/bins/products/scallop-tissue-box-cov…"
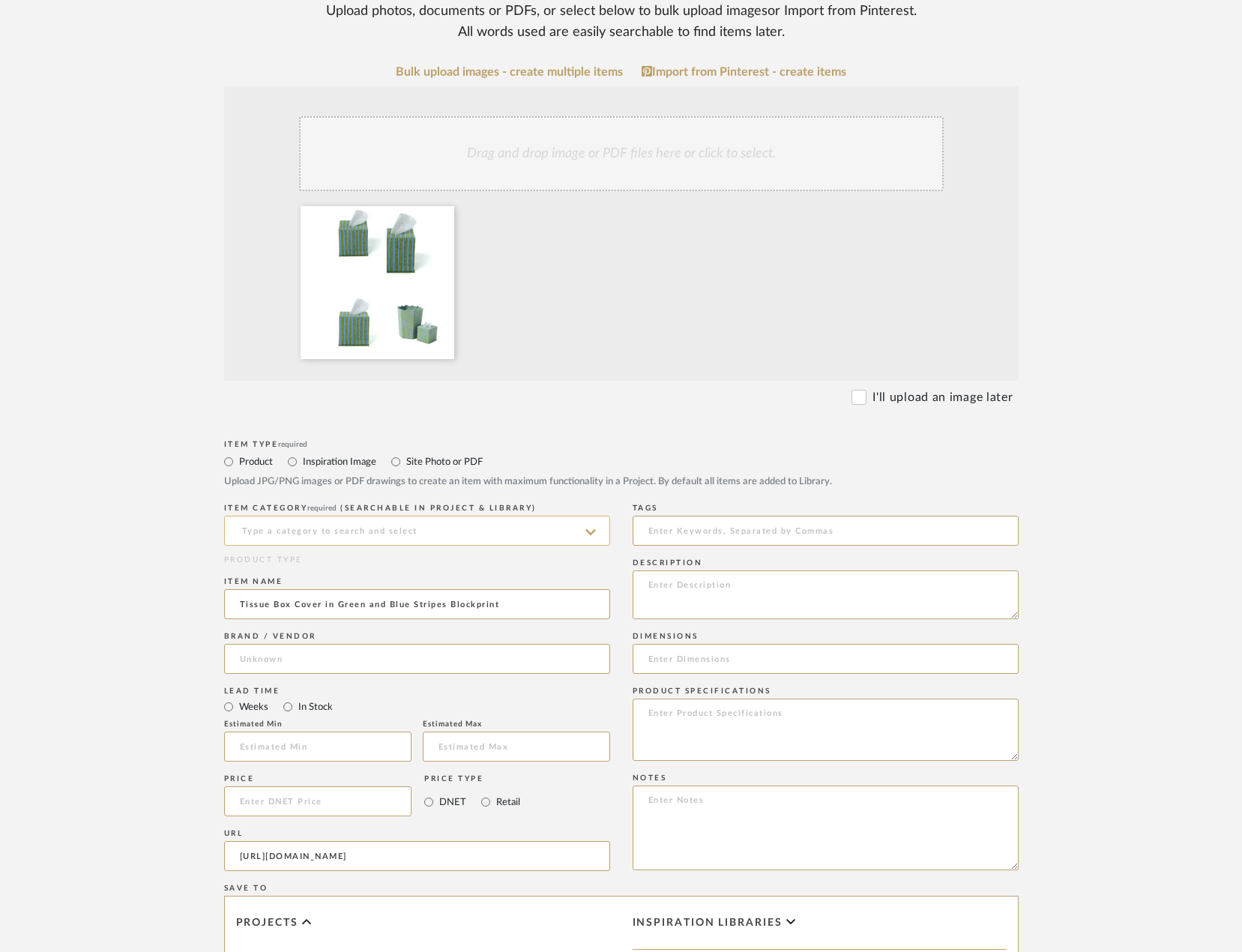
click at [282, 525] on input at bounding box center [417, 530] width 386 height 30
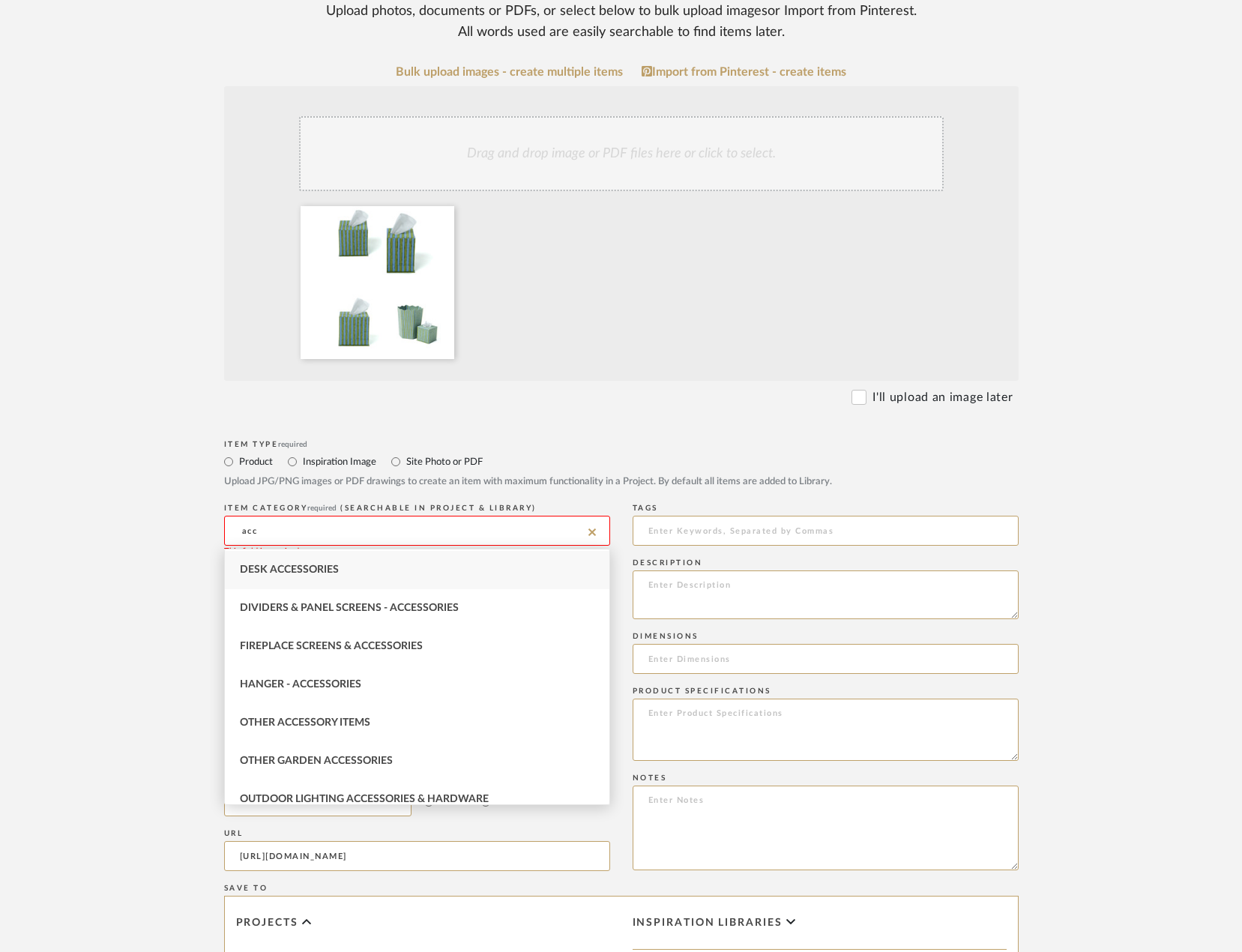
scroll to position [127, 0]
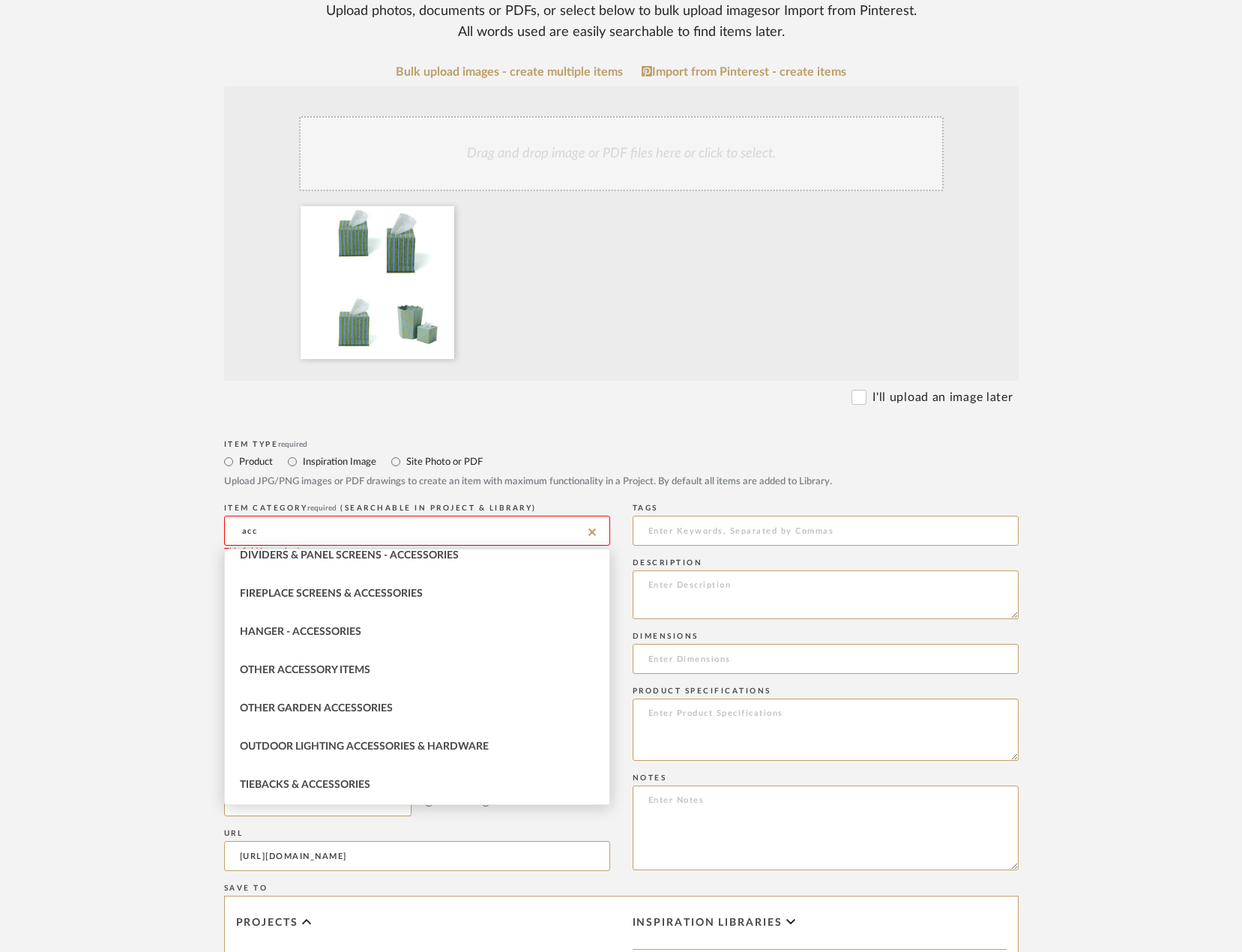
click at [305, 534] on input "acc" at bounding box center [417, 530] width 386 height 30
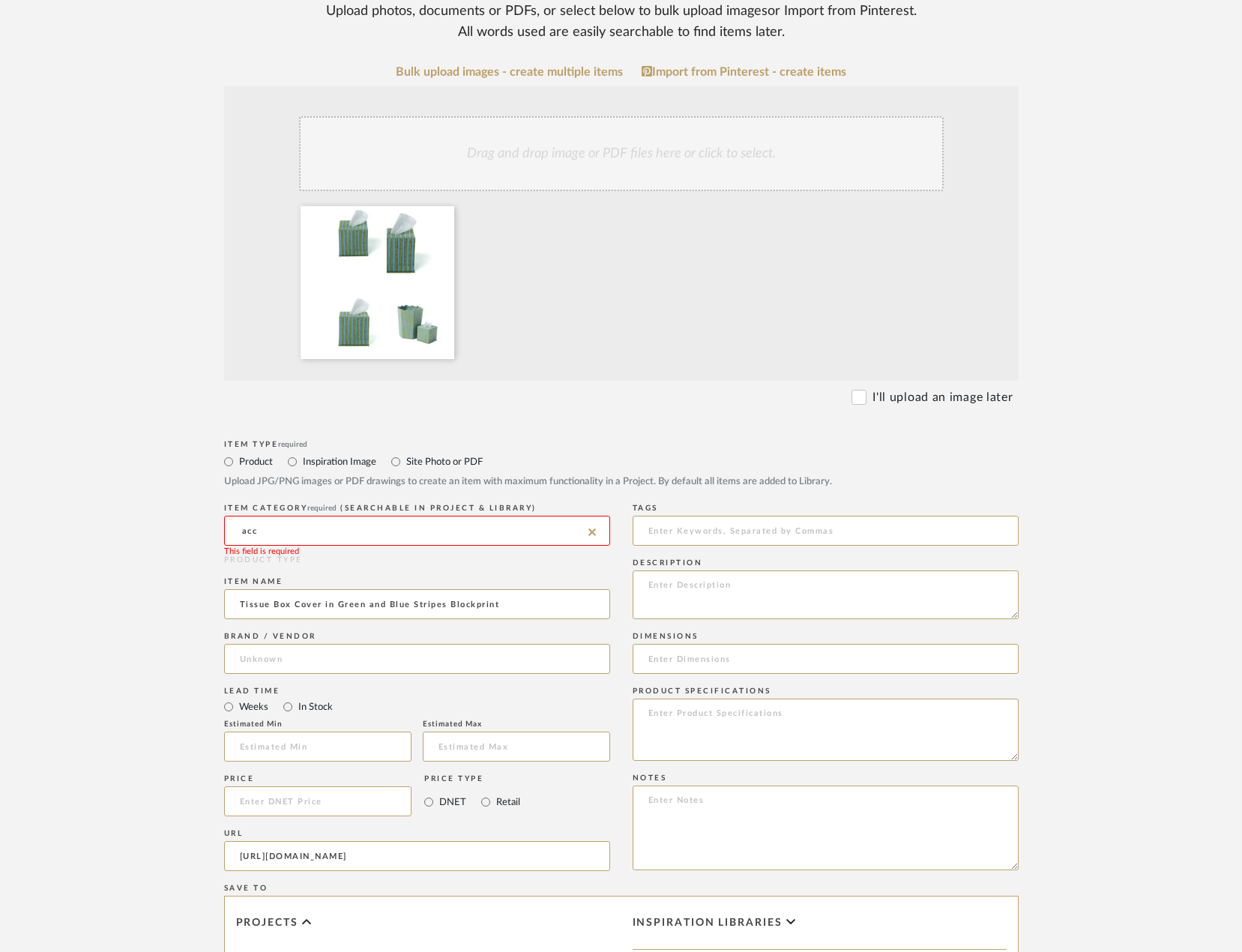
click at [305, 534] on input "acc" at bounding box center [417, 530] width 386 height 30
click at [305, 533] on input "tissue" at bounding box center [417, 530] width 386 height 30
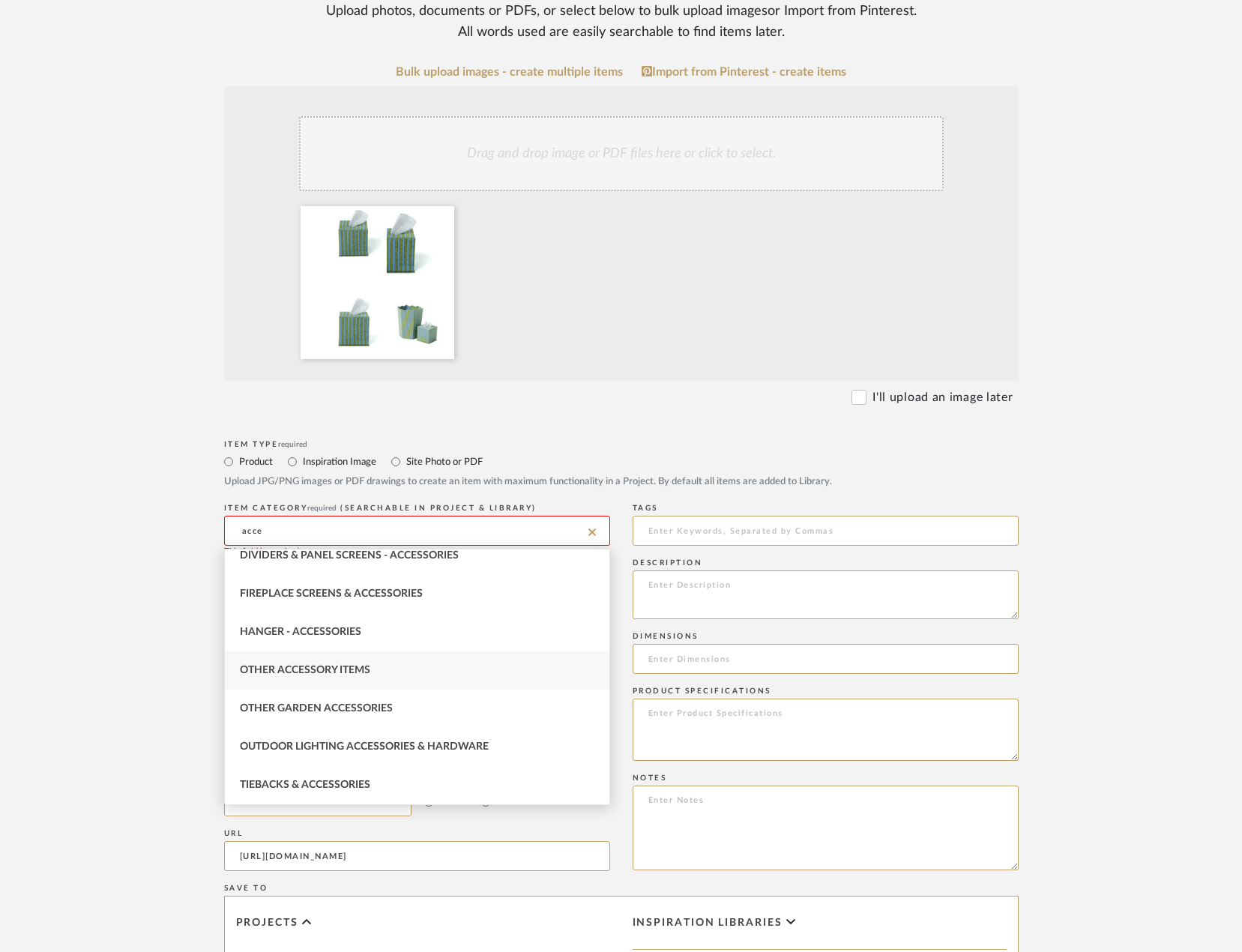
click at [322, 667] on span "Other Accessory Items" at bounding box center [304, 670] width 131 height 11
type input "Other Accessory Items"
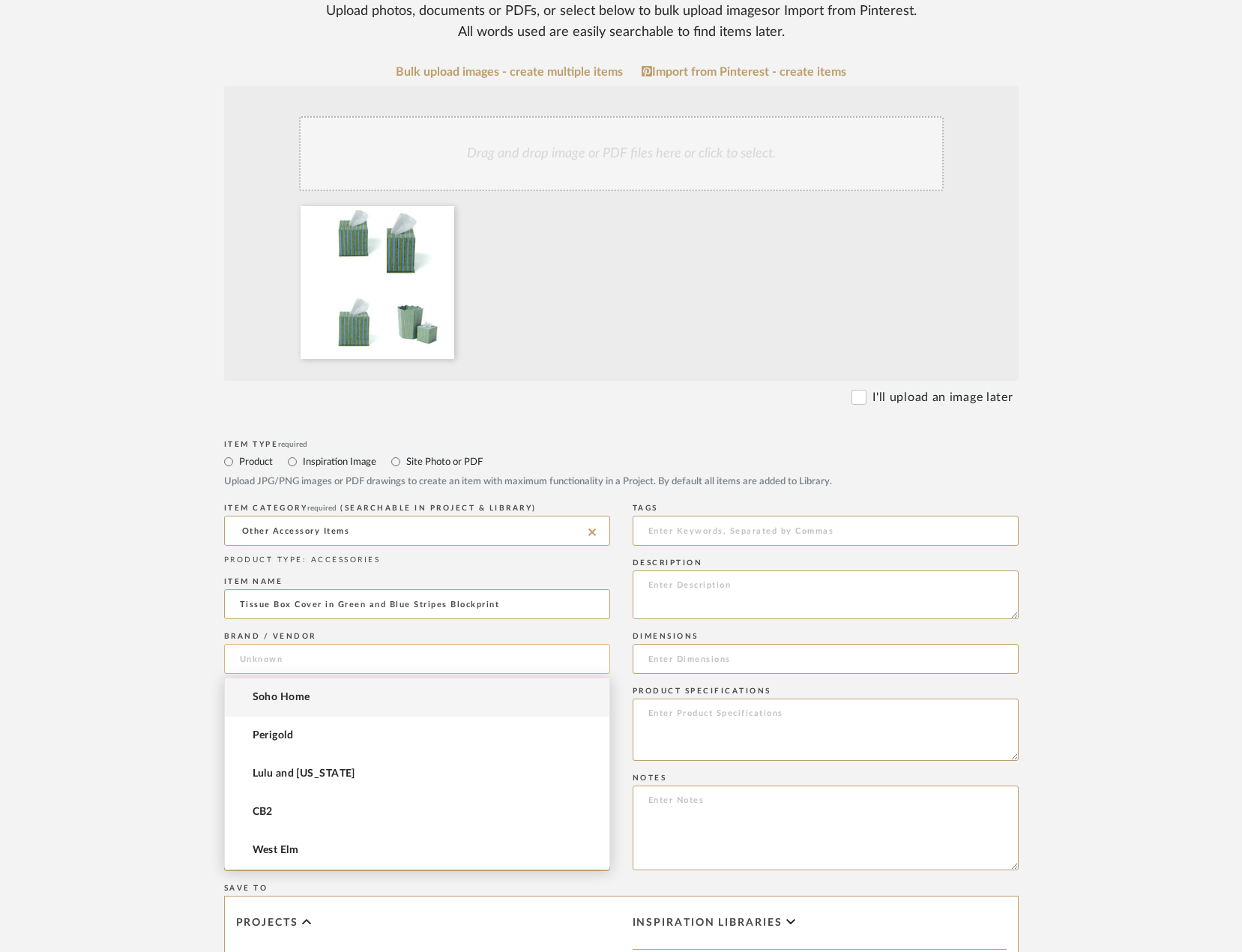
click at [266, 657] on input at bounding box center [417, 658] width 386 height 30
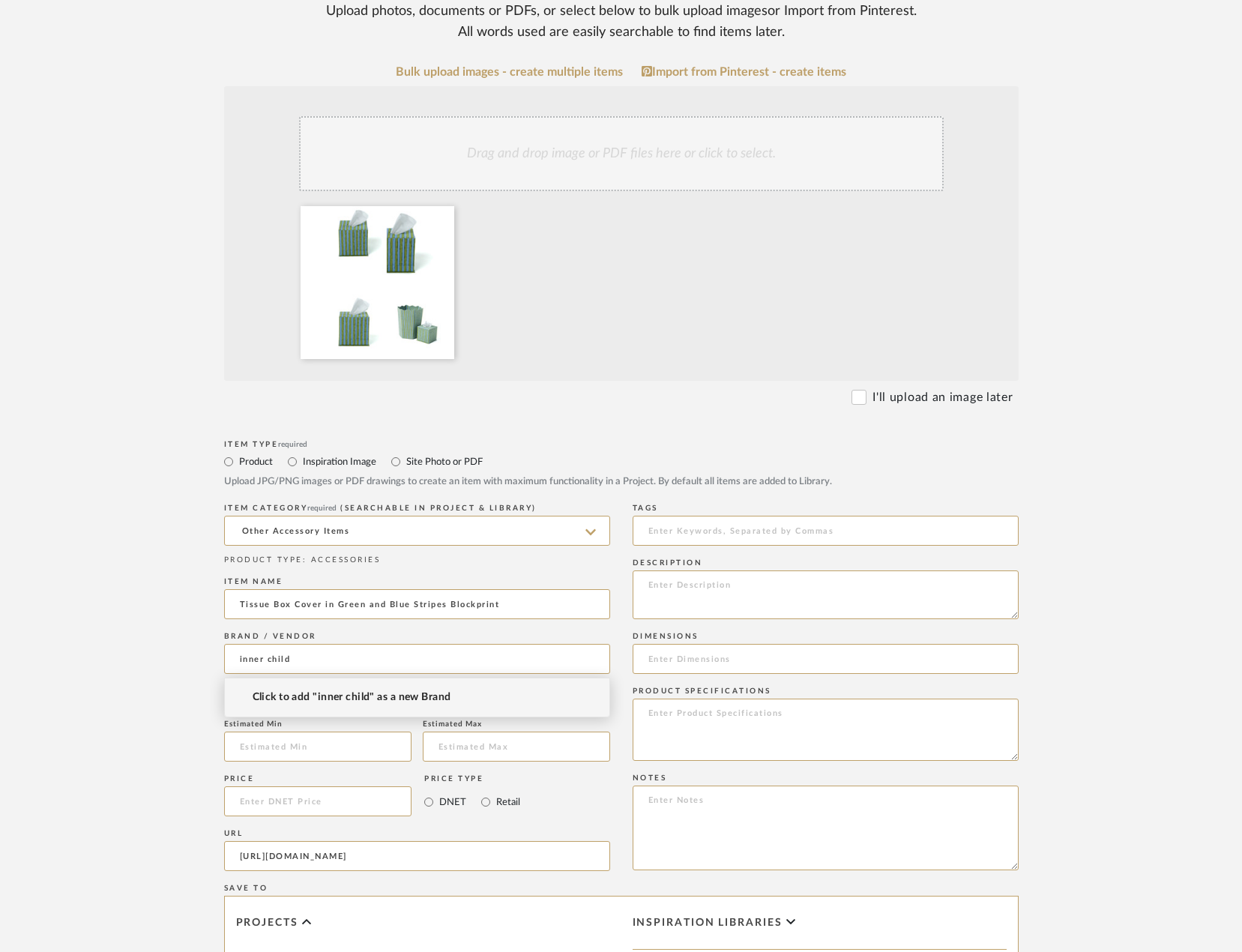
drag, startPoint x: 324, startPoint y: 650, endPoint x: 200, endPoint y: 636, distance: 124.8
click at [200, 636] on form "Bulk upload images - create multiple items Import from Pinterest - create items…" at bounding box center [621, 688] width 955 height 1247
type input "Inner Child"
click at [359, 707] on mat-option "Click to add "Inner Child" as a new Brand" at bounding box center [417, 697] width 385 height 38
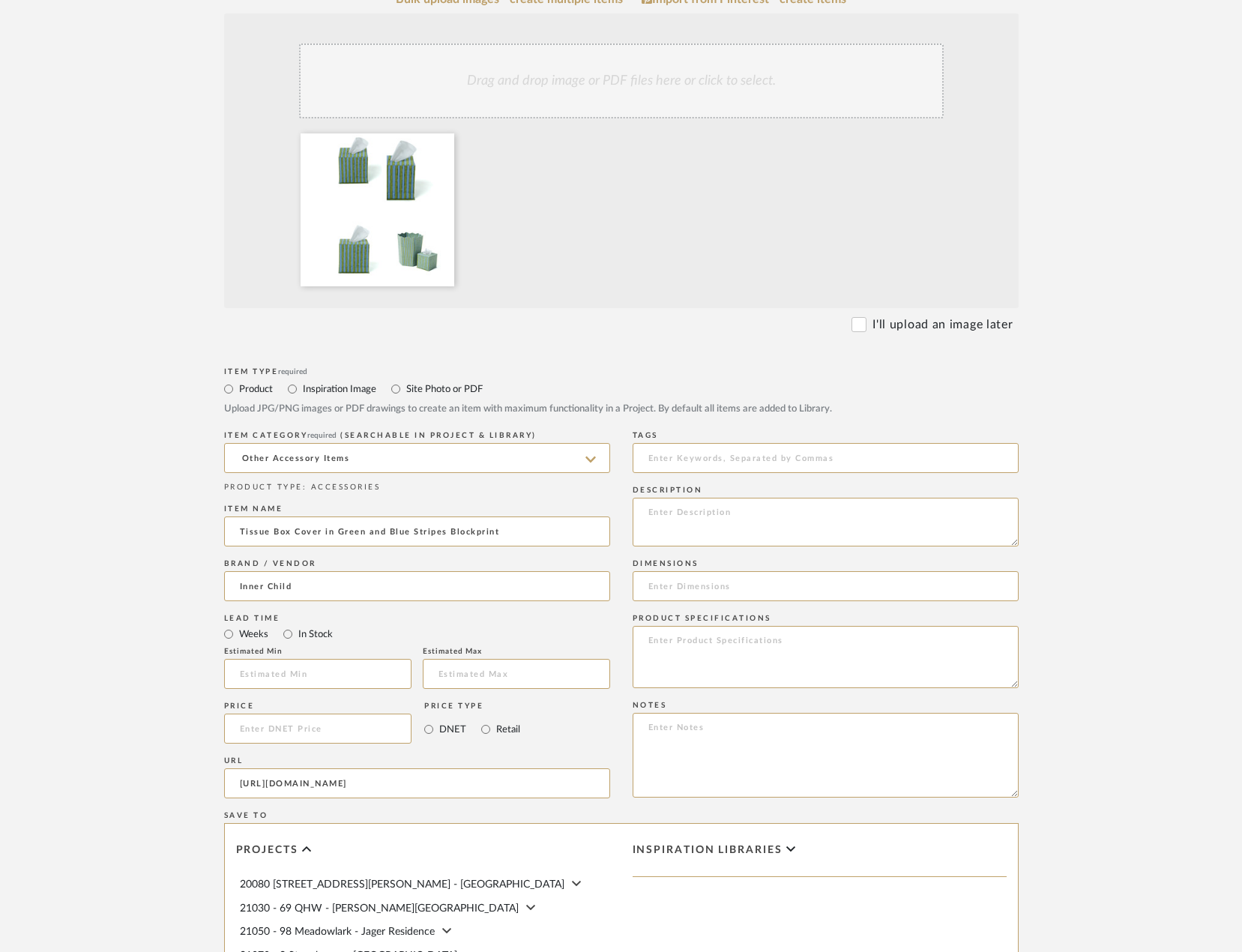
scroll to position [766, 0]
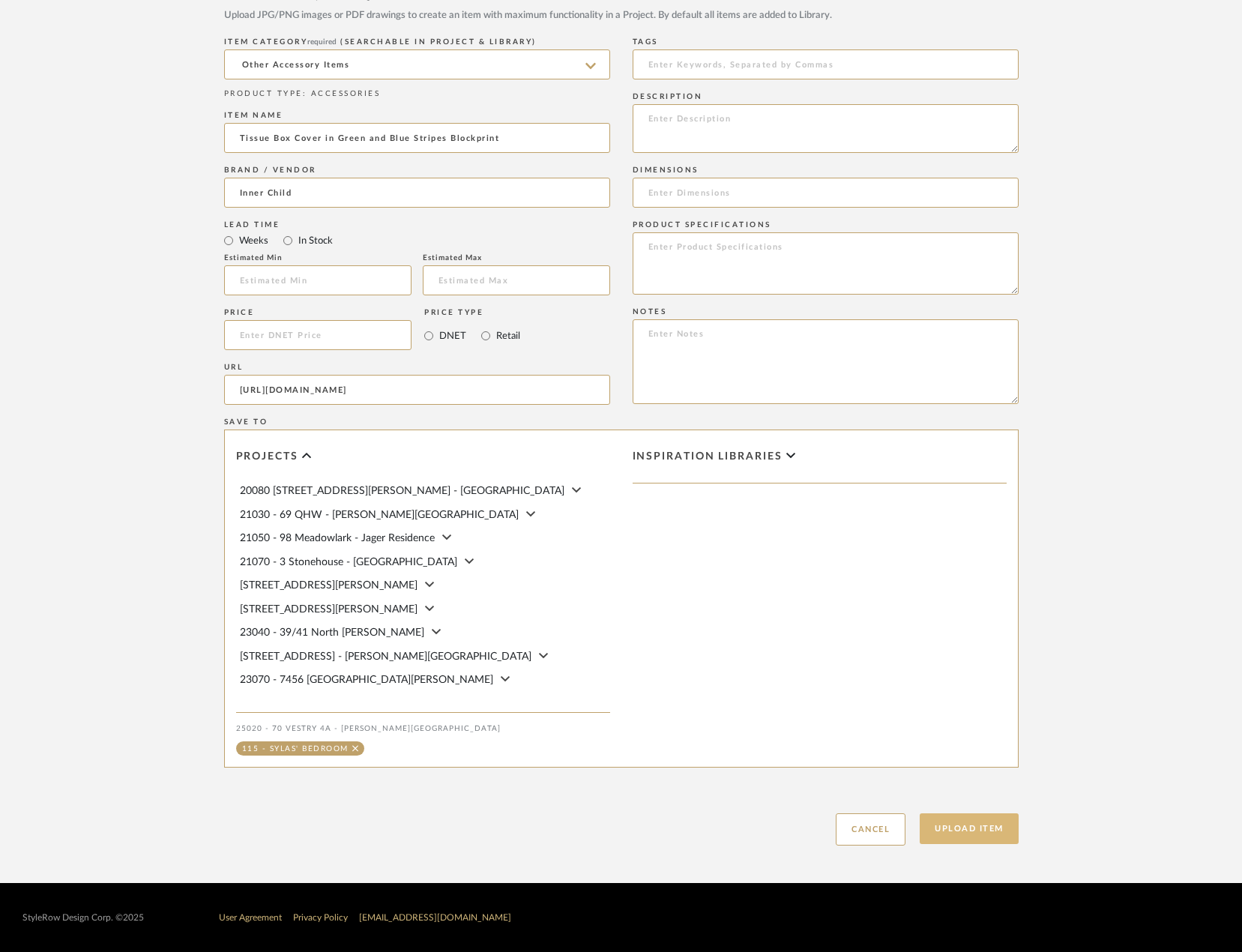
click at [992, 842] on button "Upload Item" at bounding box center [970, 829] width 99 height 31
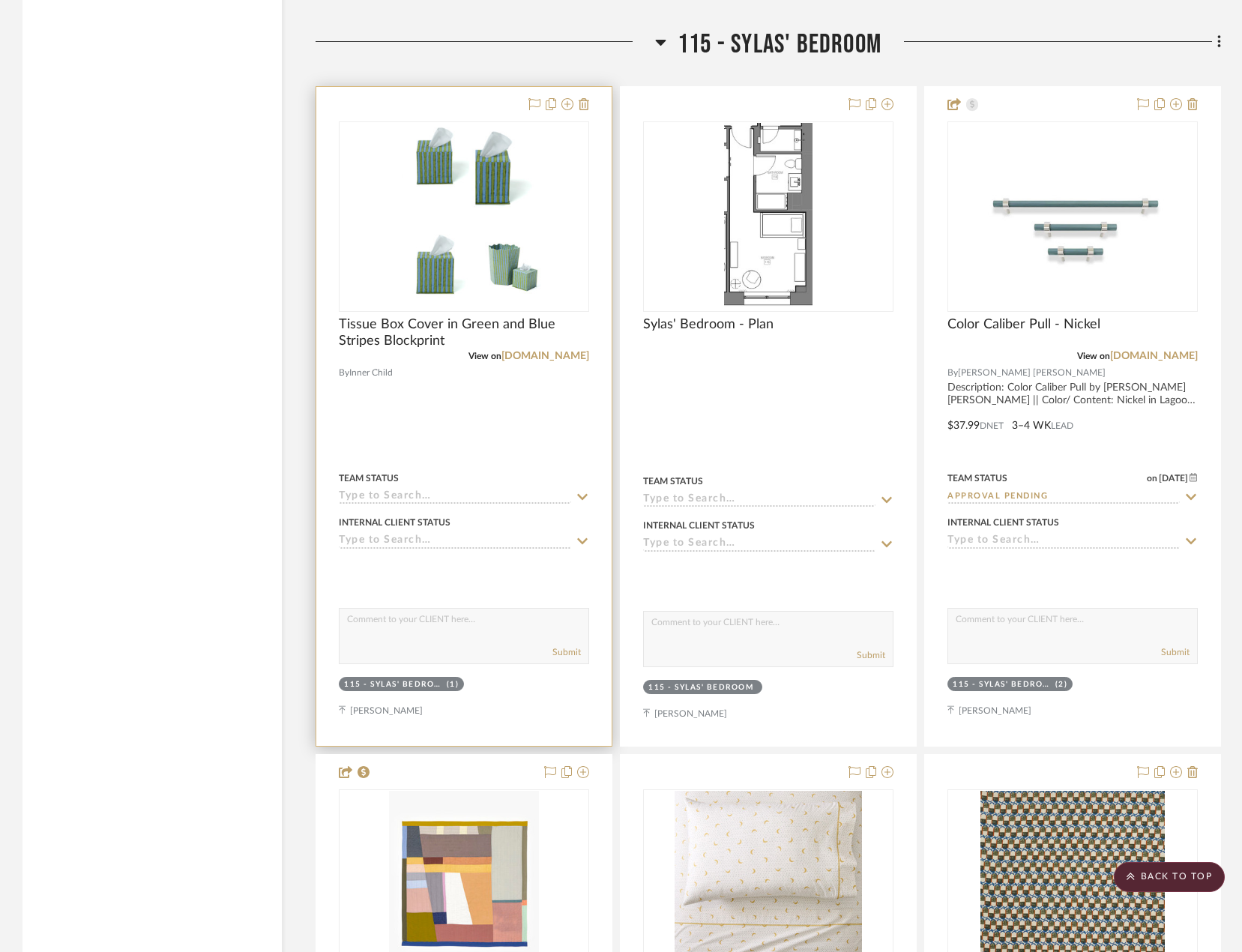
scroll to position [21596, 0]
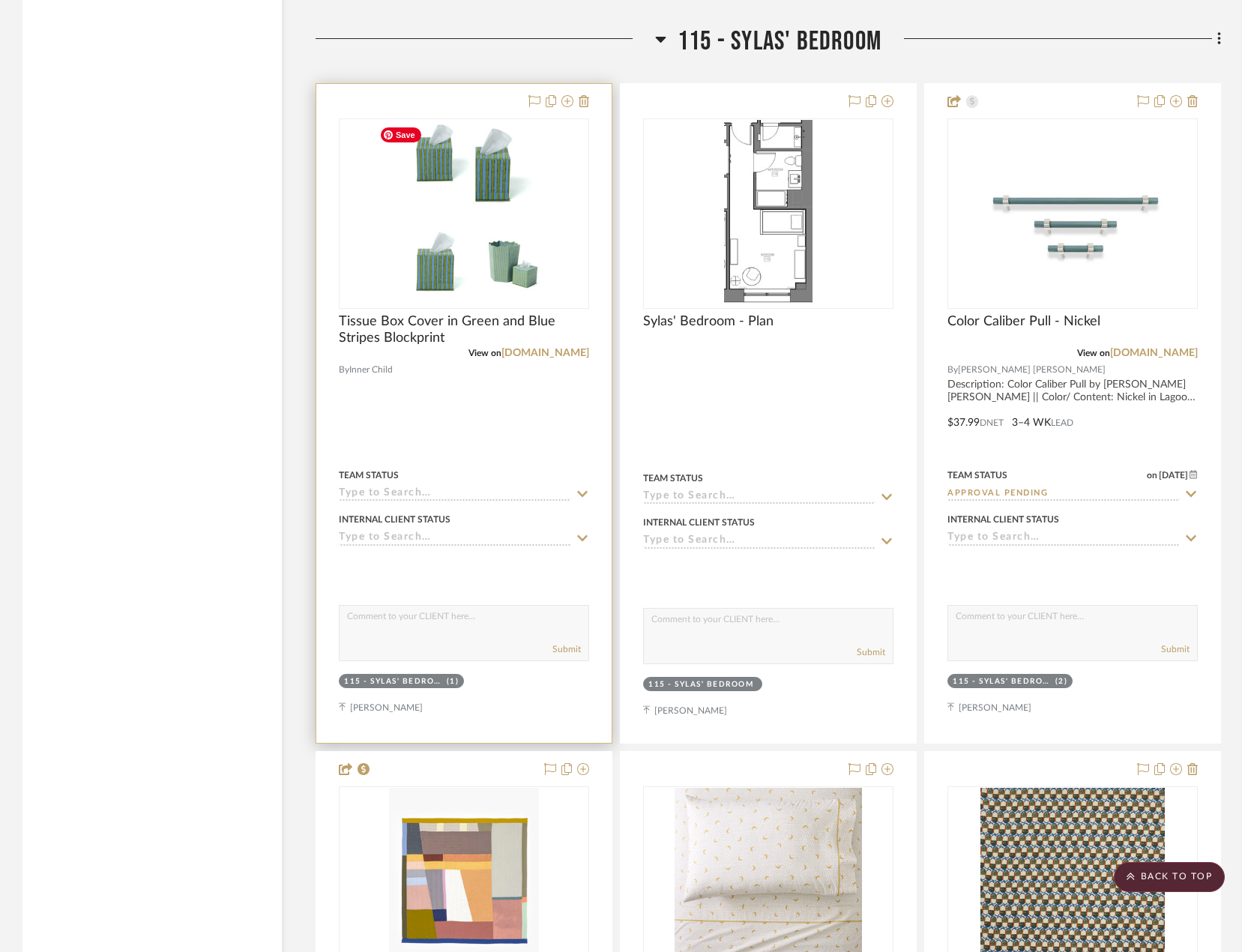
click at [453, 231] on div at bounding box center [463, 213] width 250 height 190
click at [438, 326] on span "Tissue Box Cover in Green and Blue Stripes Blockprint" at bounding box center [463, 330] width 250 height 33
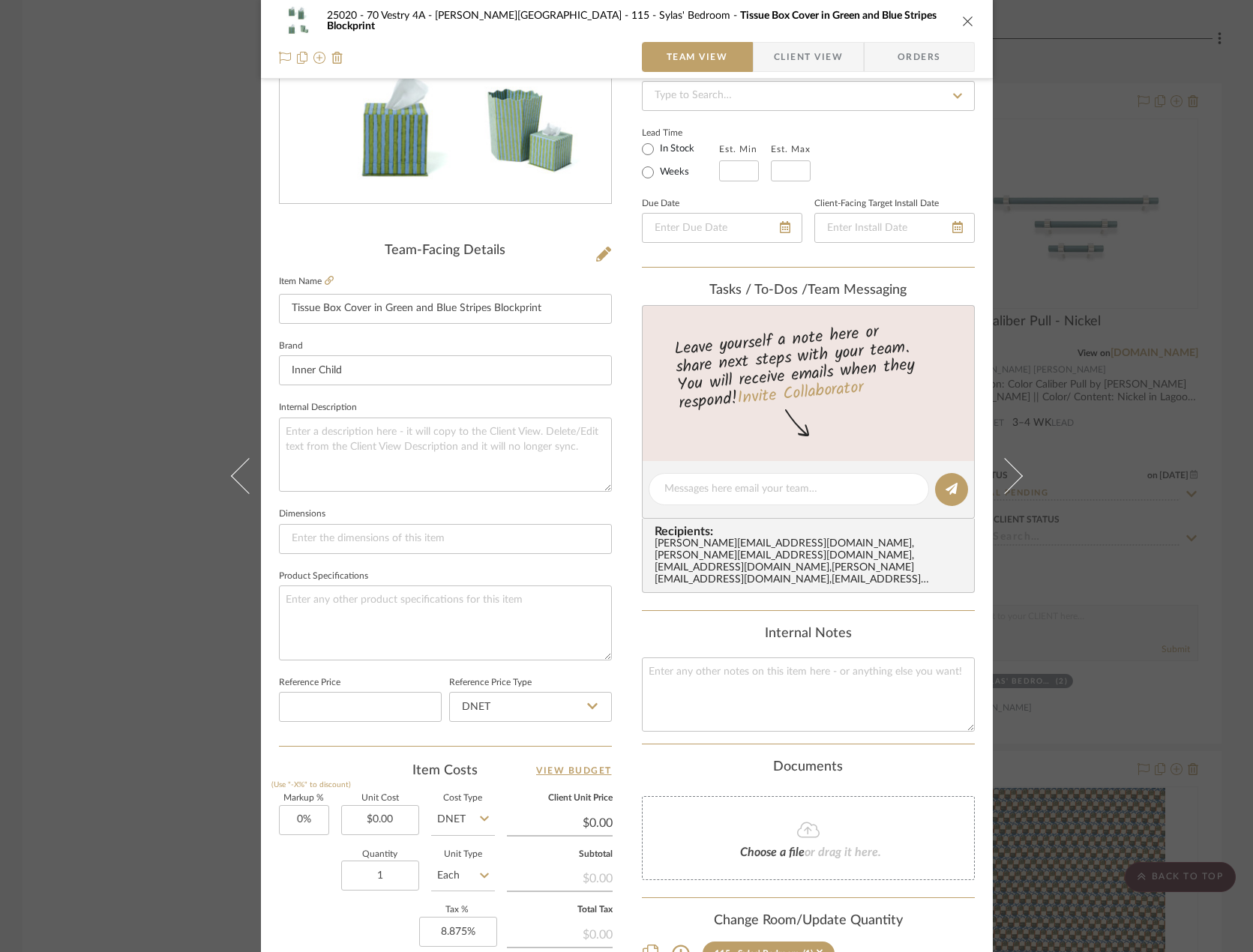
scroll to position [300, 0]
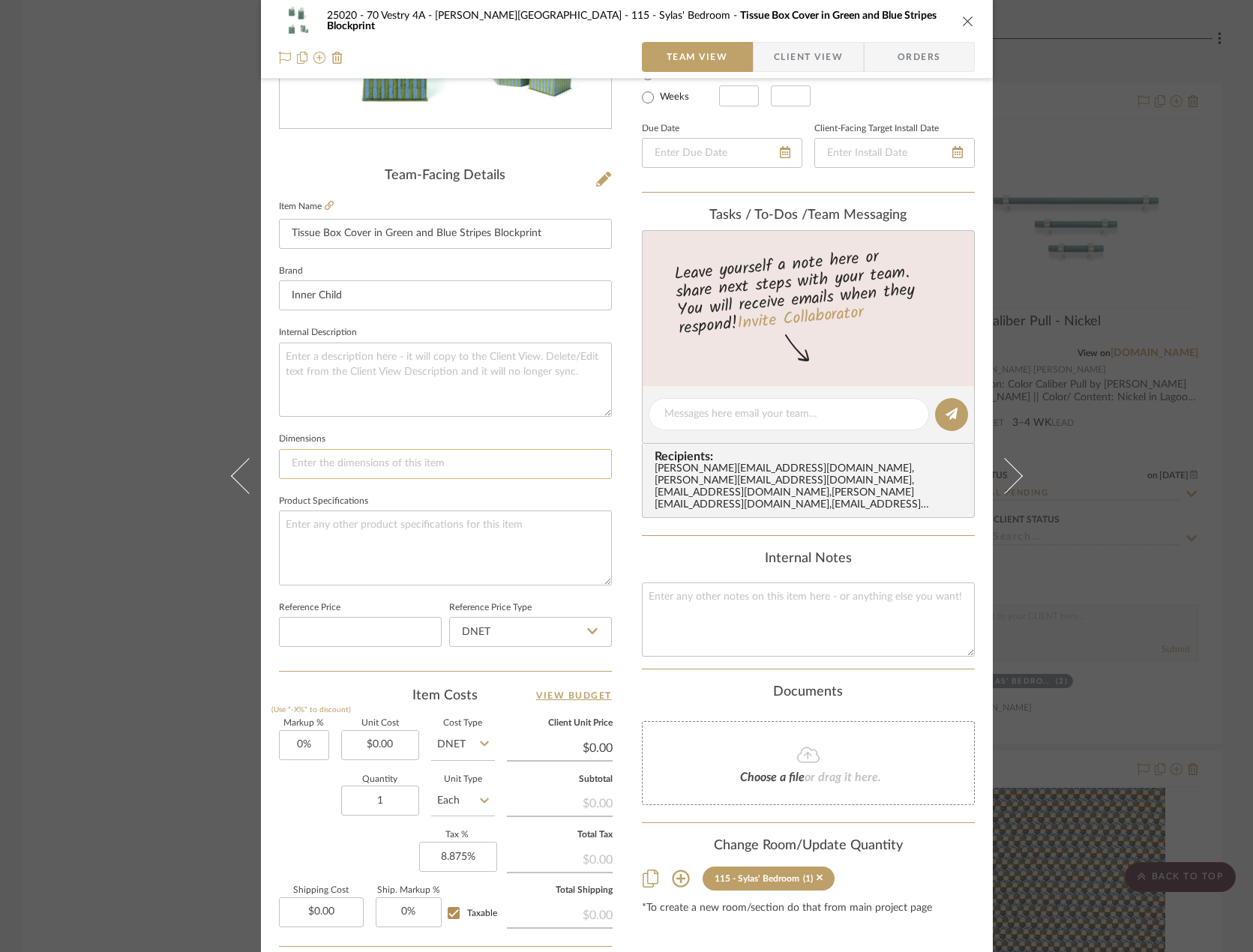
click at [394, 469] on input at bounding box center [445, 463] width 333 height 30
paste input "5.5" H, 5.5" L, 5.5" W"
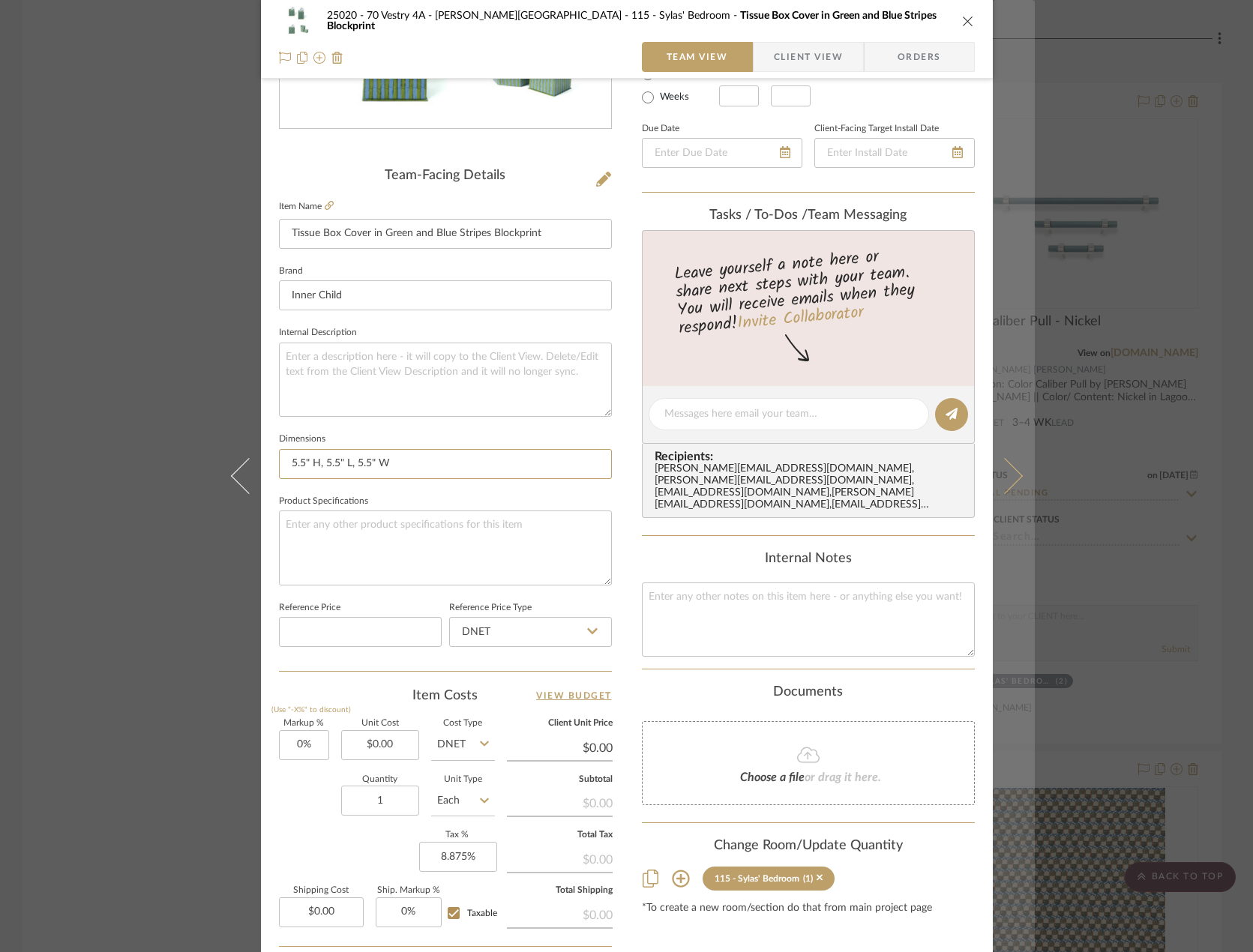
type input "5.5" H, 5.5" L, 5.5" W"
click at [1001, 460] on icon at bounding box center [1004, 475] width 36 height 36
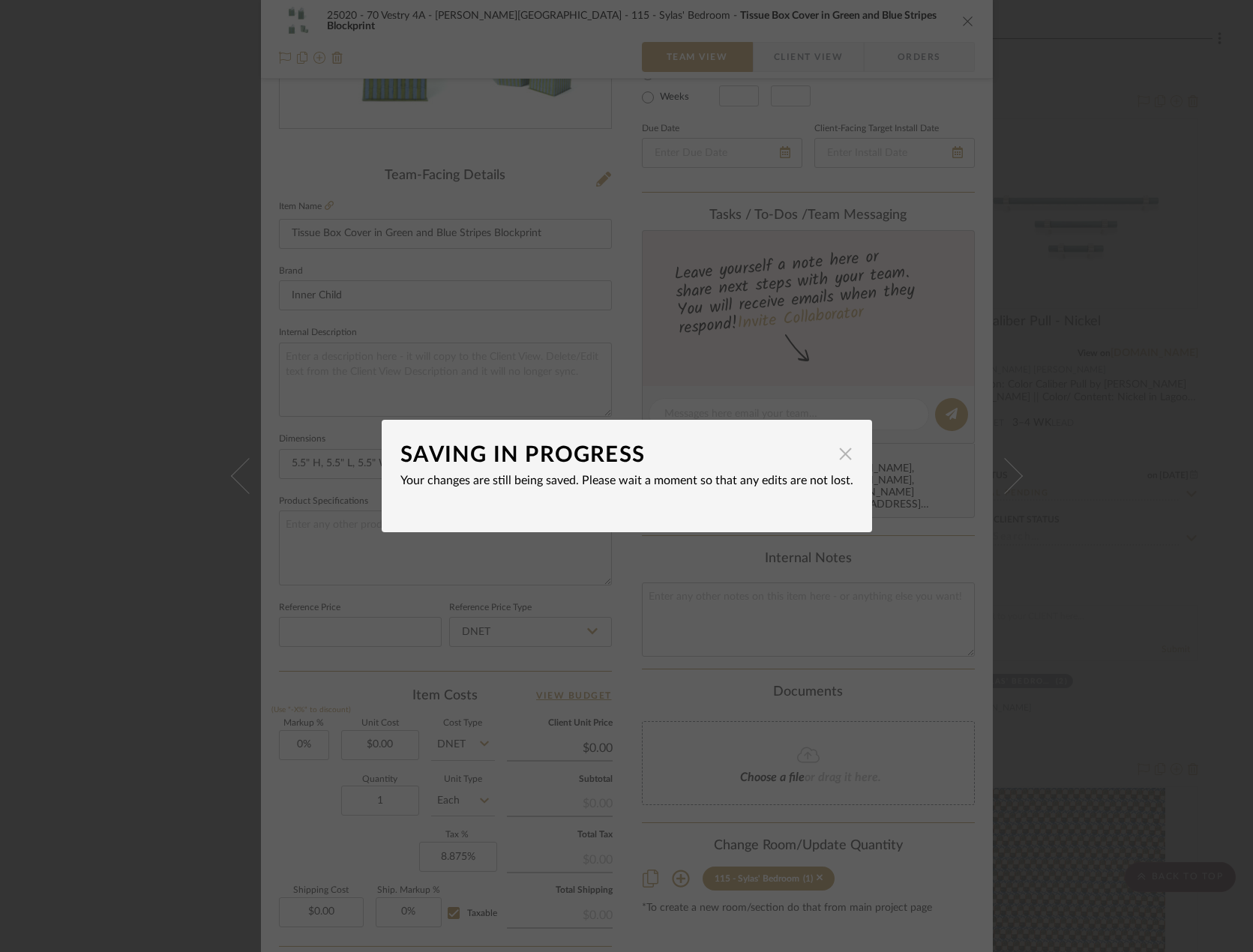
click at [831, 458] on span "button" at bounding box center [846, 453] width 30 height 30
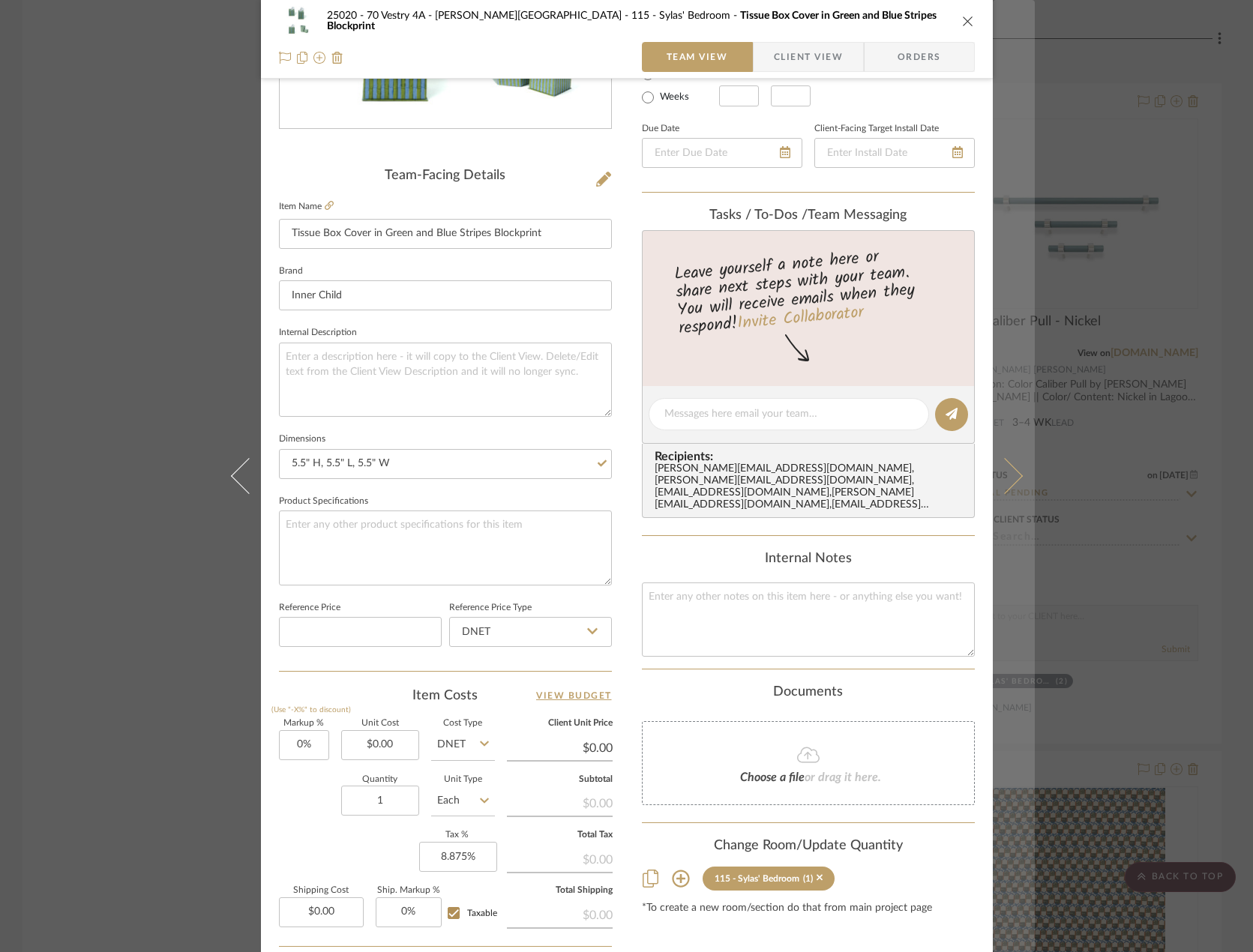
click at [996, 474] on icon at bounding box center [1004, 475] width 36 height 36
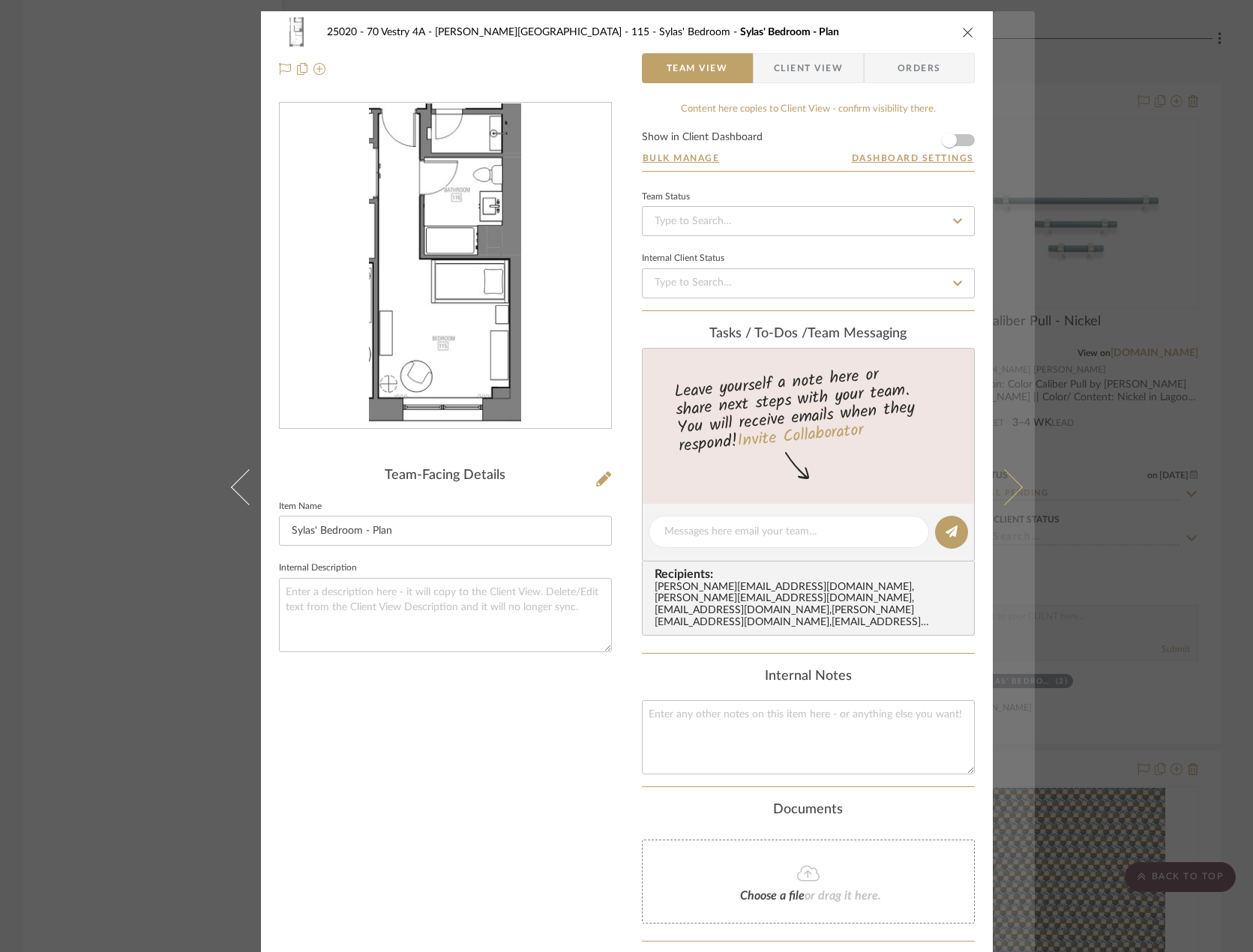
click at [1009, 473] on button at bounding box center [1012, 488] width 42 height 952
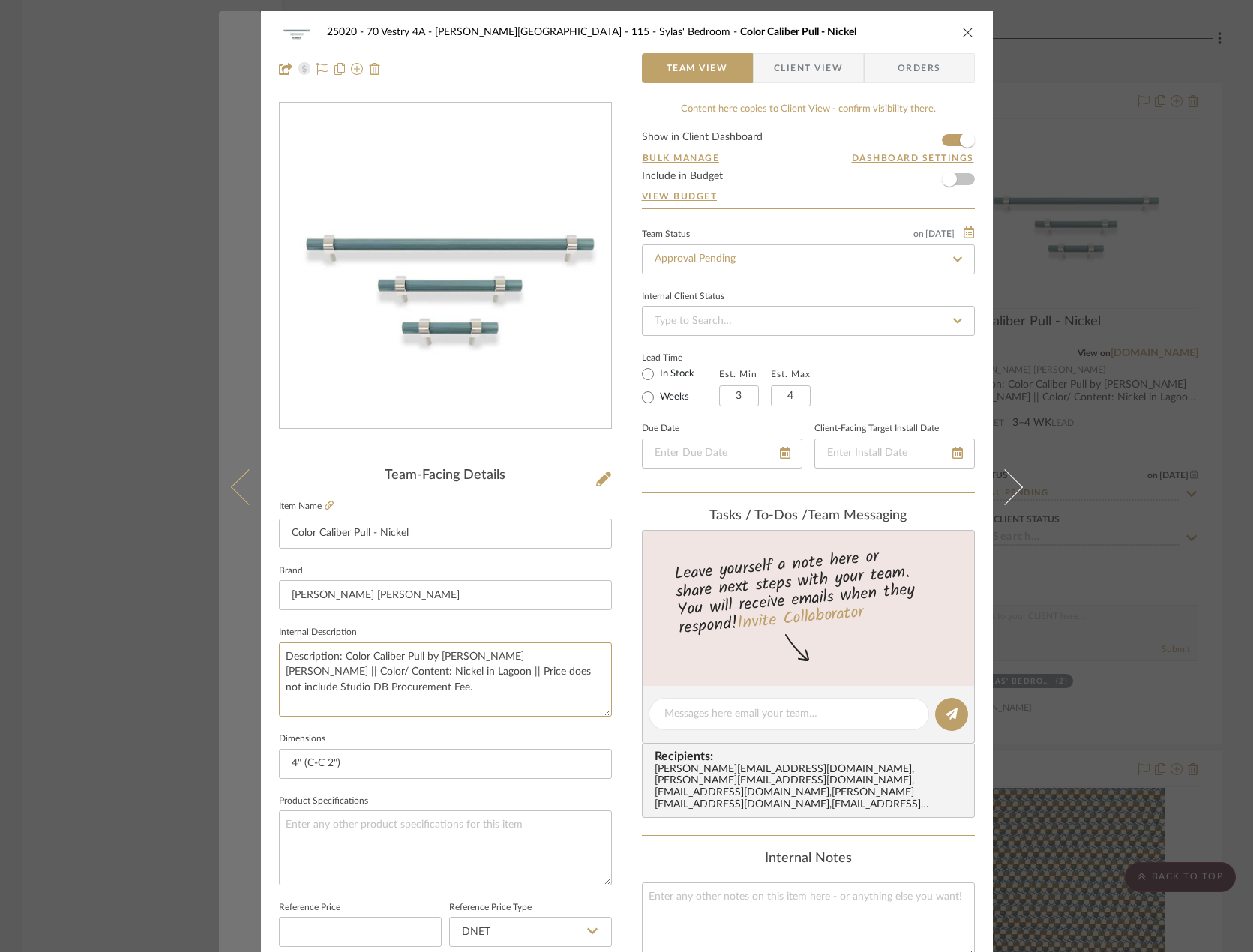
drag, startPoint x: 447, startPoint y: 692, endPoint x: 251, endPoint y: 648, distance: 200.9
click at [251, 648] on mat-dialog-content "25020 - 70 Vestry 4A - Grant-Stanleigh 115 - Sylas' Bedroom Color Caliber Pull …" at bounding box center [626, 704] width 816 height 1384
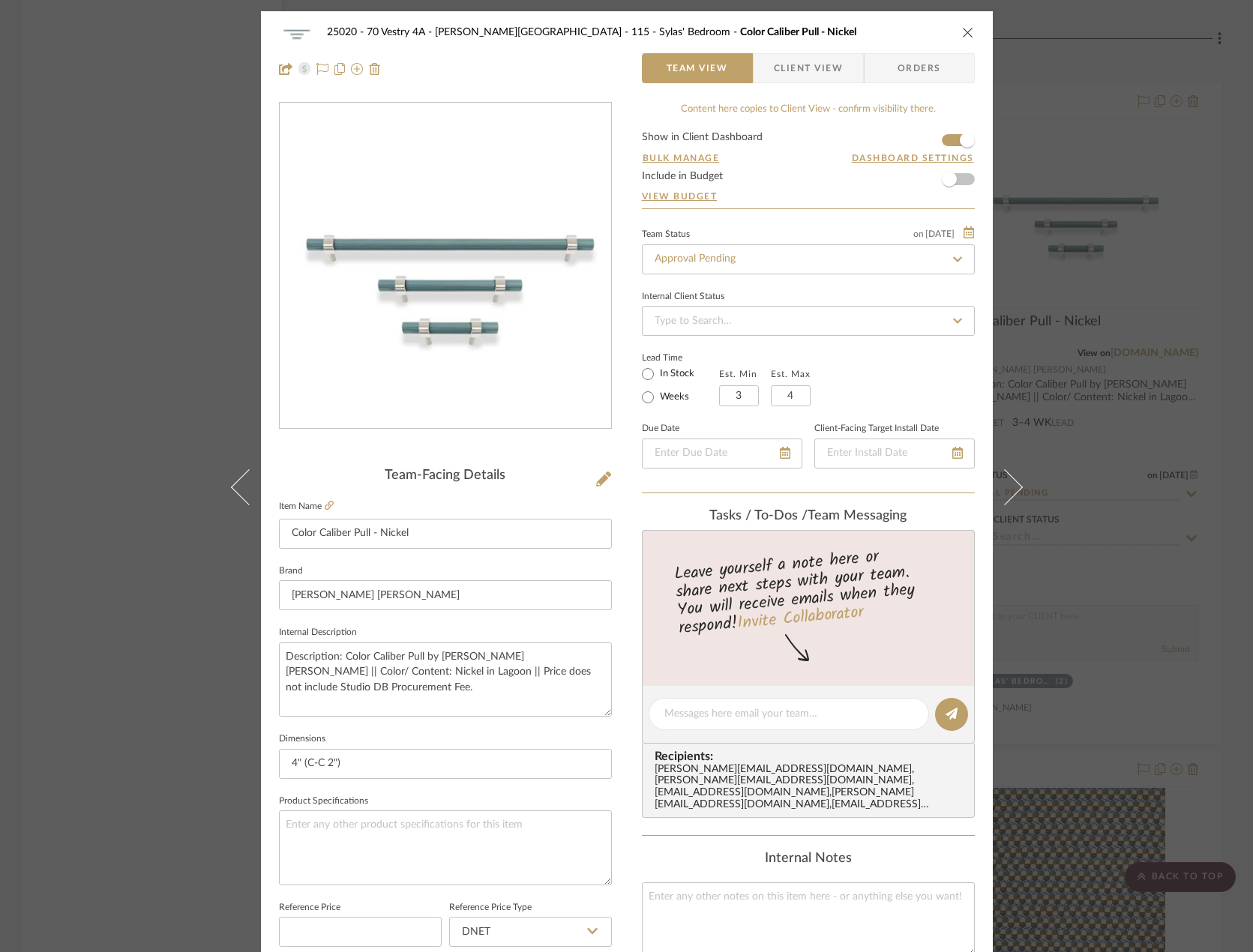
click at [1119, 481] on div "25020 - 70 Vestry 4A - Grant-Stanleigh 115 - Sylas' Bedroom Color Caliber Pull …" at bounding box center [626, 476] width 1253 height 952
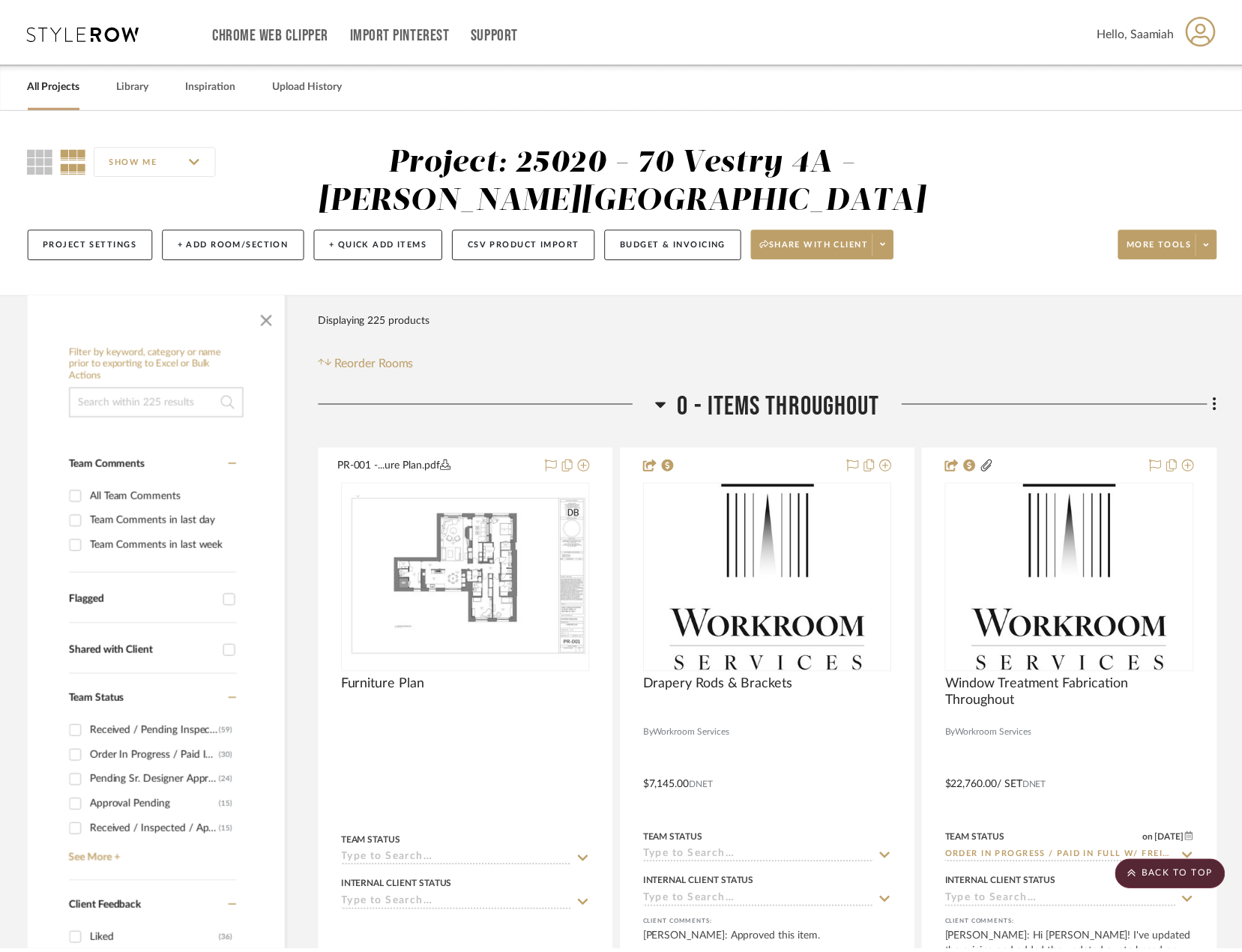
scroll to position [21596, 0]
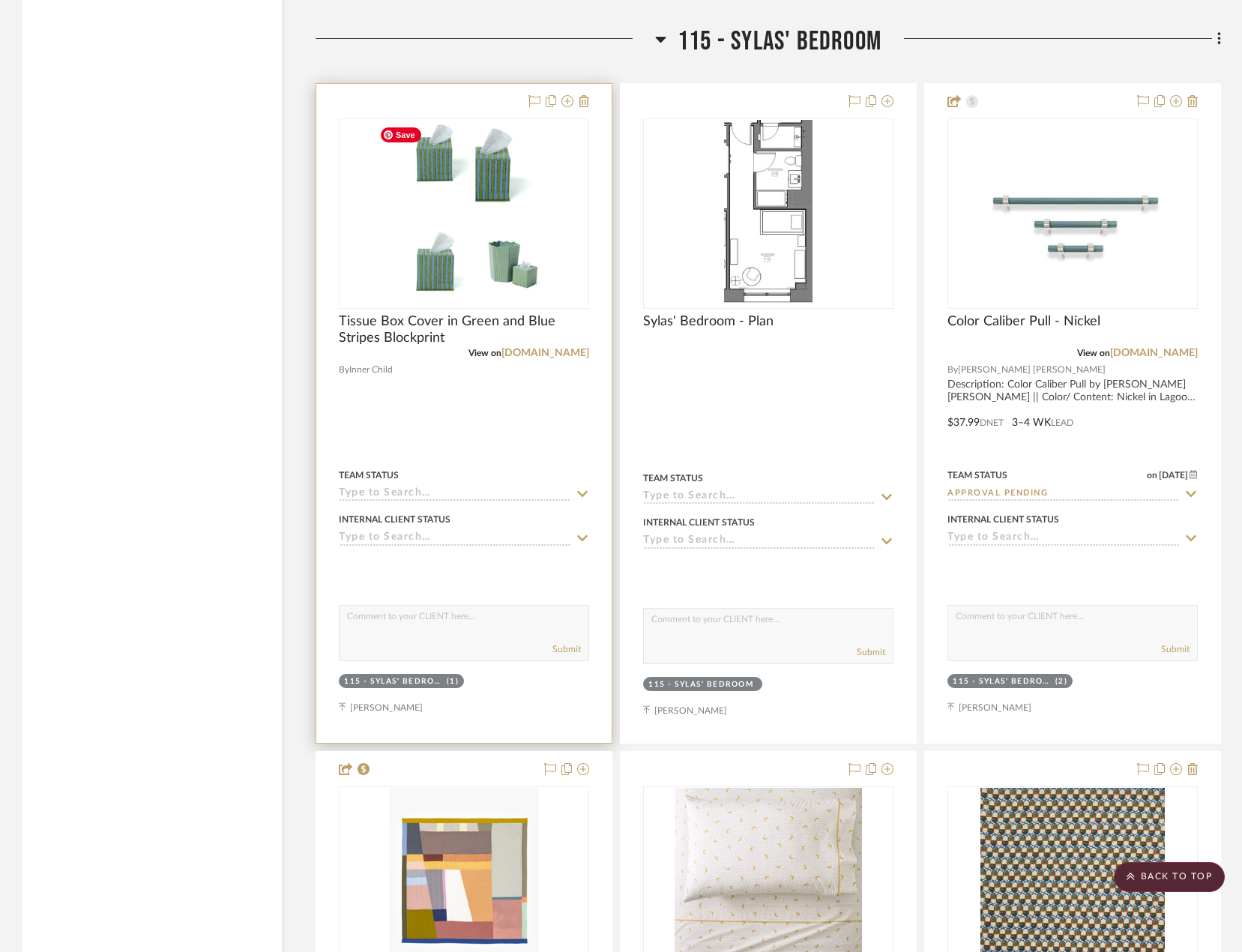
click at [432, 242] on img "0" at bounding box center [463, 213] width 180 height 187
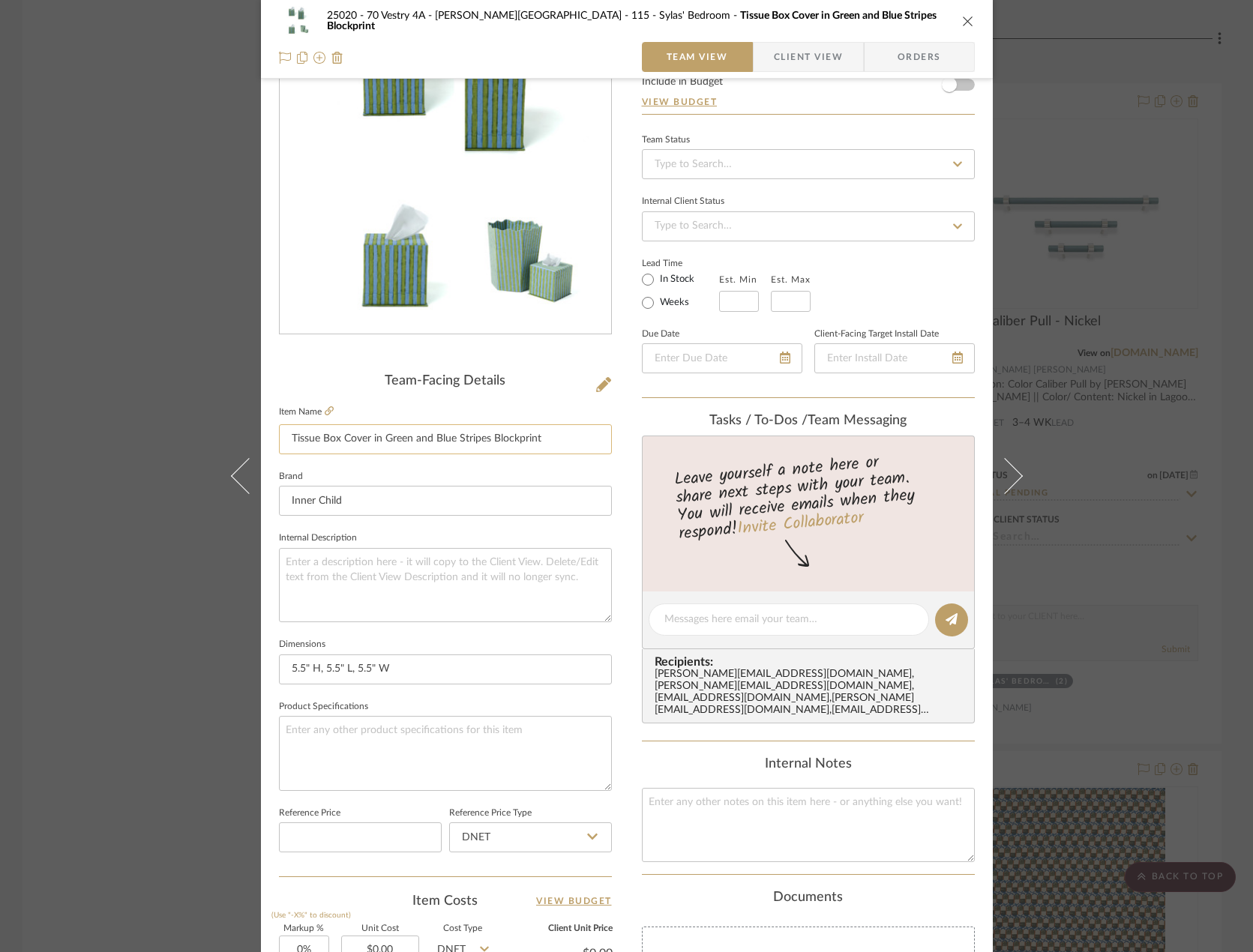
scroll to position [150, 0]
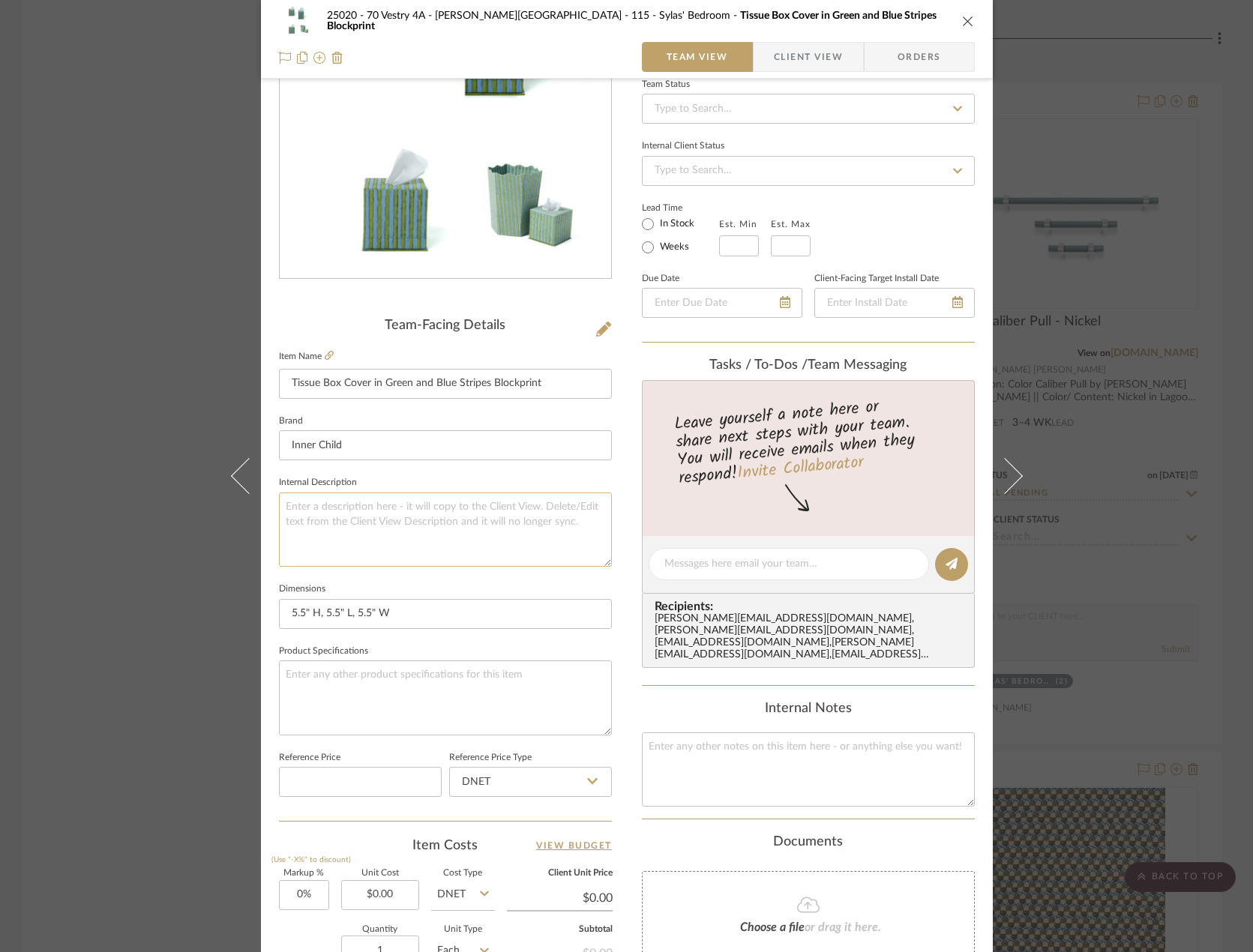
click at [380, 510] on textarea at bounding box center [445, 529] width 333 height 75
paste textarea "Description: Color Caliber Pull by Dutton Brown || Color/ Content: Nickel in La…"
drag, startPoint x: 543, startPoint y: 382, endPoint x: 264, endPoint y: 383, distance: 279.0
click at [264, 383] on div "25020 - 70 Vestry 4A - Grant-Stanleigh 115 - Sylas' Bedroom Tissue Box Cover in…" at bounding box center [626, 554] width 731 height 1384
click at [367, 381] on input "Tissue Box Cover in Green and Blue Stripes Blockprint" at bounding box center [445, 383] width 333 height 30
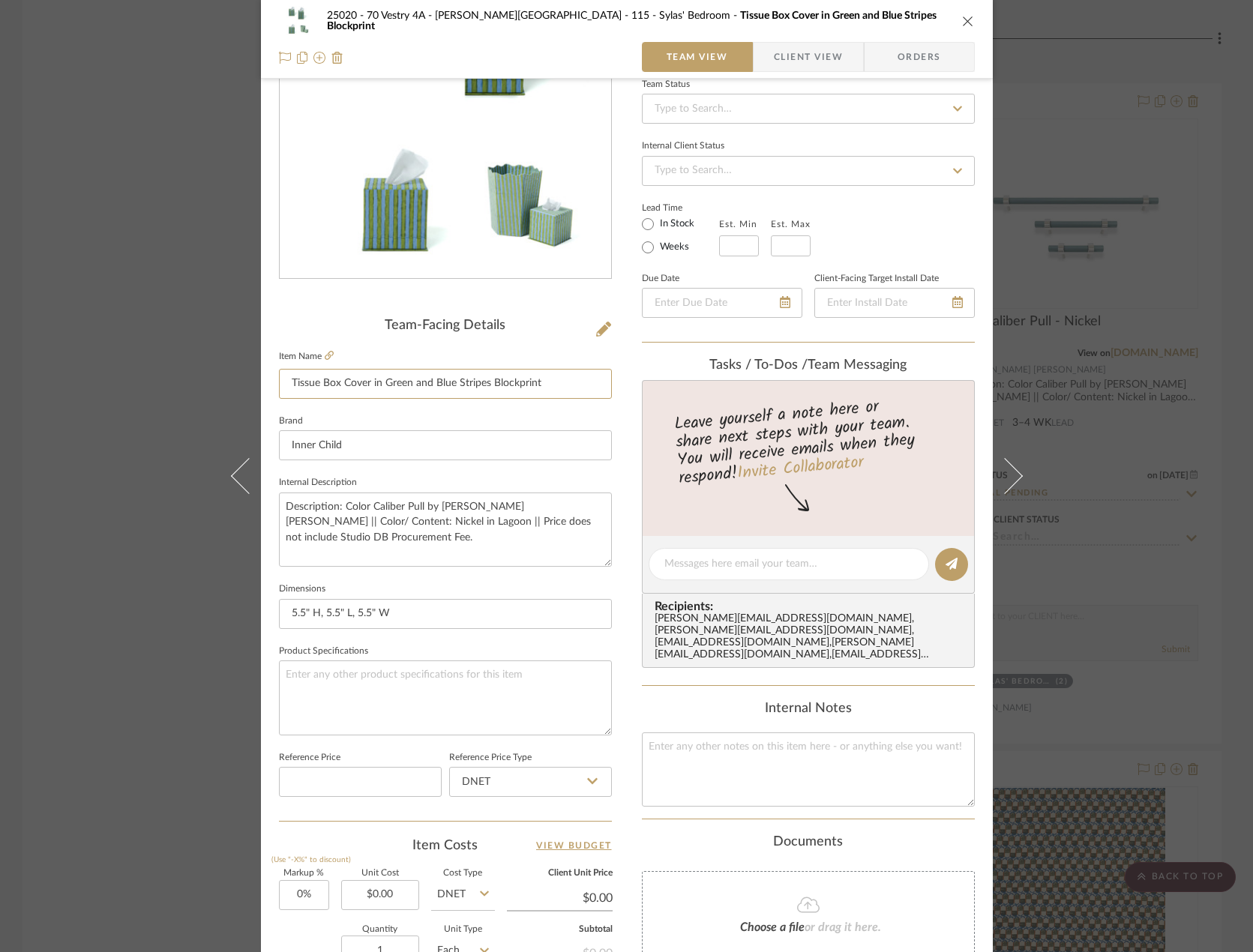
drag, startPoint x: 363, startPoint y: 382, endPoint x: 264, endPoint y: 379, distance: 99.0
click at [264, 379] on div "25020 - 70 Vestry 4A - Grant-Stanleigh 115 - Sylas' Bedroom Tissue Box Cover in…" at bounding box center [626, 554] width 731 height 1384
click at [356, 379] on input "Tissue Box Cover in Green and Blue Stripes Blockprint" at bounding box center [445, 383] width 333 height 30
drag, startPoint x: 364, startPoint y: 381, endPoint x: 263, endPoint y: 361, distance: 103.0
click at [263, 361] on div "25020 - 70 Vestry 4A - Grant-Stanleigh 115 - Sylas' Bedroom Tissue Box Cover in…" at bounding box center [626, 554] width 731 height 1384
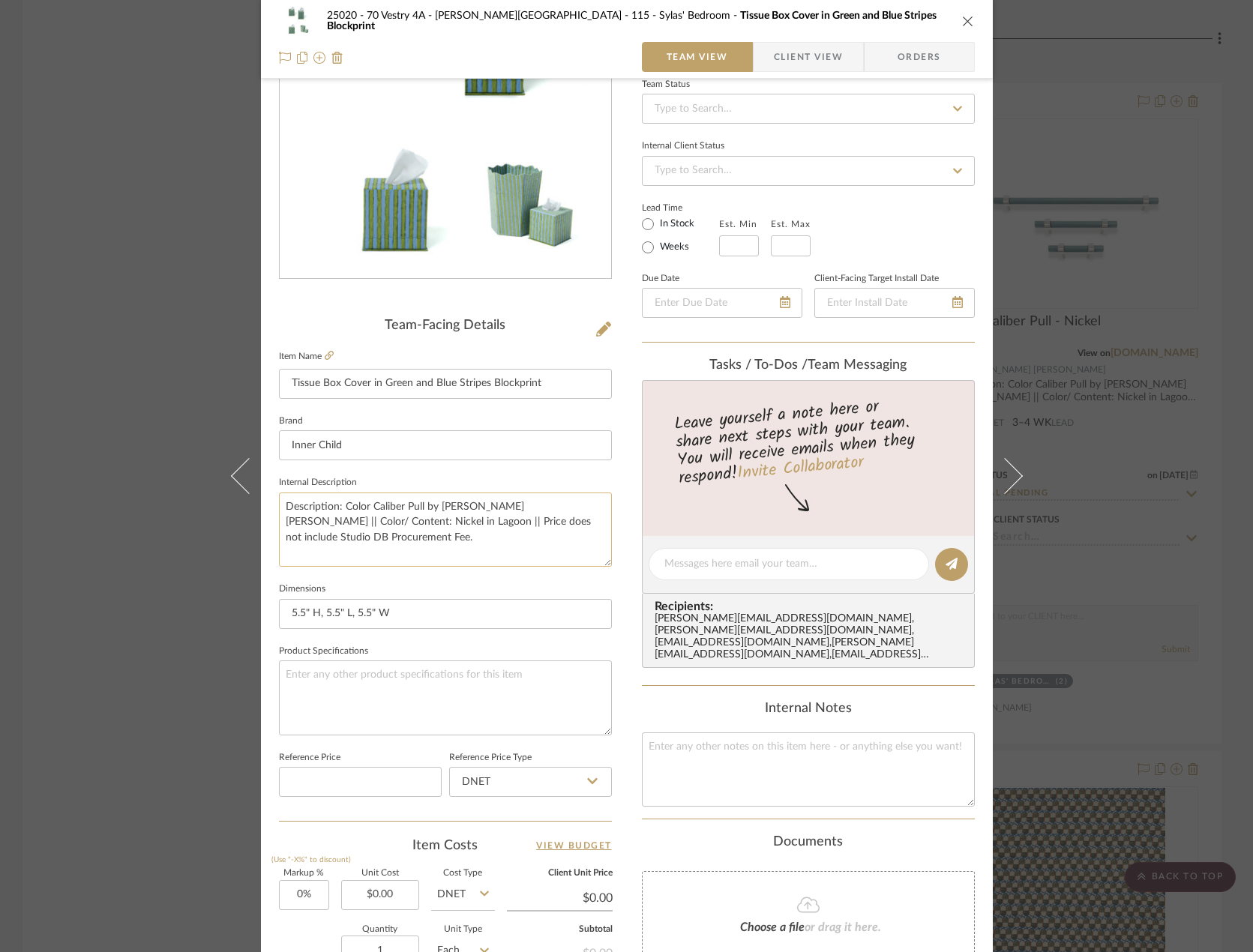
drag, startPoint x: 419, startPoint y: 507, endPoint x: 342, endPoint y: 496, distance: 77.8
click at [342, 496] on textarea "Description: Color Caliber Pull by Dutton Brown || Color/ Content: Nickel in La…" at bounding box center [445, 529] width 333 height 75
paste textarea "Tissue Box Cover"
drag, startPoint x: 498, startPoint y: 504, endPoint x: 436, endPoint y: 502, distance: 62.0
click at [436, 502] on textarea "Description: Tissue Box Cover by Dutton Brown || Color/ Content: Nickel in Lago…" at bounding box center [445, 529] width 333 height 75
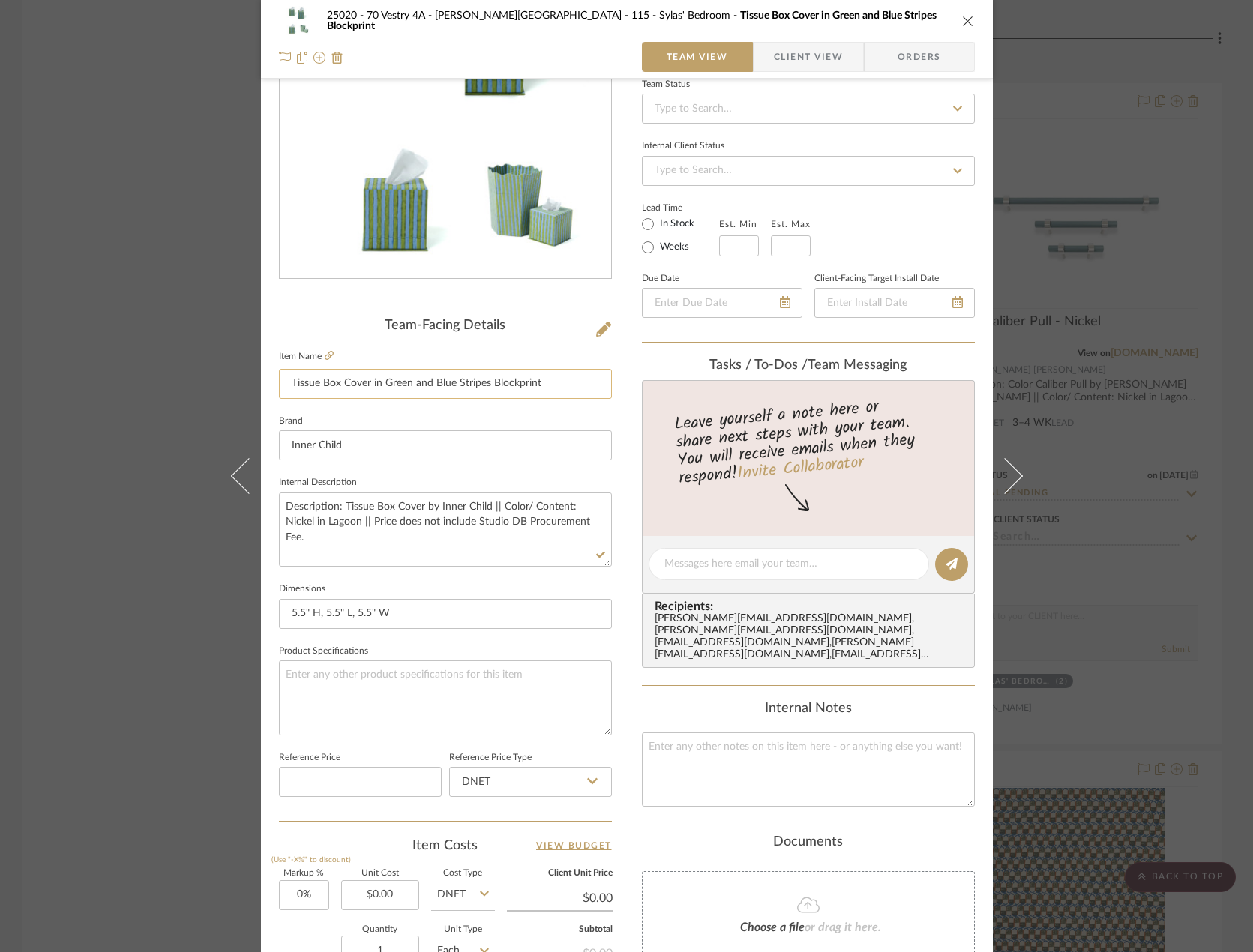
drag, startPoint x: 553, startPoint y: 390, endPoint x: 382, endPoint y: 392, distance: 171.0
click at [382, 392] on input "Tissue Box Cover in Green and Blue Stripes Blockprint" at bounding box center [445, 383] width 333 height 30
drag, startPoint x: 570, startPoint y: 504, endPoint x: 326, endPoint y: 526, distance: 245.0
click at [326, 526] on textarea "Description: Tissue Box Cover by Inner Child || Color/ Content: Nickel in Lagoo…" at bounding box center [445, 529] width 333 height 75
paste textarea "Green and Blue Stripes Blockprint"
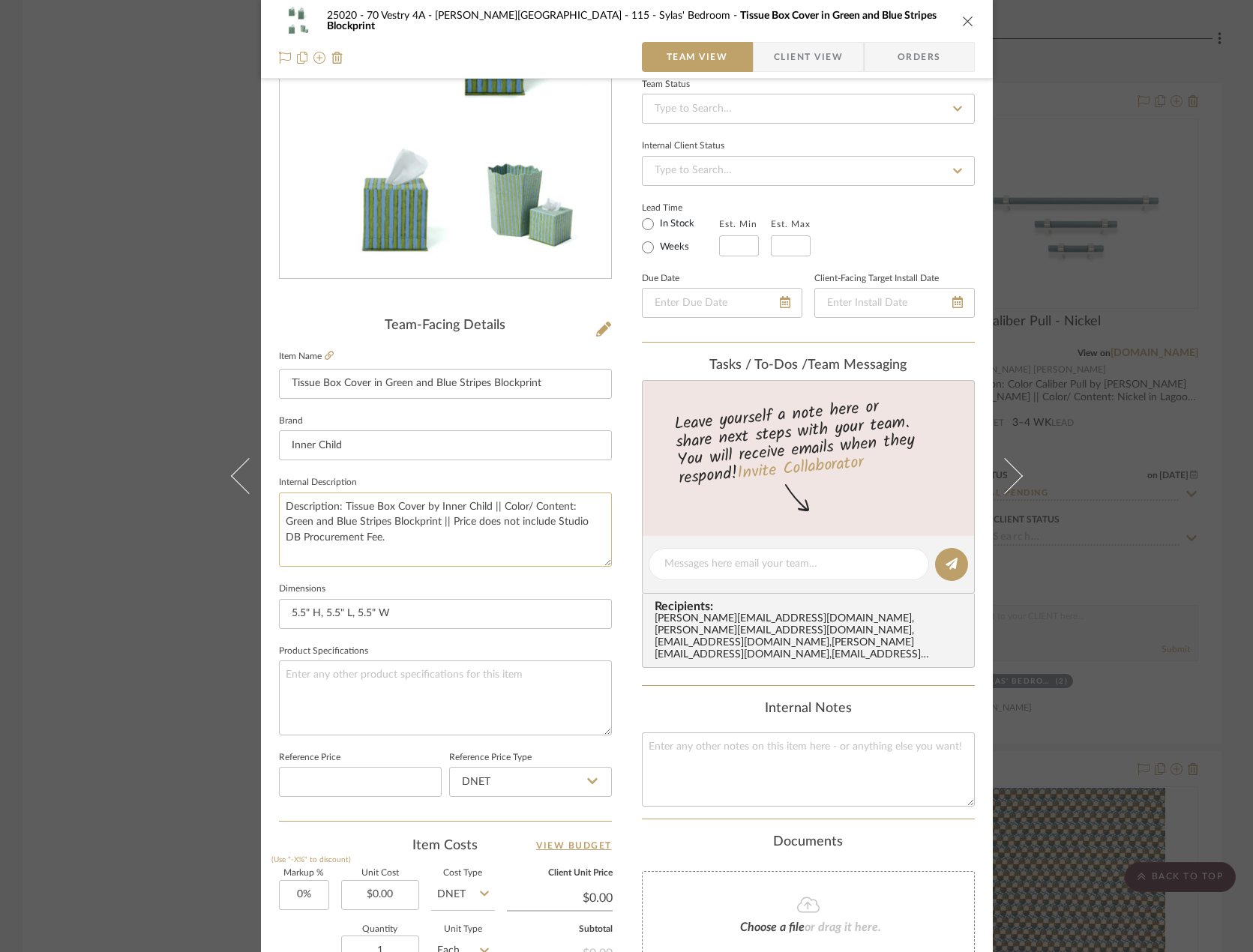
click at [408, 553] on textarea "Description: Tissue Box Cover by Inner Child || Color/ Content: Green and Blue …" at bounding box center [445, 529] width 333 height 75
click at [412, 585] on fieldset "Dimensions 5.5" H, 5.5" L, 5.5" W" at bounding box center [445, 604] width 333 height 50
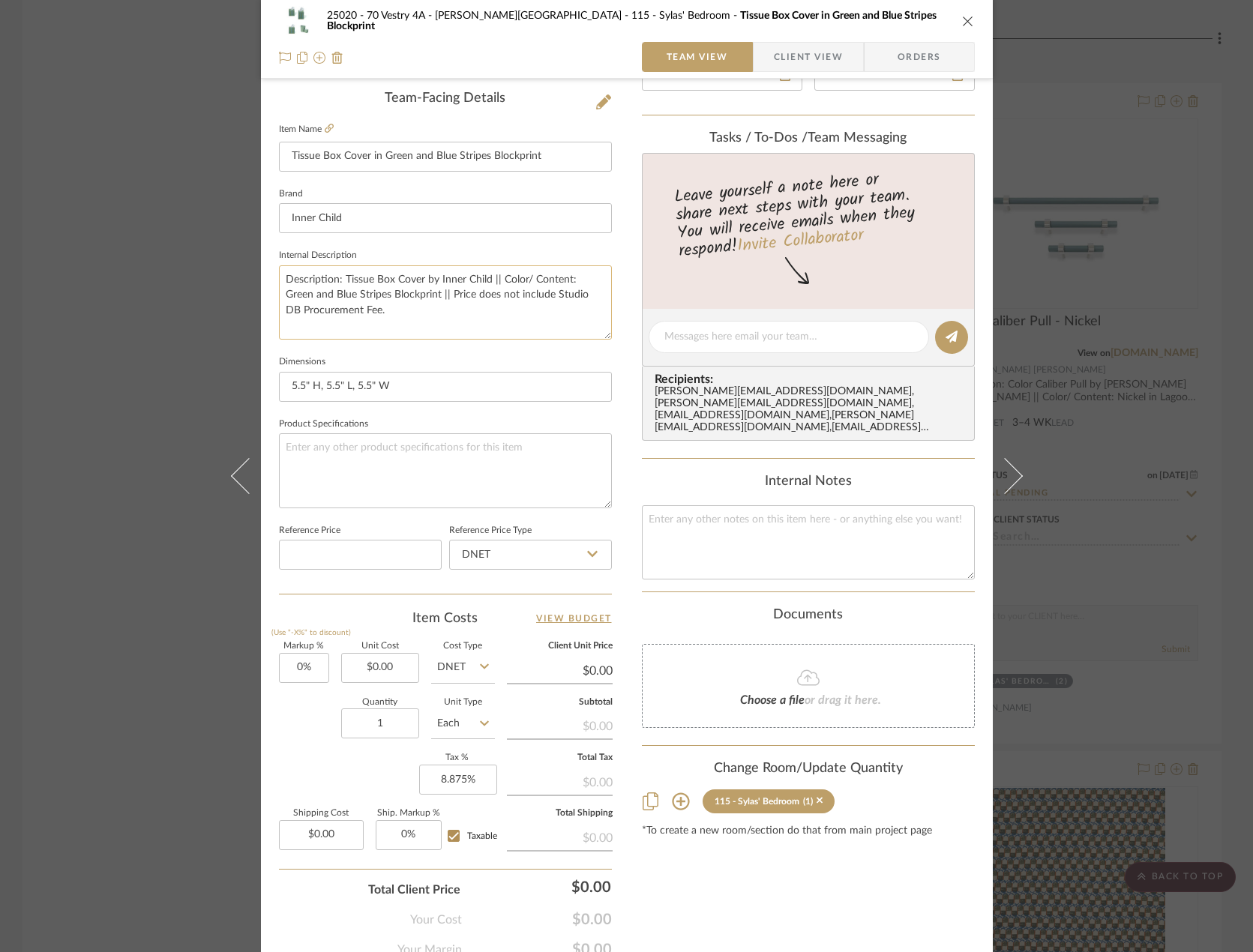
scroll to position [444, 0]
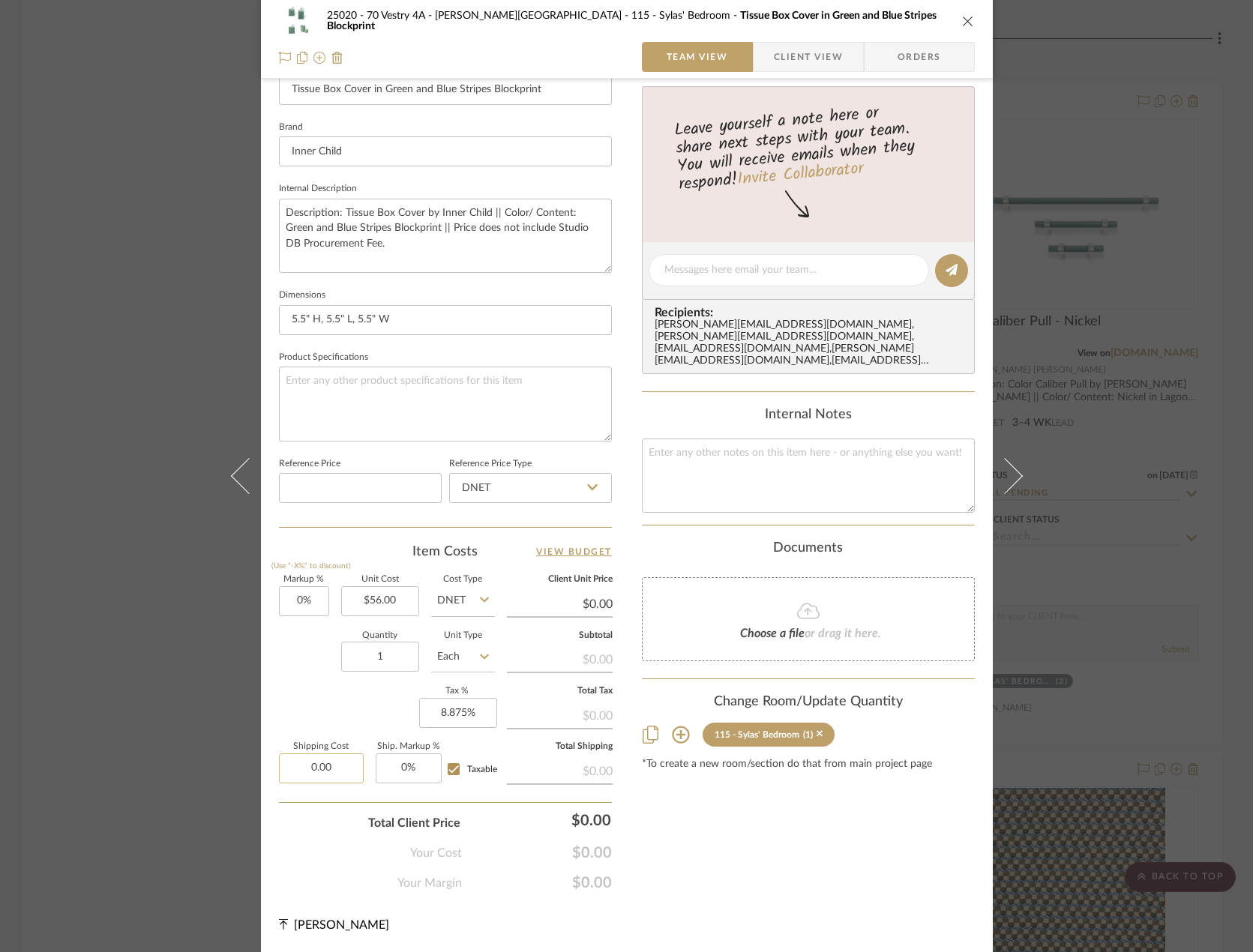
click at [335, 763] on input "0.00" at bounding box center [321, 768] width 84 height 30
click at [725, 841] on div "Content here copies to Client View - confirm visibility there. Show in Client D…" at bounding box center [808, 274] width 333 height 1233
click at [348, 765] on input "5.86" at bounding box center [321, 768] width 84 height 30
click at [376, 718] on div "Markup % (Use "-X%" to discount) 0% Unit Cost $56.00 Cost Type DNET Client Unit…" at bounding box center [445, 685] width 333 height 219
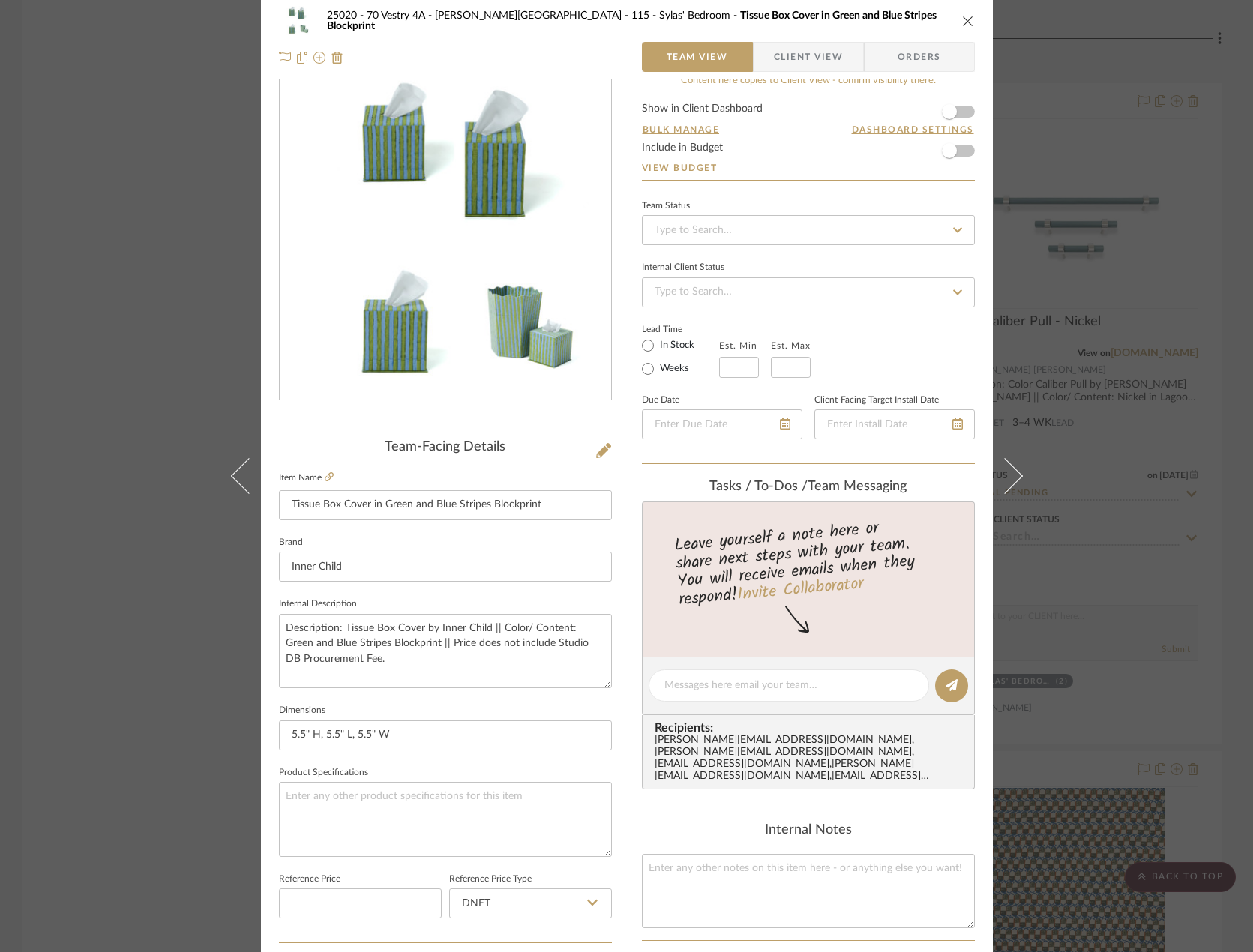
scroll to position [0, 0]
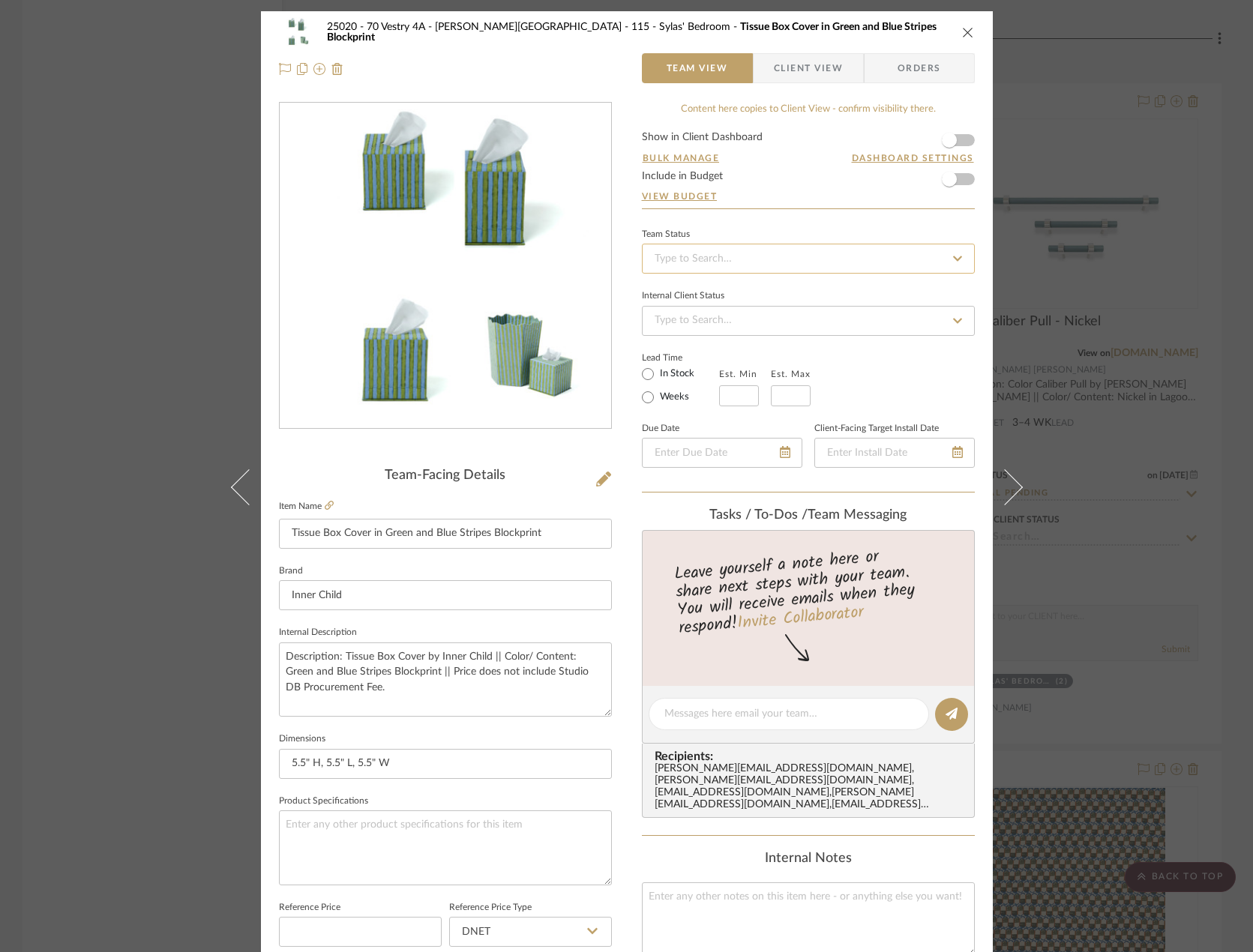
click at [876, 266] on input at bounding box center [808, 258] width 333 height 30
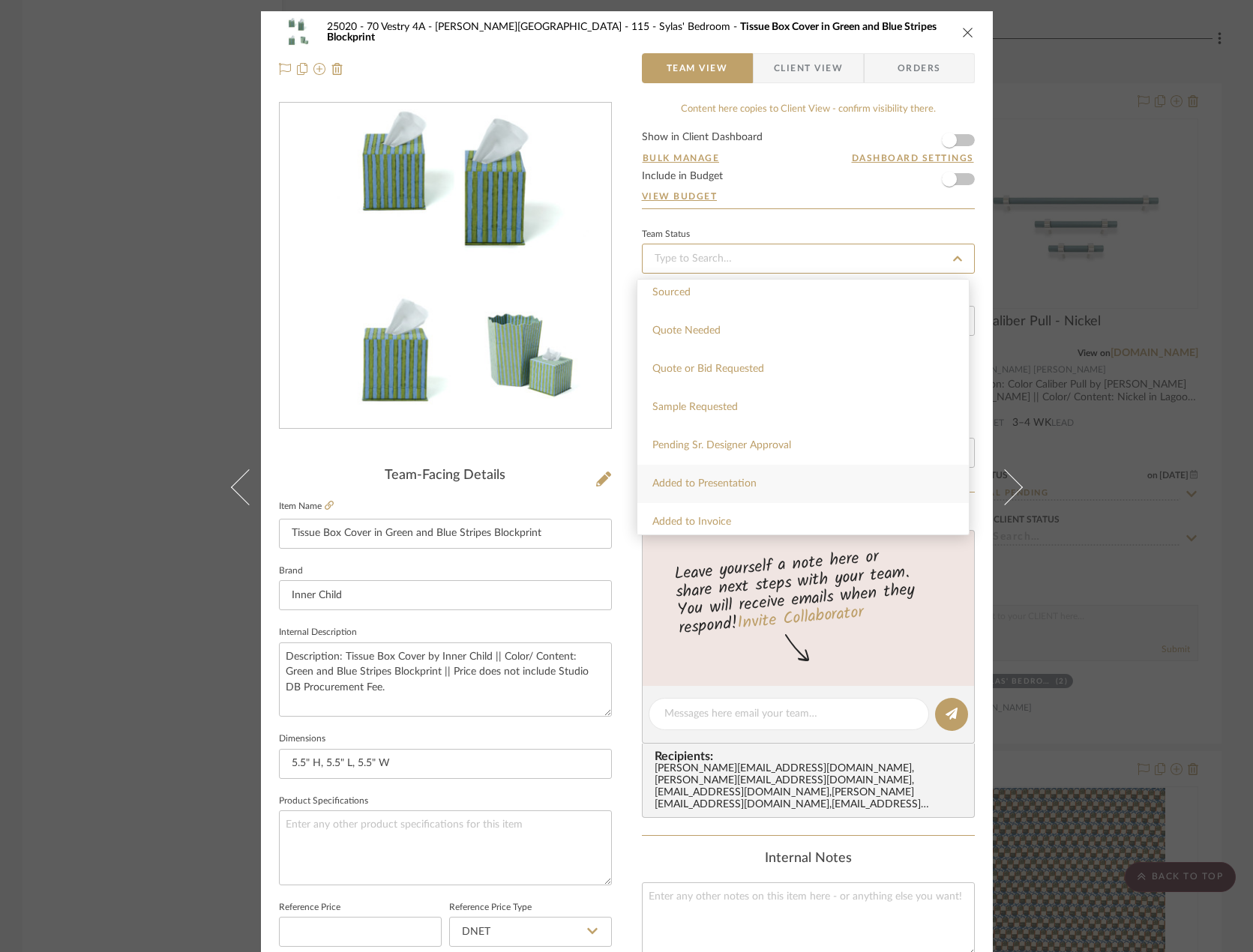
scroll to position [524, 0]
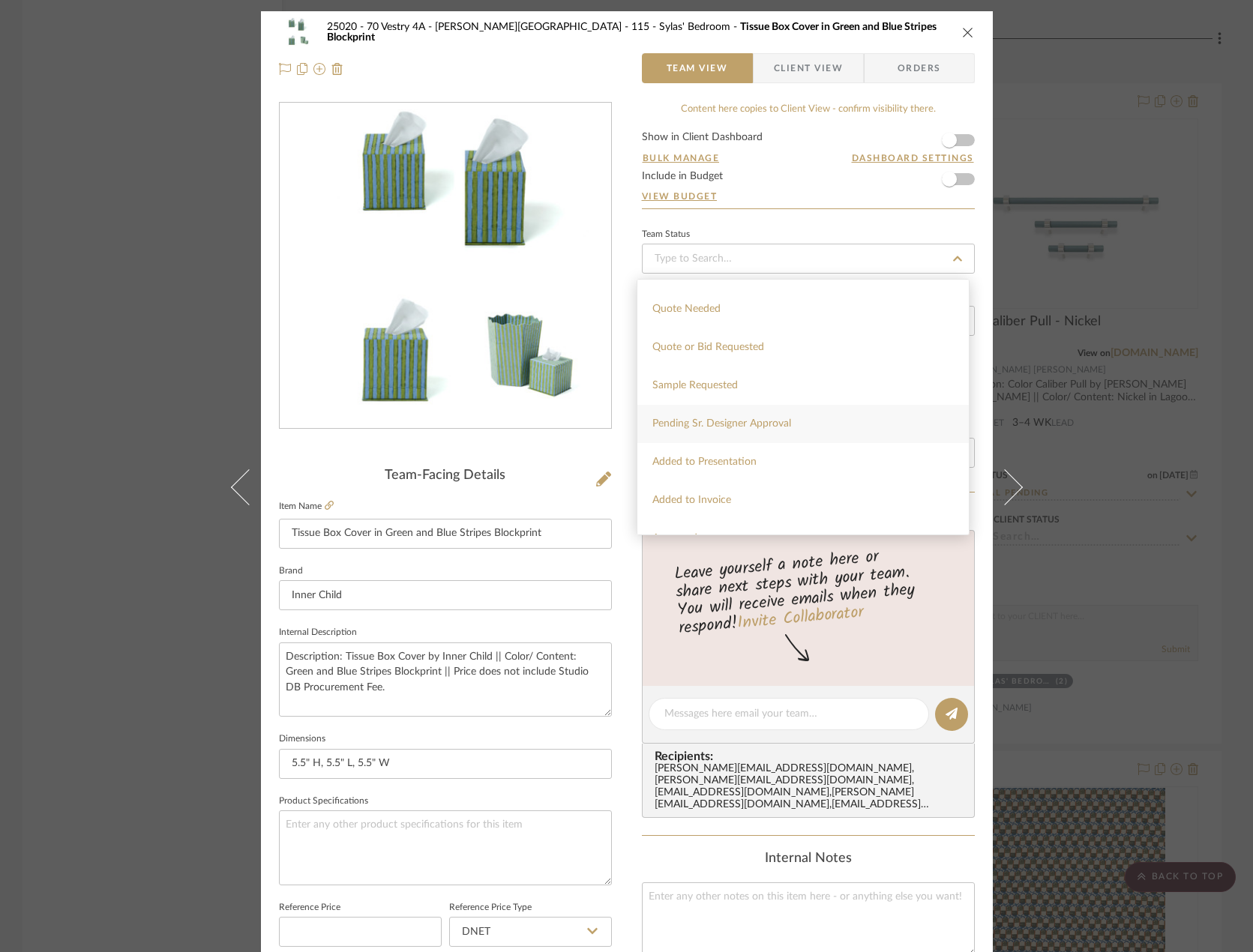
click at [757, 427] on span "Pending Sr. Designer Approval" at bounding box center [722, 423] width 139 height 11
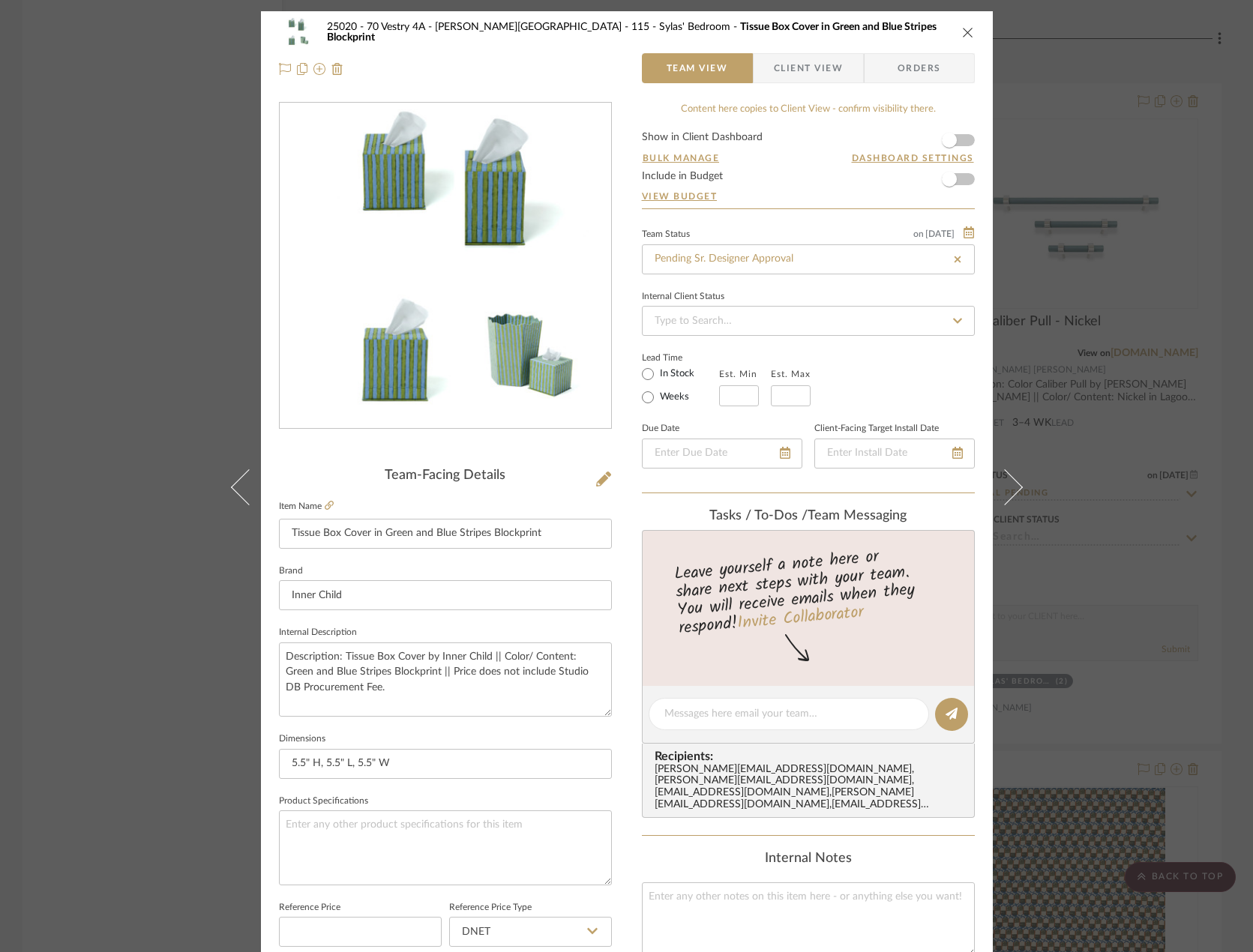
click at [1107, 306] on div "25020 - 70 Vestry 4A - Grant-Stanleigh 115 - Sylas' Bedroom Tissue Box Cover in…" at bounding box center [626, 476] width 1253 height 952
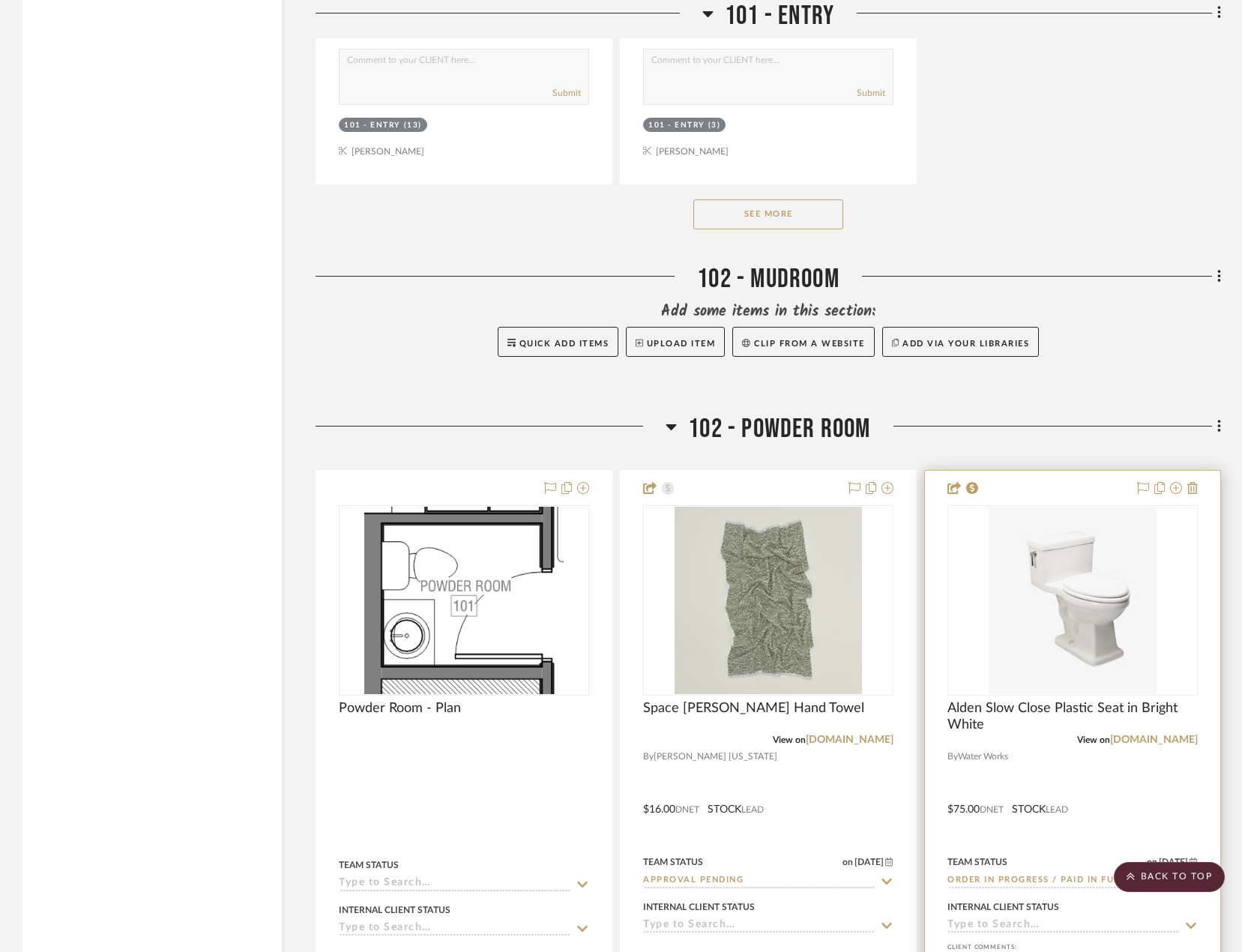
scroll to position [3583, 0]
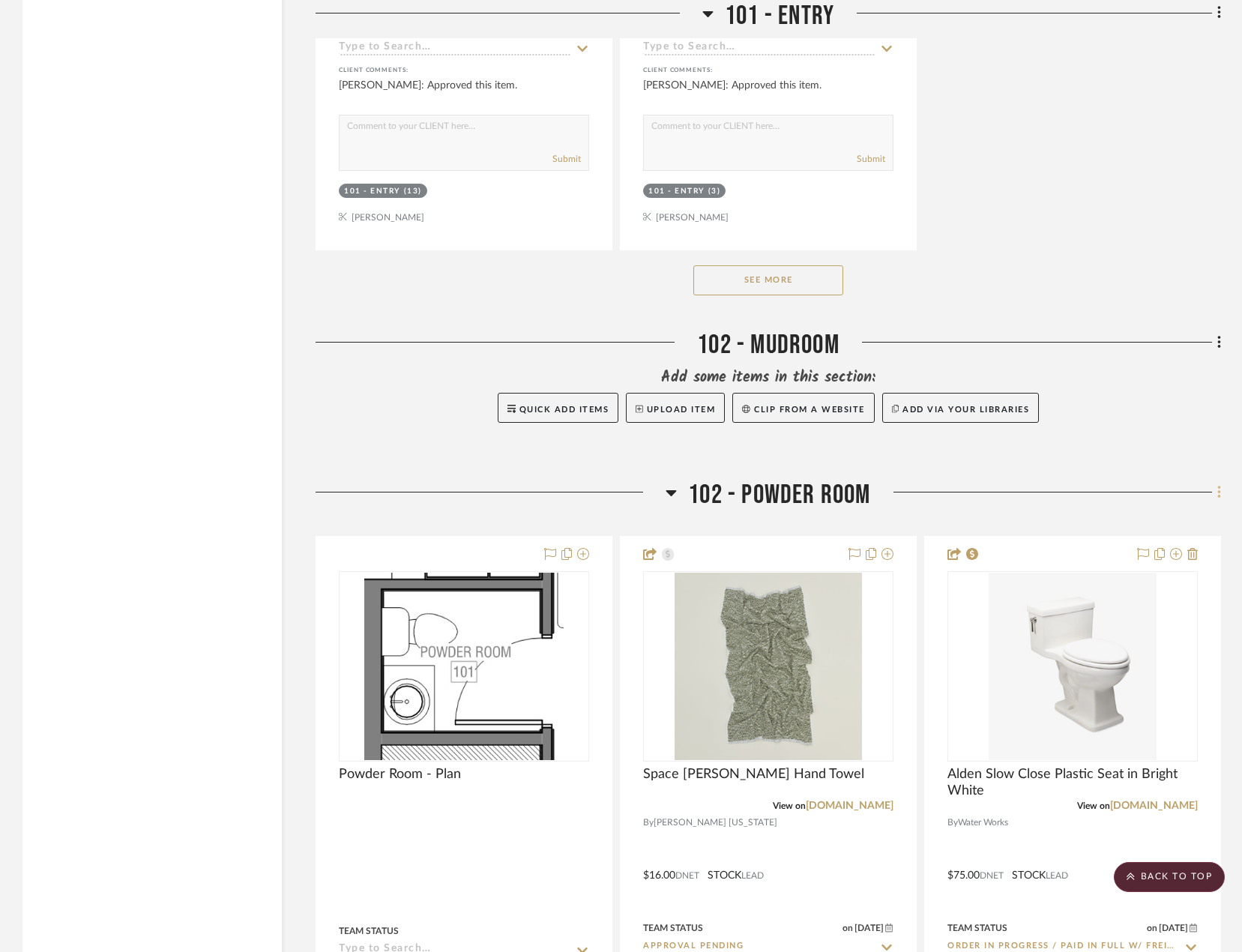
click at [1217, 497] on icon at bounding box center [1219, 492] width 5 height 16
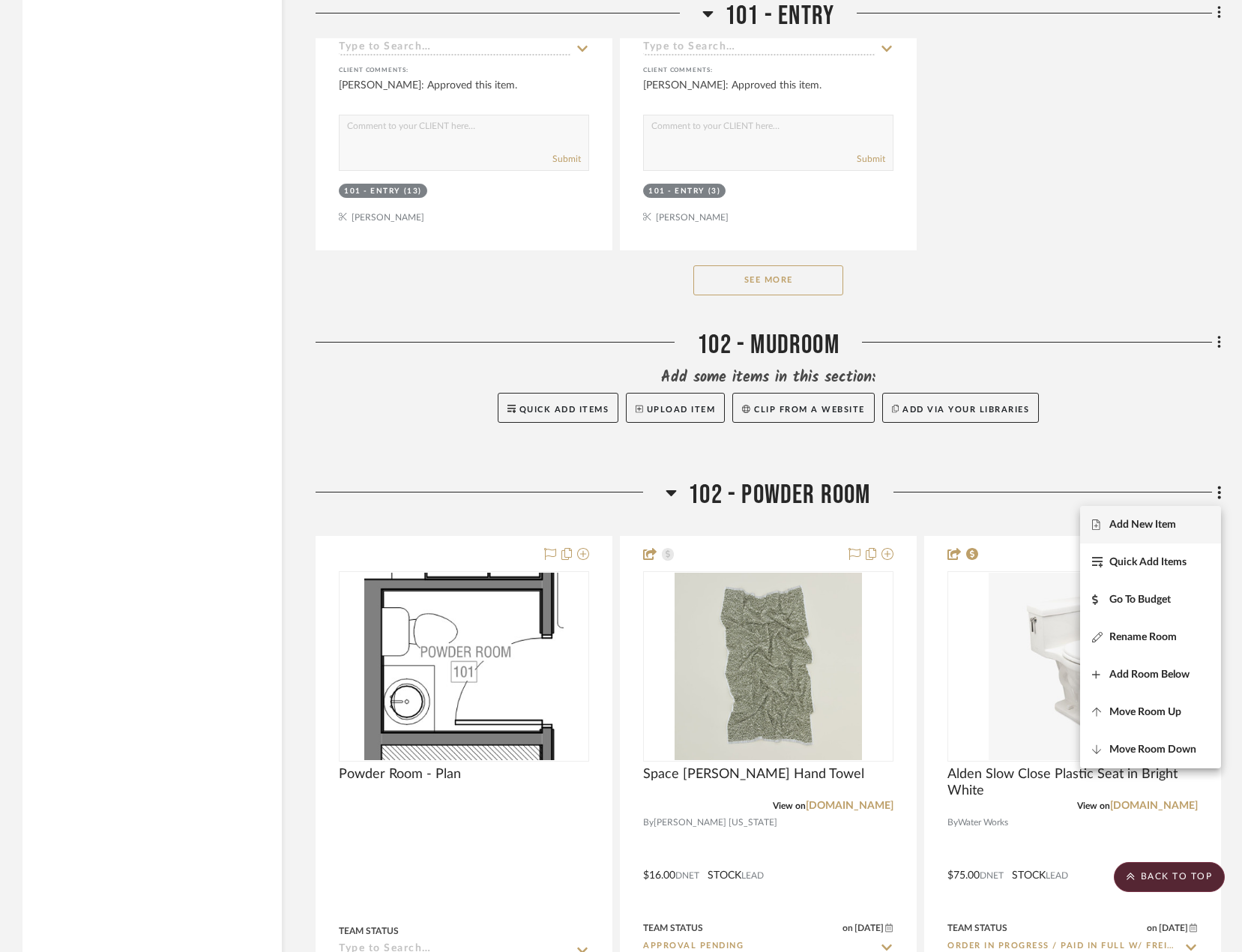
click at [1188, 534] on button "Add New Item" at bounding box center [1150, 524] width 141 height 38
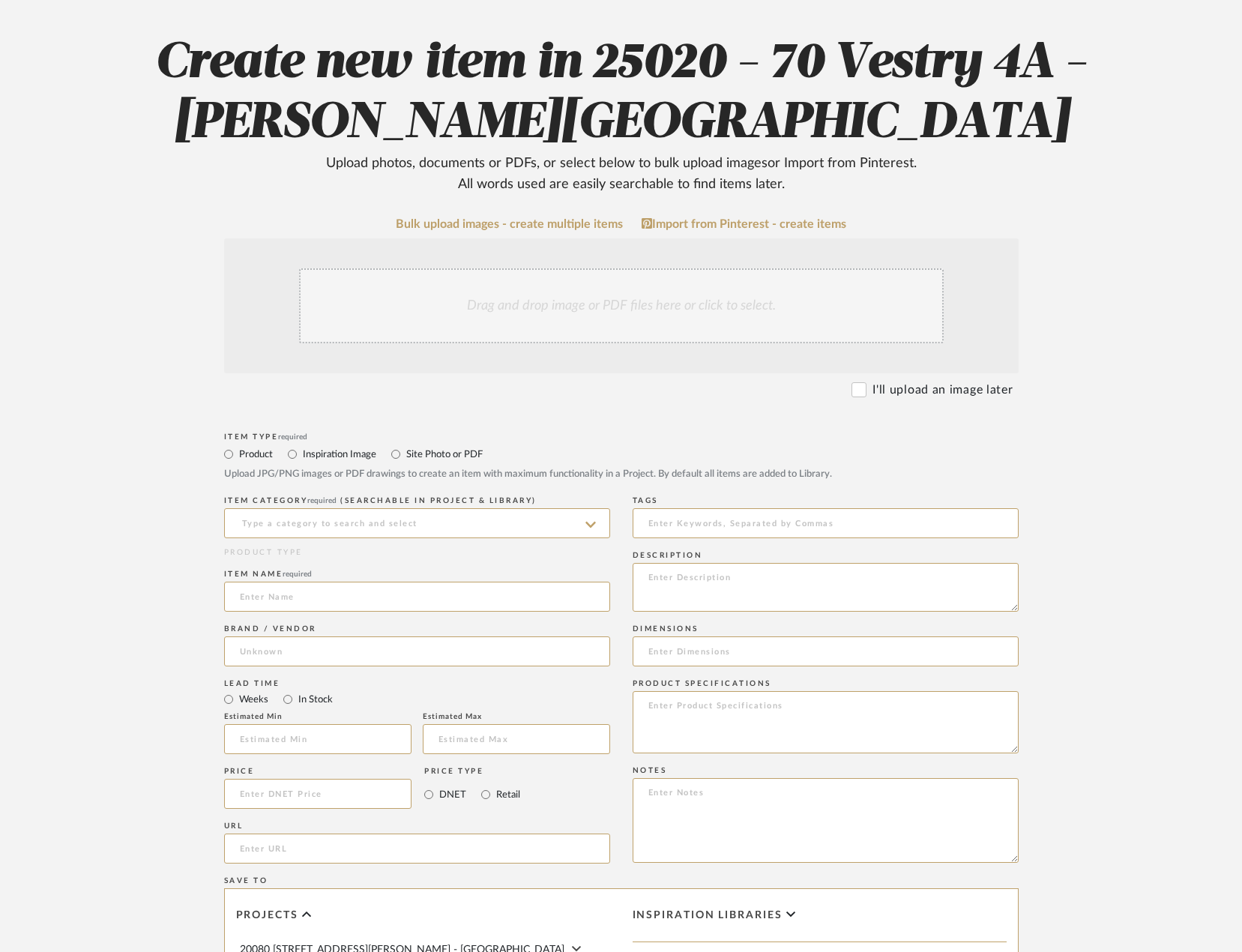
scroll to position [150, 0]
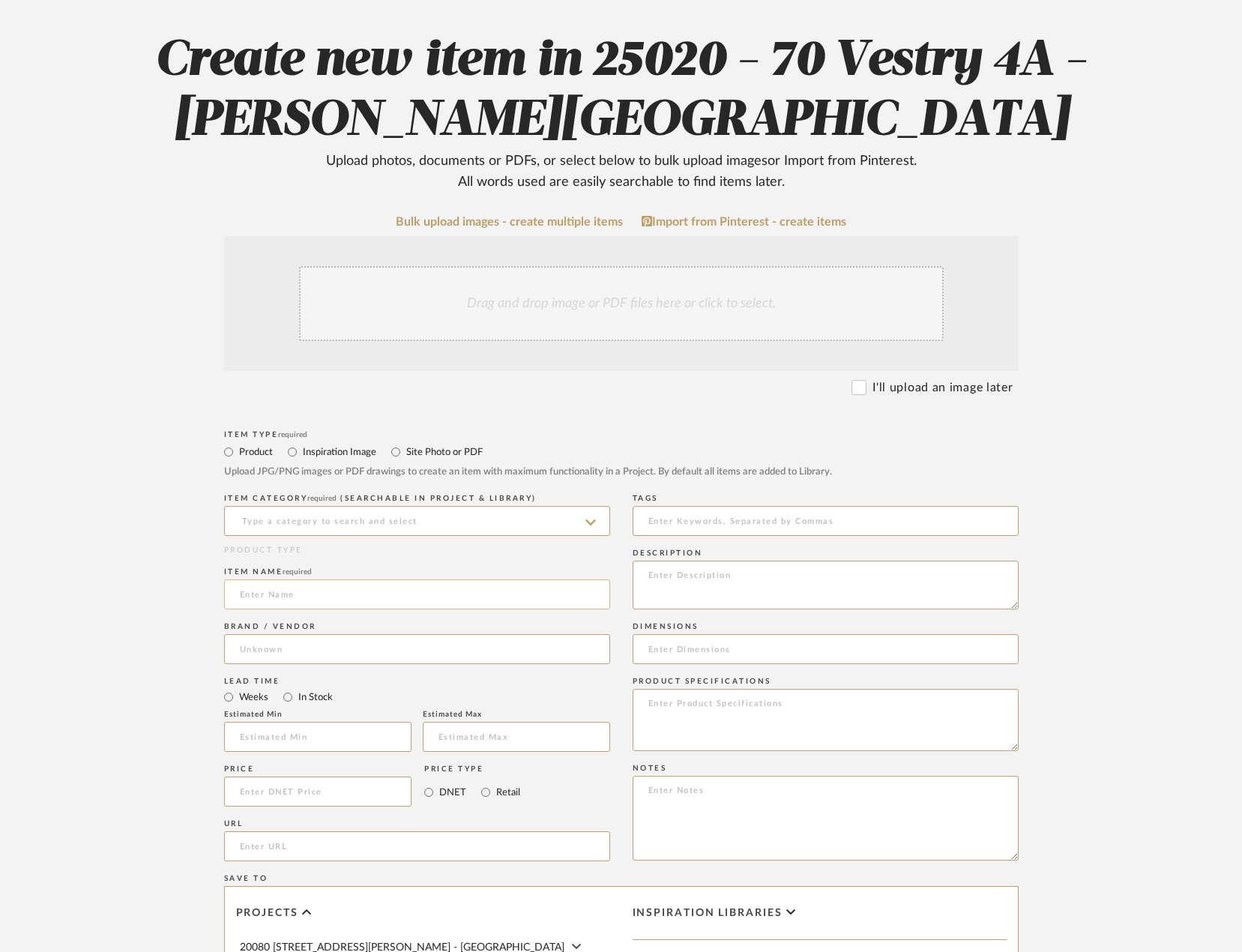
click at [296, 596] on input at bounding box center [417, 594] width 386 height 30
paste input "Night Blooming Jasmine & Damask Rose Candle"
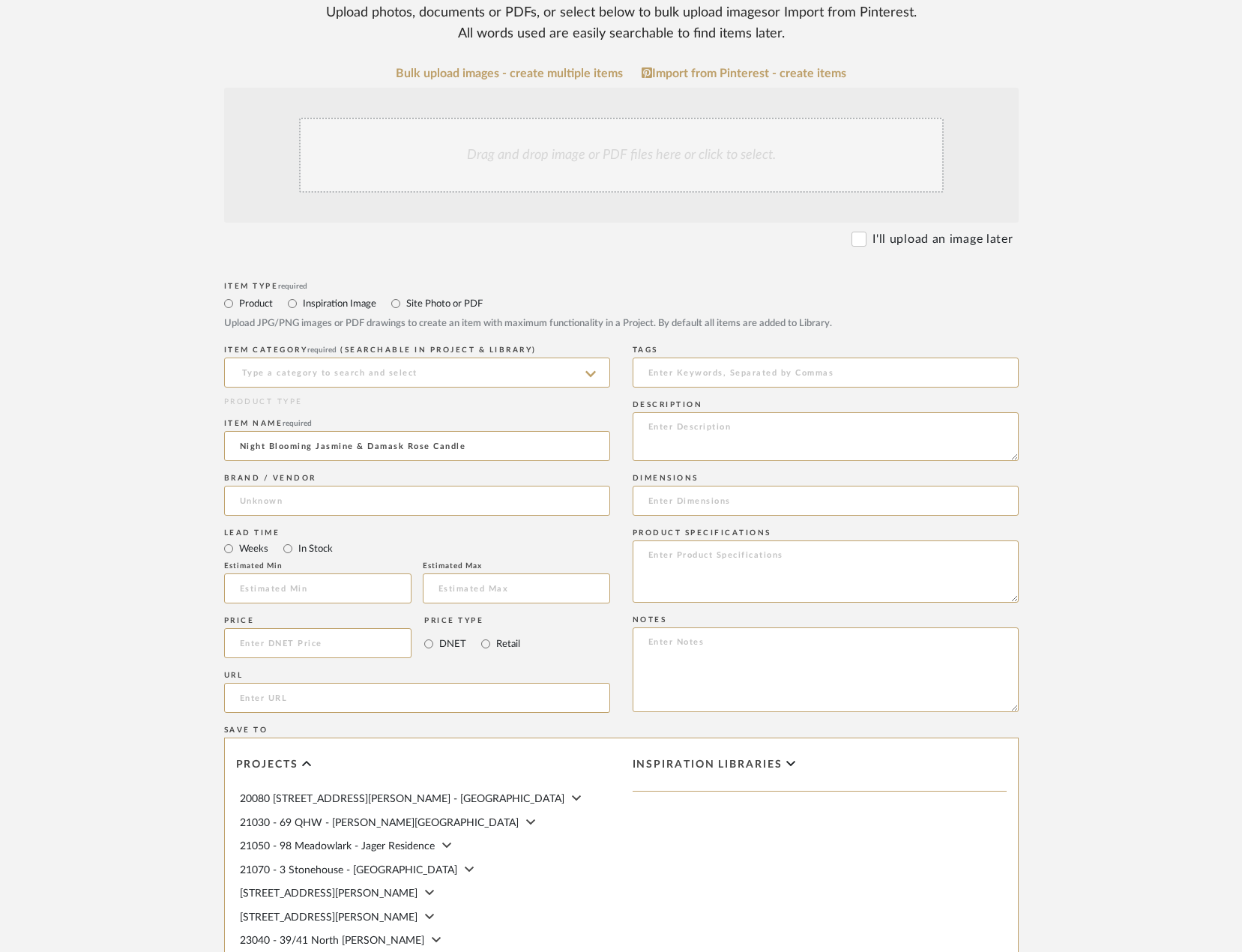
scroll to position [300, 0]
click at [290, 702] on input "url" at bounding box center [417, 696] width 386 height 30
paste input "https://flamingoestate.com/products/euphoria-candle?selling_plan=2398486696"
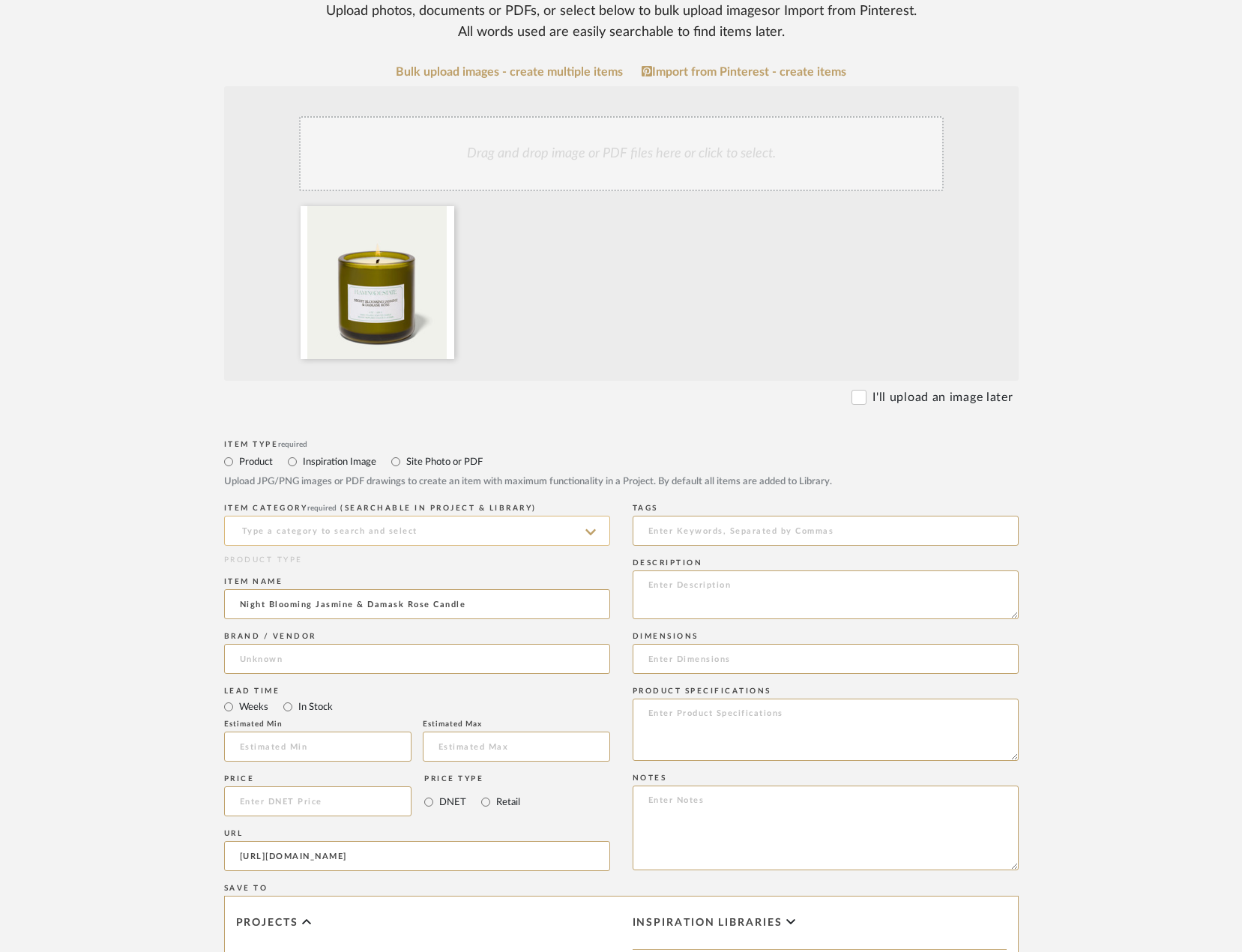
click at [348, 531] on input at bounding box center [417, 530] width 386 height 30
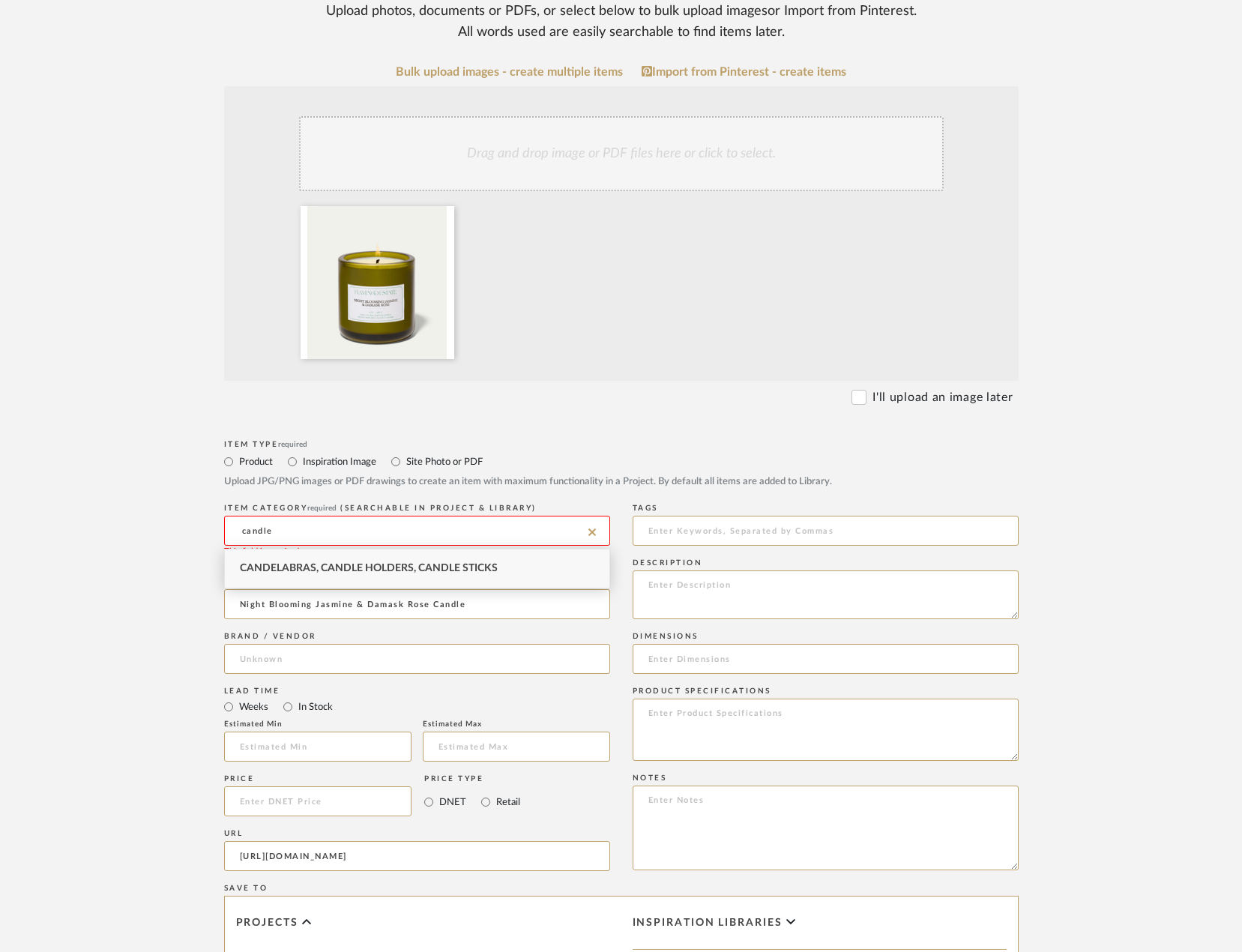
click at [351, 524] on input "candle" at bounding box center [417, 530] width 386 height 30
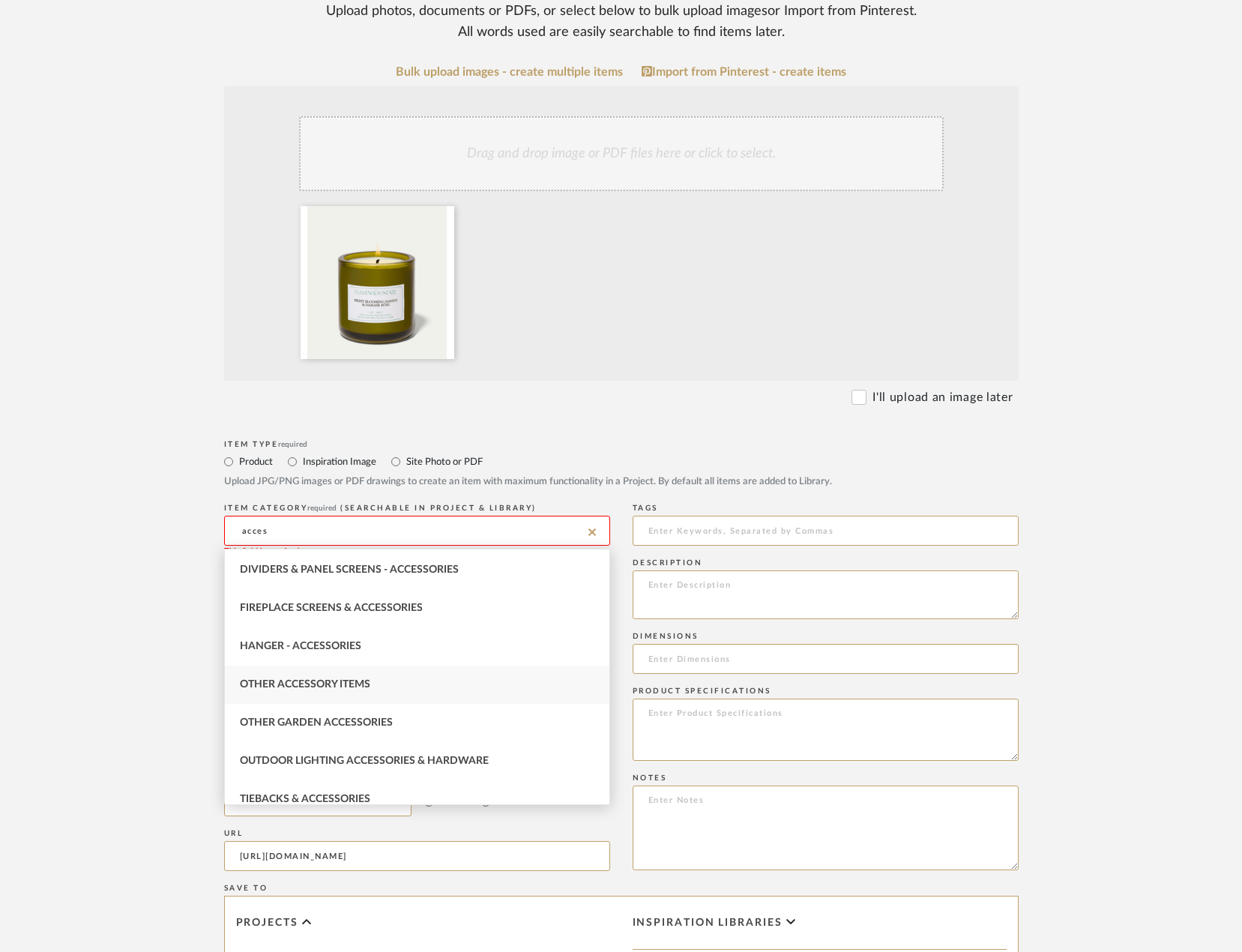
scroll to position [127, 0]
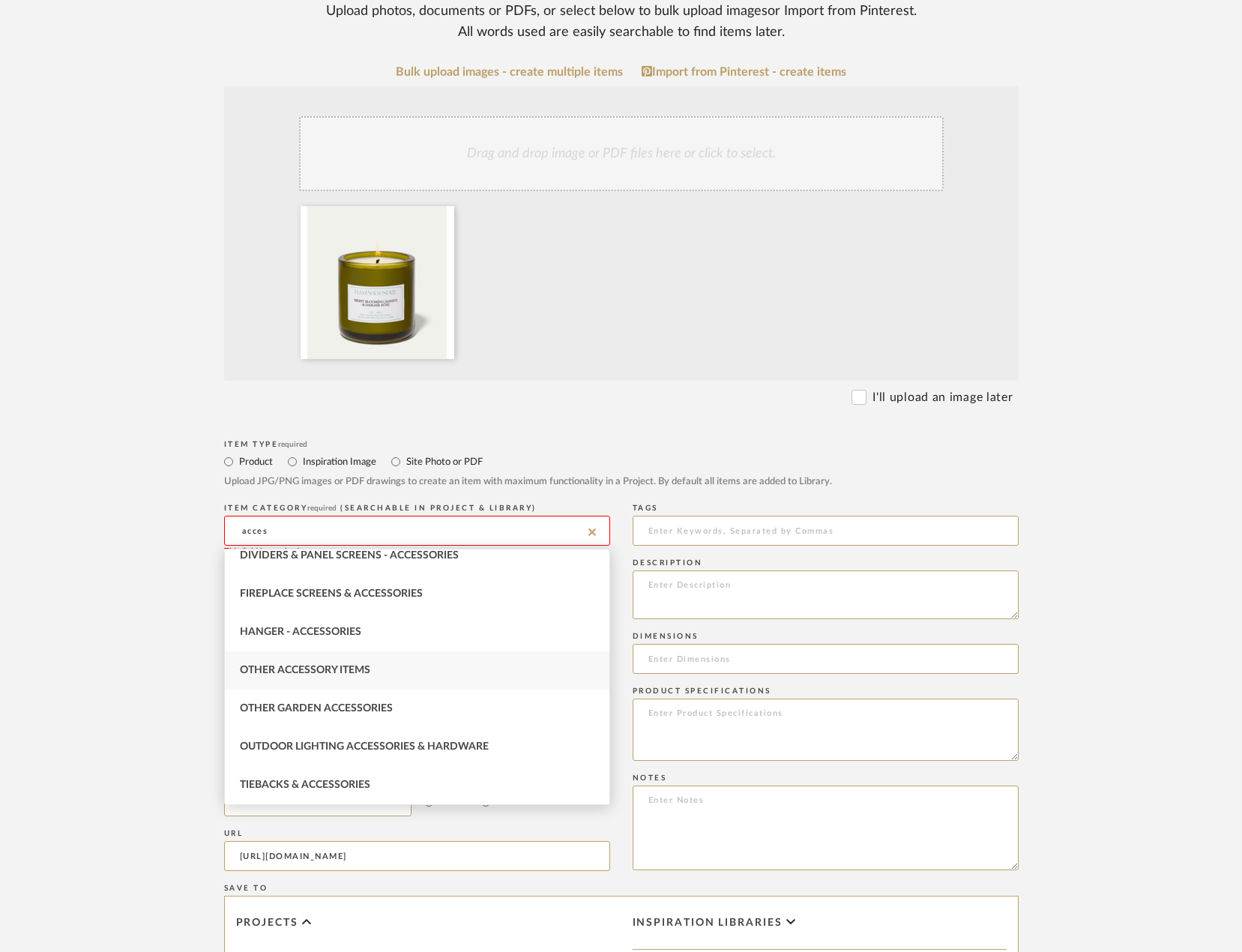
click at [319, 670] on span "Other Accessory Items" at bounding box center [304, 670] width 131 height 11
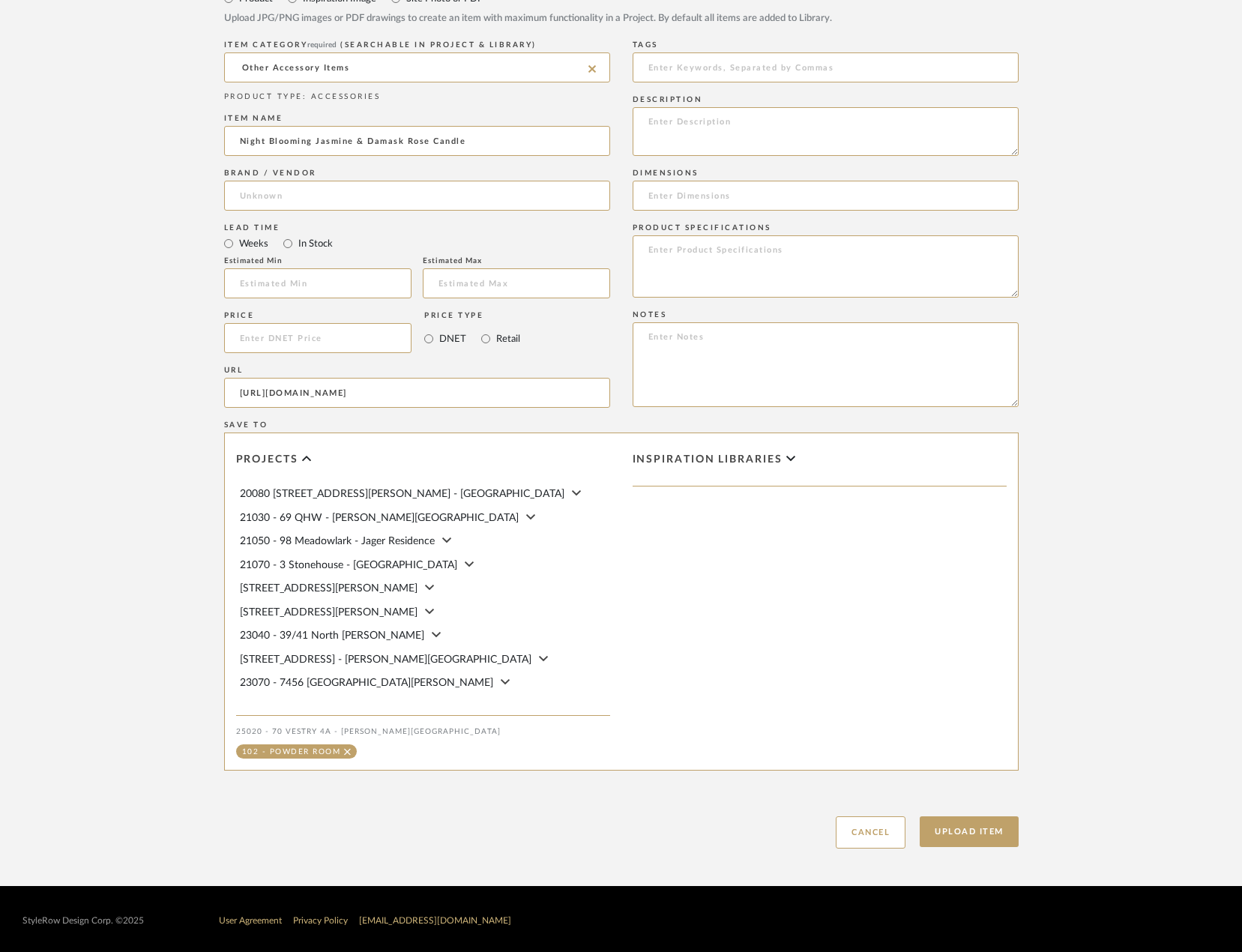
scroll to position [766, 0]
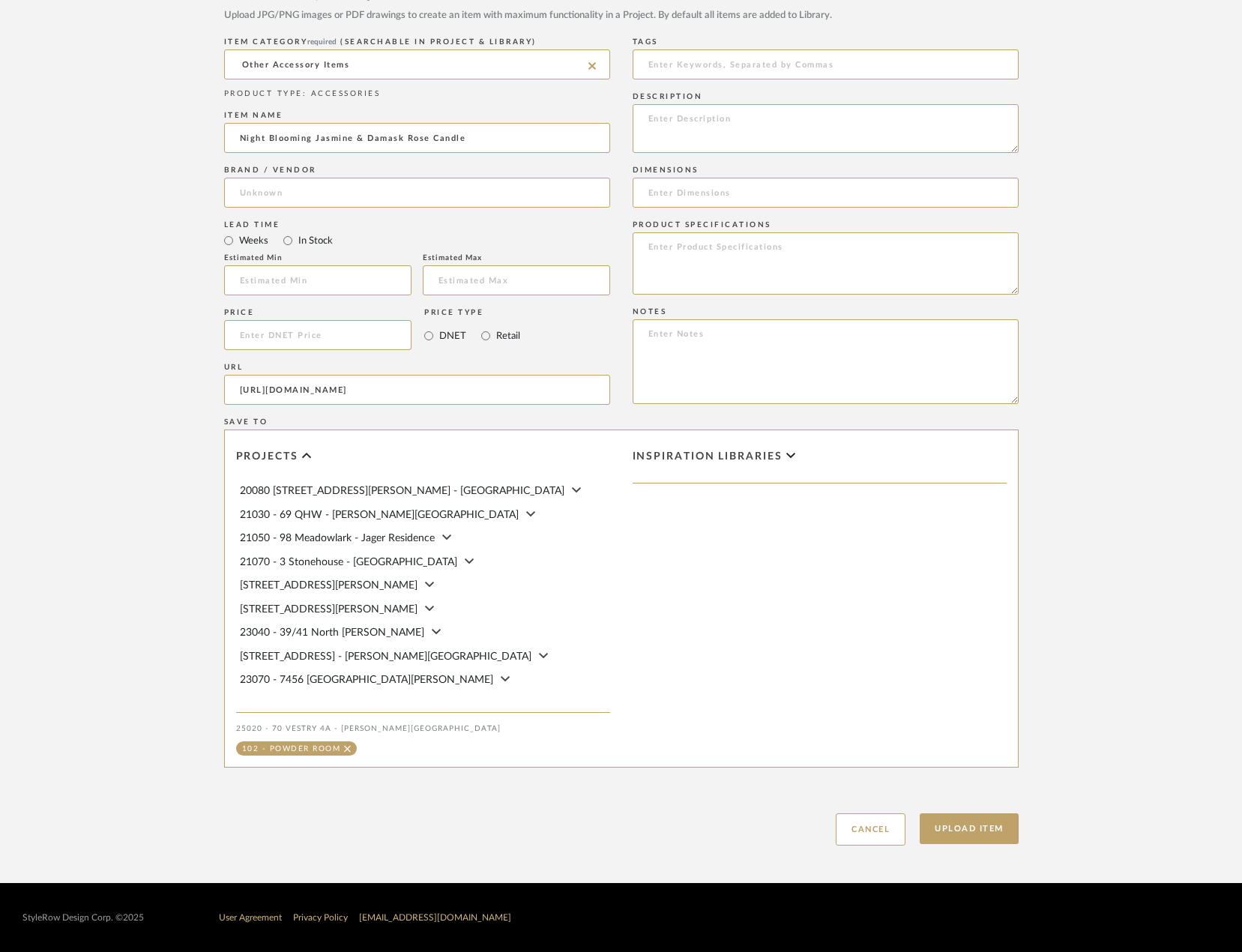
click at [989, 847] on div "Create new item in 25020 - 70 Vestry 4A - Grant-Stanleigh Upload photos, docume…" at bounding box center [621, 111] width 955 height 1540
click at [973, 827] on button "Upload Item" at bounding box center [970, 829] width 99 height 31
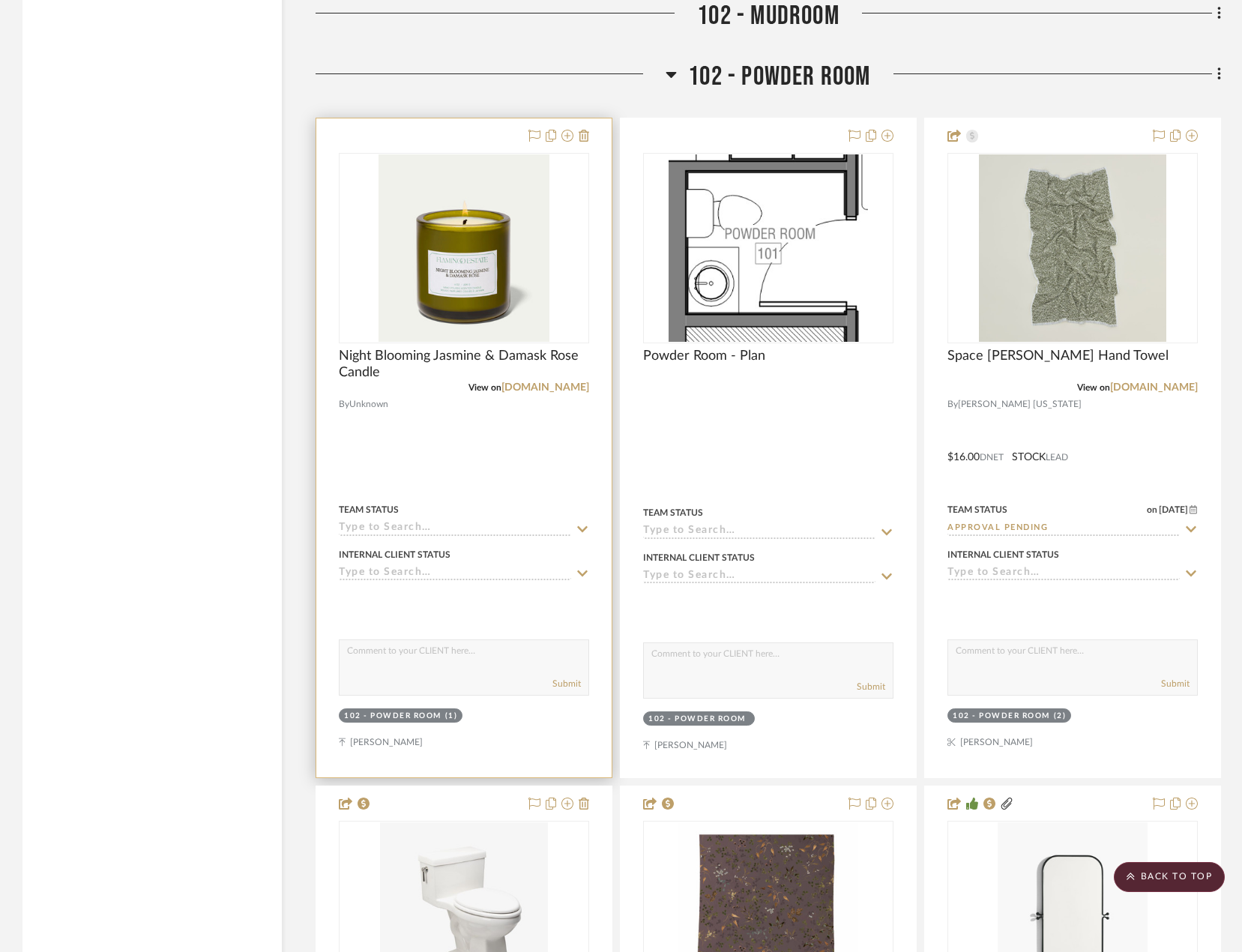
scroll to position [4059, 0]
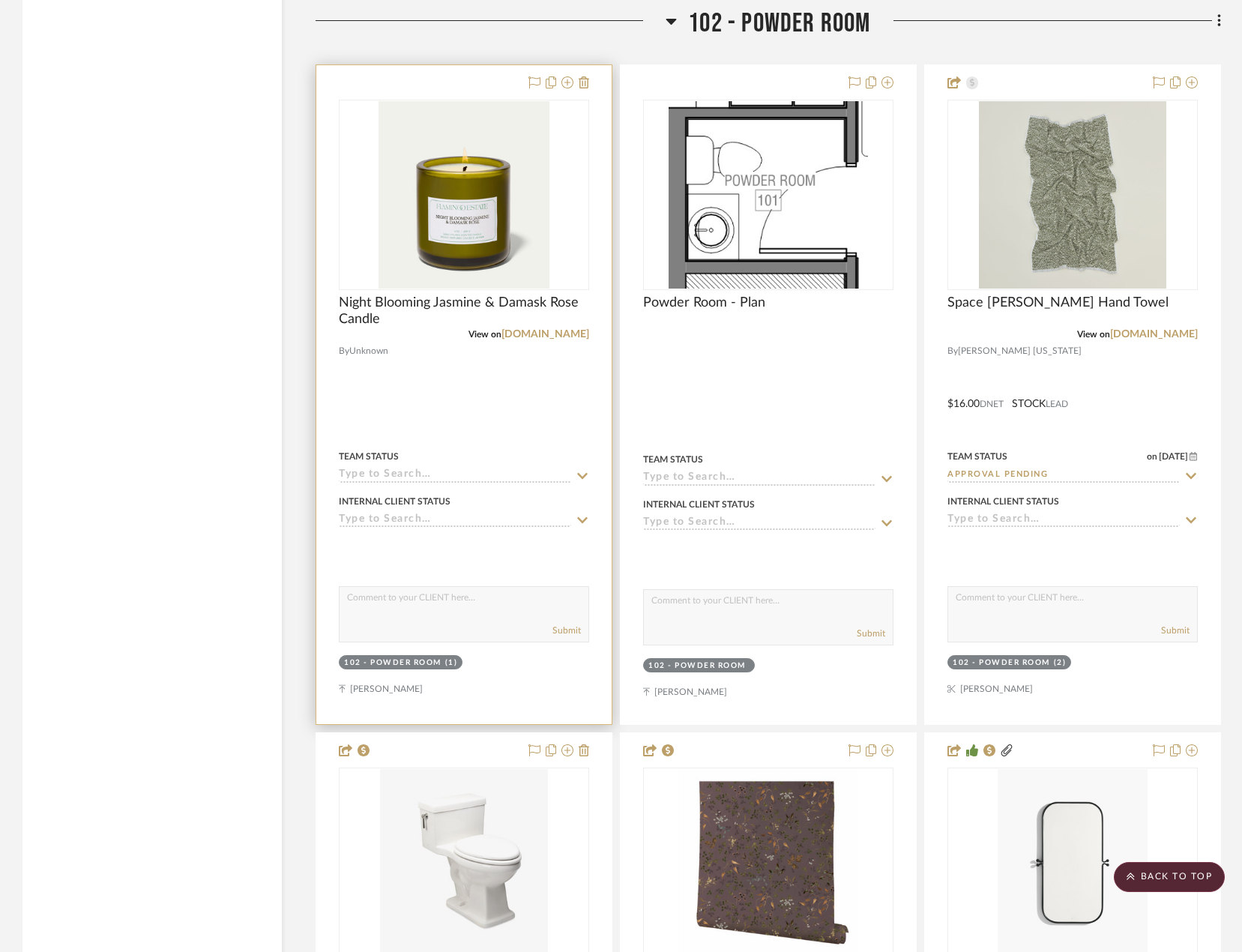
click at [446, 360] on div at bounding box center [463, 394] width 296 height 658
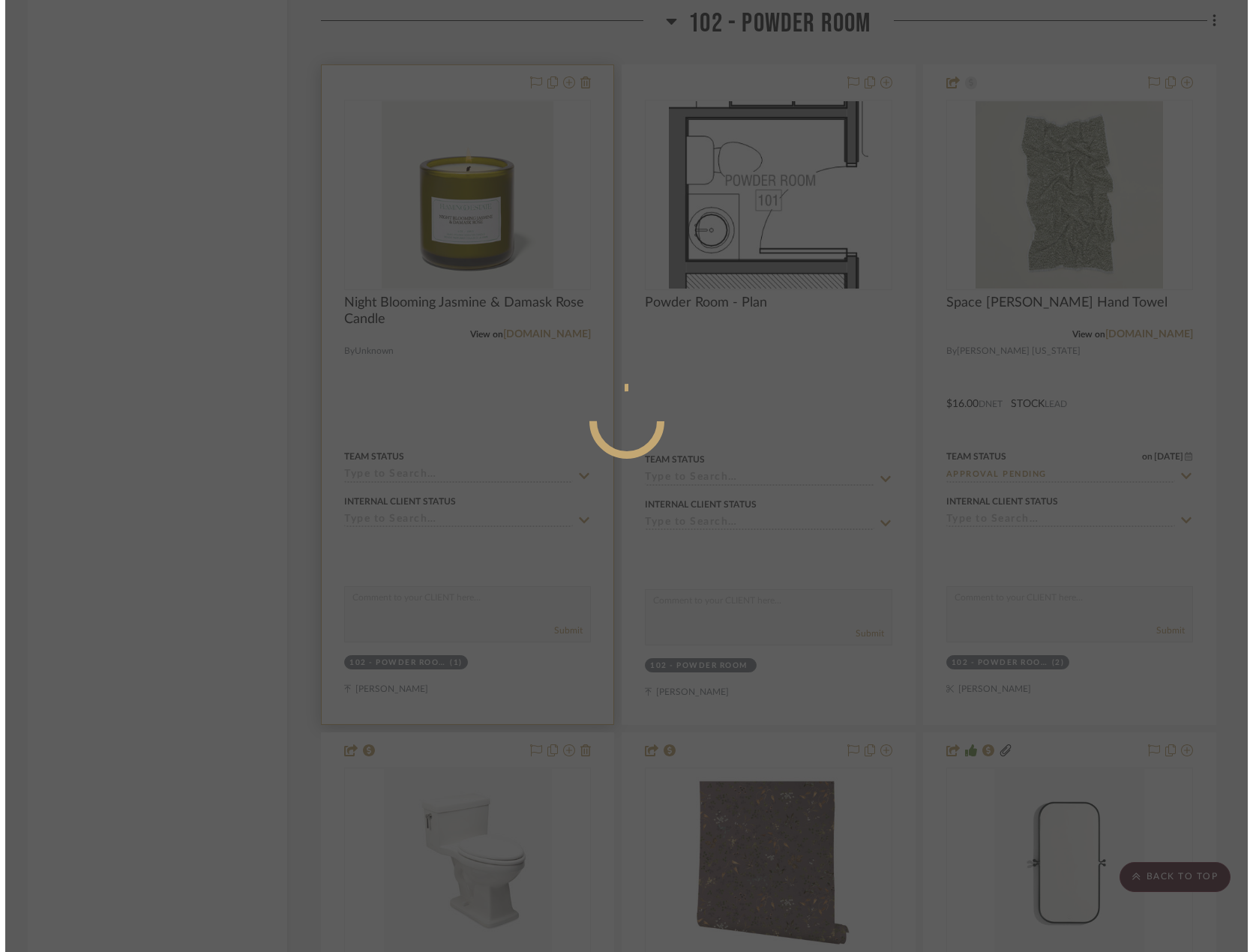
scroll to position [0, 0]
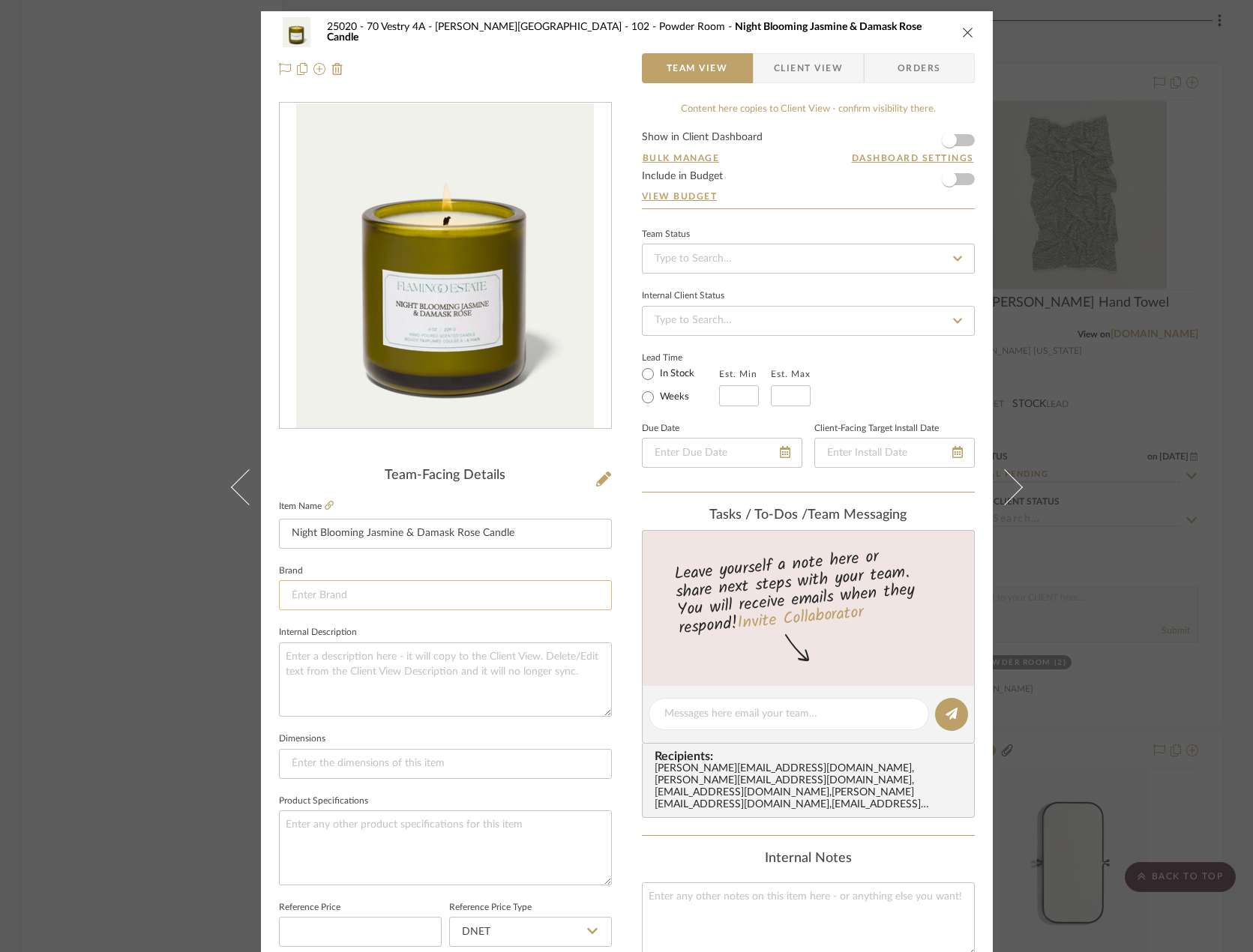
click at [381, 596] on input at bounding box center [445, 594] width 333 height 30
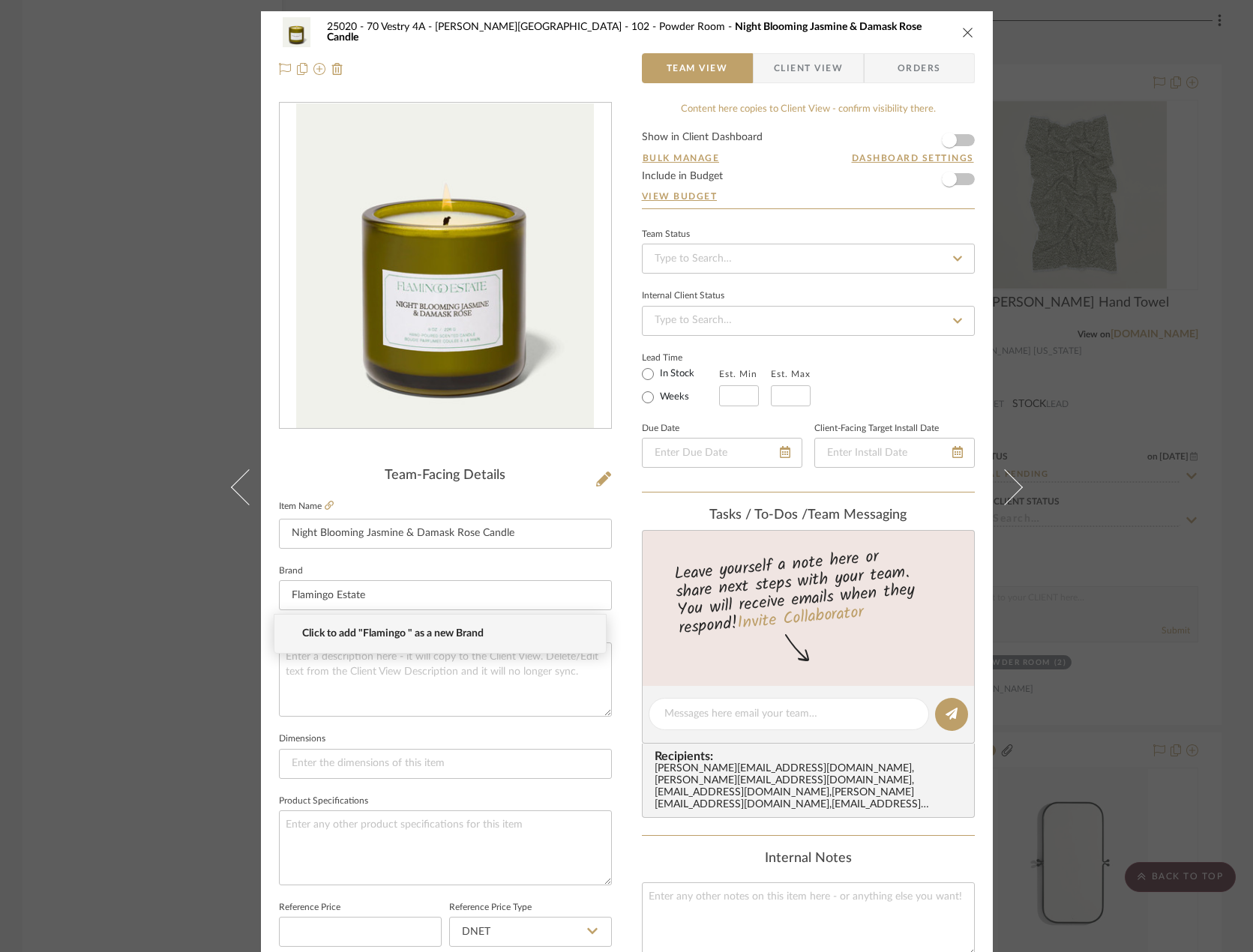
click at [453, 635] on span "Click to add "Flamingo " as a new Brand" at bounding box center [446, 633] width 288 height 13
click at [327, 593] on input "FlamingoEstate" at bounding box center [445, 594] width 333 height 30
click at [387, 596] on input "Flamingo Estate" at bounding box center [445, 594] width 333 height 30
drag, startPoint x: 319, startPoint y: 588, endPoint x: 312, endPoint y: 593, distance: 8.6
click at [319, 589] on input "Flamingo Estate" at bounding box center [445, 594] width 333 height 30
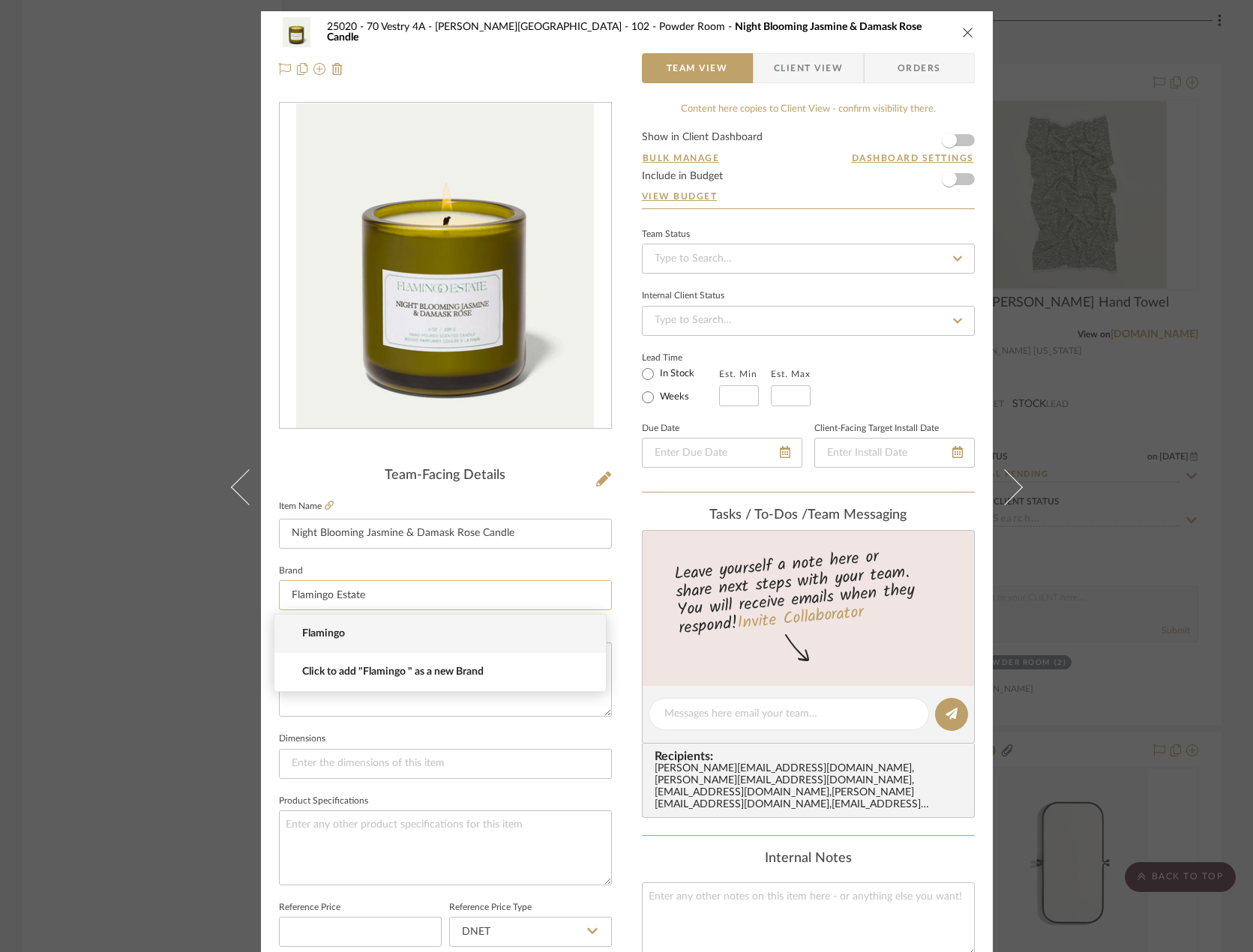
click at [304, 597] on input "Flamingo Estate" at bounding box center [445, 594] width 333 height 30
click at [418, 638] on span "Click to add "Flamingo Estate" as a new Brand" at bounding box center [446, 633] width 288 height 13
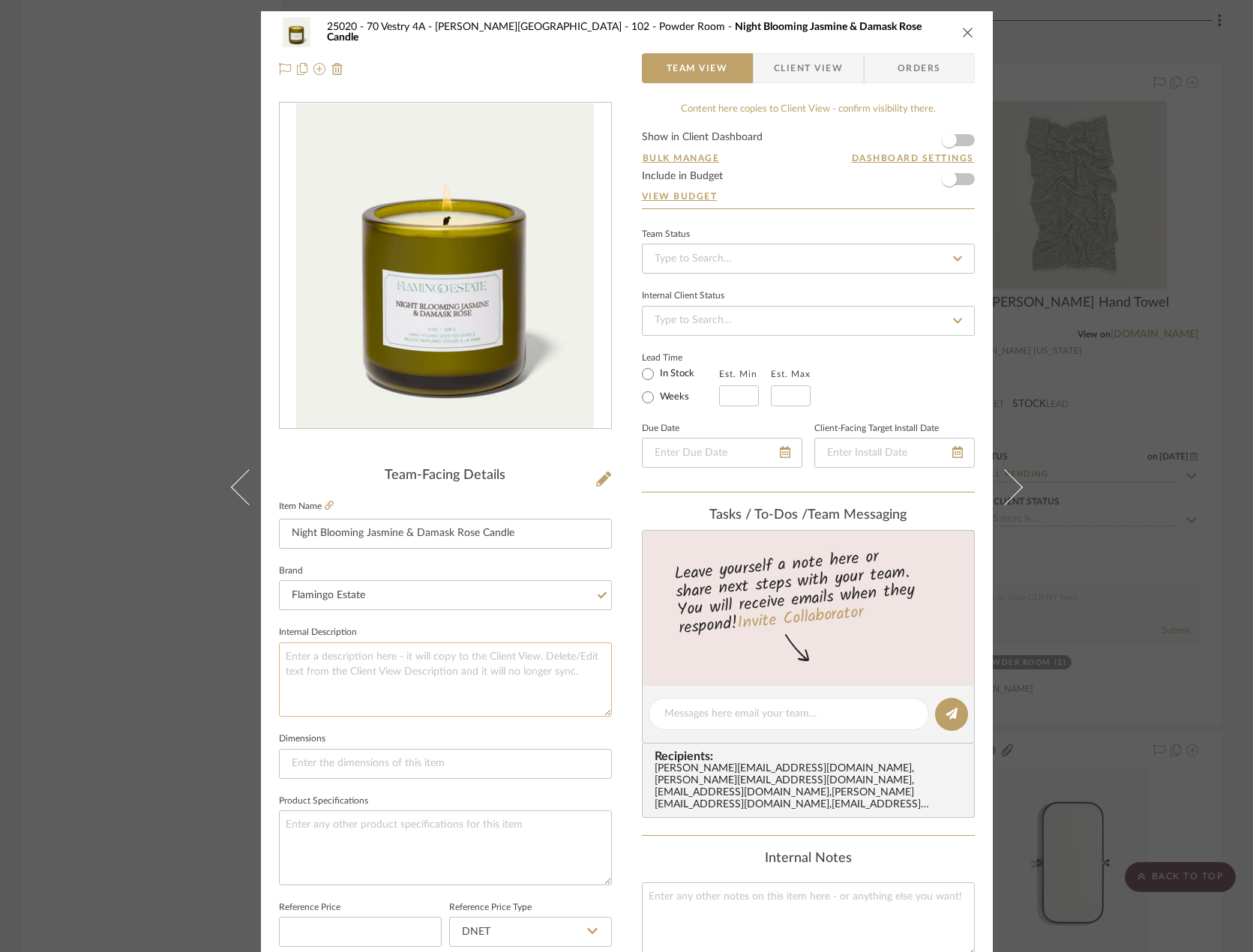
click at [356, 658] on textarea at bounding box center [445, 679] width 333 height 75
click at [329, 598] on input "Flamingo Estate" at bounding box center [445, 594] width 333 height 30
click at [369, 686] on textarea at bounding box center [445, 679] width 333 height 75
click at [1070, 436] on div "25020 - 70 Vestry 4A - Grant-Stanleigh 102 - Powder Room Night Blooming Jasmine…" at bounding box center [626, 476] width 1253 height 952
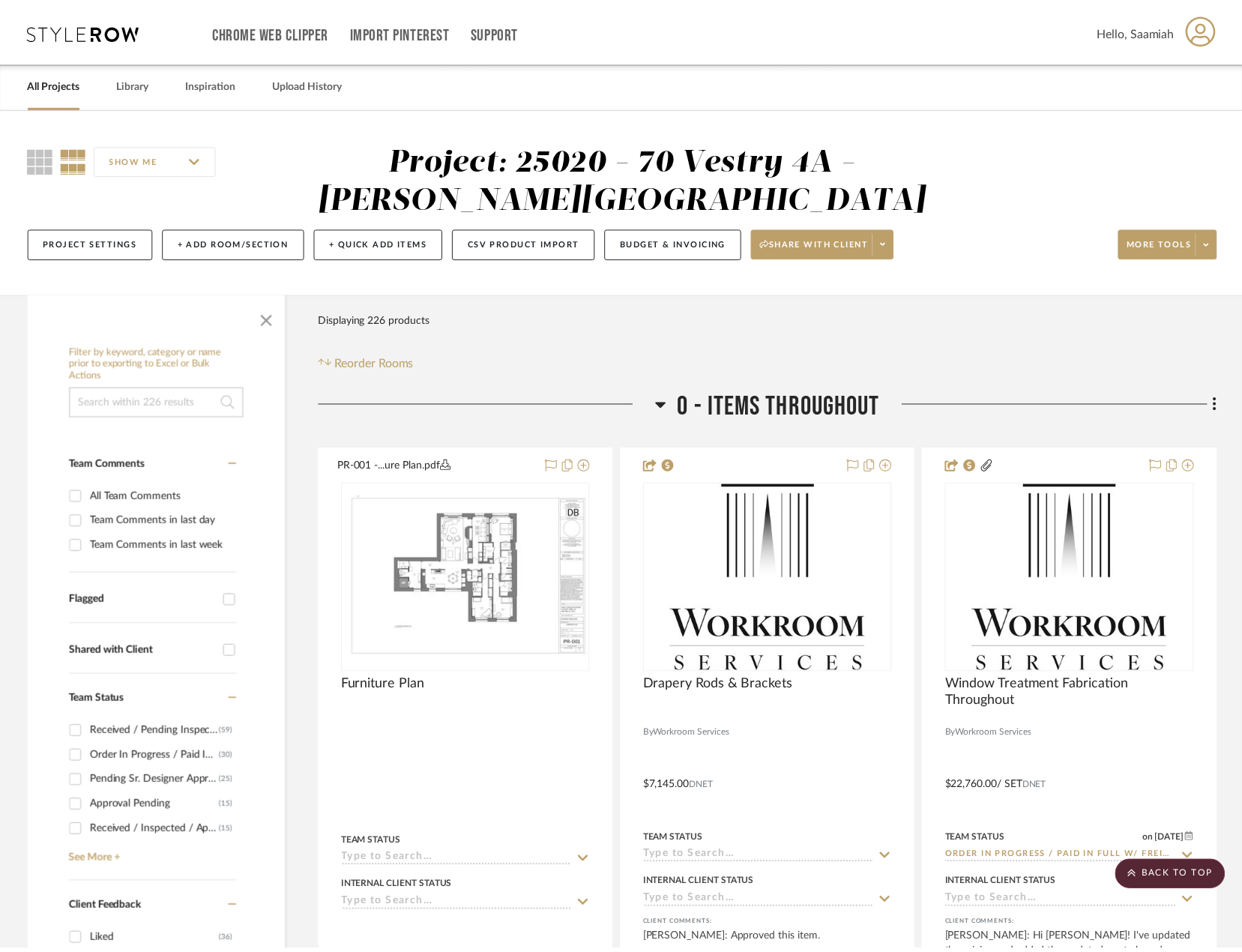
scroll to position [4059, 0]
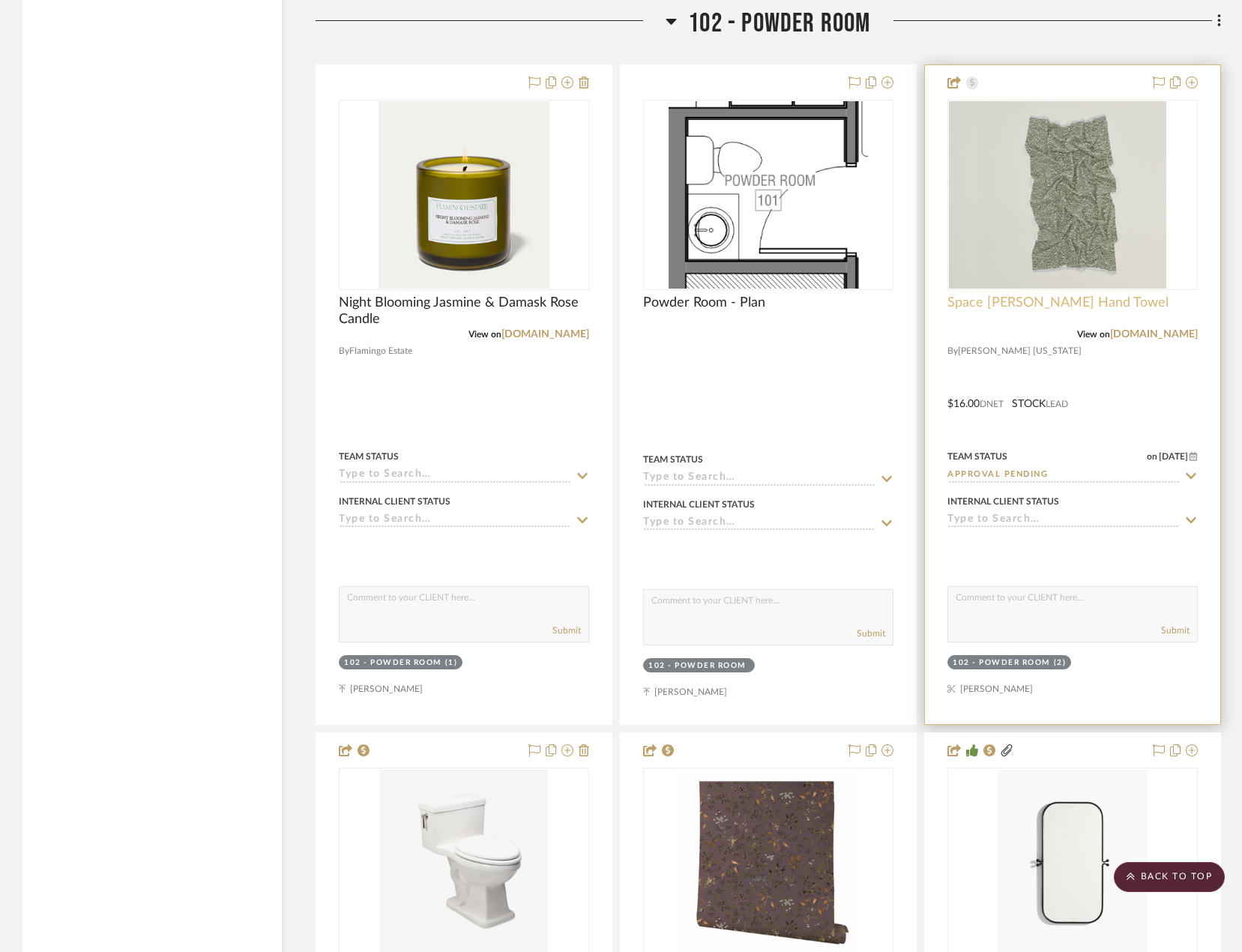
click at [1049, 298] on span "Space [PERSON_NAME] Hand Towel" at bounding box center [1058, 302] width 221 height 16
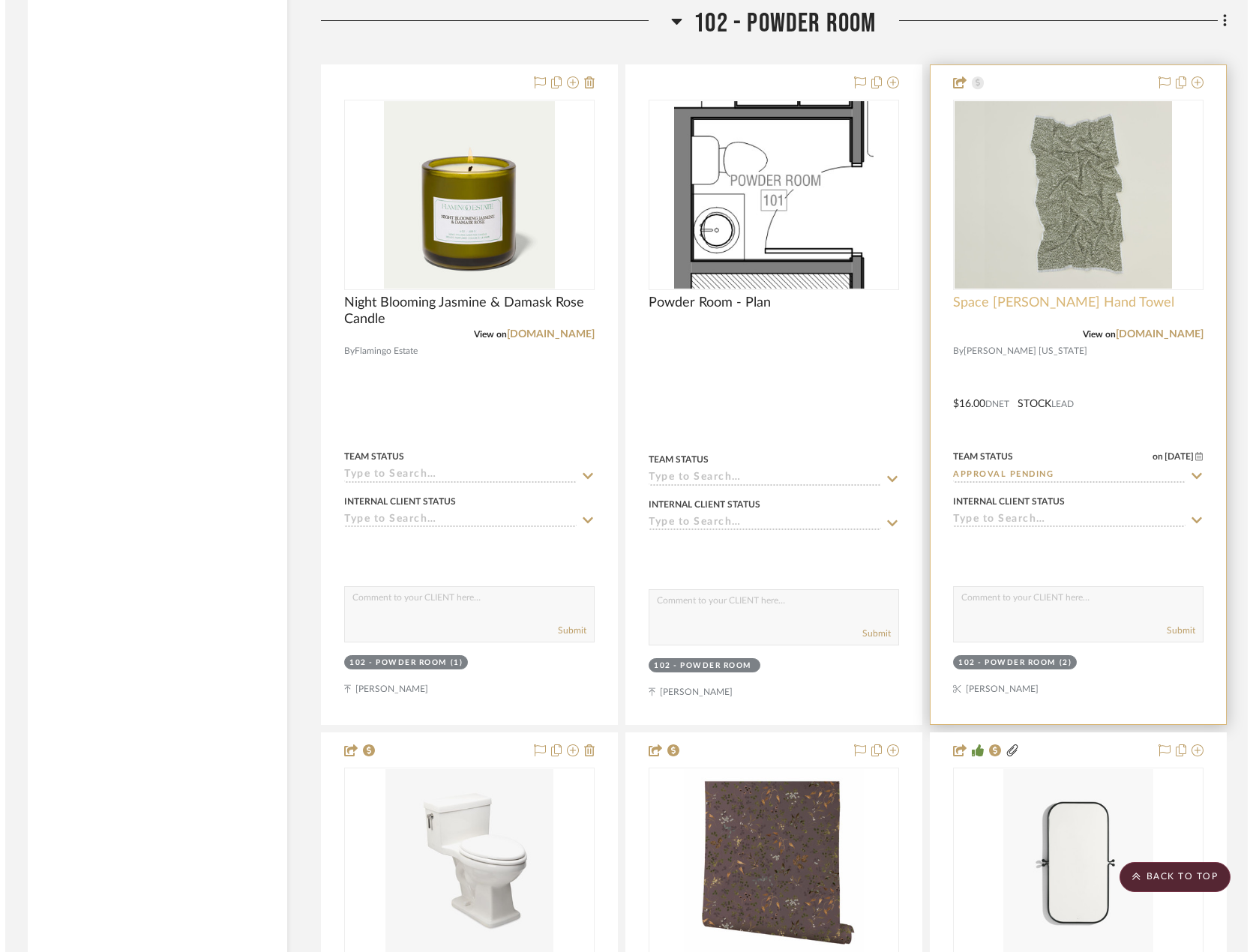
scroll to position [0, 0]
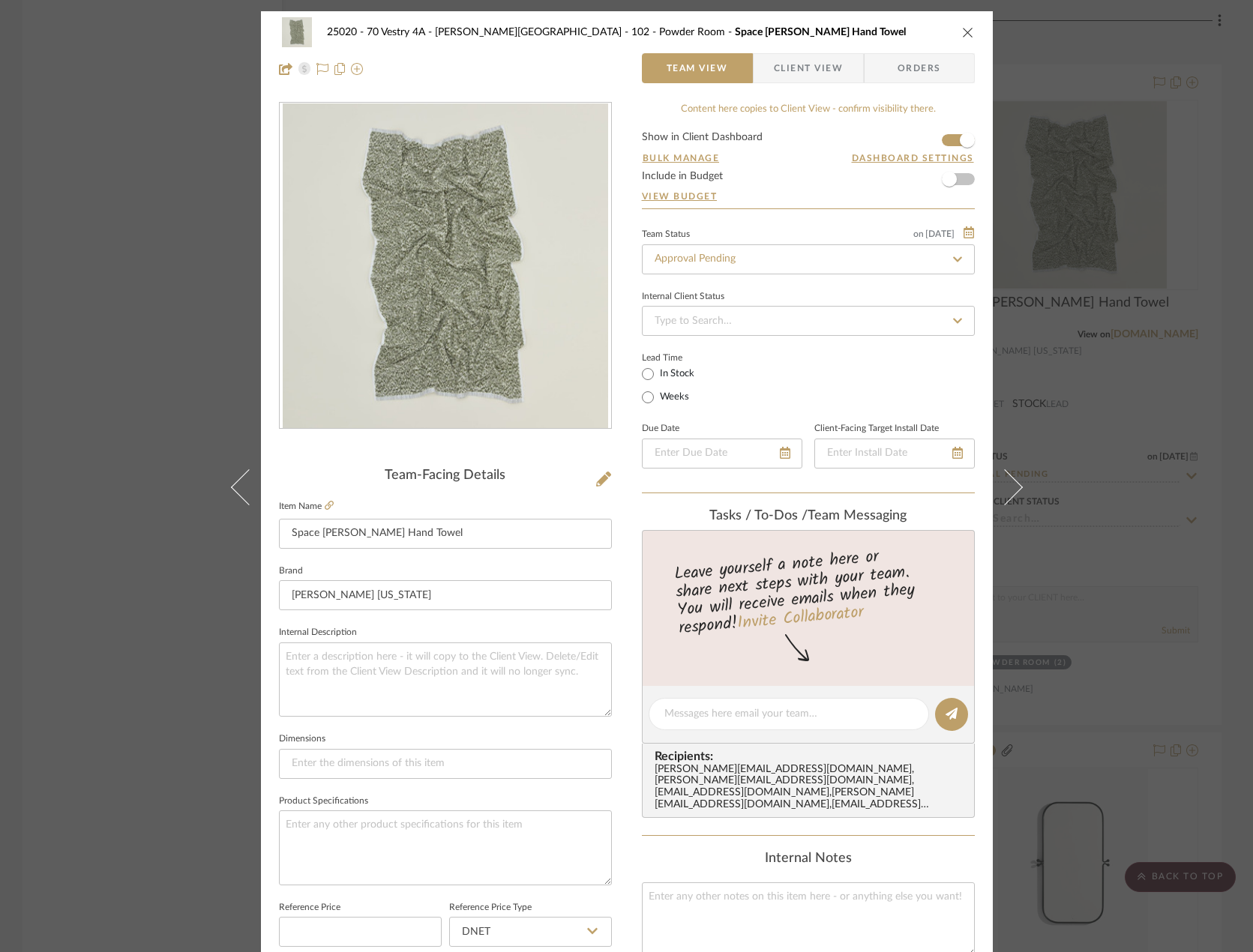
click at [801, 74] on span "Client View" at bounding box center [808, 68] width 69 height 30
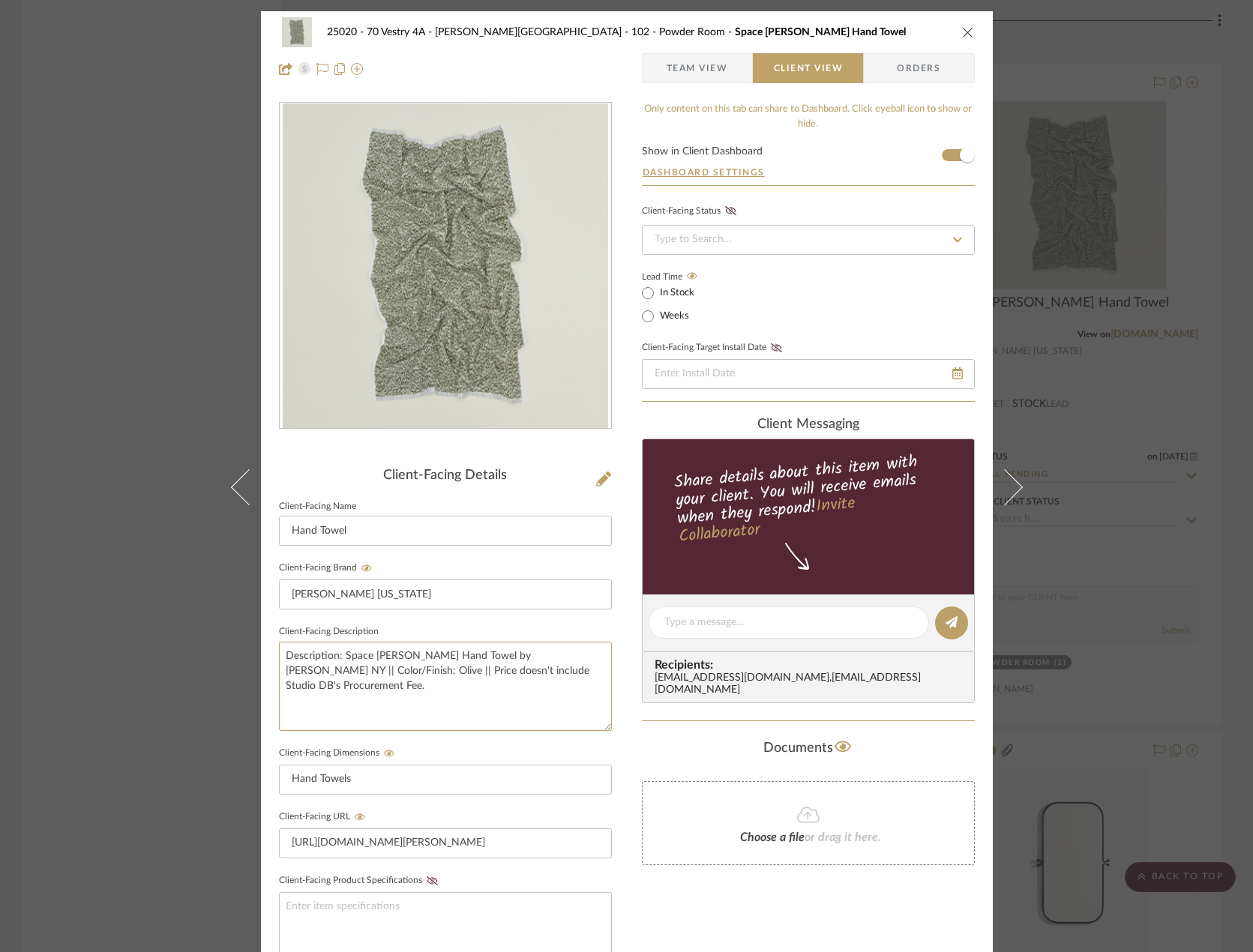
drag, startPoint x: 413, startPoint y: 695, endPoint x: 261, endPoint y: 650, distance: 158.5
click at [261, 650] on div "25020 - 70 Vestry 4A - Grant-Stanleigh 102 - Powder Room Space Dye Terry Hand T…" at bounding box center [626, 635] width 731 height 1248
click at [177, 434] on div "25020 - 70 Vestry 4A - Grant-Stanleigh 102 - Powder Room Space Dye Terry Hand T…" at bounding box center [626, 476] width 1253 height 952
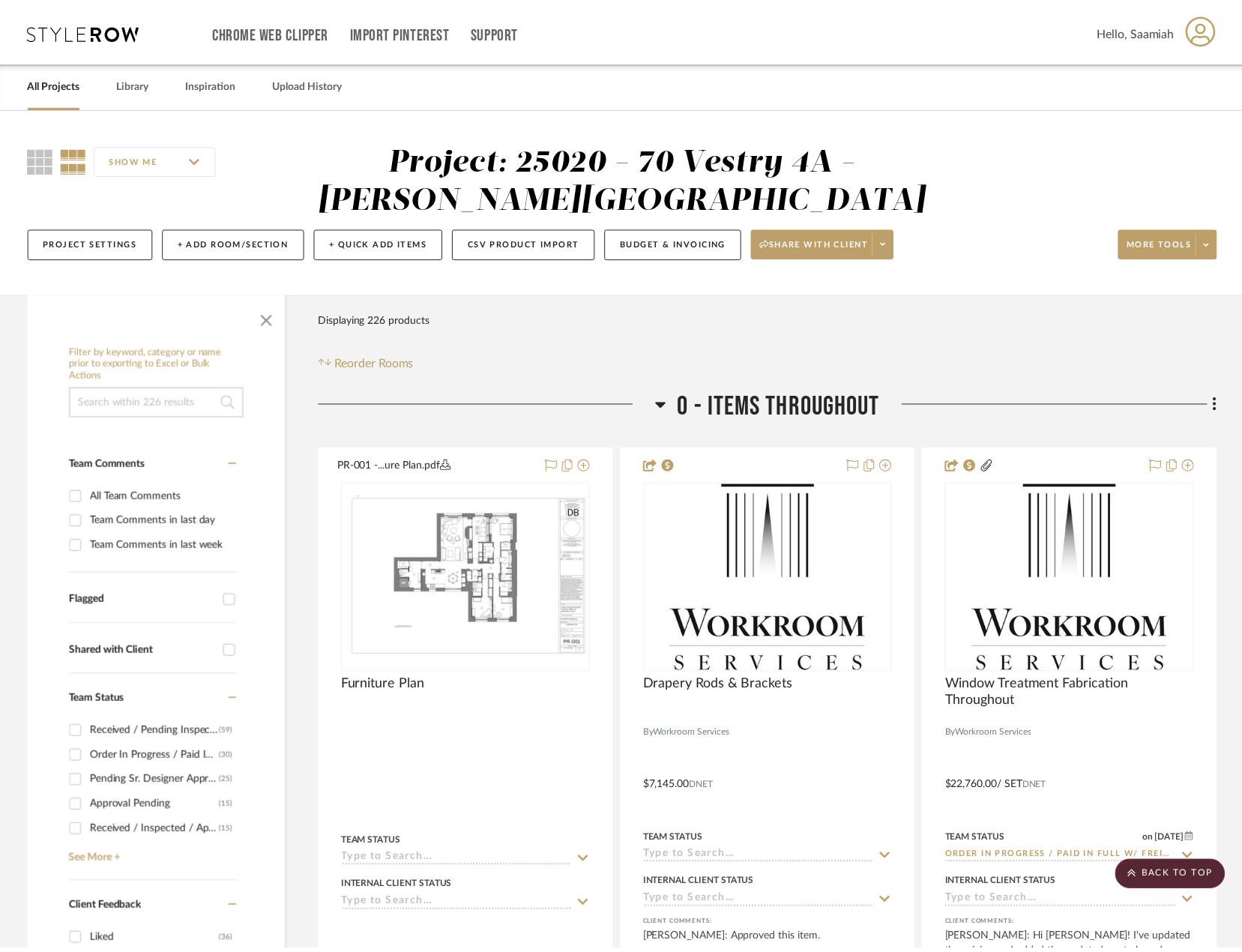
scroll to position [4059, 0]
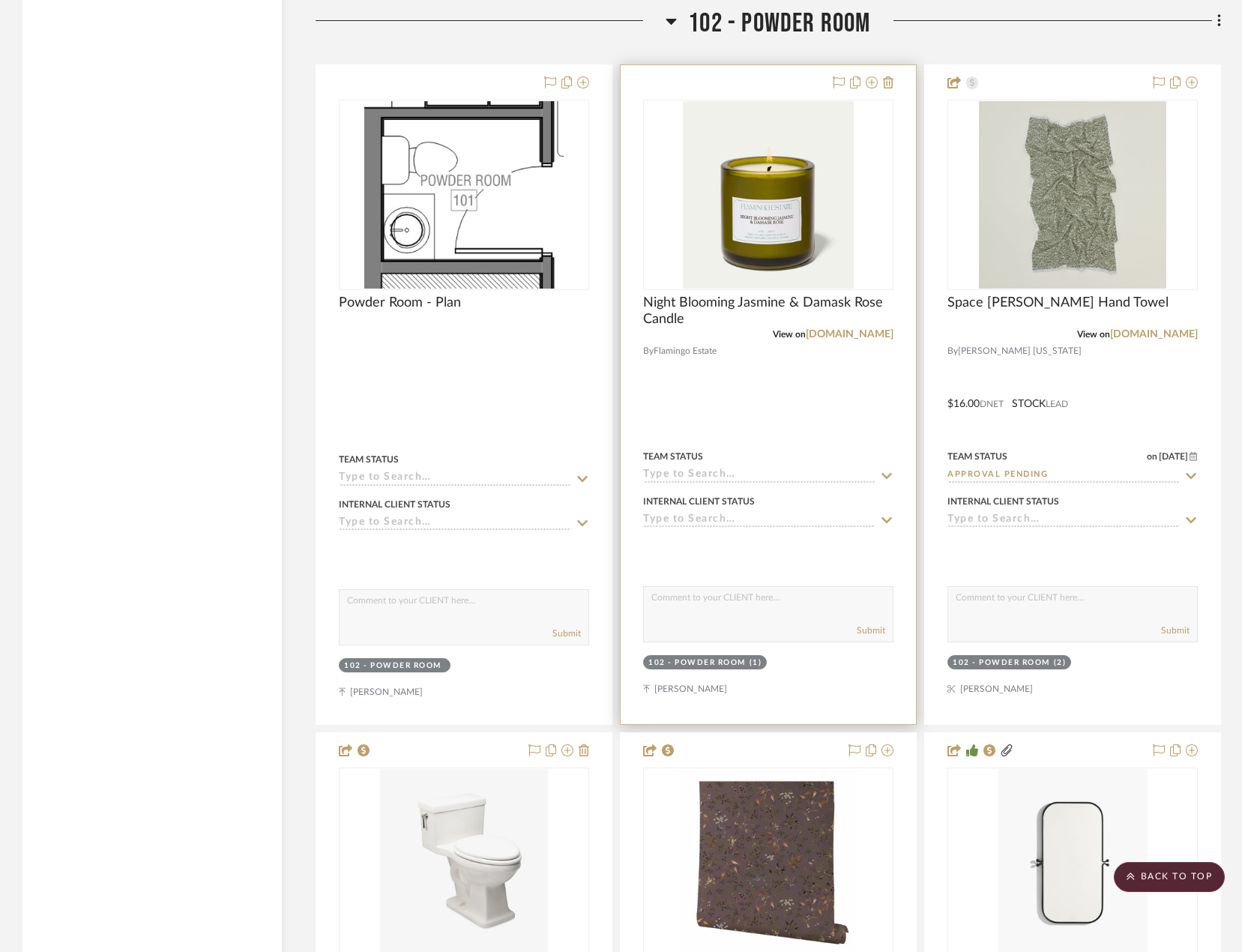
click at [748, 371] on div at bounding box center [768, 394] width 296 height 658
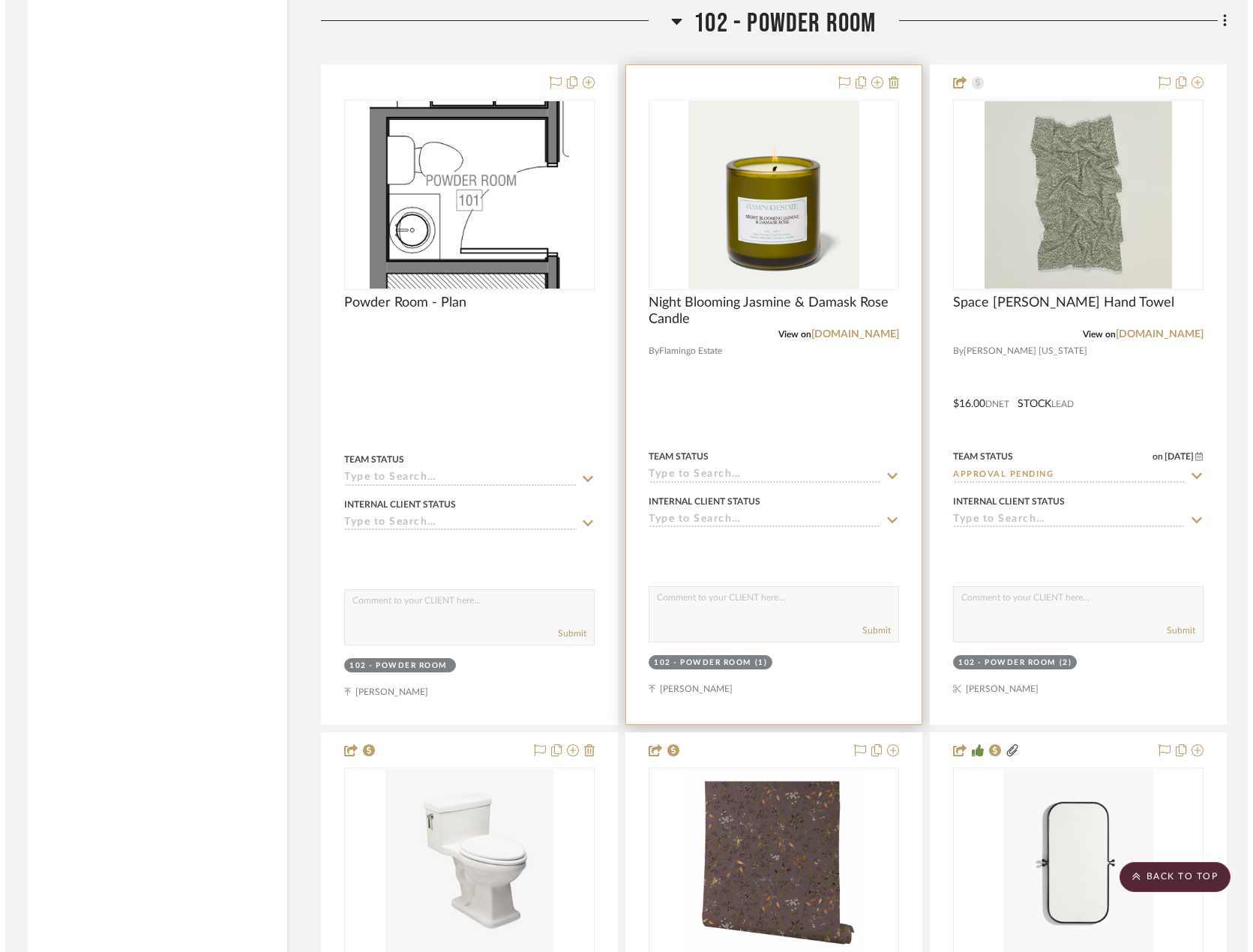
scroll to position [0, 0]
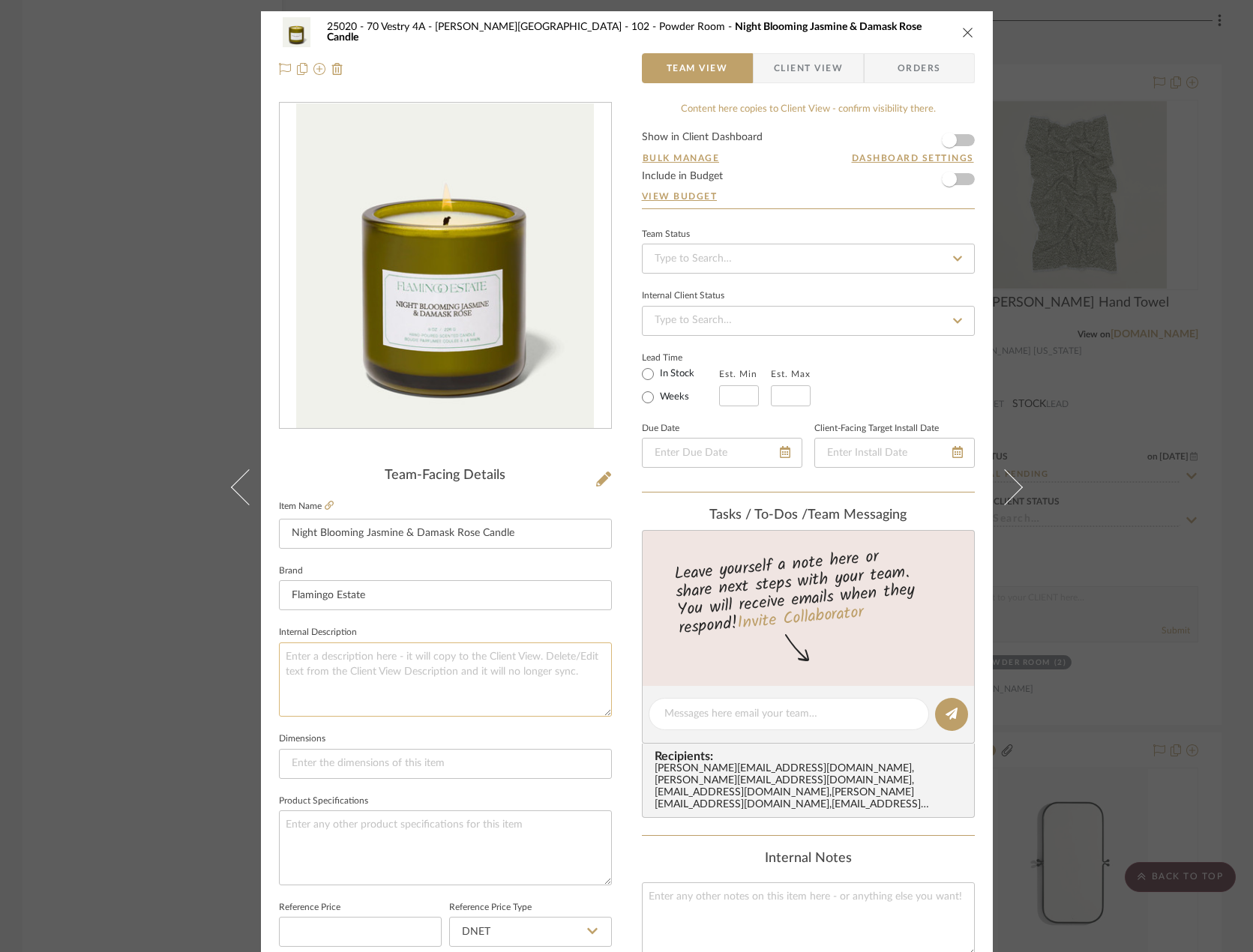
click at [360, 665] on textarea at bounding box center [445, 679] width 333 height 75
paste textarea "Description: Space Dye Terry Hand Towel by Hawkins NY || Color/Finish: Olive ||…"
drag, startPoint x: 469, startPoint y: 651, endPoint x: 339, endPoint y: 655, distance: 130.1
click at [339, 655] on textarea "Description: Space Dye Terry Hand Towel by Hawkins NY || Color/Finish: Olive ||…" at bounding box center [445, 679] width 333 height 75
paste textarea "Night Blooming Jasmine & Damask Rose Candle"
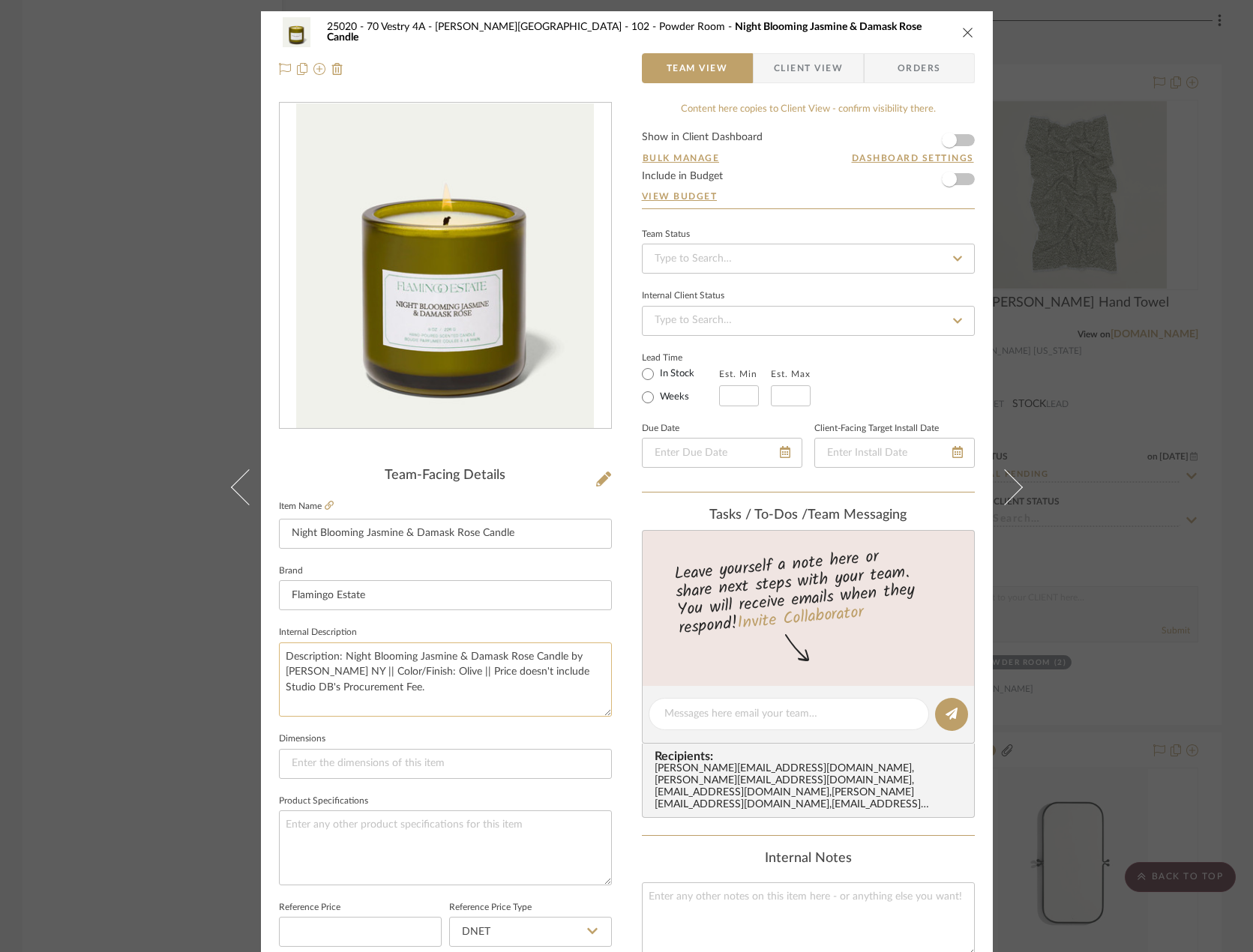
drag, startPoint x: 337, startPoint y: 670, endPoint x: 277, endPoint y: 673, distance: 60.1
click at [279, 673] on textarea "Description: Night Blooming Jasmine & Damask Rose Candle by Hawkins NY || Color…" at bounding box center [445, 679] width 333 height 75
drag, startPoint x: 451, startPoint y: 674, endPoint x: 357, endPoint y: 679, distance: 94.1
click at [357, 679] on textarea "Description: Night Blooming Jasmine & Damask Rose Candle by Flamingo Estate || …" at bounding box center [445, 679] width 333 height 75
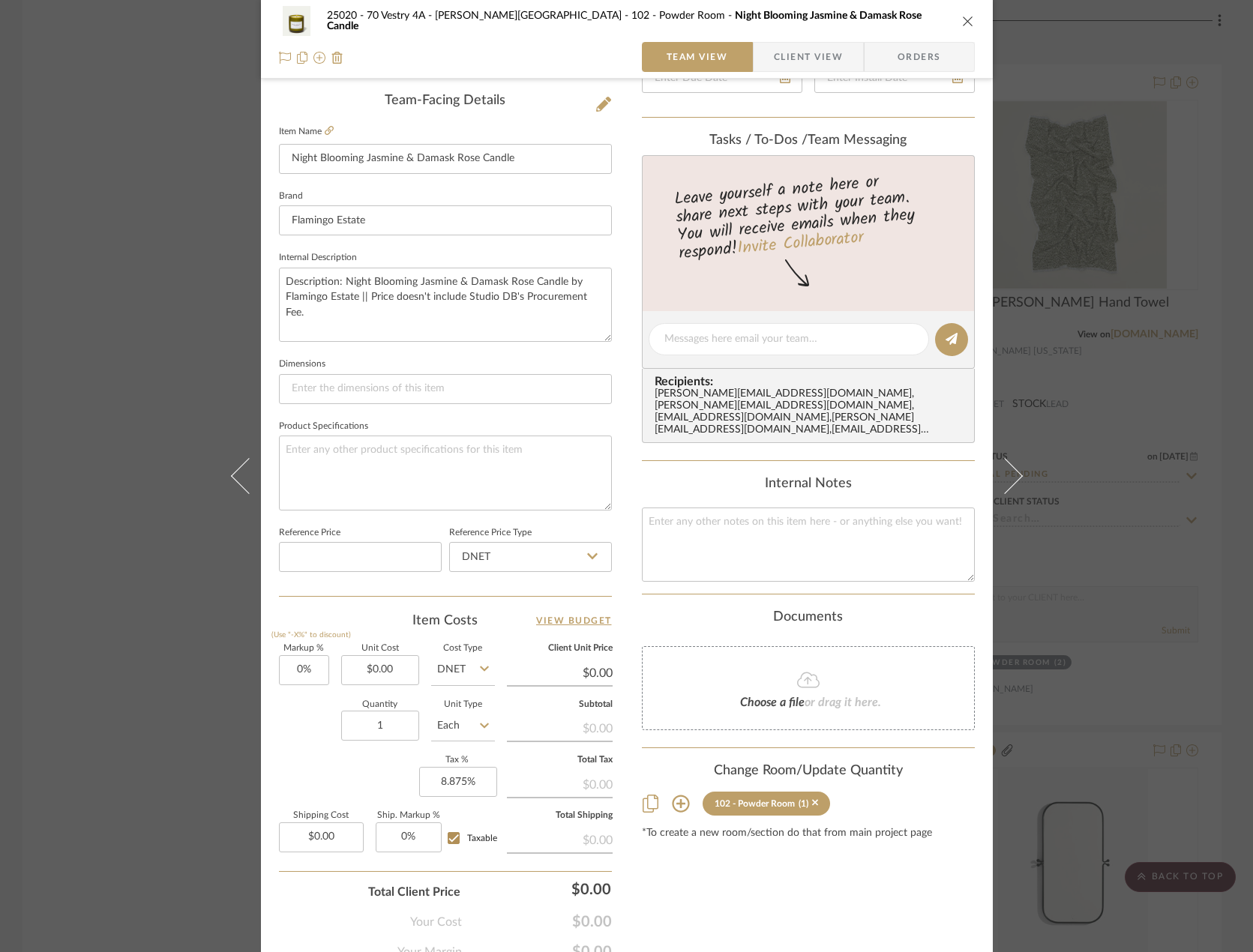
scroll to position [444, 0]
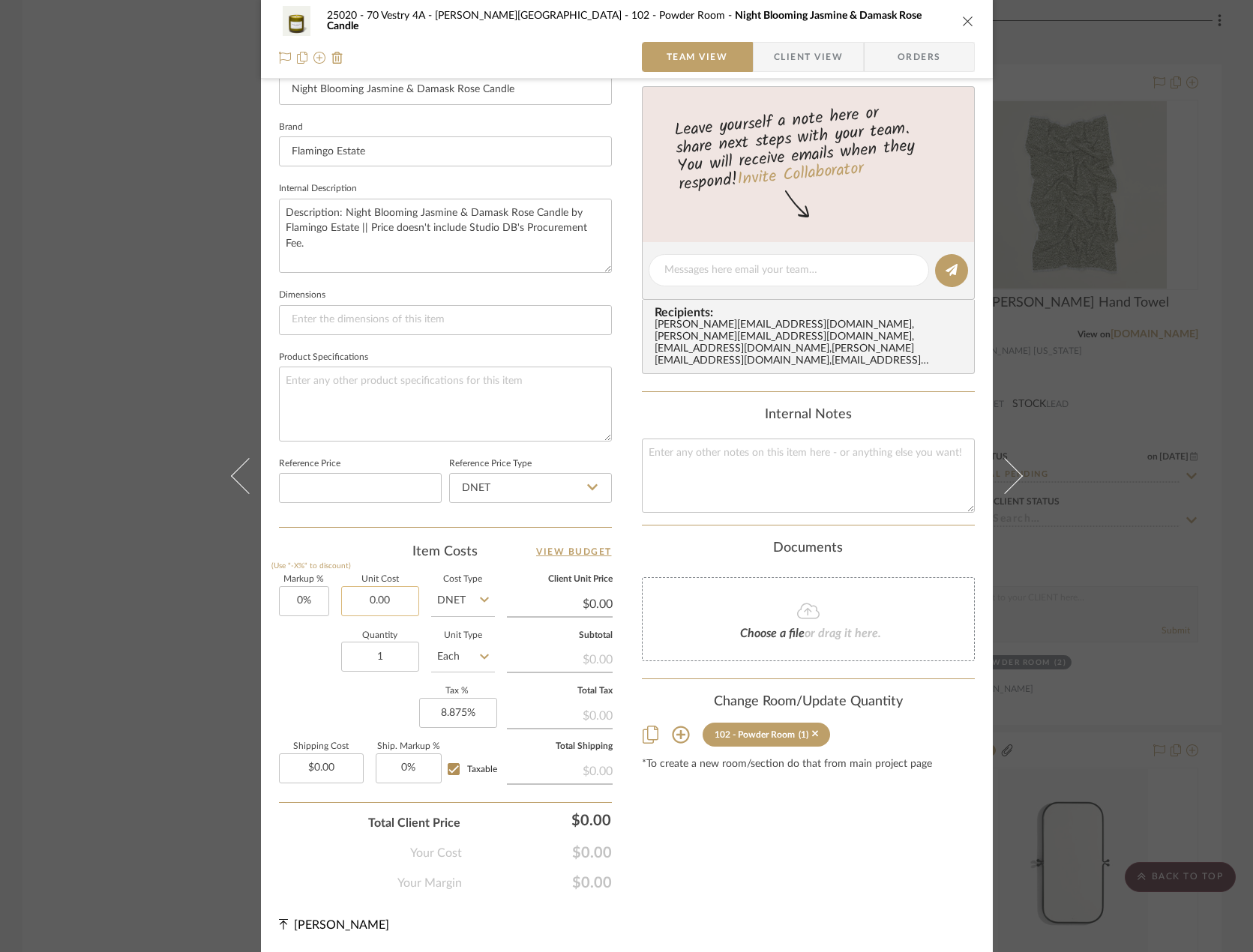
click at [378, 601] on input "0.00" at bounding box center [380, 601] width 78 height 30
click at [311, 769] on input "0.00" at bounding box center [321, 768] width 84 height 30
click at [699, 791] on div "Content here copies to Client View - confirm visibility there. Show in Client D…" at bounding box center [808, 274] width 333 height 1233
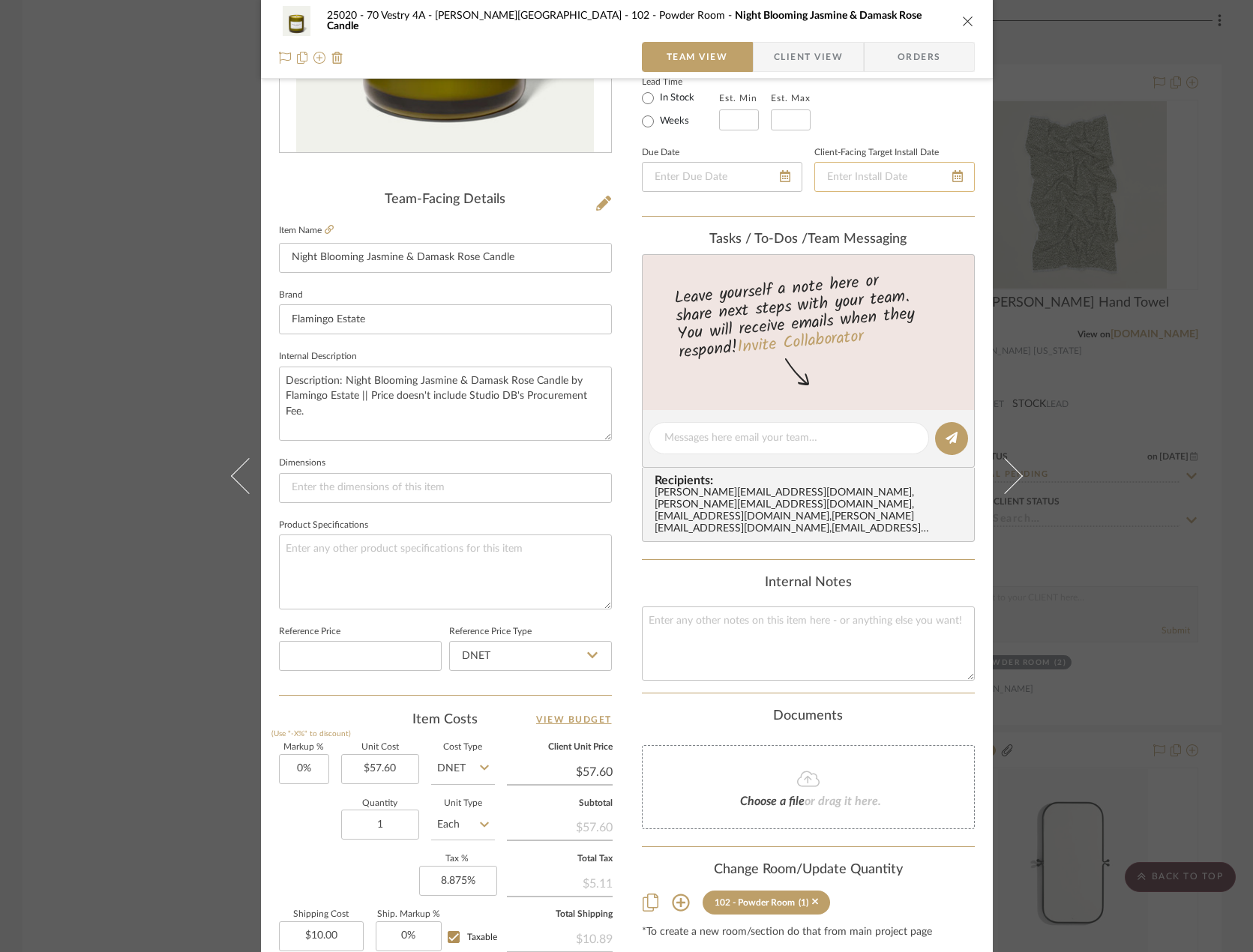
scroll to position [69, 0]
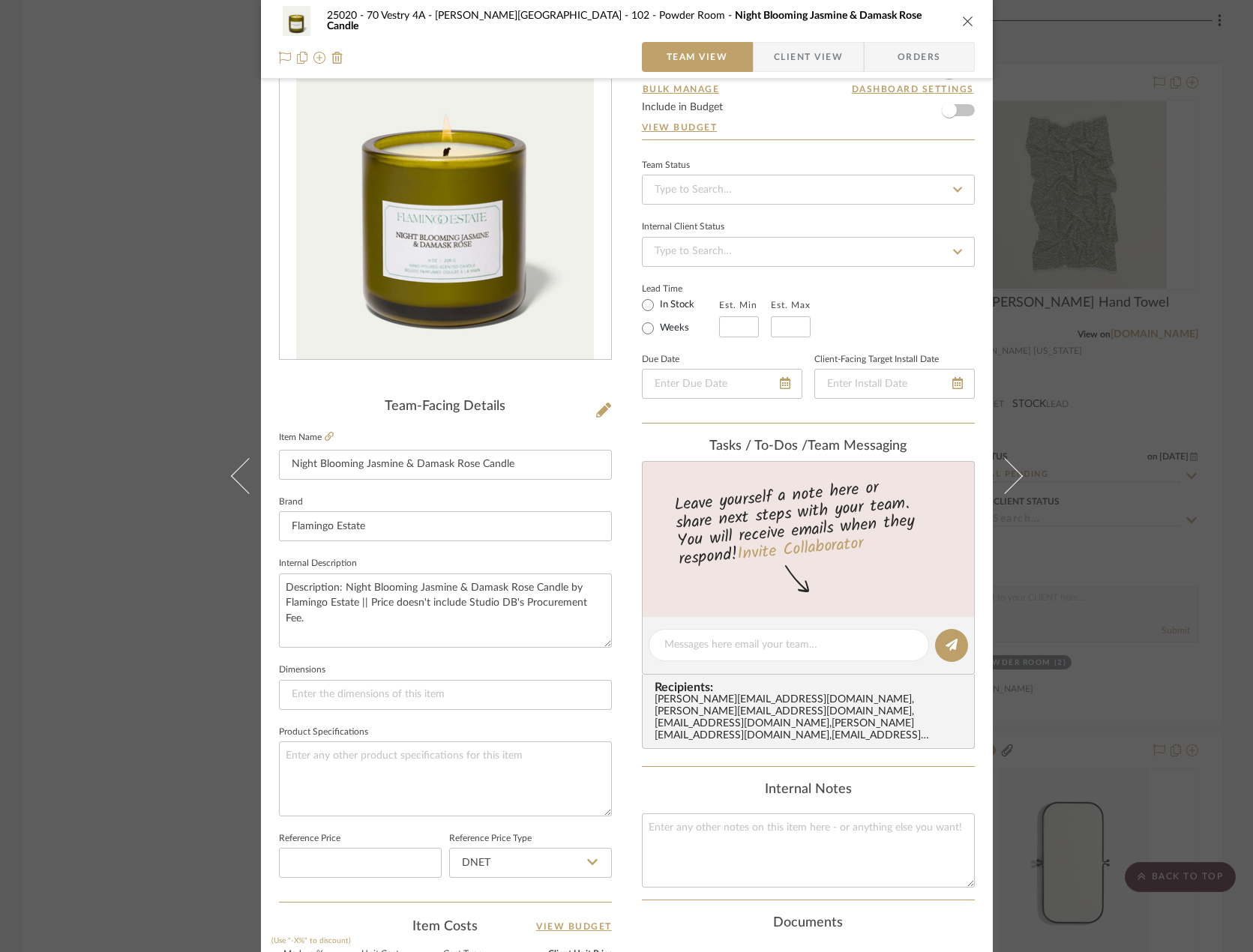
click at [950, 190] on icon at bounding box center [957, 189] width 14 height 11
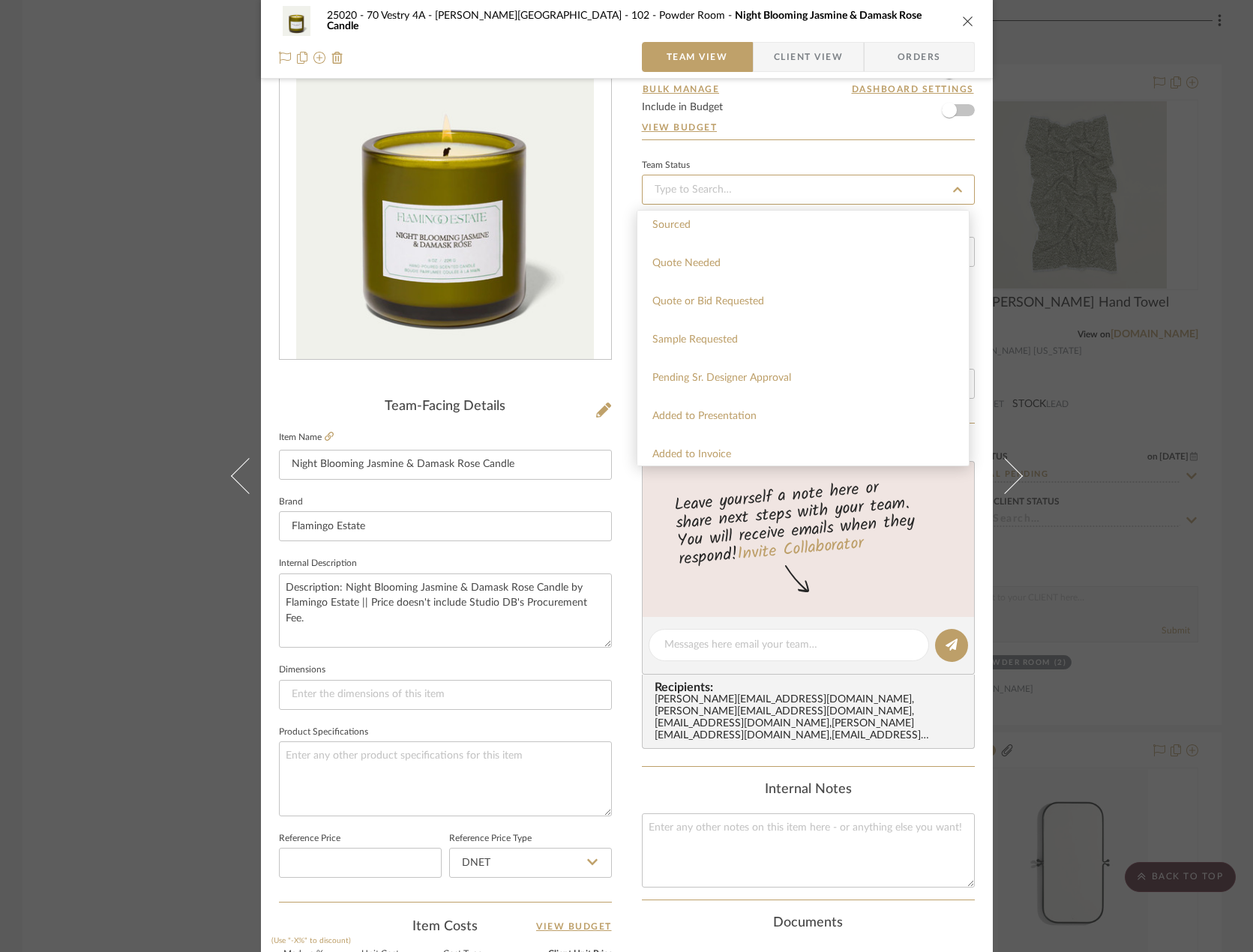
scroll to position [524, 0]
click at [767, 352] on span "Pending Sr. Designer Approval" at bounding box center [722, 354] width 139 height 11
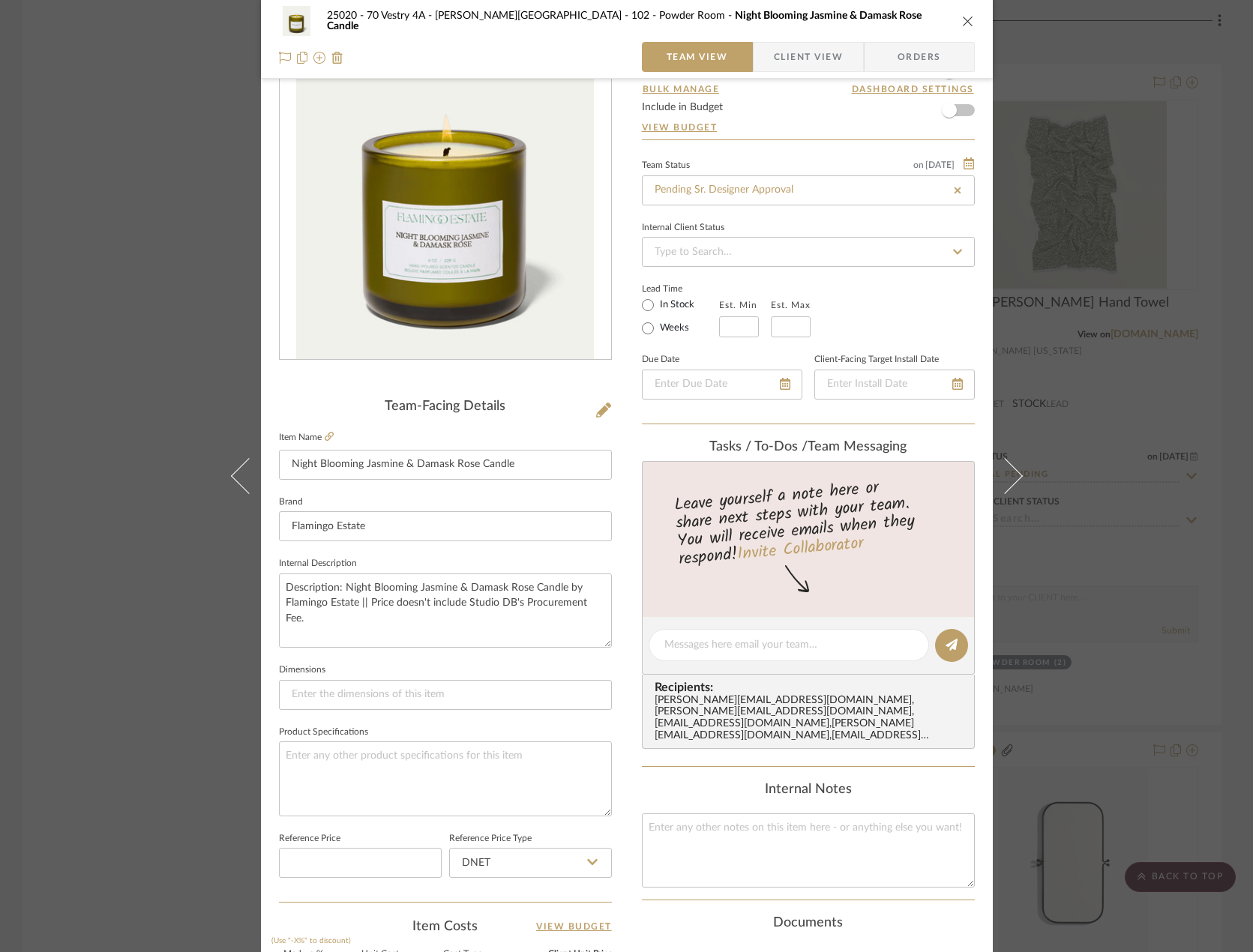
click at [1108, 342] on div "25020 - 70 Vestry 4A - Grant-Stanleigh 102 - Powder Room Night Blooming Jasmine…" at bounding box center [626, 476] width 1253 height 952
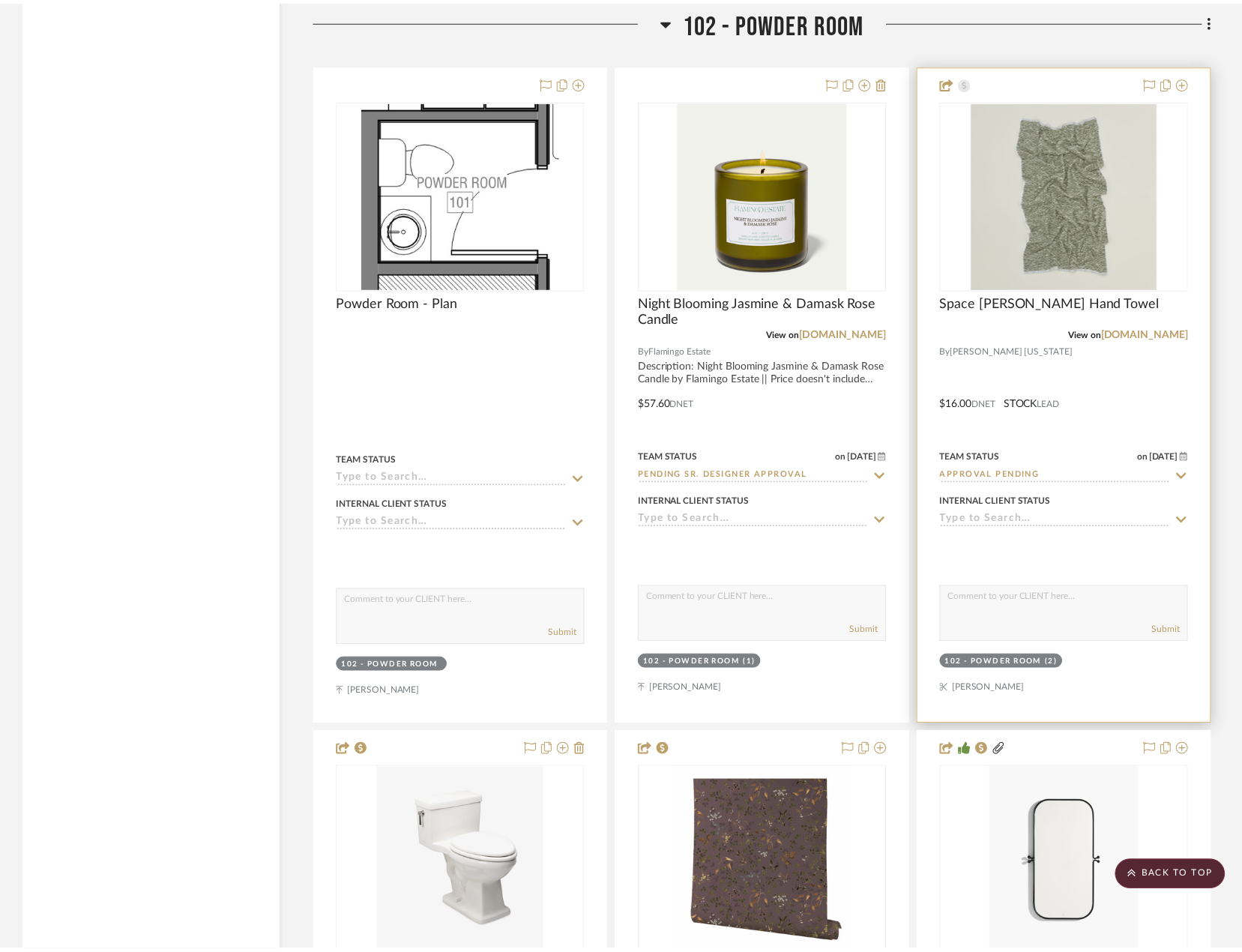
scroll to position [4059, 0]
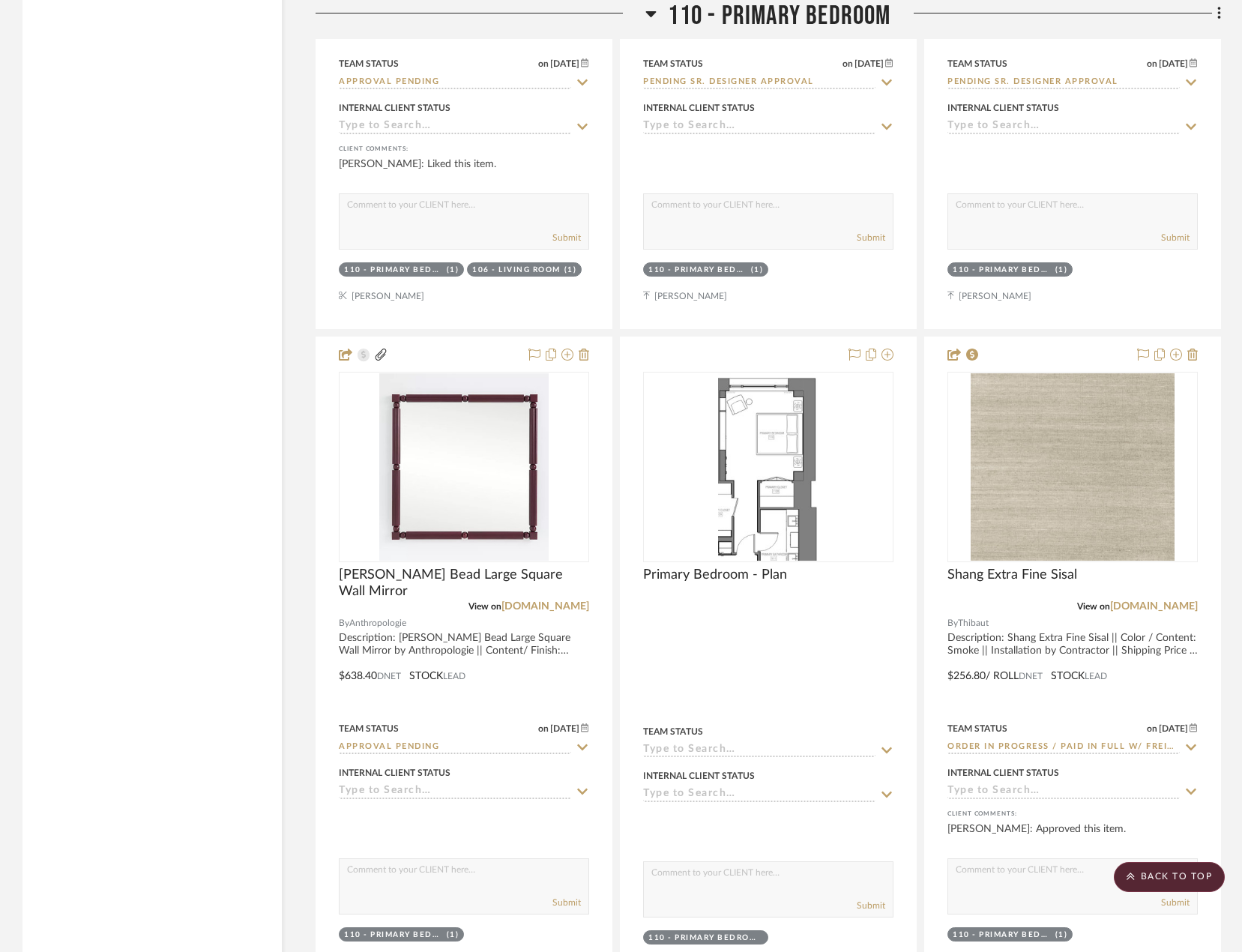
scroll to position [12890, 0]
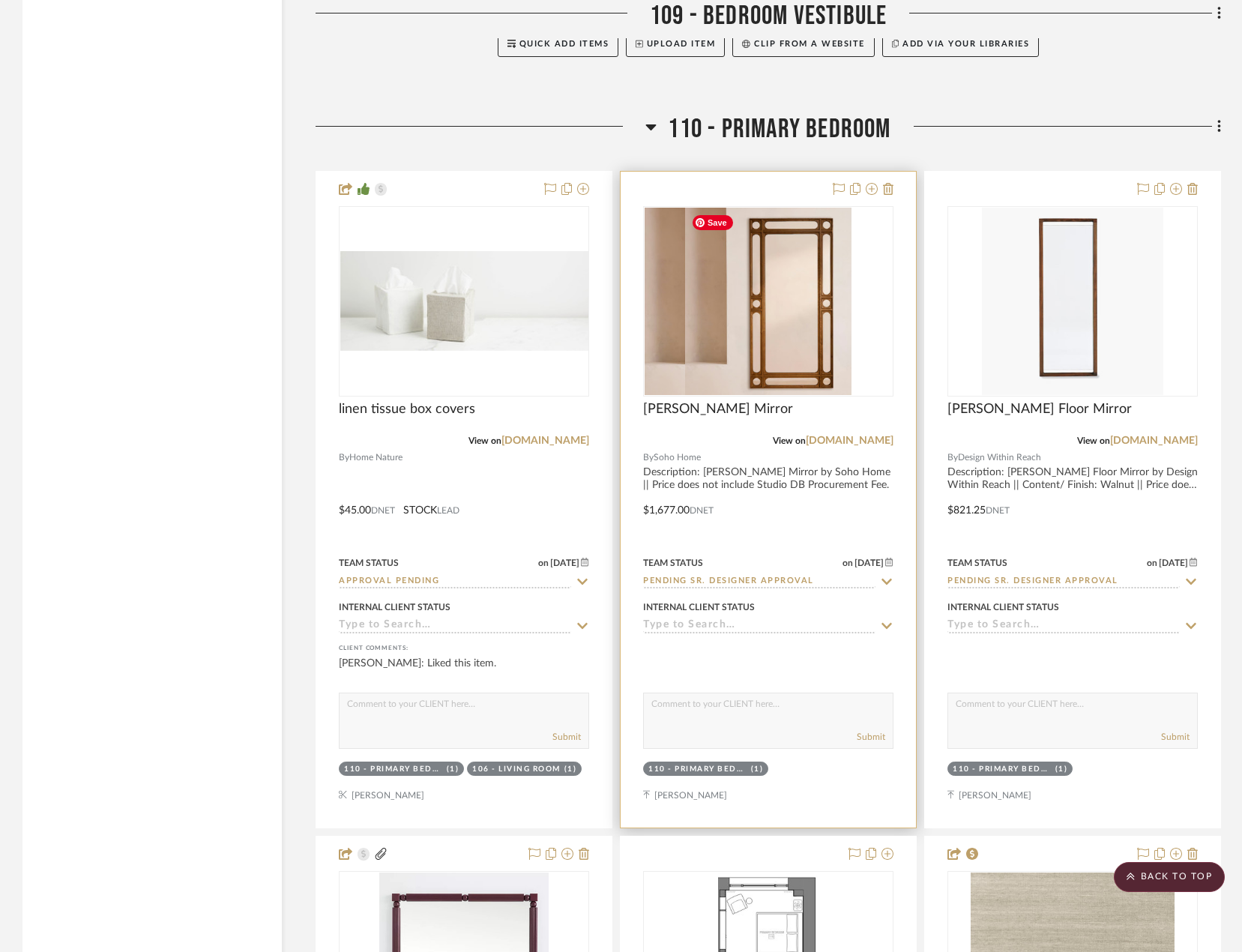
click at [774, 291] on img at bounding box center [769, 301] width 167 height 187
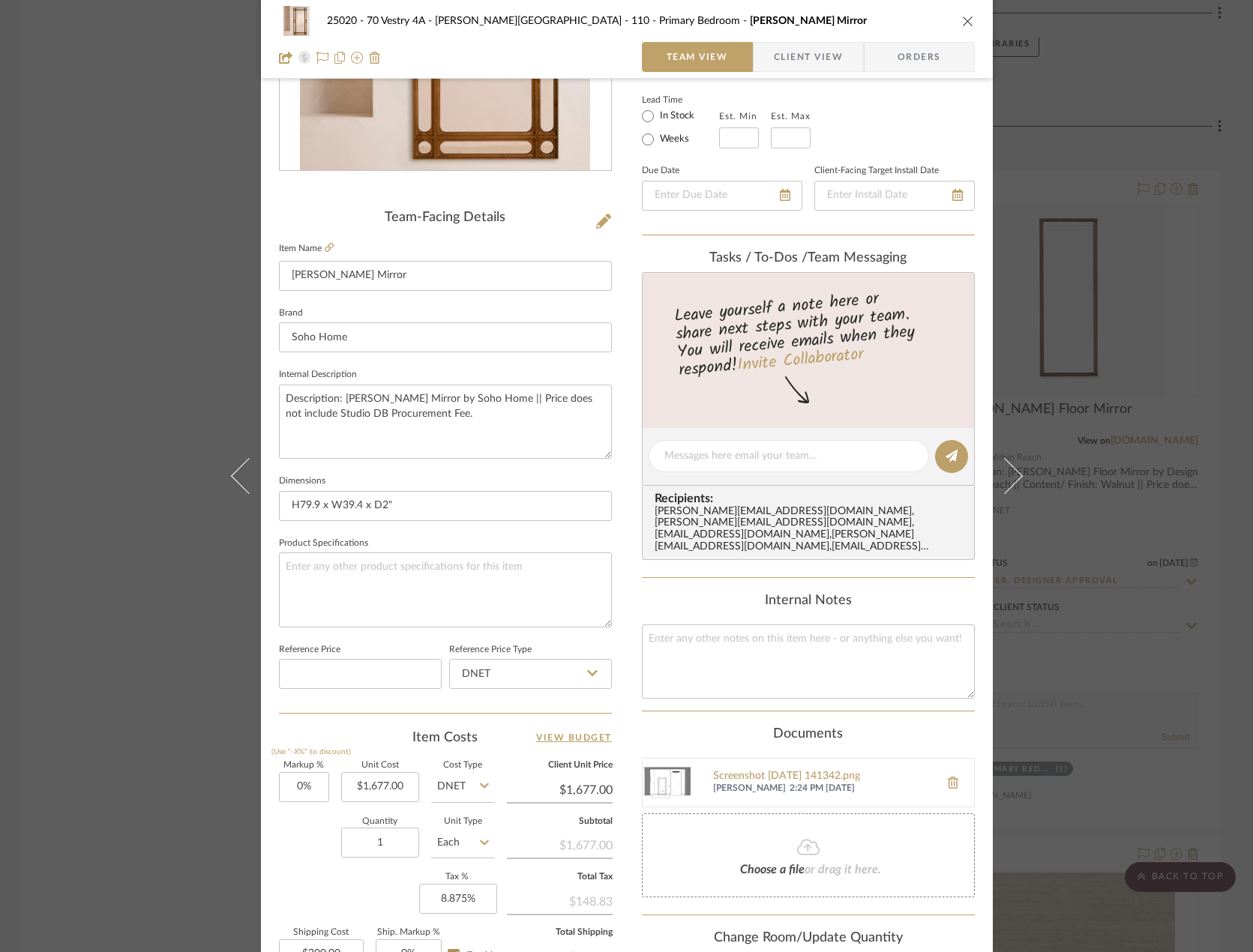
scroll to position [444, 0]
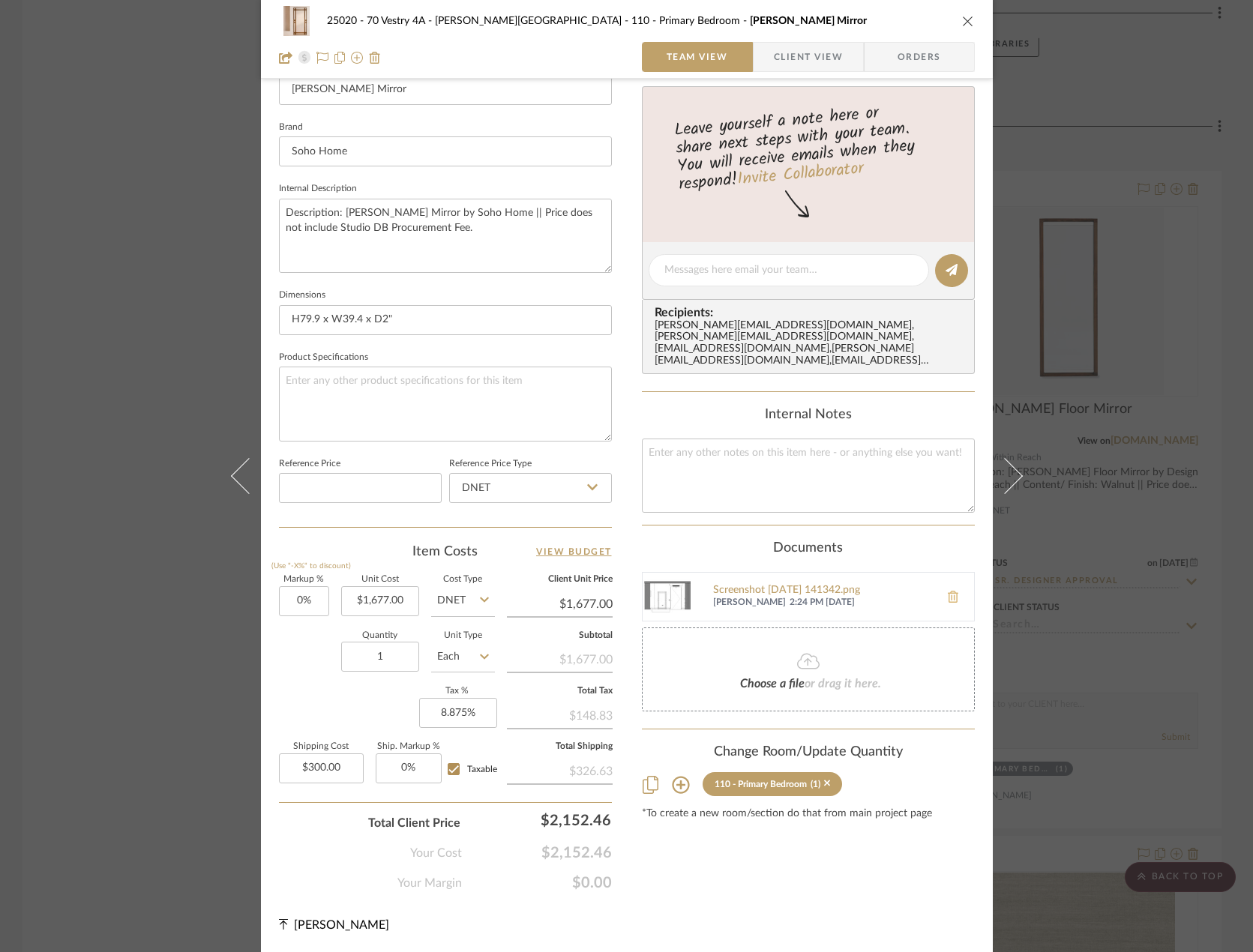
click at [948, 579] on button at bounding box center [952, 596] width 42 height 36
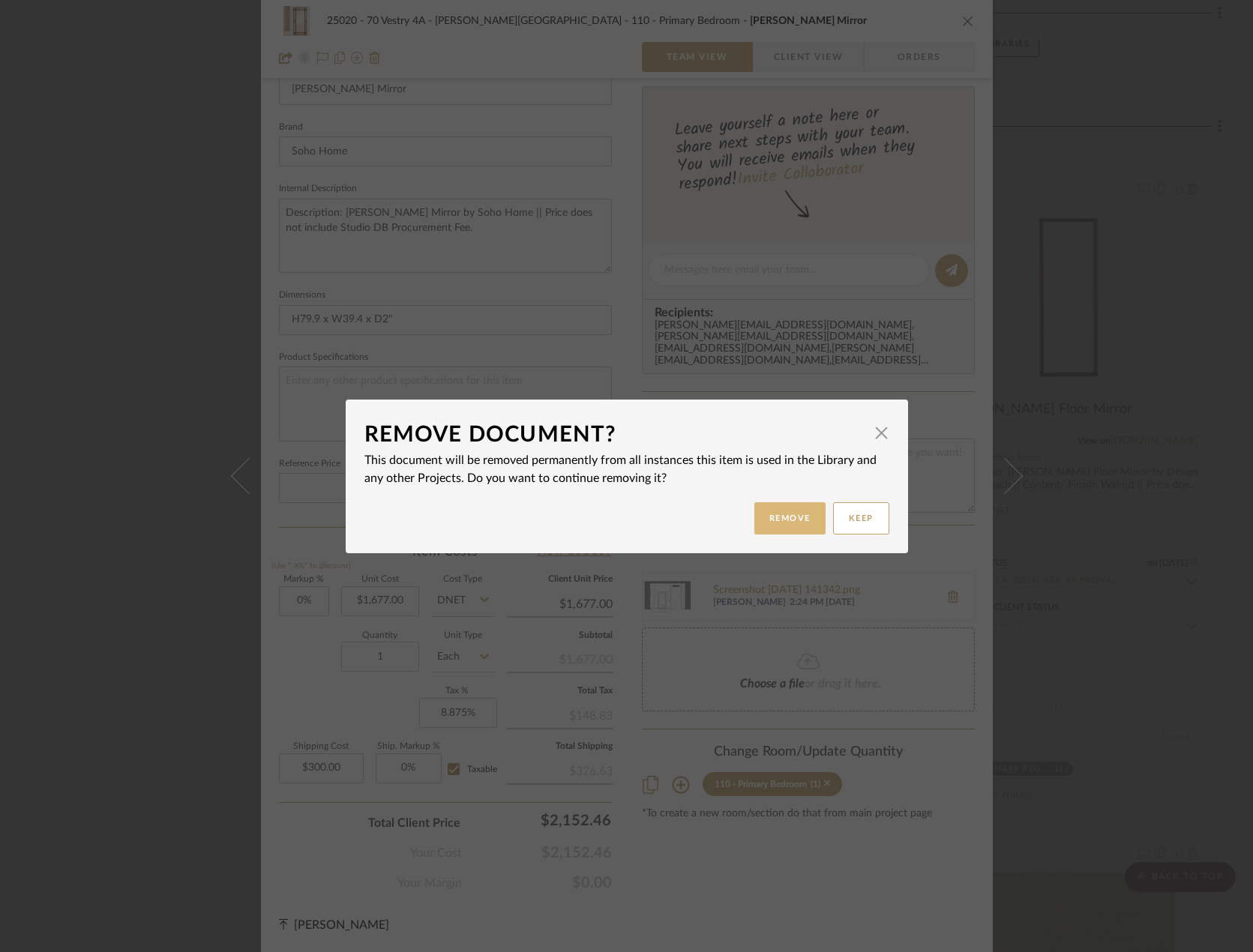
click at [776, 511] on button "Remove" at bounding box center [789, 518] width 71 height 32
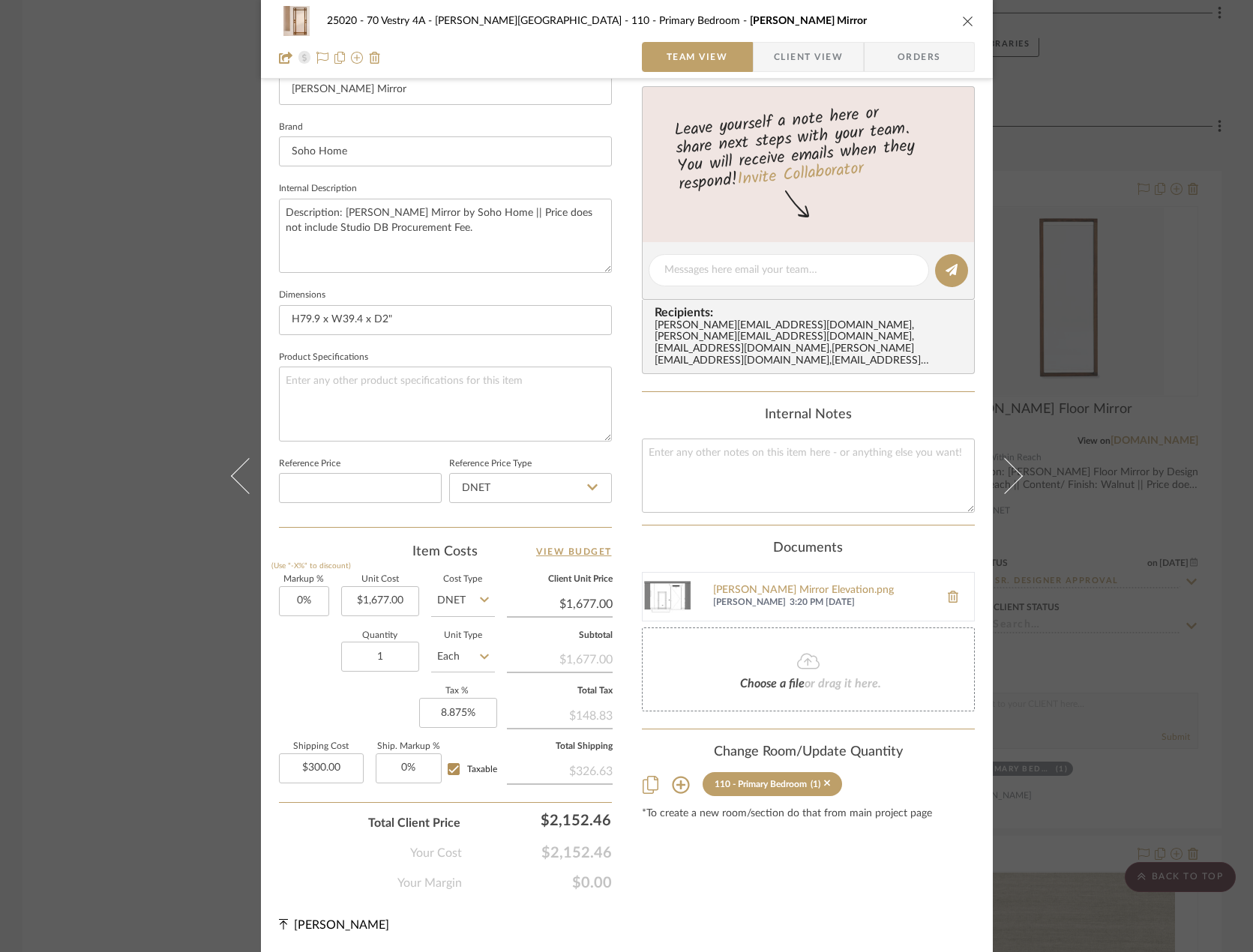
click at [1078, 461] on div "25020 - 70 Vestry 4A - Grant-Stanleigh 110 - Primary Bedroom Floyd Mirror Team …" at bounding box center [626, 476] width 1253 height 952
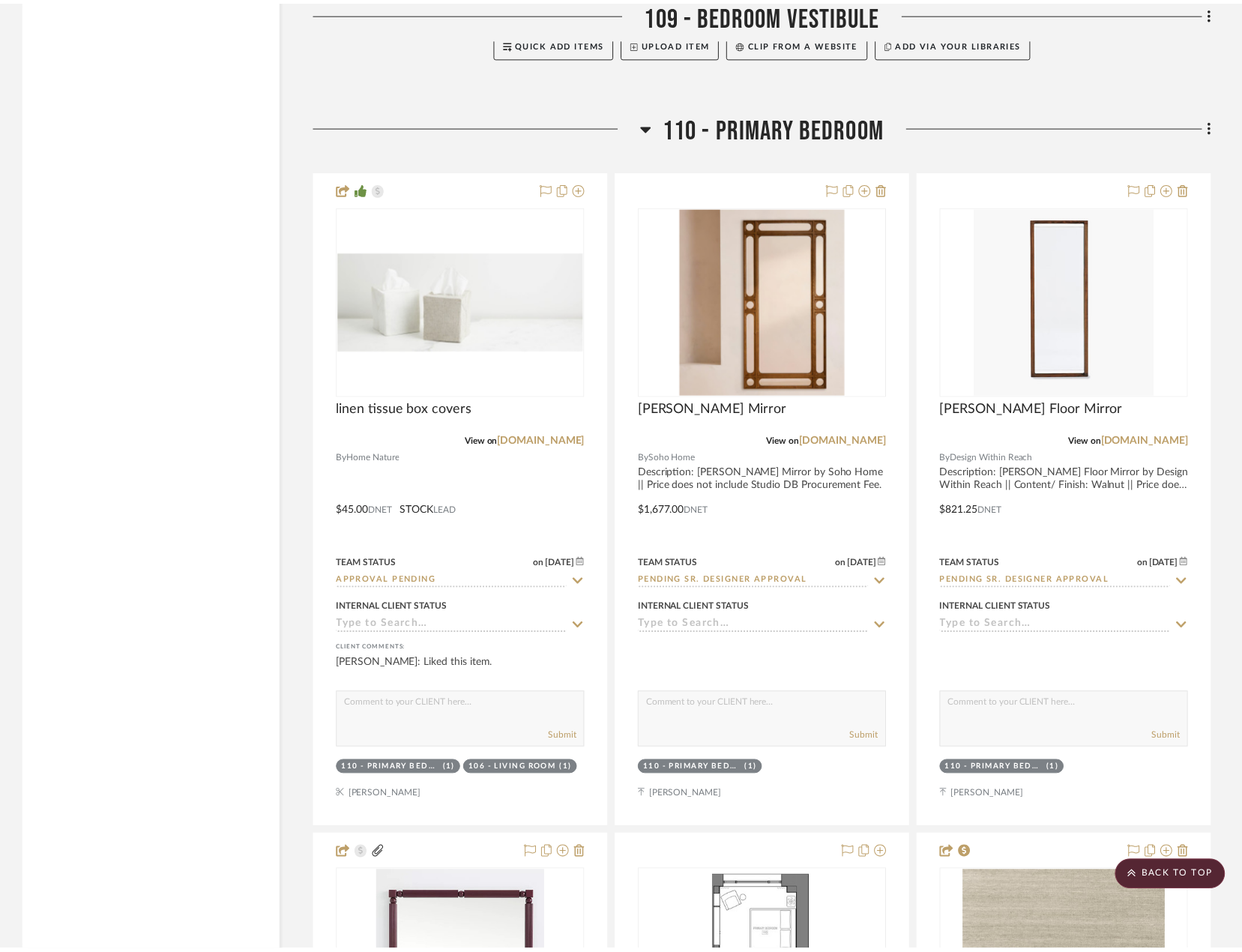
scroll to position [12890, 0]
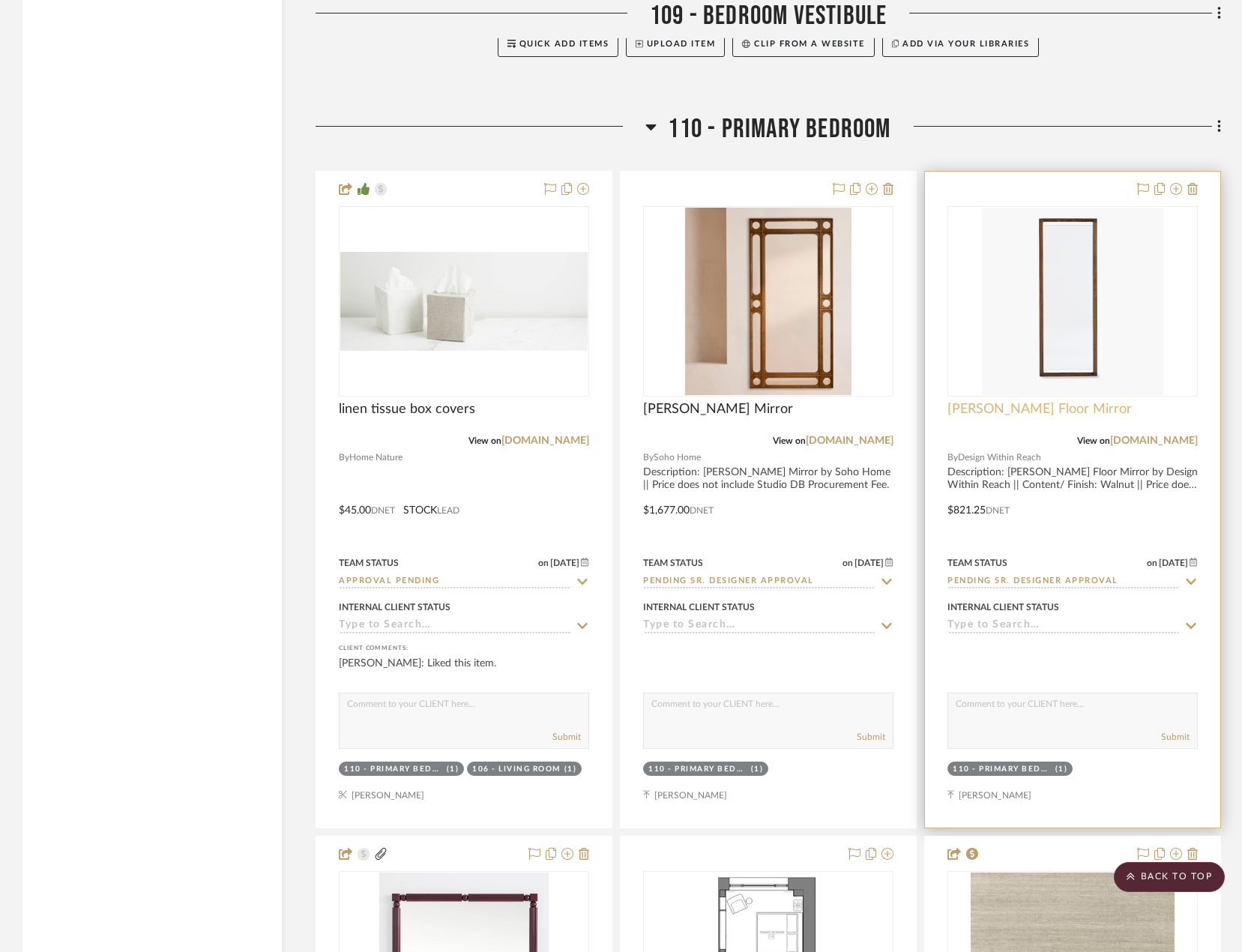
click at [1062, 410] on span "[PERSON_NAME] Floor Mirror" at bounding box center [1039, 409] width 184 height 16
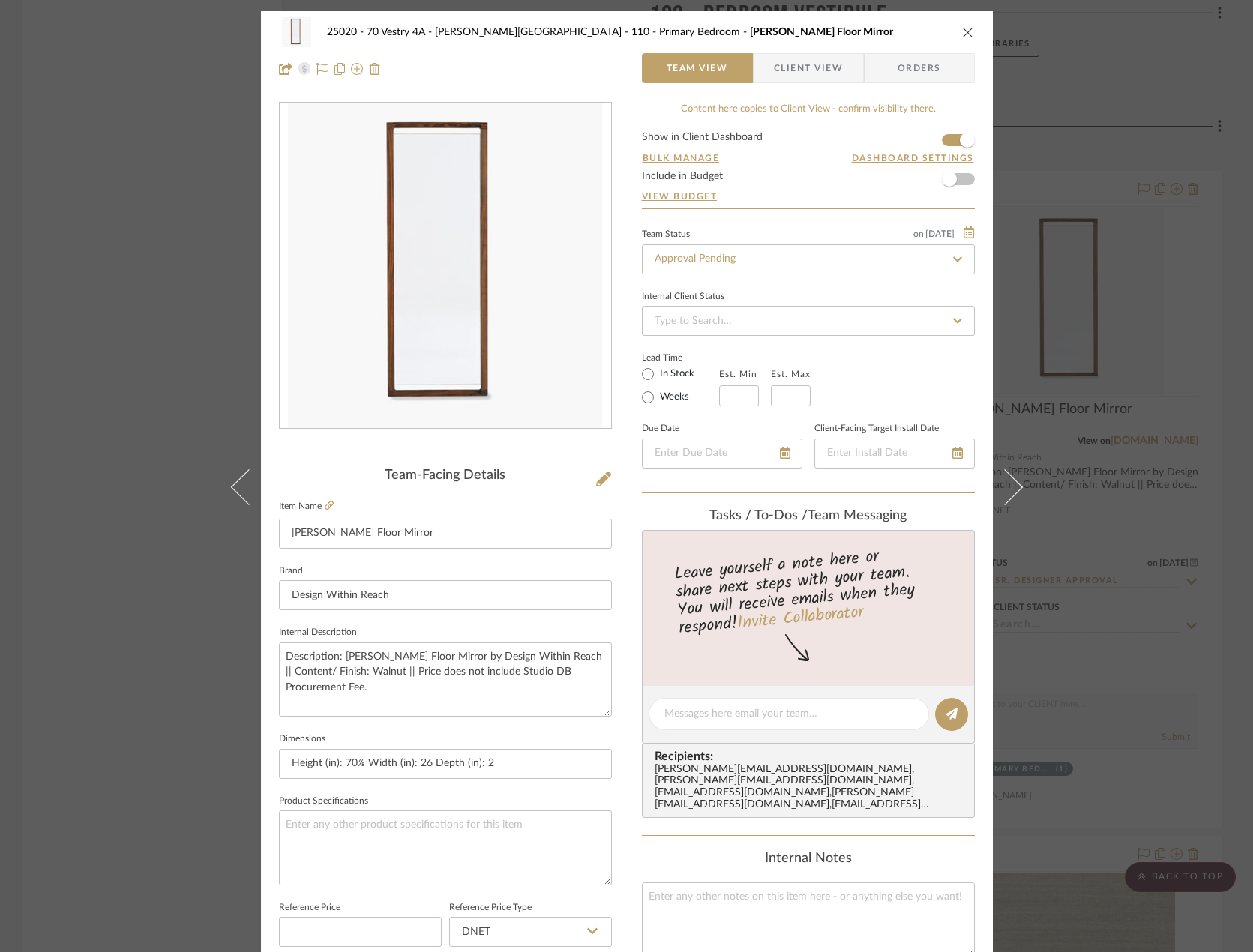
scroll to position [444, 0]
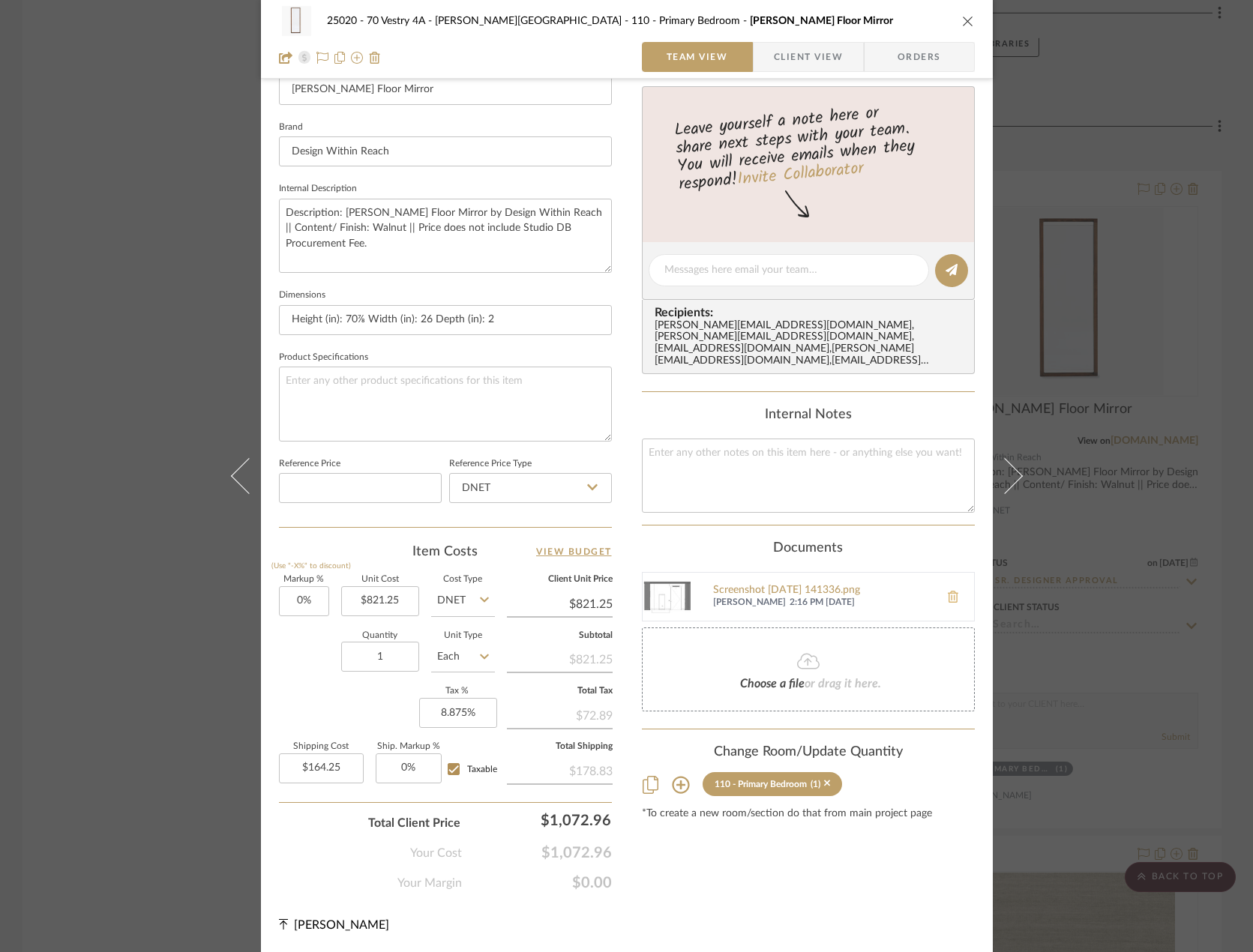
click at [948, 590] on icon at bounding box center [952, 596] width 11 height 12
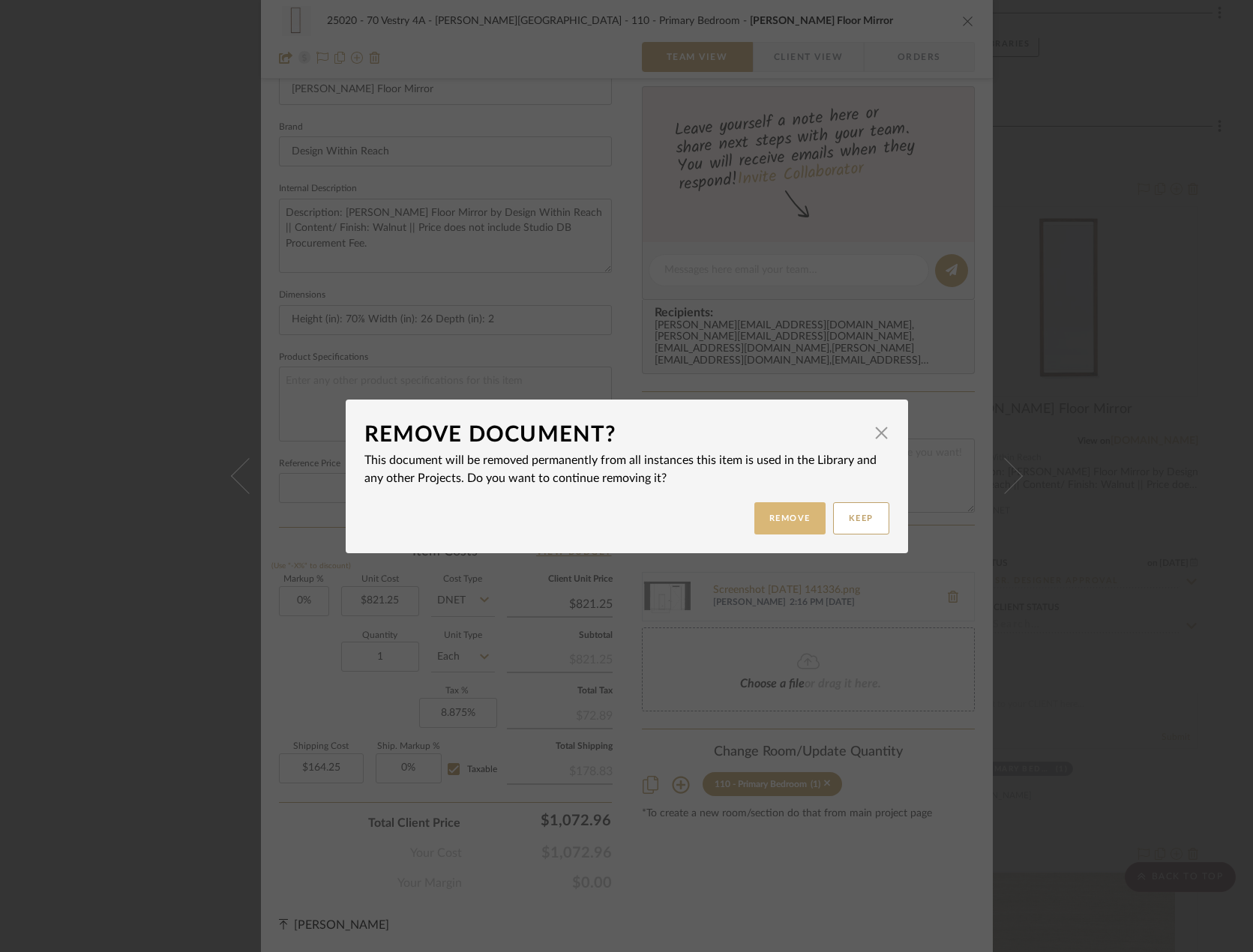
click at [801, 521] on button "Remove" at bounding box center [789, 518] width 71 height 32
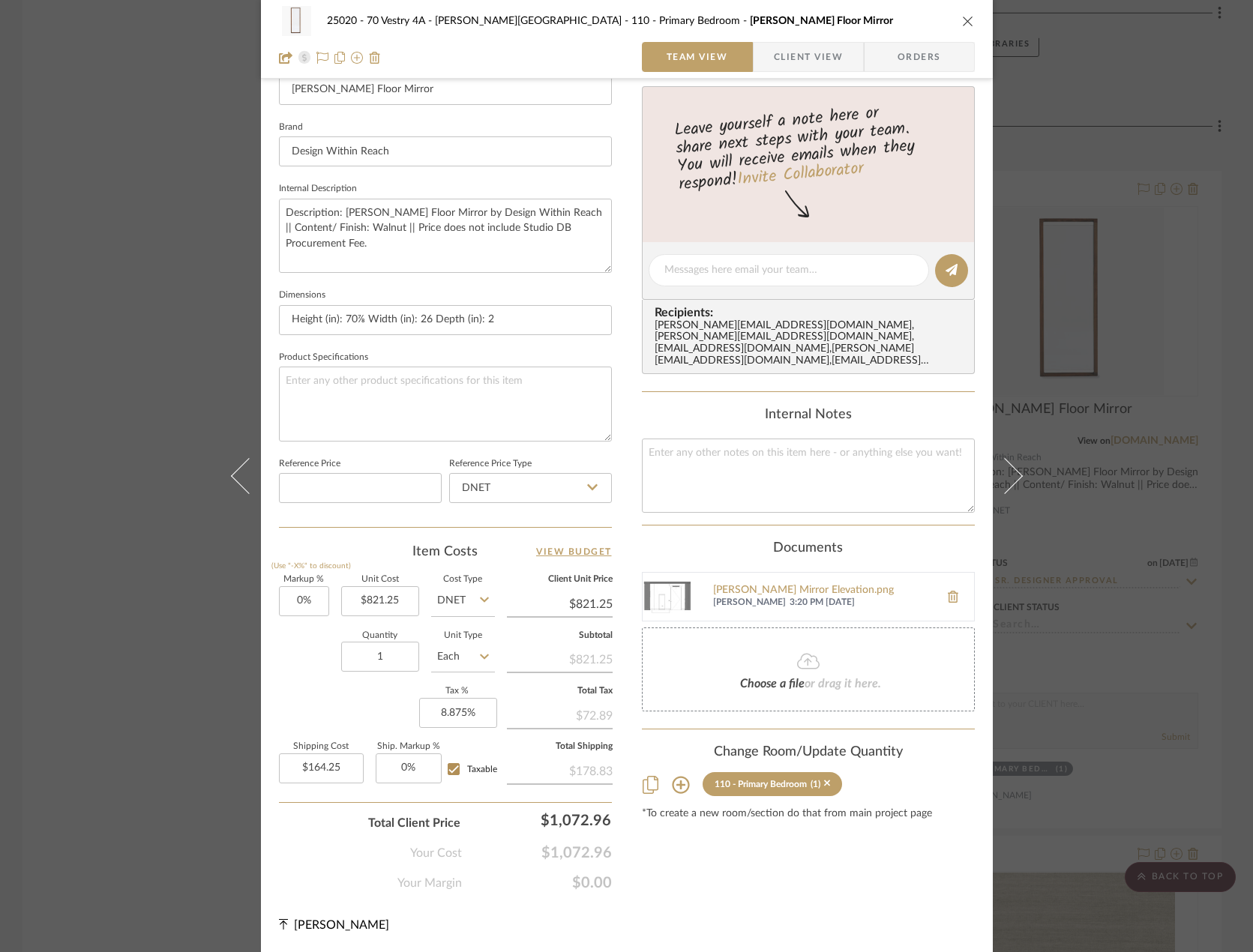
click at [1118, 455] on div "25020 - 70 Vestry 4A - Grant-Stanleigh 110 - Primary Bedroom Matera Floor Mirro…" at bounding box center [626, 476] width 1253 height 952
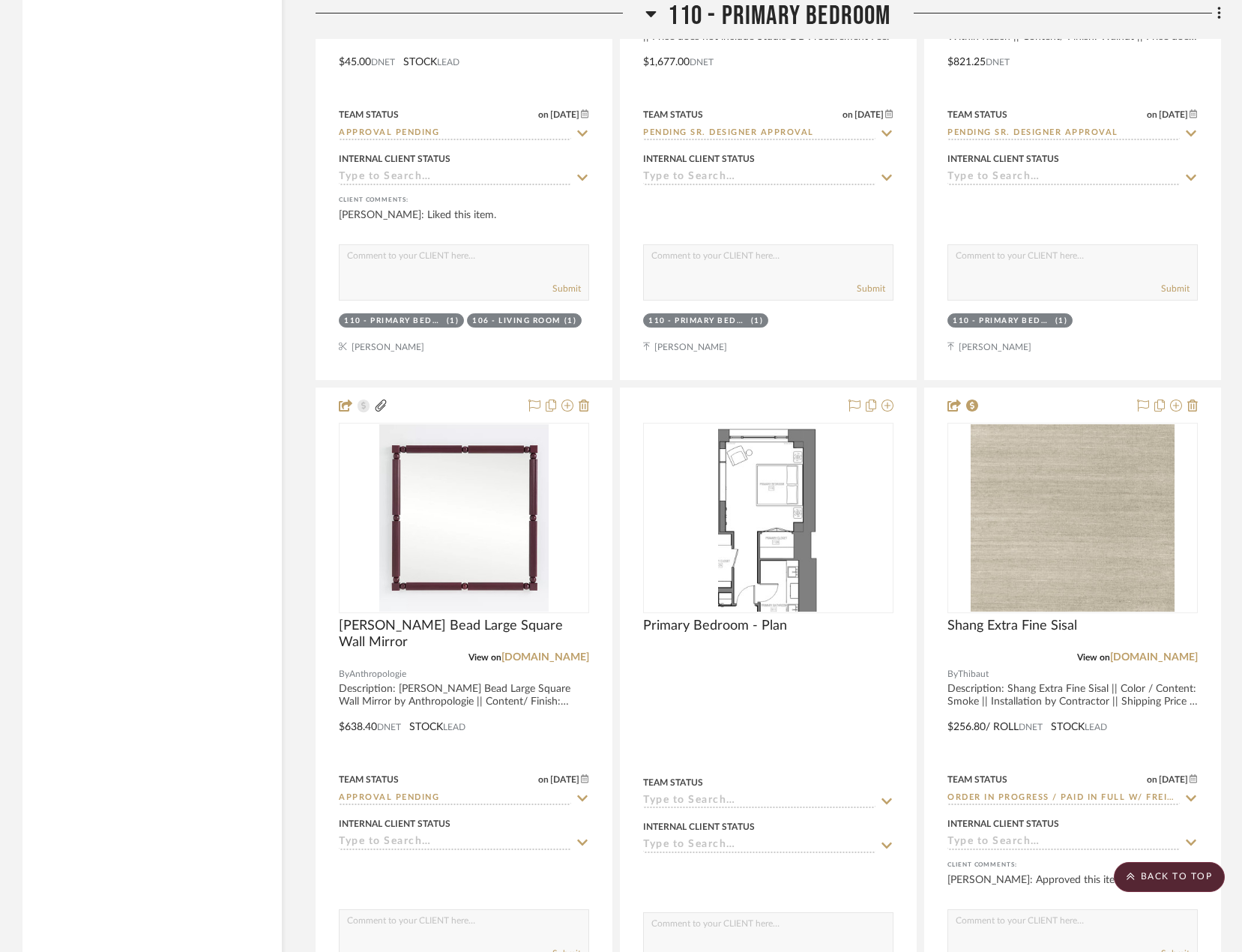
scroll to position [13340, 0]
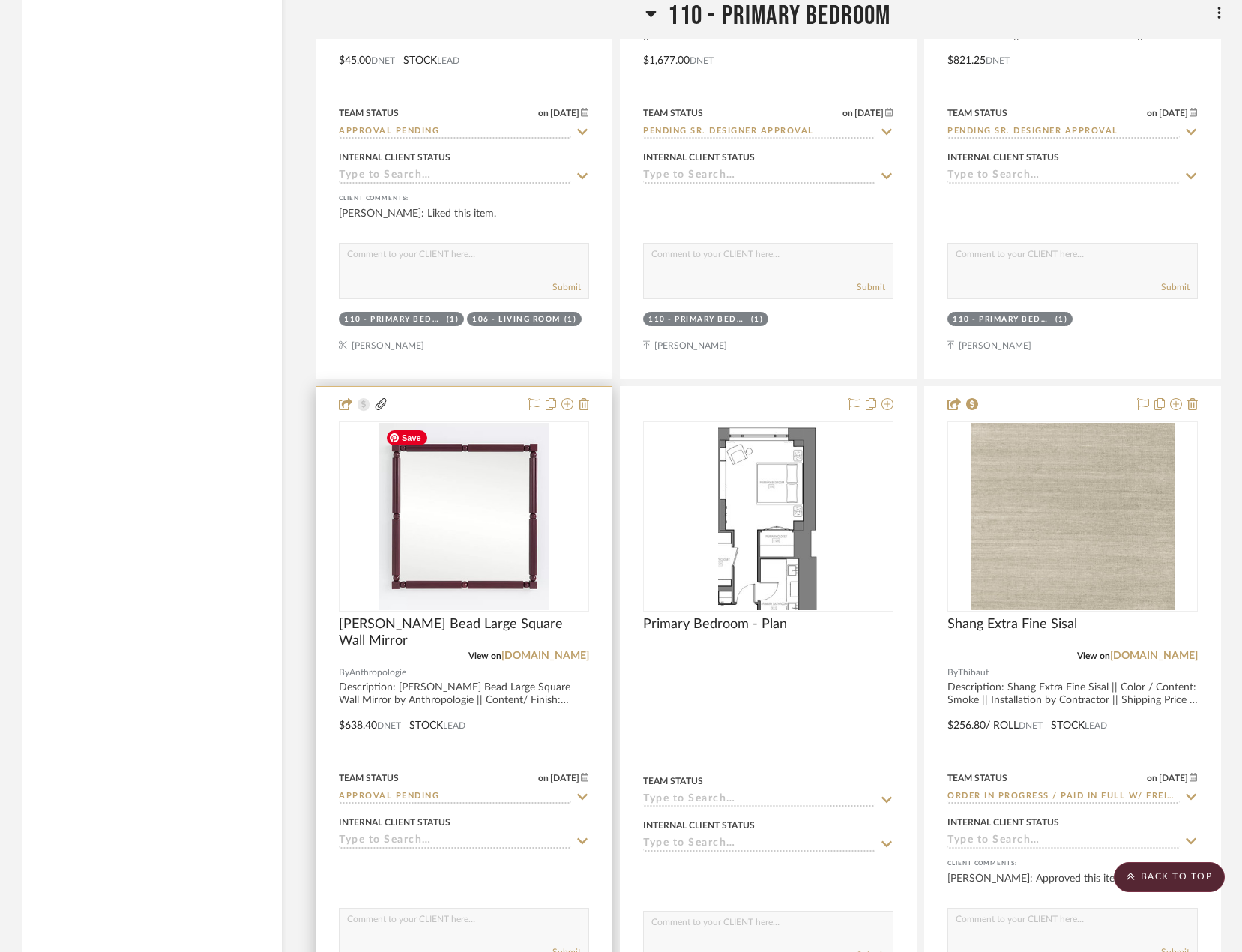
click at [494, 577] on img "0" at bounding box center [463, 516] width 170 height 187
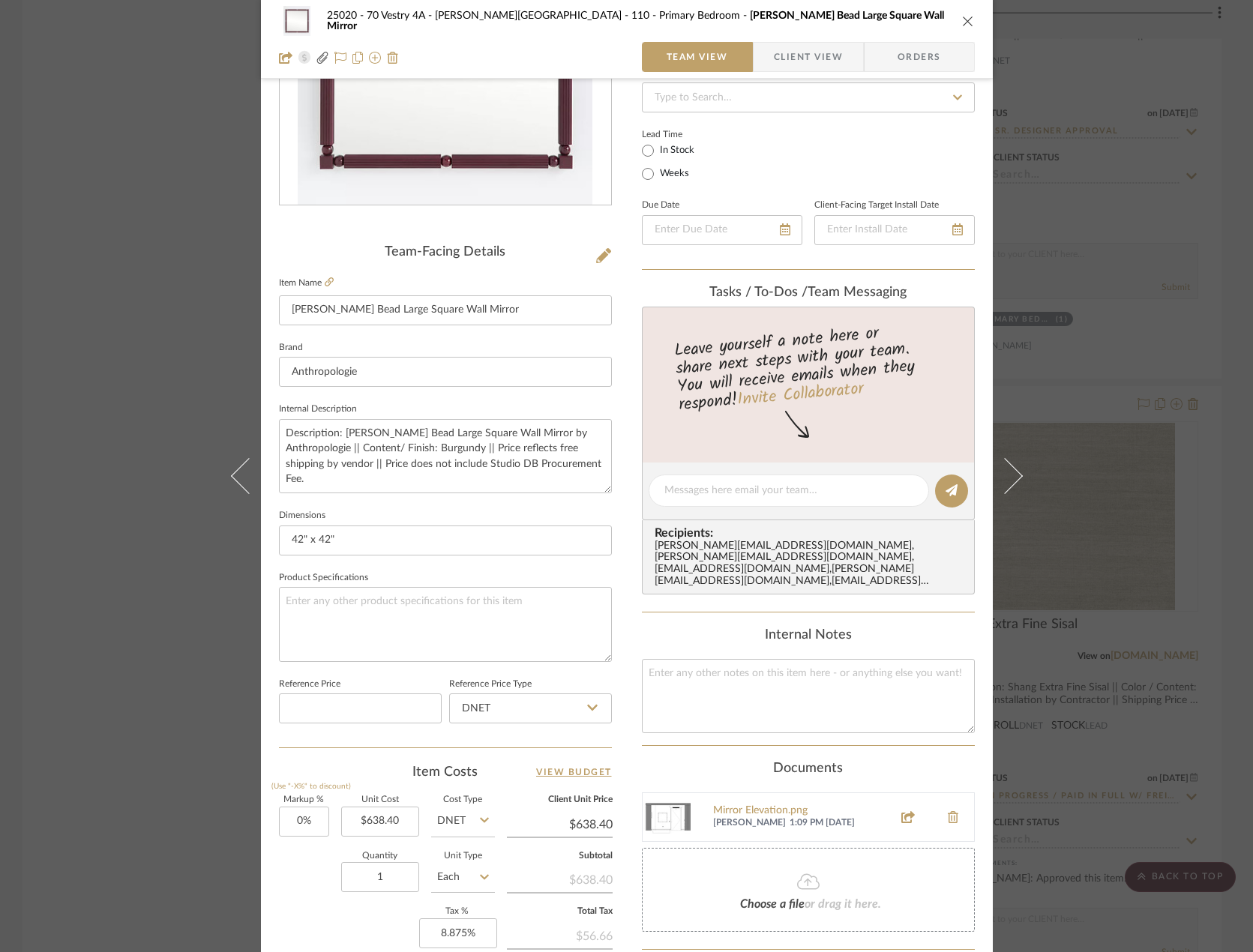
scroll to position [444, 0]
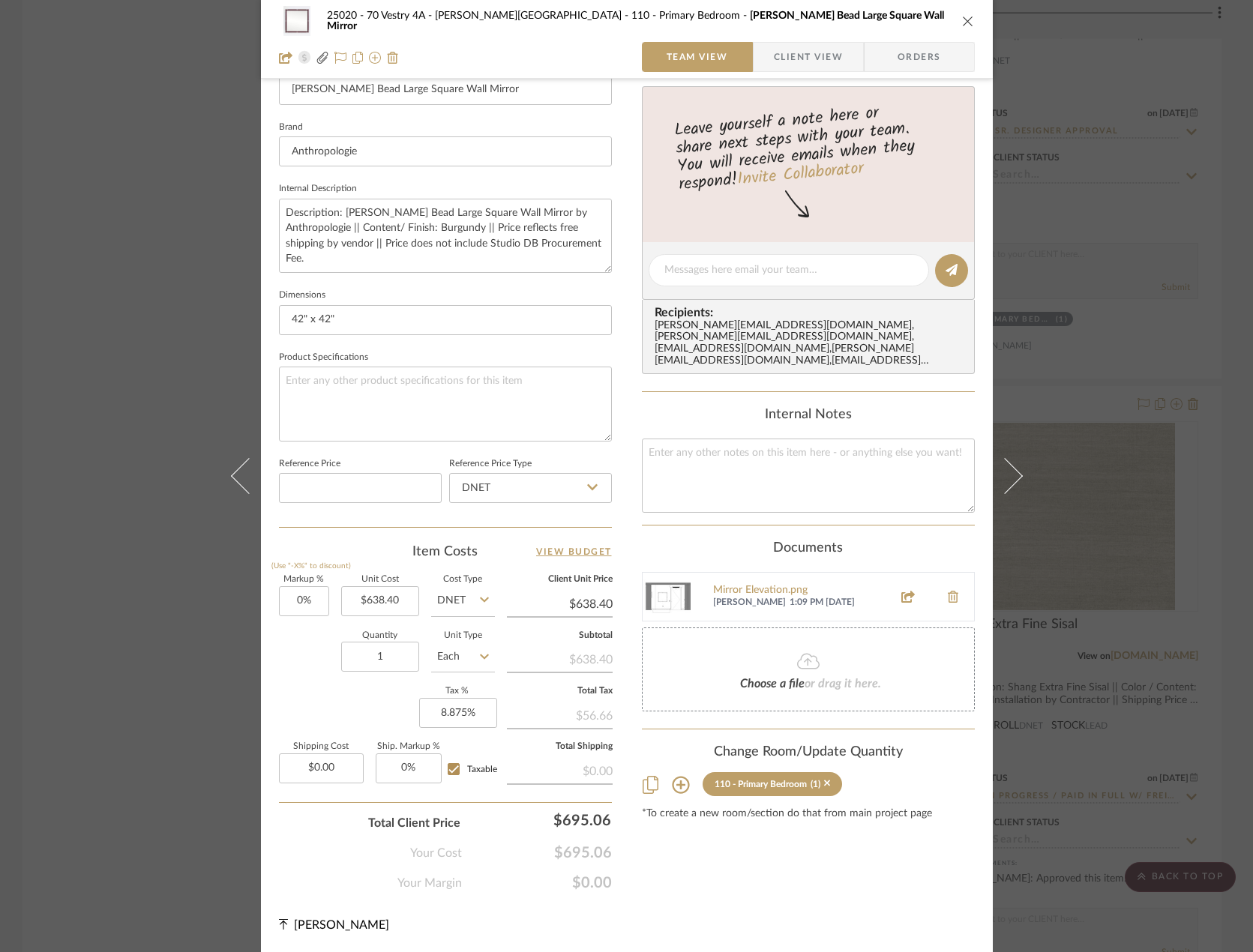
click at [151, 460] on div "25020 - 70 Vestry 4A - Grant-Stanleigh 110 - Primary Bedroom Benedicta Wood Bea…" at bounding box center [626, 476] width 1253 height 952
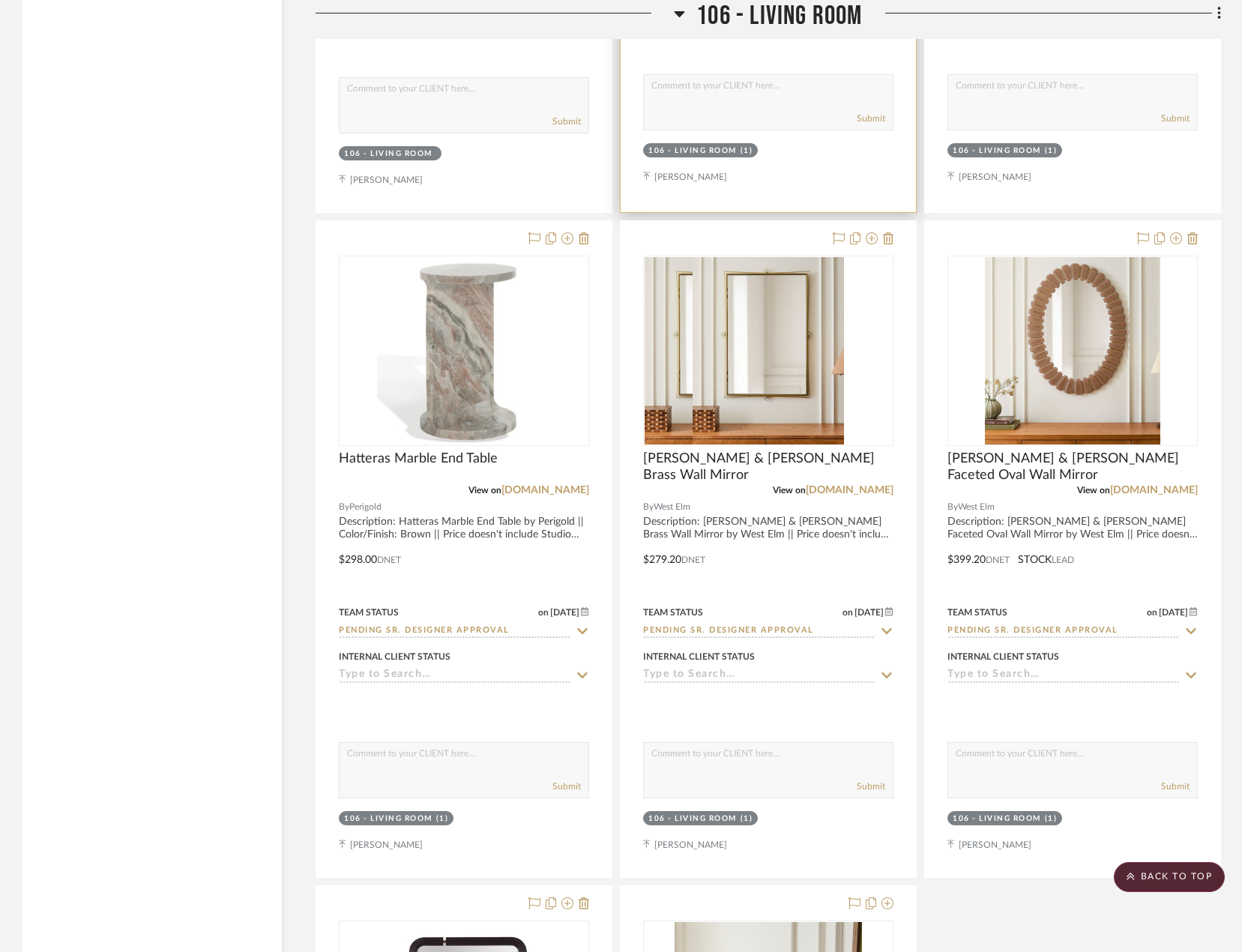
scroll to position [6853, 0]
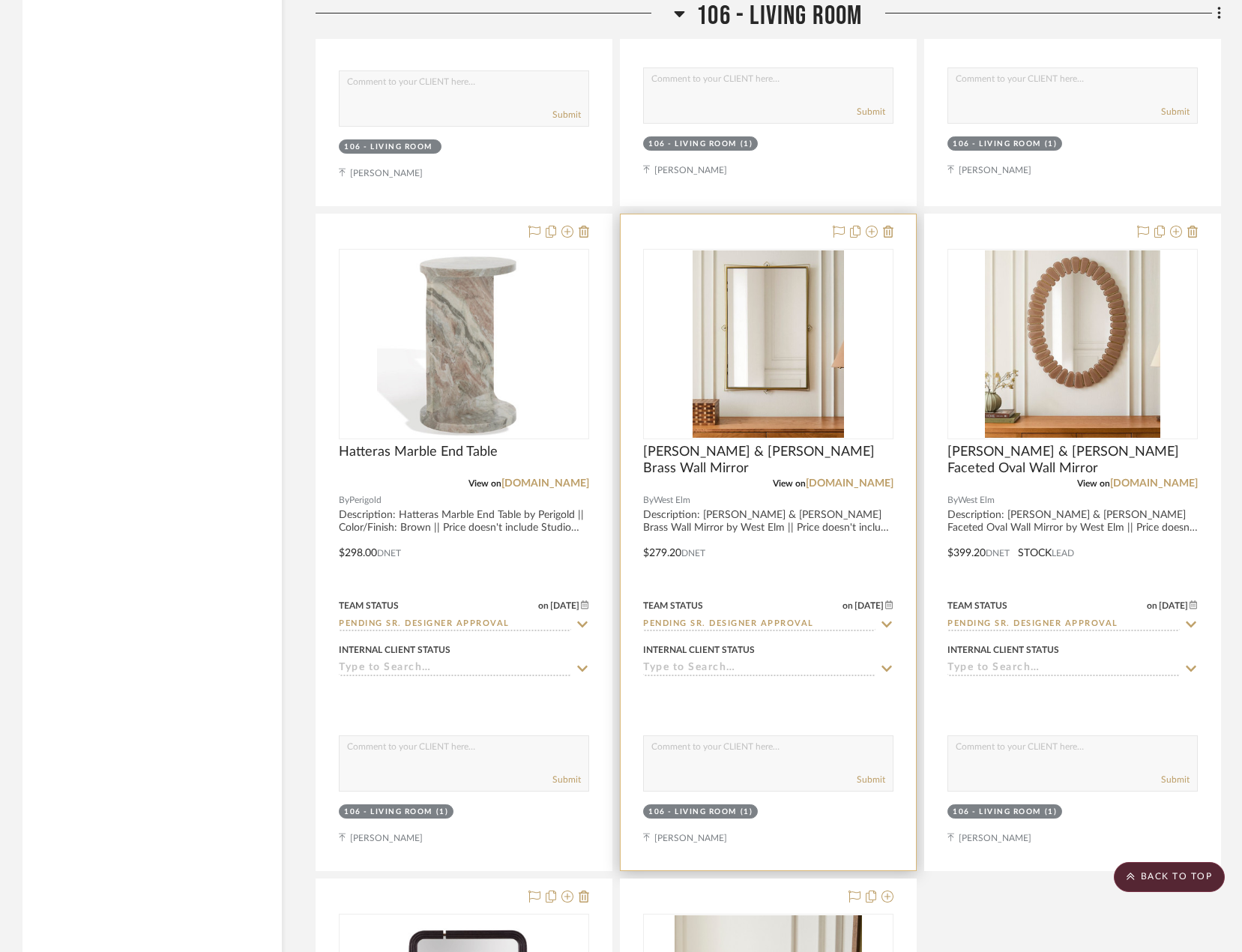
click at [768, 460] on div "[PERSON_NAME] & [PERSON_NAME] Brass Wall Mirror" at bounding box center [768, 460] width 250 height 33
click at [766, 458] on span "[PERSON_NAME] & [PERSON_NAME] Brass Wall Mirror" at bounding box center [768, 460] width 250 height 33
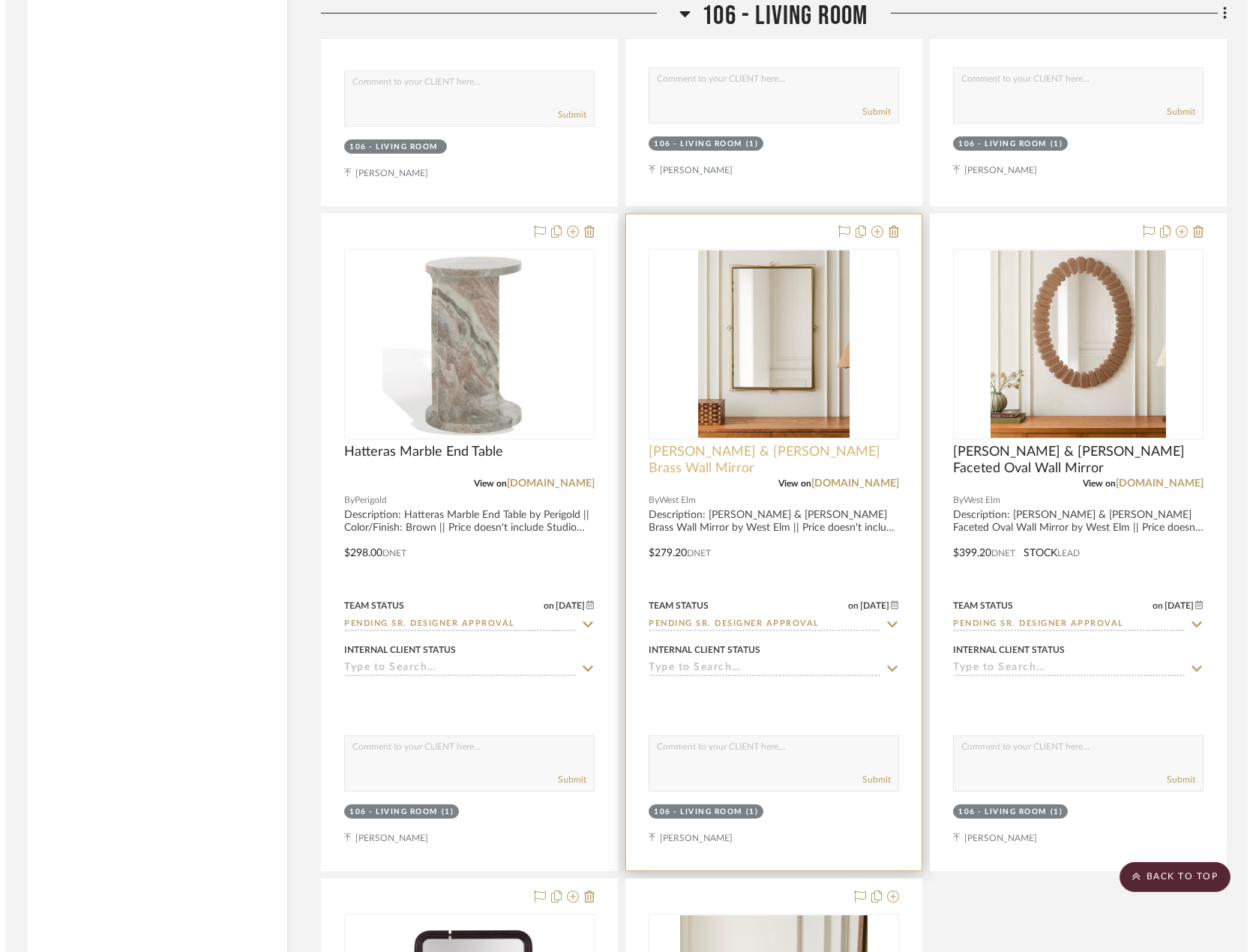
scroll to position [0, 0]
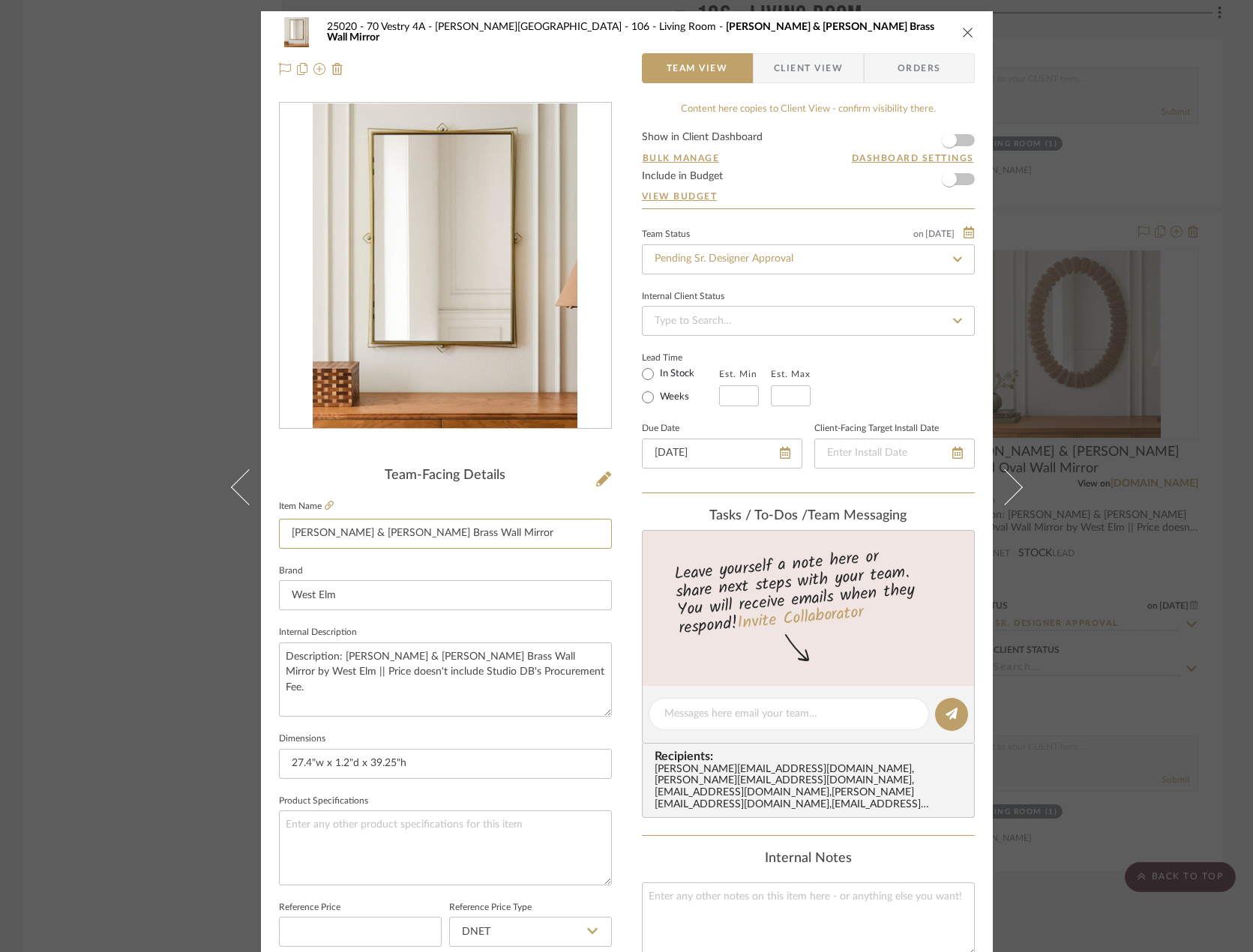
drag, startPoint x: 461, startPoint y: 530, endPoint x: 170, endPoint y: 555, distance: 292.1
click at [170, 555] on div "25020 - 70 Vestry 4A - Grant-Stanleigh 106 - Living Room Pierce & Ward Brass Wa…" at bounding box center [626, 476] width 1253 height 952
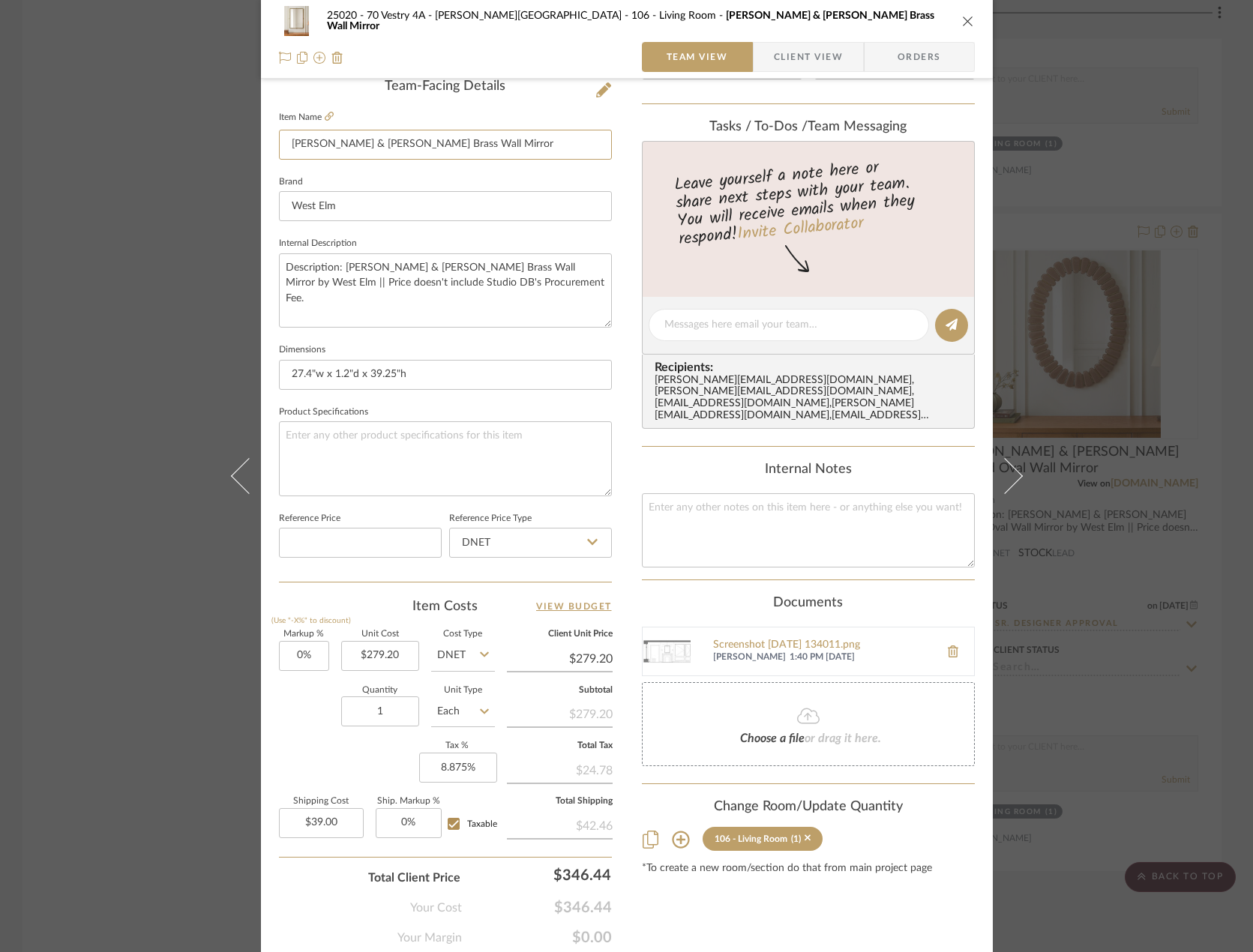
scroll to position [444, 0]
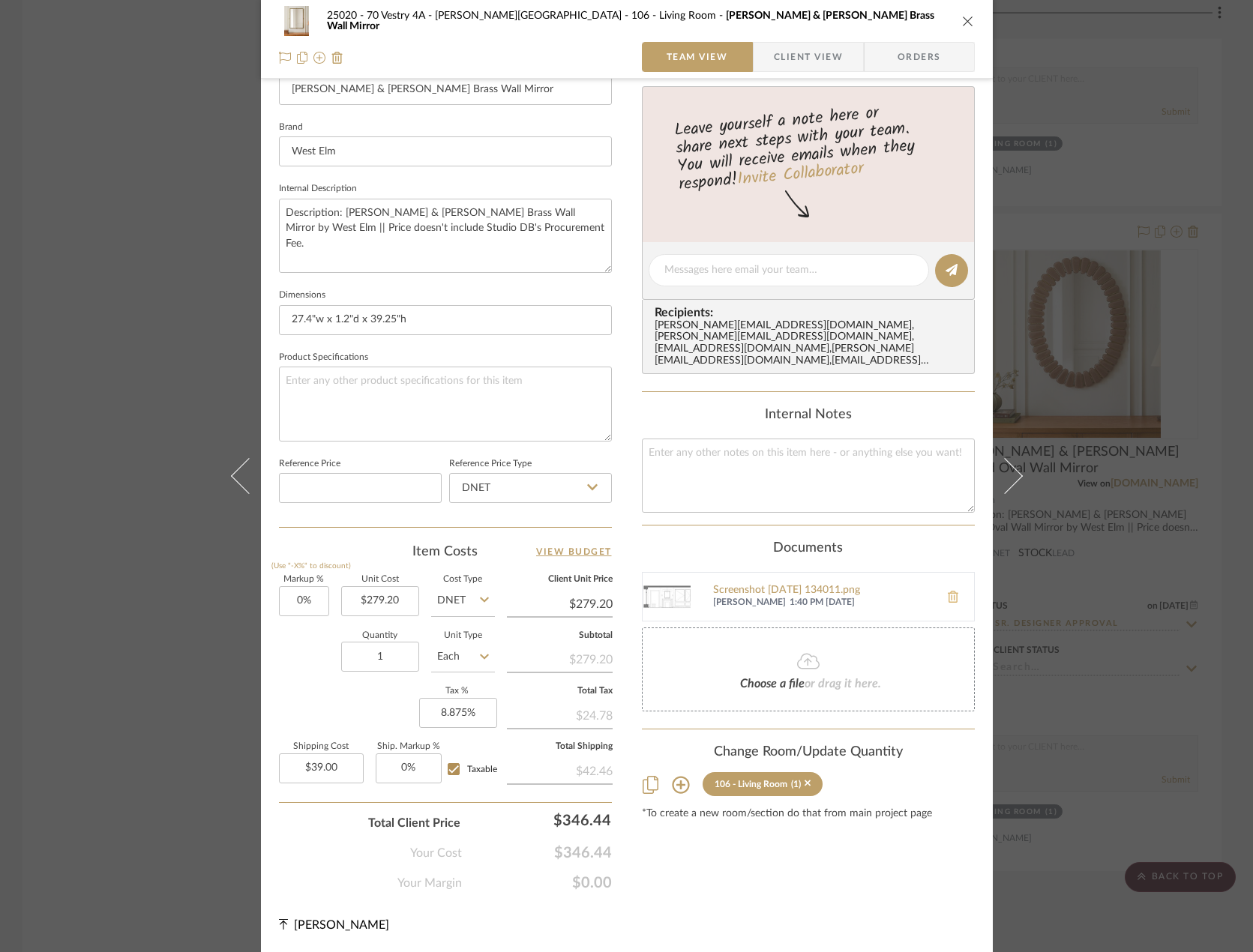
click at [949, 590] on icon at bounding box center [952, 596] width 11 height 12
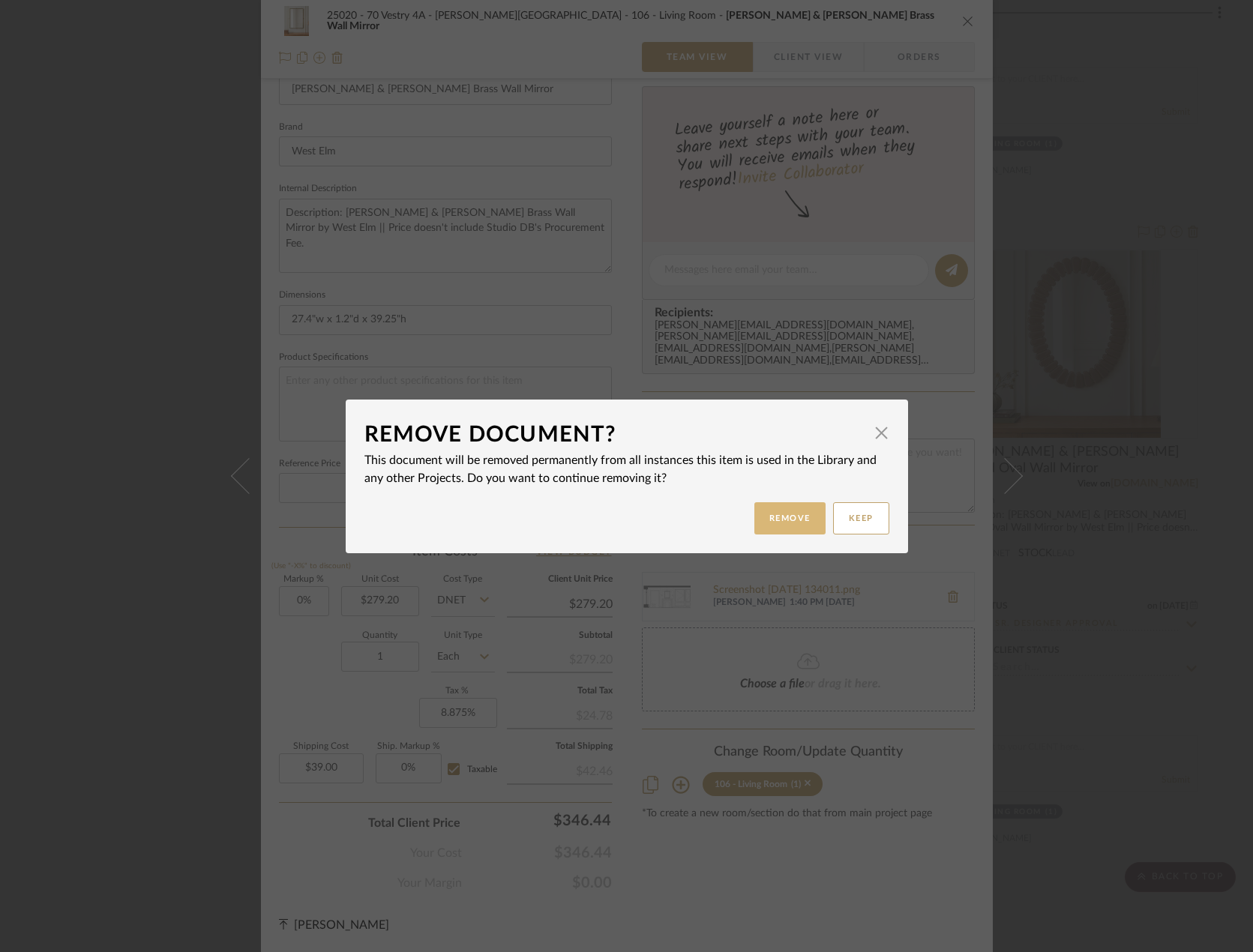
click at [798, 511] on button "Remove" at bounding box center [789, 518] width 71 height 32
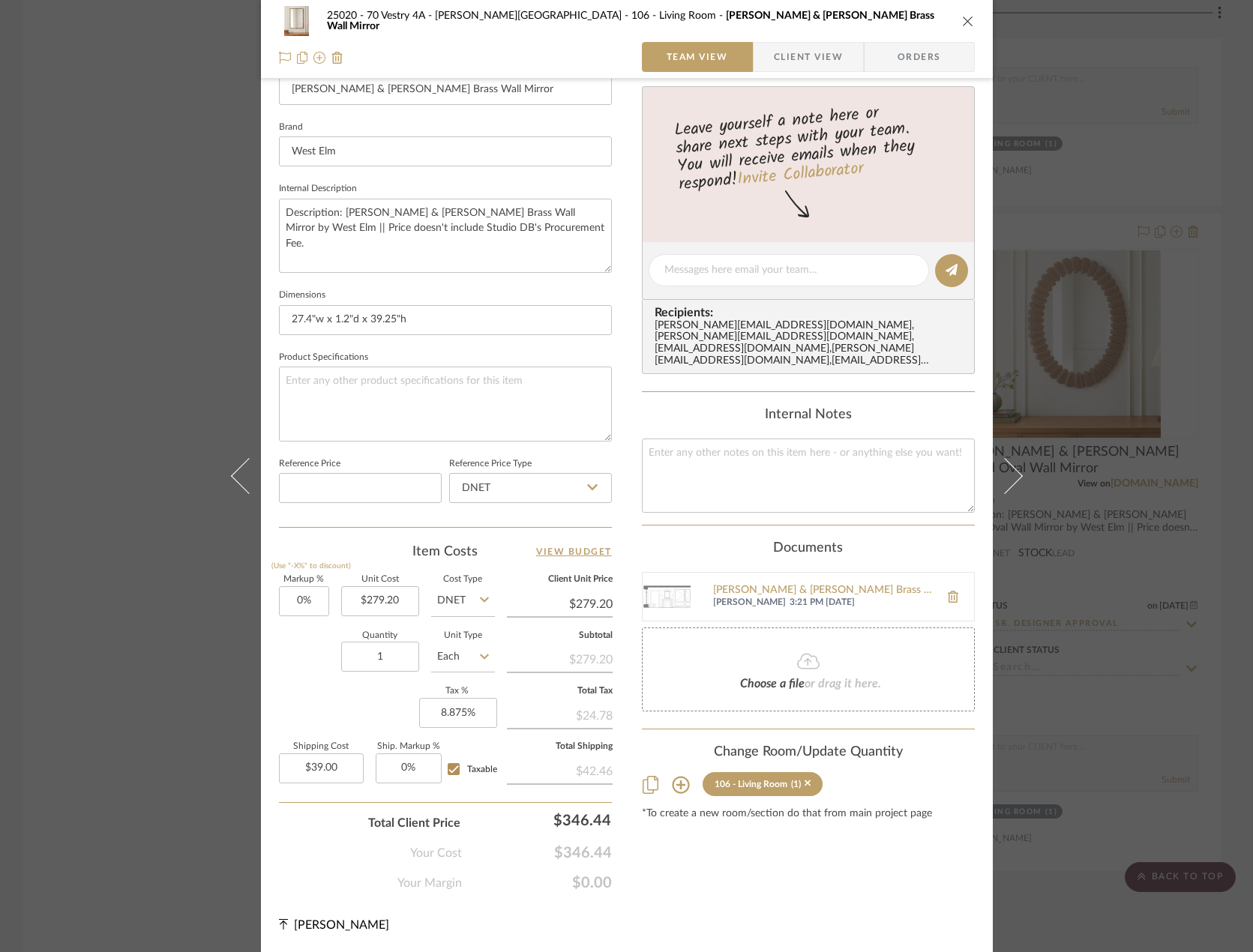
click at [1132, 572] on div "25020 - 70 Vestry 4A - Grant-Stanleigh 106 - Living Room Pierce & Ward Brass Wa…" at bounding box center [626, 476] width 1253 height 952
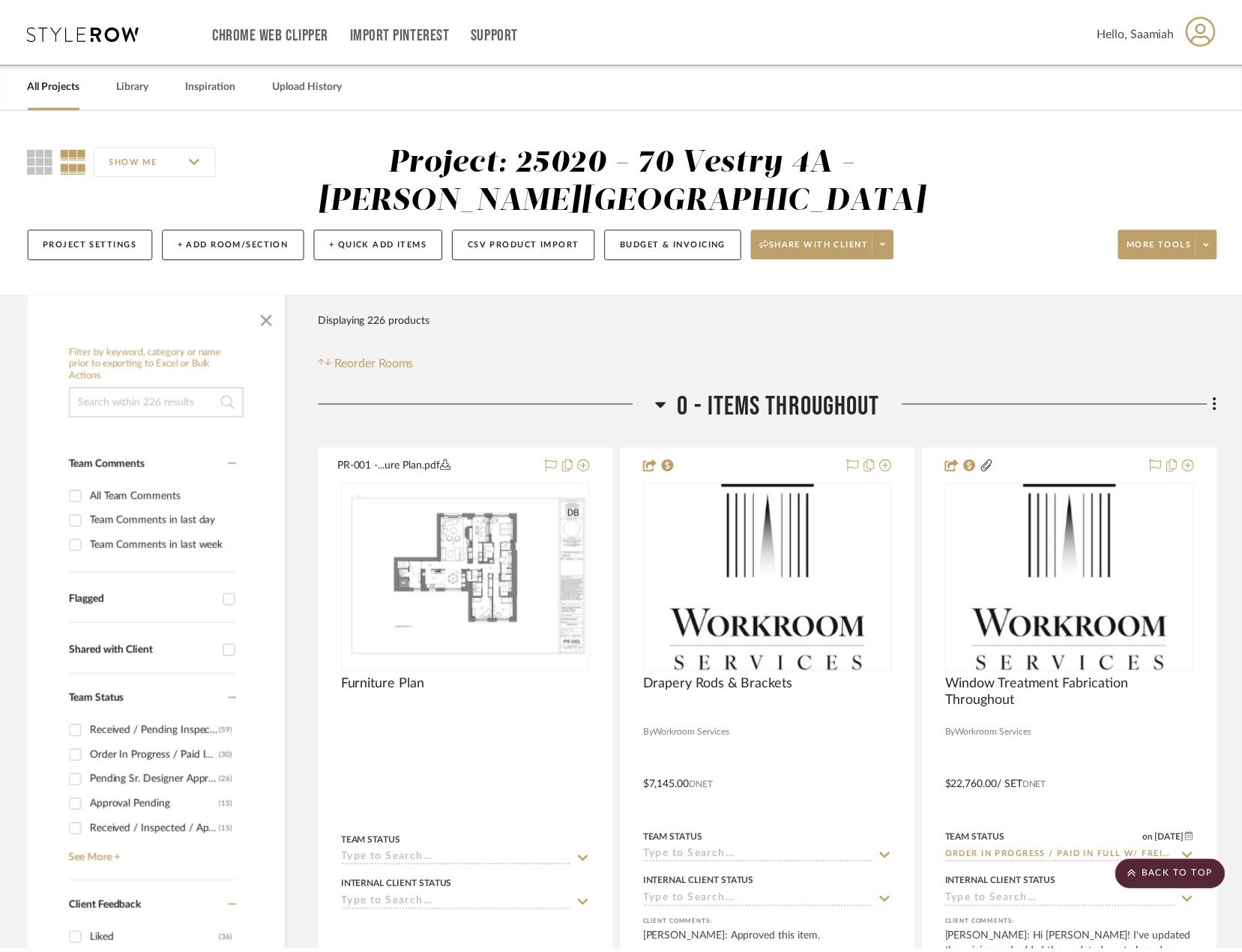
scroll to position [6853, 0]
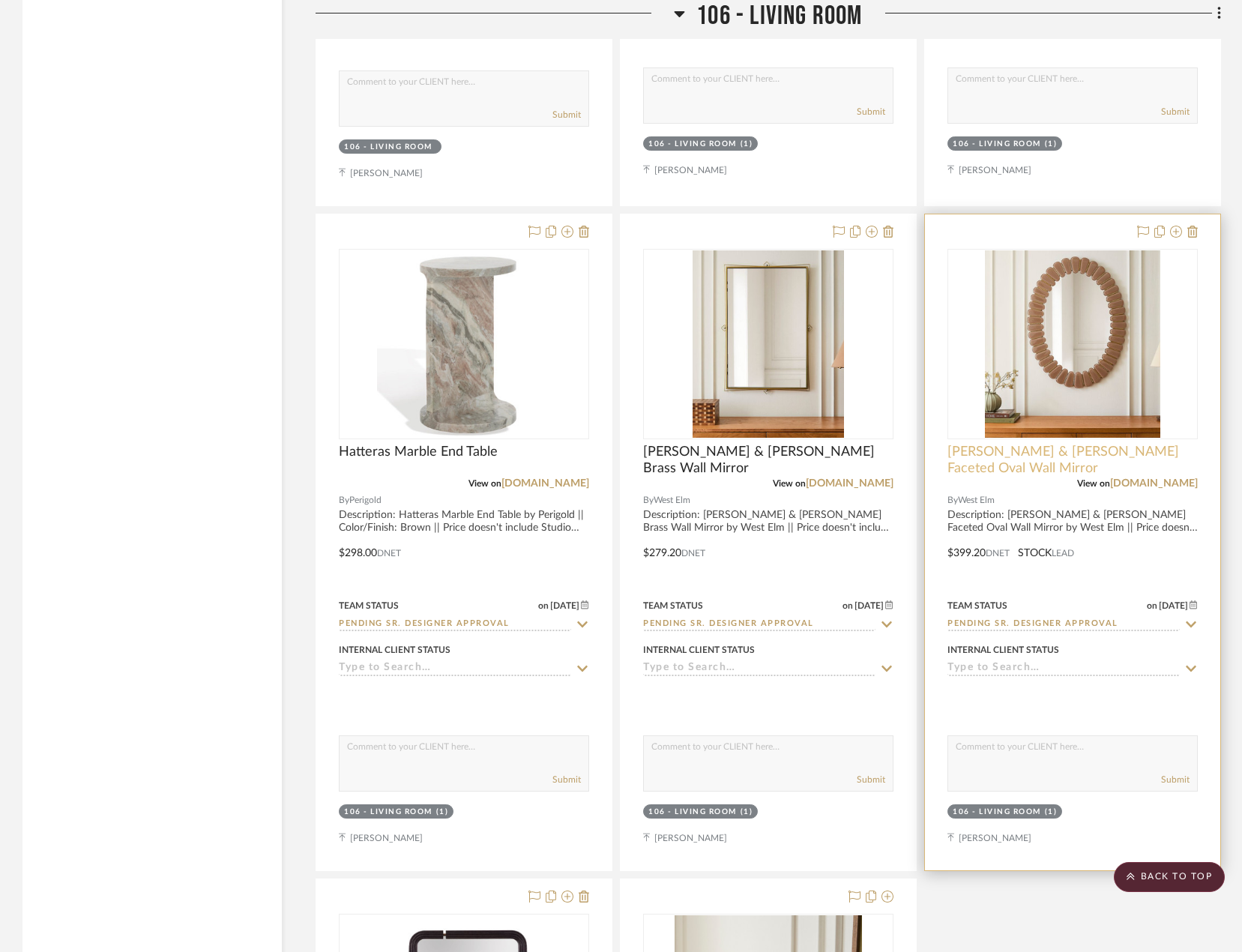
click at [1040, 457] on span "[PERSON_NAME] & [PERSON_NAME] Faceted Oval Wall Mirror" at bounding box center [1072, 460] width 250 height 33
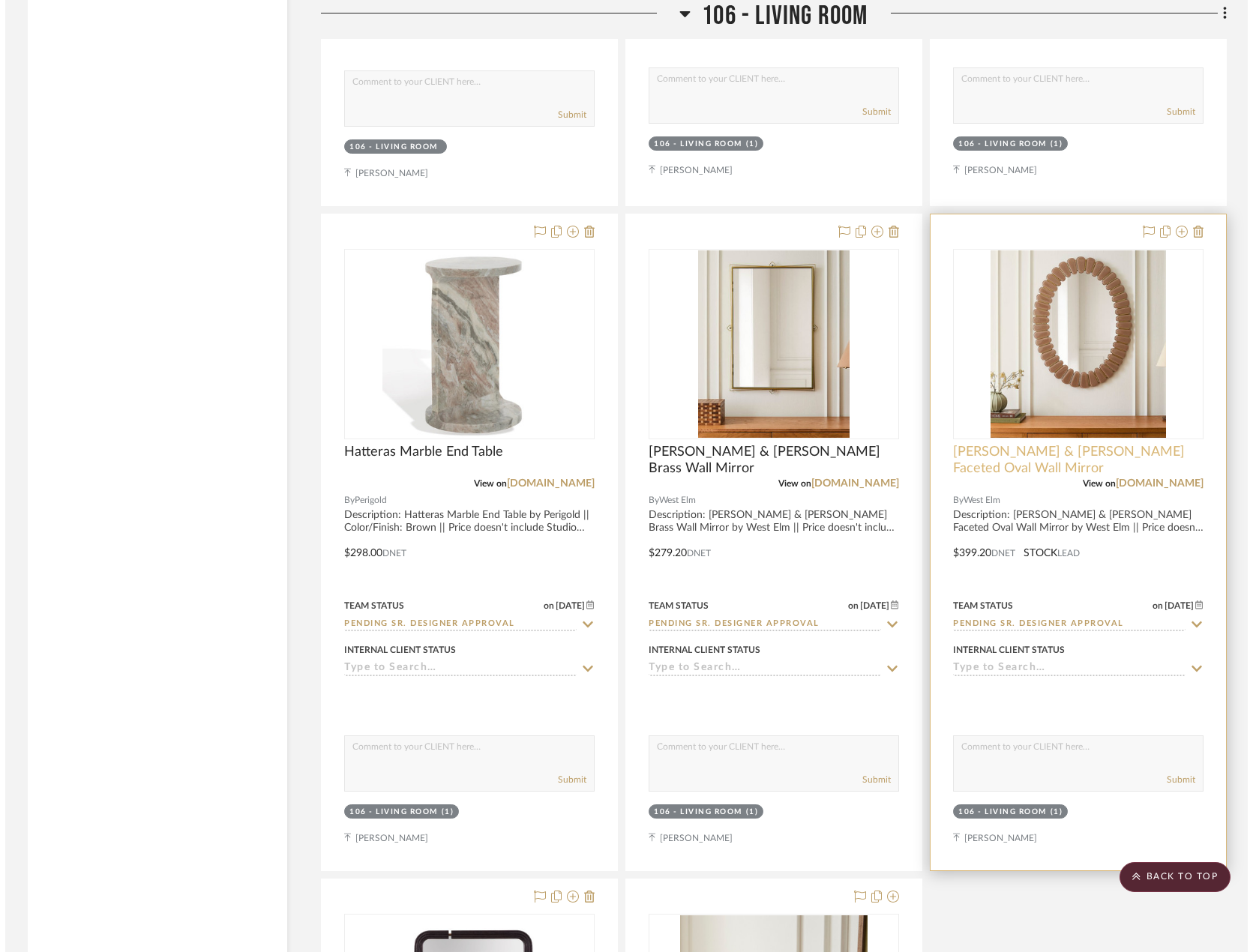
scroll to position [0, 0]
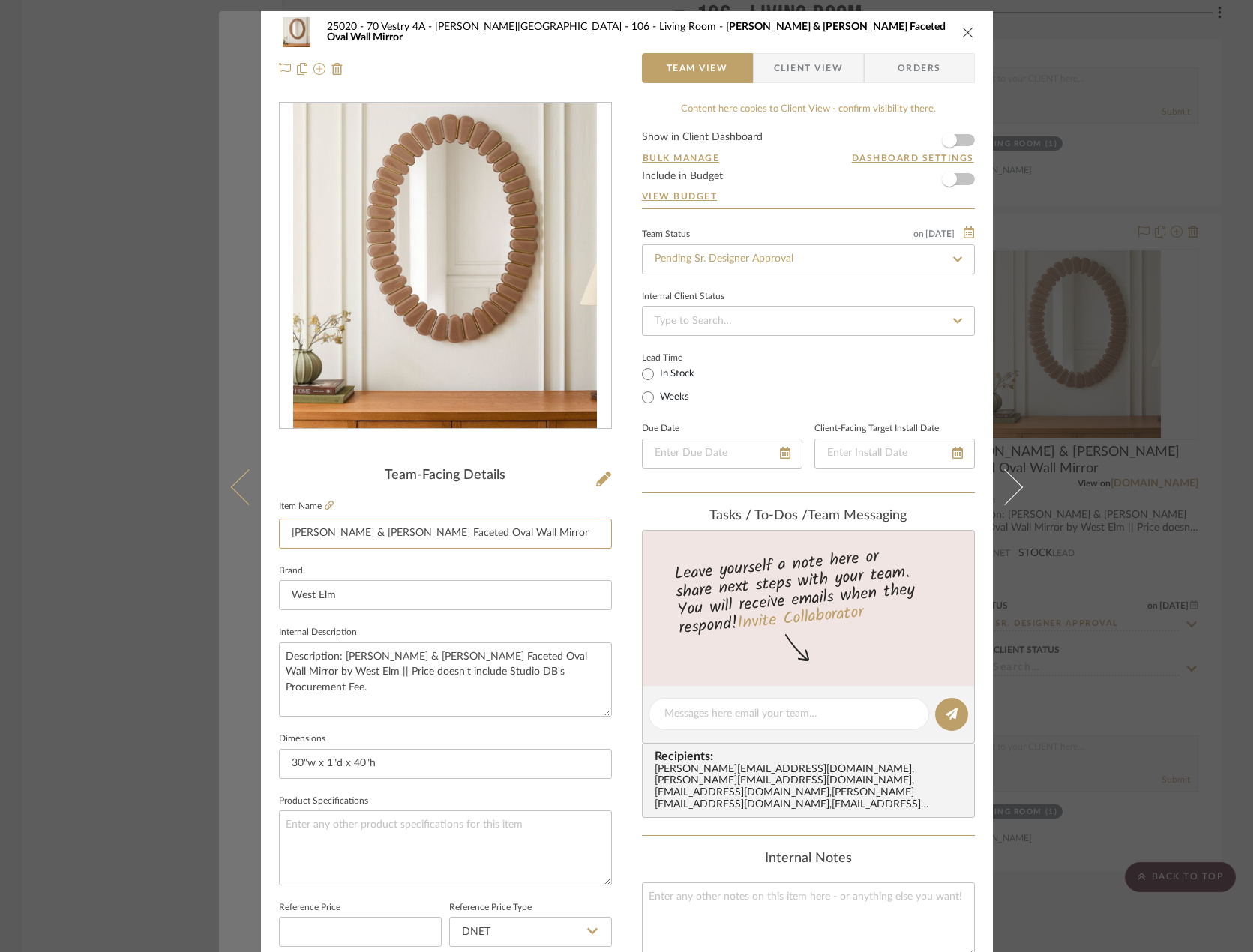
drag, startPoint x: 500, startPoint y: 540, endPoint x: 223, endPoint y: 517, distance: 278.0
click at [226, 517] on mat-dialog-content "25020 - 70 Vestry 4A - Grant-Stanleigh 106 - Living Room Pierce & Ward Faceted …" at bounding box center [626, 704] width 816 height 1384
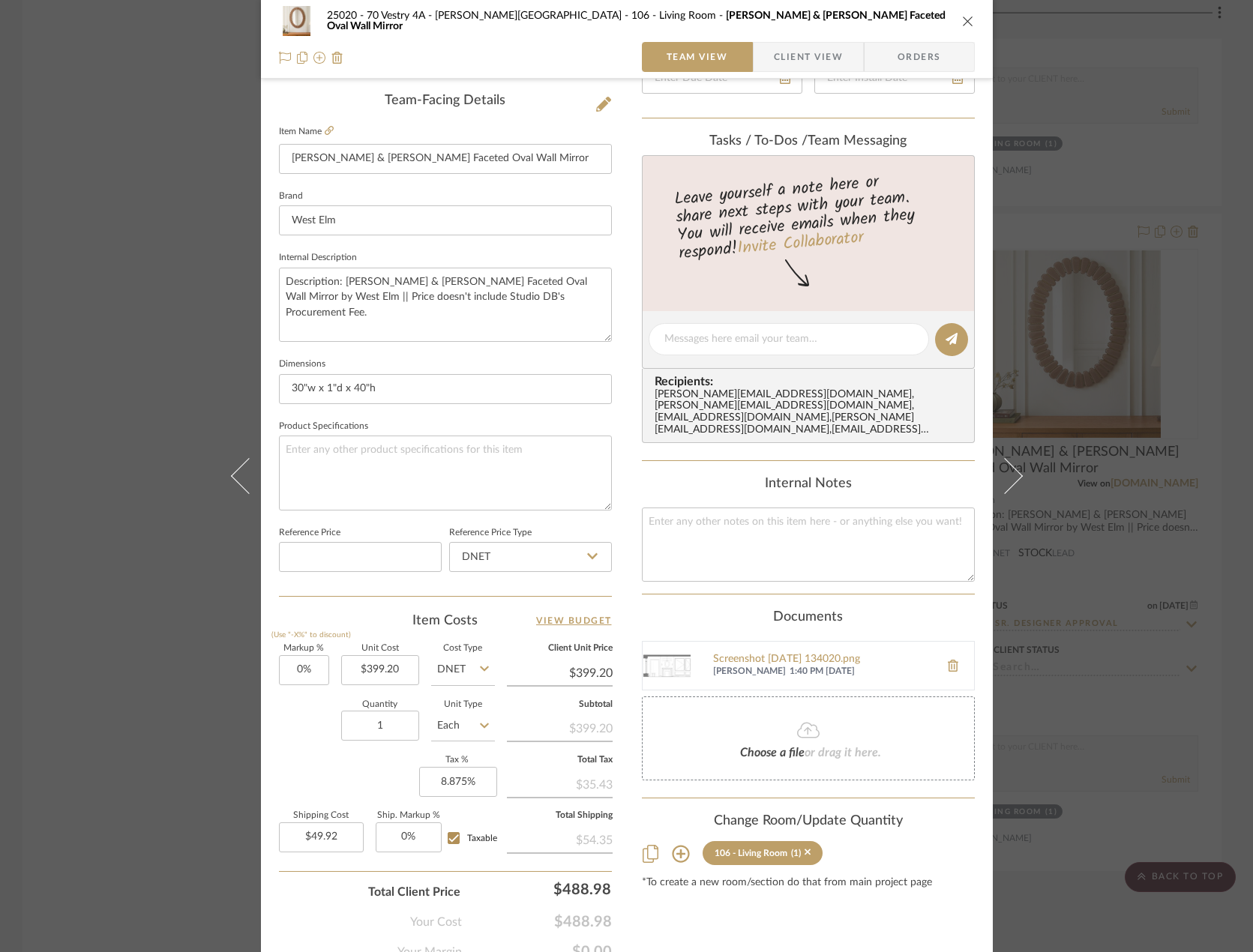
scroll to position [444, 0]
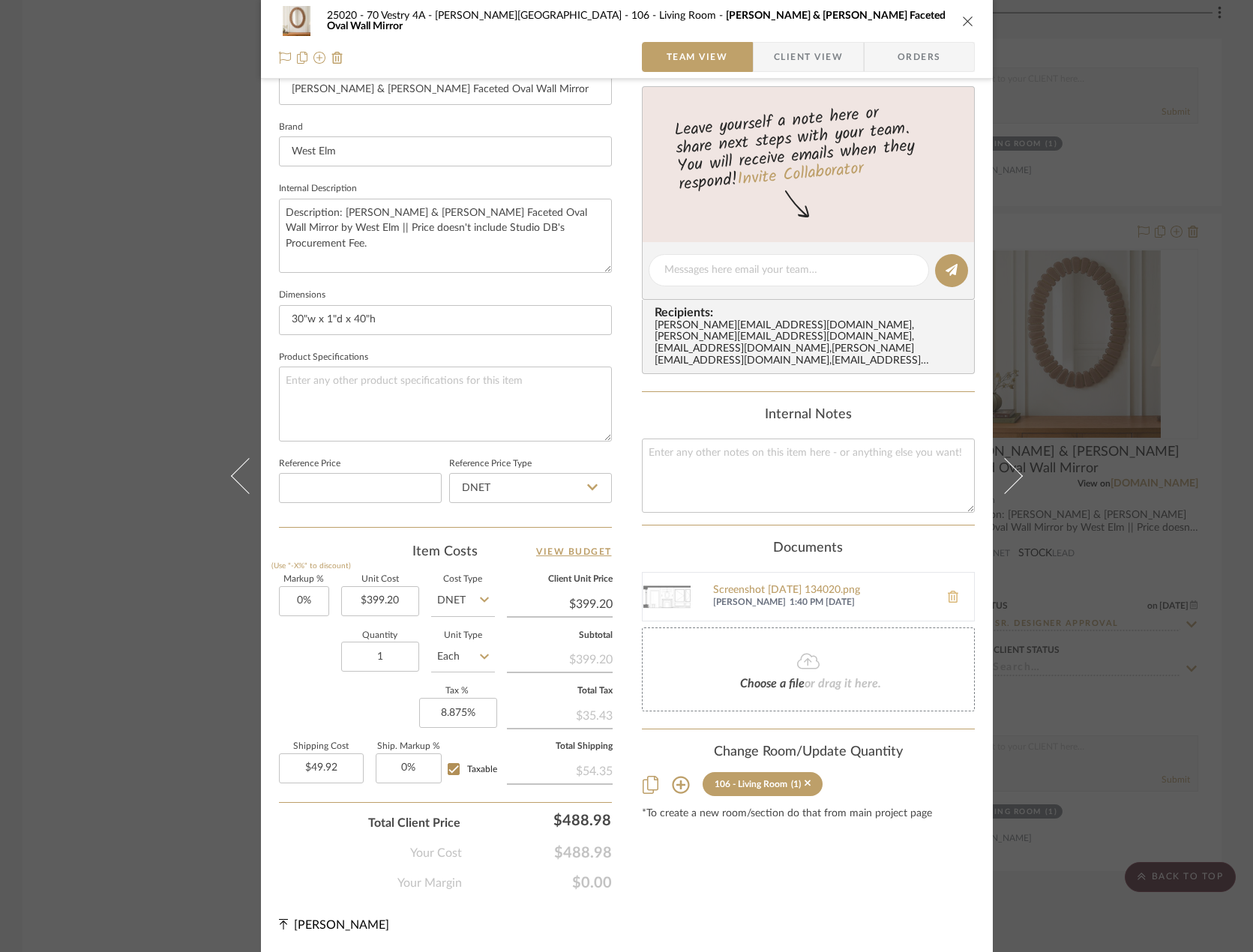
click at [948, 590] on icon at bounding box center [952, 596] width 11 height 12
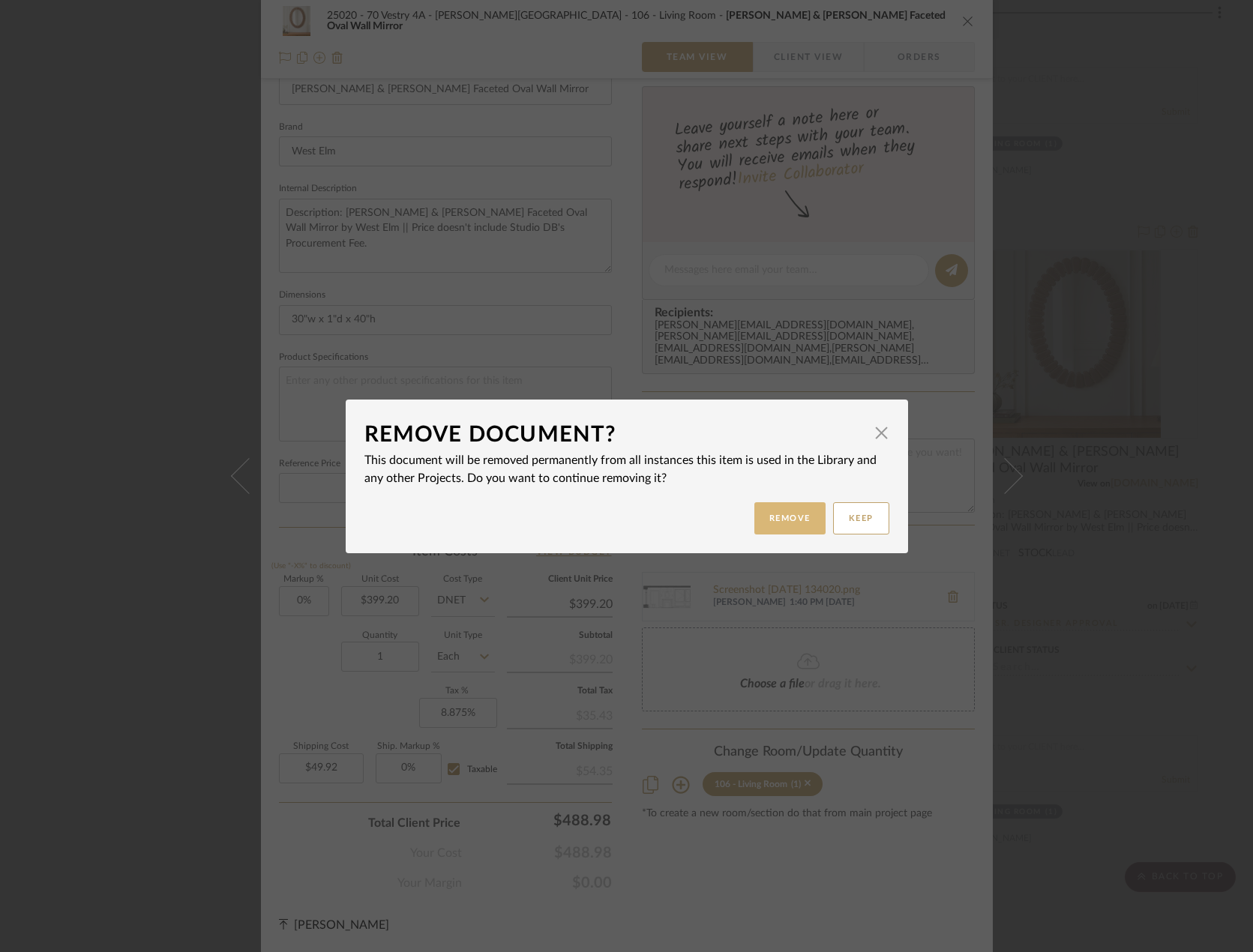
click at [755, 517] on button "Remove" at bounding box center [789, 518] width 71 height 32
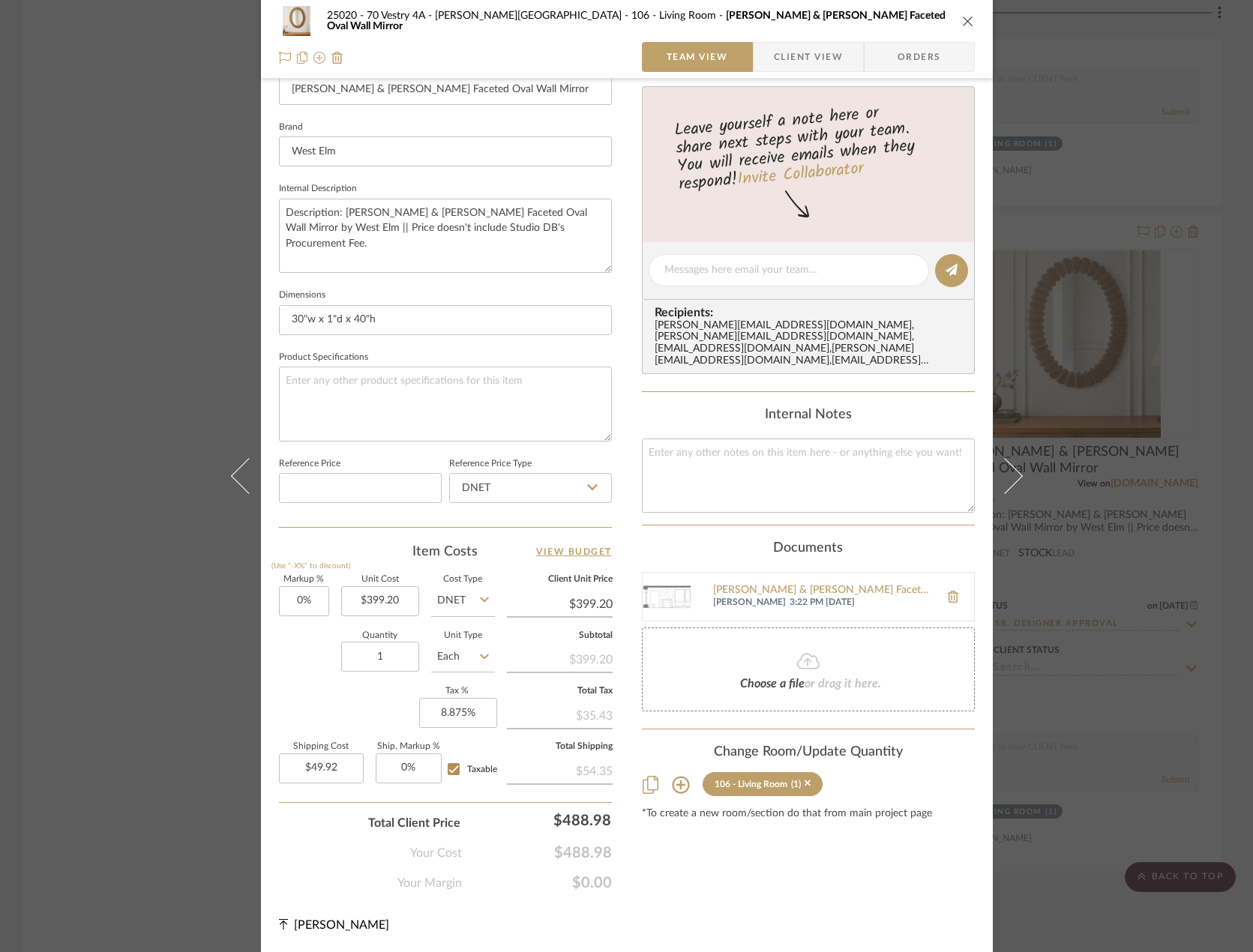
click at [1144, 518] on div "25020 - 70 Vestry 4A - Grant-Stanleigh 106 - Living Room Pierce & Ward Faceted …" at bounding box center [626, 476] width 1253 height 952
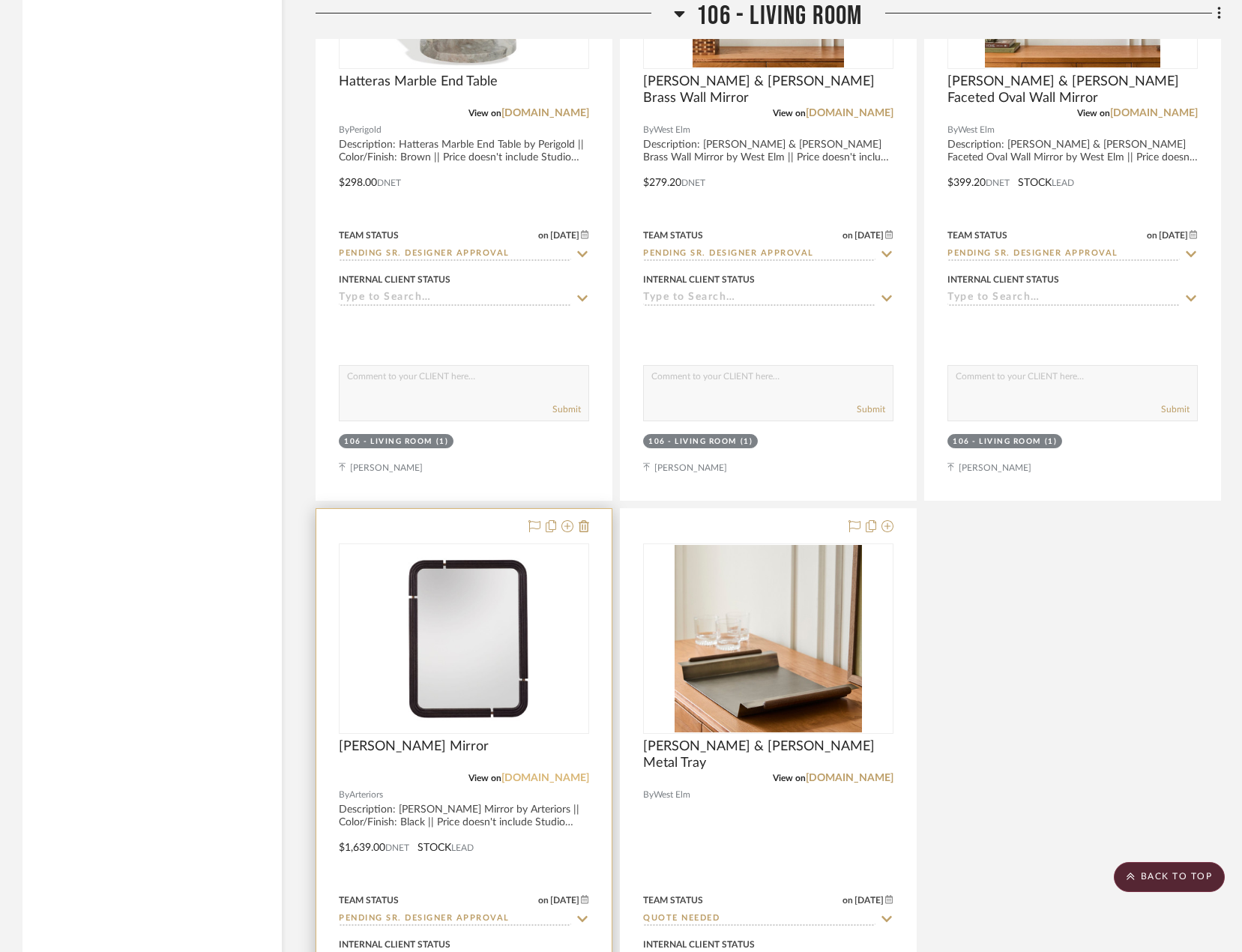
scroll to position [7378, 0]
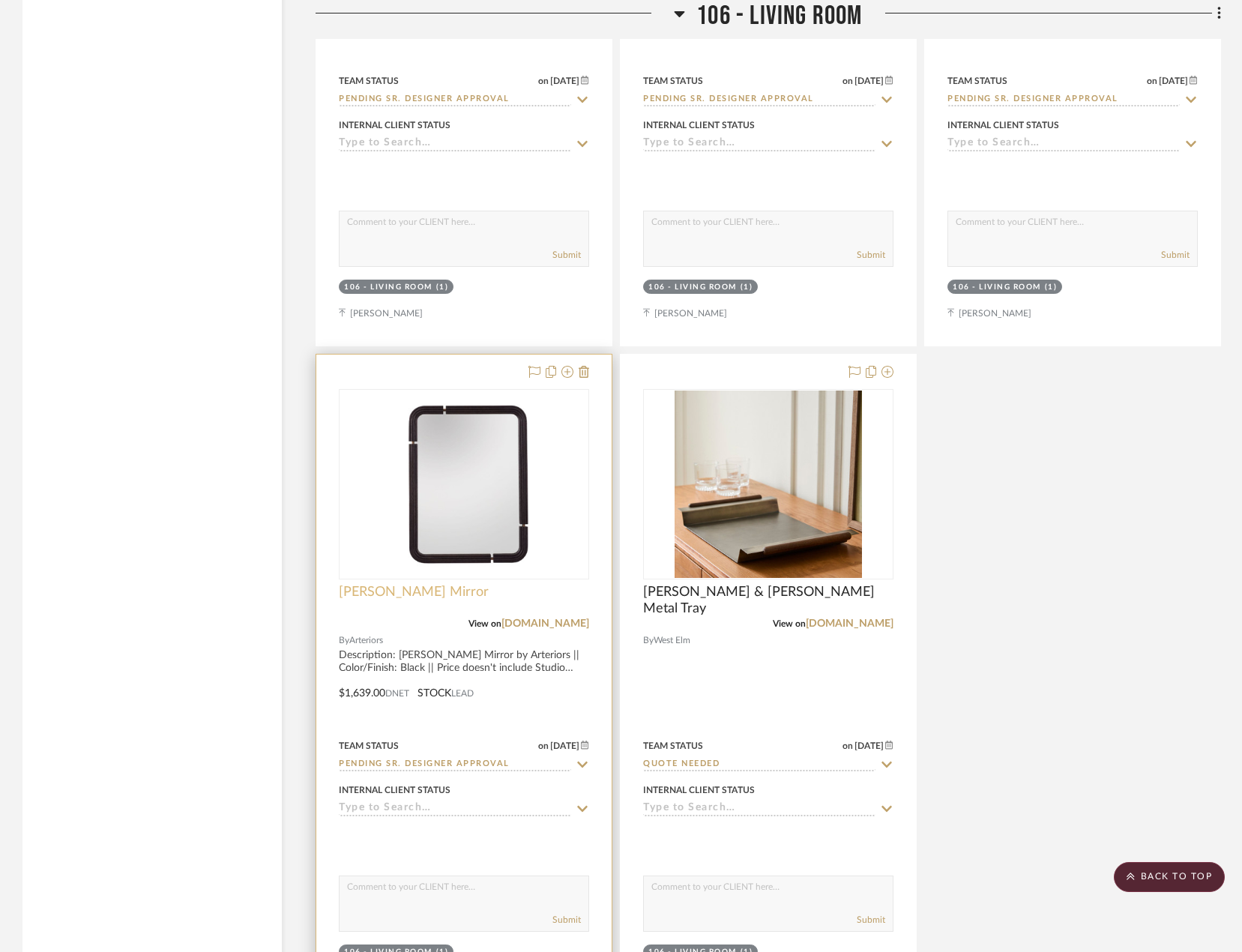
click at [378, 584] on span "[PERSON_NAME] Mirror" at bounding box center [413, 591] width 150 height 16
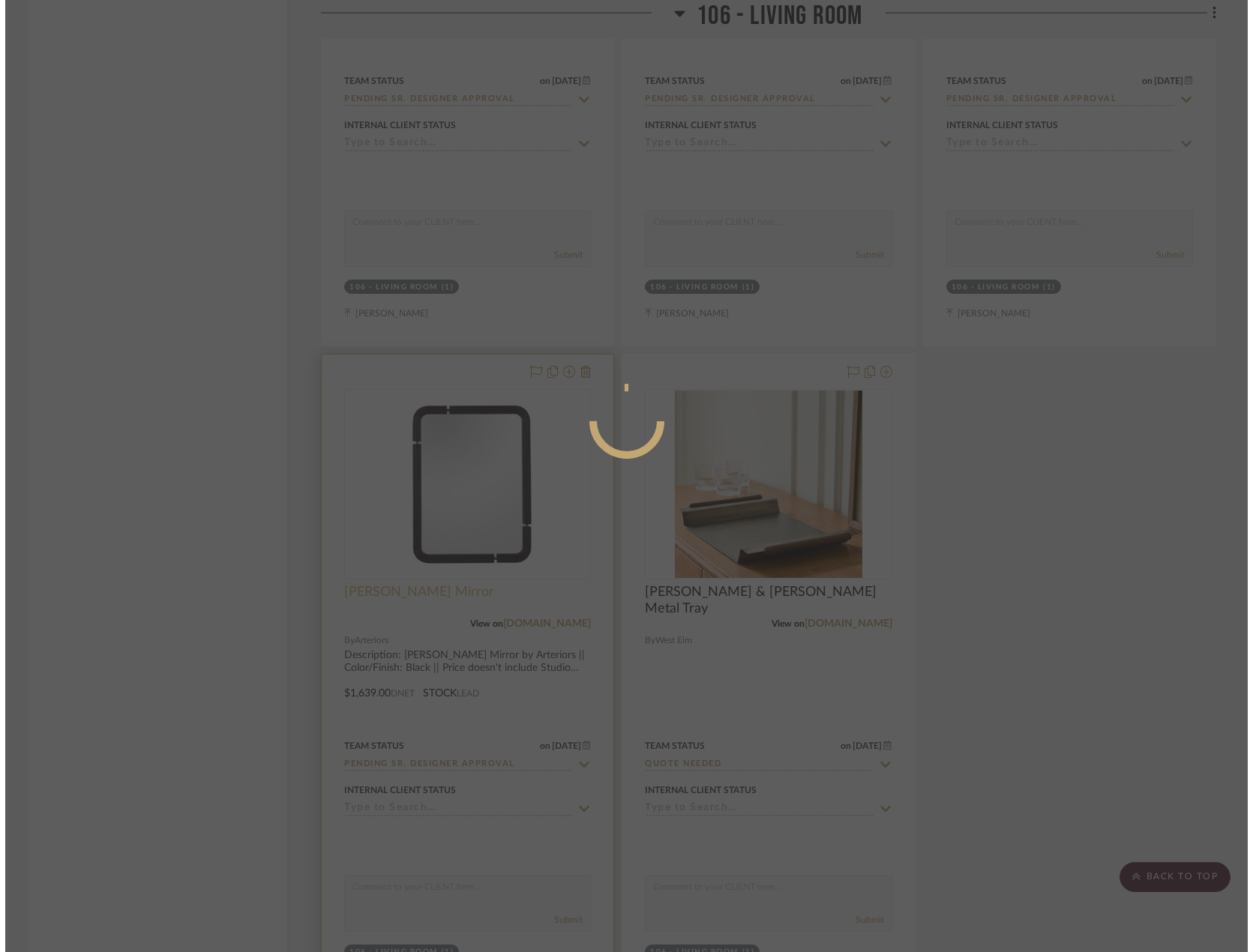
scroll to position [0, 0]
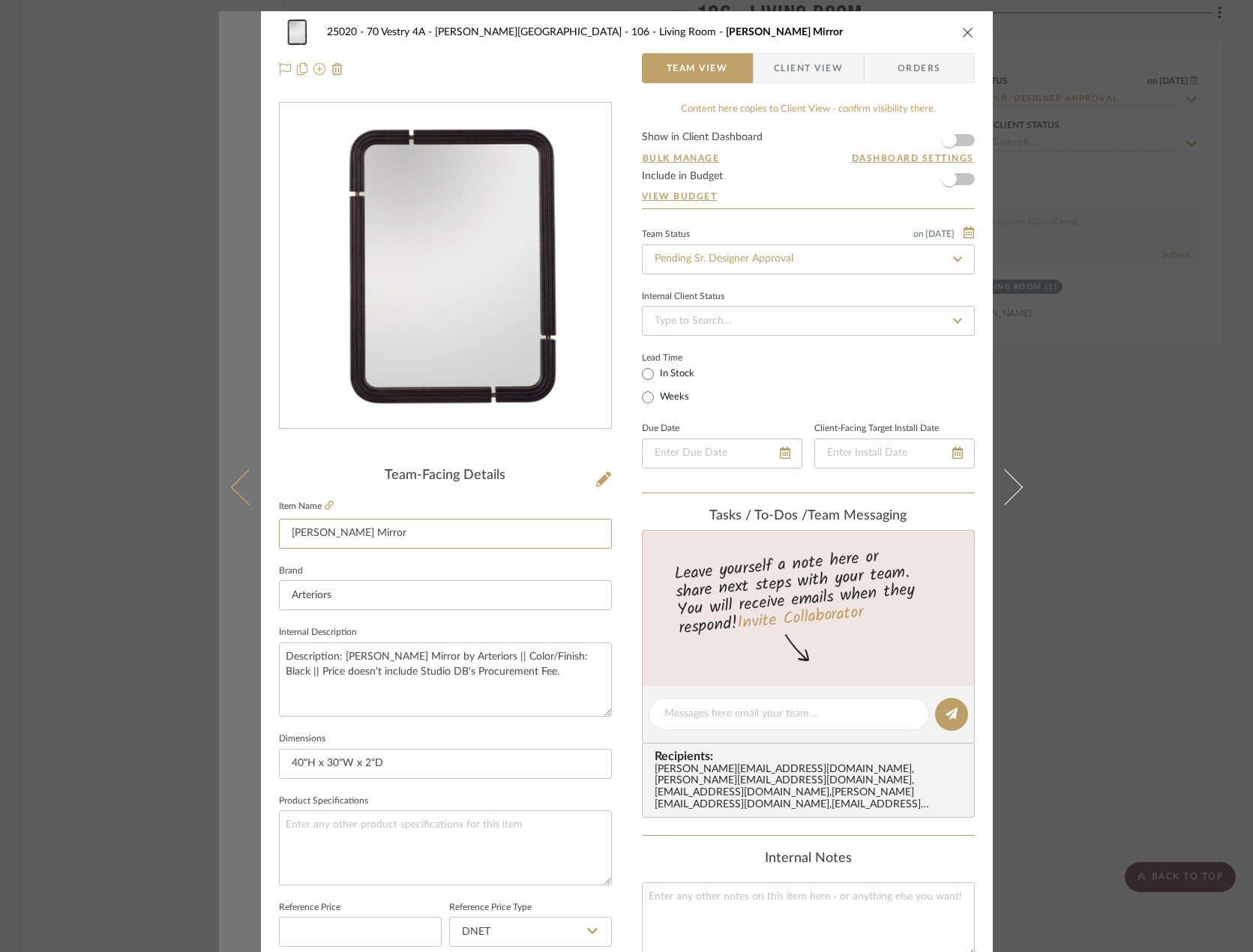
drag, startPoint x: 406, startPoint y: 547, endPoint x: 232, endPoint y: 524, distance: 175.5
click at [232, 524] on mat-dialog-content "25020 - 70 Vestry 4A - [PERSON_NAME] 106 - Living Room [PERSON_NAME] Mirror Tea…" at bounding box center [626, 704] width 816 height 1384
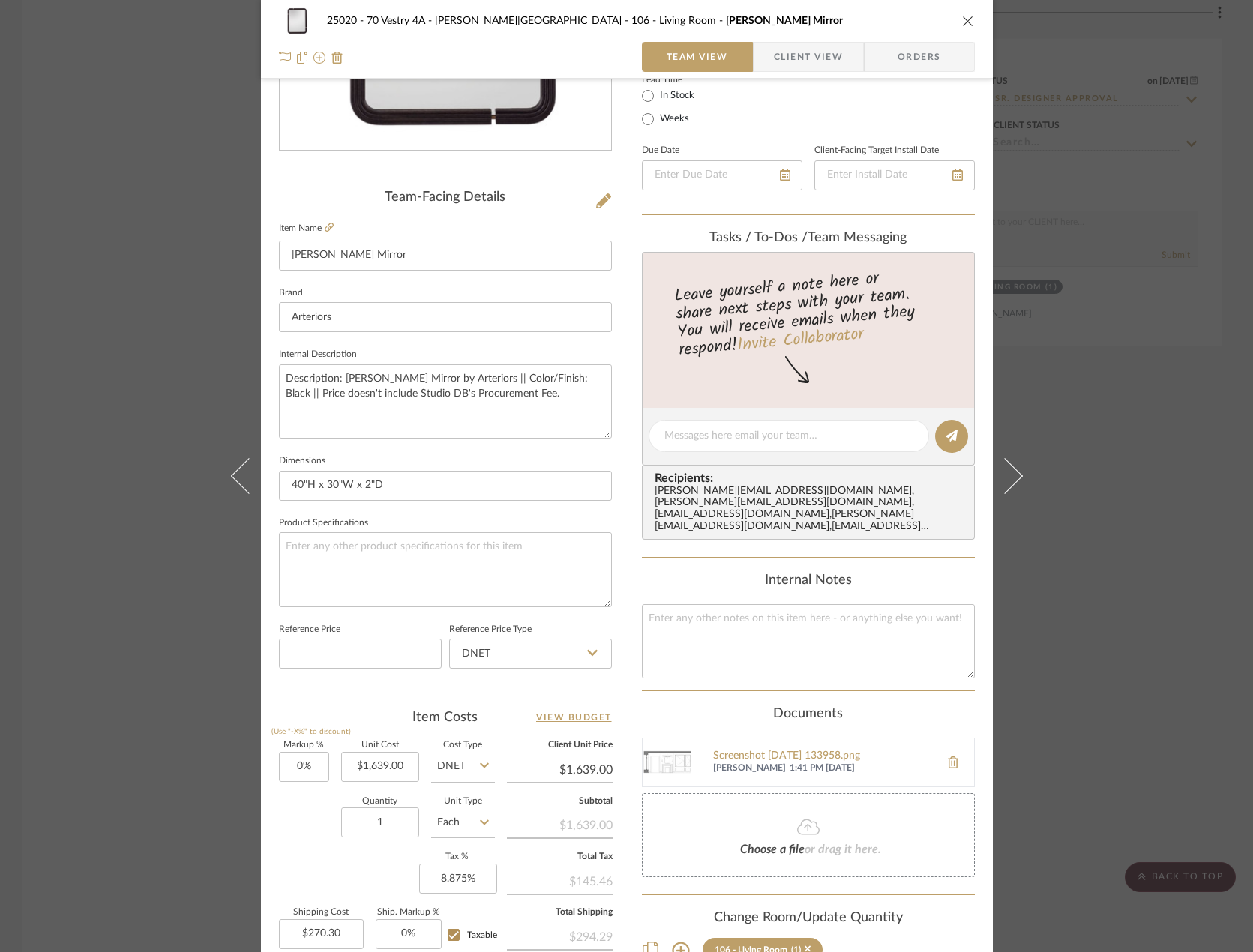
scroll to position [444, 0]
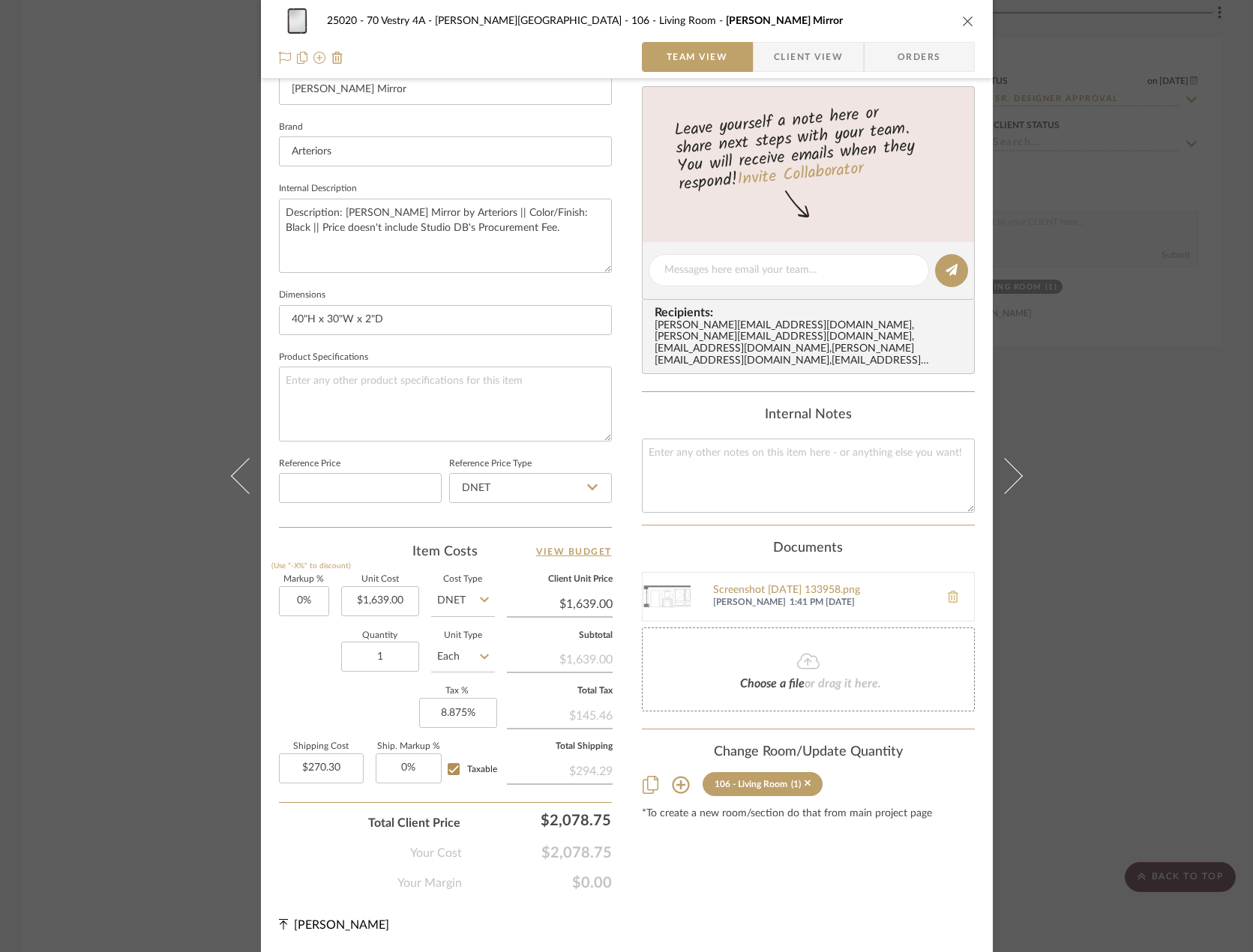
click at [948, 590] on icon at bounding box center [952, 596] width 11 height 12
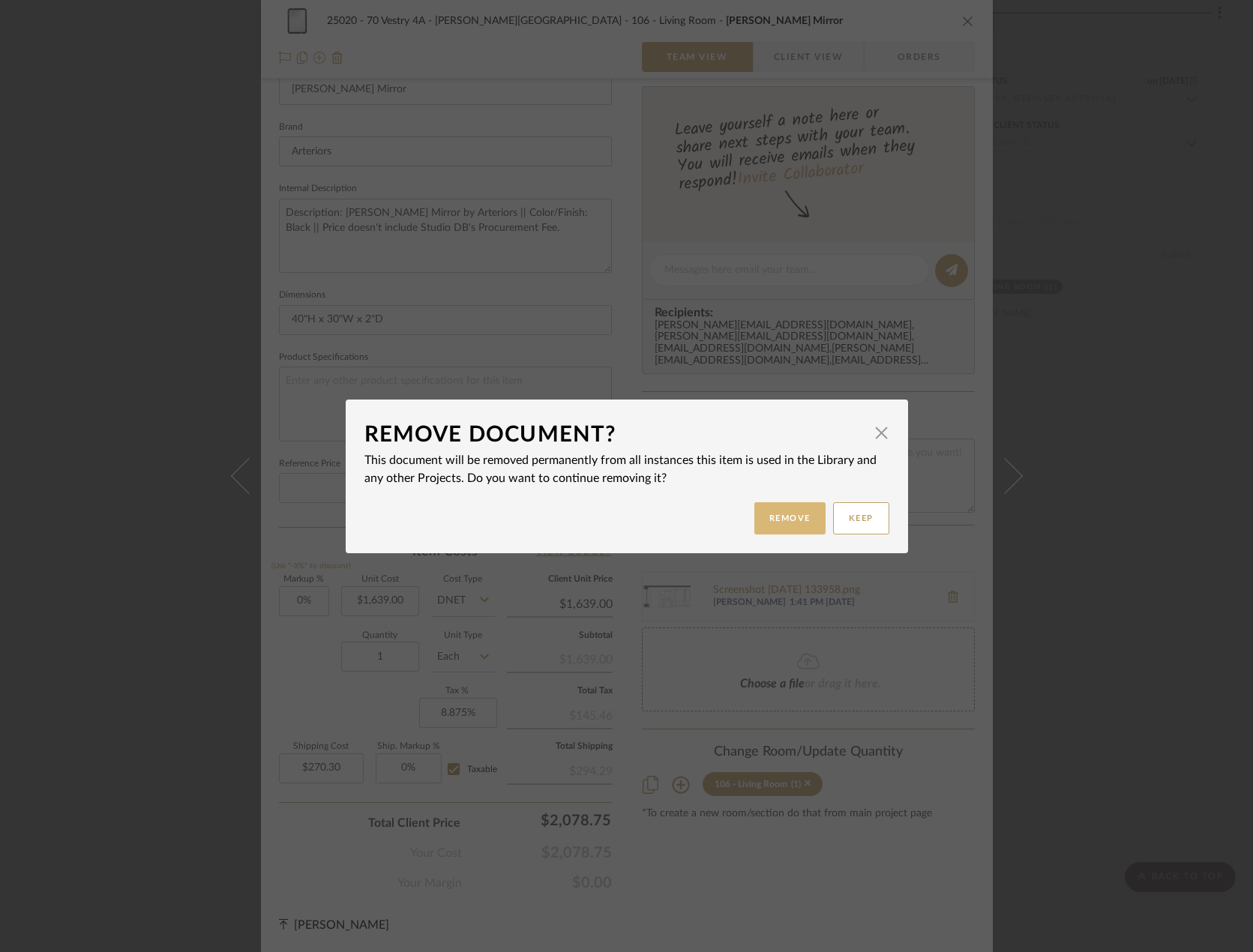
click at [774, 529] on button "Remove" at bounding box center [789, 518] width 71 height 32
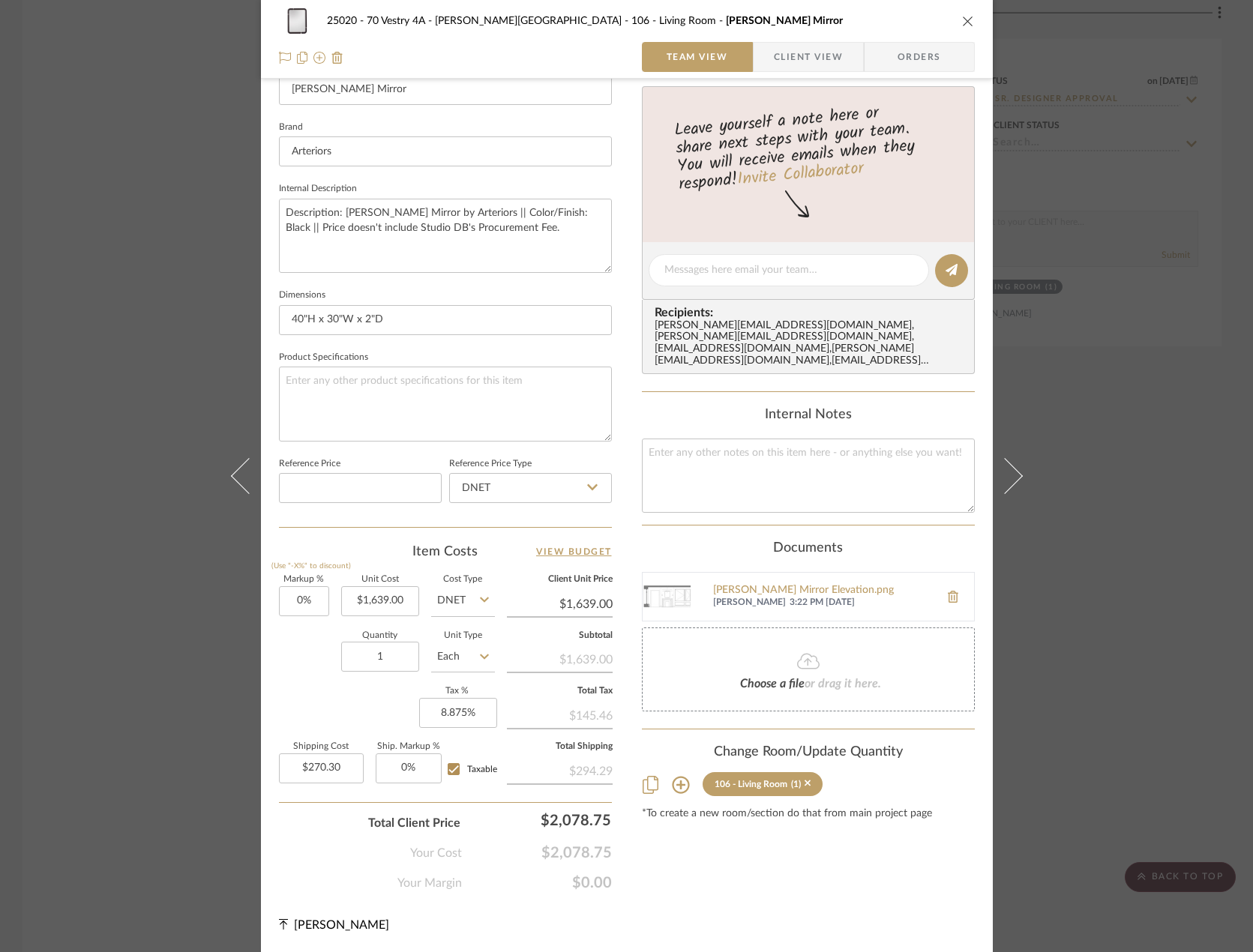
click at [1096, 541] on div "25020 - 70 Vestry 4A - [PERSON_NAME] 106 - Living Room [PERSON_NAME] Mirror Tea…" at bounding box center [626, 476] width 1253 height 952
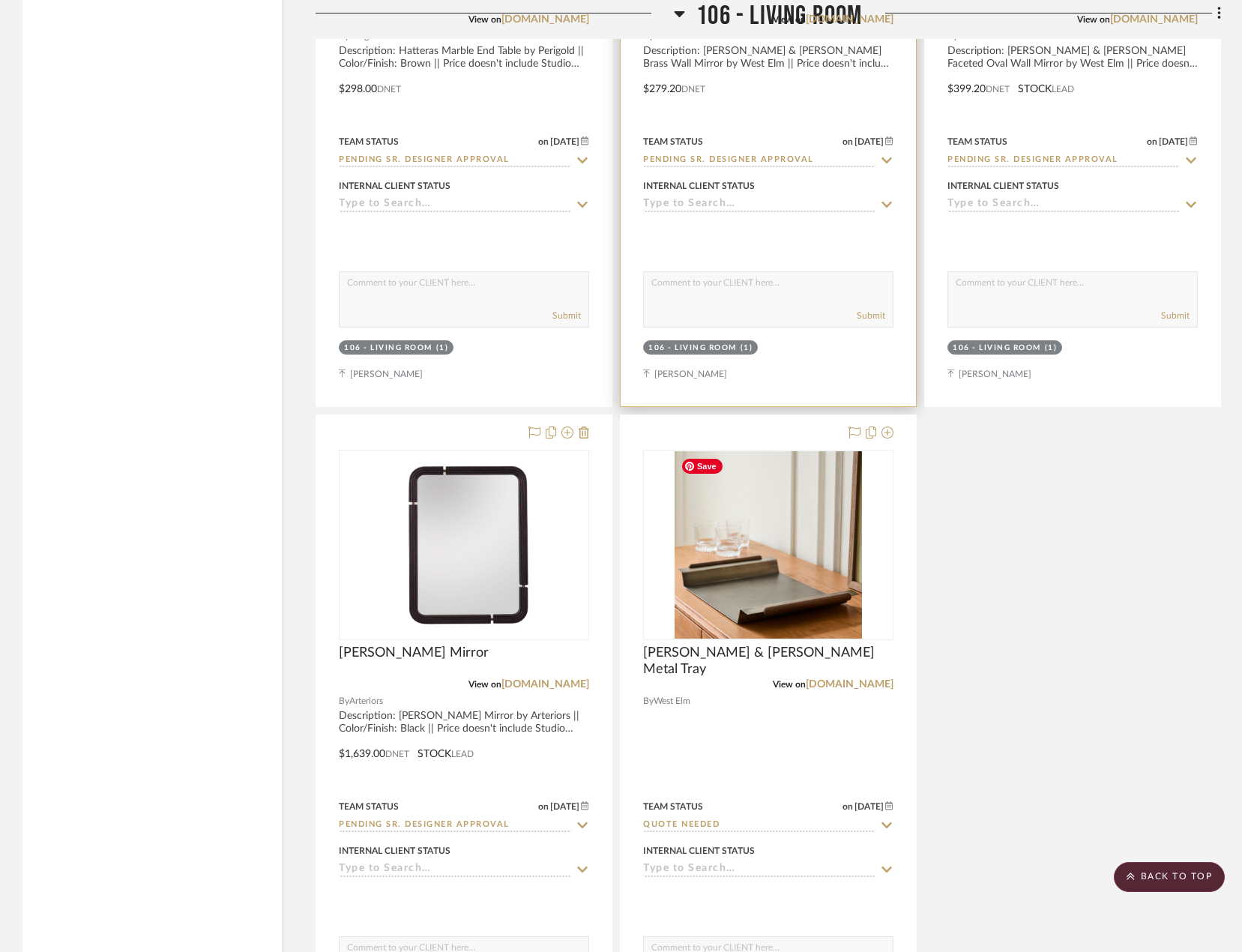
scroll to position [7078, 0]
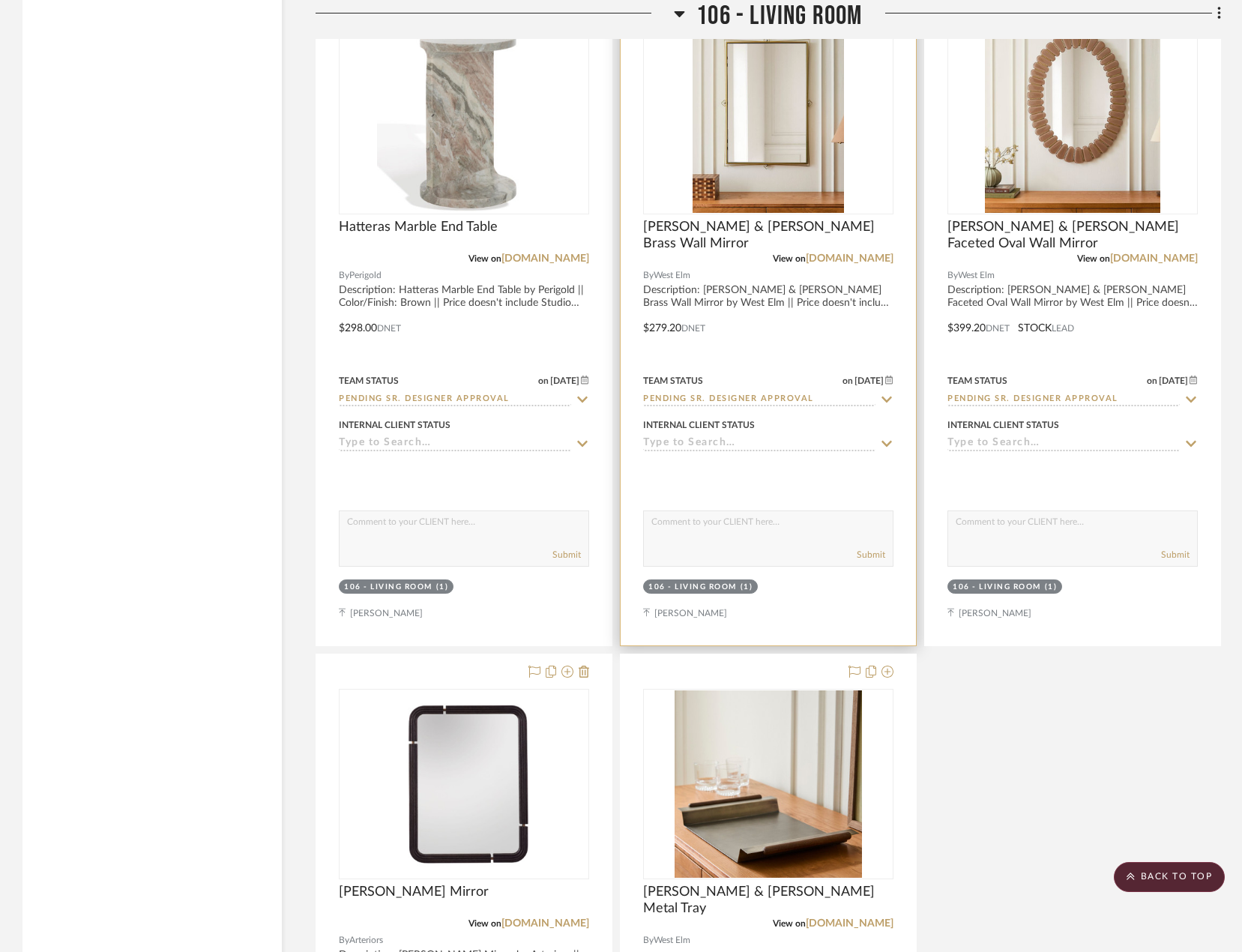
click at [752, 255] on div "View on westelm.com" at bounding box center [768, 259] width 250 height 14
click at [741, 225] on span "[PERSON_NAME] & [PERSON_NAME] Brass Wall Mirror" at bounding box center [768, 236] width 250 height 33
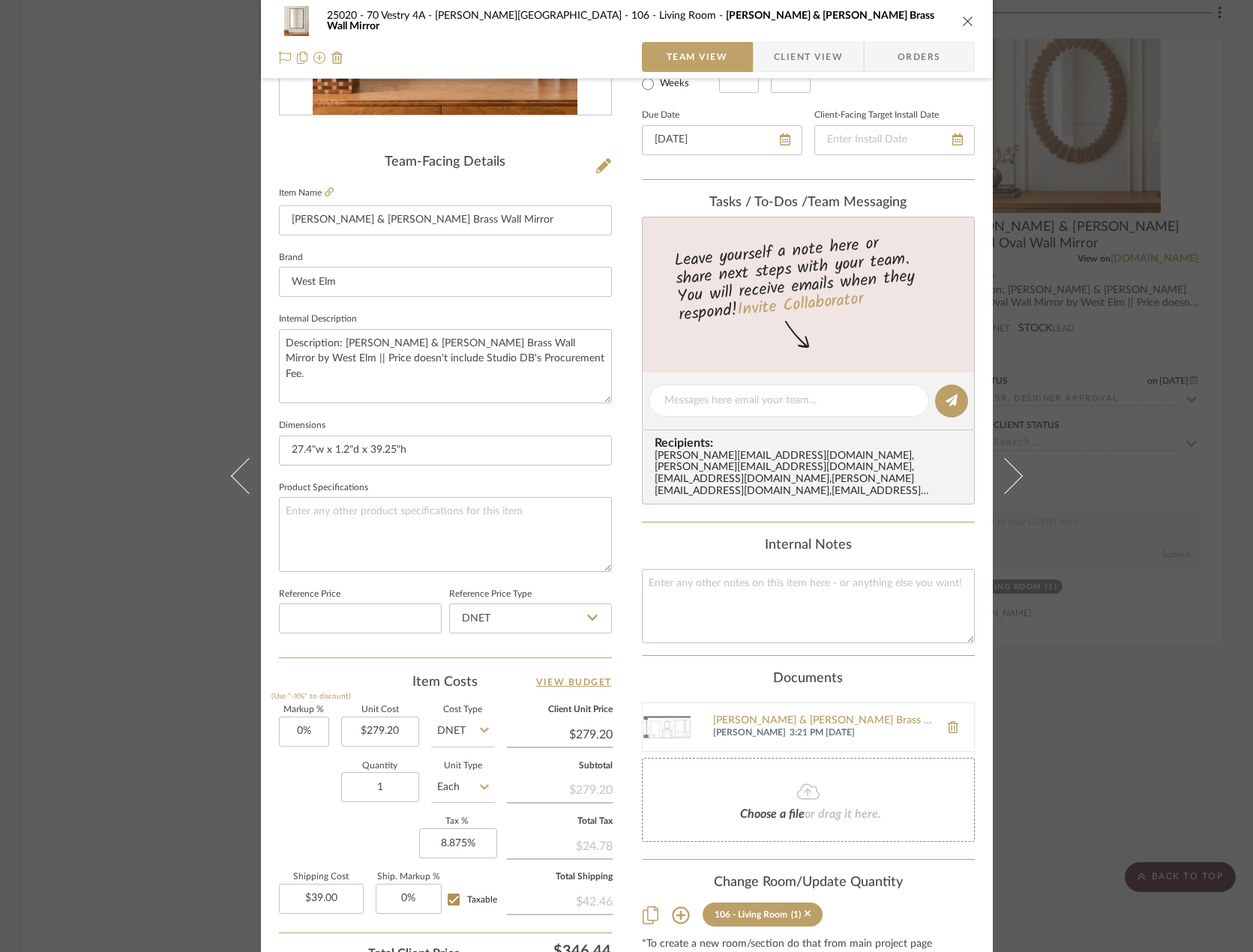
scroll to position [444, 0]
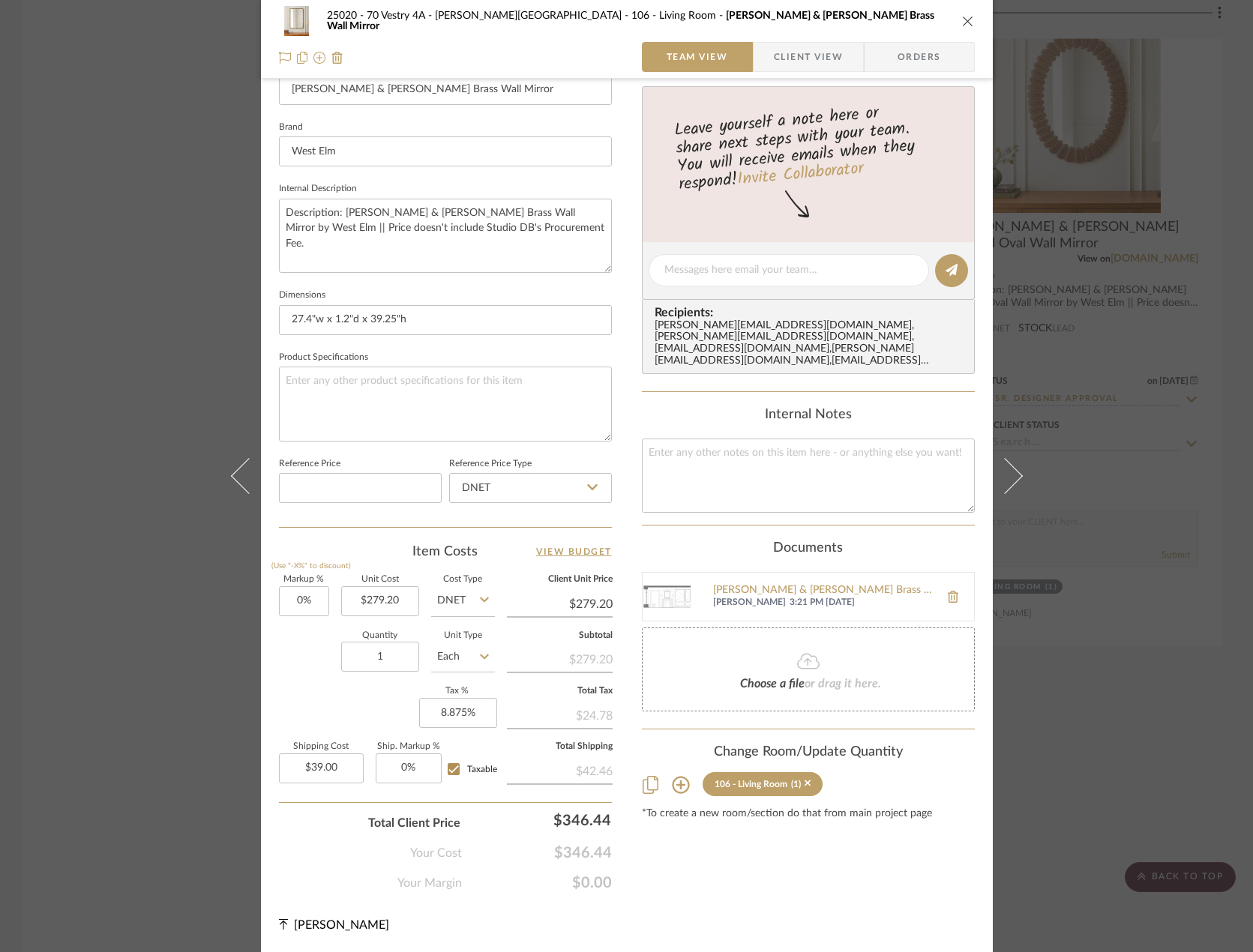
click at [1076, 571] on div "25020 - 70 Vestry 4A - Grant-Stanleigh 106 - Living Room Pierce & Ward Brass Wa…" at bounding box center [626, 476] width 1253 height 952
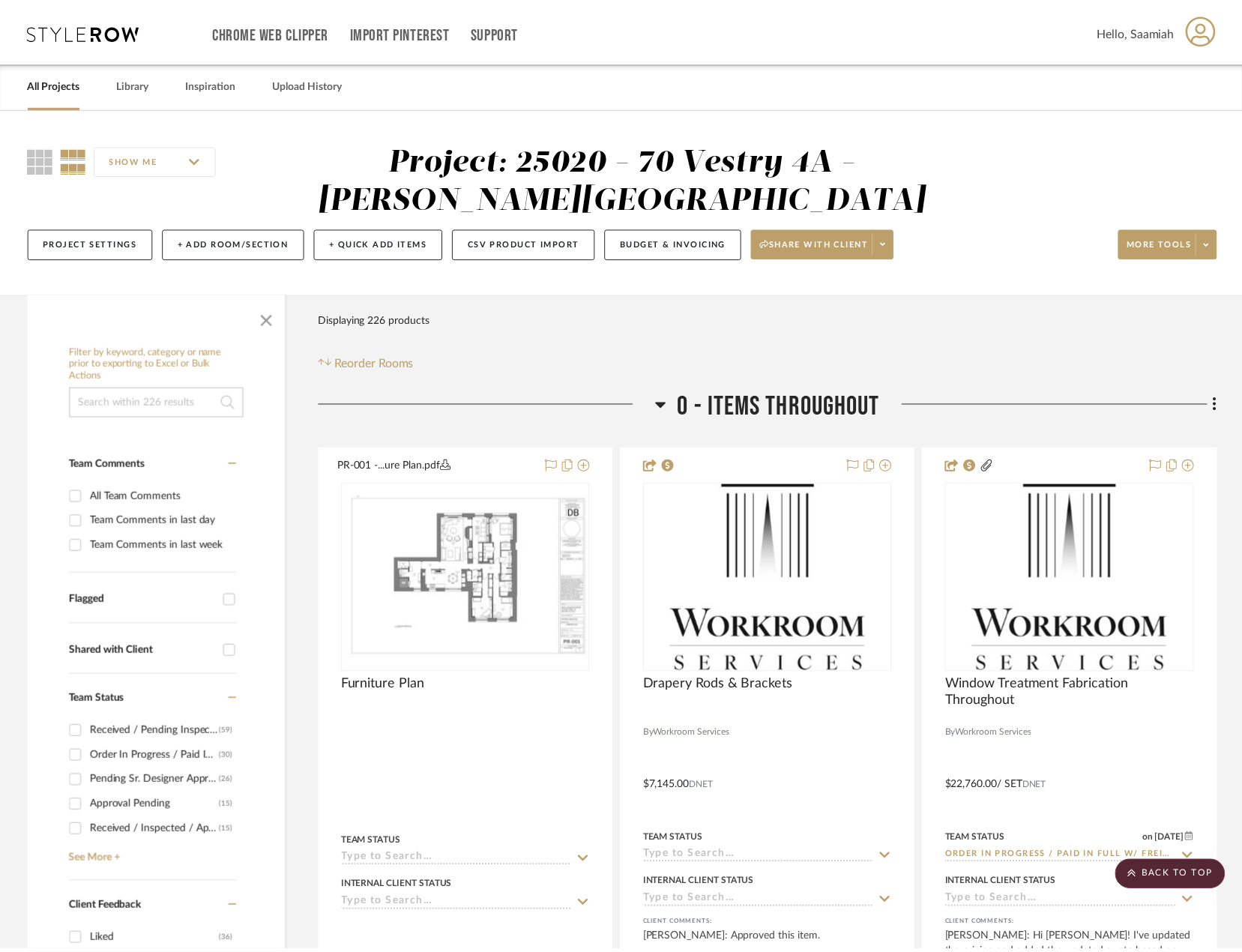
scroll to position [7078, 0]
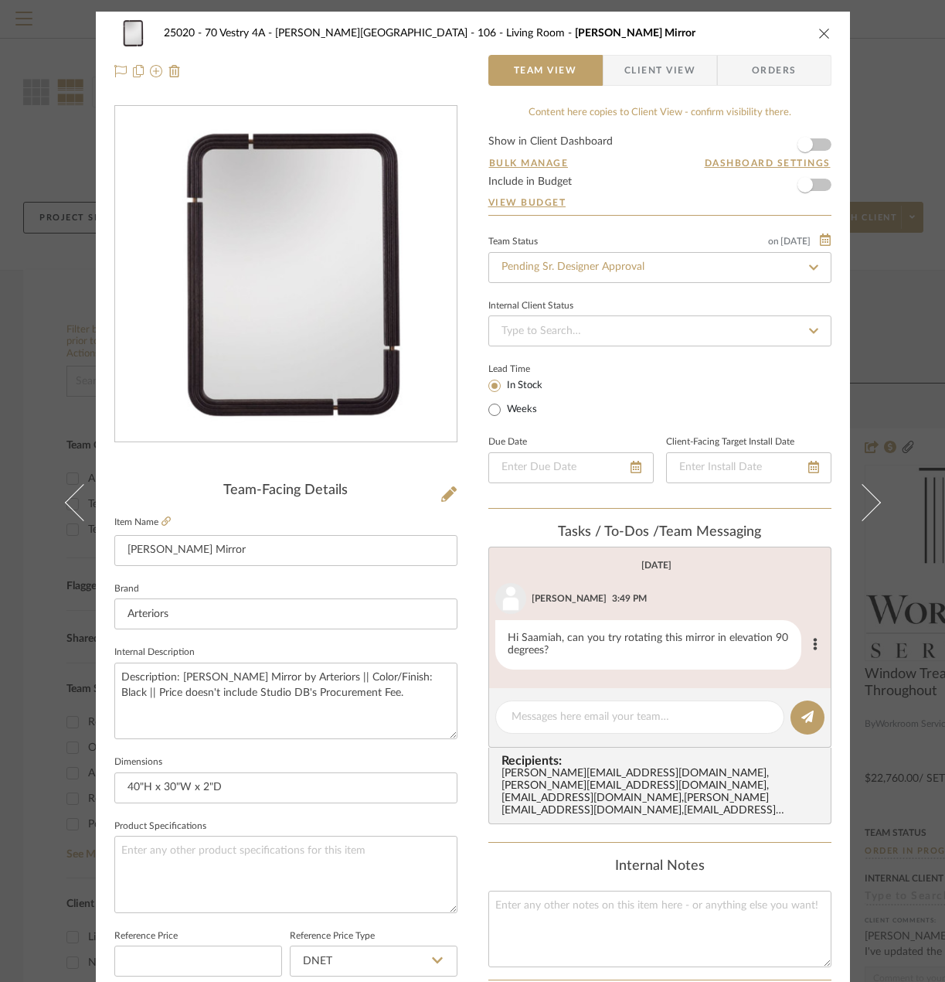
click at [806, 662] on div "Hi Saamiah, can you try rotating this mirror in elevation 90 degrees?" at bounding box center [660, 644] width 329 height 49
click at [814, 648] on icon at bounding box center [816, 644] width 4 height 12
click at [812, 581] on div at bounding box center [472, 491] width 945 height 982
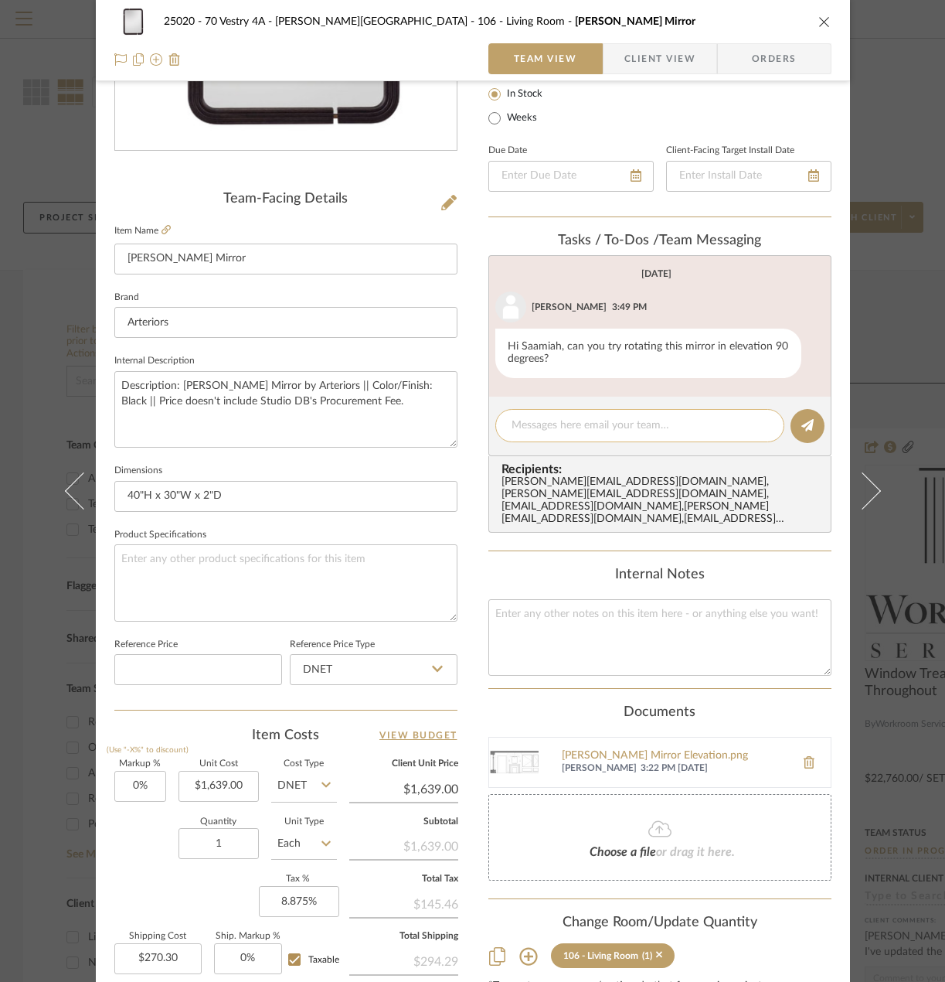
scroll to position [458, 0]
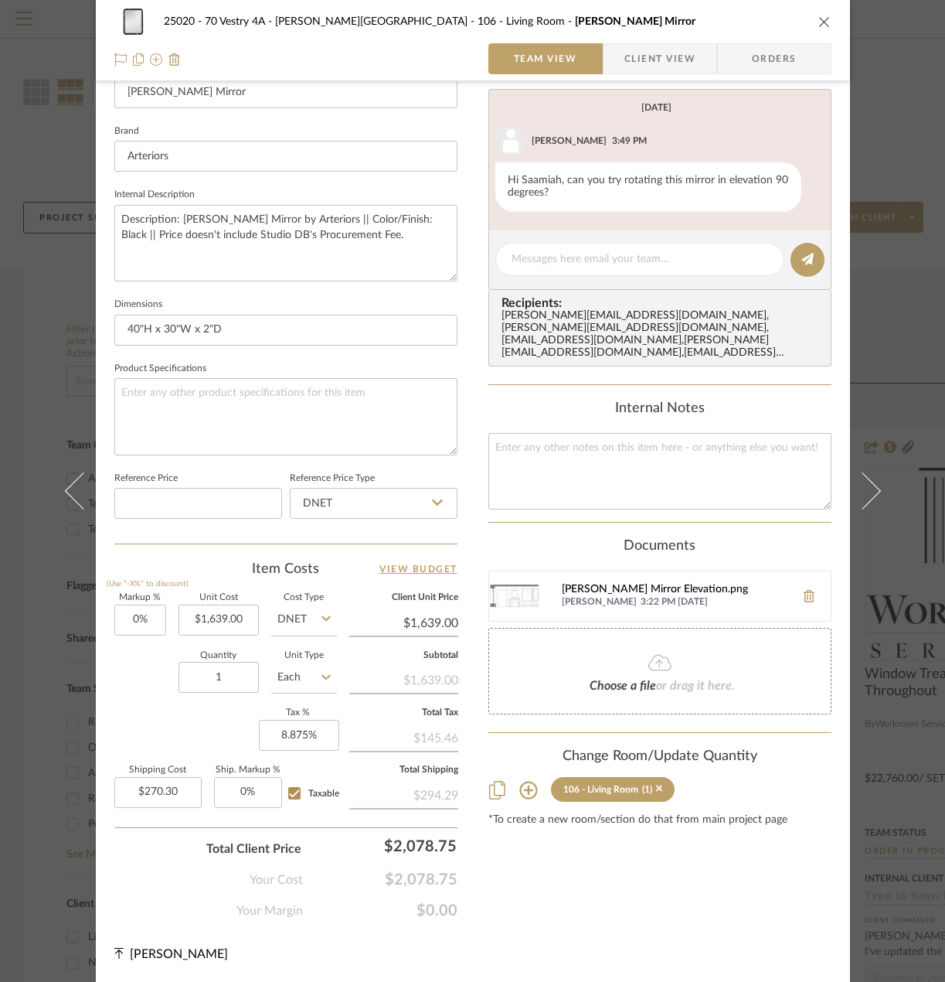
click at [637, 584] on div "[PERSON_NAME] Mirror Elevation.png" at bounding box center [675, 590] width 226 height 12
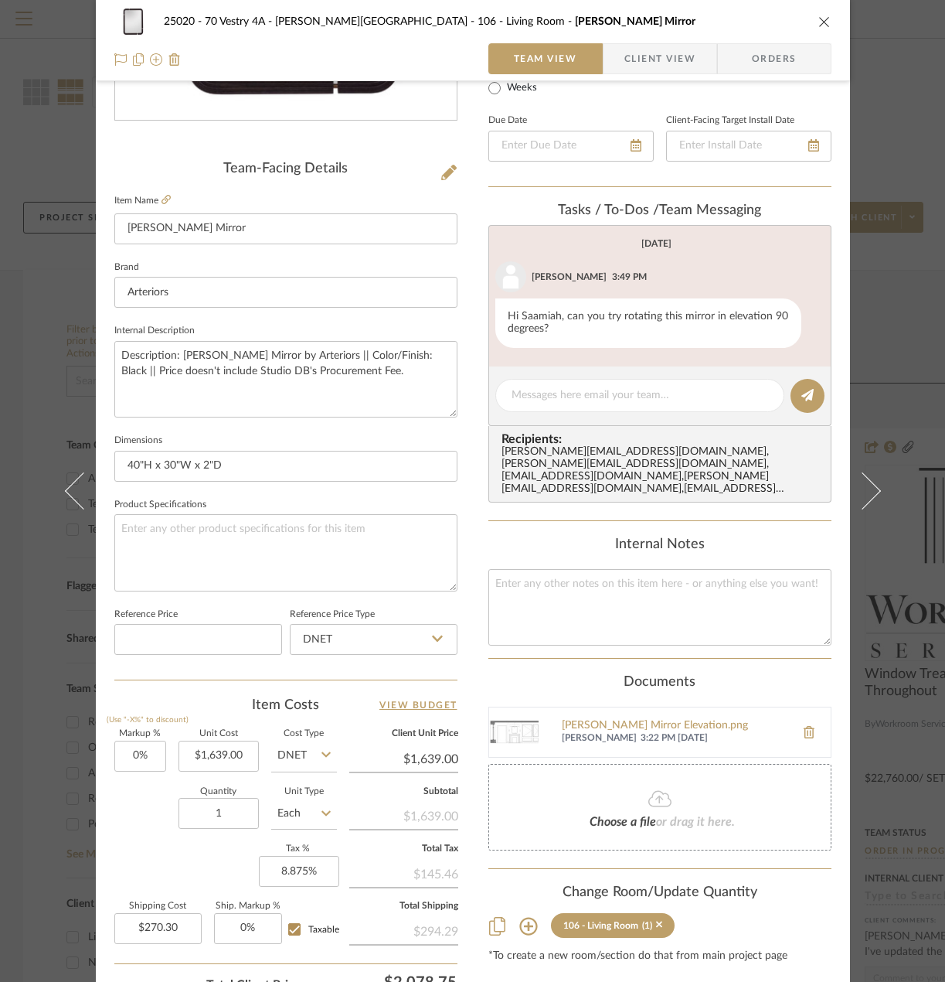
scroll to position [226, 0]
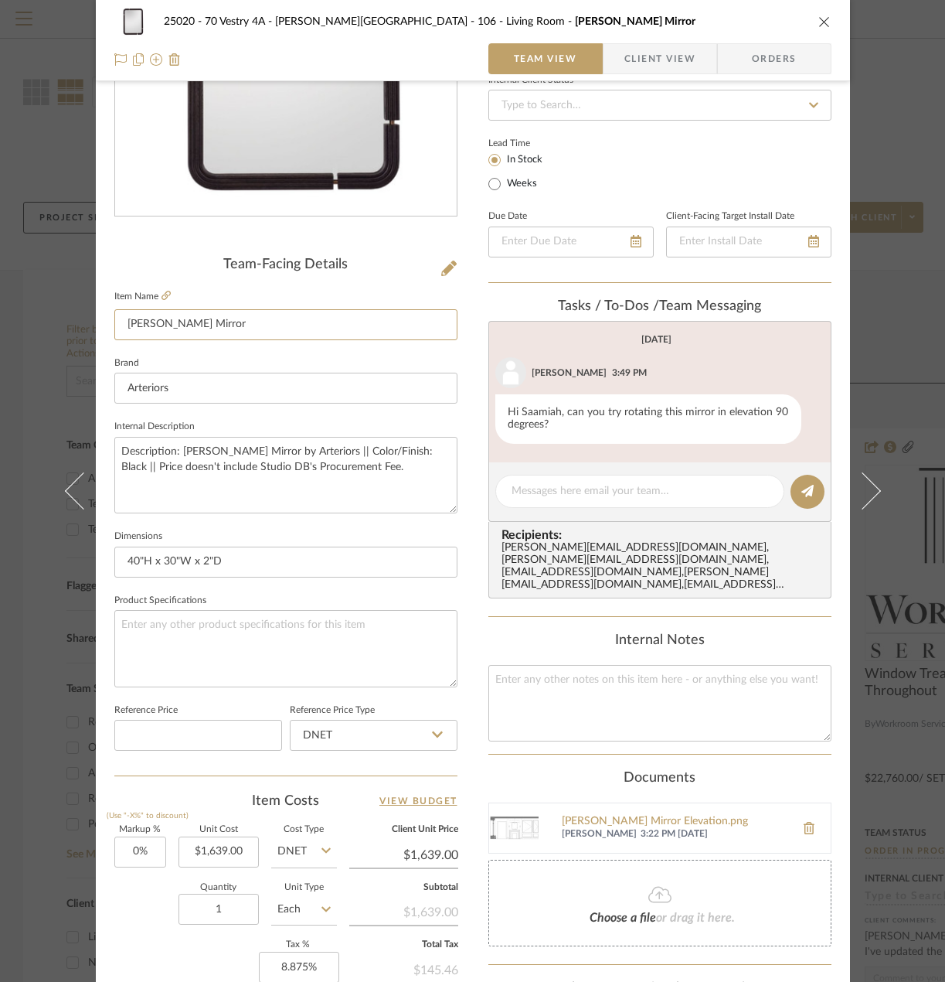
drag, startPoint x: 242, startPoint y: 331, endPoint x: 104, endPoint y: 327, distance: 138.4
click at [104, 327] on div "25020 - 70 Vestry 4A - [PERSON_NAME] 106 - Living Room [PERSON_NAME] Mirror Tea…" at bounding box center [473, 500] width 754 height 1428
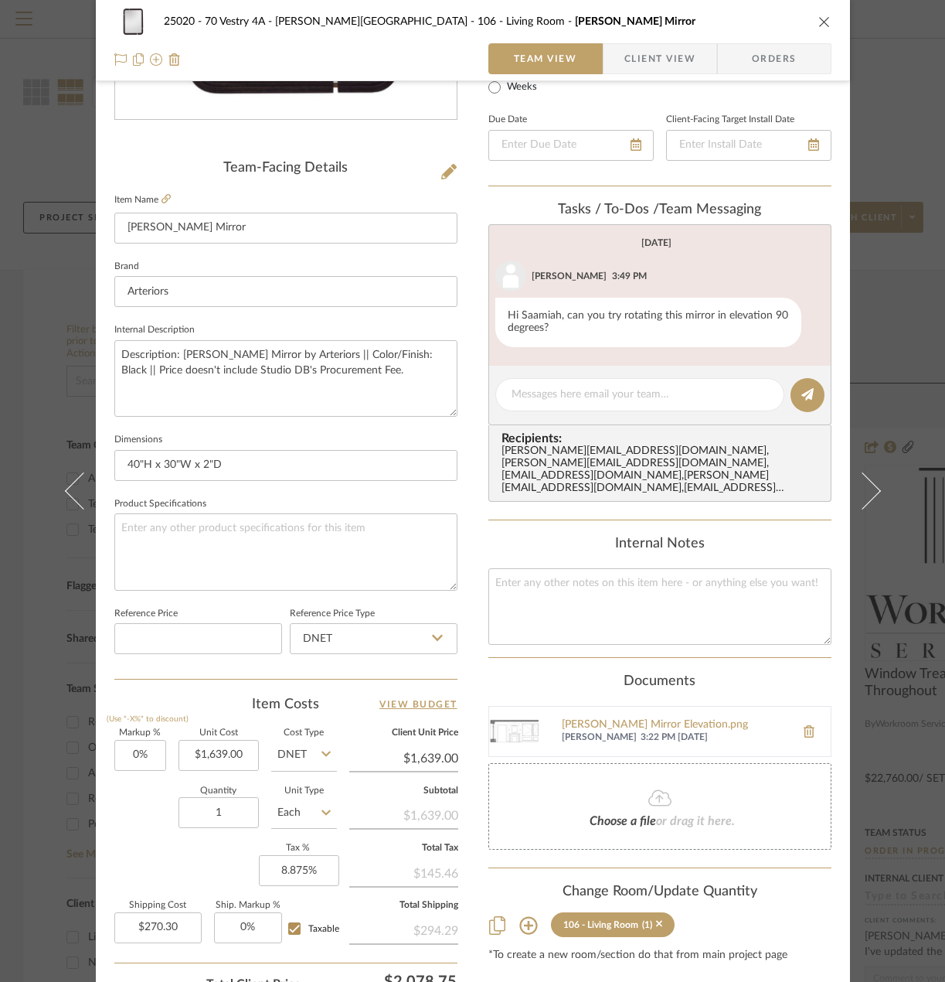
scroll to position [458, 0]
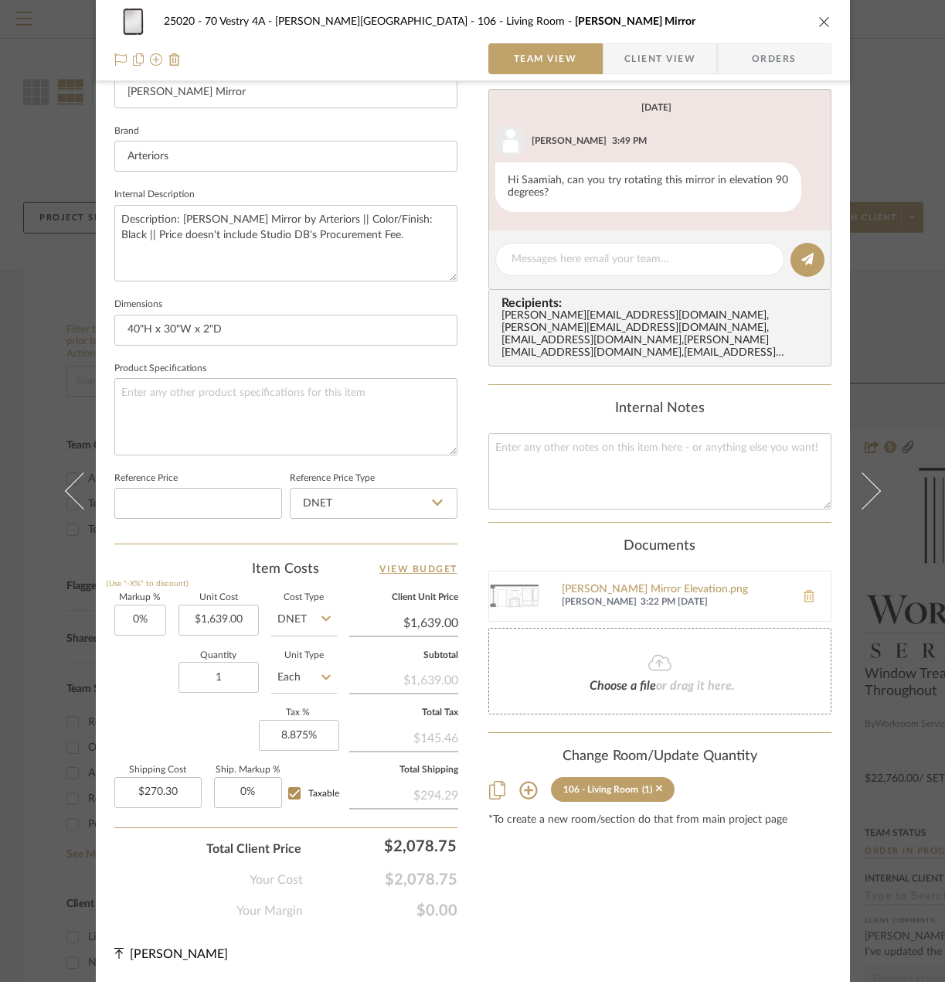
click at [804, 590] on icon at bounding box center [809, 596] width 11 height 12
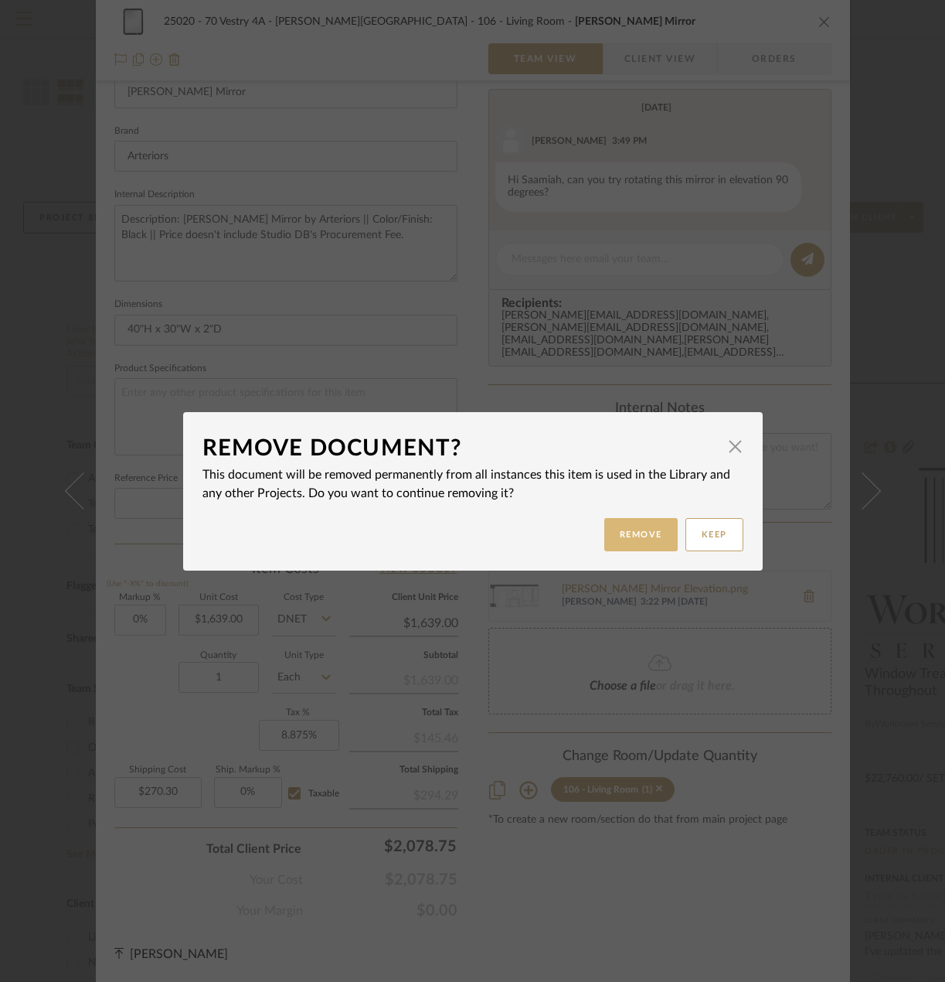
click at [637, 531] on button "Remove" at bounding box center [641, 534] width 73 height 33
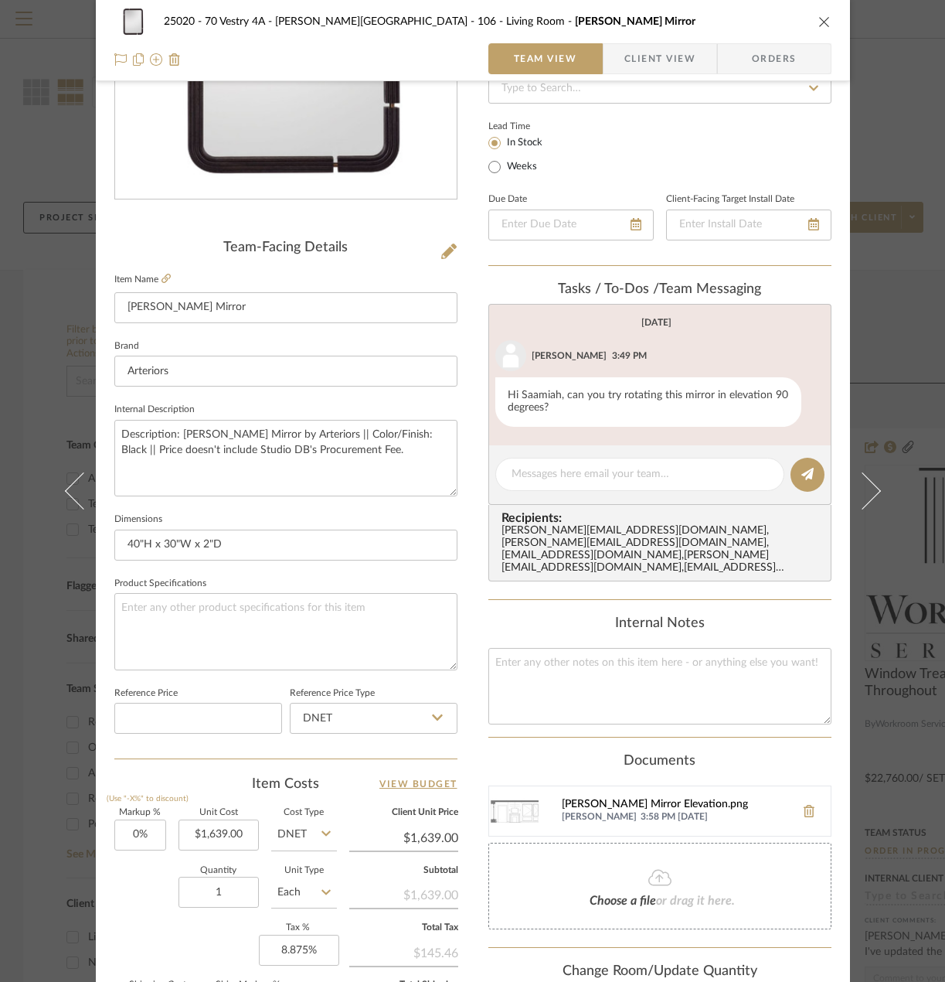
scroll to position [226, 0]
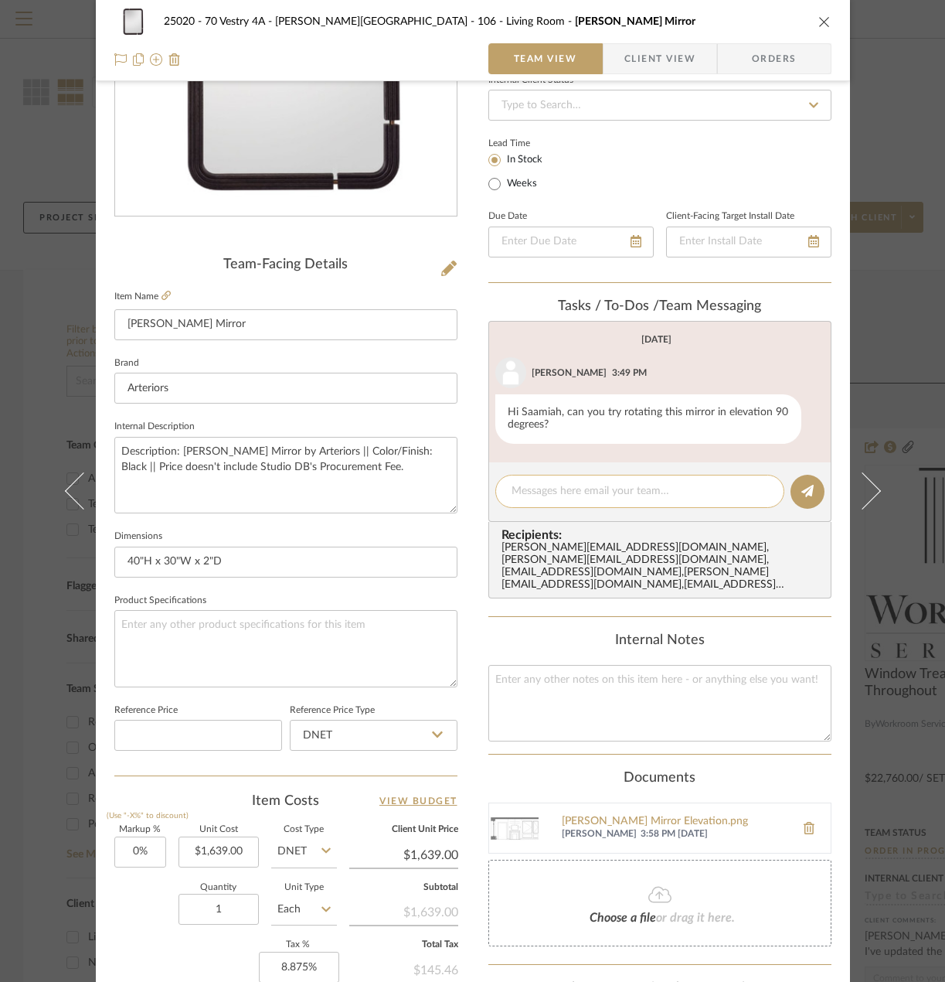
click at [705, 491] on textarea at bounding box center [640, 491] width 257 height 16
type textarea "Done!"
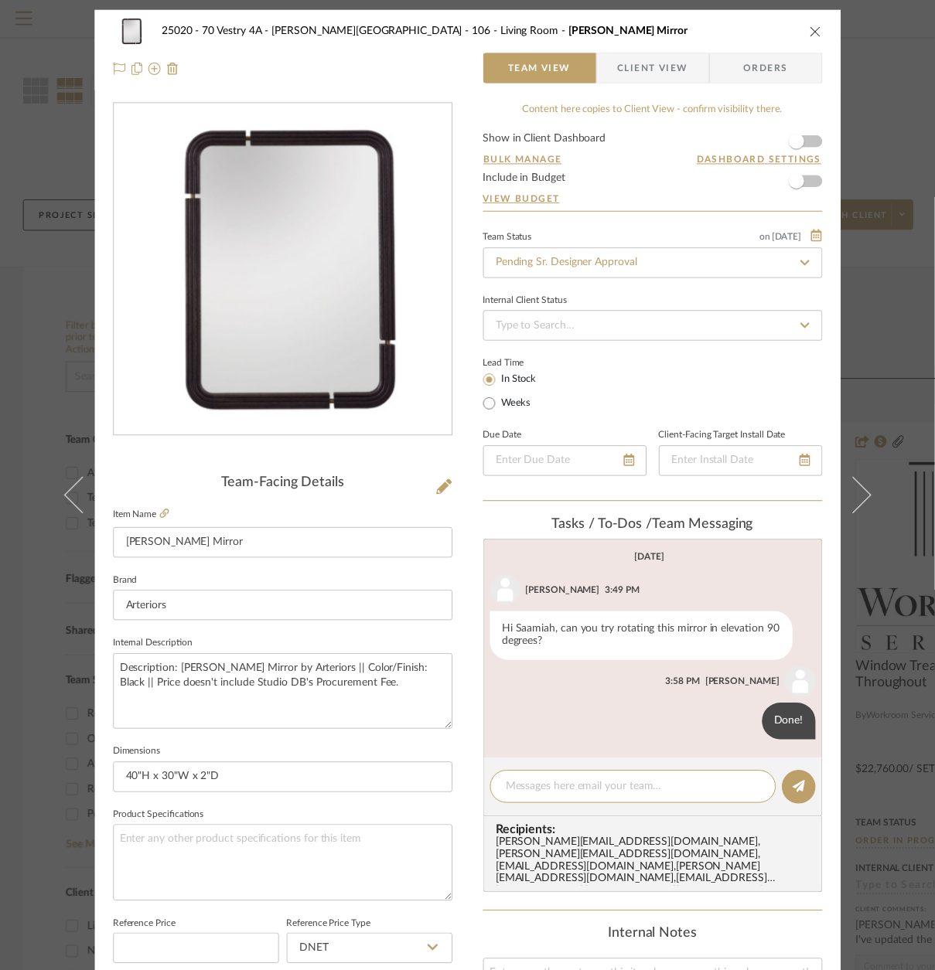
scroll to position [0, 0]
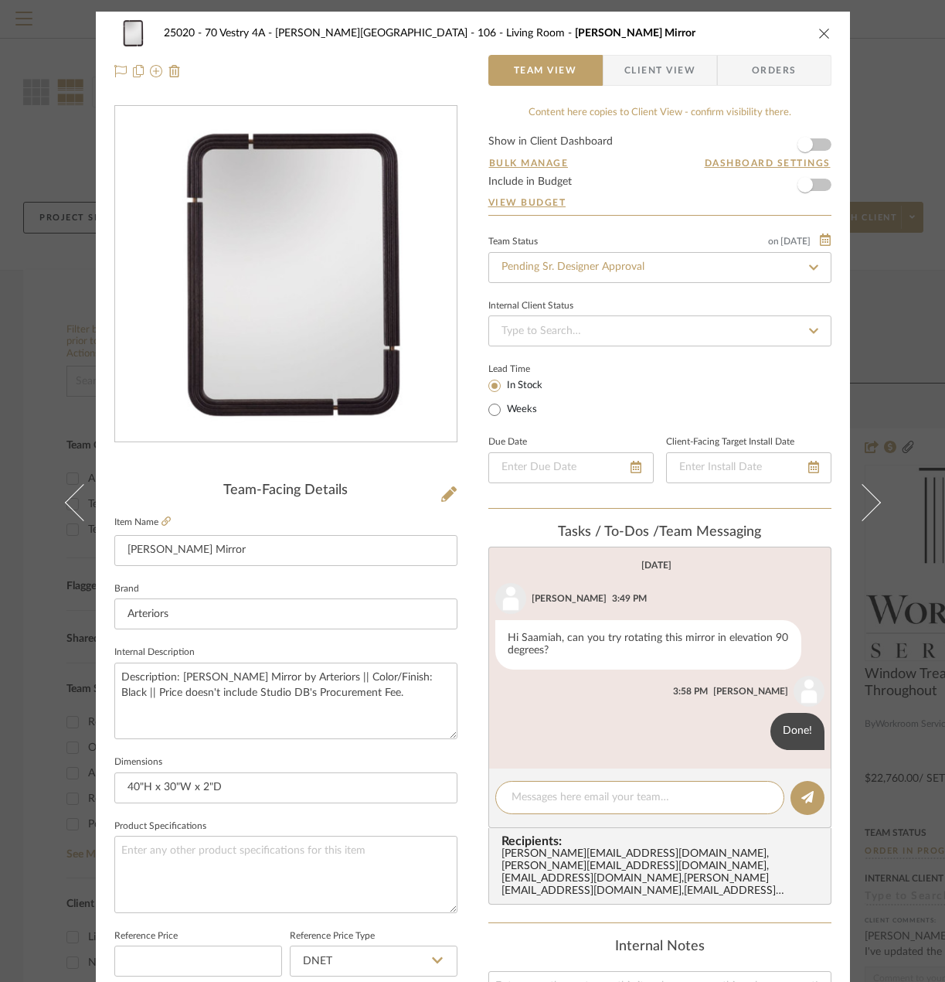
click at [890, 118] on div "25020 - 70 Vestry 4A - [PERSON_NAME] 106 - Living Room [PERSON_NAME] Mirror Tea…" at bounding box center [472, 491] width 945 height 982
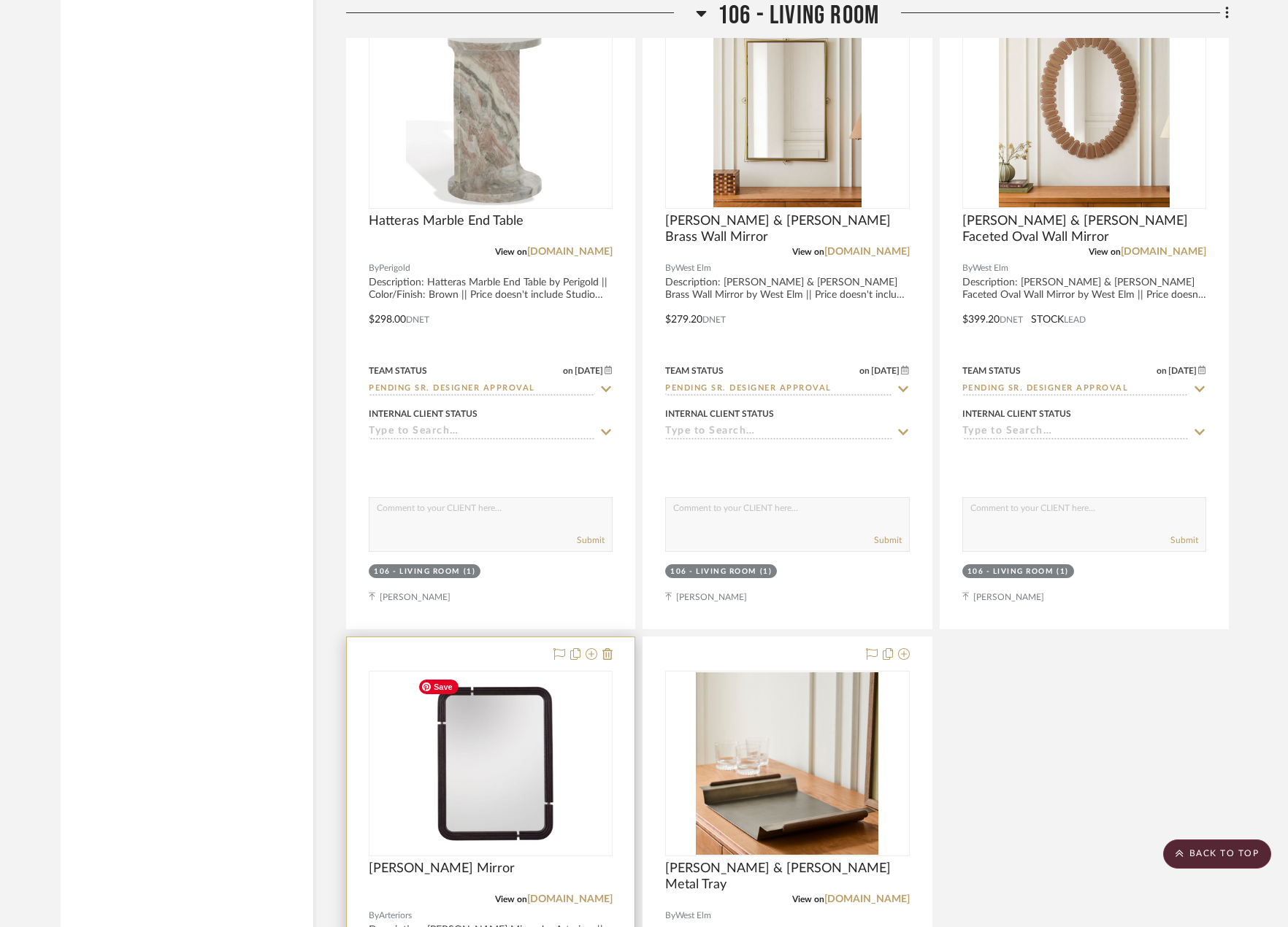
scroll to position [6892, 0]
click at [0, 0] on img at bounding box center [0, 0] width 0 height 0
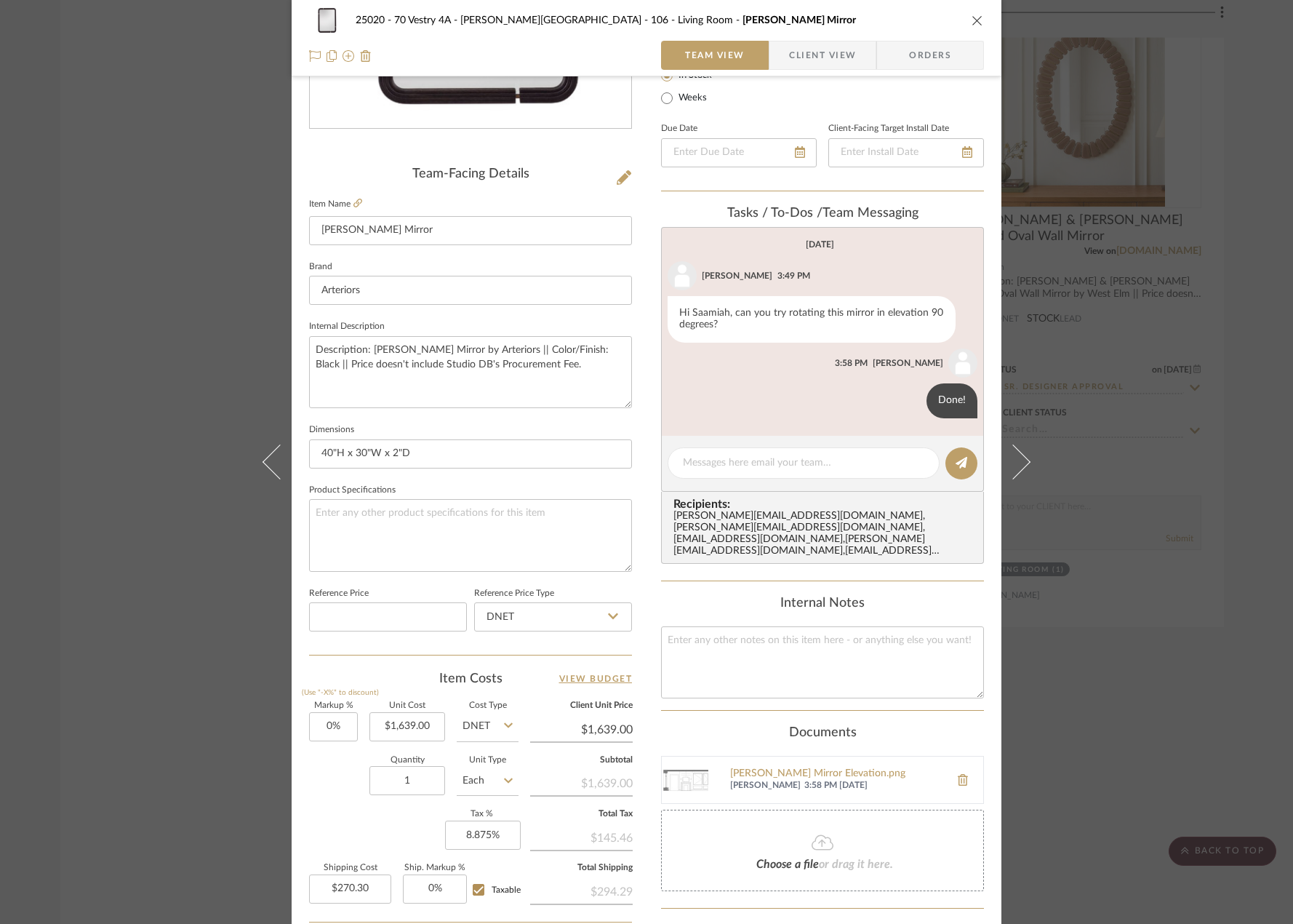
scroll to position [431, 0]
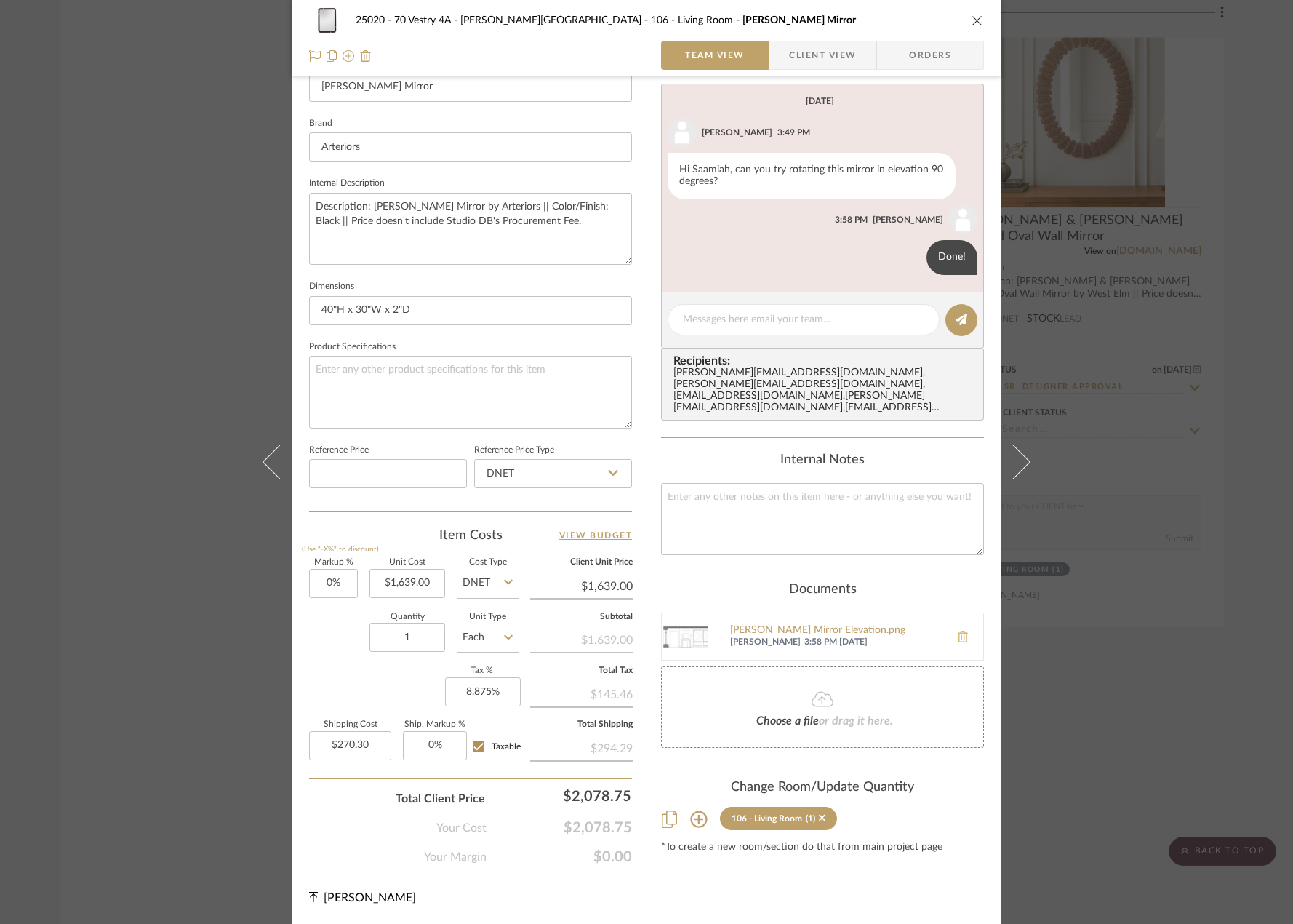
click at [958, 630] on icon at bounding box center [963, 636] width 10 height 11
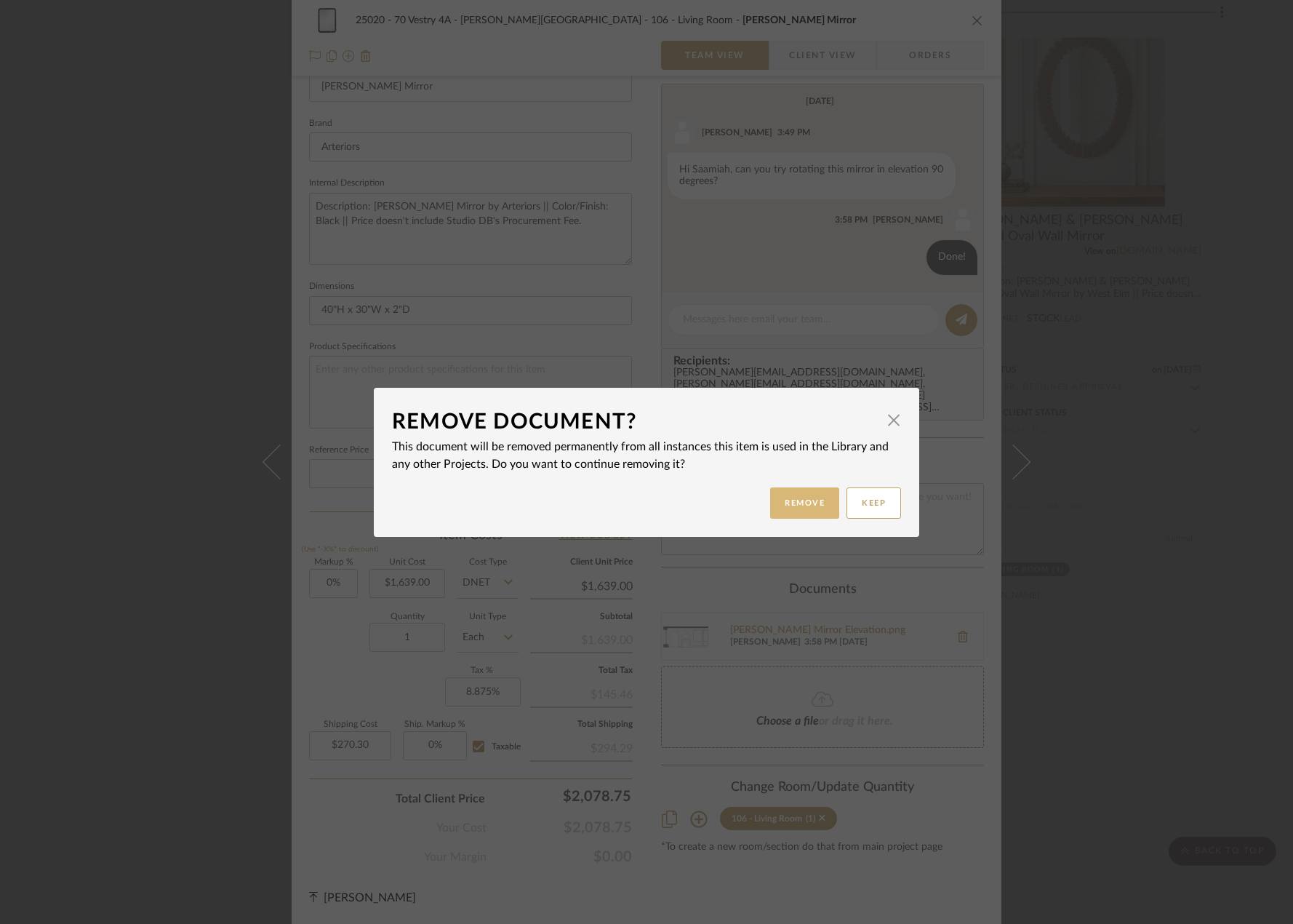
click at [815, 497] on button "Remove" at bounding box center [805, 502] width 69 height 31
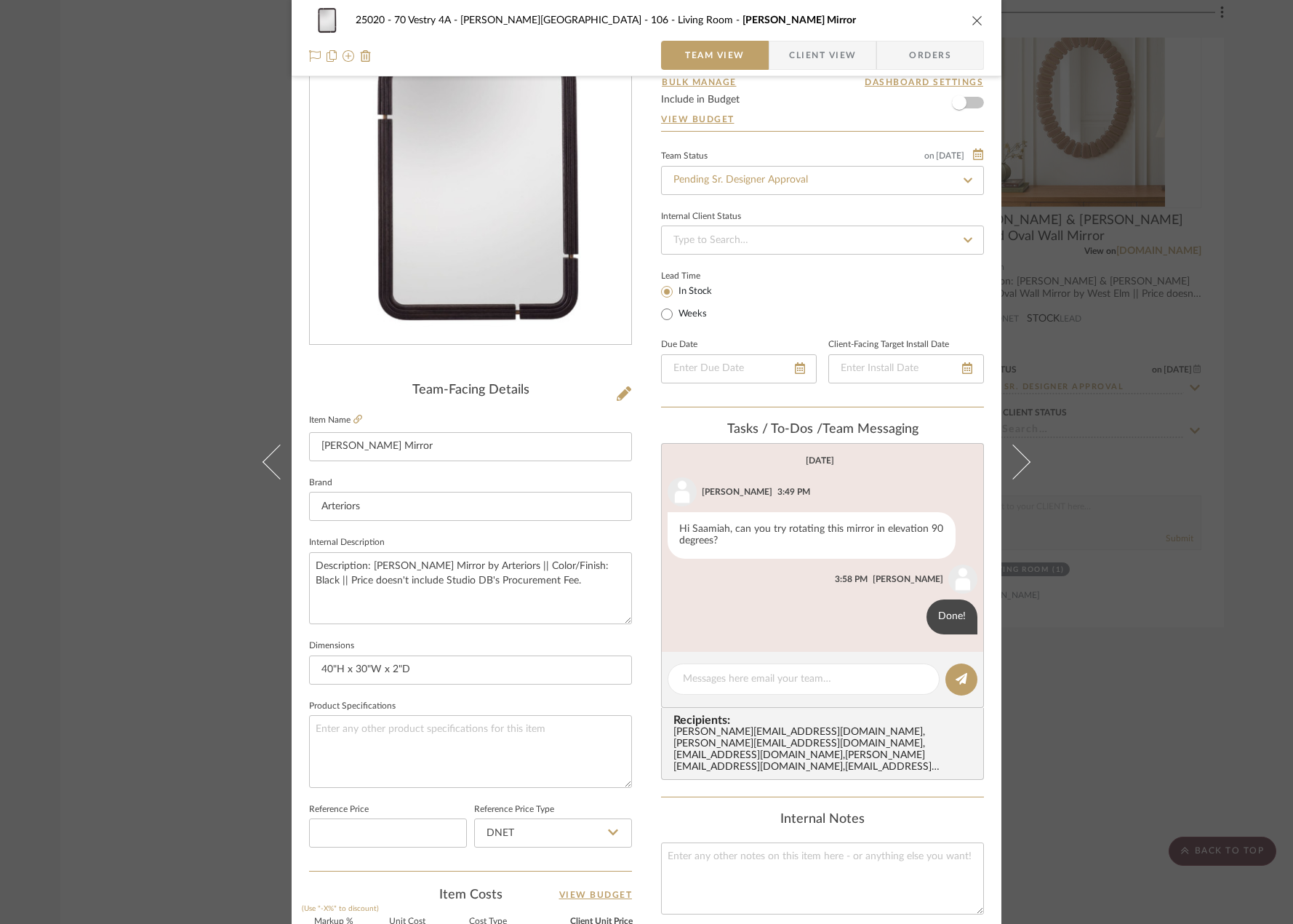
scroll to position [0, 0]
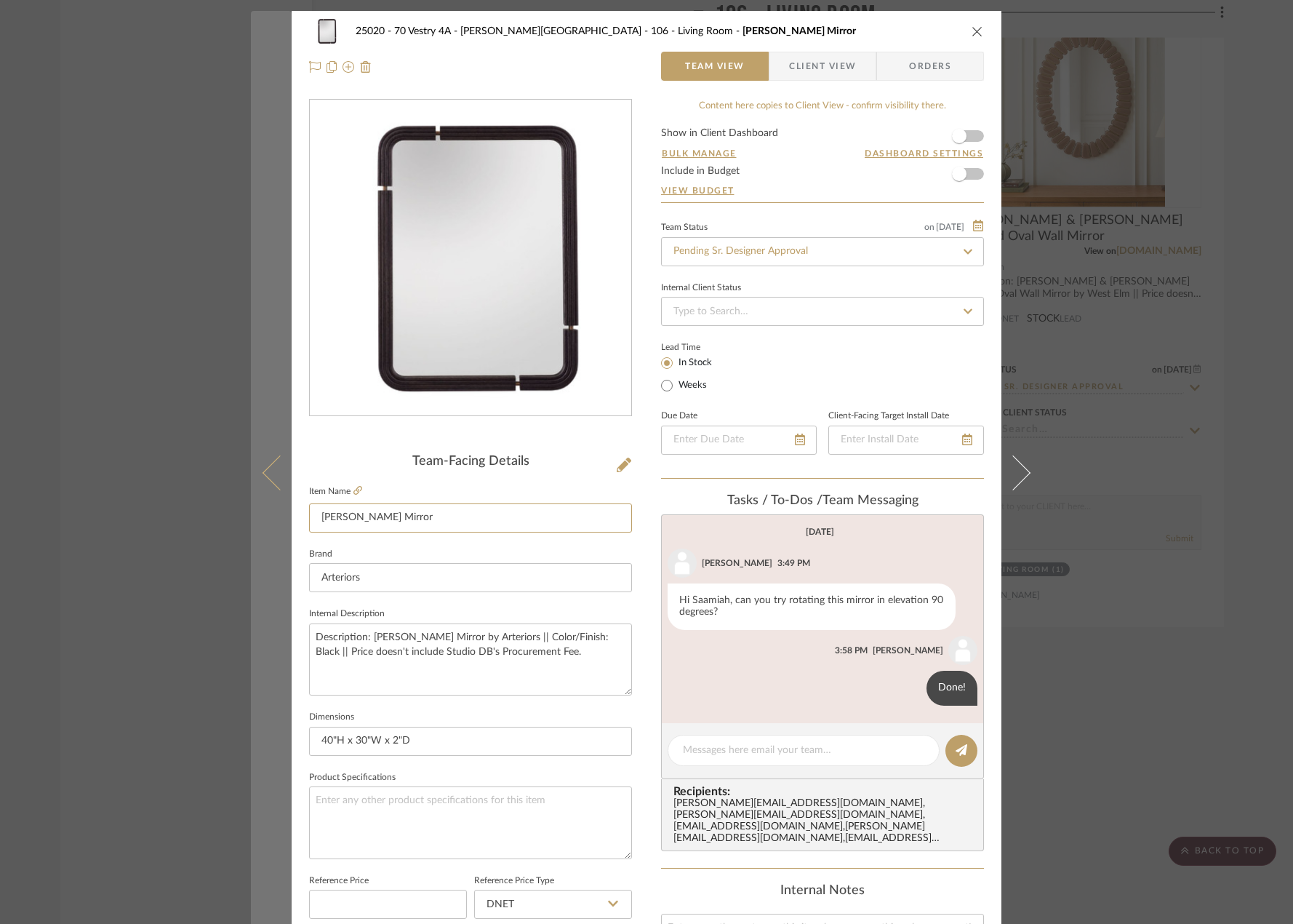
drag, startPoint x: 438, startPoint y: 511, endPoint x: 272, endPoint y: 527, distance: 166.8
click at [272, 527] on mat-dialog-content "25020 - 70 Vestry 4A - [PERSON_NAME] 106 - Living Room [PERSON_NAME] Mirror Tea…" at bounding box center [646, 683] width 791 height 1344
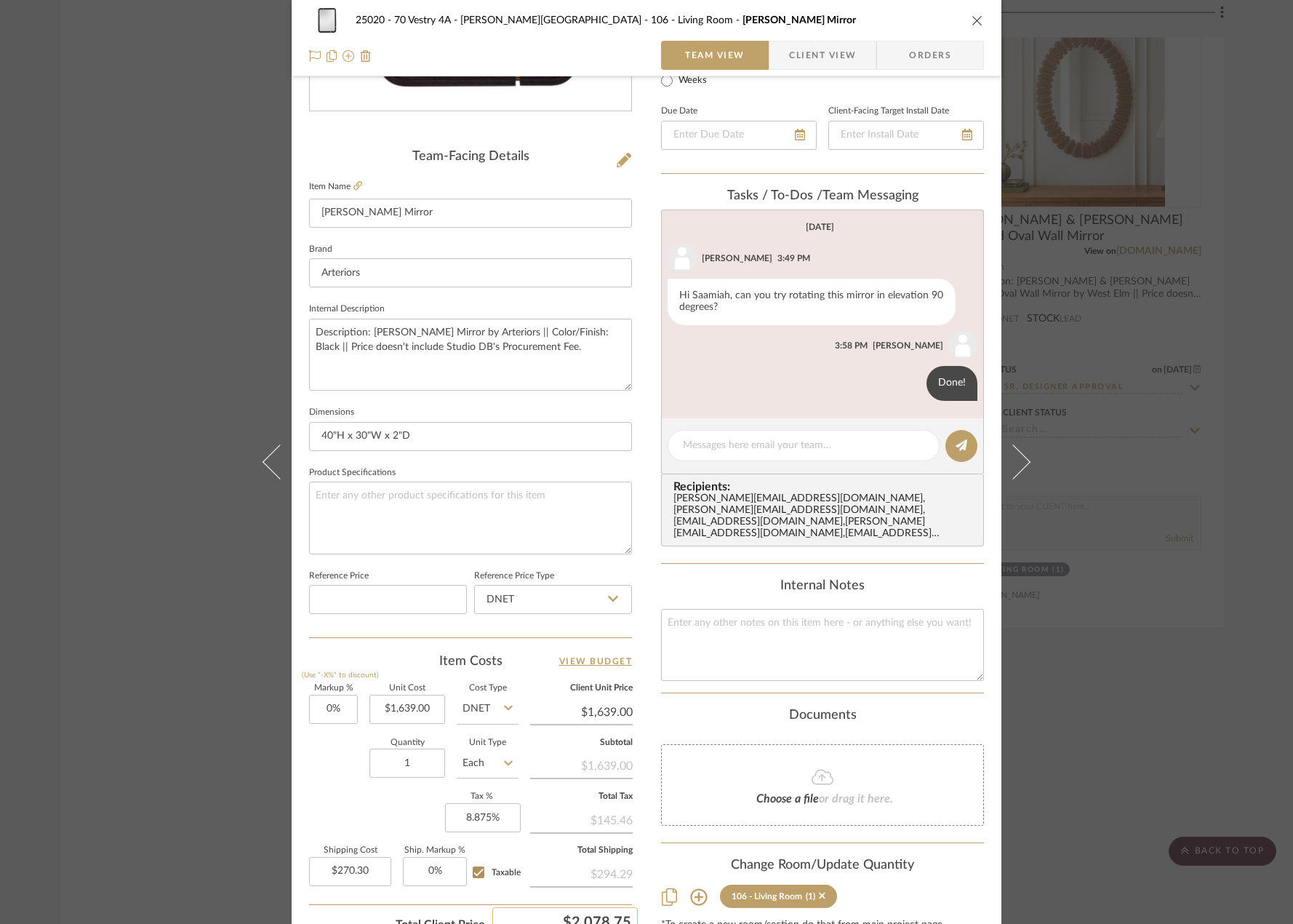
scroll to position [431, 0]
